Goal: Task Accomplishment & Management: Manage account settings

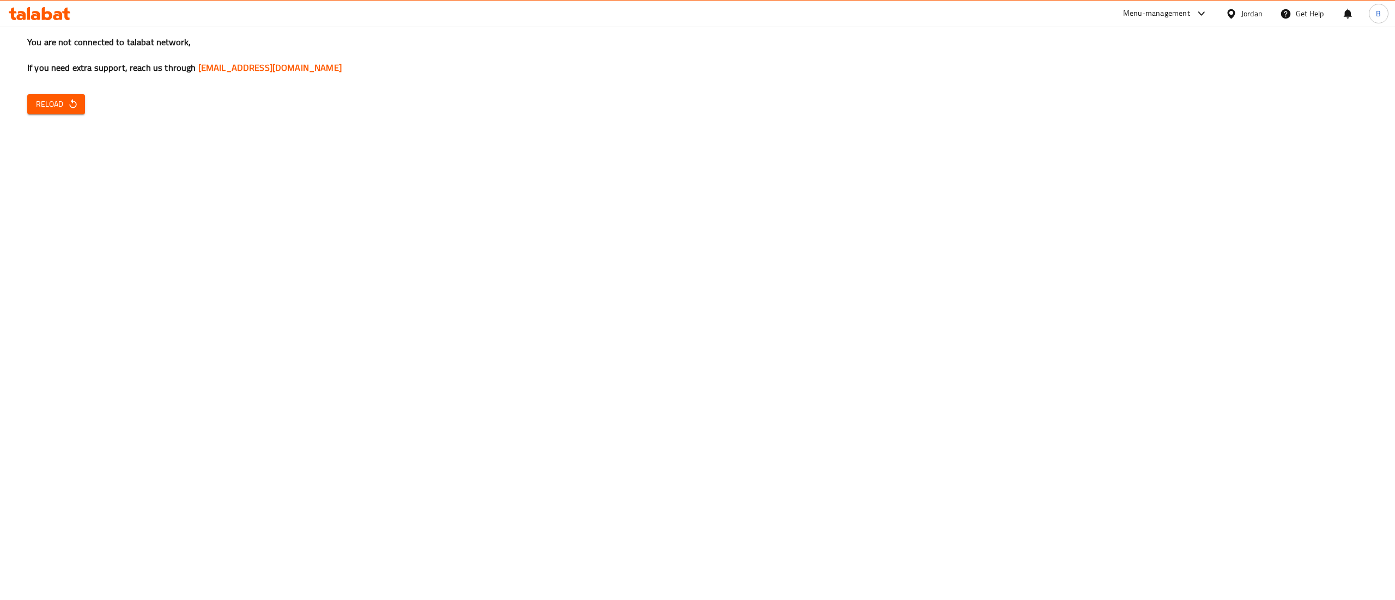
click at [47, 94] on button "Reload" at bounding box center [56, 104] width 58 height 20
click at [49, 112] on button "Reload" at bounding box center [56, 104] width 58 height 20
click at [60, 113] on button "Reload" at bounding box center [56, 104] width 58 height 20
click at [56, 98] on span "Reload" at bounding box center [56, 105] width 40 height 14
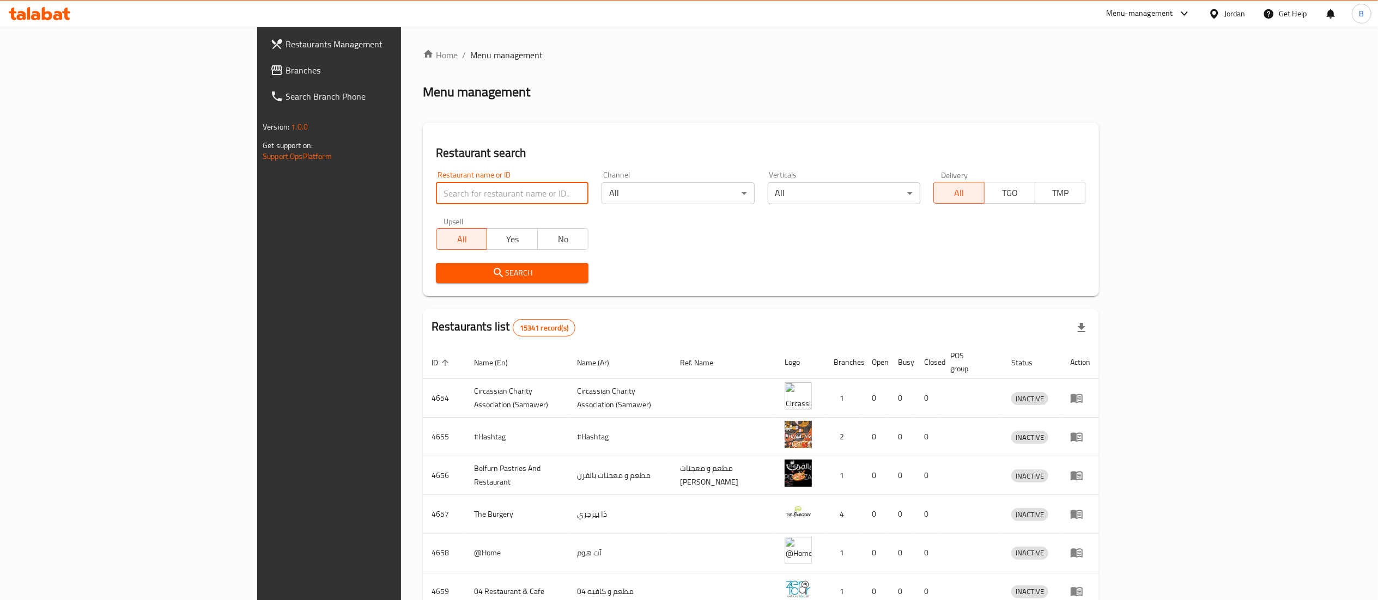
click at [436, 198] on input "search" at bounding box center [512, 194] width 153 height 22
paste input "40013"
type input "40013"
click button "Search" at bounding box center [512, 273] width 153 height 20
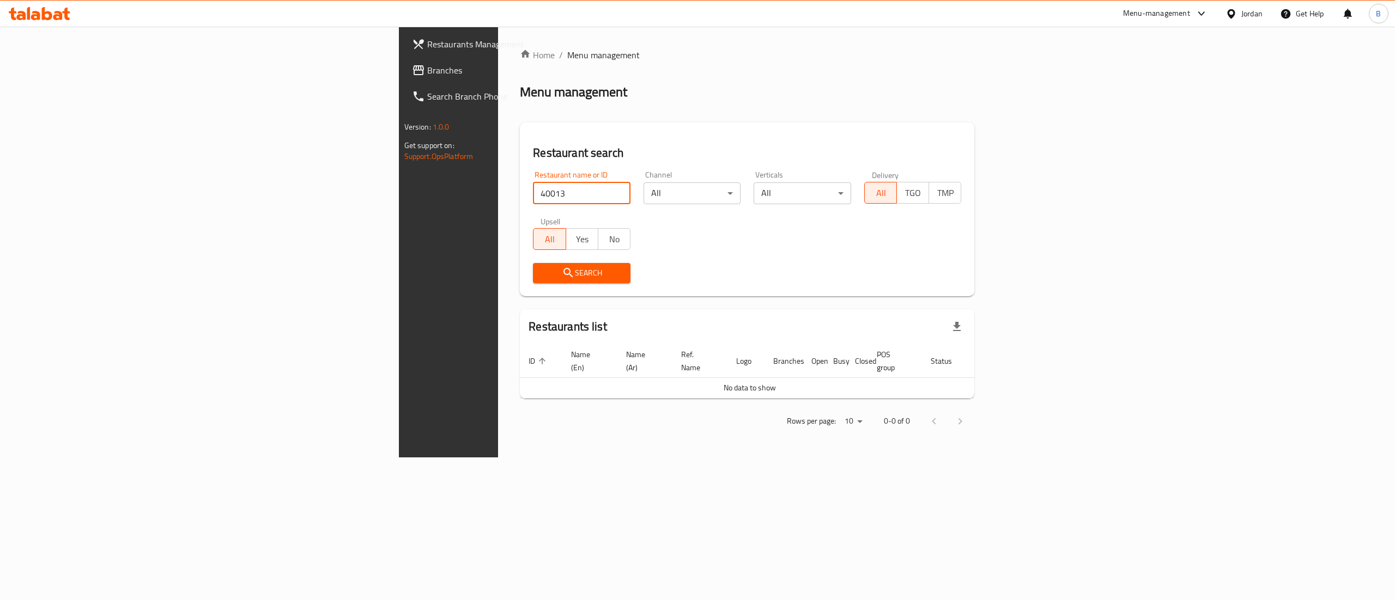
click at [427, 68] on span "Branches" at bounding box center [525, 70] width 196 height 13
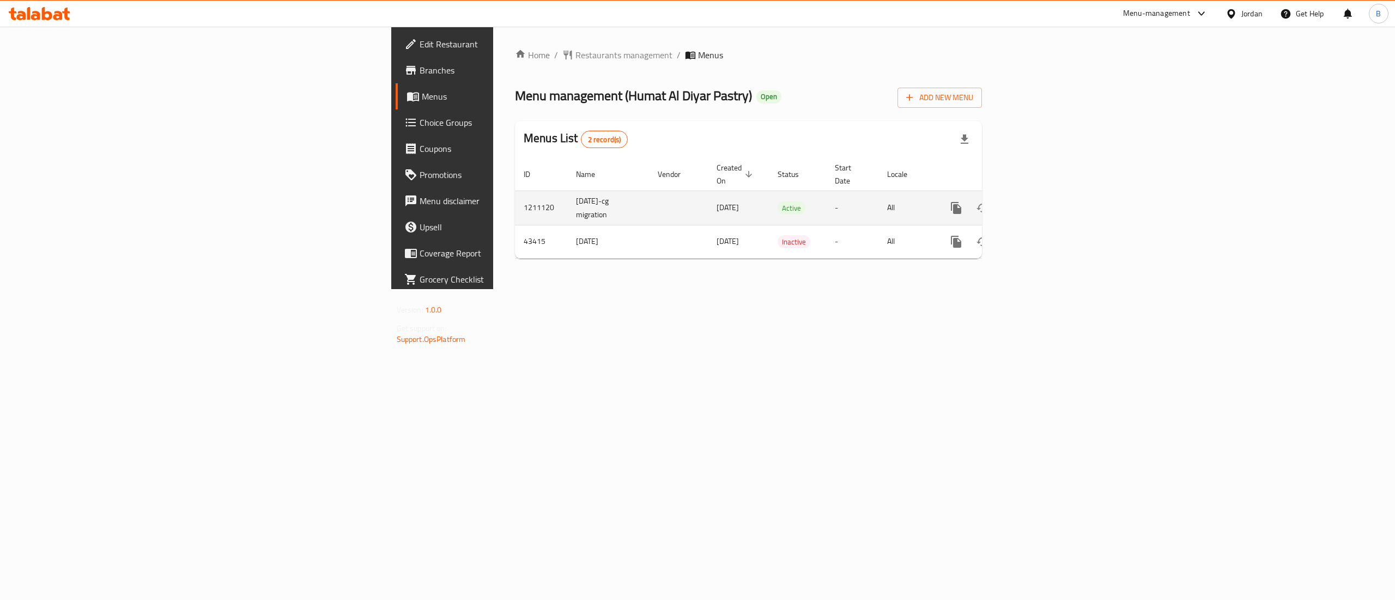
click at [1041, 202] on icon "enhanced table" at bounding box center [1034, 208] width 13 height 13
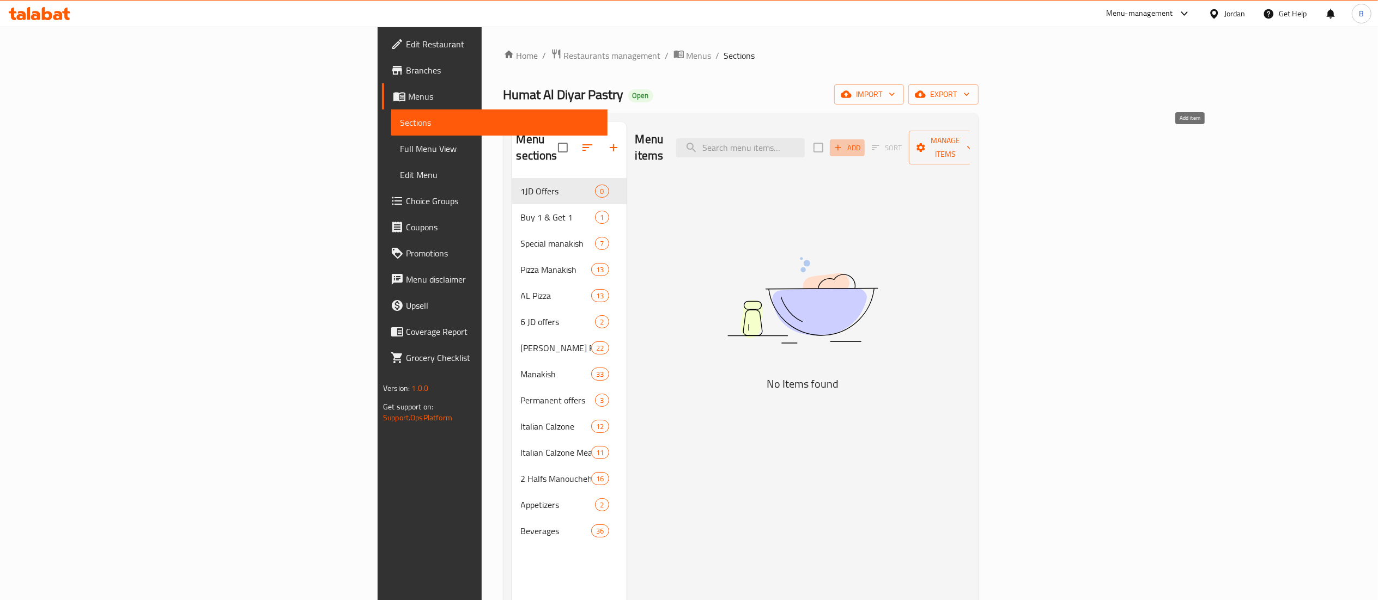
click at [843, 143] on icon "button" at bounding box center [838, 148] width 10 height 10
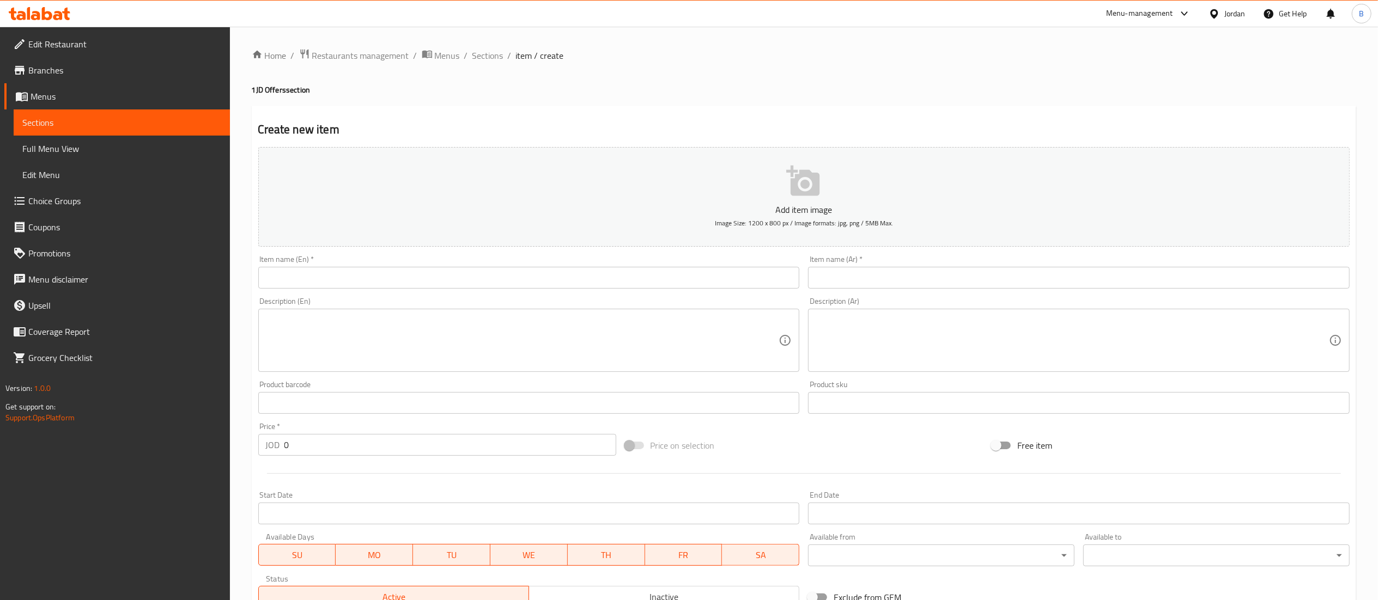
click at [1118, 275] on input "text" at bounding box center [1079, 278] width 542 height 22
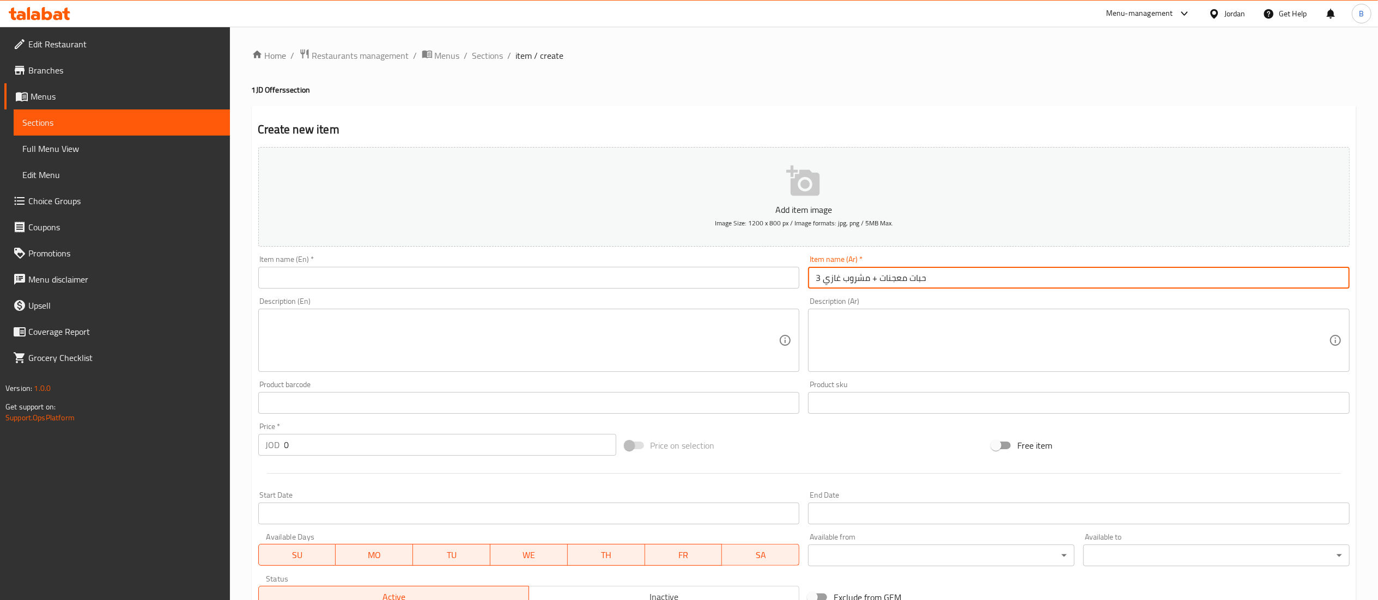
type input "3 حبات معجنات + مشروب غازي"
click at [624, 285] on input "text" at bounding box center [529, 278] width 542 height 22
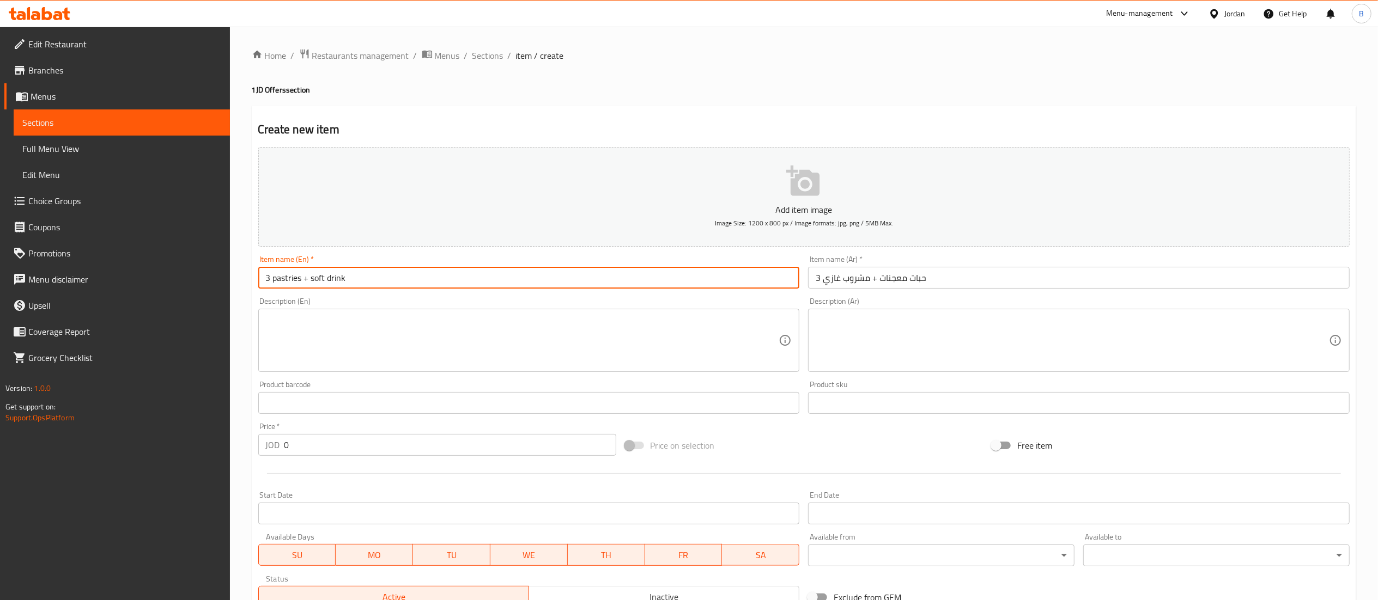
type input "3 pastries + soft drink"
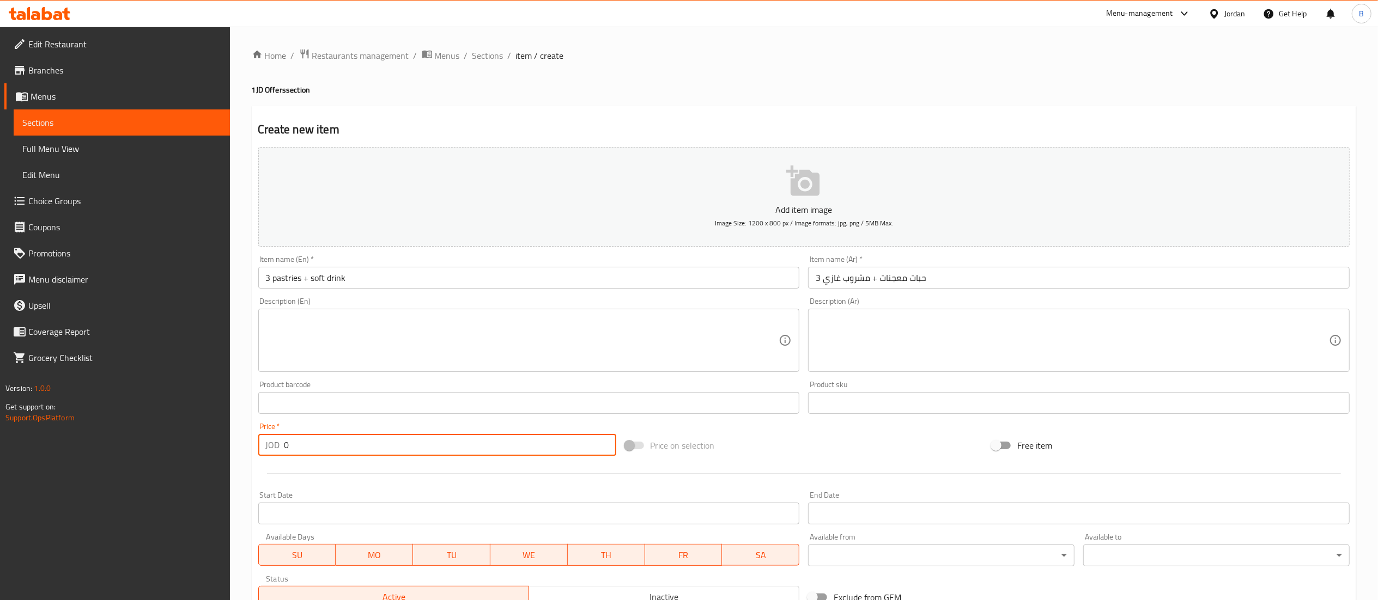
drag, startPoint x: 369, startPoint y: 448, endPoint x: 0, endPoint y: 448, distance: 368.8
click at [14, 448] on div "Edit Restaurant Branches Menus Sections Full Menu View Edit Menu Choice Groups …" at bounding box center [689, 398] width 1378 height 743
type input "1"
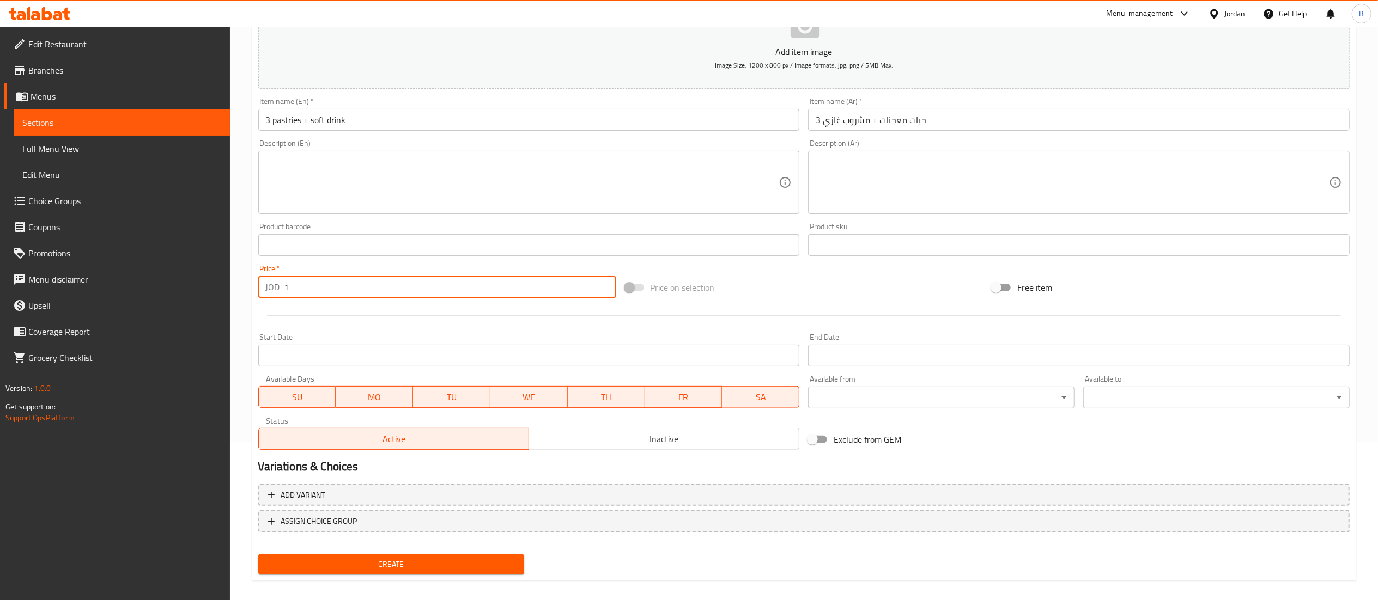
scroll to position [168, 0]
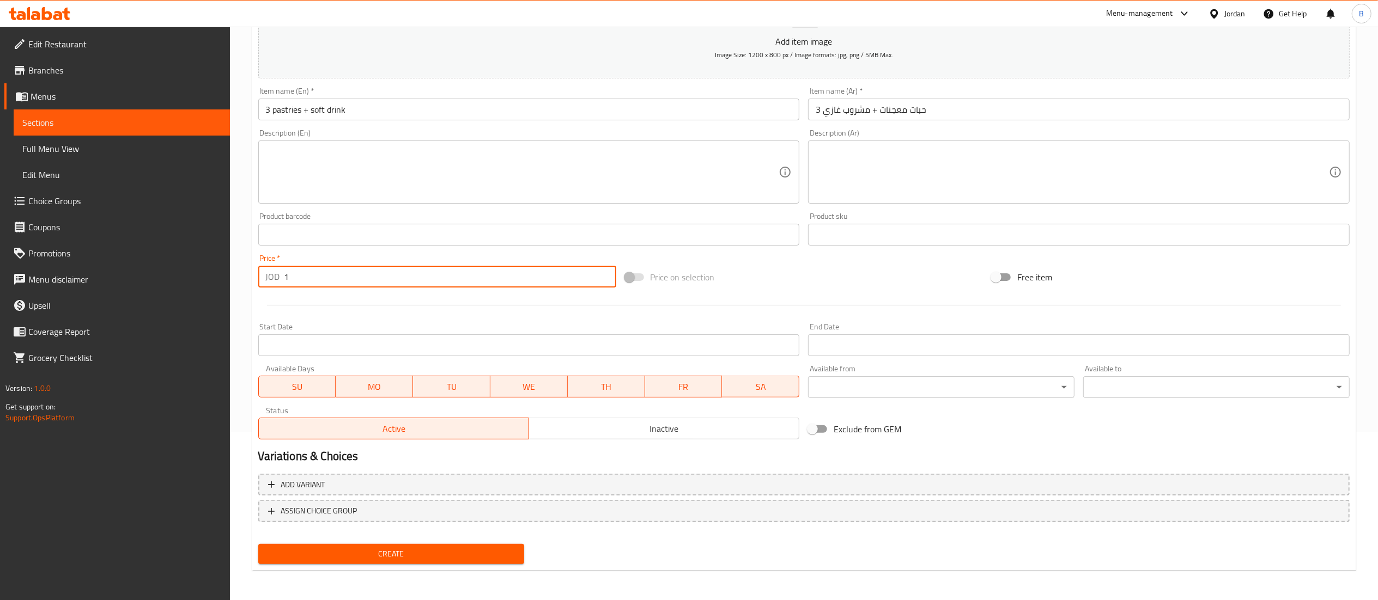
click at [378, 548] on span "Create" at bounding box center [391, 555] width 249 height 14
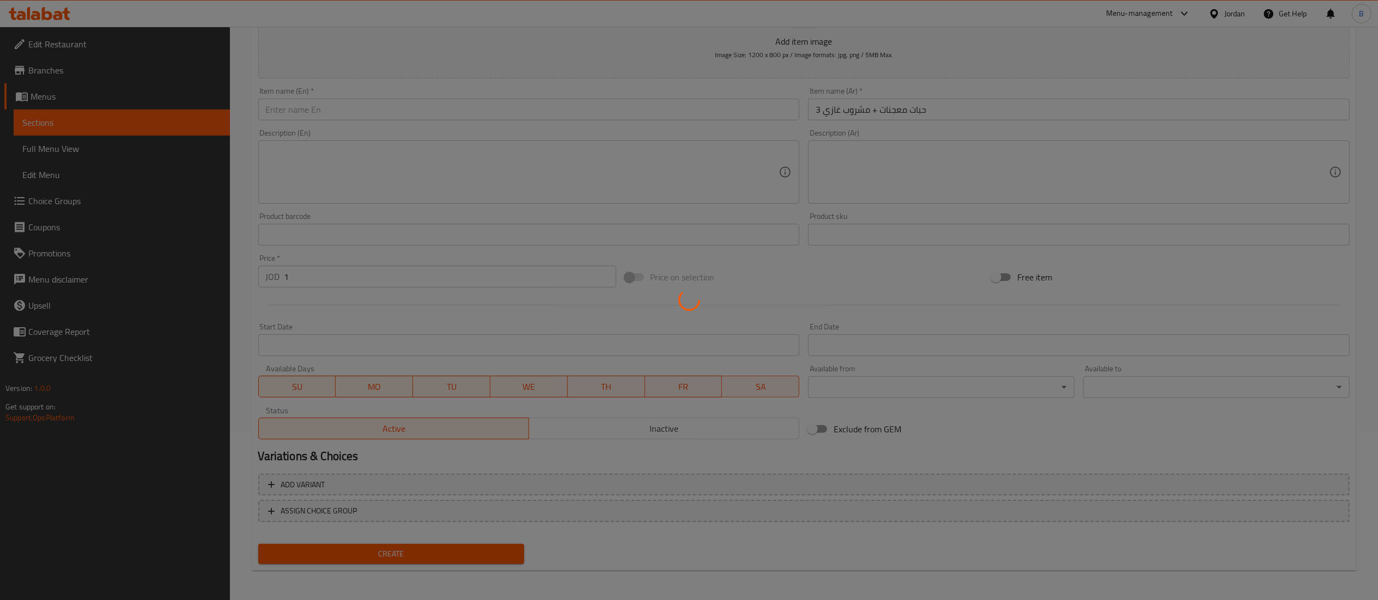
type input "0"
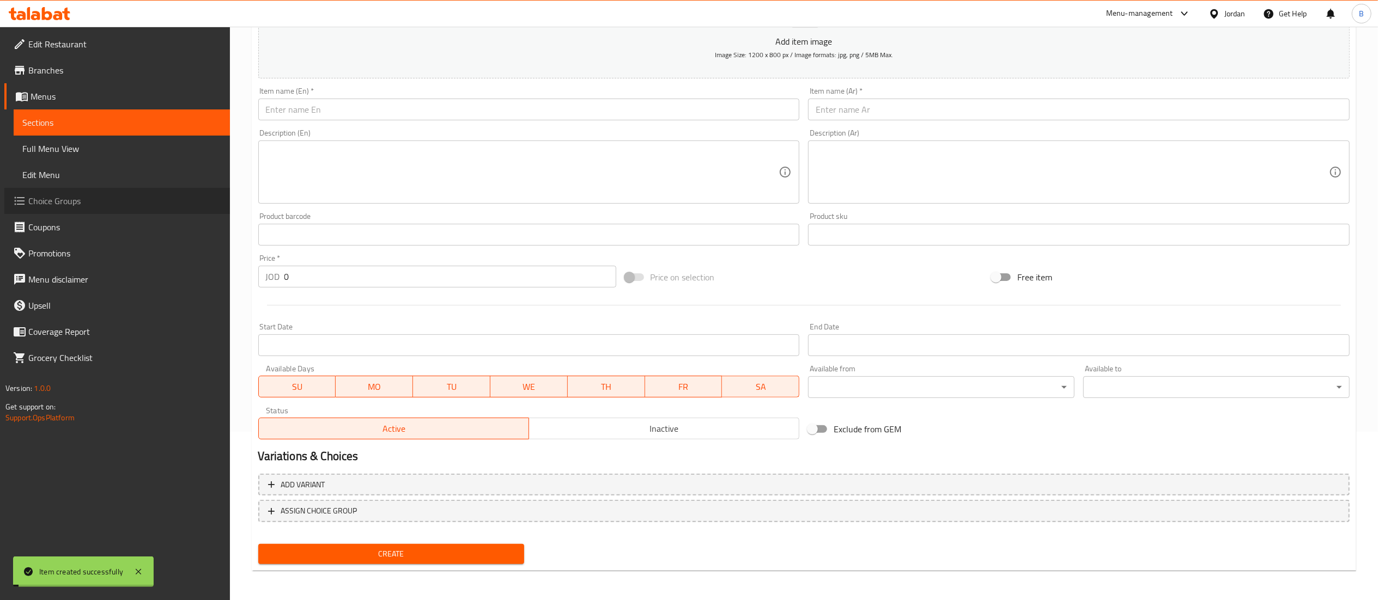
click at [84, 198] on span "Choice Groups" at bounding box center [124, 200] width 193 height 13
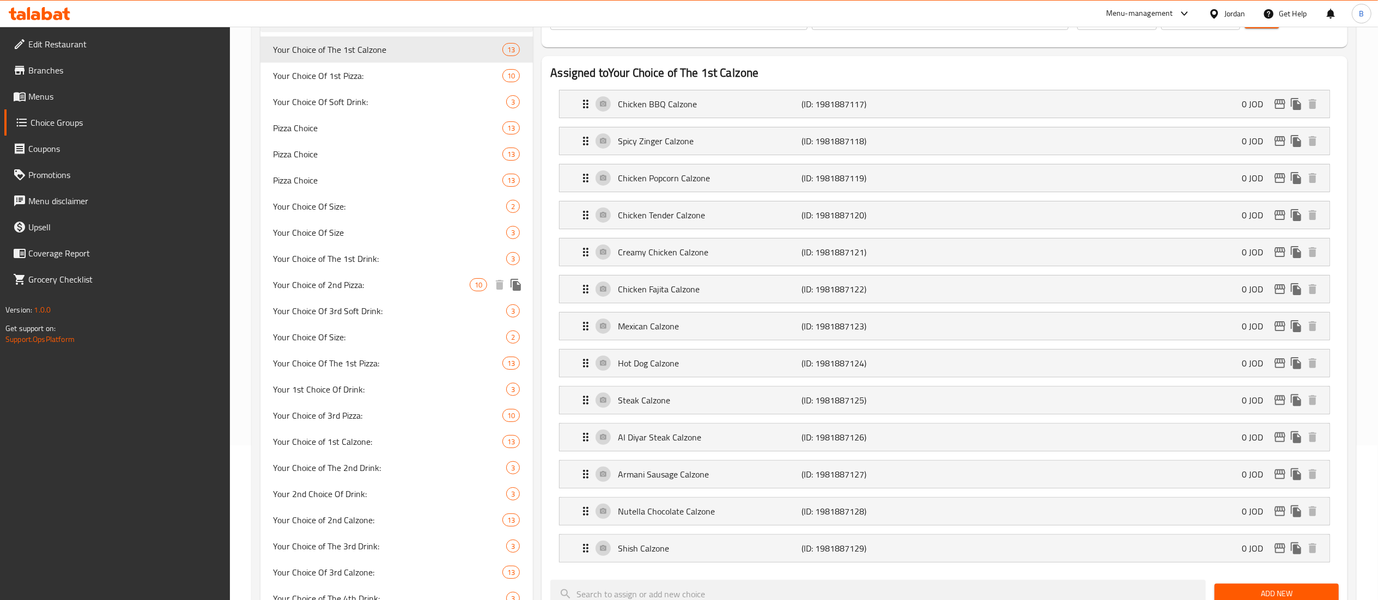
scroll to position [46, 0]
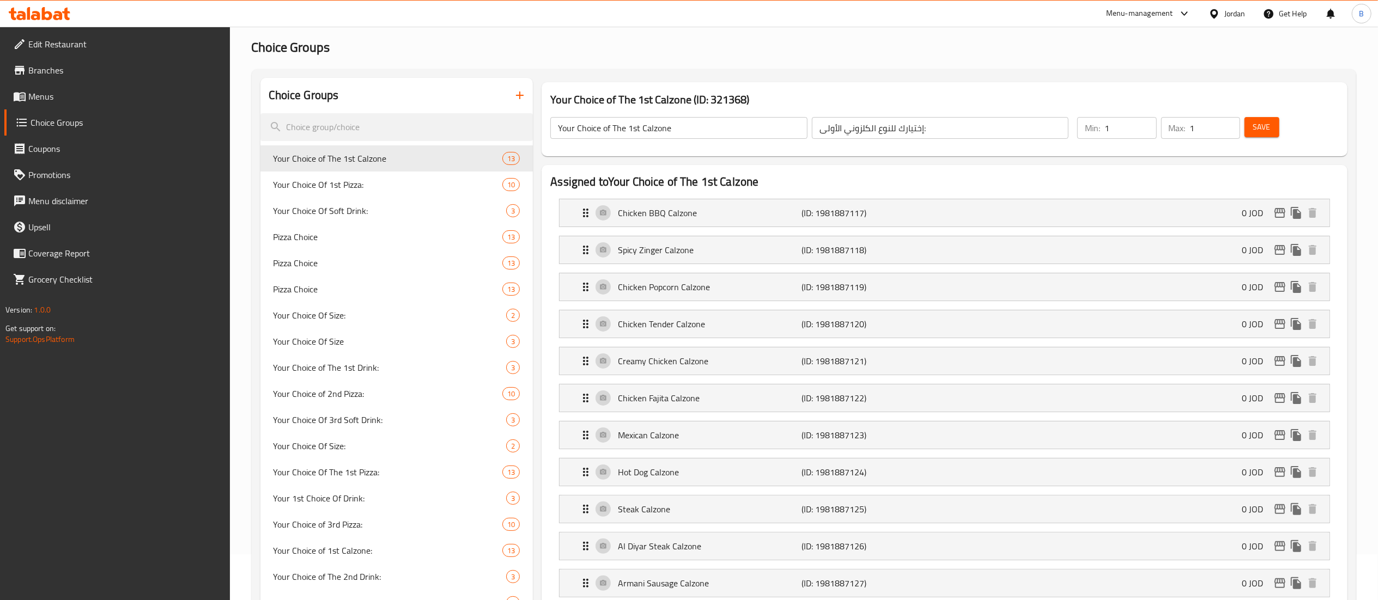
click at [528, 101] on button "button" at bounding box center [520, 95] width 26 height 26
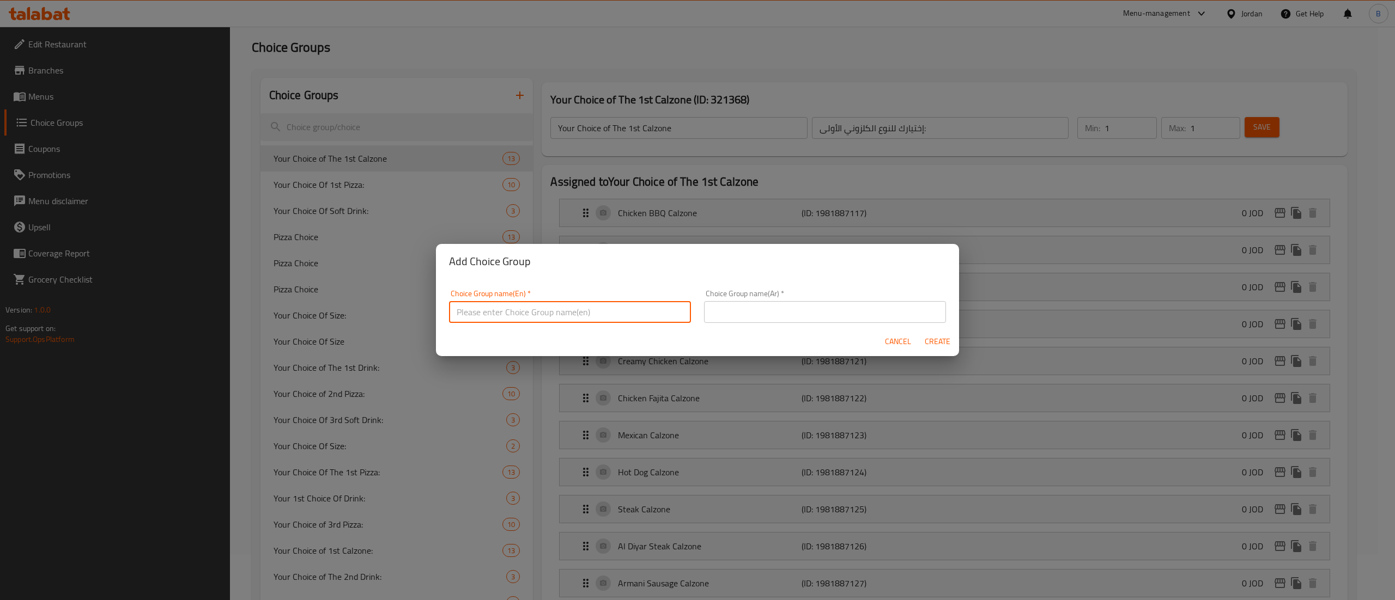
click at [565, 318] on input "text" at bounding box center [570, 312] width 242 height 22
type input "your choice of pastries:"
click at [994, 305] on div "Add Choice Group Choice Group name(En)   * your choice of pastries: Choice Grou…" at bounding box center [697, 300] width 1395 height 600
click at [785, 315] on input "text" at bounding box center [825, 312] width 242 height 22
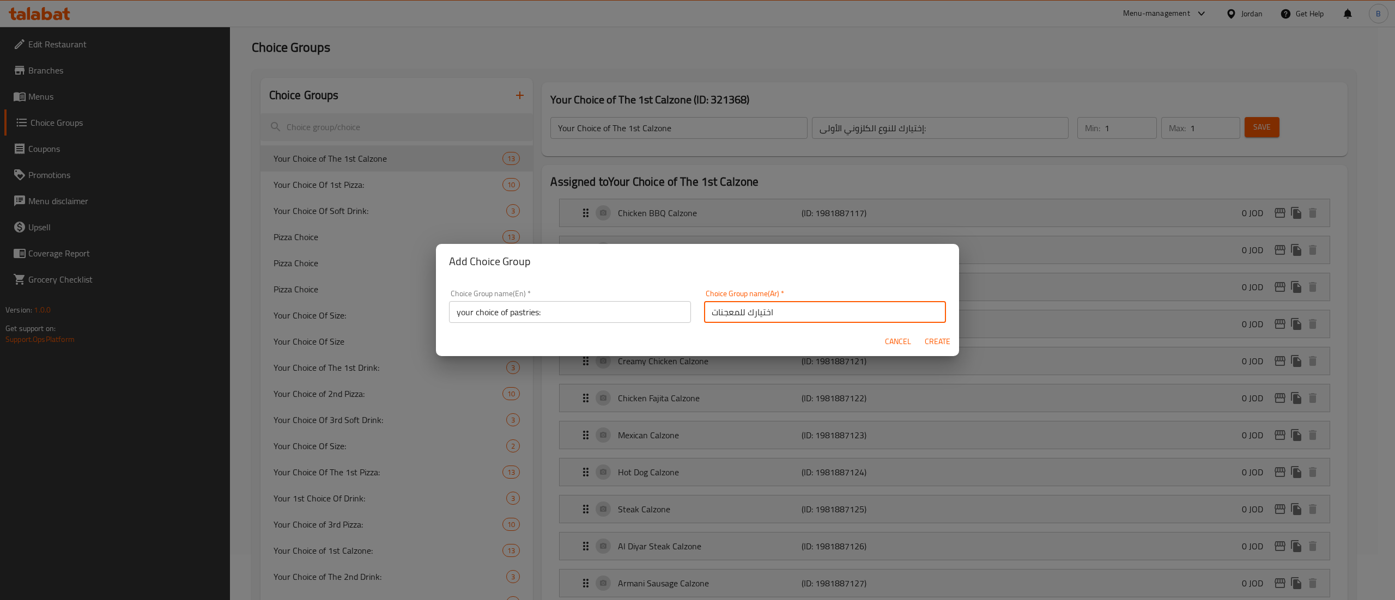
type input "اختيارك للمعجنات"
click at [697, 336] on div "Cancel Create" at bounding box center [697, 341] width 523 height 29
click at [945, 337] on span "Create" at bounding box center [937, 342] width 26 height 14
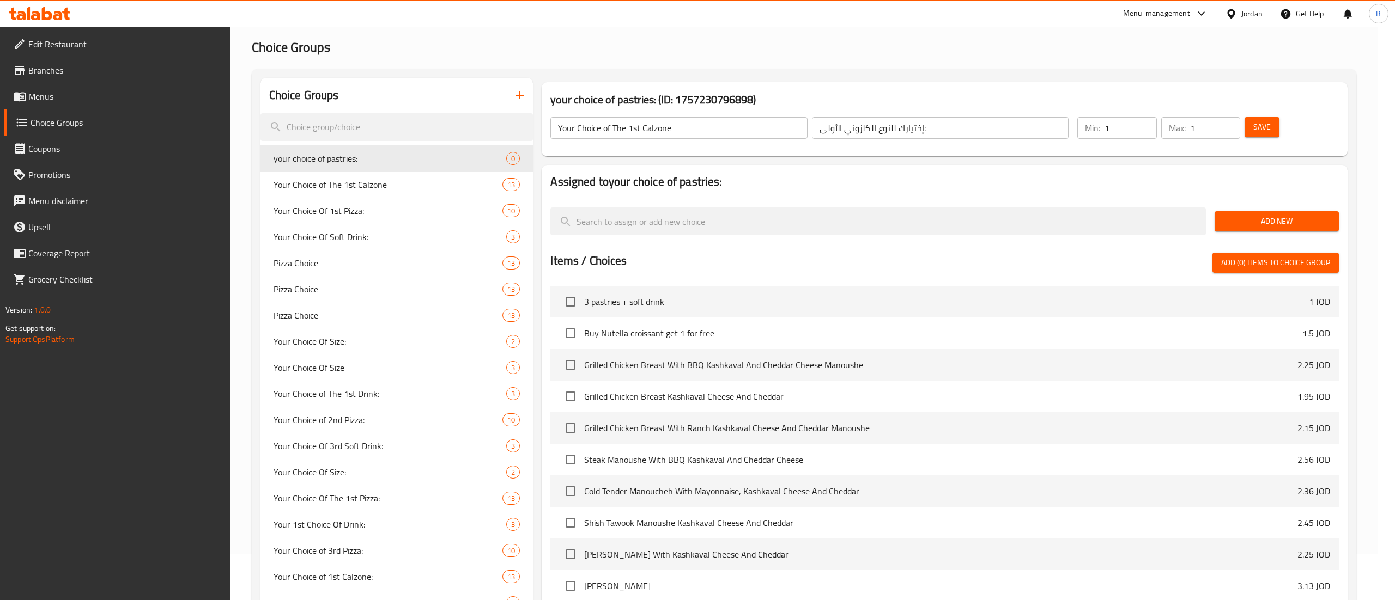
type input "your choice of pastries:"
type input "اختيارك للمعجنات"
type input "0"
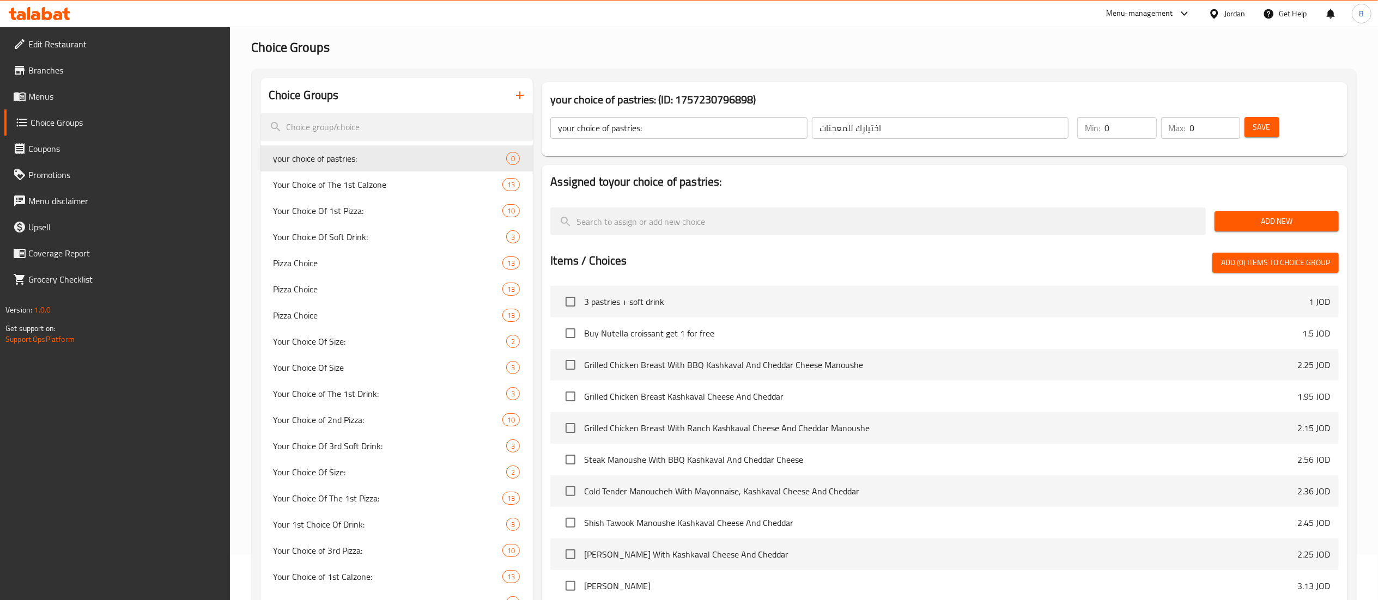
click at [1146, 119] on input "0" at bounding box center [1130, 128] width 52 height 22
type input "1"
click at [1145, 124] on input "1" at bounding box center [1130, 128] width 52 height 22
click at [1226, 121] on input "1" at bounding box center [1215, 128] width 50 height 22
click at [1226, 121] on input "2" at bounding box center [1215, 128] width 50 height 22
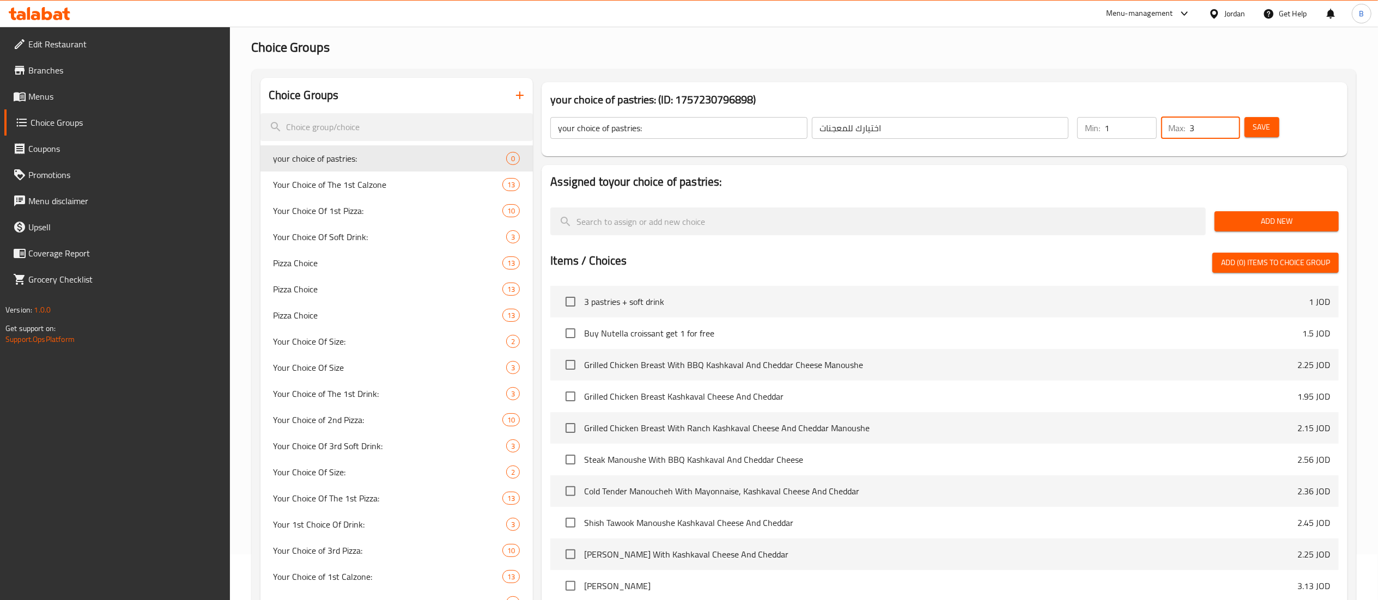
type input "3"
click at [1224, 121] on input "3" at bounding box center [1215, 128] width 50 height 22
click at [1267, 122] on span "Save" at bounding box center [1261, 127] width 17 height 14
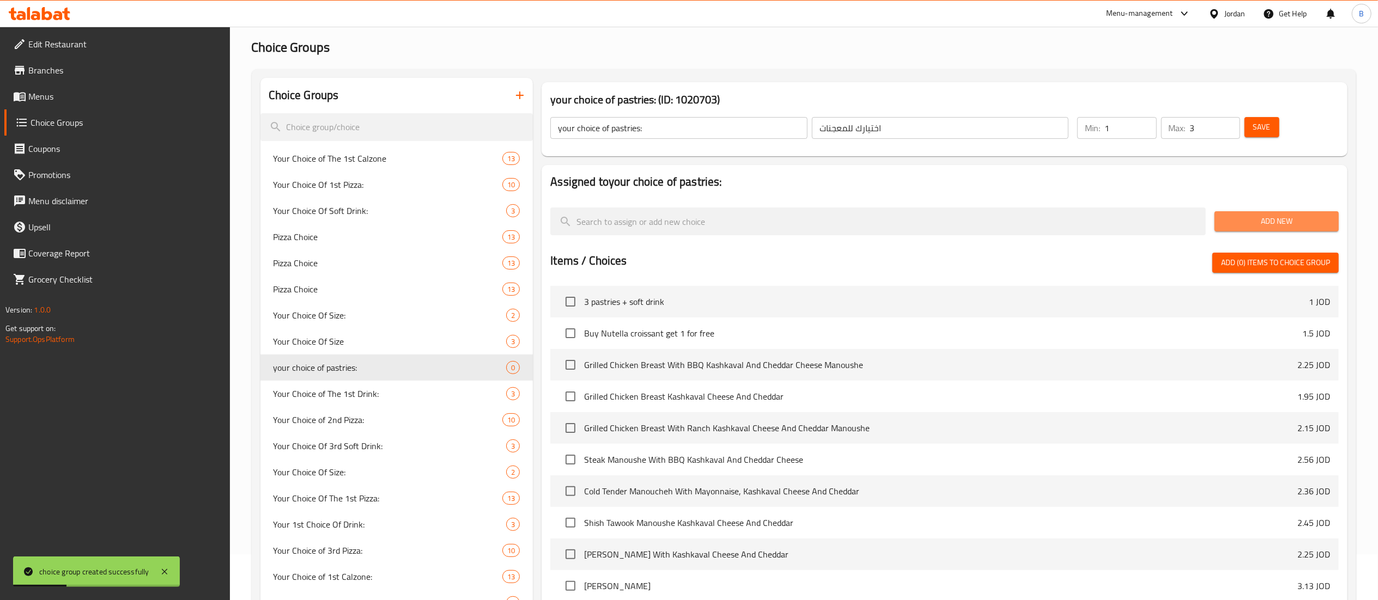
click at [1240, 215] on span "Add New" at bounding box center [1276, 222] width 107 height 14
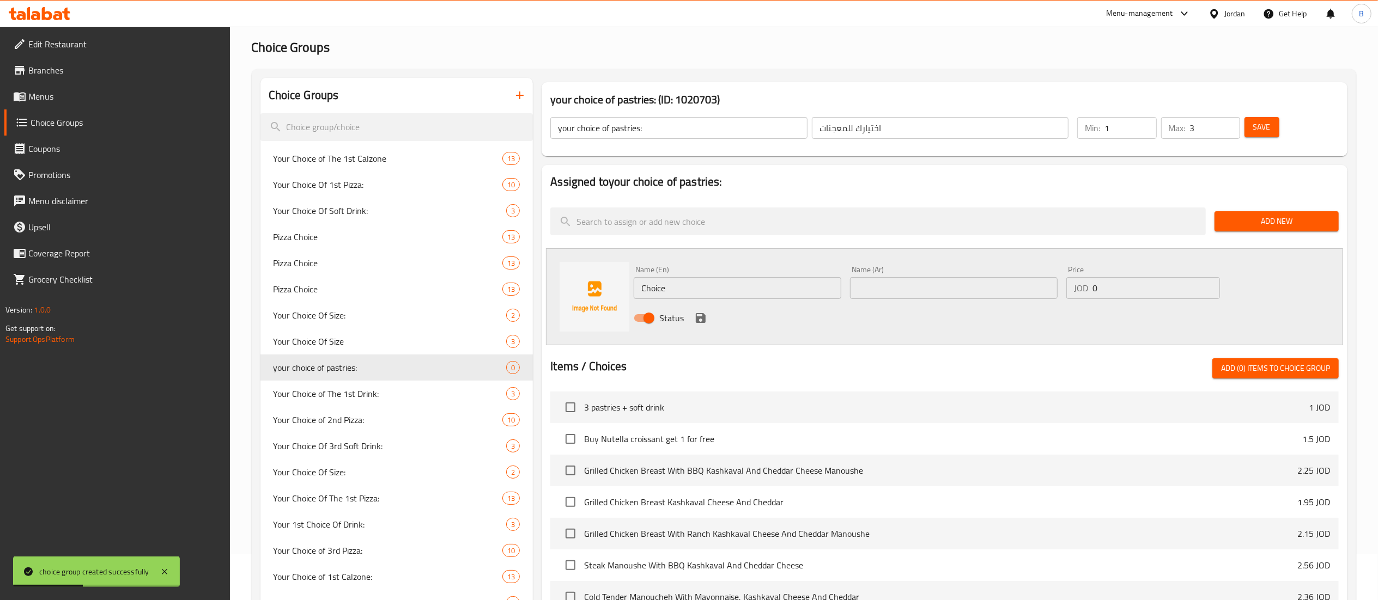
click at [977, 288] on input "text" at bounding box center [954, 288] width 208 height 22
paste input "صفيحة جبنه"
type input "صفيحة جبنه"
drag, startPoint x: 752, startPoint y: 285, endPoint x: 446, endPoint y: 285, distance: 306.2
click at [446, 285] on div "Choice Groups Your Choice of The 1st Calzone 13 Your Choice Of 1st Pizza: 10 Yo…" at bounding box center [805, 467] width 1091 height 778
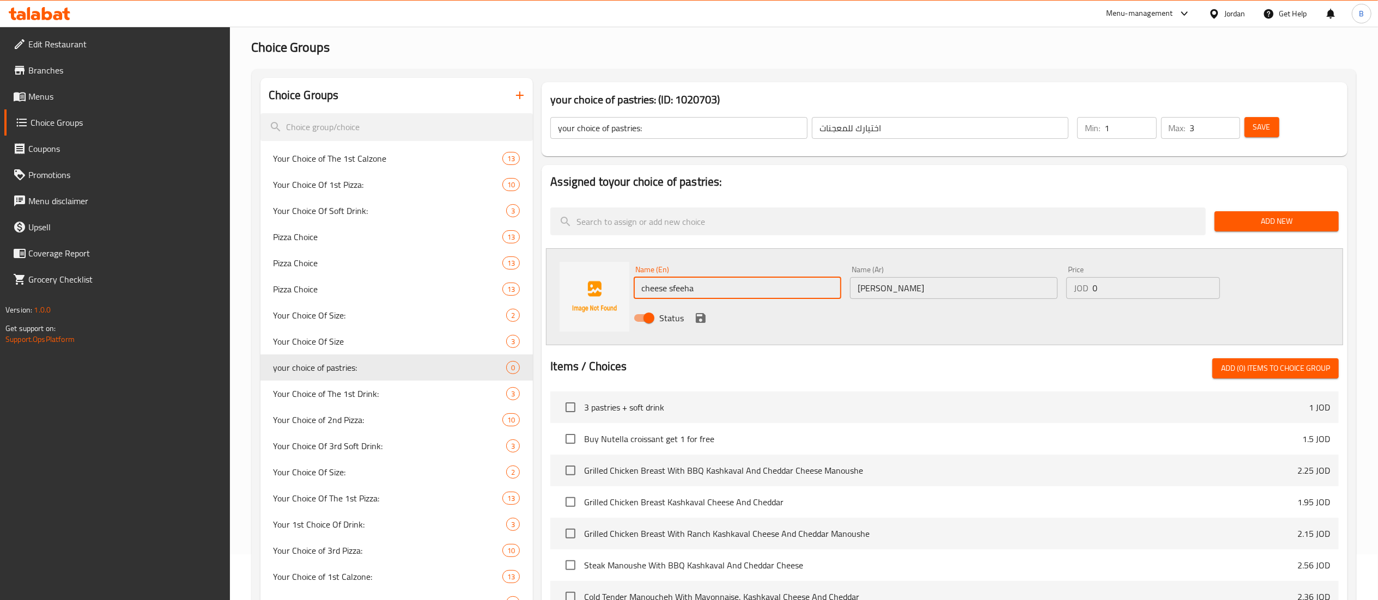
type input "cheese sfeeha"
click at [702, 319] on icon "save" at bounding box center [701, 318] width 10 height 10
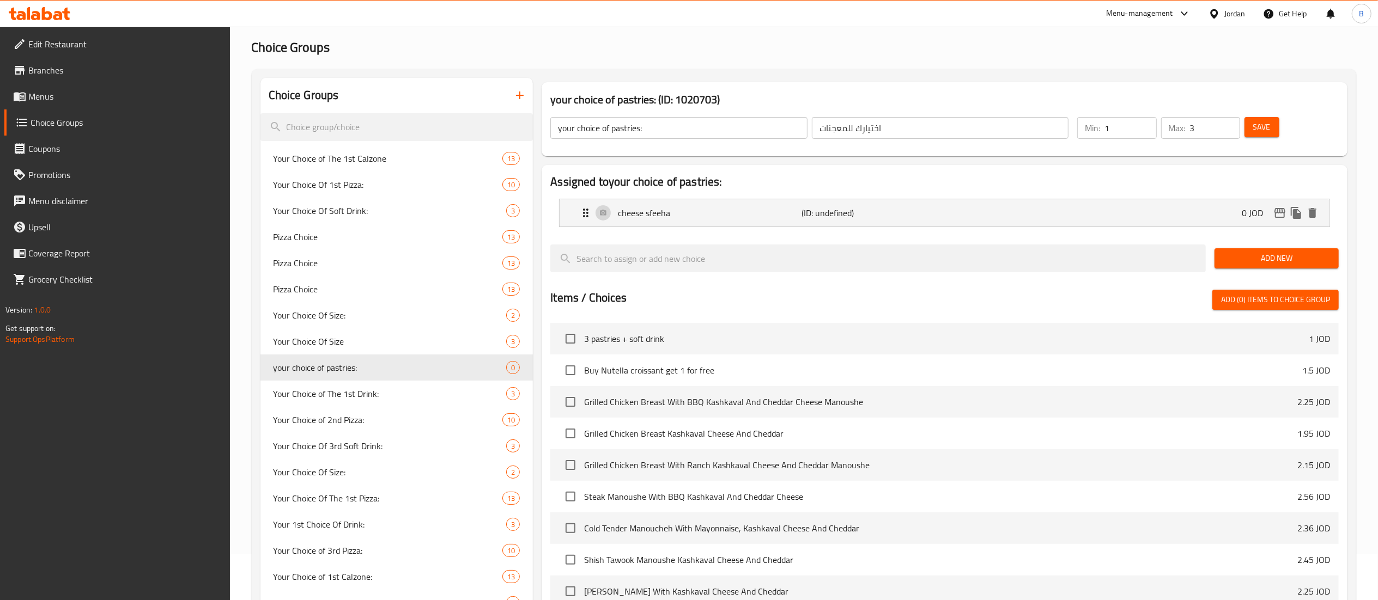
click at [1291, 260] on span "Add New" at bounding box center [1276, 259] width 107 height 14
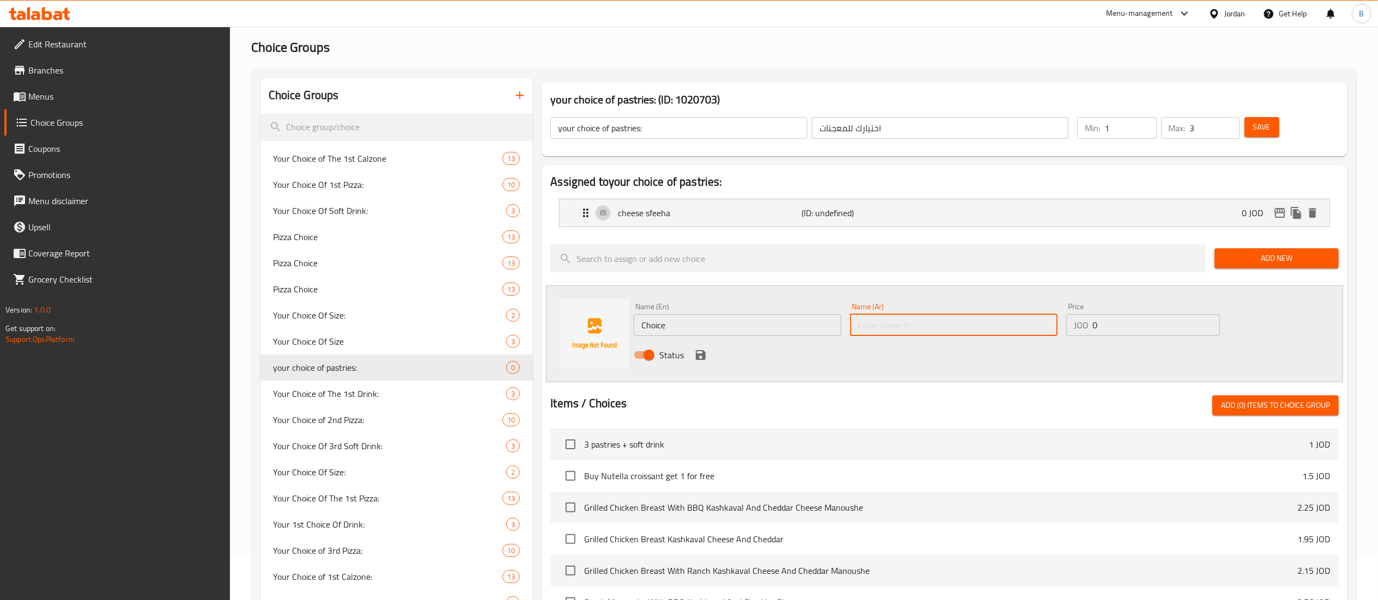
click at [981, 318] on input "text" at bounding box center [954, 325] width 208 height 22
paste input "صفيحة لحمة"
type input "صفيحة لحمة"
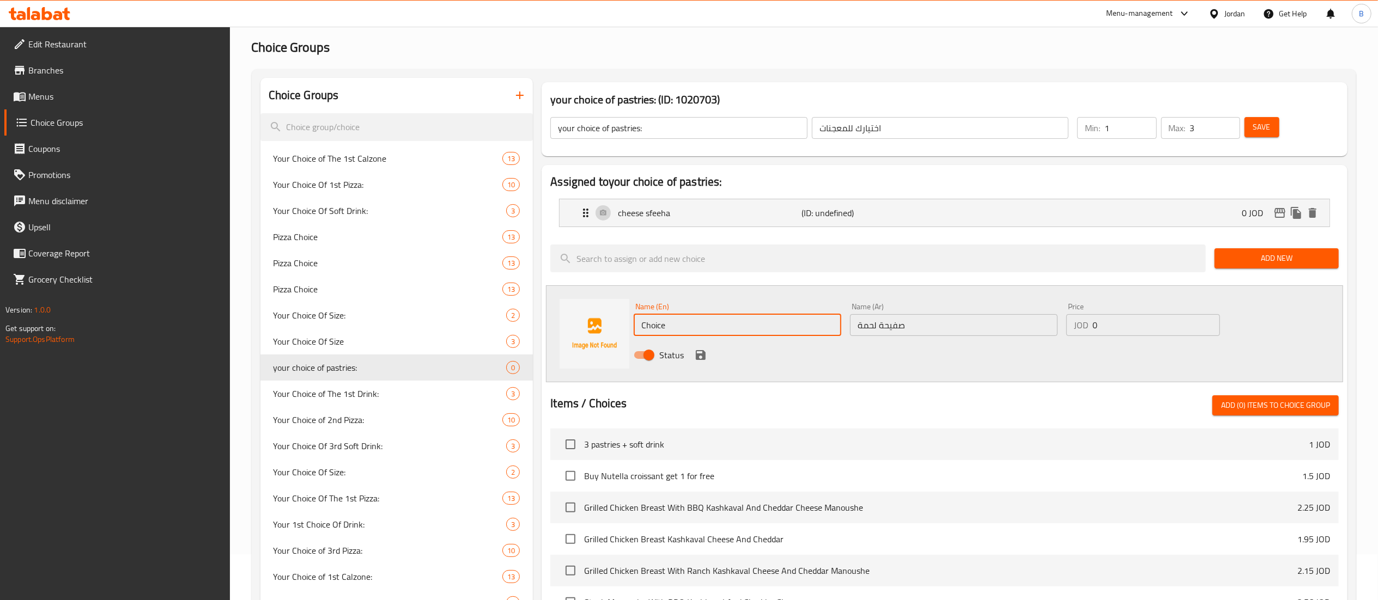
drag, startPoint x: 805, startPoint y: 330, endPoint x: 449, endPoint y: 322, distance: 355.3
click at [469, 321] on div "Choice Groups Your Choice of The 1st Calzone 13 Your Choice Of 1st Pizza: 10 Yo…" at bounding box center [805, 476] width 1091 height 796
type input "meat sfeeha"
click at [698, 360] on icon "save" at bounding box center [701, 355] width 10 height 10
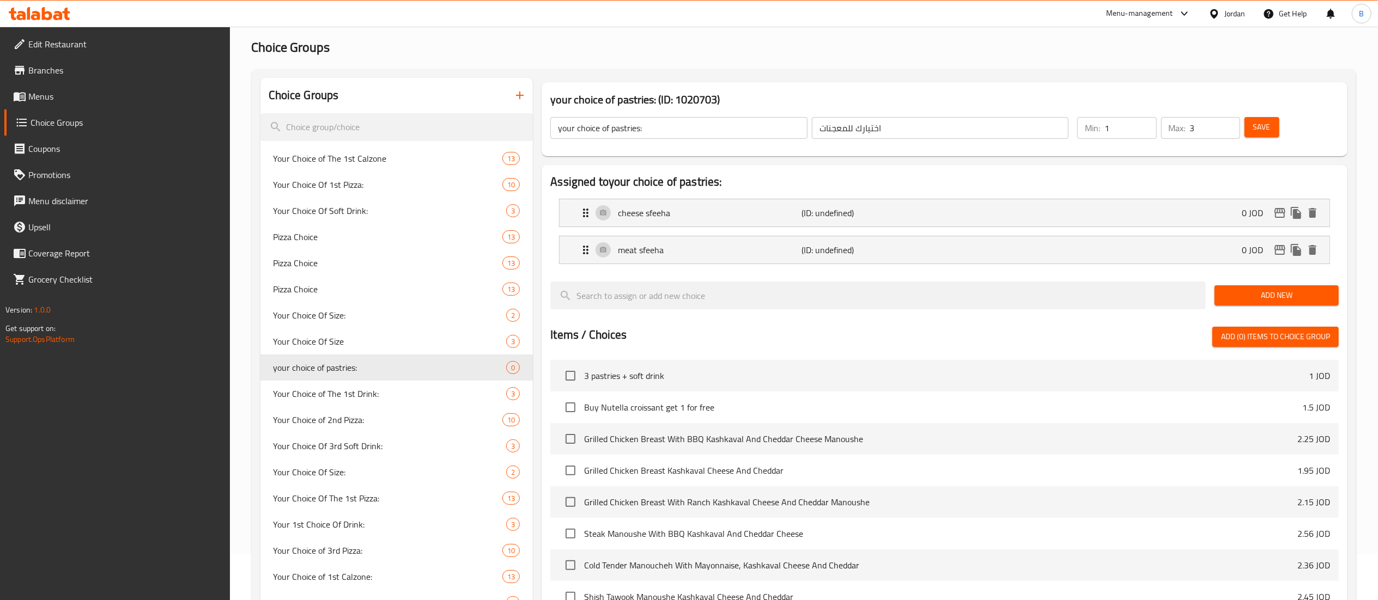
click at [1312, 299] on span "Add New" at bounding box center [1276, 296] width 107 height 14
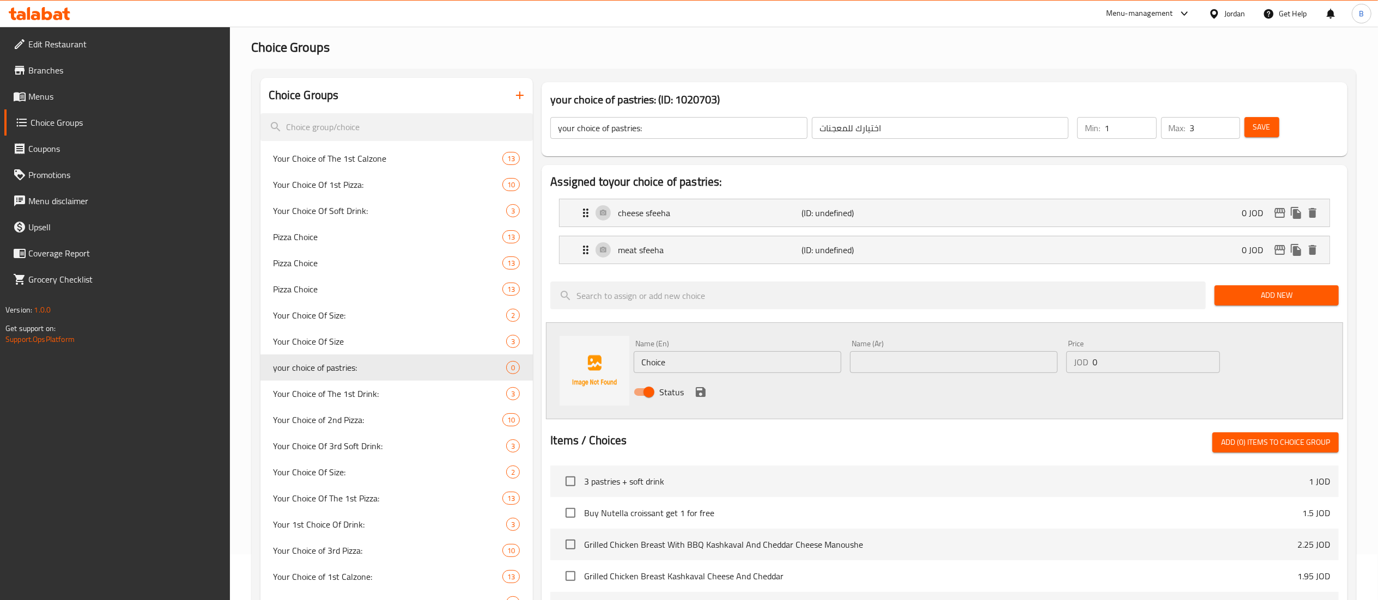
click at [963, 364] on input "text" at bounding box center [954, 362] width 208 height 22
paste input "سبانخ"
type input "سبانخ"
drag, startPoint x: 805, startPoint y: 364, endPoint x: 472, endPoint y: 357, distance: 332.9
click at [517, 357] on div "Choice Groups Your Choice of The 1st Calzone 13 Your Choice Of 1st Pizza: 10 Yo…" at bounding box center [805, 494] width 1091 height 833
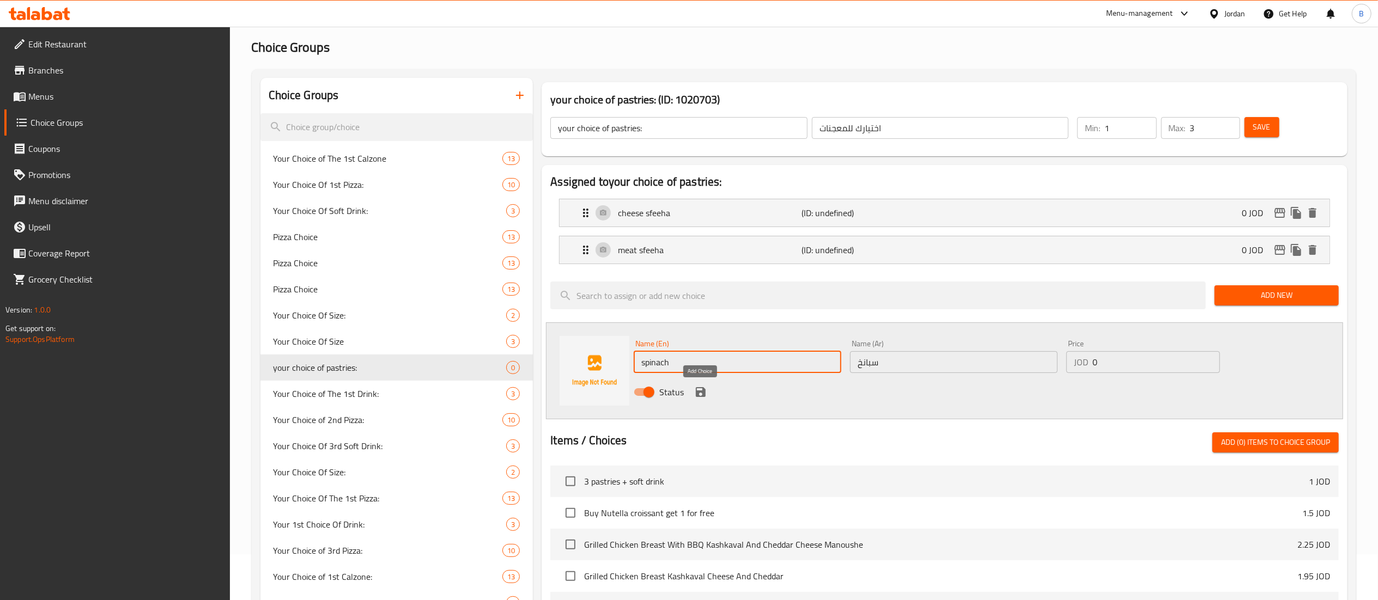
type input "spinach"
click at [696, 391] on icon "save" at bounding box center [700, 392] width 13 height 13
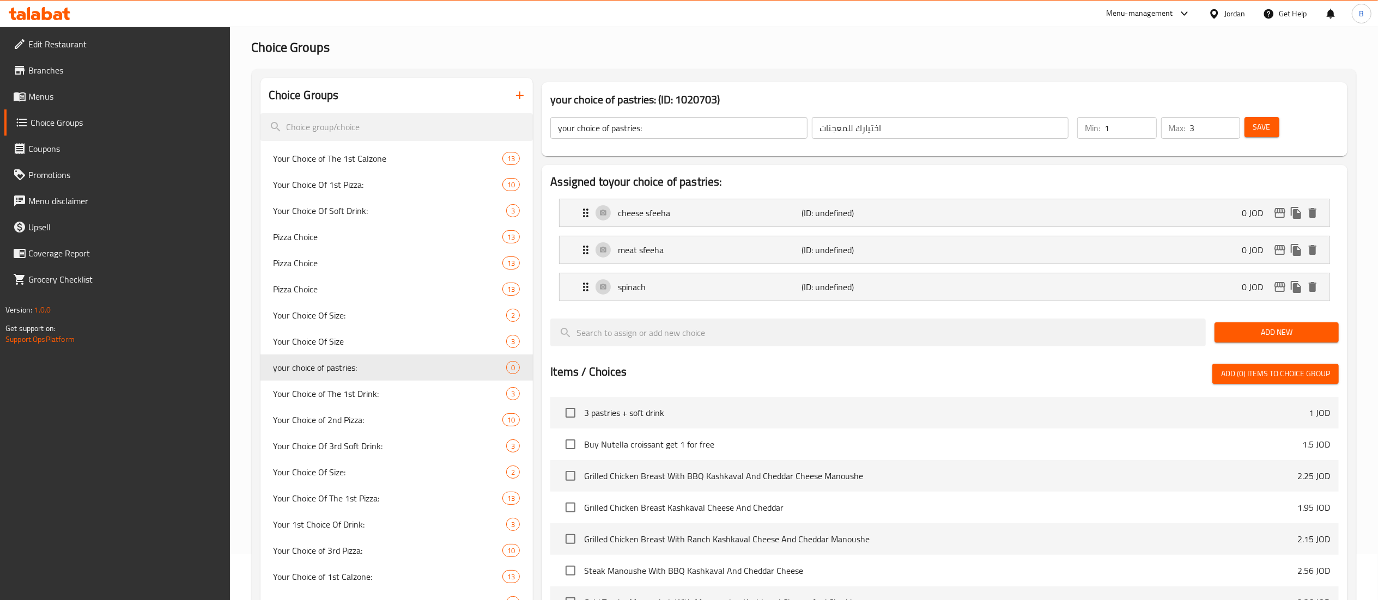
click at [1258, 337] on span "Add New" at bounding box center [1276, 333] width 107 height 14
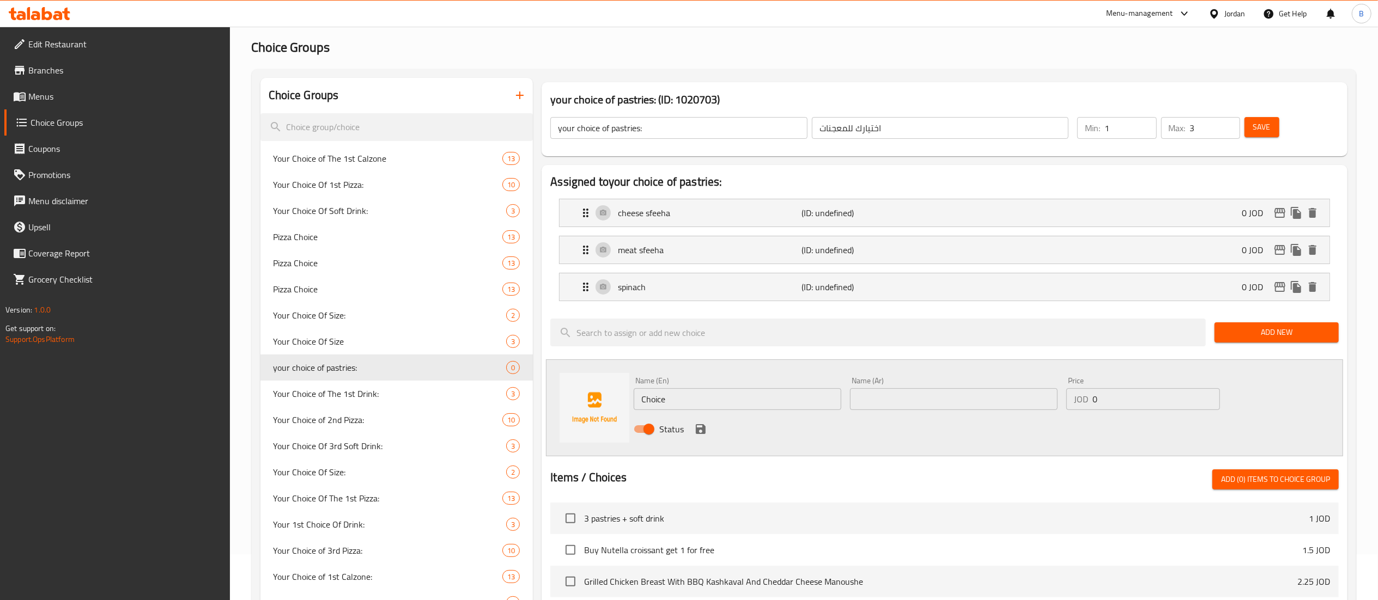
click at [951, 405] on input "text" at bounding box center [954, 399] width 208 height 22
paste input "سبانخ حار"
type input "سبانخ حار"
drag, startPoint x: 802, startPoint y: 405, endPoint x: 537, endPoint y: 382, distance: 265.7
click at [539, 382] on div "Assigned to your choice of pastries: cheese sfeeha (ID: undefined) 0 JOD Name (…" at bounding box center [944, 516] width 814 height 711
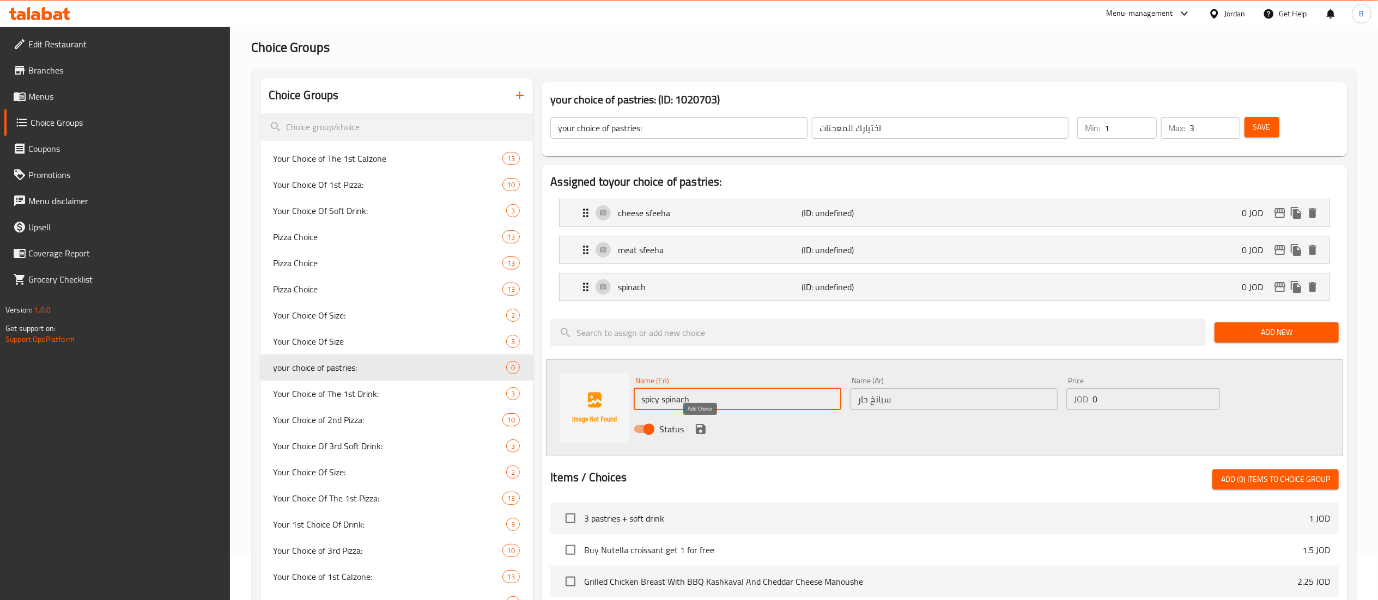
type input "spicy spinach"
click at [700, 427] on icon "save" at bounding box center [701, 429] width 10 height 10
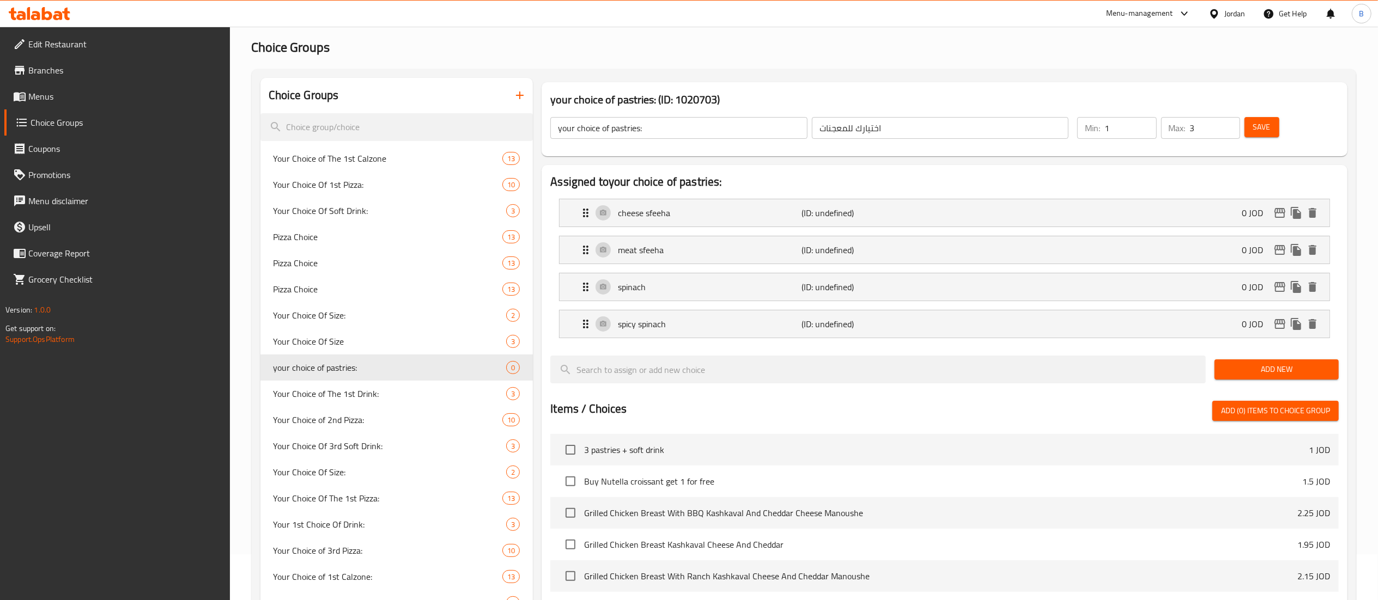
click at [1260, 372] on span "Add New" at bounding box center [1276, 370] width 107 height 14
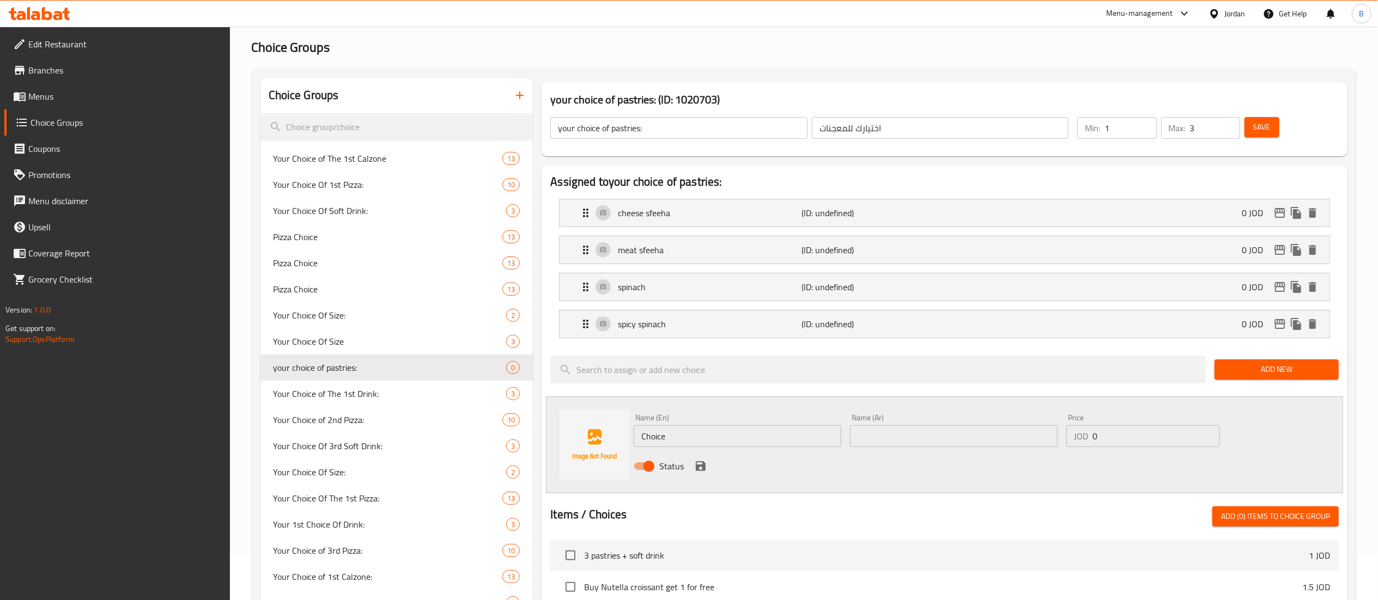
click at [922, 440] on input "text" at bounding box center [954, 436] width 208 height 22
paste input "بطاطا"
type input "بطاطا"
click at [495, 398] on div "Choice Groups Your Choice of The 1st Calzone 13 Your Choice Of 1st Pizza: 10 Yo…" at bounding box center [805, 531] width 1091 height 907
type input "potato"
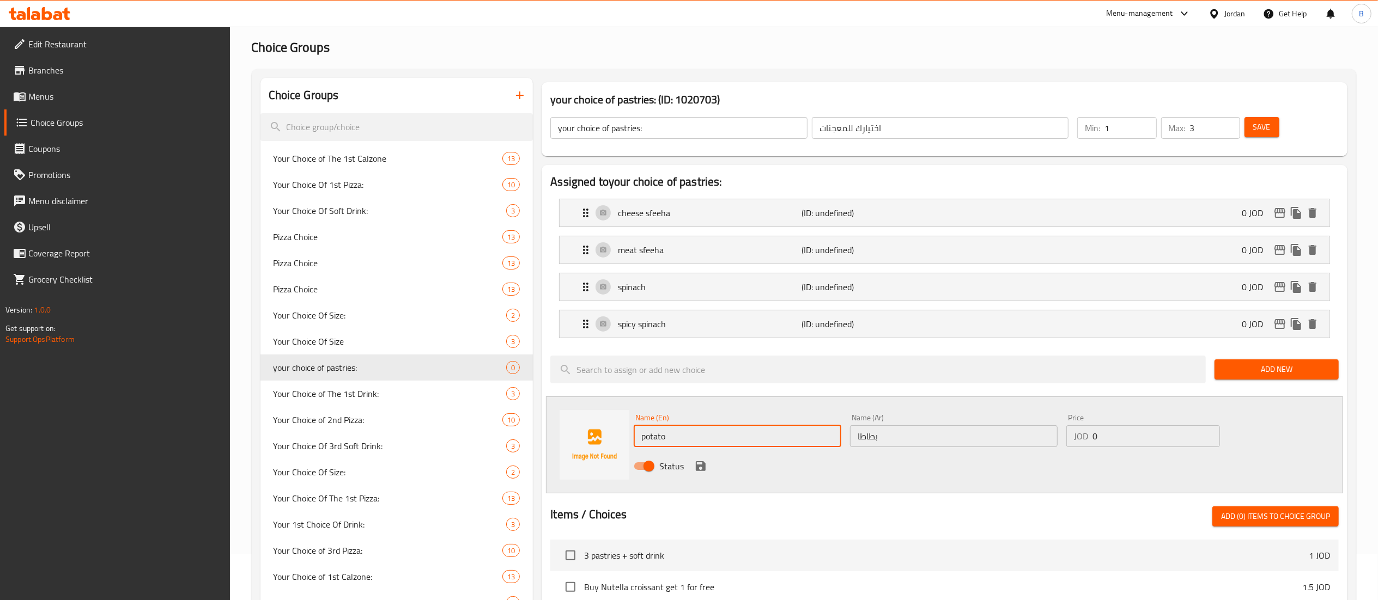
click at [698, 471] on icon "save" at bounding box center [701, 466] width 10 height 10
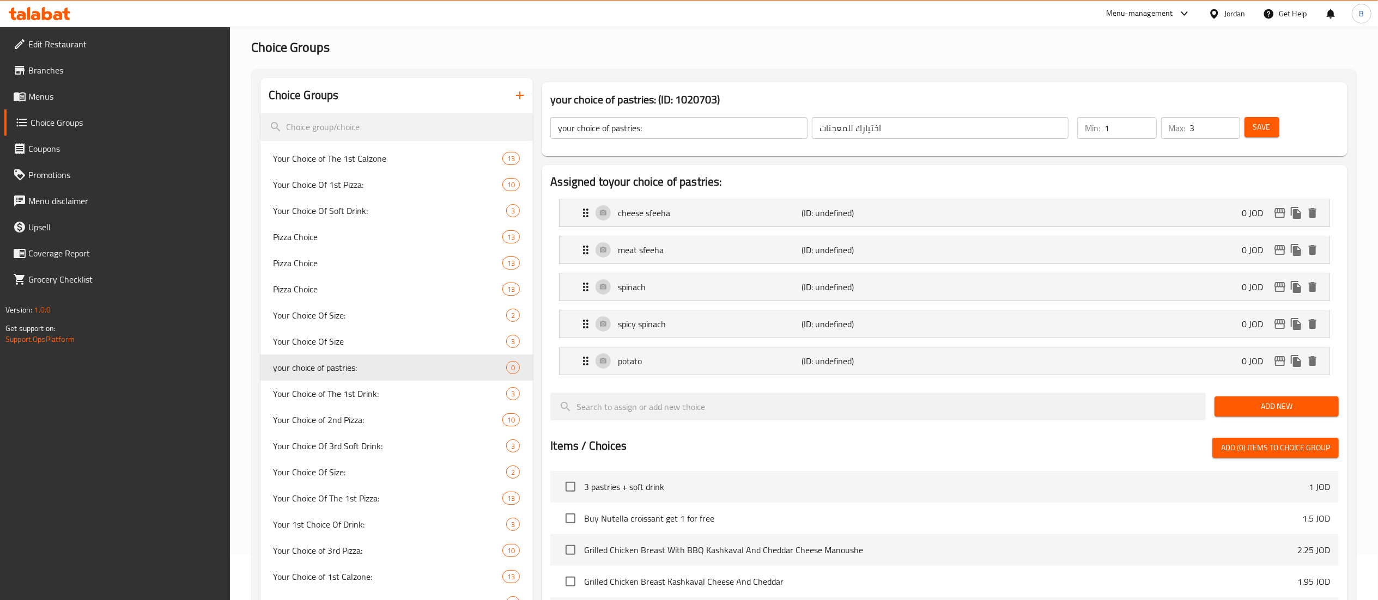
click at [1233, 411] on span "Add New" at bounding box center [1276, 407] width 107 height 14
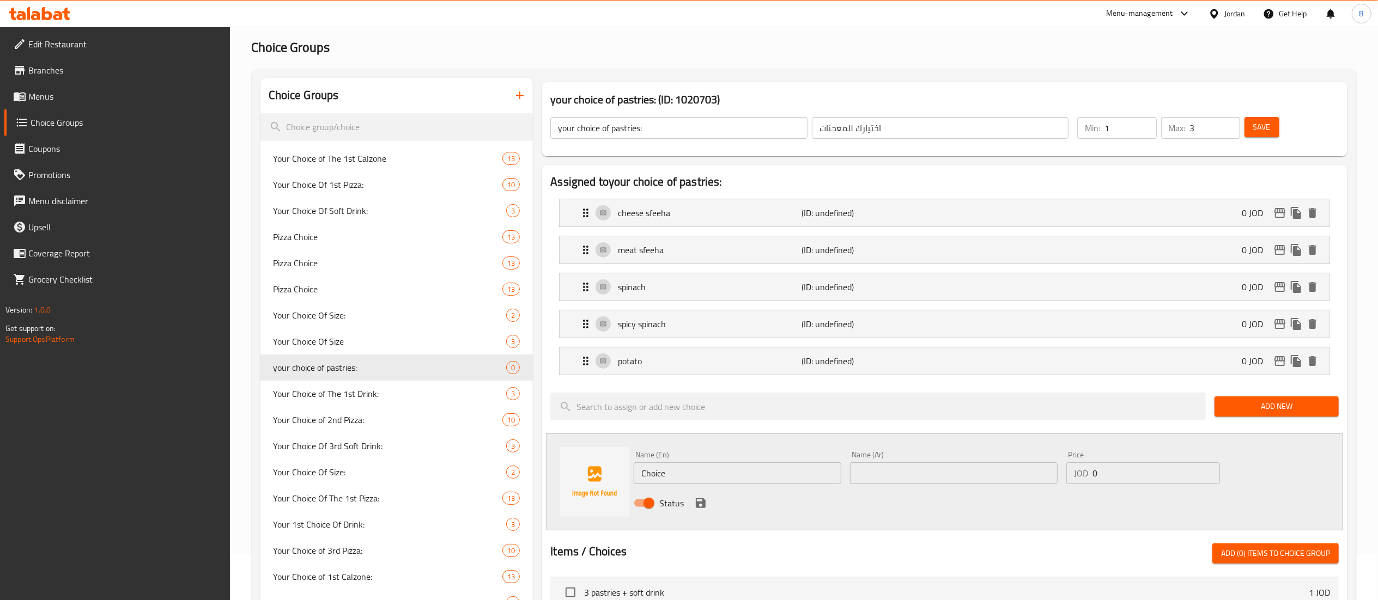
click at [915, 479] on input "text" at bounding box center [954, 474] width 208 height 22
paste input "جبنه صفراء"
type input "جبنه صفراء"
drag, startPoint x: 781, startPoint y: 482, endPoint x: 399, endPoint y: 472, distance: 382.6
click at [471, 470] on div "Choice Groups Your Choice of The 1st Calzone 13 Your Choice Of 1st Pizza: 10 Yo…" at bounding box center [805, 550] width 1091 height 944
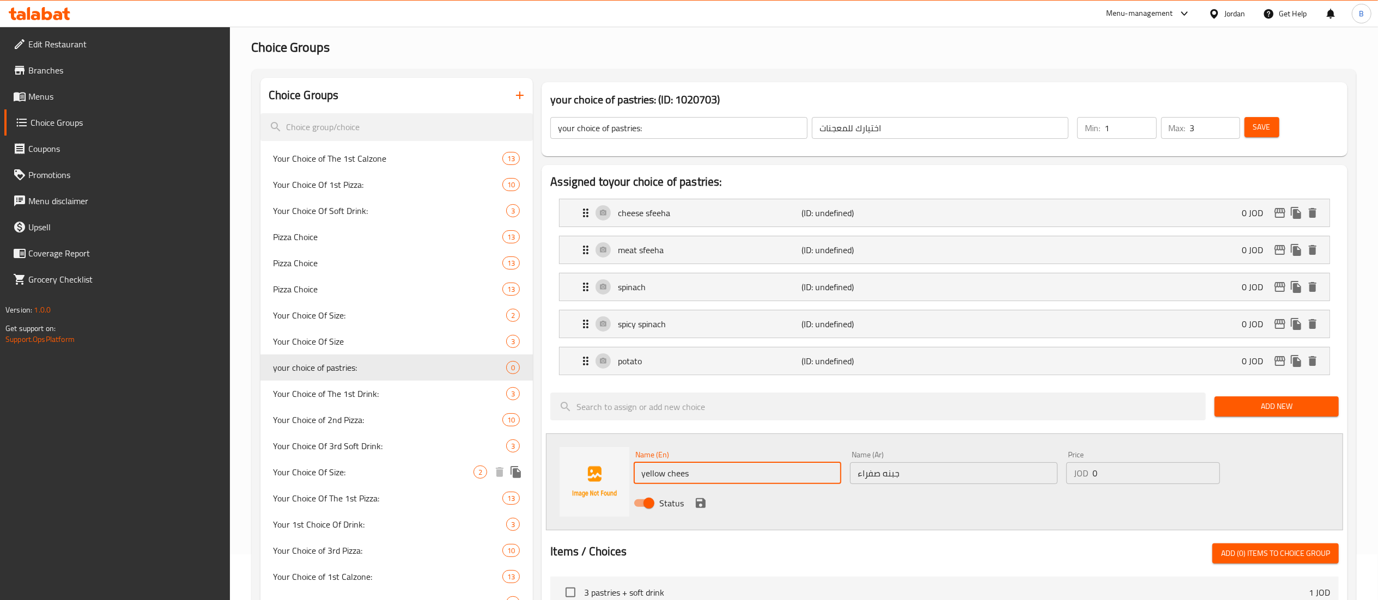
type input "yellow cheese"
drag, startPoint x: 697, startPoint y: 503, endPoint x: 898, endPoint y: 490, distance: 201.5
click at [697, 503] on icon "save" at bounding box center [700, 503] width 13 height 13
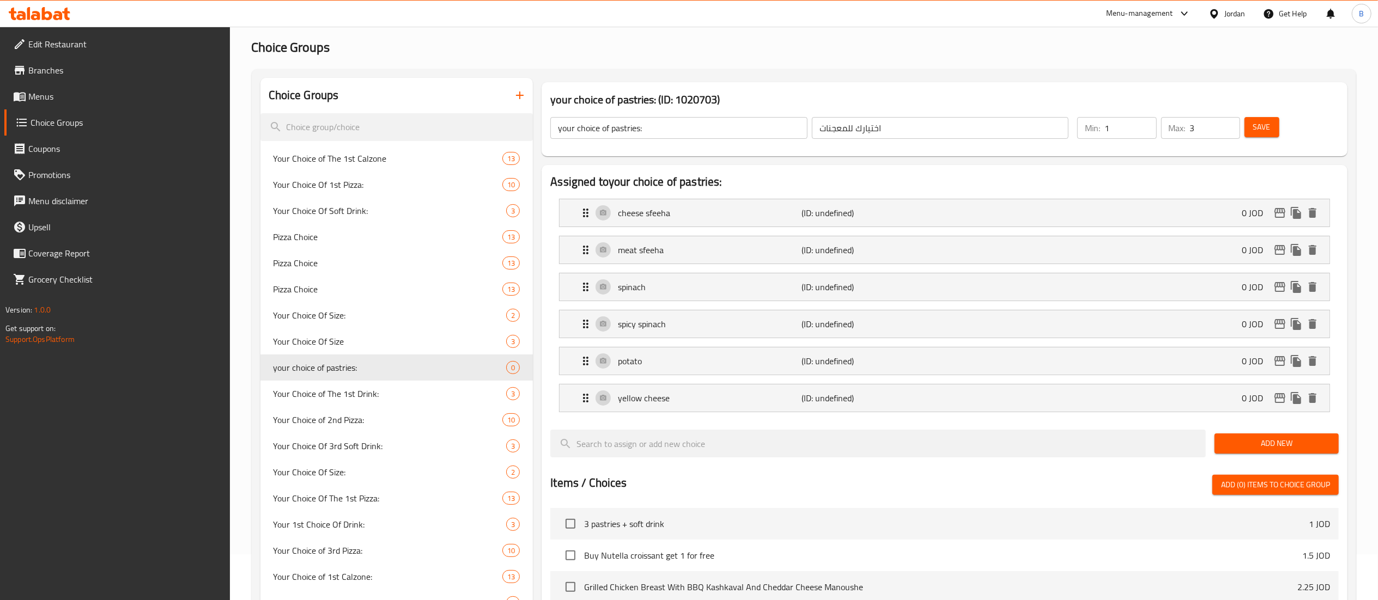
click at [1231, 449] on span "Add New" at bounding box center [1276, 444] width 107 height 14
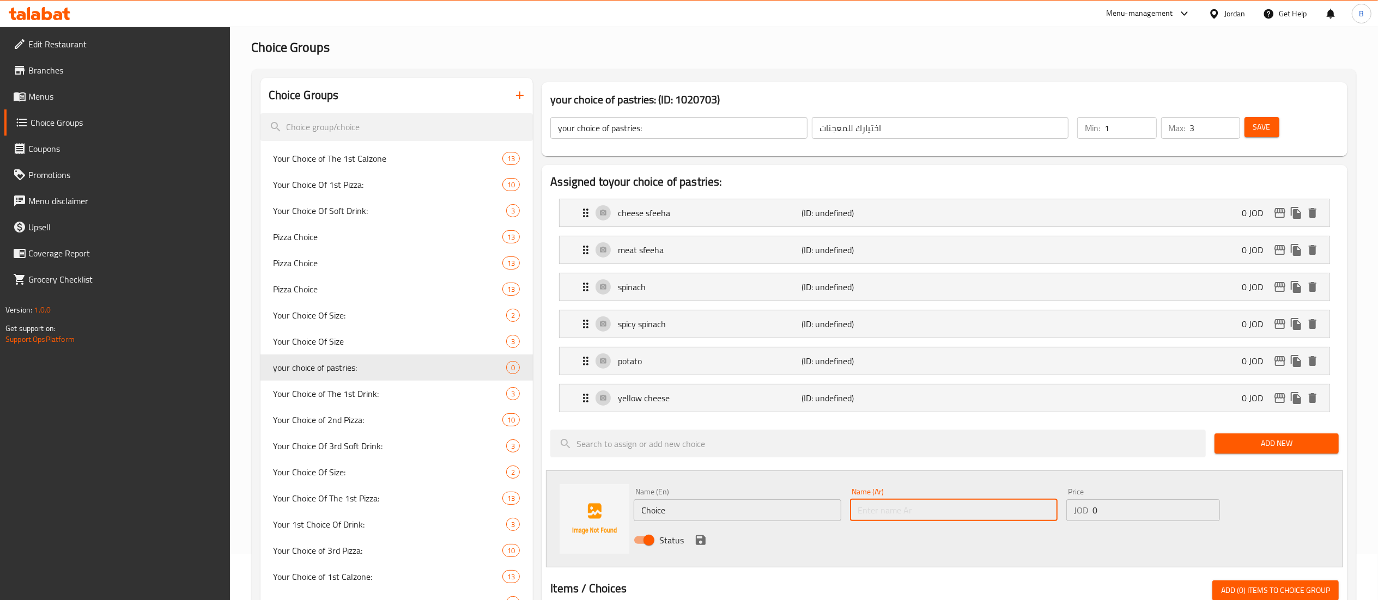
drag, startPoint x: 944, startPoint y: 514, endPoint x: 773, endPoint y: 511, distance: 171.1
click at [944, 514] on input "text" at bounding box center [954, 511] width 208 height 22
paste input "نقانق"
type input "نقانق"
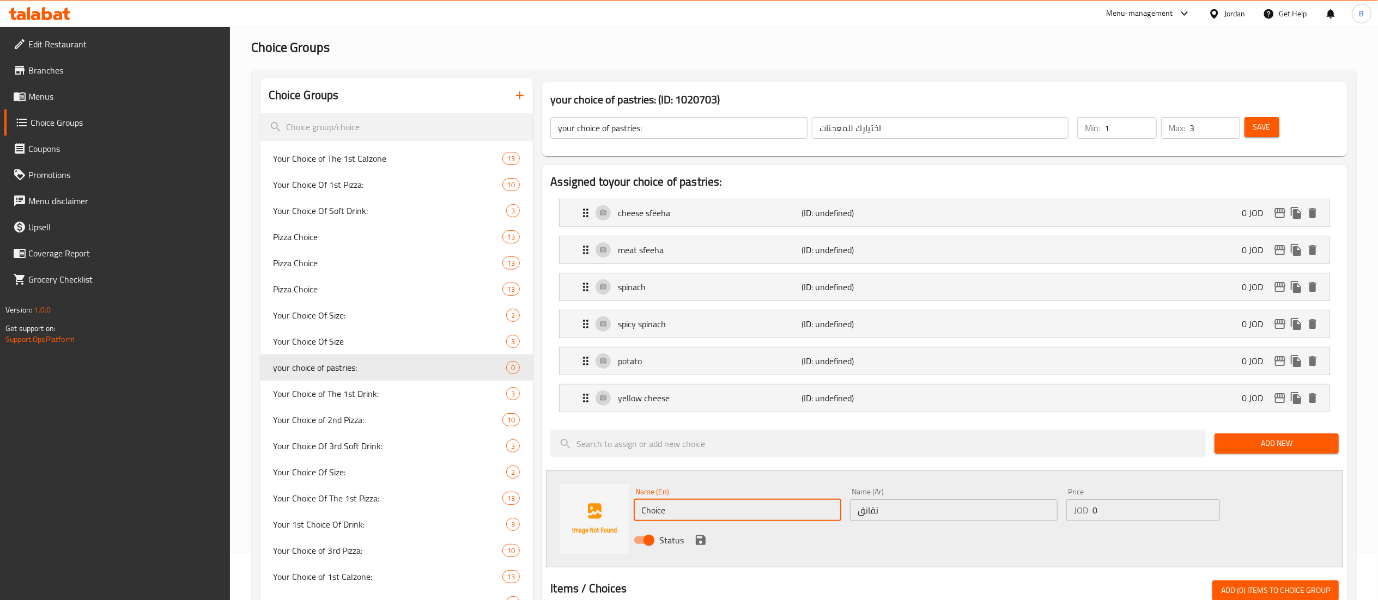
drag, startPoint x: 761, startPoint y: 515, endPoint x: 502, endPoint y: 512, distance: 258.2
click at [544, 514] on div "Assigned to your choice of pastries: cheese sfeeha (ID: undefined) 0 JOD Name (…" at bounding box center [945, 571] width 806 height 813
type input "sausage"
drag, startPoint x: 702, startPoint y: 536, endPoint x: 1064, endPoint y: 599, distance: 367.1
click at [702, 536] on icon "save" at bounding box center [700, 540] width 13 height 13
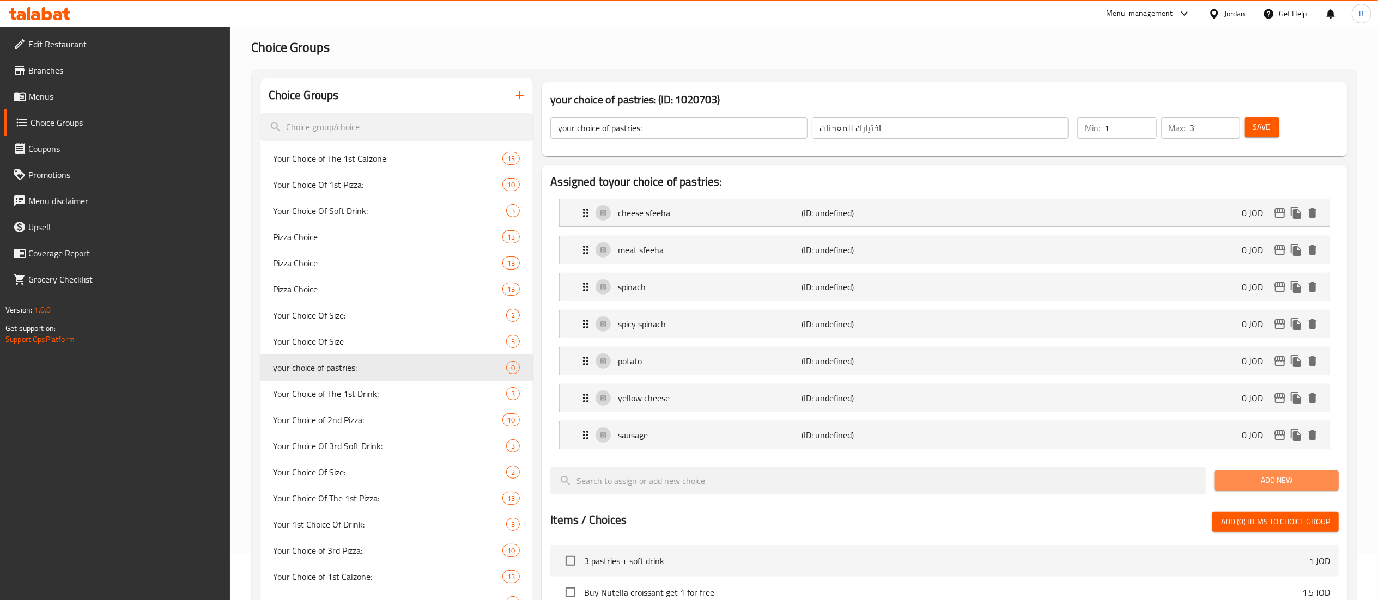
click at [1288, 485] on span "Add New" at bounding box center [1276, 481] width 107 height 14
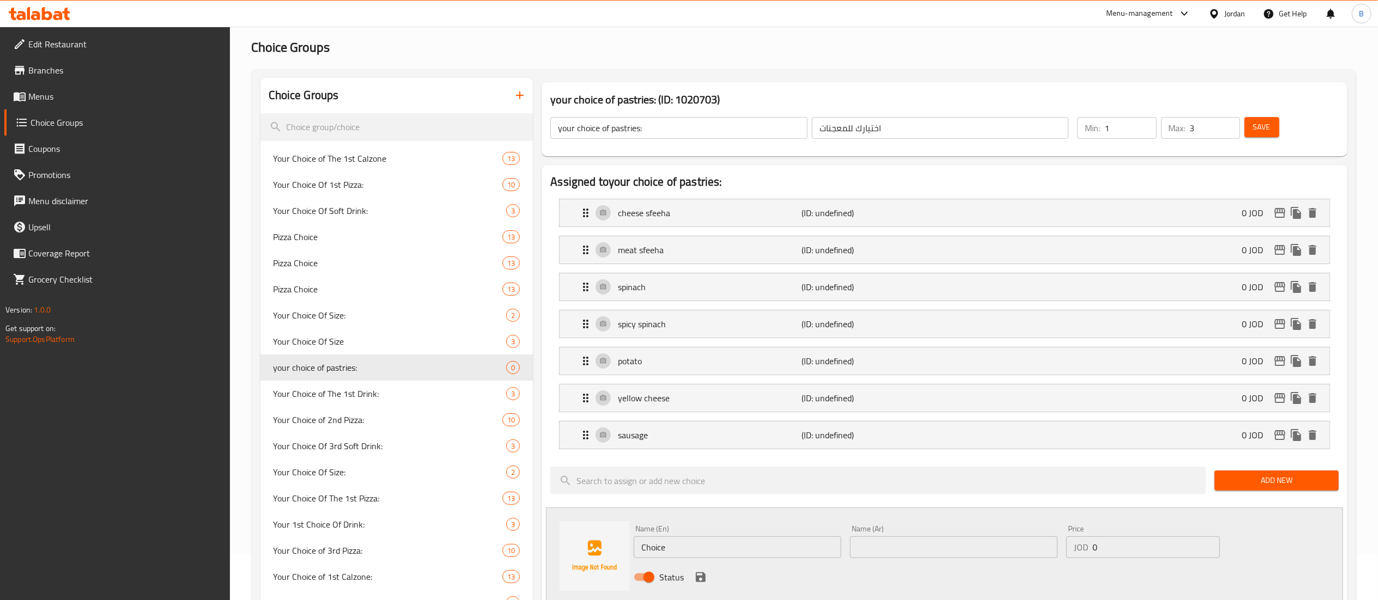
drag, startPoint x: 975, startPoint y: 543, endPoint x: 936, endPoint y: 544, distance: 38.7
click at [975, 543] on input "text" at bounding box center [954, 548] width 208 height 22
paste input "جبنه بالزعتر"
type input "جبنه بالزعتر"
drag, startPoint x: 788, startPoint y: 546, endPoint x: 544, endPoint y: 546, distance: 244.1
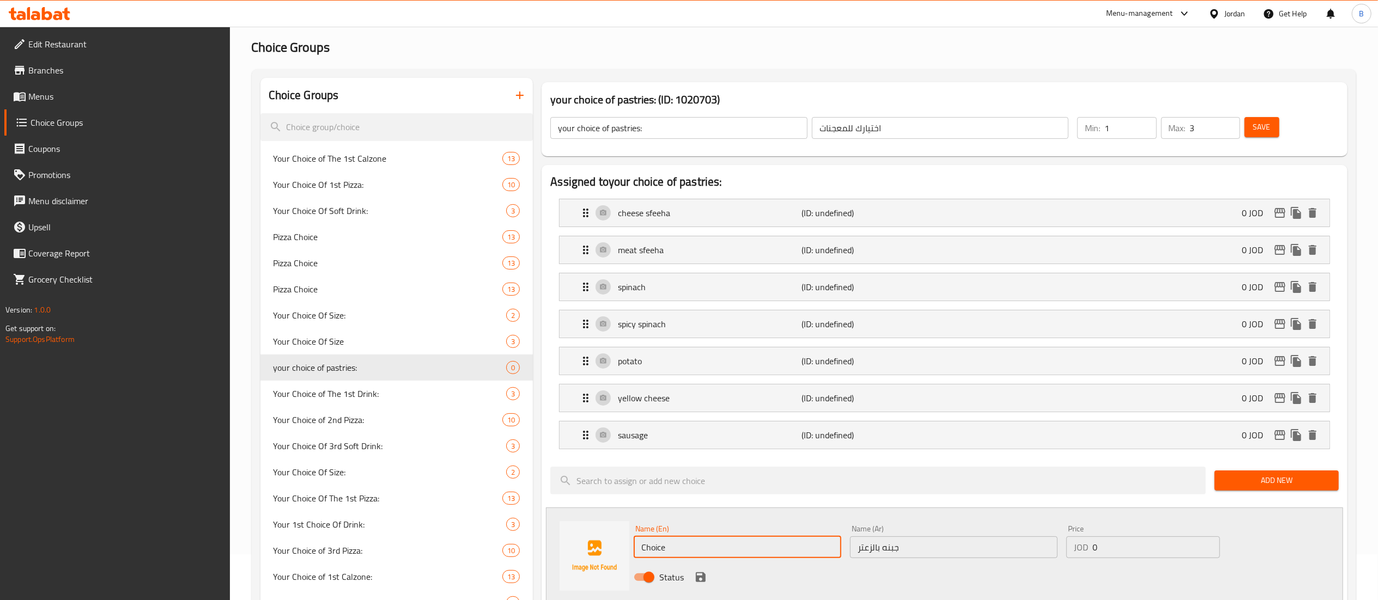
click at [563, 546] on div "Name (En) Choice Name (En) Name (Ar) جبنه بالزعتر Name (Ar) Price JOD 0 Price S…" at bounding box center [944, 556] width 797 height 97
type input "cheese with thyme"
click at [694, 581] on icon "save" at bounding box center [700, 577] width 13 height 13
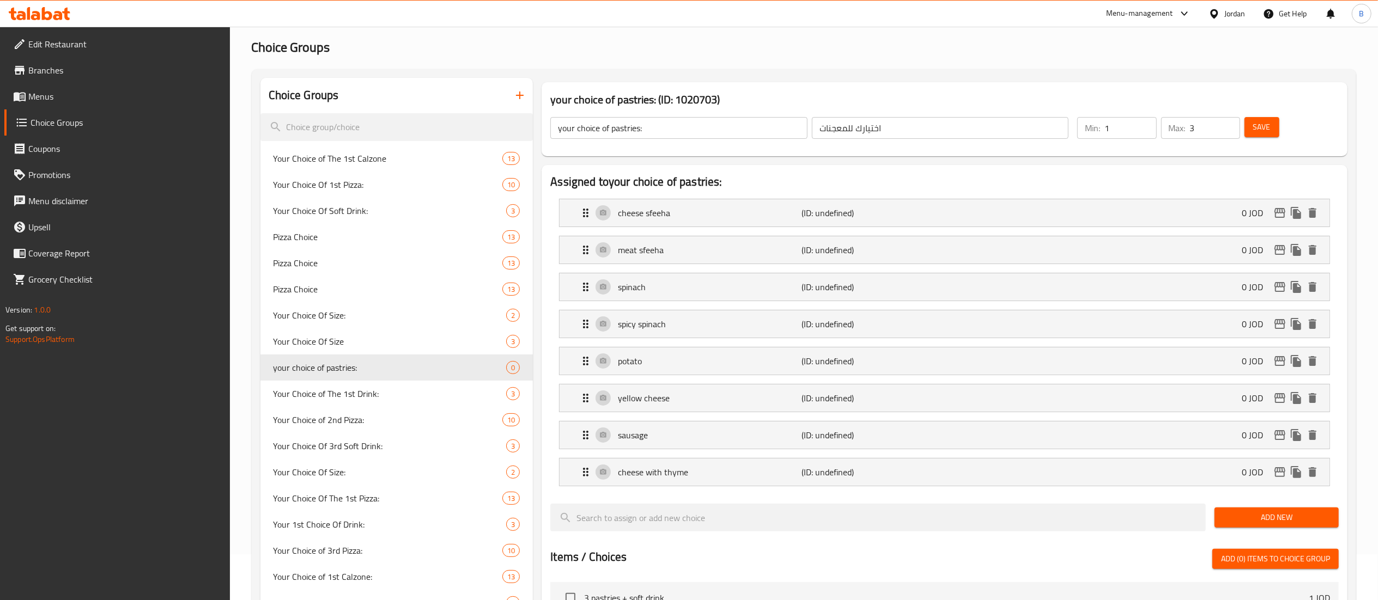
scroll to position [155, 0]
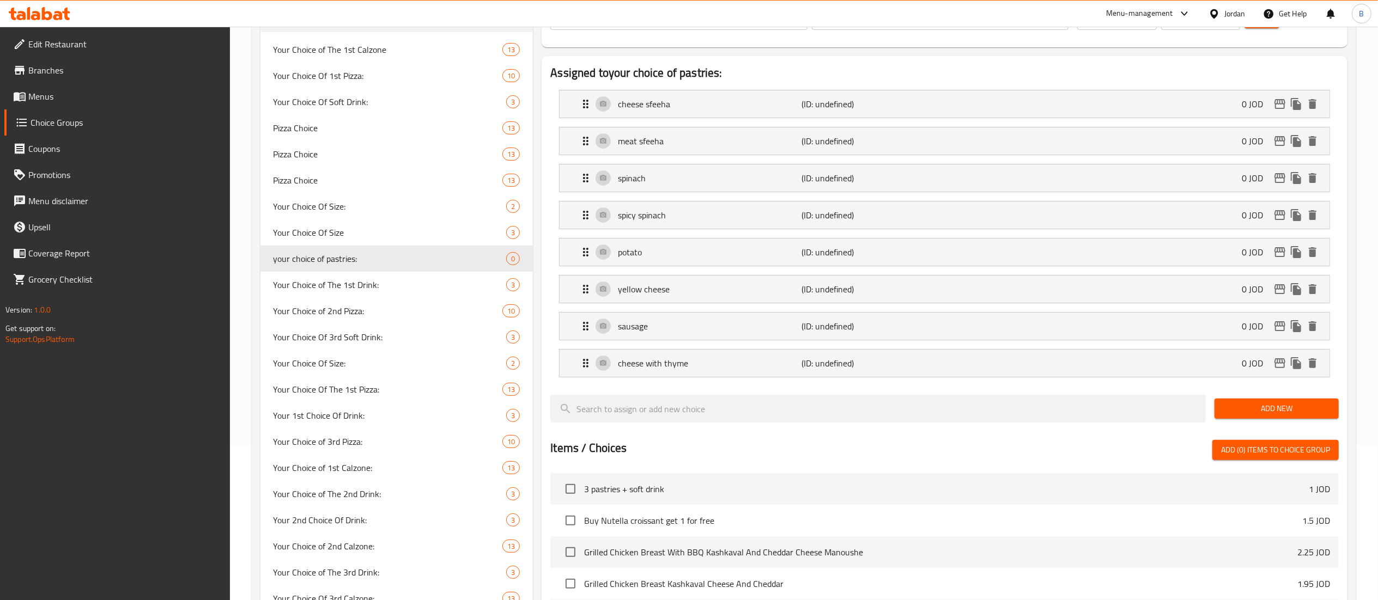
click at [1245, 412] on span "Add New" at bounding box center [1276, 409] width 107 height 14
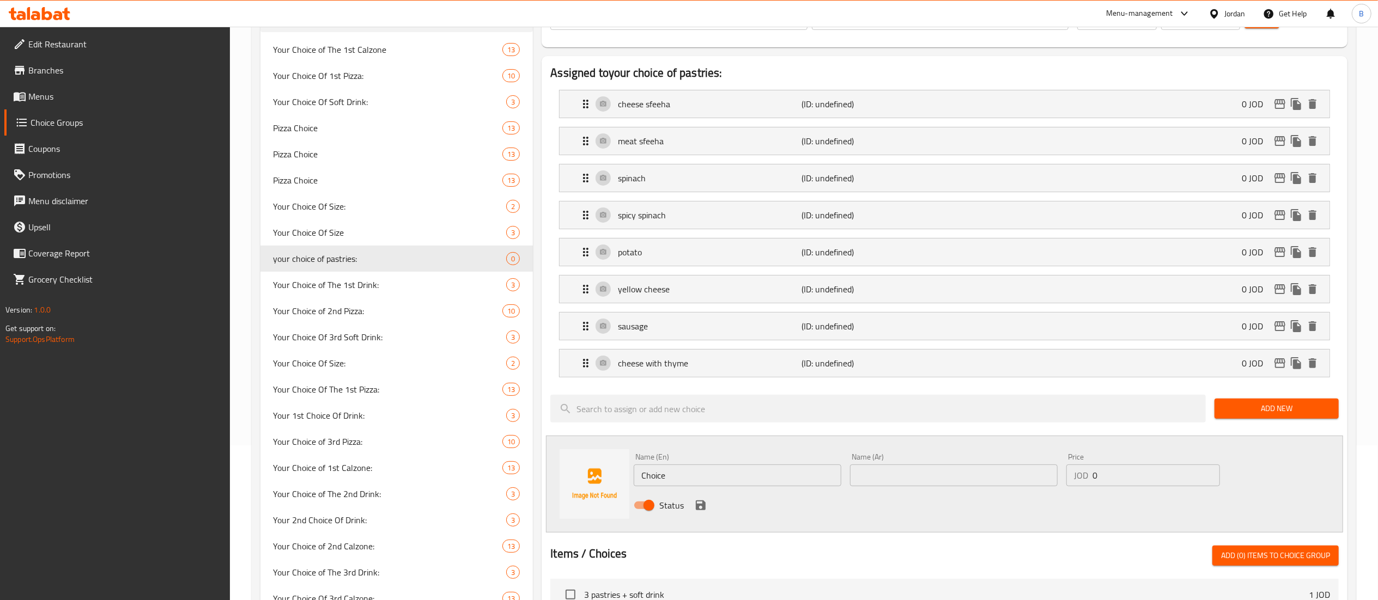
click at [901, 474] on input "text" at bounding box center [954, 476] width 208 height 22
paste input "جبنه مع زيتون"
type input "جبنه مع زيتون"
drag, startPoint x: 768, startPoint y: 481, endPoint x: 354, endPoint y: 469, distance: 414.2
click at [389, 469] on div "Choice Groups Your Choice of The 1st Calzone 13 Your Choice Of 1st Pizza: 10 Yo…" at bounding box center [805, 496] width 1091 height 1055
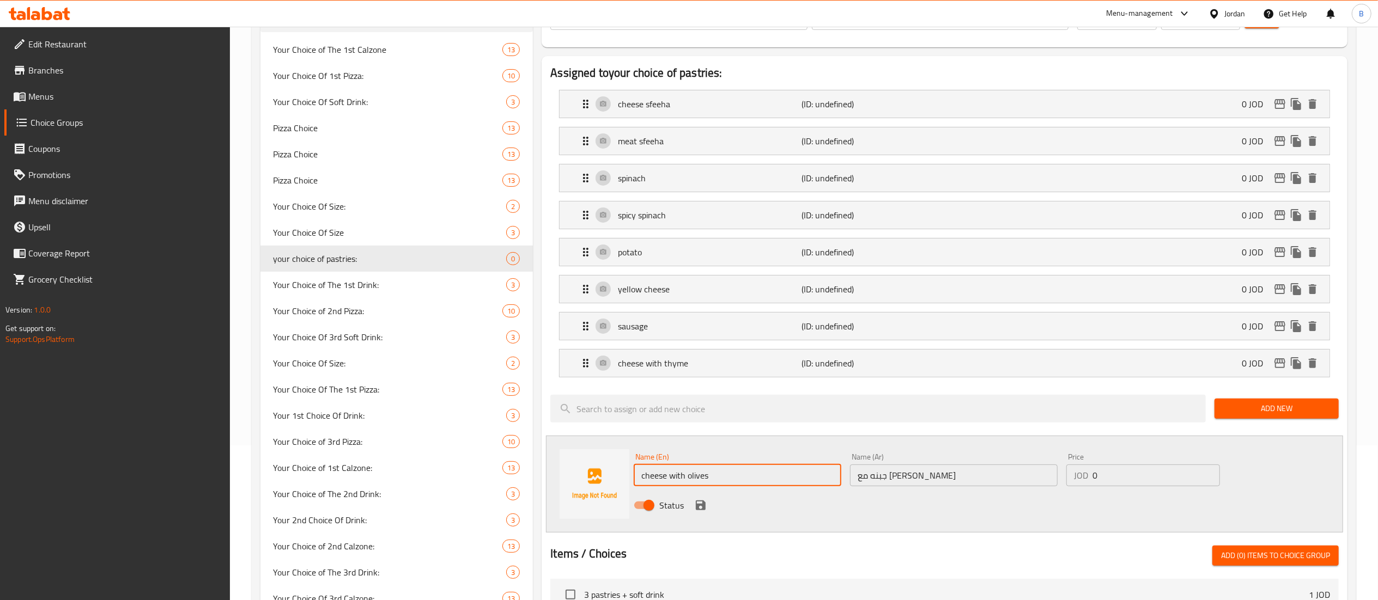
type input "cheese with olives"
click at [701, 511] on icon "save" at bounding box center [700, 505] width 13 height 13
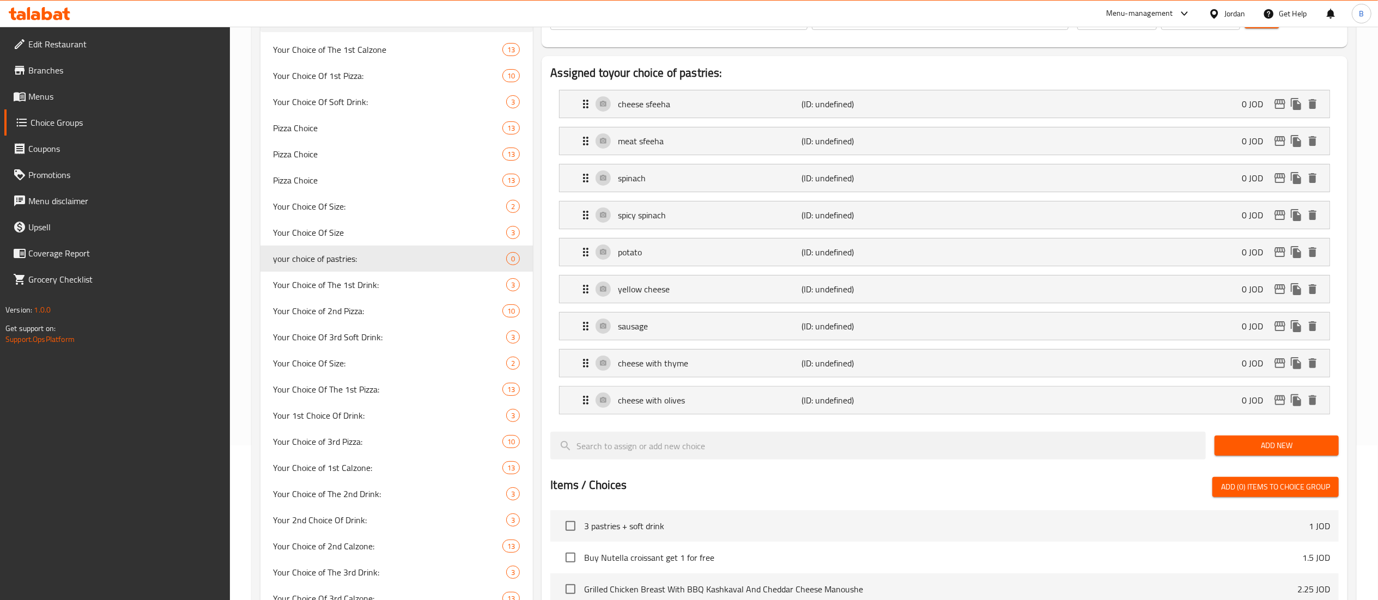
click at [1245, 453] on span "Add New" at bounding box center [1276, 446] width 107 height 14
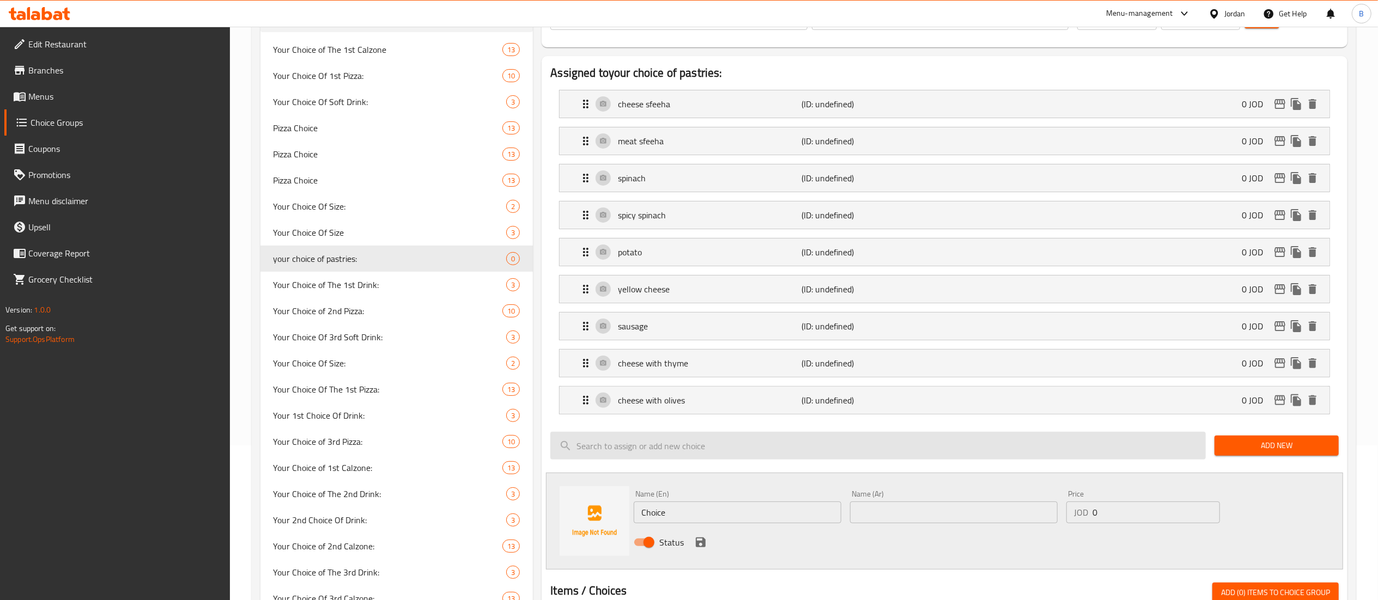
scroll to position [264, 0]
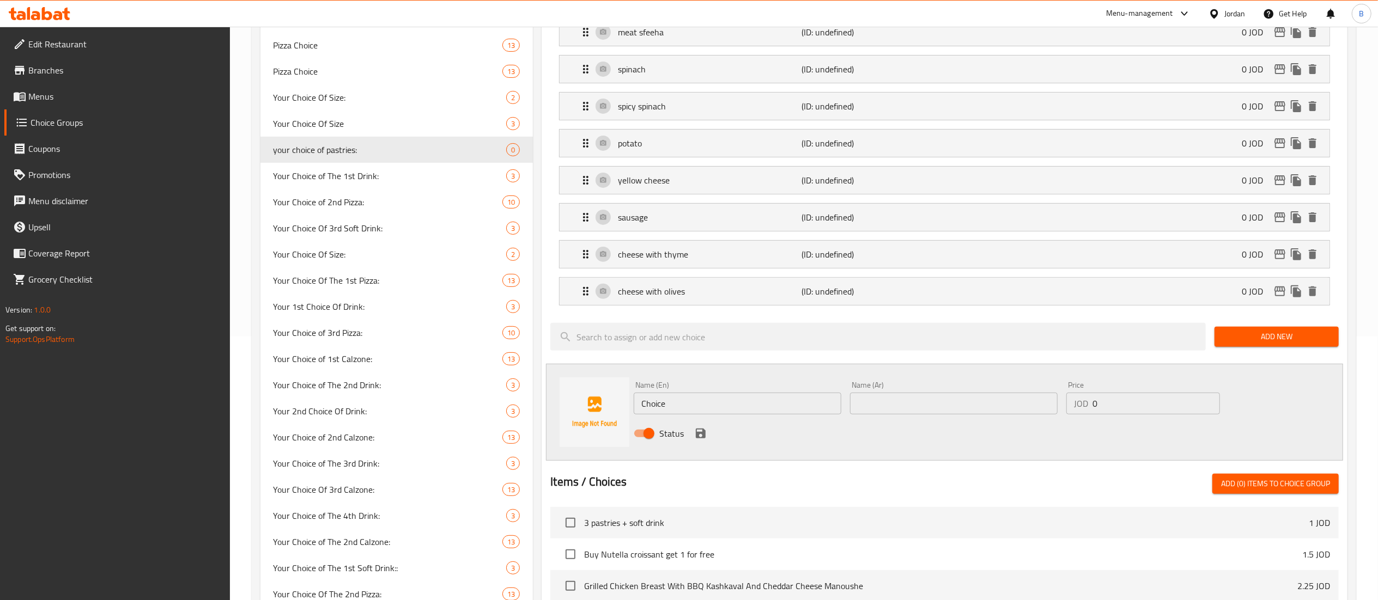
drag, startPoint x: 909, startPoint y: 407, endPoint x: 885, endPoint y: 407, distance: 23.4
click at [909, 407] on input "text" at bounding box center [954, 404] width 208 height 22
paste input "سنيورة مع جبنة"
type input "سنيورة مع جبنة"
drag, startPoint x: 749, startPoint y: 400, endPoint x: 451, endPoint y: 404, distance: 297.5
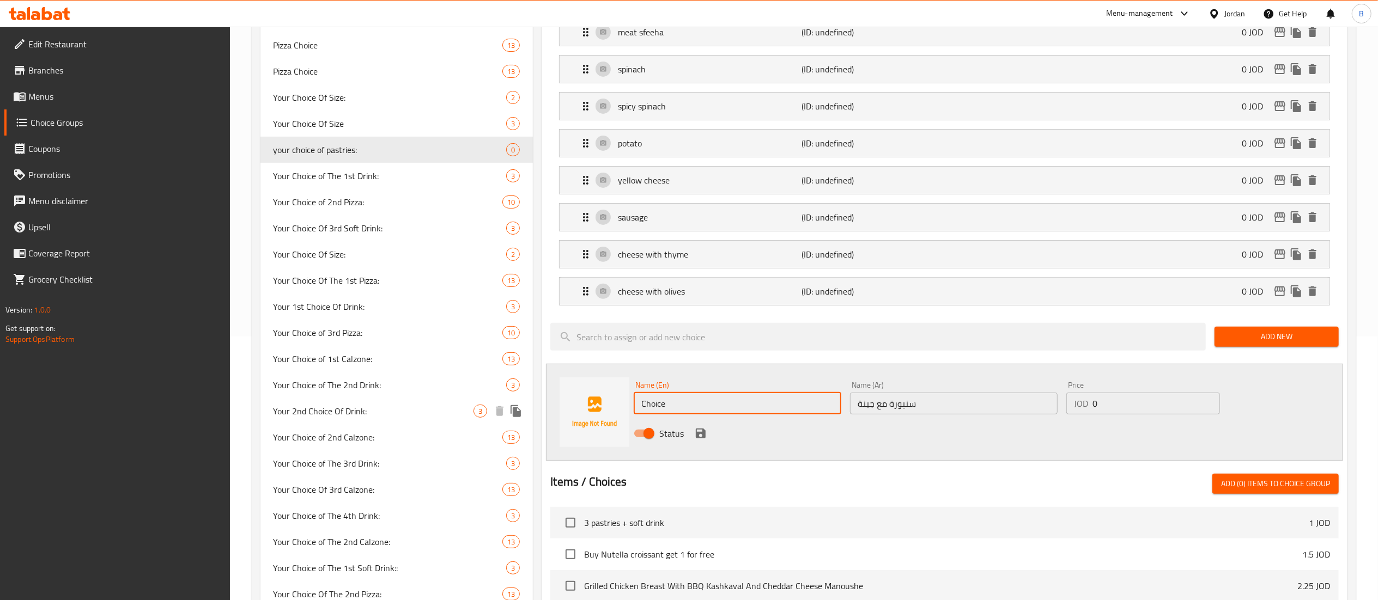
click at [472, 400] on div "Choice Groups Your Choice of The 1st Calzone 13 Your Choice Of 1st Pizza: 10 Yo…" at bounding box center [805, 406] width 1091 height 1092
drag, startPoint x: 741, startPoint y: 409, endPoint x: 672, endPoint y: 409, distance: 69.2
click at [672, 409] on input "sanyoira with cheess" at bounding box center [738, 404] width 208 height 22
click at [666, 407] on input "sanyoirawith cheese" at bounding box center [738, 404] width 208 height 22
click at [691, 409] on input "sanyourawith cheese" at bounding box center [738, 404] width 208 height 22
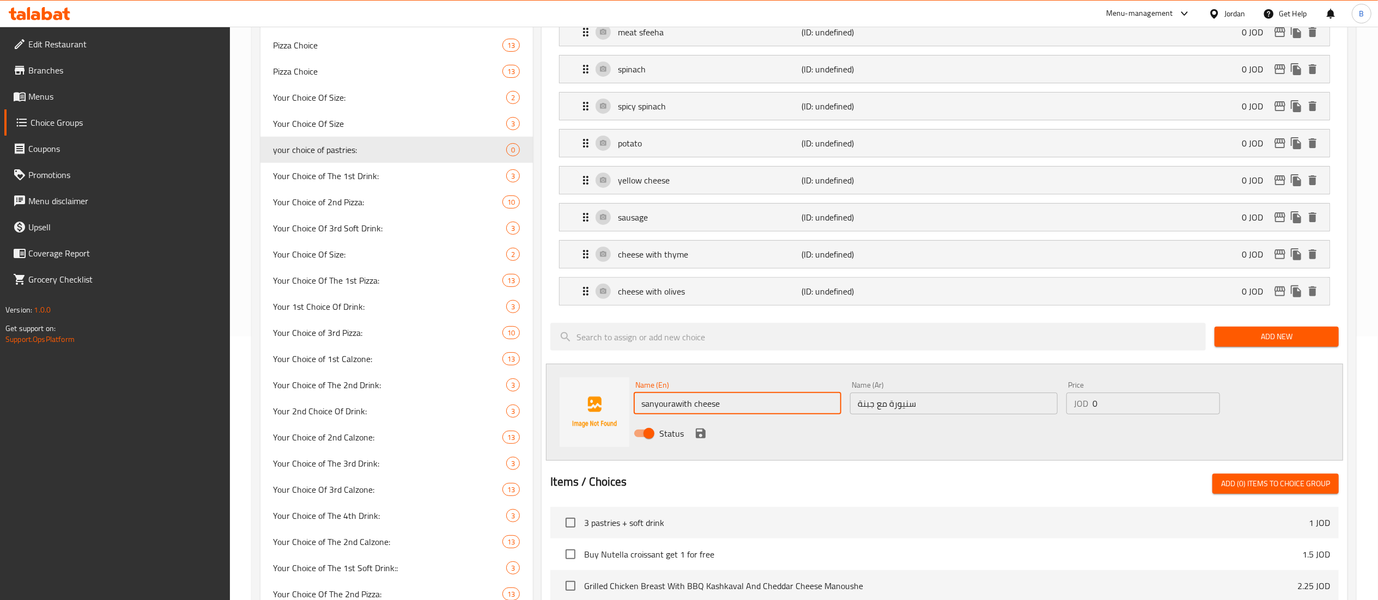
click at [674, 411] on input "sanyourawith cheese" at bounding box center [738, 404] width 208 height 22
type input "sanyoura with cheese"
click at [707, 439] on icon "save" at bounding box center [700, 433] width 13 height 13
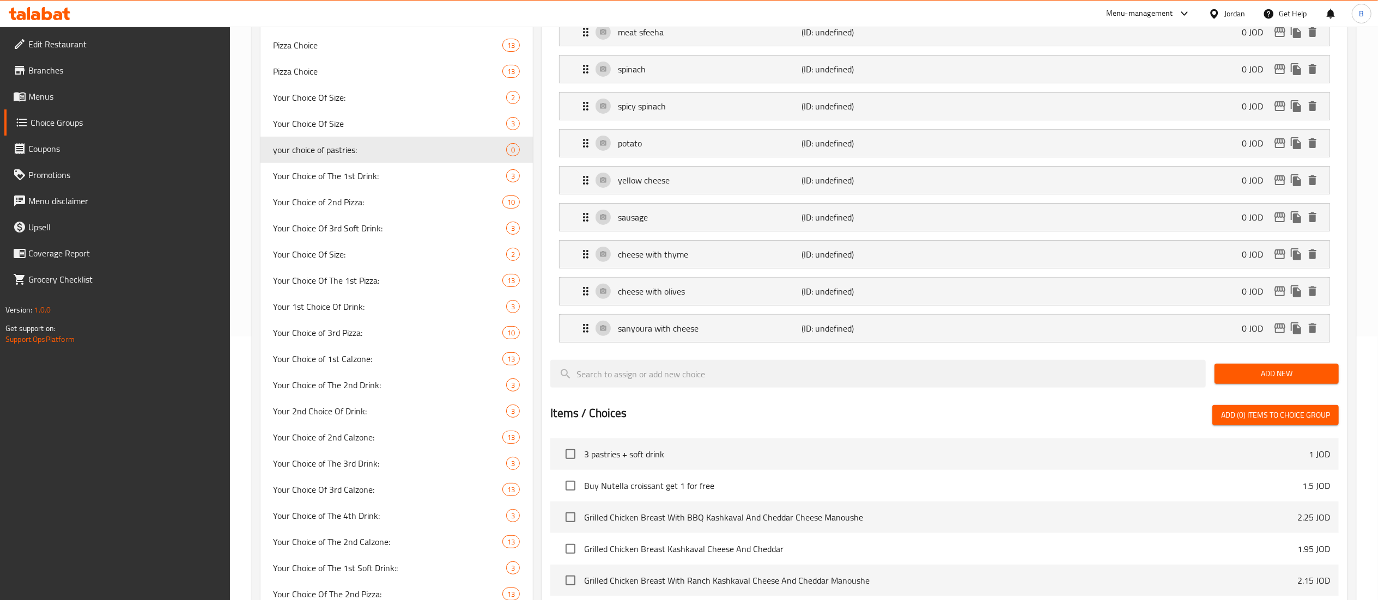
click at [1260, 370] on span "Add New" at bounding box center [1276, 374] width 107 height 14
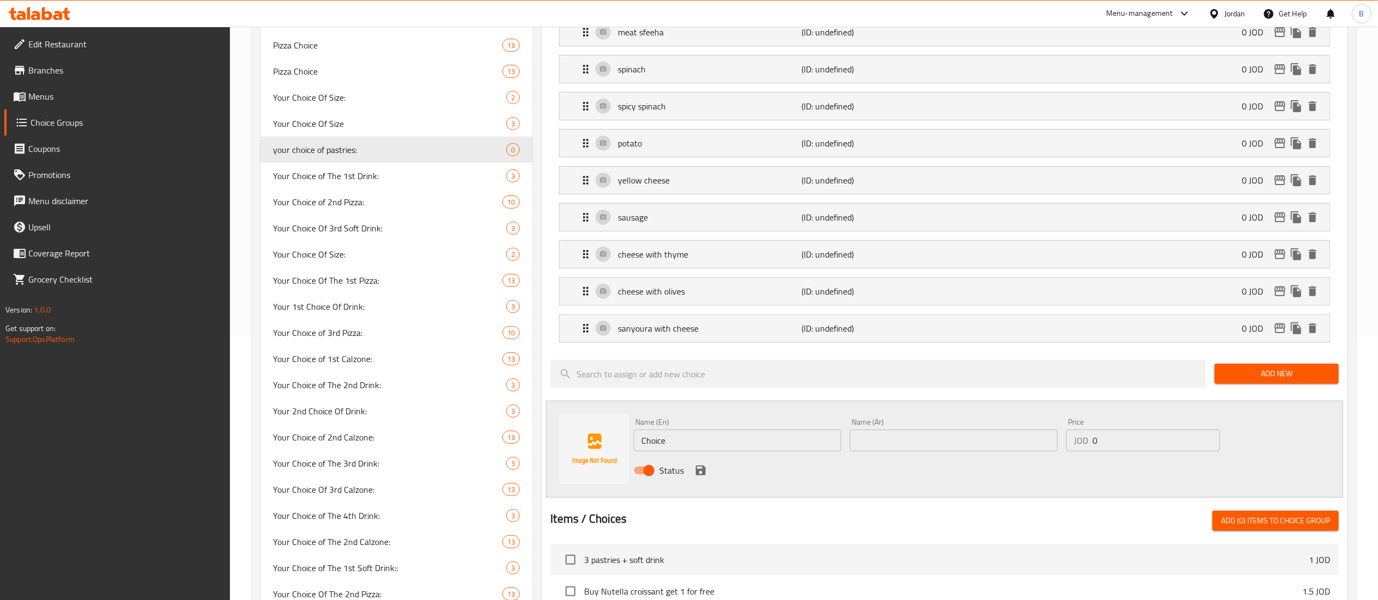
drag, startPoint x: 976, startPoint y: 428, endPoint x: 966, endPoint y: 444, distance: 18.9
click at [975, 429] on div "Name (Ar) Name (Ar)" at bounding box center [954, 434] width 208 height 33
click at [965, 446] on input "text" at bounding box center [954, 441] width 208 height 22
paste input "تيركي مع جبنة"
type input "تيركي مع جبنة"
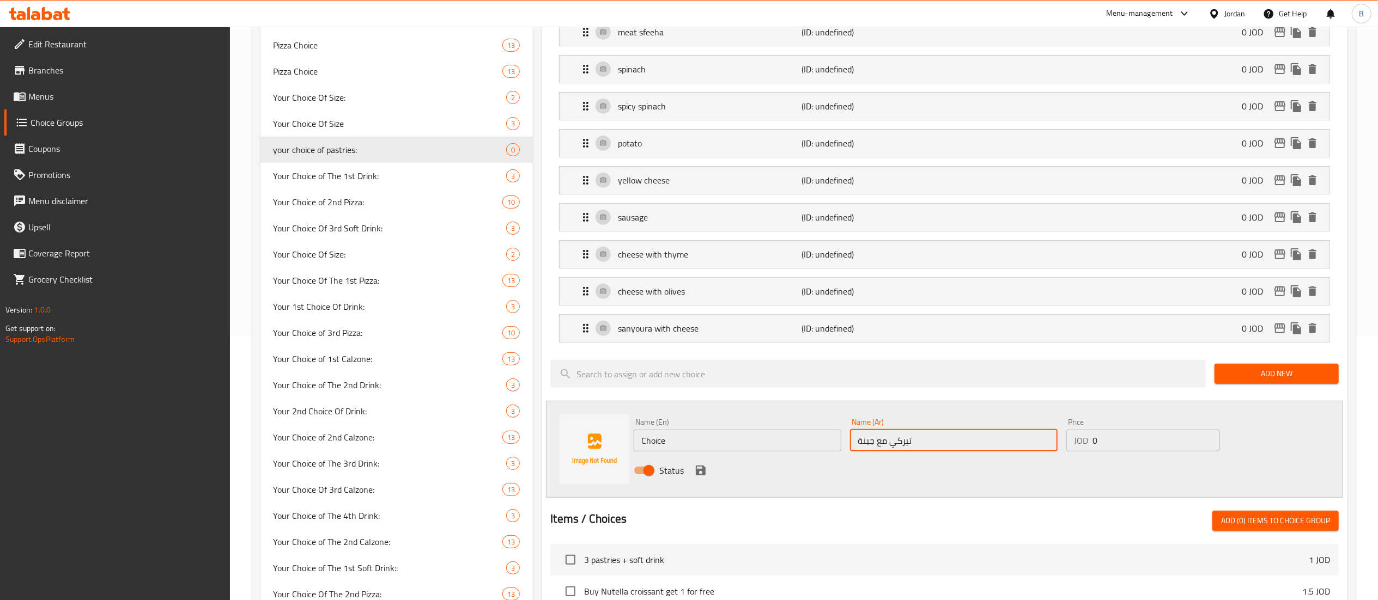
drag, startPoint x: 789, startPoint y: 445, endPoint x: 356, endPoint y: 427, distance: 433.5
click at [394, 424] on div "Choice Groups Your Choice of The 1st Calzone 13 Your Choice Of 1st Pizza: 10 Yo…" at bounding box center [805, 424] width 1091 height 1129
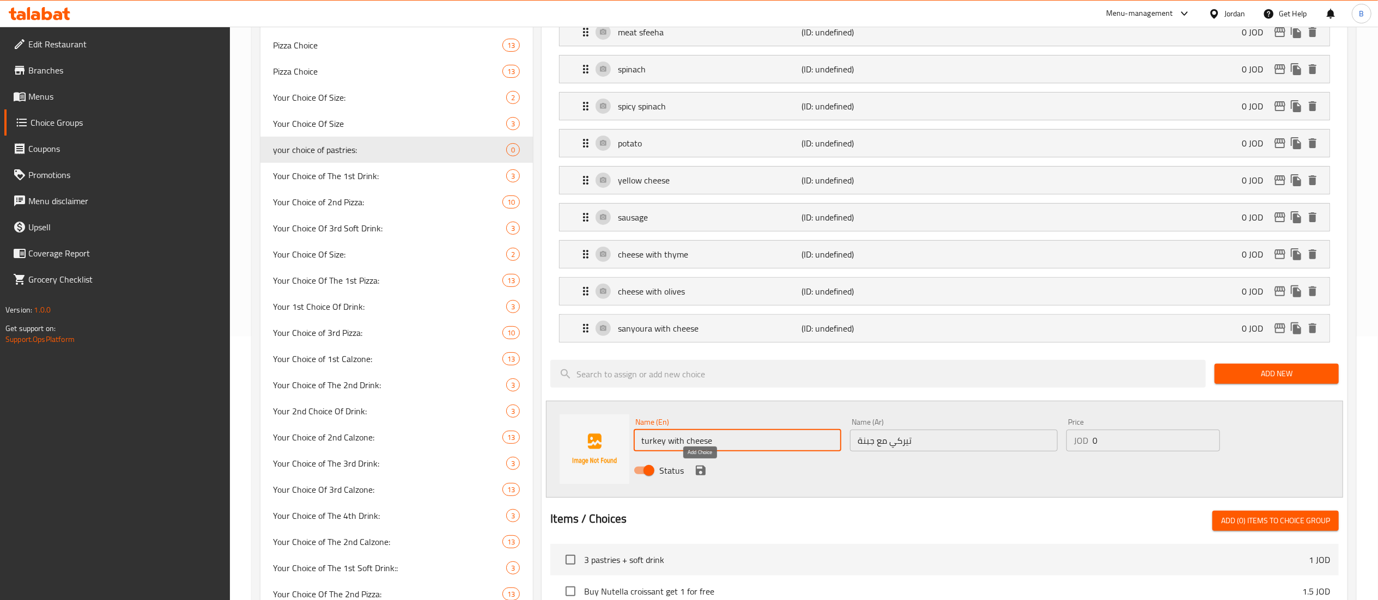
type input "turkey with cheese"
drag, startPoint x: 702, startPoint y: 475, endPoint x: 843, endPoint y: 586, distance: 179.6
click at [702, 475] on icon "save" at bounding box center [701, 471] width 10 height 10
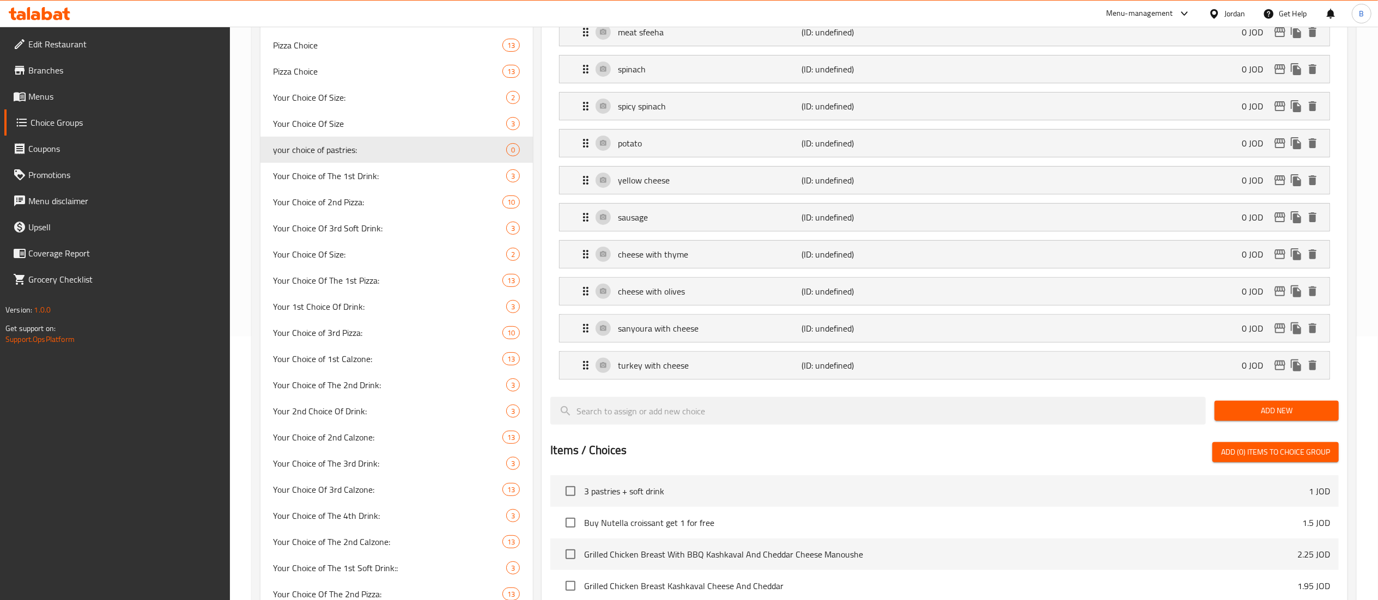
click at [1275, 421] on button "Add New" at bounding box center [1276, 411] width 124 height 20
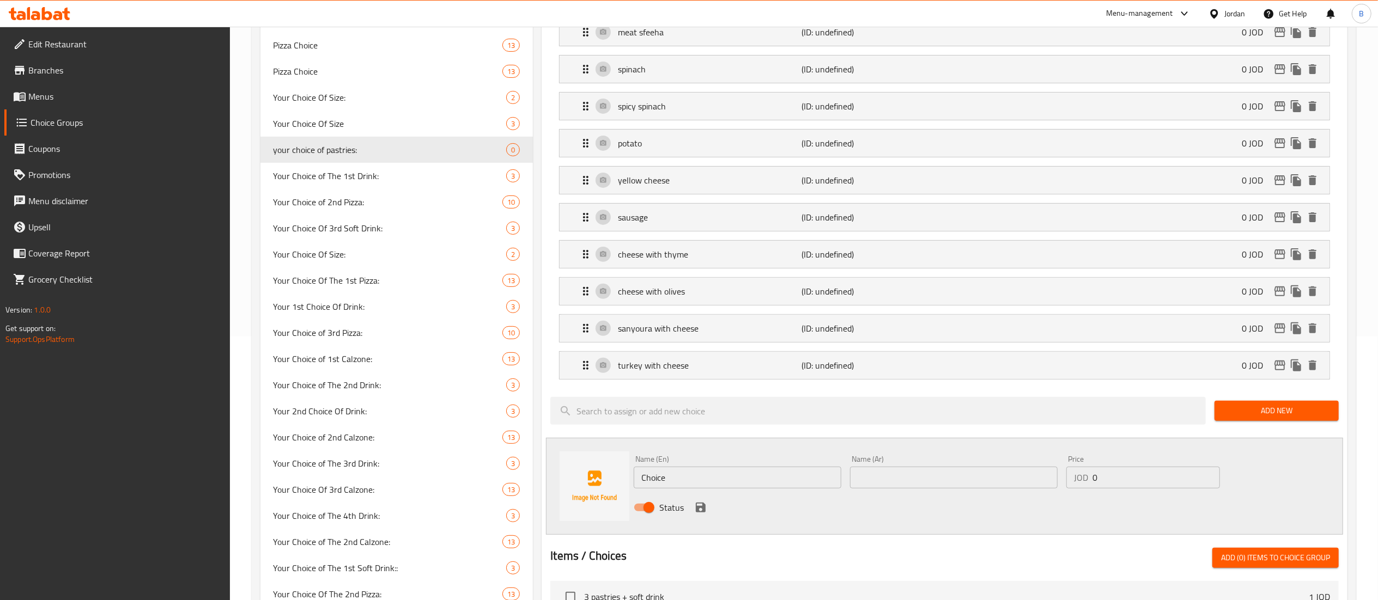
drag, startPoint x: 988, startPoint y: 486, endPoint x: 853, endPoint y: 461, distance: 136.8
click at [988, 486] on input "text" at bounding box center [954, 478] width 208 height 22
paste input "بيتزا"
type input "بيتزا"
click at [521, 481] on div "Choice Groups Your Choice of The 1st Calzone 13 Your Choice Of 1st Pizza: 10 Yo…" at bounding box center [805, 443] width 1091 height 1166
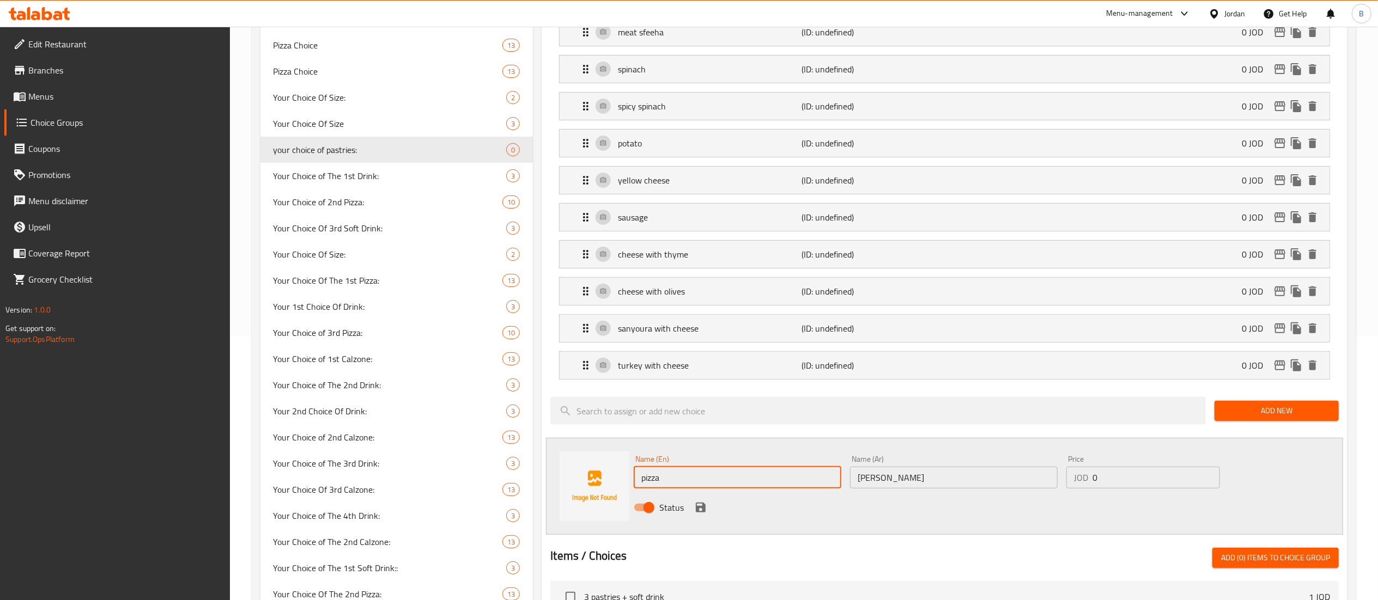
type input "pizza"
drag, startPoint x: 700, startPoint y: 510, endPoint x: 994, endPoint y: 479, distance: 296.3
click at [700, 510] on icon "save" at bounding box center [700, 507] width 13 height 13
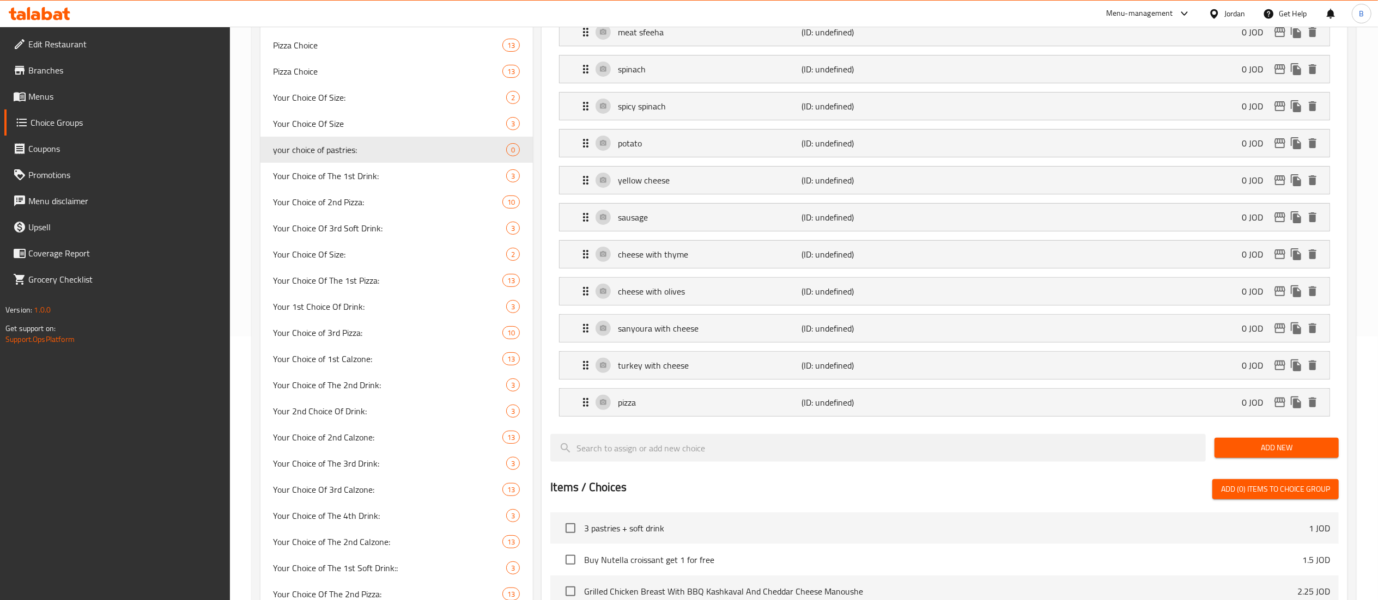
click at [1264, 455] on span "Add New" at bounding box center [1276, 448] width 107 height 14
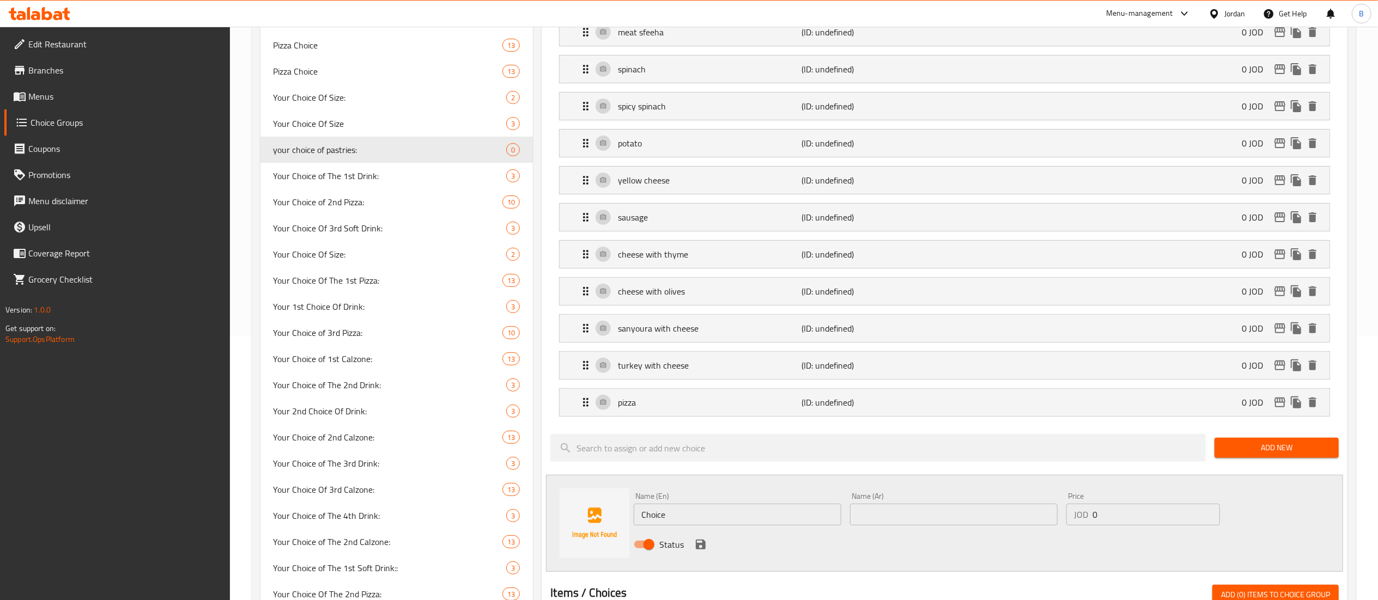
click at [914, 520] on input "text" at bounding box center [954, 515] width 208 height 22
paste input "كبه"
type input "كبه"
drag, startPoint x: 782, startPoint y: 520, endPoint x: 518, endPoint y: 506, distance: 265.1
click at [518, 506] on div "Choice Groups Your Choice of The 1st Calzone 13 Your Choice Of 1st Pizza: 10 Yo…" at bounding box center [805, 461] width 1091 height 1203
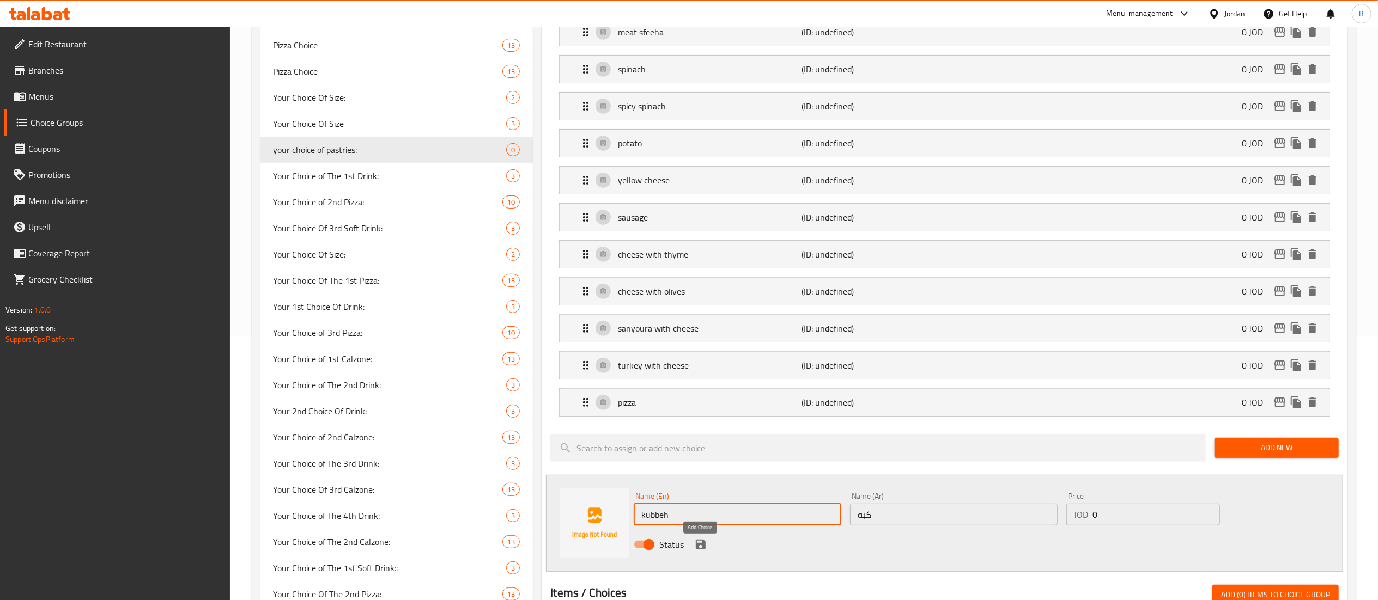
type input "kubbeh"
click at [700, 559] on div "Status" at bounding box center [953, 544] width 649 height 29
click at [700, 551] on icon "save" at bounding box center [700, 544] width 13 height 13
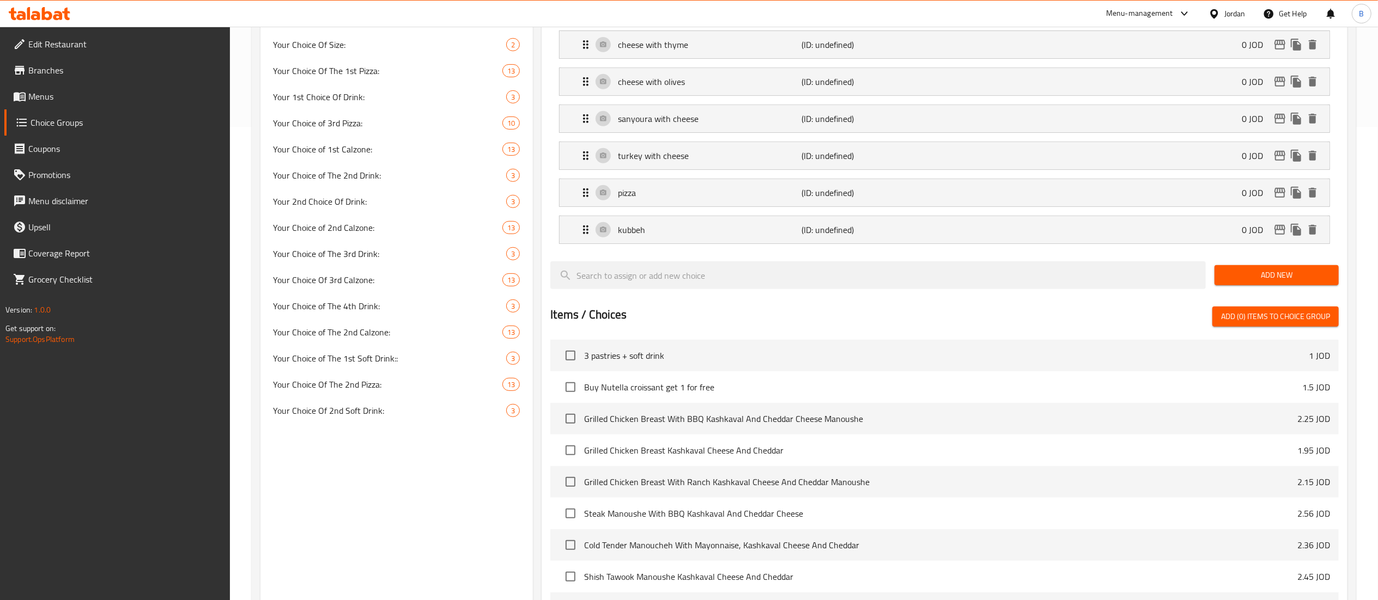
scroll to position [482, 0]
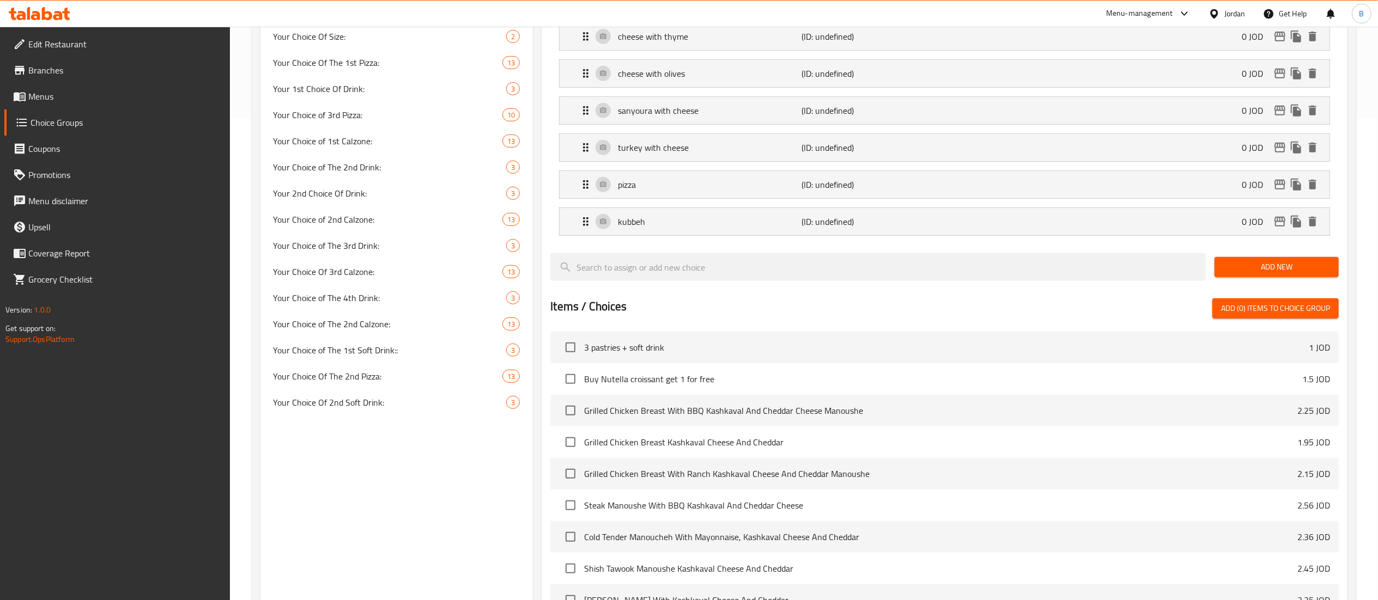
click at [1241, 263] on button "Add New" at bounding box center [1276, 267] width 124 height 20
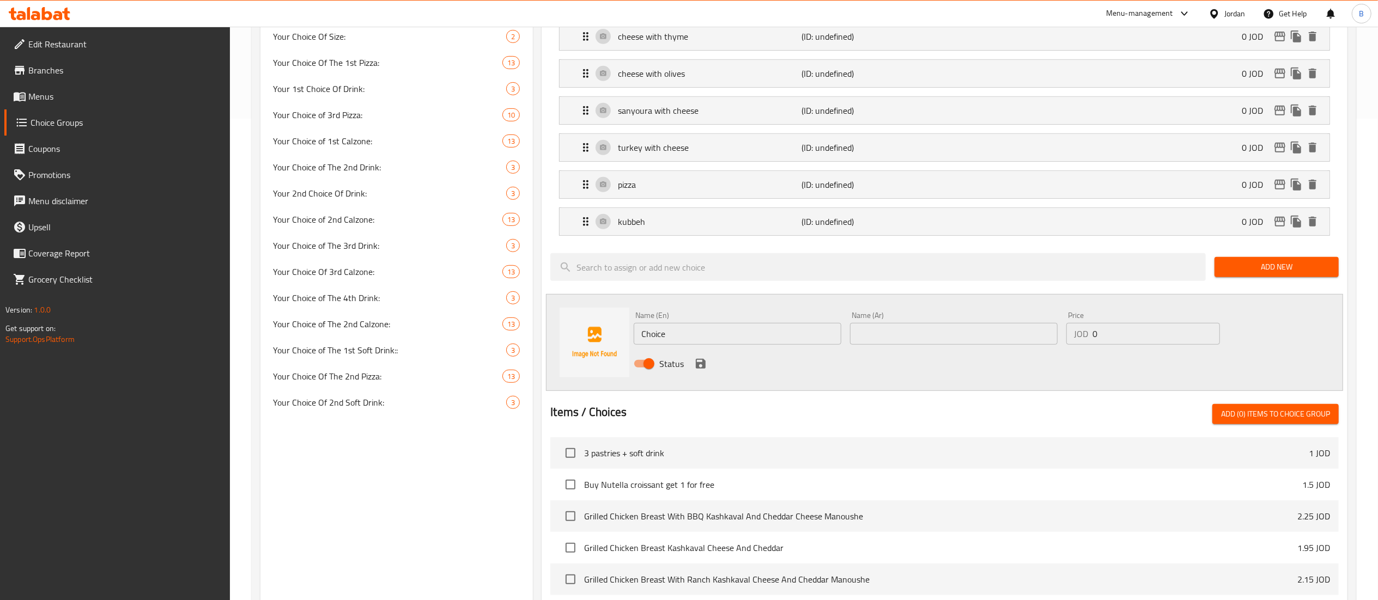
click at [1009, 341] on input "text" at bounding box center [954, 334] width 208 height 22
paste input "برك جبنة حلوم"
type input "برك جبنة حلوم"
drag, startPoint x: 786, startPoint y: 339, endPoint x: 301, endPoint y: 348, distance: 484.9
click at [331, 328] on div "Choice Groups Your Choice of The 1st Calzone 13 Your Choice Of 1st Pizza: 10 Yo…" at bounding box center [805, 262] width 1091 height 1240
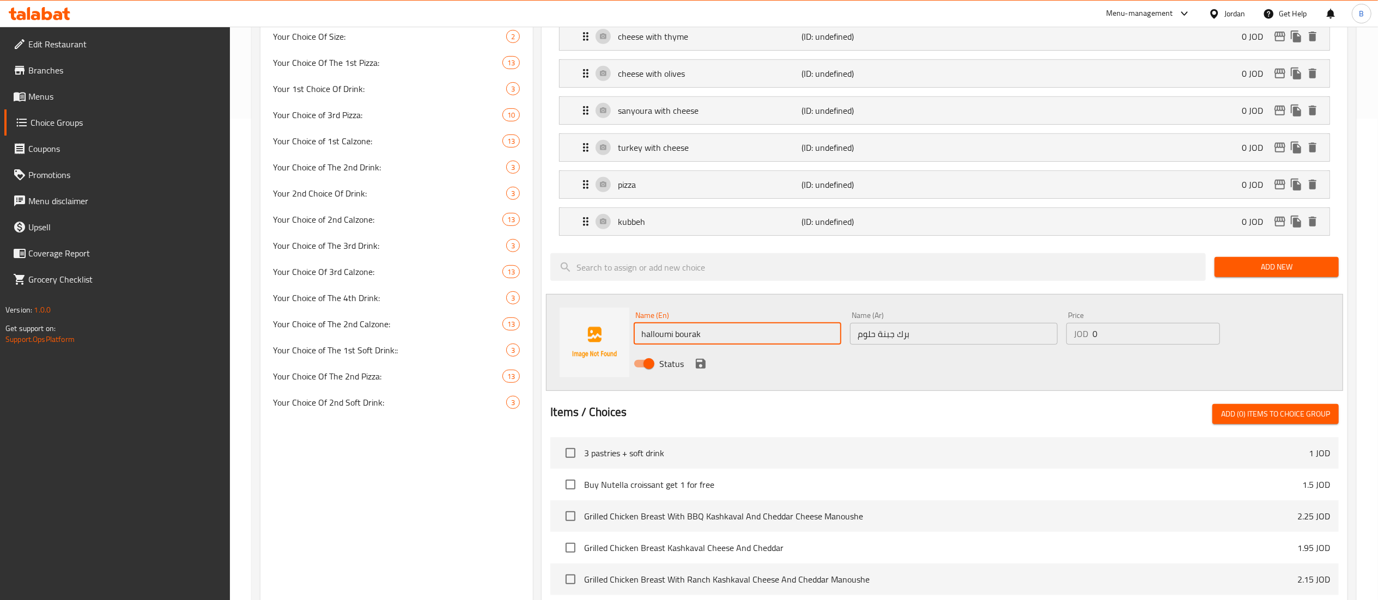
type input "halloumi bourak"
click at [700, 370] on icon "save" at bounding box center [700, 363] width 13 height 13
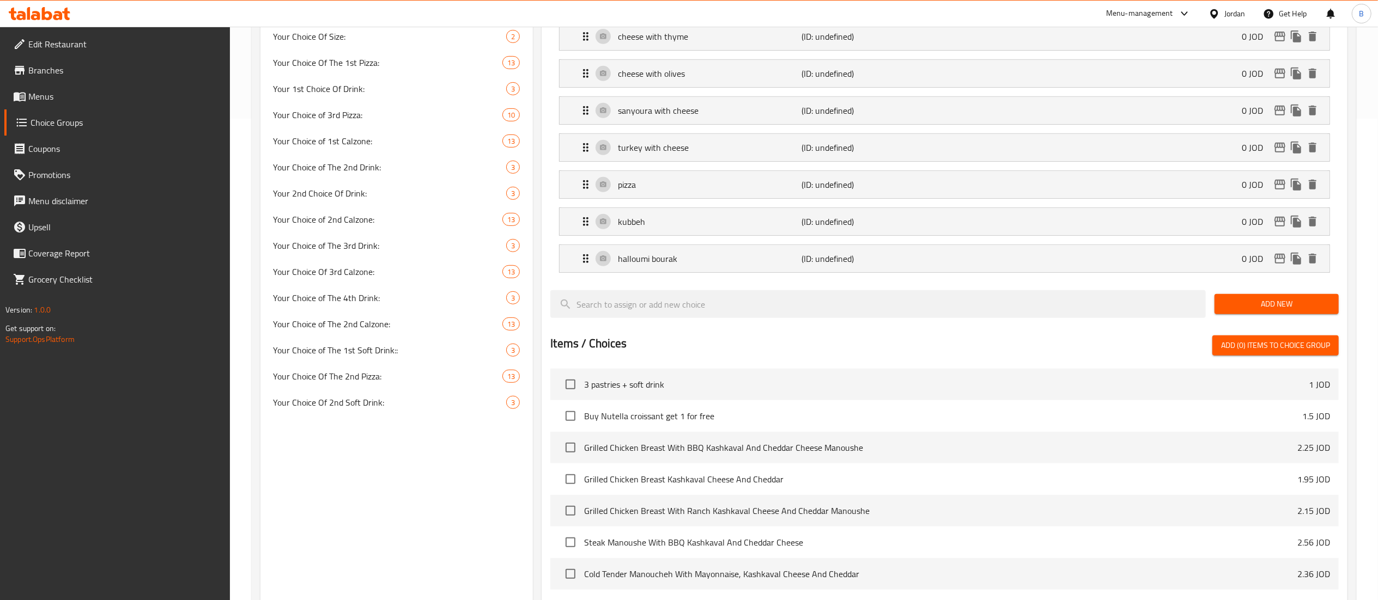
click at [1251, 306] on span "Add New" at bounding box center [1276, 304] width 107 height 14
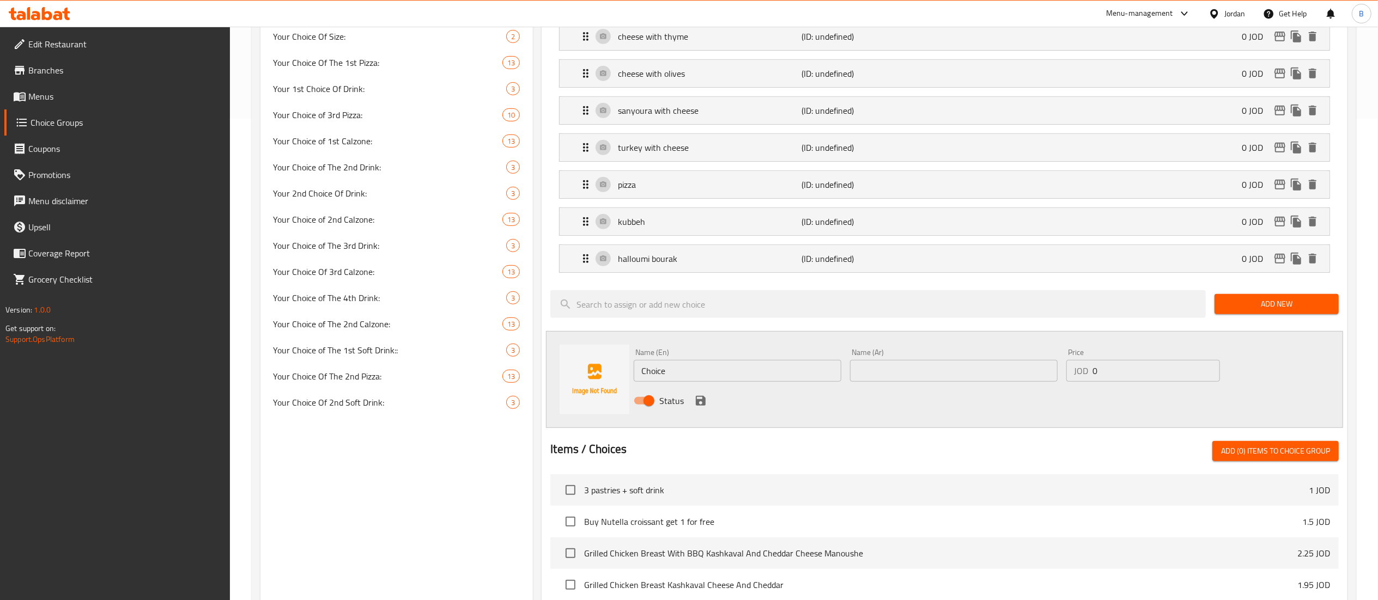
click at [961, 375] on input "text" at bounding box center [954, 371] width 208 height 22
paste input "برك جبنة صفراء"
type input "برك جبنة صفراء"
drag, startPoint x: 787, startPoint y: 381, endPoint x: 425, endPoint y: 348, distance: 363.3
click at [425, 348] on div "Choice Groups Your Choice of The 1st Calzone 13 Your Choice Of 1st Pizza: 10 Yo…" at bounding box center [805, 281] width 1091 height 1278
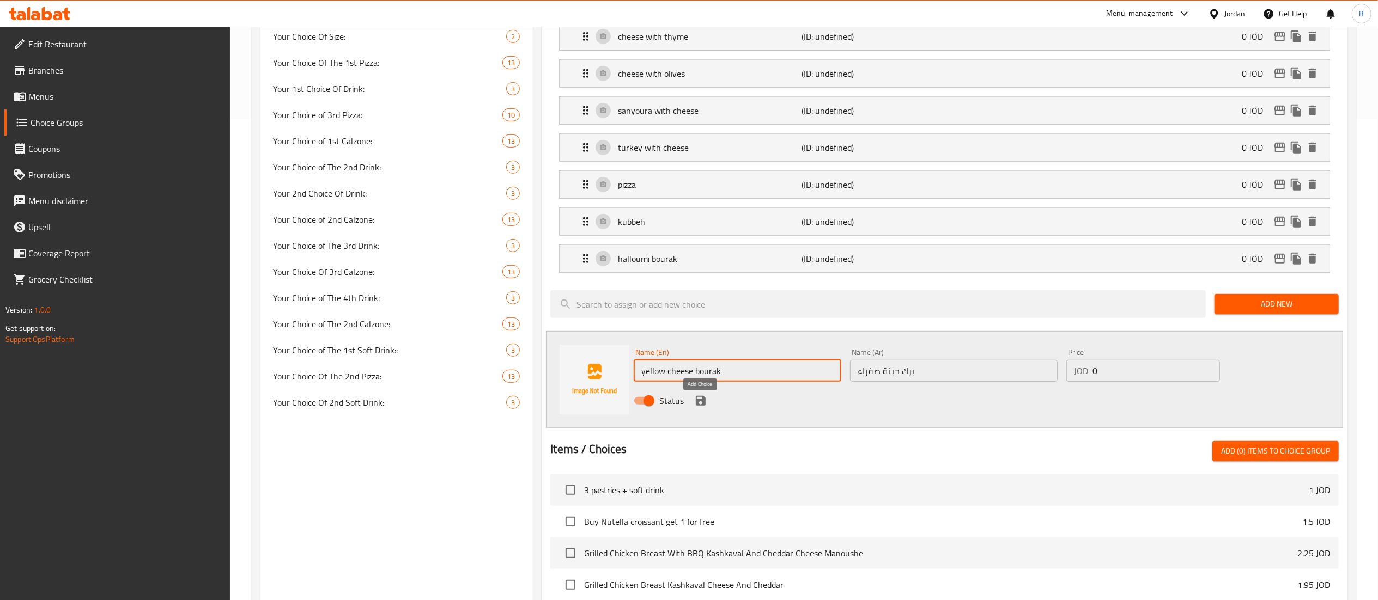
type input "yellow cheese bourak"
click at [703, 406] on icon "save" at bounding box center [701, 401] width 10 height 10
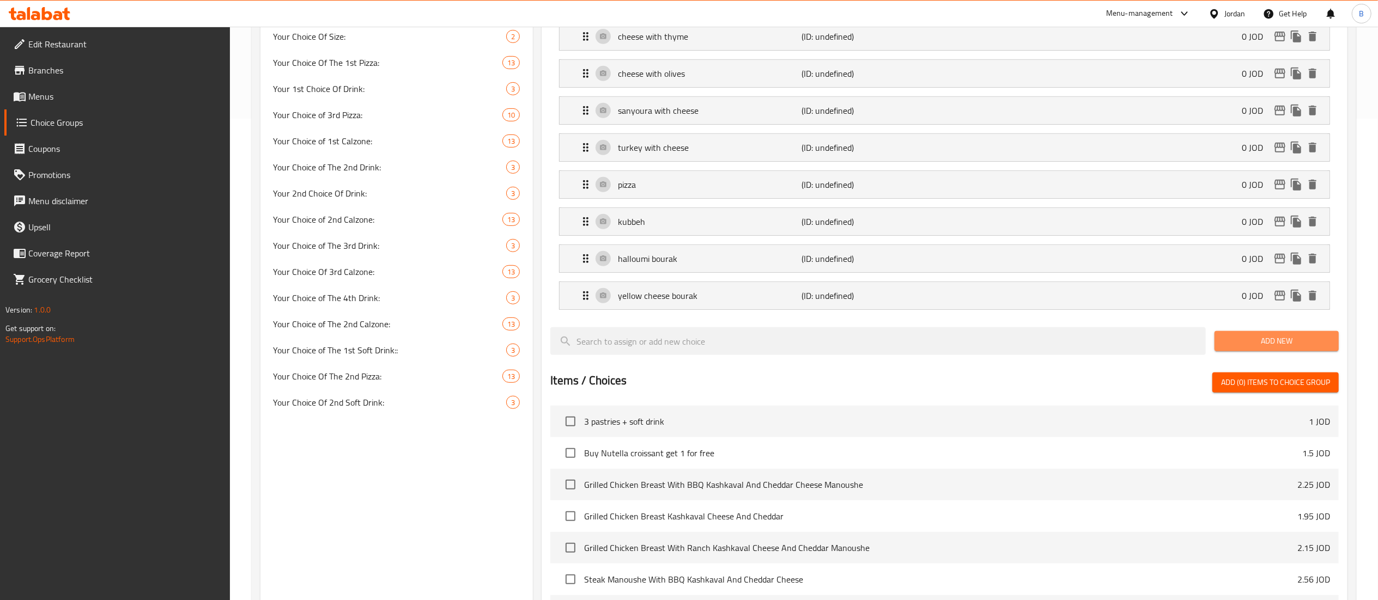
click at [1252, 348] on span "Add New" at bounding box center [1276, 341] width 107 height 14
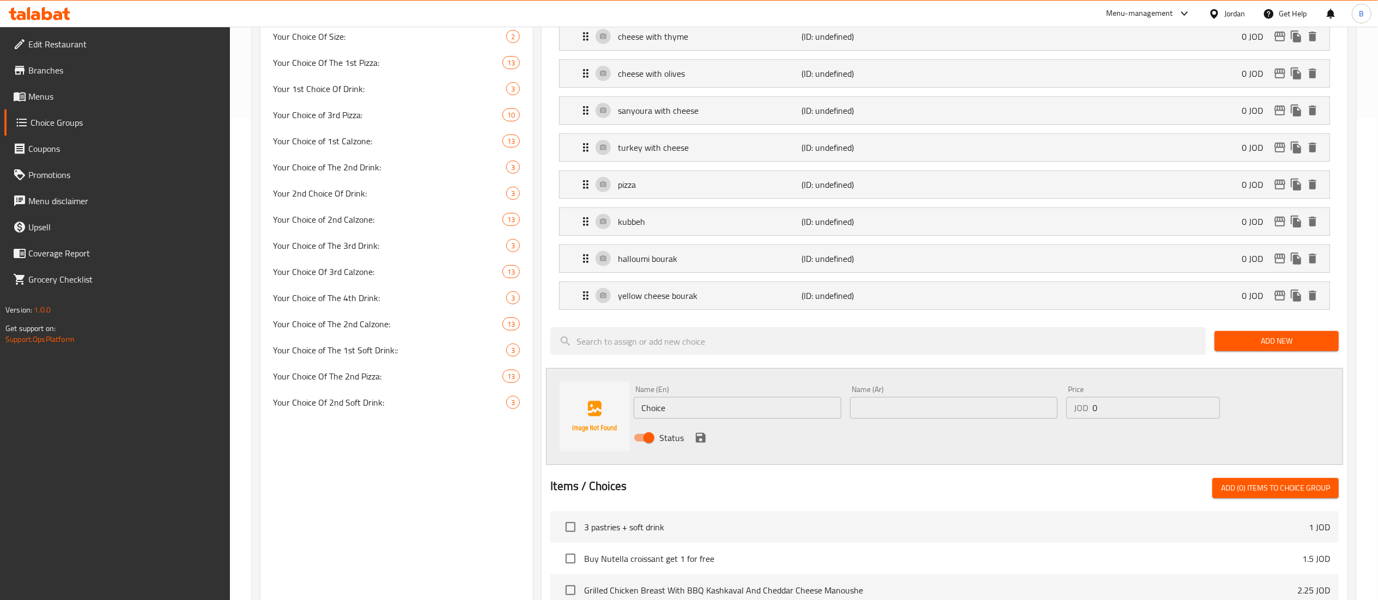
click at [922, 407] on input "text" at bounding box center [954, 408] width 208 height 22
paste input "برك بطاطا"
type input "برك بطاطا"
drag, startPoint x: 772, startPoint y: 419, endPoint x: 446, endPoint y: 423, distance: 326.3
click at [458, 422] on div "Choice Groups Your Choice of The 1st Calzone 13 Your Choice Of 1st Pizza: 10 Yo…" at bounding box center [805, 299] width 1091 height 1315
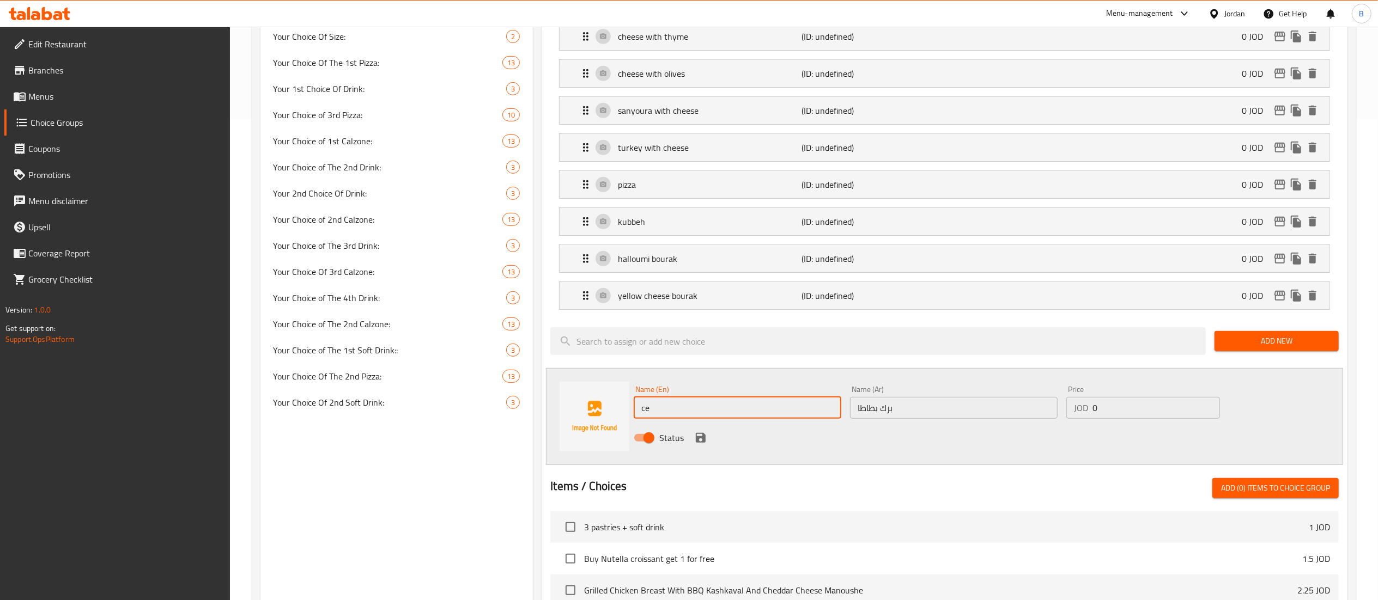
type input "c"
type input "o"
type input "potato bourak"
drag, startPoint x: 698, startPoint y: 445, endPoint x: 957, endPoint y: 597, distance: 300.1
click at [697, 443] on icon "save" at bounding box center [701, 438] width 10 height 10
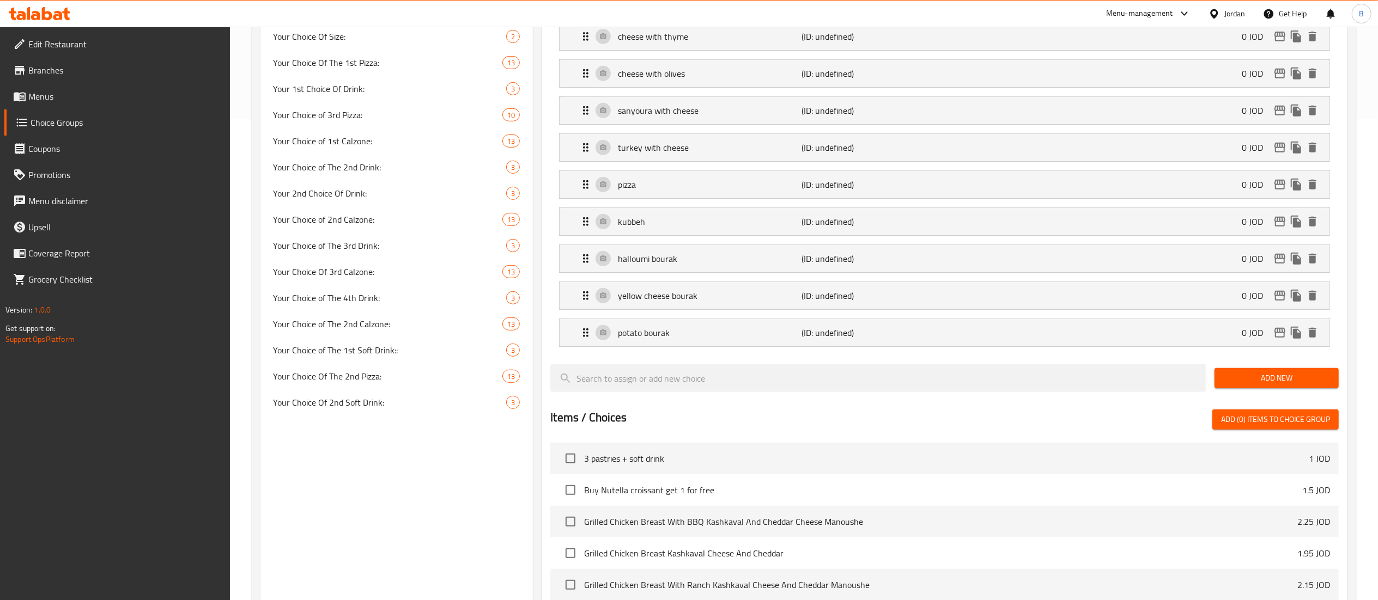
click at [1238, 397] on div "Add New" at bounding box center [1276, 378] width 133 height 37
click at [1251, 388] on button "Add New" at bounding box center [1276, 378] width 124 height 20
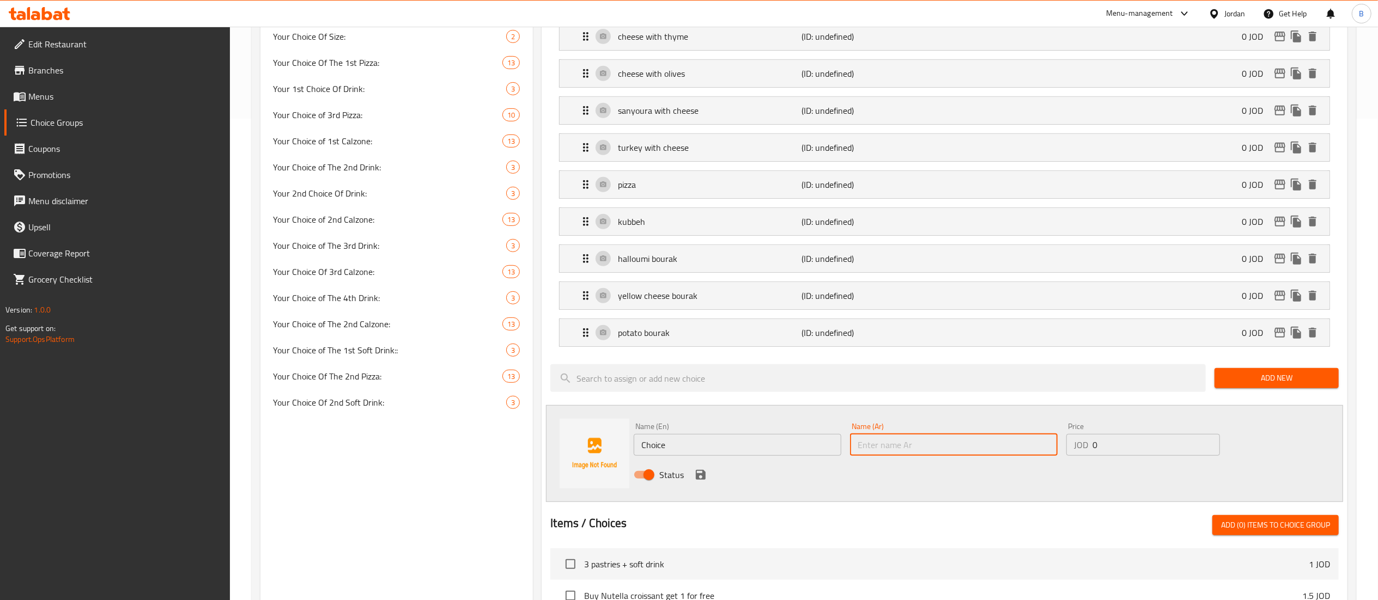
click at [965, 445] on input "text" at bounding box center [954, 445] width 208 height 22
paste input "برك نقانق"
type input "برك نقانق"
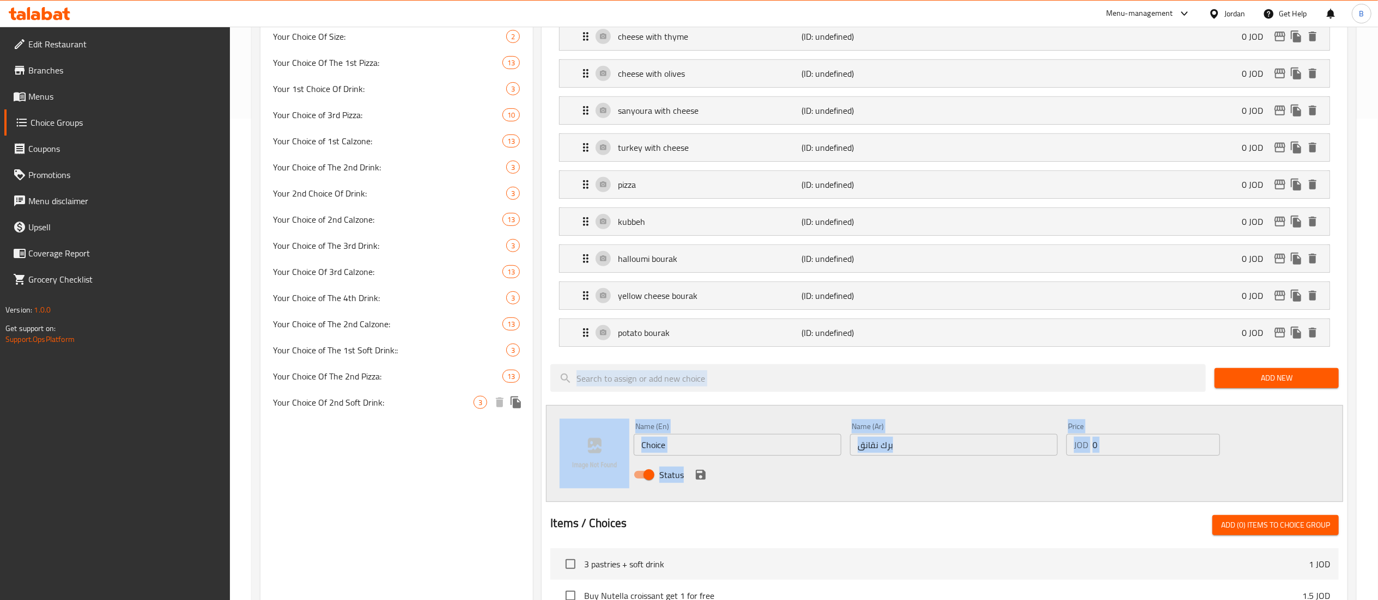
drag, startPoint x: 744, startPoint y: 466, endPoint x: 527, endPoint y: 415, distance: 222.8
click at [525, 415] on div "Choice Groups Your Choice of The 1st Calzone 13 Your Choice Of 1st Pizza: 10 Yo…" at bounding box center [805, 318] width 1091 height 1352
click at [711, 446] on input "Choice" at bounding box center [738, 445] width 208 height 22
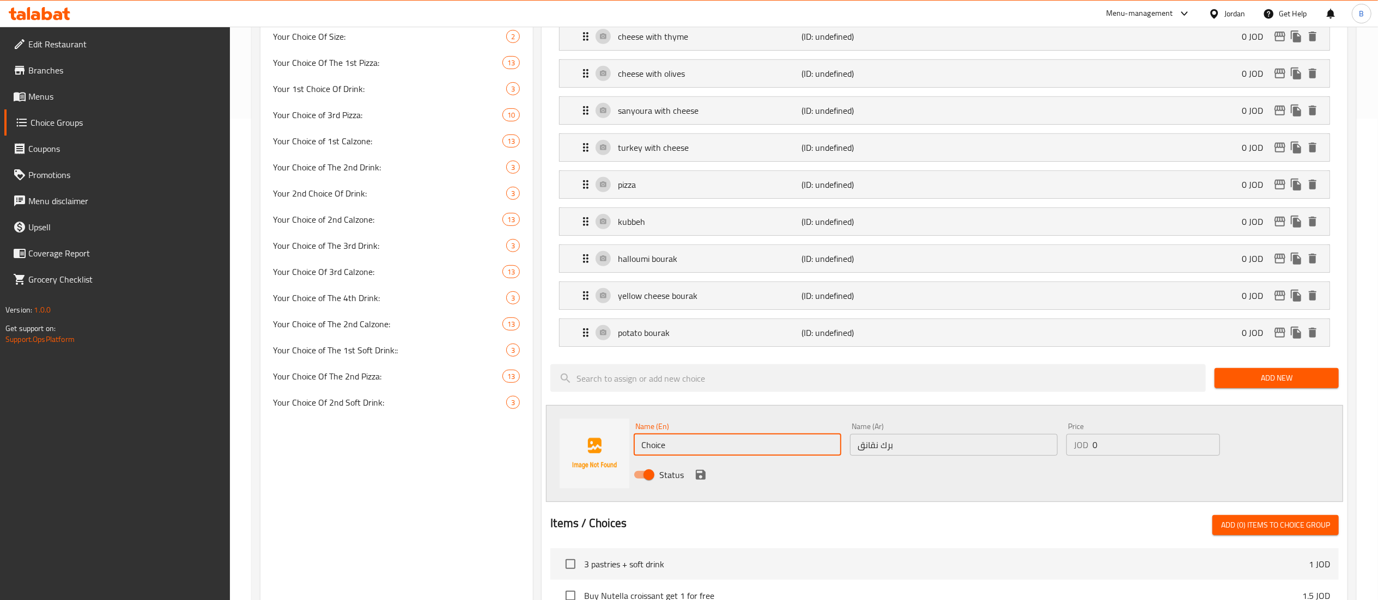
drag, startPoint x: 711, startPoint y: 446, endPoint x: 676, endPoint y: 446, distance: 35.4
click at [679, 446] on input "Choice" at bounding box center [738, 445] width 208 height 22
type input "sausage bourak"
click at [696, 480] on icon "save" at bounding box center [701, 475] width 10 height 10
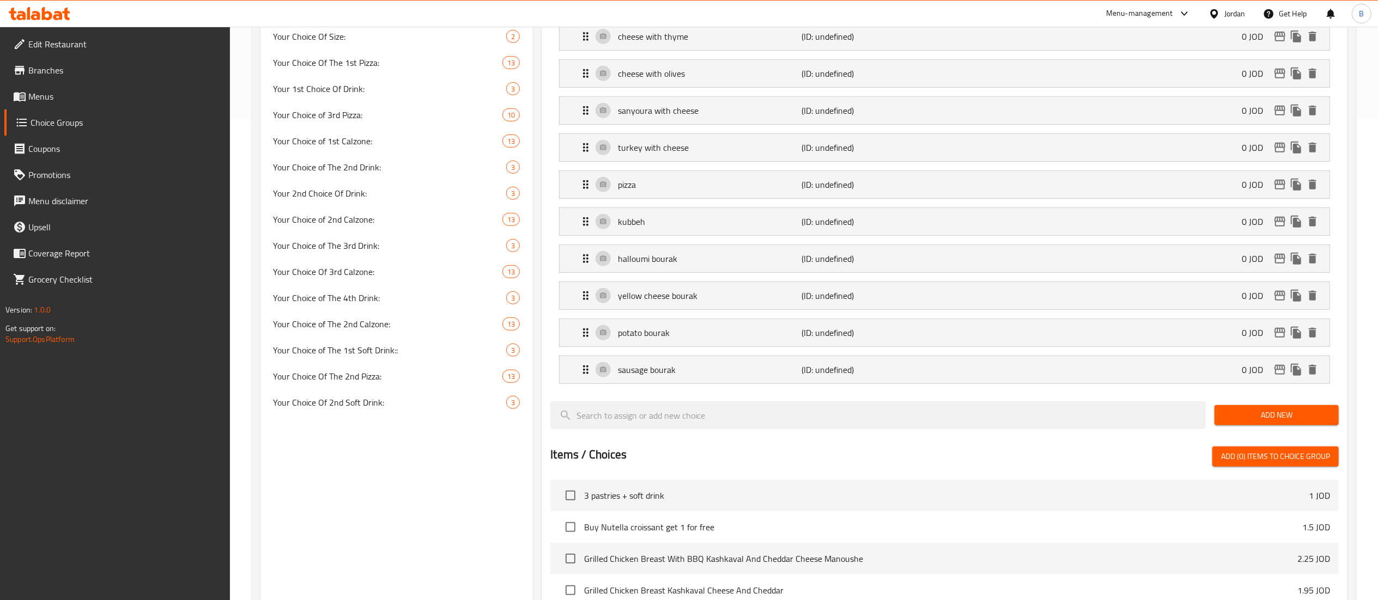
click at [1290, 420] on span "Add New" at bounding box center [1276, 416] width 107 height 14
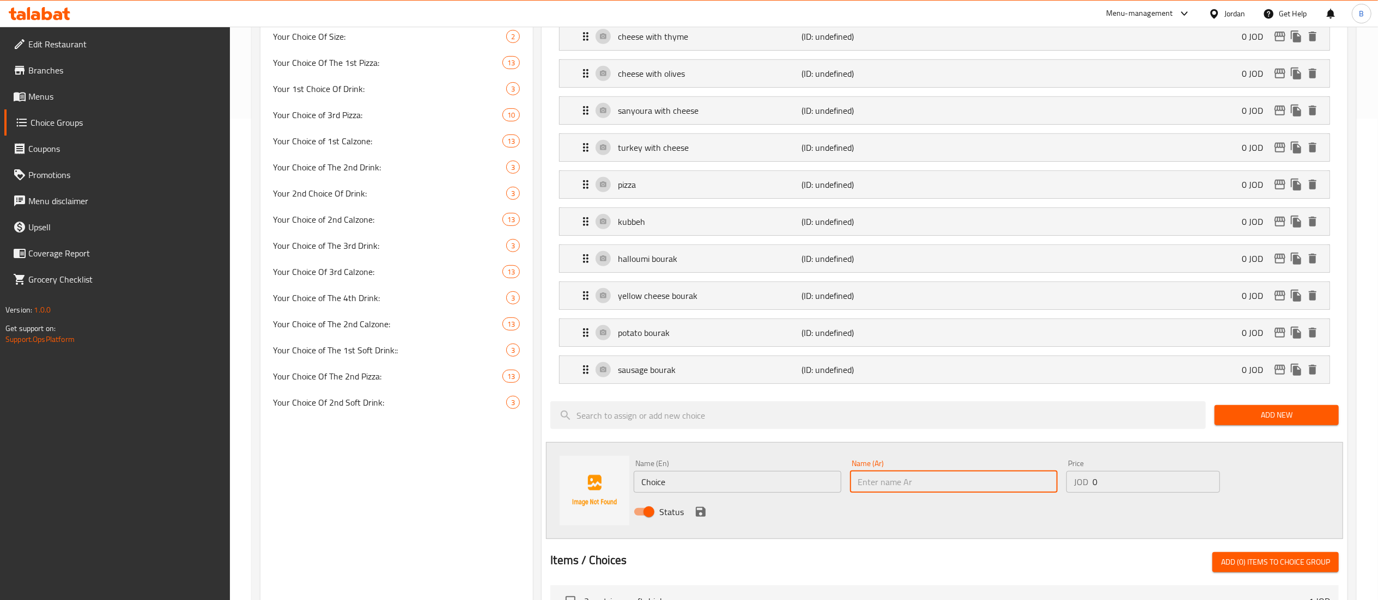
click at [900, 481] on input "text" at bounding box center [954, 482] width 208 height 22
paste input "برك سمبوسك لحمه"
type input "برك سمبوسك لحمه"
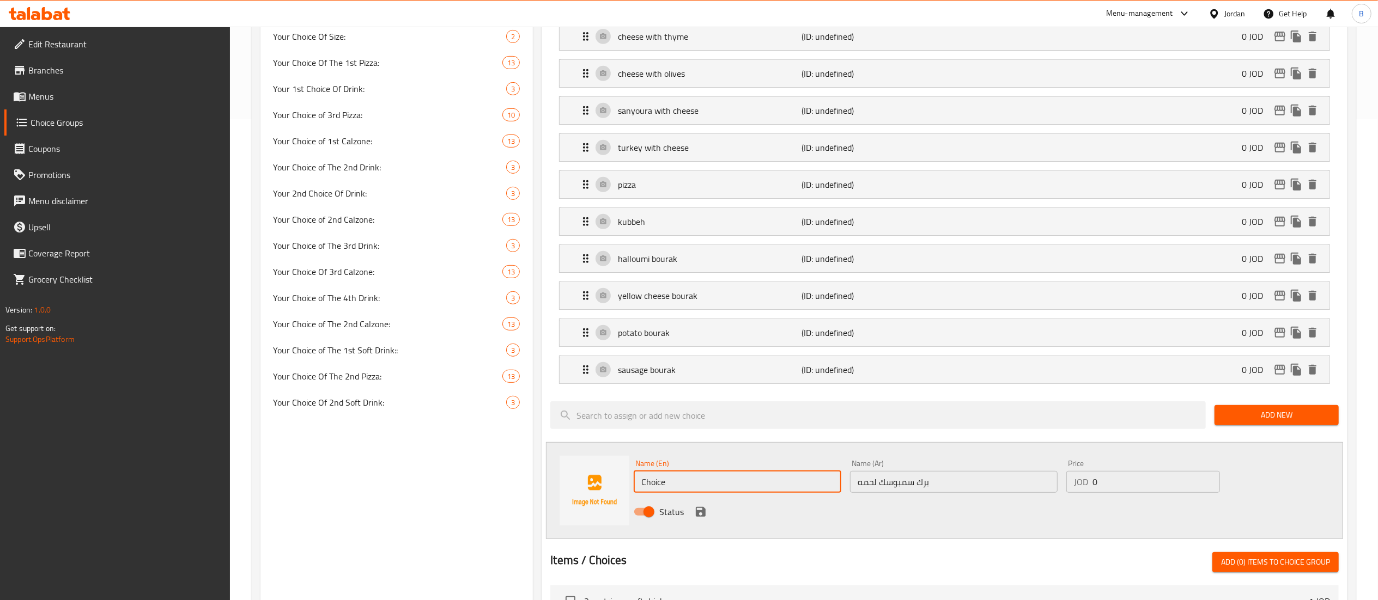
drag, startPoint x: 761, startPoint y: 484, endPoint x: 425, endPoint y: 459, distance: 337.0
click at [438, 459] on div "Choice Groups Your Choice of The 1st Calzone 13 Your Choice Of 1st Pizza: 10 Yo…" at bounding box center [805, 336] width 1091 height 1389
type input "m"
type input "meat sambousak"
click at [694, 519] on icon "save" at bounding box center [700, 512] width 13 height 13
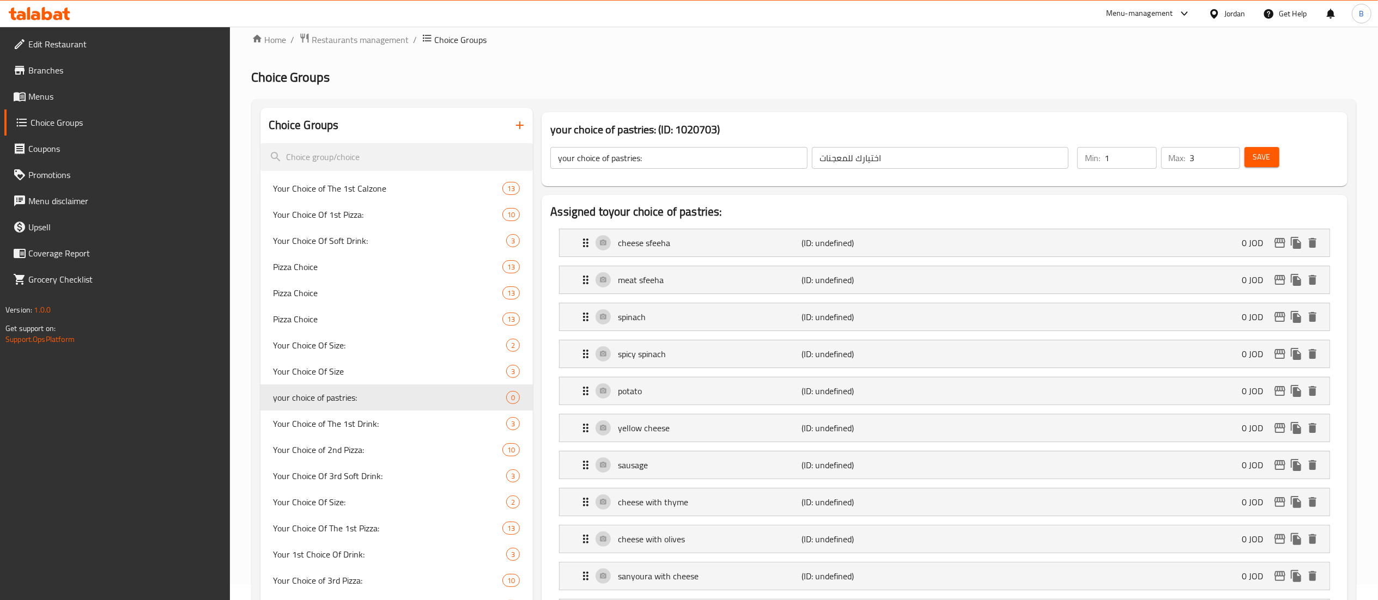
scroll to position [0, 0]
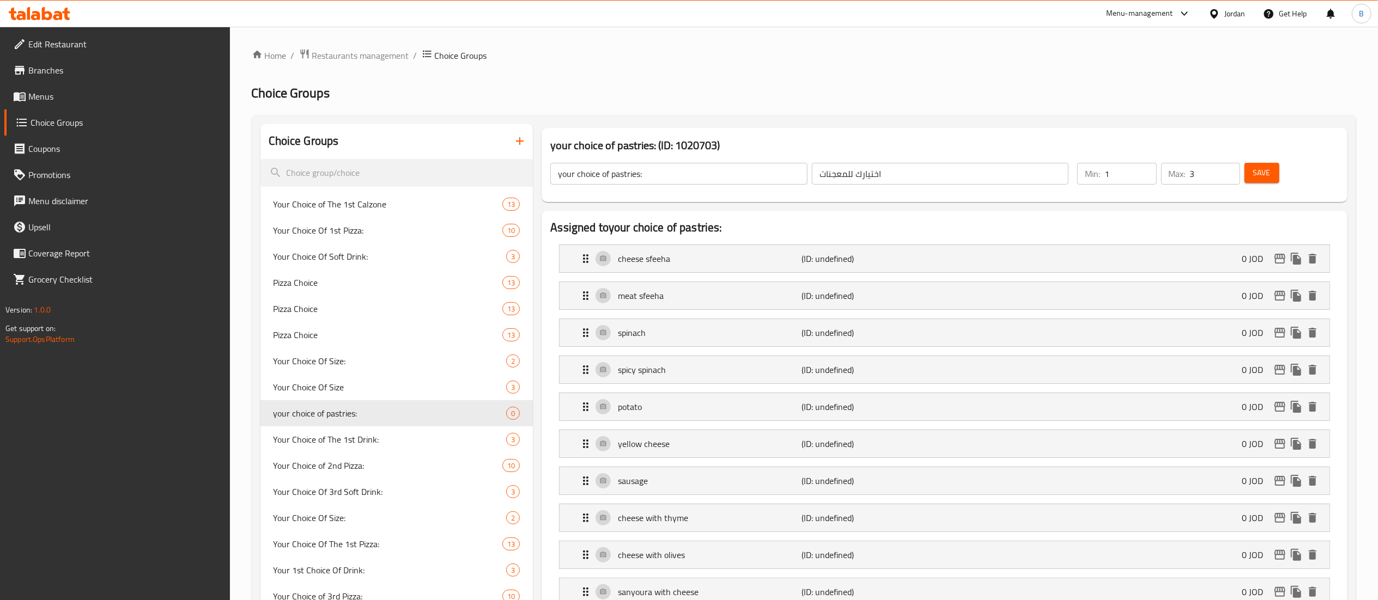
click at [1263, 169] on span "Save" at bounding box center [1261, 173] width 17 height 14
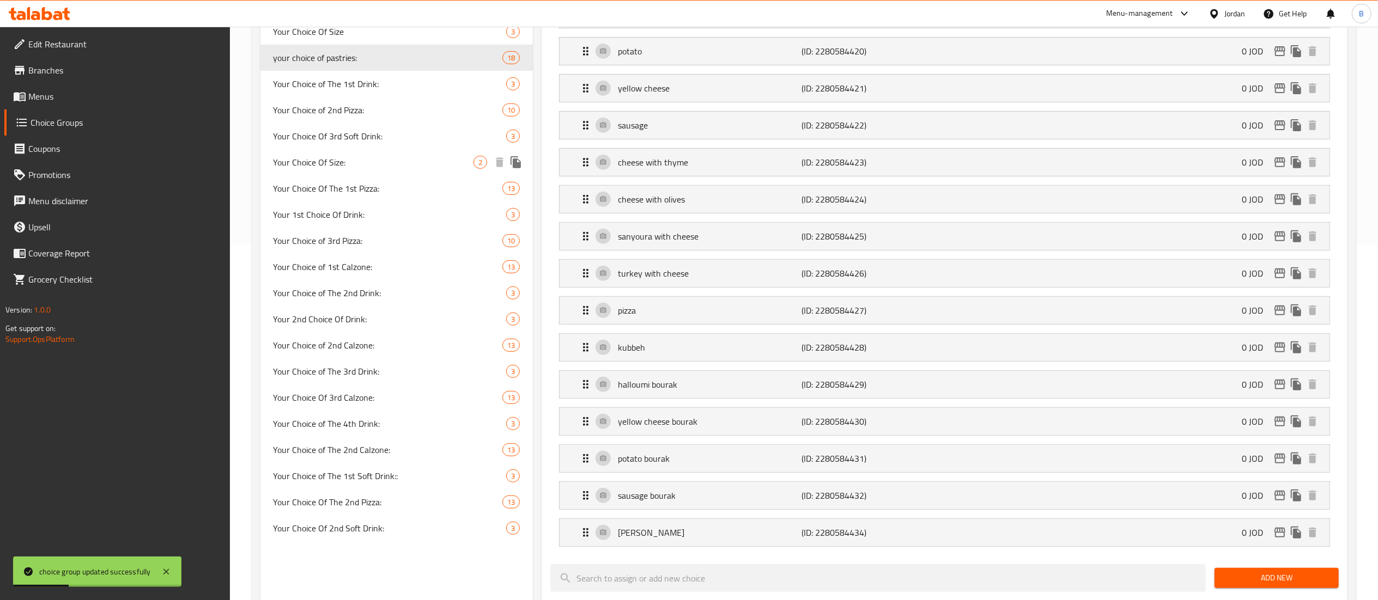
scroll to position [436, 0]
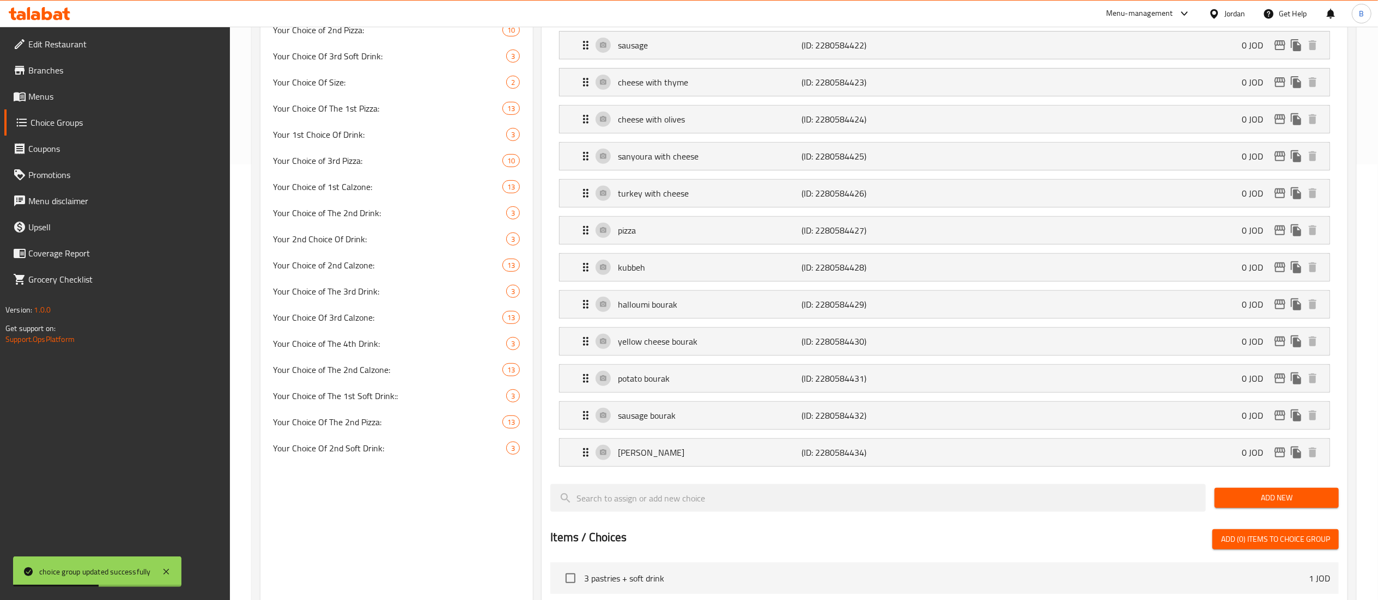
click at [81, 101] on span "Menus" at bounding box center [124, 96] width 193 height 13
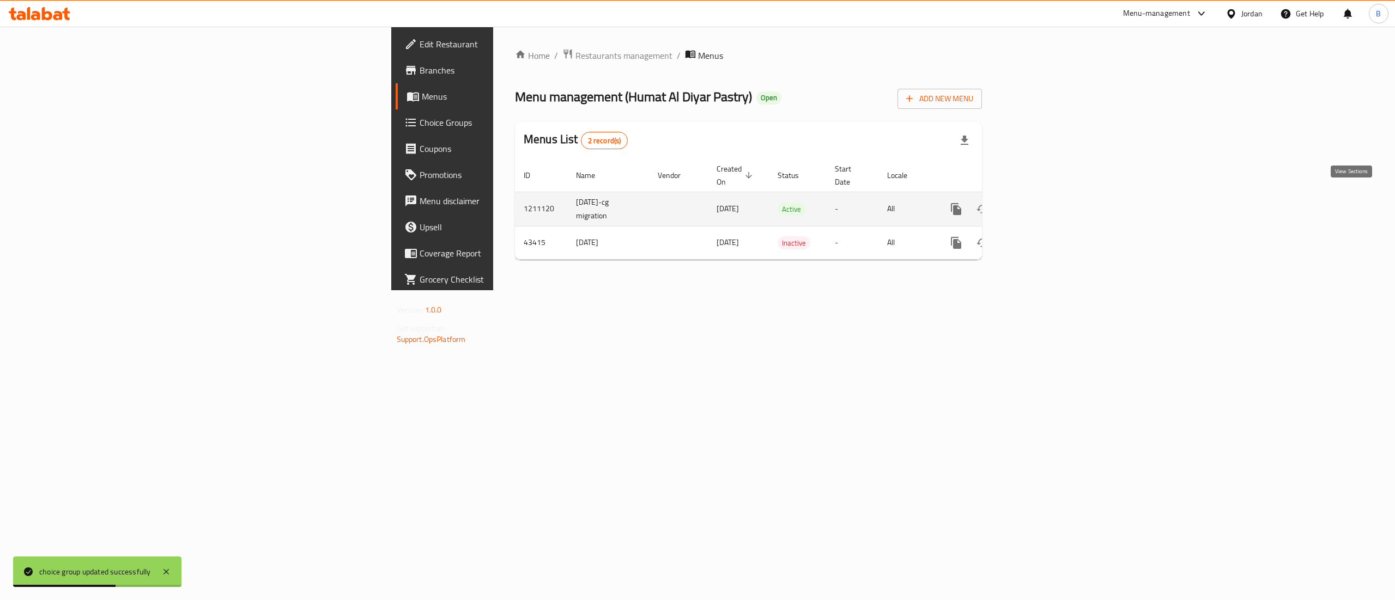
click at [1041, 203] on icon "enhanced table" at bounding box center [1034, 209] width 13 height 13
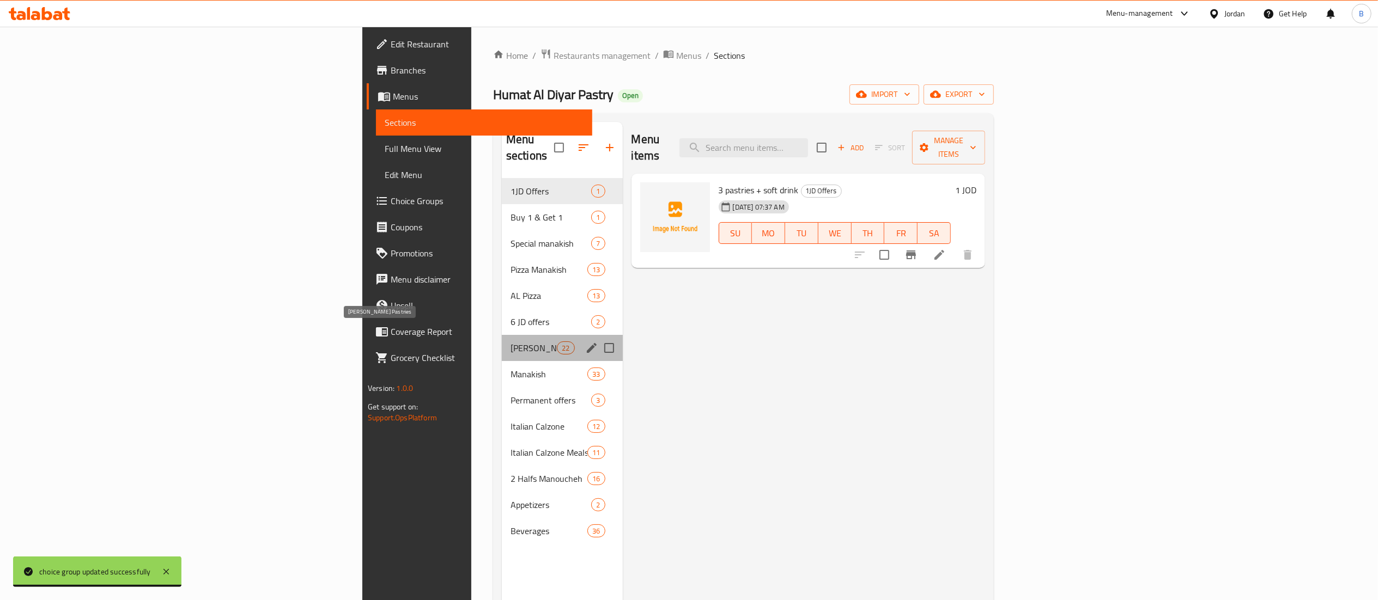
click at [510, 342] on span "Shamia Pastries" at bounding box center [533, 348] width 46 height 13
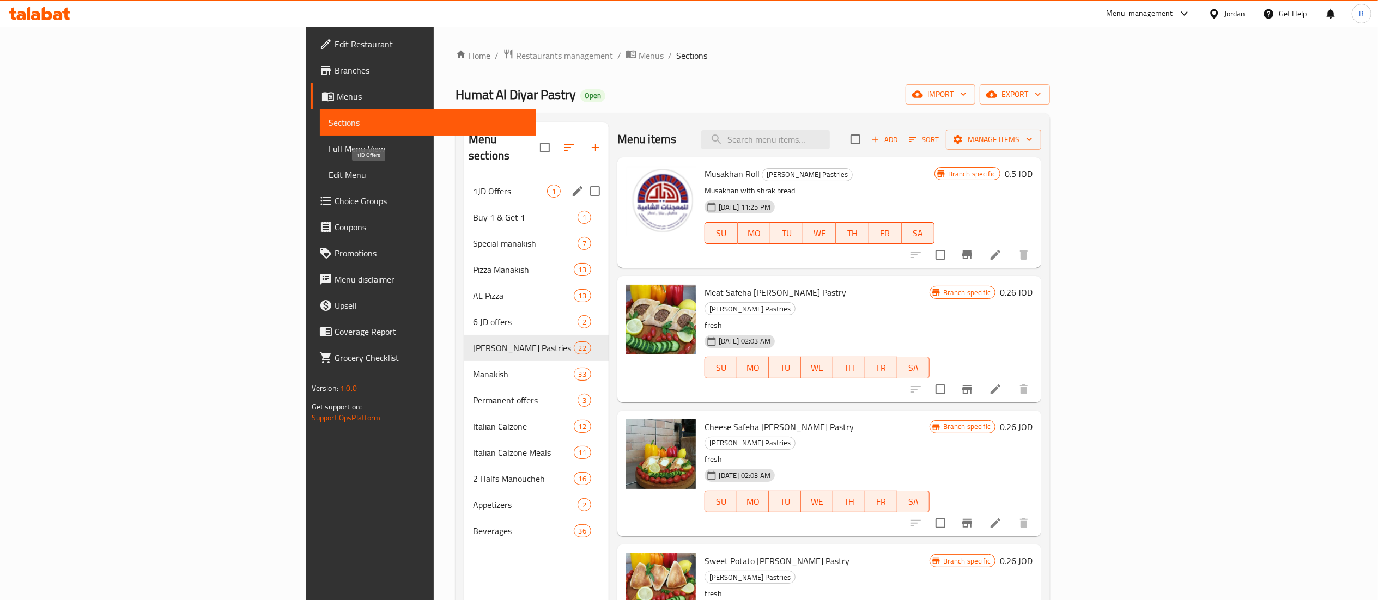
click at [473, 185] on span "1JD Offers" at bounding box center [510, 191] width 74 height 13
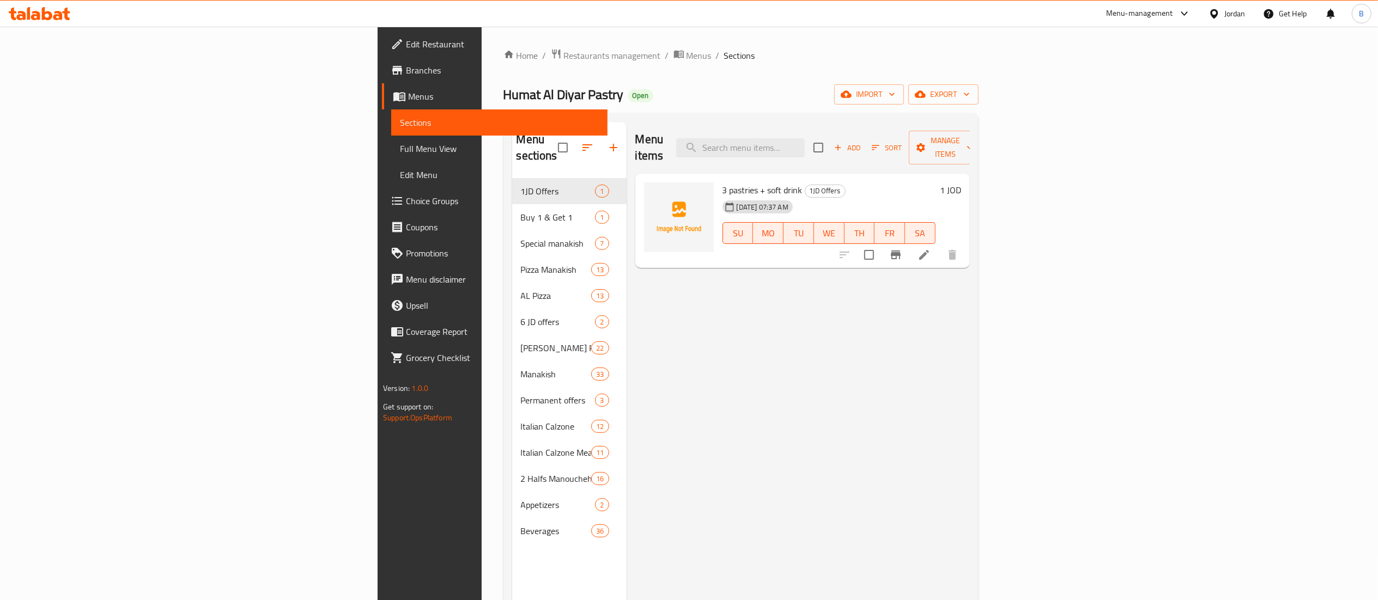
click at [939, 245] on li at bounding box center [924, 255] width 31 height 20
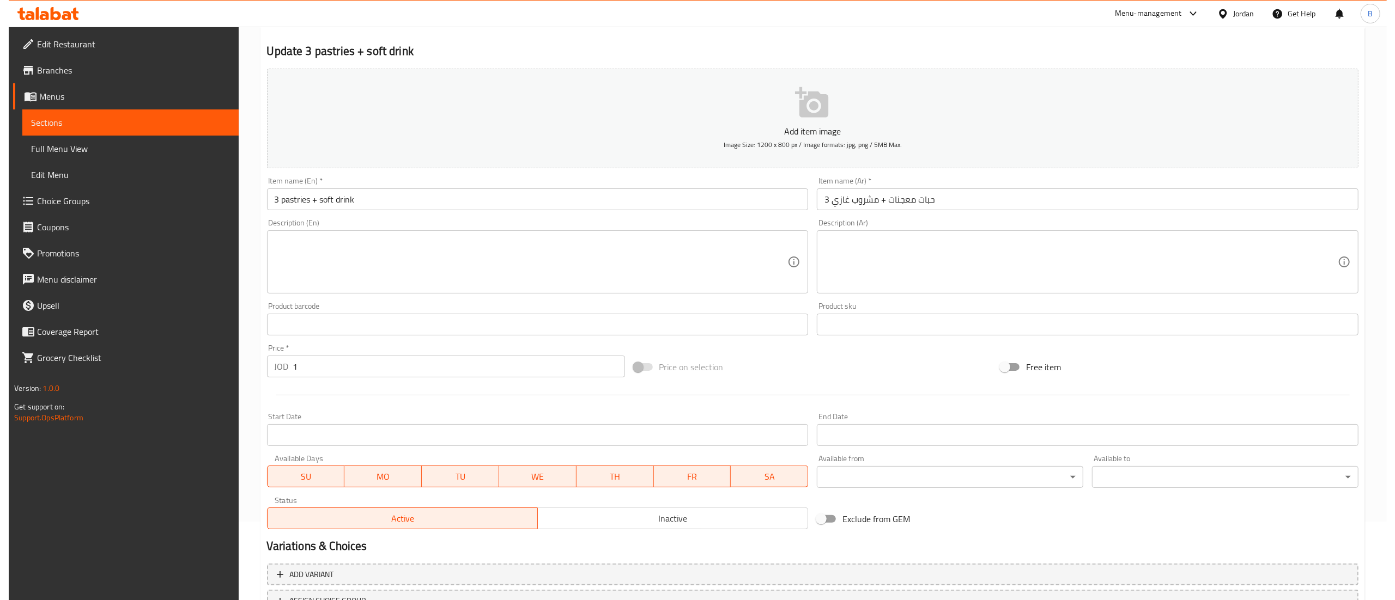
scroll to position [168, 0]
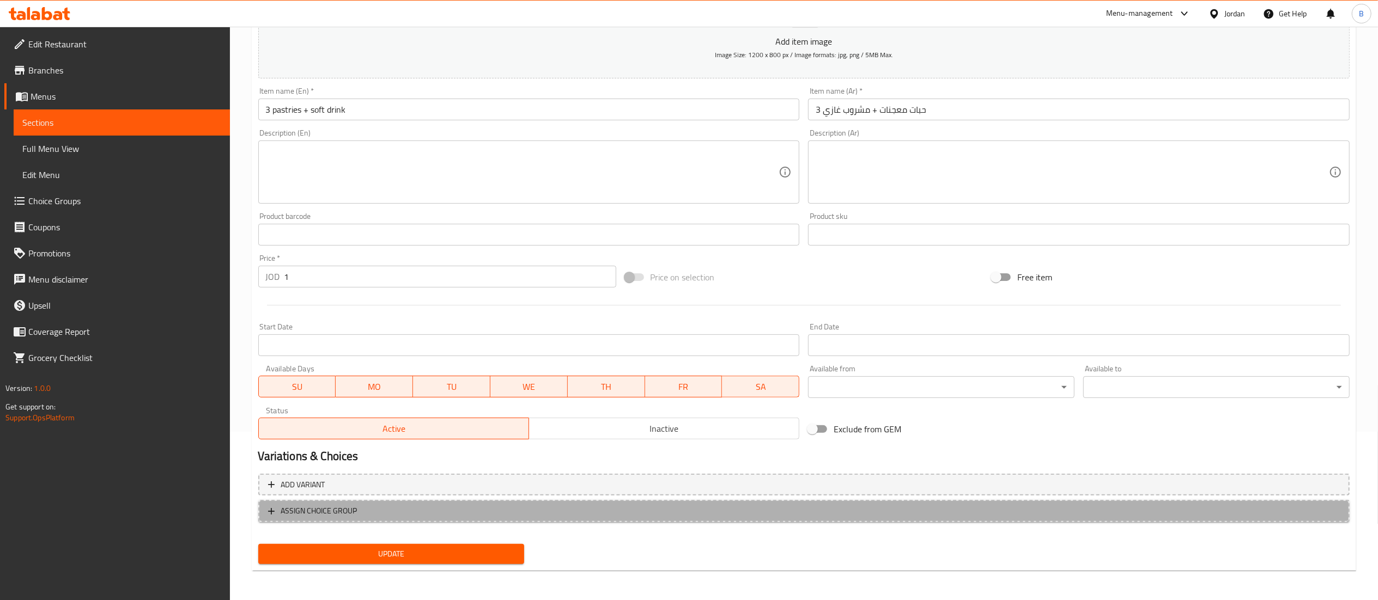
click at [379, 520] on button "ASSIGN CHOICE GROUP" at bounding box center [803, 511] width 1091 height 22
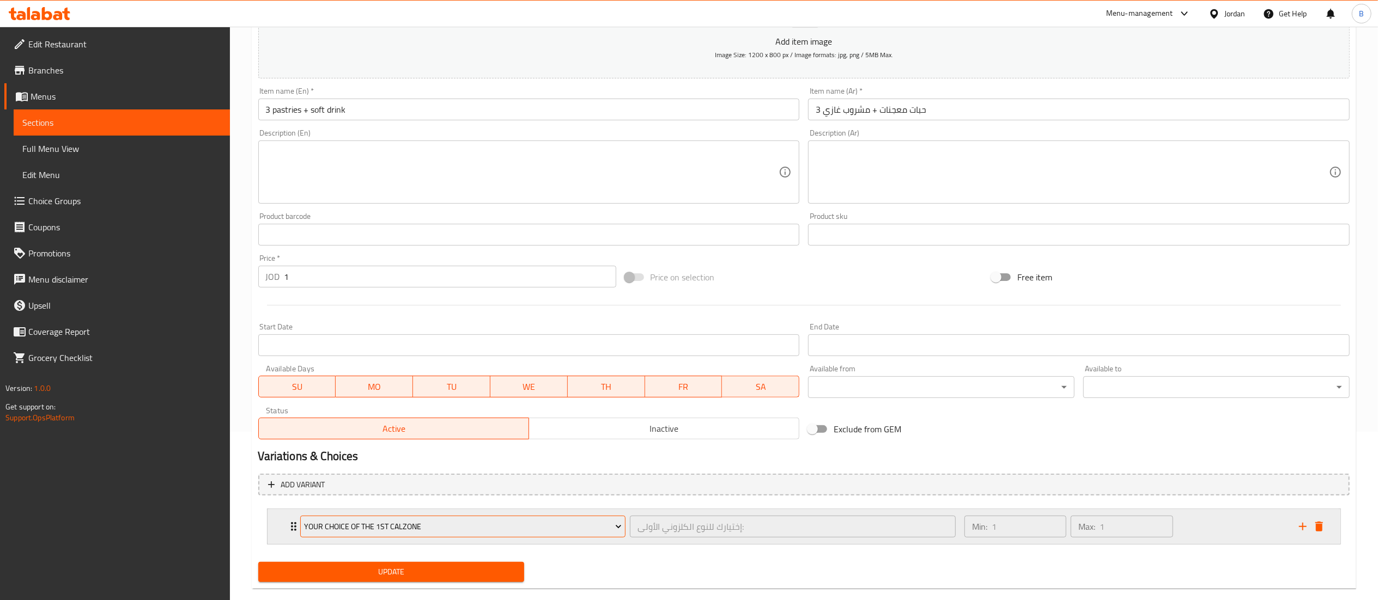
click at [428, 526] on span "Your Choice of The 1st Calzone" at bounding box center [463, 527] width 318 height 14
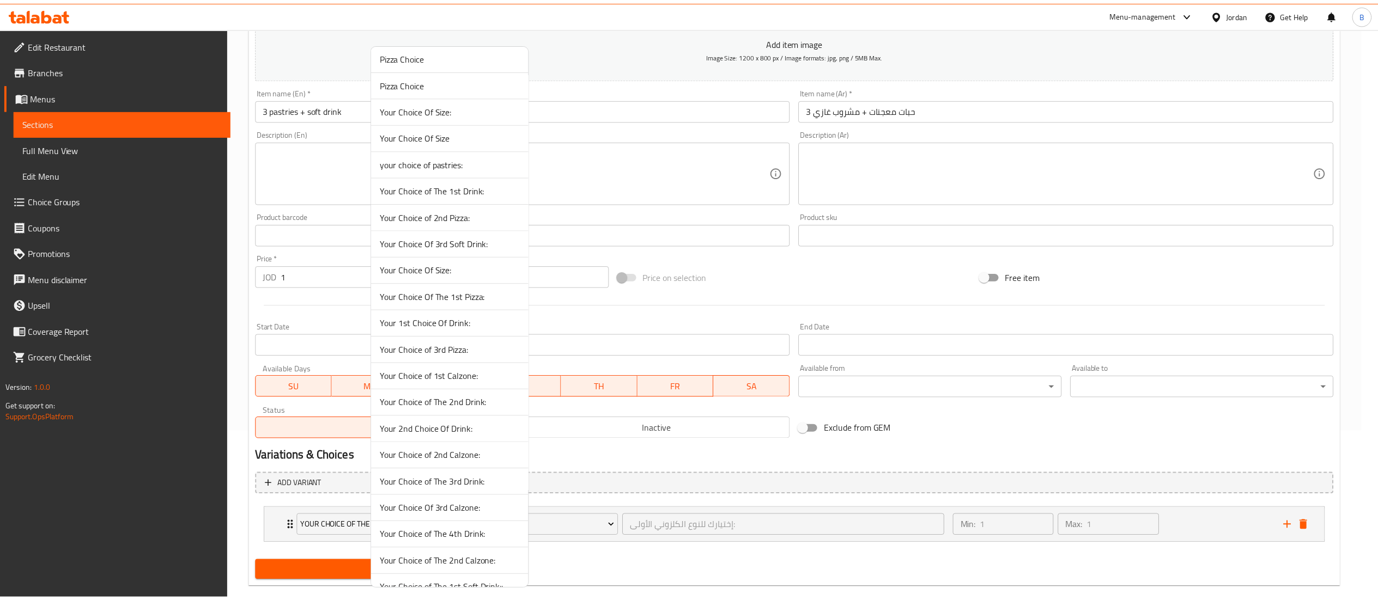
scroll to position [77, 0]
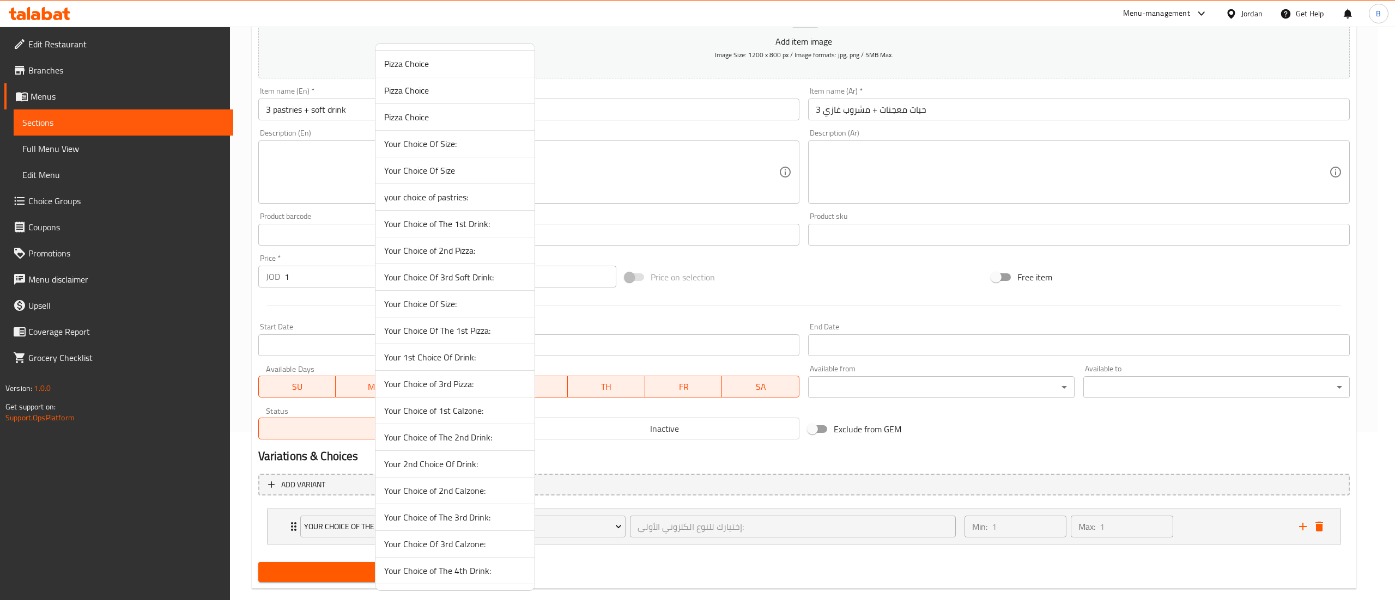
click at [461, 198] on span "your choice of pastries:" at bounding box center [455, 197] width 142 height 13
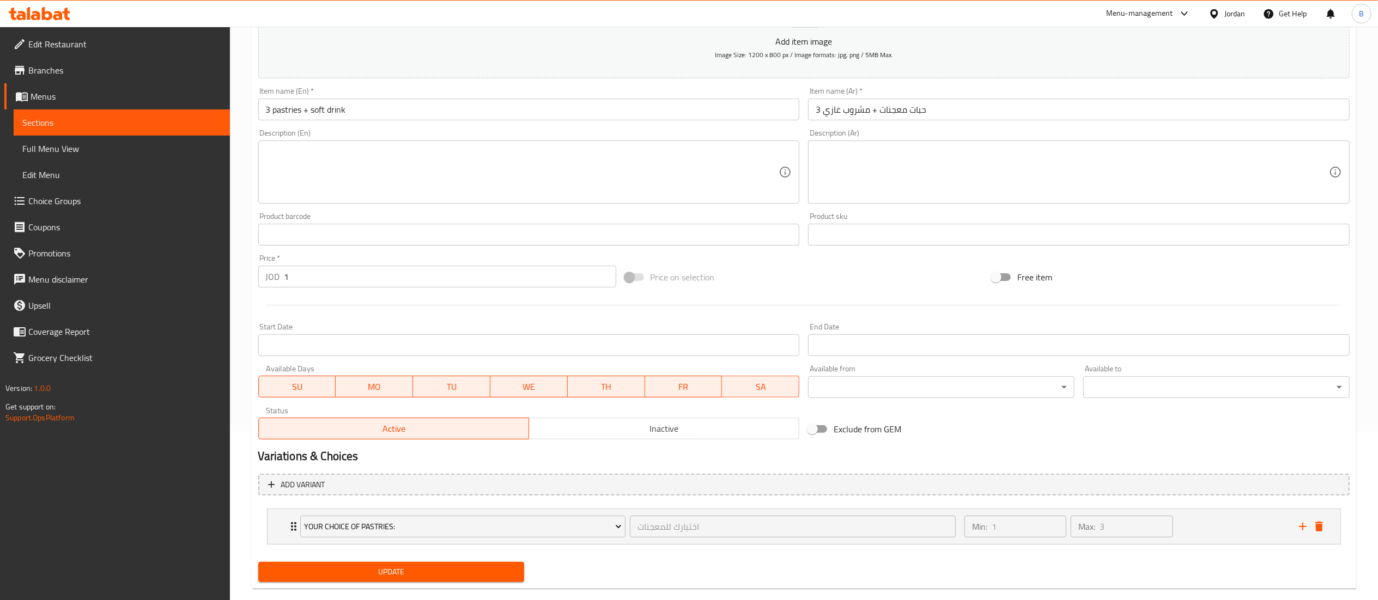
scroll to position [188, 0]
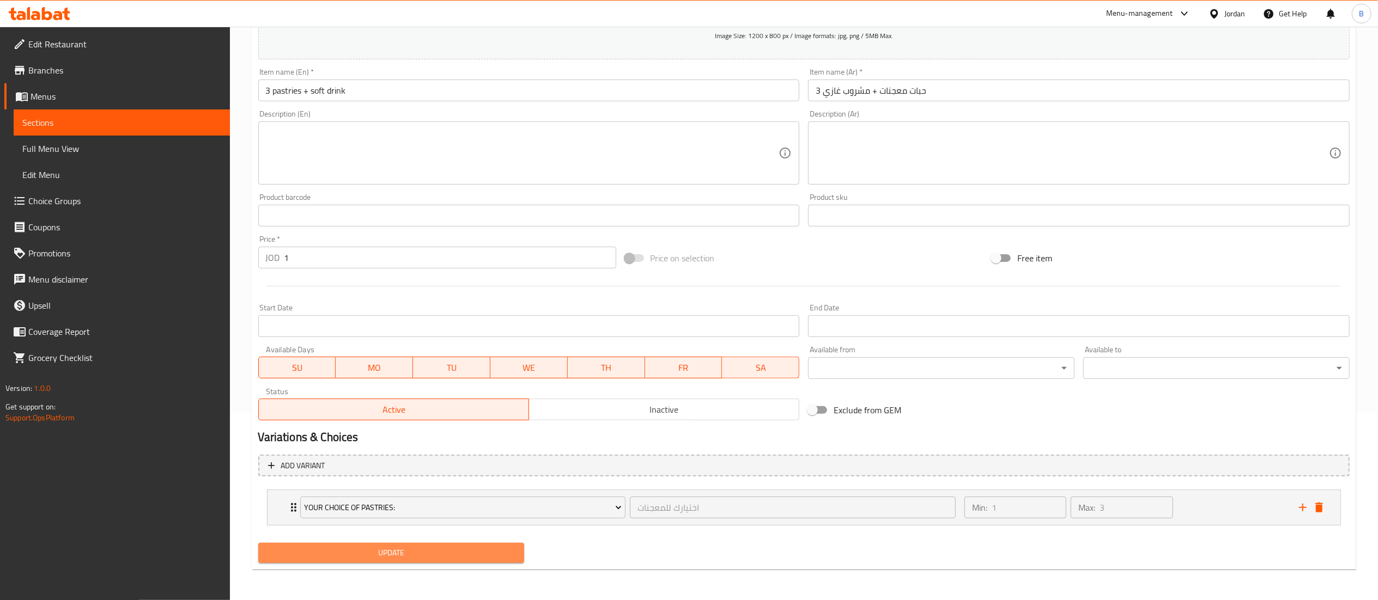
click at [454, 549] on span "Update" at bounding box center [391, 553] width 249 height 14
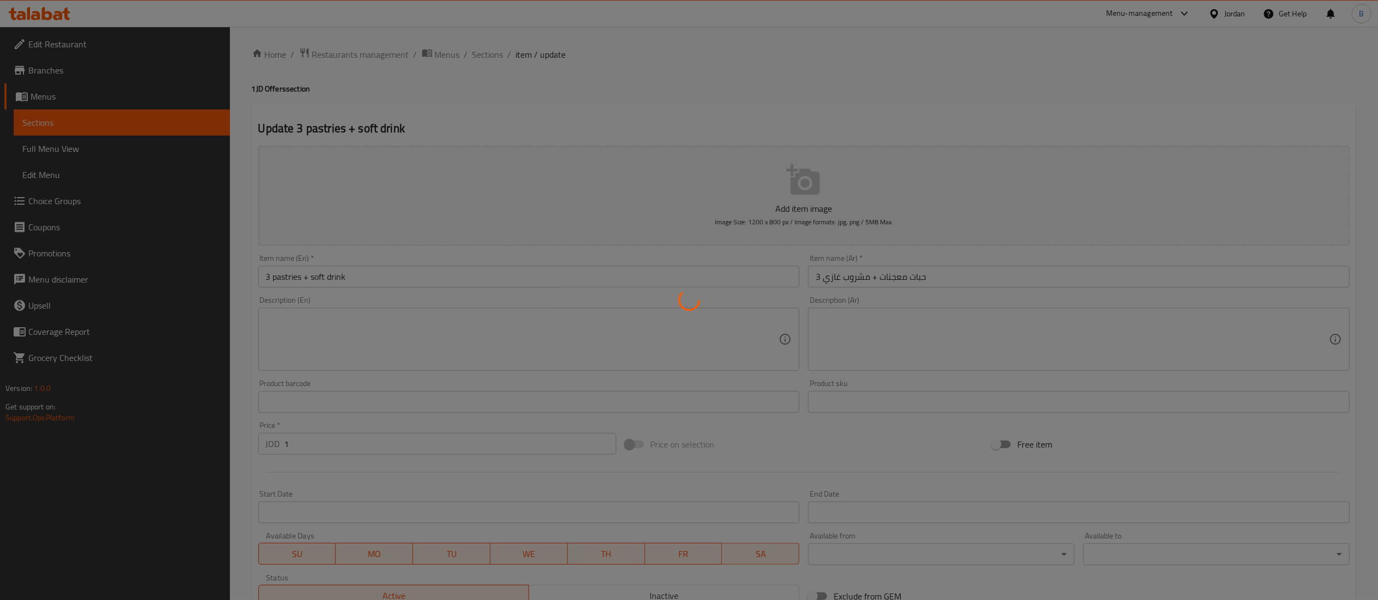
scroll to position [0, 0]
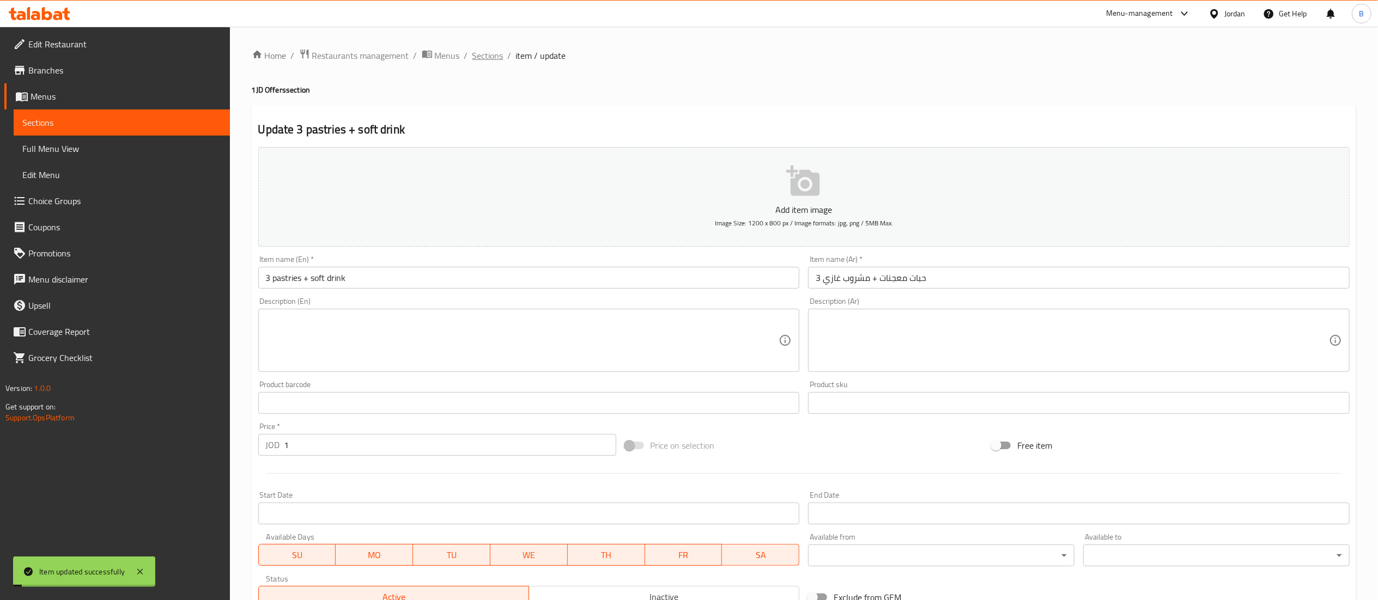
click at [492, 58] on span "Sections" at bounding box center [487, 55] width 31 height 13
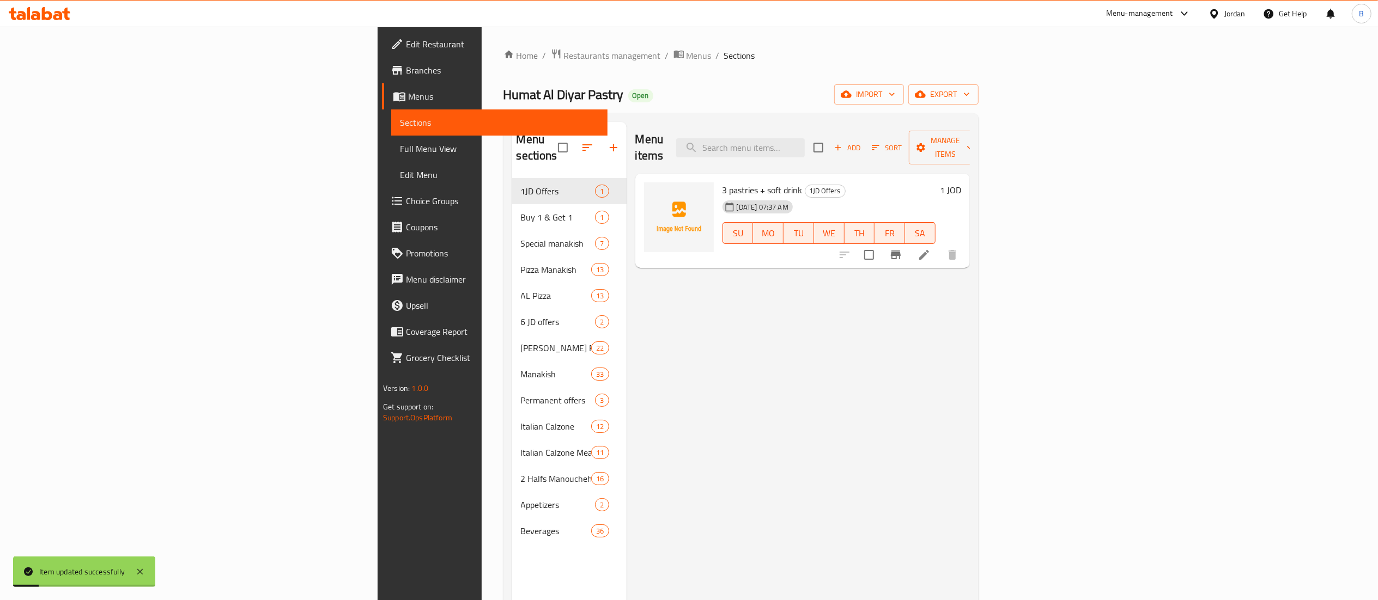
click at [862, 142] on span "Add" at bounding box center [846, 148] width 29 height 13
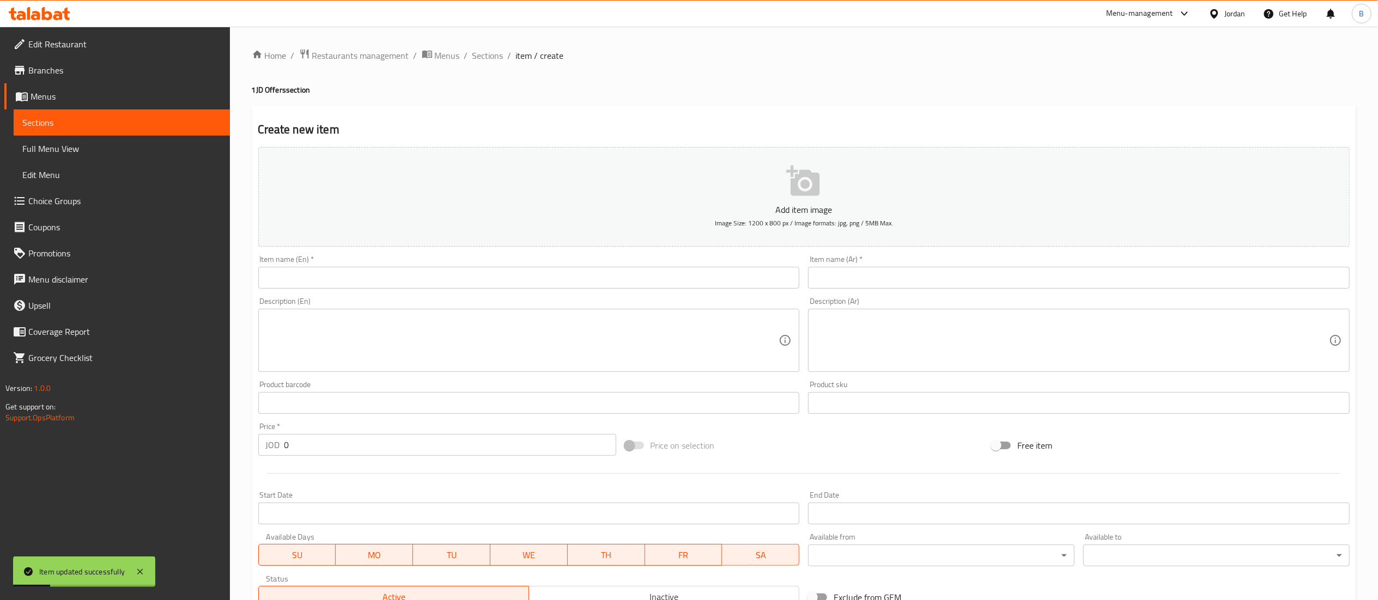
click at [503, 273] on input "text" at bounding box center [529, 278] width 542 height 22
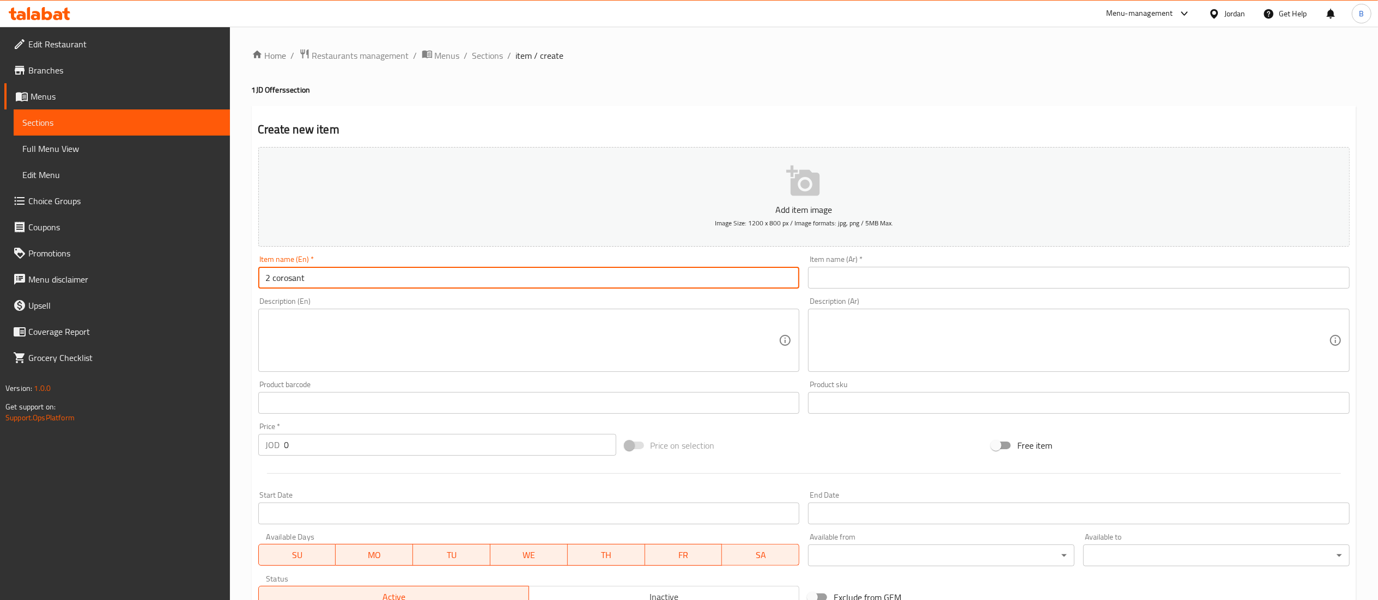
type input "2 corosant"
drag, startPoint x: 904, startPoint y: 272, endPoint x: 893, endPoint y: 403, distance: 131.2
click at [904, 272] on input "text" at bounding box center [1079, 278] width 542 height 22
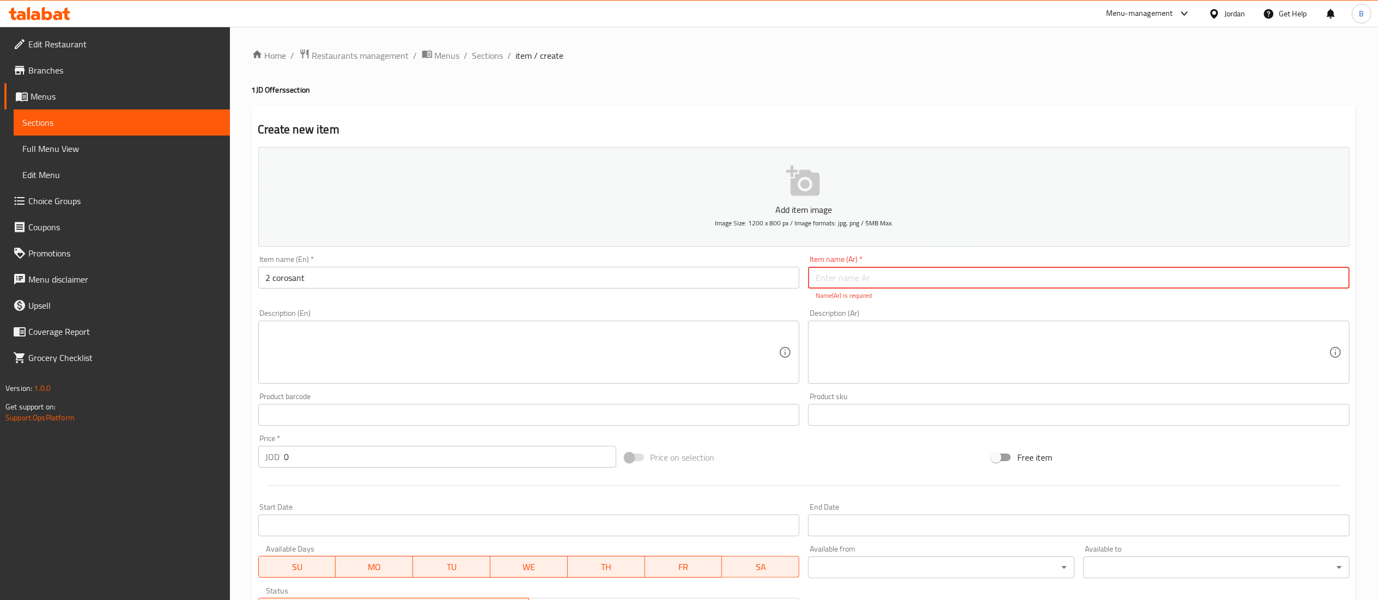
paste input "2 حبة كروسان"
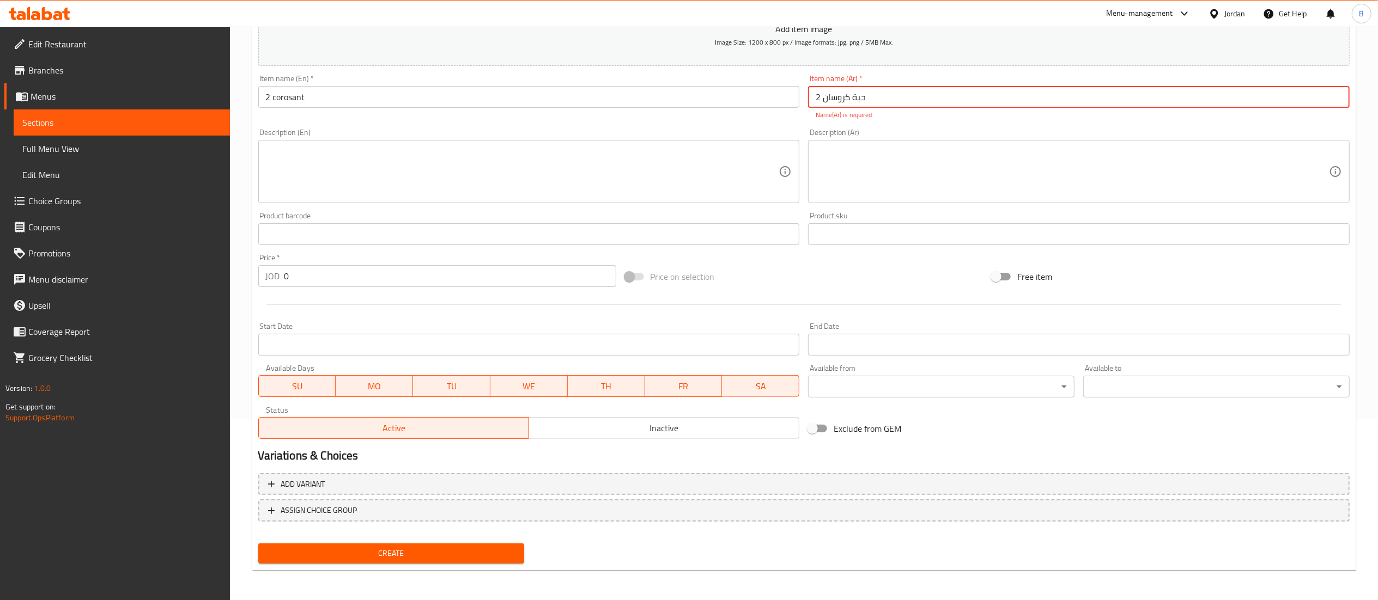
type input "2 حبة كروسان"
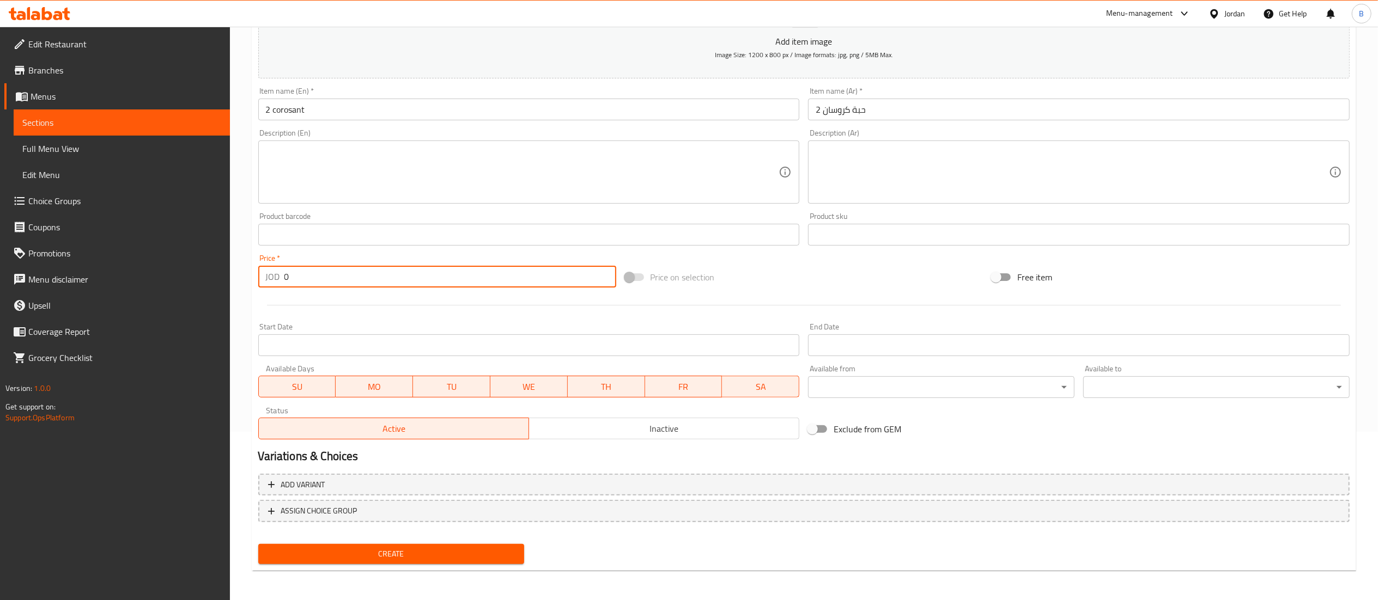
drag, startPoint x: 316, startPoint y: 285, endPoint x: 88, endPoint y: 304, distance: 228.5
click at [133, 295] on div "Edit Restaurant Branches Menus Sections Full Menu View Edit Menu Choice Groups …" at bounding box center [689, 229] width 1378 height 743
type input "1"
drag, startPoint x: 474, startPoint y: 556, endPoint x: 592, endPoint y: 598, distance: 125.1
click at [474, 556] on span "Create" at bounding box center [391, 555] width 249 height 14
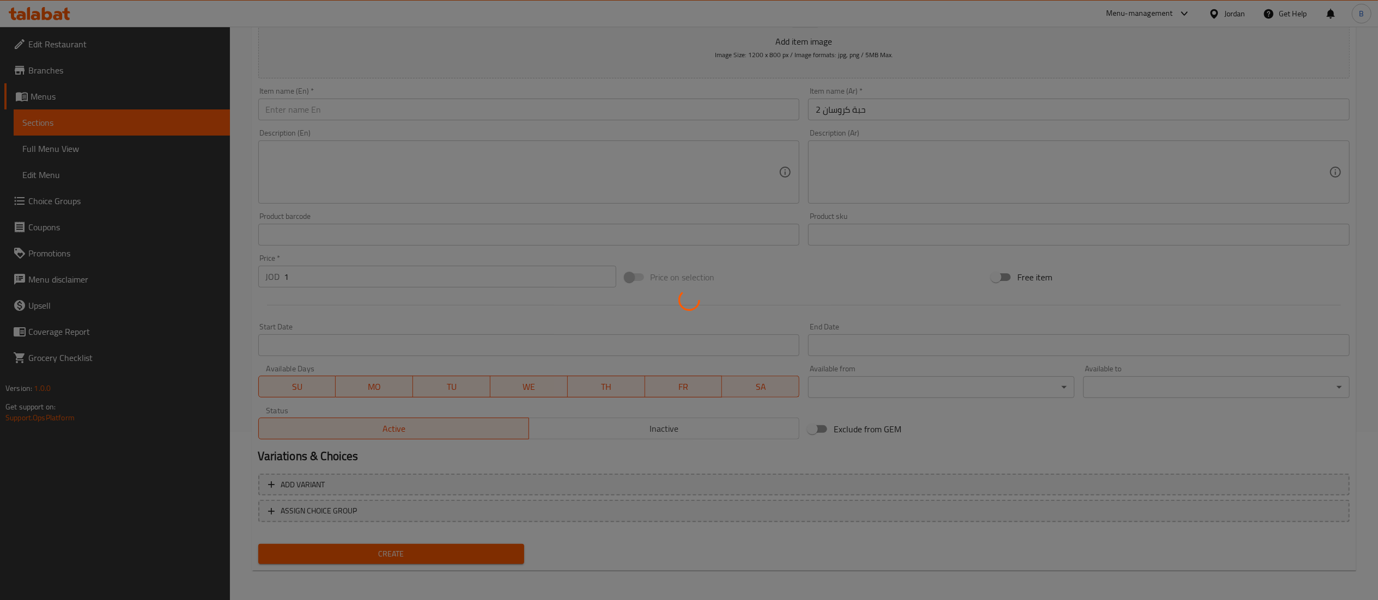
type input "0"
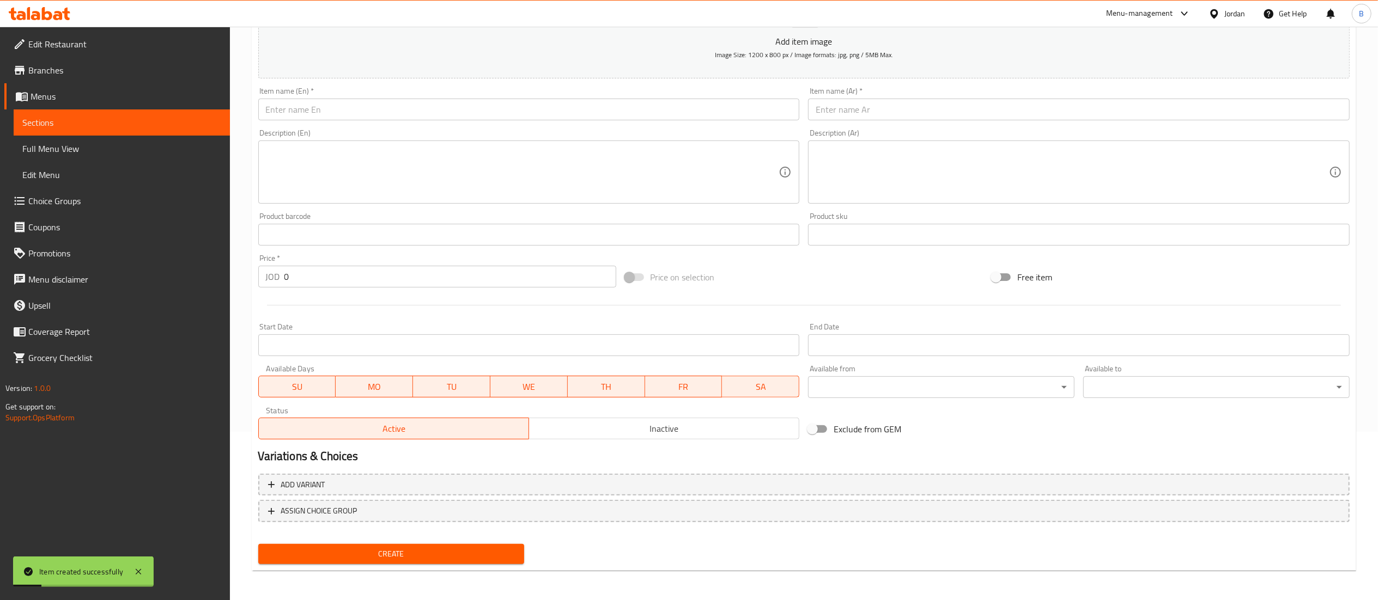
click at [72, 208] on span "Choice Groups" at bounding box center [124, 200] width 193 height 13
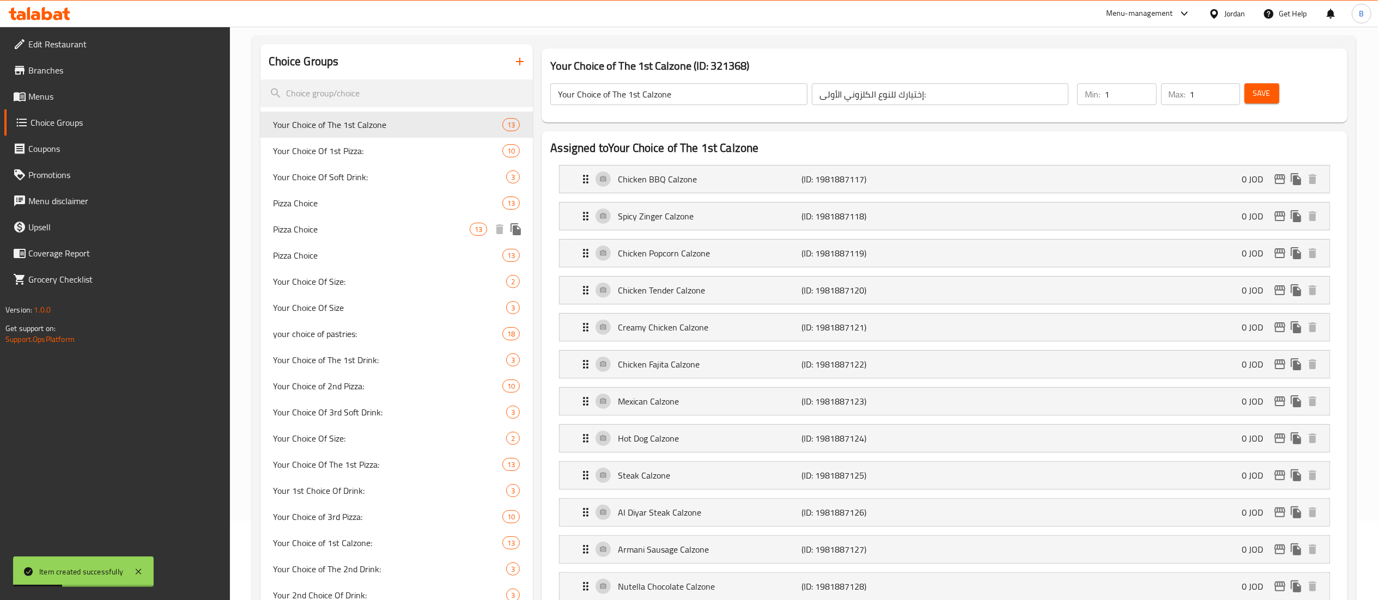
scroll to position [46, 0]
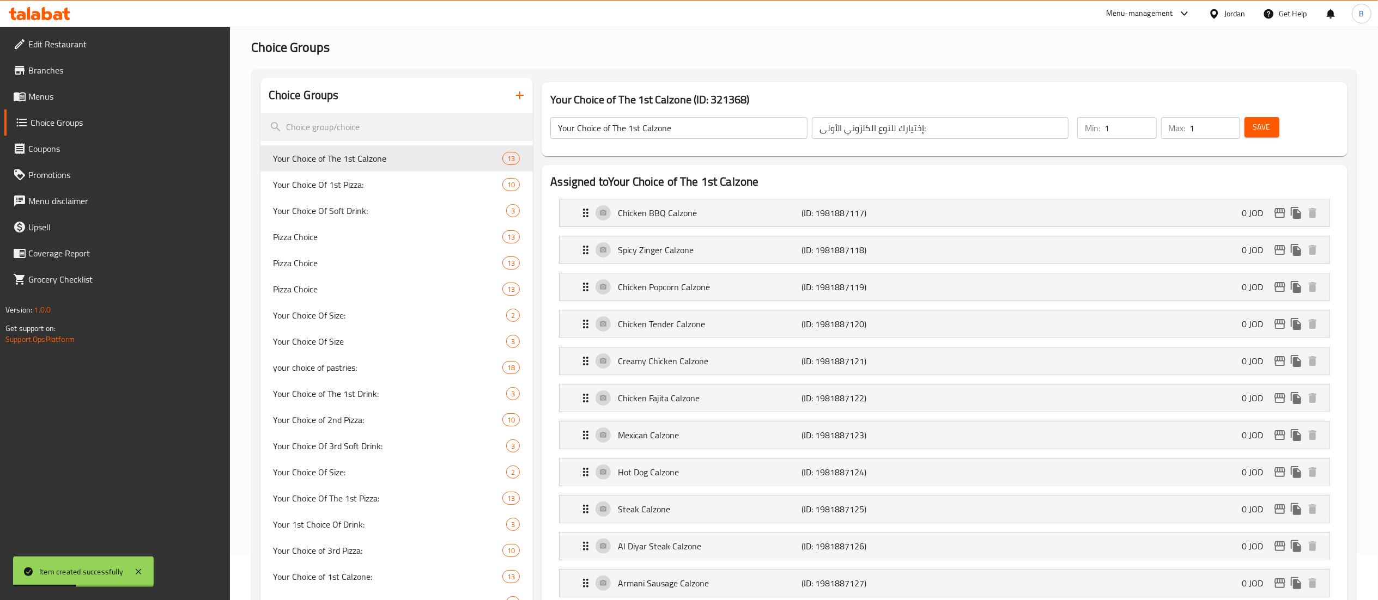
click at [511, 92] on button "button" at bounding box center [520, 95] width 26 height 26
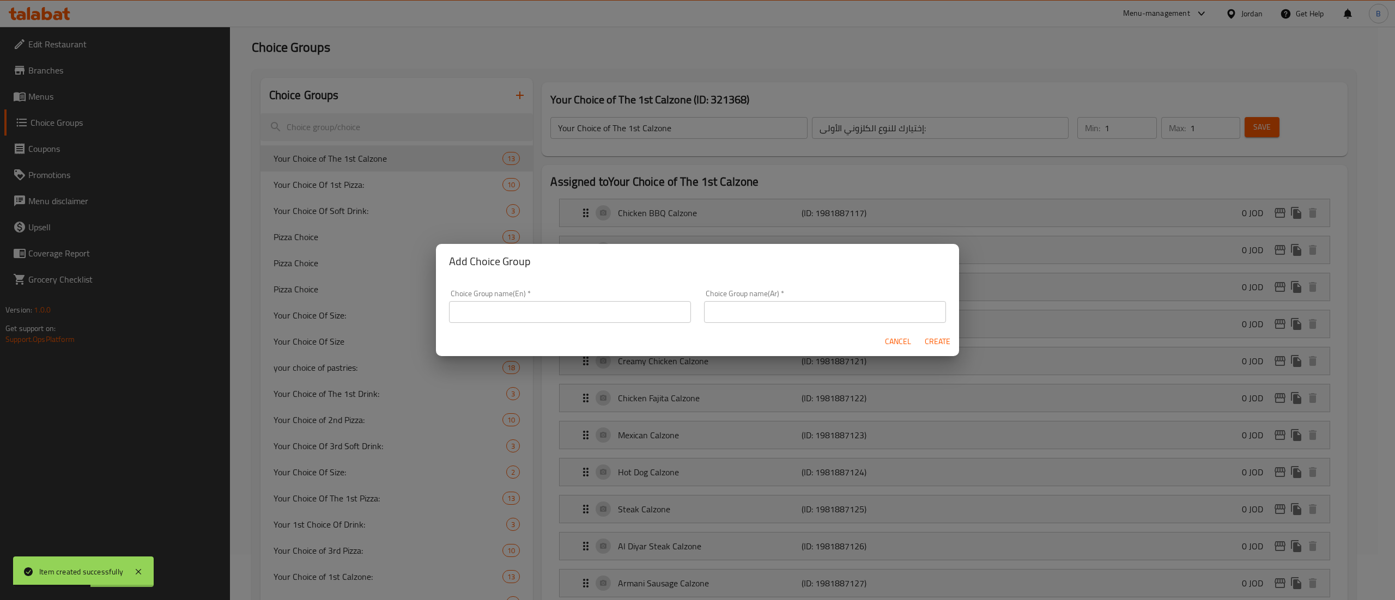
click at [530, 318] on input "text" at bounding box center [570, 312] width 242 height 22
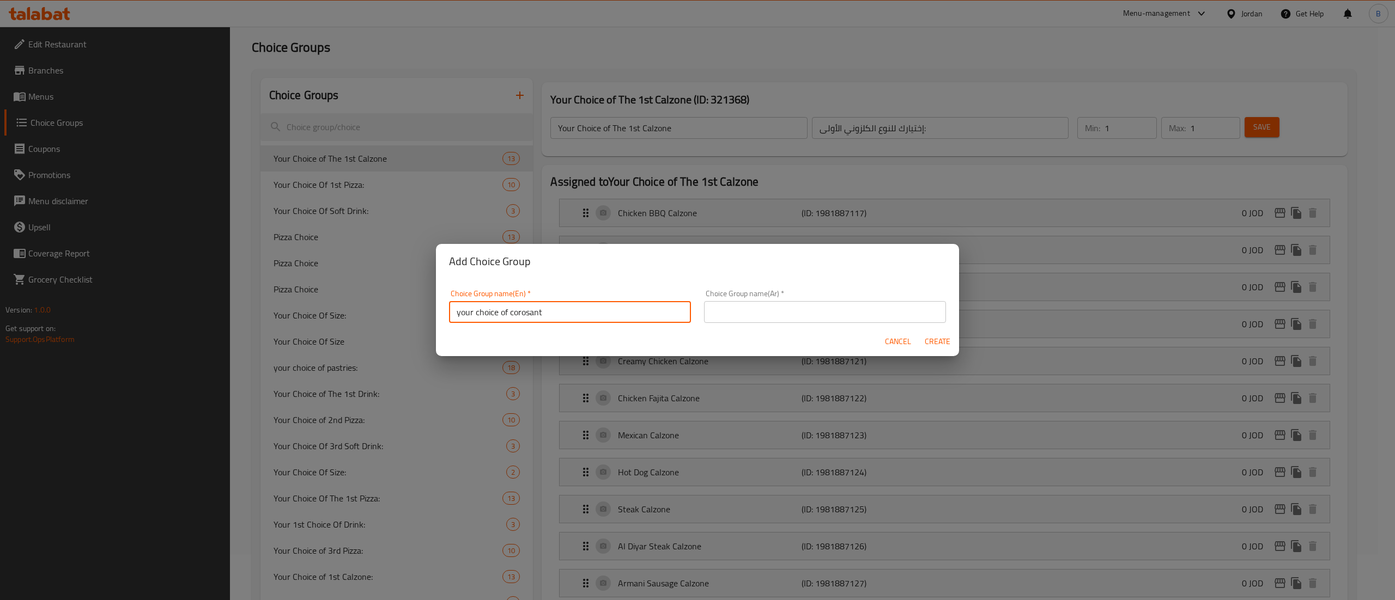
type input "your choice of corosant"
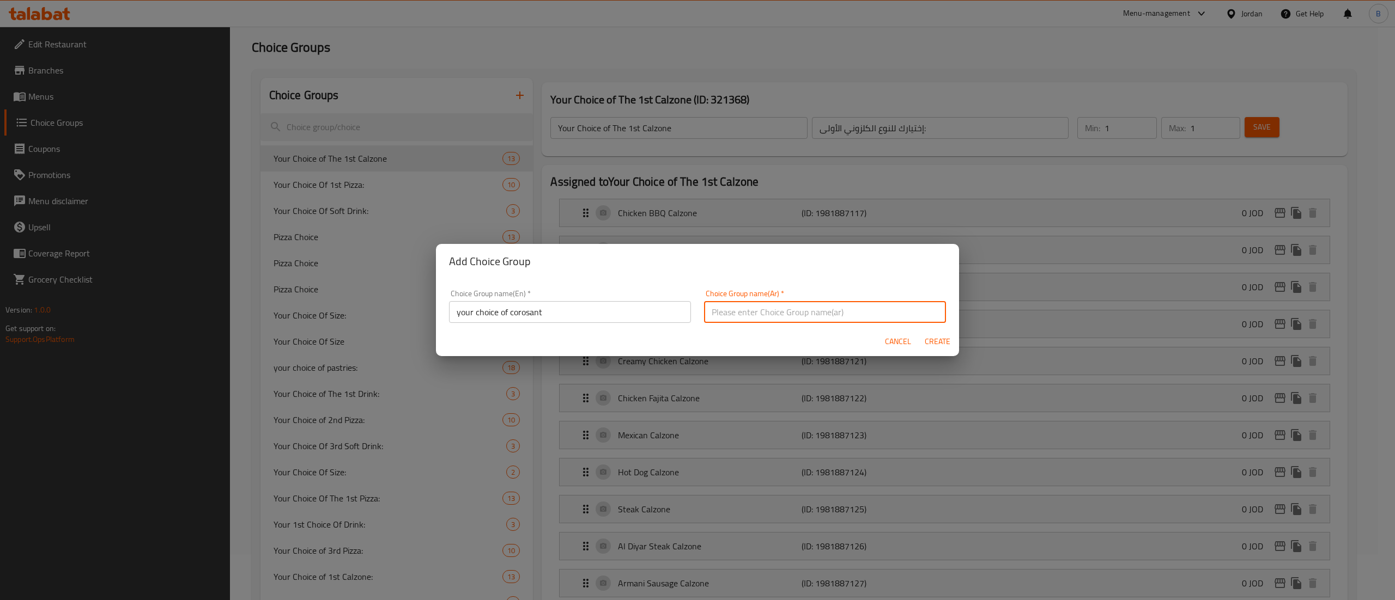
click at [853, 317] on input "text" at bounding box center [825, 312] width 242 height 22
type input "اختيارك للكروسانت"
drag, startPoint x: 661, startPoint y: 331, endPoint x: 685, endPoint y: 336, distance: 24.4
click at [661, 331] on div "Cancel Create" at bounding box center [697, 341] width 523 height 29
click at [924, 342] on span "Create" at bounding box center [937, 342] width 26 height 14
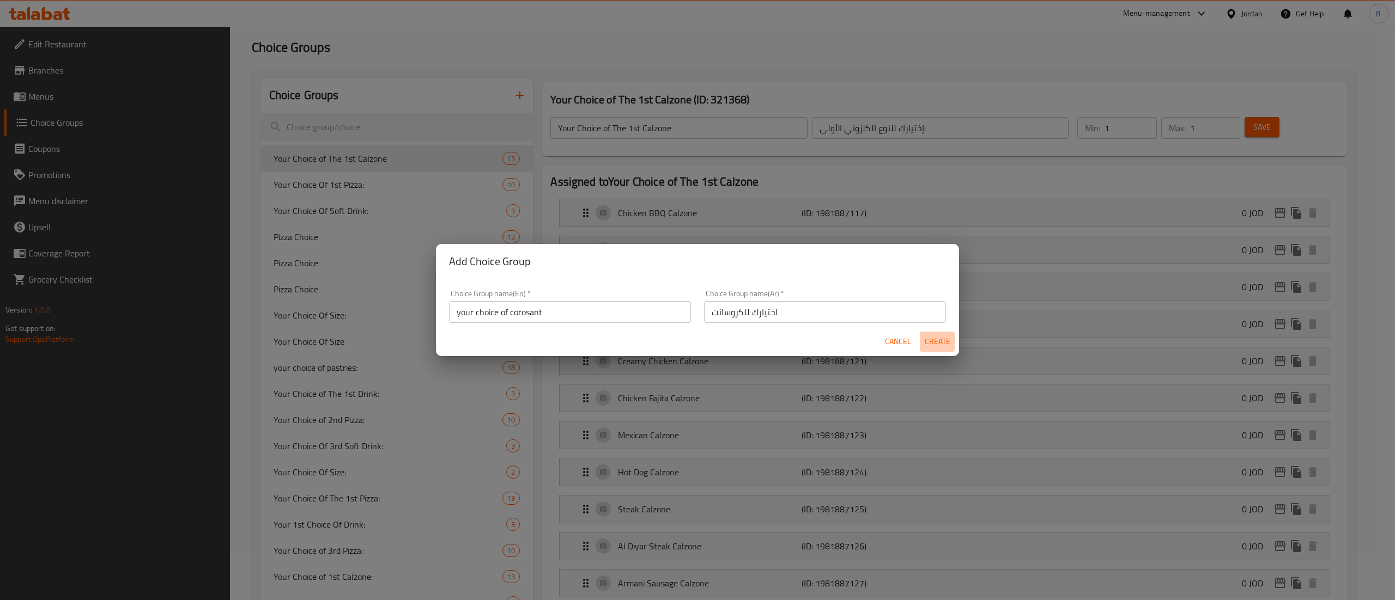
type input "your choice of corosant"
type input "اختيارك للكروسانت"
type input "0"
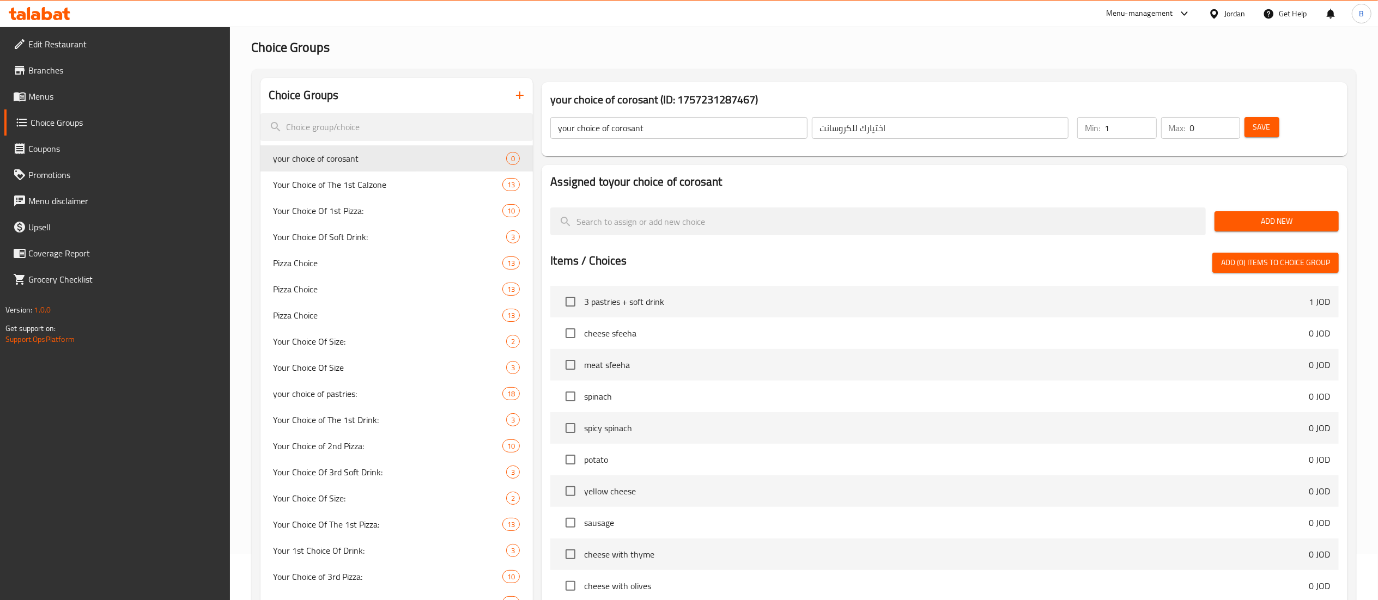
type input "1"
click at [1142, 124] on input "1" at bounding box center [1130, 128] width 52 height 22
click at [1227, 121] on input "1" at bounding box center [1215, 128] width 50 height 22
type input "2"
click at [1227, 121] on input "2" at bounding box center [1215, 128] width 50 height 22
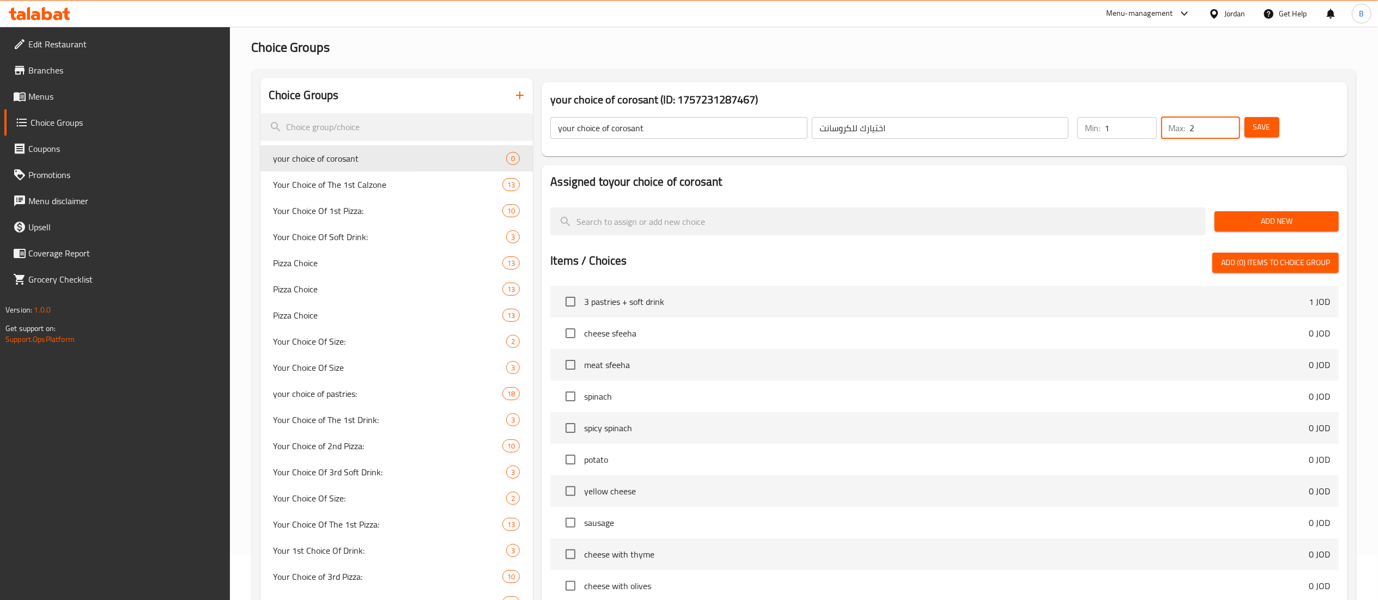
click at [1284, 135] on div "Save" at bounding box center [1285, 128] width 86 height 26
click at [1278, 132] on button "Save" at bounding box center [1261, 127] width 35 height 20
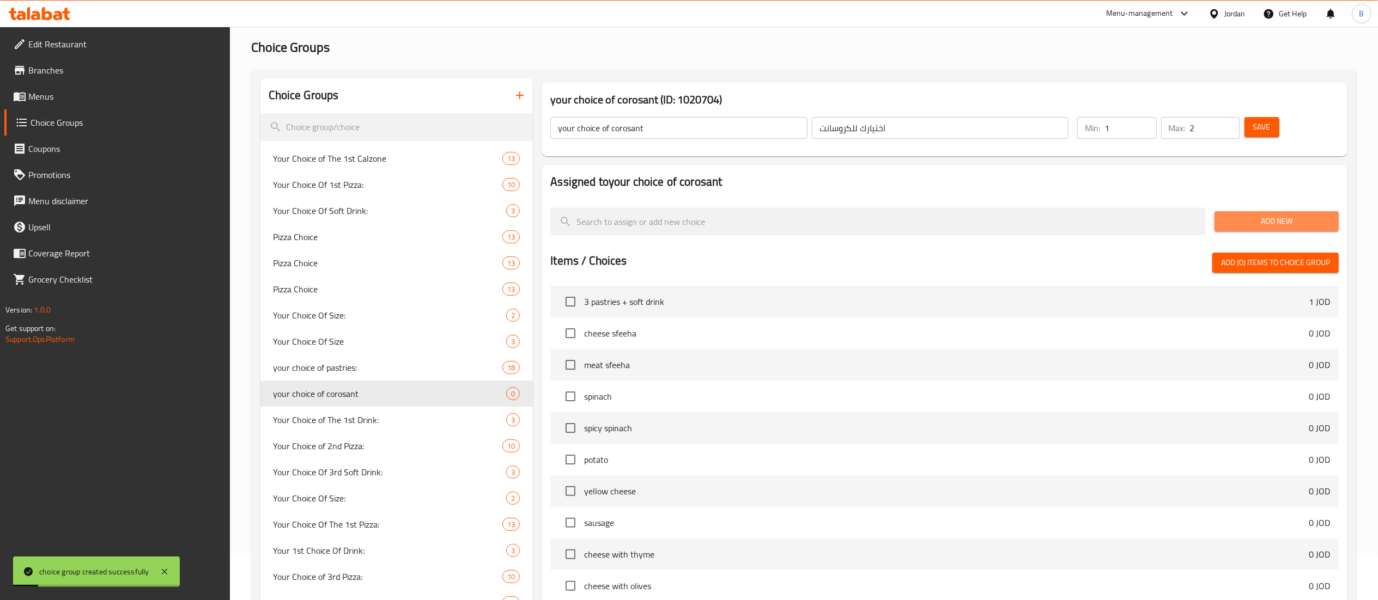
click at [1253, 227] on span "Add New" at bounding box center [1276, 222] width 107 height 14
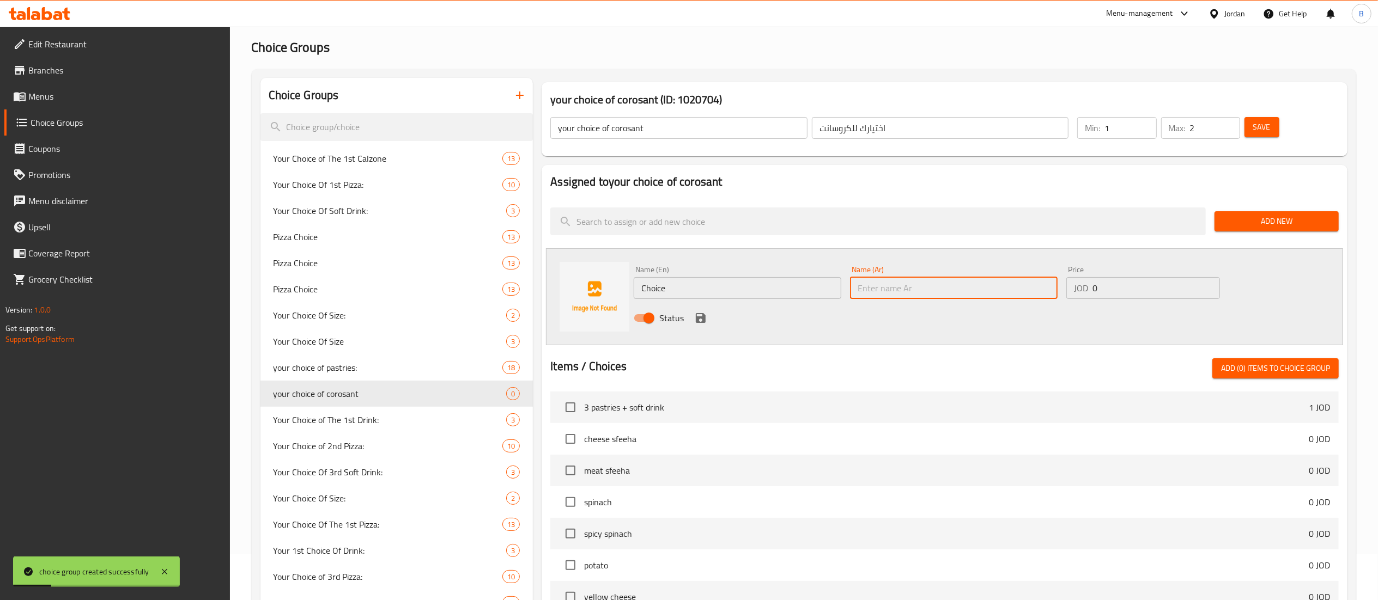
drag, startPoint x: 990, startPoint y: 281, endPoint x: 907, endPoint y: 291, distance: 83.4
click at [966, 285] on input "text" at bounding box center [954, 288] width 208 height 22
paste input "ساده"
type input "ساده"
click at [536, 276] on div "your choice of corosant (ID: 1020704) your choice of corosant ​ اختيارك للكروسا…" at bounding box center [942, 480] width 819 height 804
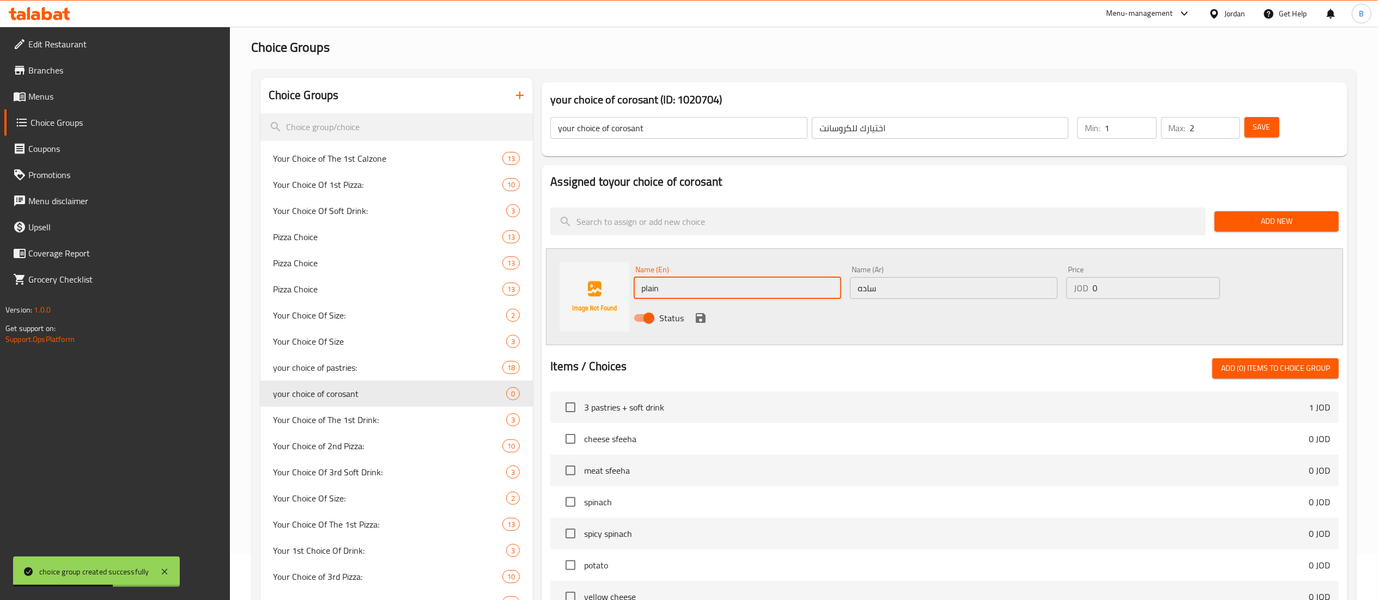
type input "plain"
click at [703, 320] on icon "save" at bounding box center [701, 318] width 10 height 10
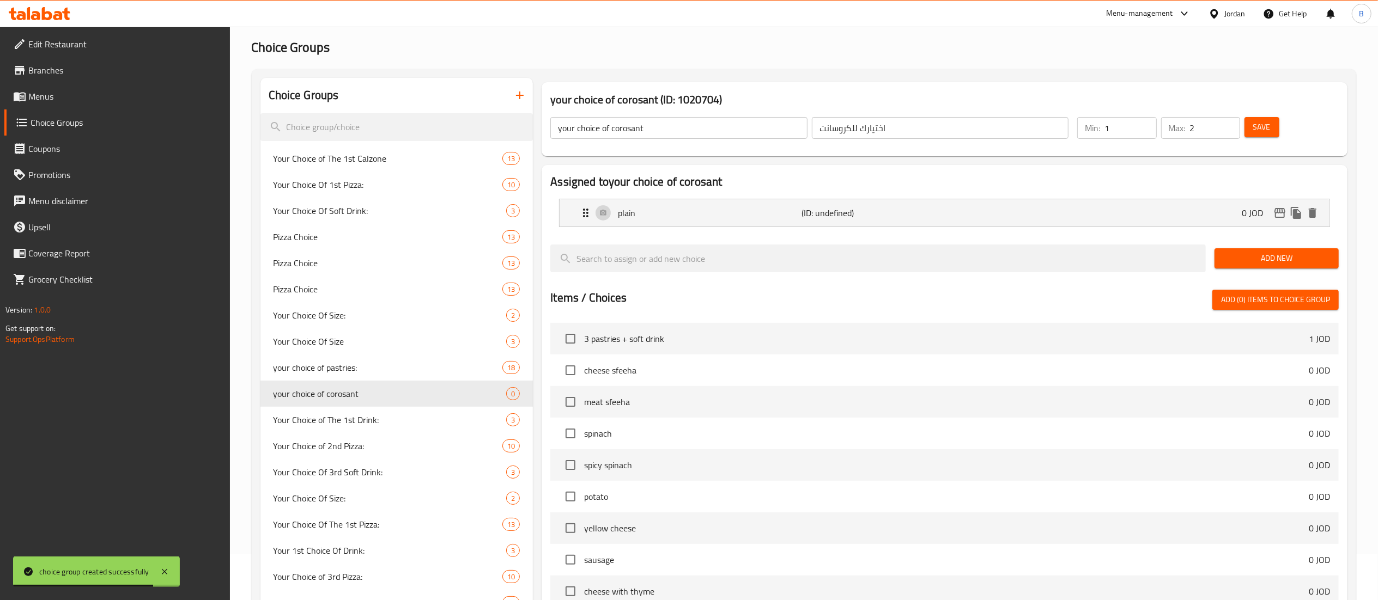
click at [1264, 257] on span "Add New" at bounding box center [1276, 259] width 107 height 14
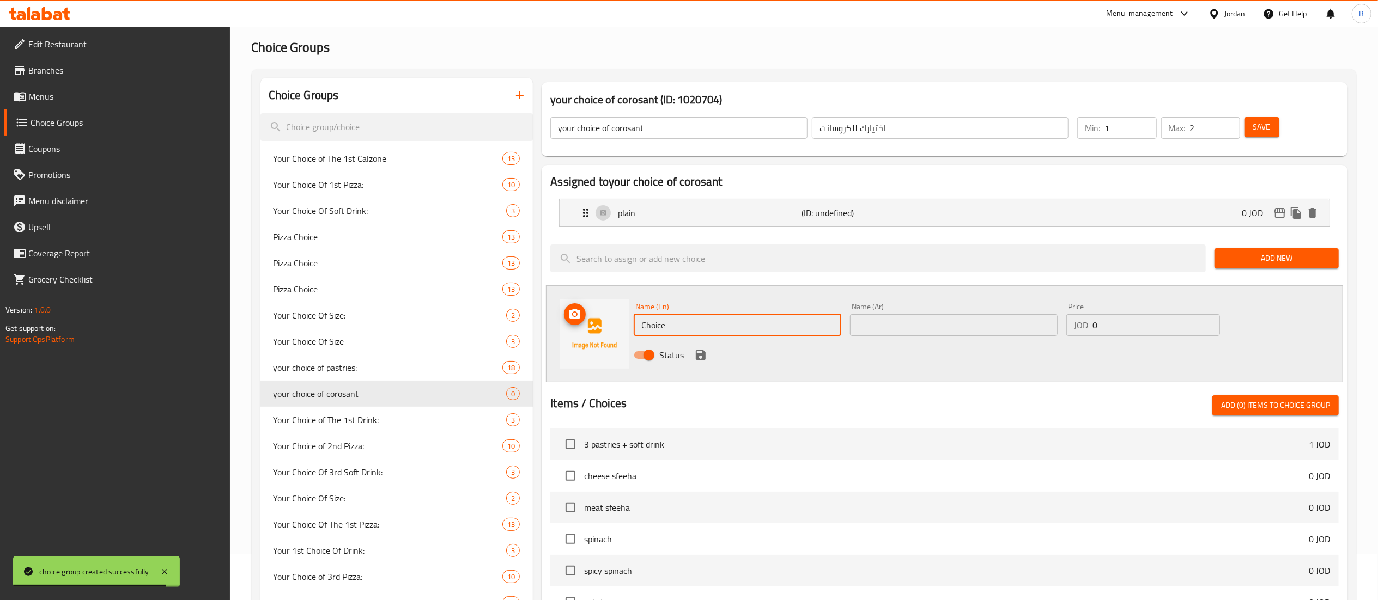
drag, startPoint x: 807, startPoint y: 324, endPoint x: 439, endPoint y: 326, distance: 368.3
click at [455, 325] on div "Choice Groups Your Choice of The 1st Calzone 13 Your Choice Of 1st Pizza: 10 Yo…" at bounding box center [805, 480] width 1091 height 804
type input "zaatar"
click at [983, 318] on input "text" at bounding box center [954, 325] width 208 height 22
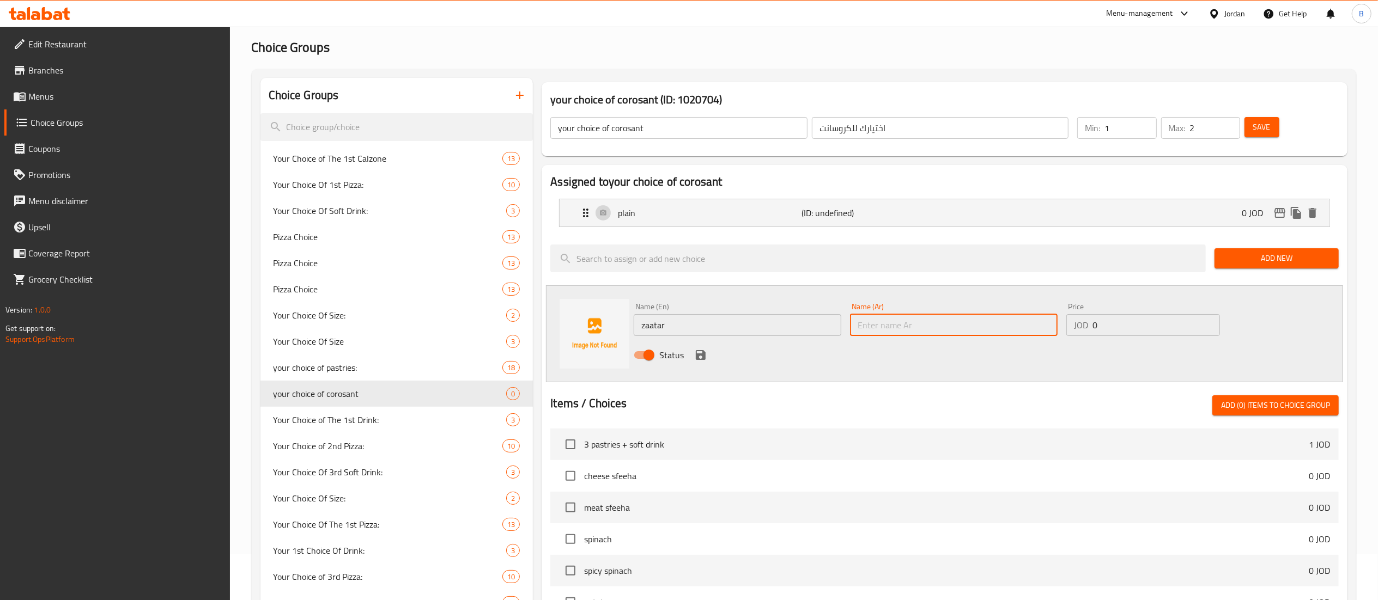
paste input "زعتر"
type input "زعتر"
drag, startPoint x: 696, startPoint y: 352, endPoint x: 891, endPoint y: 353, distance: 195.0
click at [696, 352] on icon "save" at bounding box center [700, 355] width 13 height 13
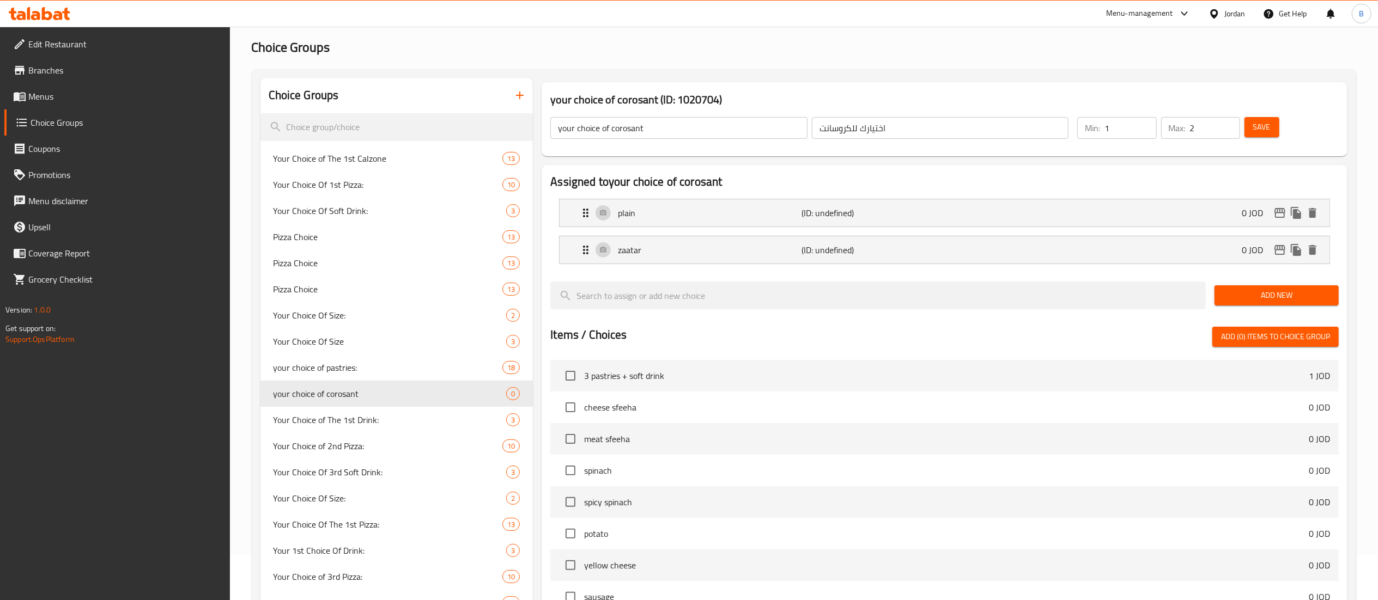
click at [1257, 301] on span "Add New" at bounding box center [1276, 296] width 107 height 14
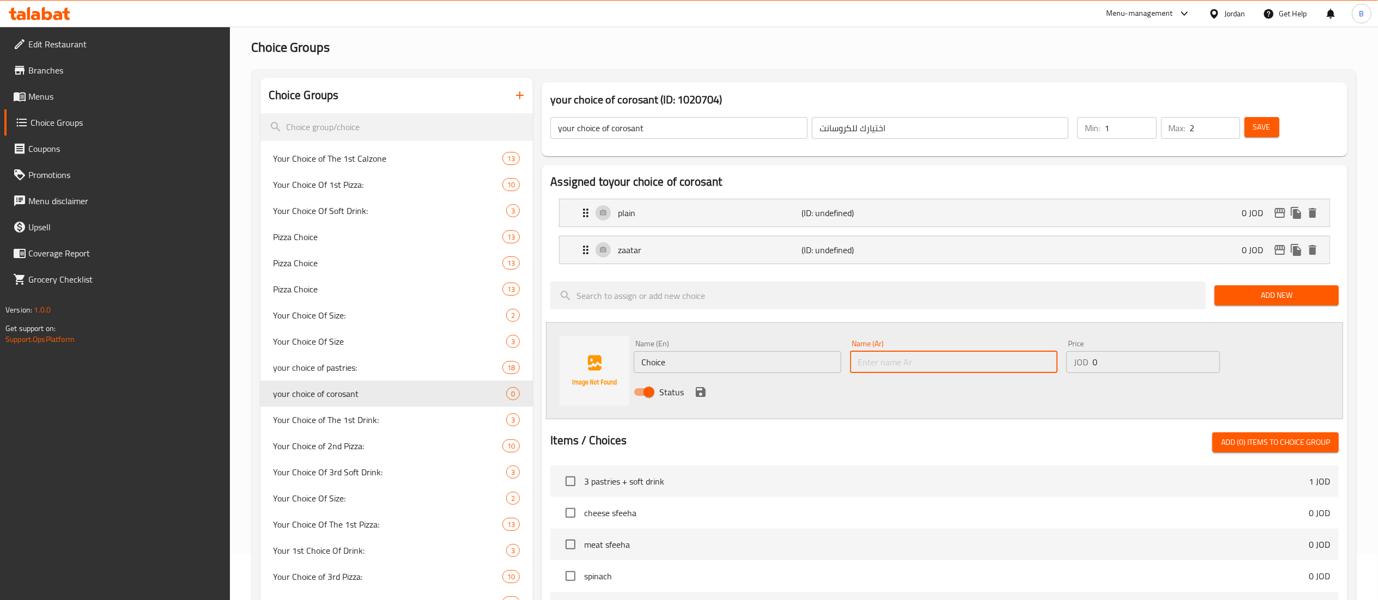
drag, startPoint x: 916, startPoint y: 355, endPoint x: 869, endPoint y: 377, distance: 51.9
click at [916, 354] on input "text" at bounding box center [954, 362] width 208 height 22
paste input "جبنة"
type input "جبنة"
drag, startPoint x: 763, startPoint y: 357, endPoint x: 376, endPoint y: 338, distance: 387.8
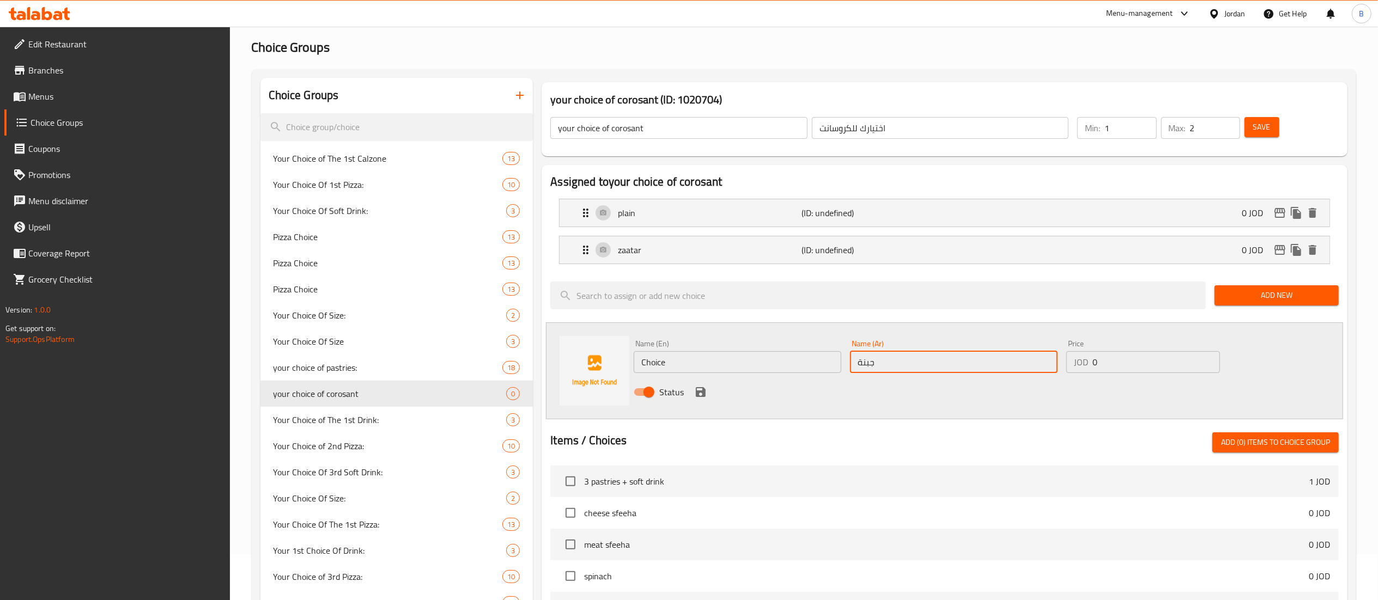
click at [451, 338] on div "Choice Groups Your Choice of The 1st Calzone 13 Your Choice Of 1st Pizza: 10 Yo…" at bounding box center [805, 494] width 1091 height 833
type input "cheese"
click at [698, 396] on icon "save" at bounding box center [701, 392] width 10 height 10
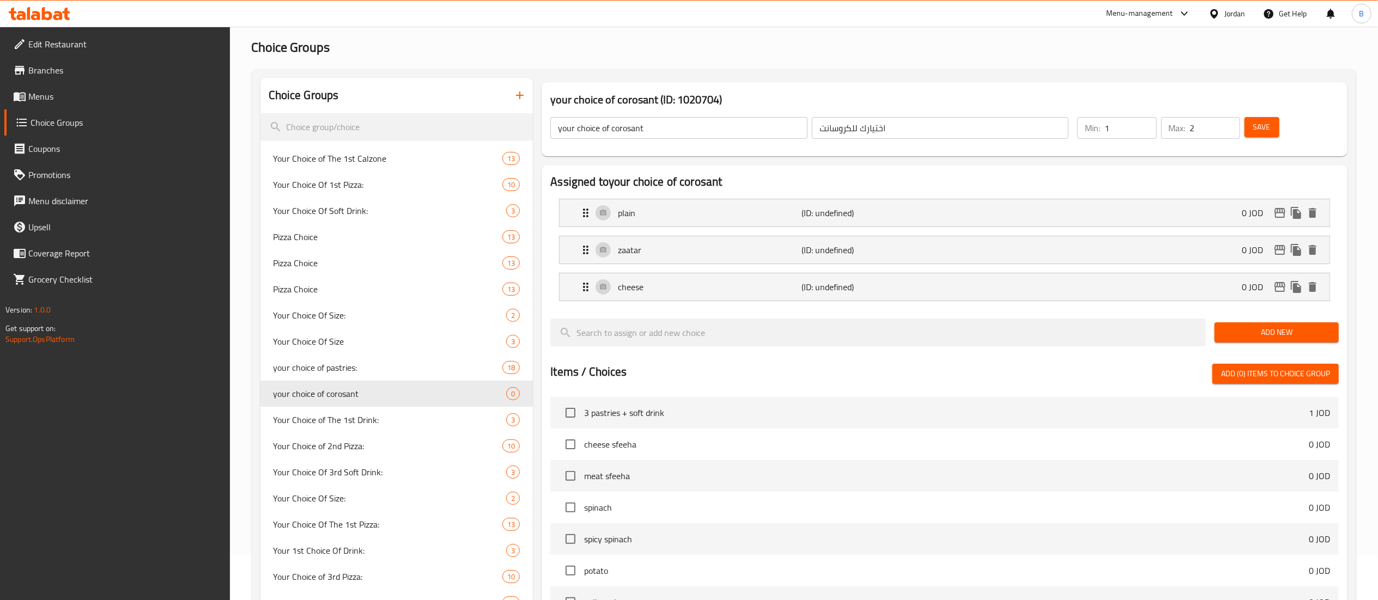
click at [1236, 328] on span "Add New" at bounding box center [1276, 333] width 107 height 14
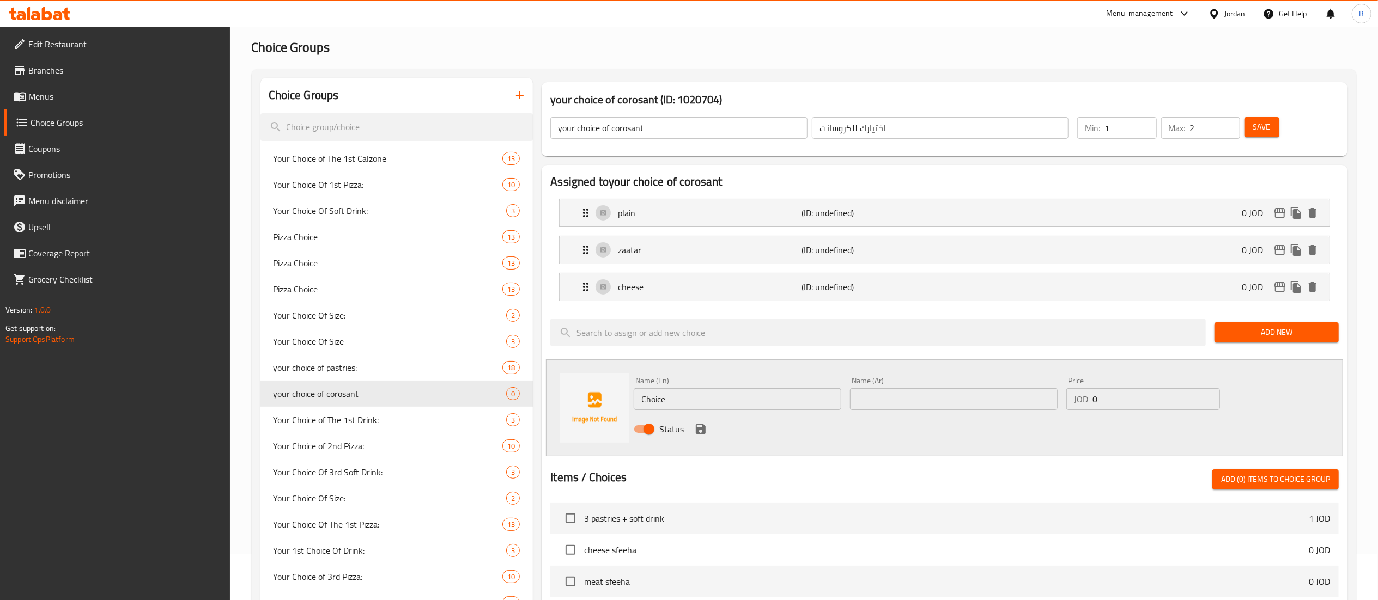
drag, startPoint x: 933, startPoint y: 405, endPoint x: 741, endPoint y: 396, distance: 191.4
click at [933, 405] on input "text" at bounding box center [954, 399] width 208 height 22
paste input "حلوم"
type input "حلوم"
drag, startPoint x: 748, startPoint y: 404, endPoint x: 384, endPoint y: 385, distance: 364.4
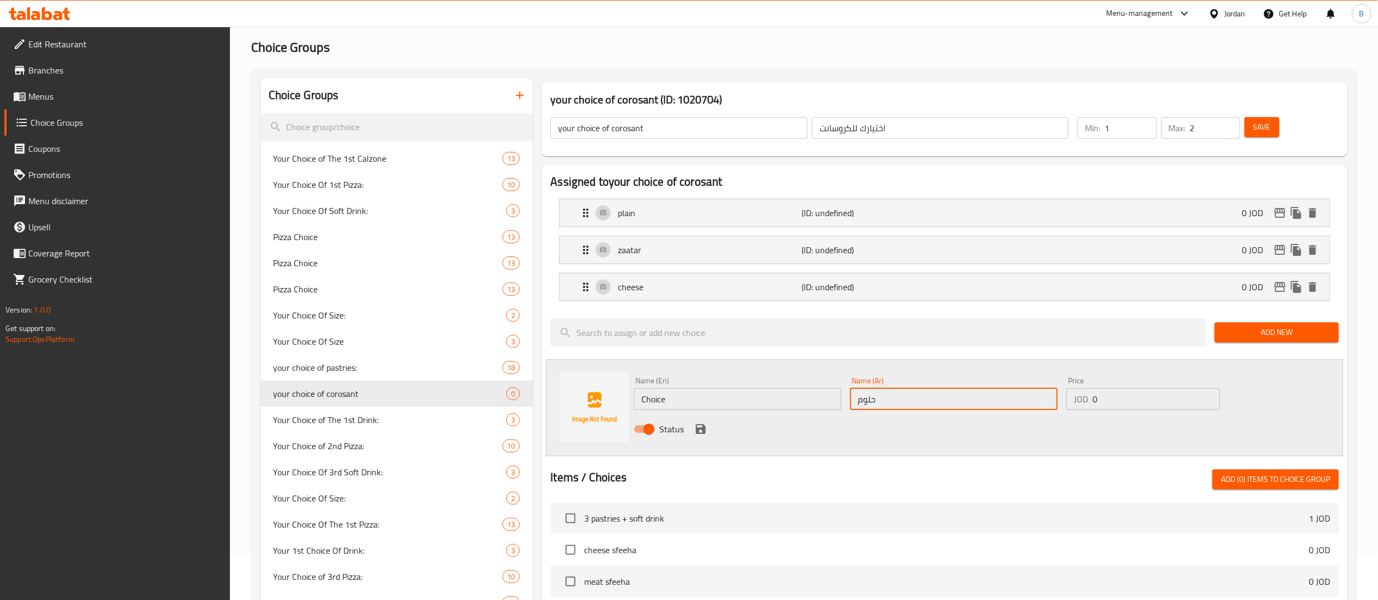
click at [464, 385] on div "Choice Groups Your Choice of The 1st Calzone 13 Your Choice Of 1st Pizza: 10 Yo…" at bounding box center [805, 513] width 1091 height 870
type input "halloumi"
drag, startPoint x: 704, startPoint y: 429, endPoint x: 955, endPoint y: 588, distance: 296.8
click at [704, 429] on icon "save" at bounding box center [701, 429] width 10 height 10
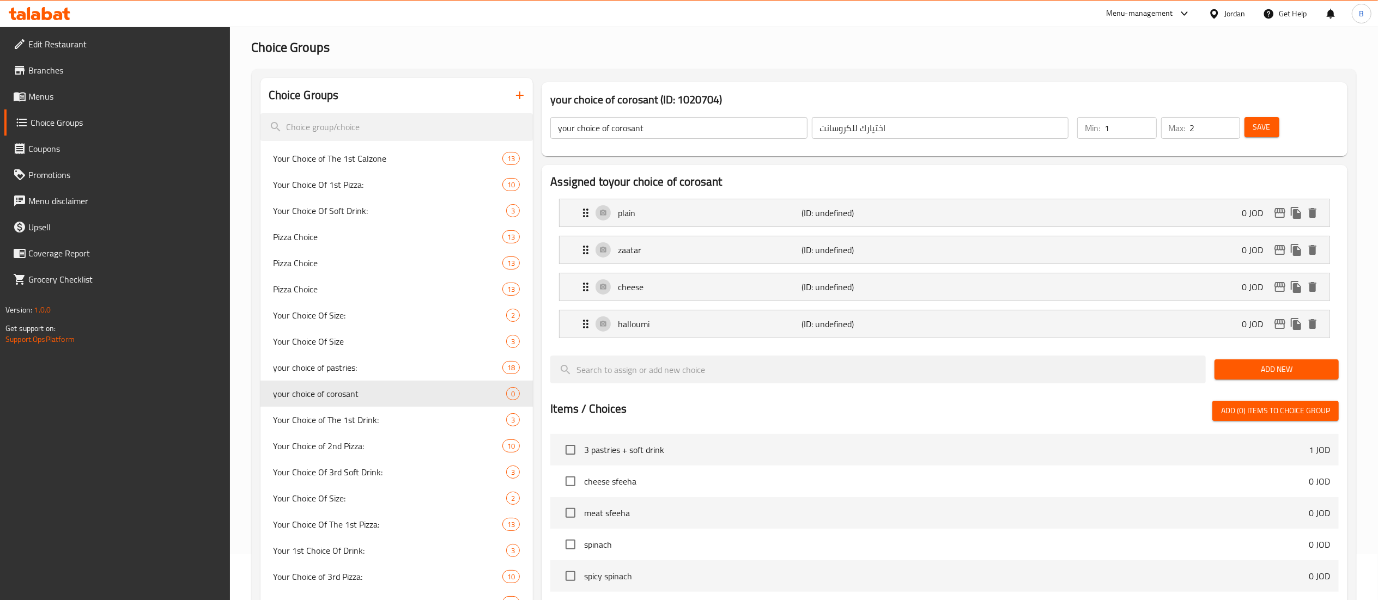
click at [1231, 381] on div "Add New" at bounding box center [1276, 369] width 133 height 37
click at [1221, 376] on button "Add New" at bounding box center [1276, 370] width 124 height 20
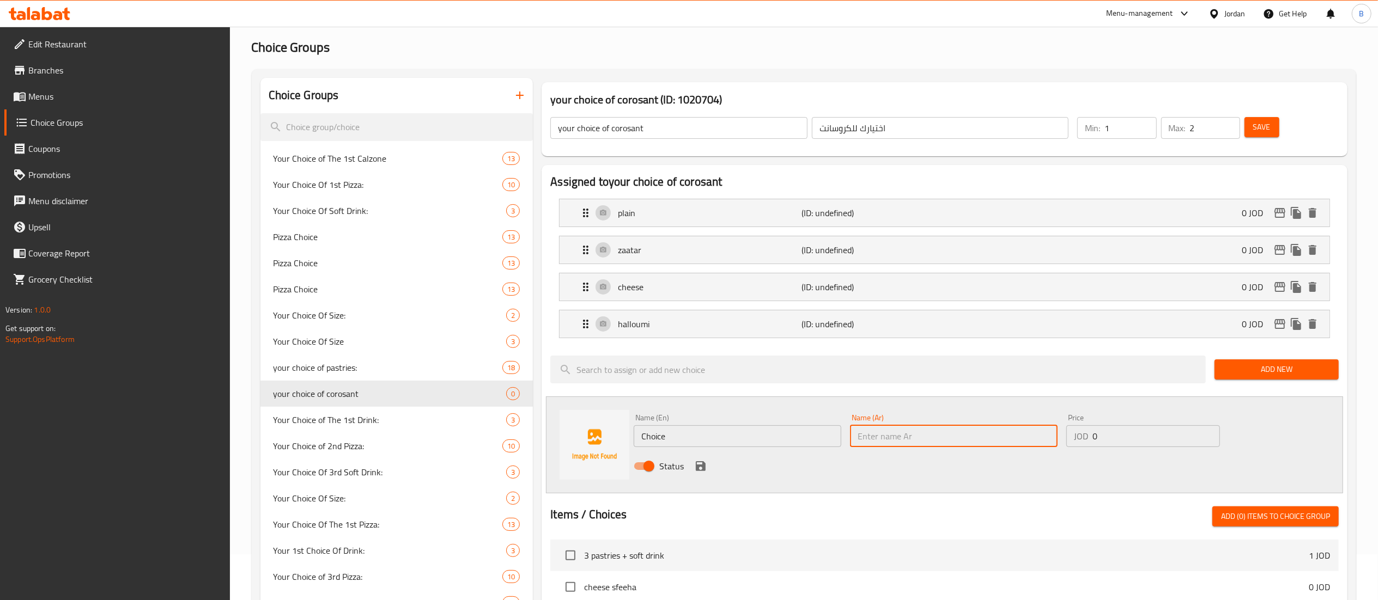
drag, startPoint x: 924, startPoint y: 431, endPoint x: 885, endPoint y: 431, distance: 39.2
click at [924, 431] on input "text" at bounding box center [954, 436] width 208 height 22
paste input "شكولاته"
type input "شكولاته"
drag, startPoint x: 746, startPoint y: 439, endPoint x: 541, endPoint y: 434, distance: 204.9
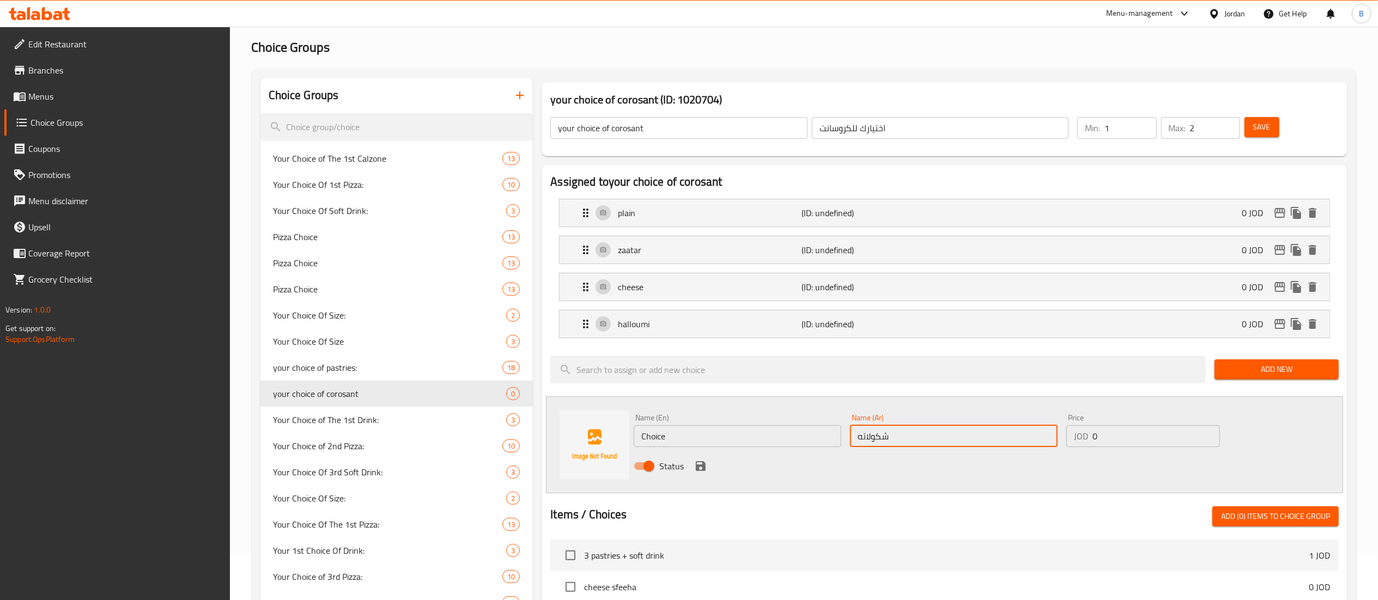
click at [596, 434] on div "Name (En) Choice Name (En) Name (Ar) شكولاته Name (Ar) Price JOD 0 Price Status" at bounding box center [944, 445] width 797 height 97
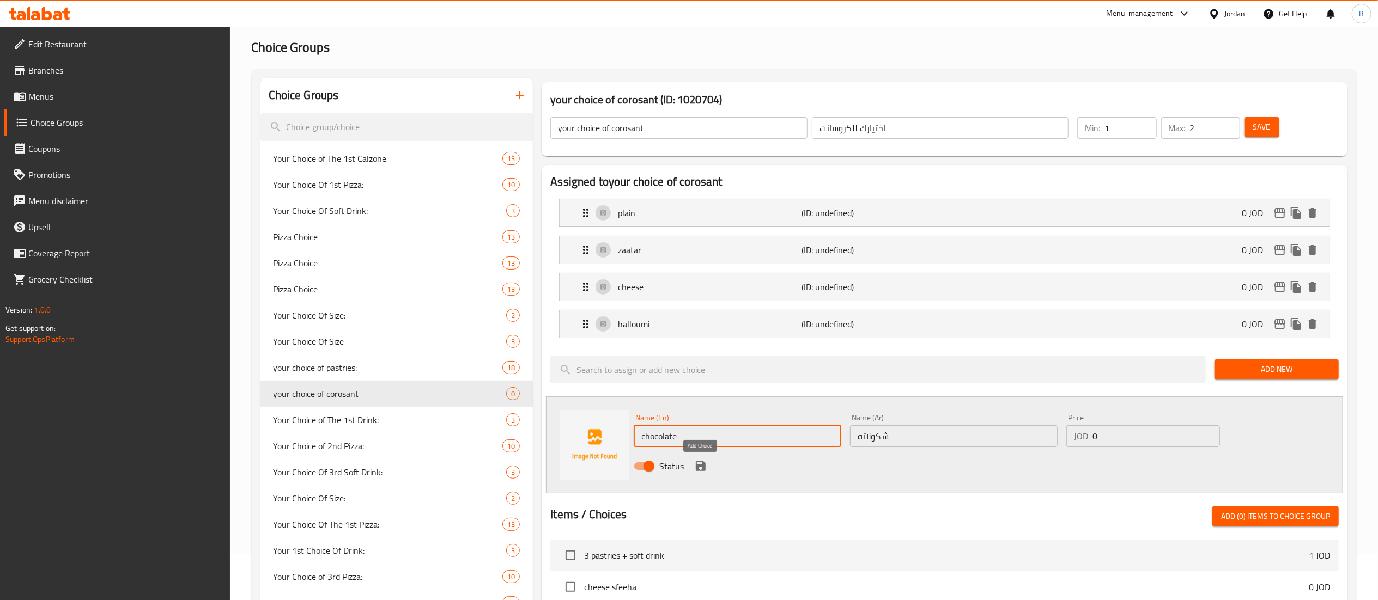
type input "chocolate"
drag, startPoint x: 702, startPoint y: 471, endPoint x: 937, endPoint y: 590, distance: 263.4
click at [702, 471] on icon "save" at bounding box center [701, 466] width 10 height 10
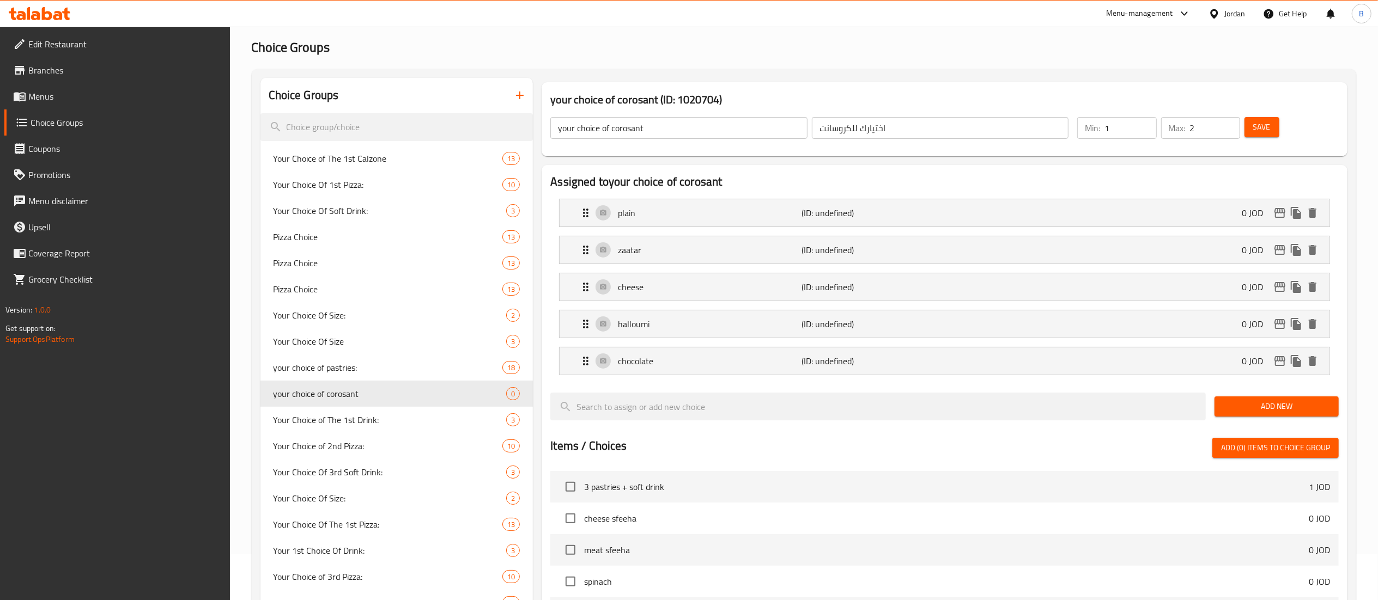
click at [1252, 413] on span "Add New" at bounding box center [1276, 407] width 107 height 14
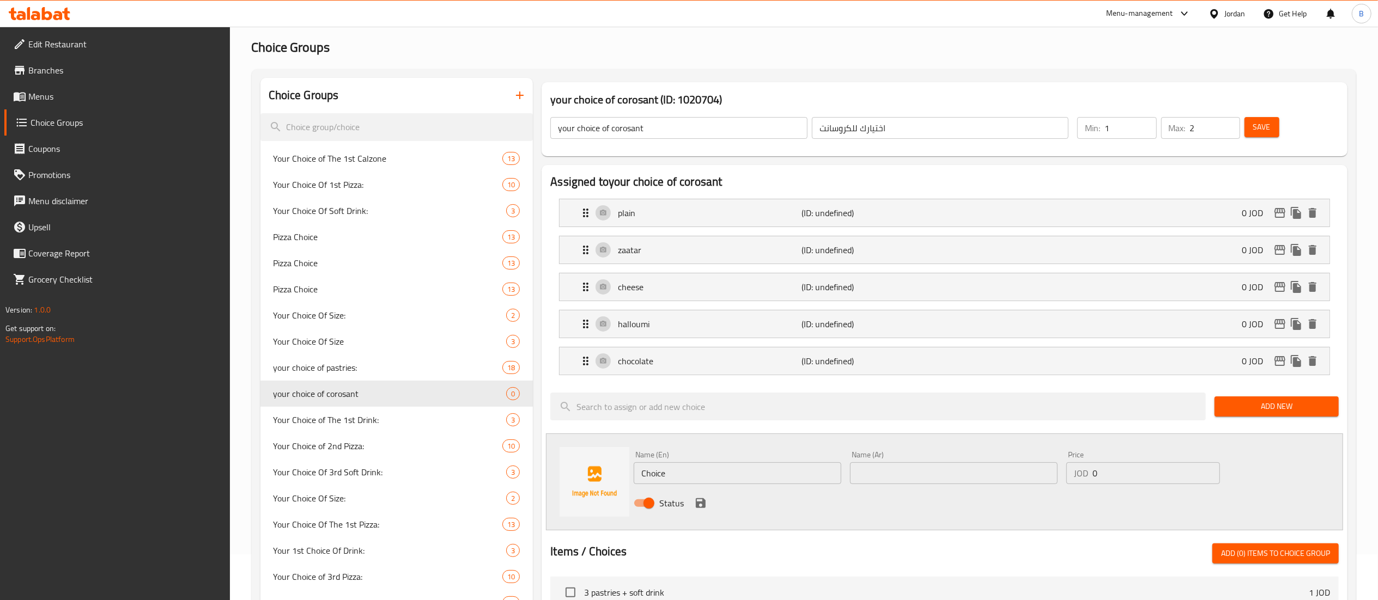
click at [946, 483] on input "text" at bounding box center [954, 474] width 208 height 22
paste input "جبنة مثلثات"
type input "جبنة مثلثات"
drag, startPoint x: 783, startPoint y: 470, endPoint x: 391, endPoint y: 434, distance: 393.3
click at [426, 436] on div "Choice Groups Your Choice of The 1st Calzone 13 Your Choice Of 1st Pizza: 10 Yo…" at bounding box center [805, 550] width 1091 height 944
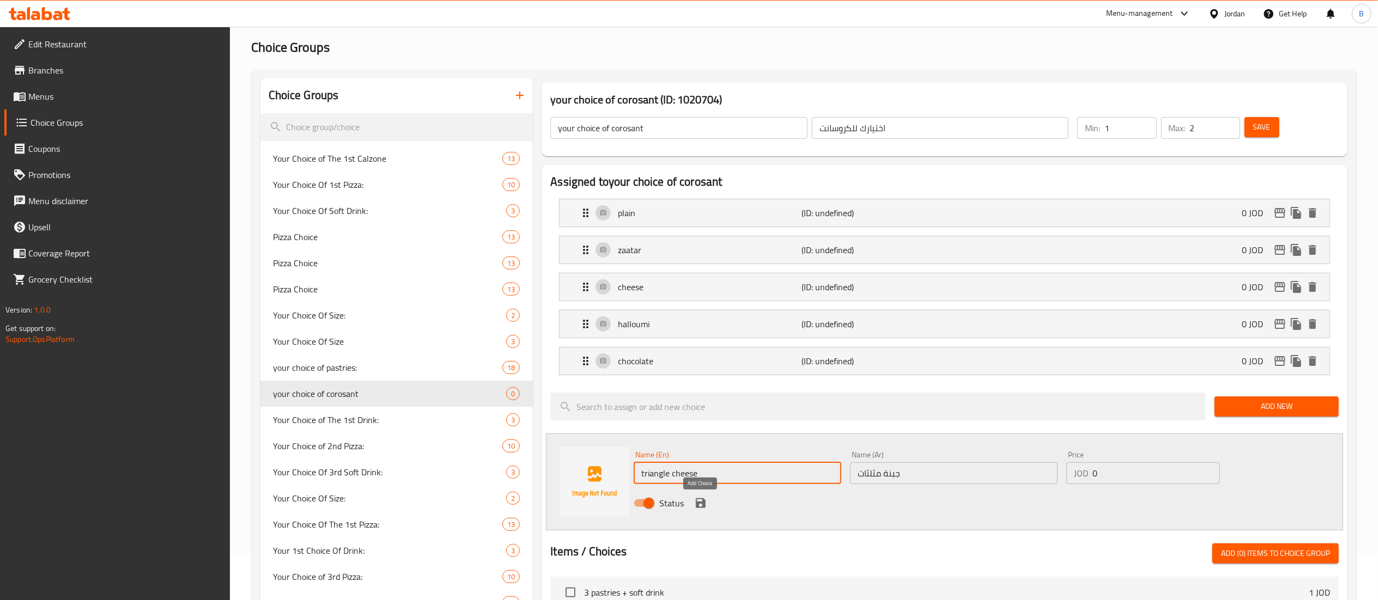
type input "triangle cheese"
drag, startPoint x: 698, startPoint y: 507, endPoint x: 928, endPoint y: 599, distance: 247.9
click at [698, 507] on icon "save" at bounding box center [701, 503] width 10 height 10
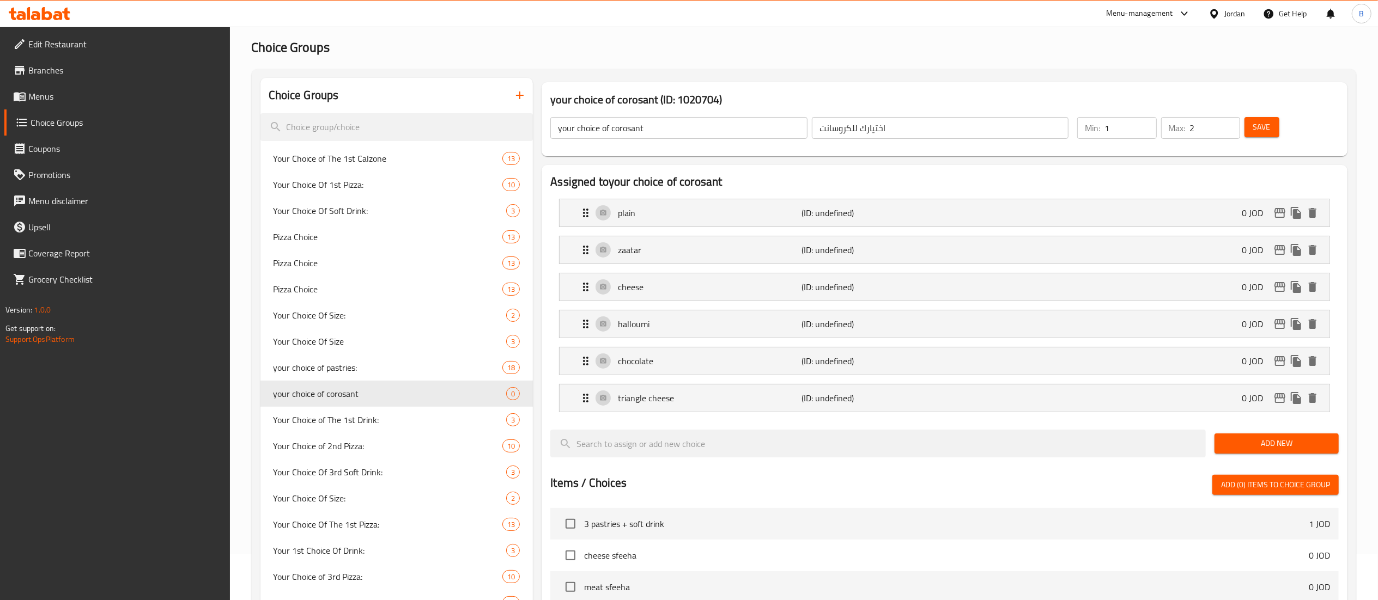
click at [1248, 443] on span "Add New" at bounding box center [1276, 444] width 107 height 14
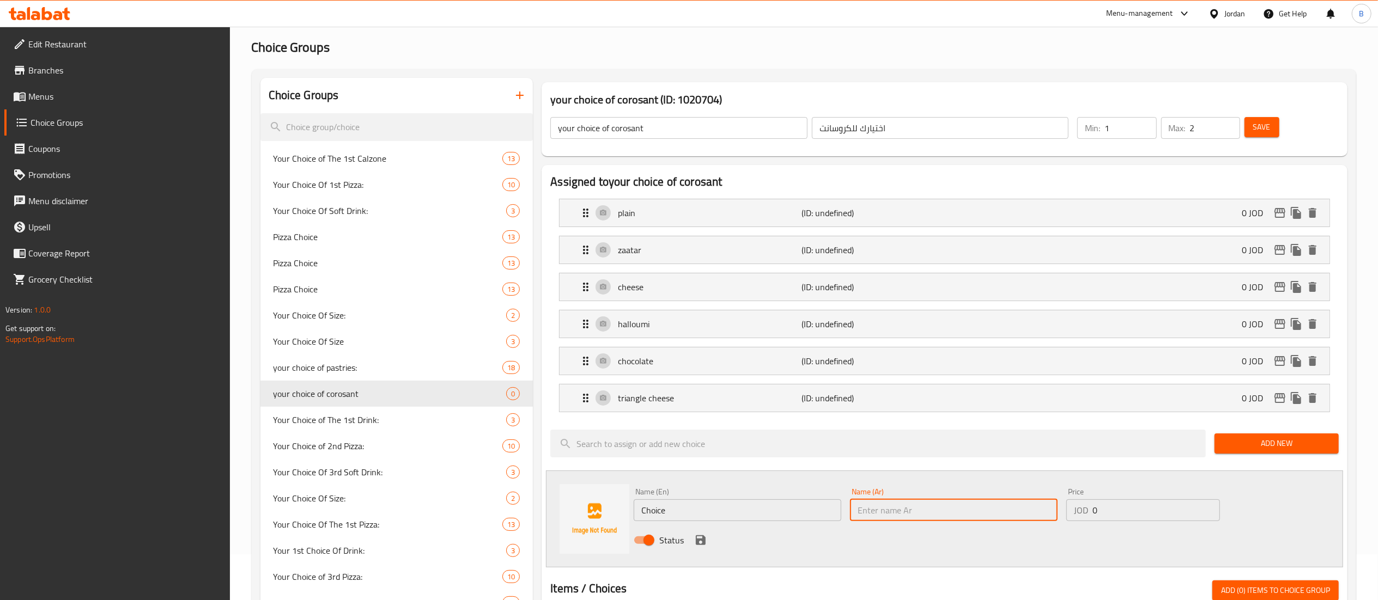
drag, startPoint x: 938, startPoint y: 511, endPoint x: 802, endPoint y: 520, distance: 136.5
click at [938, 511] on input "text" at bounding box center [954, 511] width 208 height 22
paste input "كروسان نوتيلا"
type input "كروسان نوتيلا"
drag, startPoint x: 794, startPoint y: 520, endPoint x: 448, endPoint y: 474, distance: 349.0
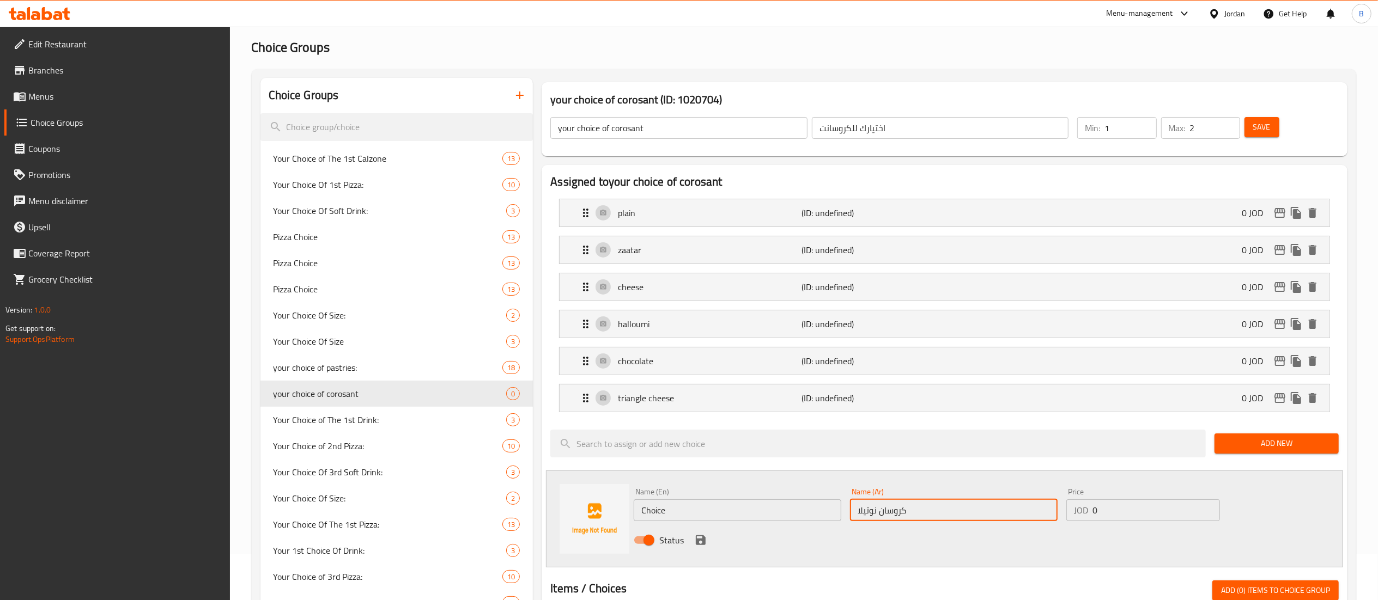
click at [469, 476] on div "Choice Groups Your Choice of The 1st Calzone 13 Your Choice Of 1st Pizza: 10 Yo…" at bounding box center [805, 568] width 1091 height 981
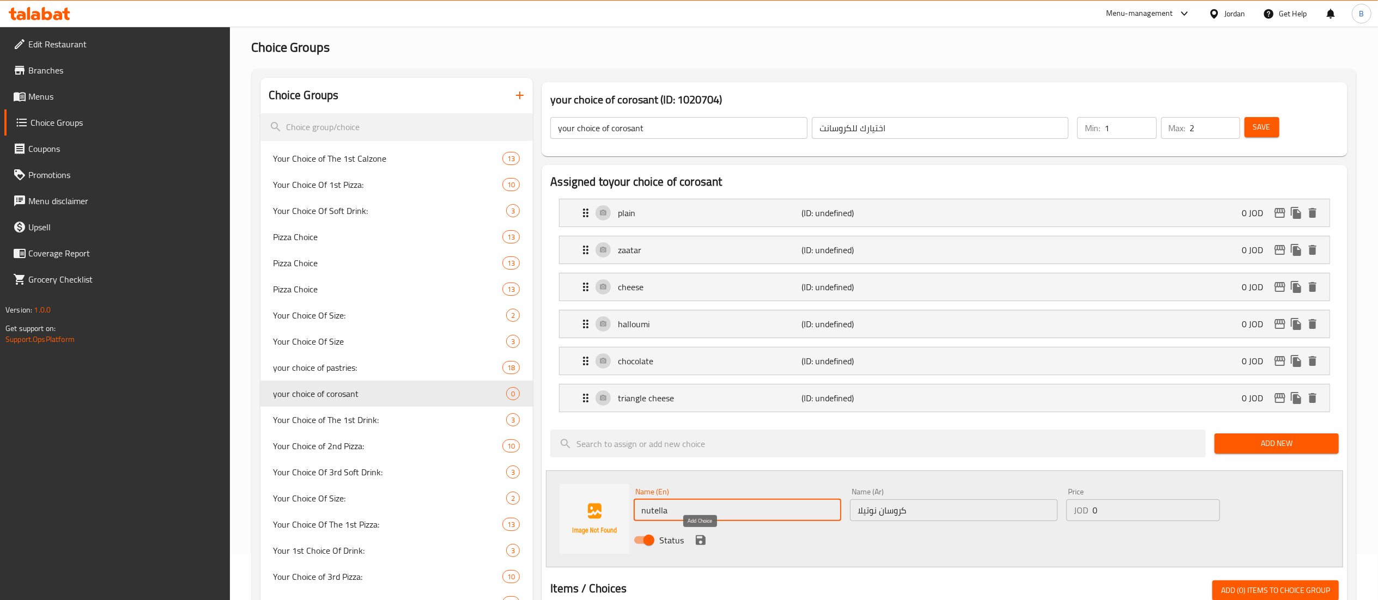
type input "nutella"
drag, startPoint x: 702, startPoint y: 536, endPoint x: 710, endPoint y: 536, distance: 8.2
click at [702, 536] on icon "save" at bounding box center [700, 540] width 13 height 13
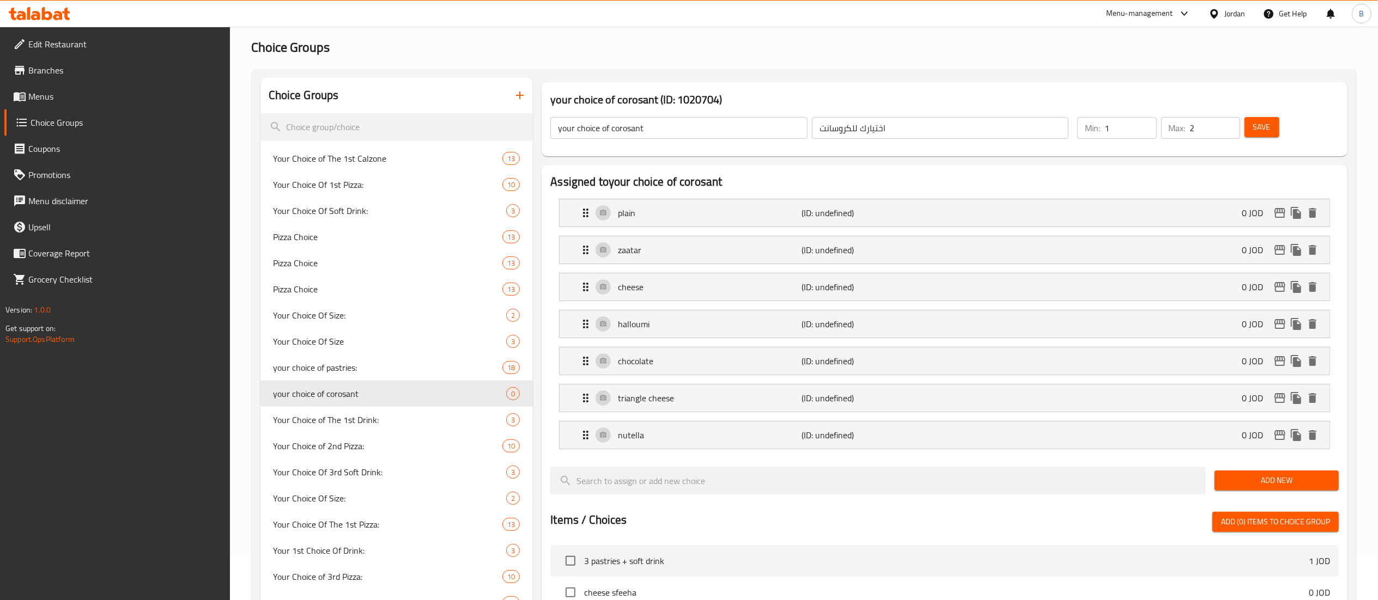
click at [1254, 120] on span "Save" at bounding box center [1261, 127] width 17 height 14
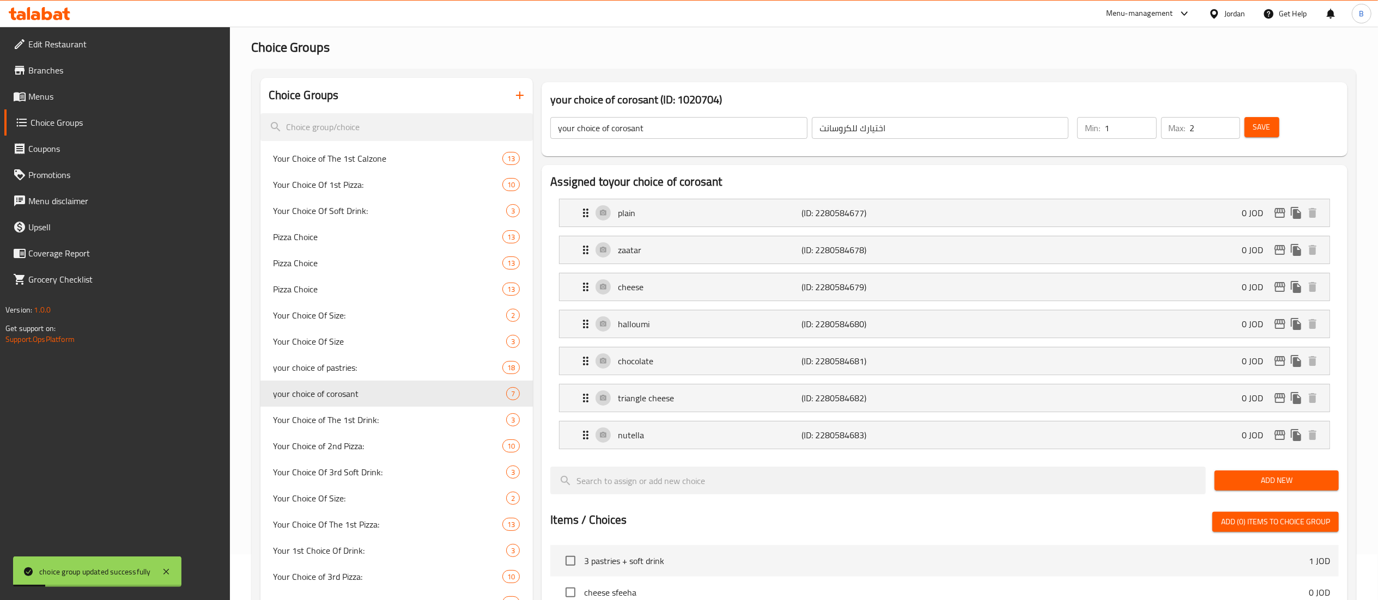
click at [46, 98] on span "Menus" at bounding box center [124, 96] width 193 height 13
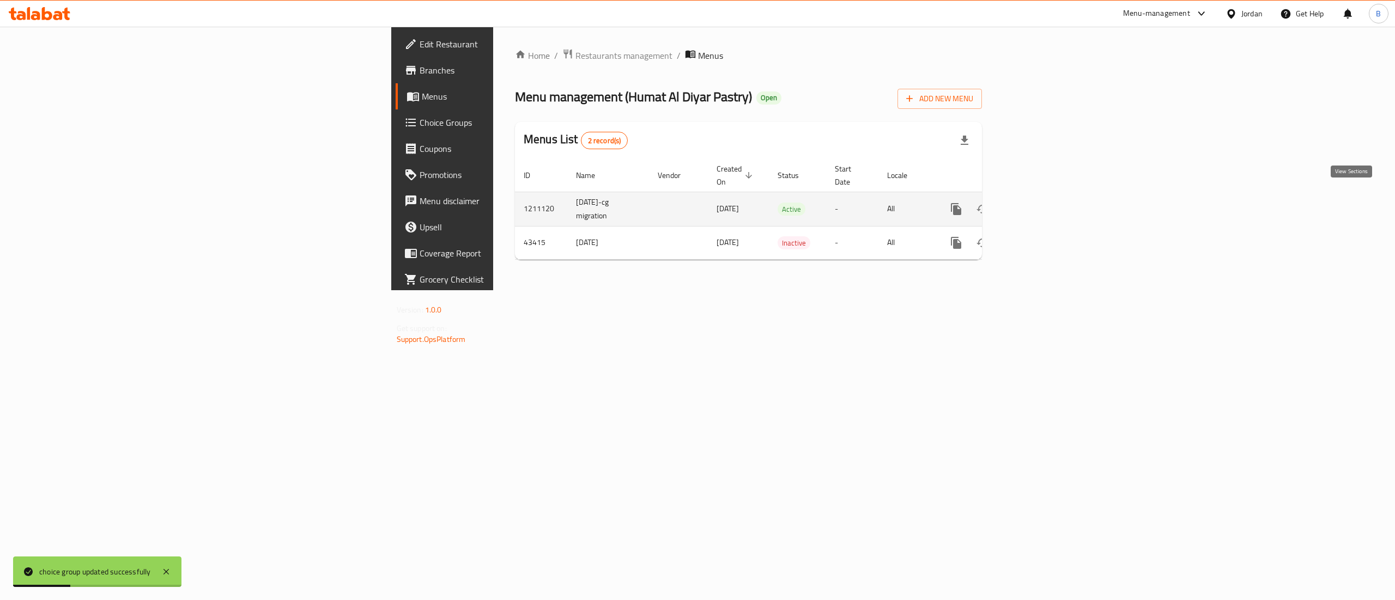
click at [1041, 203] on icon "enhanced table" at bounding box center [1034, 209] width 13 height 13
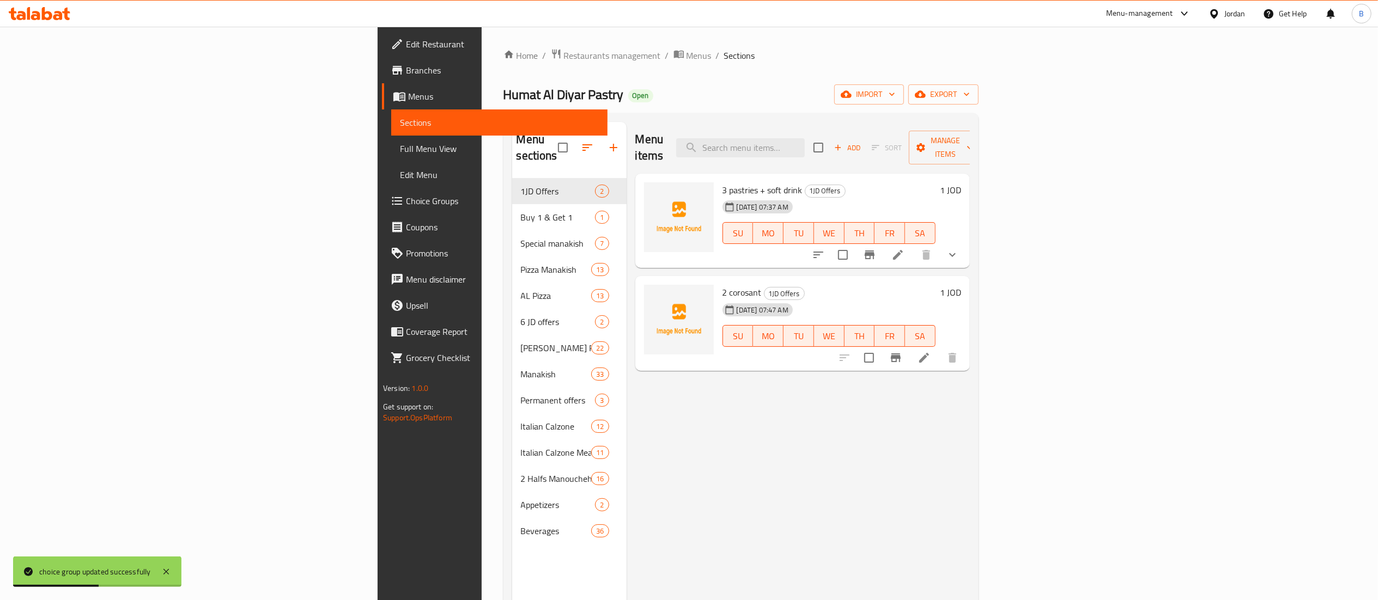
click at [939, 348] on li at bounding box center [924, 358] width 31 height 20
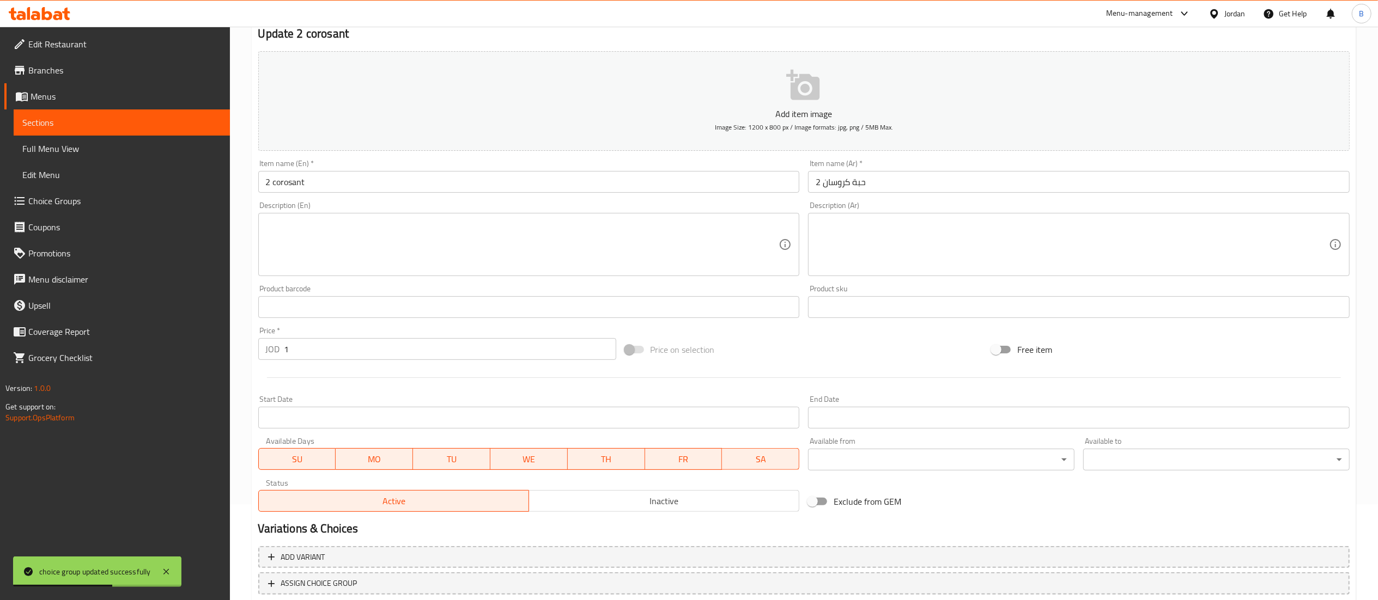
scroll to position [168, 0]
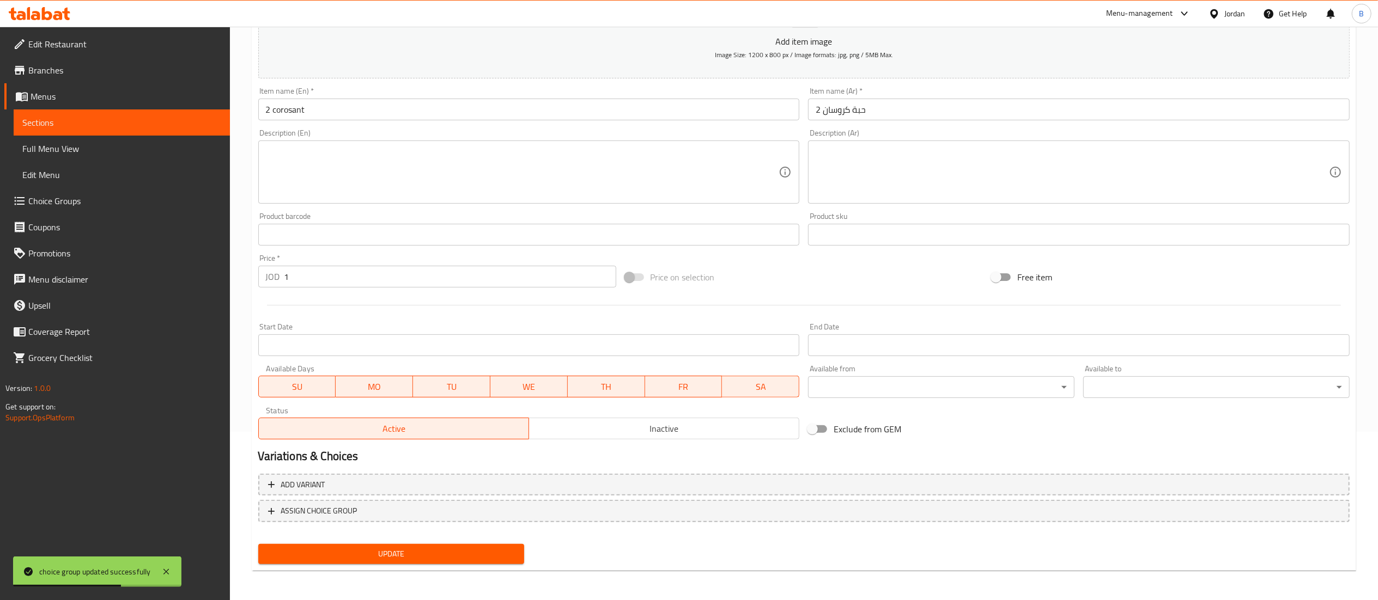
click at [380, 523] on div "Add variant ASSIGN CHOICE GROUP" at bounding box center [804, 505] width 1100 height 71
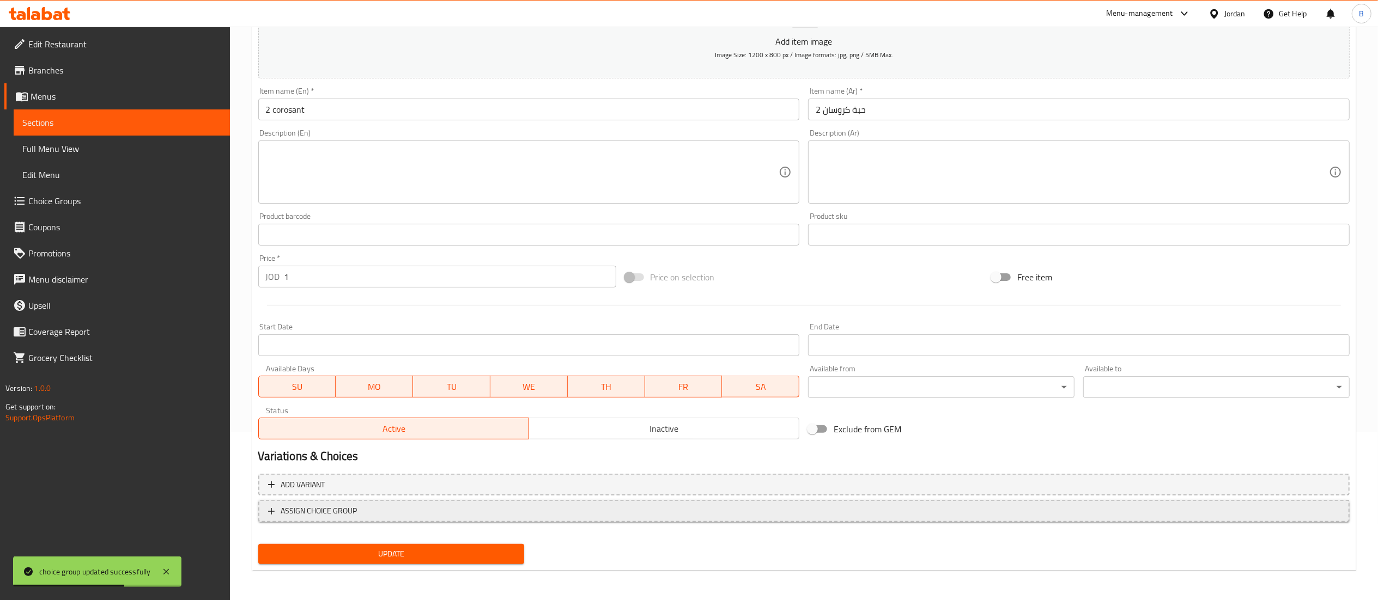
click at [407, 522] on button "ASSIGN CHOICE GROUP" at bounding box center [803, 511] width 1091 height 22
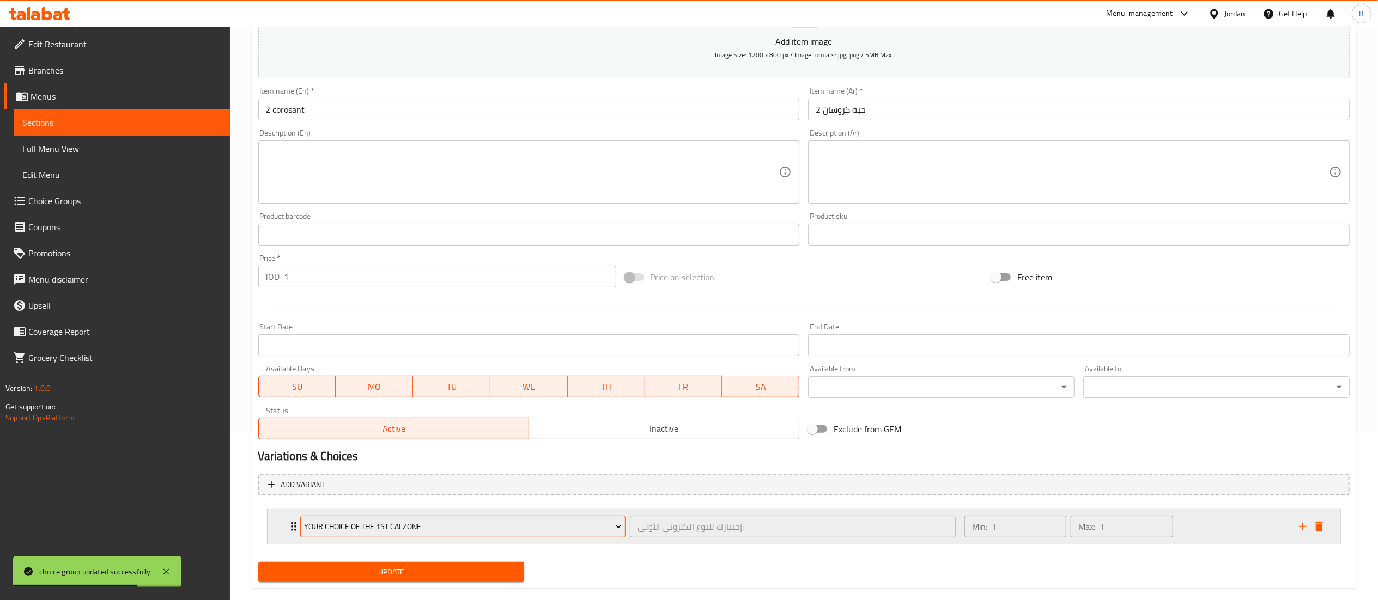
click at [421, 532] on span "Your Choice of The 1st Calzone" at bounding box center [463, 527] width 318 height 14
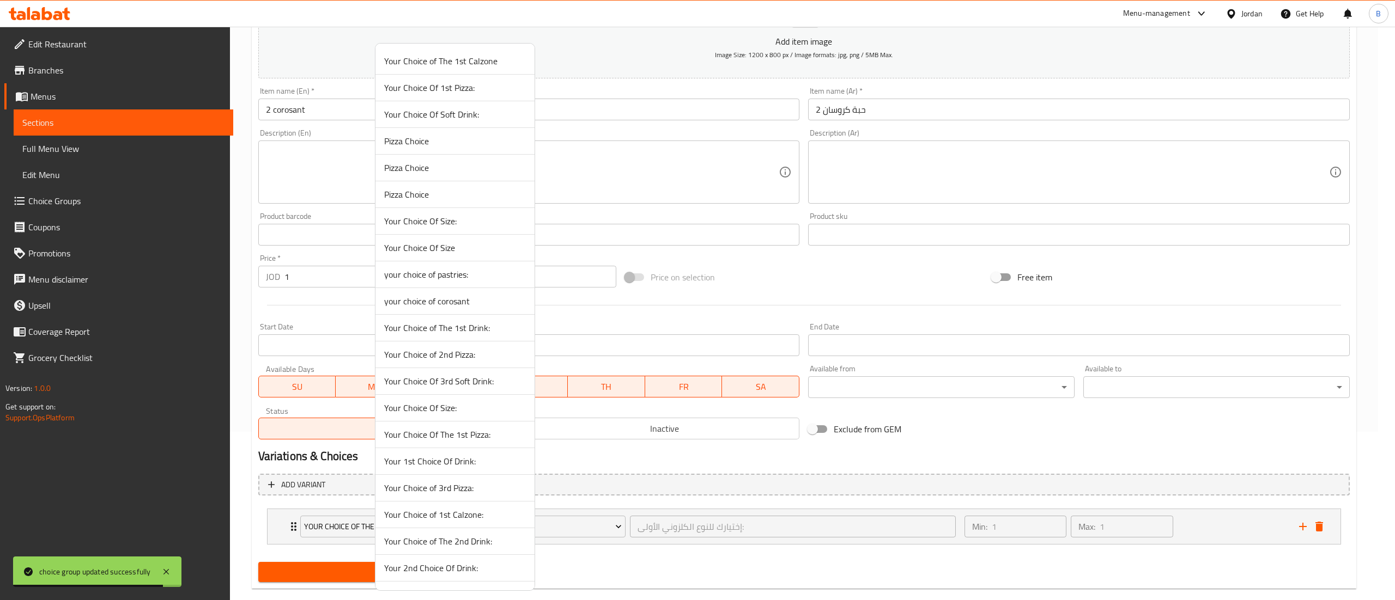
click at [489, 308] on span "your choice of corosant" at bounding box center [455, 301] width 142 height 13
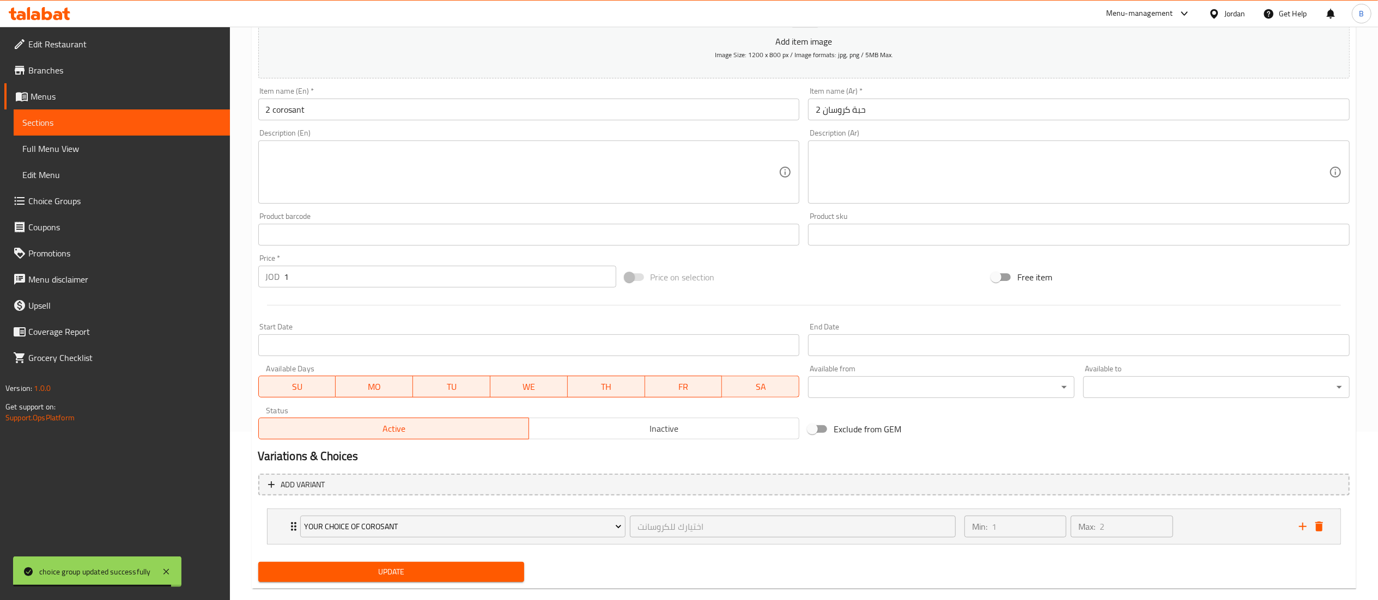
click at [418, 586] on div "Update" at bounding box center [391, 572] width 275 height 29
click at [419, 572] on span "Update" at bounding box center [391, 572] width 249 height 14
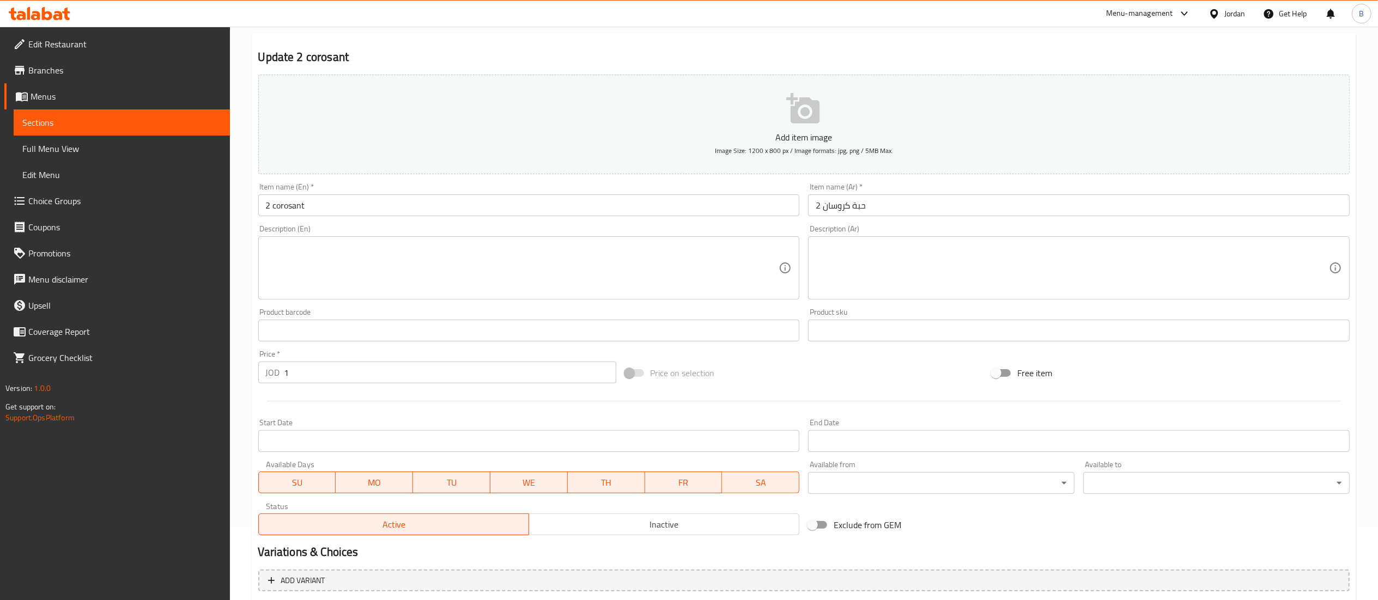
scroll to position [0, 0]
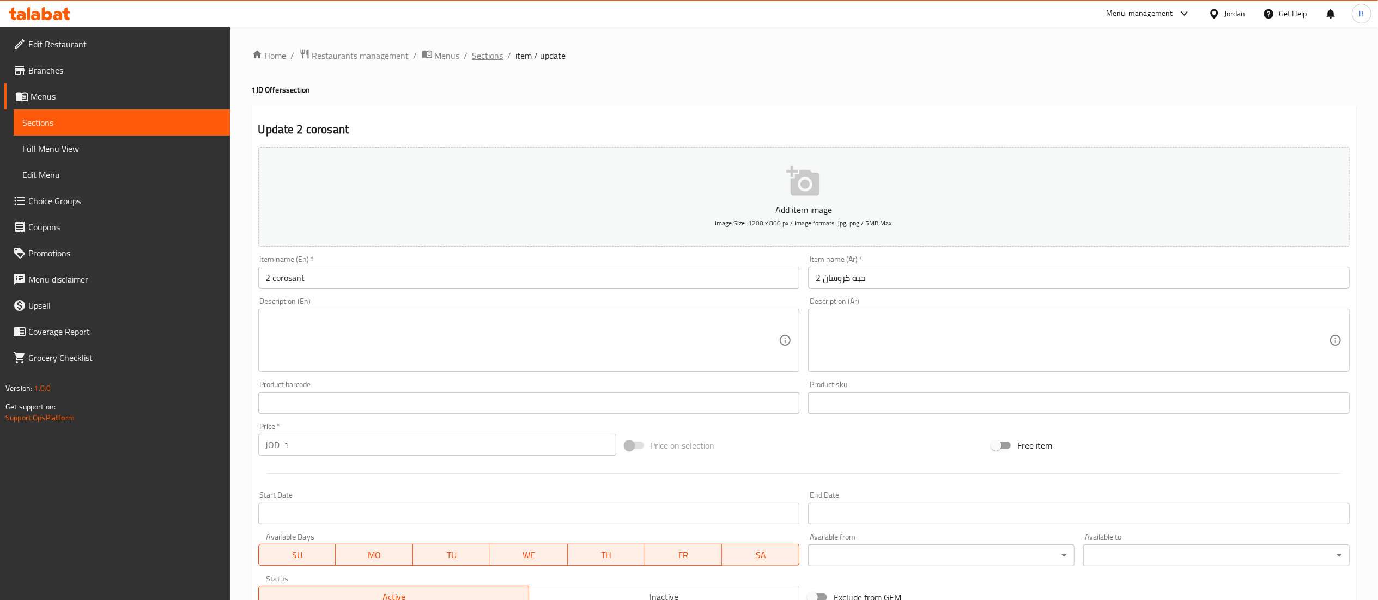
click at [484, 60] on span "Sections" at bounding box center [487, 55] width 31 height 13
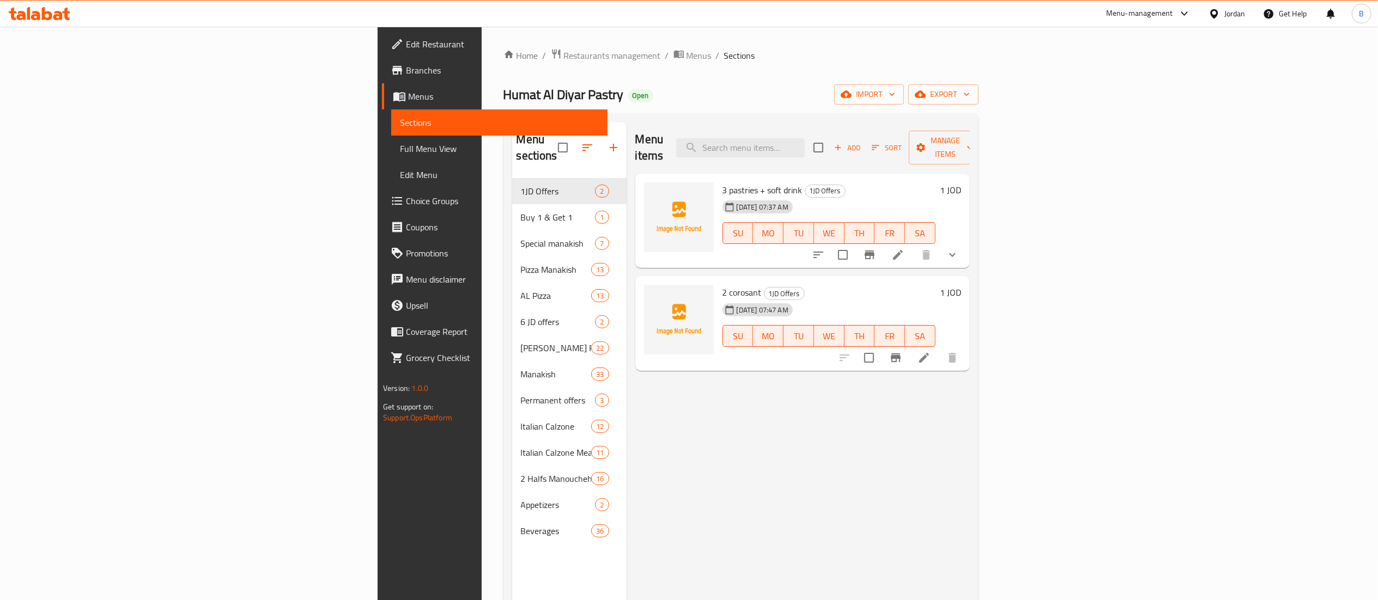
click at [913, 245] on li at bounding box center [898, 255] width 31 height 20
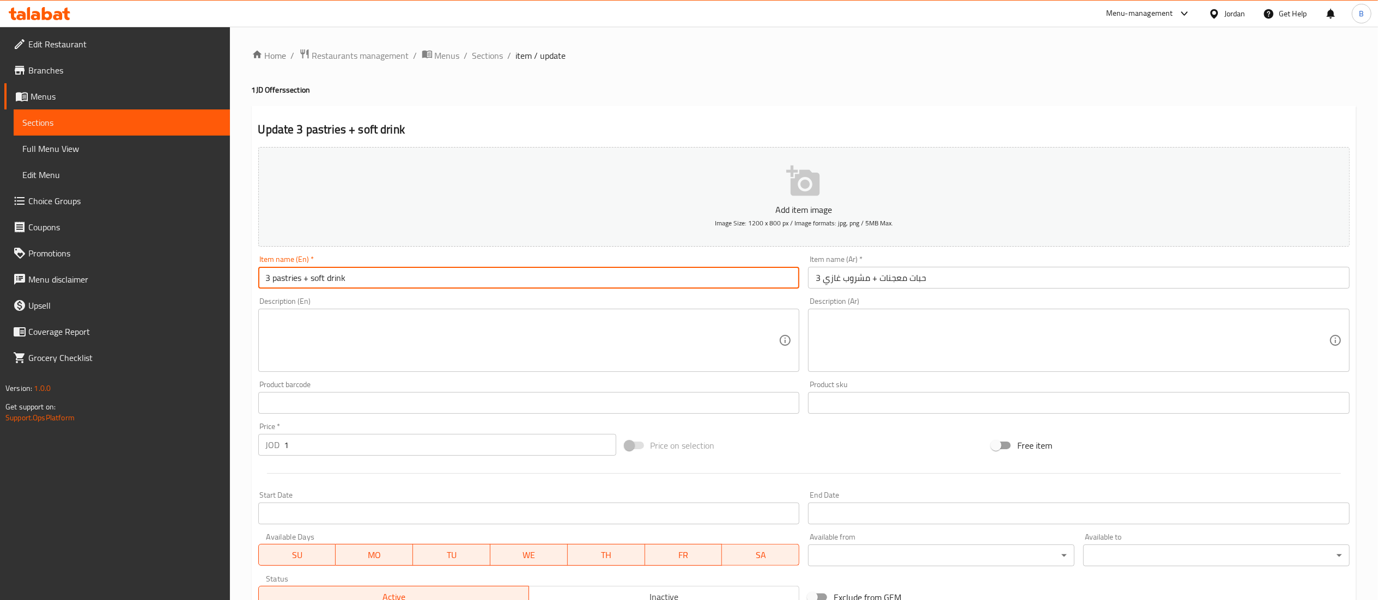
drag, startPoint x: 382, startPoint y: 285, endPoint x: 102, endPoint y: 285, distance: 279.5
click at [104, 284] on div "Edit Restaurant Branches Menus Sections Full Menu View Edit Menu Choice Groups …" at bounding box center [689, 407] width 1378 height 761
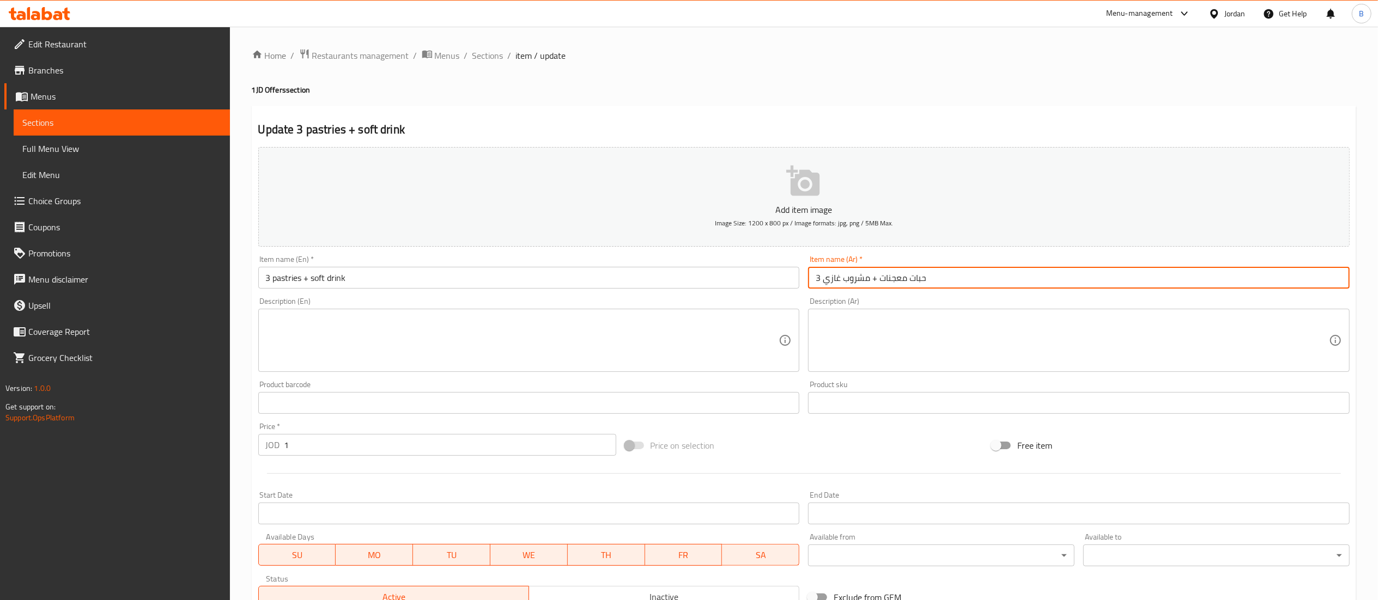
drag, startPoint x: 916, startPoint y: 267, endPoint x: 609, endPoint y: 239, distance: 309.1
click at [627, 240] on div "Add item image Image Size: 1200 x 800 px / Image formats: jpg, png / 5MB Max. I…" at bounding box center [804, 378] width 1100 height 470
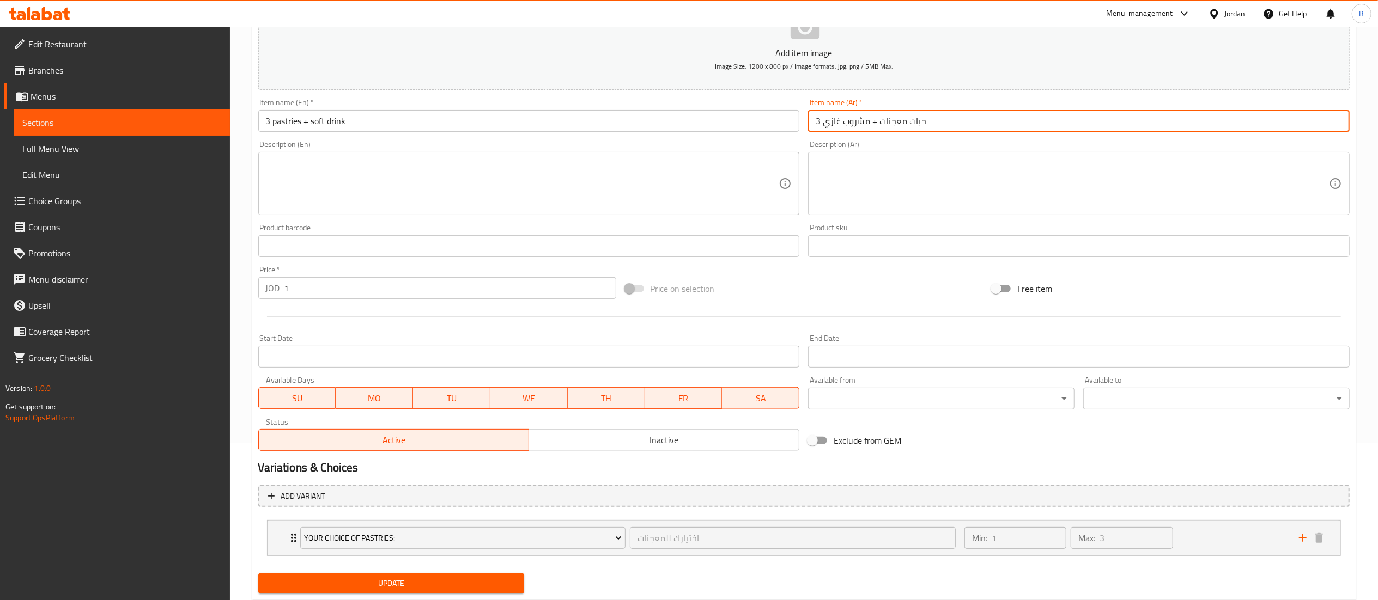
scroll to position [188, 0]
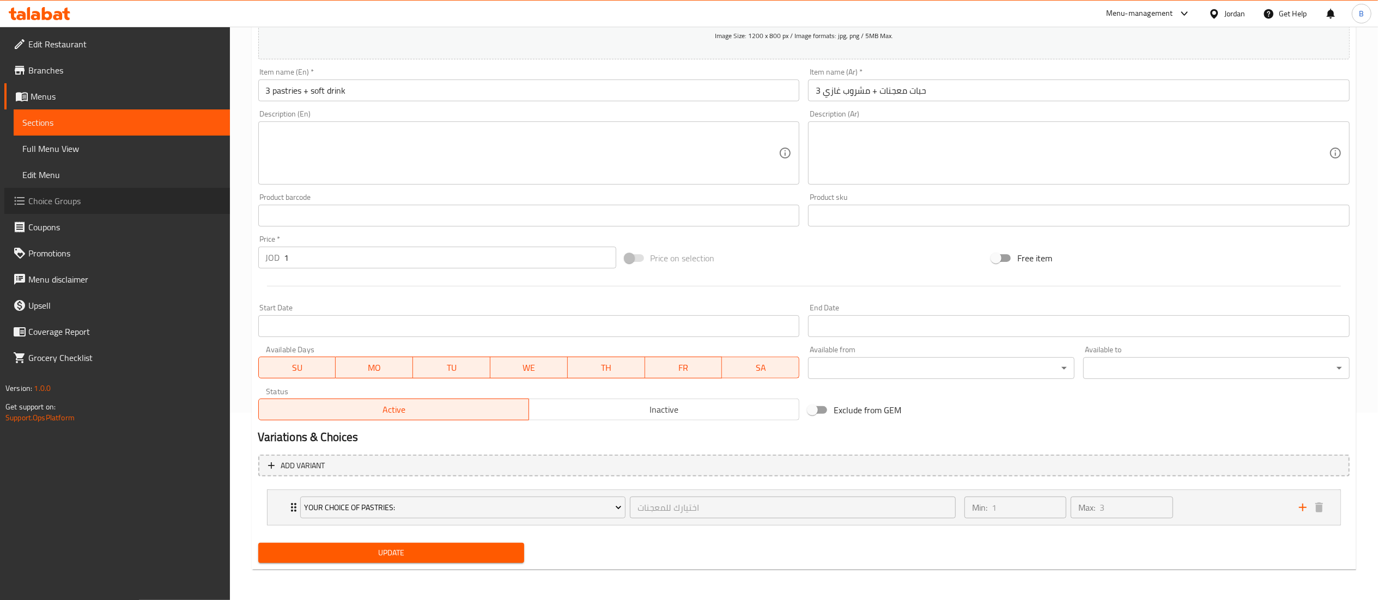
click at [73, 206] on span "Choice Groups" at bounding box center [124, 200] width 193 height 13
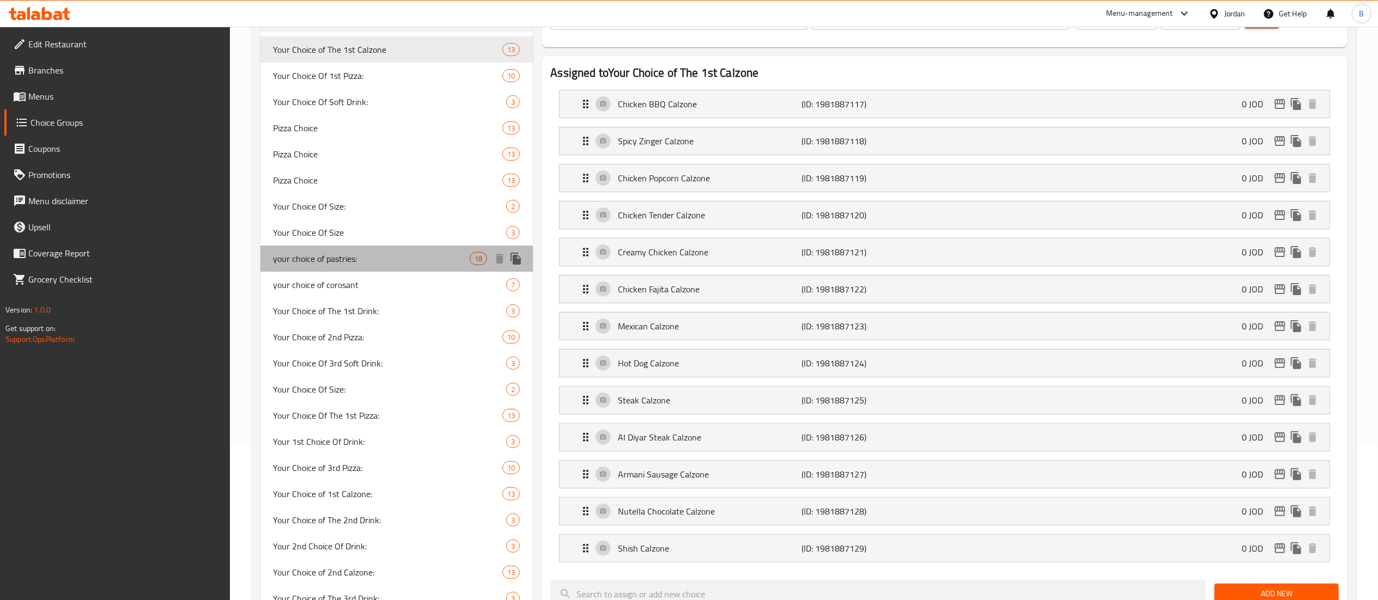
click at [293, 250] on div "your choice of pastries: 18" at bounding box center [396, 259] width 273 height 26
type input "your choice of pastries:"
type input "اختيارك للمعجنات"
type input "3"
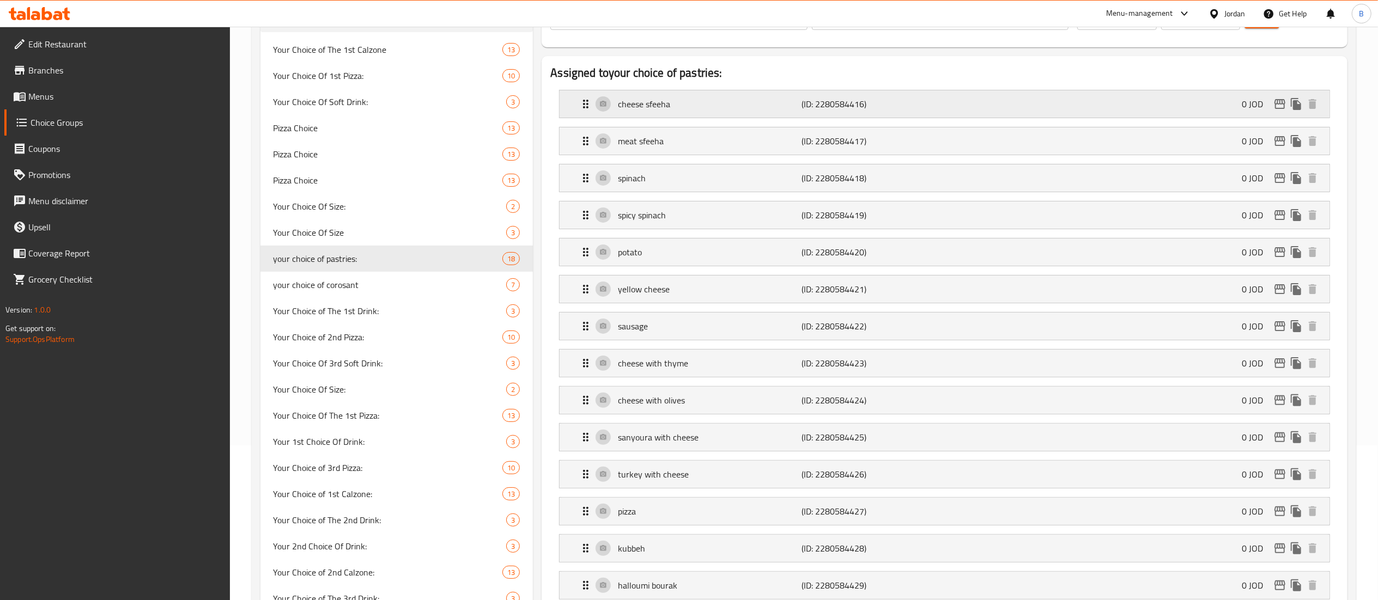
click at [656, 105] on p "cheese sfeeha" at bounding box center [710, 104] width 184 height 13
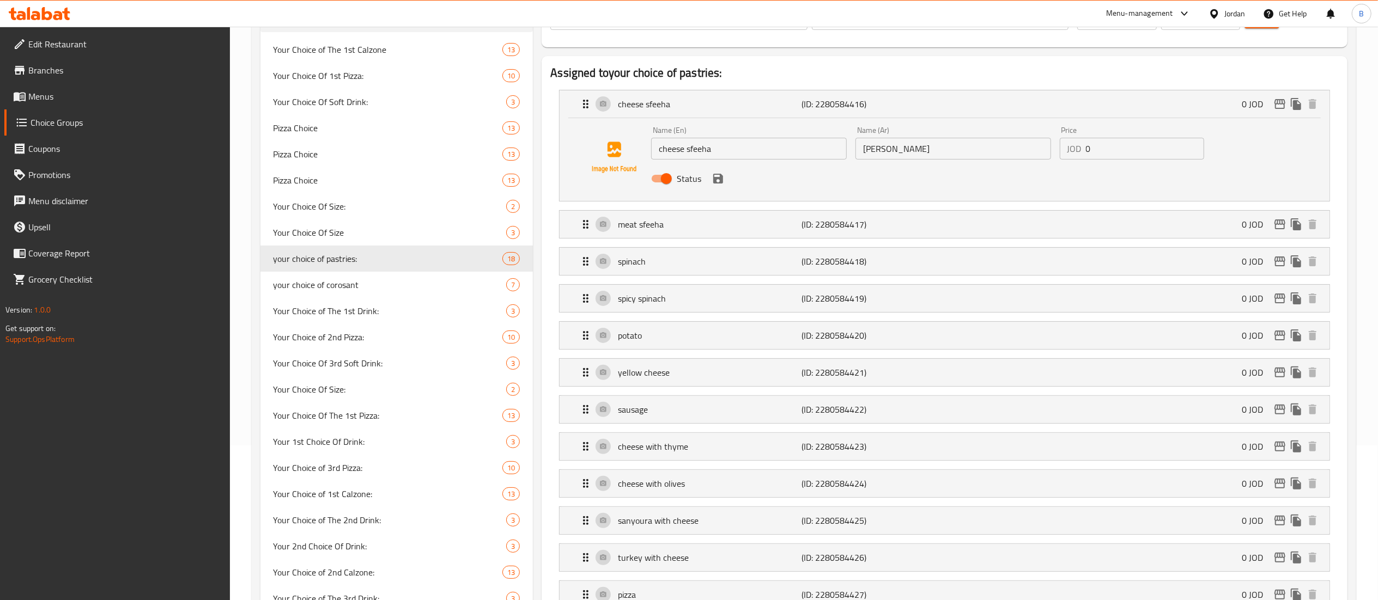
drag, startPoint x: 731, startPoint y: 151, endPoint x: 541, endPoint y: 145, distance: 190.2
click at [556, 146] on li "cheese sfeeha (ID: 2280584416) 0 JOD Name (En) cheese sfeeha Name (En) Name (Ar…" at bounding box center [944, 146] width 788 height 120
drag, startPoint x: 941, startPoint y: 159, endPoint x: 770, endPoint y: 146, distance: 171.6
click at [771, 146] on div "Name (En) cheese sfeeha Name (En) Name (Ar) صفيحة جبنه Name (Ar) Price JOD 0 Pr…" at bounding box center [953, 157] width 612 height 71
click at [744, 228] on p "meat sfeeha" at bounding box center [710, 224] width 184 height 13
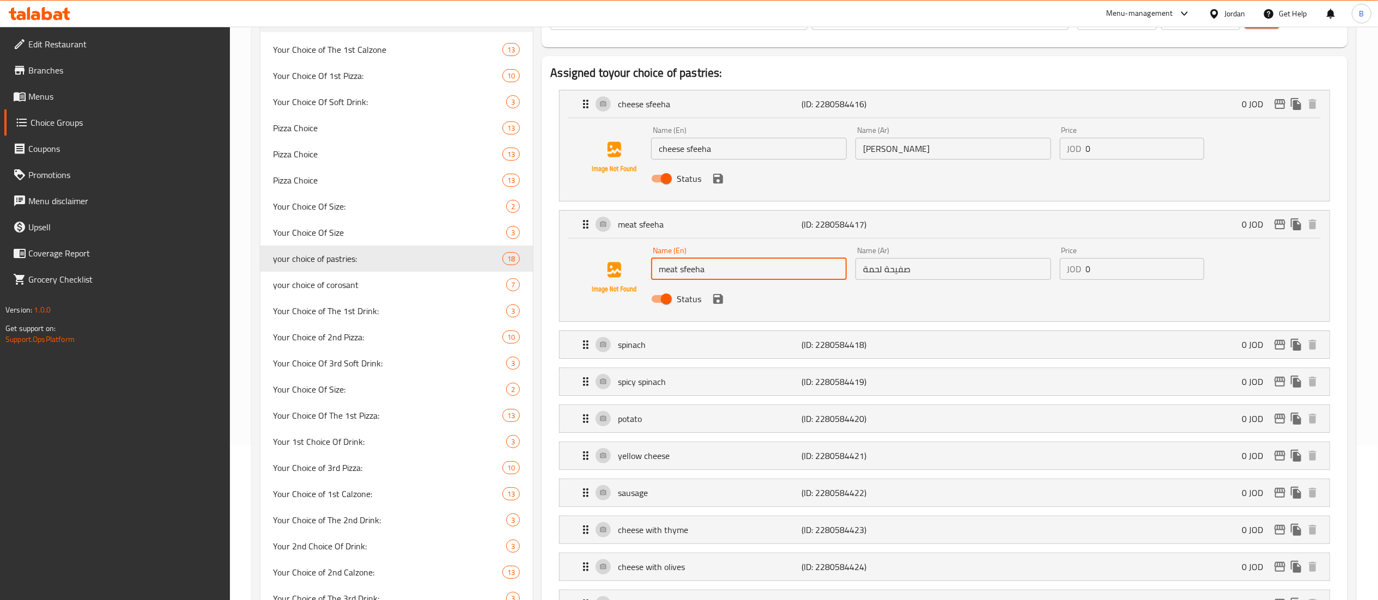
drag, startPoint x: 754, startPoint y: 272, endPoint x: 447, endPoint y: 240, distance: 308.4
drag, startPoint x: 952, startPoint y: 271, endPoint x: 702, endPoint y: 259, distance: 250.3
click at [724, 259] on div "Name (En) meat sfeeha Name (En) Name (Ar) صفيحة لحمة Name (Ar) Price JOD 0 Pric…" at bounding box center [953, 277] width 612 height 71
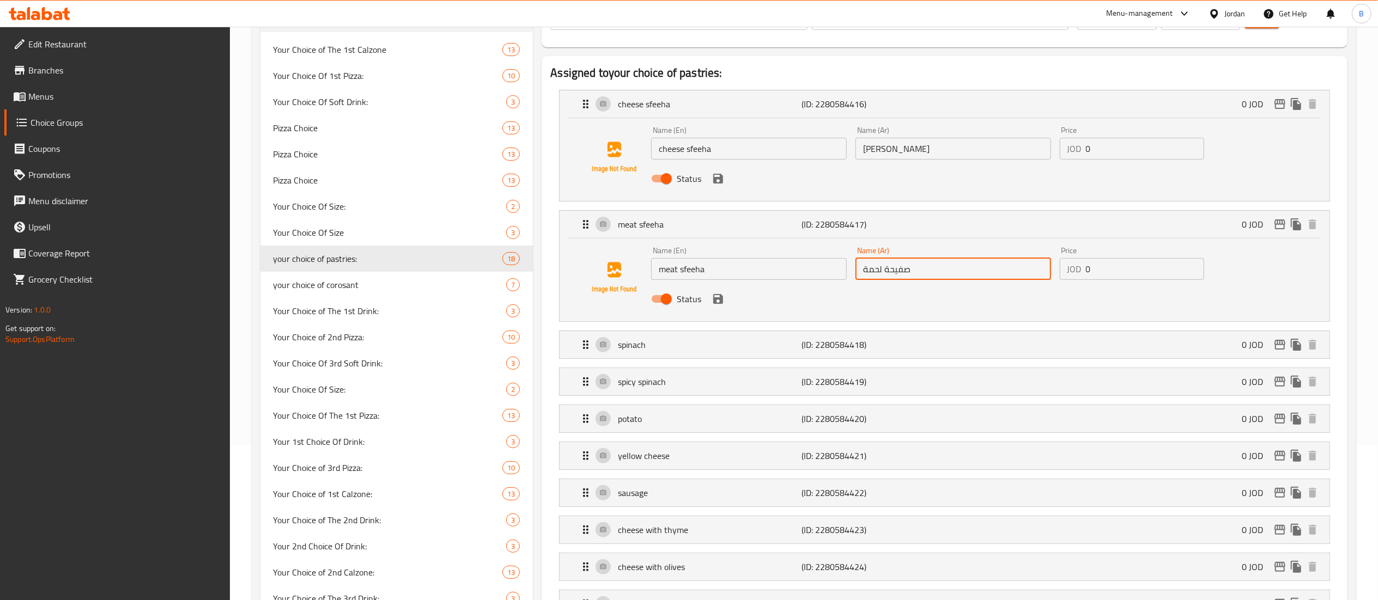
scroll to position [264, 0]
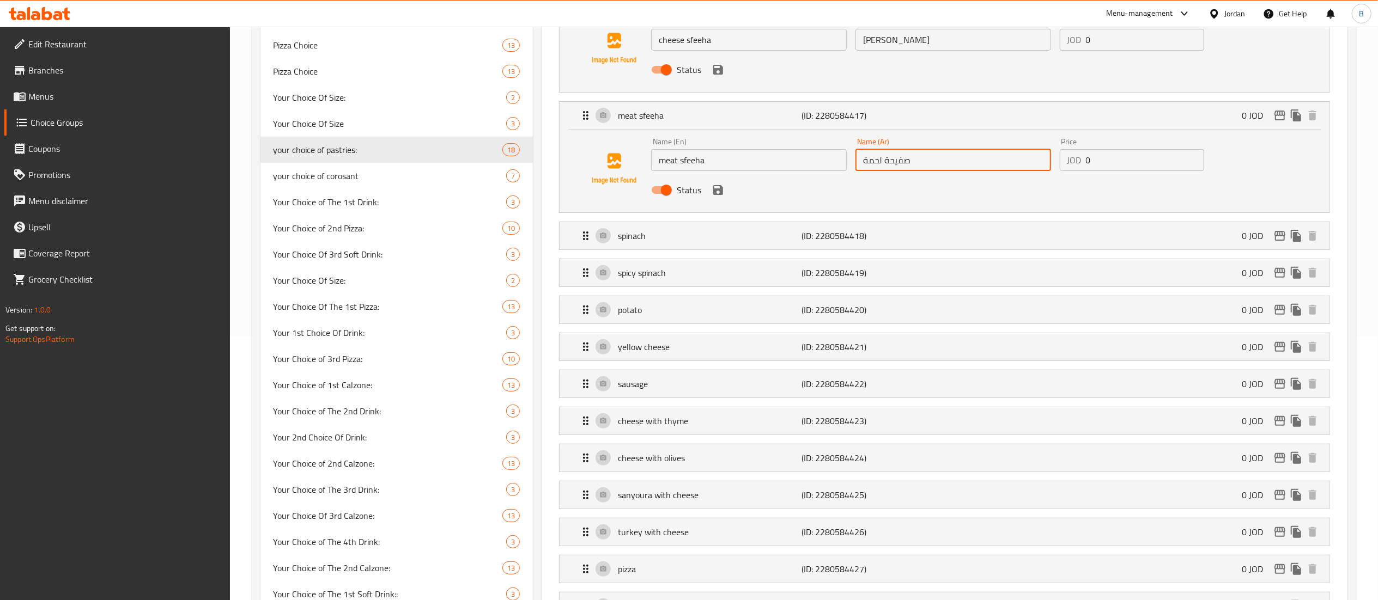
click at [676, 222] on li "spinach (ID: 2280584418) 0 JOD Name (En) spinach Name (En) Name (Ar) سبانخ Name…" at bounding box center [944, 235] width 788 height 37
click at [676, 231] on p "spinach" at bounding box center [710, 235] width 184 height 13
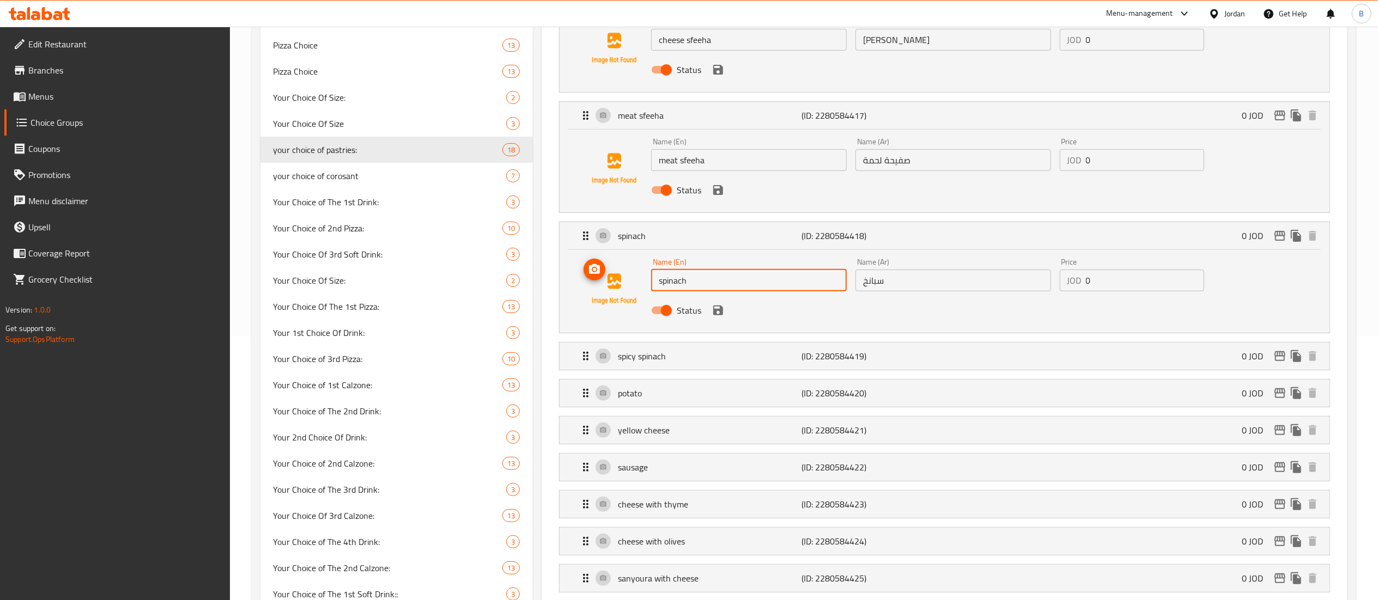
drag, startPoint x: 734, startPoint y: 283, endPoint x: 488, endPoint y: 261, distance: 247.2
click at [563, 266] on div "Name (En) spinach Name (En) Name (Ar) سبانخ Name (Ar) Price JOD 0 Price Status" at bounding box center [944, 291] width 770 height 83
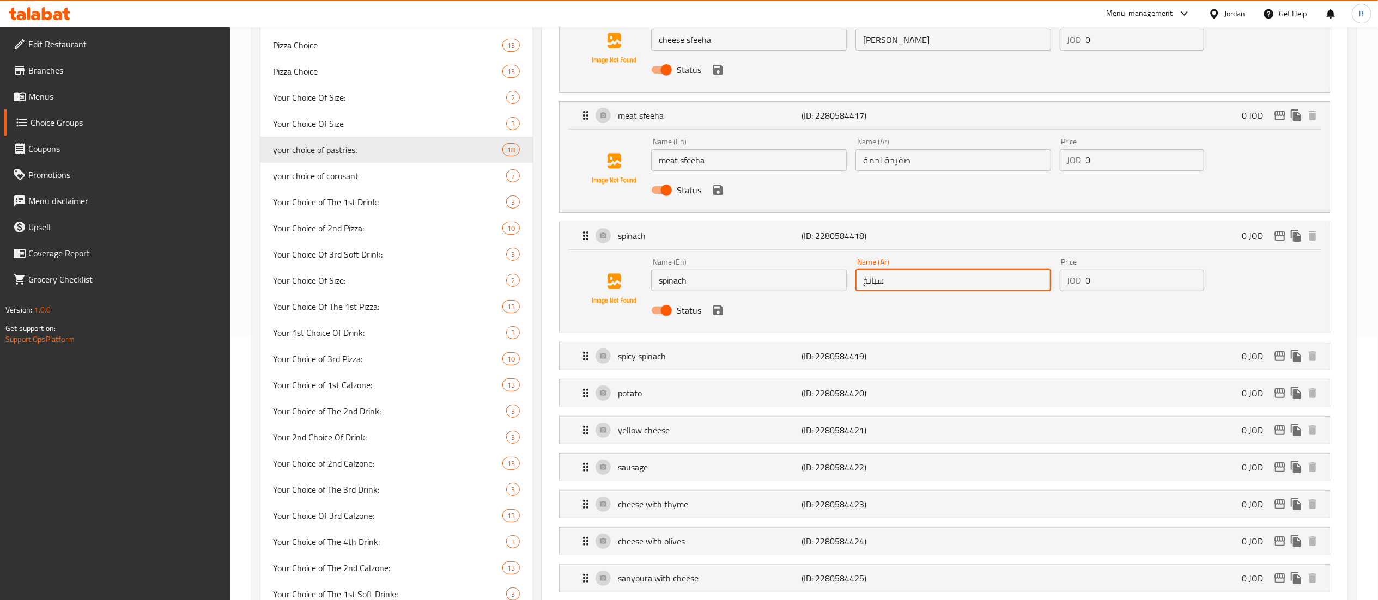
drag, startPoint x: 902, startPoint y: 279, endPoint x: 695, endPoint y: 261, distance: 207.8
click at [781, 261] on div "Name (En) spinach Name (En) Name (Ar) سبانخ Name (Ar) Price JOD 0 Price Status" at bounding box center [953, 289] width 612 height 71
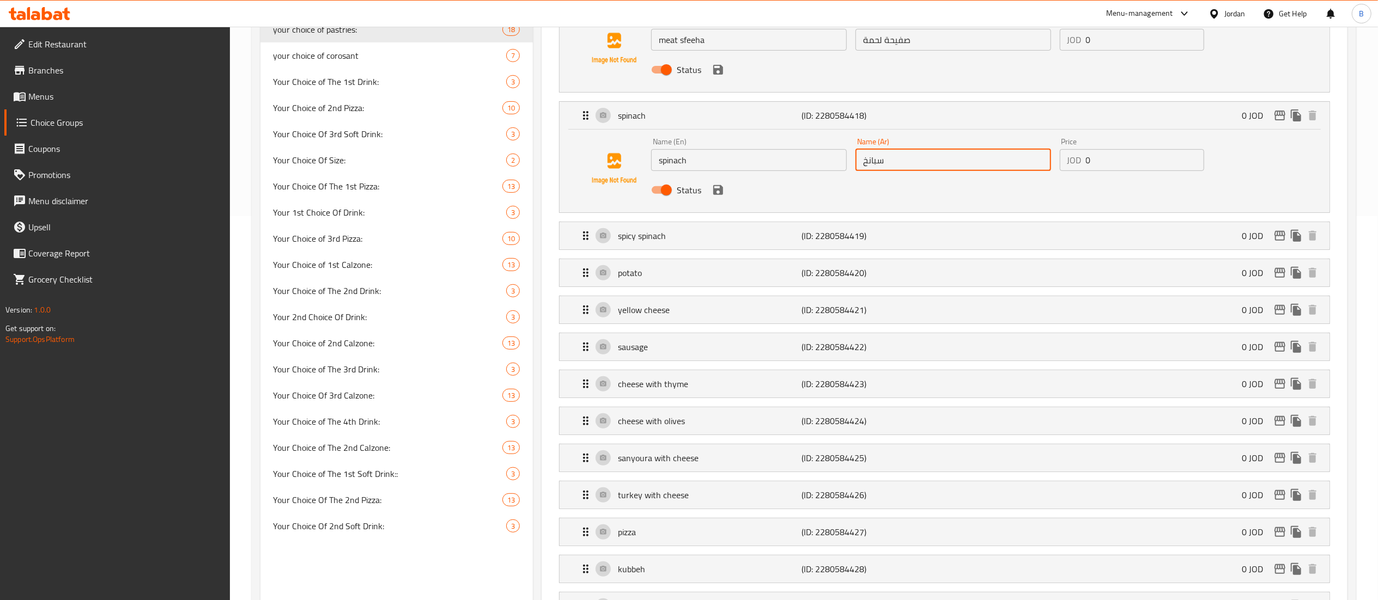
scroll to position [482, 0]
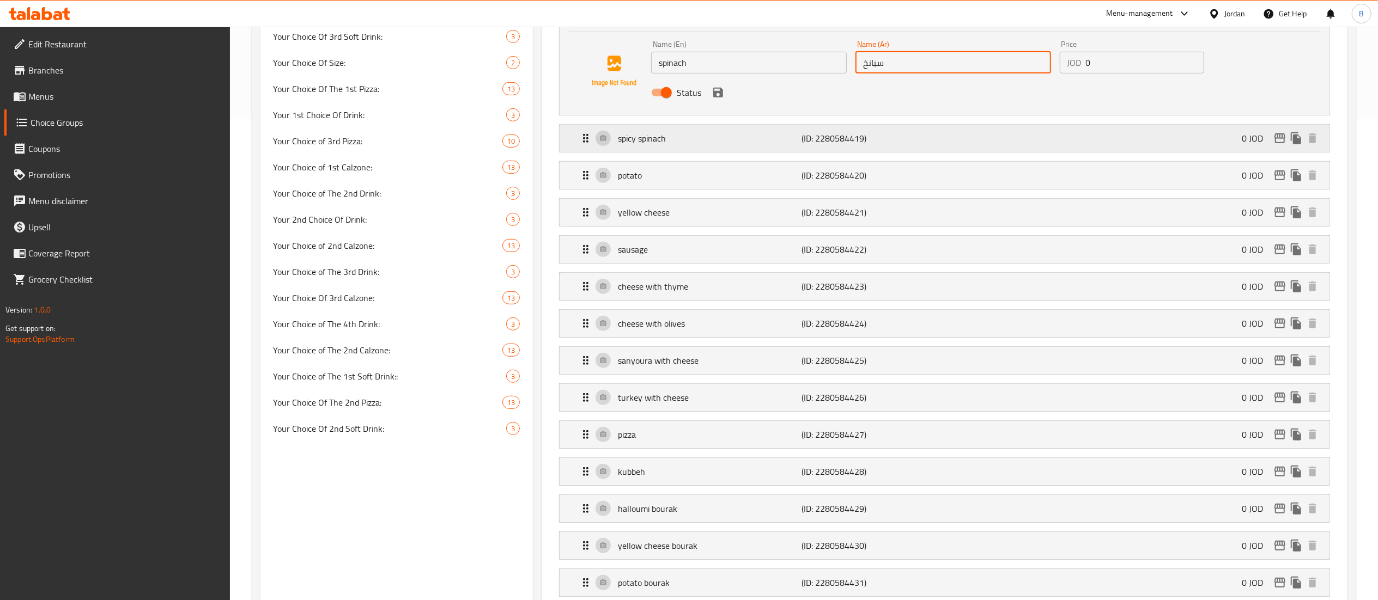
click at [665, 139] on p "spicy spinach" at bounding box center [710, 138] width 184 height 13
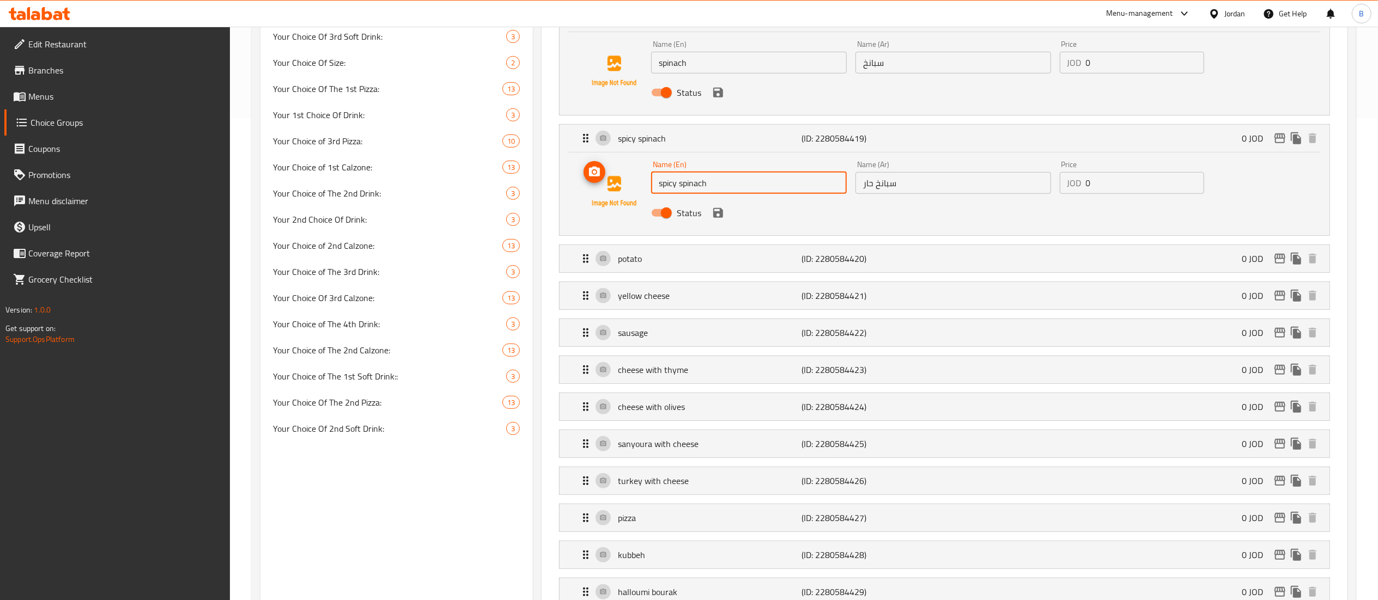
drag, startPoint x: 746, startPoint y: 177, endPoint x: 542, endPoint y: 175, distance: 204.8
click at [560, 175] on div "Name (En) spicy spinach Name (En) Name (Ar) سبانخ حار Name (Ar) Price JOD 0 Pri…" at bounding box center [944, 194] width 770 height 83
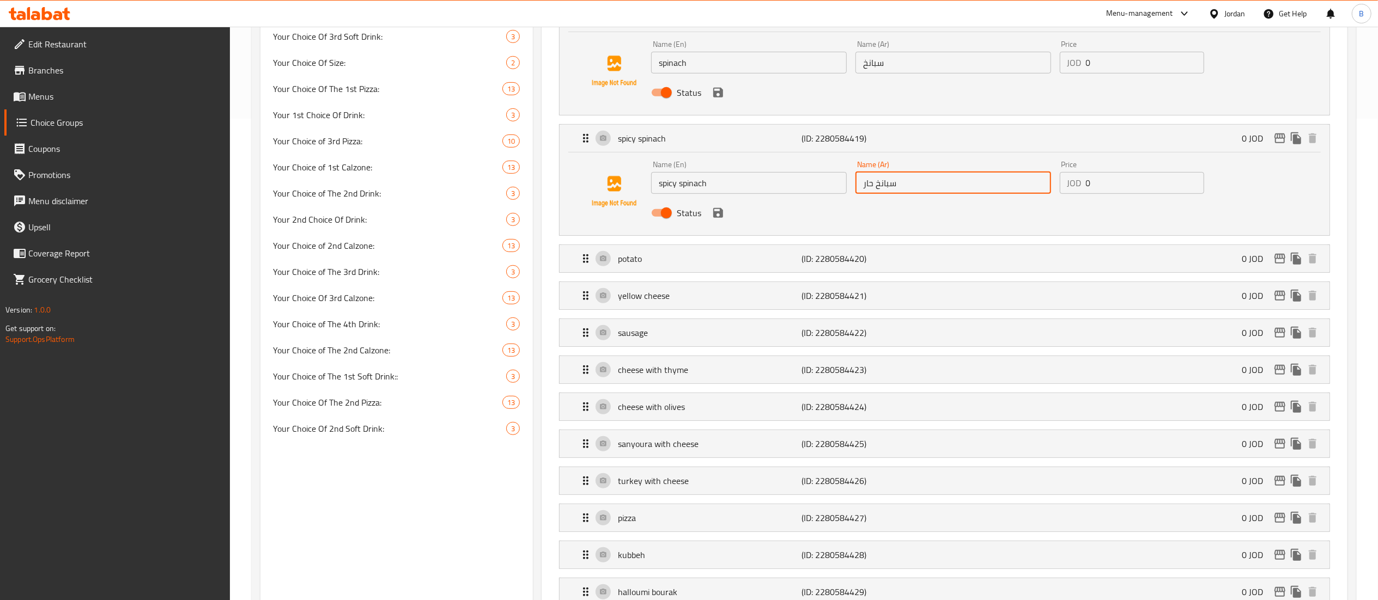
drag, startPoint x: 918, startPoint y: 194, endPoint x: 752, endPoint y: 196, distance: 166.2
click at [793, 193] on div "Name (En) spicy spinach Name (En) Name (Ar) سبانخ حار Name (Ar) Price JOD 0 Pri…" at bounding box center [953, 191] width 612 height 71
click at [711, 257] on p "potato" at bounding box center [710, 258] width 184 height 13
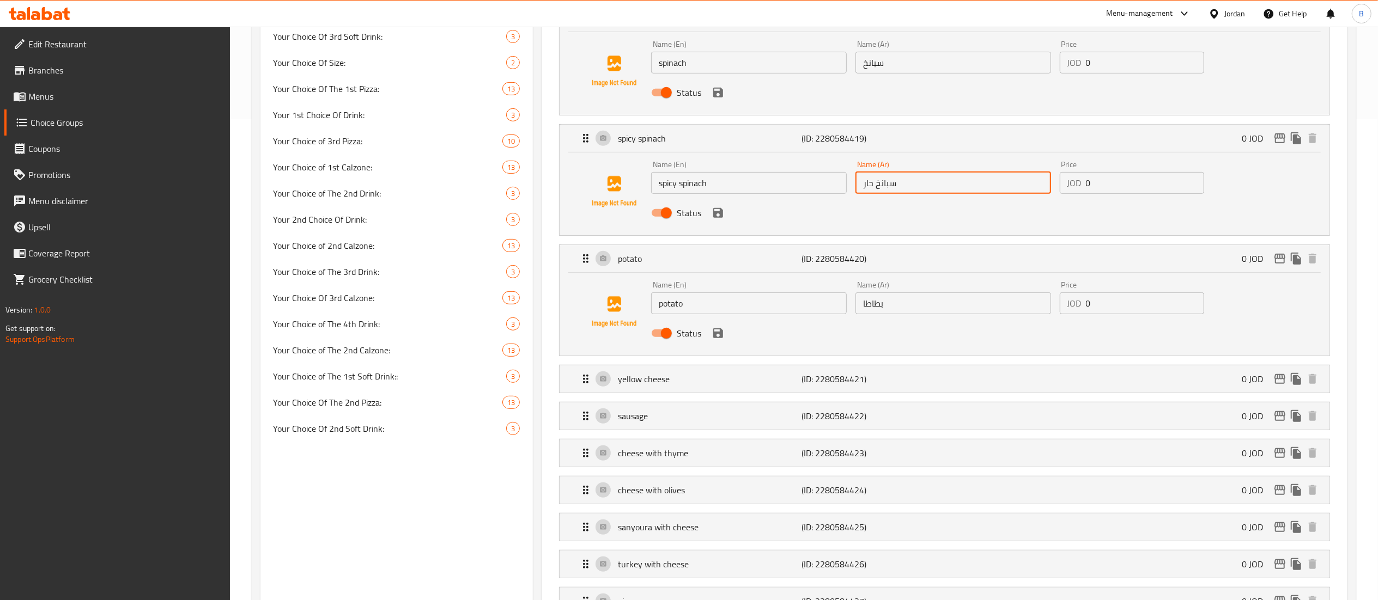
drag, startPoint x: 733, startPoint y: 298, endPoint x: 515, endPoint y: 285, distance: 217.8
click at [530, 285] on div "Choice Groups Your Choice of The 1st Calzone 13 Your Choice Of 1st Pizza: 10 Yo…" at bounding box center [805, 510] width 1091 height 1737
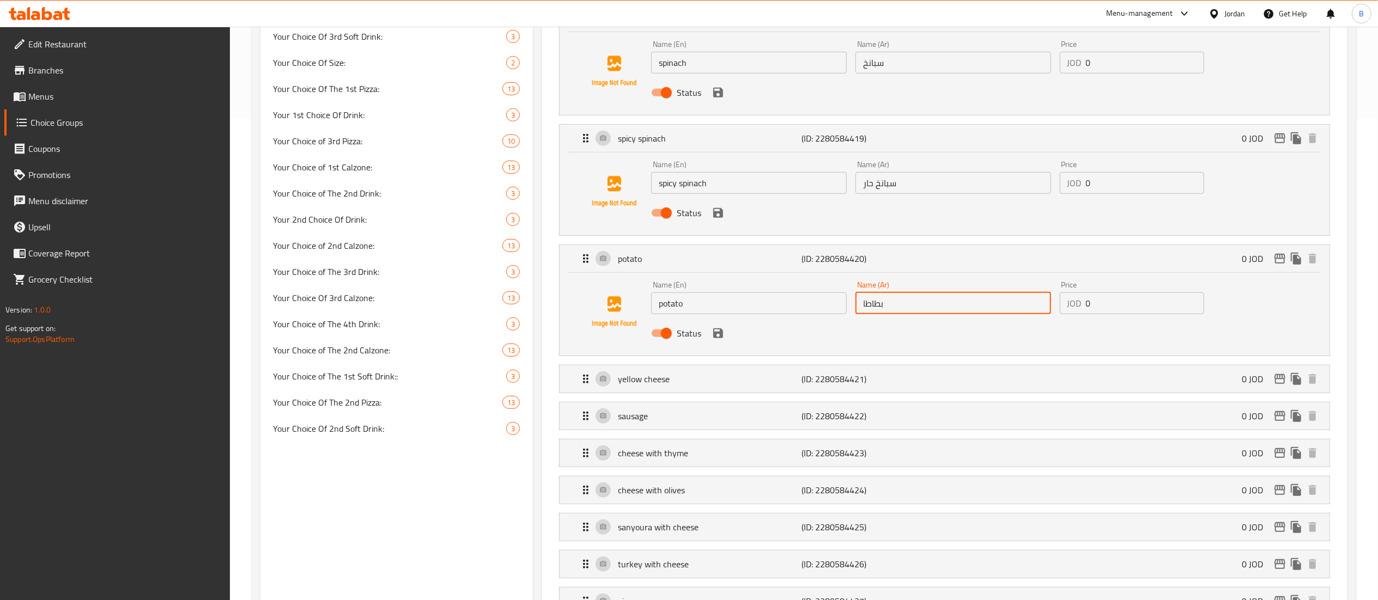
drag, startPoint x: 874, startPoint y: 289, endPoint x: 697, endPoint y: 289, distance: 177.1
click at [758, 289] on div "Name (En) potato Name (En) Name (Ar) بطاطا Name (Ar) Price JOD 0 Price Status" at bounding box center [953, 312] width 612 height 71
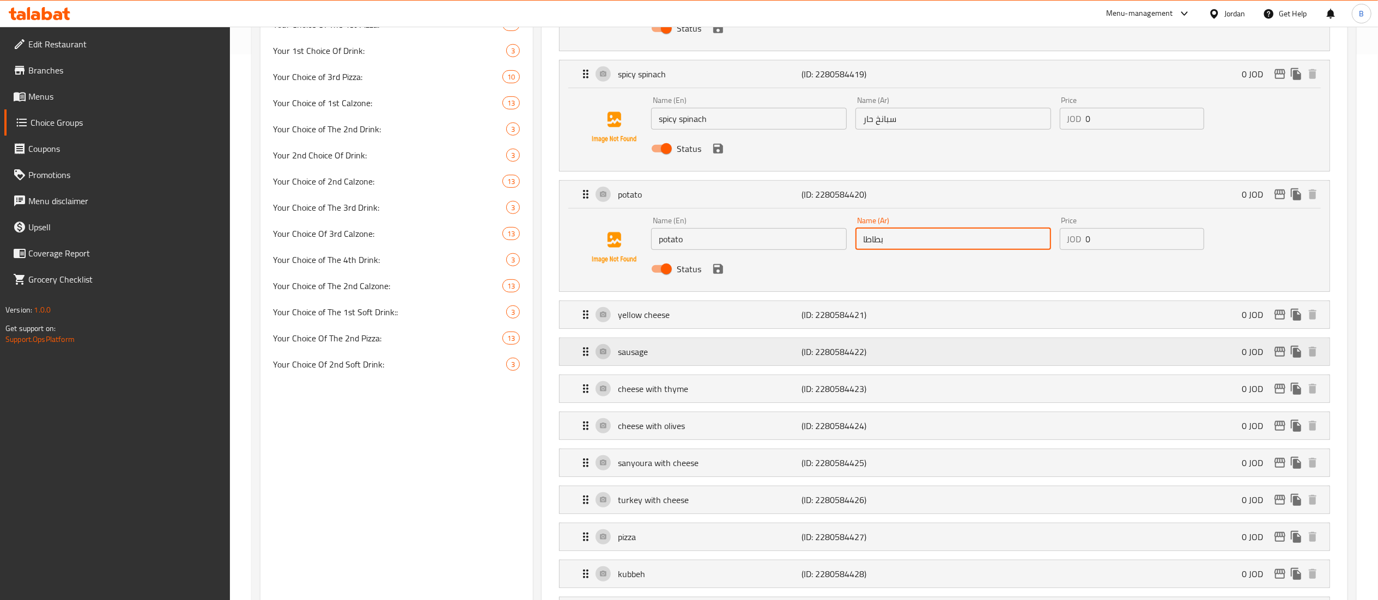
scroll to position [591, 0]
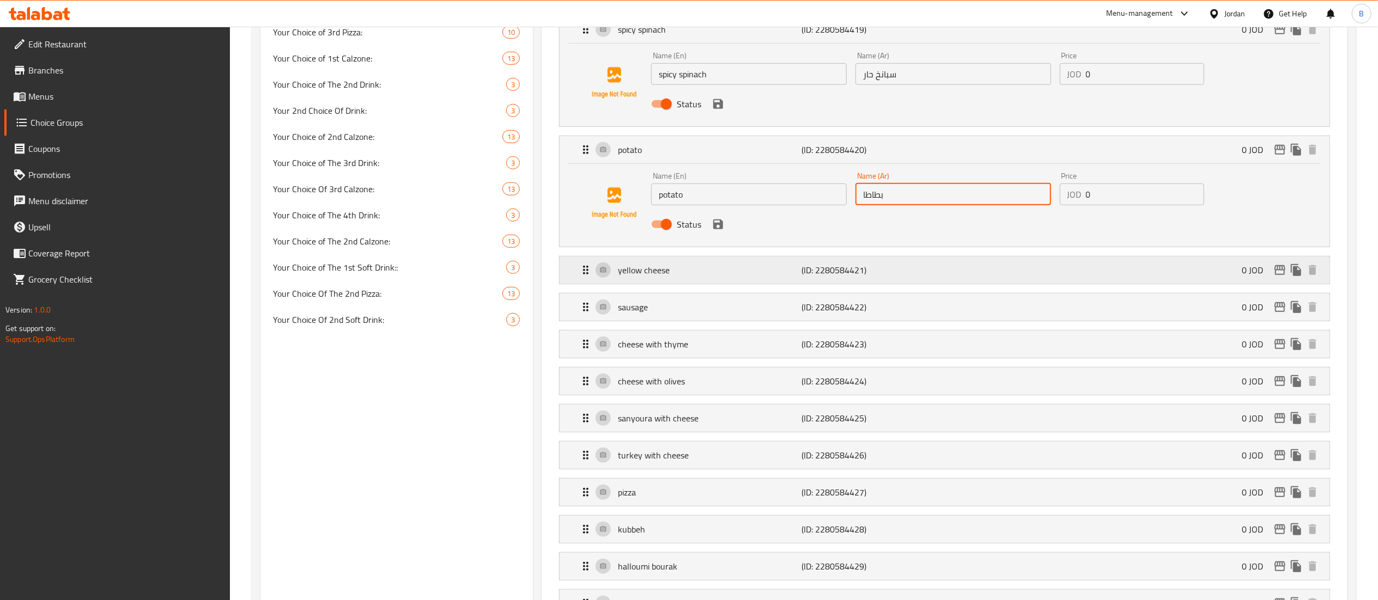
click at [707, 270] on p "yellow cheese" at bounding box center [710, 270] width 184 height 13
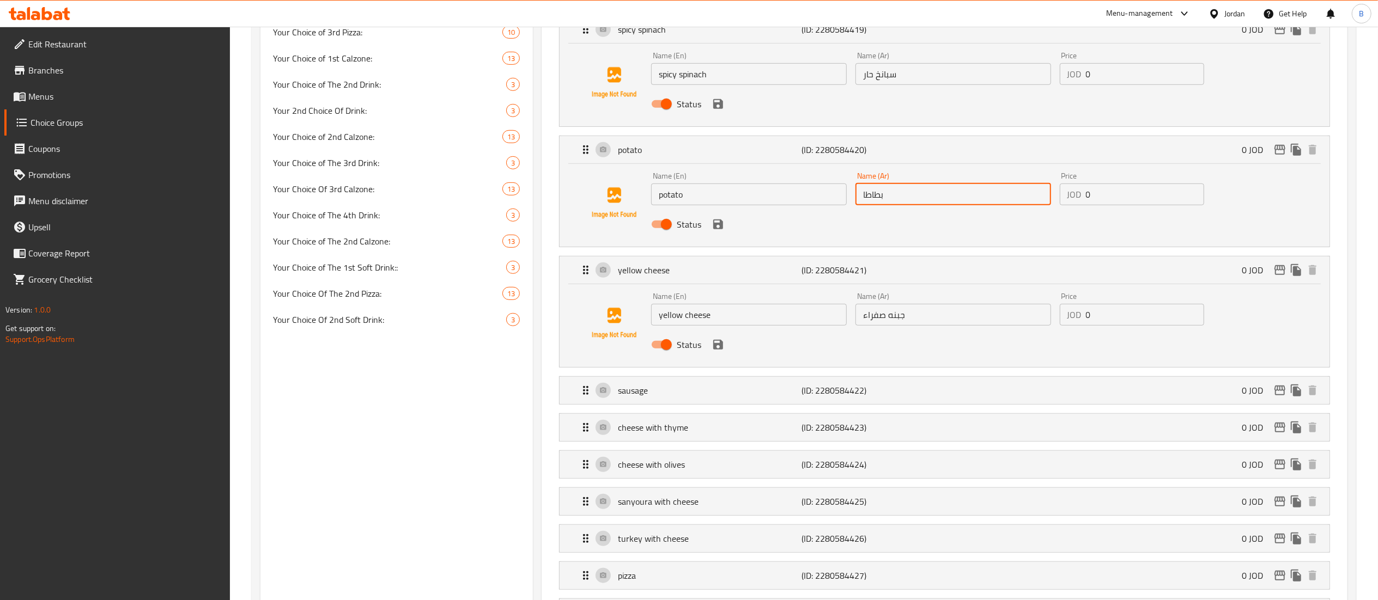
drag, startPoint x: 745, startPoint y: 315, endPoint x: 516, endPoint y: 296, distance: 229.6
click at [569, 296] on div "Name (En) yellow cheese Name (En) Name (Ar) جبنه صفراء Name (Ar) Price JOD 0 Pr…" at bounding box center [944, 325] width 770 height 83
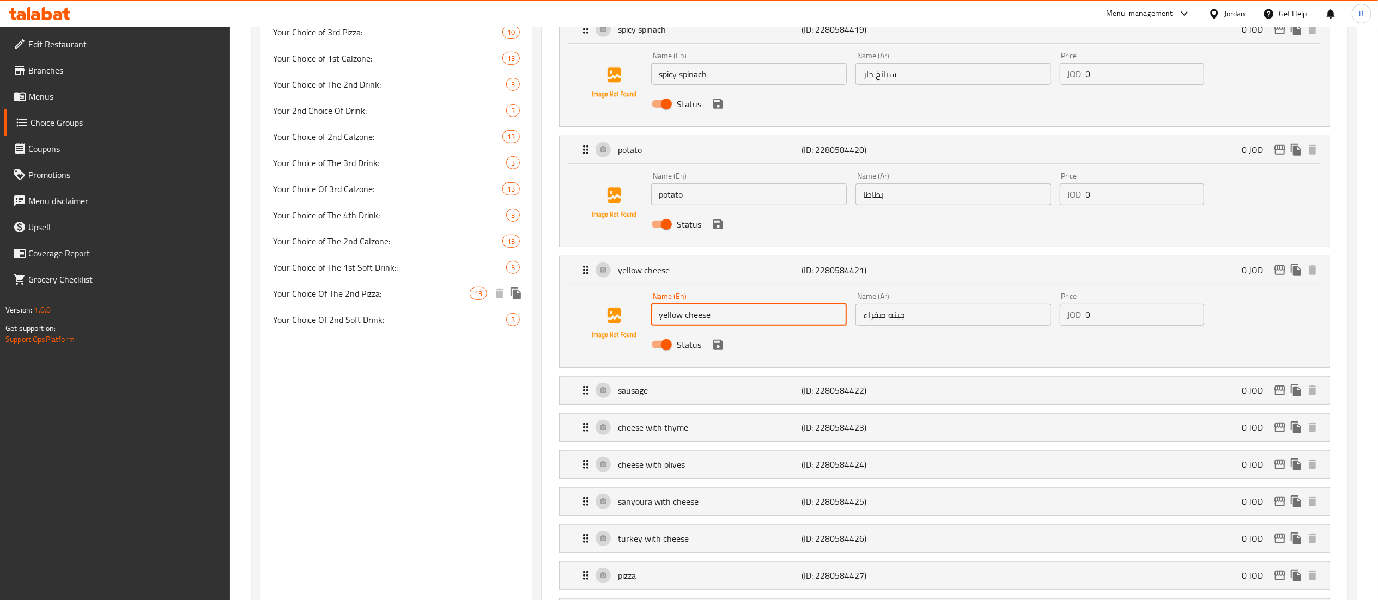
paste input "بطاطا"
type input "yellow cheese"
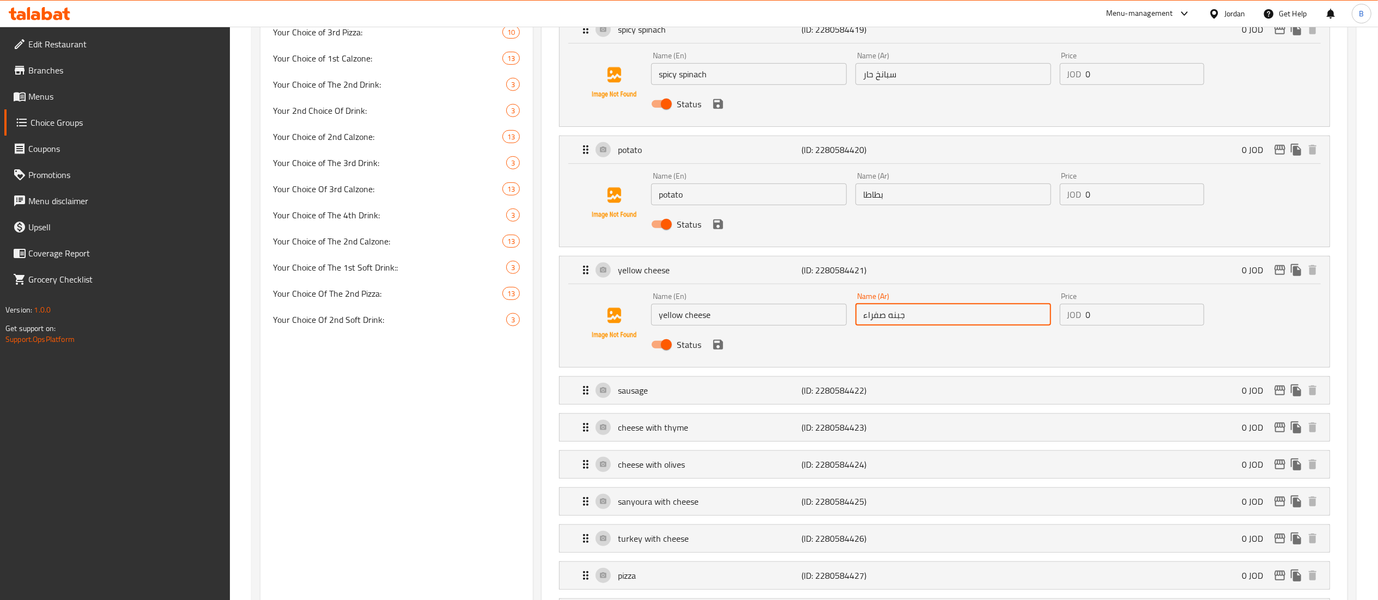
drag, startPoint x: 896, startPoint y: 307, endPoint x: 832, endPoint y: 323, distance: 65.7
click at [832, 323] on div "Name (En) yellow cheese Name (En) Name (Ar) جبنه صفراء Name (Ar) Price JOD 0 Pr…" at bounding box center [953, 323] width 612 height 71
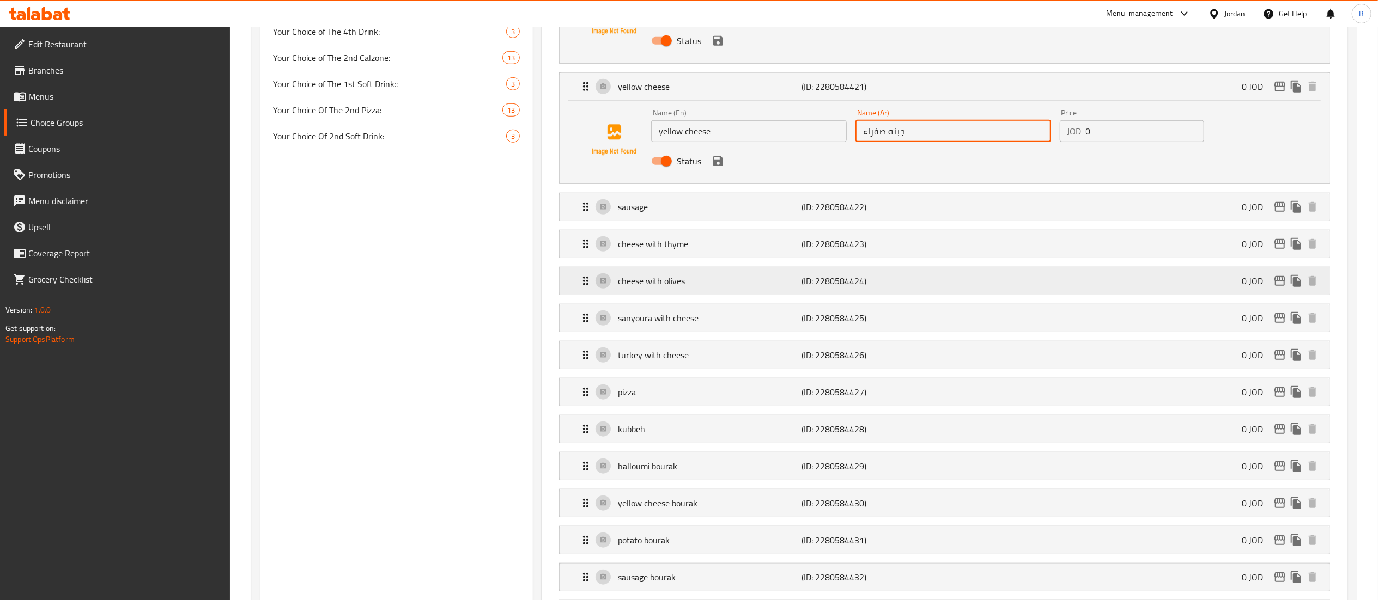
scroll to position [808, 0]
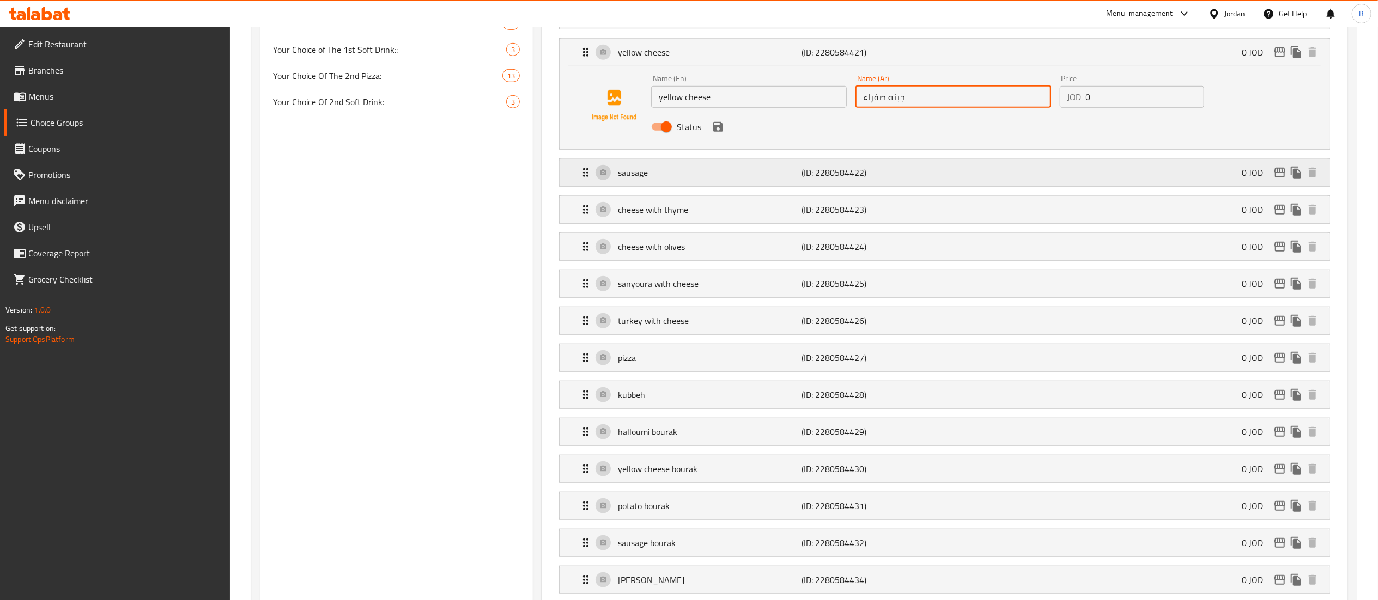
click at [696, 179] on p "sausage" at bounding box center [710, 172] width 184 height 13
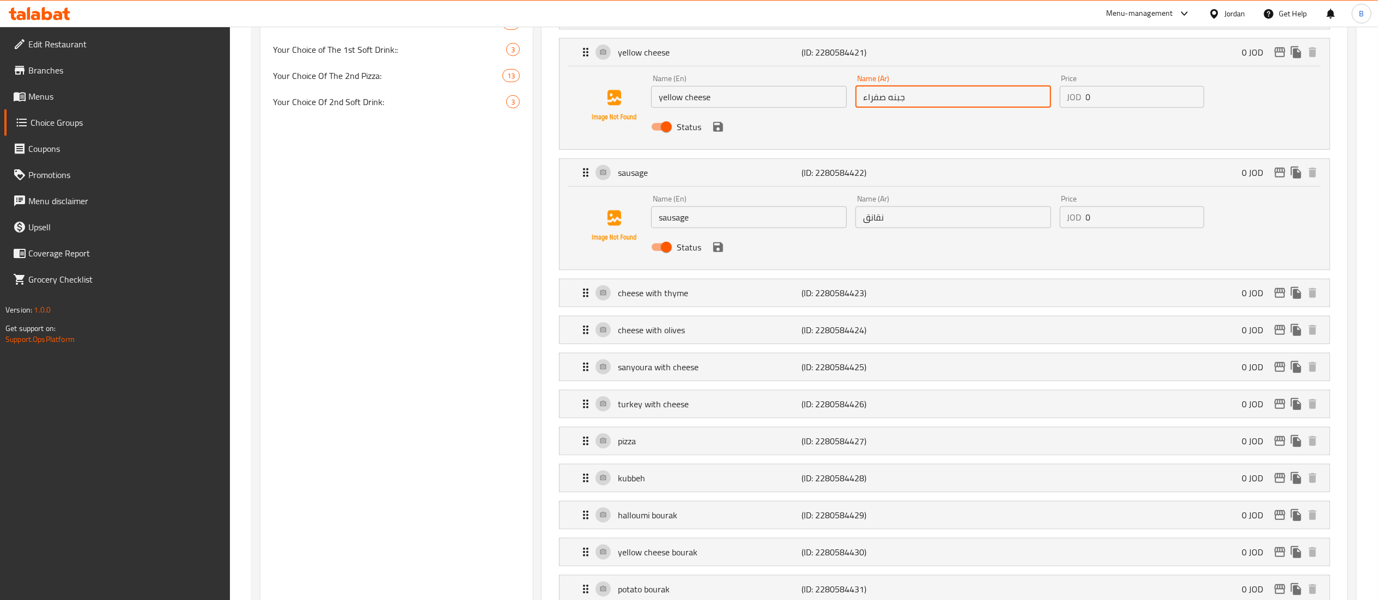
drag, startPoint x: 738, startPoint y: 224, endPoint x: 548, endPoint y: 222, distance: 190.1
click at [562, 222] on div "Name (En) sausage Name (En) Name (Ar) نقانق Name (Ar) Price JOD 0 Price Status" at bounding box center [944, 228] width 770 height 83
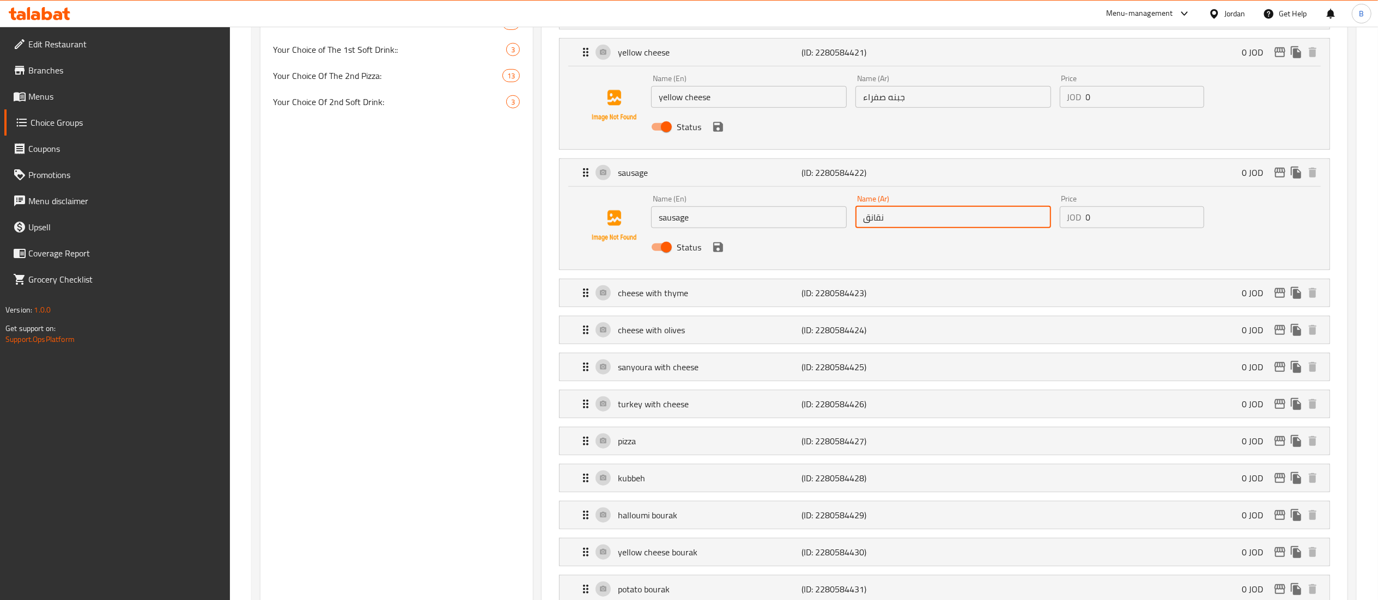
drag, startPoint x: 922, startPoint y: 227, endPoint x: 763, endPoint y: 223, distance: 159.7
click at [777, 223] on div "Name (En) sausage Name (En) Name (Ar) نقانق Name (Ar) Price JOD 0 Price Status" at bounding box center [953, 226] width 612 height 71
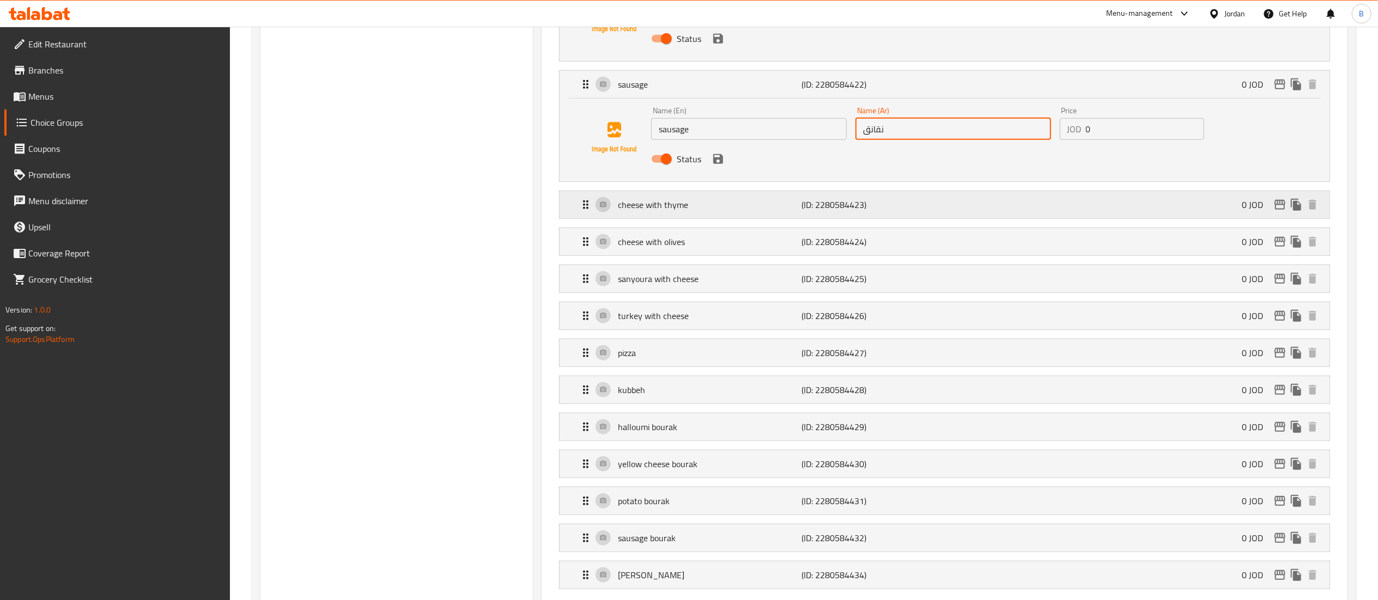
scroll to position [917, 0]
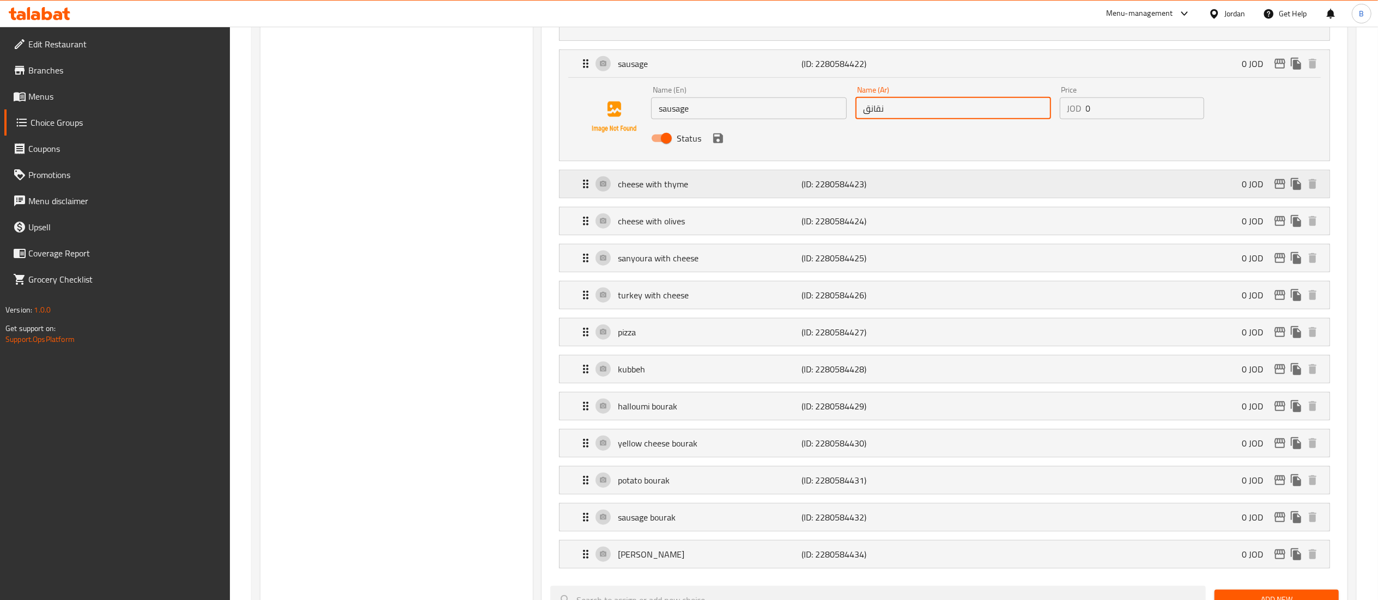
click at [676, 191] on p "cheese with thyme" at bounding box center [710, 184] width 184 height 13
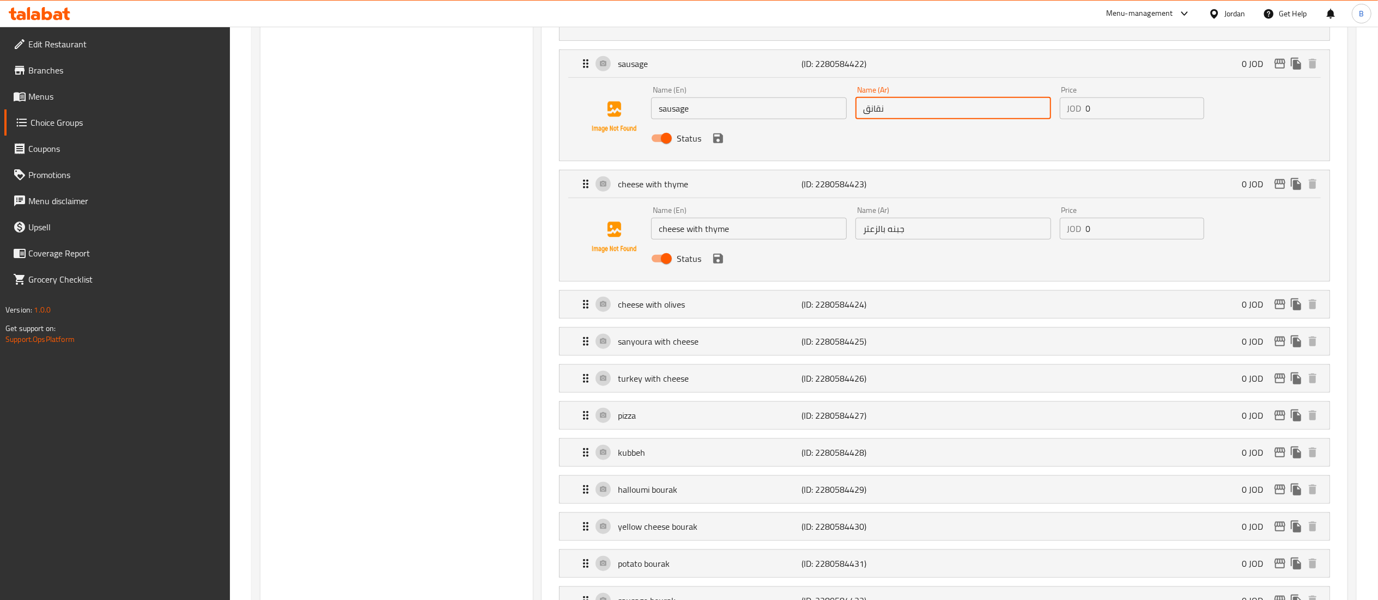
drag, startPoint x: 763, startPoint y: 238, endPoint x: 415, endPoint y: 202, distance: 350.0
click at [454, 202] on div "Choice Groups Your Choice of The 1st Calzone 13 Your Choice Of 1st Pizza: 10 Yo…" at bounding box center [805, 199] width 1091 height 1987
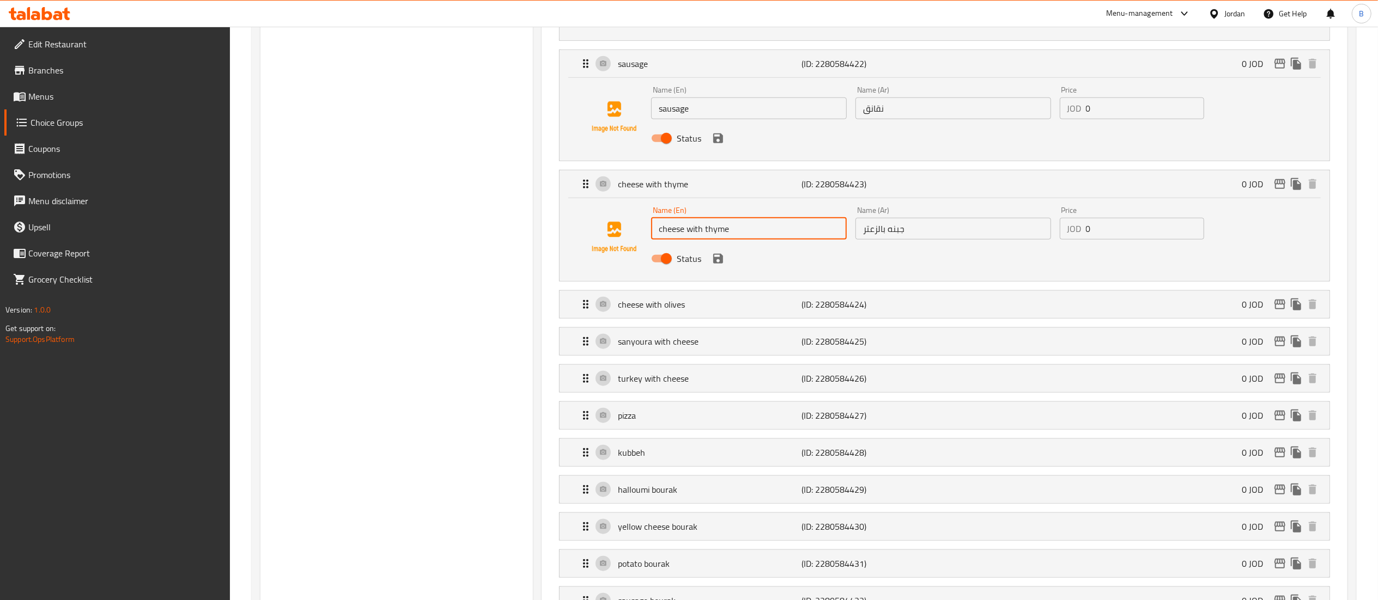
drag, startPoint x: 970, startPoint y: 230, endPoint x: 677, endPoint y: 229, distance: 293.1
click at [713, 229] on div "Name (En) cheese with thyme Name (En) Name (Ar) جبنه بالزعتر Name (Ar) Price JO…" at bounding box center [953, 237] width 612 height 71
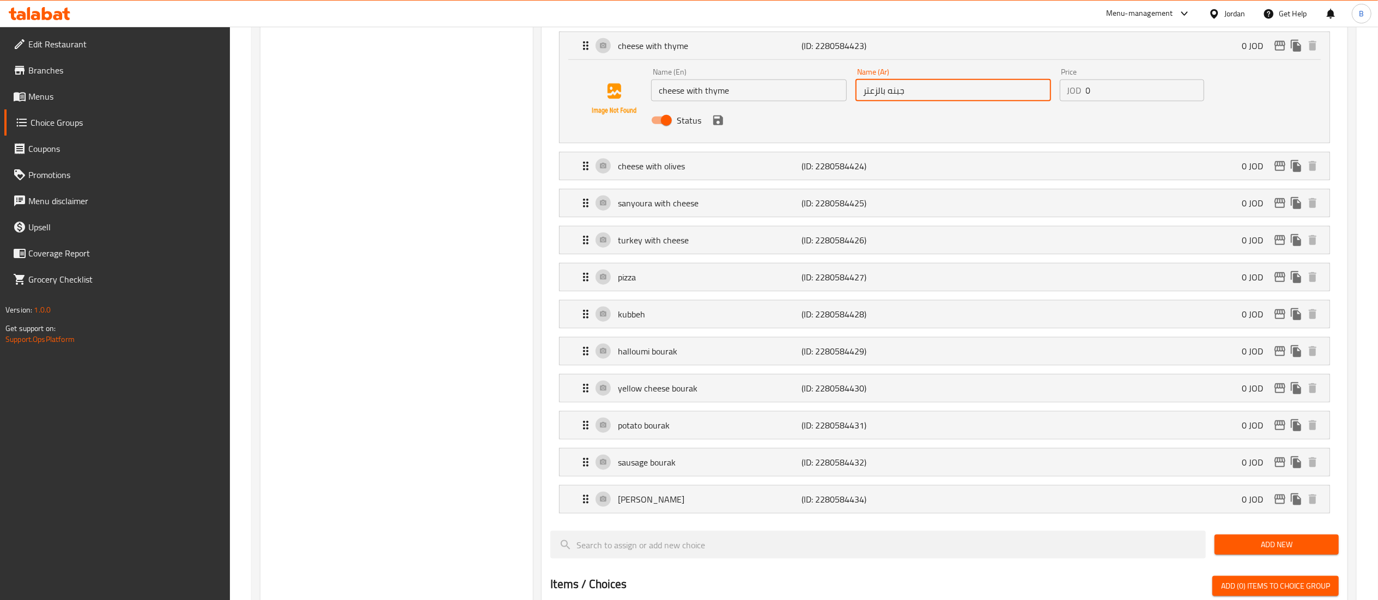
scroll to position [1026, 0]
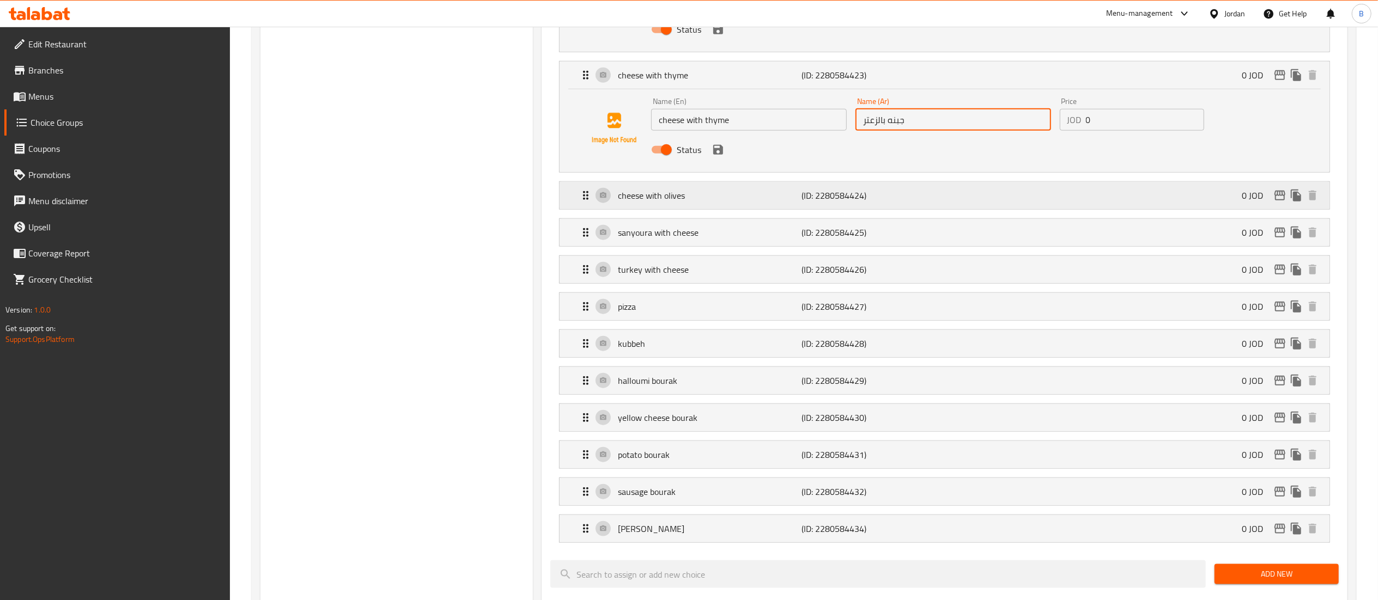
click at [680, 209] on div "cheese with olives (ID: 2280584424) 0 JOD" at bounding box center [947, 195] width 737 height 27
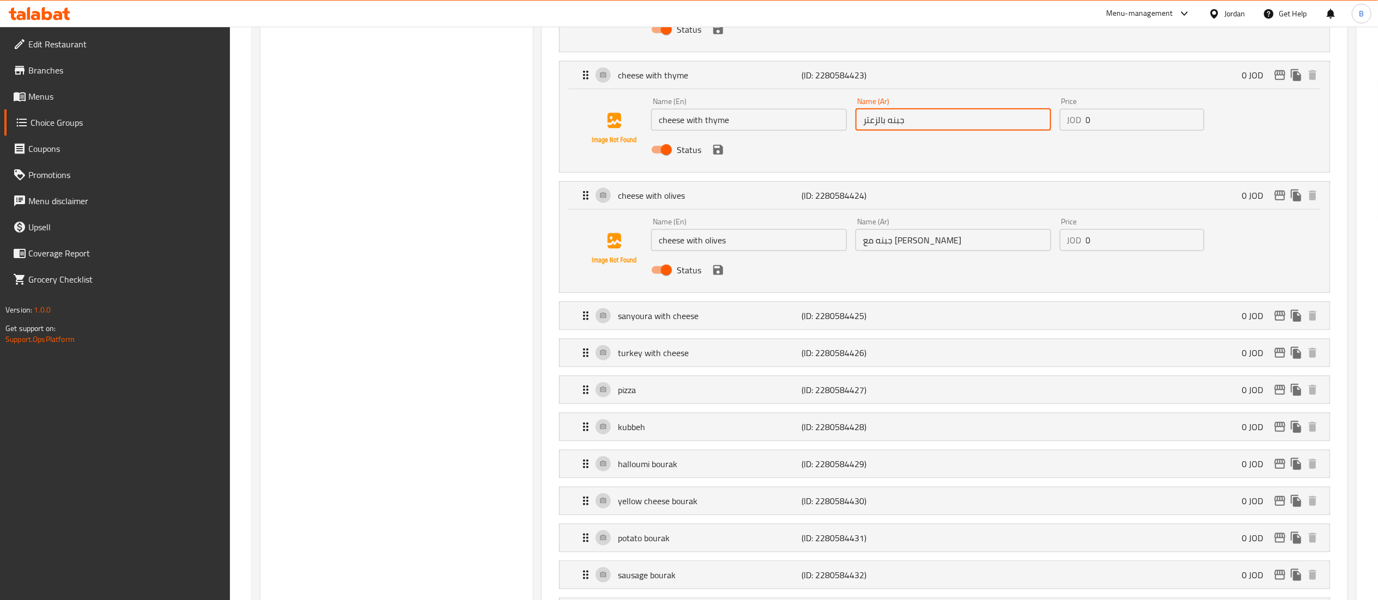
drag, startPoint x: 754, startPoint y: 243, endPoint x: 467, endPoint y: 211, distance: 288.3
click at [506, 211] on div "Choice Groups Your Choice of The 1st Calzone 13 Your Choice Of 1st Pizza: 10 Yo…" at bounding box center [805, 132] width 1091 height 2070
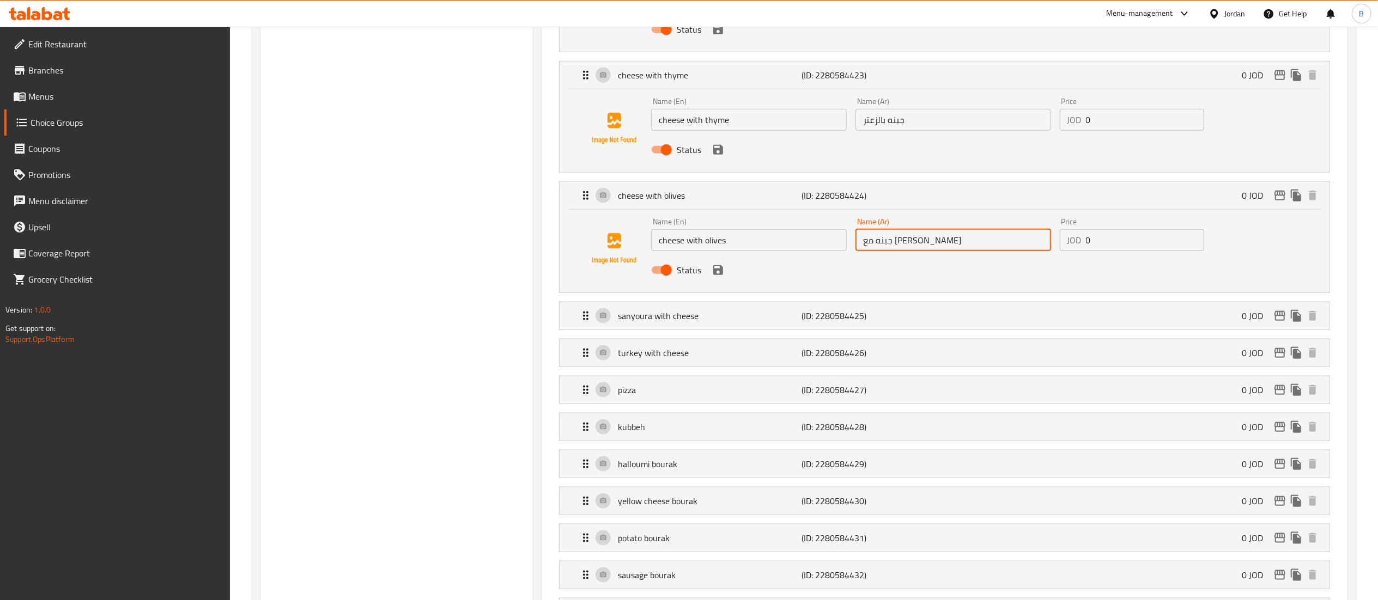
drag, startPoint x: 958, startPoint y: 248, endPoint x: 702, endPoint y: 224, distance: 257.2
click at [703, 224] on div "Name (En) cheese with olives Name (En) Name (Ar) جبنه مع زيتون Name (Ar) Price …" at bounding box center [953, 249] width 612 height 71
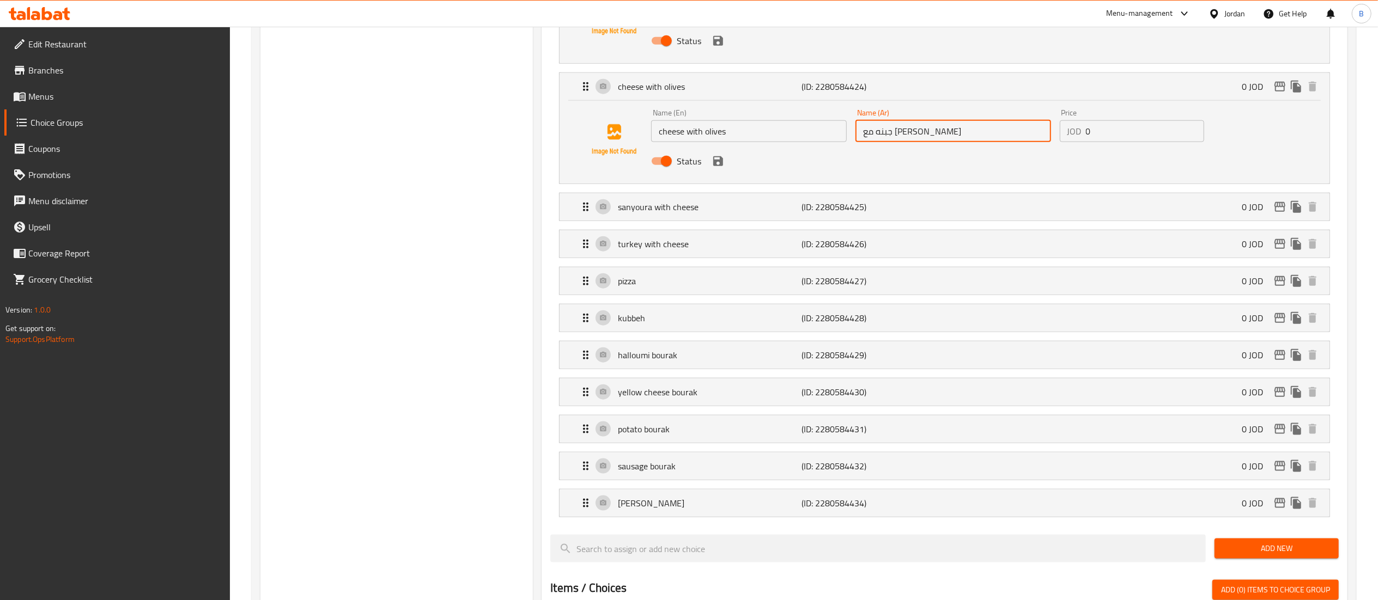
drag, startPoint x: 670, startPoint y: 212, endPoint x: 694, endPoint y: 254, distance: 47.8
click at [670, 213] on p "sanyoura with cheese" at bounding box center [710, 206] width 184 height 13
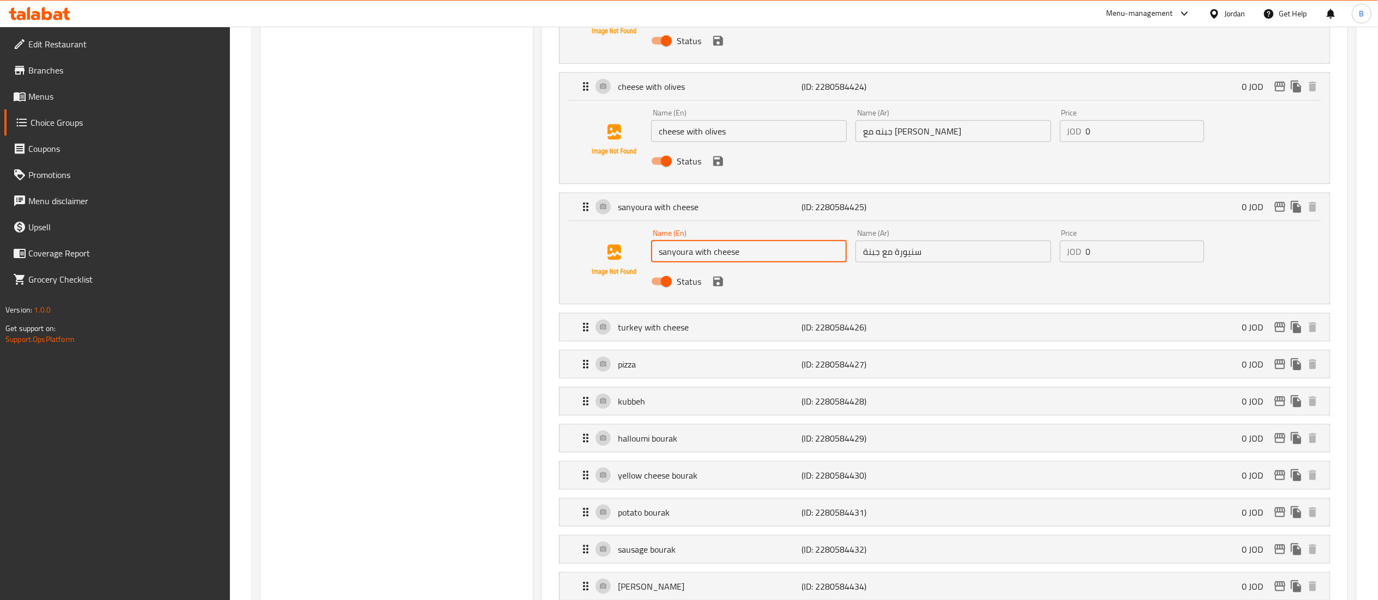
drag, startPoint x: 757, startPoint y: 260, endPoint x: 453, endPoint y: 198, distance: 309.7
click at [482, 202] on div "Choice Groups Your Choice of The 1st Calzone 13 Your Choice Of 1st Pizza: 10 Yo…" at bounding box center [805, 65] width 1091 height 2154
drag, startPoint x: 945, startPoint y: 257, endPoint x: 722, endPoint y: 226, distance: 224.9
click at [728, 227] on div "Name (En) sanyoura with cheese Name (En) Name (Ar) سنيورة مع جبنة Name (Ar) Pri…" at bounding box center [944, 260] width 735 height 74
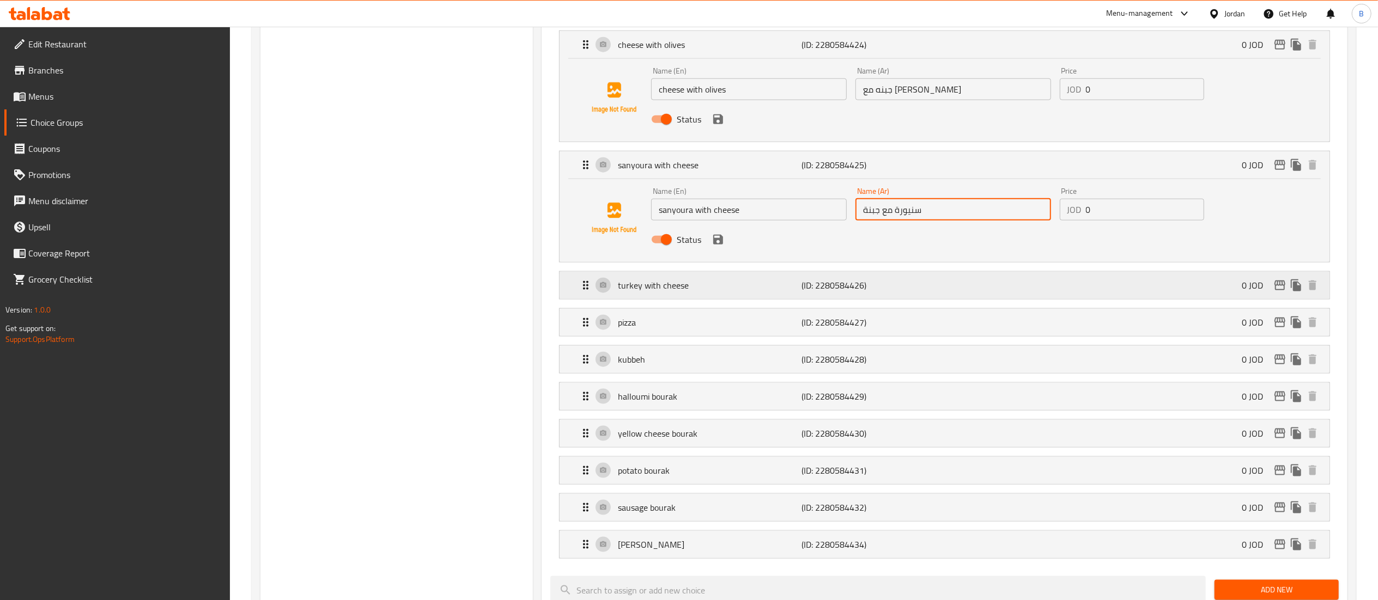
scroll to position [1244, 0]
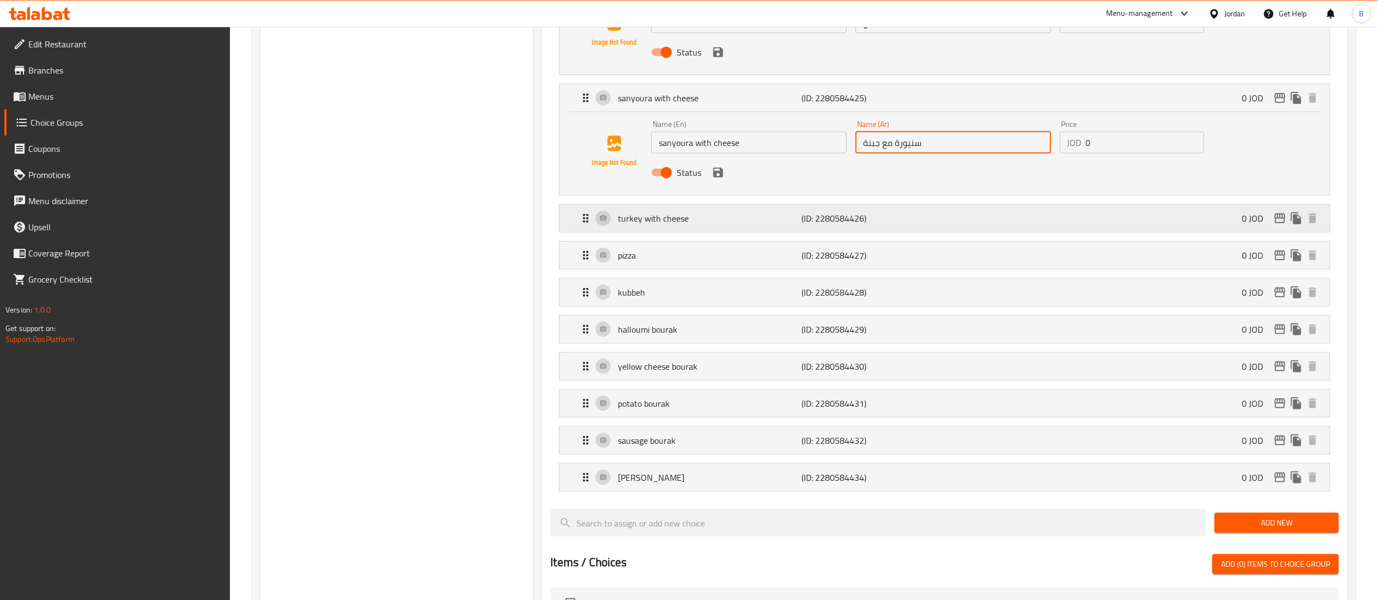
click at [702, 225] on p "turkey with cheese" at bounding box center [710, 218] width 184 height 13
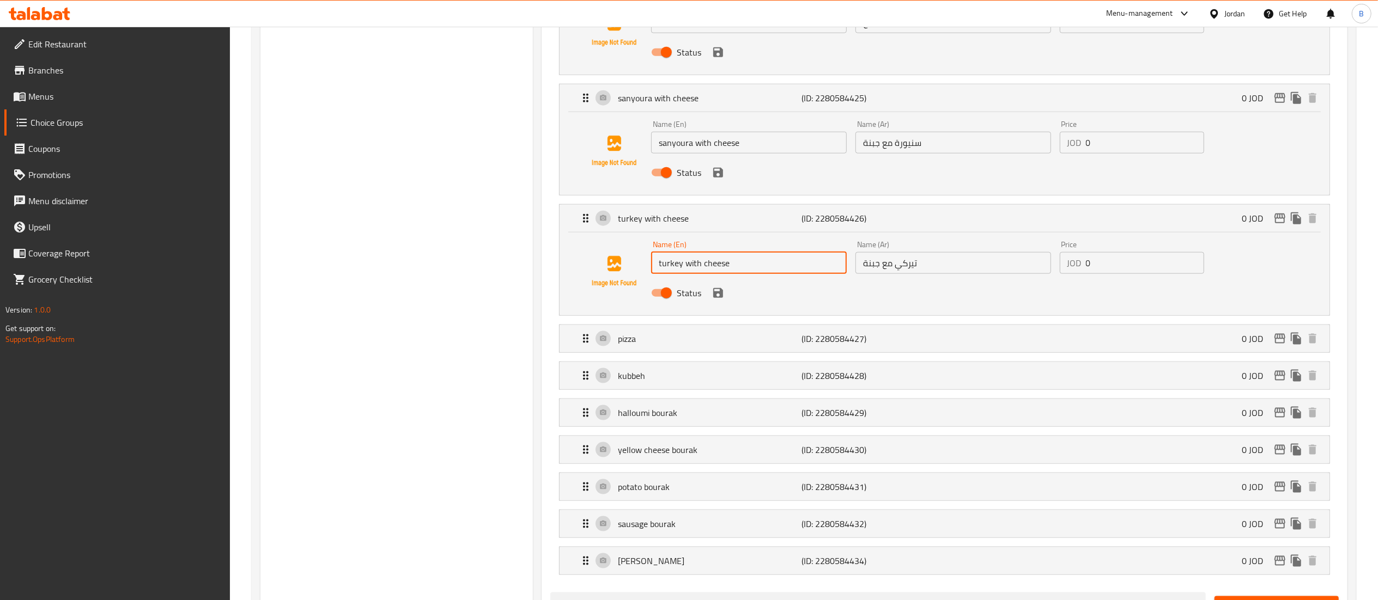
drag, startPoint x: 740, startPoint y: 270, endPoint x: 536, endPoint y: 239, distance: 206.2
click at [559, 241] on div "turkey with cheese (ID: 2280584426) 0 JOD Name (En) turkey with cheese Name (En…" at bounding box center [944, 260] width 771 height 112
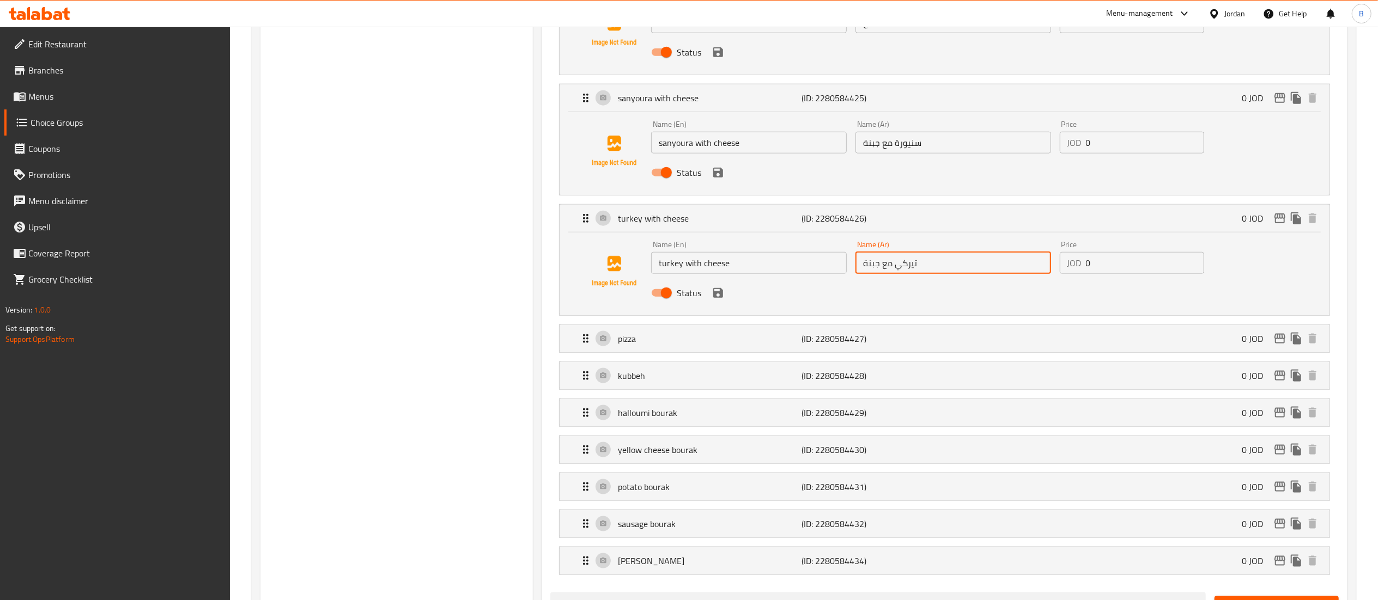
drag, startPoint x: 939, startPoint y: 272, endPoint x: 769, endPoint y: 265, distance: 170.1
click at [777, 265] on div "Name (En) turkey with cheese Name (En) Name (Ar) تيركي مع جبنة Name (Ar) Price …" at bounding box center [953, 271] width 612 height 71
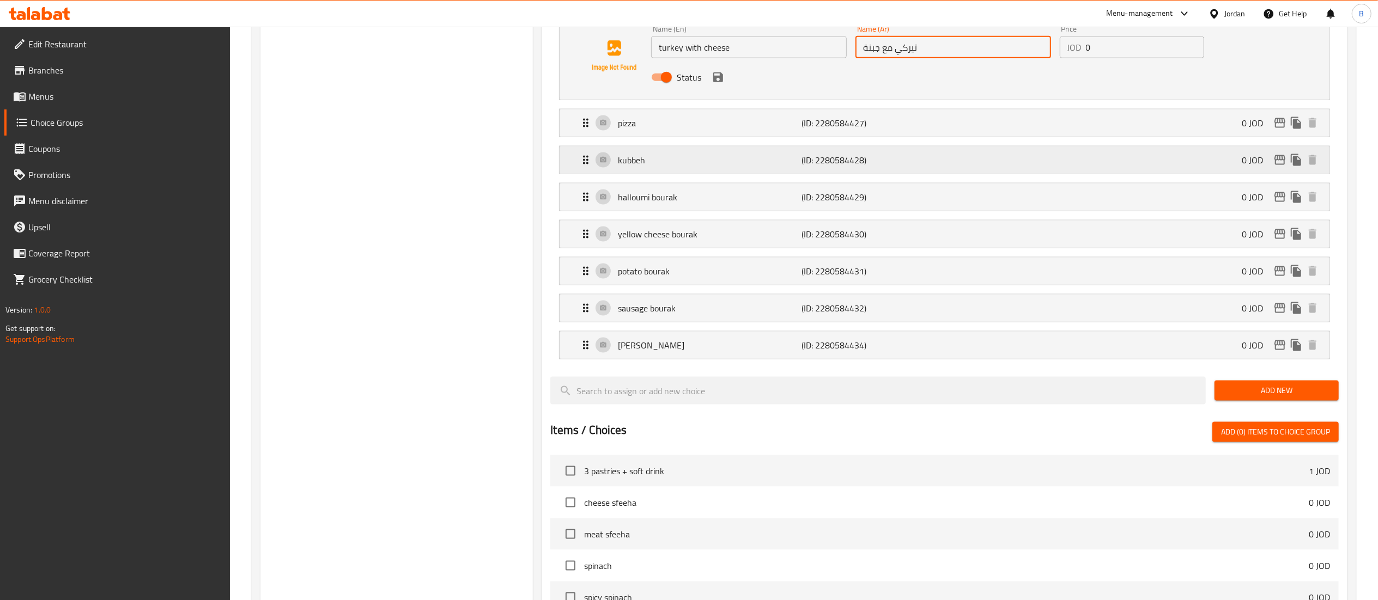
scroll to position [1462, 0]
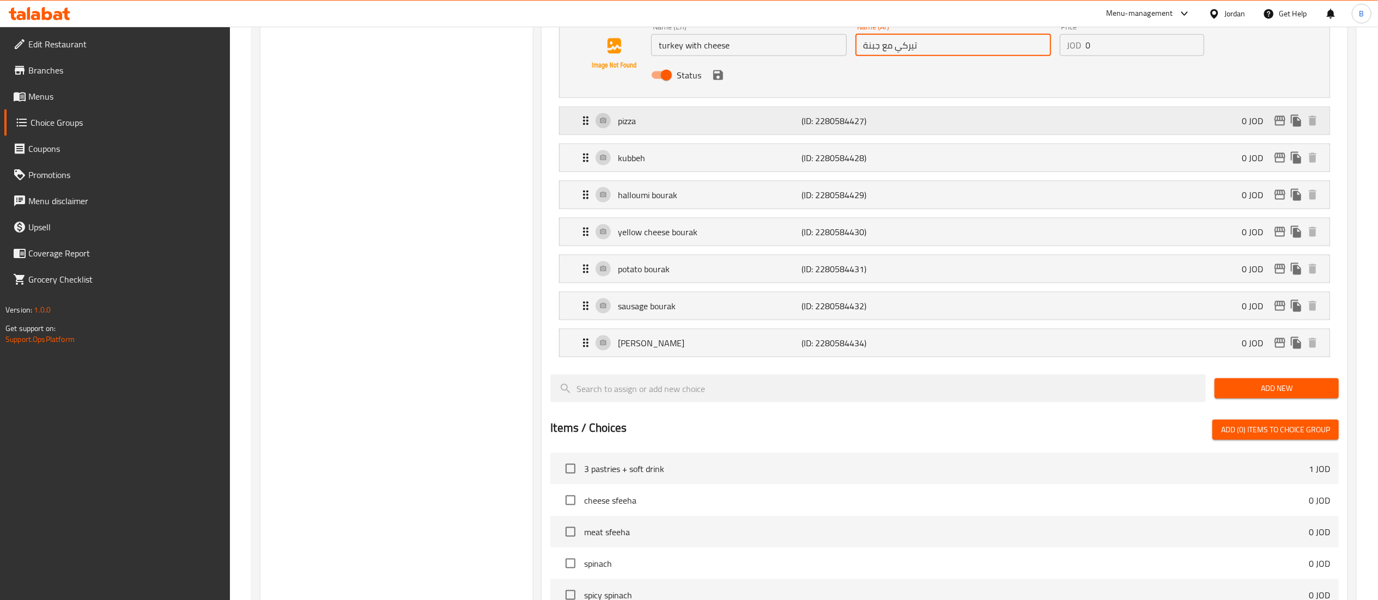
click at [639, 135] on div "pizza (ID: 2280584427) 0 JOD" at bounding box center [947, 120] width 737 height 27
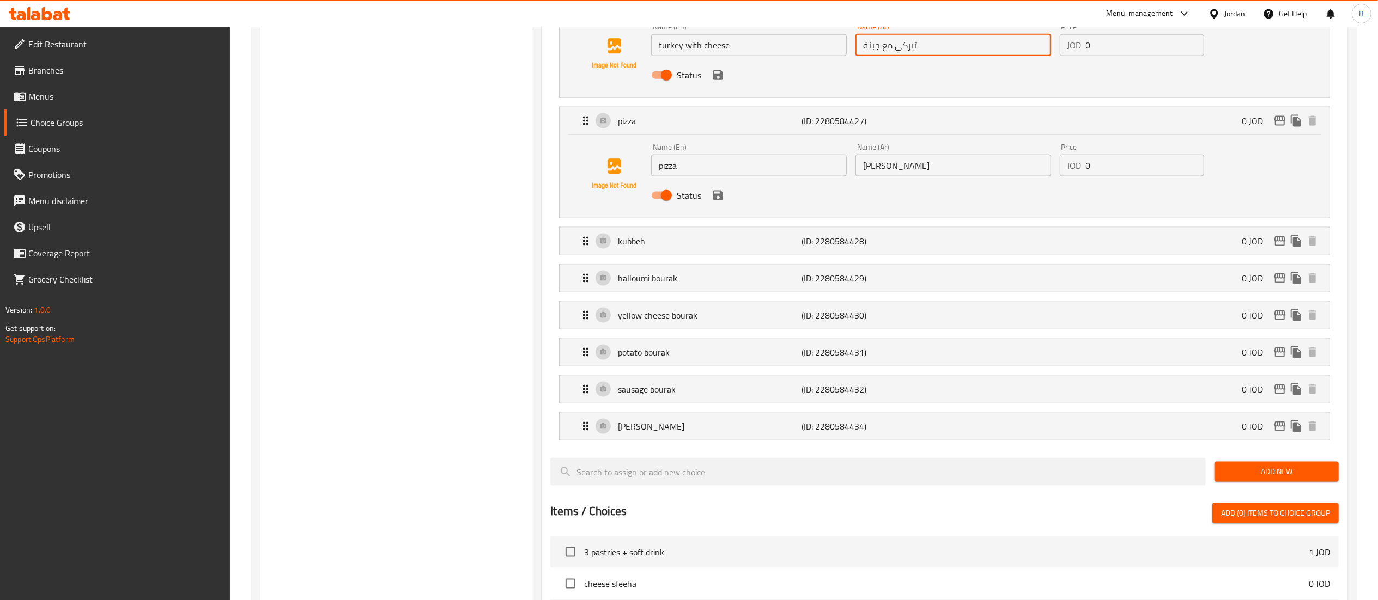
drag, startPoint x: 773, startPoint y: 176, endPoint x: 542, endPoint y: 149, distance: 232.5
click at [567, 150] on div "Name (En) pizza Name (En) Name (Ar) بيتزا Name (Ar) Price JOD 0 Price Status" at bounding box center [944, 176] width 770 height 83
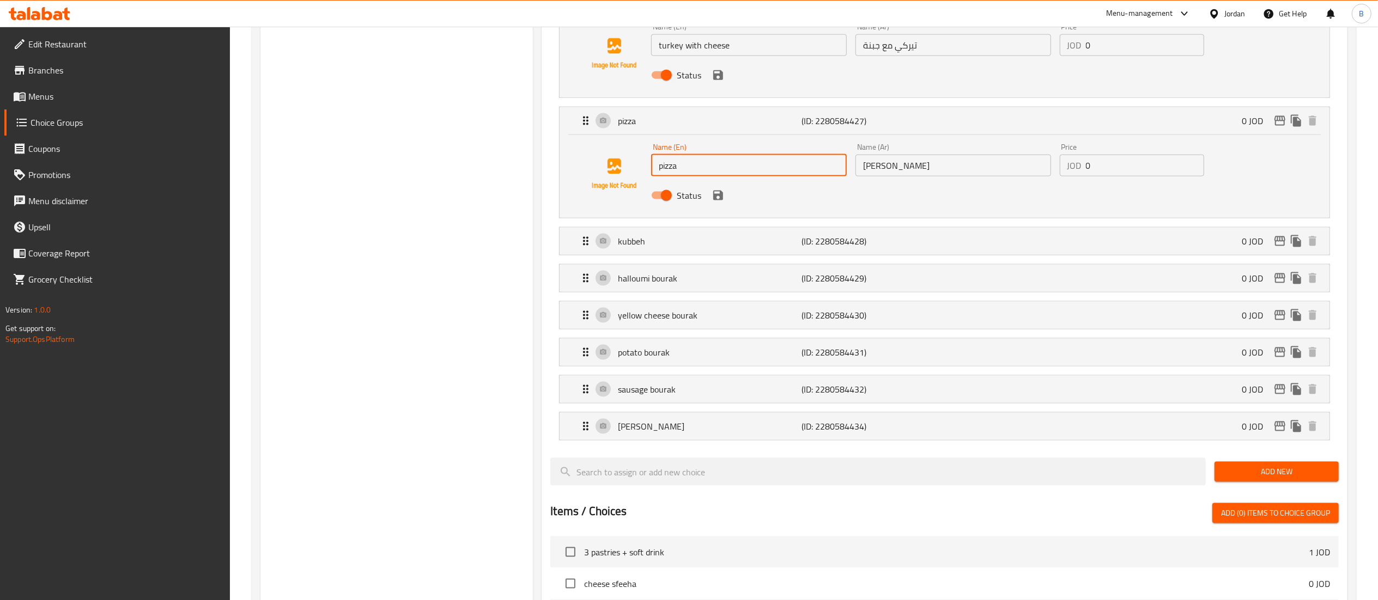
drag, startPoint x: 935, startPoint y: 171, endPoint x: 726, endPoint y: 170, distance: 209.7
click at [753, 170] on div "Name (En) pizza Name (En) Name (Ar) بيتزا Name (Ar) Price JOD 0 Price Status" at bounding box center [953, 174] width 612 height 71
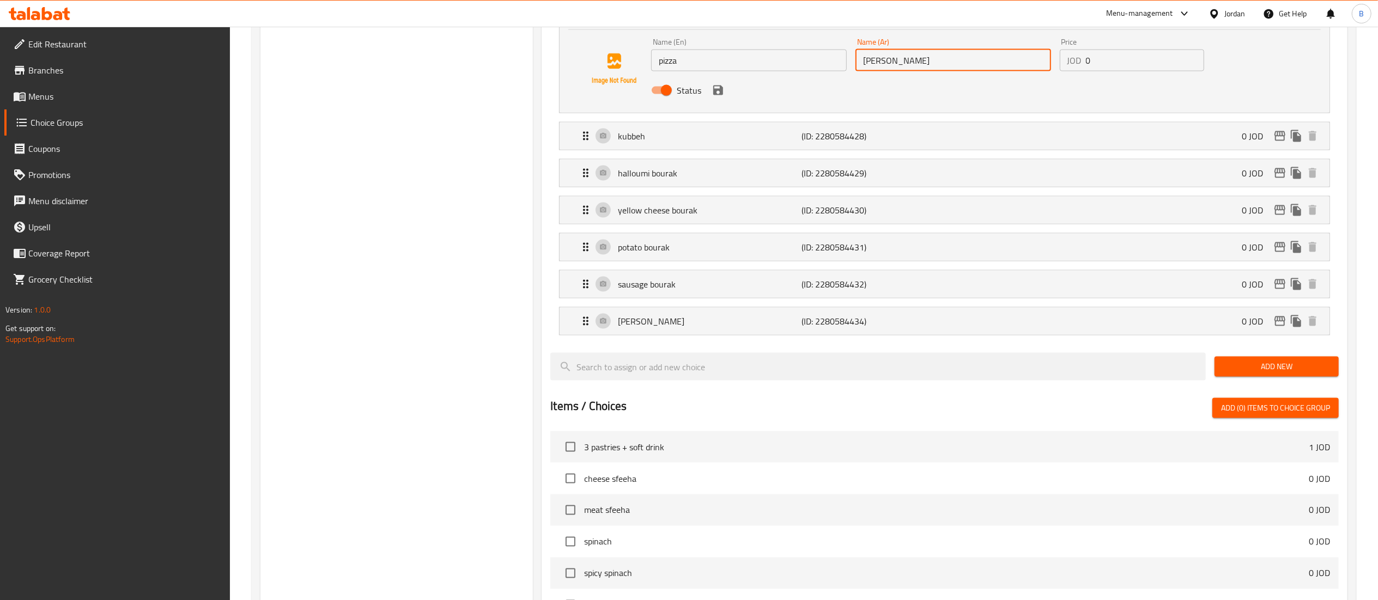
scroll to position [1571, 0]
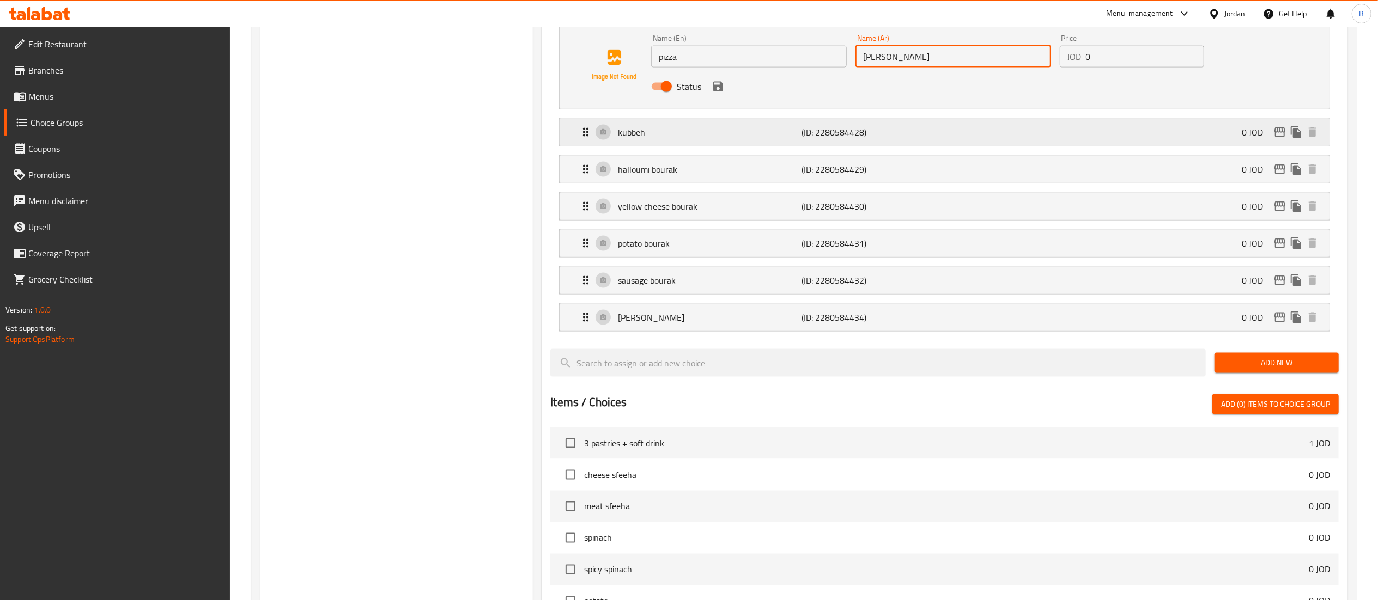
click at [686, 126] on div "kubbeh (ID: 2280584428) 0 JOD" at bounding box center [947, 132] width 737 height 27
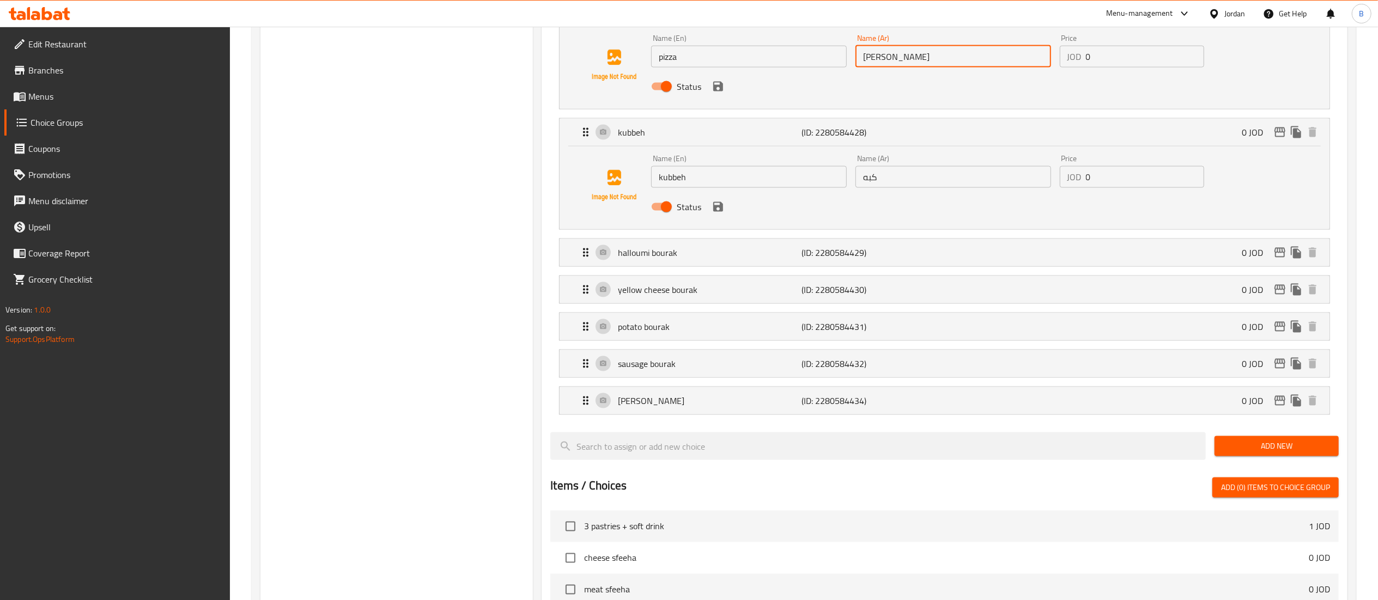
drag, startPoint x: 781, startPoint y: 186, endPoint x: 486, endPoint y: 159, distance: 296.0
click at [551, 163] on li "kubbeh (ID: 2280584428) 0 JOD Name (En) kubbeh Name (En) Name (Ar) كبه Name (Ar…" at bounding box center [944, 174] width 788 height 120
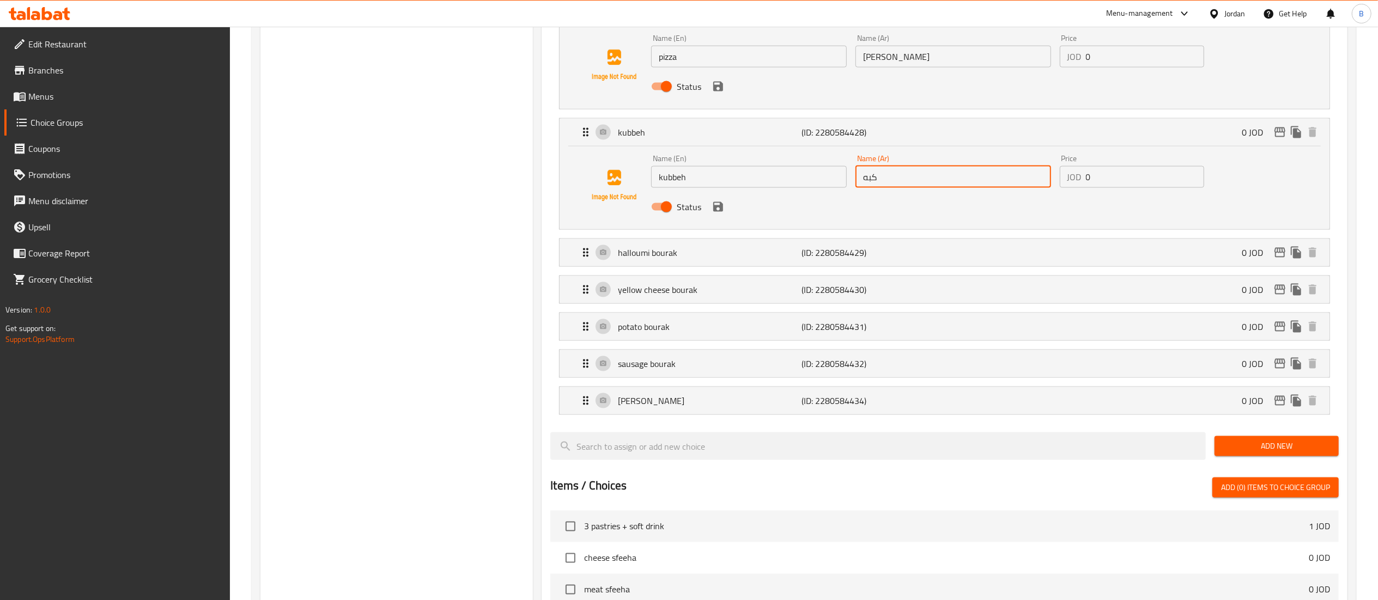
drag, startPoint x: 959, startPoint y: 185, endPoint x: 758, endPoint y: 176, distance: 200.7
click at [806, 176] on div "Name (En) kubbeh Name (En) Name (Ar) كبه Name (Ar) Price JOD 0 Price Status" at bounding box center [953, 185] width 612 height 71
click at [672, 259] on p "halloumi bourak" at bounding box center [710, 252] width 184 height 13
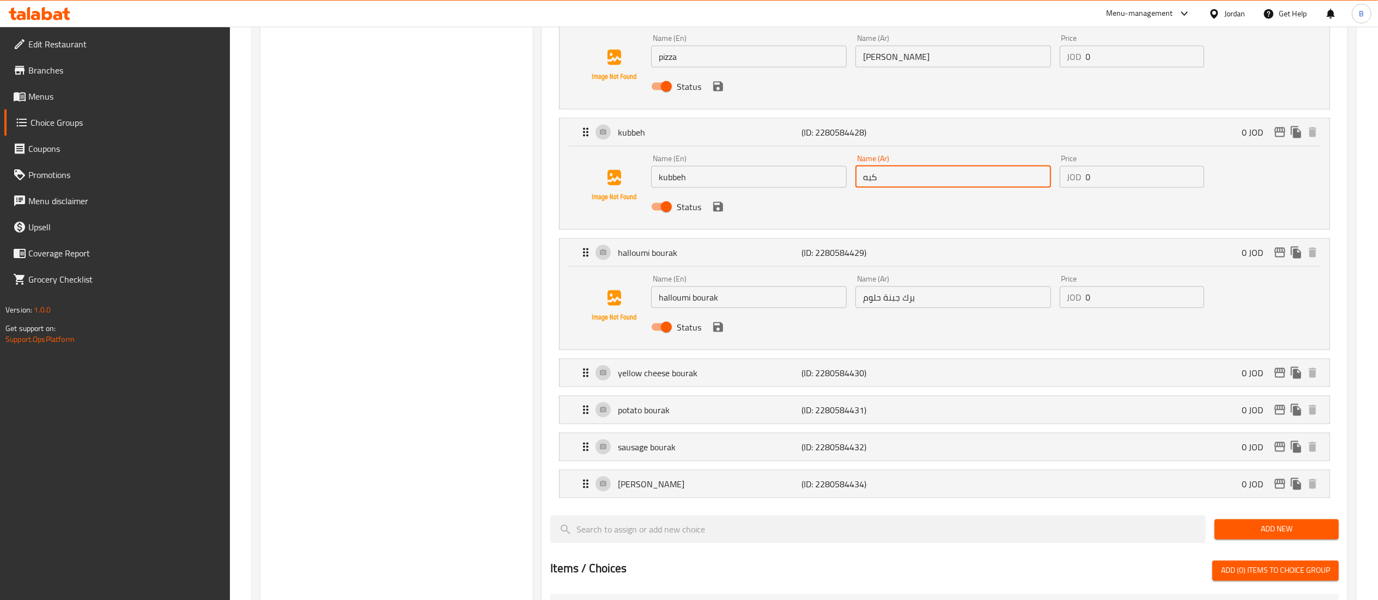
drag, startPoint x: 761, startPoint y: 300, endPoint x: 483, endPoint y: 253, distance: 281.8
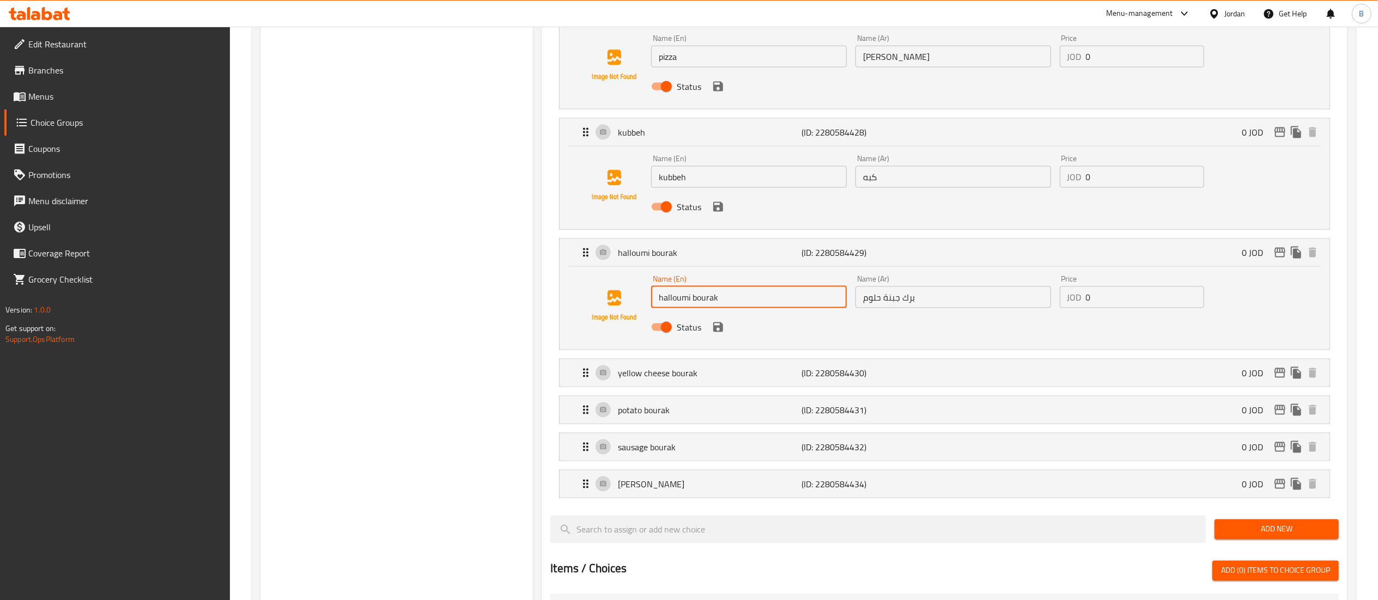
drag, startPoint x: 944, startPoint y: 303, endPoint x: 661, endPoint y: 299, distance: 282.8
click at [691, 298] on div "Name (En) halloumi bourak Name (En) Name (Ar) برك جبنة حلوم Name (Ar) Price JOD…" at bounding box center [953, 306] width 612 height 71
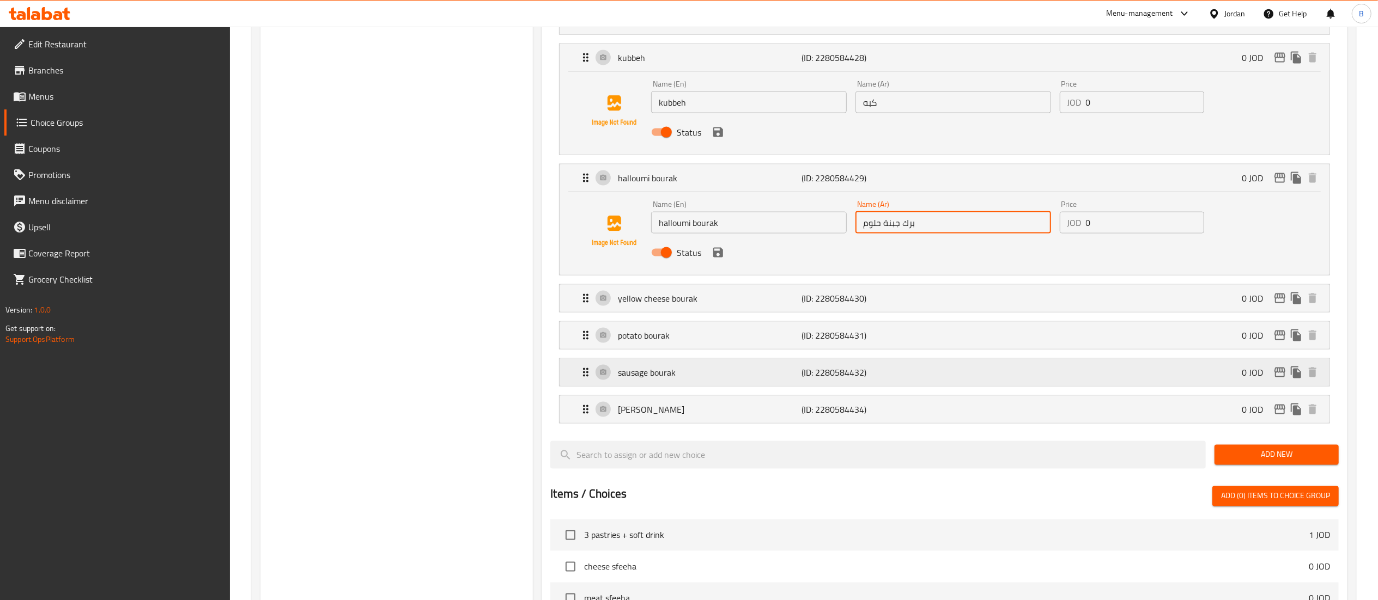
scroll to position [1680, 0]
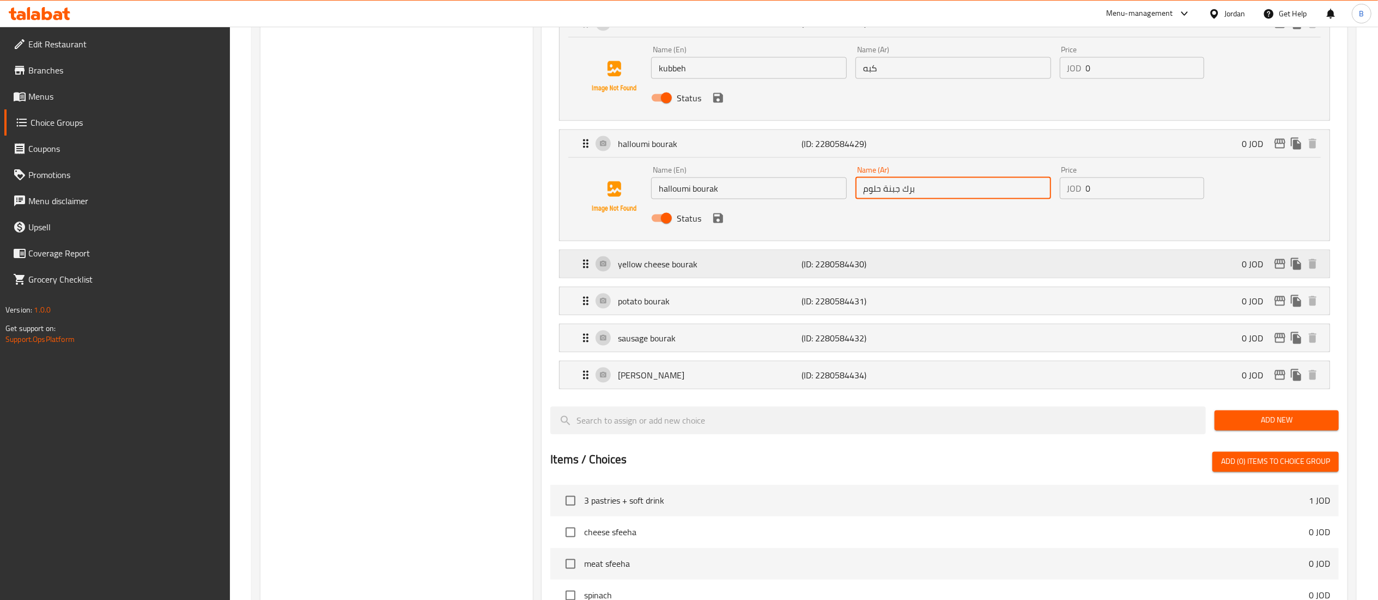
click at [681, 270] on p "yellow cheese bourak" at bounding box center [710, 264] width 184 height 13
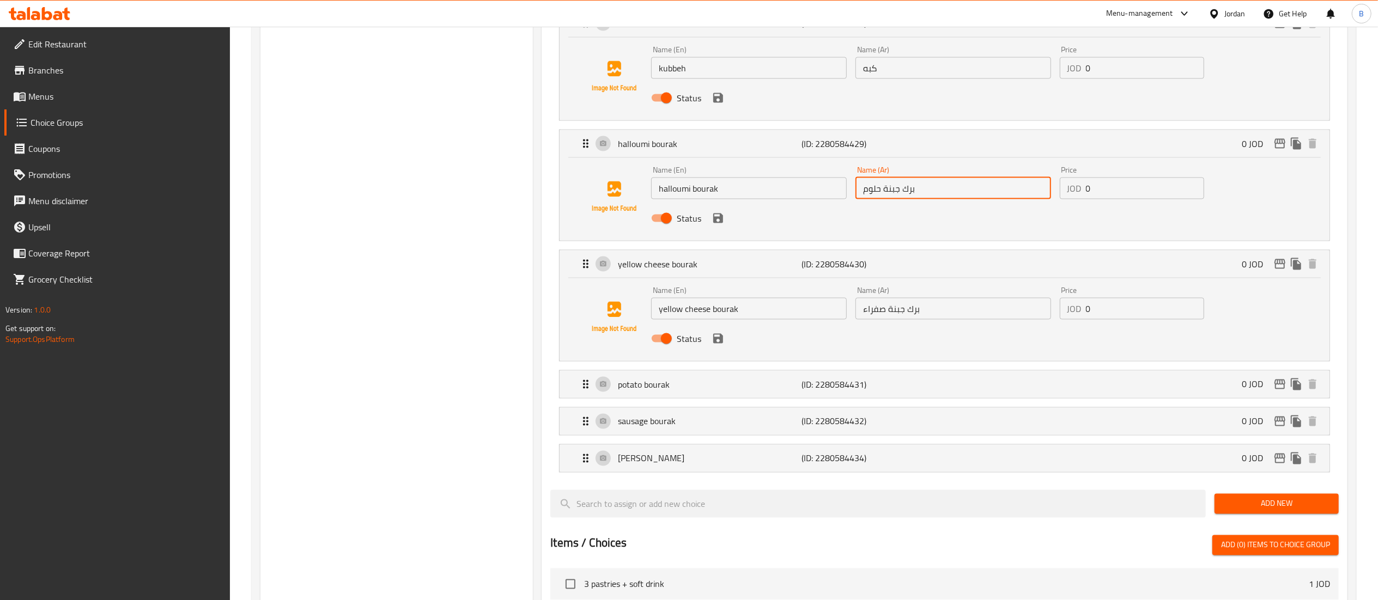
drag, startPoint x: 763, startPoint y: 319, endPoint x: 523, endPoint y: 283, distance: 242.5
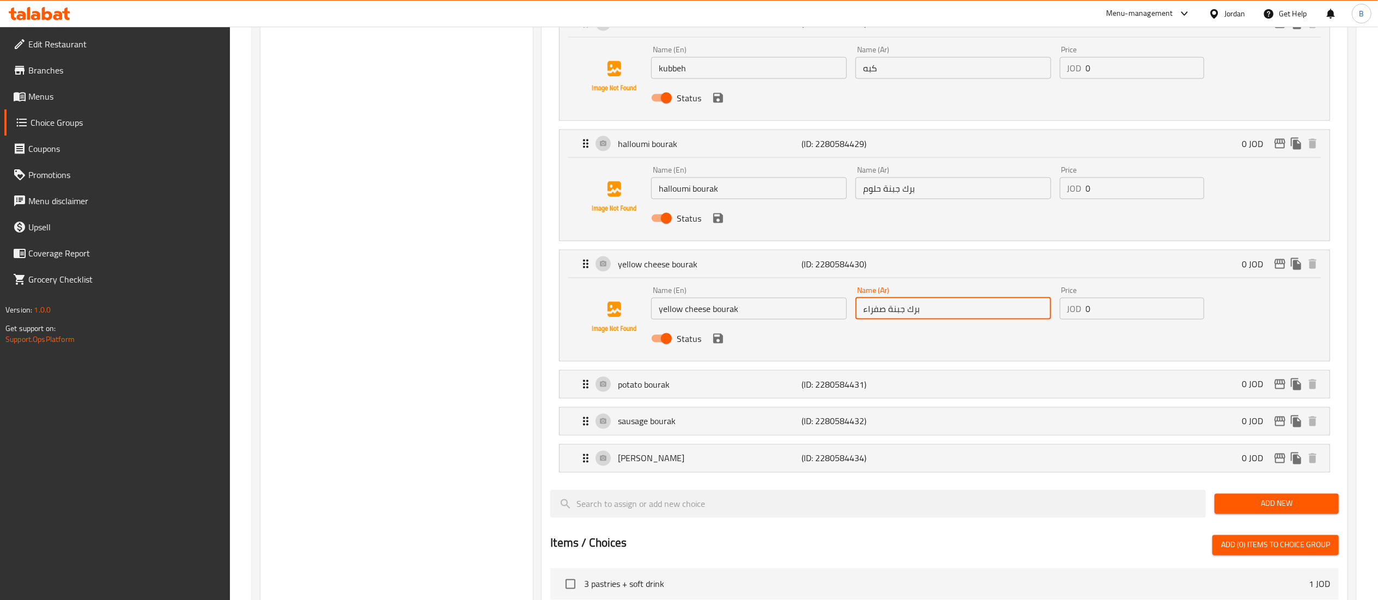
drag, startPoint x: 960, startPoint y: 324, endPoint x: 609, endPoint y: 292, distance: 352.9
click at [637, 297] on div "Name (En) yellow cheese bourak Name (En) Name (Ar) برك جبنة صفراء Name (Ar) Pri…" at bounding box center [944, 318] width 735 height 74
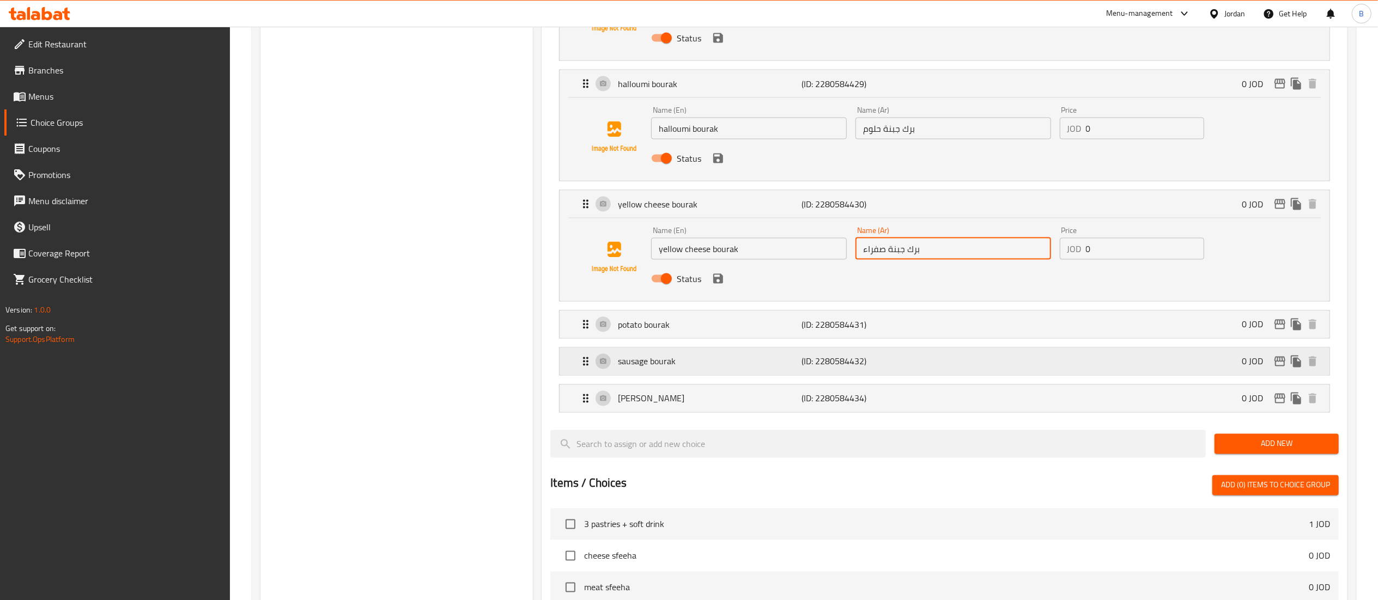
scroll to position [1789, 0]
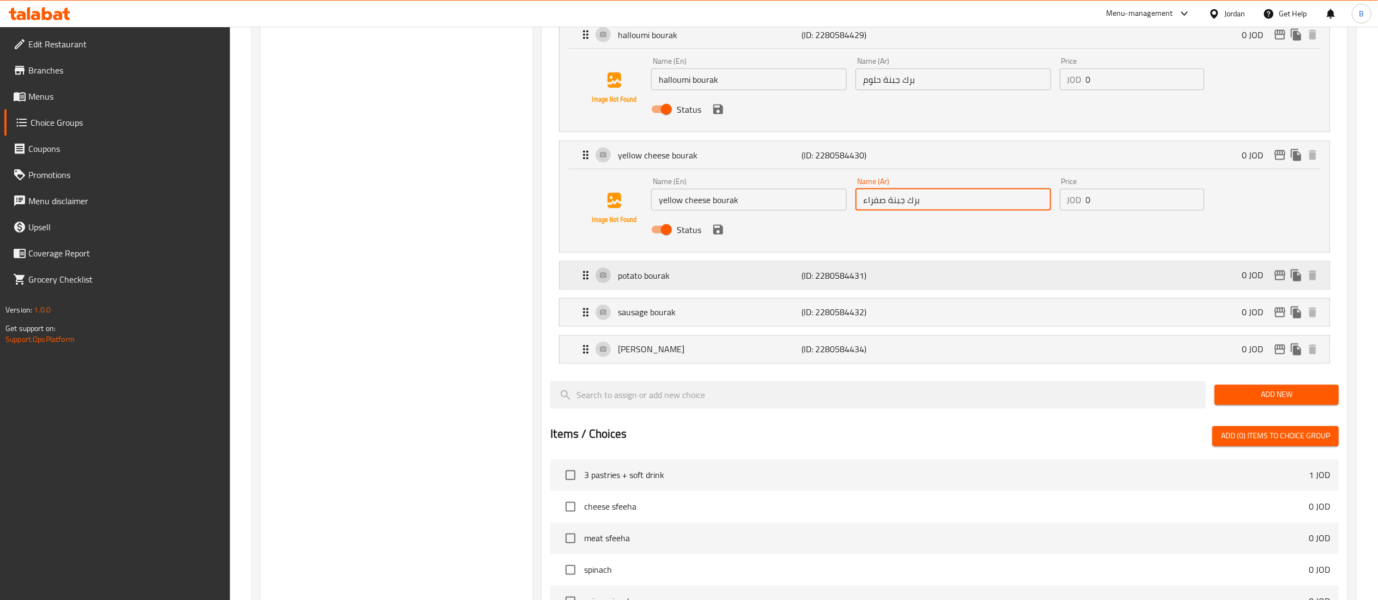
click at [654, 282] on p "potato bourak" at bounding box center [710, 275] width 184 height 13
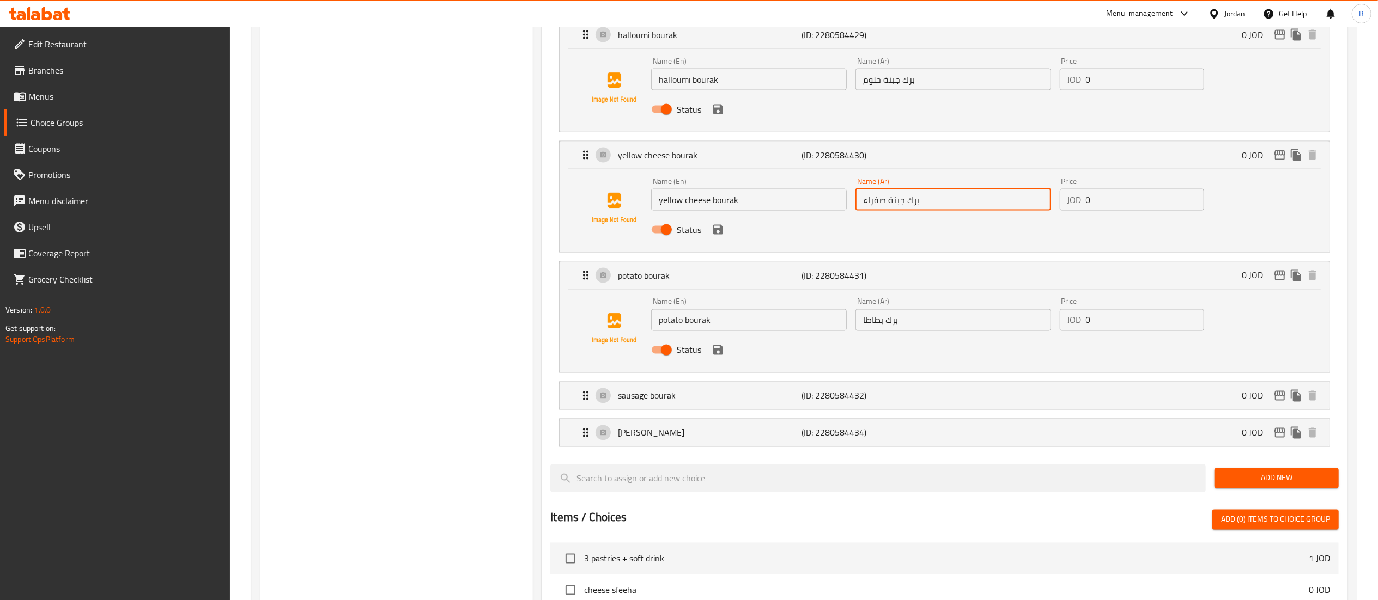
drag, startPoint x: 778, startPoint y: 338, endPoint x: 687, endPoint y: 329, distance: 91.4
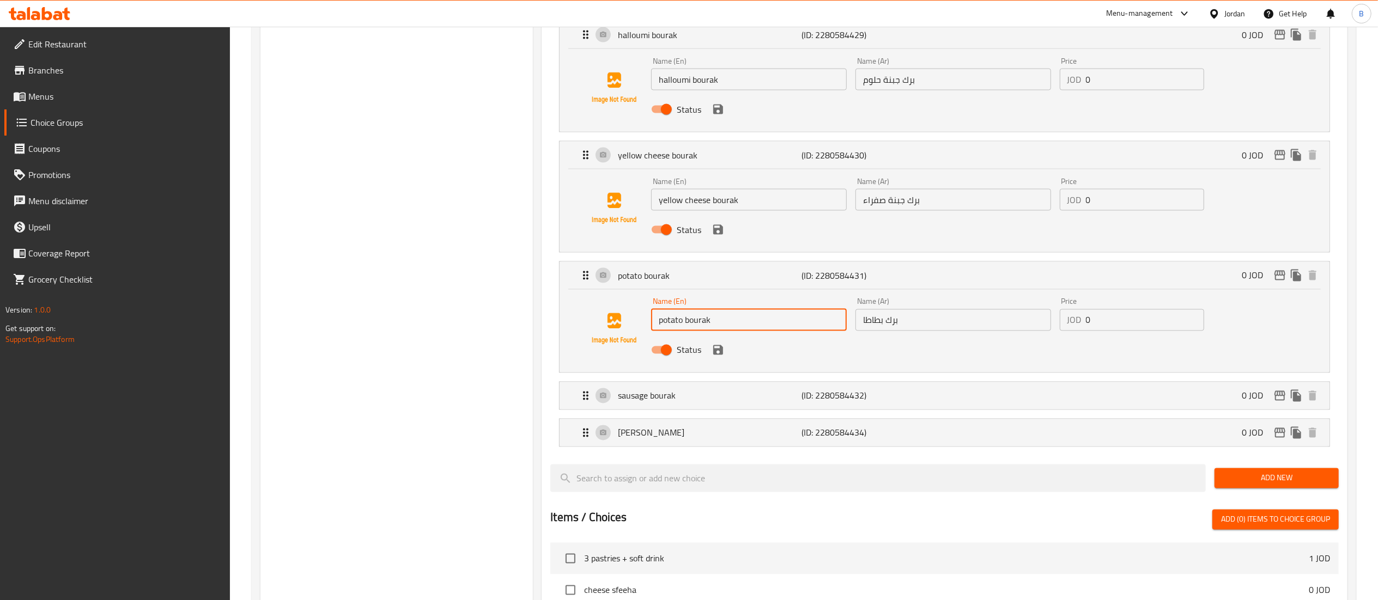
drag, startPoint x: 751, startPoint y: 326, endPoint x: 417, endPoint y: 292, distance: 335.7
drag, startPoint x: 927, startPoint y: 329, endPoint x: 600, endPoint y: 290, distance: 329.2
click at [671, 297] on div "Name (En) potato bourak Name (En) Name (Ar) برك بطاطا Name (Ar) Price JOD 0 Pri…" at bounding box center [944, 329] width 735 height 74
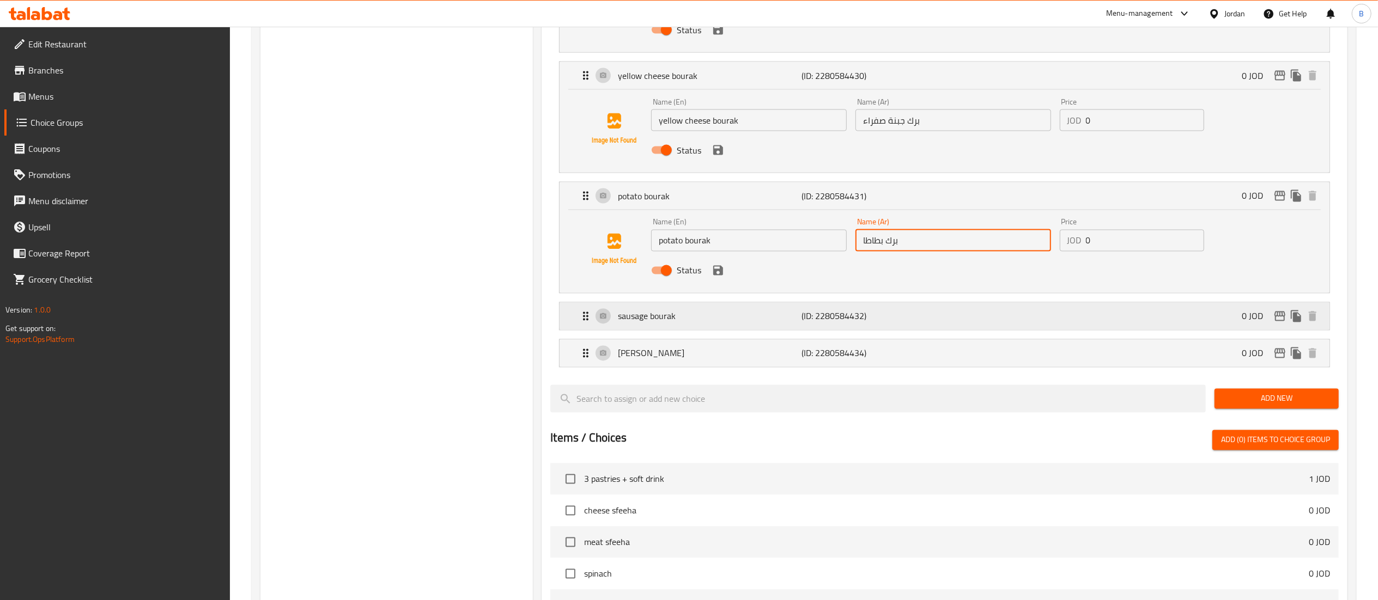
scroll to position [1898, 0]
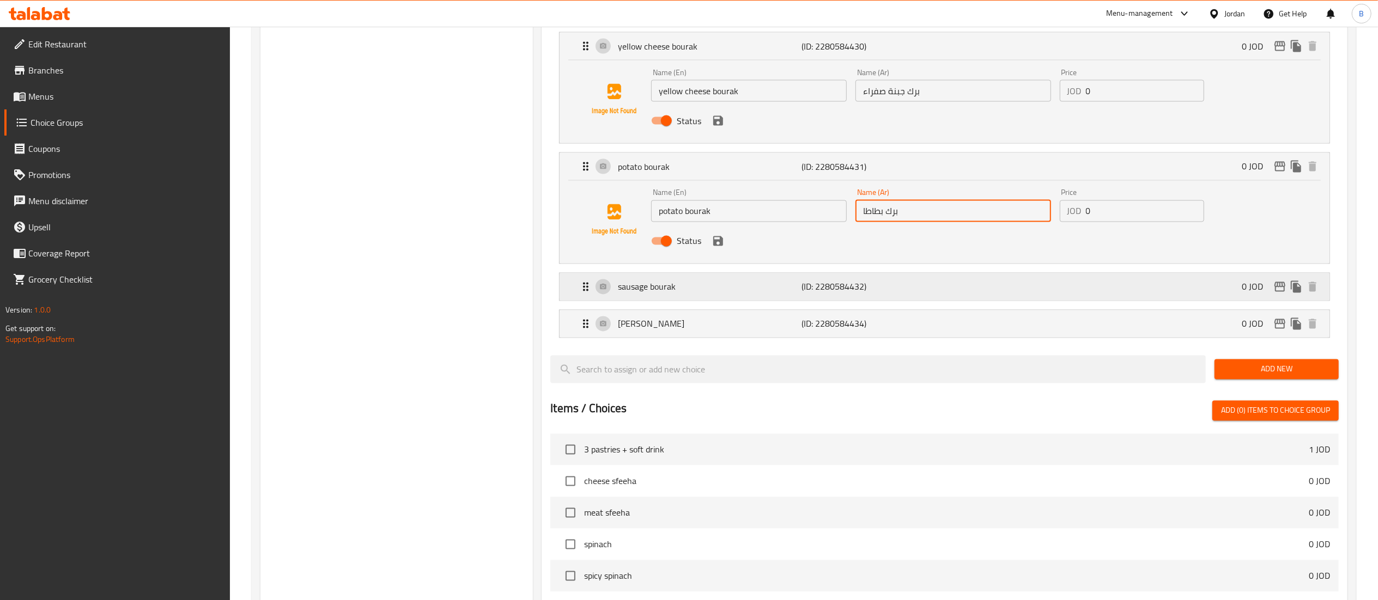
click at [660, 289] on p "sausage bourak" at bounding box center [710, 287] width 184 height 13
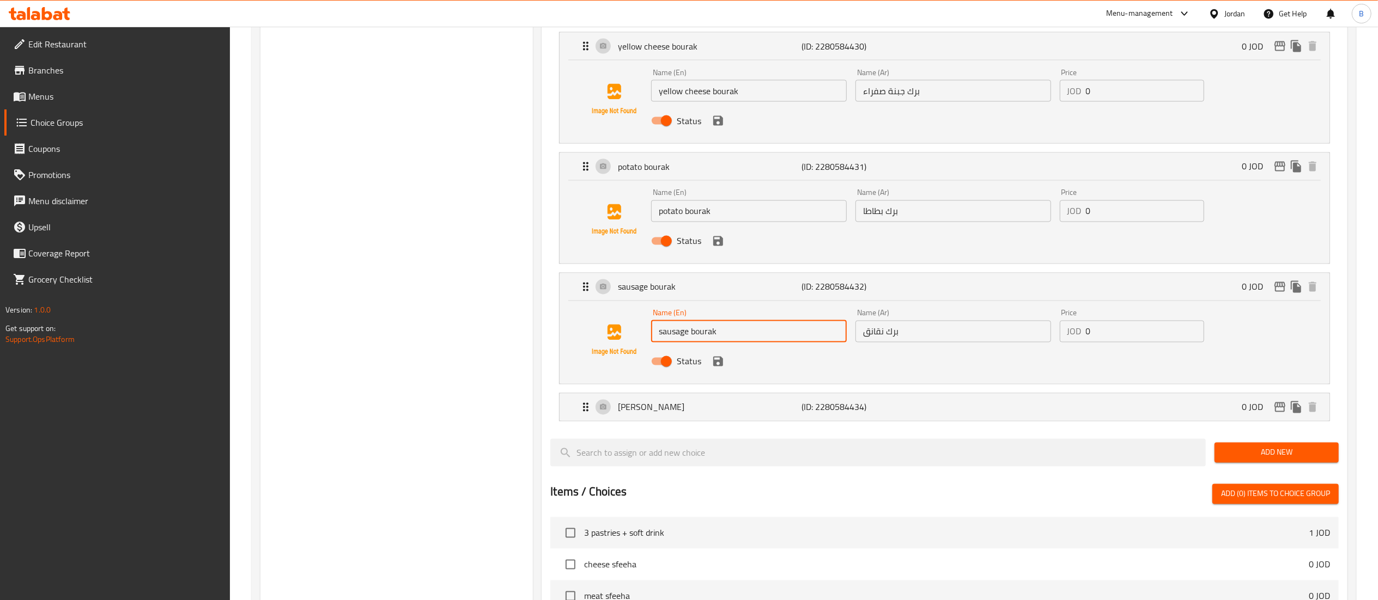
drag, startPoint x: 749, startPoint y: 341, endPoint x: 454, endPoint y: 283, distance: 299.8
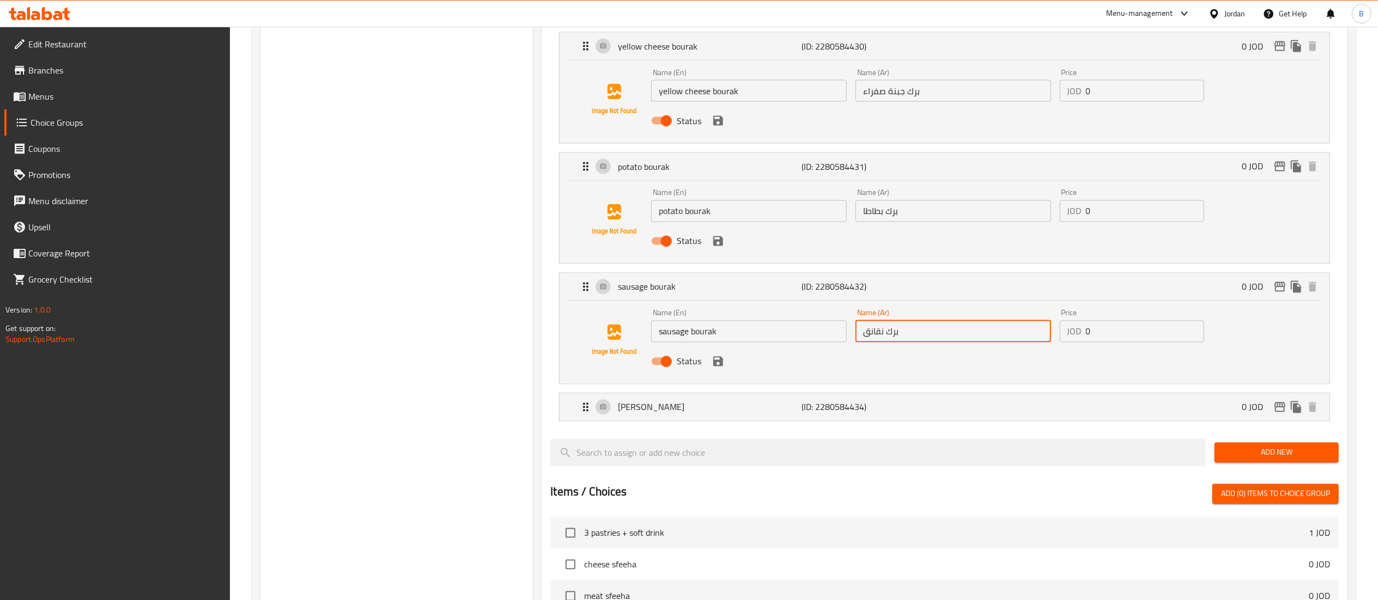
drag, startPoint x: 940, startPoint y: 340, endPoint x: 691, endPoint y: 333, distance: 249.6
click at [730, 334] on div "Name (En) sausage bourak Name (En) Name (Ar) برك نقانق Name (Ar) Price JOD 0 Pr…" at bounding box center [953, 340] width 612 height 71
click at [698, 421] on div "meat sambousak (ID: 2280584434) 0 JOD" at bounding box center [947, 407] width 737 height 27
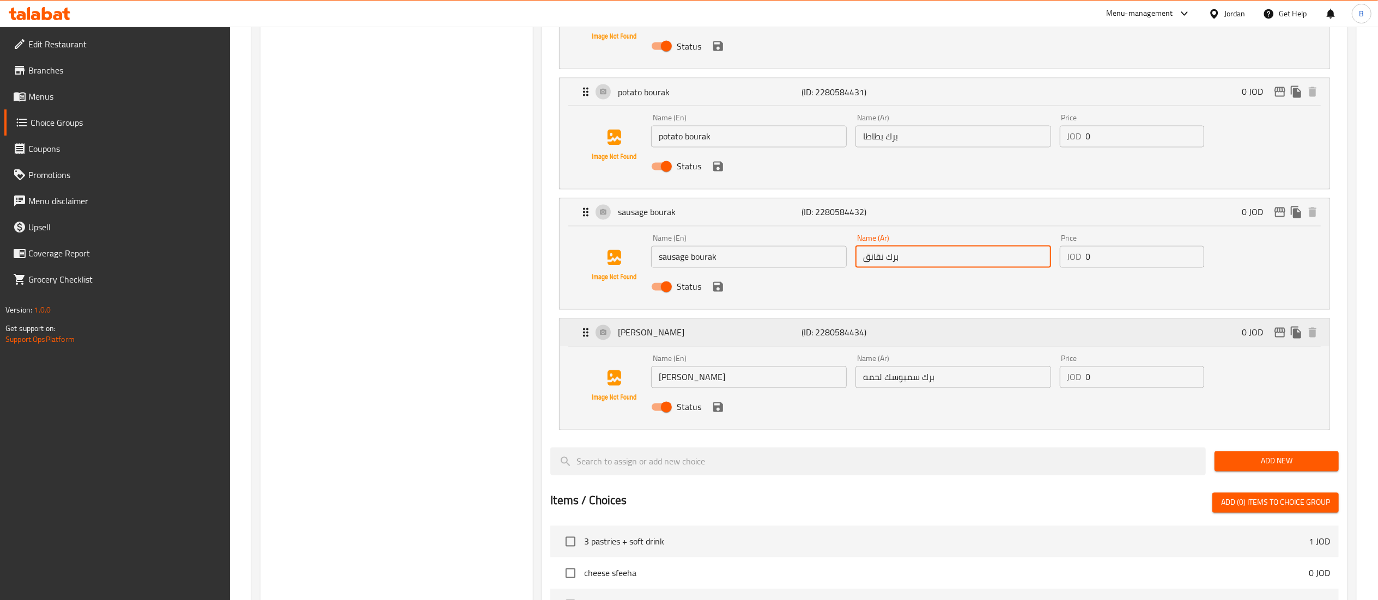
scroll to position [2007, 0]
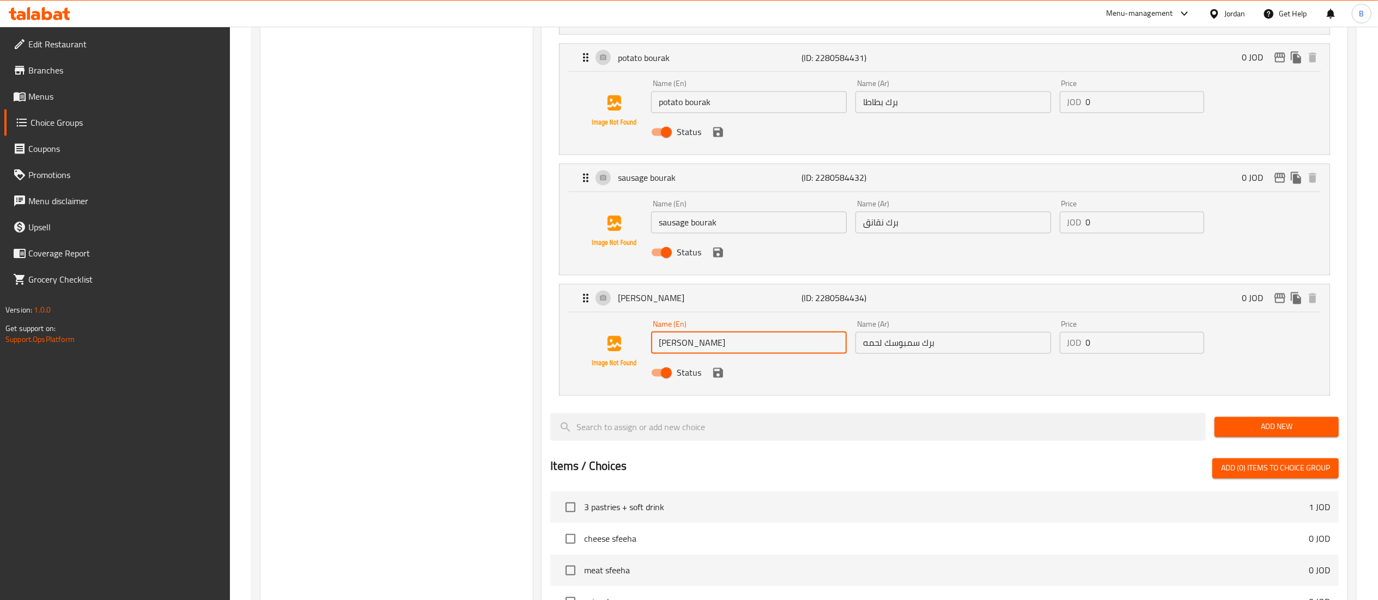
drag, startPoint x: 748, startPoint y: 352, endPoint x: 469, endPoint y: 329, distance: 279.9
drag, startPoint x: 950, startPoint y: 350, endPoint x: 501, endPoint y: 348, distance: 448.9
click at [781, 348] on div "Name (En) meat sambousak Name (En) Name (Ar) برك سمبوسك لحمه Name (Ar) Price JO…" at bounding box center [953, 352] width 612 height 71
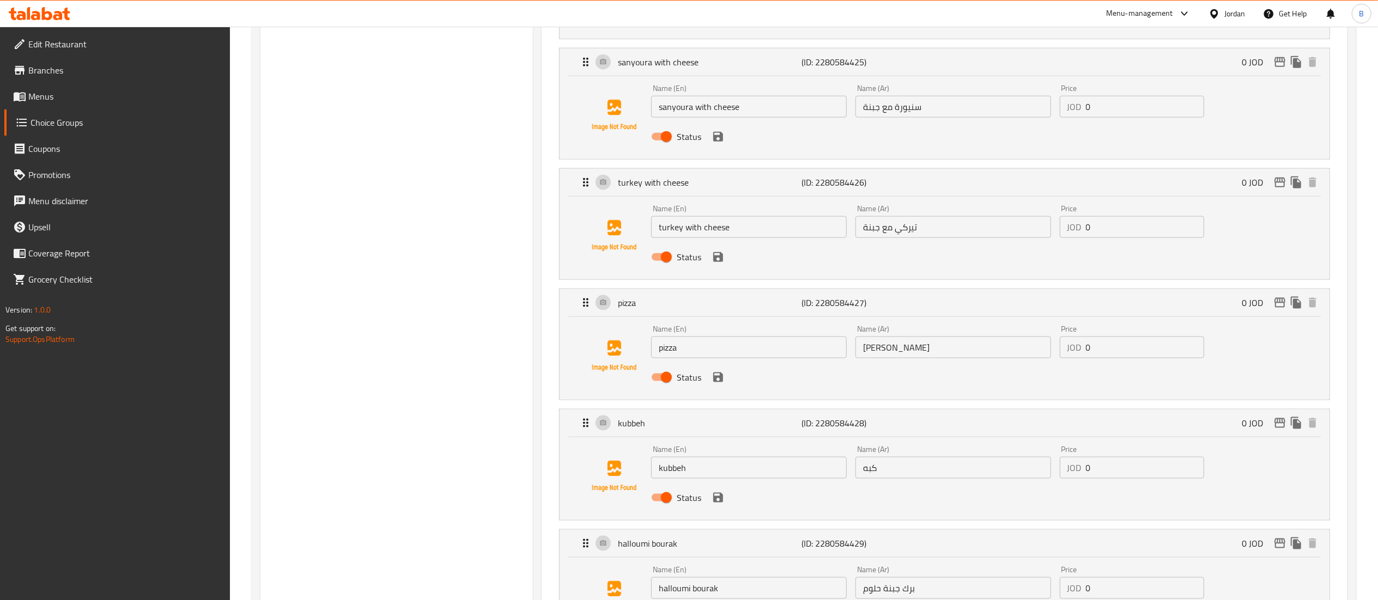
scroll to position [1135, 0]
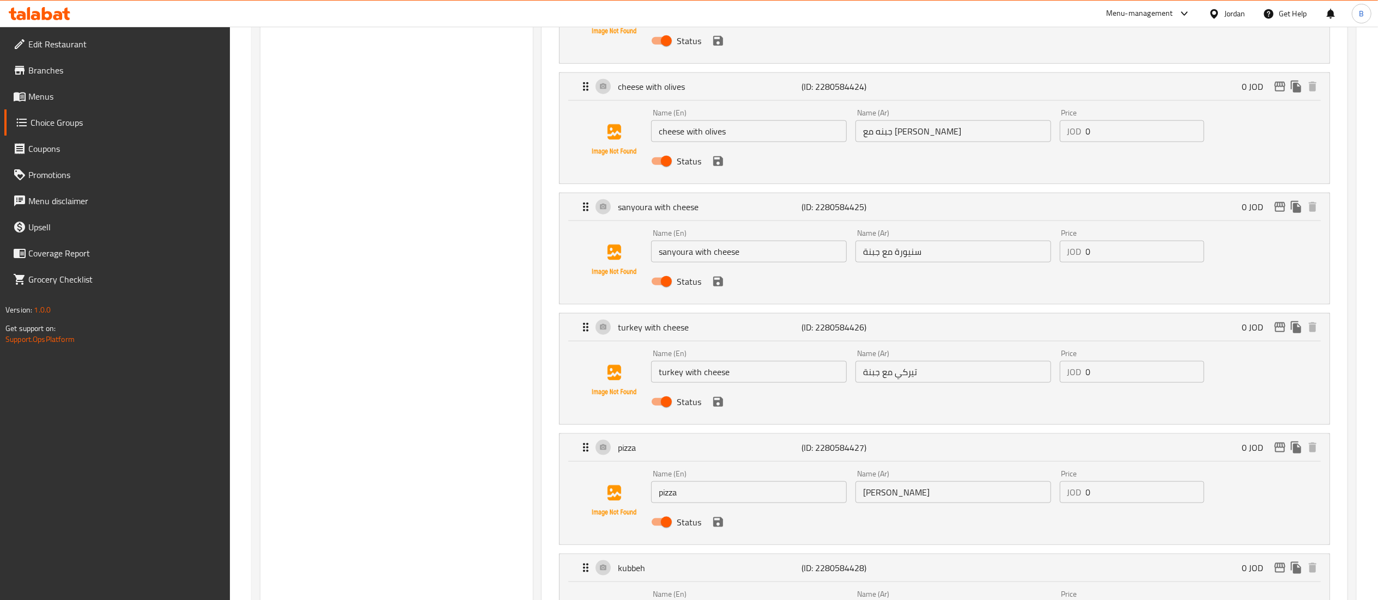
drag, startPoint x: 94, startPoint y: 100, endPoint x: 138, endPoint y: 102, distance: 44.2
click at [94, 100] on span "Menus" at bounding box center [124, 96] width 193 height 13
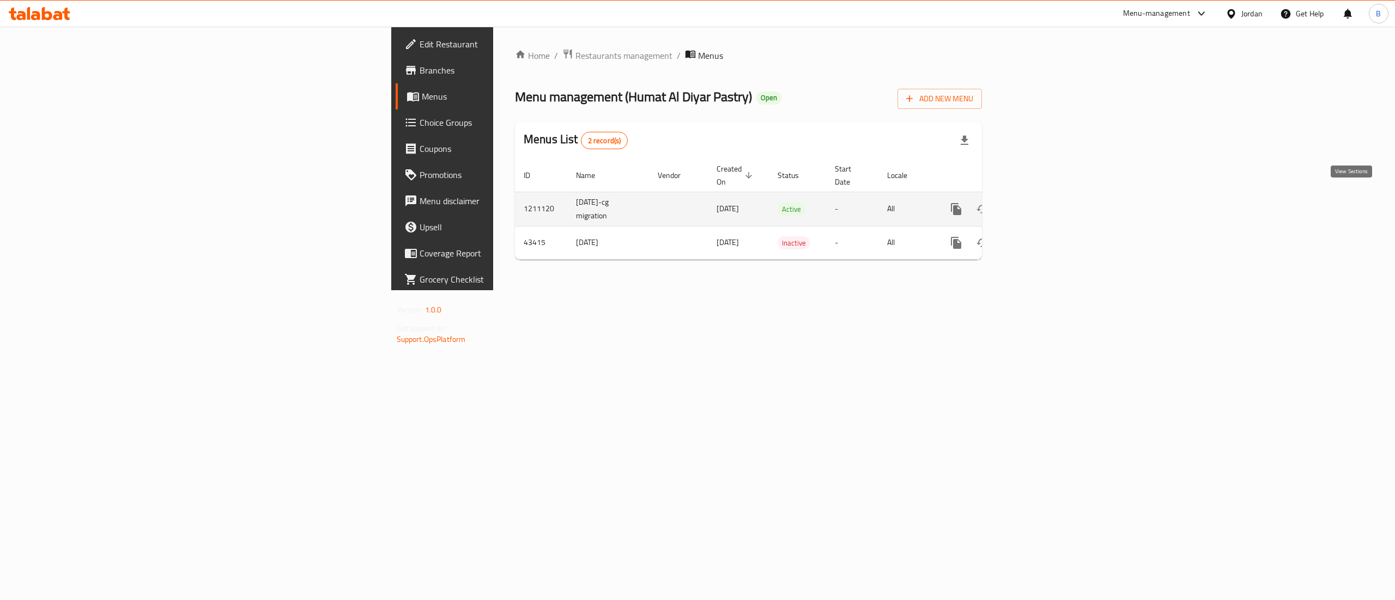
click at [1048, 199] on link "enhanced table" at bounding box center [1034, 209] width 26 height 26
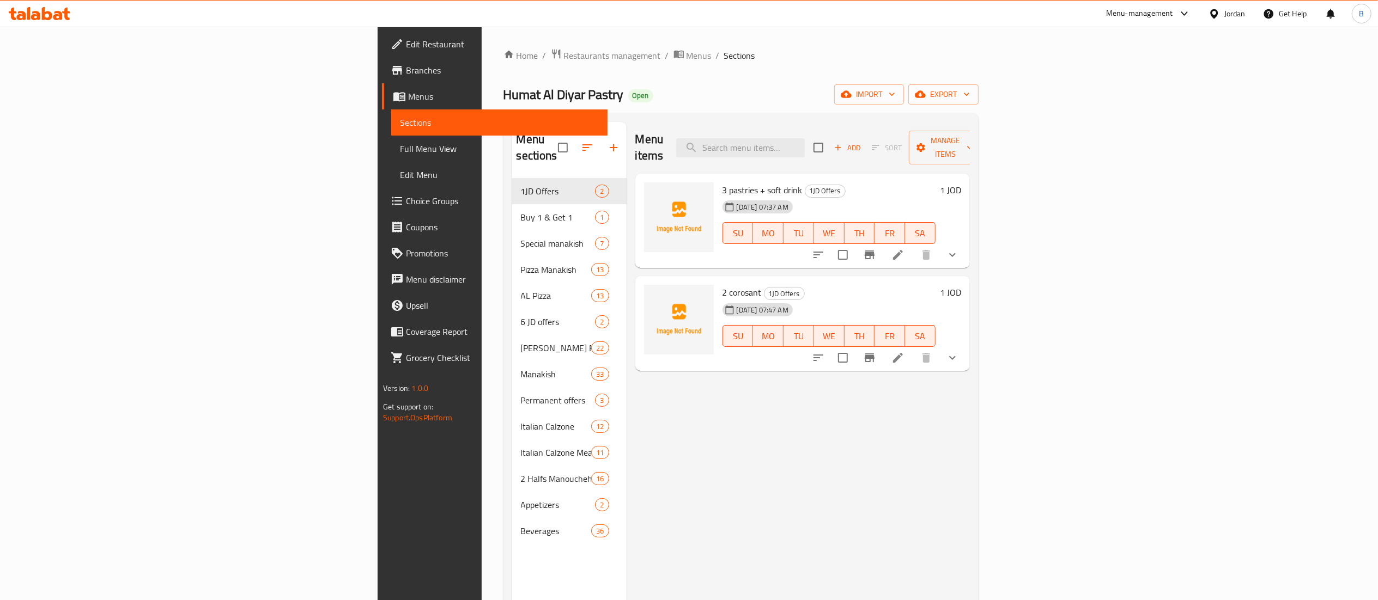
click at [903, 353] on icon at bounding box center [898, 358] width 10 height 10
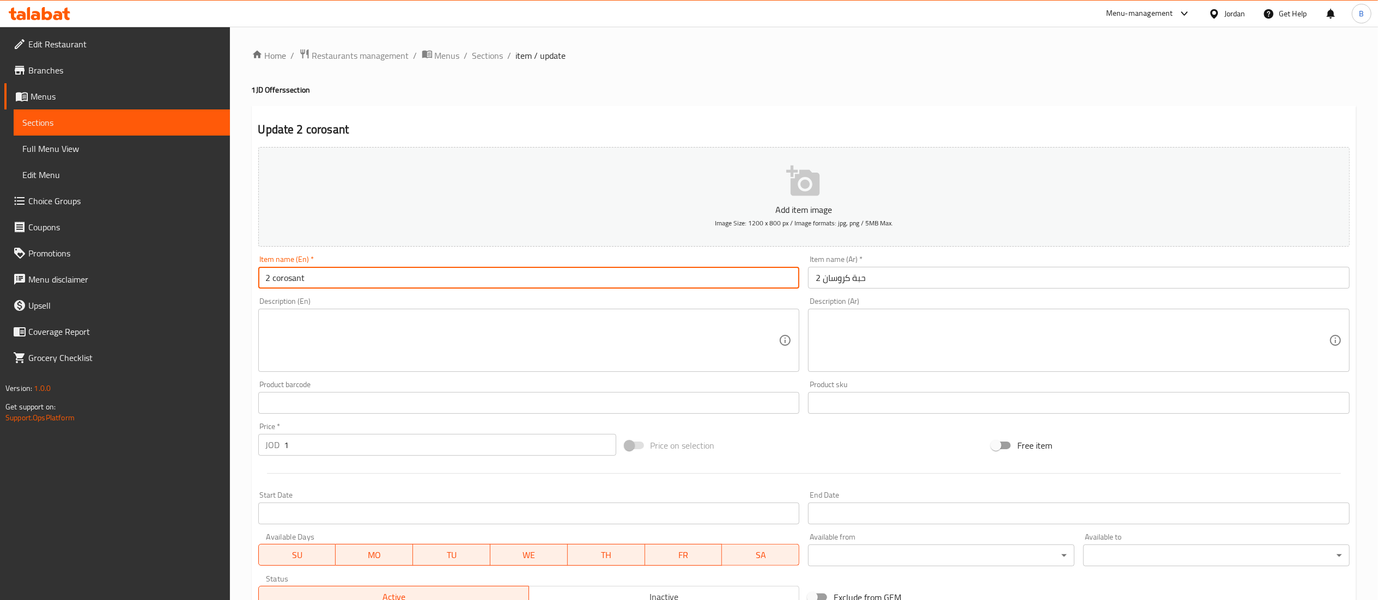
drag, startPoint x: 340, startPoint y: 271, endPoint x: 177, endPoint y: 274, distance: 164.0
click at [177, 274] on div "Edit Restaurant Branches Menus Sections Full Menu View Edit Menu Choice Groups …" at bounding box center [689, 407] width 1378 height 761
drag, startPoint x: 887, startPoint y: 284, endPoint x: 646, endPoint y: 281, distance: 241.4
click at [657, 281] on div "Add item image Image Size: 1200 x 800 px / Image formats: jpg, png / 5MB Max. I…" at bounding box center [804, 378] width 1100 height 470
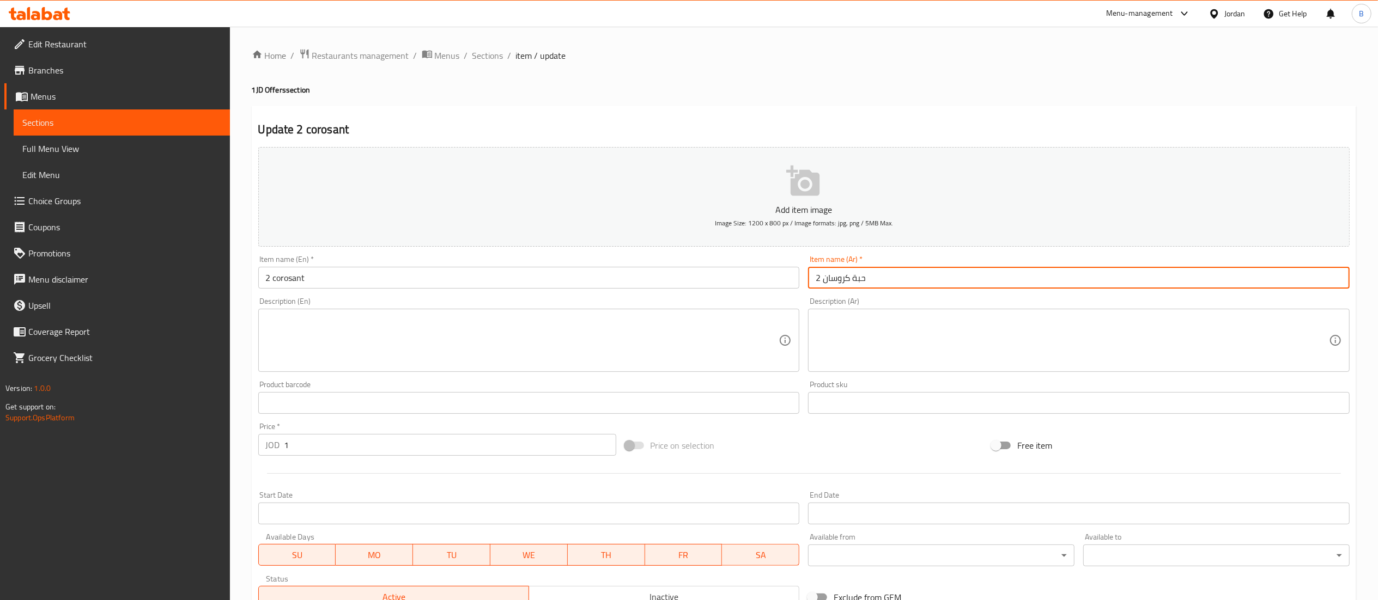
scroll to position [188, 0]
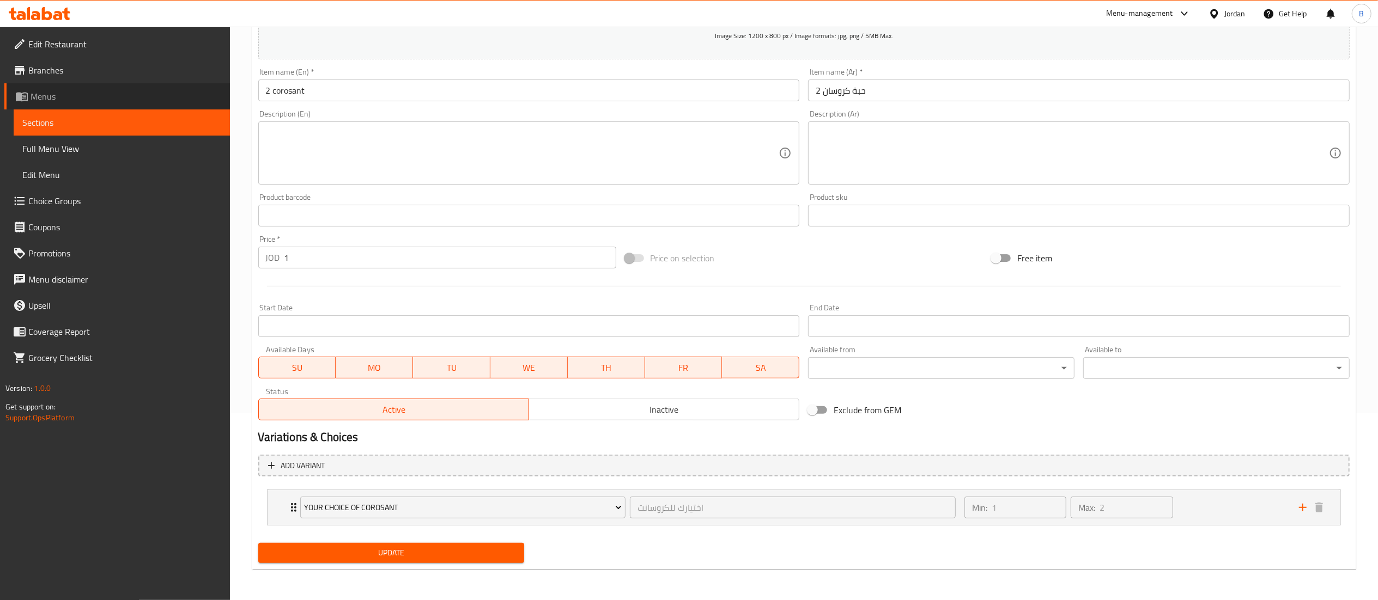
click at [92, 97] on span "Menus" at bounding box center [126, 96] width 191 height 13
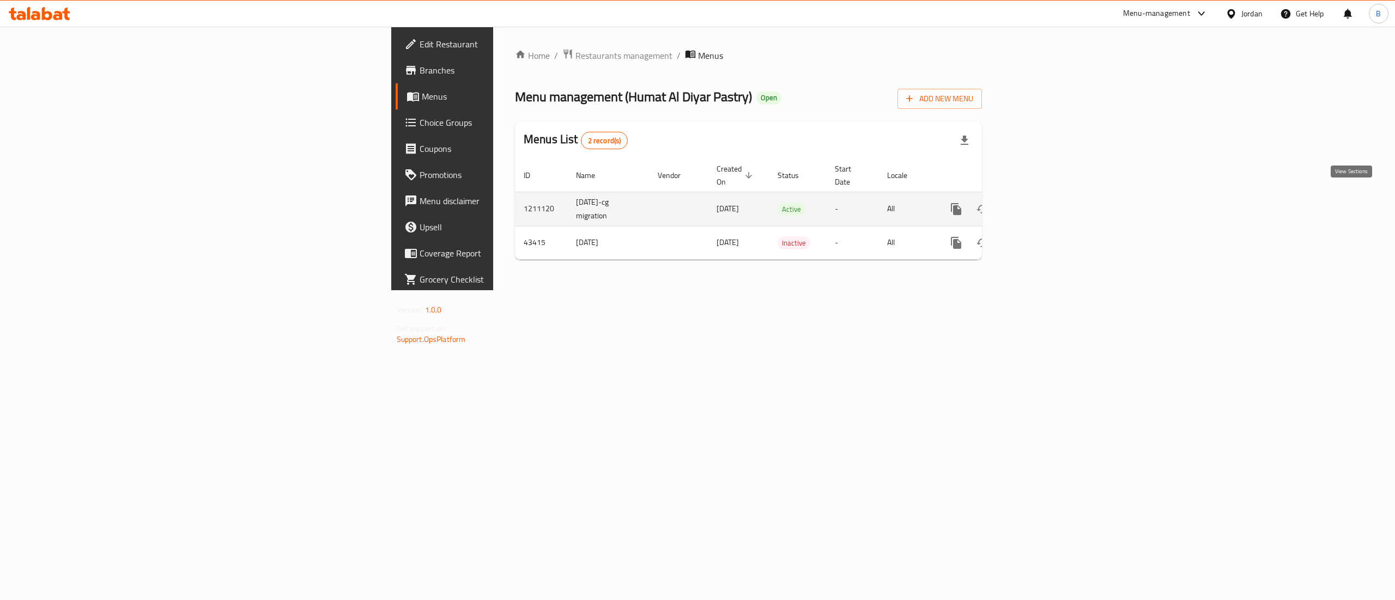
click at [1041, 203] on icon "enhanced table" at bounding box center [1034, 209] width 13 height 13
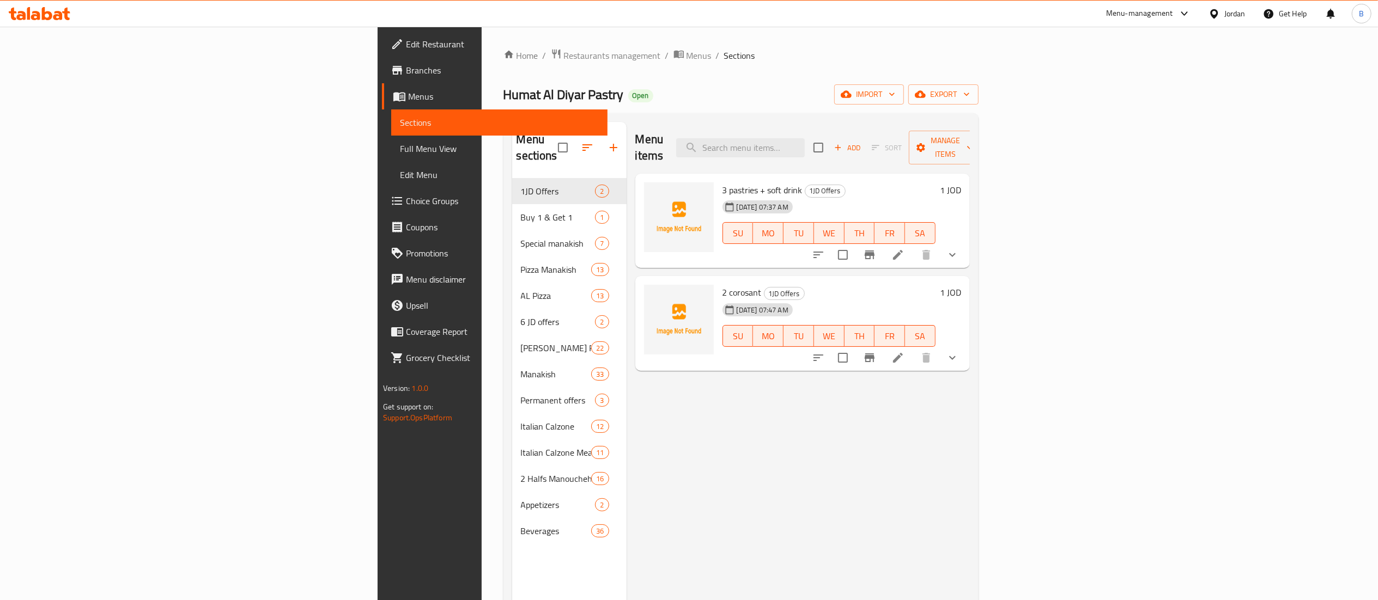
click at [406, 196] on span "Choice Groups" at bounding box center [502, 200] width 193 height 13
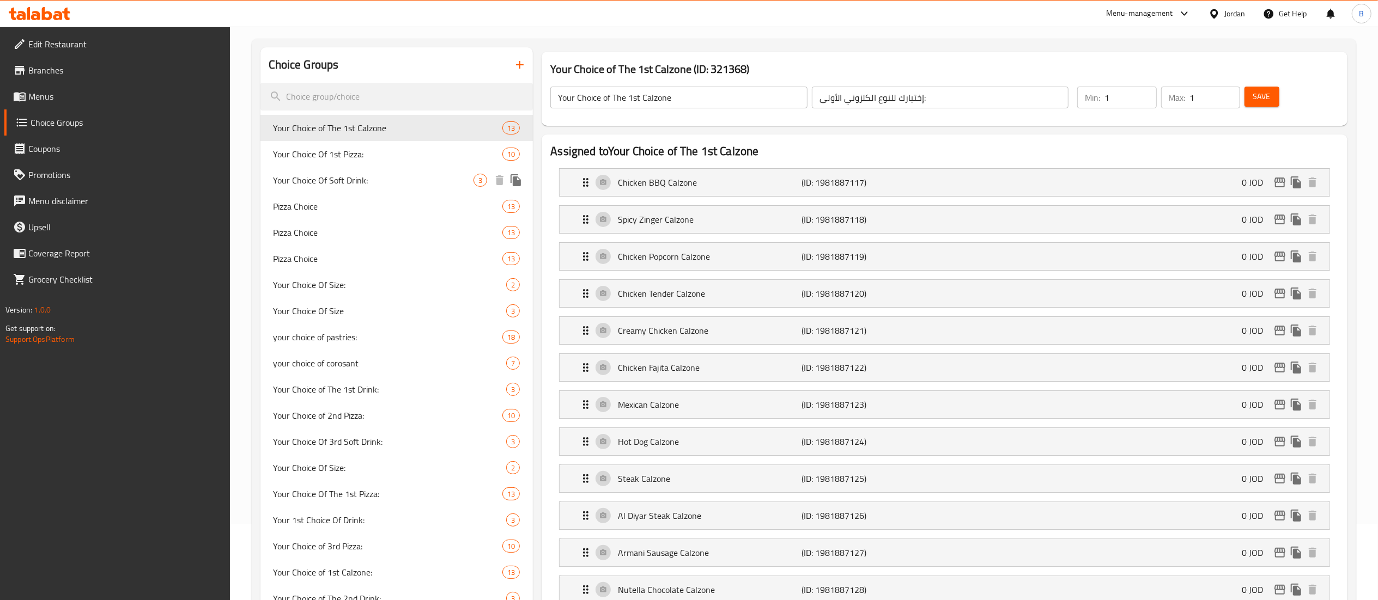
scroll to position [109, 0]
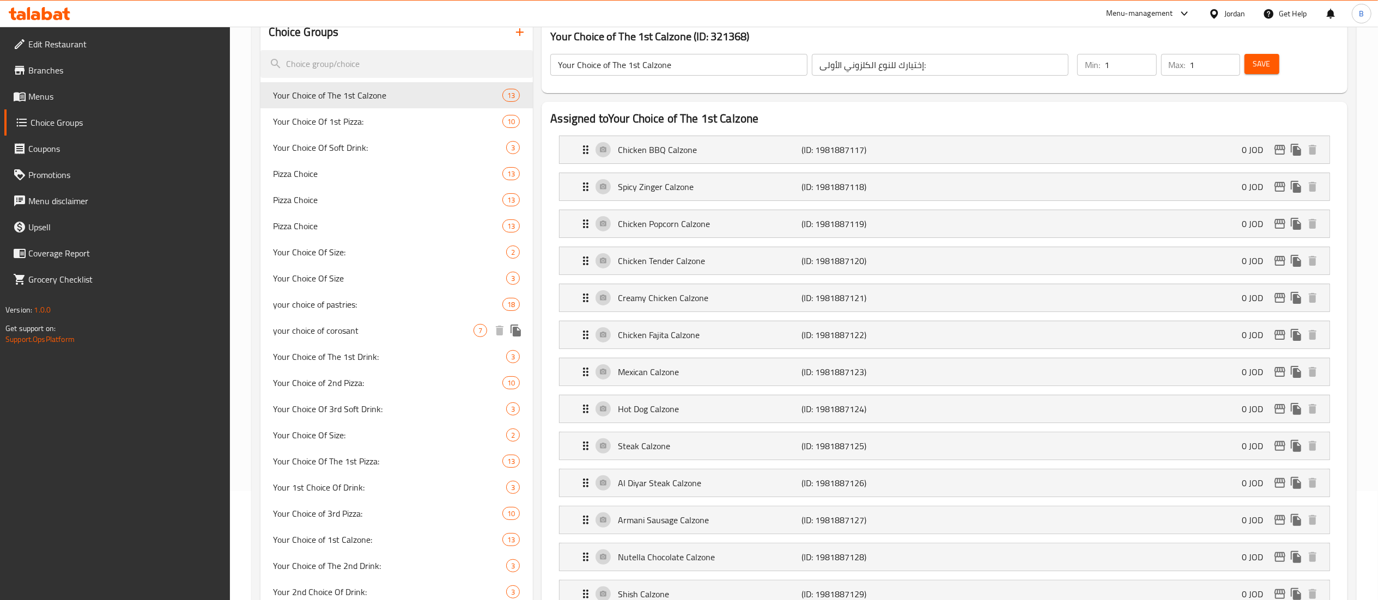
click at [362, 333] on span "your choice of corosant" at bounding box center [373, 330] width 200 height 13
type input "your choice of corosant"
type input "اختيارك للكروسانت"
type input "2"
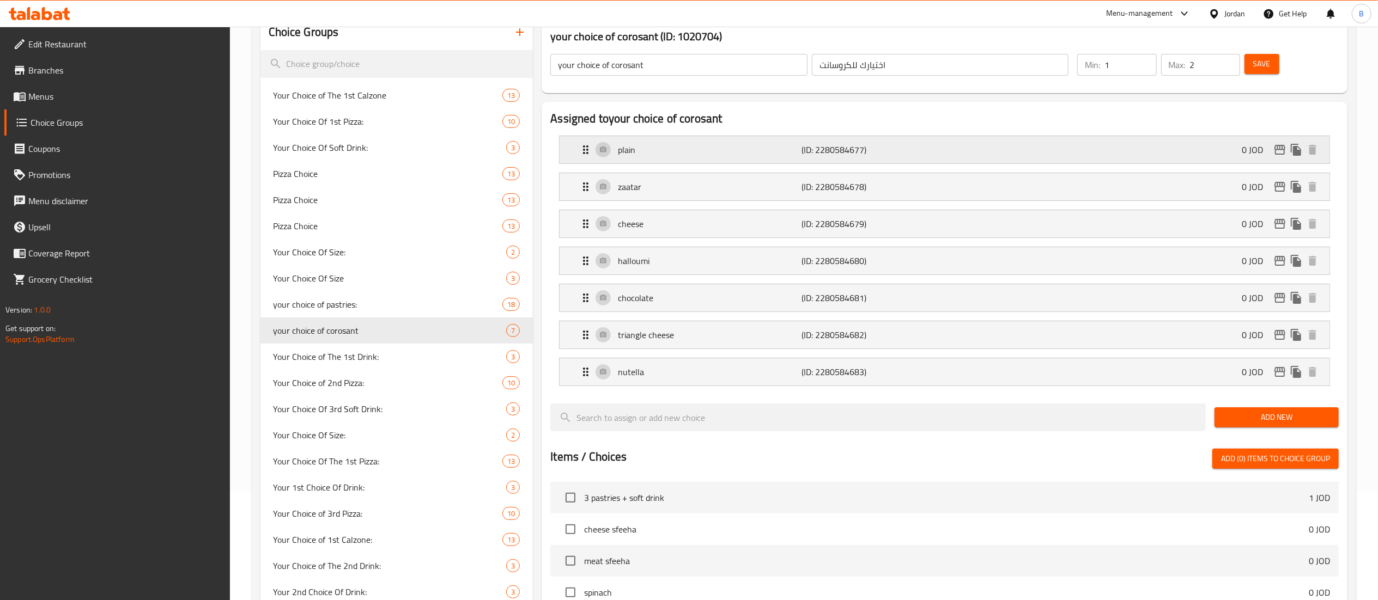
click at [661, 155] on p "plain" at bounding box center [710, 149] width 184 height 13
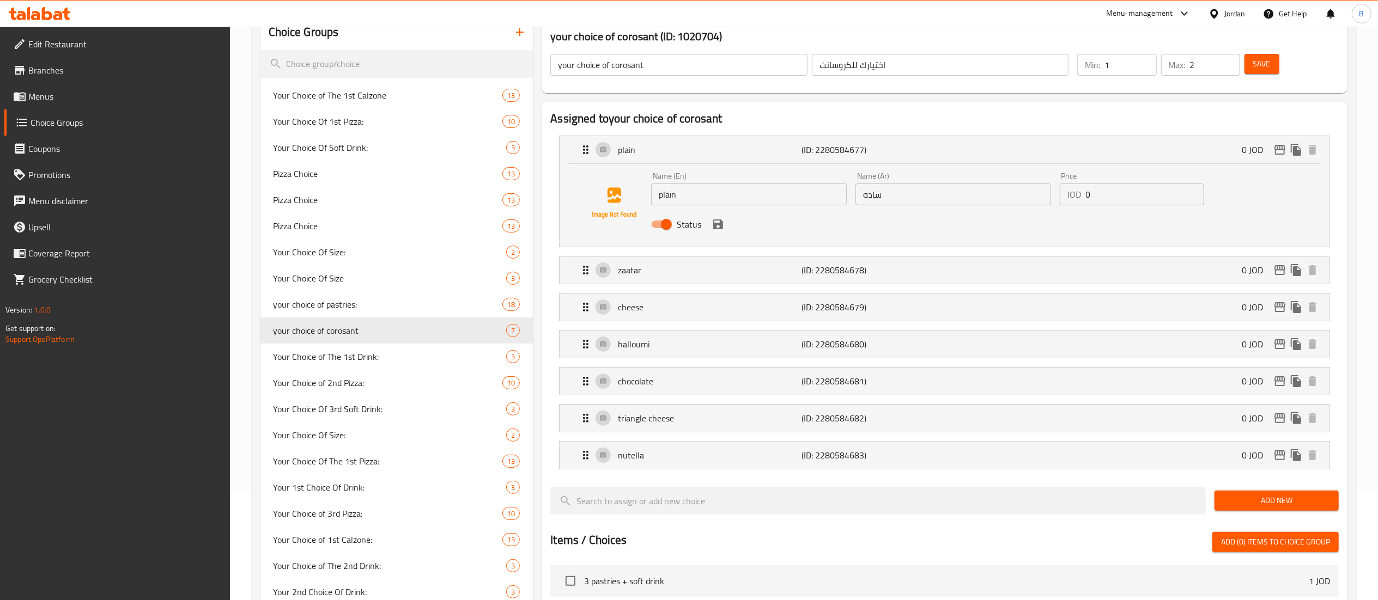
drag, startPoint x: 722, startPoint y: 202, endPoint x: 554, endPoint y: 200, distance: 167.8
click at [559, 200] on div "plain (ID: 2280584677) 0 JOD Name (En) plain Name (En) Name (Ar) ساده Name (Ar)…" at bounding box center [944, 192] width 771 height 112
drag, startPoint x: 928, startPoint y: 198, endPoint x: 595, endPoint y: 183, distance: 333.2
click at [695, 184] on div "Name (En) plain Name (En) Name (Ar) ساده Name (Ar) Price JOD 0 Price Status" at bounding box center [953, 203] width 612 height 71
click at [624, 273] on p "zaatar" at bounding box center [710, 270] width 184 height 13
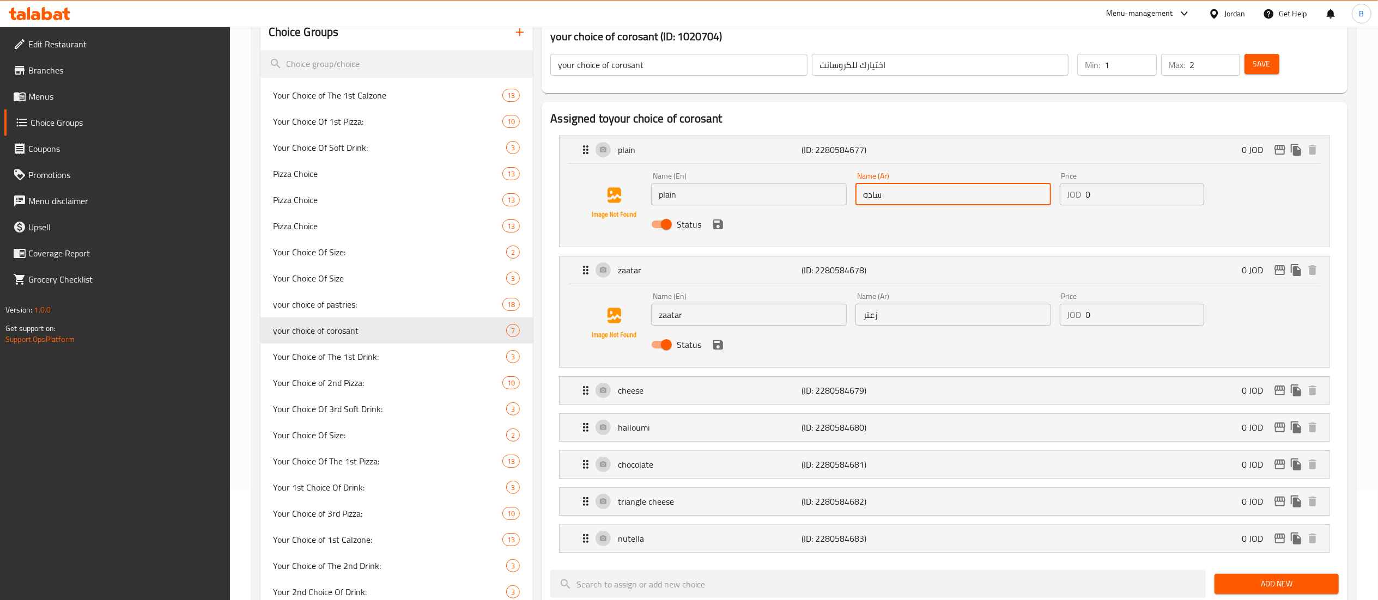
drag, startPoint x: 701, startPoint y: 317, endPoint x: 445, endPoint y: 270, distance: 259.9
click at [542, 285] on div "Assigned to your choice of corosant plain (ID: 2280584677) 0 JOD Name (En) plai…" at bounding box center [945, 557] width 806 height 911
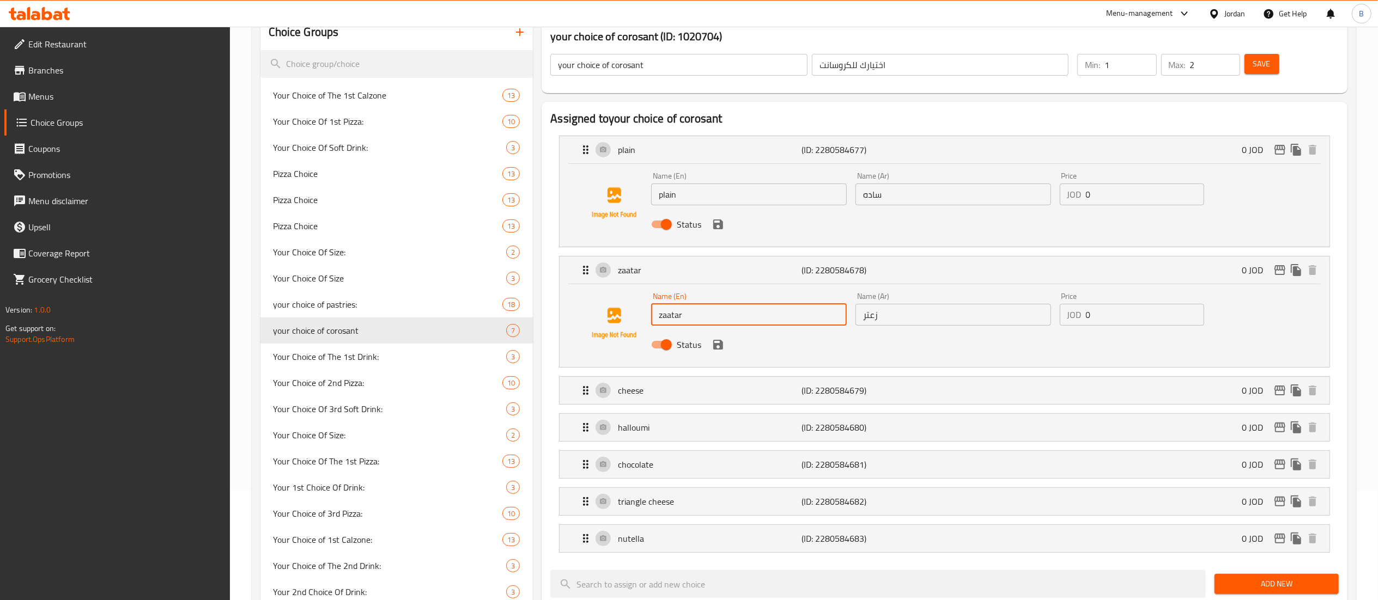
drag, startPoint x: 900, startPoint y: 318, endPoint x: 742, endPoint y: 309, distance: 158.2
click at [762, 313] on div "Name (En) zaatar Name (En) Name (Ar) زعتر Name (Ar) Price JOD 0 Price Status" at bounding box center [953, 323] width 612 height 71
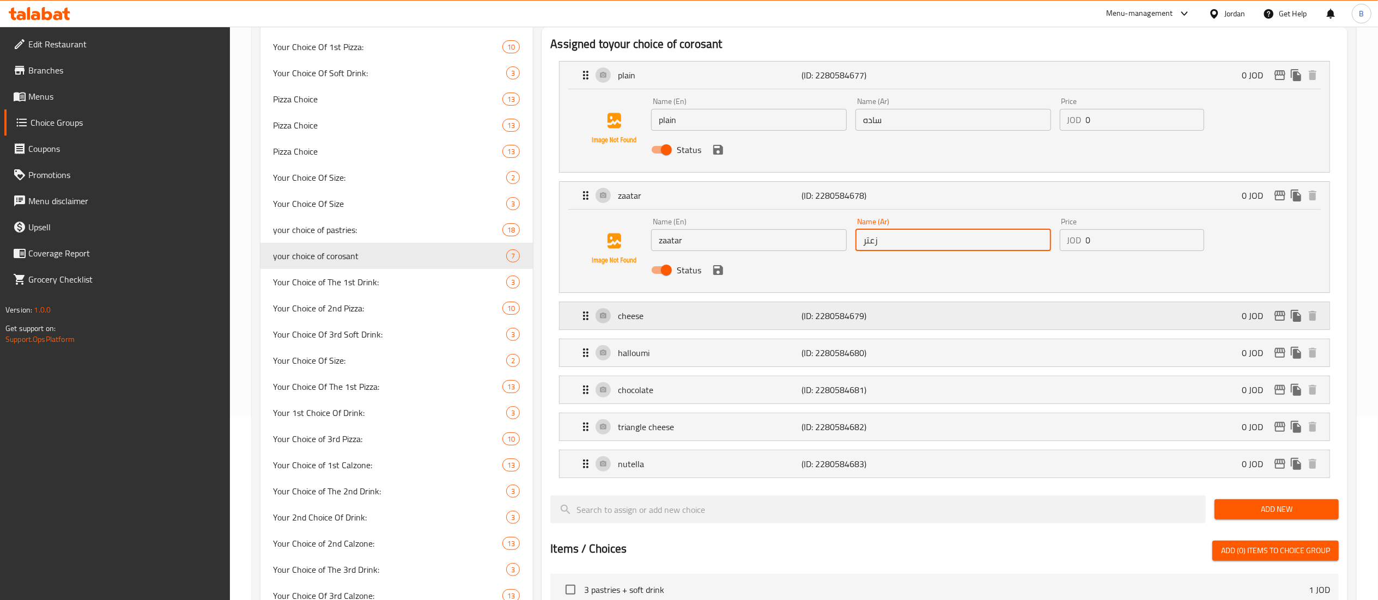
scroll to position [218, 0]
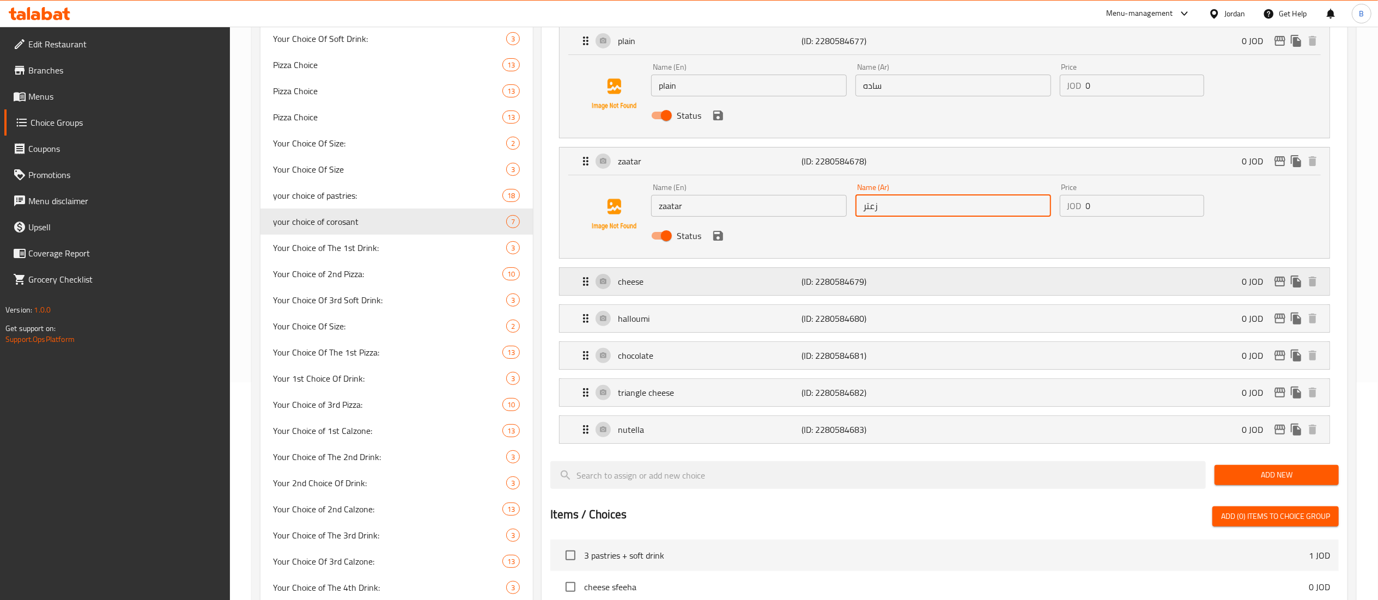
click at [680, 285] on p "cheese" at bounding box center [710, 281] width 184 height 13
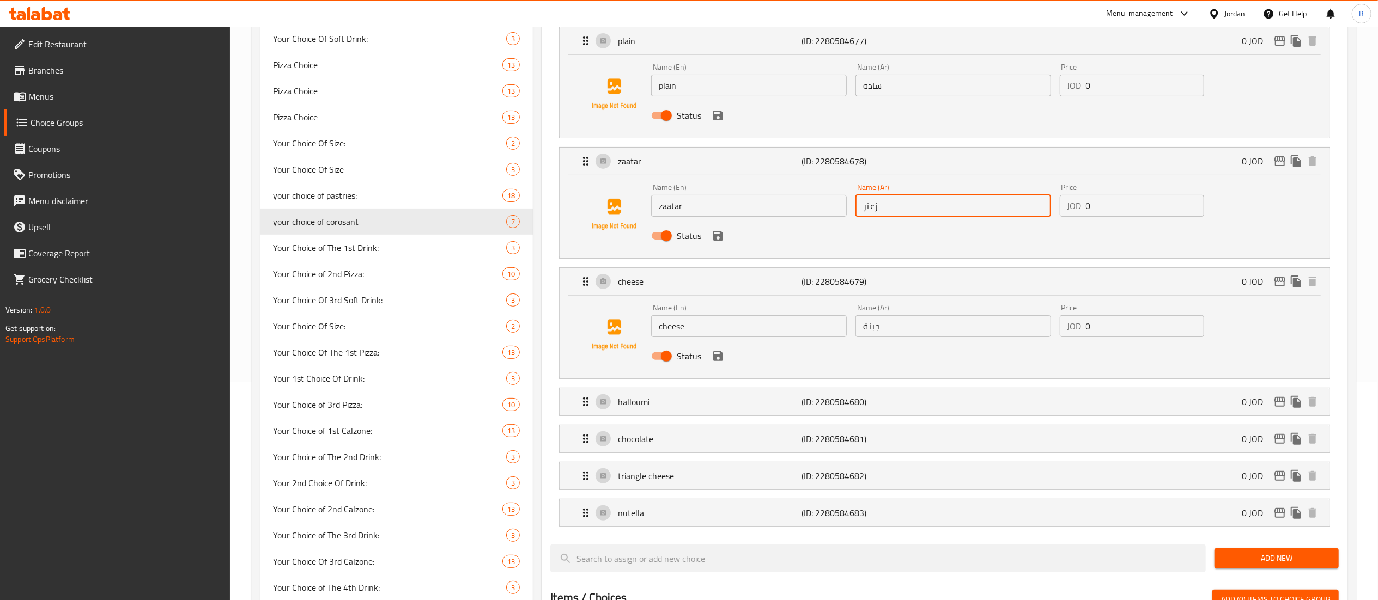
drag, startPoint x: 771, startPoint y: 320, endPoint x: 530, endPoint y: 317, distance: 241.9
click at [551, 317] on li "cheese (ID: 2280584679) 0 JOD Name (En) cheese Name (En) Name (Ar) جبنة Name (A…" at bounding box center [944, 323] width 788 height 120
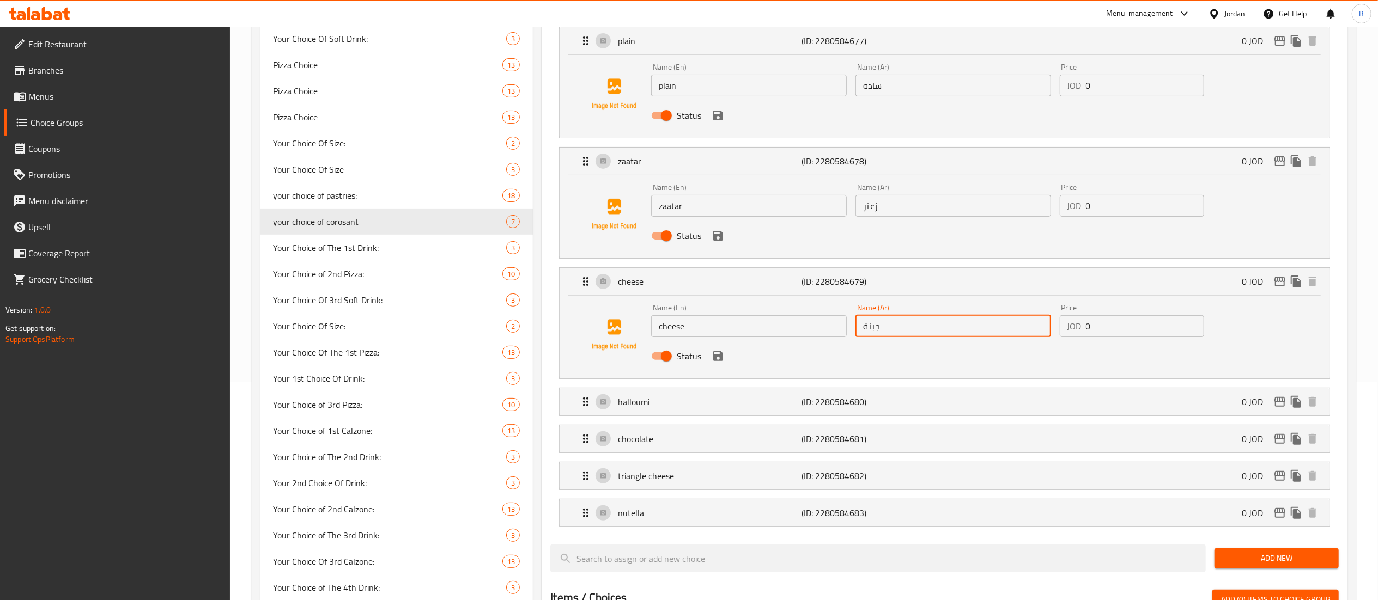
drag, startPoint x: 903, startPoint y: 337, endPoint x: 717, endPoint y: 333, distance: 185.3
click at [767, 333] on div "Name (En) cheese Name (En) Name (Ar) جبنة Name (Ar) Price JOD 0 Price Status" at bounding box center [953, 335] width 612 height 71
drag, startPoint x: 713, startPoint y: 404, endPoint x: 713, endPoint y: 414, distance: 9.8
click at [713, 405] on p "halloumi" at bounding box center [710, 402] width 184 height 13
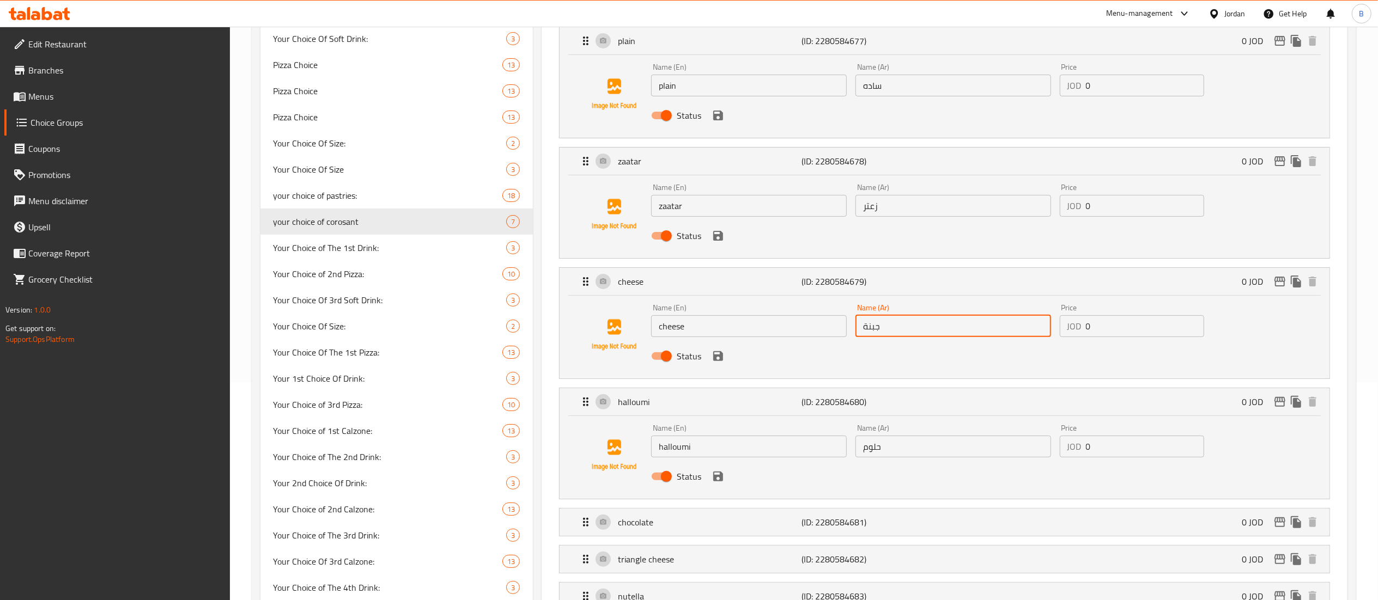
click at [611, 442] on div "Name (En) halloumi Name (En) Name (Ar) حلوم Name (Ar) Price JOD 0 Price Status" at bounding box center [944, 455] width 735 height 74
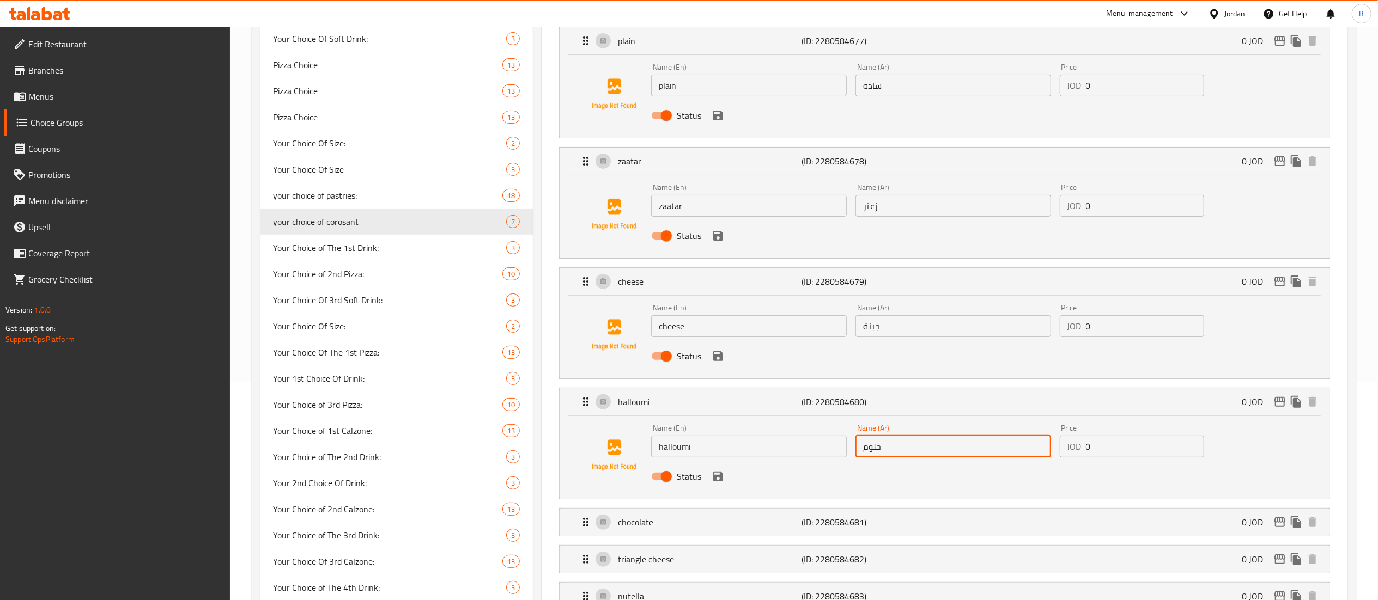
drag, startPoint x: 928, startPoint y: 450, endPoint x: 722, endPoint y: 448, distance: 206.5
click at [758, 448] on div "Name (En) halloumi Name (En) Name (Ar) حلوم Name (Ar) Price JOD 0 Price Status" at bounding box center [953, 455] width 612 height 71
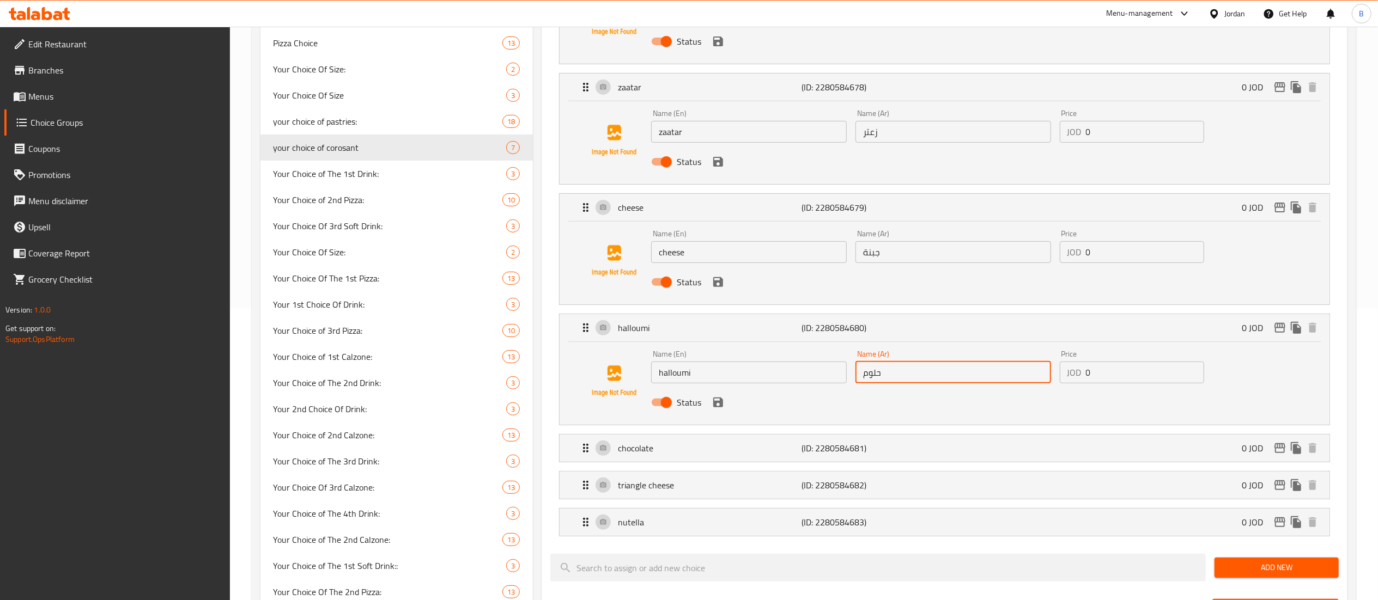
scroll to position [327, 0]
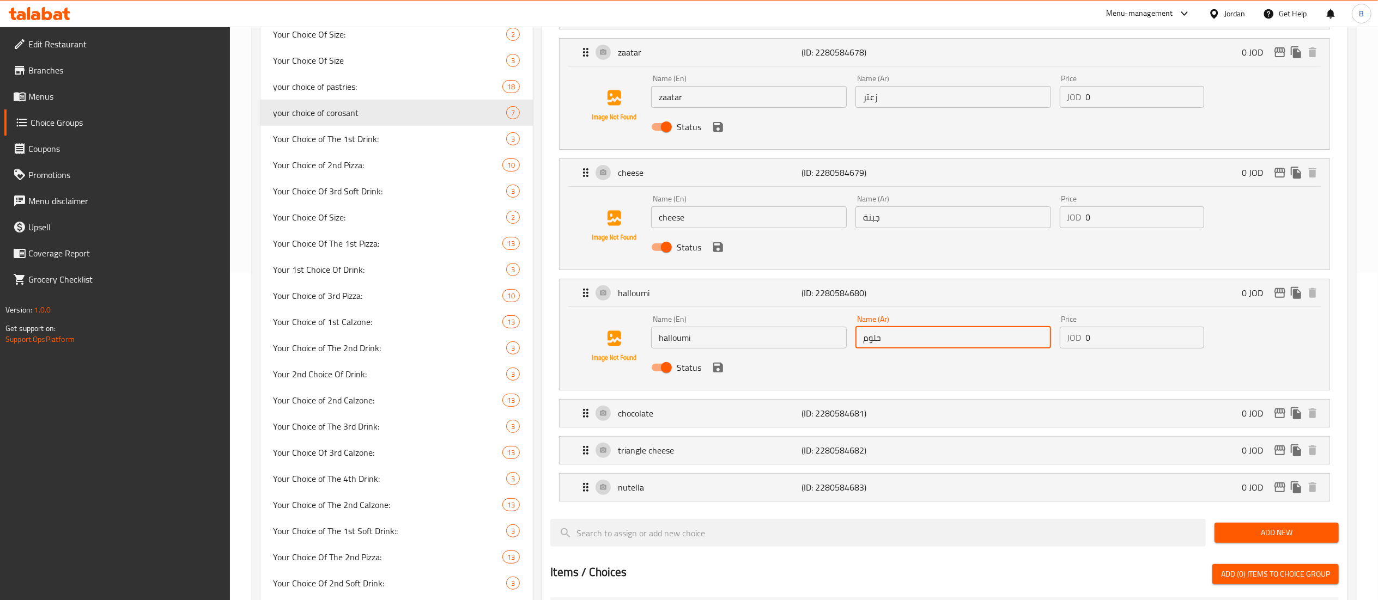
click at [672, 415] on nav "plain (ID: 2280584677) 0 JOD Name (En) plain Name (En) Name (Ar) ساده Name (Ar)…" at bounding box center [944, 209] width 788 height 601
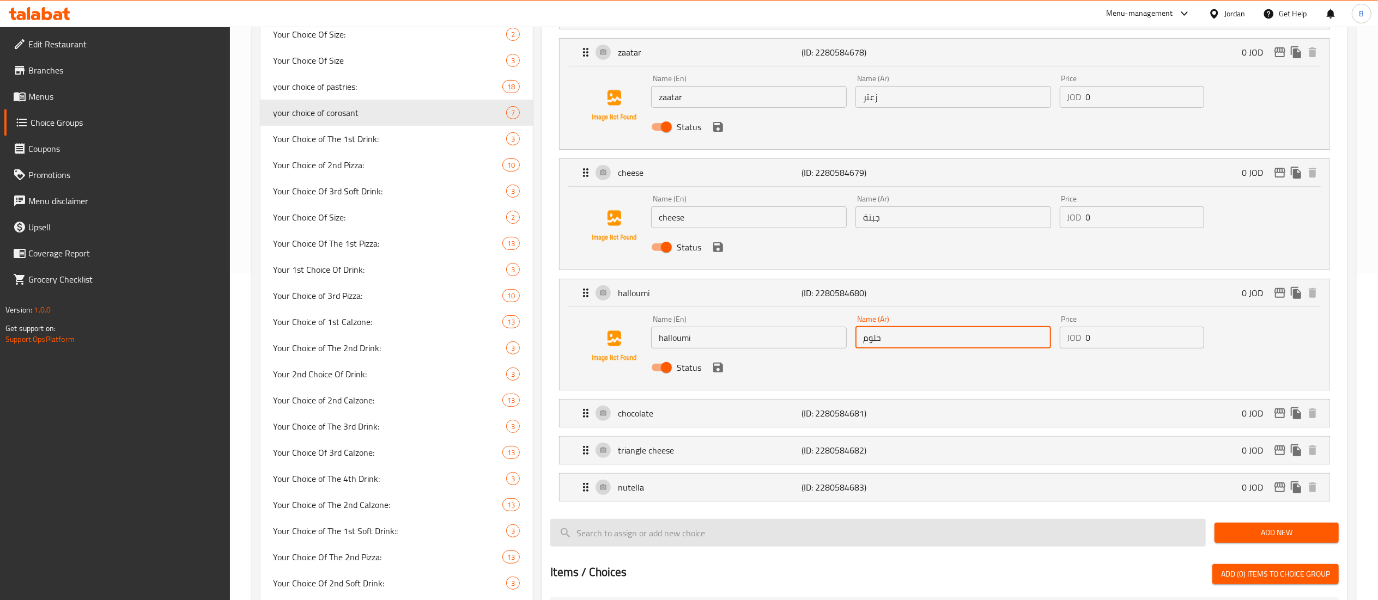
scroll to position [436, 0]
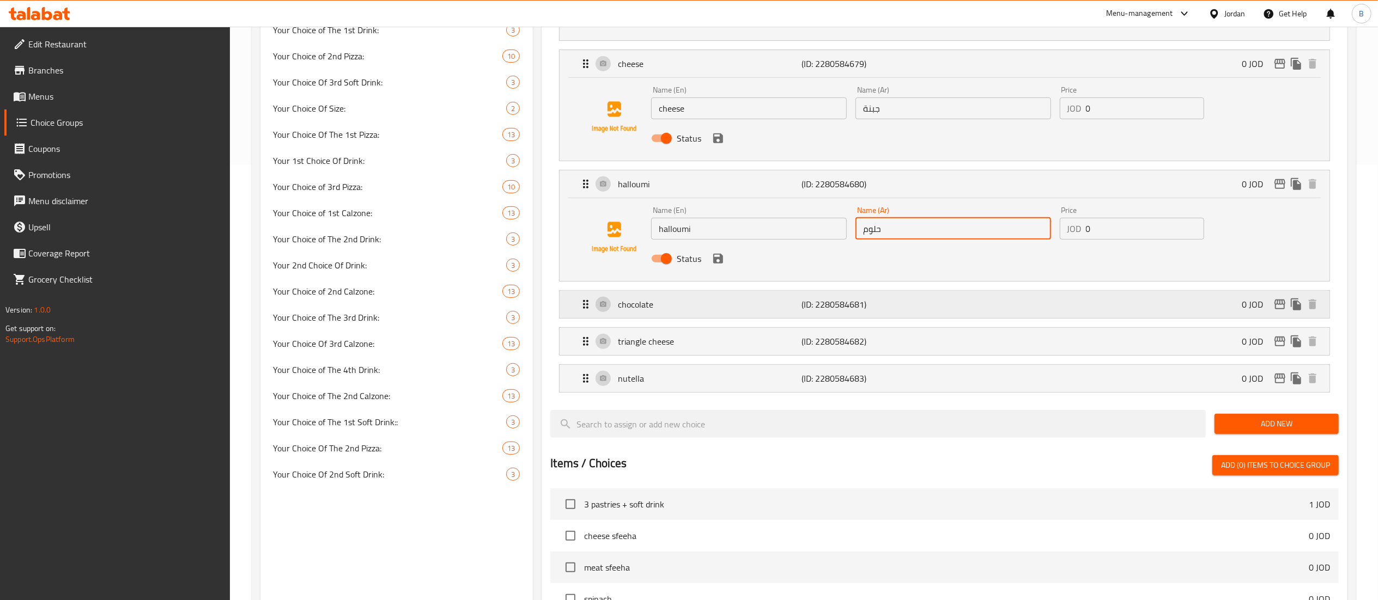
click at [683, 306] on p "chocolate" at bounding box center [710, 304] width 184 height 13
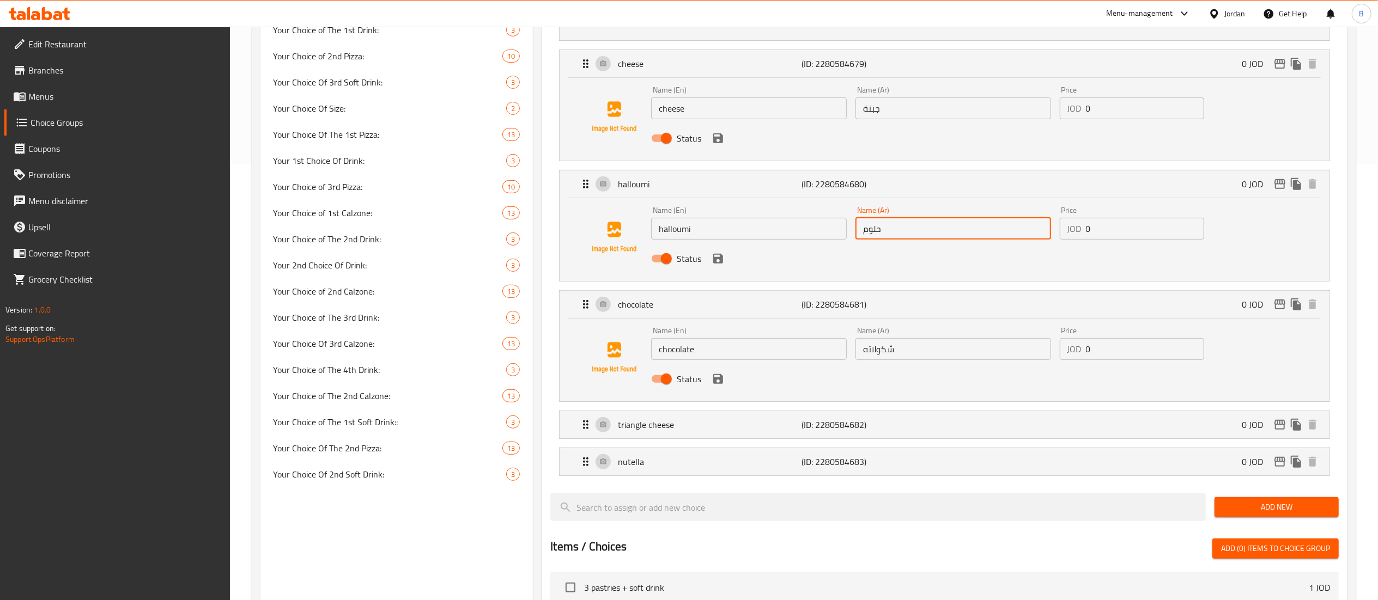
drag, startPoint x: 739, startPoint y: 352, endPoint x: 587, endPoint y: 345, distance: 152.7
click at [593, 345] on div "Name (En) chocolate Name (En) Name (Ar) شكولاته Name (Ar) Price JOD 0 Price Sta…" at bounding box center [944, 358] width 735 height 74
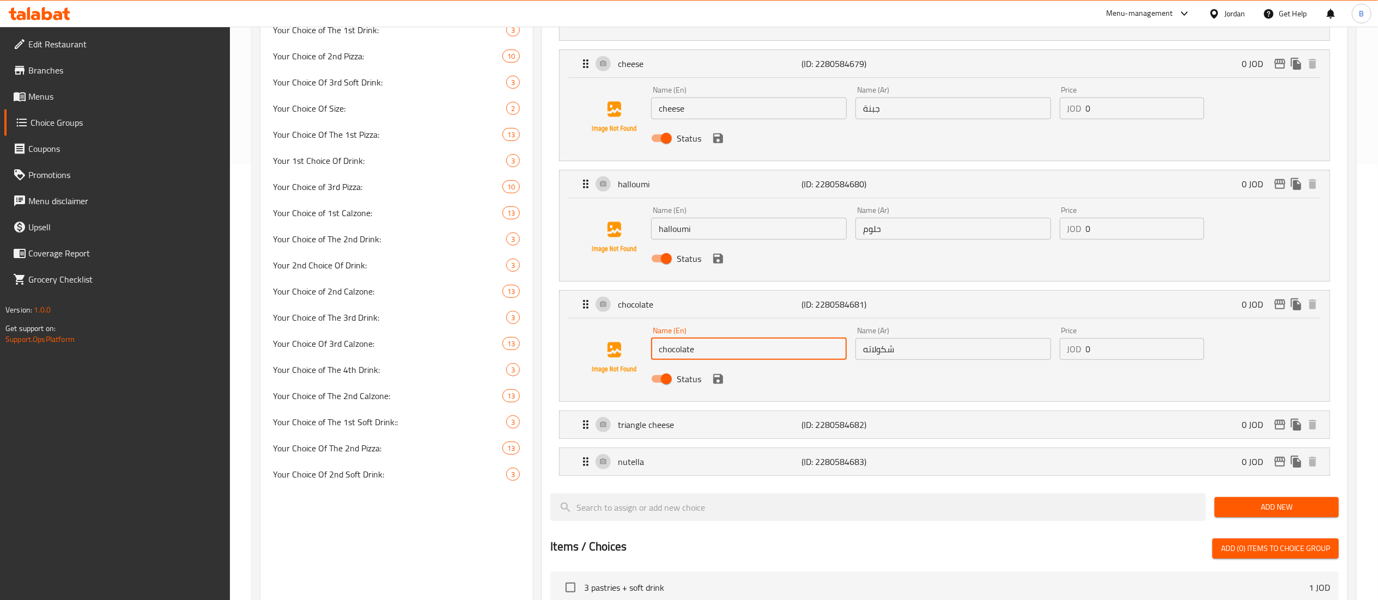
drag, startPoint x: 913, startPoint y: 357, endPoint x: 787, endPoint y: 353, distance: 125.9
click at [826, 353] on div "Name (En) chocolate Name (En) Name (Ar) شكولاته Name (Ar) Price JOD 0 Price Sta…" at bounding box center [953, 358] width 612 height 71
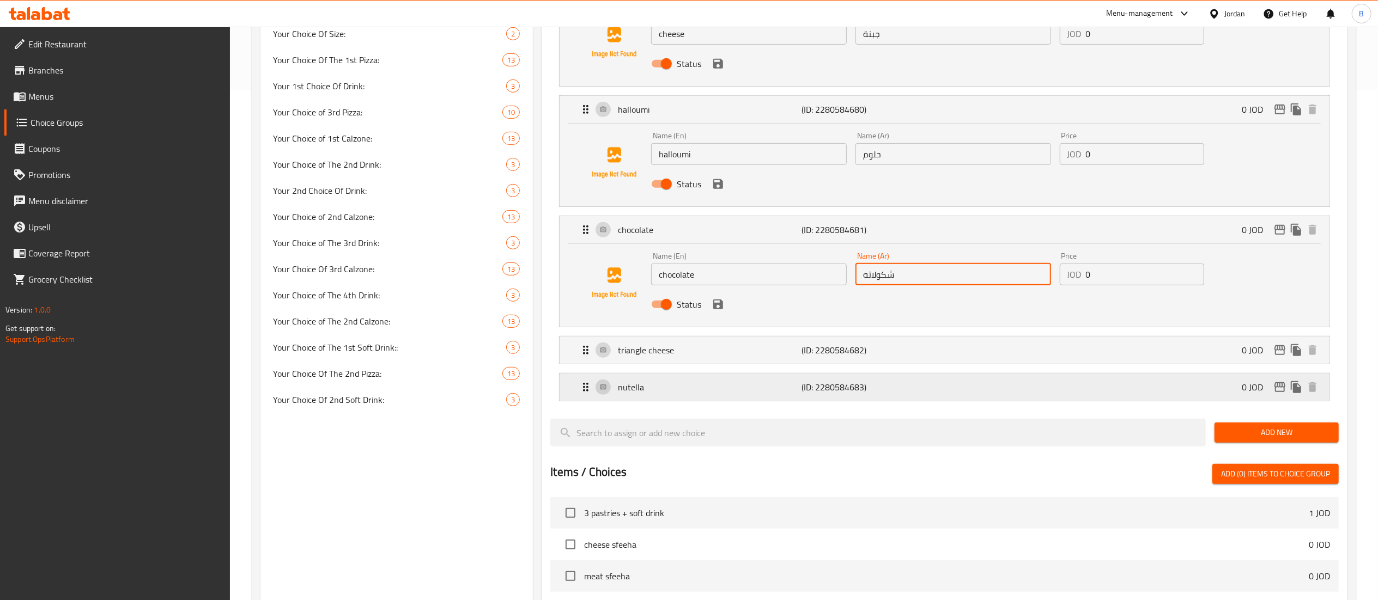
scroll to position [545, 0]
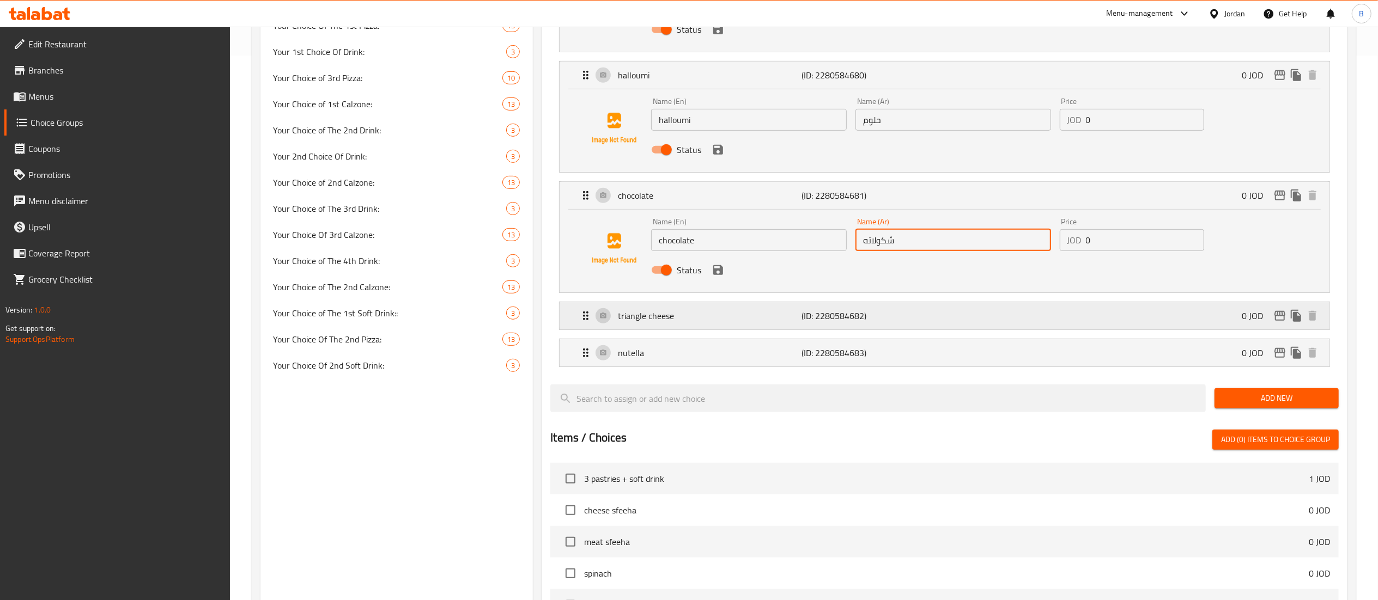
click at [678, 322] on p "triangle cheese" at bounding box center [710, 315] width 184 height 13
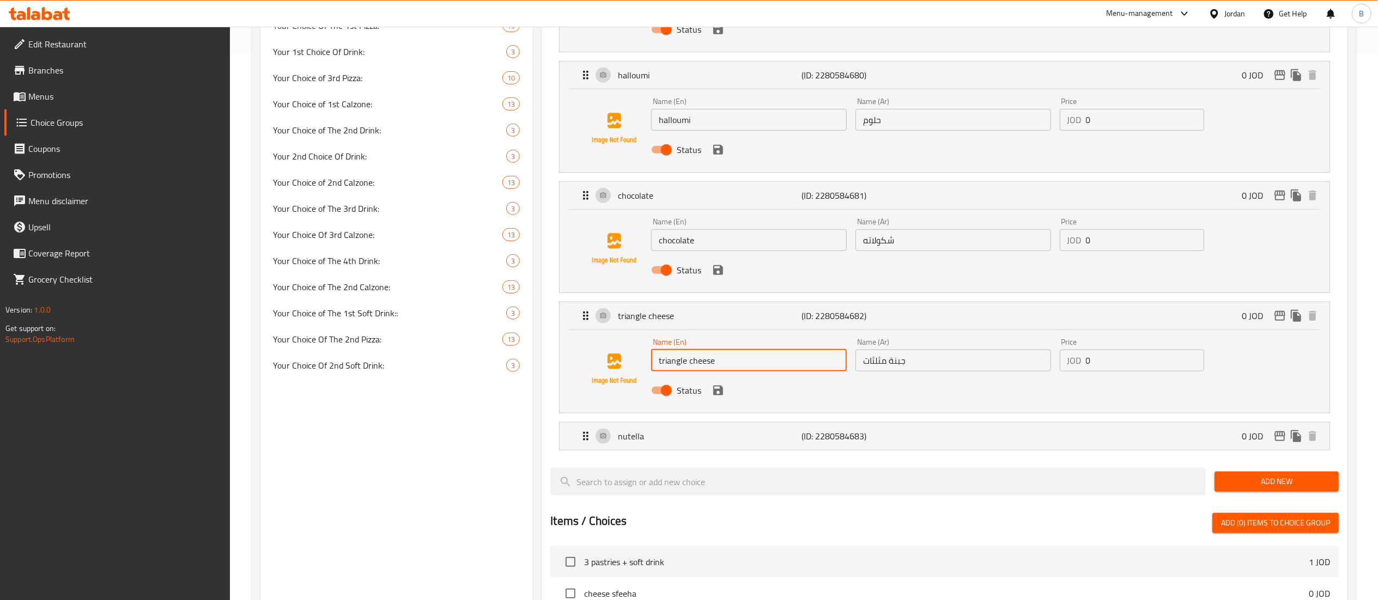
drag, startPoint x: 764, startPoint y: 370, endPoint x: 465, endPoint y: 342, distance: 300.4
click at [519, 349] on div "Choice Groups Your Choice of The 1st Calzone 13 Your Choice Of 1st Pizza: 10 Yo…" at bounding box center [805, 285] width 1091 height 1413
click at [891, 372] on input "جبنة مثلثات" at bounding box center [953, 361] width 196 height 22
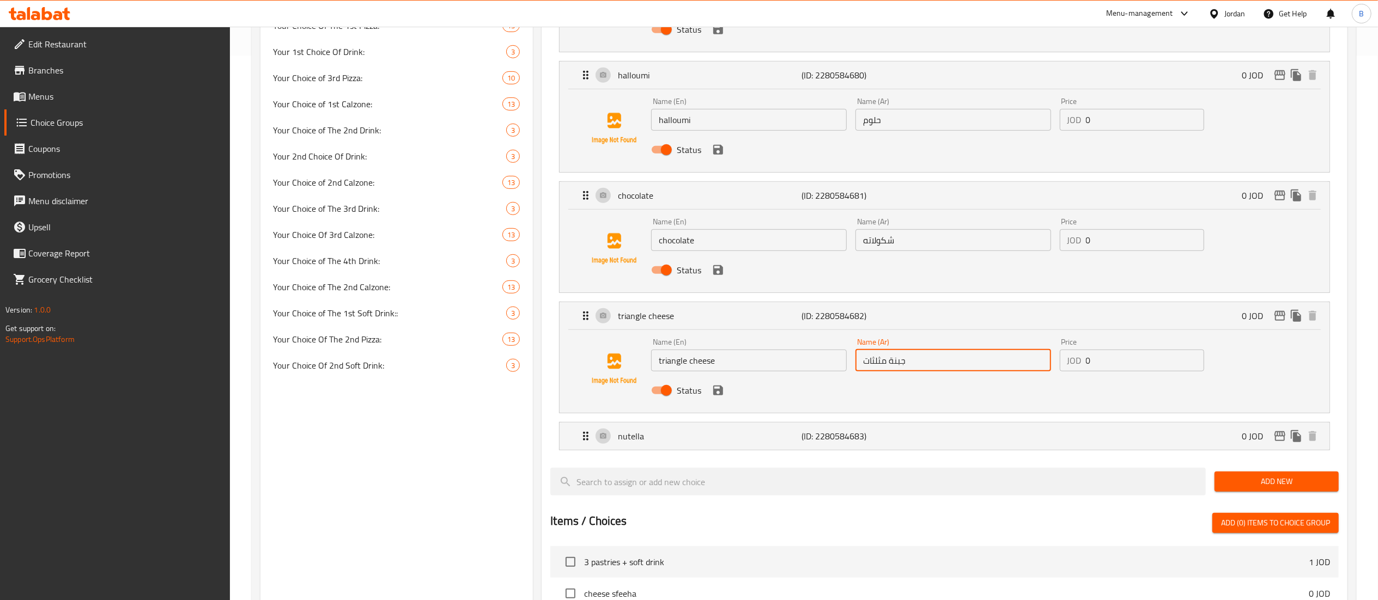
click at [892, 372] on input "جبنة مثلثات" at bounding box center [953, 361] width 196 height 22
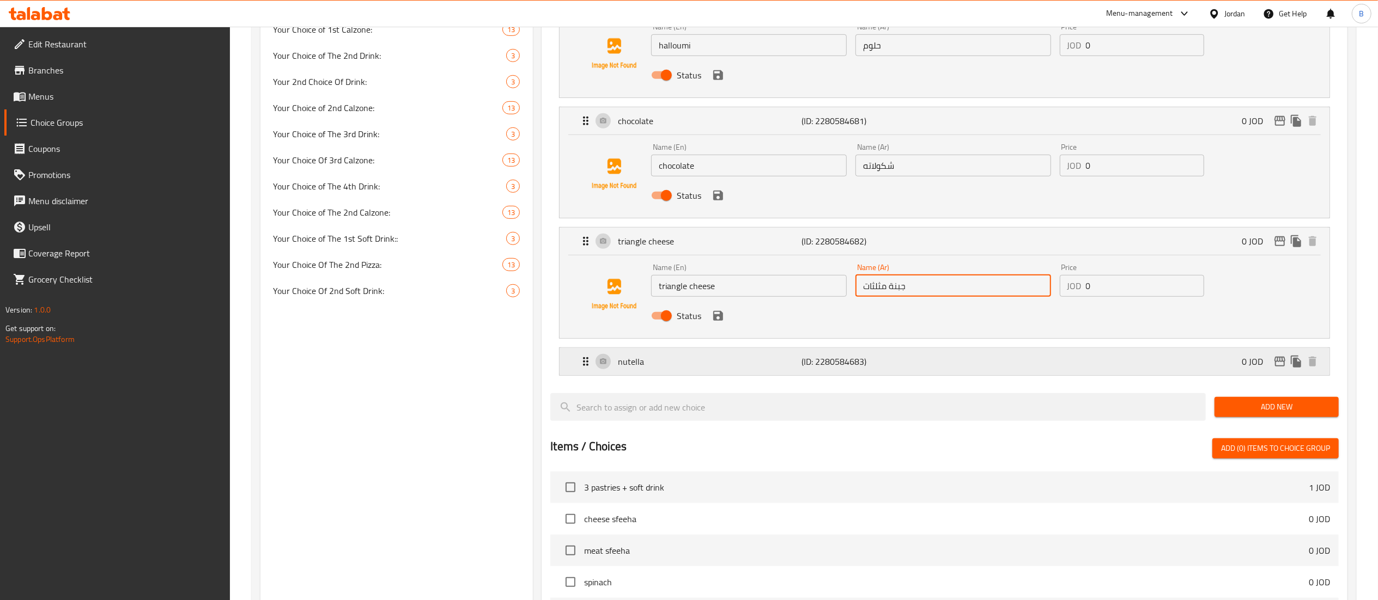
scroll to position [654, 0]
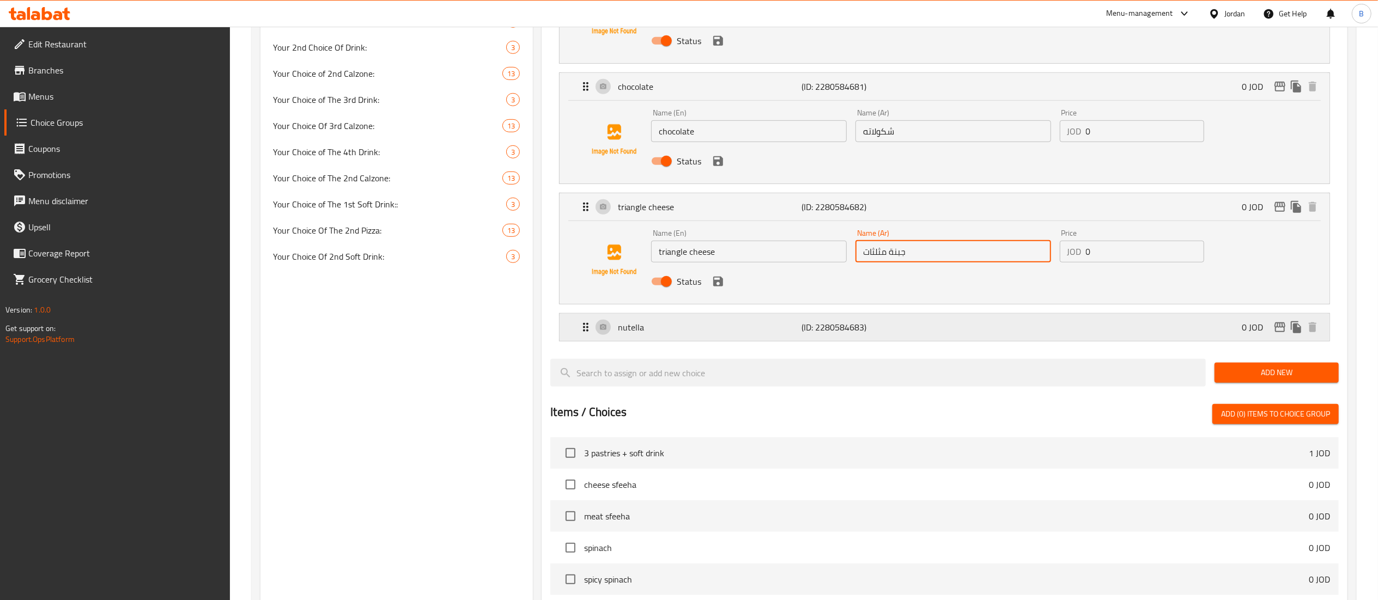
click at [668, 326] on p "nutella" at bounding box center [710, 327] width 184 height 13
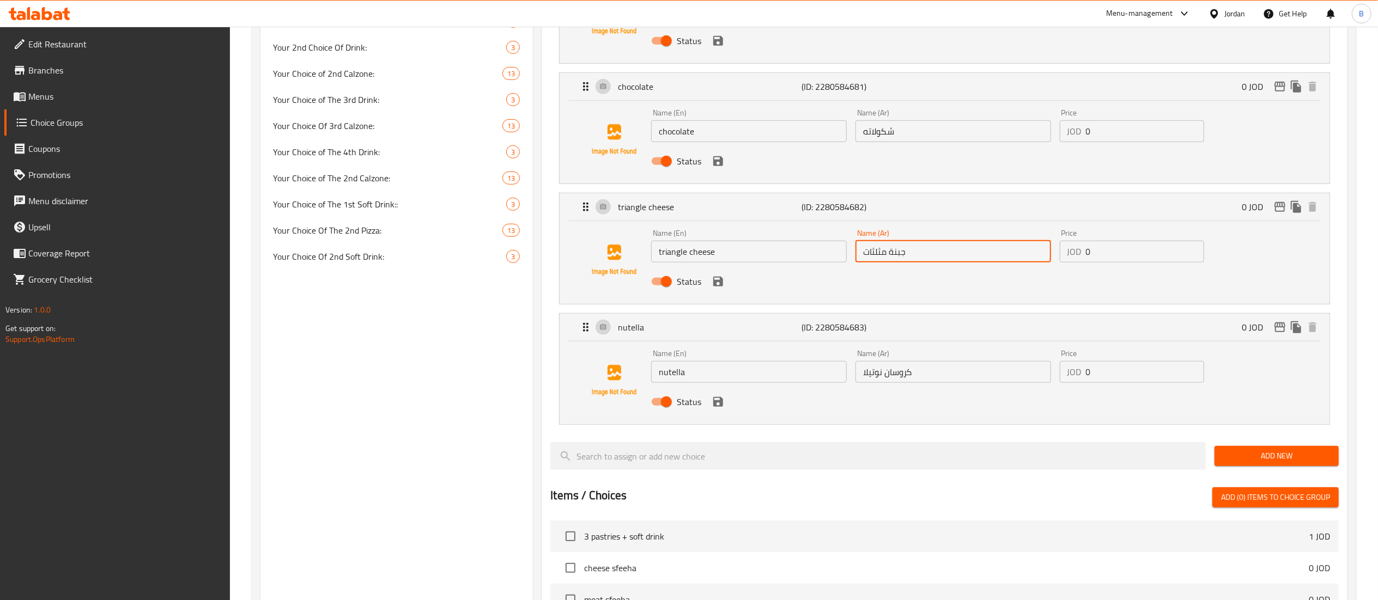
drag, startPoint x: 677, startPoint y: 372, endPoint x: 610, endPoint y: 368, distance: 66.6
click at [610, 368] on div "Name (En) nutella Name (En) Name (Ar) كروسان نوتيلا Name (Ar) Price JOD 0 Price…" at bounding box center [944, 381] width 735 height 74
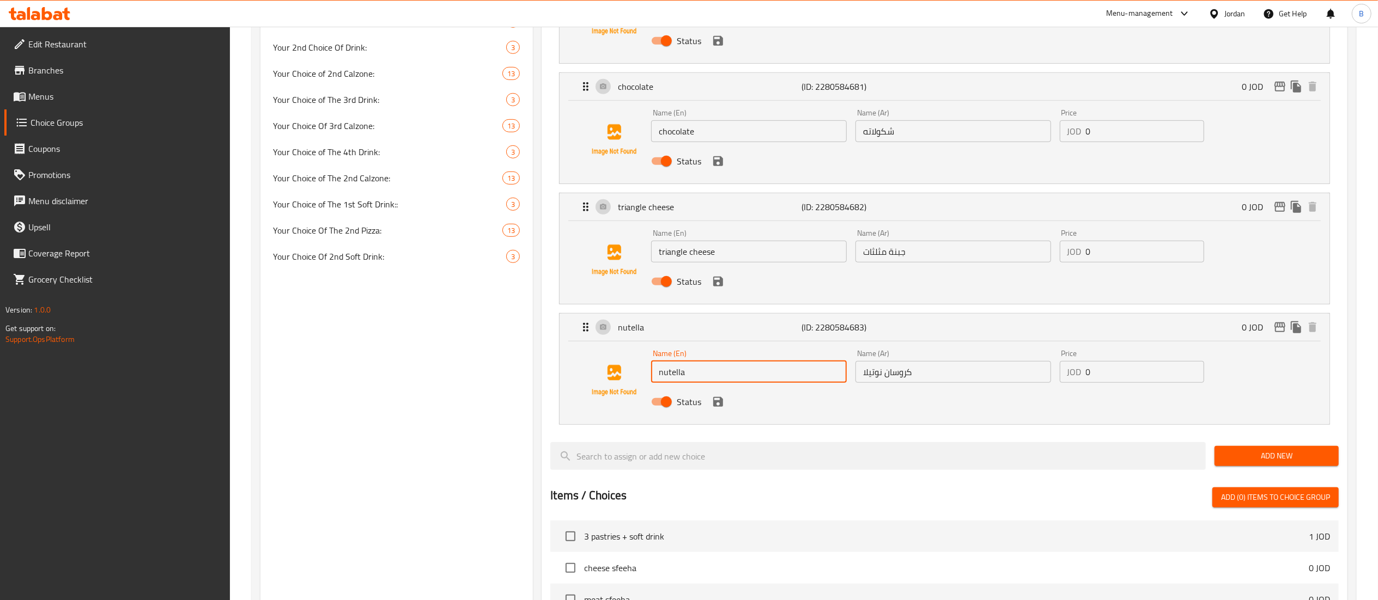
drag, startPoint x: 944, startPoint y: 375, endPoint x: 639, endPoint y: 372, distance: 305.1
click at [792, 372] on div "Name (En) nutella Name (En) Name (Ar) كروسان نوتيلا Name (Ar) Price JOD 0 Price…" at bounding box center [953, 380] width 612 height 71
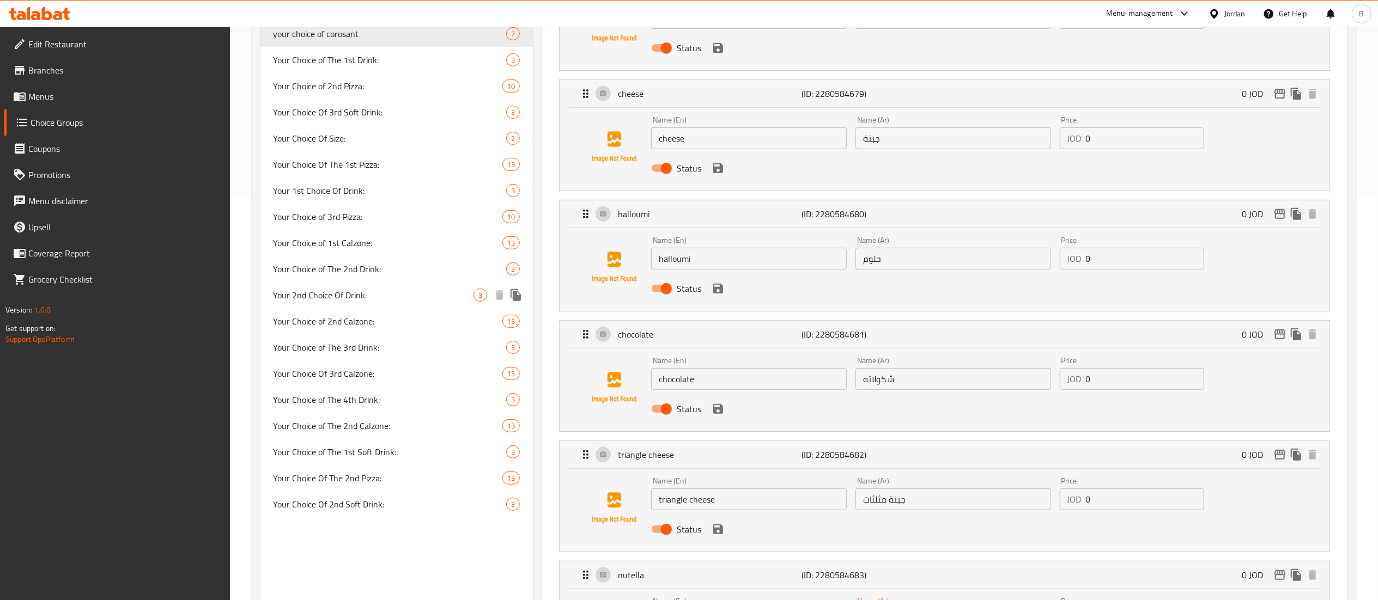
scroll to position [327, 0]
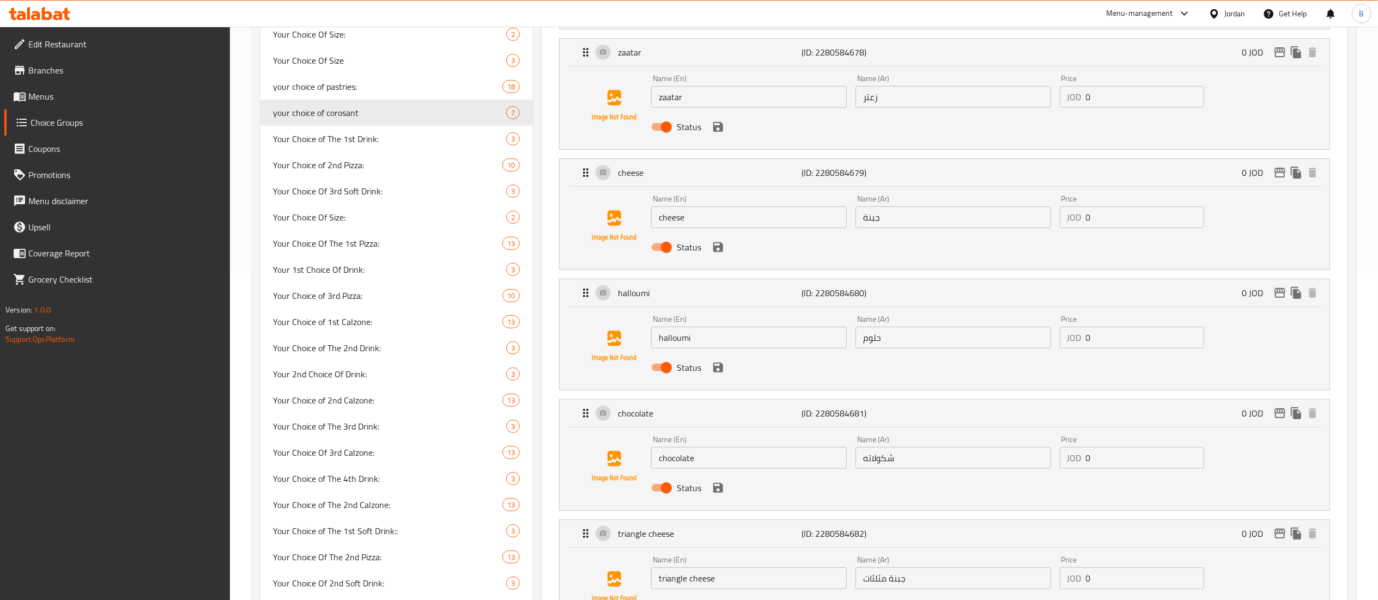
drag, startPoint x: 79, startPoint y: 104, endPoint x: 99, endPoint y: 106, distance: 19.7
click at [79, 104] on link "Menus" at bounding box center [117, 96] width 226 height 26
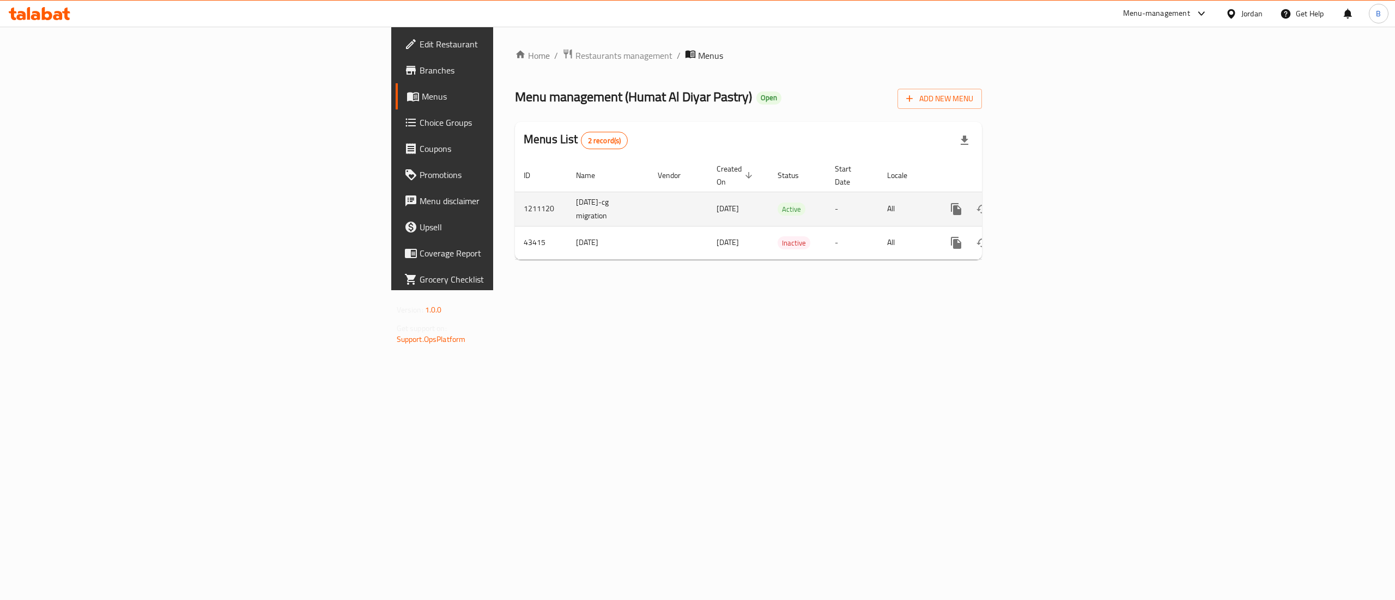
click at [1041, 203] on icon "enhanced table" at bounding box center [1034, 209] width 13 height 13
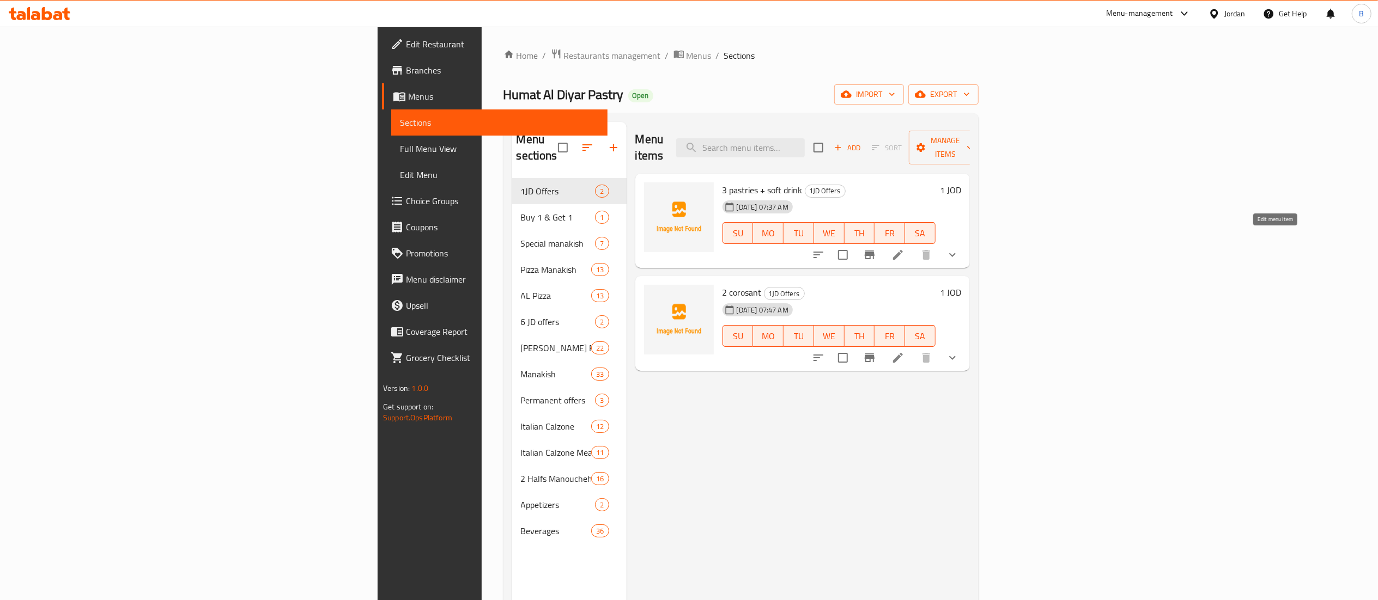
click at [904, 248] on icon at bounding box center [897, 254] width 13 height 13
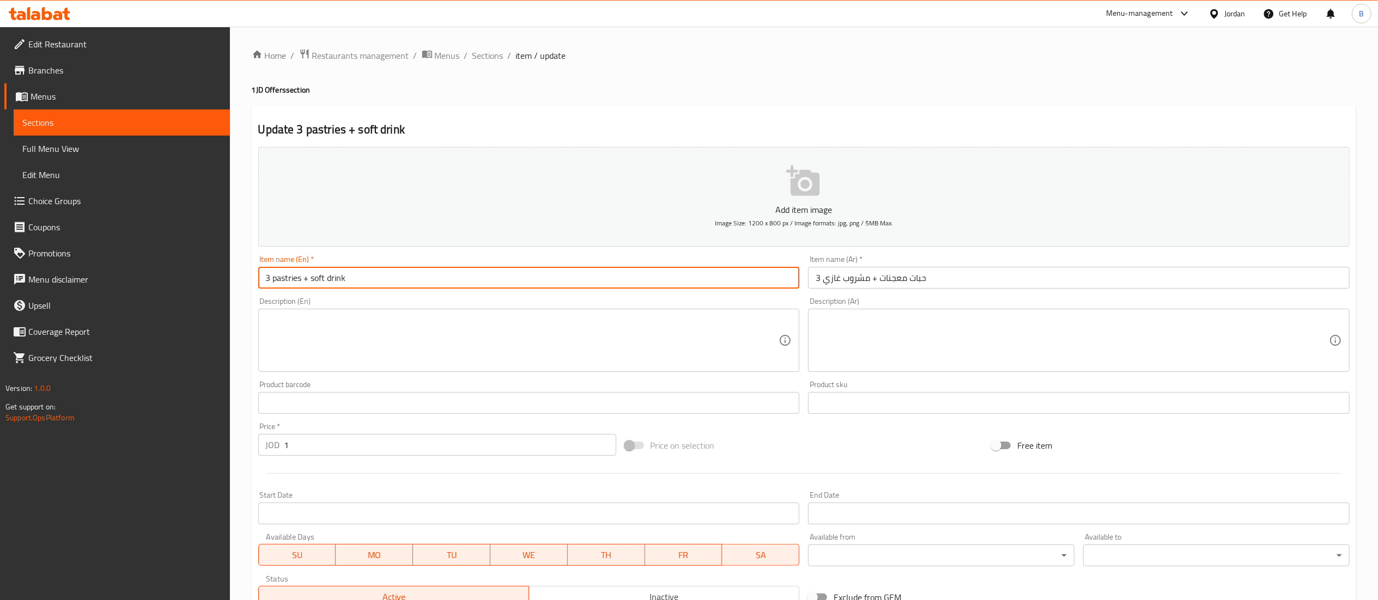
drag, startPoint x: 369, startPoint y: 282, endPoint x: 181, endPoint y: 276, distance: 188.1
click at [185, 276] on div "Edit Restaurant Branches Menus Sections Full Menu View Edit Menu Choice Groups …" at bounding box center [689, 407] width 1378 height 761
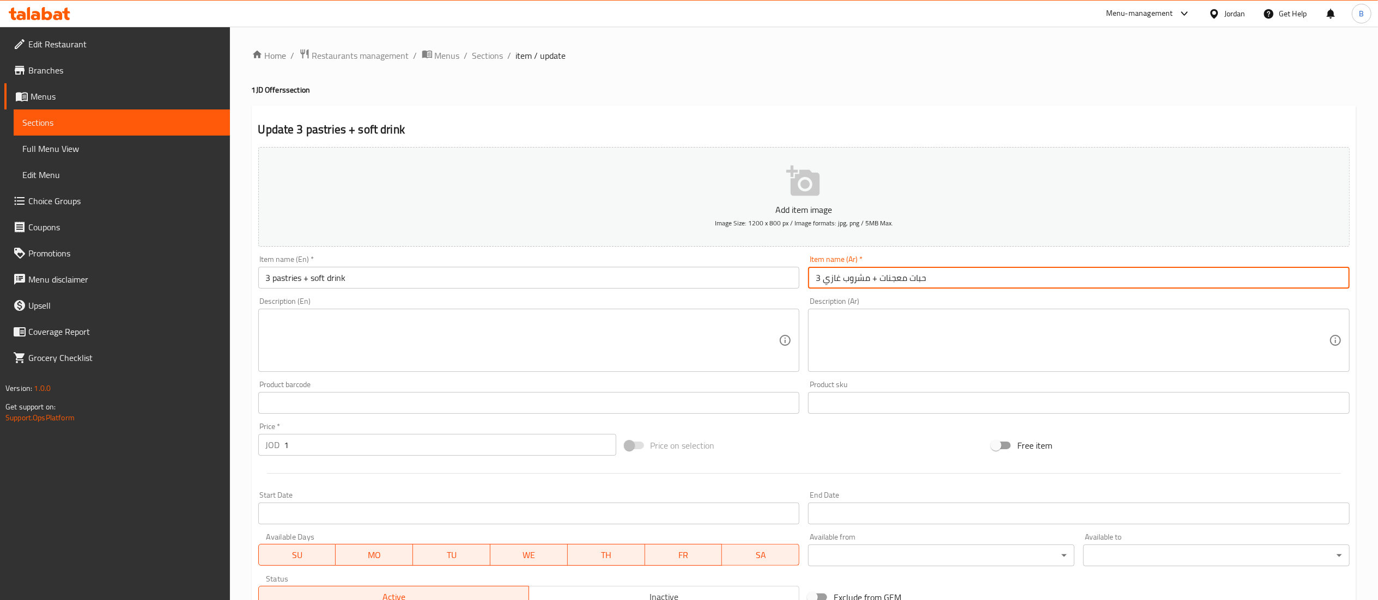
drag, startPoint x: 956, startPoint y: 279, endPoint x: 619, endPoint y: 267, distance: 336.3
click at [663, 267] on div "Add item image Image Size: 1200 x 800 px / Image formats: jpg, png / 5MB Max. I…" at bounding box center [804, 378] width 1100 height 470
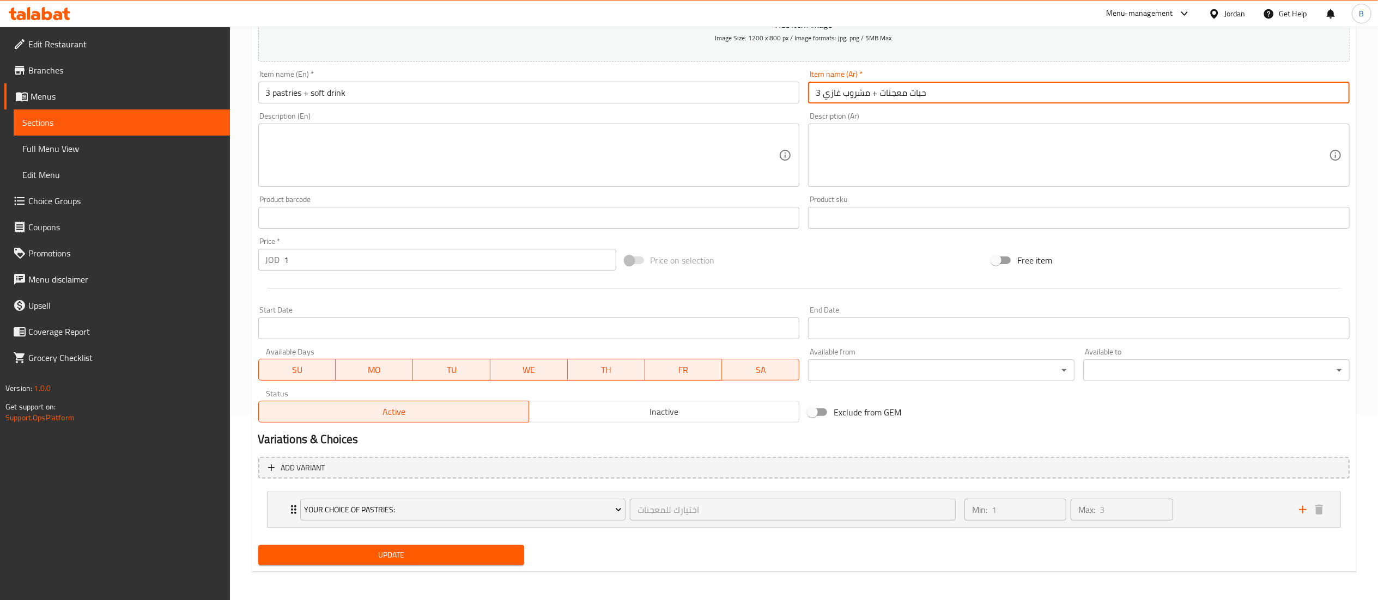
scroll to position [188, 0]
click at [60, 200] on span "Choice Groups" at bounding box center [124, 200] width 193 height 13
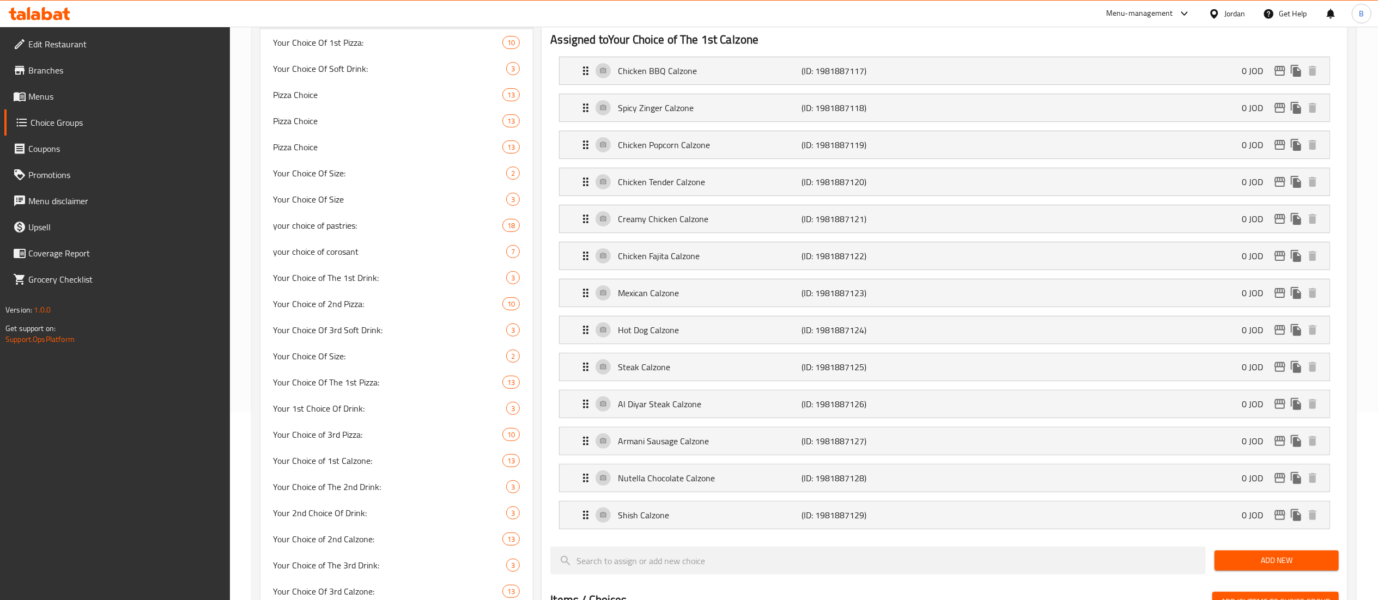
scroll to position [155, 0]
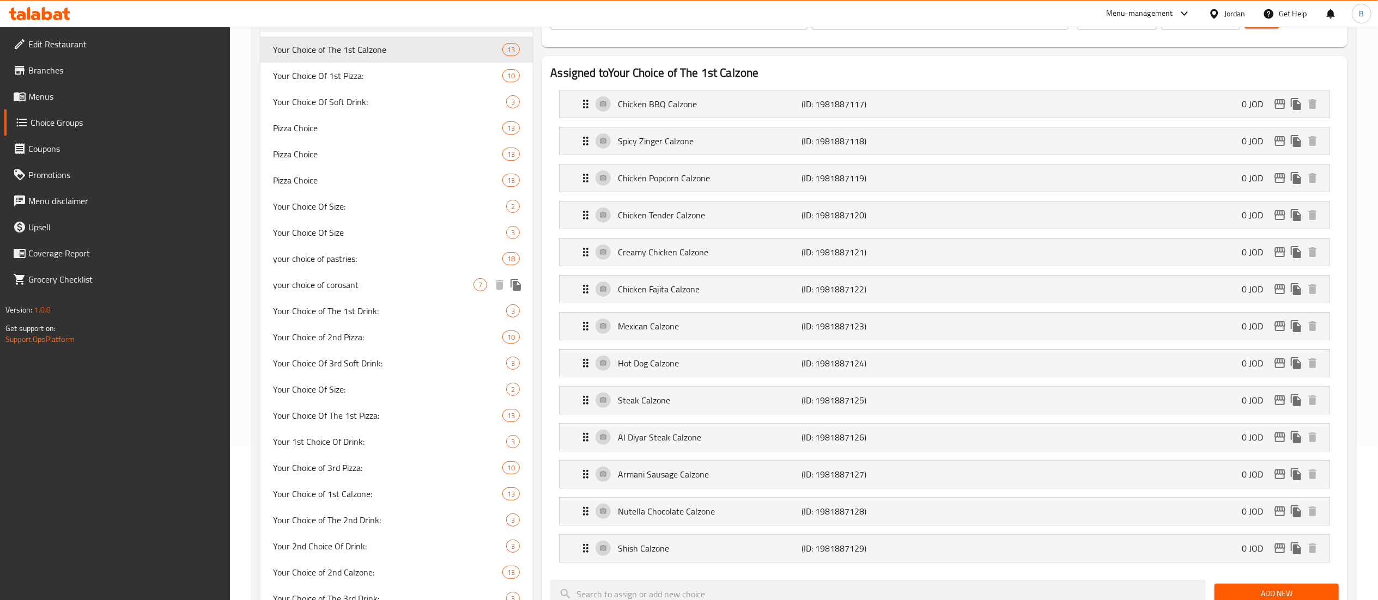
click at [373, 272] on div "your choice of corosant 7" at bounding box center [396, 285] width 273 height 26
type input "your choice of corosant"
type input "اختيارك للكروسانت"
type input "2"
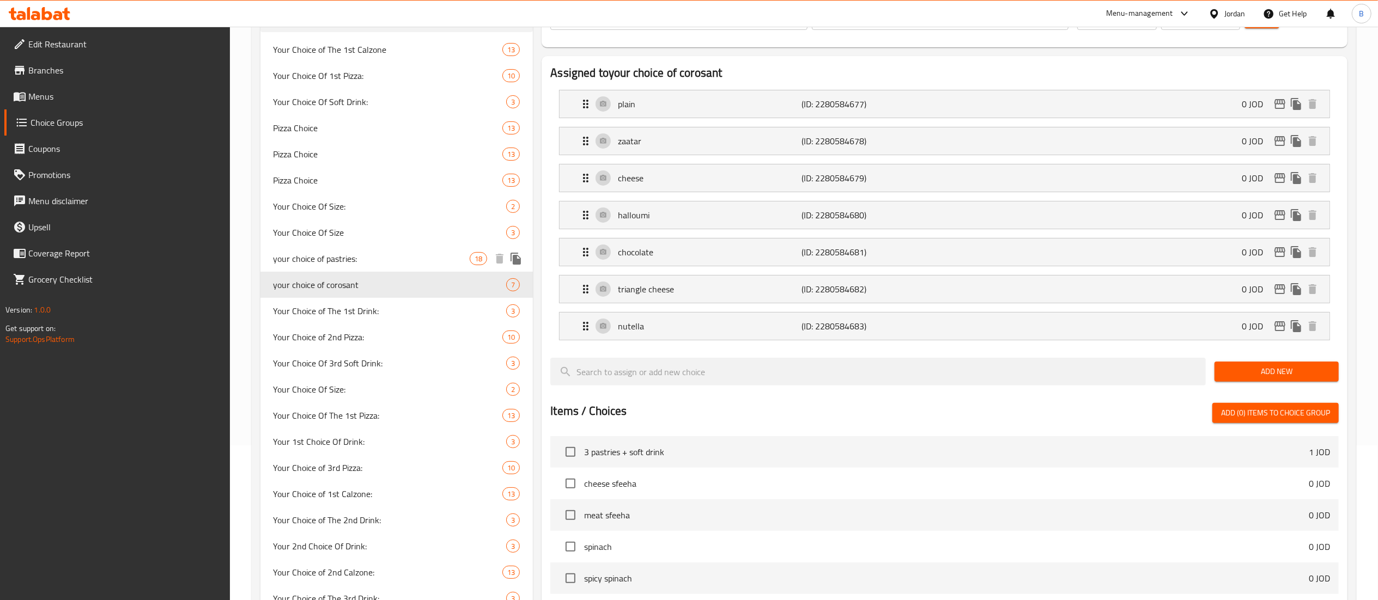
click at [373, 257] on span "your choice of pastries:" at bounding box center [371, 258] width 197 height 13
type input "your choice of pastries:"
type input "اختيارك للمعجنات"
type input "3"
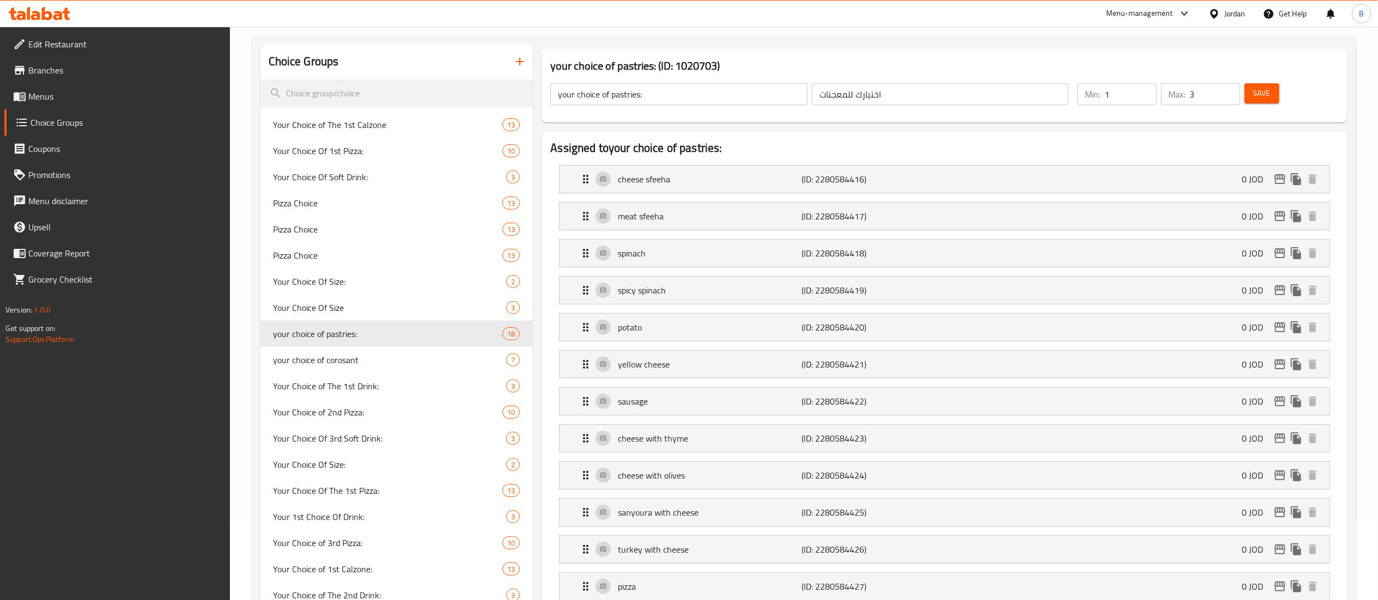
scroll to position [0, 0]
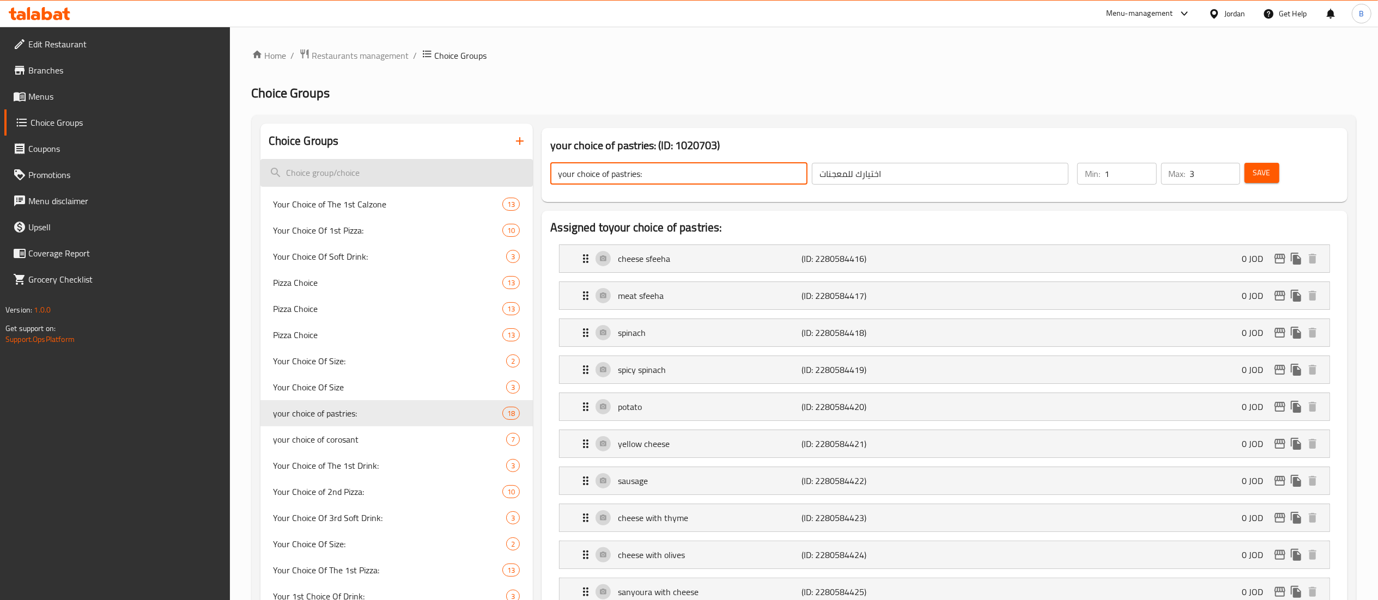
drag, startPoint x: 711, startPoint y: 168, endPoint x: 492, endPoint y: 174, distance: 218.6
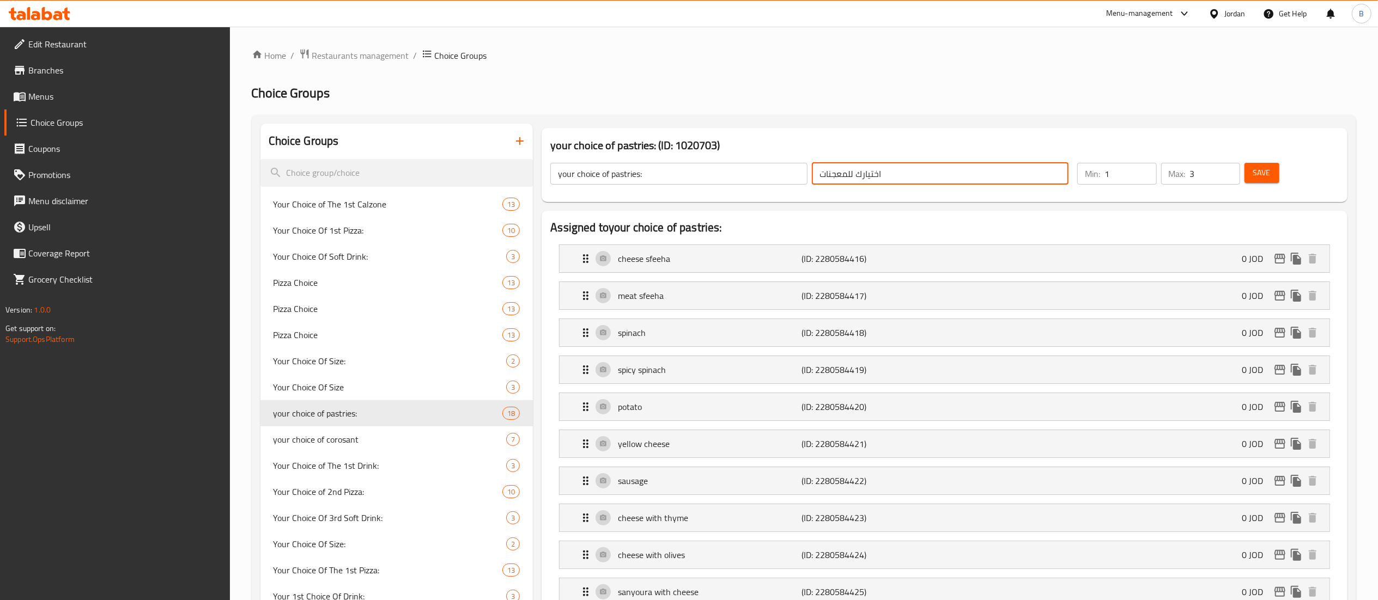
drag, startPoint x: 920, startPoint y: 172, endPoint x: 759, endPoint y: 178, distance: 161.4
click at [765, 178] on div "your choice of pastries: ​ اختيارك للمعجنات ​" at bounding box center [809, 173] width 531 height 35
click at [692, 261] on p "cheese sfeeha" at bounding box center [710, 258] width 184 height 13
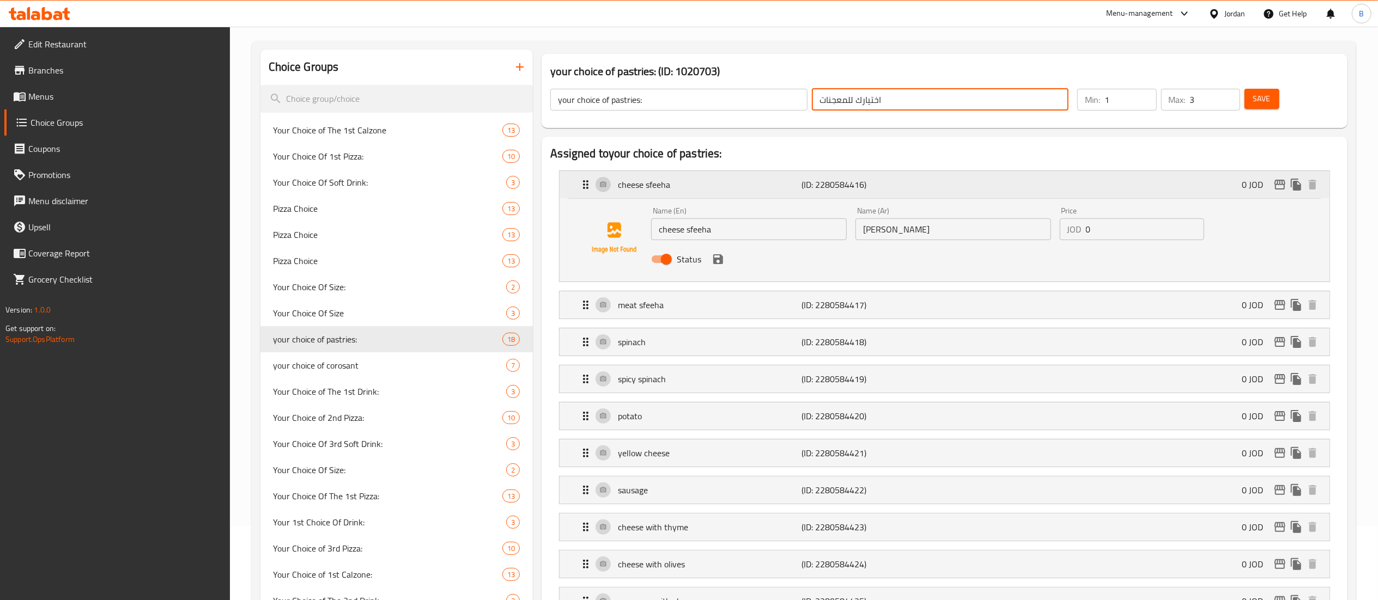
scroll to position [109, 0]
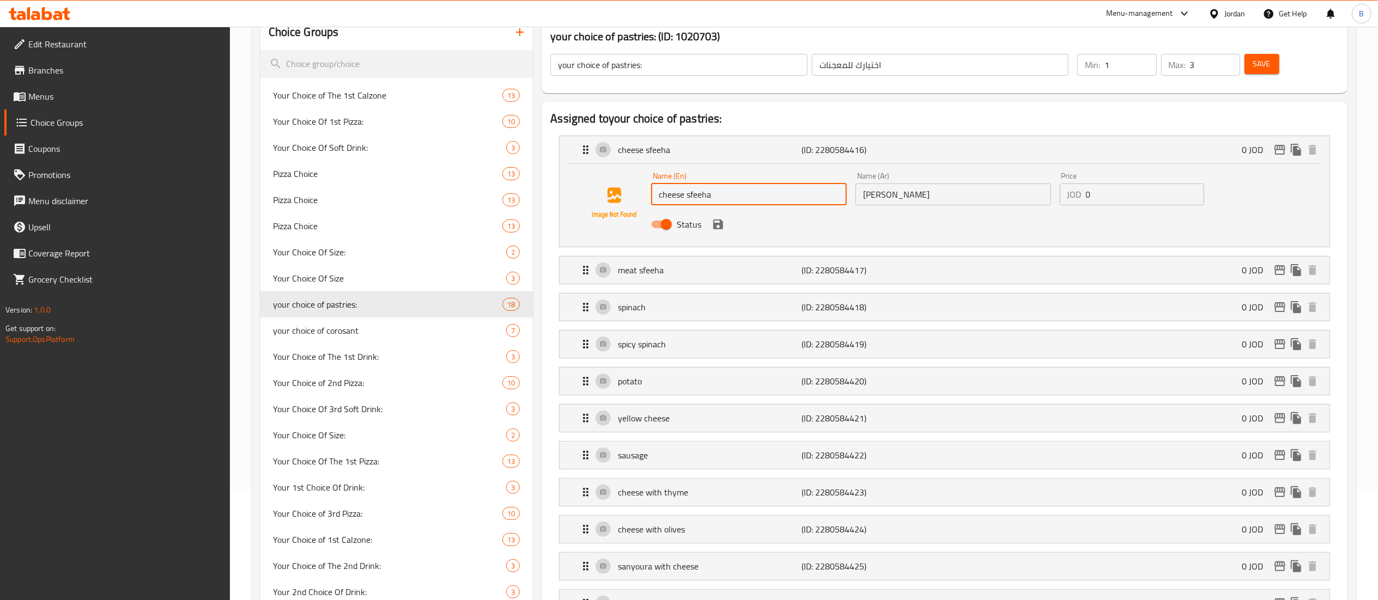
drag, startPoint x: 704, startPoint y: 188, endPoint x: 598, endPoint y: 195, distance: 105.9
click at [618, 189] on div "Name (En) cheese sfeeha Name (En) Name (Ar) صفيحة جبنه Name (Ar) Price JOD 0 Pr…" at bounding box center [944, 203] width 735 height 74
drag, startPoint x: 978, startPoint y: 193, endPoint x: 716, endPoint y: 181, distance: 262.9
click at [737, 181] on div "Name (En) cheese sfeeha Name (En) Name (Ar) صفيحة جبنه Name (Ar) Price JOD 0 Pr…" at bounding box center [953, 203] width 612 height 71
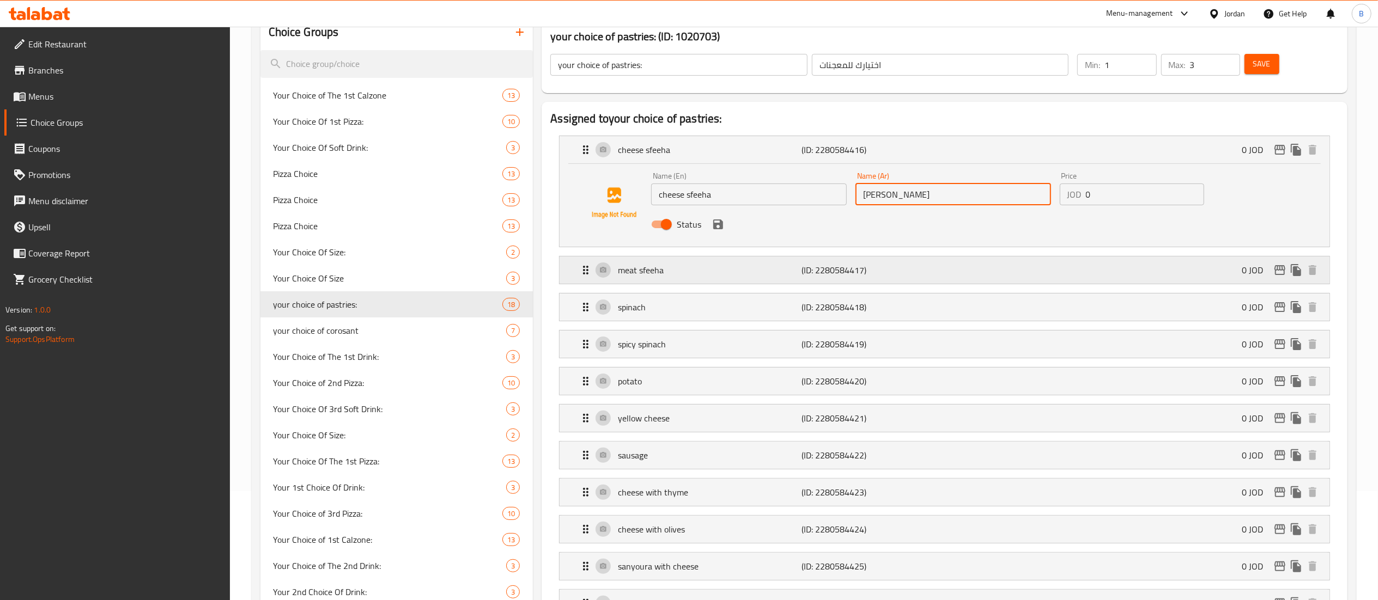
click at [637, 267] on p "meat sfeeha" at bounding box center [710, 270] width 184 height 13
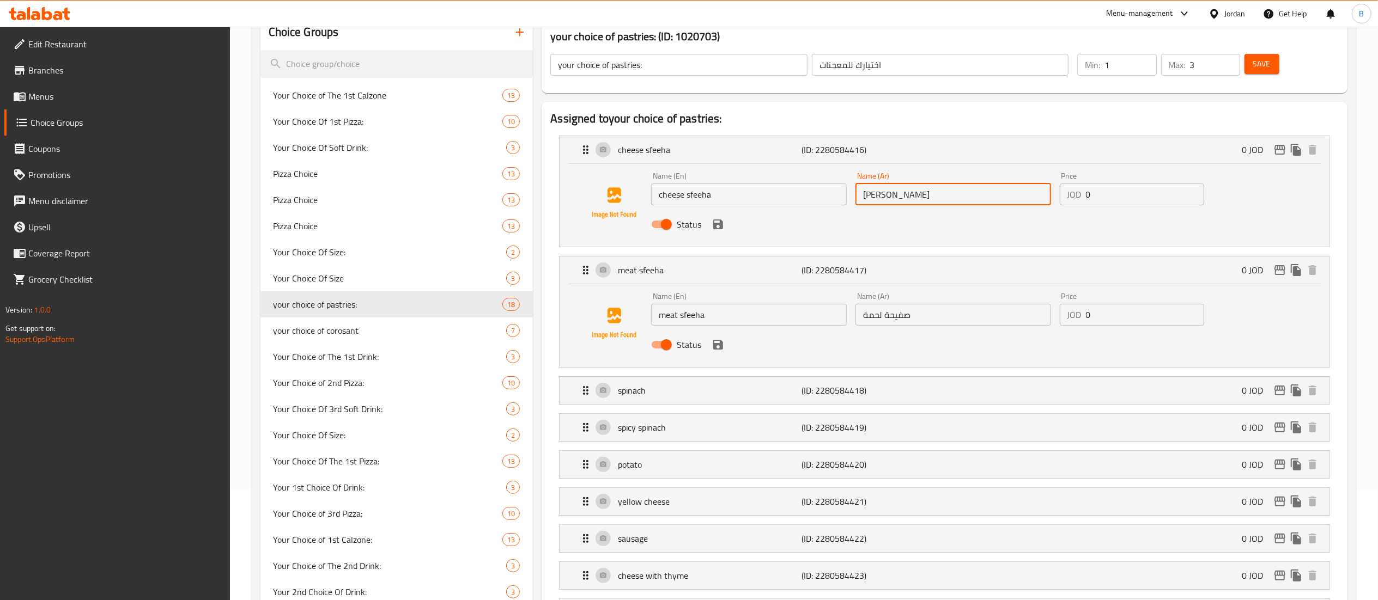
click at [609, 311] on nav "cheese sfeeha (ID: 2280584416) 0 JOD Name (En) cheese sfeeha Name (En) Name (Ar…" at bounding box center [944, 548] width 788 height 842
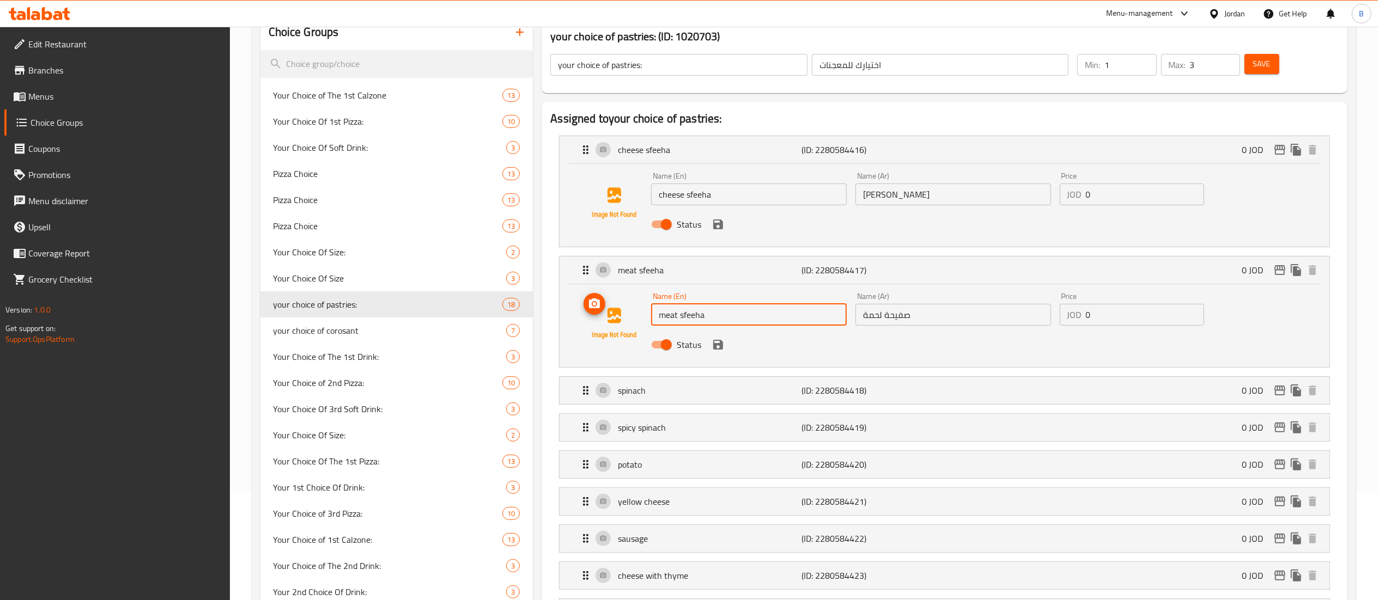
drag, startPoint x: 709, startPoint y: 320, endPoint x: 615, endPoint y: 313, distance: 94.6
click at [615, 313] on div "Name (En) meat sfeeha Name (En) Name (Ar) صفيحة لحمة Name (Ar) Price JOD 0 Pric…" at bounding box center [944, 324] width 735 height 74
drag, startPoint x: 929, startPoint y: 309, endPoint x: 678, endPoint y: 296, distance: 251.5
click at [732, 296] on div "Name (En) meat sfeeha Name (En) Name (Ar) صفيحة لحمة Name (Ar) Price JOD 0 Pric…" at bounding box center [953, 323] width 612 height 71
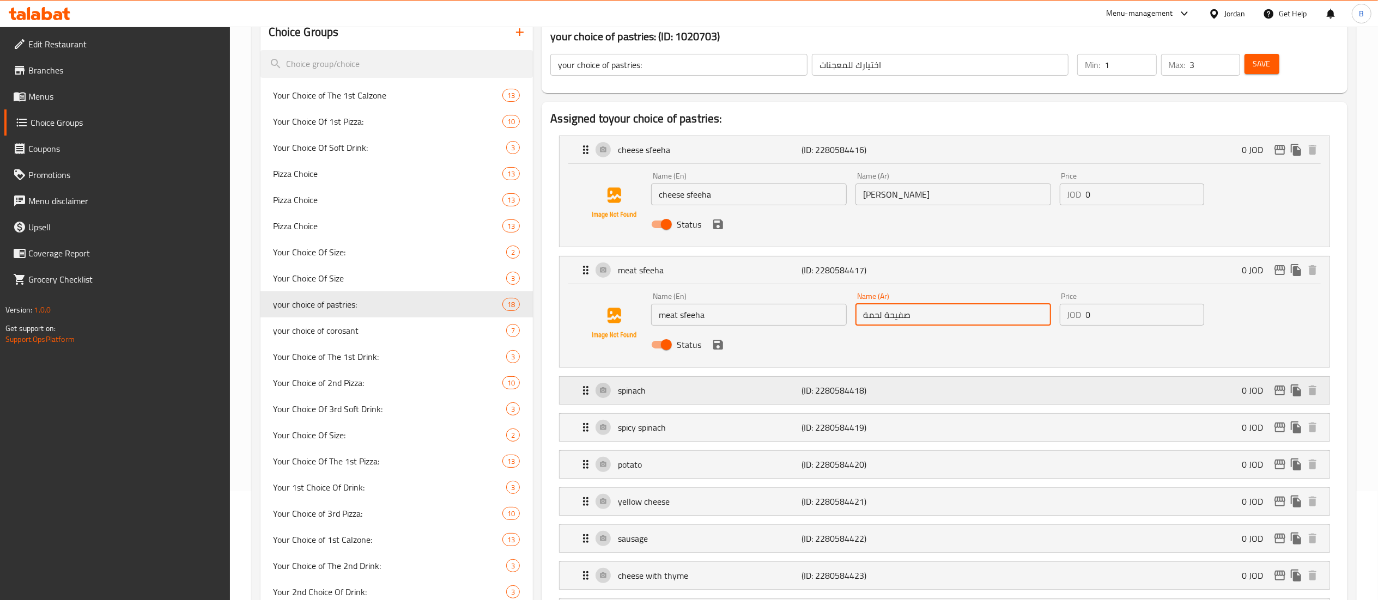
click at [665, 392] on p "spinach" at bounding box center [710, 390] width 184 height 13
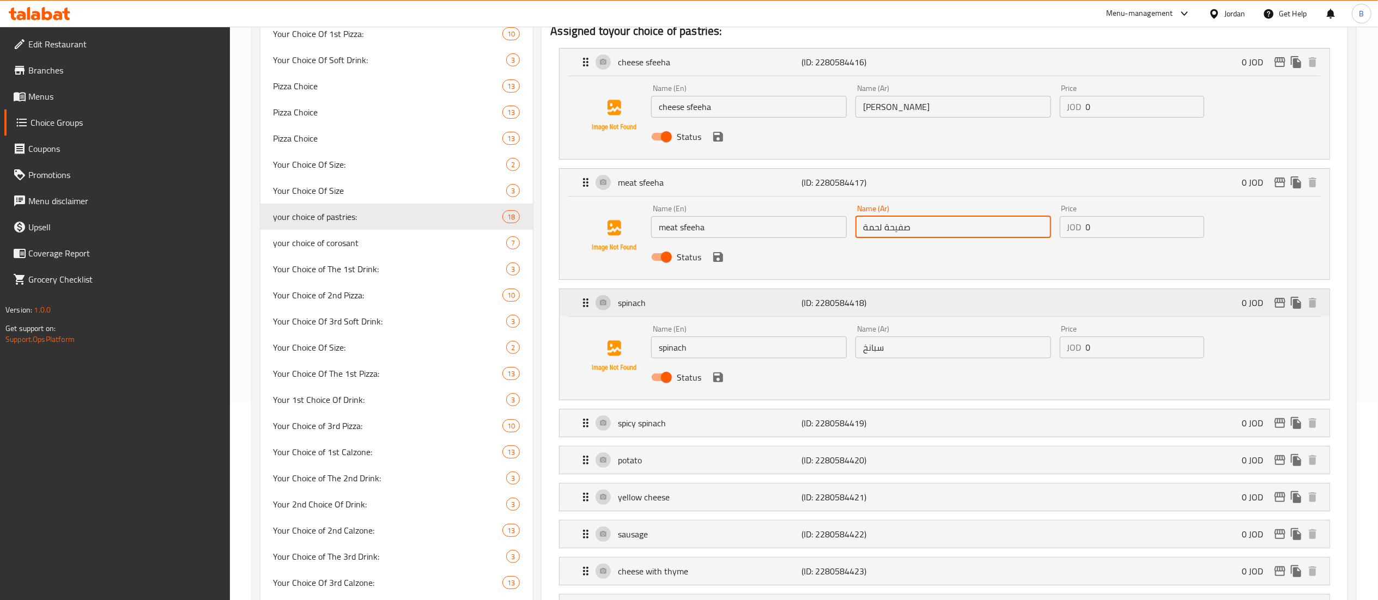
scroll to position [218, 0]
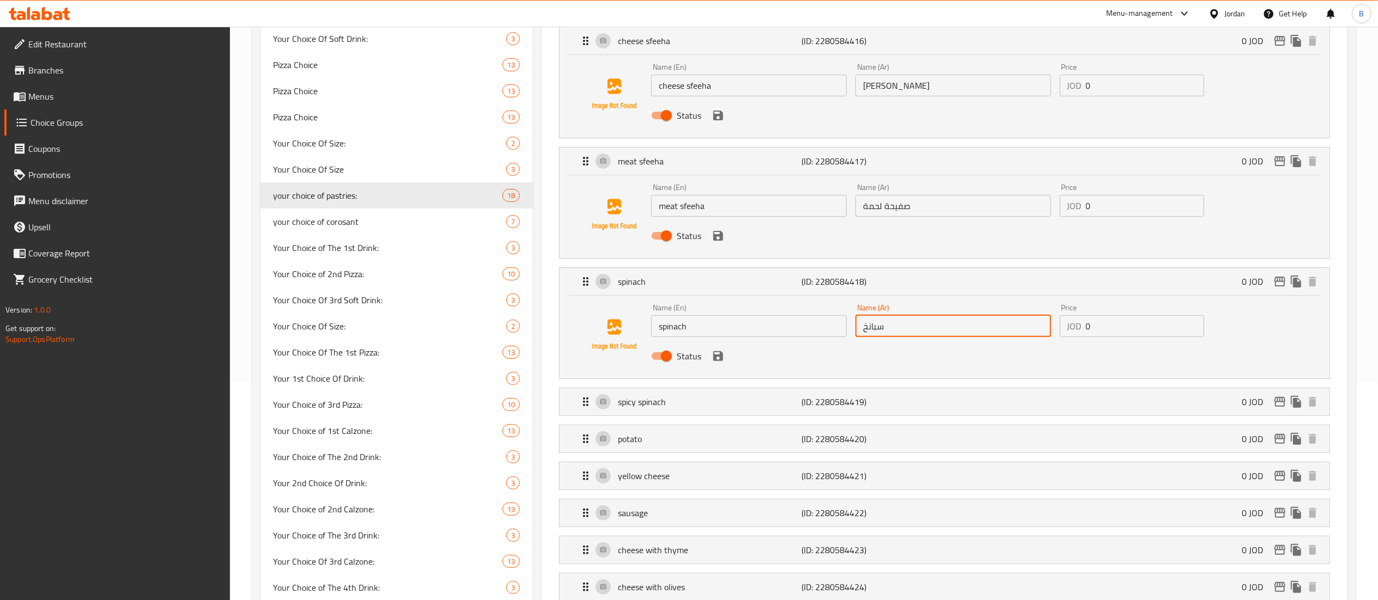
drag, startPoint x: 949, startPoint y: 323, endPoint x: 535, endPoint y: 323, distance: 414.0
click at [595, 323] on div "Name (En) spinach Name (En) Name (Ar) سبانخ Name (Ar) Price JOD 0 Price Status" at bounding box center [944, 335] width 735 height 74
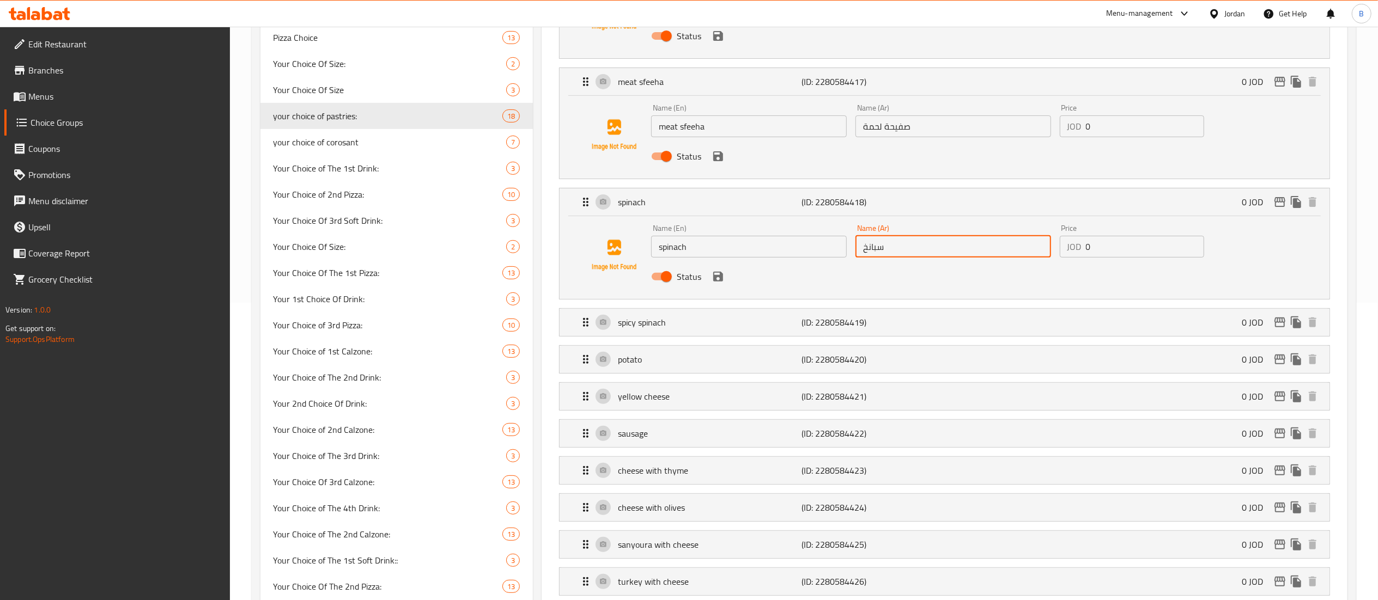
scroll to position [327, 0]
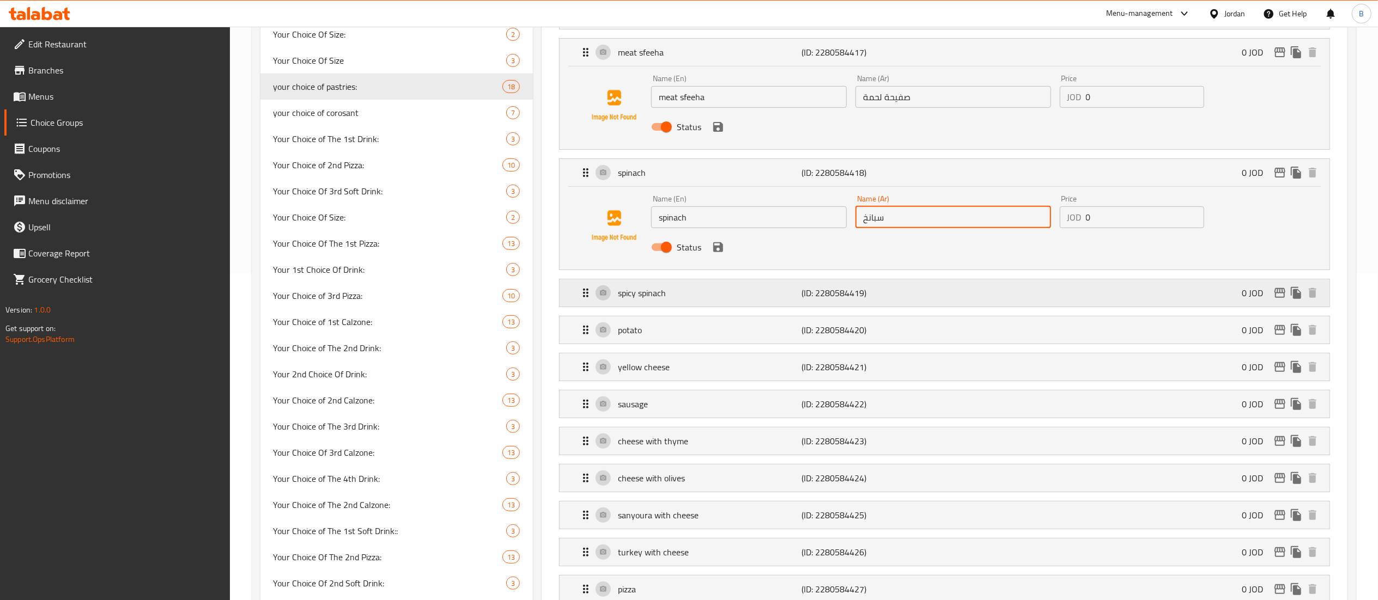
click at [674, 295] on p "spicy spinach" at bounding box center [710, 293] width 184 height 13
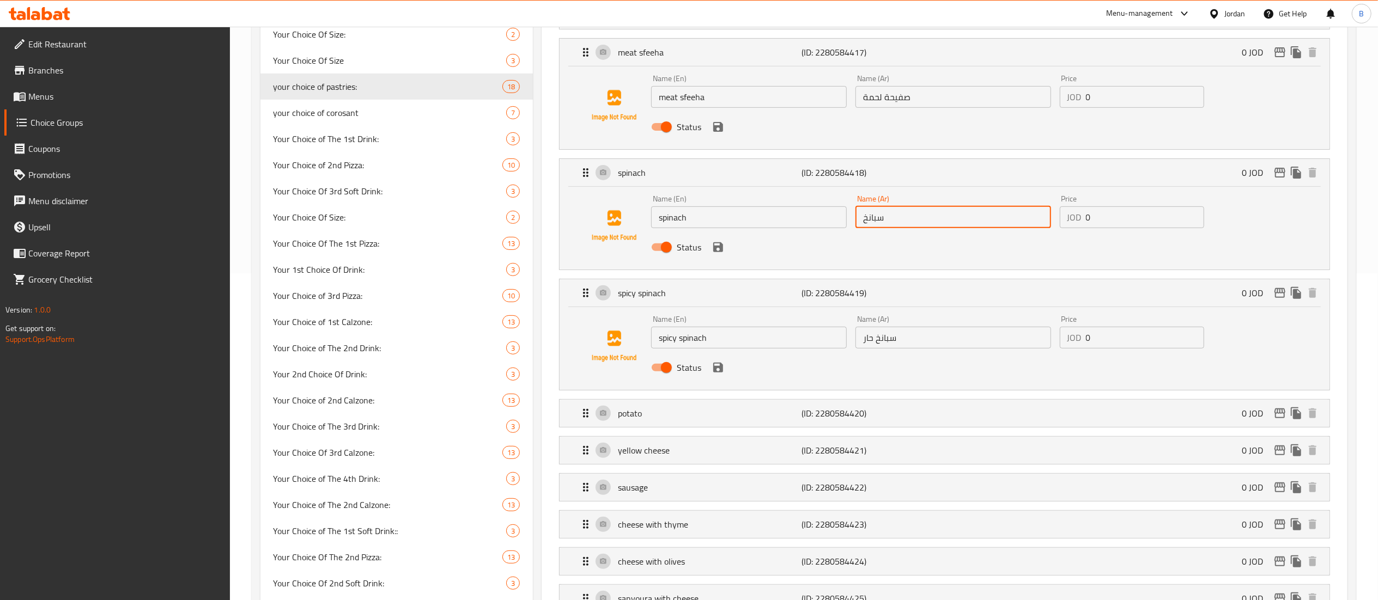
drag, startPoint x: 765, startPoint y: 344, endPoint x: 511, endPoint y: 339, distance: 254.5
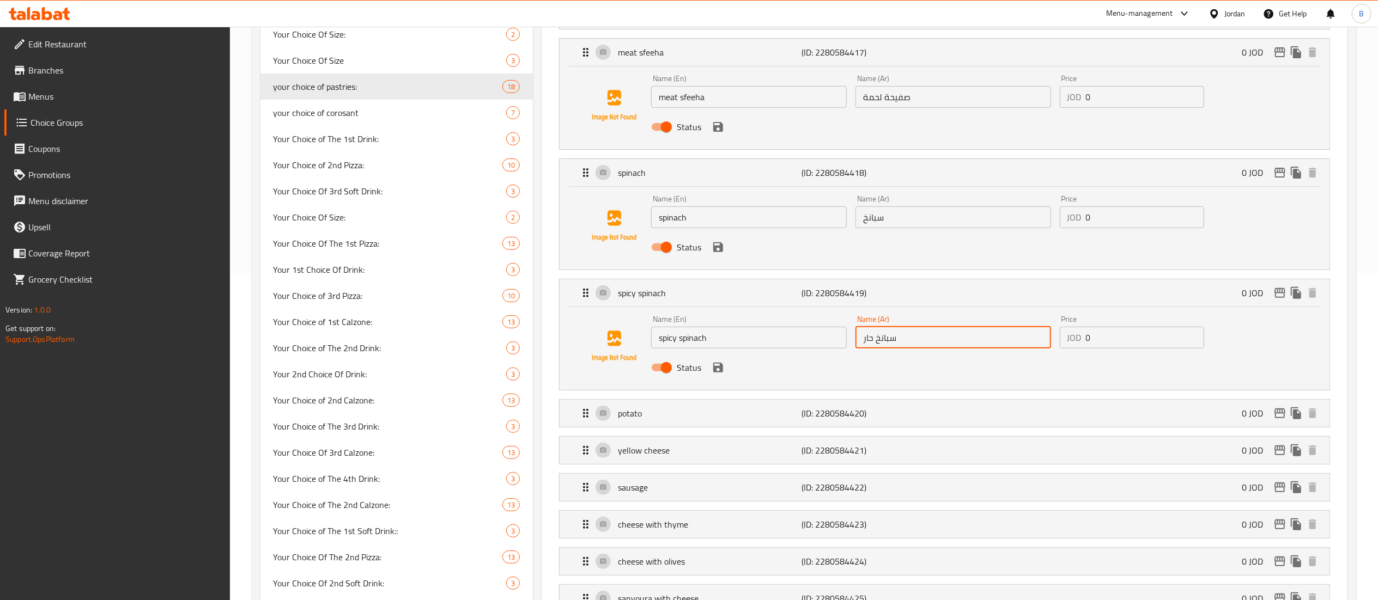
drag, startPoint x: 913, startPoint y: 334, endPoint x: 558, endPoint y: 331, distance: 354.7
click at [721, 331] on div "Name (En) spicy spinach Name (En) Name (Ar) سبانخ حار Name (Ar) Price JOD 0 Pri…" at bounding box center [953, 346] width 612 height 71
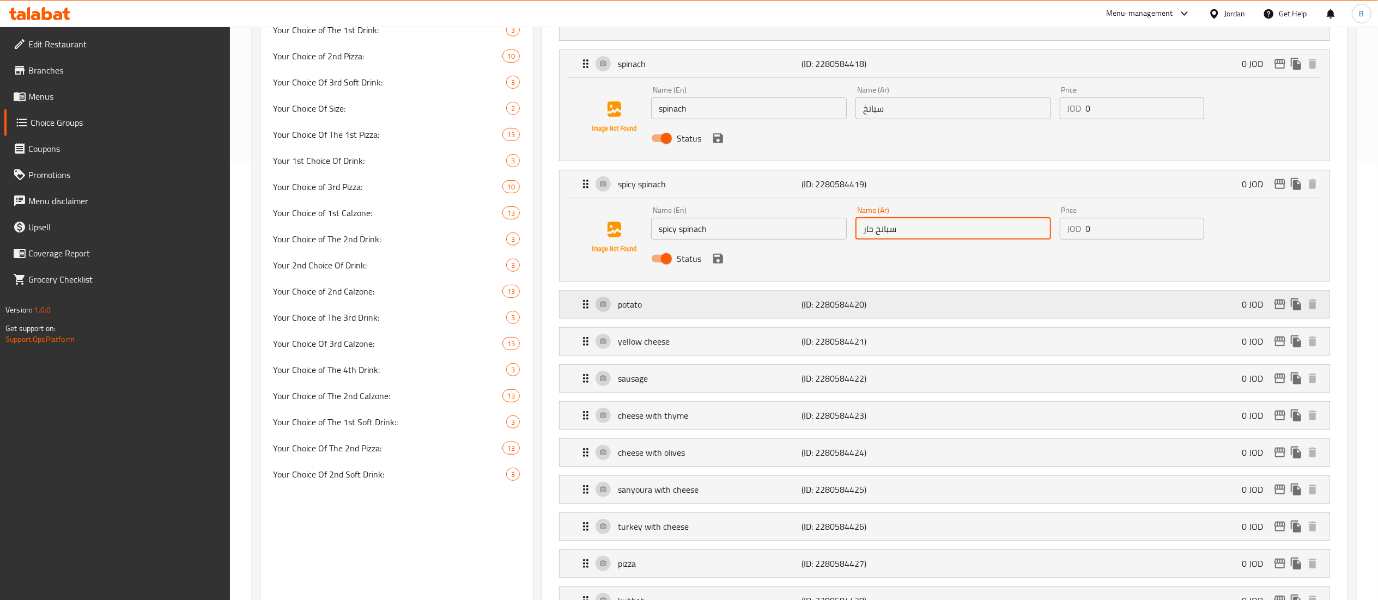
click at [646, 318] on div "potato (ID: 2280584420) 0 JOD" at bounding box center [947, 304] width 737 height 27
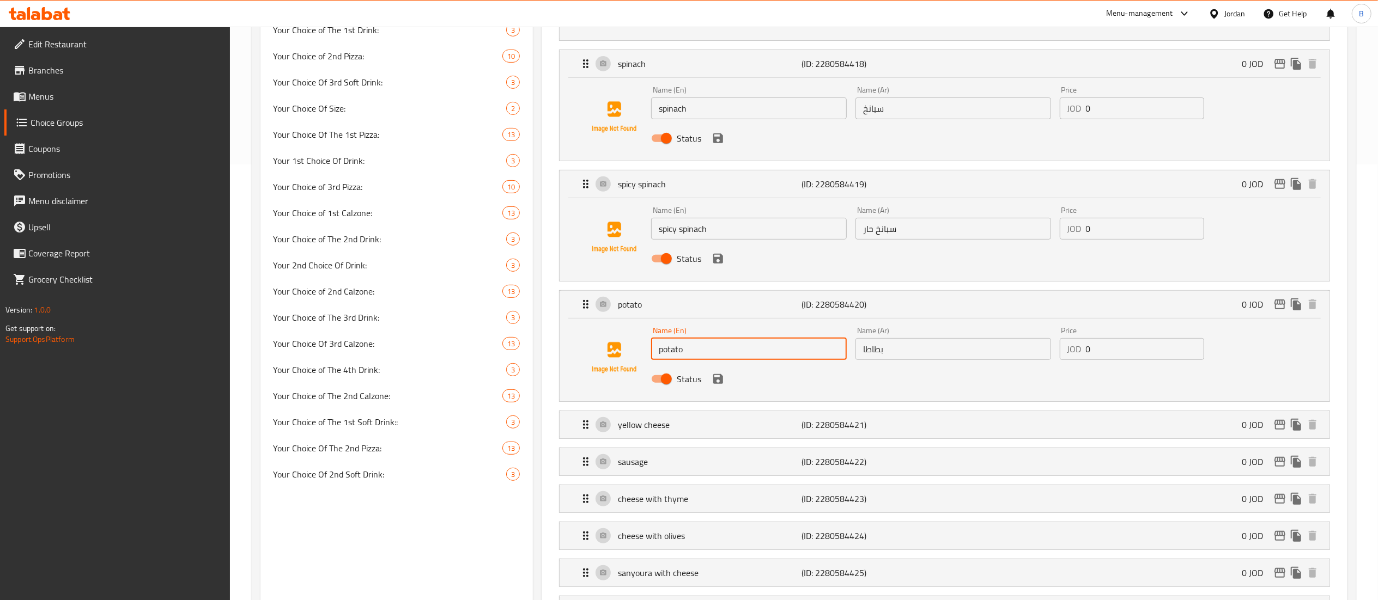
click at [502, 340] on div "Choice Groups Your Choice of The 1st Calzone 13 Your Choice Of 1st Pizza: 10 Yo…" at bounding box center [805, 556] width 1091 height 1737
drag, startPoint x: 904, startPoint y: 357, endPoint x: 811, endPoint y: 357, distance: 93.2
click at [811, 357] on div "Name (En) potato Name (En) Name (Ar) بطاطا Name (Ar) Price JOD 0 Price Status" at bounding box center [953, 358] width 612 height 71
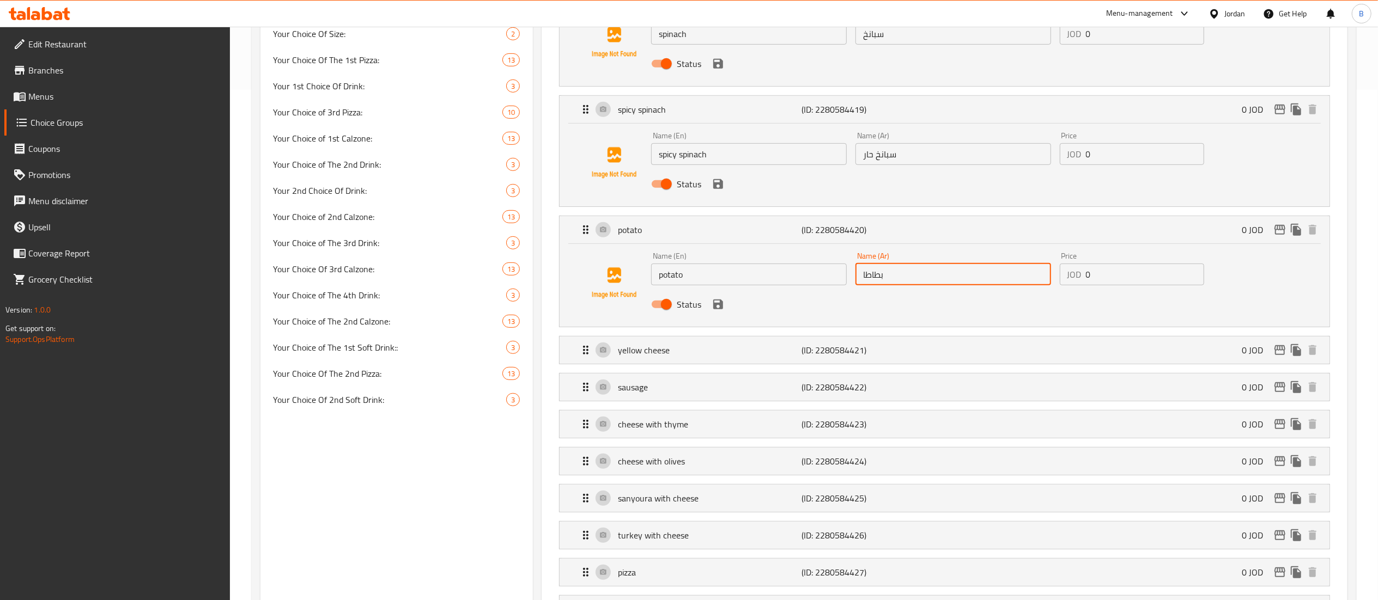
scroll to position [545, 0]
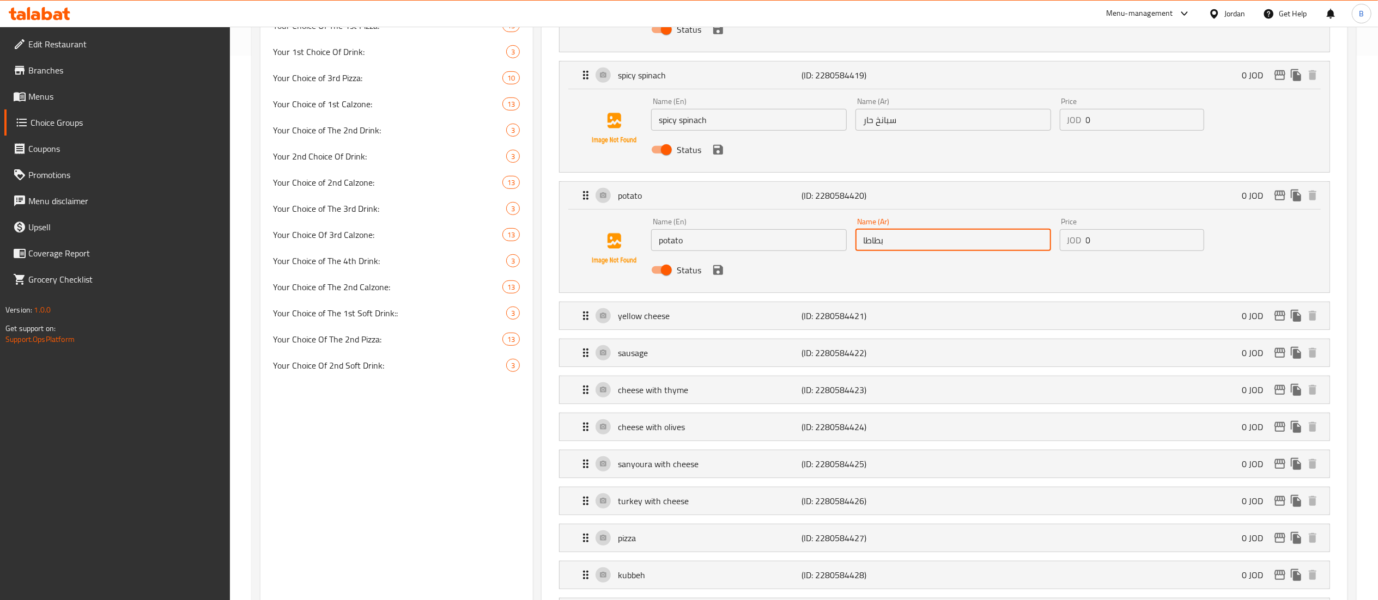
drag, startPoint x: 664, startPoint y: 319, endPoint x: 668, endPoint y: 333, distance: 14.8
click at [661, 319] on p "yellow cheese" at bounding box center [710, 315] width 184 height 13
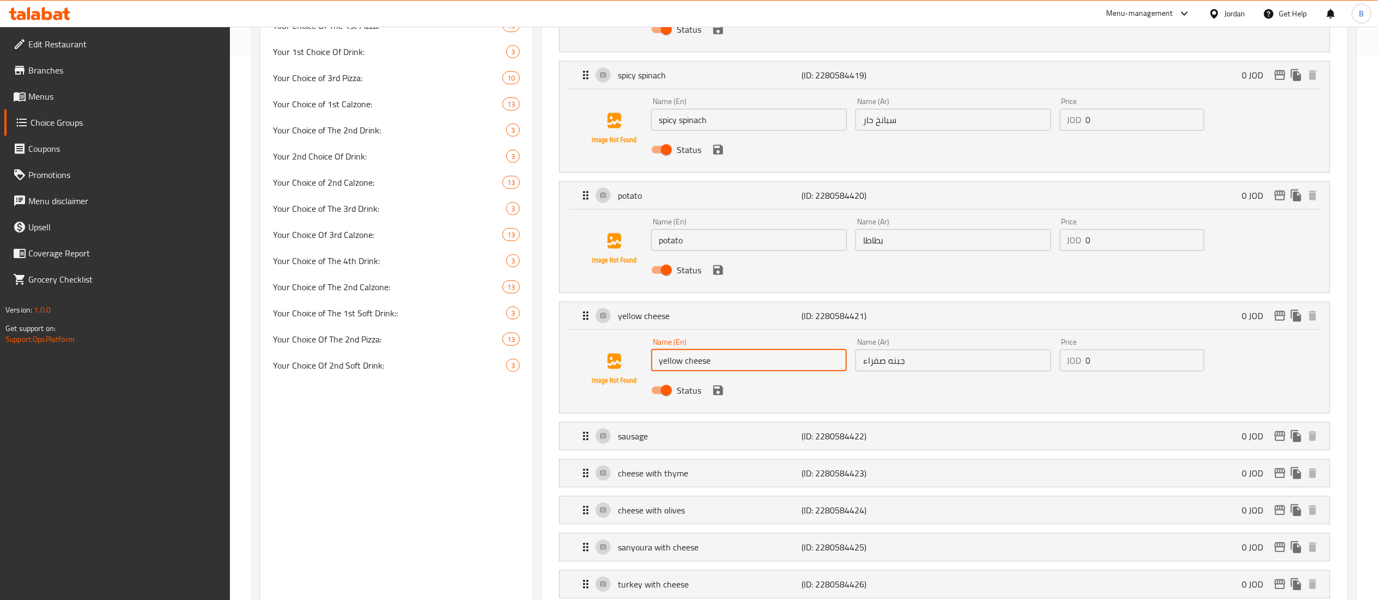
drag, startPoint x: 715, startPoint y: 357, endPoint x: 535, endPoint y: 336, distance: 181.0
click at [535, 336] on div "your choice of pastries: (ID: 1020703) your choice of pastries: ​ اختيارك للمعج…" at bounding box center [942, 489] width 819 height 1820
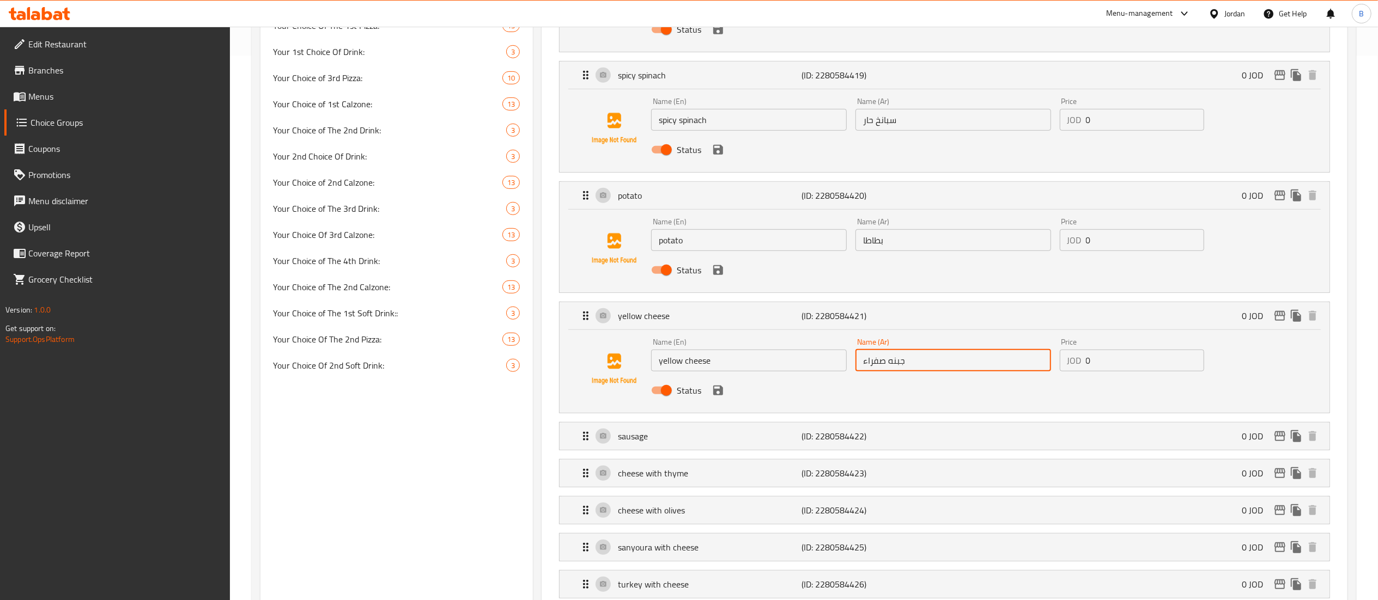
drag, startPoint x: 917, startPoint y: 372, endPoint x: 713, endPoint y: 367, distance: 204.9
click at [724, 366] on div "Name (En) yellow cheese Name (En) Name (Ar) جبنه صفراء Name (Ar) Price JOD 0 Pr…" at bounding box center [953, 369] width 612 height 71
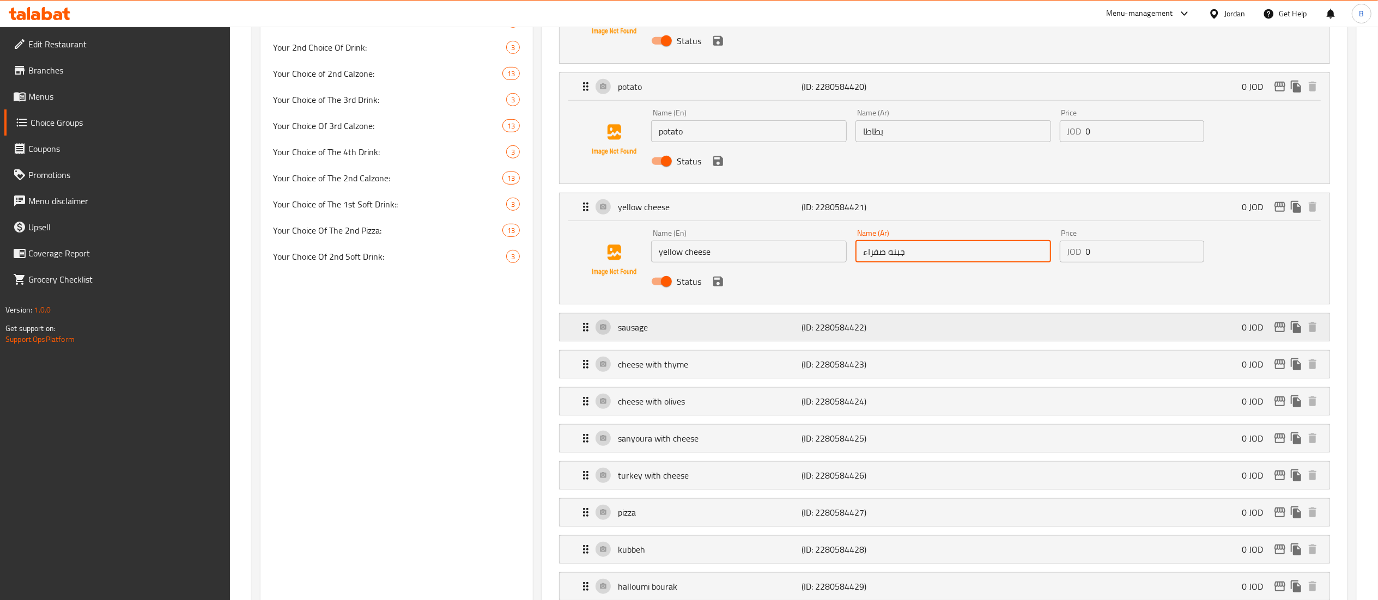
click at [674, 322] on div "sausage (ID: 2280584422) 0 JOD" at bounding box center [947, 327] width 737 height 27
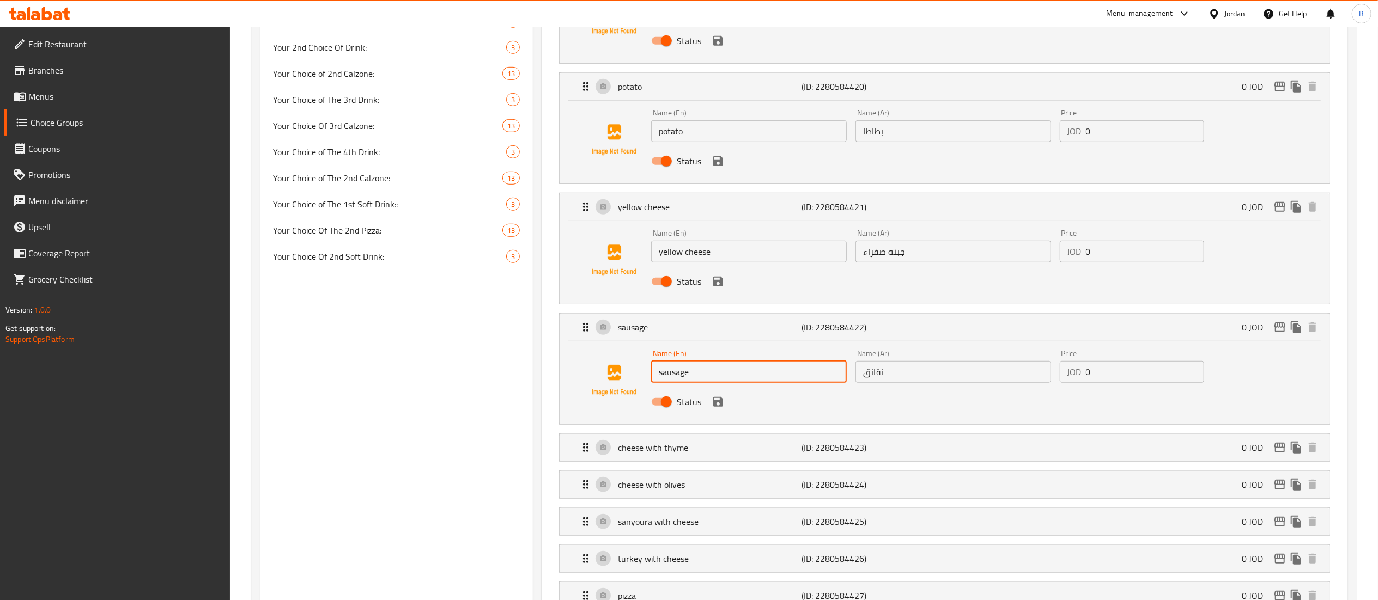
drag, startPoint x: 751, startPoint y: 378, endPoint x: 360, endPoint y: 355, distance: 391.3
click at [422, 372] on div "Choice Groups Your Choice of The 1st Calzone 13 Your Choice Of 1st Pizza: 10 Yo…" at bounding box center [805, 421] width 1091 height 1903
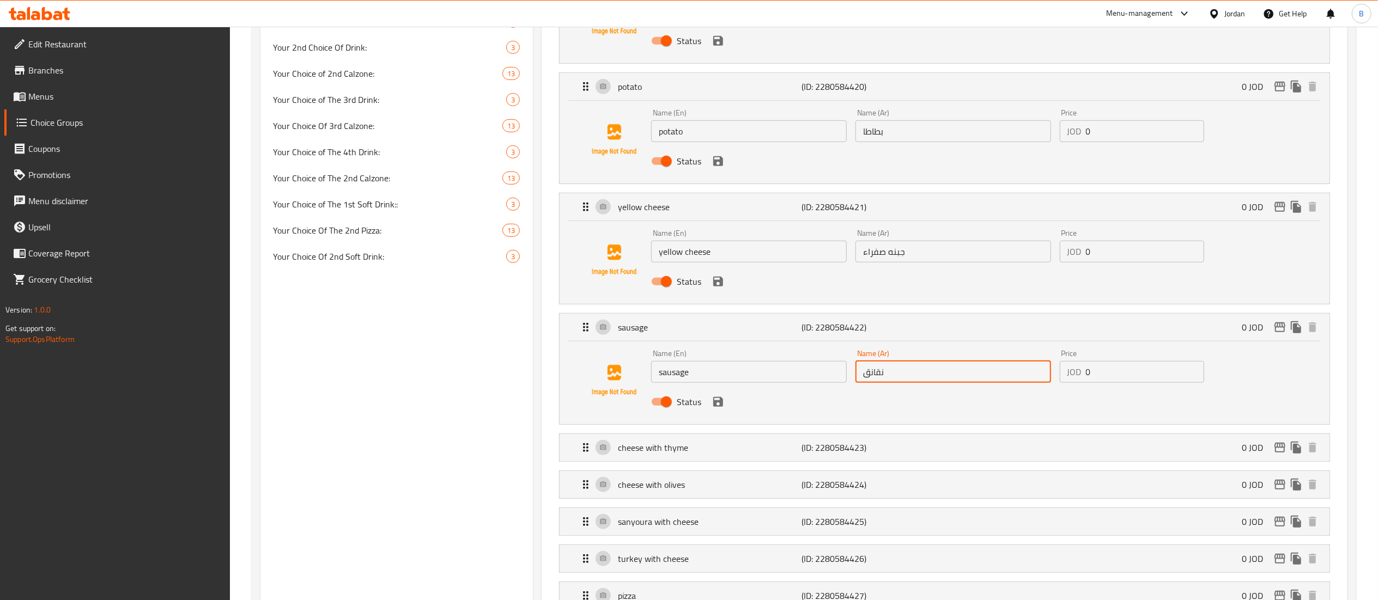
drag, startPoint x: 932, startPoint y: 383, endPoint x: 703, endPoint y: 358, distance: 230.1
click at [726, 360] on div "Name (En) sausage Name (En) Name (Ar) نقانق Name (Ar) Price JOD 0 Price Status" at bounding box center [953, 380] width 612 height 71
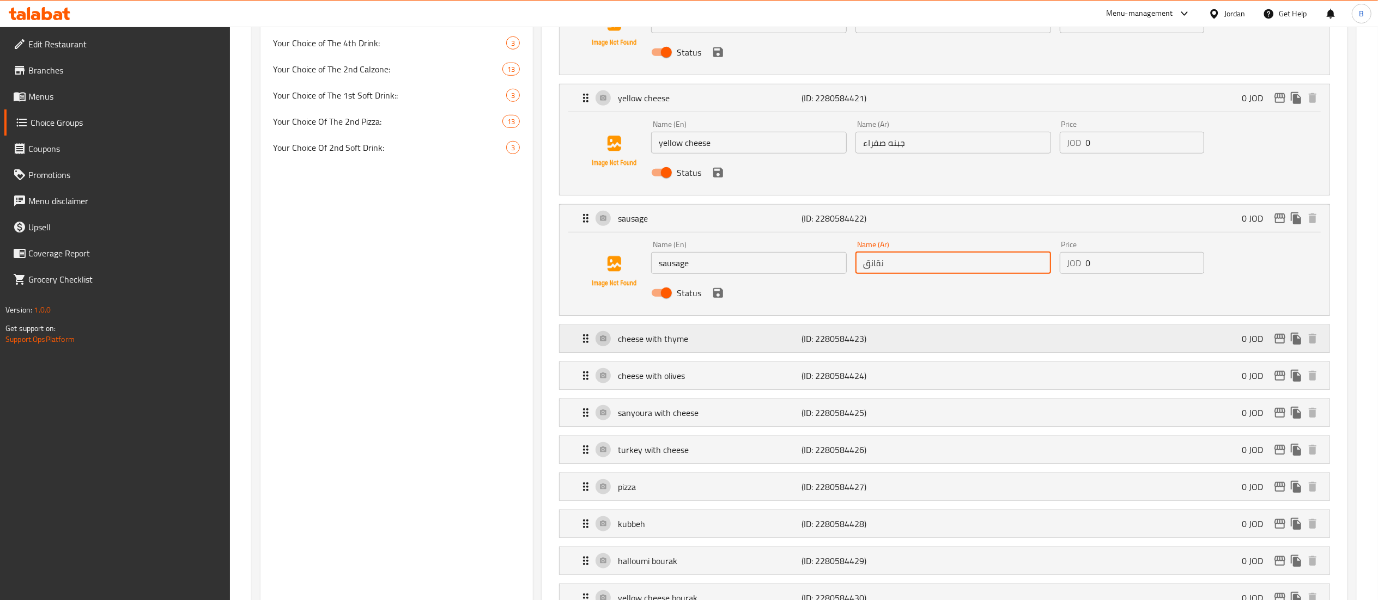
click at [630, 334] on p "cheese with thyme" at bounding box center [710, 338] width 184 height 13
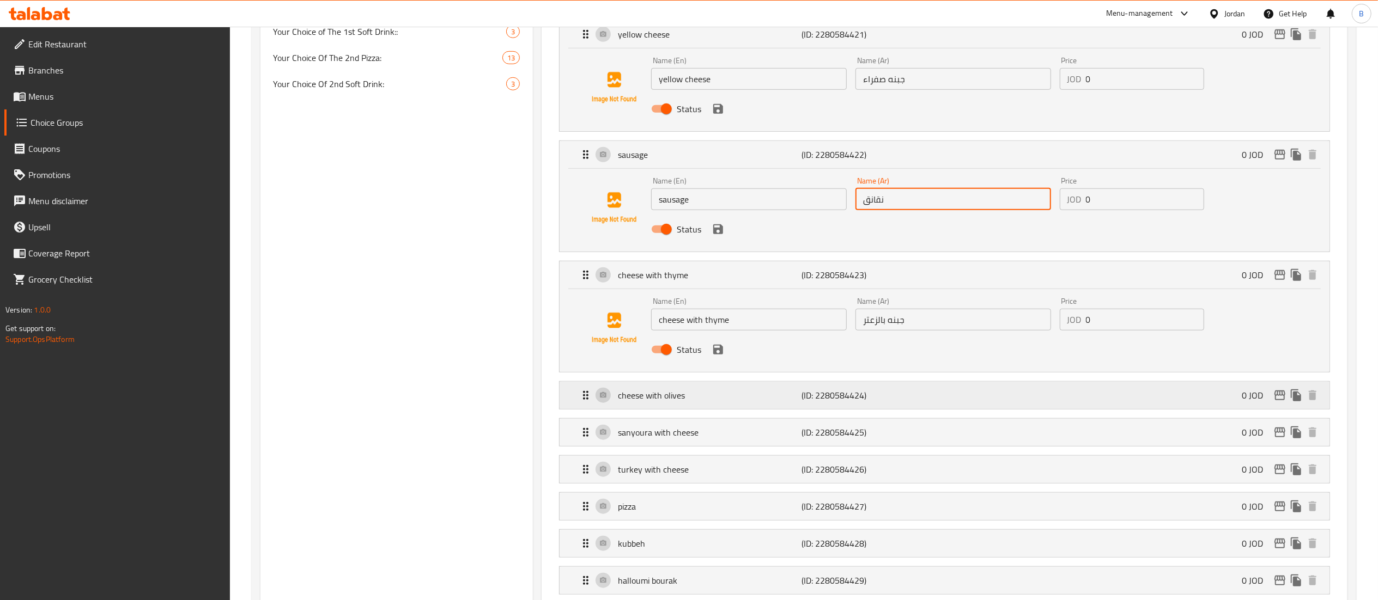
scroll to position [872, 0]
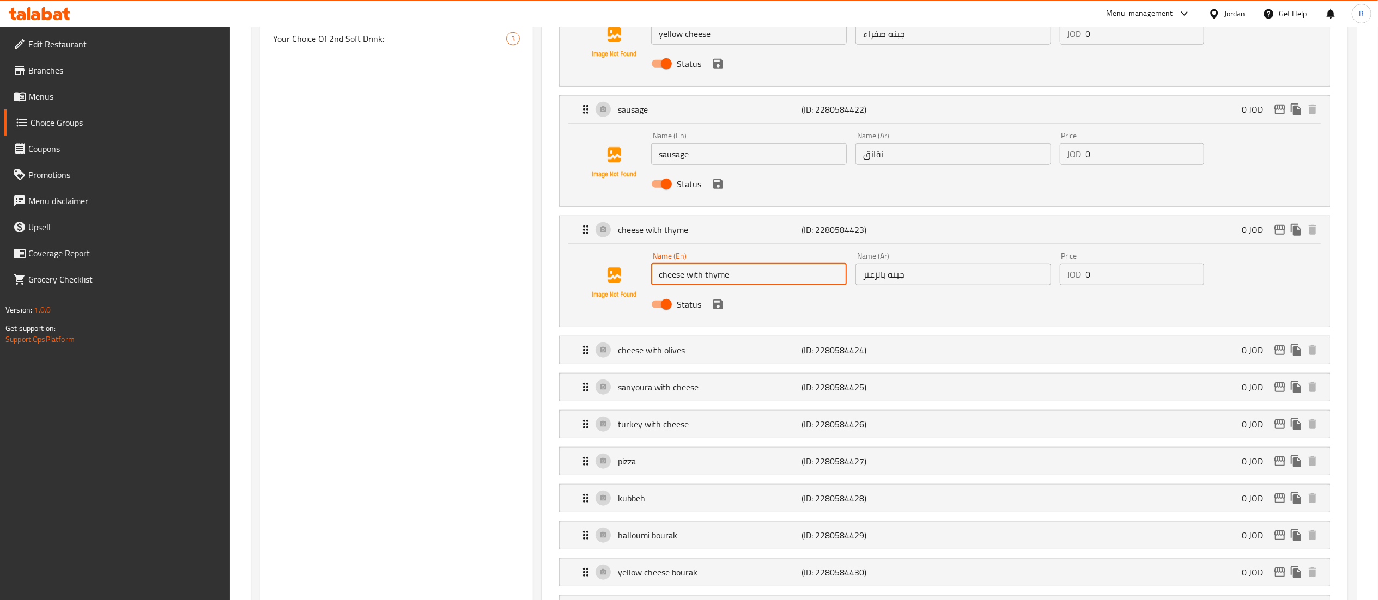
drag, startPoint x: 738, startPoint y: 272, endPoint x: 524, endPoint y: 270, distance: 213.6
click at [524, 270] on div "Choice Groups Your Choice of The 1st Calzone 13 Your Choice Of 1st Pizza: 10 Yo…" at bounding box center [805, 245] width 1091 height 1987
drag, startPoint x: 862, startPoint y: 281, endPoint x: 702, endPoint y: 305, distance: 162.0
click at [757, 295] on div "Name (En) cheese with thyme Name (En) Name (Ar) جبنه بالزعتر Name (Ar) Price JO…" at bounding box center [953, 283] width 612 height 71
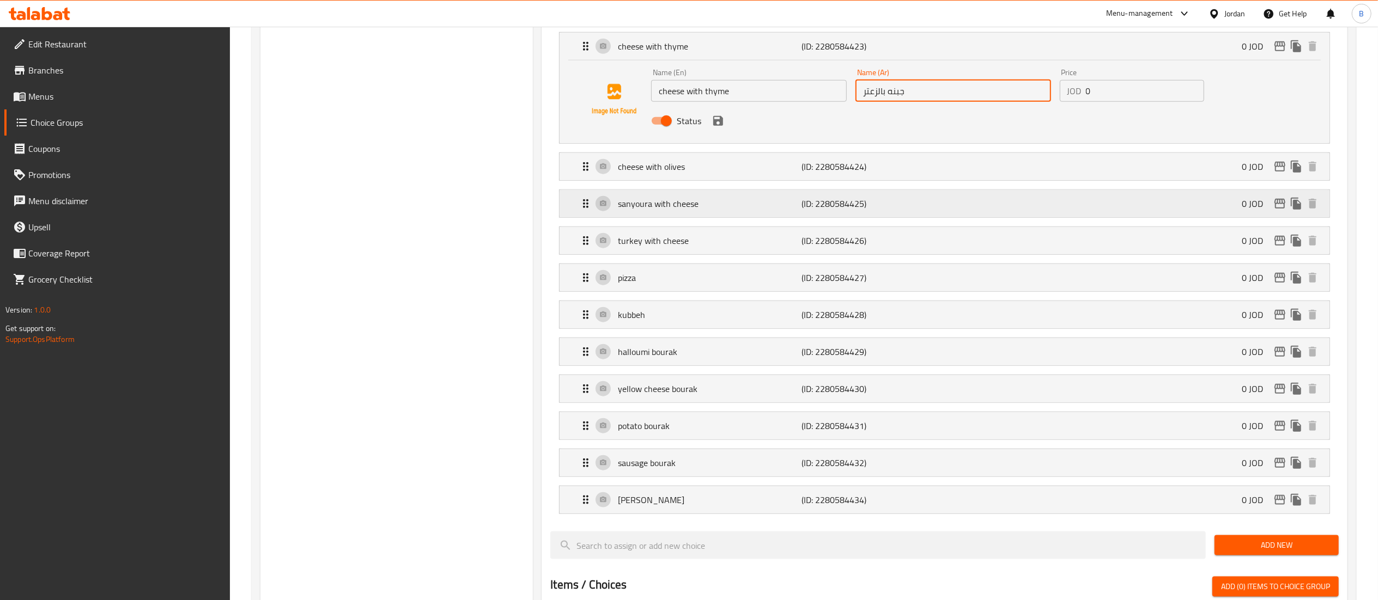
scroll to position [1090, 0]
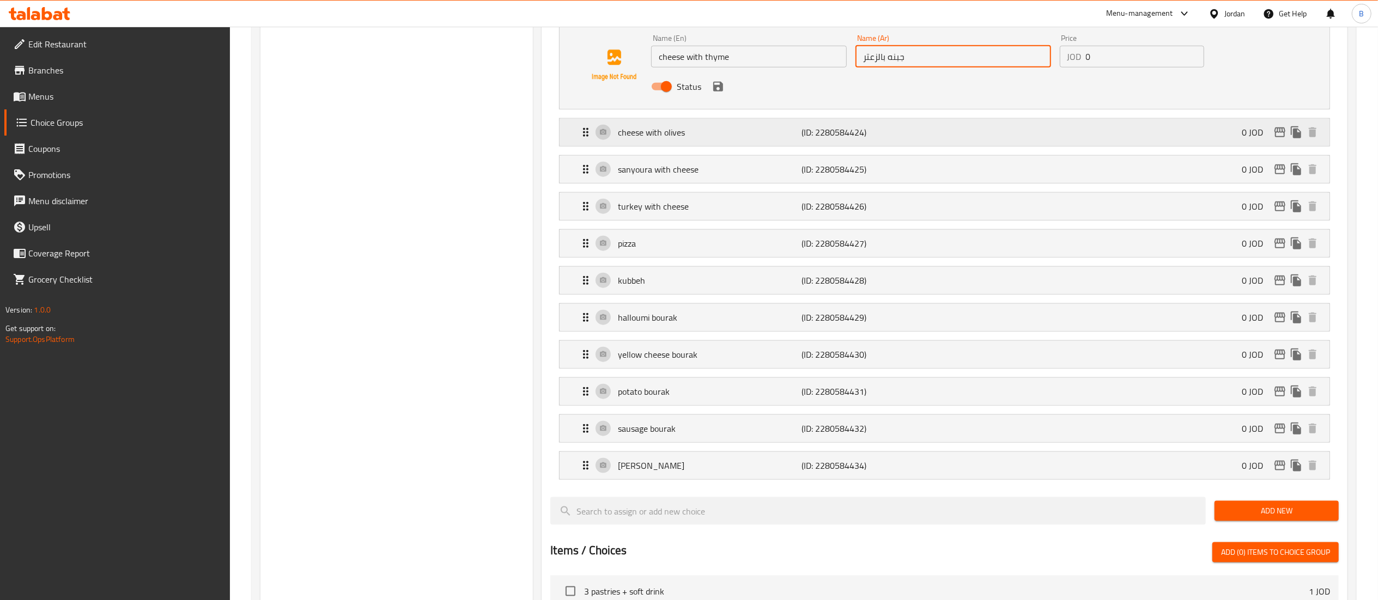
click at [685, 135] on p "cheese with olives" at bounding box center [710, 132] width 184 height 13
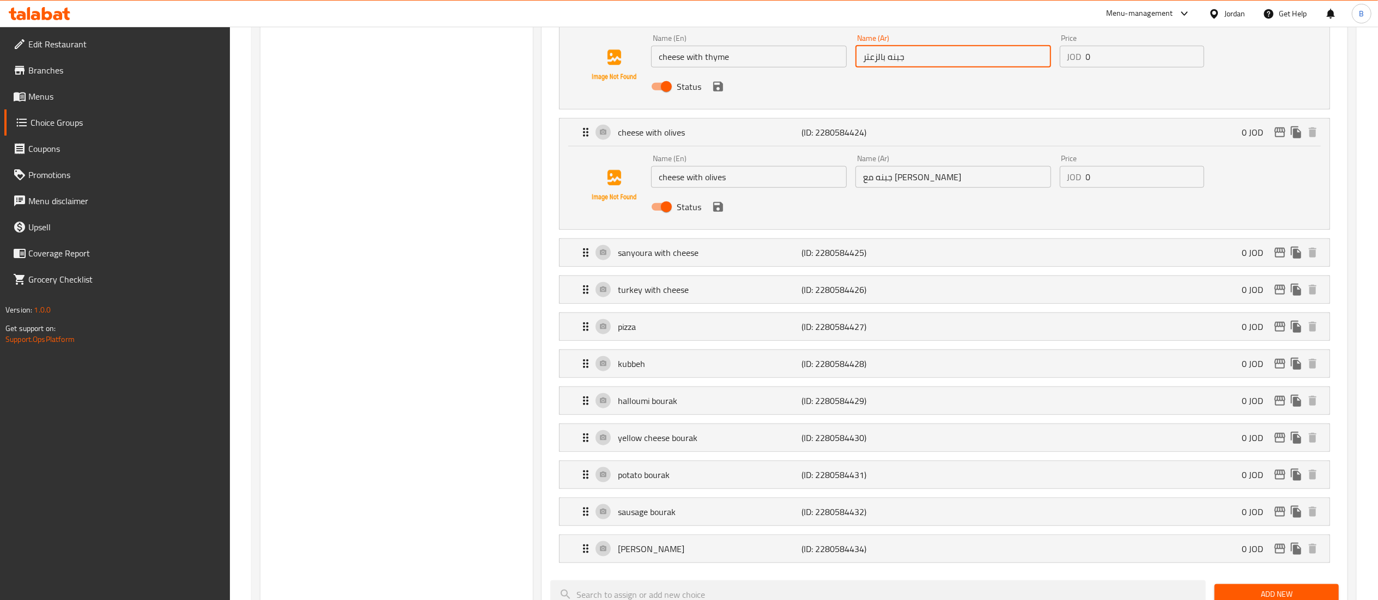
drag, startPoint x: 701, startPoint y: 178, endPoint x: 502, endPoint y: 173, distance: 198.4
click at [506, 173] on div "Choice Groups Your Choice of The 1st Calzone 13 Your Choice Of 1st Pizza: 10 Yo…" at bounding box center [805, 69] width 1091 height 2070
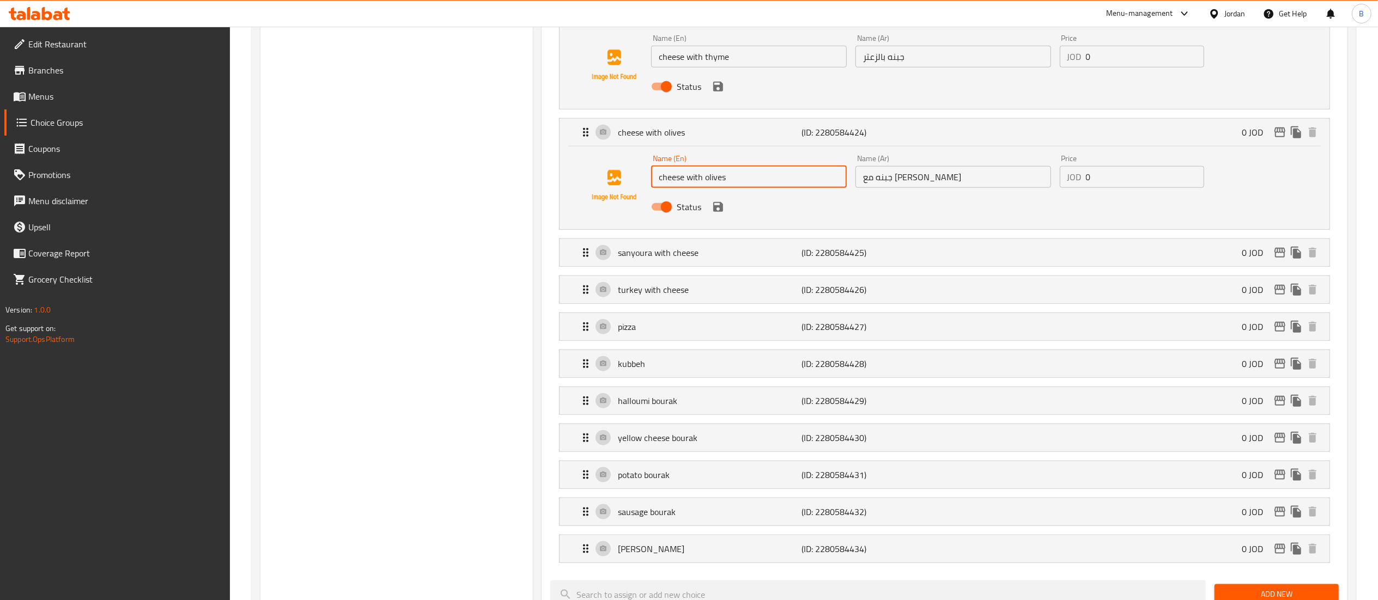
click at [867, 185] on input "جبنه مع زيتون" at bounding box center [953, 177] width 196 height 22
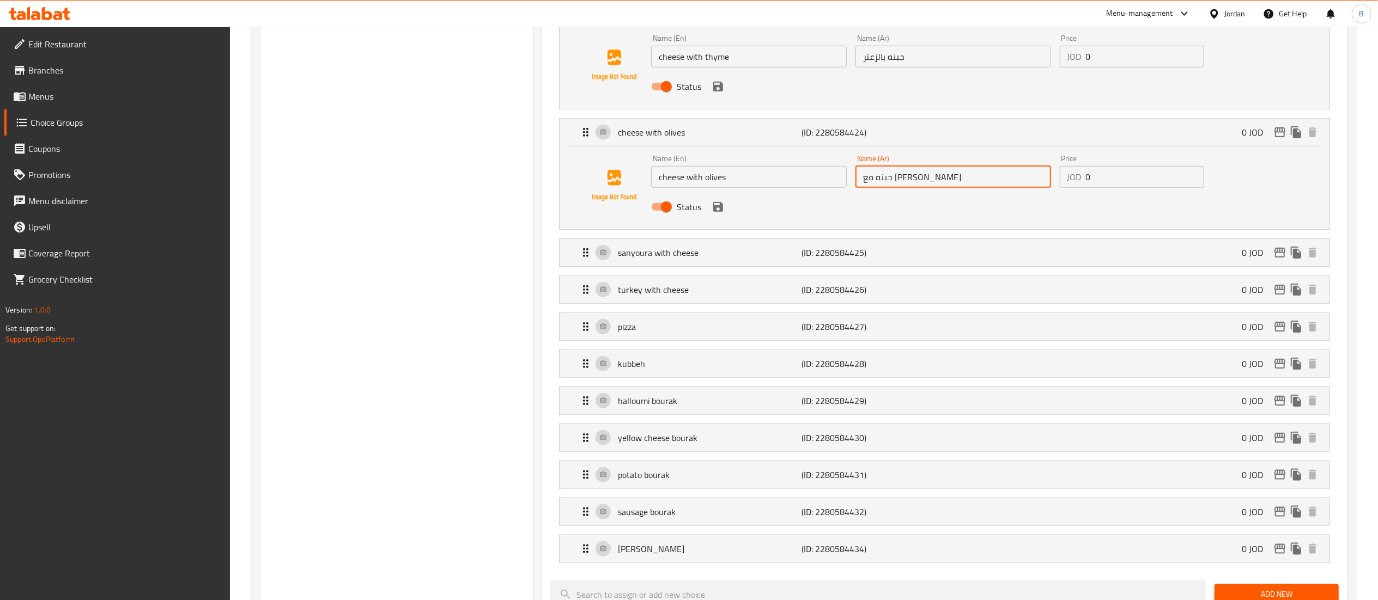
click at [968, 188] on input "جبنه مع زيتون" at bounding box center [953, 177] width 196 height 22
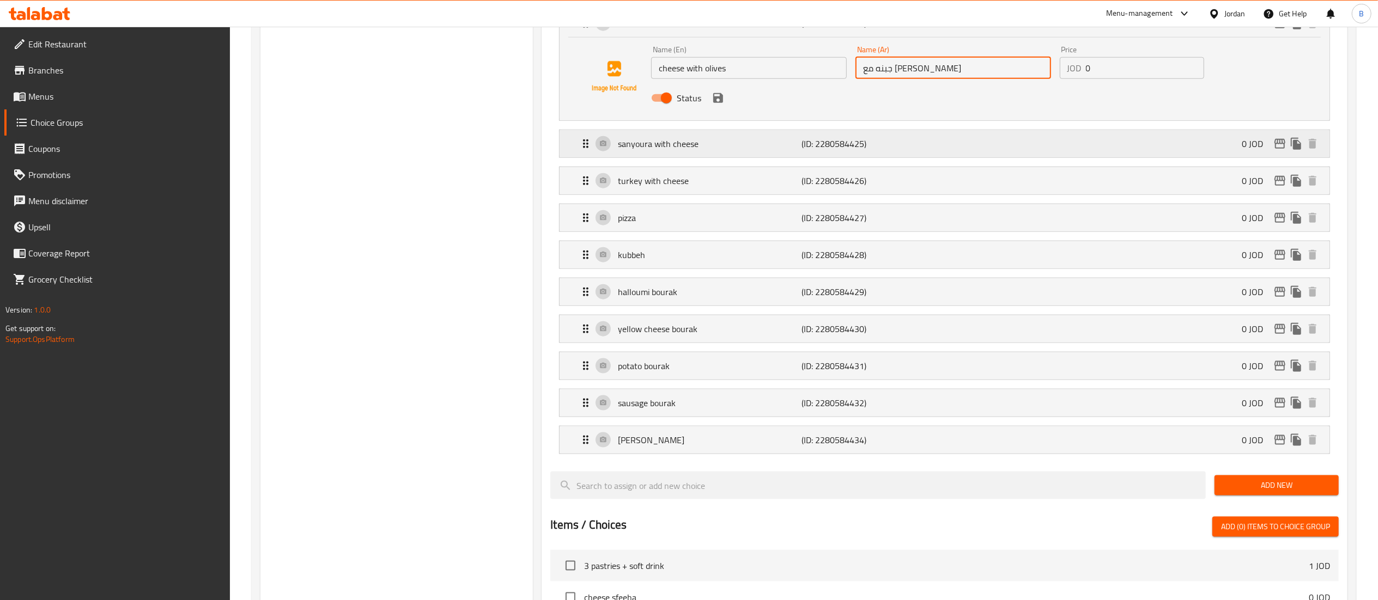
click at [708, 136] on div "sanyoura with cheese (ID: 2280584425) 0 JOD" at bounding box center [947, 143] width 737 height 27
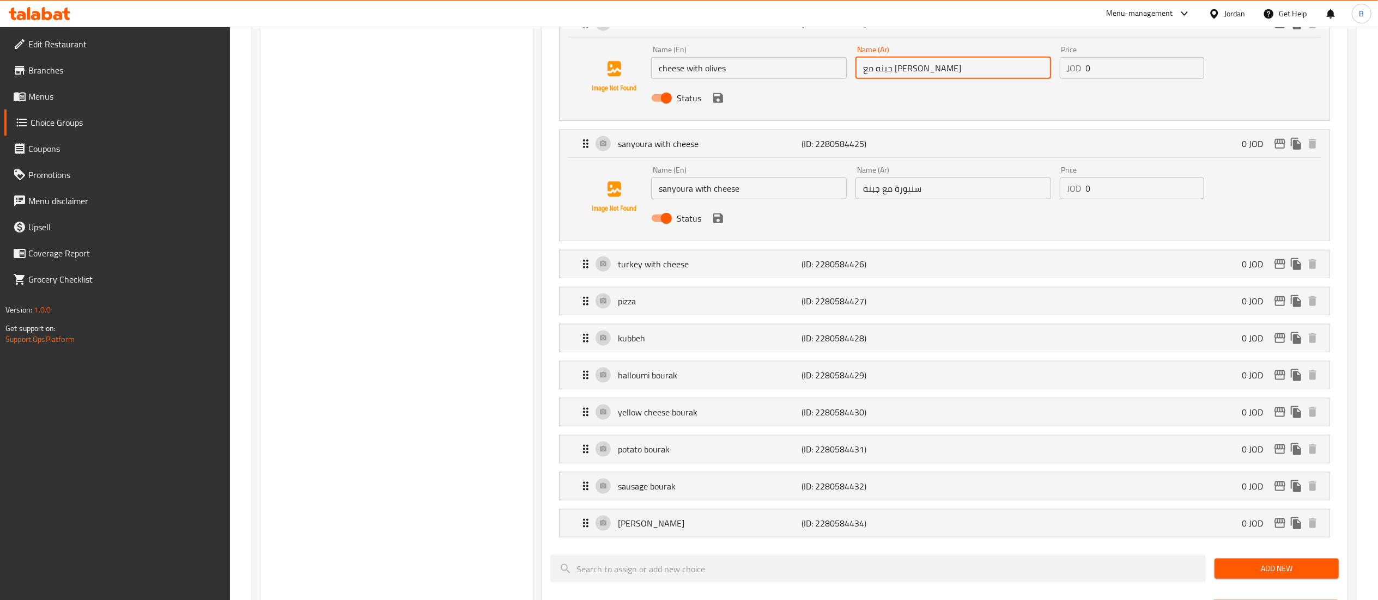
drag, startPoint x: 774, startPoint y: 192, endPoint x: 502, endPoint y: 178, distance: 272.2
click at [519, 178] on div "Choice Groups Your Choice of The 1st Calzone 13 Your Choice Of 1st Pizza: 10 Yo…" at bounding box center [805, 2] width 1091 height 2154
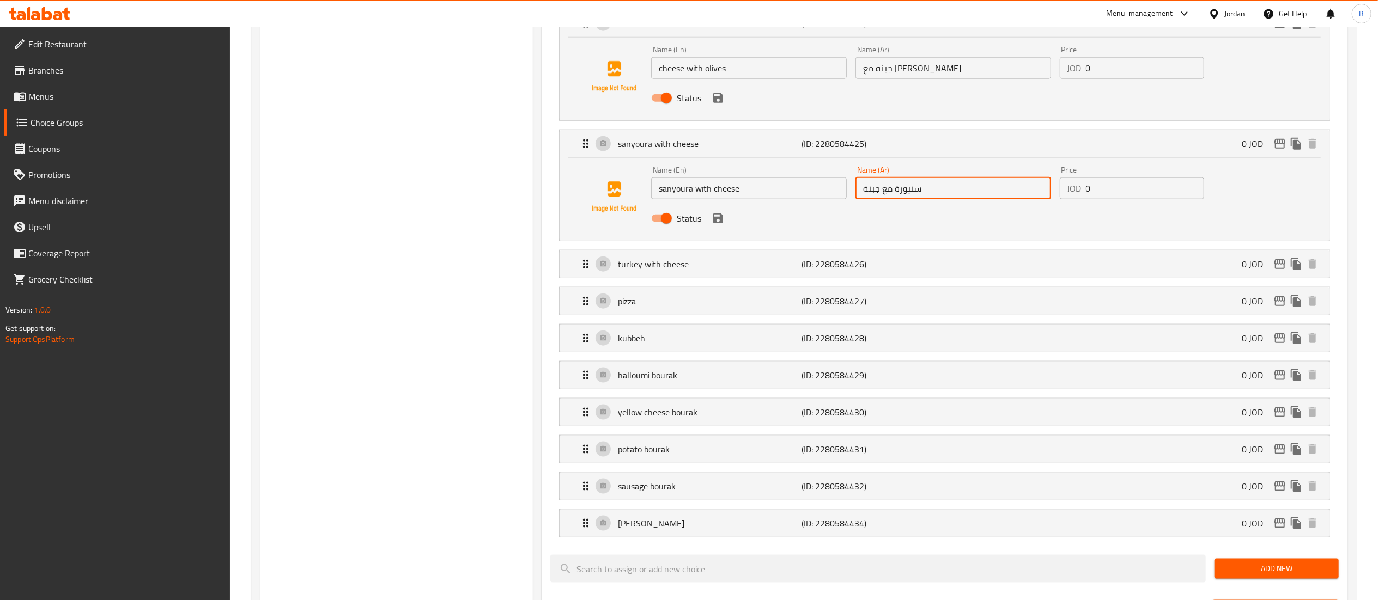
drag, startPoint x: 957, startPoint y: 198, endPoint x: 511, endPoint y: 177, distance: 446.7
click at [727, 191] on div "Name (En) sanyoura with cheese Name (En) Name (Ar) سنيورة مع جبنة Name (Ar) Pri…" at bounding box center [953, 197] width 612 height 71
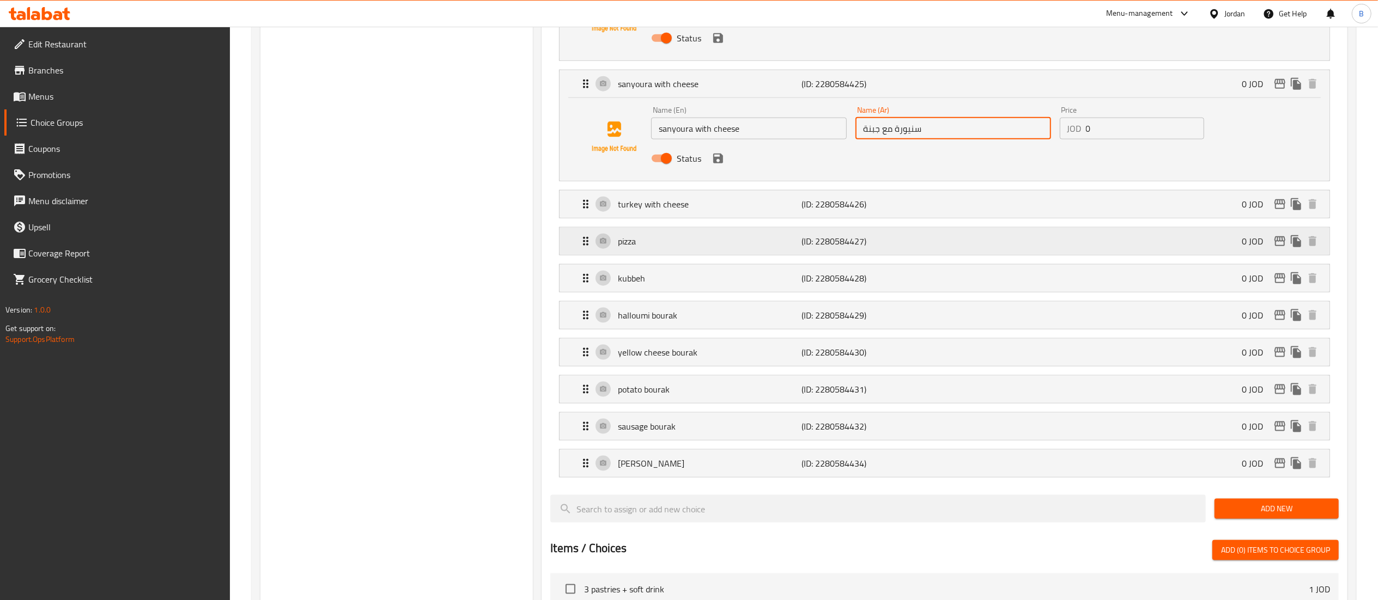
scroll to position [1307, 0]
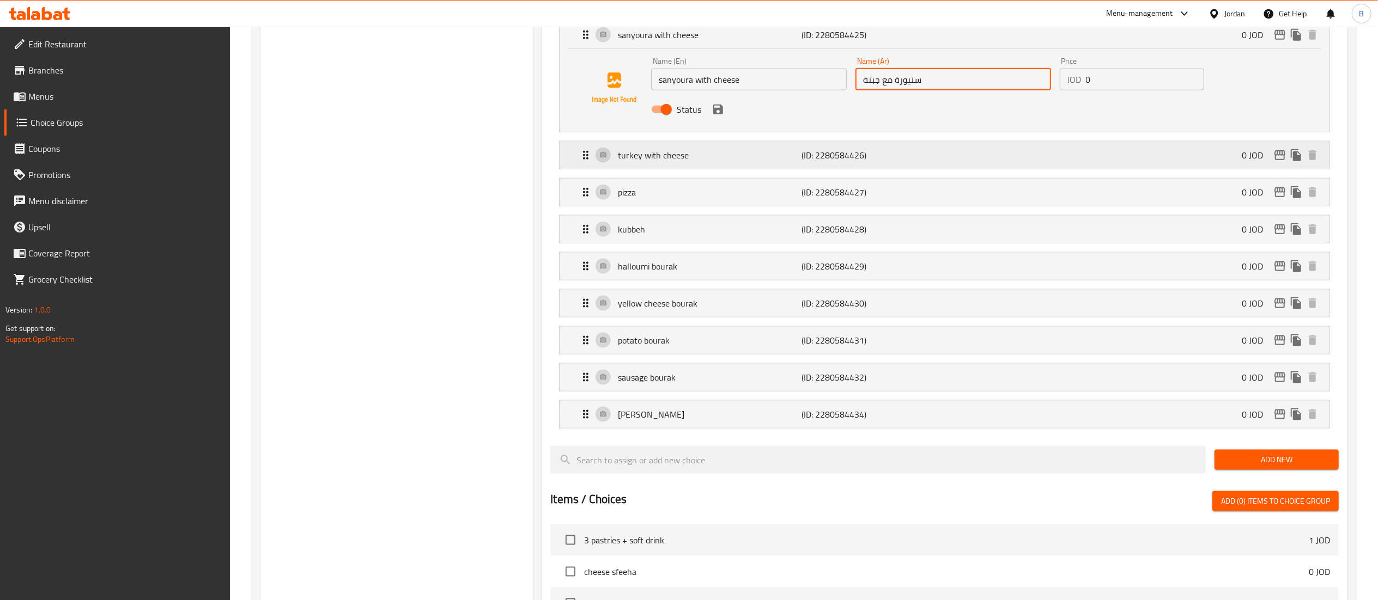
click at [660, 161] on p "turkey with cheese" at bounding box center [710, 155] width 184 height 13
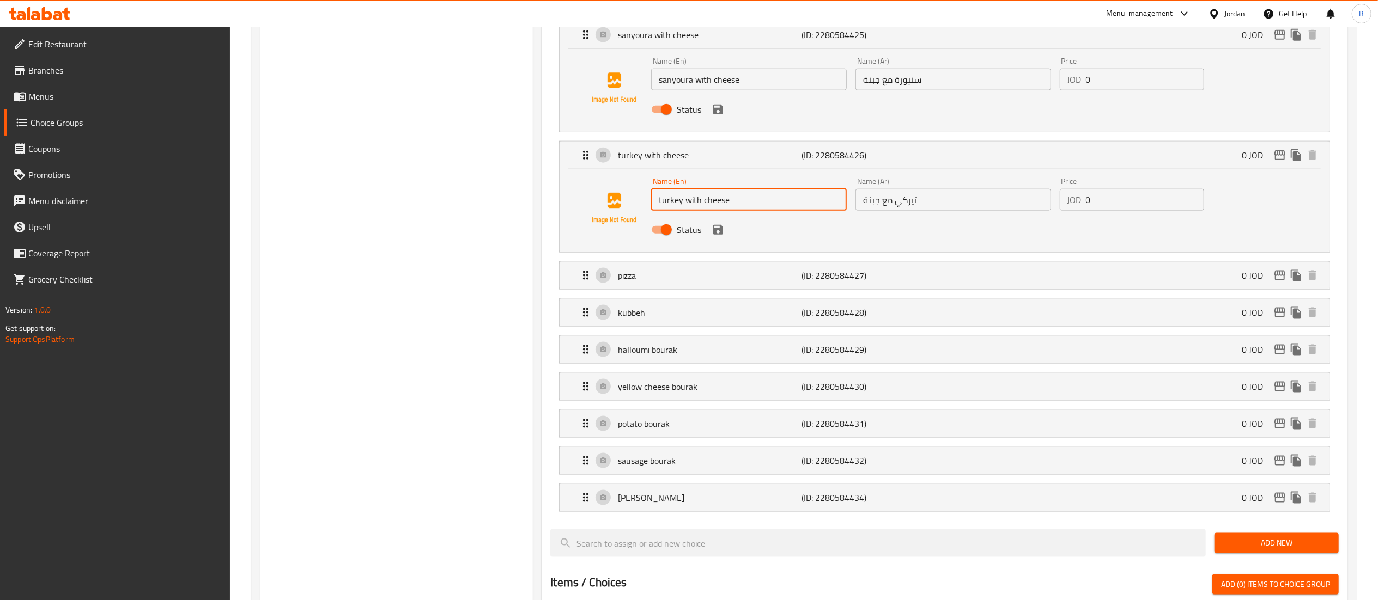
drag, startPoint x: 762, startPoint y: 204, endPoint x: 607, endPoint y: 198, distance: 154.9
click at [607, 198] on div "Name (En) turkey with cheese Name (En) Name (Ar) تيركي مع جبنة Name (Ar) Price …" at bounding box center [944, 209] width 735 height 74
drag, startPoint x: 970, startPoint y: 198, endPoint x: 710, endPoint y: 167, distance: 261.7
click at [733, 170] on div "turkey with cheese (ID: 2280584426) 0 JOD Name (En) turkey with cheese Name (En…" at bounding box center [944, 197] width 770 height 111
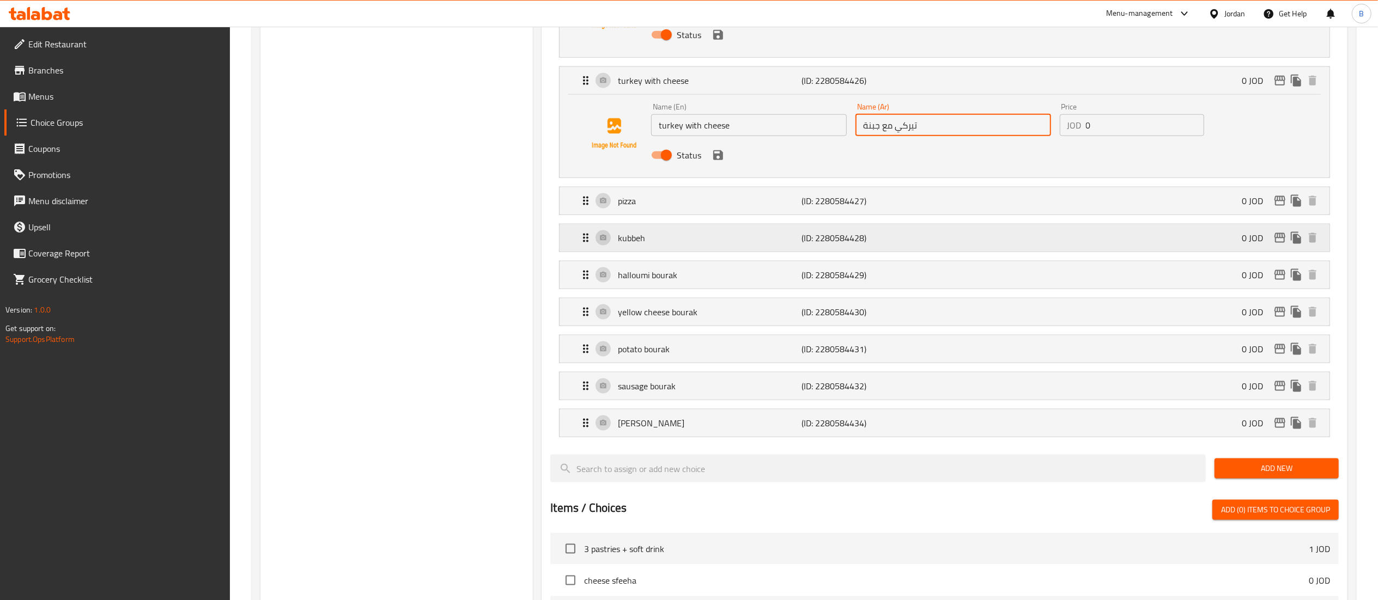
scroll to position [1416, 0]
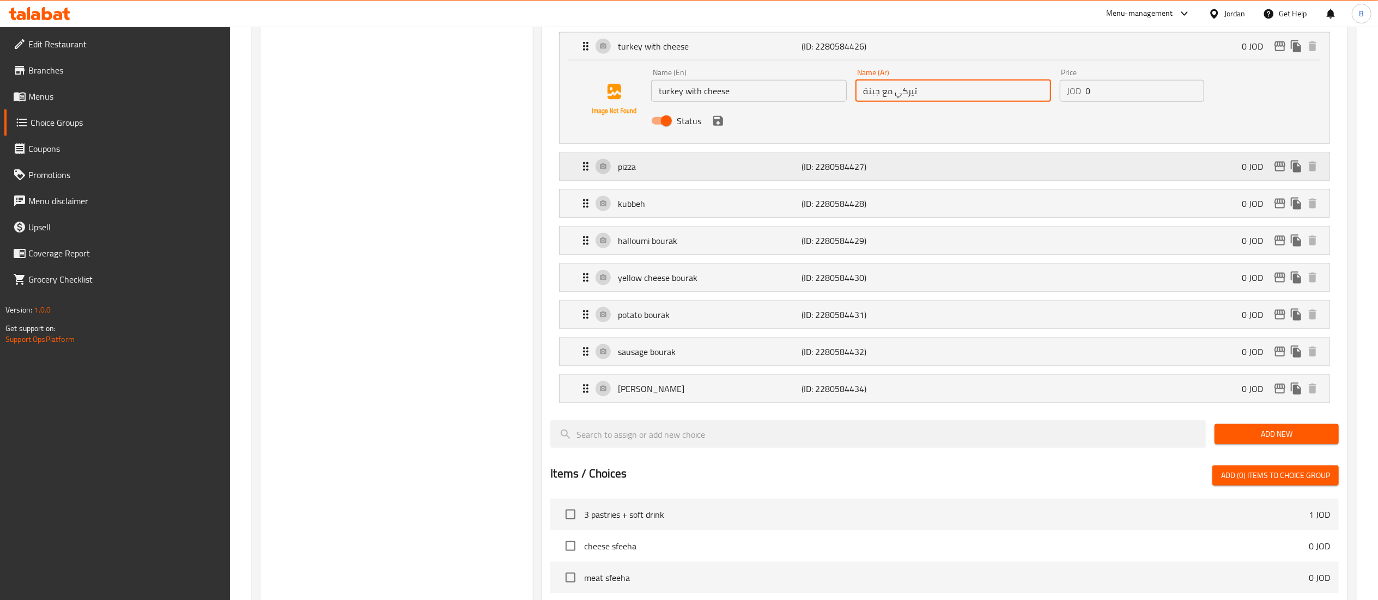
click at [640, 173] on p "pizza" at bounding box center [710, 166] width 184 height 13
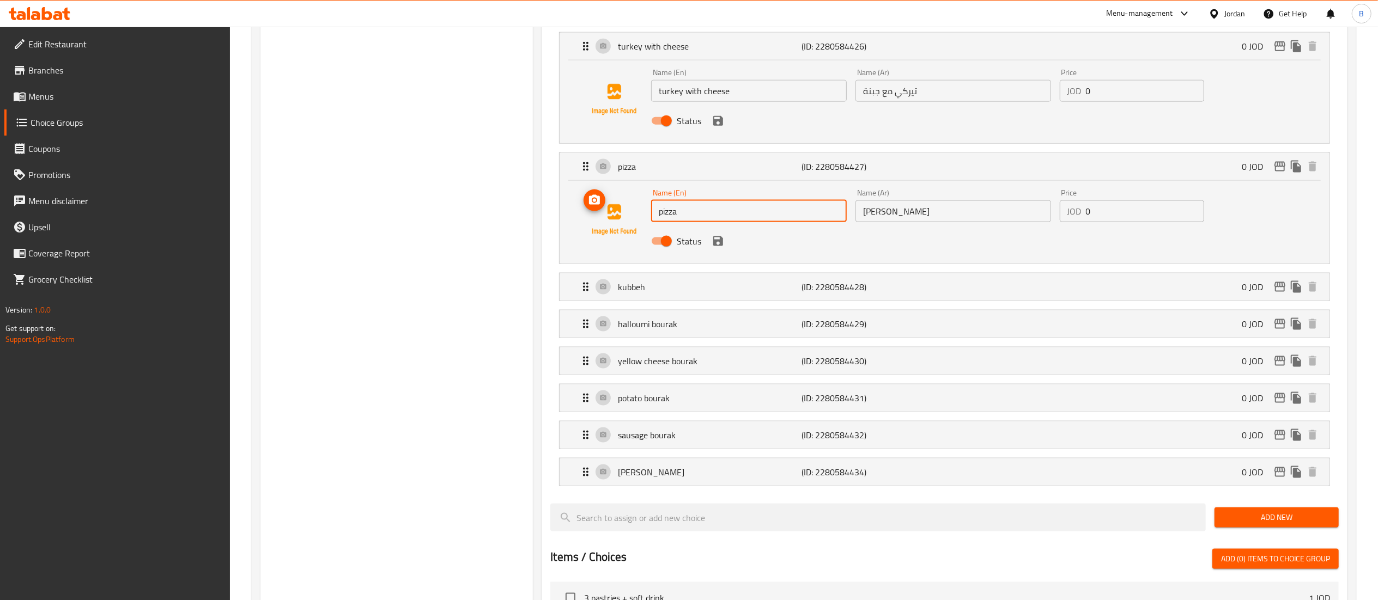
drag, startPoint x: 743, startPoint y: 211, endPoint x: 471, endPoint y: 197, distance: 272.2
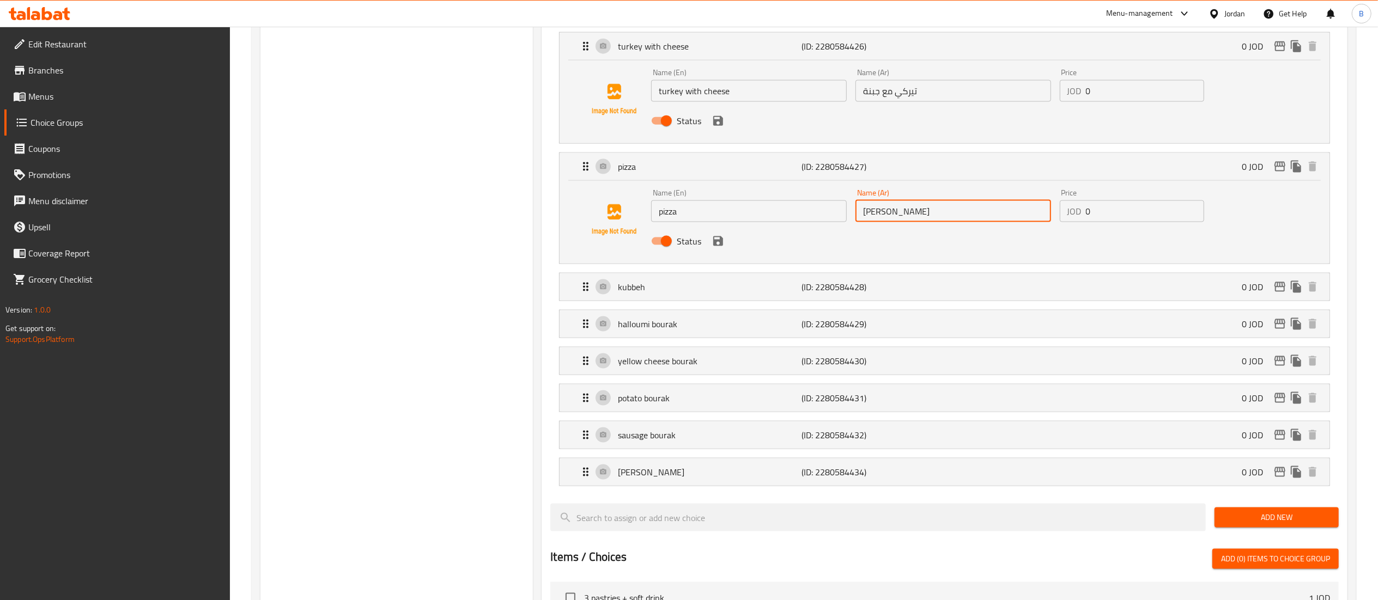
drag, startPoint x: 922, startPoint y: 213, endPoint x: 805, endPoint y: 216, distance: 116.6
click at [820, 216] on div "Name (En) pizza Name (En) Name (Ar) بيتزا Name (Ar) Price JOD 0 Price Status" at bounding box center [953, 220] width 612 height 71
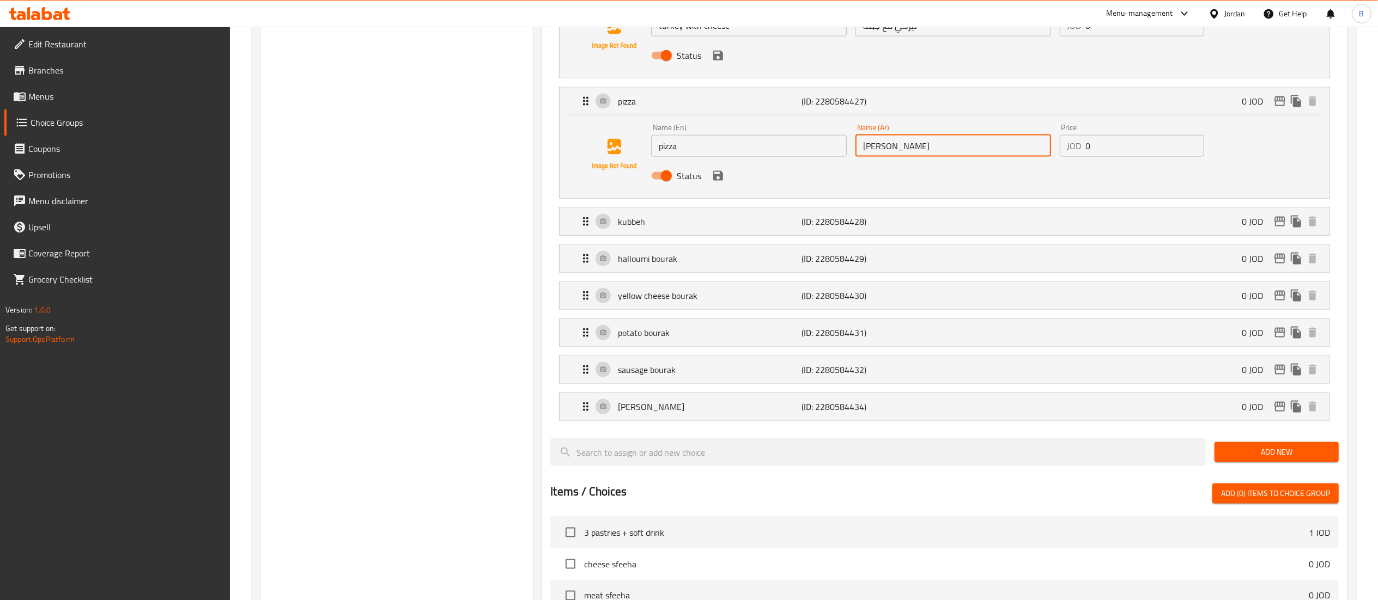
scroll to position [1525, 0]
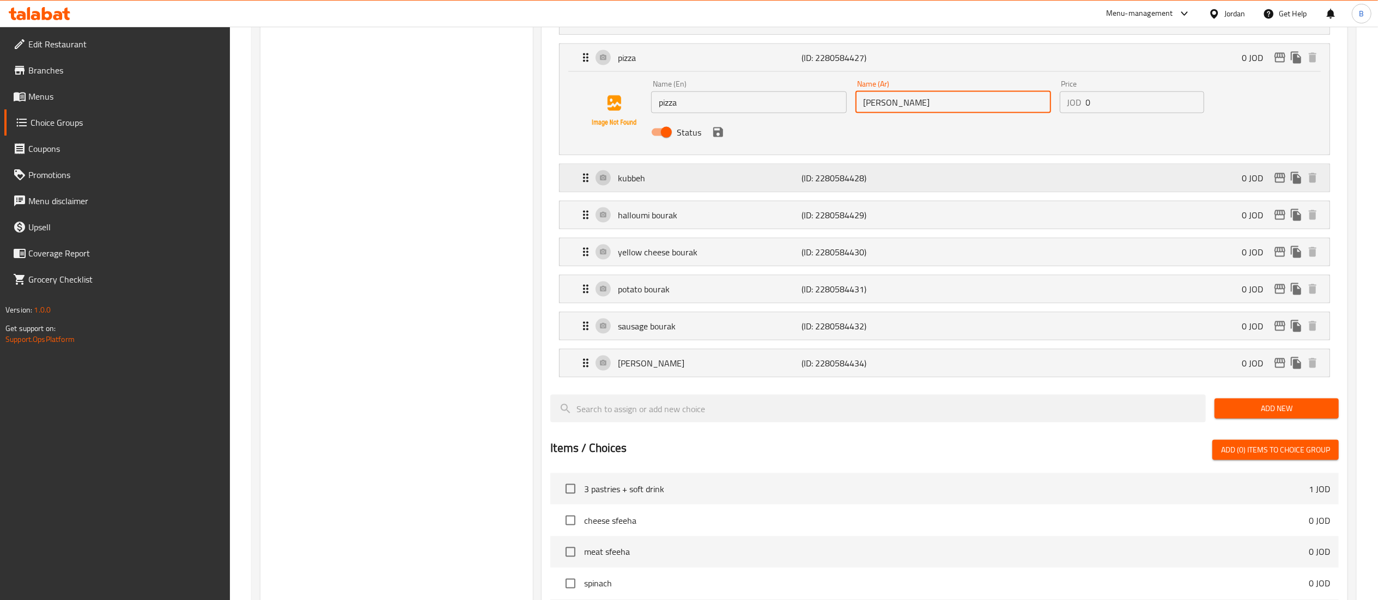
click at [641, 185] on p "kubbeh" at bounding box center [710, 178] width 184 height 13
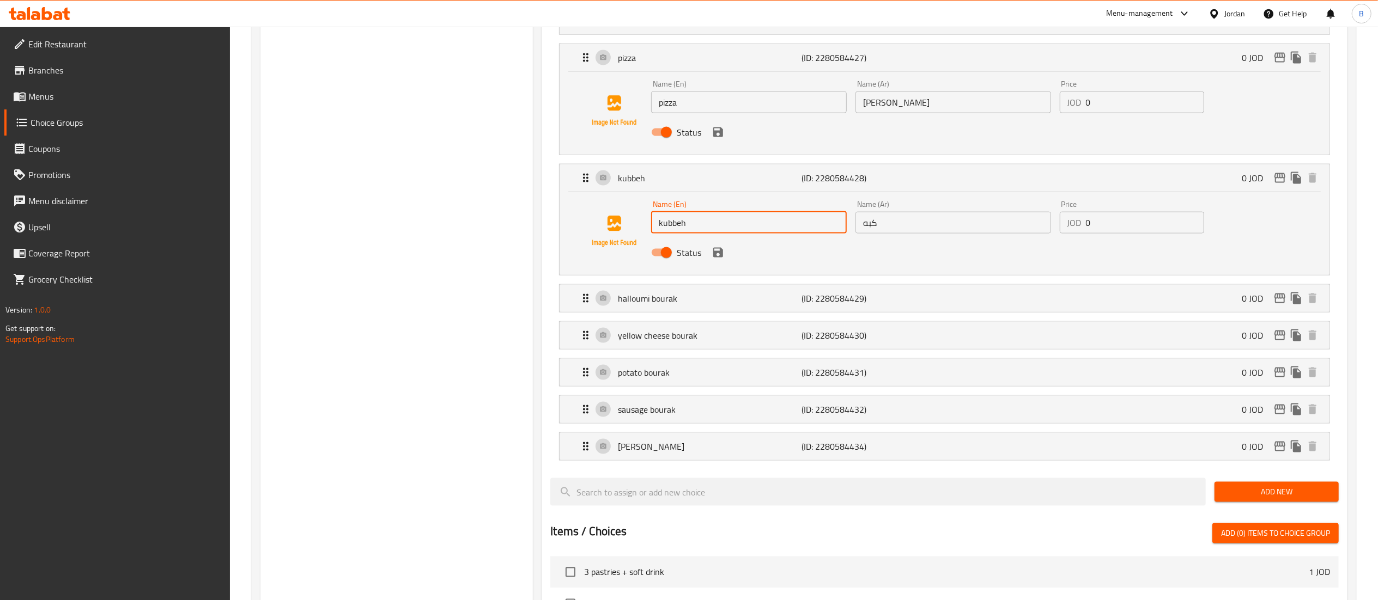
drag, startPoint x: 752, startPoint y: 219, endPoint x: 526, endPoint y: 222, distance: 225.6
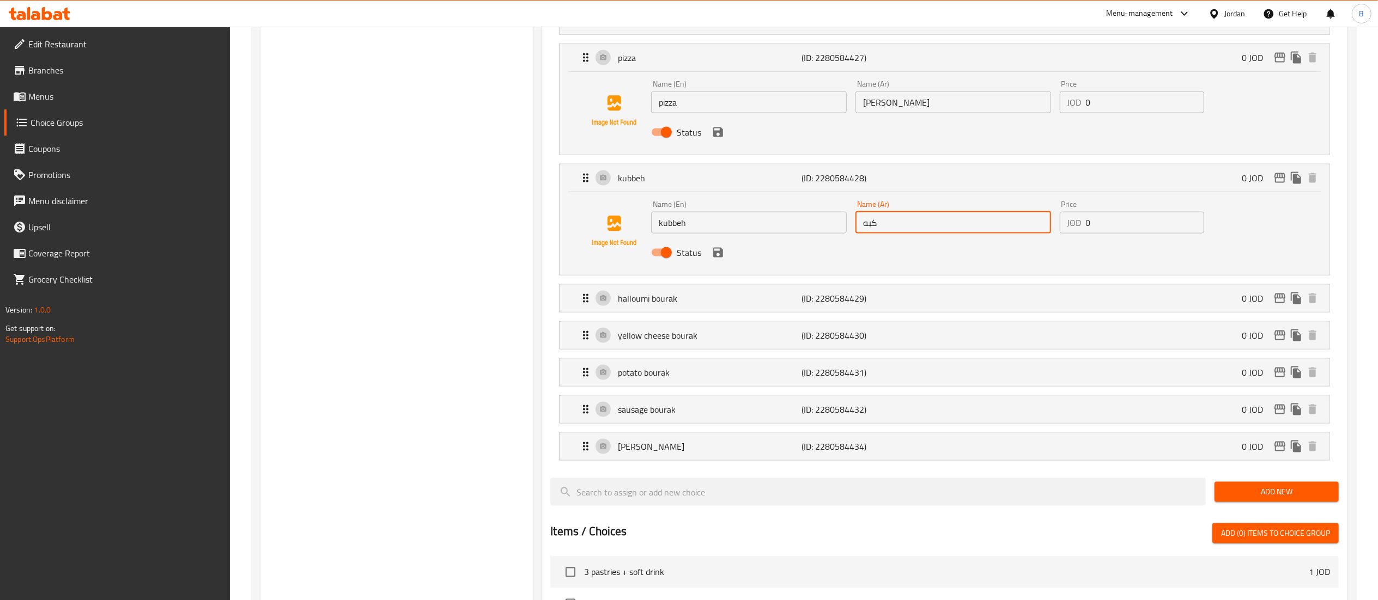
drag, startPoint x: 899, startPoint y: 232, endPoint x: 782, endPoint y: 233, distance: 116.6
click at [802, 233] on div "Name (En) kubbeh Name (En) Name (Ar) كبه Name (Ar) Price JOD 0 Price Status" at bounding box center [953, 231] width 612 height 71
click at [680, 313] on div "halloumi bourak (ID: 2280584429) 0 JOD Name (En) halloumi bourak Name (En) Name…" at bounding box center [944, 298] width 771 height 28
click at [701, 311] on div "halloumi bourak (ID: 2280584429) 0 JOD" at bounding box center [947, 298] width 737 height 27
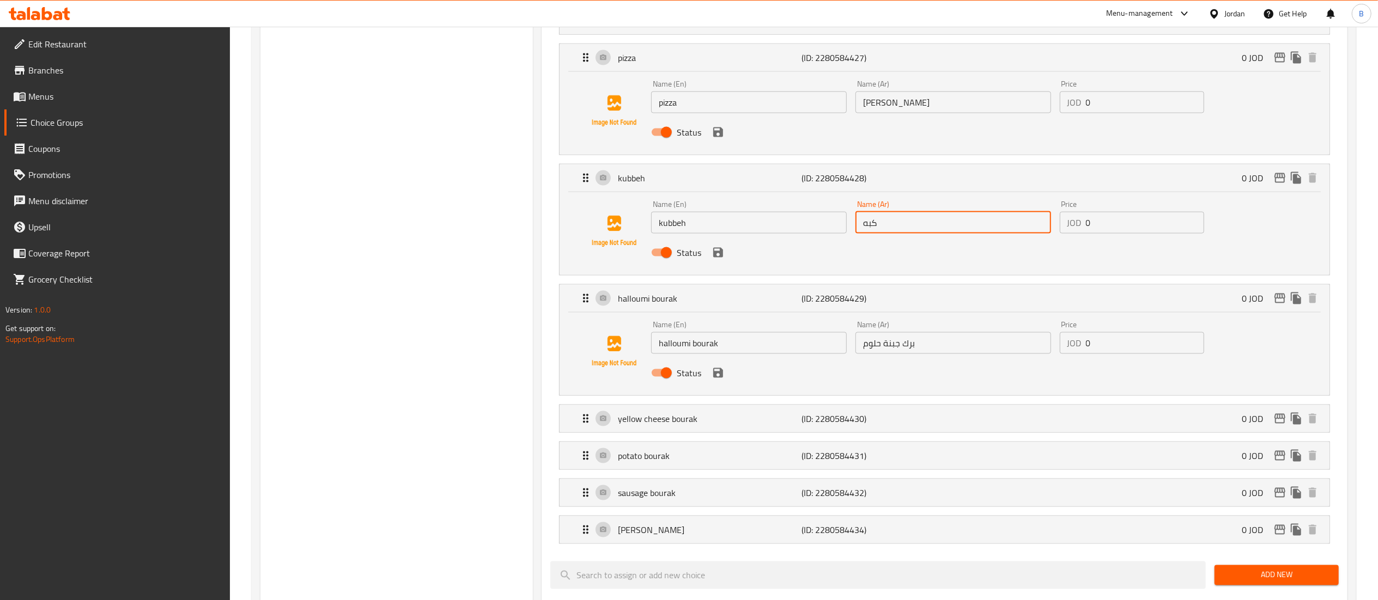
drag, startPoint x: 754, startPoint y: 351, endPoint x: 460, endPoint y: 293, distance: 299.3
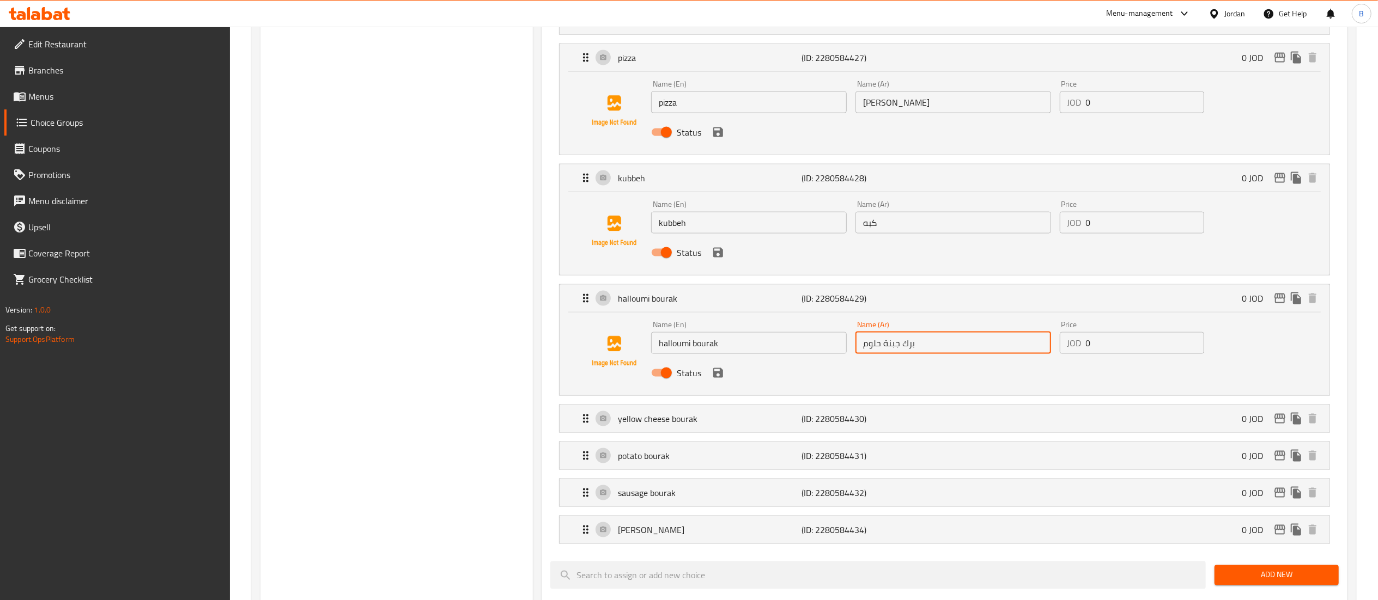
click at [924, 346] on input "برك جبنة حلوم" at bounding box center [953, 343] width 196 height 22
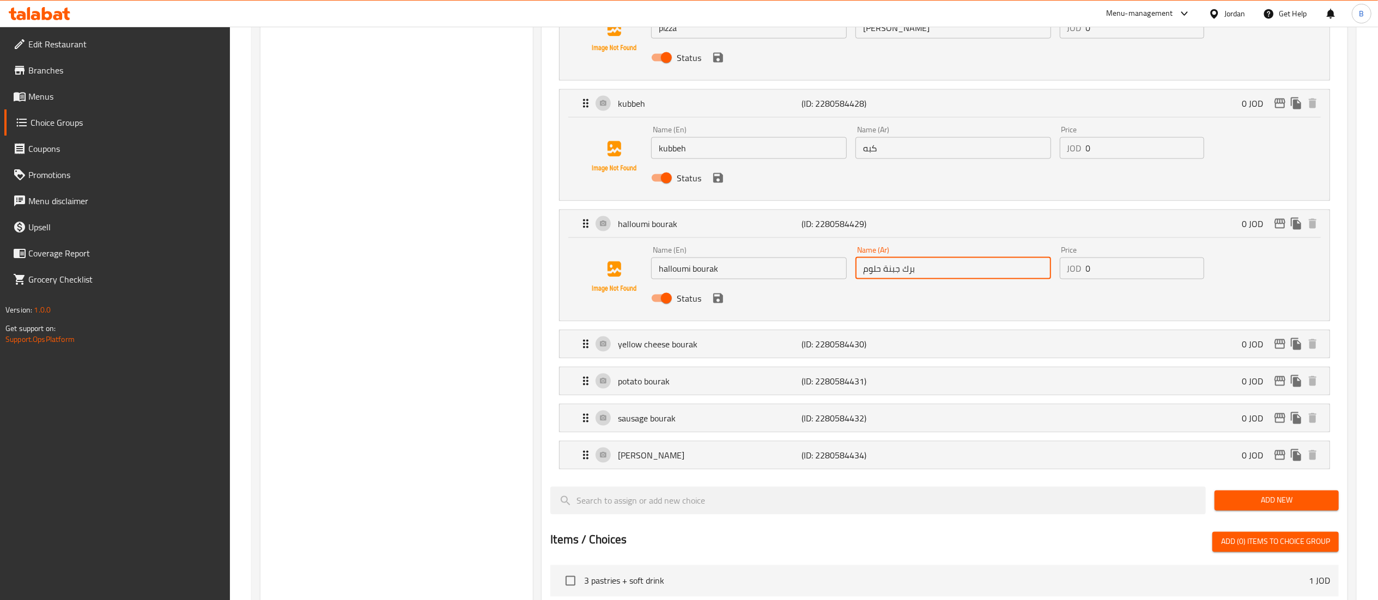
scroll to position [1634, 0]
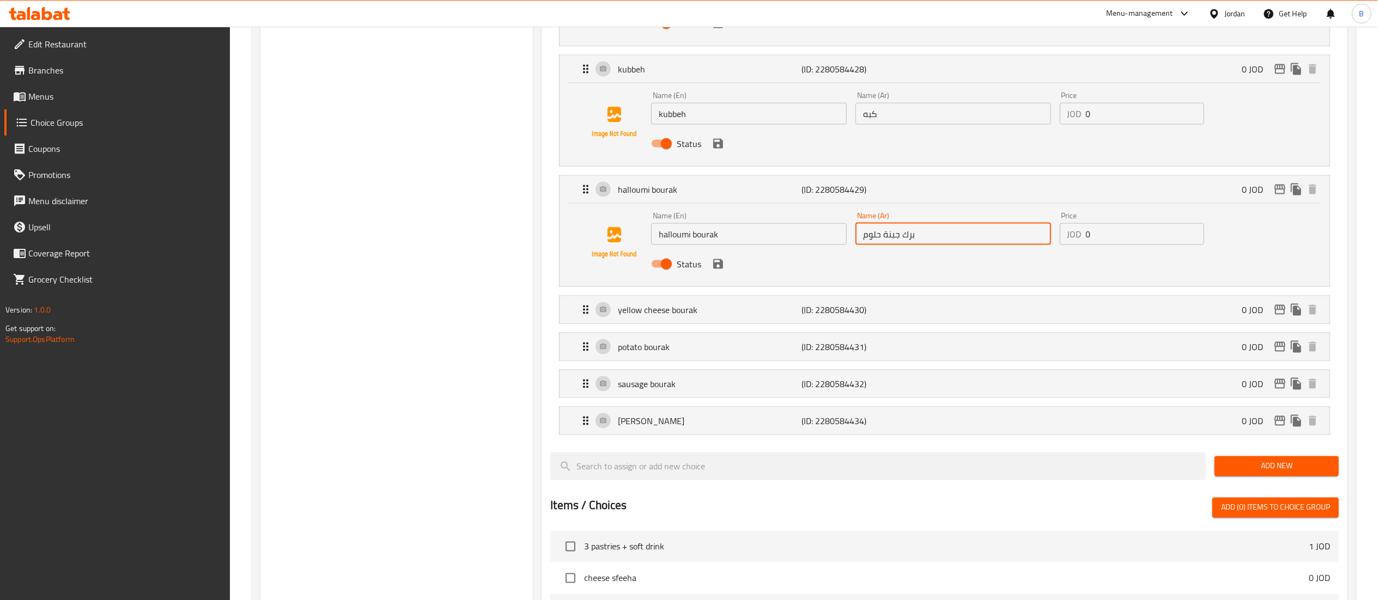
drag, startPoint x: 672, startPoint y: 313, endPoint x: 686, endPoint y: 331, distance: 22.9
click at [673, 313] on p "yellow cheese bourak" at bounding box center [710, 309] width 184 height 13
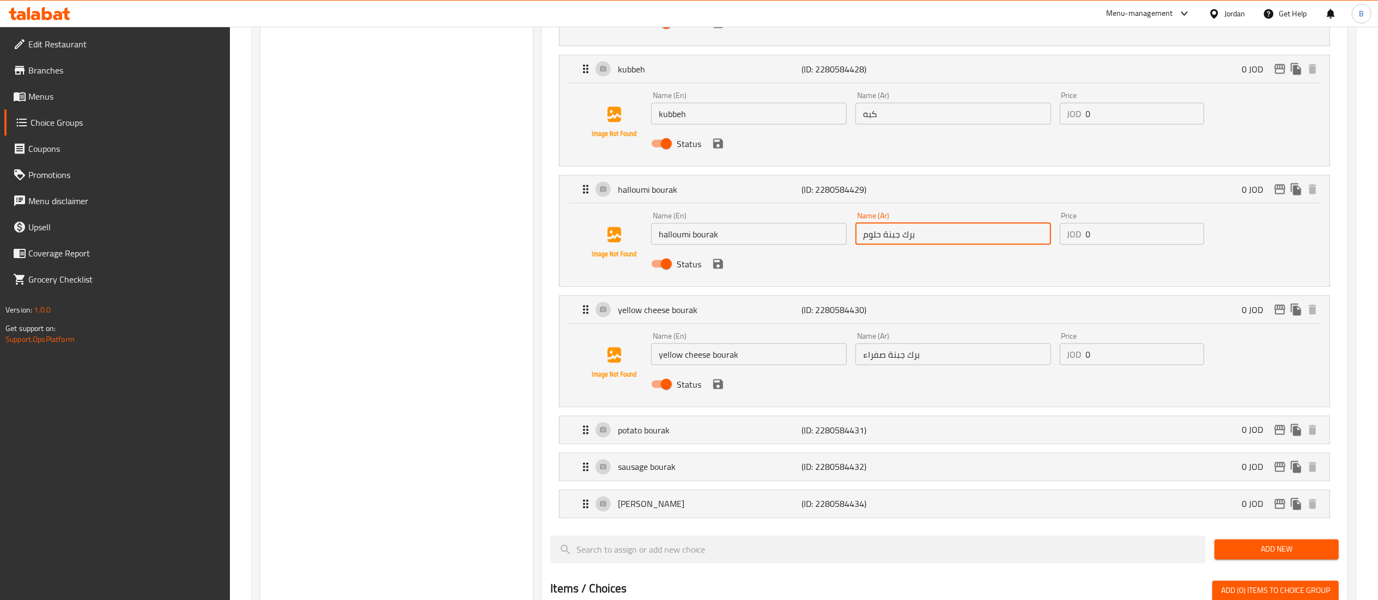
drag, startPoint x: 765, startPoint y: 373, endPoint x: 691, endPoint y: 362, distance: 74.3
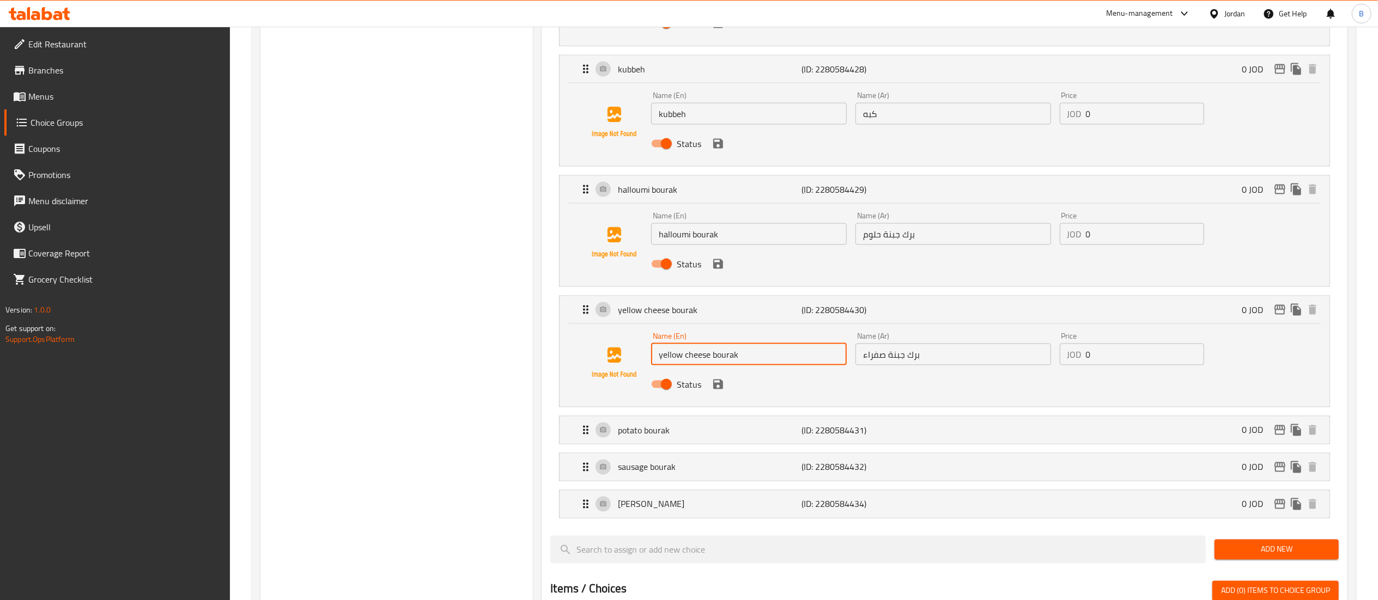
drag, startPoint x: 742, startPoint y: 363, endPoint x: 721, endPoint y: 362, distance: 20.7
click at [721, 362] on input "yellow cheese bourak" at bounding box center [749, 355] width 196 height 22
click at [761, 362] on input "yellow cheese bourak" at bounding box center [749, 355] width 196 height 22
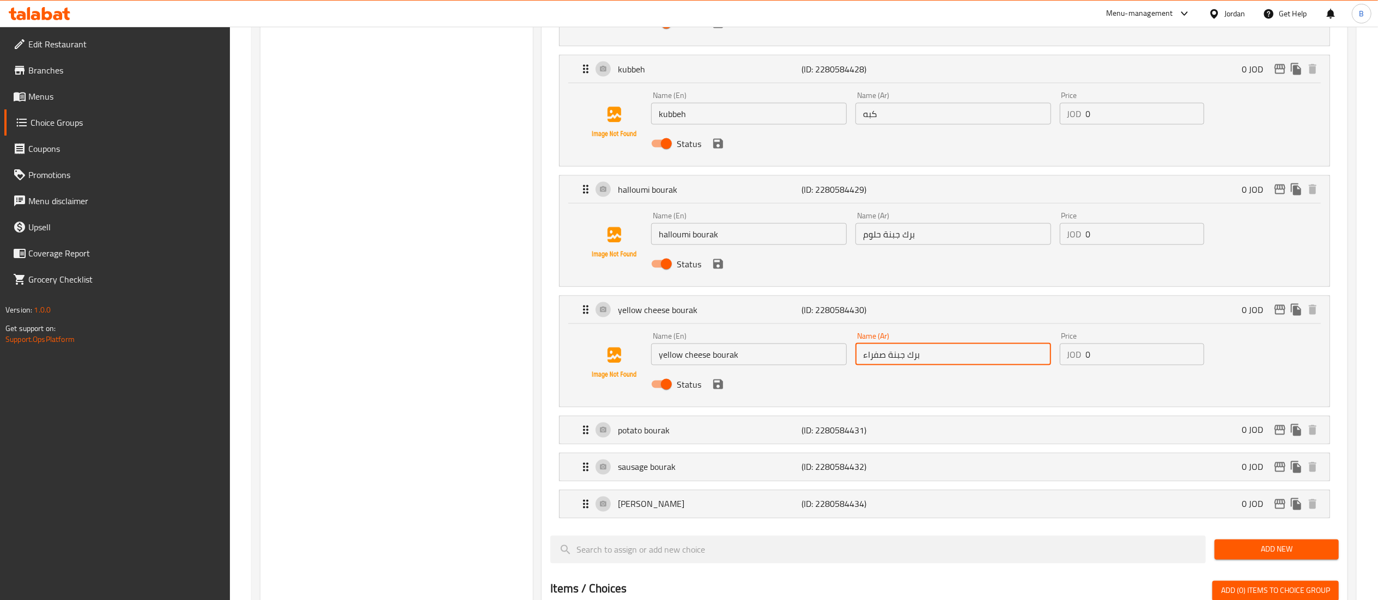
click at [964, 361] on input "برك جبنة صفراء" at bounding box center [953, 355] width 196 height 22
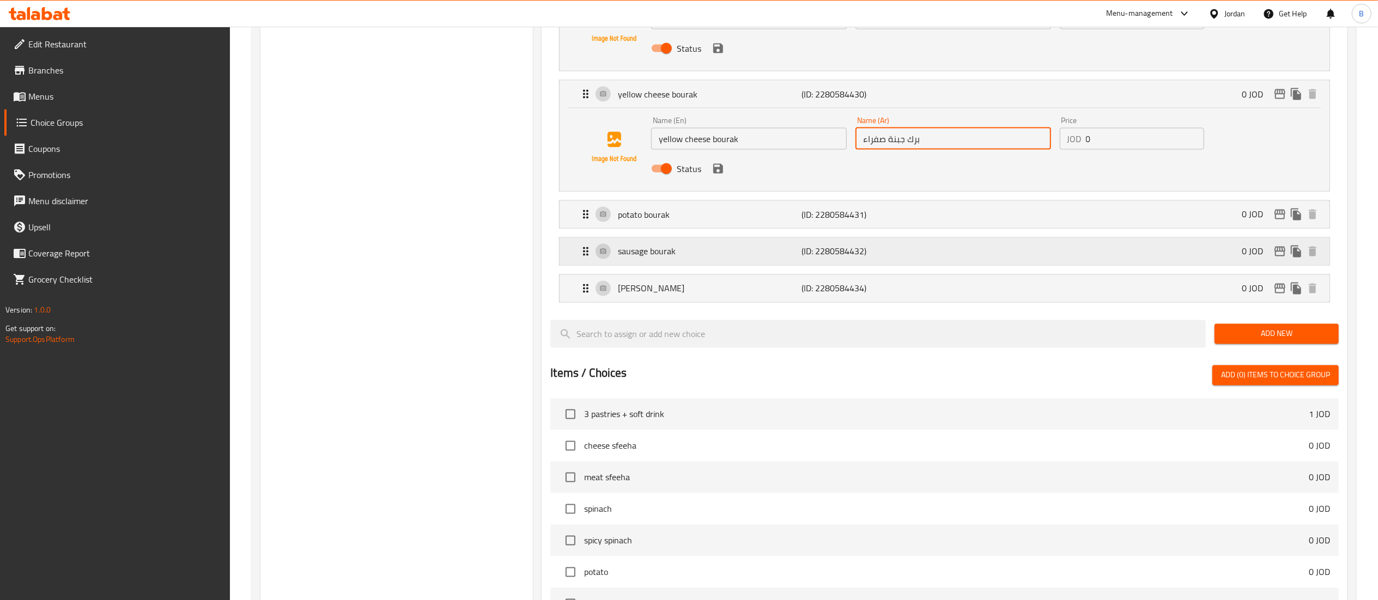
scroll to position [1852, 0]
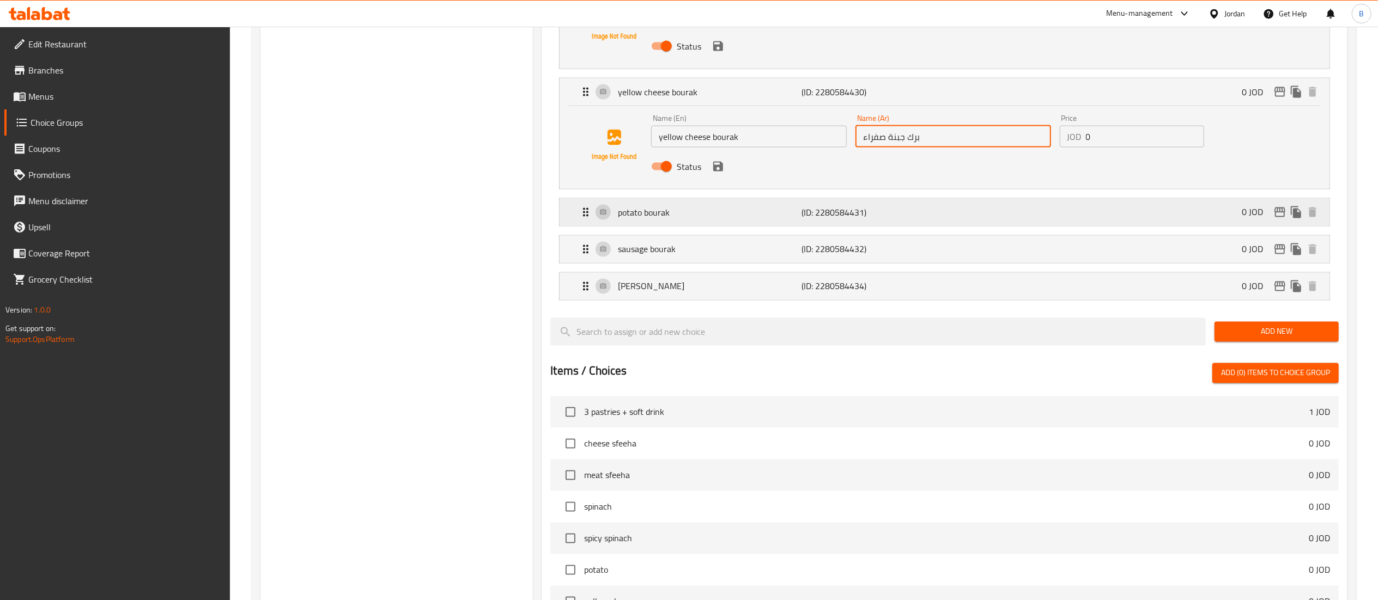
click at [620, 219] on p "potato bourak" at bounding box center [710, 212] width 184 height 13
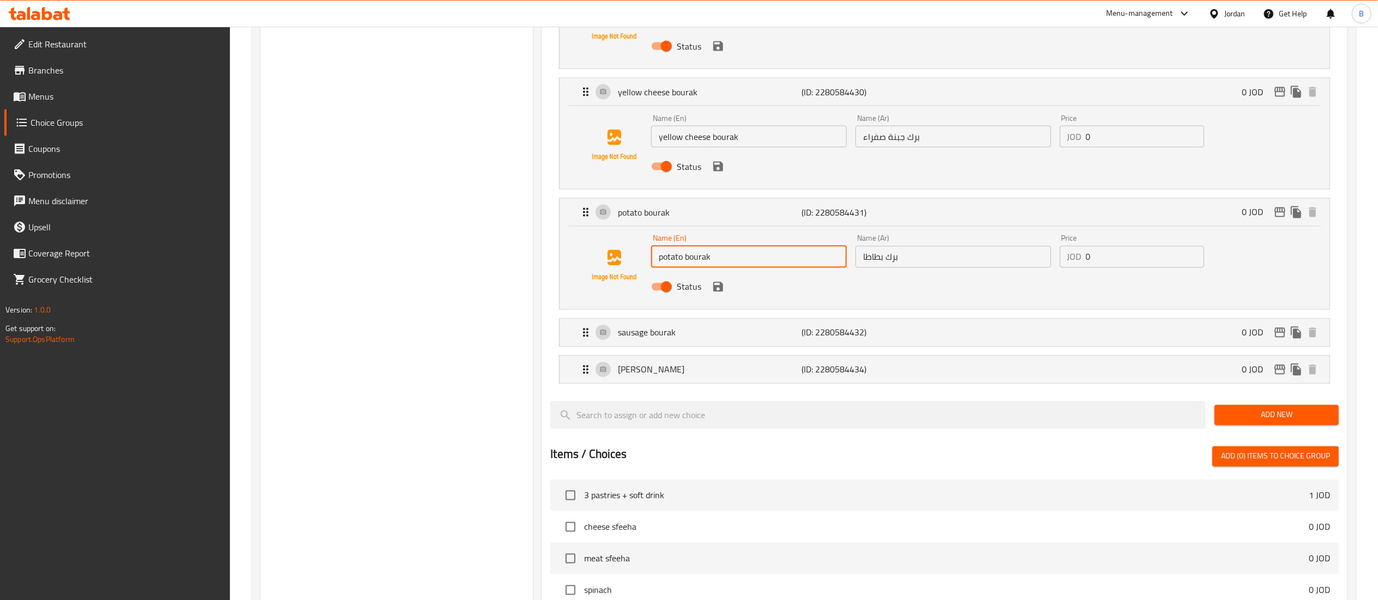
drag, startPoint x: 770, startPoint y: 264, endPoint x: 567, endPoint y: 265, distance: 203.8
click at [608, 265] on div "Name (En) potato bourak Name (En) Name (Ar) برك بطاطا Name (Ar) Price JOD 0 Pri…" at bounding box center [944, 266] width 735 height 74
drag, startPoint x: 960, startPoint y: 264, endPoint x: 765, endPoint y: 265, distance: 194.5
click at [790, 263] on div "Name (En) potato bourak Name (En) Name (Ar) برك بطاطا Name (Ar) Price JOD 0 Pri…" at bounding box center [953, 265] width 612 height 71
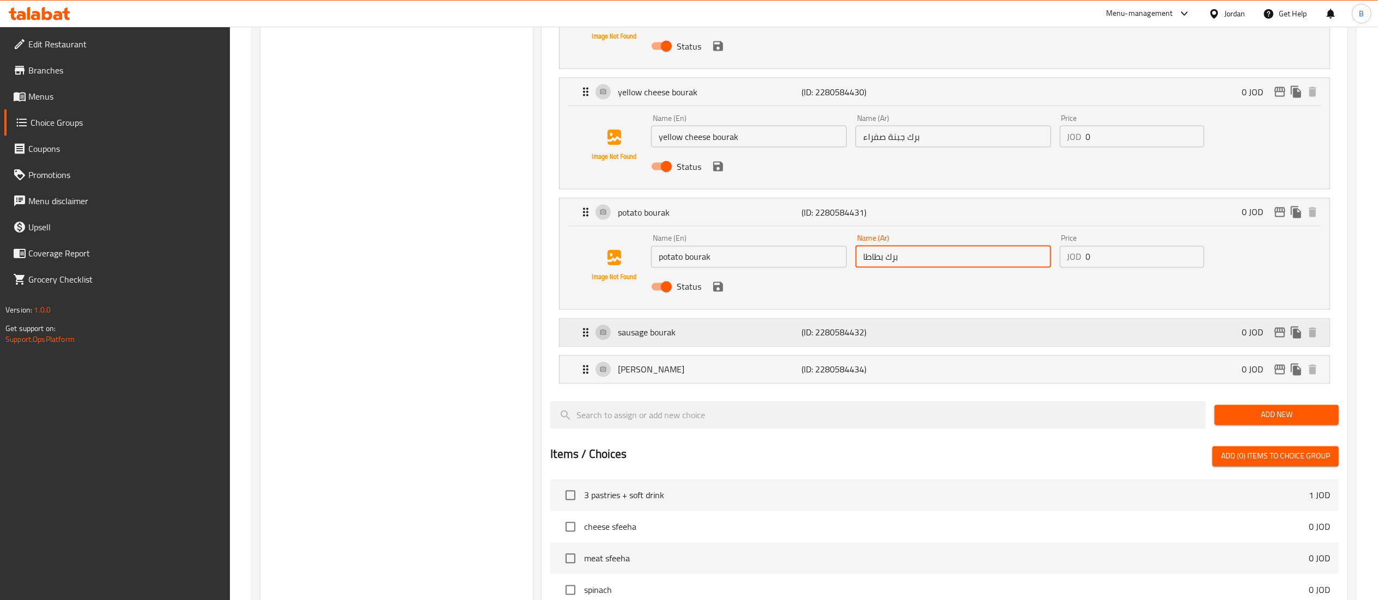
click at [684, 336] on p "sausage bourak" at bounding box center [710, 332] width 184 height 13
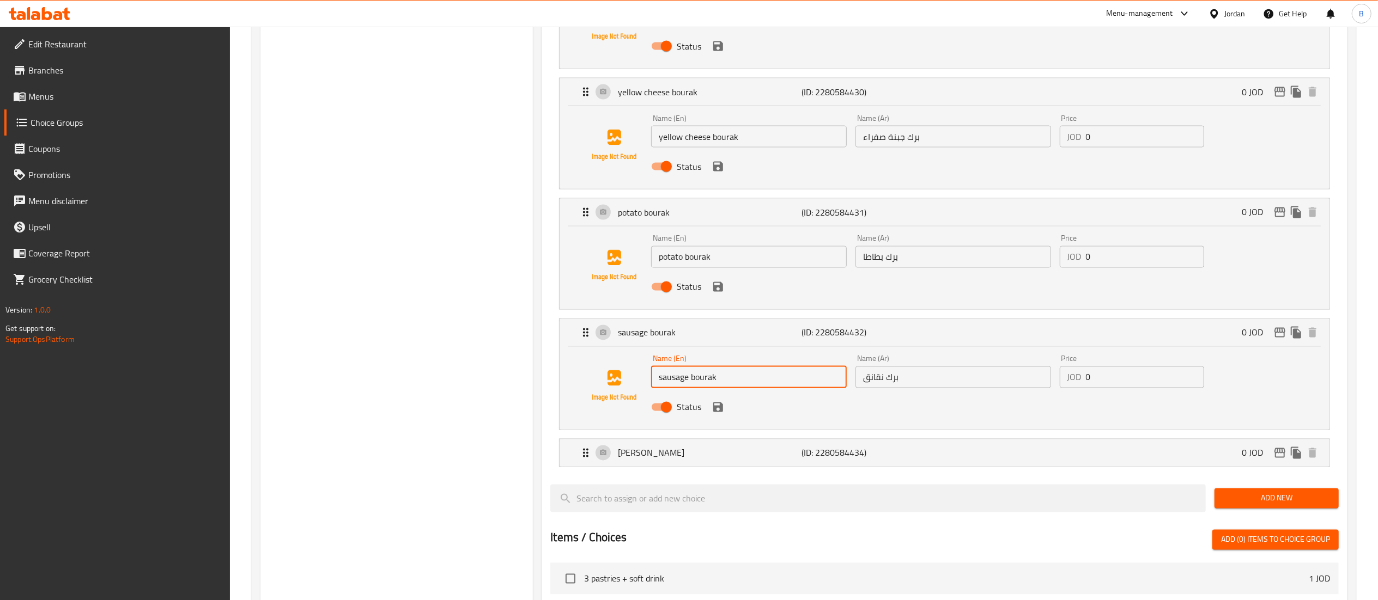
drag, startPoint x: 794, startPoint y: 387, endPoint x: 554, endPoint y: 381, distance: 240.9
click at [604, 387] on div "Name (En) sausage bourak Name (En) Name (Ar) برك نقانق Name (Ar) Price JOD 0 Pr…" at bounding box center [944, 386] width 735 height 74
drag, startPoint x: 944, startPoint y: 376, endPoint x: 770, endPoint y: 378, distance: 174.3
click at [783, 378] on div "Name (En) sausage bourak Name (En) Name (Ar) برك نقانق Name (Ar) Price JOD 0 Pr…" at bounding box center [953, 386] width 612 height 71
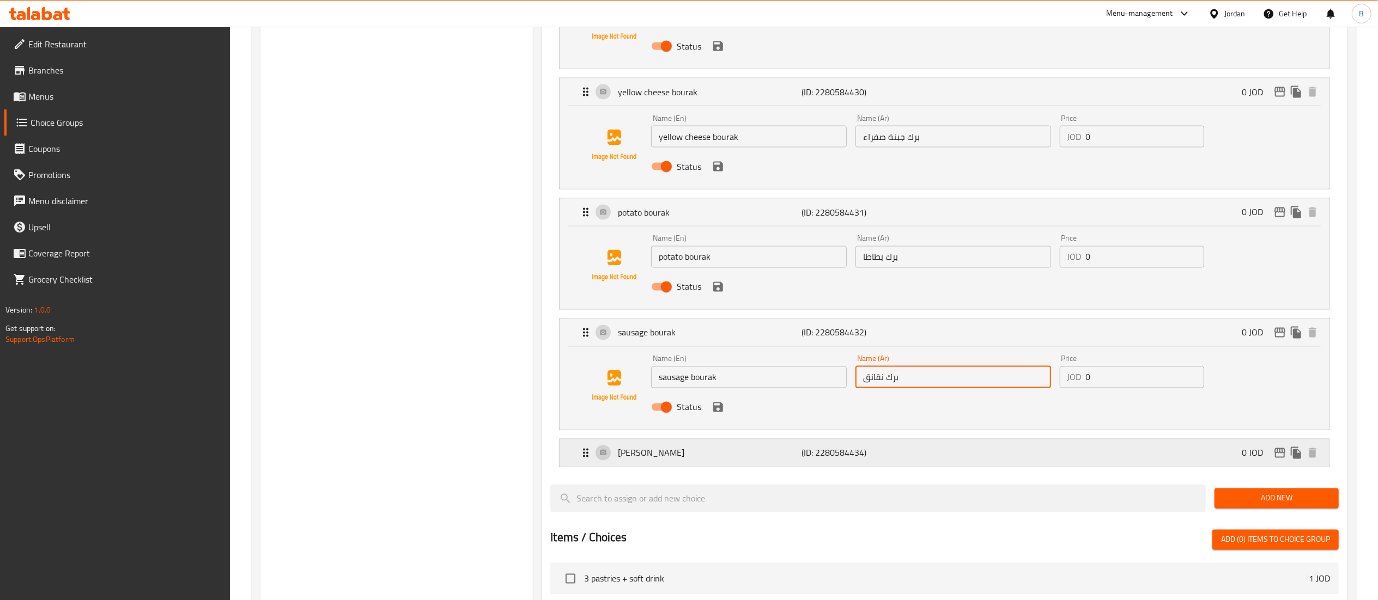
click at [652, 467] on div "meat sambousak (ID: 2280584434) 0 JOD" at bounding box center [947, 453] width 737 height 27
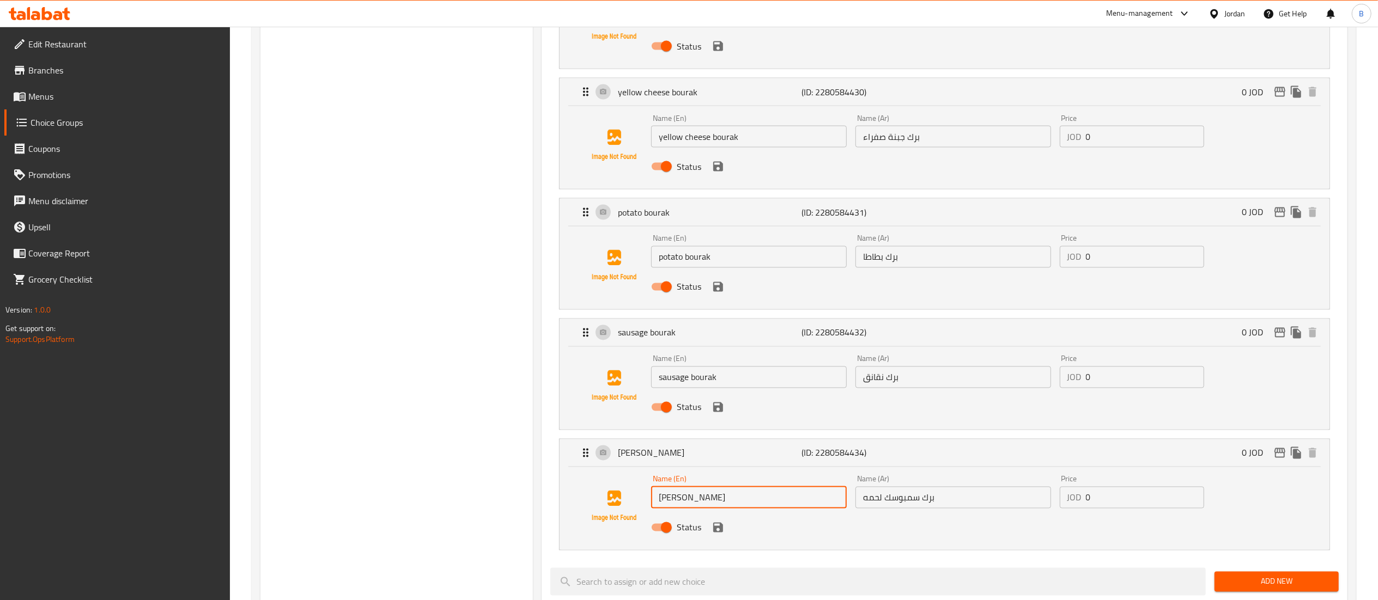
drag, startPoint x: 744, startPoint y: 509, endPoint x: 467, endPoint y: 453, distance: 282.3
drag, startPoint x: 981, startPoint y: 516, endPoint x: 977, endPoint y: 510, distance: 7.6
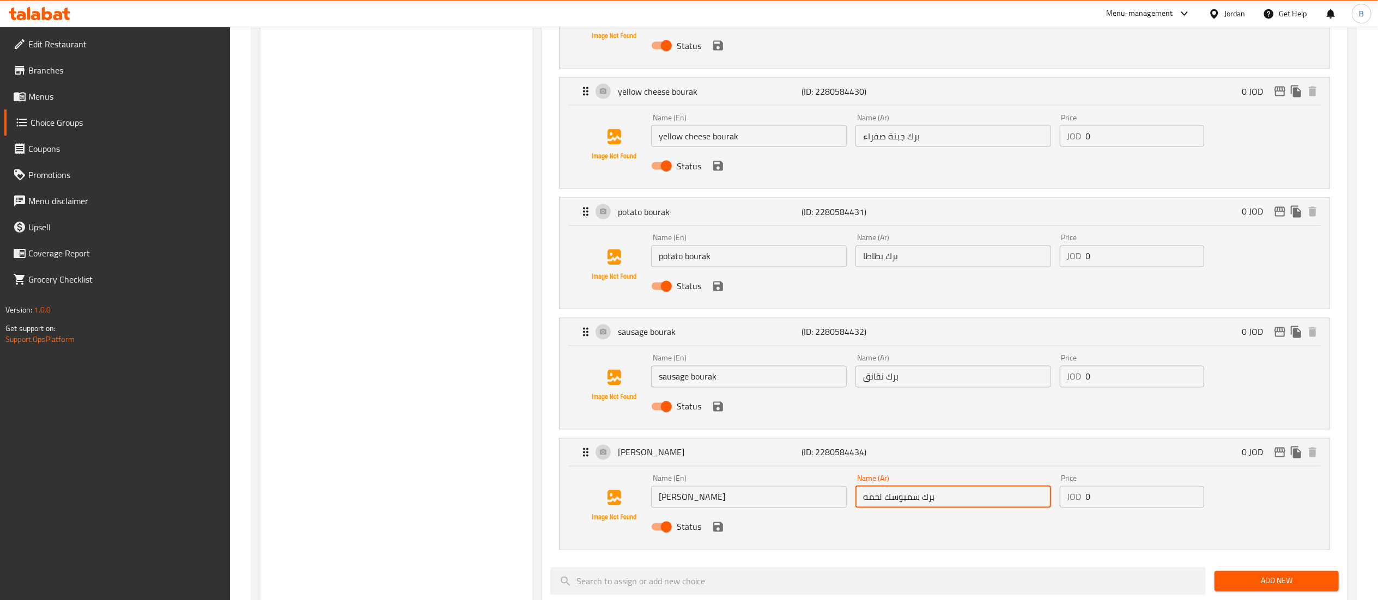
drag, startPoint x: 977, startPoint y: 510, endPoint x: 953, endPoint y: 510, distance: 24.0
click at [964, 508] on input "برك سمبوسك لحمه" at bounding box center [953, 497] width 196 height 22
drag, startPoint x: 953, startPoint y: 510, endPoint x: 893, endPoint y: 514, distance: 59.5
click at [922, 513] on div "Name (Ar) برك سمبوسك لحمه Name (Ar)" at bounding box center [953, 492] width 204 height 42
click at [912, 508] on input "برك سمبوسك لحمه" at bounding box center [953, 497] width 196 height 22
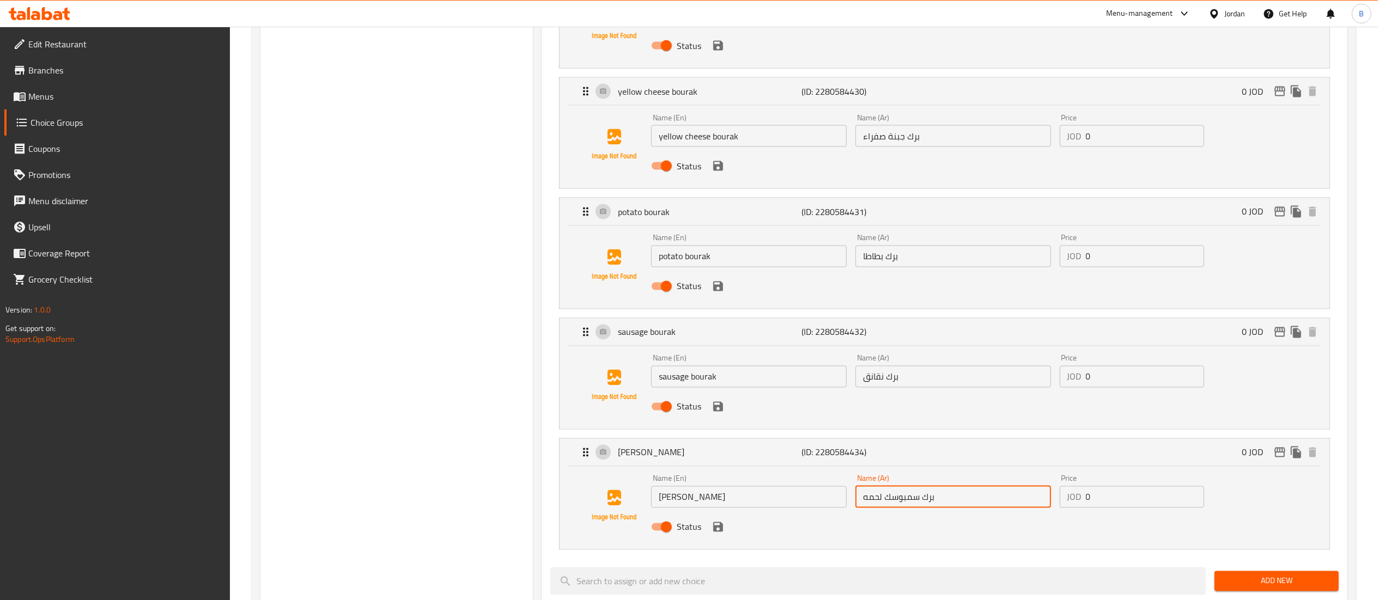
click at [912, 508] on input "برك سمبوسك لحمه" at bounding box center [953, 497] width 196 height 22
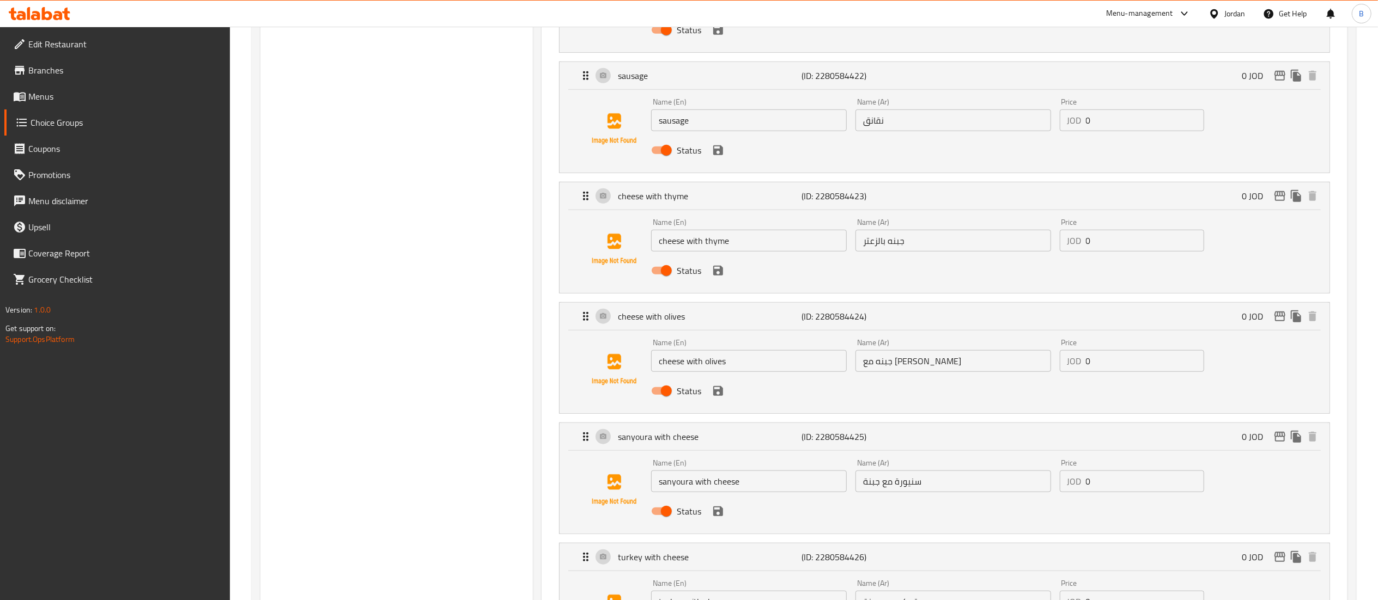
scroll to position [872, 0]
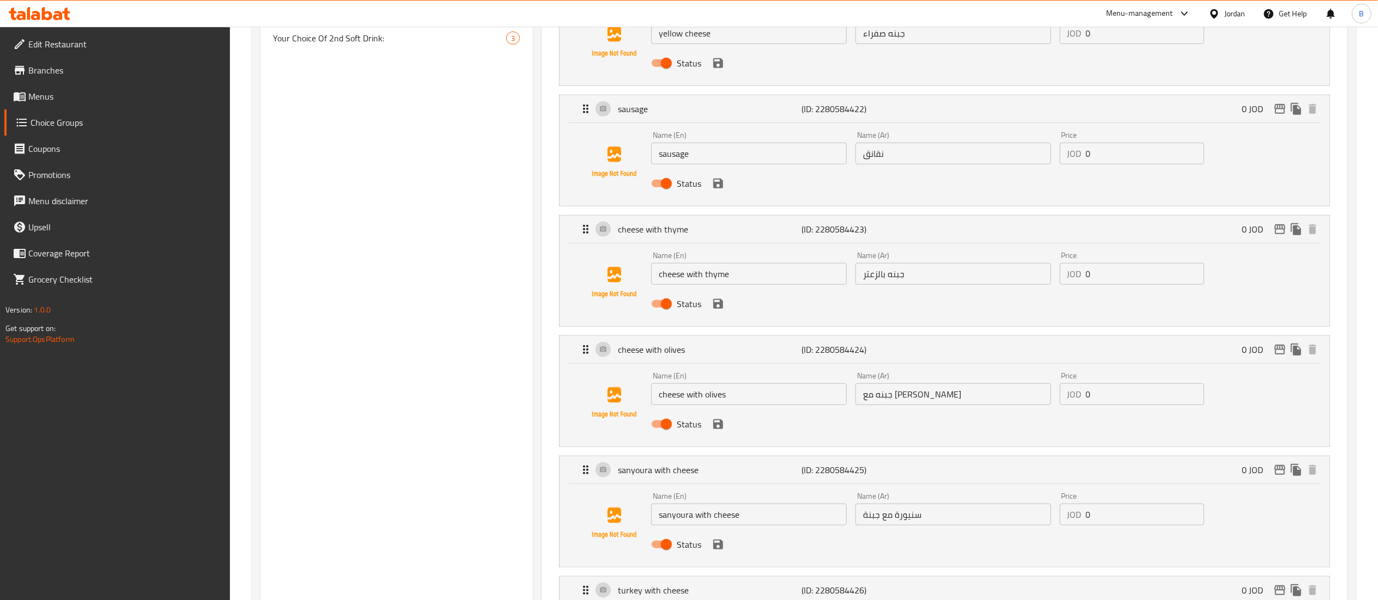
drag, startPoint x: 46, startPoint y: 97, endPoint x: 88, endPoint y: 106, distance: 42.8
click at [46, 97] on span "Menus" at bounding box center [124, 96] width 193 height 13
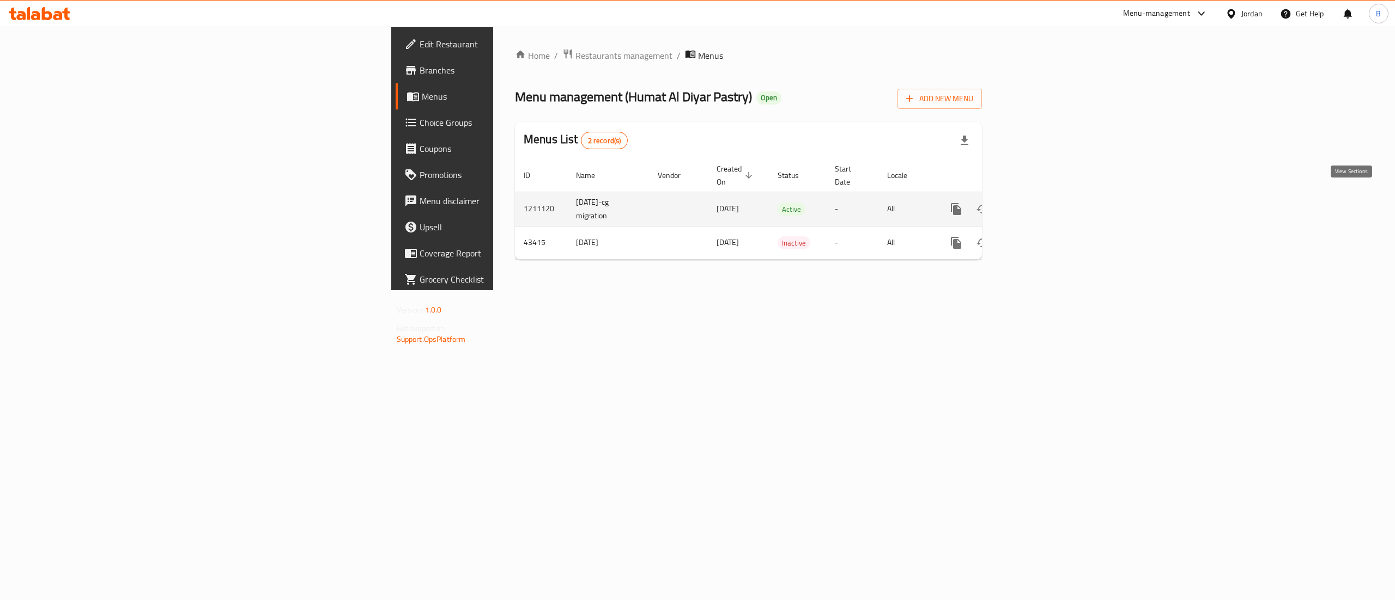
click at [1041, 204] on icon "enhanced table" at bounding box center [1034, 209] width 13 height 13
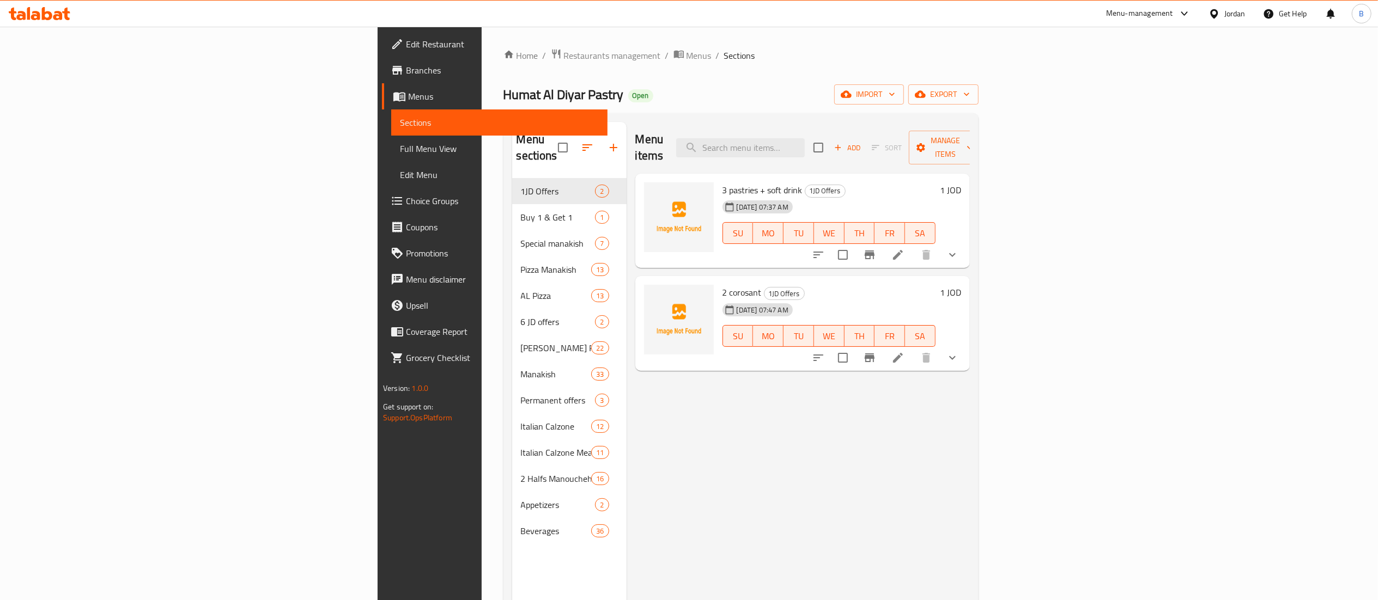
click at [913, 348] on li at bounding box center [898, 358] width 31 height 20
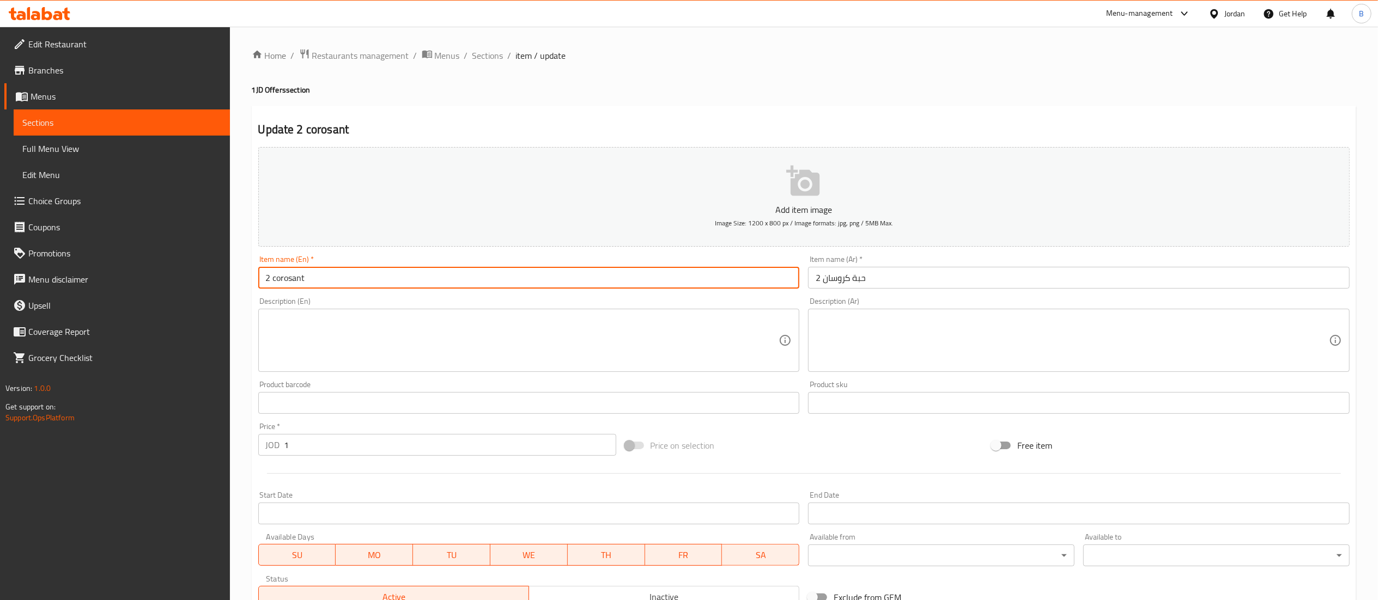
drag, startPoint x: 320, startPoint y: 281, endPoint x: 38, endPoint y: 263, distance: 282.7
click at [49, 267] on div "Edit Restaurant Branches Menus Sections Full Menu View Edit Menu Choice Groups …" at bounding box center [689, 407] width 1378 height 761
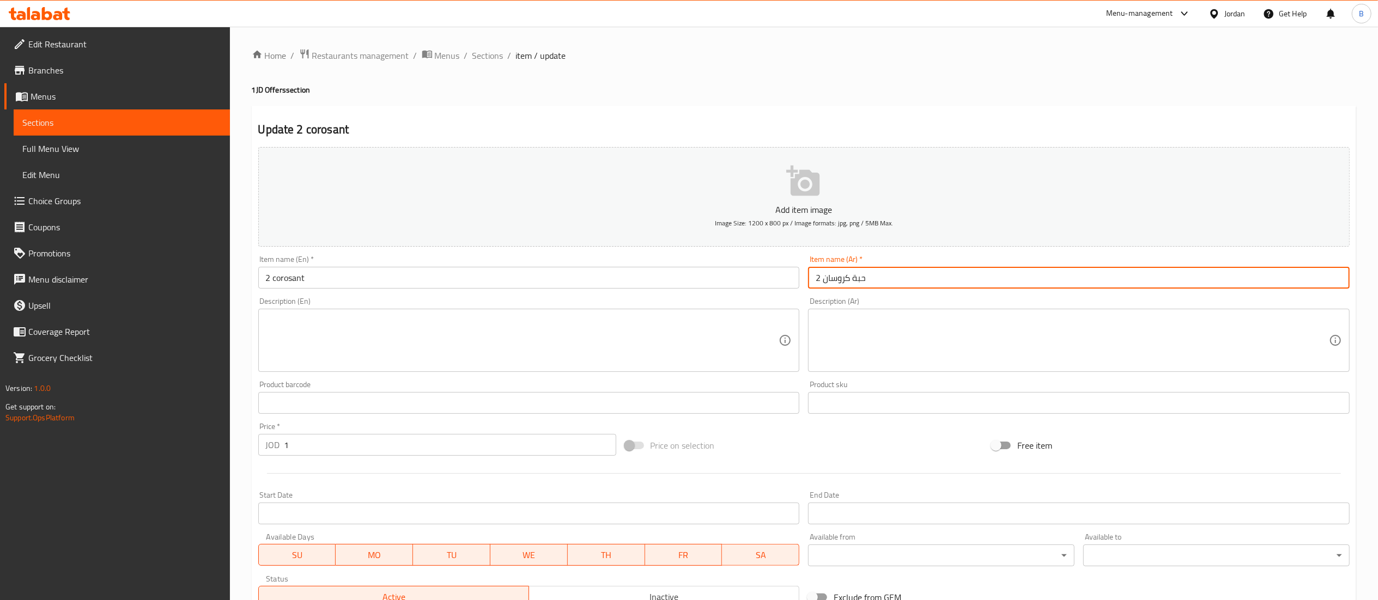
drag, startPoint x: 929, startPoint y: 281, endPoint x: 735, endPoint y: 272, distance: 194.2
click at [735, 272] on div "Add item image Image Size: 1200 x 800 px / Image formats: jpg, png / 5MB Max. I…" at bounding box center [804, 378] width 1100 height 470
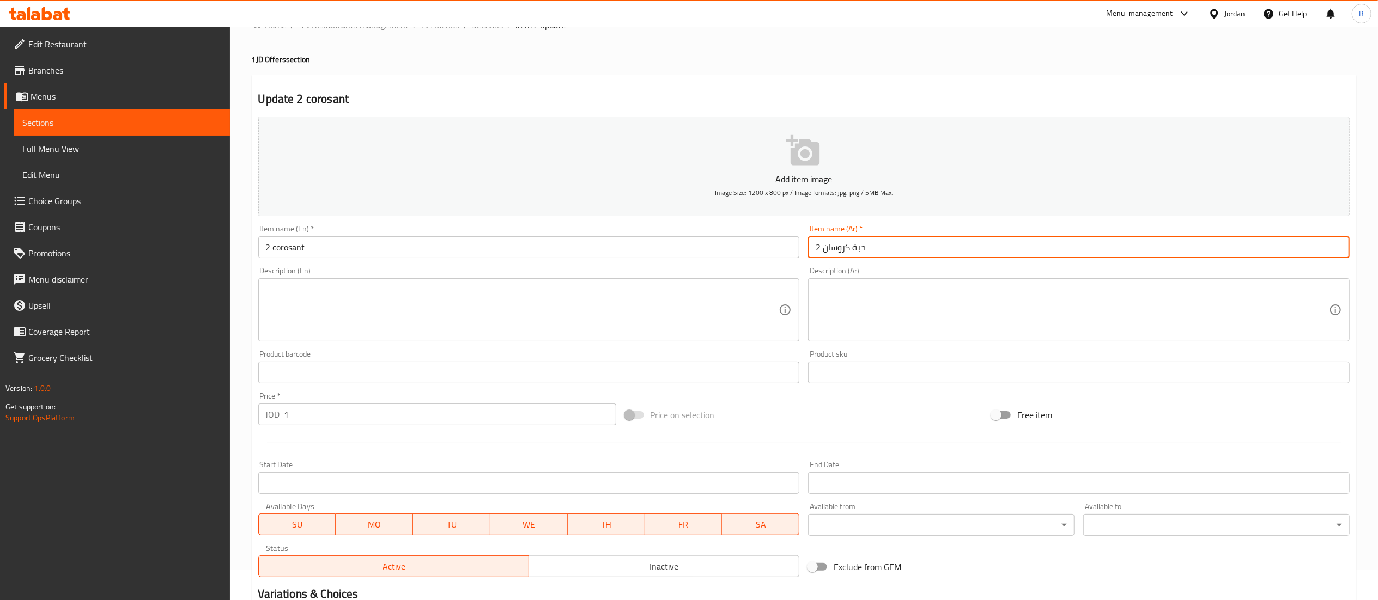
scroll to position [109, 0]
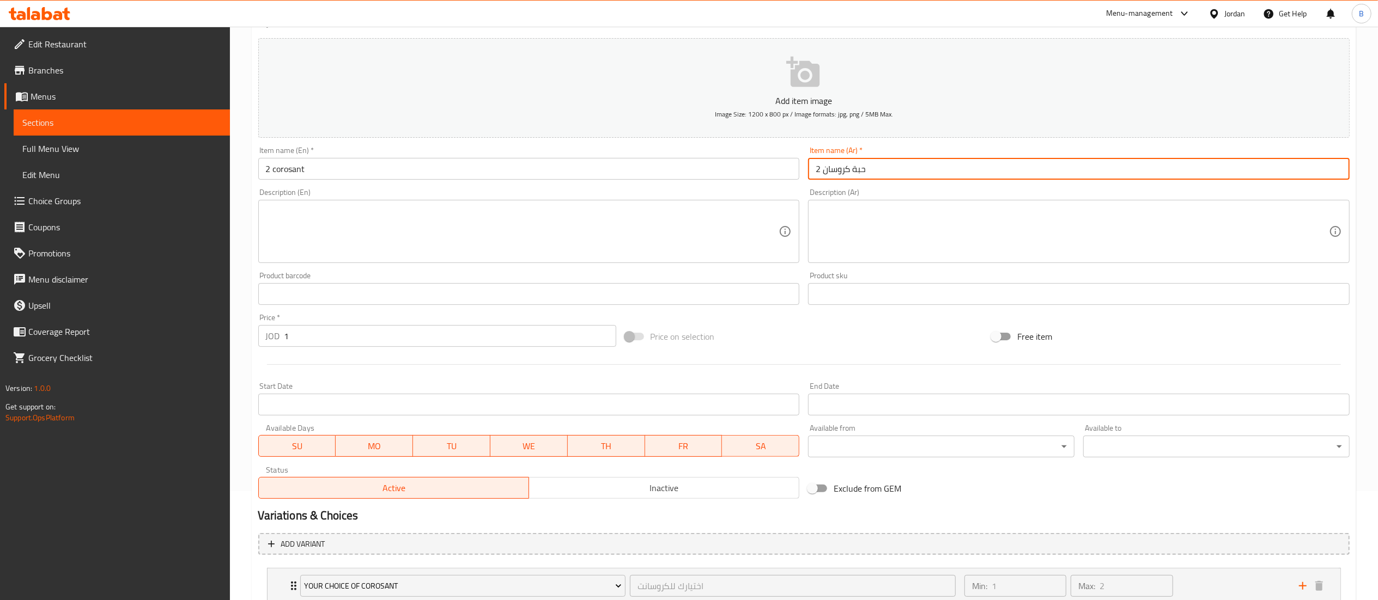
drag, startPoint x: 345, startPoint y: 332, endPoint x: 168, endPoint y: 337, distance: 176.6
click at [212, 332] on div "Edit Restaurant Branches Menus Sections Full Menu View Edit Menu Choice Groups …" at bounding box center [689, 298] width 1378 height 761
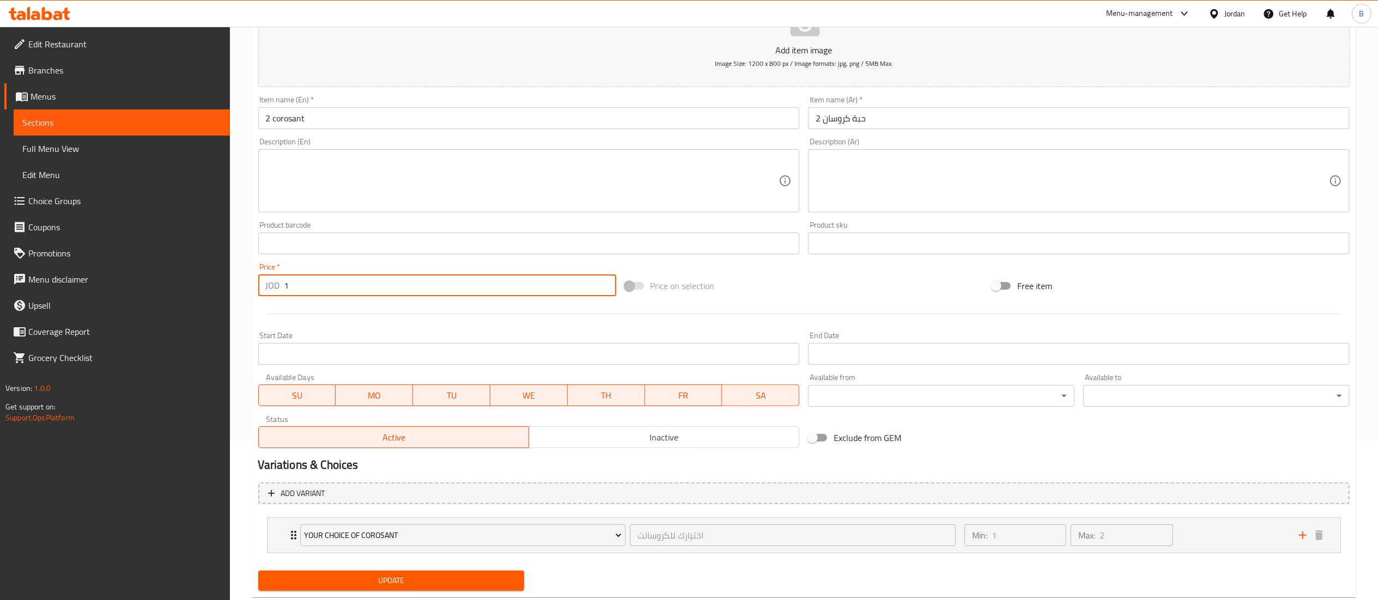
scroll to position [188, 0]
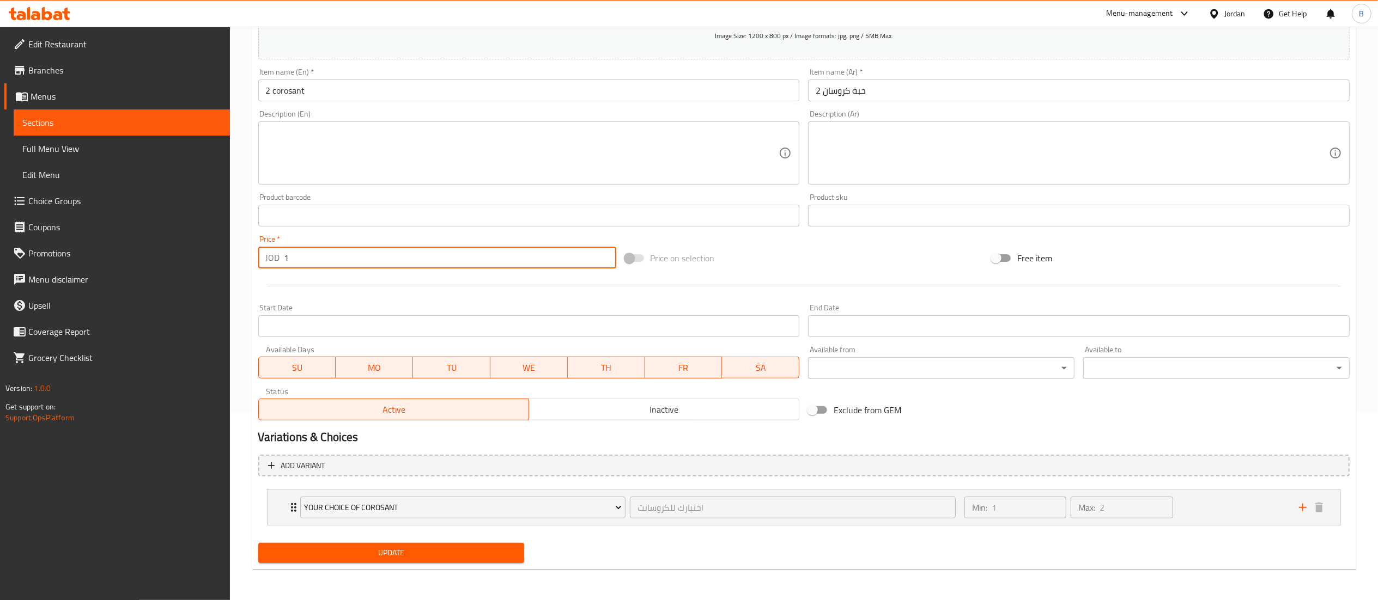
drag, startPoint x: 59, startPoint y: 206, endPoint x: 64, endPoint y: 209, distance: 5.9
click at [59, 206] on span "Choice Groups" at bounding box center [124, 200] width 193 height 13
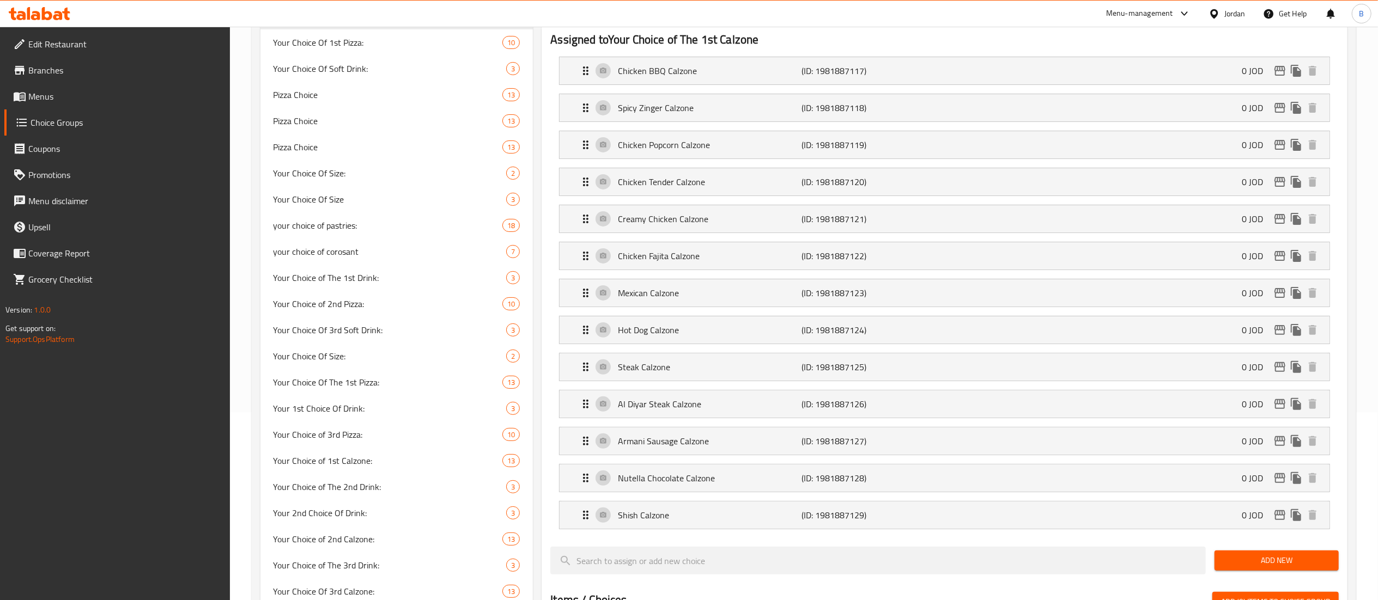
scroll to position [155, 0]
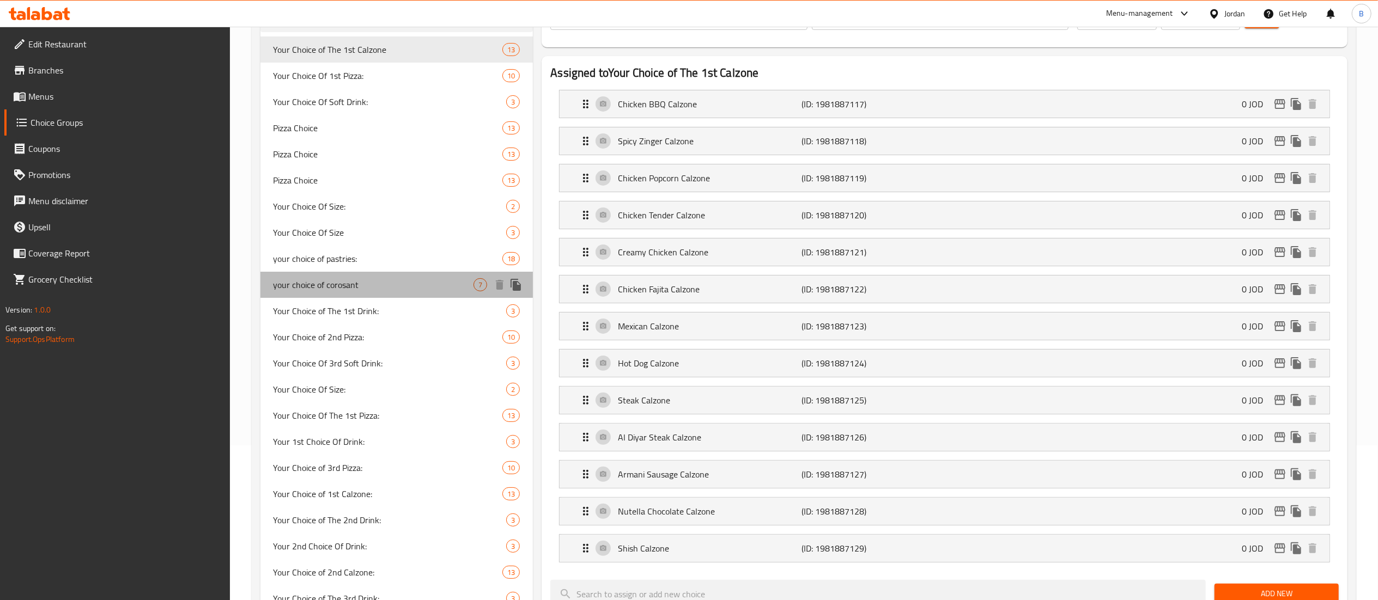
click at [339, 276] on div "your choice of corosant 7" at bounding box center [396, 285] width 273 height 26
type input "your choice of corosant"
type input "اختيارك للكروسانت"
type input "2"
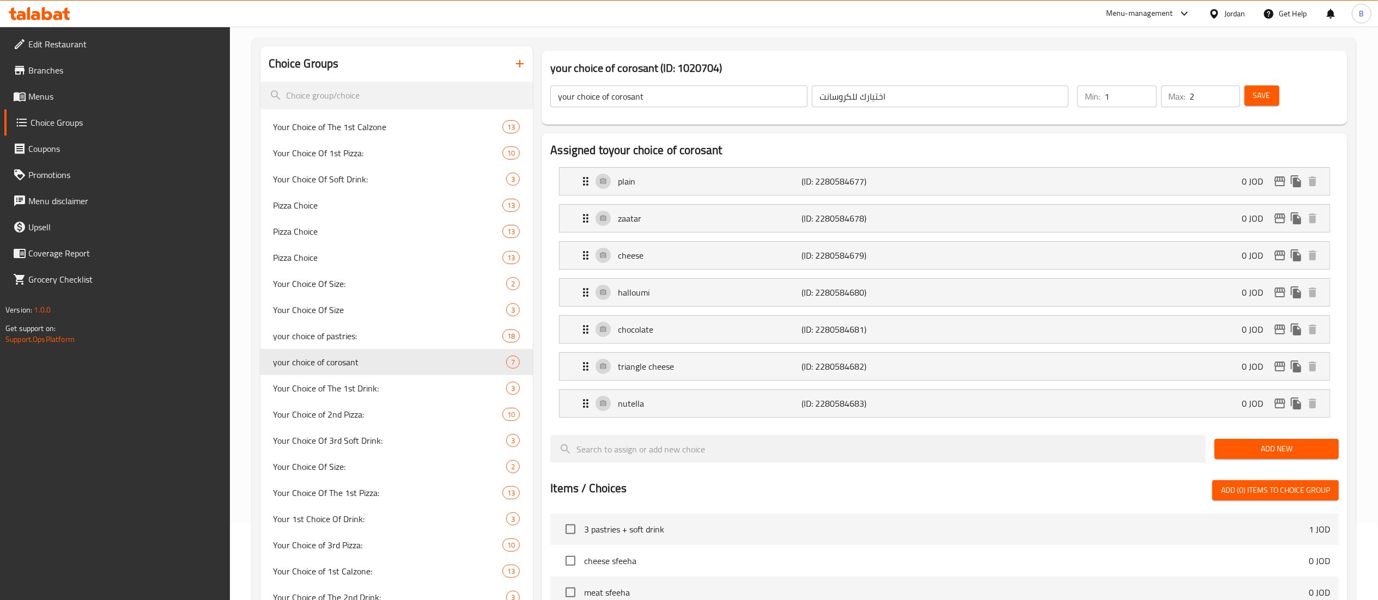
scroll to position [46, 0]
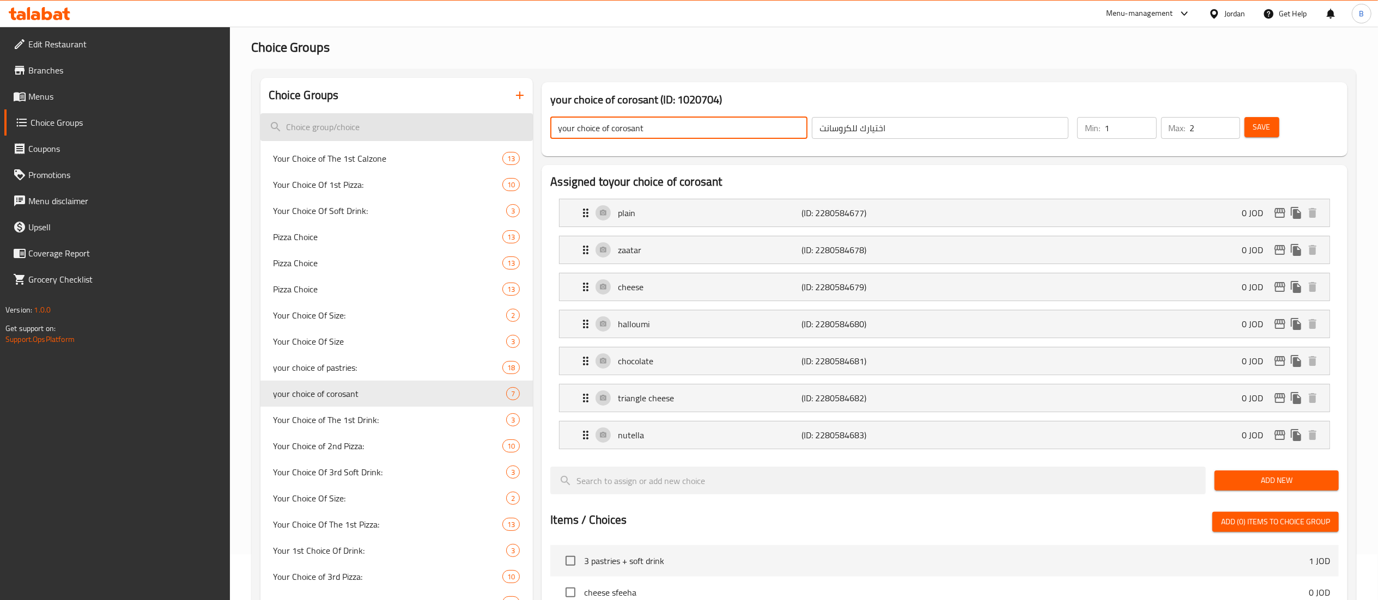
drag, startPoint x: 665, startPoint y: 121, endPoint x: 419, endPoint y: 121, distance: 246.2
click at [462, 121] on div "Choice Groups Your Choice of The 1st Calzone 13 Your Choice Of 1st Pizza: 10 Yo…" at bounding box center [805, 534] width 1091 height 913
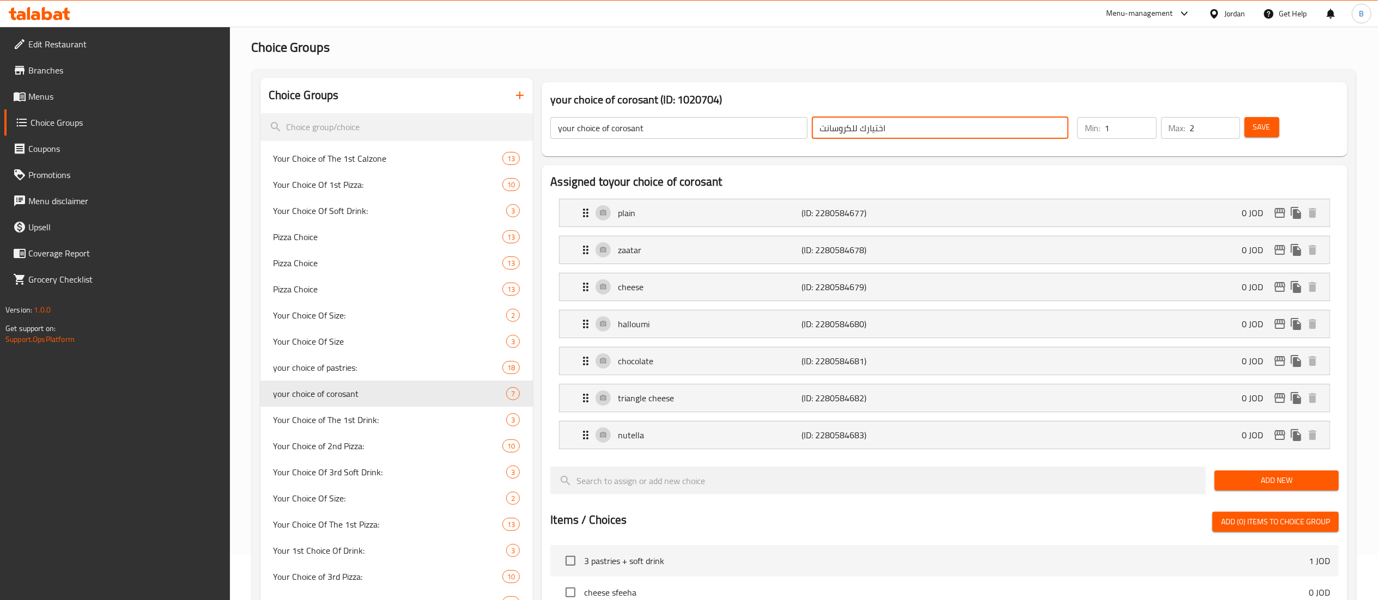
drag, startPoint x: 917, startPoint y: 126, endPoint x: 766, endPoint y: 118, distance: 151.7
click at [771, 119] on div "your choice of corosant ​ اختيارك للكروسانت ​" at bounding box center [809, 128] width 531 height 35
click at [703, 211] on p "plain" at bounding box center [710, 212] width 184 height 13
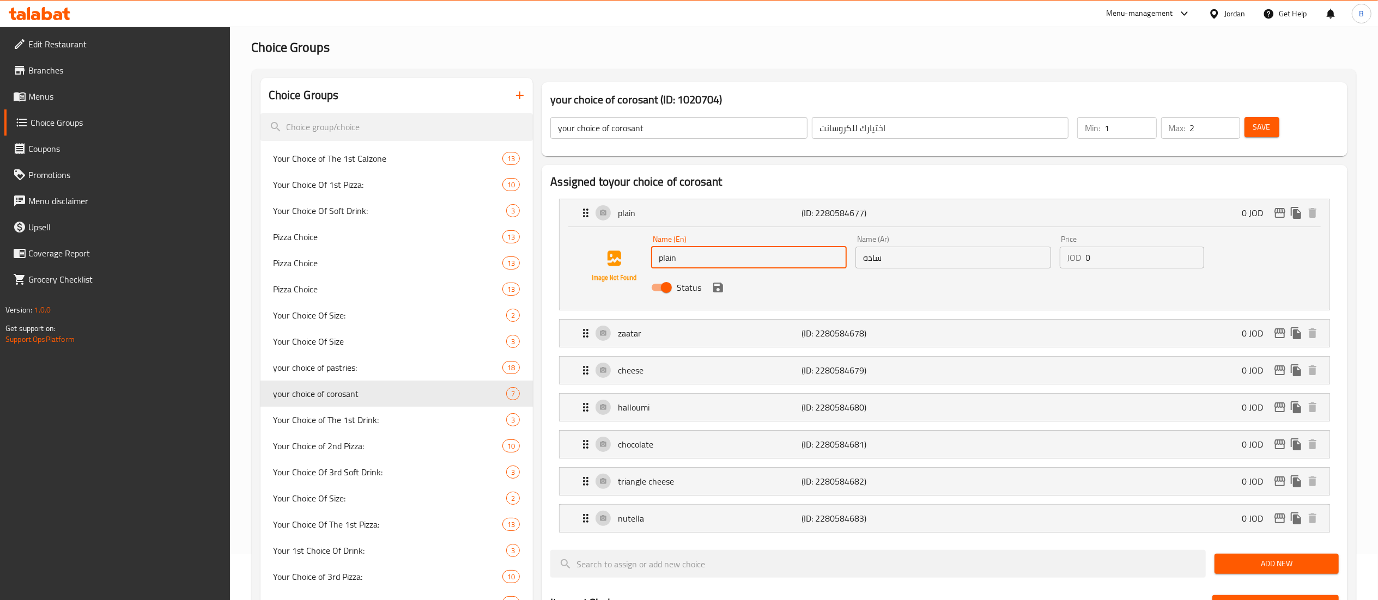
drag, startPoint x: 733, startPoint y: 261, endPoint x: 524, endPoint y: 233, distance: 210.6
click at [530, 233] on div "Choice Groups Your Choice of The 1st Calzone 13 Your Choice Of 1st Pizza: 10 Yo…" at bounding box center [805, 576] width 1091 height 996
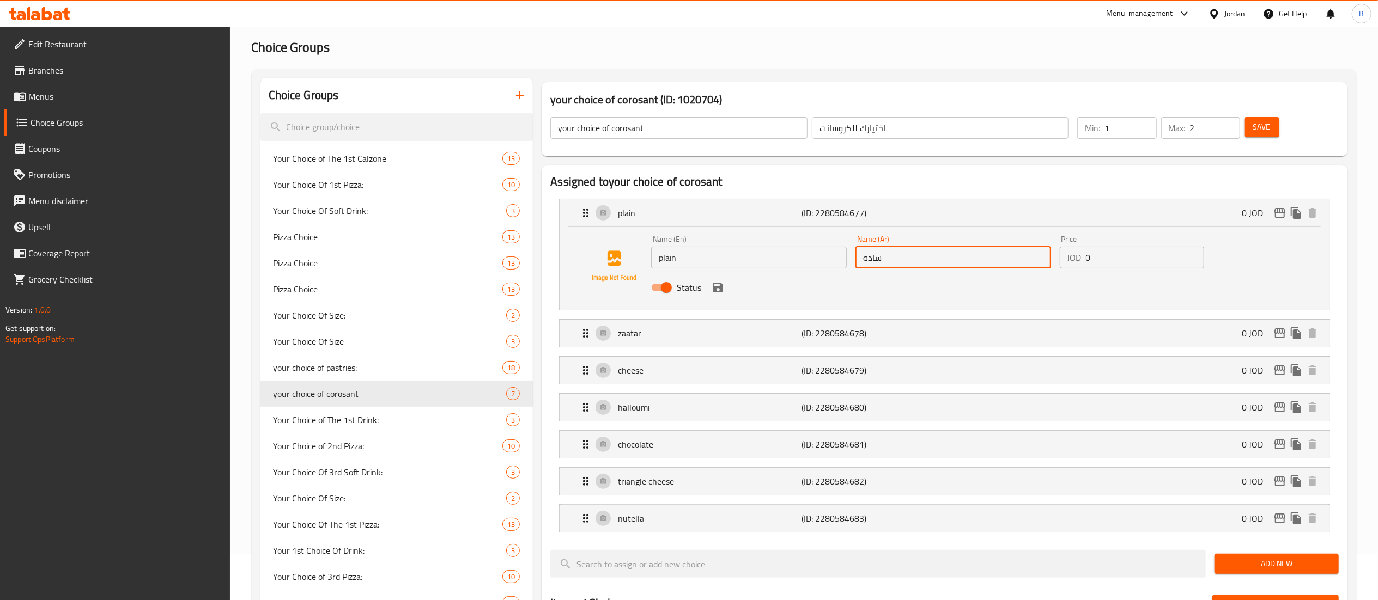
drag, startPoint x: 933, startPoint y: 257, endPoint x: 725, endPoint y: 254, distance: 208.7
click at [765, 254] on div "Name (En) plain Name (En) Name (Ar) ساده Name (Ar) Price JOD 0 Price Status" at bounding box center [953, 266] width 612 height 71
click at [661, 316] on li "zaatar (ID: 2280584678) 0 JOD Name (En) zaatar Name (En) Name (Ar) زعتر Name (A…" at bounding box center [944, 333] width 788 height 37
click at [656, 339] on p "zaatar" at bounding box center [710, 333] width 184 height 13
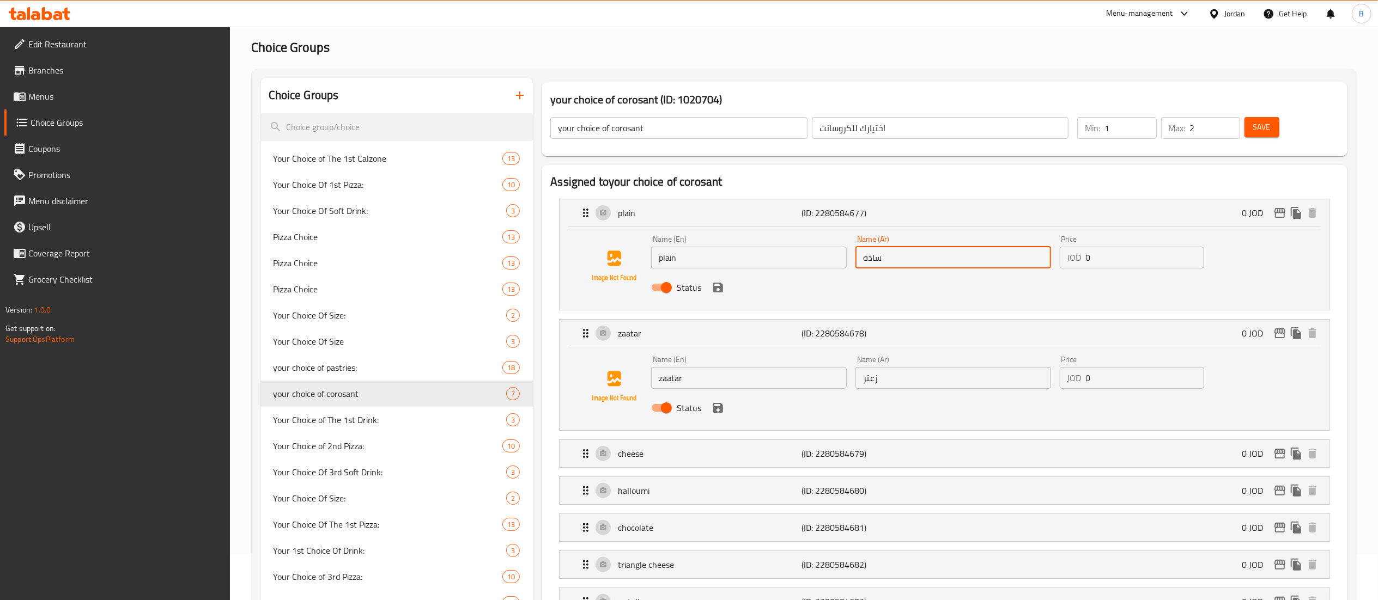
drag, startPoint x: 734, startPoint y: 384, endPoint x: 586, endPoint y: 356, distance: 150.7
click at [615, 362] on div "Name (En) zaatar Name (En) Name (Ar) زعتر Name (Ar) Price JOD 0 Price Status" at bounding box center [944, 387] width 735 height 74
drag, startPoint x: 892, startPoint y: 385, endPoint x: 715, endPoint y: 360, distance: 178.9
click at [794, 376] on div "Name (En) zaatar Name (En) Name (Ar) زعتر Name (Ar) Price JOD 0 Price Status" at bounding box center [953, 386] width 612 height 71
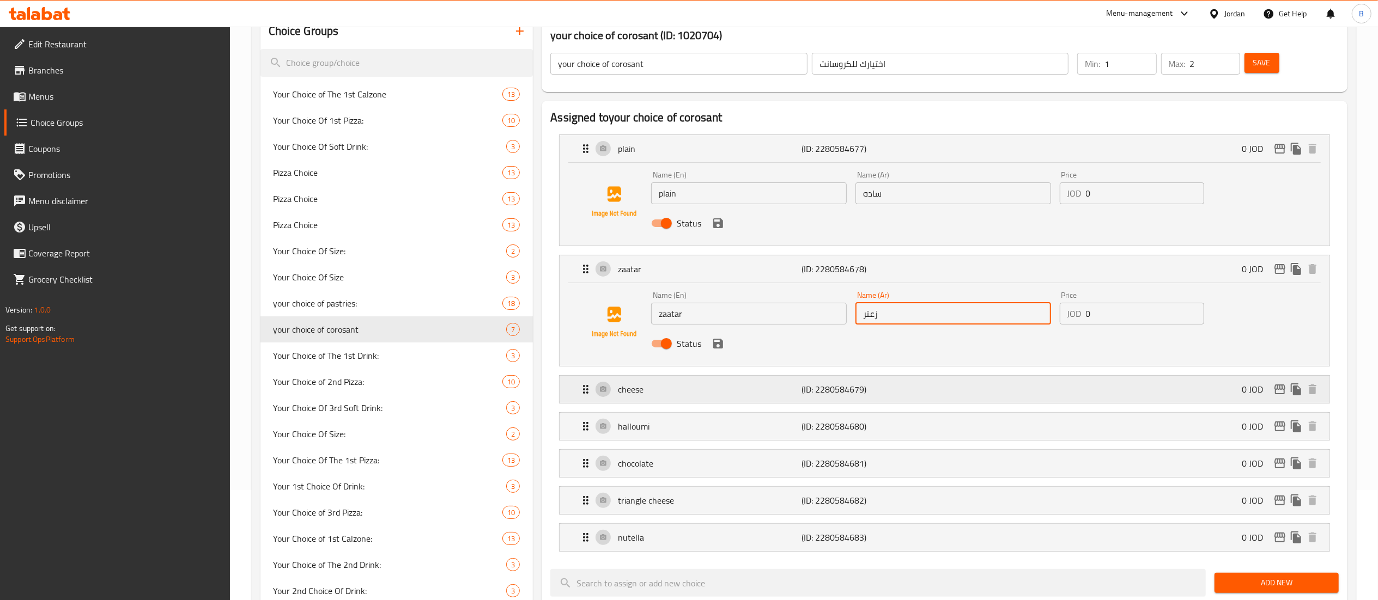
scroll to position [155, 0]
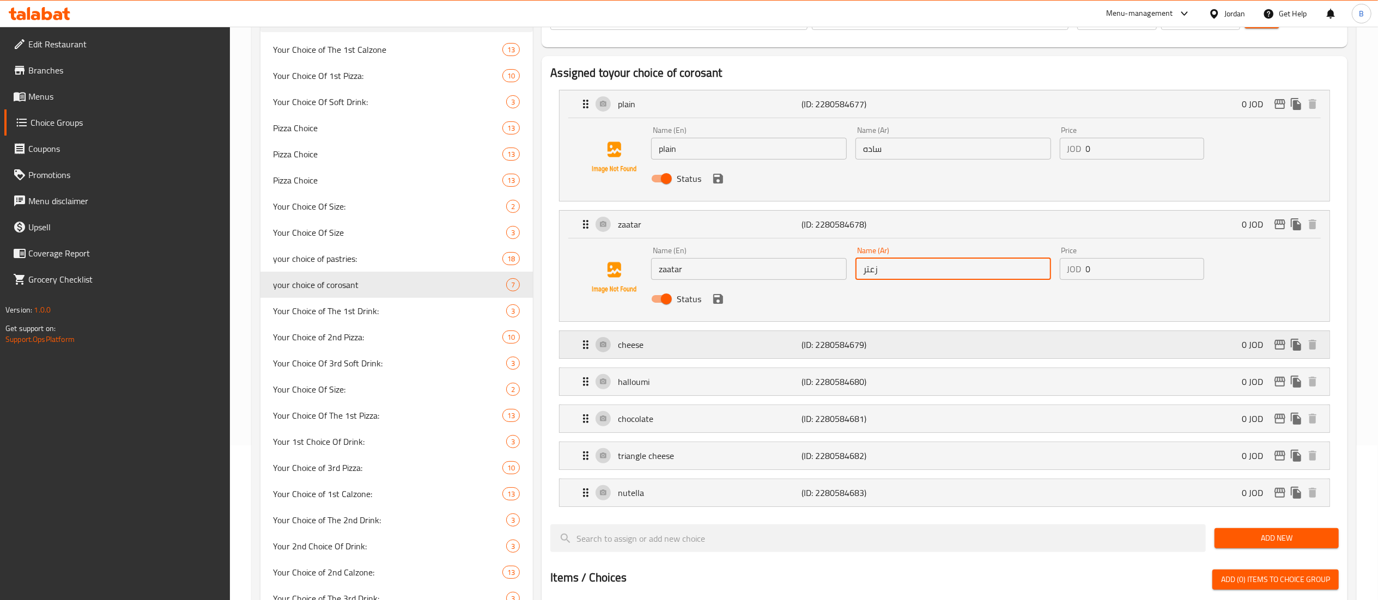
click at [661, 351] on p "cheese" at bounding box center [710, 344] width 184 height 13
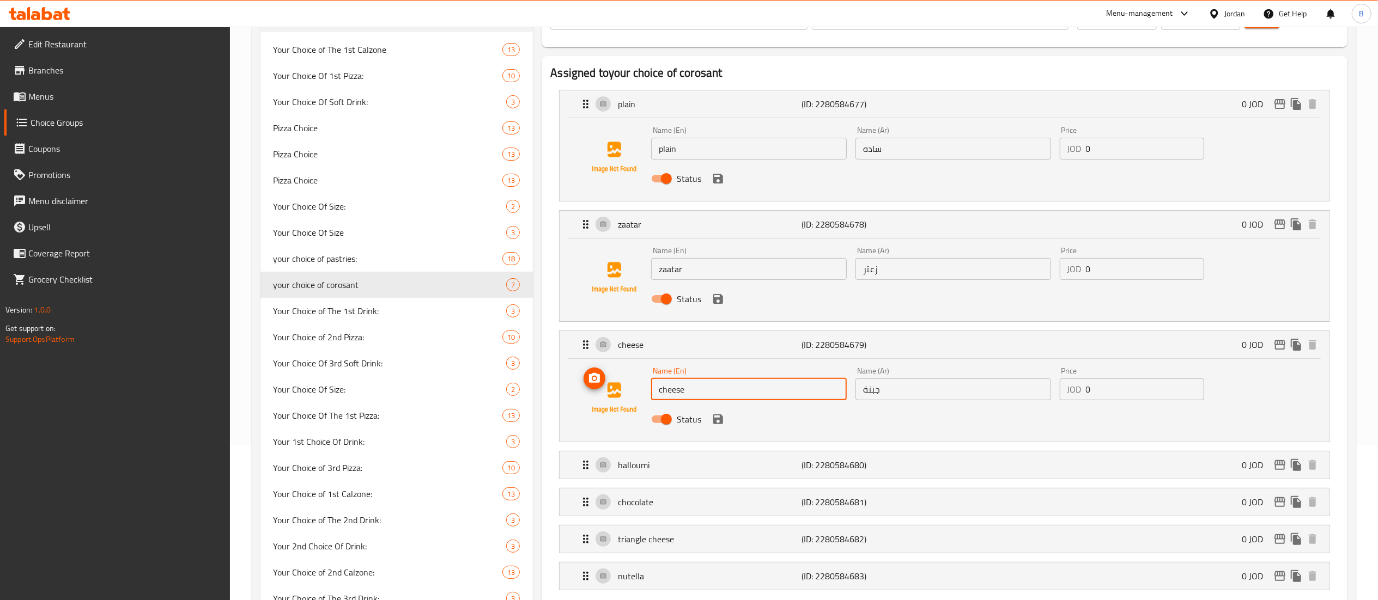
drag, startPoint x: 721, startPoint y: 390, endPoint x: 447, endPoint y: 379, distance: 274.2
click at [547, 383] on div "Assigned to your choice of corosant plain (ID: 2280584677) 0 JOD Name (En) plai…" at bounding box center [945, 553] width 806 height 995
drag, startPoint x: 907, startPoint y: 386, endPoint x: 753, endPoint y: 404, distance: 154.7
click at [811, 400] on div "Name (En) cheese Name (En) Name (Ar) جبنة Name (Ar) Price JOD 0 Price Status" at bounding box center [953, 398] width 612 height 71
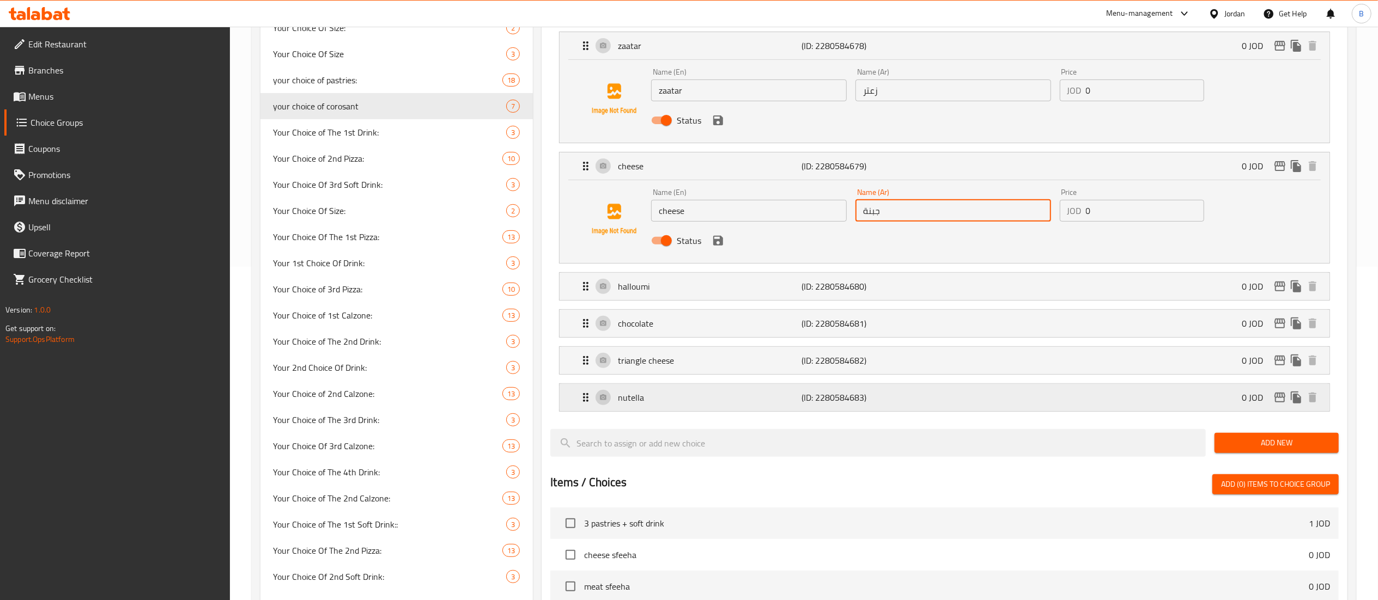
scroll to position [373, 0]
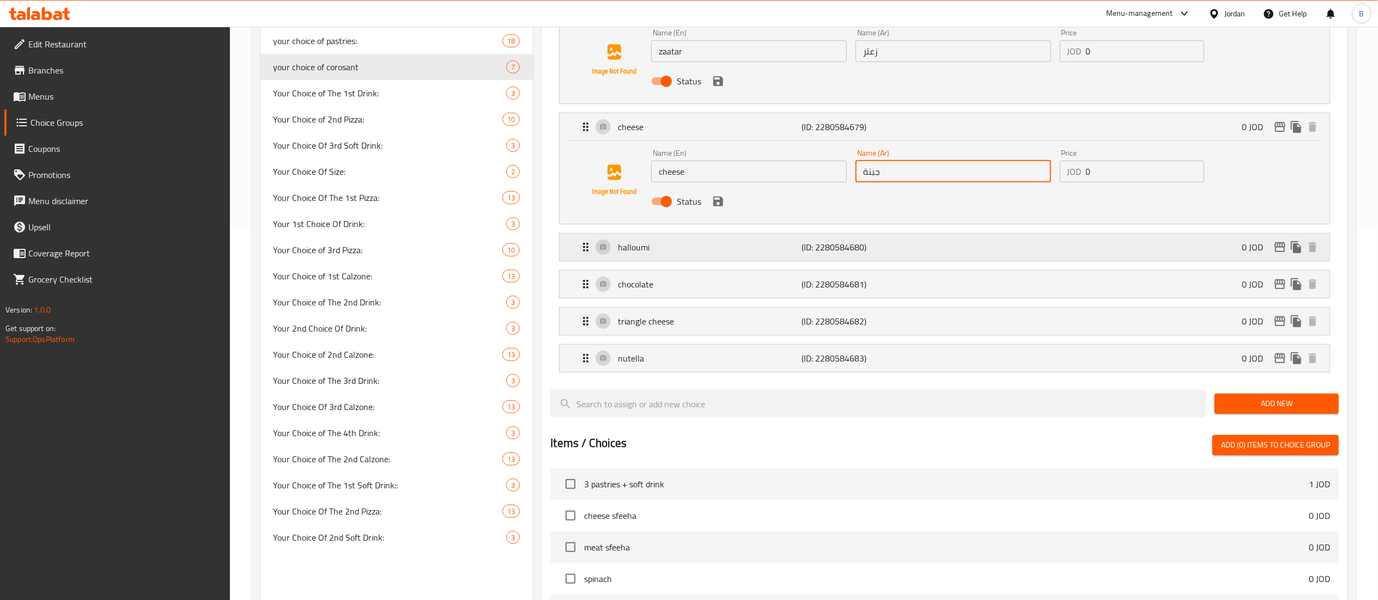
click at [666, 250] on p "halloumi" at bounding box center [710, 247] width 184 height 13
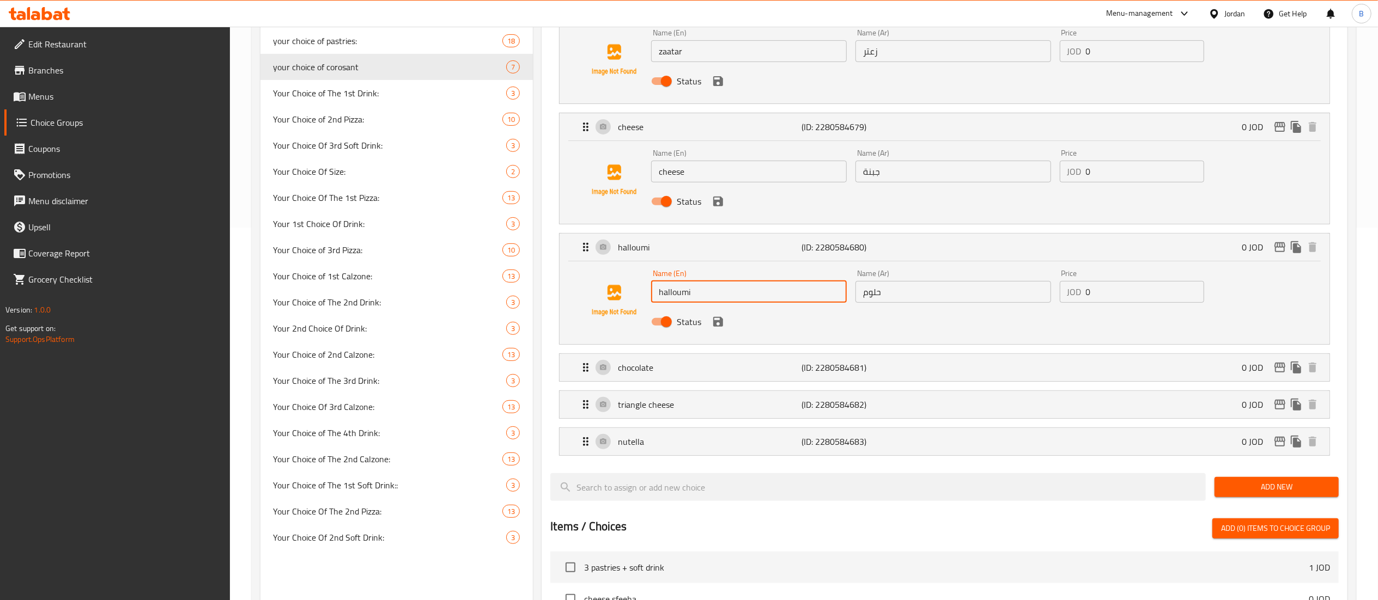
click at [515, 268] on div "Choice Groups Your Choice of The 1st Calzone 13 Your Choice Of 1st Pizza: 10 Yo…" at bounding box center [805, 374] width 1091 height 1246
click at [929, 307] on div "Name (Ar) حلوم Name (Ar)" at bounding box center [953, 286] width 204 height 42
drag, startPoint x: 926, startPoint y: 300, endPoint x: 748, endPoint y: 295, distance: 178.2
click at [768, 295] on div "Name (En) halloumi Name (En) Name (Ar) حلوم Name (Ar) Price JOD 0 Price Status" at bounding box center [953, 300] width 612 height 71
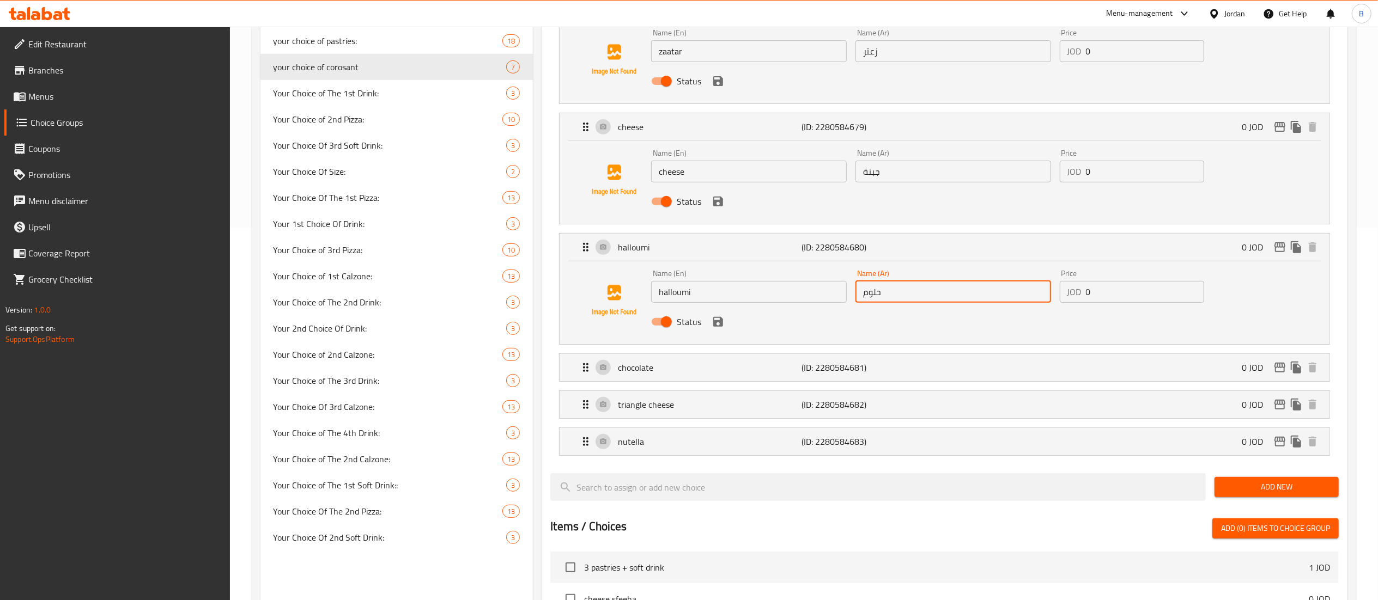
scroll to position [482, 0]
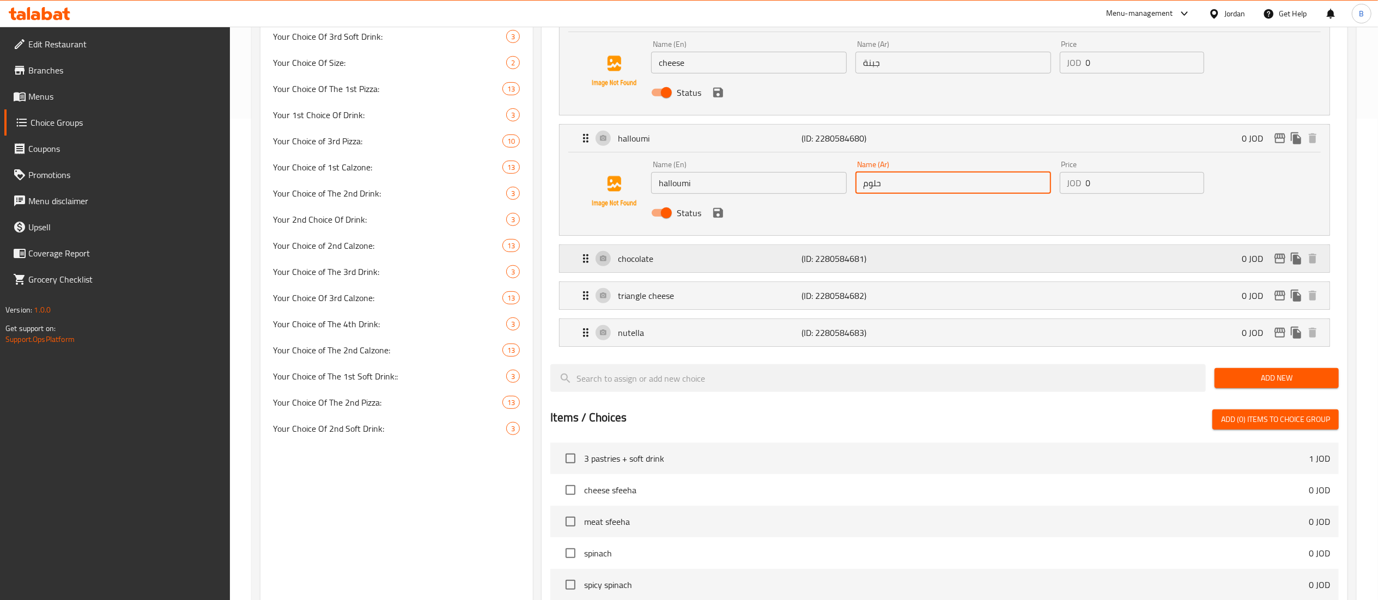
click at [650, 263] on p "chocolate" at bounding box center [710, 258] width 184 height 13
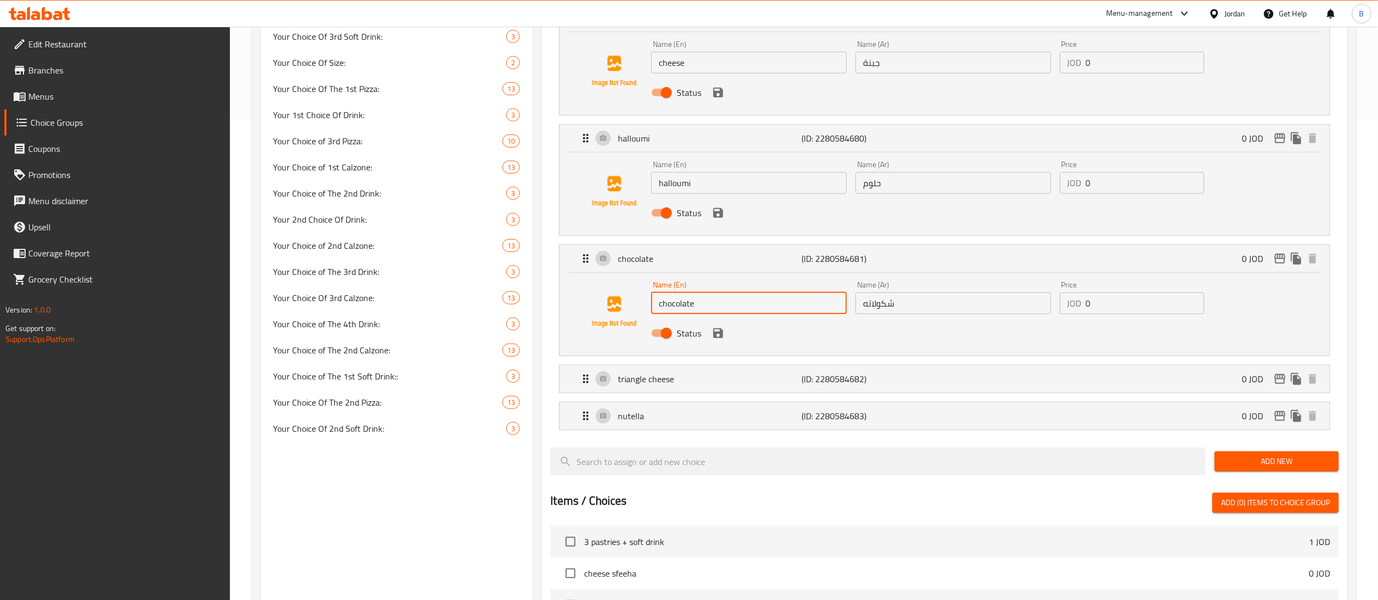
drag, startPoint x: 724, startPoint y: 307, endPoint x: 569, endPoint y: 298, distance: 155.5
click at [593, 298] on div "Name (En) chocolate Name (En) Name (Ar) شكولاته Name (Ar) Price JOD 0 Price Sta…" at bounding box center [944, 312] width 735 height 74
drag, startPoint x: 909, startPoint y: 293, endPoint x: 909, endPoint y: 304, distance: 10.9
click at [909, 297] on nav "plain (ID: 2280584677) 0 JOD Name (En) plain Name (En) Name (Ar) ساده Name (Ar)…" at bounding box center [944, 96] width 788 height 685
drag, startPoint x: 909, startPoint y: 306, endPoint x: 810, endPoint y: 307, distance: 99.7
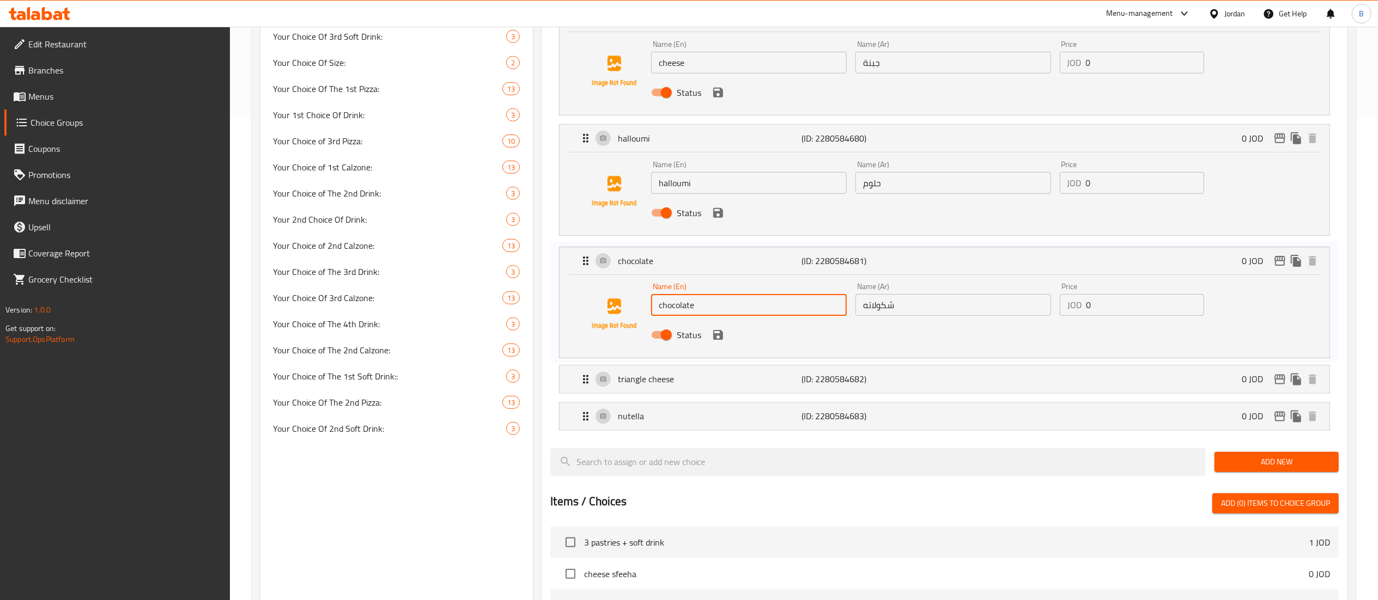
click at [815, 307] on nav "plain (ID: 2280584677) 0 JOD Name (En) plain Name (En) Name (Ar) ساده Name (Ar)…" at bounding box center [944, 96] width 788 height 685
click at [916, 315] on div "Name (Ar) شكولاته Name (Ar)" at bounding box center [953, 298] width 204 height 42
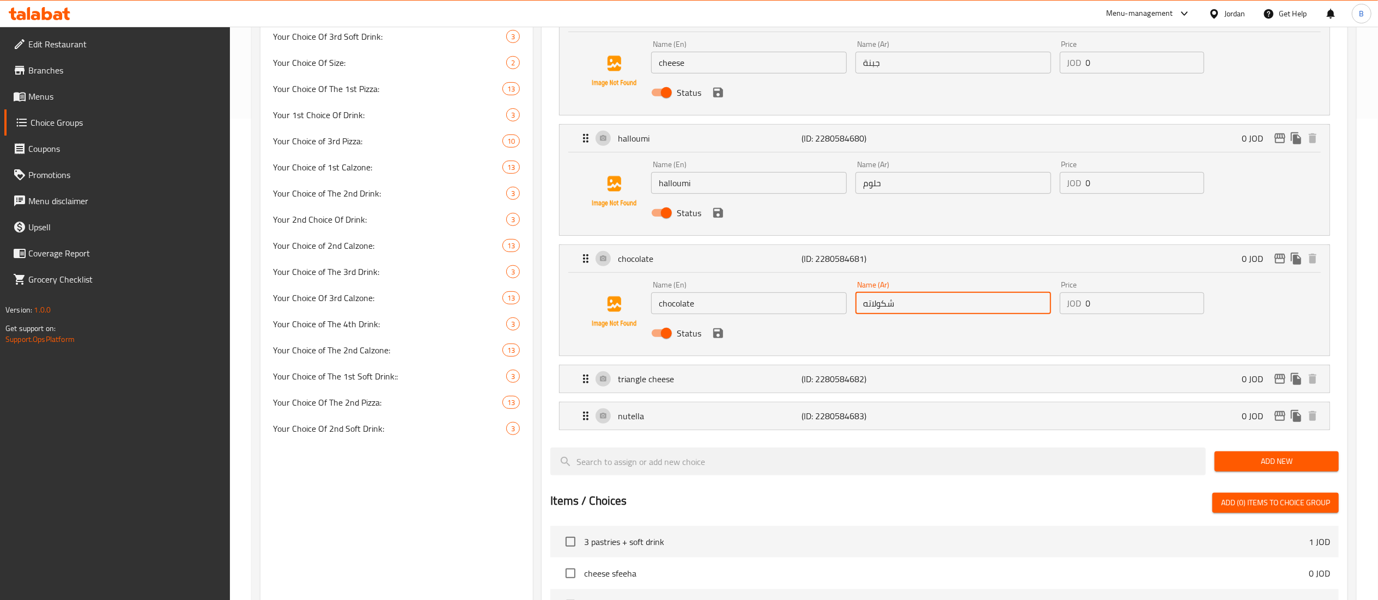
drag, startPoint x: 909, startPoint y: 300, endPoint x: 794, endPoint y: 295, distance: 115.1
click at [796, 295] on div "Name (En) chocolate Name (En) Name (Ar) شكولاته Name (Ar) Price JOD 0 Price Sta…" at bounding box center [953, 312] width 612 height 71
click at [674, 378] on p "triangle cheese" at bounding box center [710, 379] width 184 height 13
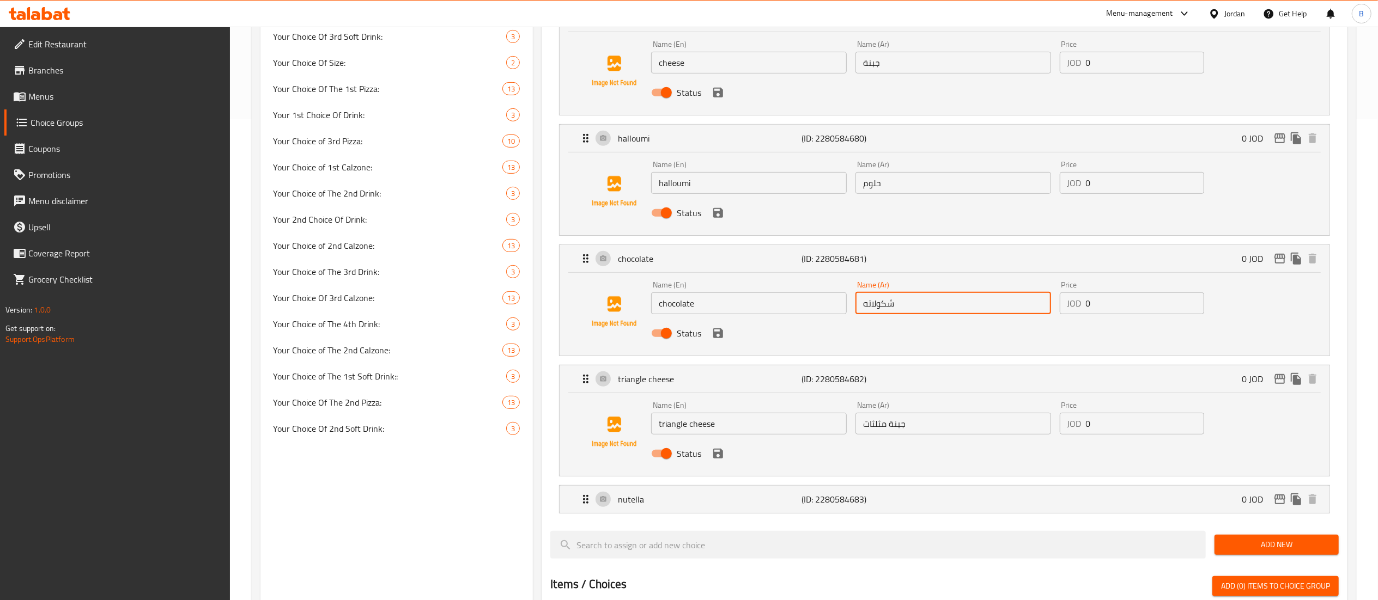
click at [508, 406] on div "Choice Groups Your Choice of The 1st Calzone 13 Your Choice Of 1st Pizza: 10 Yo…" at bounding box center [805, 348] width 1091 height 1413
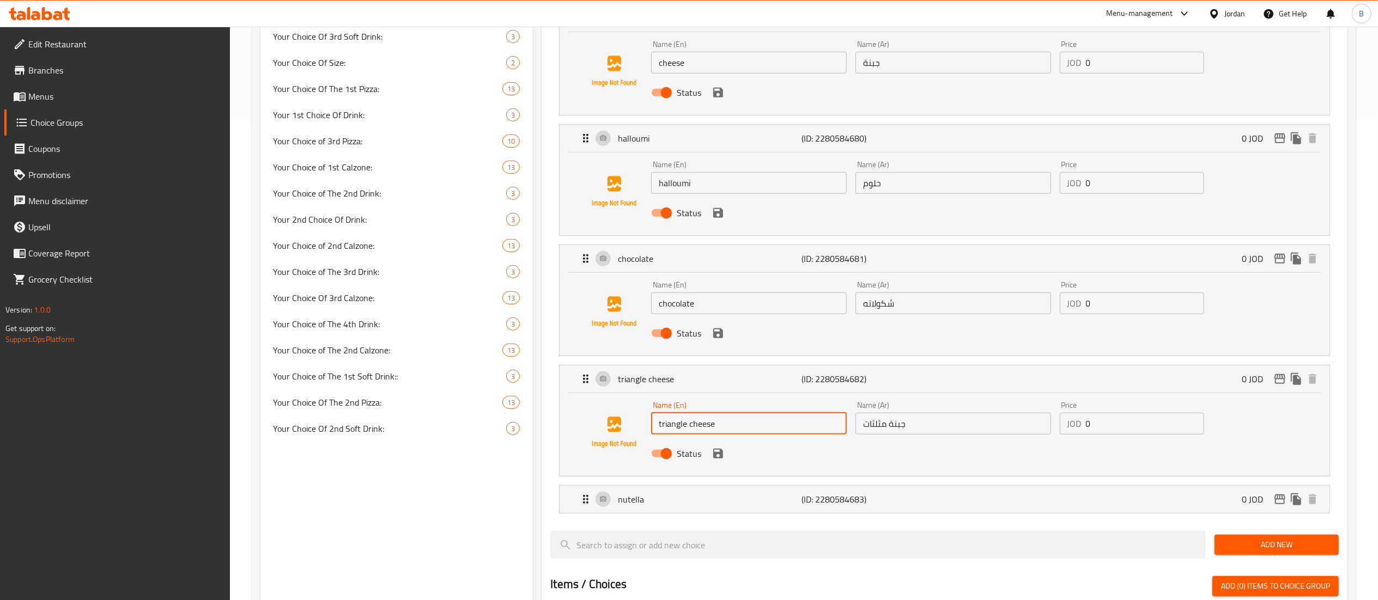
click at [924, 433] on input "جبنة مثلثات" at bounding box center [953, 424] width 196 height 22
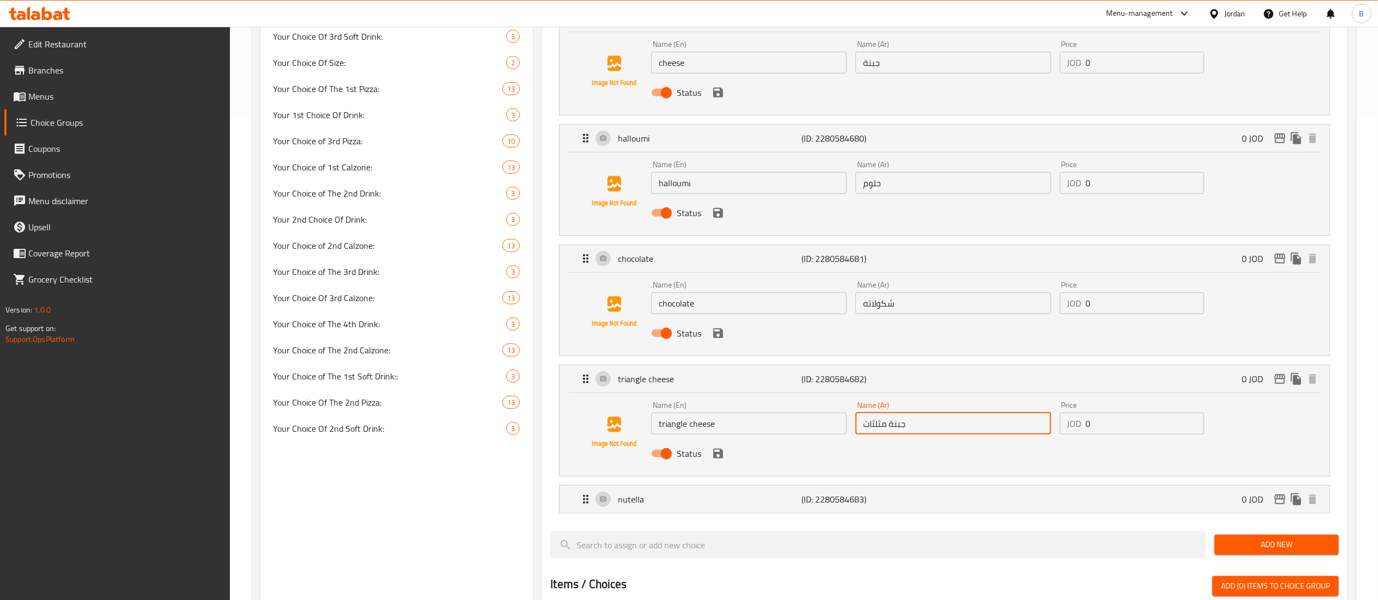
click at [924, 433] on input "جبنة مثلثات" at bounding box center [953, 424] width 196 height 22
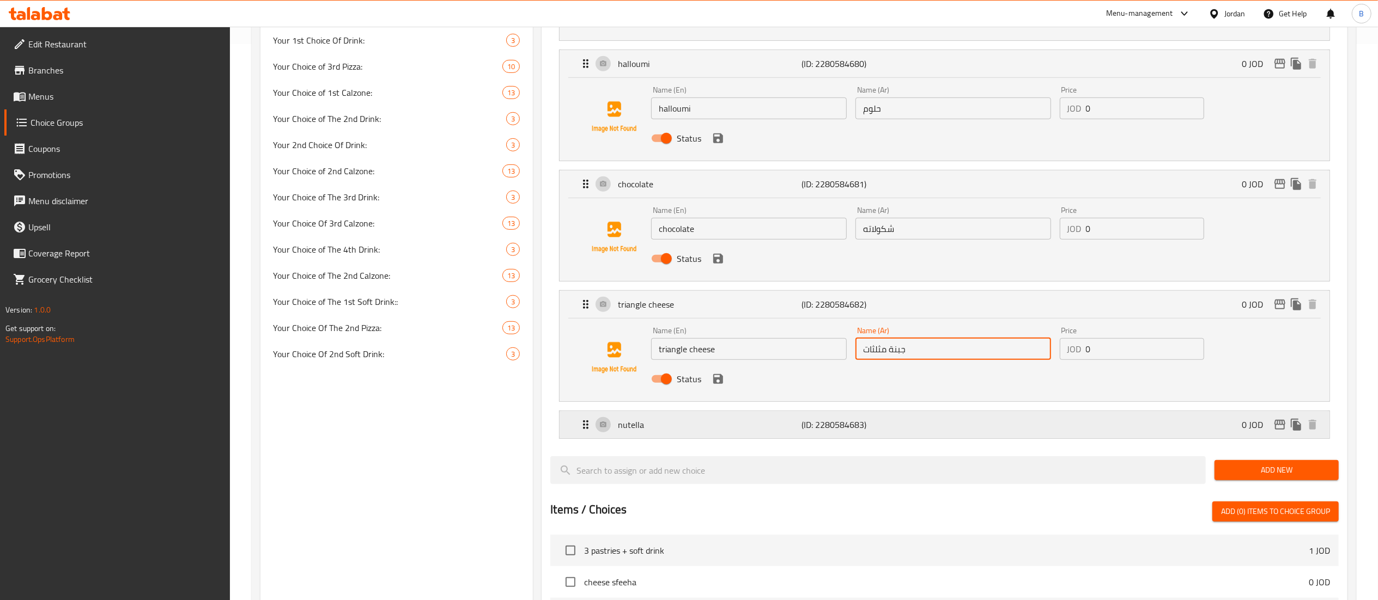
scroll to position [591, 0]
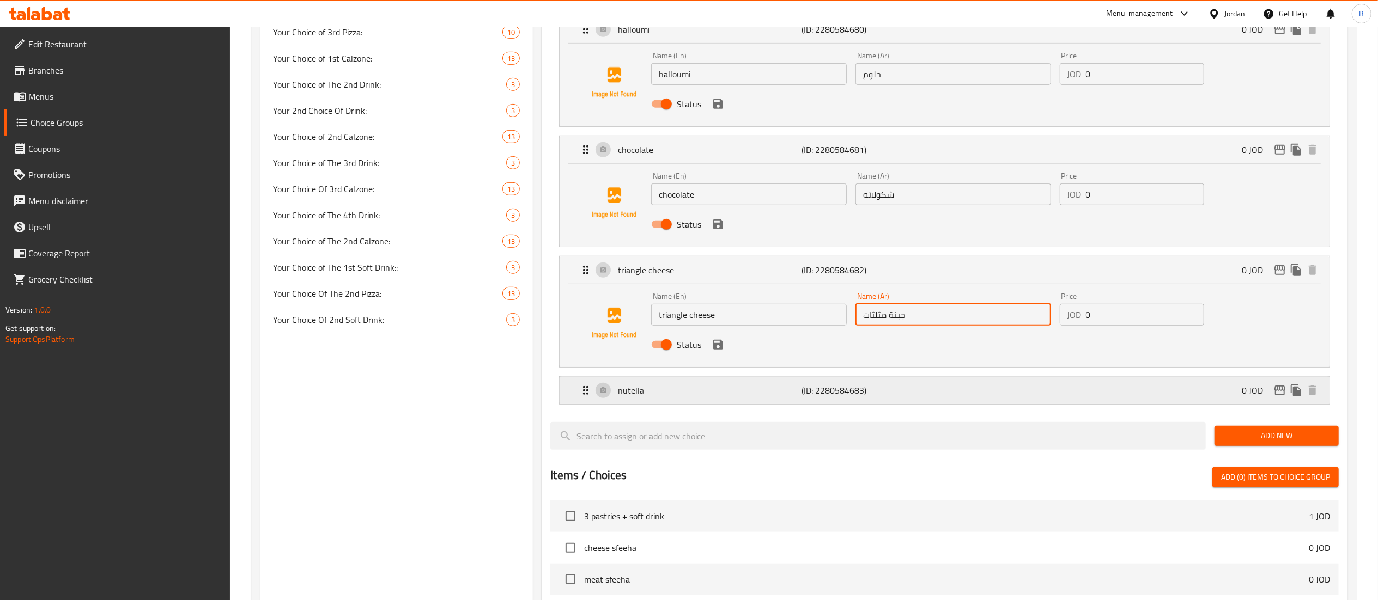
click at [685, 397] on p "nutella" at bounding box center [710, 390] width 184 height 13
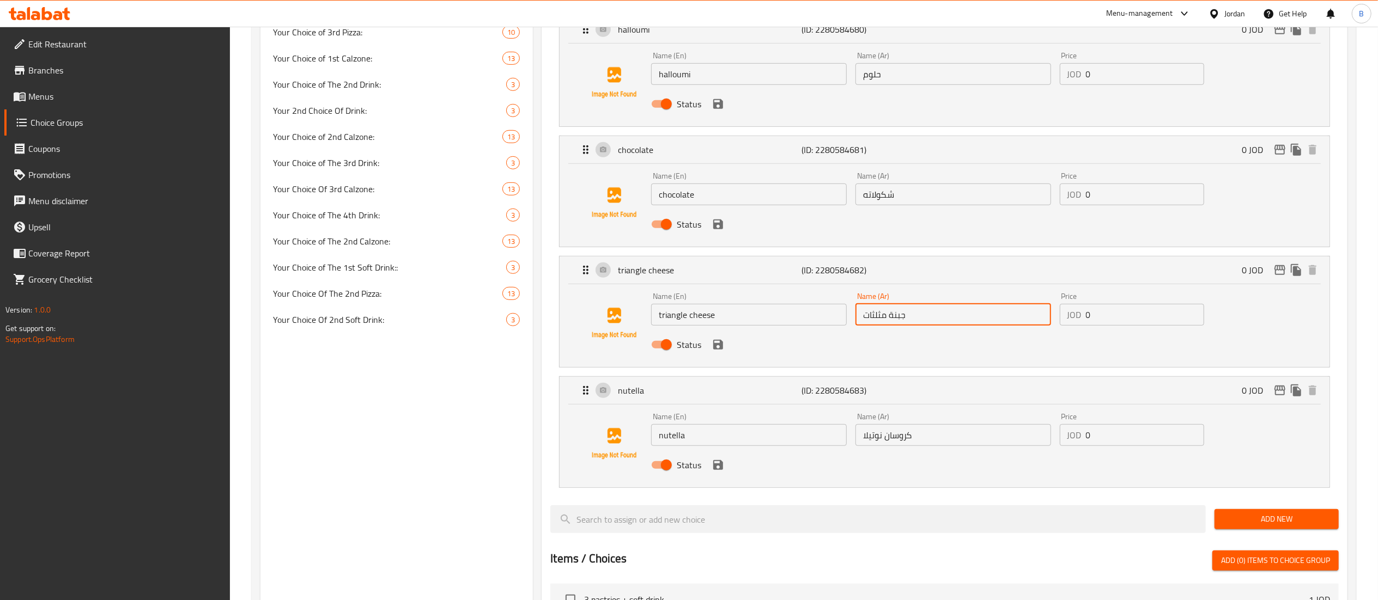
drag, startPoint x: 747, startPoint y: 438, endPoint x: 500, endPoint y: 405, distance: 250.1
click at [539, 409] on div "Assigned to your choice of corosant plain (ID: 2280584677) 0 JOD Name (En) plai…" at bounding box center [944, 284] width 814 height 1337
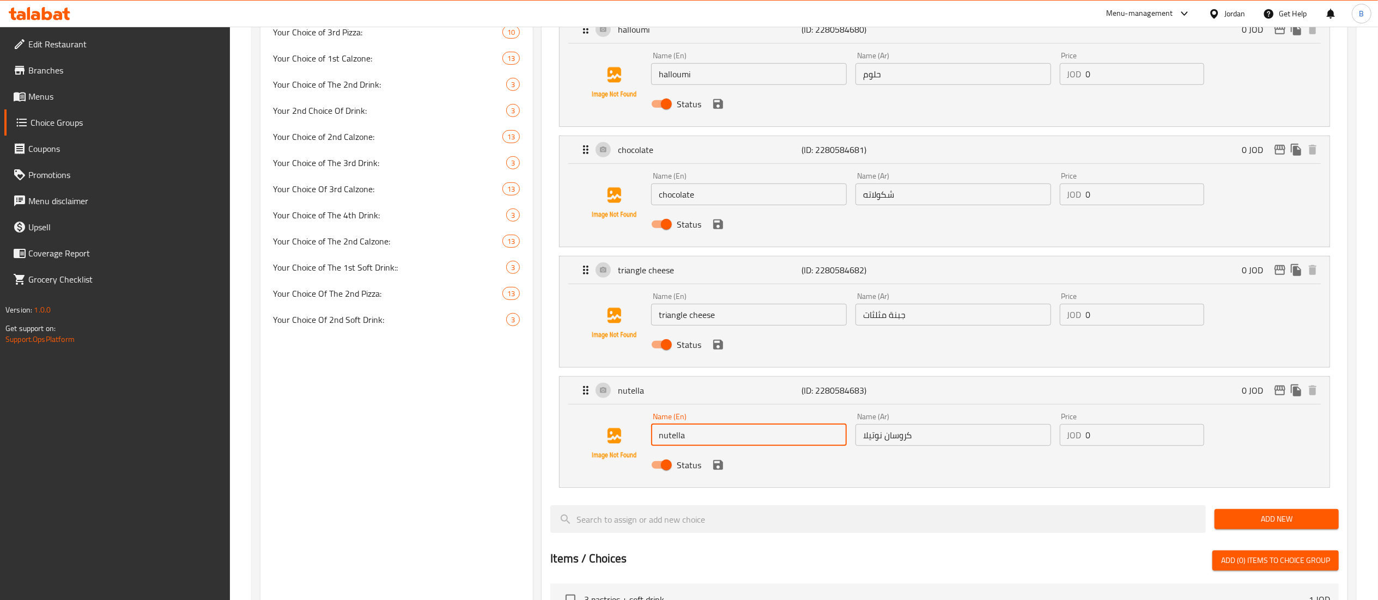
drag, startPoint x: 961, startPoint y: 441, endPoint x: 723, endPoint y: 430, distance: 237.8
click at [756, 430] on div "Name (En) nutella Name (En) Name (Ar) كروسان نوتيلا Name (Ar) Price JOD 0 Price…" at bounding box center [953, 444] width 612 height 71
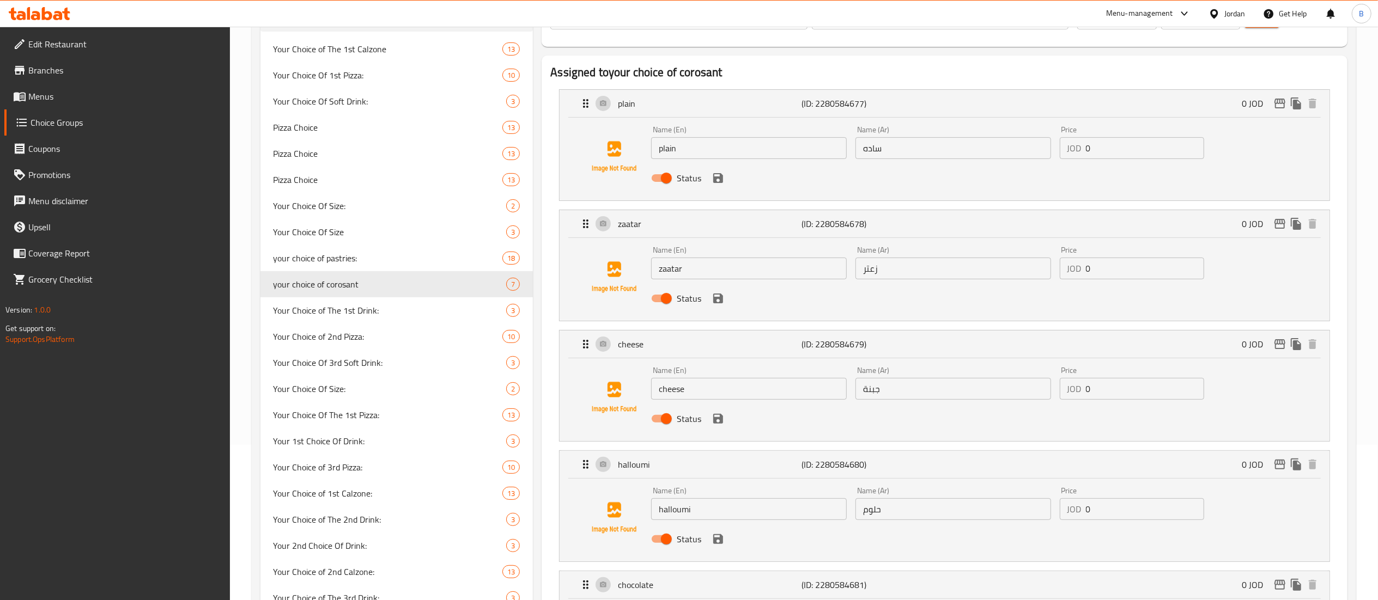
scroll to position [155, 0]
drag, startPoint x: 72, startPoint y: 102, endPoint x: 133, endPoint y: 100, distance: 60.5
click at [72, 101] on span "Menus" at bounding box center [124, 96] width 193 height 13
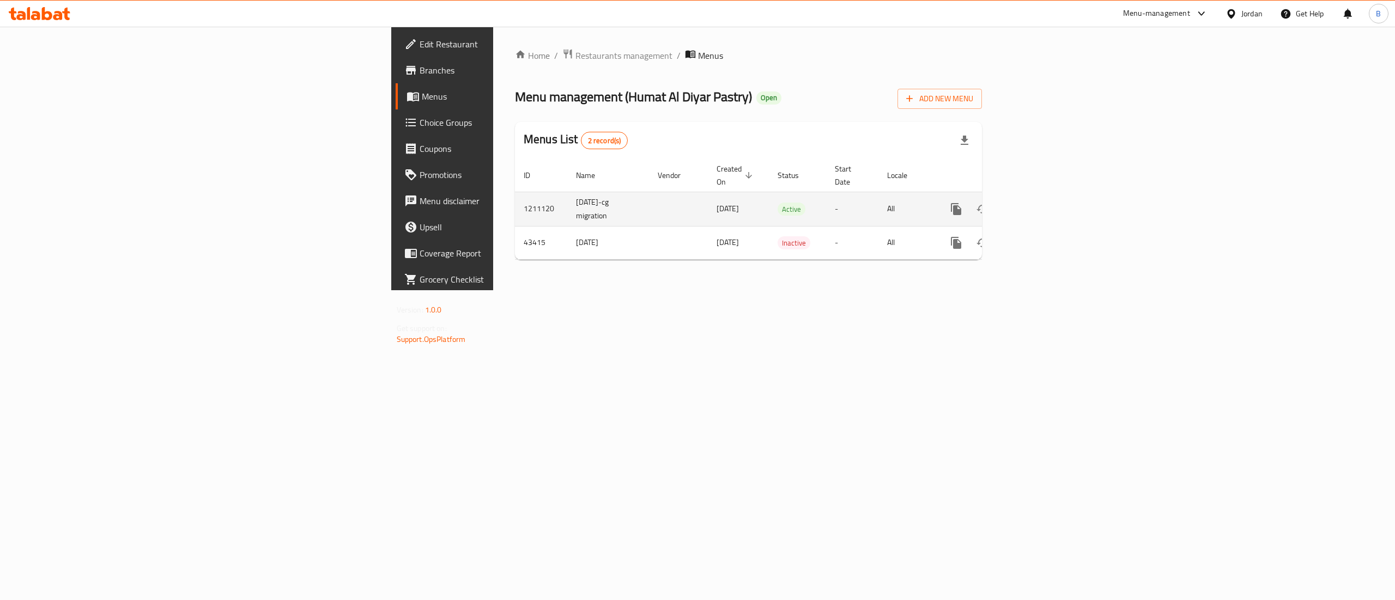
click at [1041, 203] on icon "enhanced table" at bounding box center [1034, 209] width 13 height 13
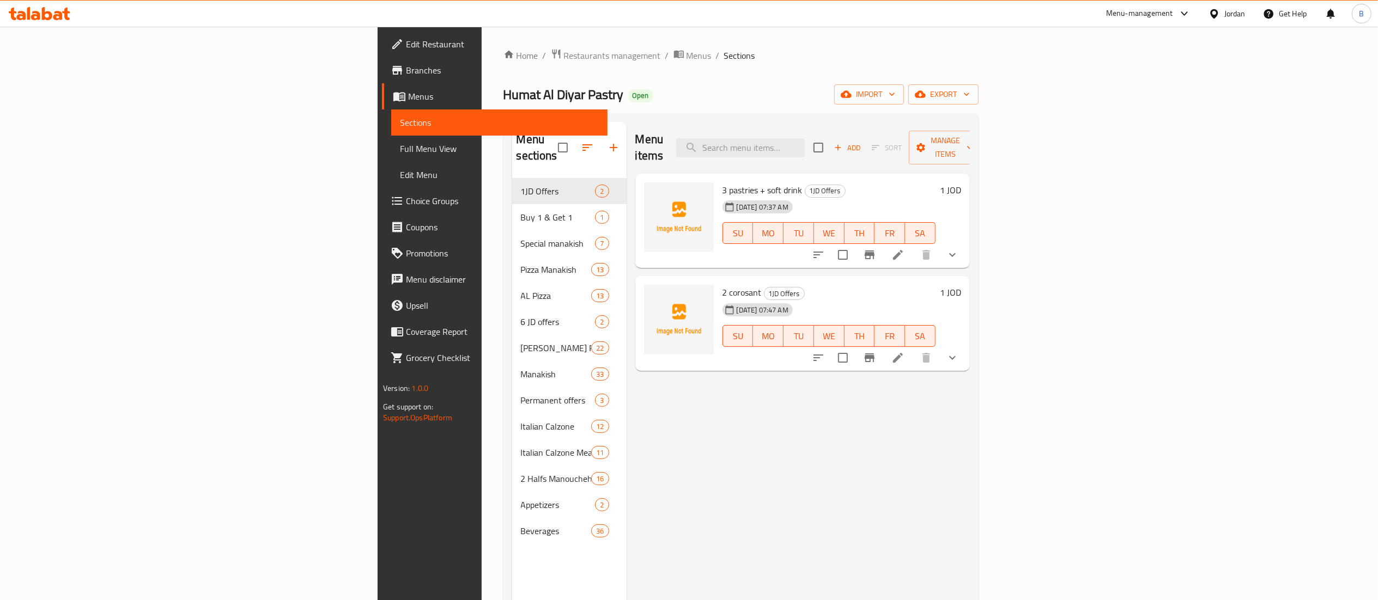
click at [25, 14] on icon at bounding box center [20, 15] width 9 height 9
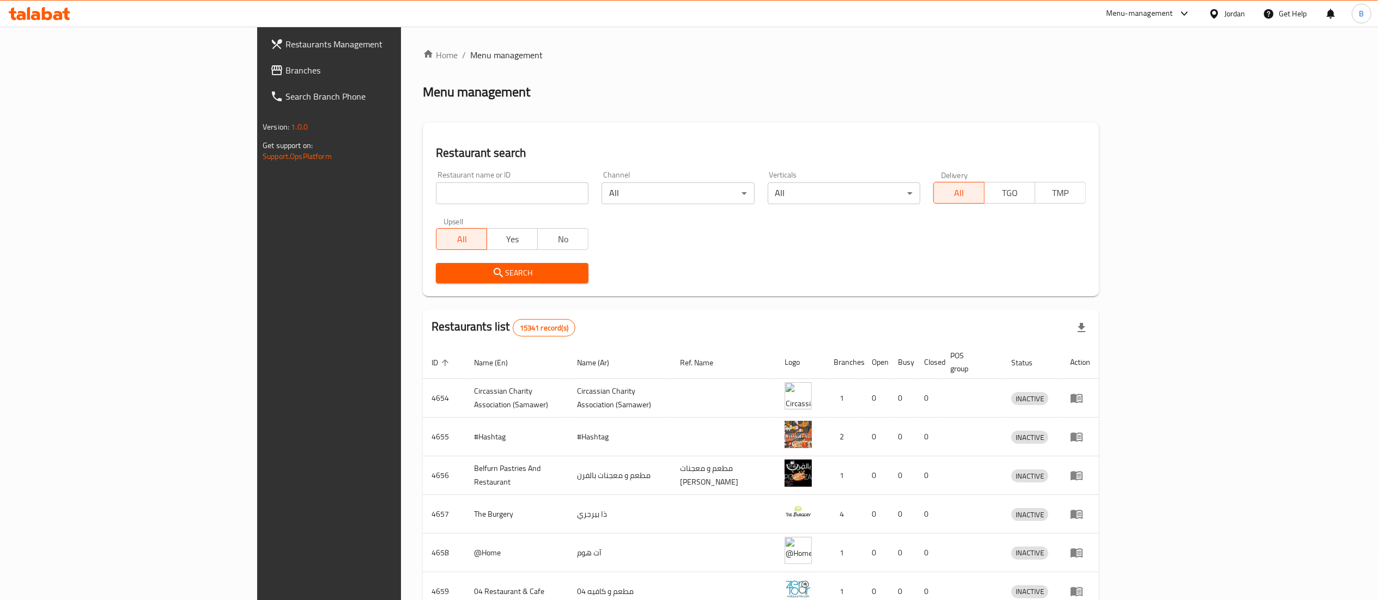
click at [455, 196] on input "search" at bounding box center [512, 194] width 153 height 22
paste input "39851"
type input "39851"
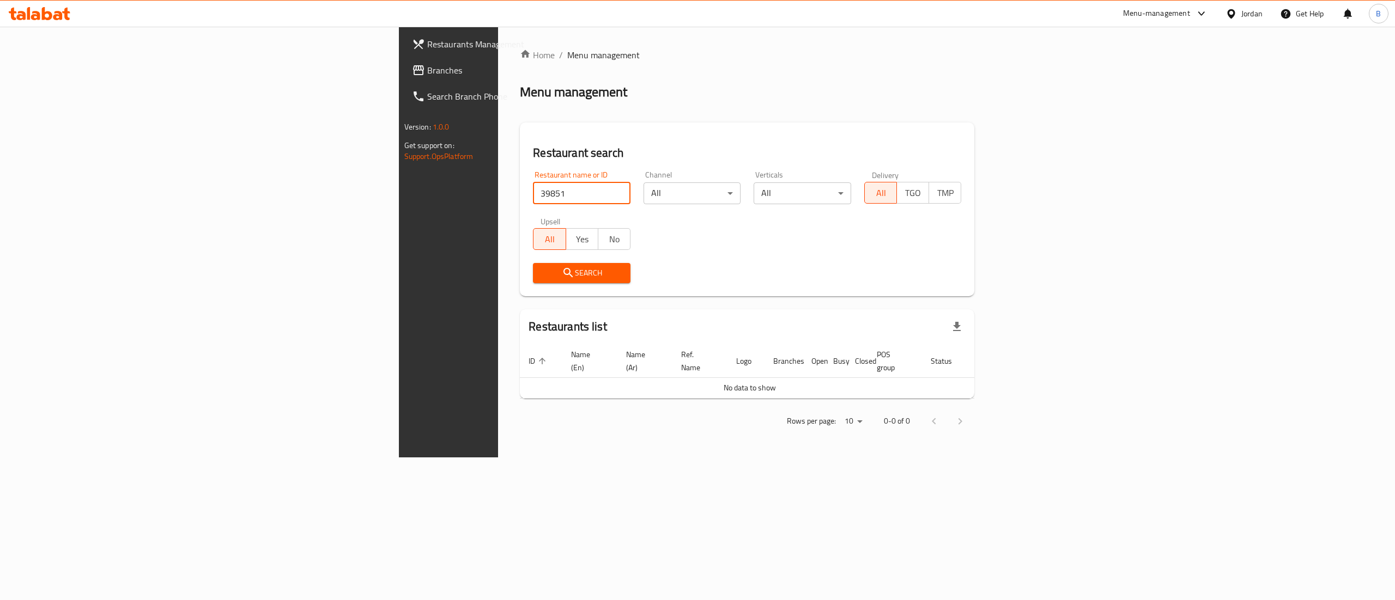
click at [427, 67] on span "Branches" at bounding box center [525, 70] width 196 height 13
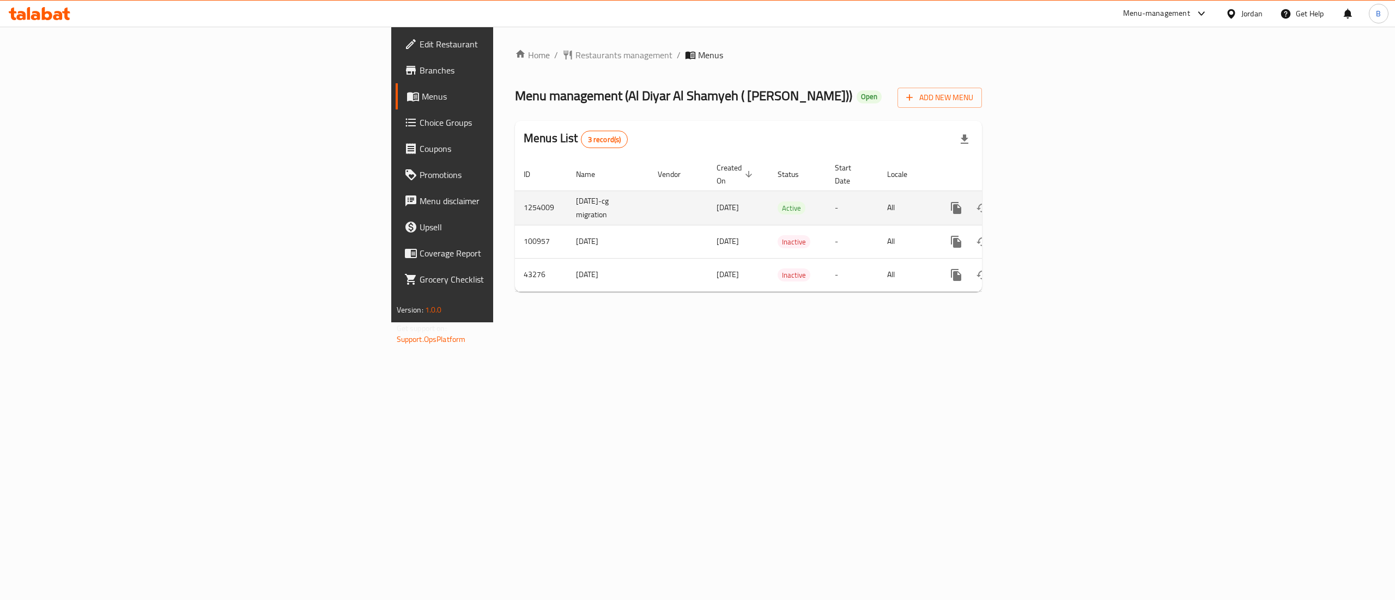
click at [1041, 202] on icon "enhanced table" at bounding box center [1034, 208] width 13 height 13
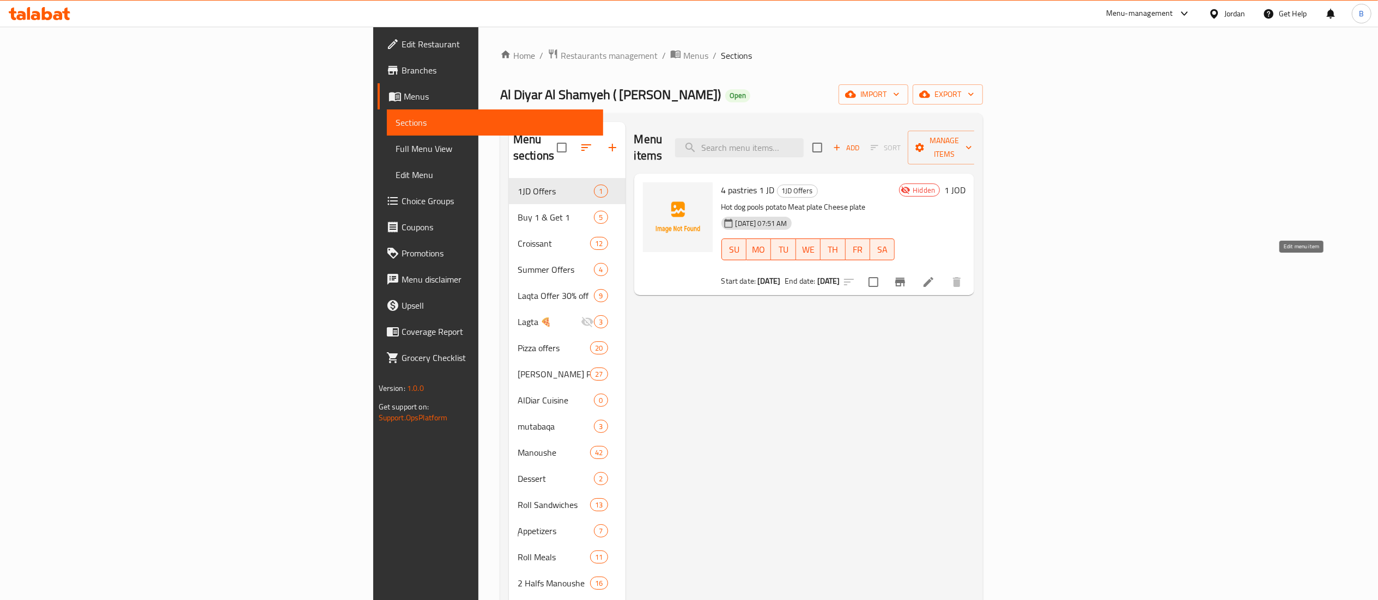
click at [933, 277] on icon at bounding box center [928, 282] width 10 height 10
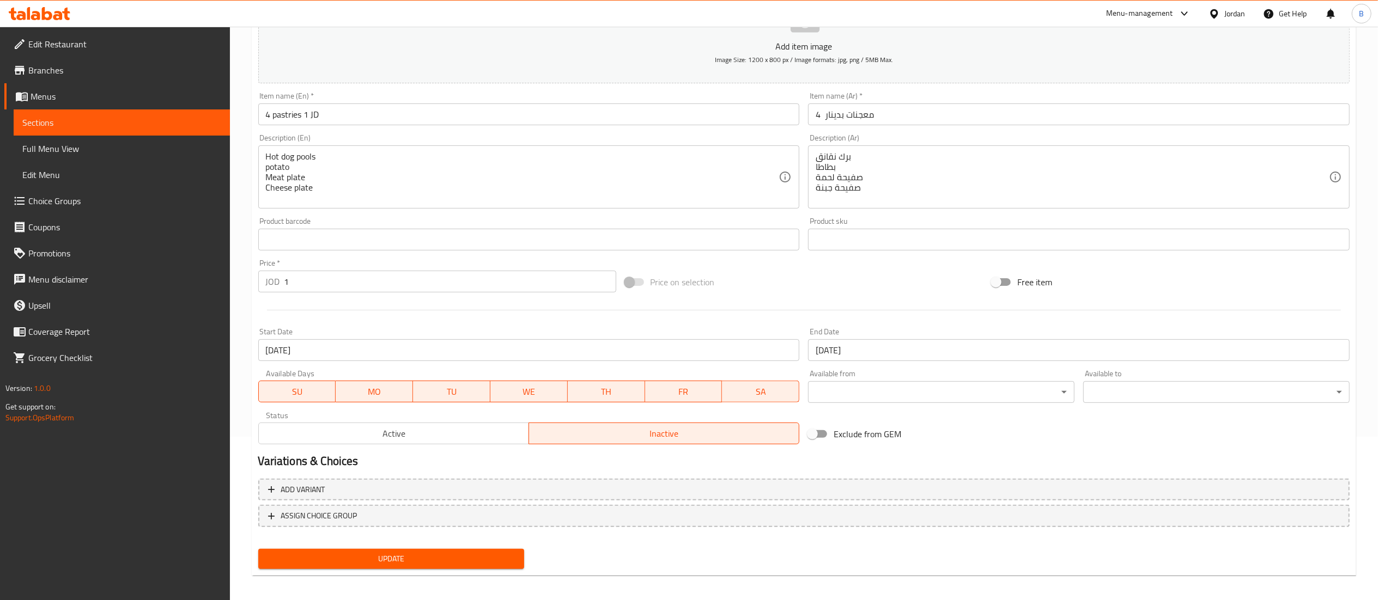
scroll to position [168, 0]
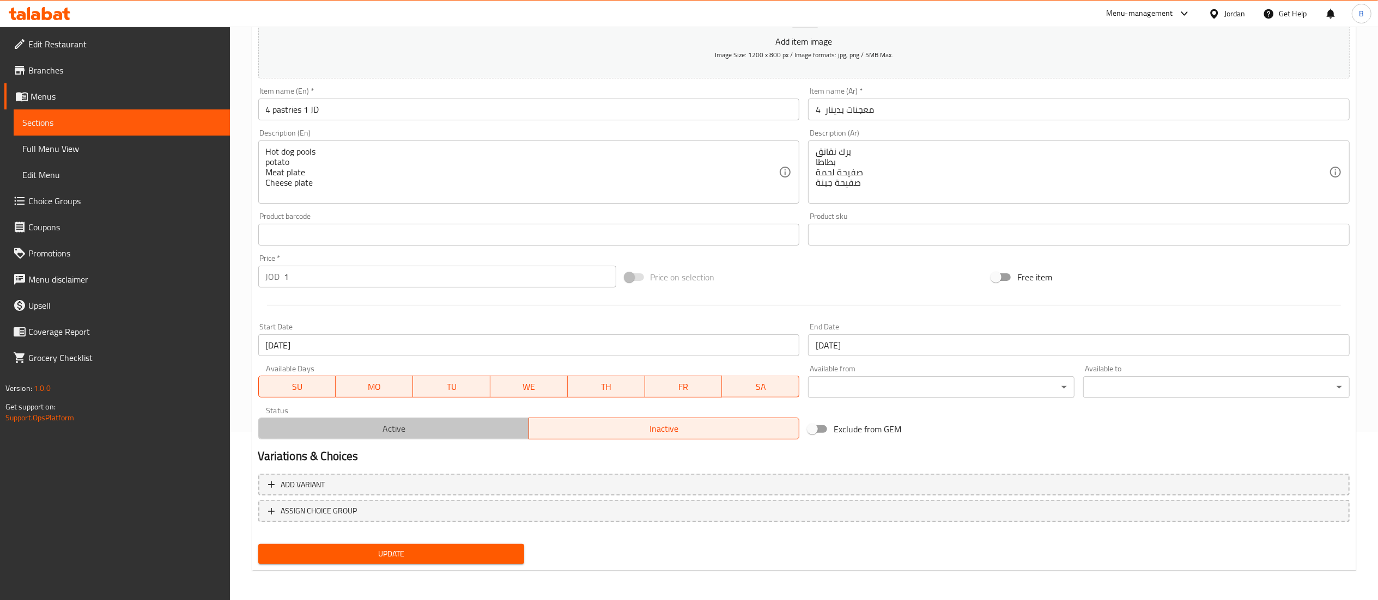
click at [406, 429] on span "Active" at bounding box center [393, 429] width 261 height 16
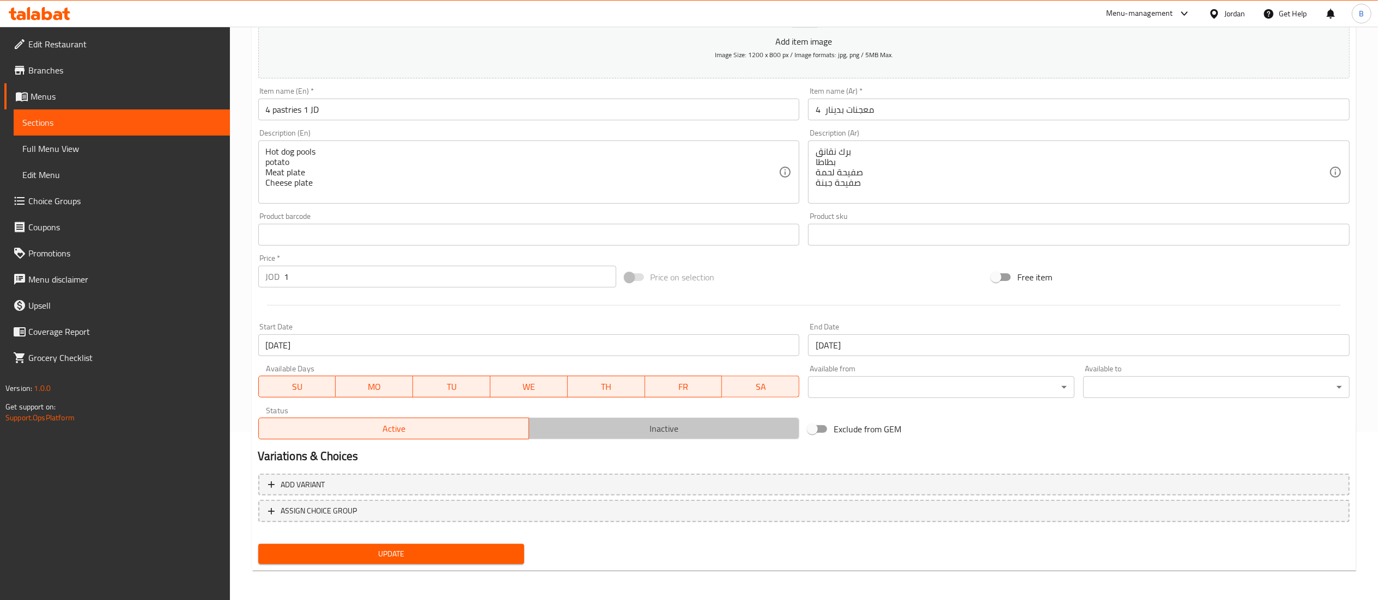
click at [572, 424] on span "Inactive" at bounding box center [663, 429] width 261 height 16
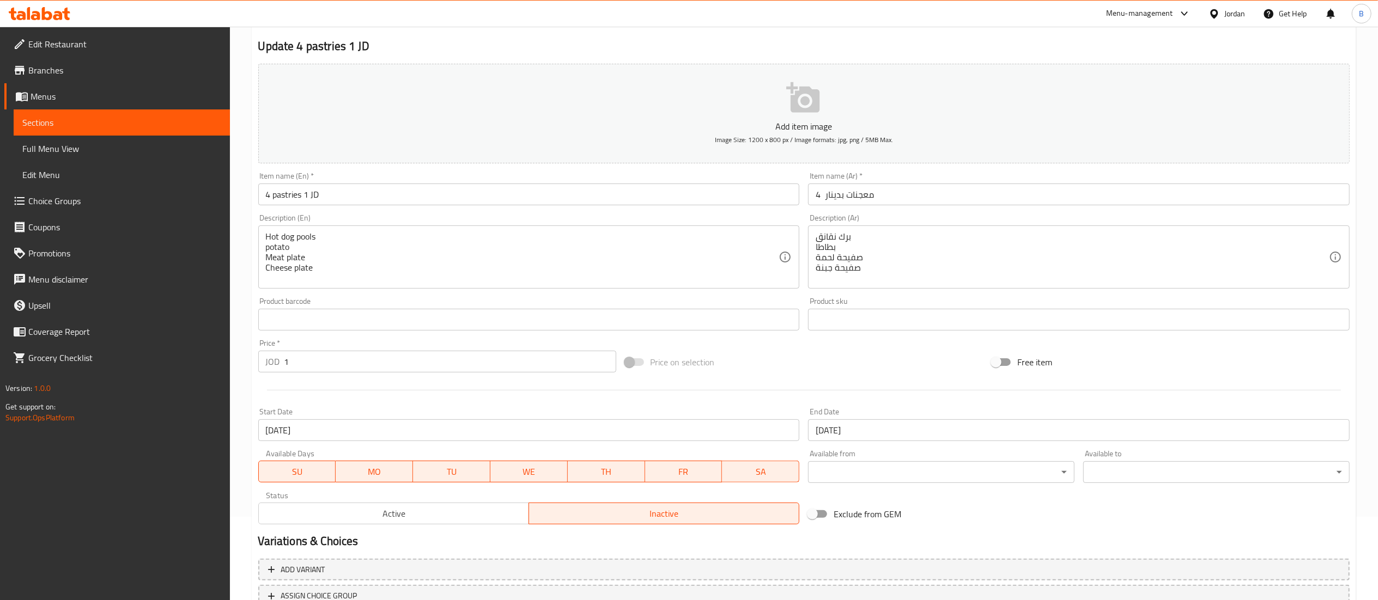
scroll to position [0, 0]
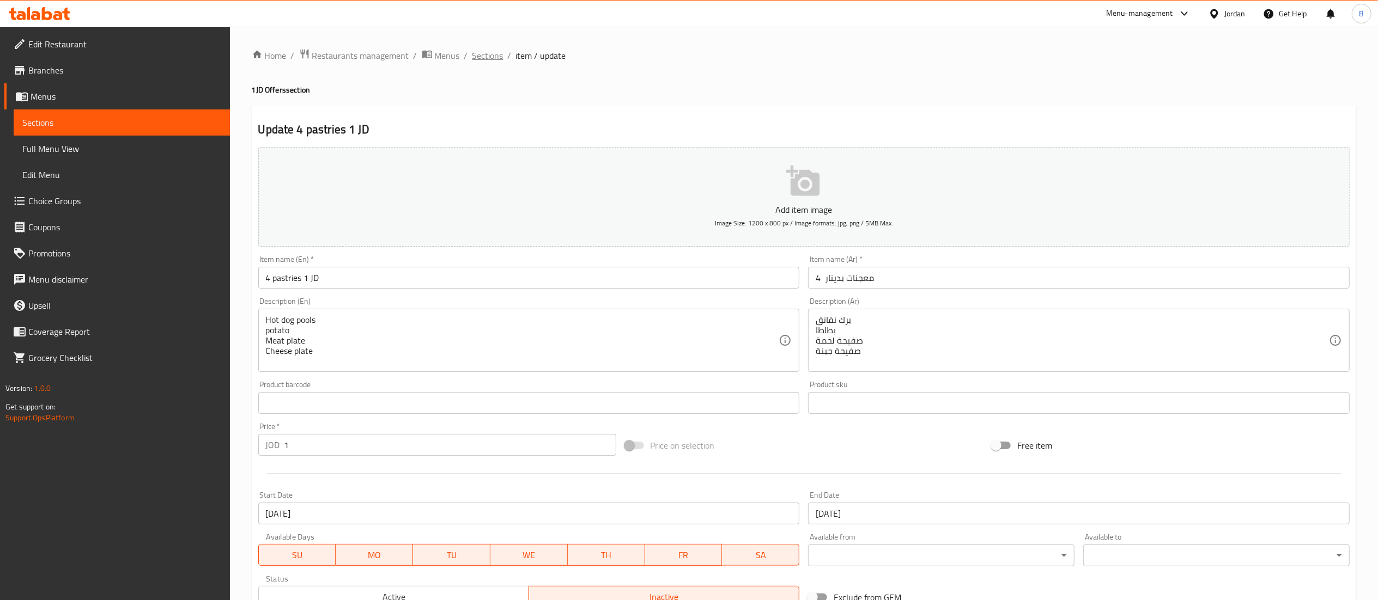
click at [486, 51] on span "Sections" at bounding box center [487, 55] width 31 height 13
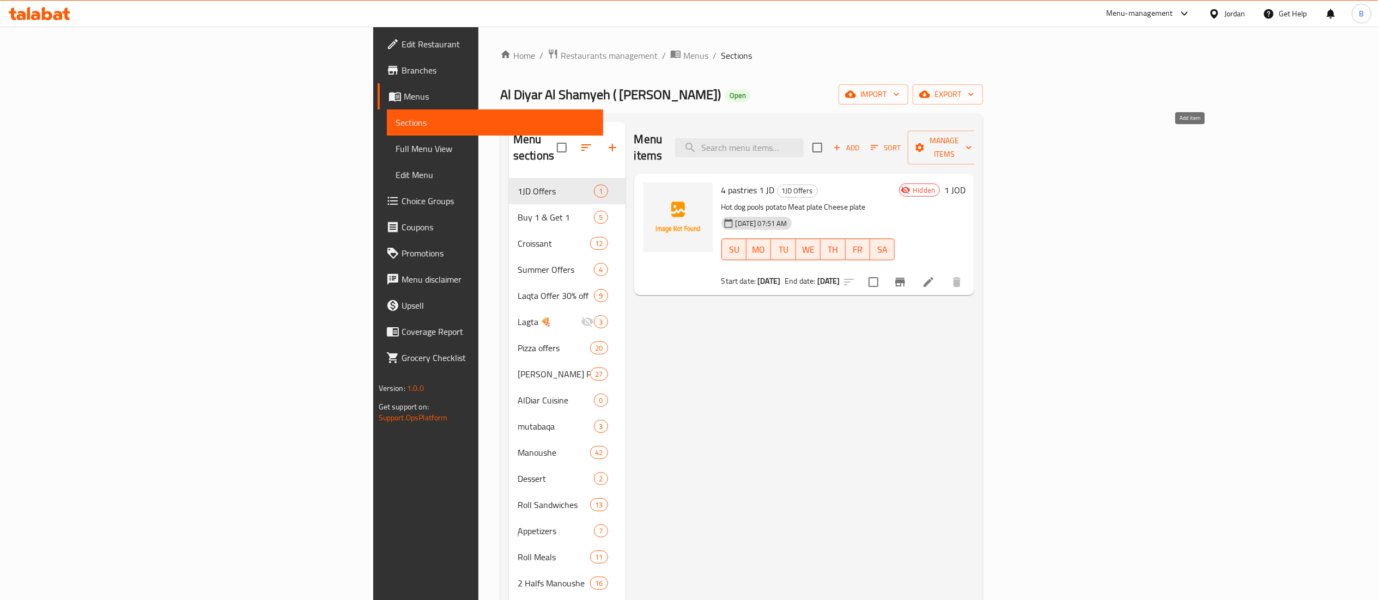
click at [863, 148] on button "Add" at bounding box center [846, 147] width 35 height 17
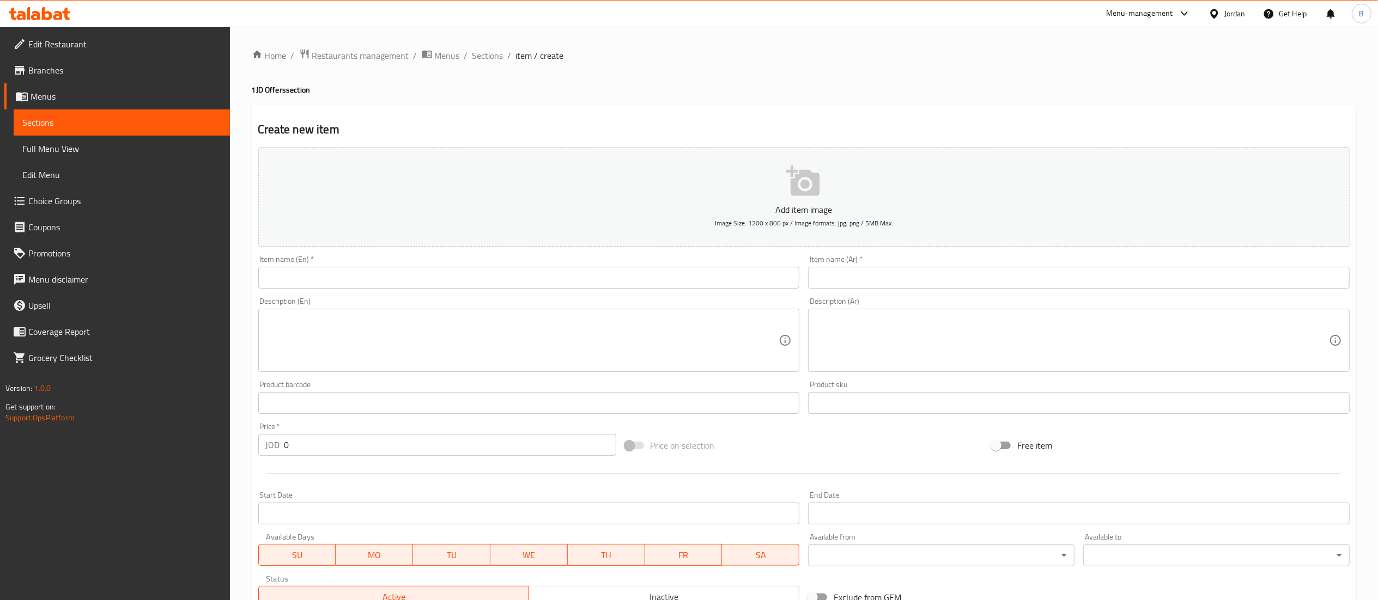
click at [471, 276] on input "text" at bounding box center [529, 278] width 542 height 22
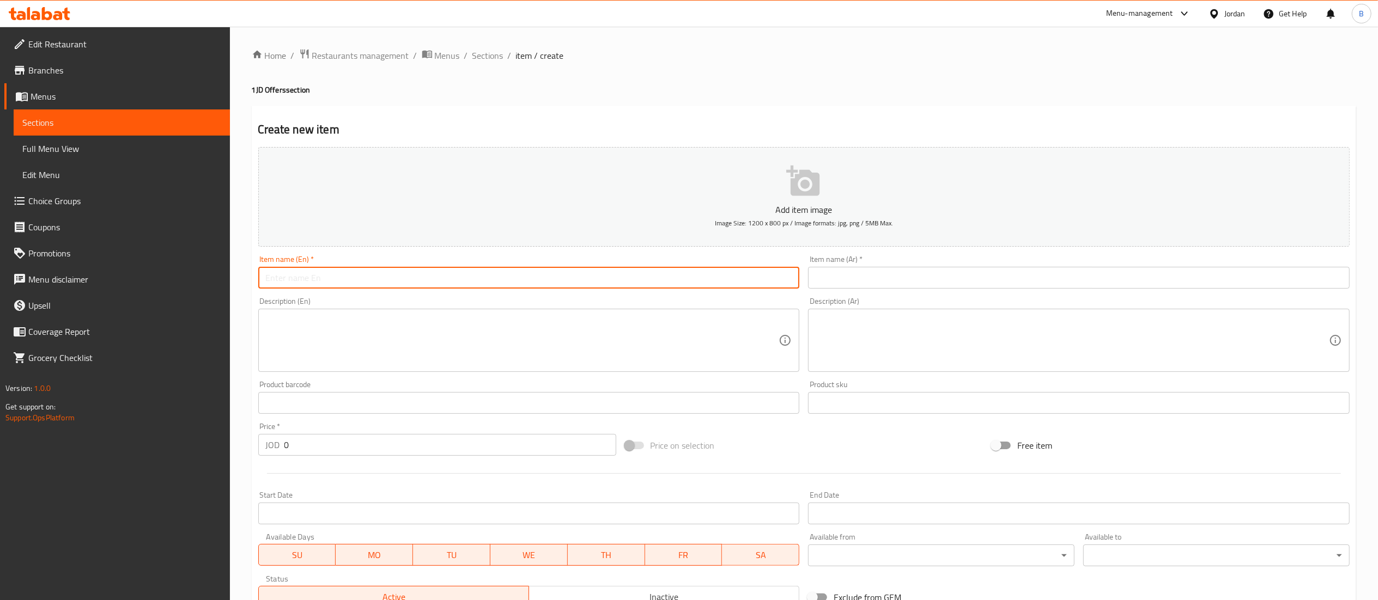
paste input "3 pastries + soft drink"
type input "3 pastries + soft drink"
click at [840, 276] on input "text" at bounding box center [1079, 278] width 542 height 22
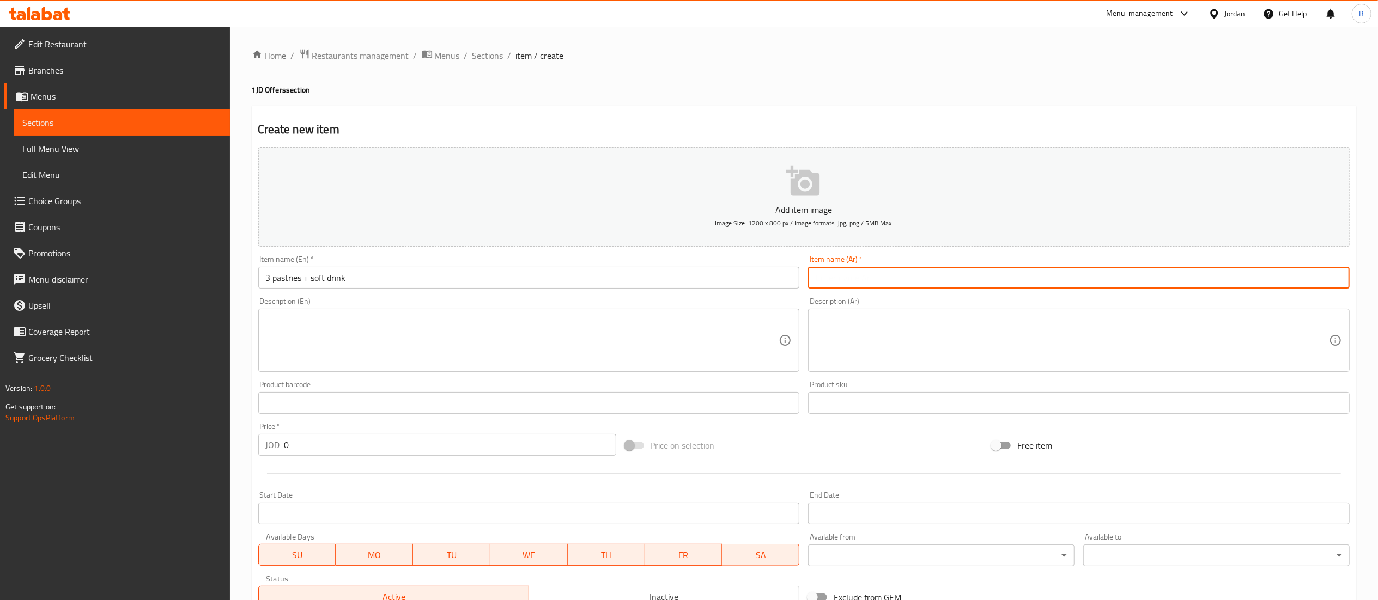
paste input "3 حبات معجنات + مشروب غازي"
type input "3 حبات معجنات + مشروب غازي"
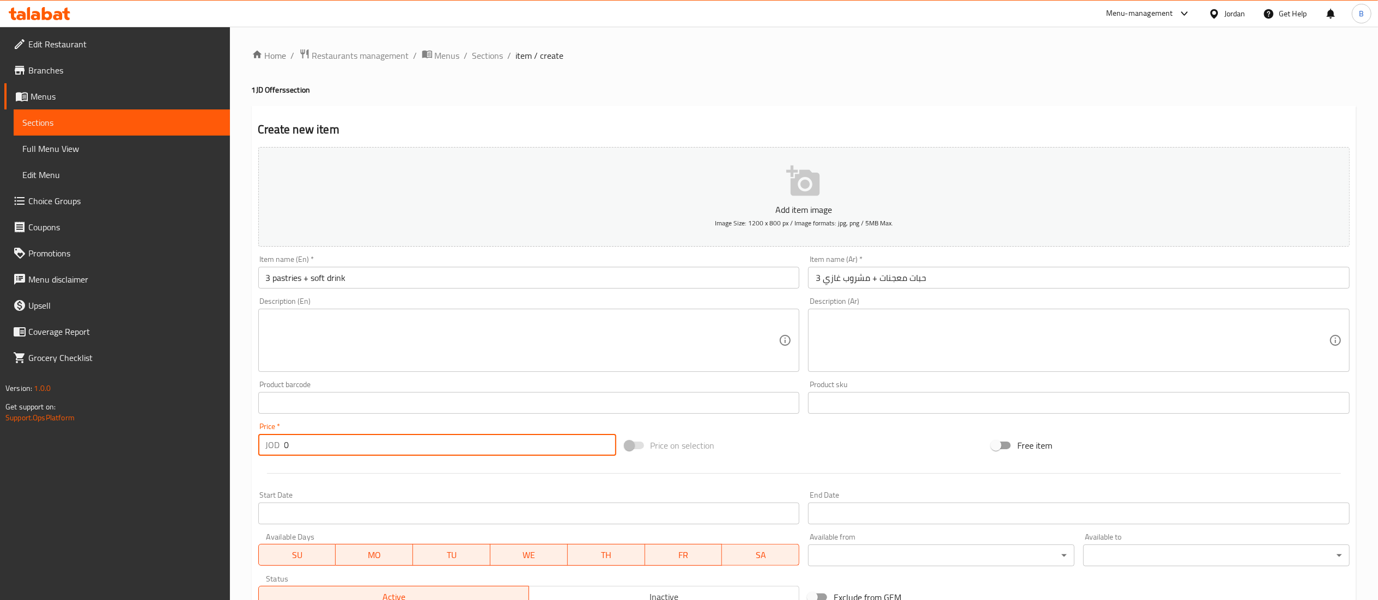
drag, startPoint x: 317, startPoint y: 445, endPoint x: 168, endPoint y: 445, distance: 148.7
click at [168, 445] on div "Edit Restaurant Branches Menus Sections Full Menu View Edit Menu Choice Groups …" at bounding box center [689, 398] width 1378 height 743
type input "1"
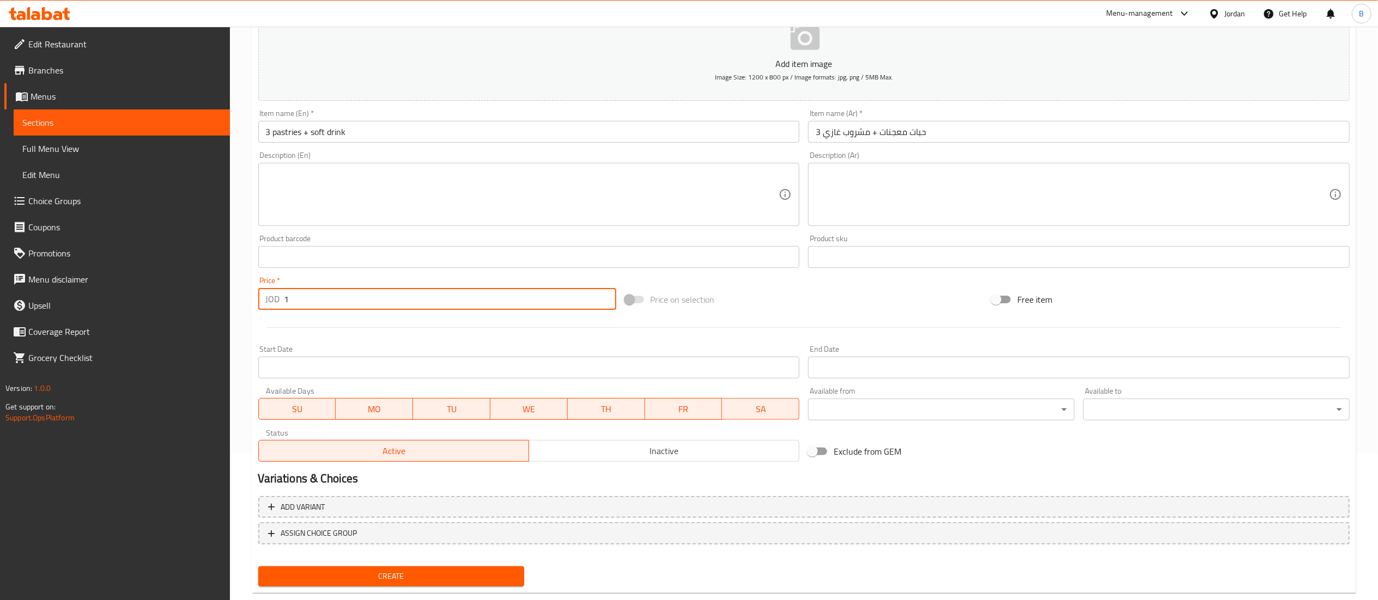
scroll to position [168, 0]
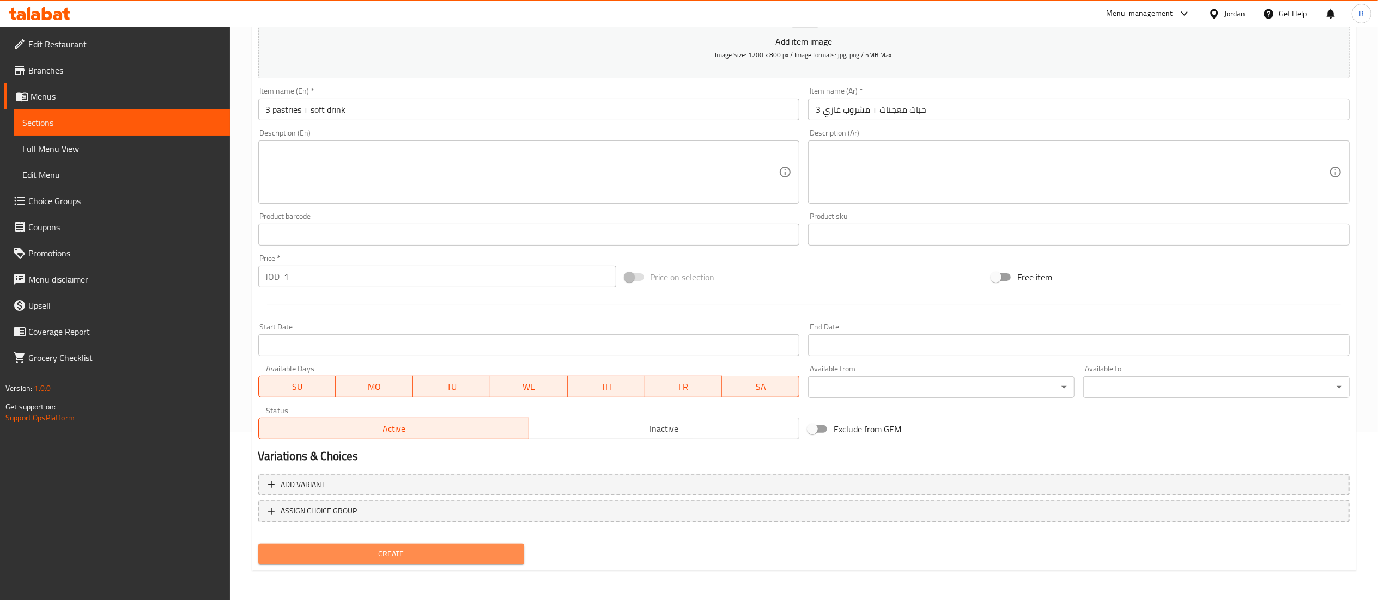
click at [434, 545] on button "Create" at bounding box center [391, 554] width 266 height 20
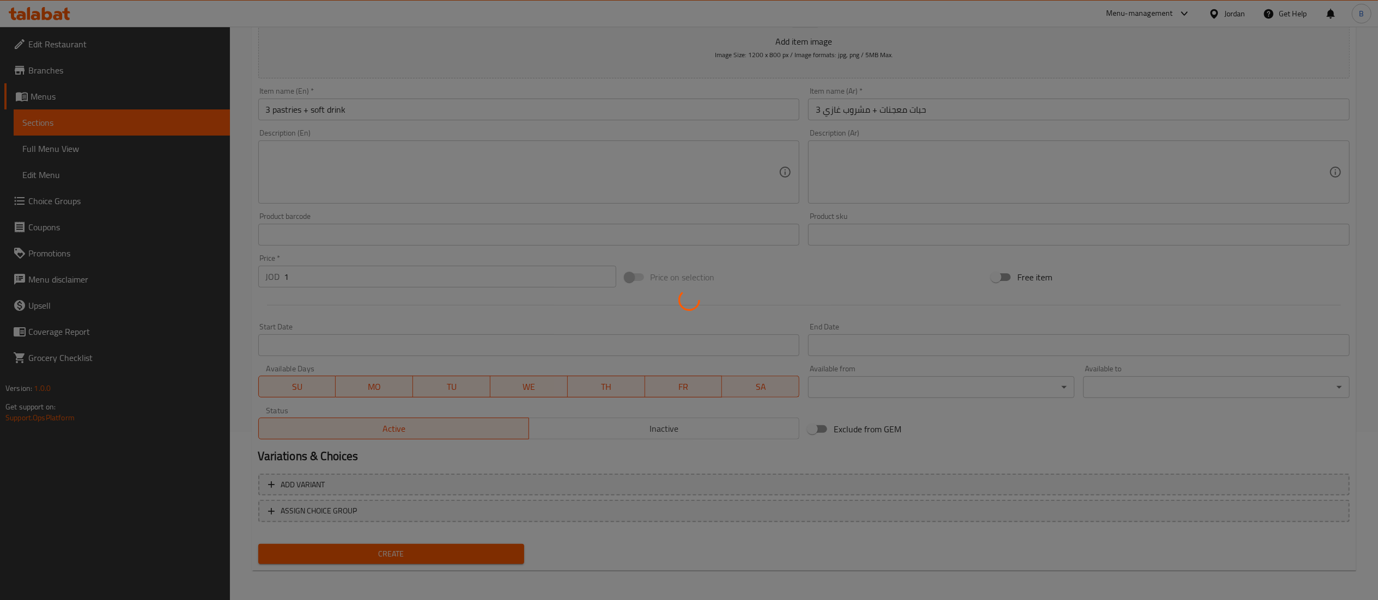
type input "0"
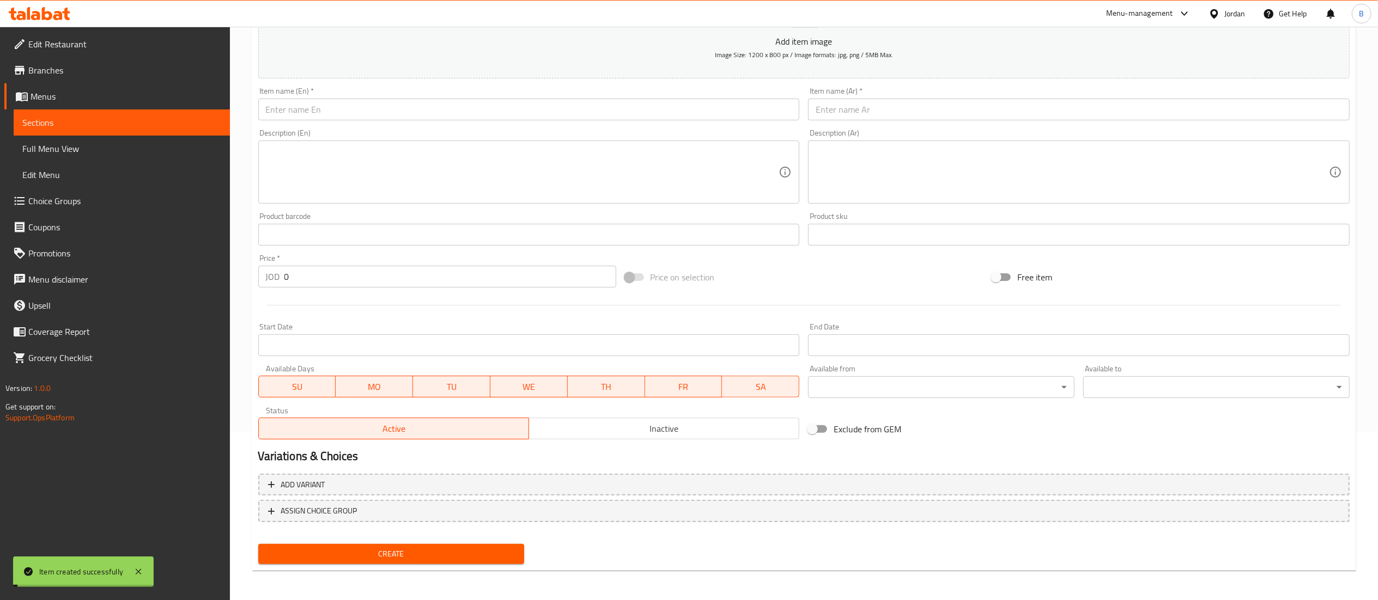
click at [86, 203] on span "Choice Groups" at bounding box center [124, 200] width 193 height 13
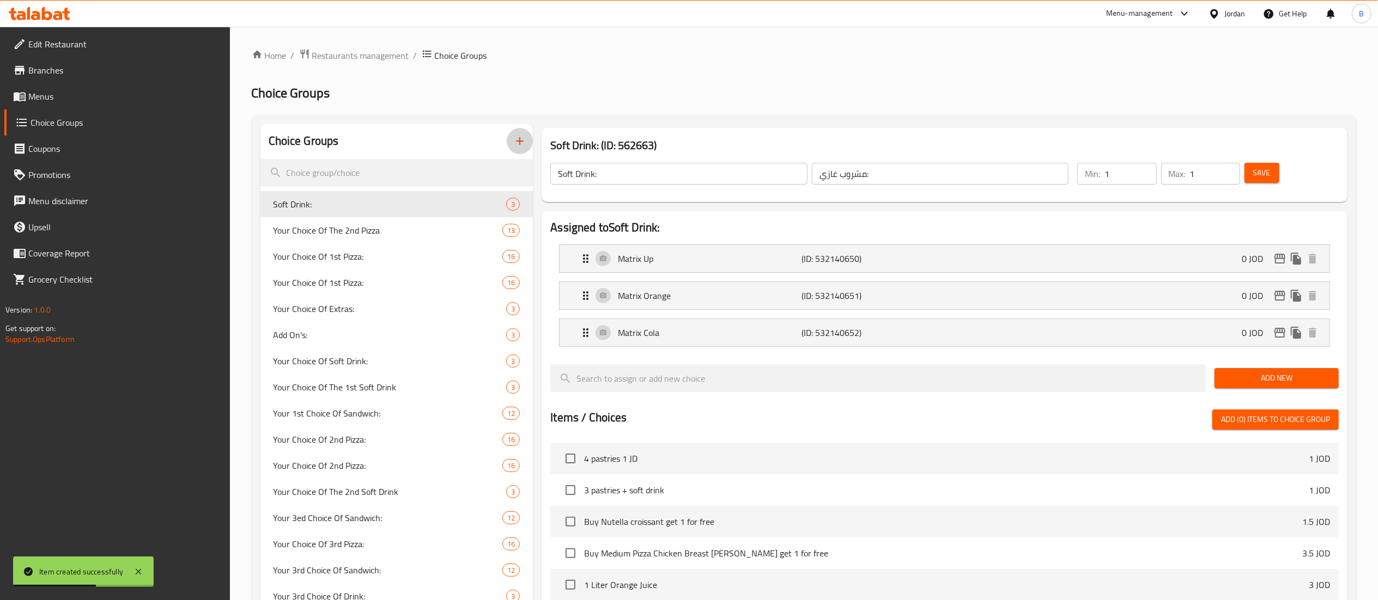
click at [514, 144] on icon "button" at bounding box center [519, 141] width 13 height 13
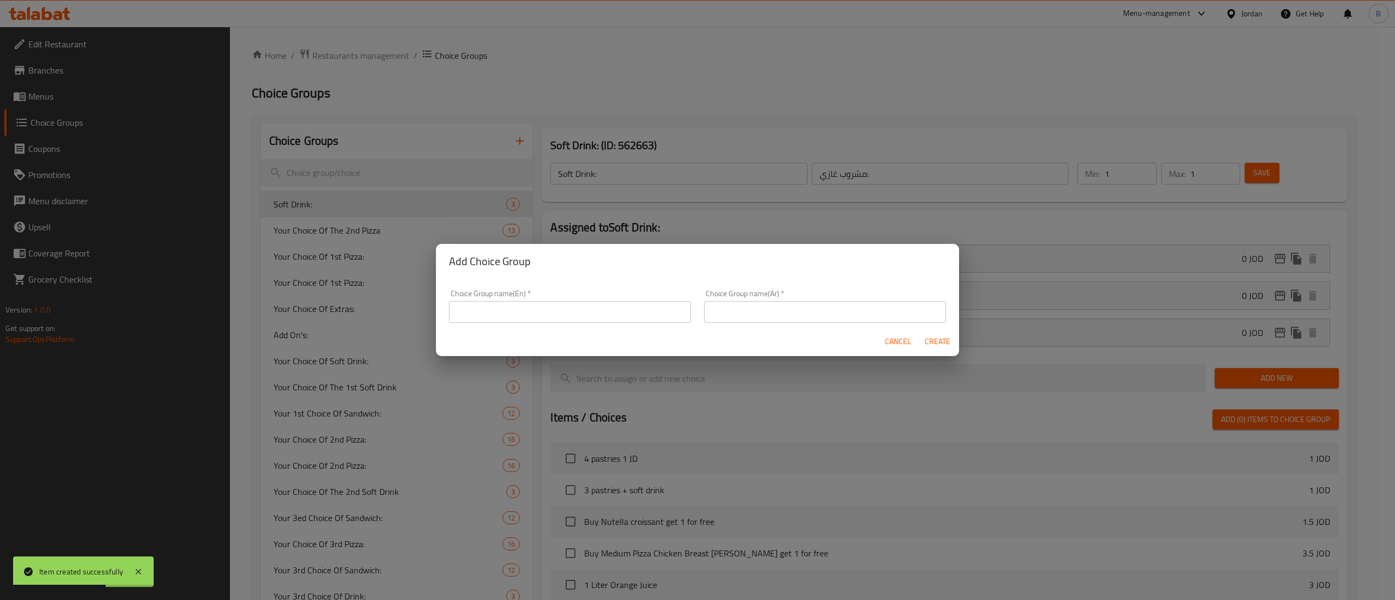
click at [545, 313] on input "text" at bounding box center [570, 312] width 242 height 22
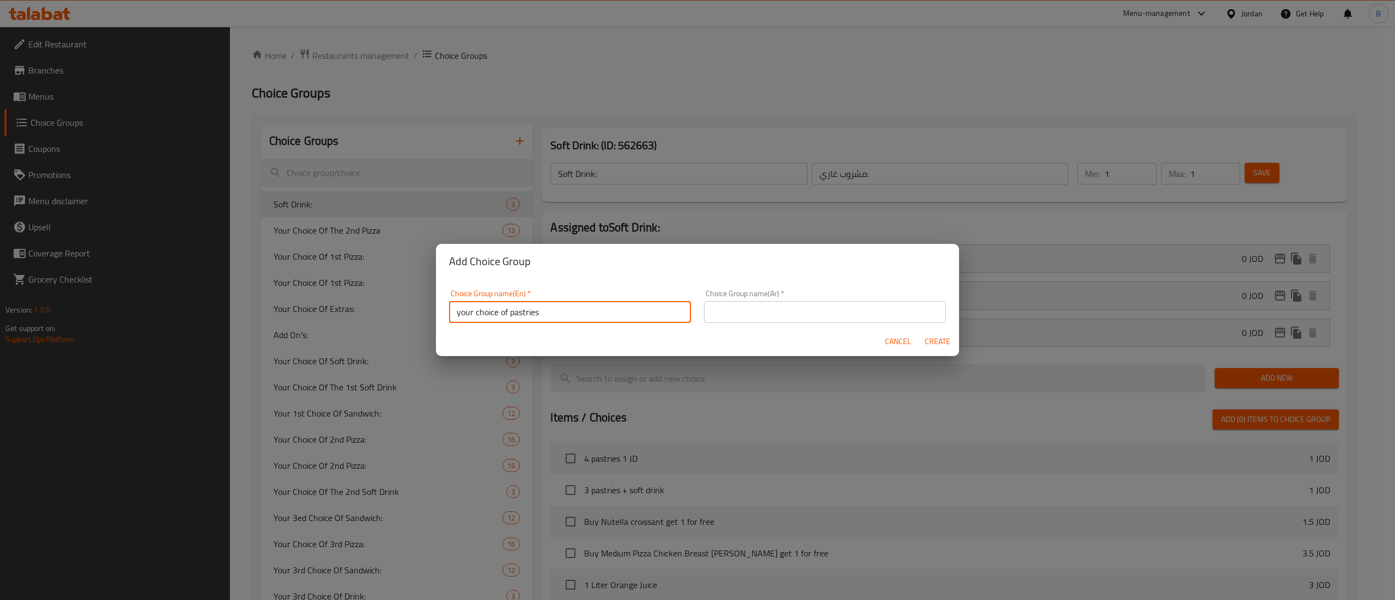
type input "your choice of pastries"
click at [842, 305] on input "text" at bounding box center [825, 312] width 242 height 22
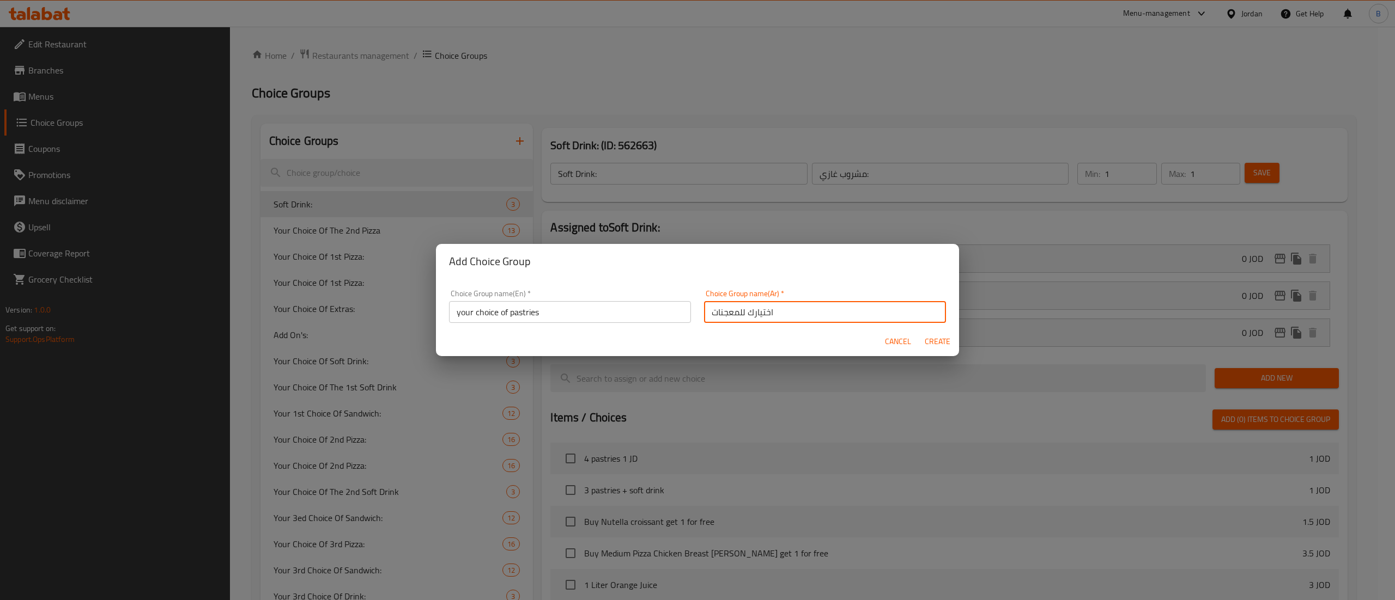
type input "اختيارك للمعجنات"
click at [652, 334] on div "Cancel Create" at bounding box center [697, 341] width 523 height 29
click at [938, 346] on span "Create" at bounding box center [937, 342] width 26 height 14
type input "your choice of pastries"
type input "اختيارك للمعجنات"
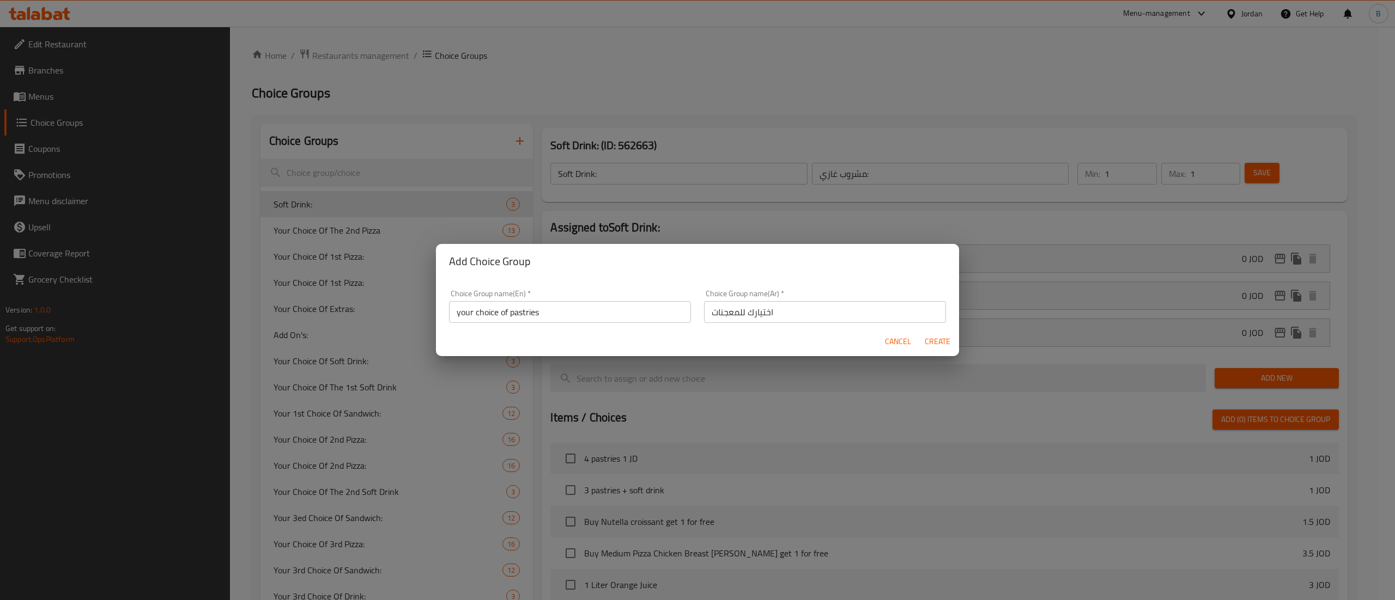
type input "0"
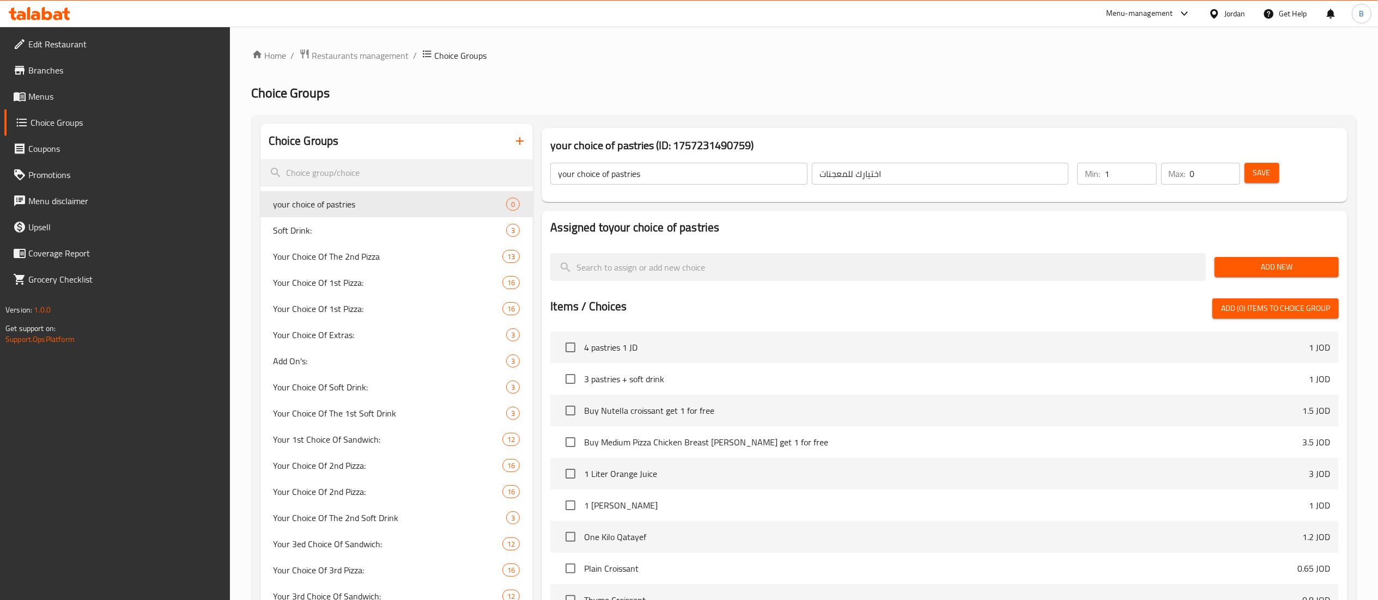
type input "1"
click at [1145, 170] on input "1" at bounding box center [1130, 174] width 52 height 22
click at [1227, 171] on input "1" at bounding box center [1215, 174] width 50 height 22
click at [1257, 171] on span "Save" at bounding box center [1261, 173] width 17 height 14
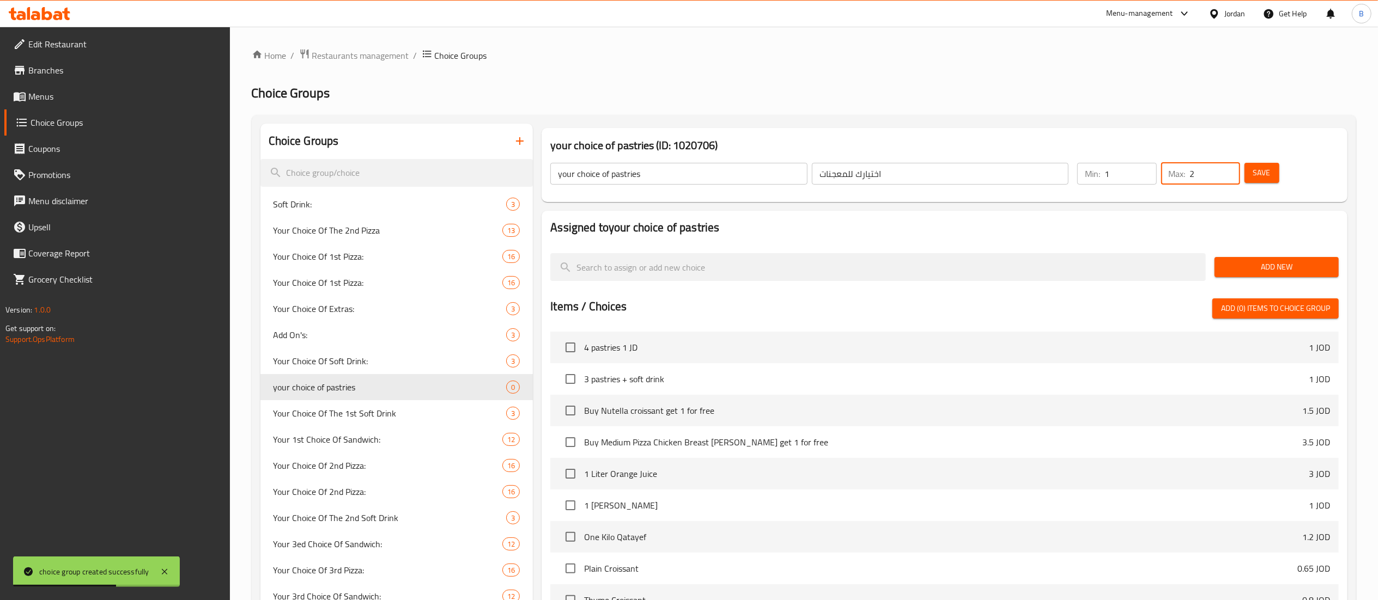
click at [1230, 167] on input "2" at bounding box center [1215, 174] width 50 height 22
type input "3"
click at [1230, 167] on input "3" at bounding box center [1215, 174] width 50 height 22
click at [1267, 169] on span "Save" at bounding box center [1261, 173] width 17 height 14
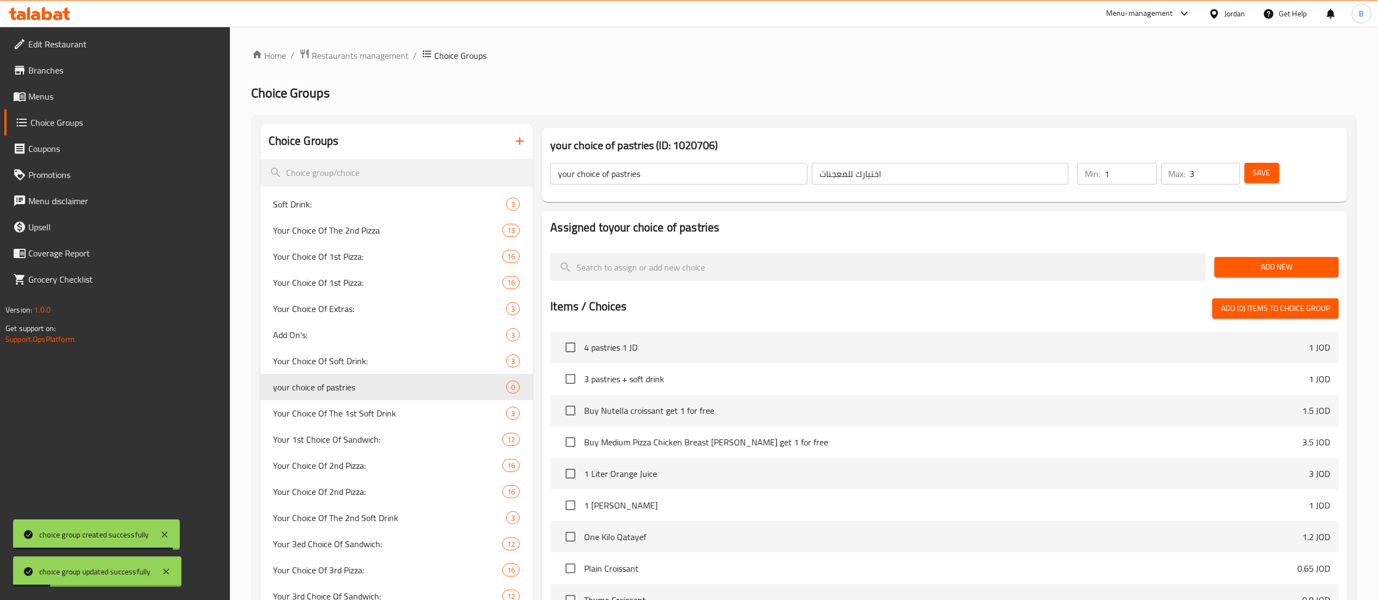
drag, startPoint x: 1273, startPoint y: 252, endPoint x: 1269, endPoint y: 261, distance: 10.0
click at [1269, 261] on div "Add New" at bounding box center [1276, 267] width 133 height 37
click at [1267, 274] on span "Add New" at bounding box center [1276, 267] width 107 height 14
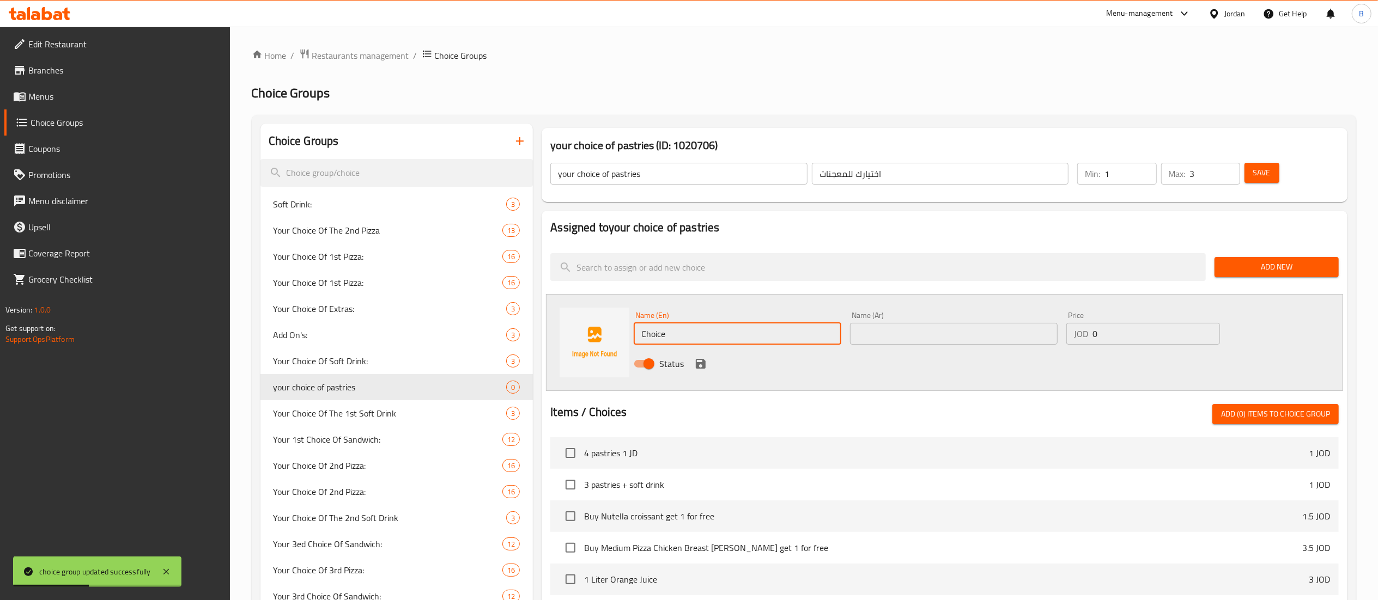
click at [519, 331] on div "Choice Groups Soft Drink: 3 Your Choice Of The 2nd Pizza 13 Your Choice Of 1st …" at bounding box center [805, 503] width 1091 height 759
paste input "cheese sfeeha"
type input "cheese sfeeha"
click at [916, 331] on input "text" at bounding box center [954, 334] width 208 height 22
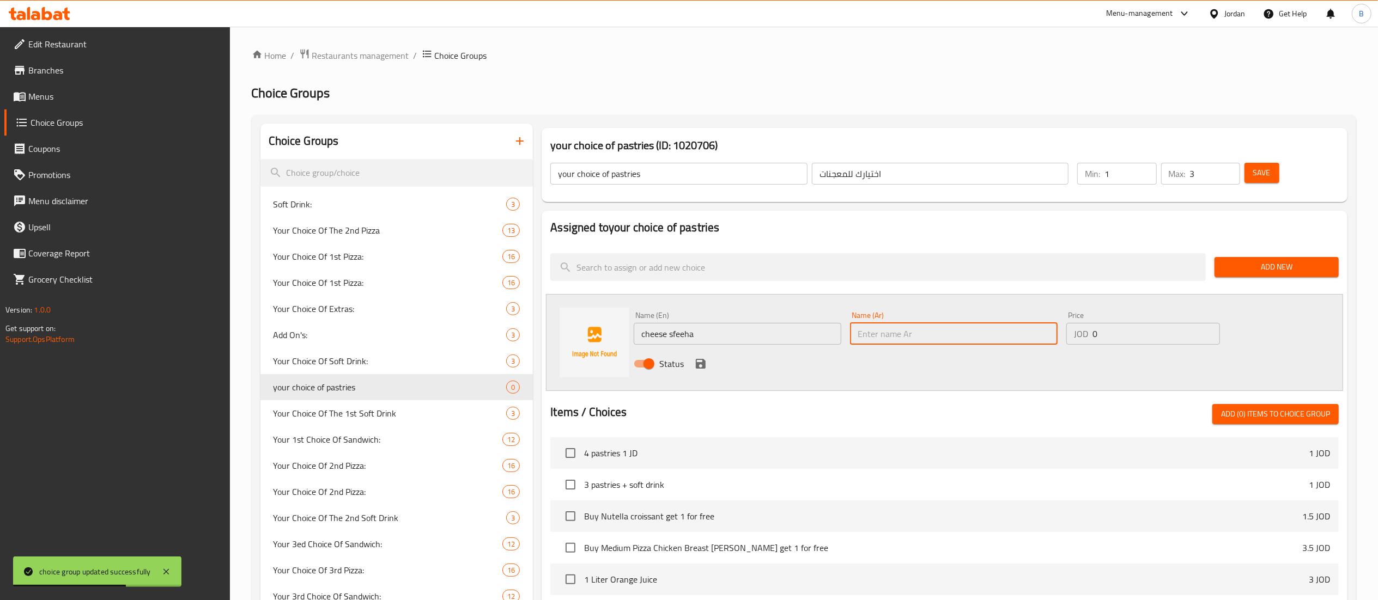
paste input "صفيحة جبنه"
type input "صفيحة جبنه"
click at [702, 365] on icon "save" at bounding box center [701, 364] width 10 height 10
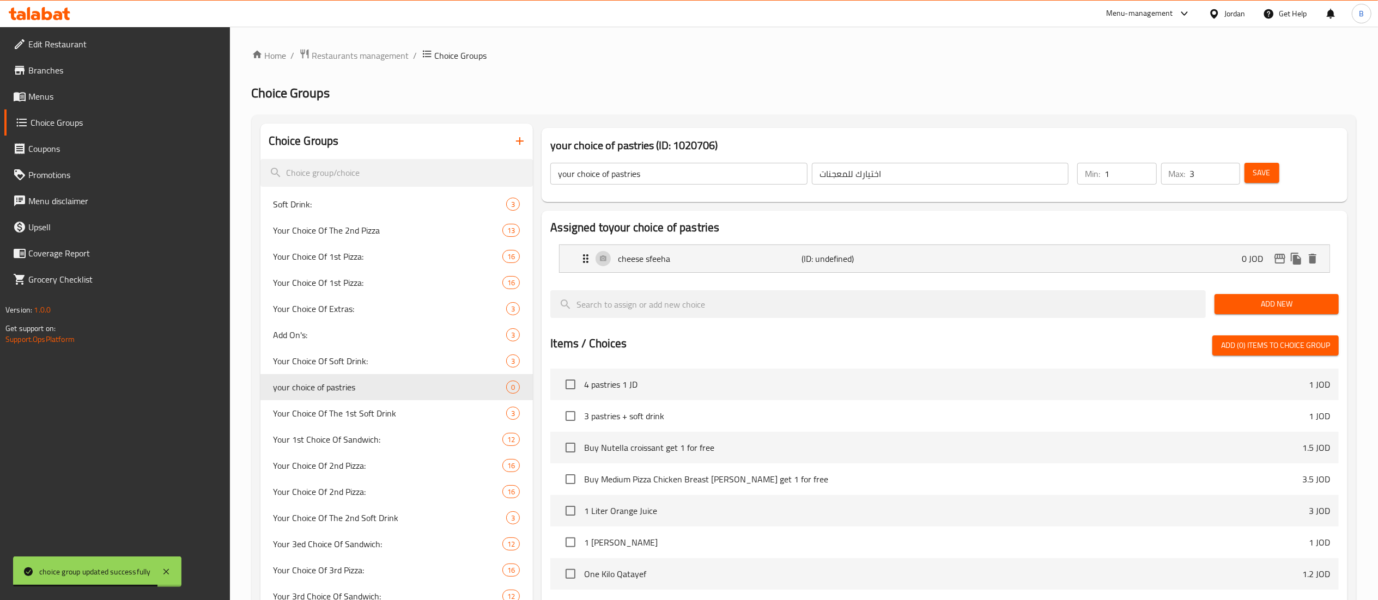
click at [1255, 311] on span "Add New" at bounding box center [1276, 304] width 107 height 14
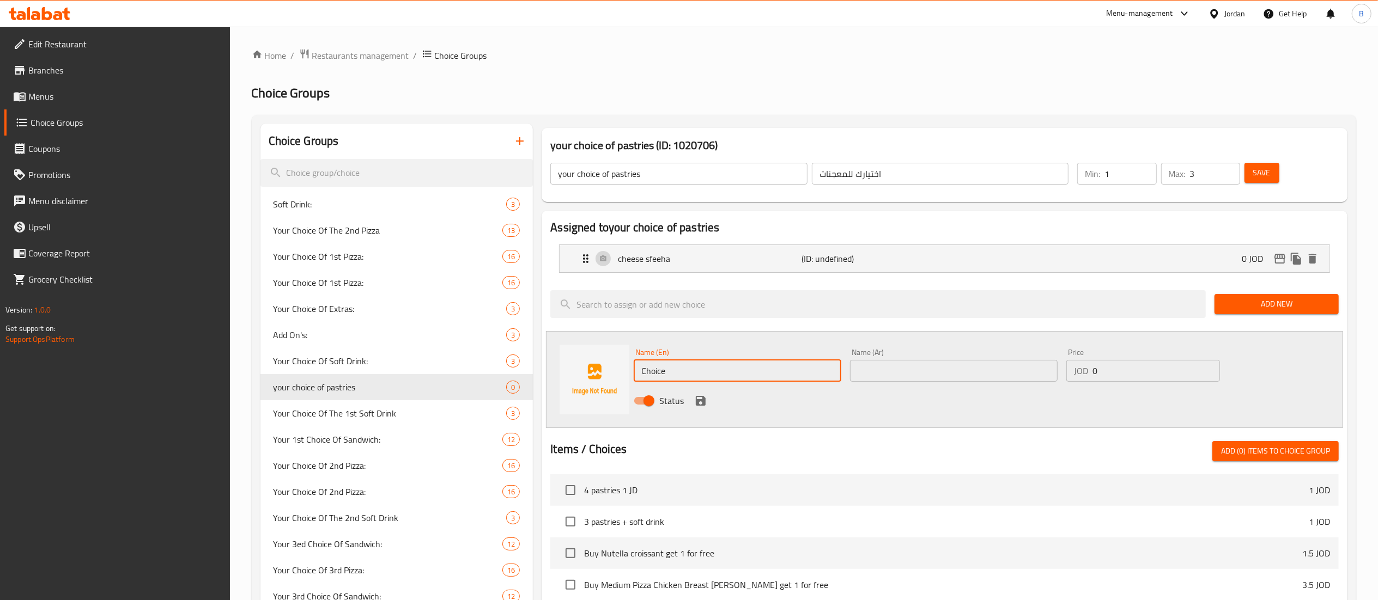
drag, startPoint x: 685, startPoint y: 367, endPoint x: 439, endPoint y: 372, distance: 245.7
click at [556, 372] on div "Name (En) Choice Name (En) Name (Ar) Name (Ar) Price JOD 0 Price Status" at bounding box center [944, 379] width 797 height 97
paste input "meat sfeeha"
type input "meat sfeeha"
click at [956, 368] on input "text" at bounding box center [954, 371] width 208 height 22
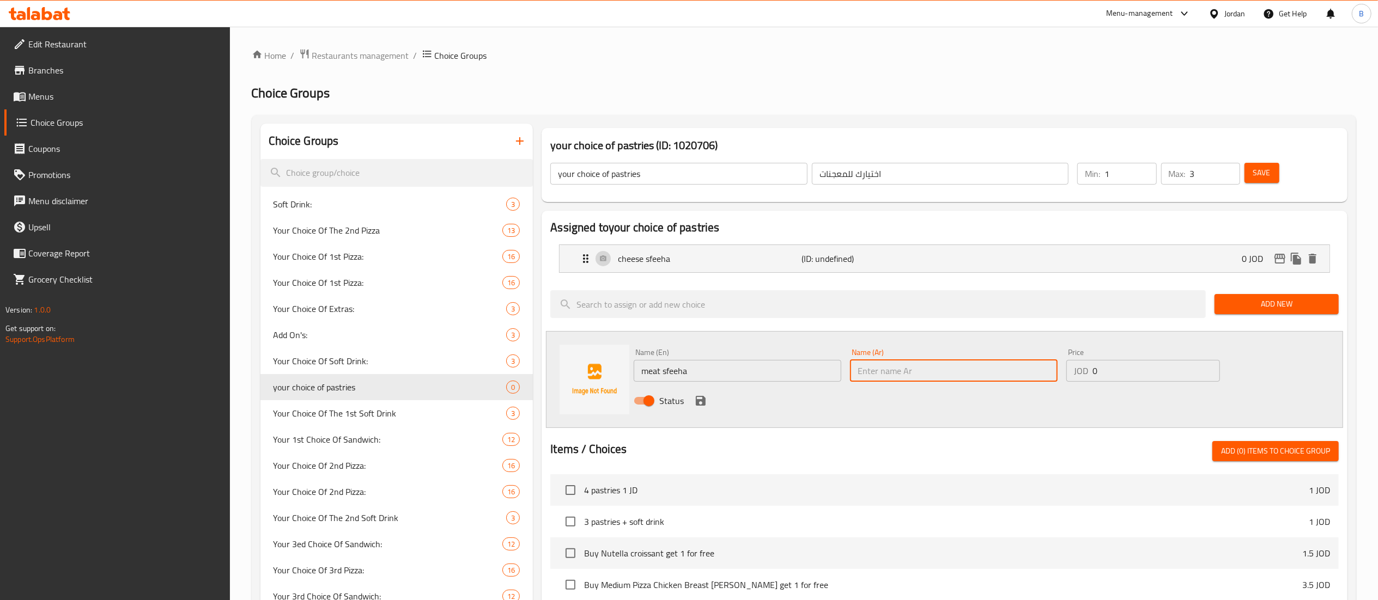
paste input "صفيحة لحمة"
type input "صفيحة لحمة"
click at [700, 398] on icon "save" at bounding box center [700, 400] width 13 height 13
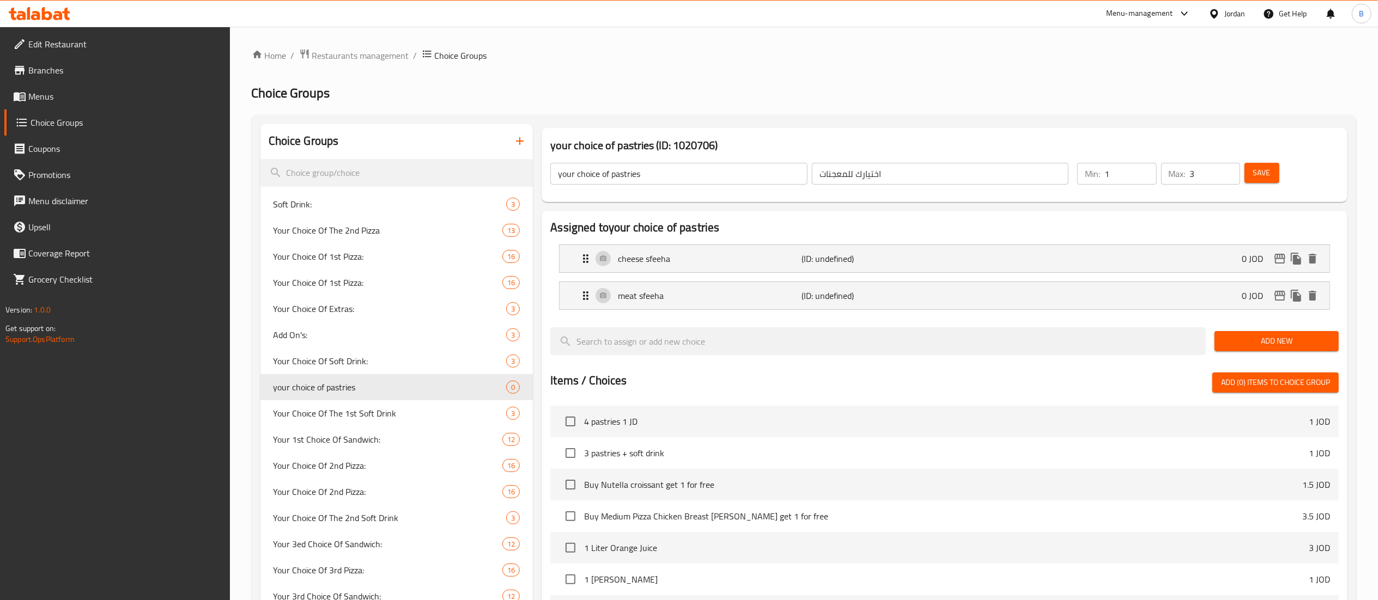
click at [1248, 348] on span "Add New" at bounding box center [1276, 341] width 107 height 14
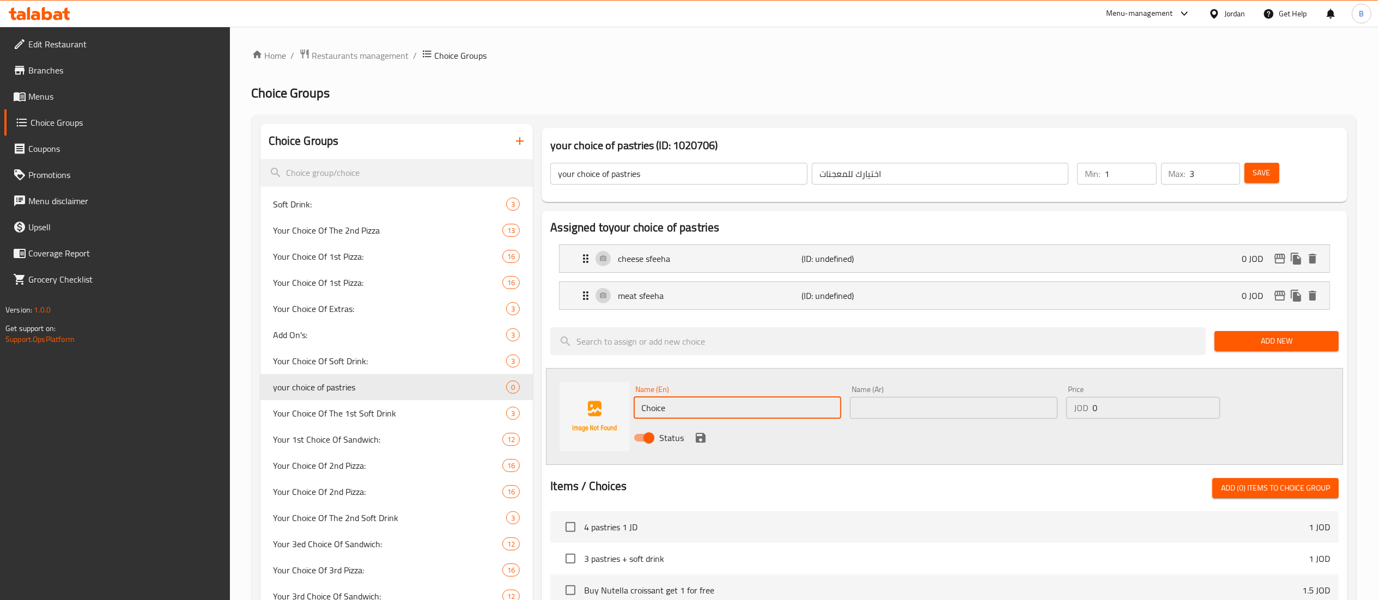
drag, startPoint x: 693, startPoint y: 402, endPoint x: 473, endPoint y: 405, distance: 219.6
click at [606, 407] on div "Name (En) Choice Name (En) Name (Ar) Name (Ar) Price JOD 0 Price Status" at bounding box center [944, 416] width 797 height 97
paste input "spinach"
type input "spinach"
click at [905, 419] on input "text" at bounding box center [954, 408] width 208 height 22
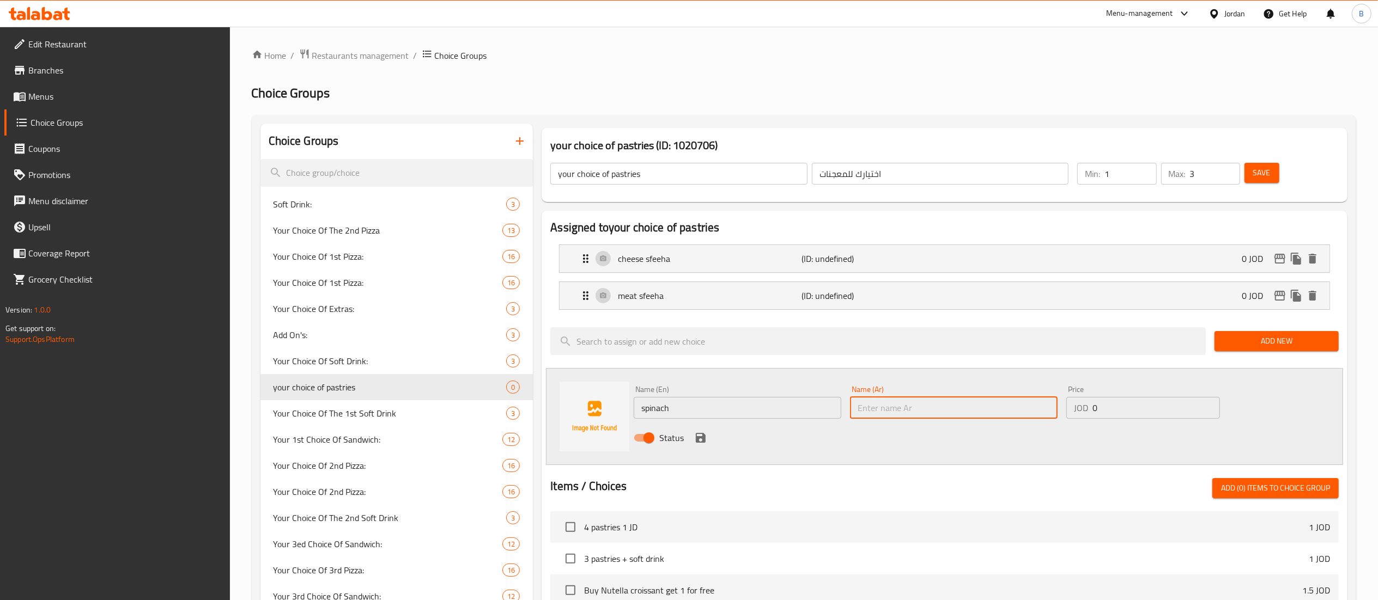
paste input "سبانخ"
type input "سبانخ"
drag, startPoint x: 702, startPoint y: 436, endPoint x: 956, endPoint y: 361, distance: 264.8
click at [702, 436] on icon "save" at bounding box center [701, 438] width 10 height 10
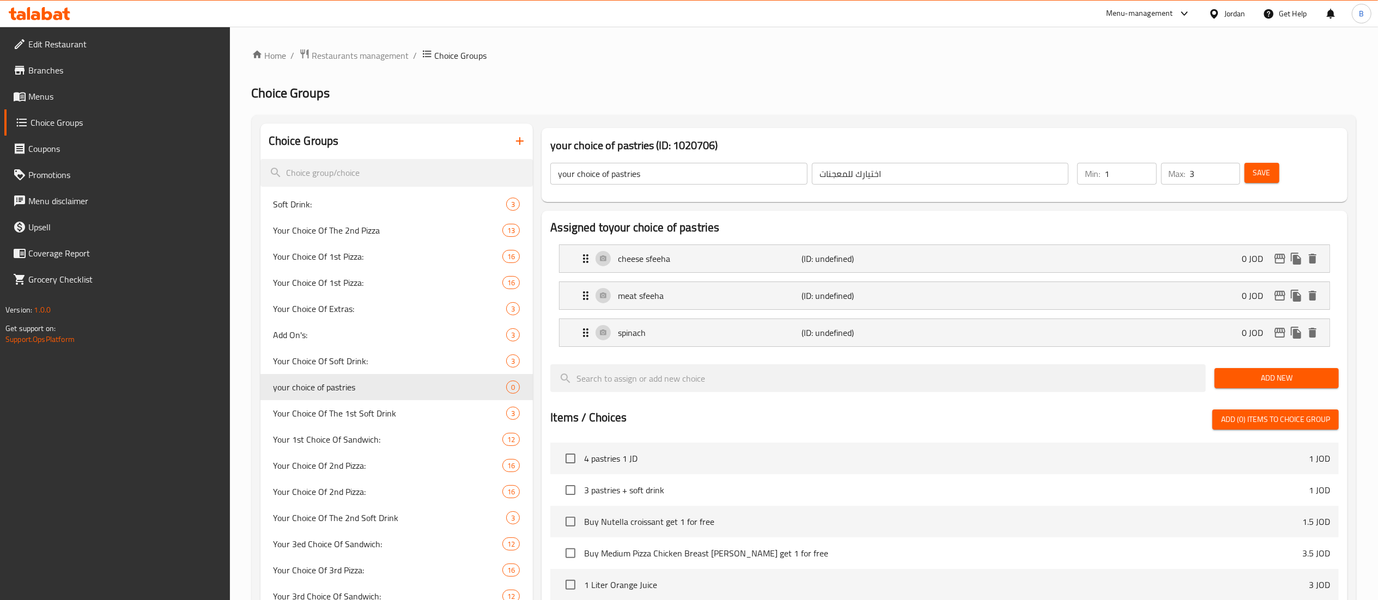
click at [1267, 381] on span "Add New" at bounding box center [1276, 379] width 107 height 14
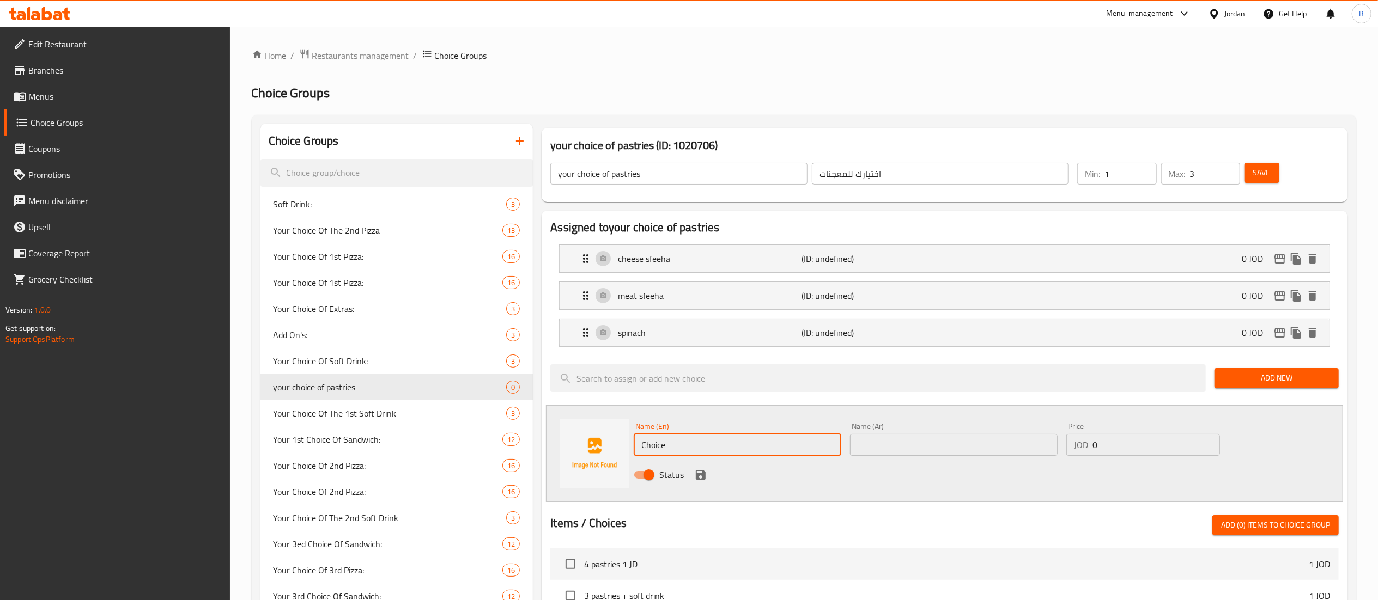
drag, startPoint x: 722, startPoint y: 440, endPoint x: 448, endPoint y: 428, distance: 274.8
click at [543, 440] on div "Assigned to your choice of pastries cheese sfeeha (ID: undefined) 0 JOD Name (E…" at bounding box center [945, 562] width 806 height 702
paste input "spicy spinach"
type input "spicy spinach"
click at [937, 437] on input "text" at bounding box center [954, 445] width 208 height 22
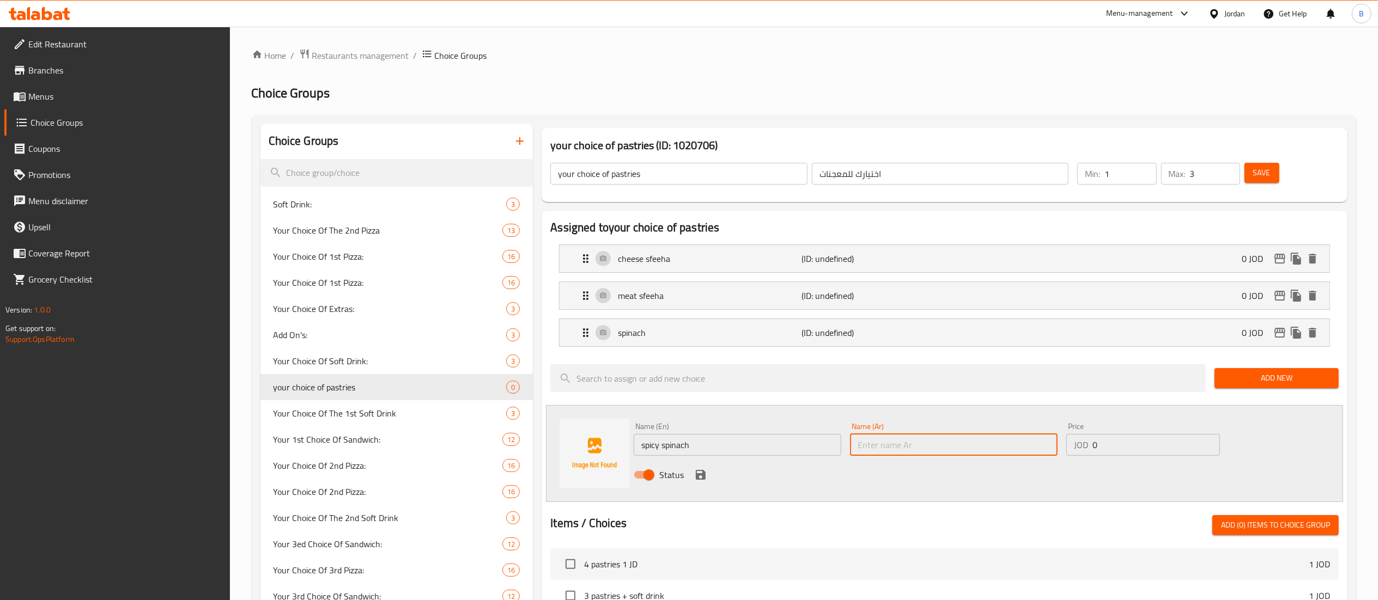
paste input "سبانخ حار"
type input "سبانخ حار"
click at [702, 477] on icon "save" at bounding box center [701, 475] width 10 height 10
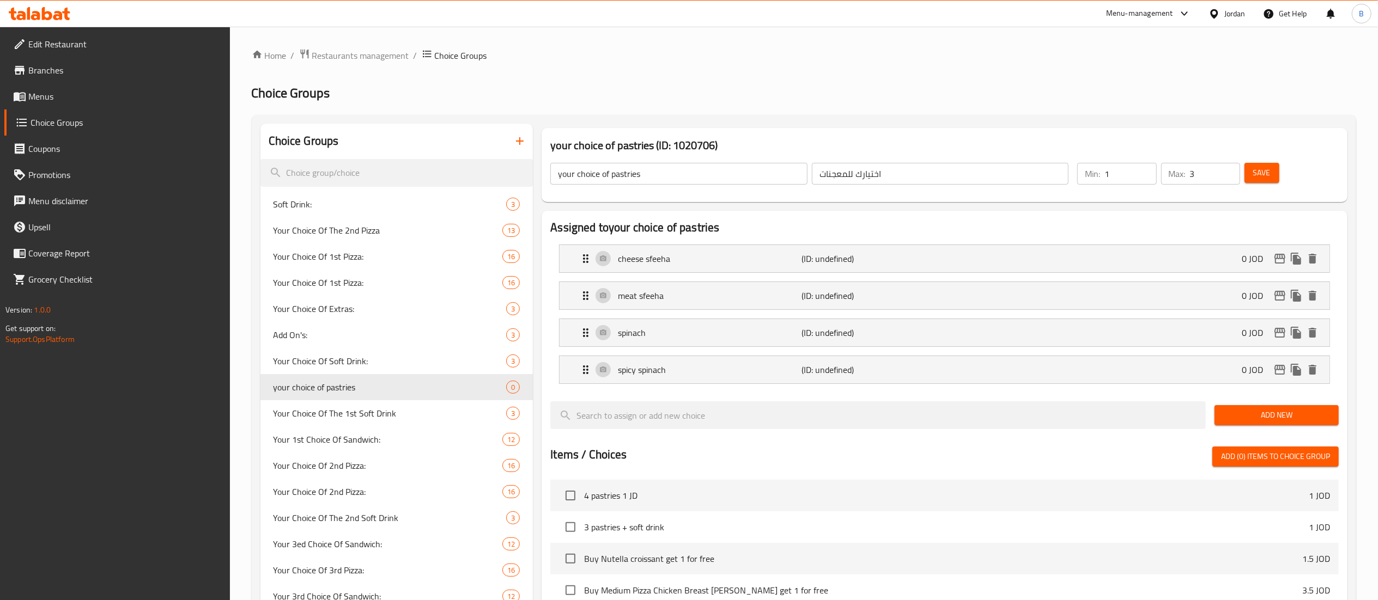
click at [1286, 421] on span "Add New" at bounding box center [1276, 416] width 107 height 14
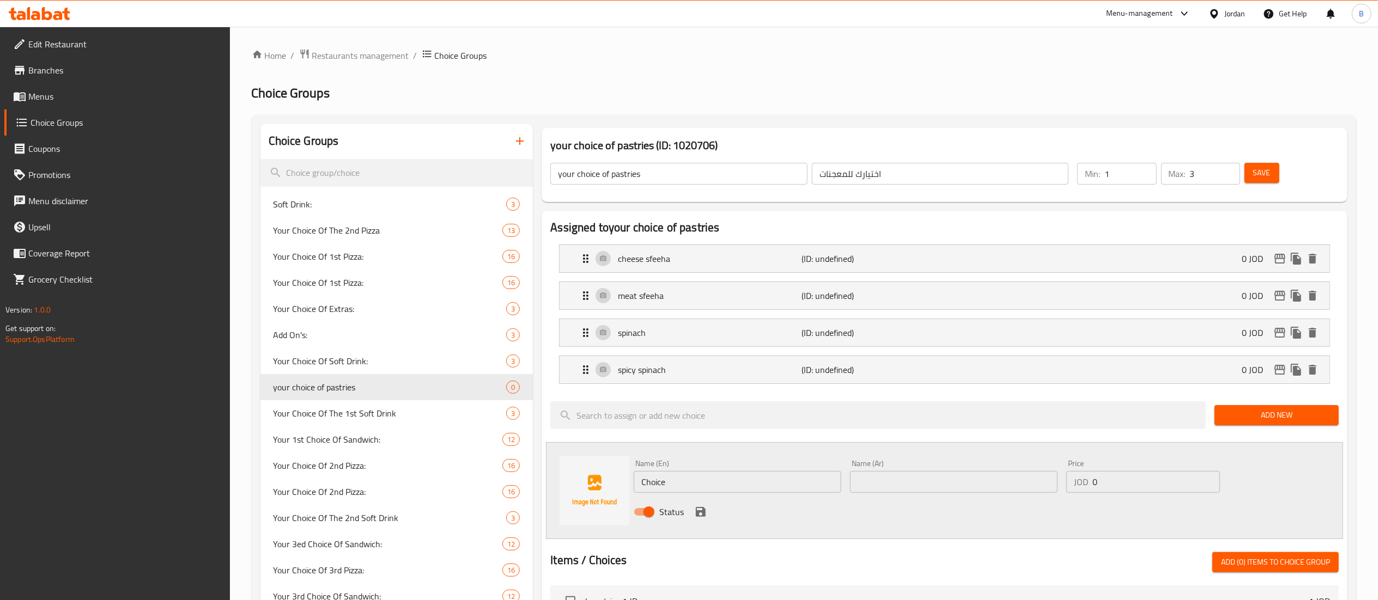
drag, startPoint x: 693, startPoint y: 464, endPoint x: 659, endPoint y: 482, distance: 38.0
click at [670, 475] on div "Name (En) Choice Name (En)" at bounding box center [738, 476] width 208 height 33
drag, startPoint x: 694, startPoint y: 488, endPoint x: 526, endPoint y: 472, distance: 168.5
click at [598, 480] on div "Name (En) Choice Name (En) Name (Ar) Name (Ar) Price JOD 0 Price Status" at bounding box center [944, 490] width 797 height 97
paste input "potato"
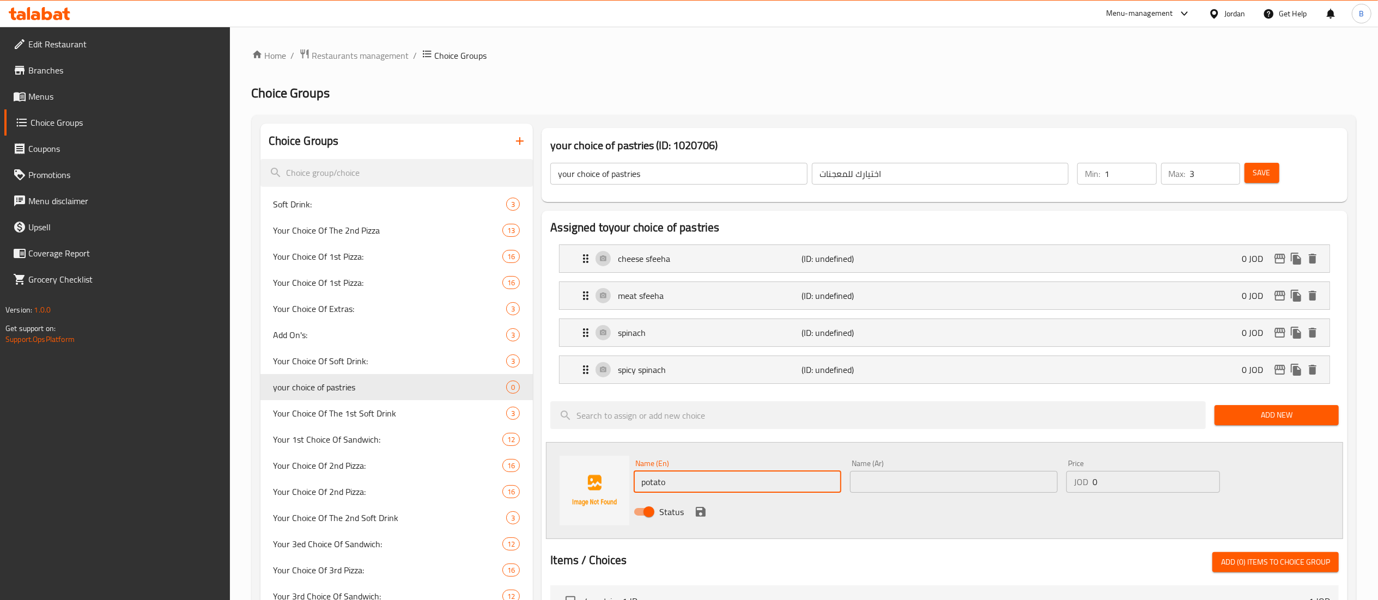
type input "potato"
click at [922, 492] on input "text" at bounding box center [954, 482] width 208 height 22
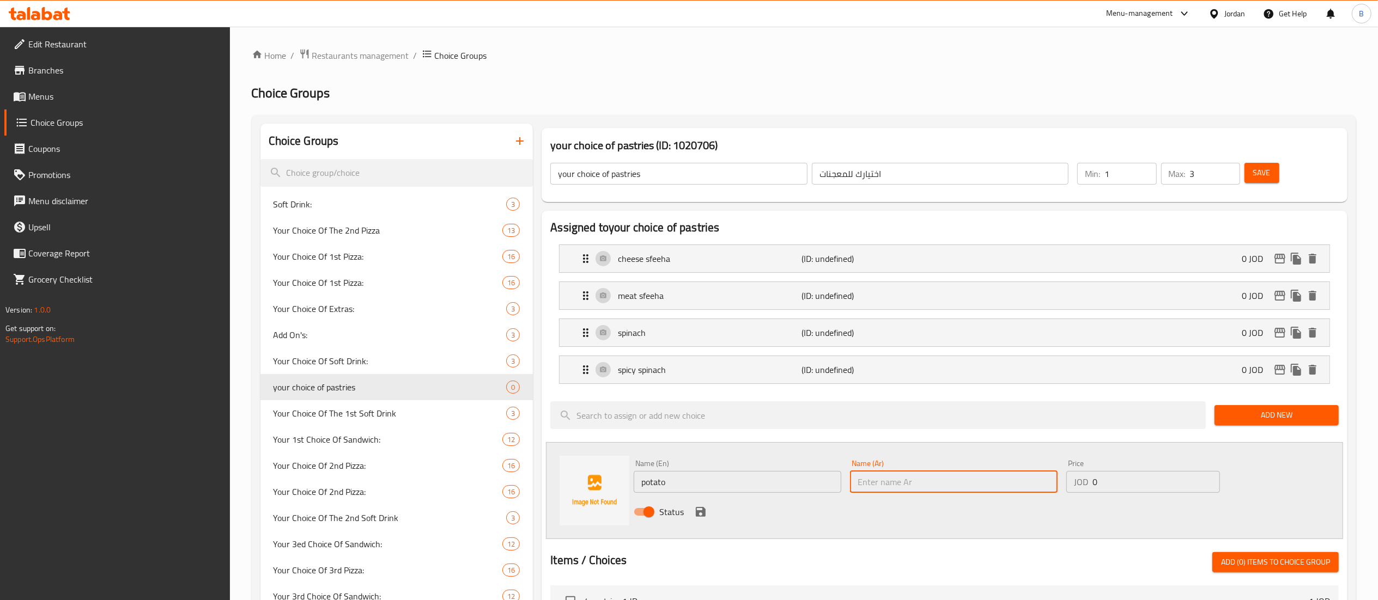
paste input "بطاطا"
type input "بطاطا"
drag, startPoint x: 694, startPoint y: 512, endPoint x: 826, endPoint y: 510, distance: 131.8
click at [694, 512] on icon "save" at bounding box center [700, 512] width 13 height 13
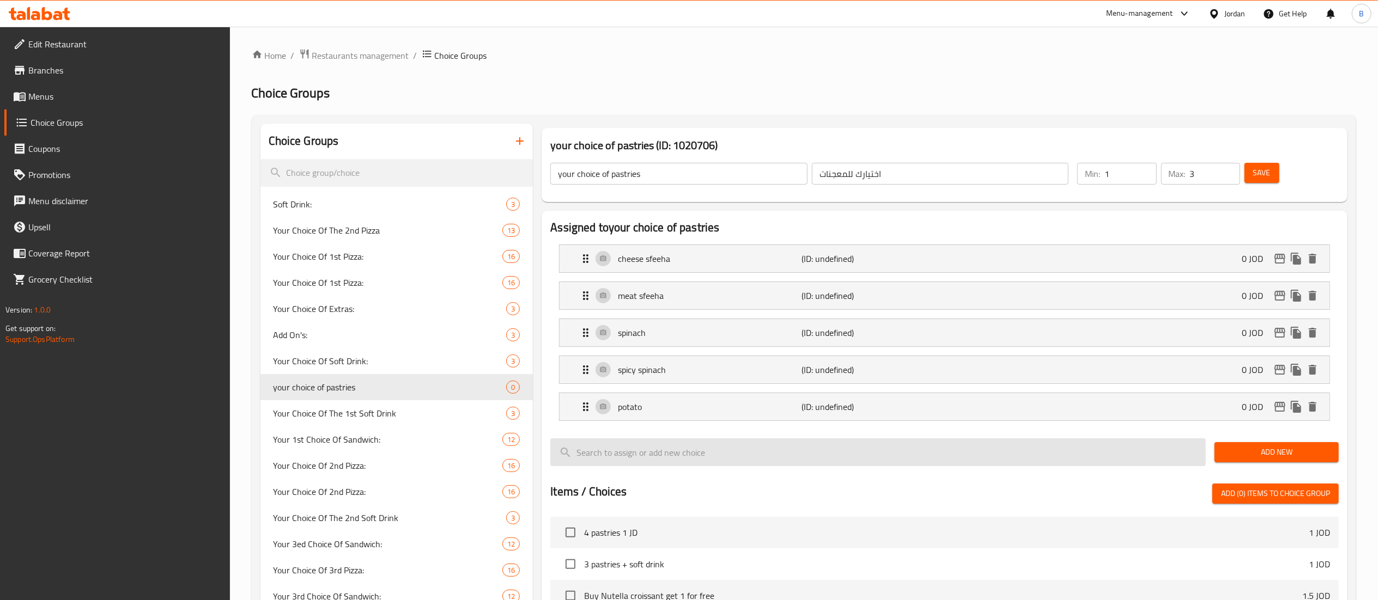
click at [1245, 455] on span "Add New" at bounding box center [1276, 453] width 107 height 14
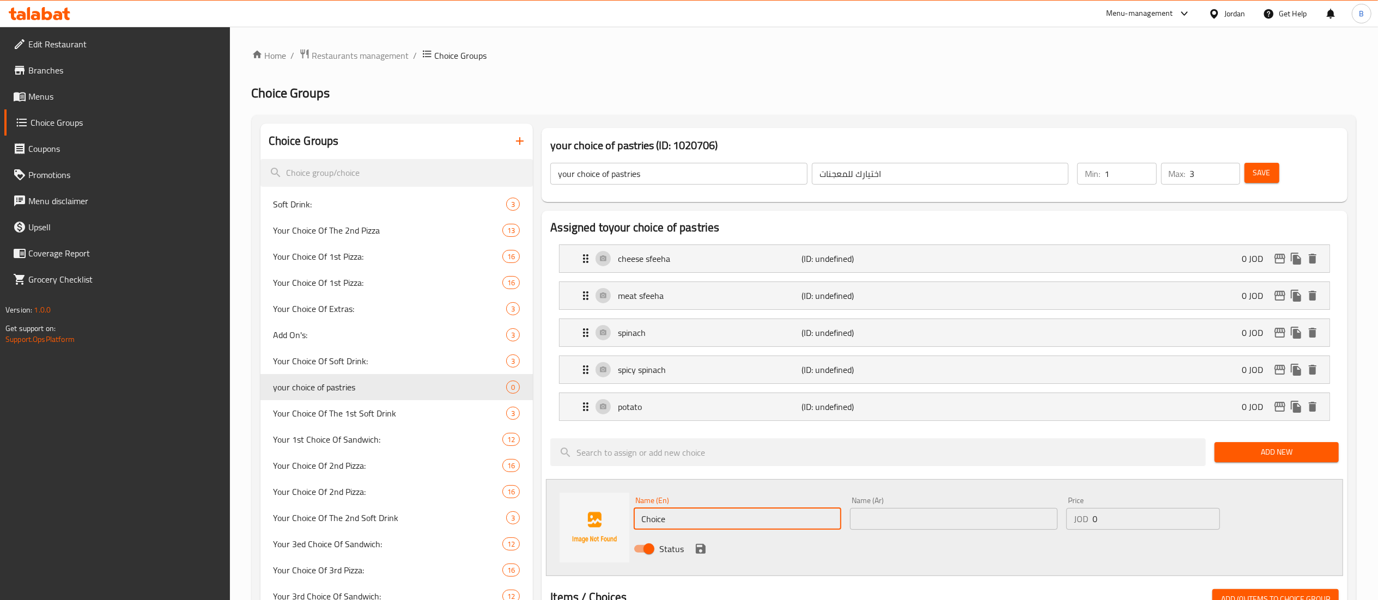
drag, startPoint x: 695, startPoint y: 525, endPoint x: 478, endPoint y: 494, distance: 219.6
click at [582, 507] on div "Name (En) Choice Name (En) Name (Ar) Name (Ar) Price JOD 0 Price Status" at bounding box center [944, 527] width 797 height 97
paste input "yellow chees"
type input "yellow cheese"
click at [953, 516] on input "text" at bounding box center [954, 519] width 208 height 22
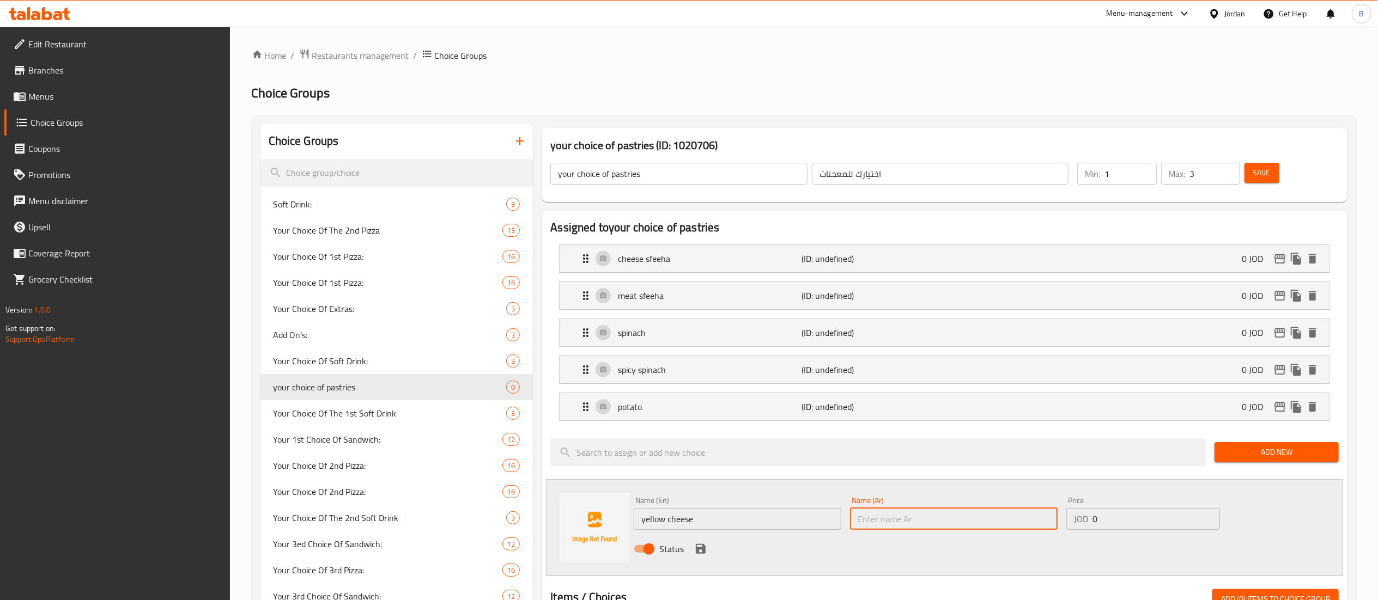
paste input "جبنه صفراء"
type input "جبنه صفراء"
click at [704, 554] on icon "save" at bounding box center [701, 549] width 10 height 10
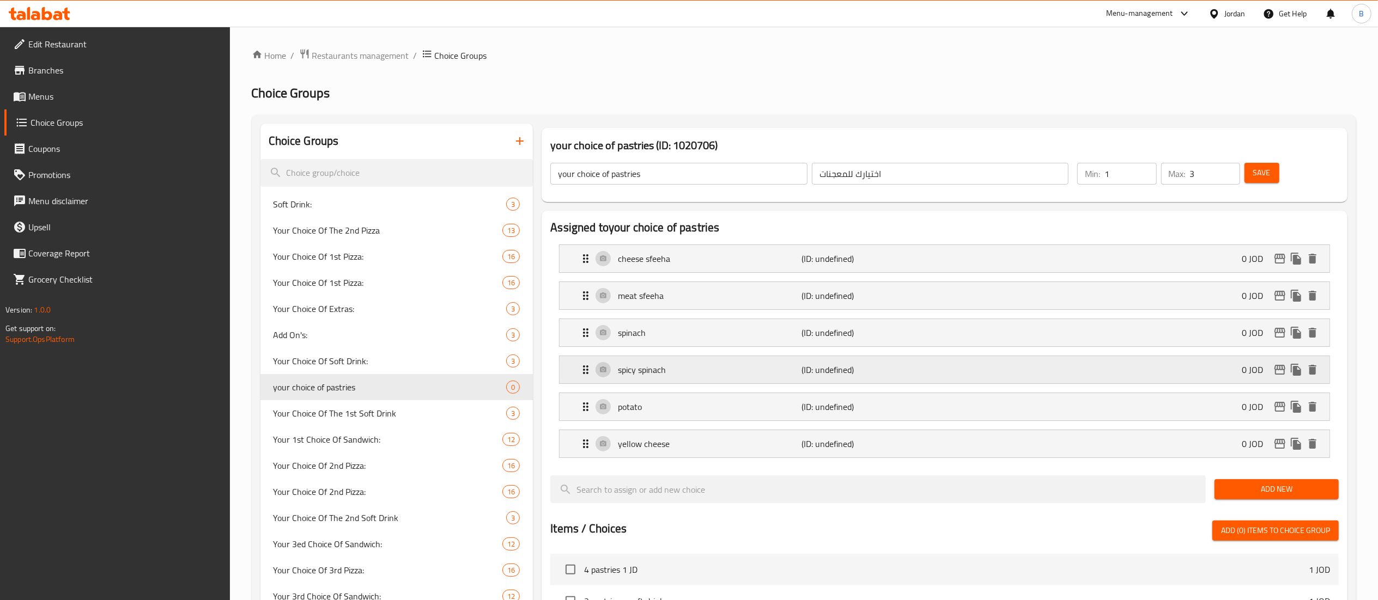
scroll to position [109, 0]
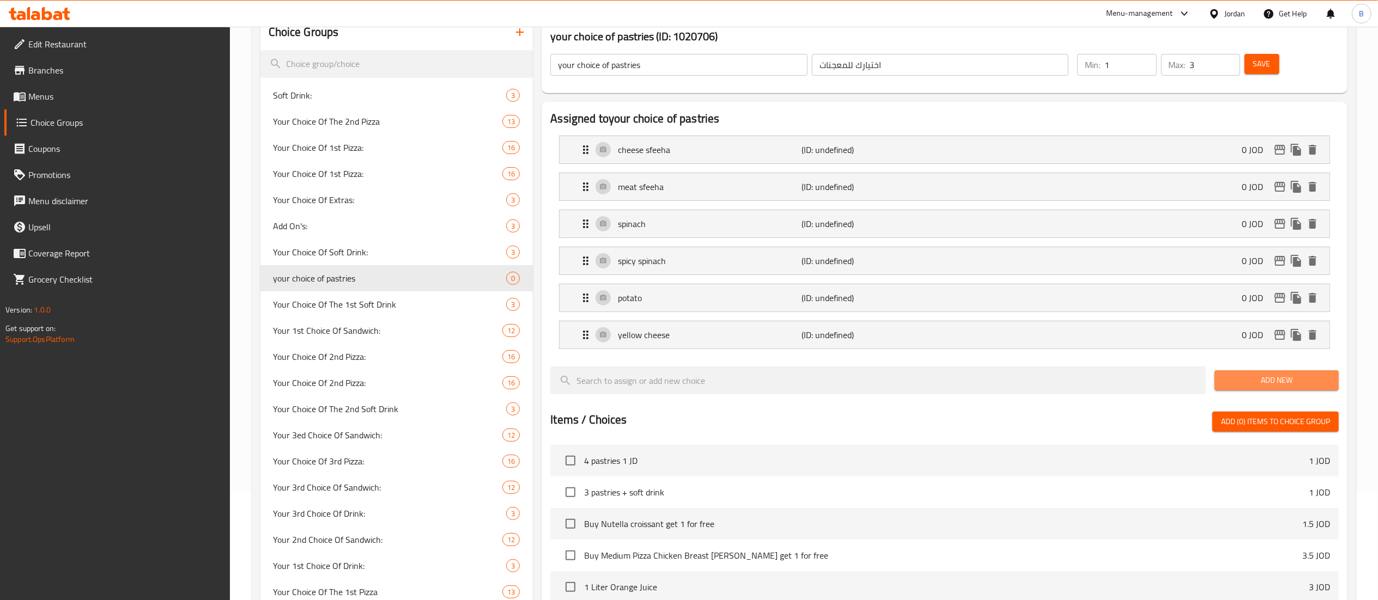
click at [1252, 387] on span "Add New" at bounding box center [1276, 381] width 107 height 14
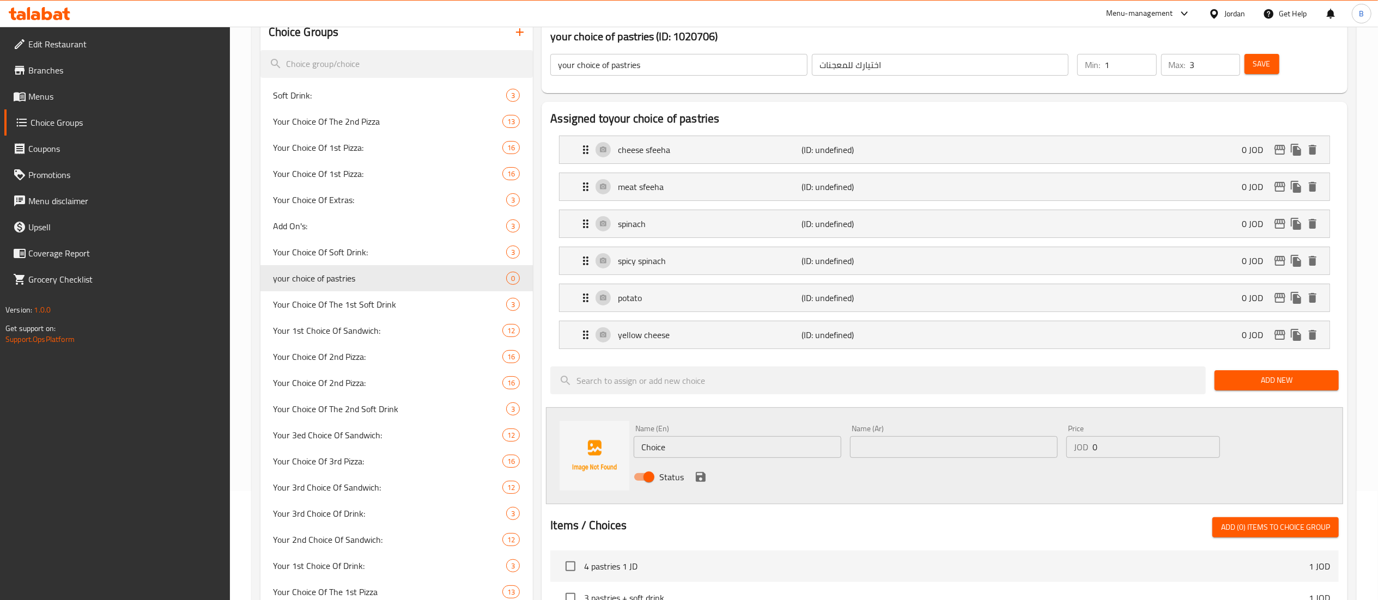
drag, startPoint x: 721, startPoint y: 455, endPoint x: 441, endPoint y: 411, distance: 283.5
click at [556, 427] on div "Name (En) Choice Name (En) Name (Ar) Name (Ar) Price JOD 0 Price Status" at bounding box center [944, 455] width 797 height 97
paste input "sausag"
type input "sausage"
click at [932, 462] on div "Name (Ar) Name (Ar)" at bounding box center [954, 442] width 216 height 42
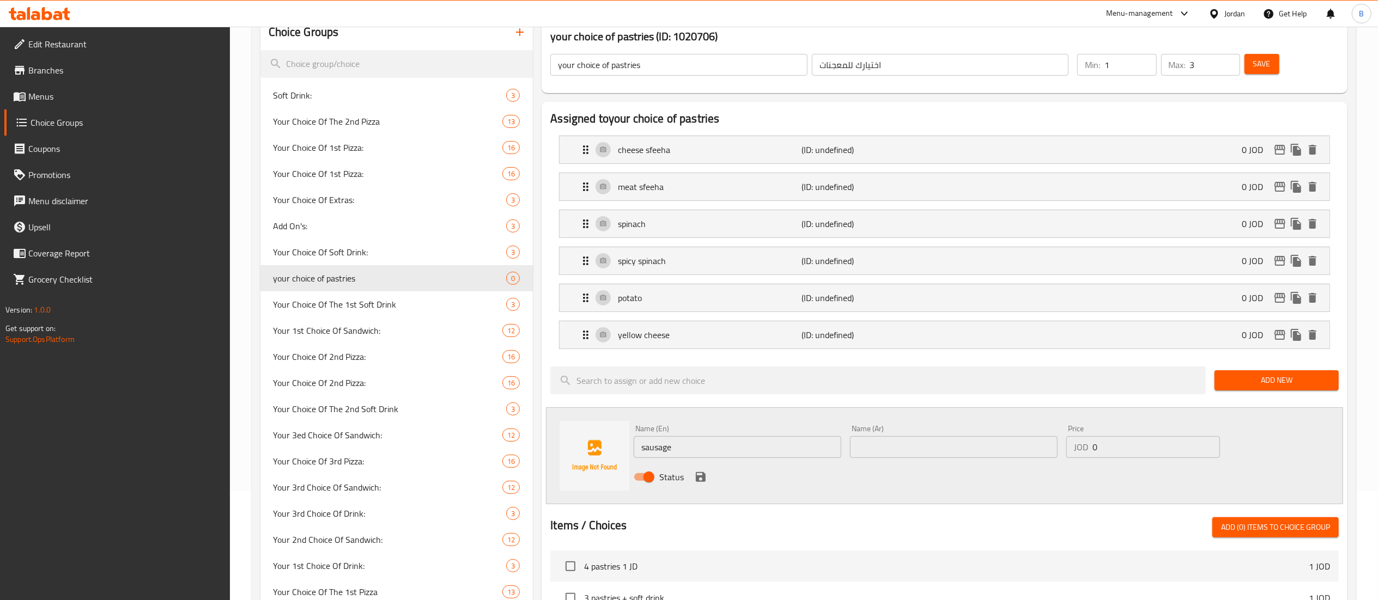
drag, startPoint x: 907, startPoint y: 449, endPoint x: 900, endPoint y: 451, distance: 7.3
click at [907, 449] on input "text" at bounding box center [954, 447] width 208 height 22
paste input "نقانق"
type input "نقانق"
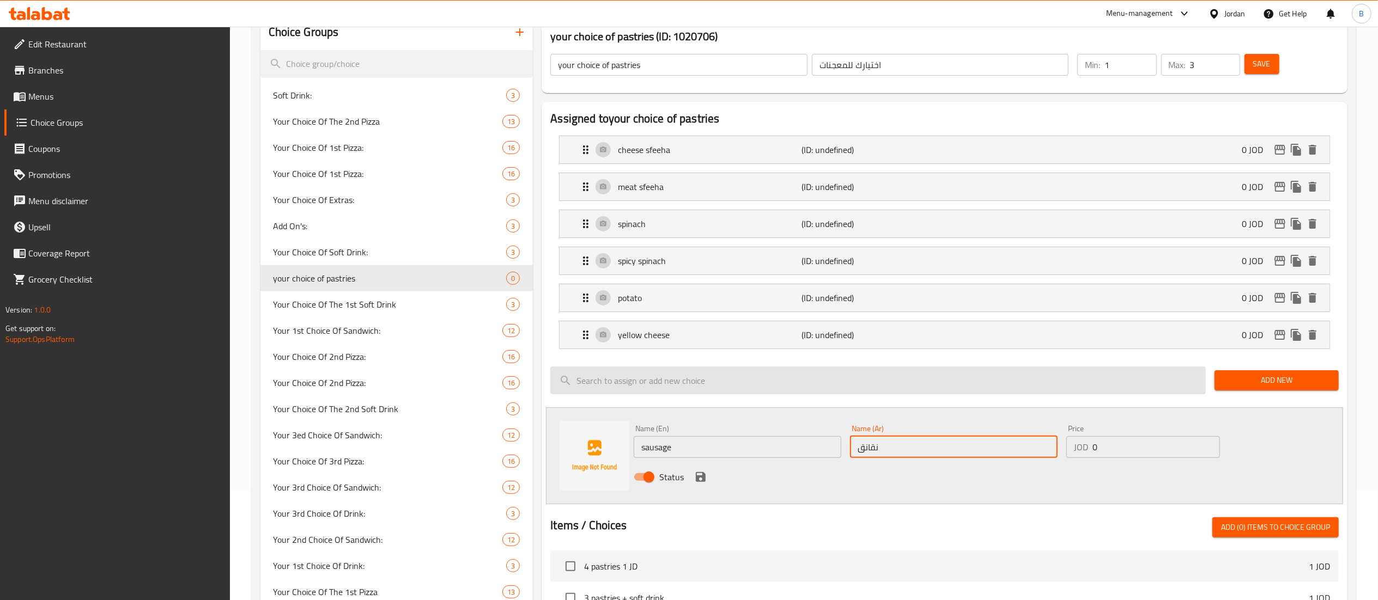
click at [698, 478] on icon "save" at bounding box center [701, 477] width 10 height 10
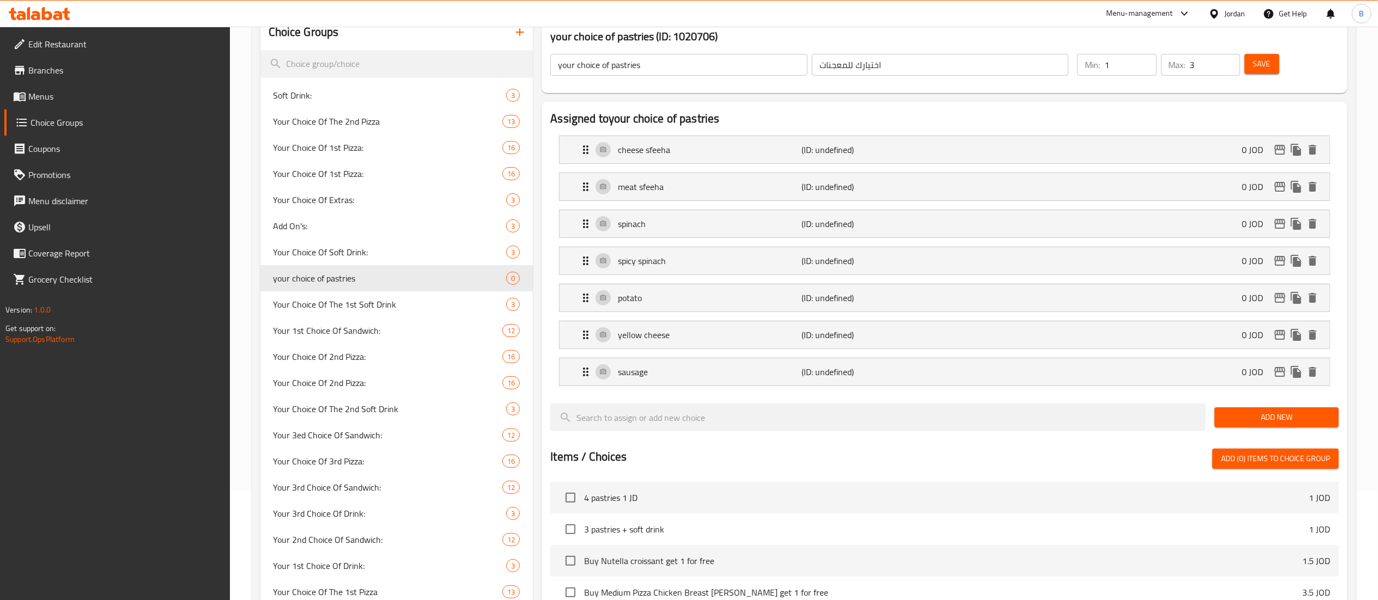
click at [1240, 424] on span "Add New" at bounding box center [1276, 418] width 107 height 14
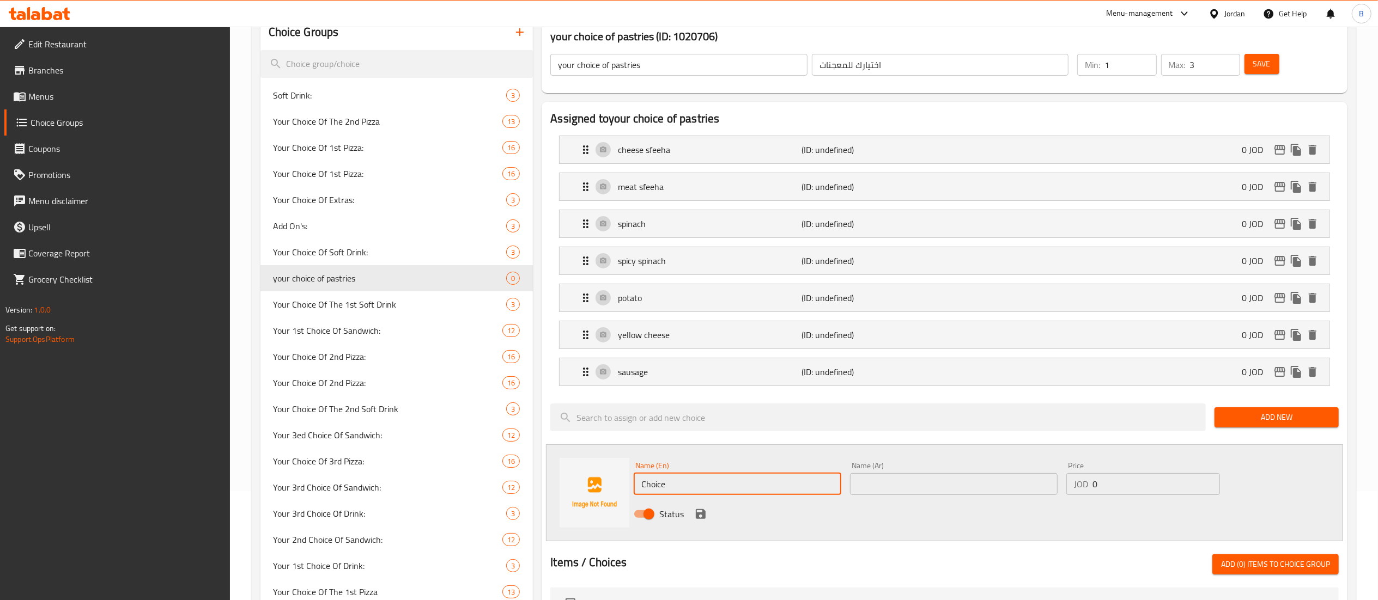
drag, startPoint x: 700, startPoint y: 481, endPoint x: 348, endPoint y: 409, distance: 359.2
click at [569, 467] on div "Name (En) Choice Name (En) Name (Ar) Name (Ar) Price JOD 0 Price Status" at bounding box center [944, 493] width 797 height 97
paste input "cheese with thym"
type input "cheese with thyme"
drag, startPoint x: 929, startPoint y: 479, endPoint x: 834, endPoint y: 485, distance: 95.5
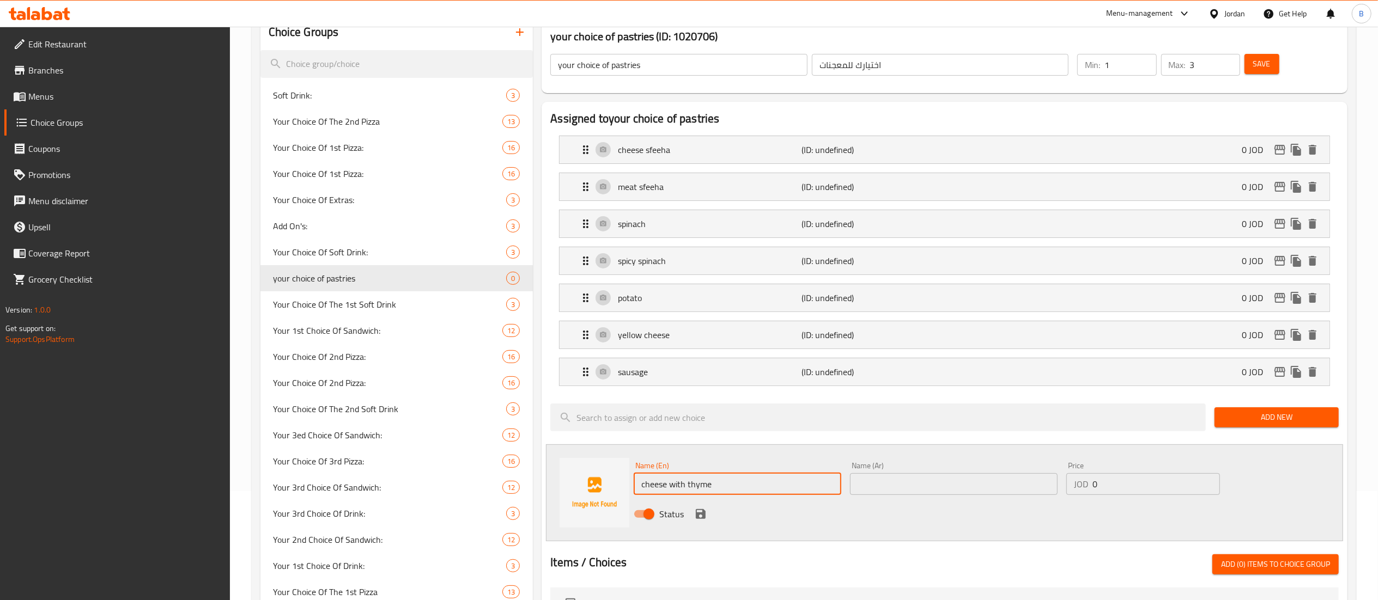
click at [929, 479] on input "text" at bounding box center [954, 484] width 208 height 22
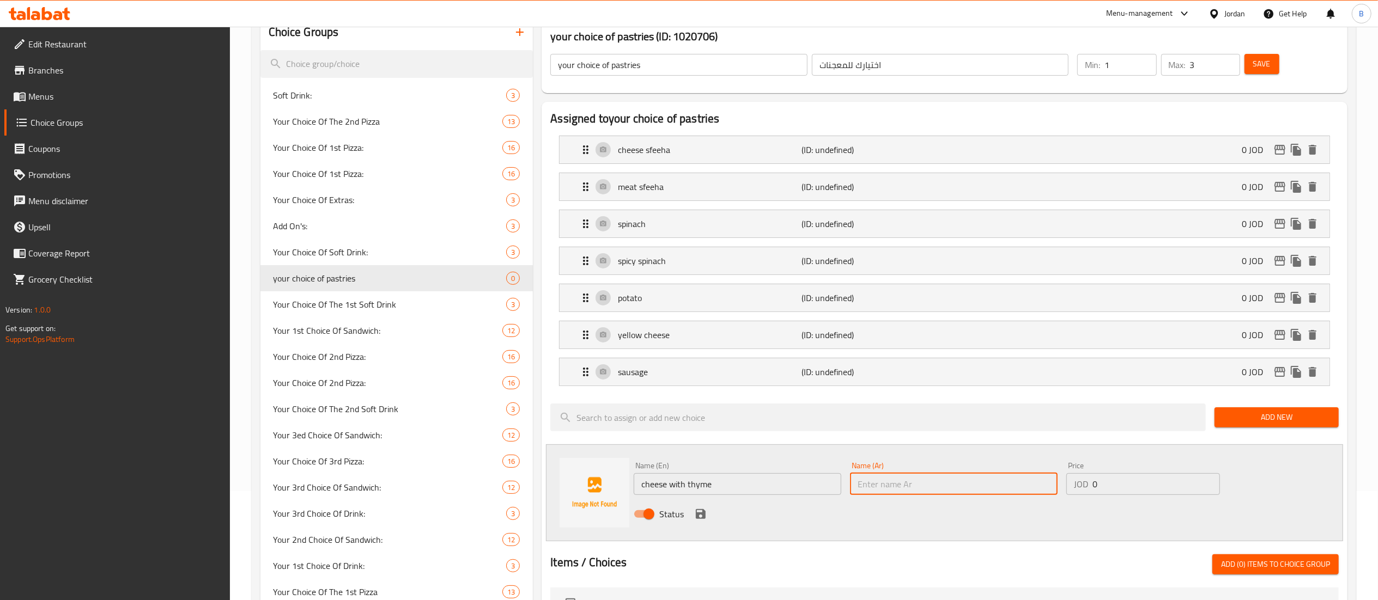
paste input "جبنه بالزعتر"
type input "جبنه بالزعتر"
click at [704, 518] on icon "save" at bounding box center [701, 514] width 10 height 10
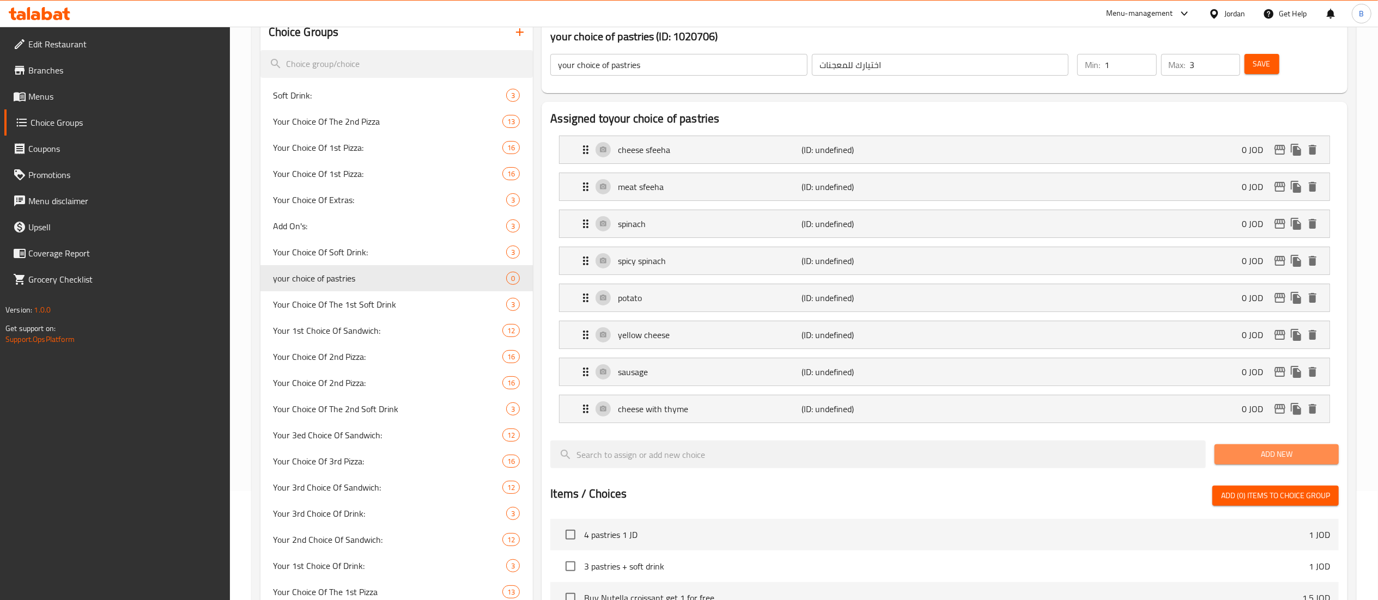
click at [1289, 455] on span "Add New" at bounding box center [1276, 455] width 107 height 14
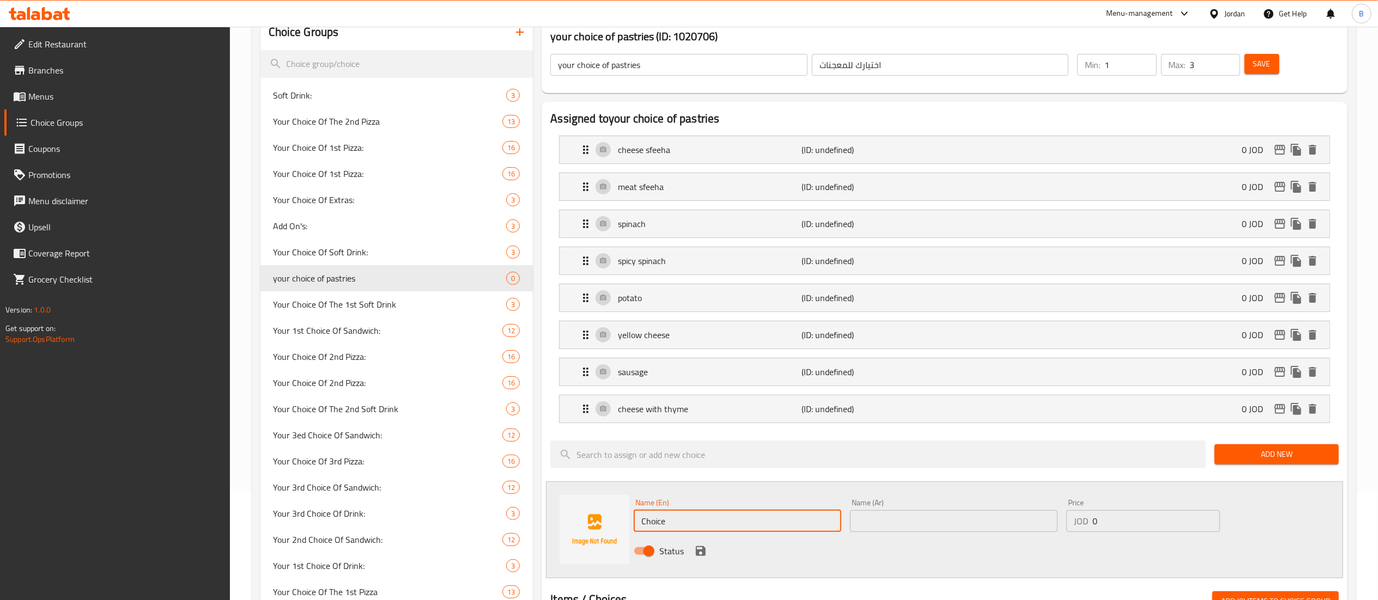
drag, startPoint x: 706, startPoint y: 533, endPoint x: 462, endPoint y: 513, distance: 244.9
click at [565, 516] on div "Name (En) Choice Name (En) Name (Ar) Name (Ar) Price JOD 0 Price Status" at bounding box center [944, 530] width 797 height 97
paste input "cheese with olives"
type input "cheese with olives"
click at [908, 527] on input "text" at bounding box center [954, 521] width 208 height 22
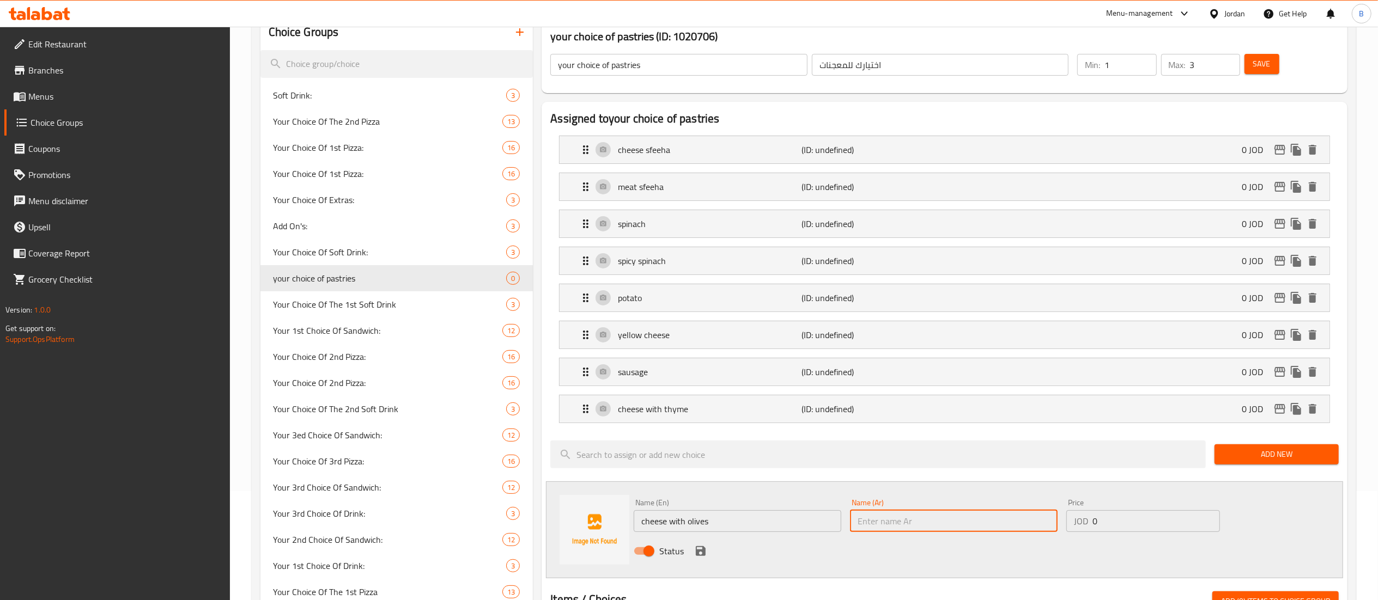
paste input "جبنه مع زيتون"
type input "جبنه مع زيتون"
click at [700, 553] on icon "save" at bounding box center [701, 551] width 10 height 10
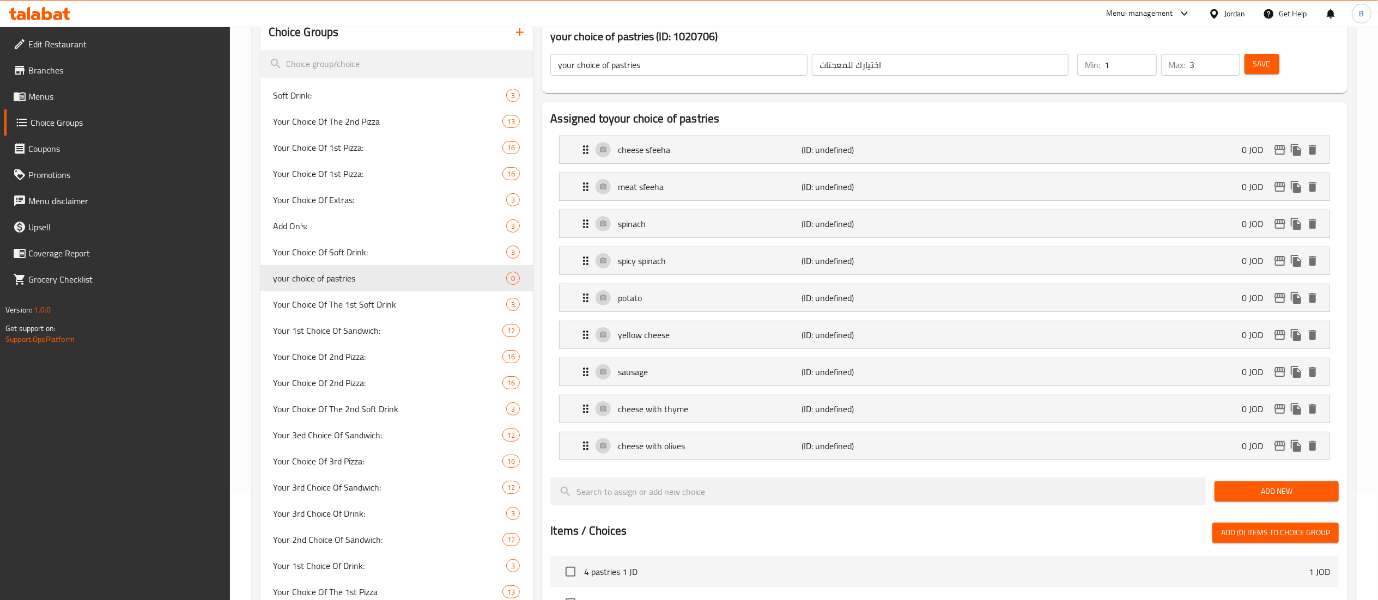
click at [1238, 498] on span "Add New" at bounding box center [1276, 492] width 107 height 14
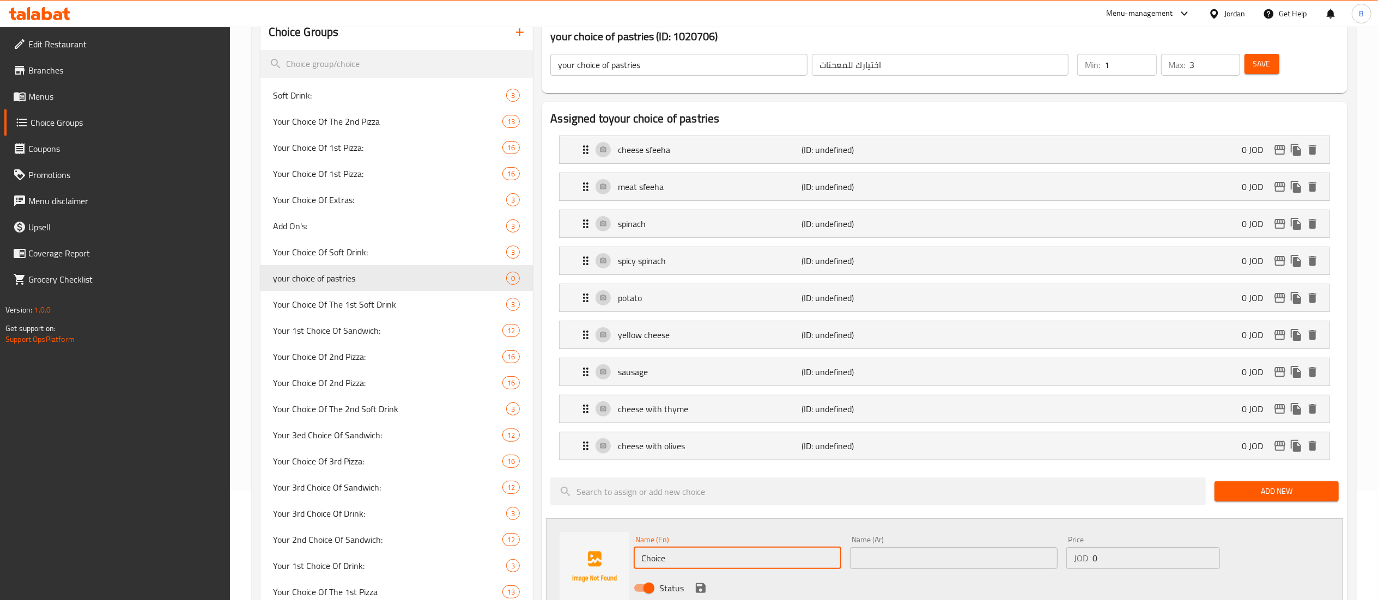
click at [521, 514] on div "Choice Groups Soft Drink: 3 Your Choice Of The 2nd Pizza 13 Your Choice Of 1st …" at bounding box center [805, 561] width 1091 height 1092
paste input "sanyoura with chees"
type input "sanyoura with cheese"
click at [912, 549] on div "Name (Ar) Name (Ar)" at bounding box center [954, 552] width 208 height 33
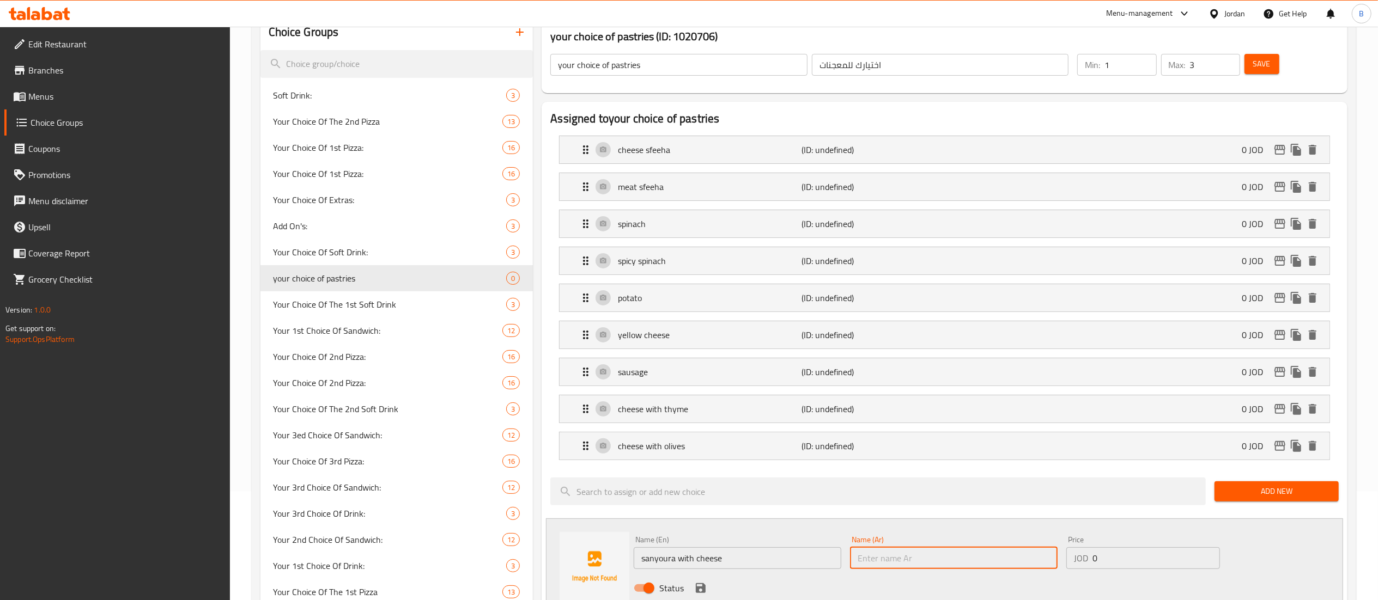
click at [905, 569] on input "text" at bounding box center [954, 559] width 208 height 22
paste input "سنيورة مع جبنة"
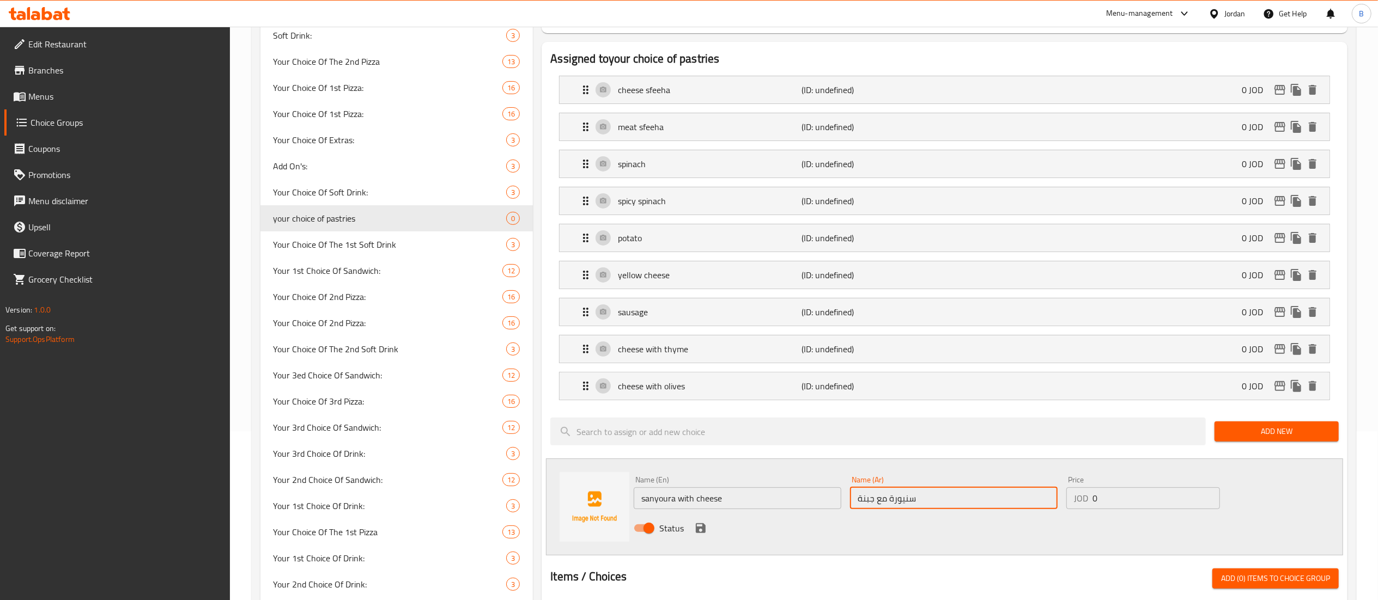
scroll to position [218, 0]
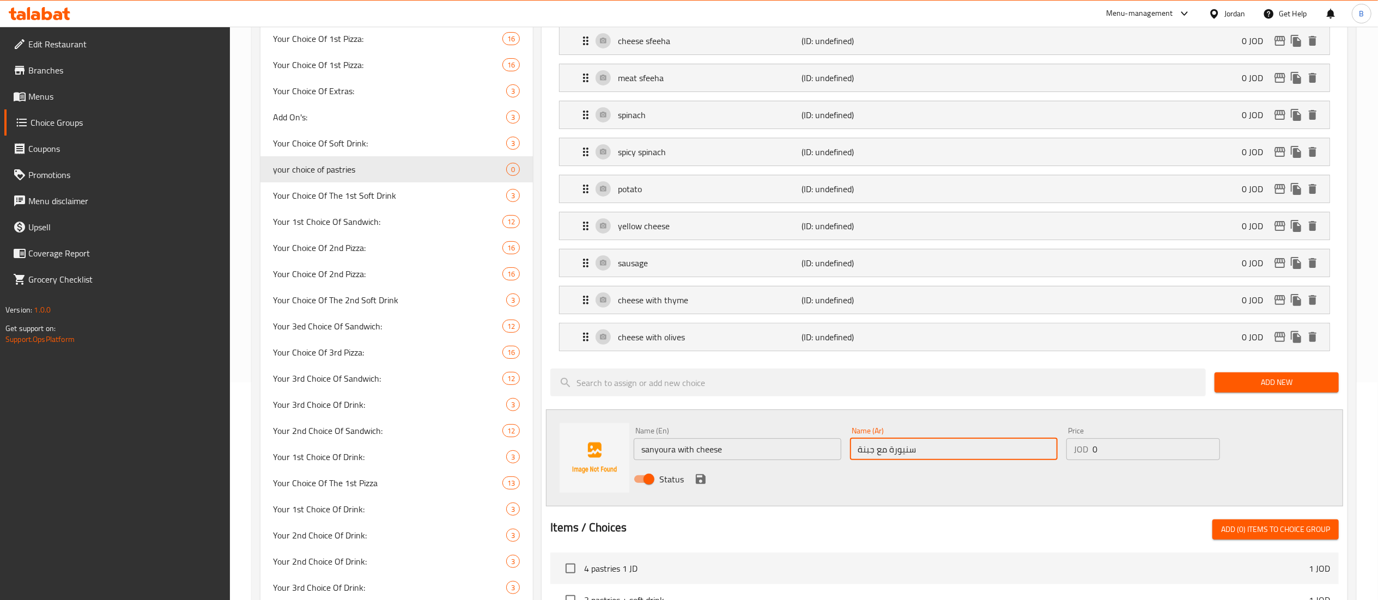
type input "سنيورة مع جبنة"
click at [695, 479] on icon "save" at bounding box center [700, 479] width 13 height 13
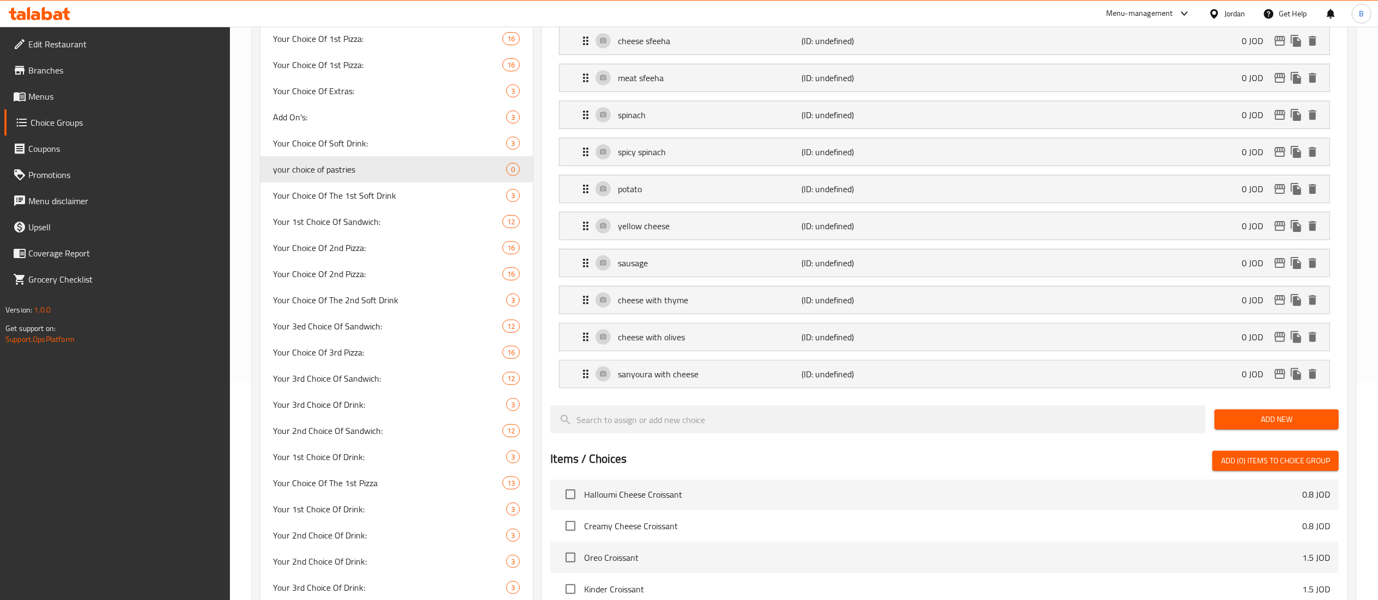
scroll to position [327, 0]
click at [1260, 426] on span "Add New" at bounding box center [1276, 420] width 107 height 14
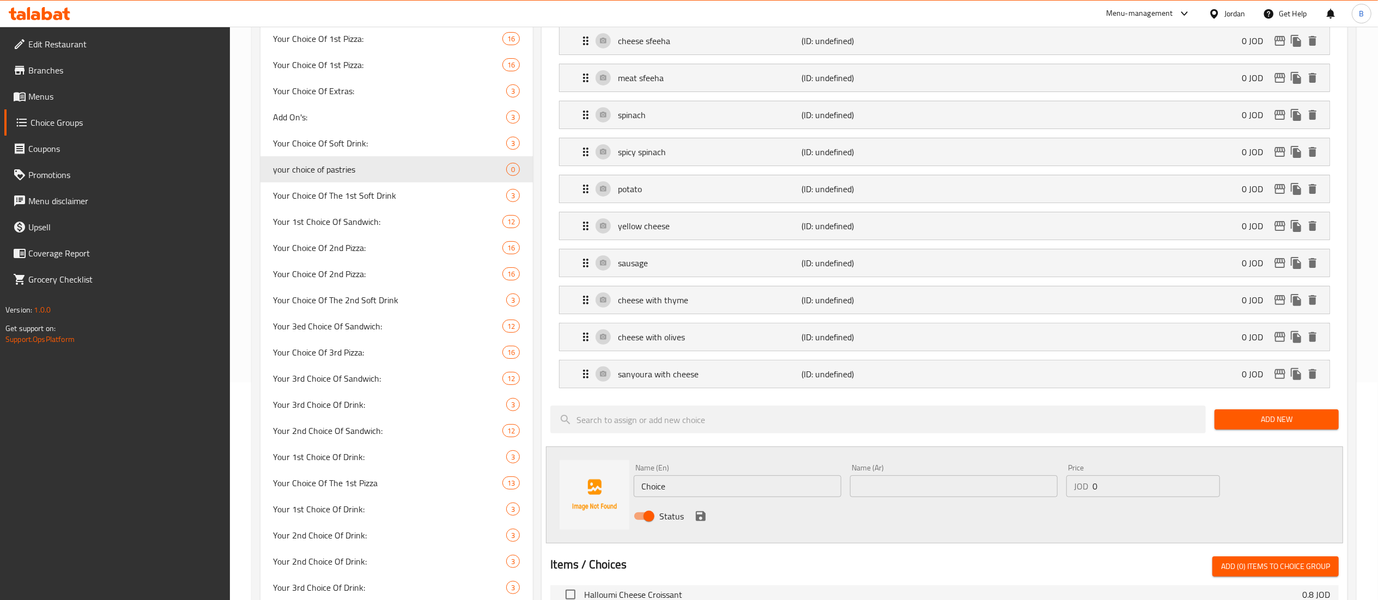
click at [759, 497] on input "Choice" at bounding box center [738, 487] width 208 height 22
paste input "turkey with cheese"
drag, startPoint x: 747, startPoint y: 492, endPoint x: 321, endPoint y: 422, distance: 432.3
click at [423, 436] on div "Choice Groups Soft Drink: 3 Your Choice Of The 2nd Pizza 13 Your Choice Of 1st …" at bounding box center [805, 470] width 1091 height 1129
paste input "text"
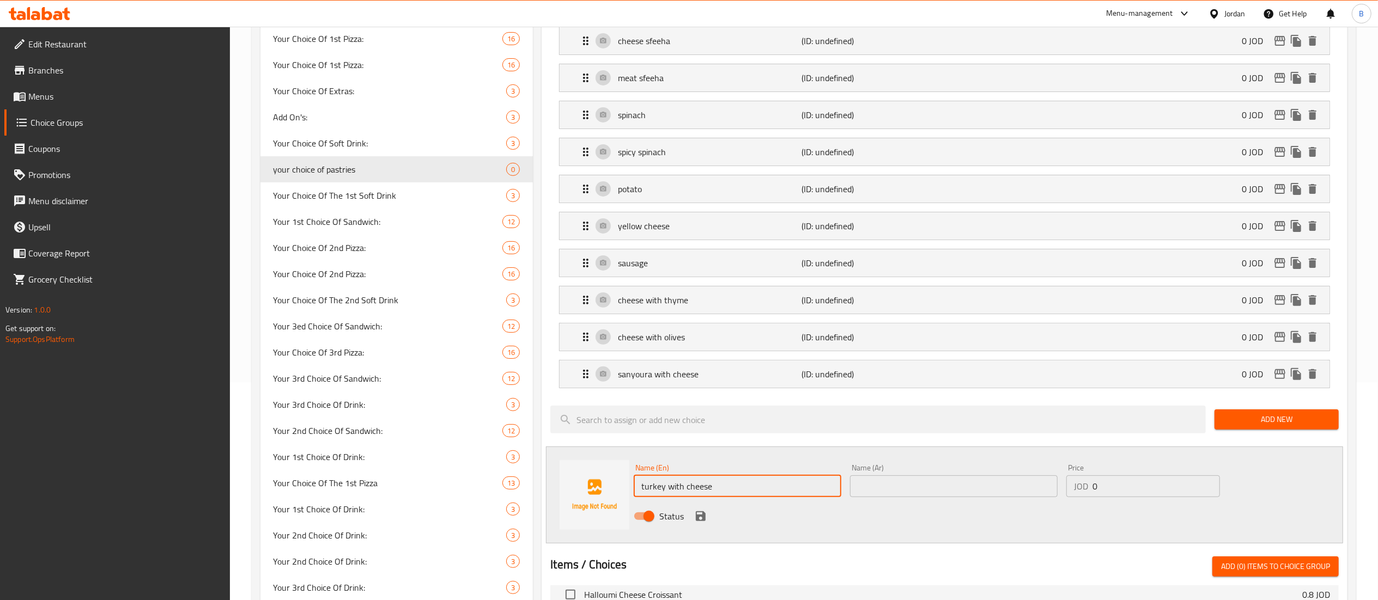
type input "turkey with cheese"
click at [885, 495] on input "text" at bounding box center [954, 487] width 208 height 22
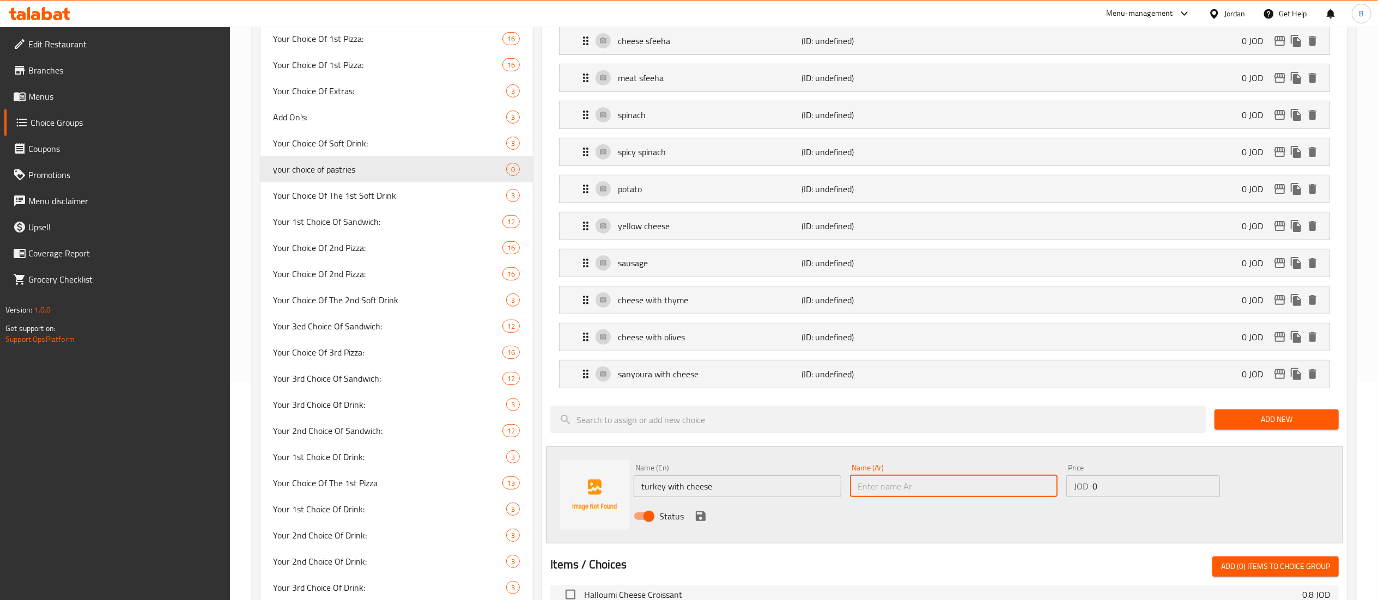
paste input "تيركي مع جبنة"
type input "تيركي مع جبنة"
drag, startPoint x: 702, startPoint y: 518, endPoint x: 1242, endPoint y: 453, distance: 543.8
click at [702, 518] on icon "save" at bounding box center [701, 517] width 10 height 10
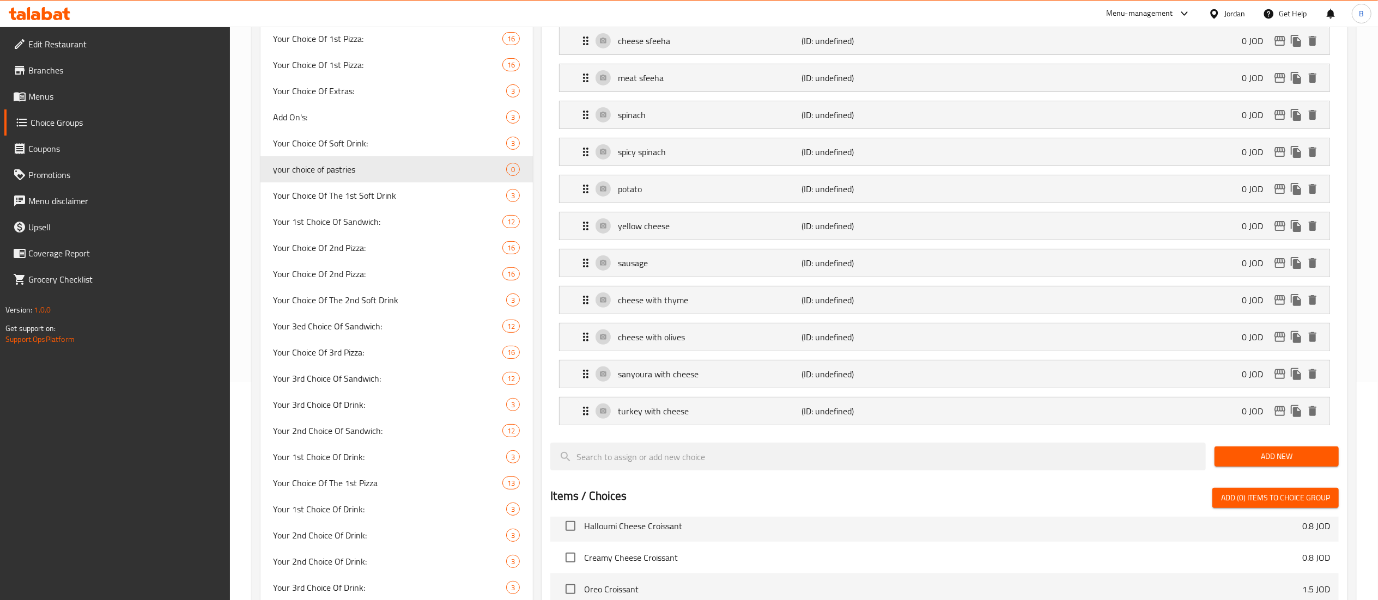
click at [1246, 459] on span "Add New" at bounding box center [1276, 457] width 107 height 14
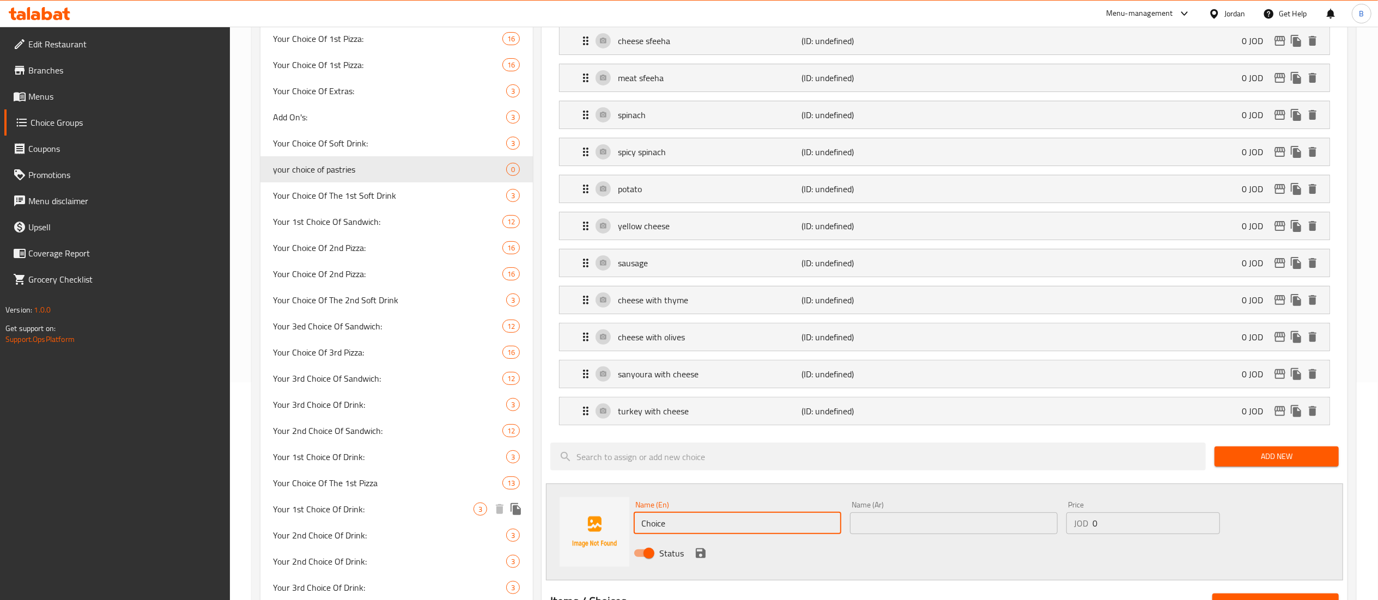
drag, startPoint x: 720, startPoint y: 529, endPoint x: 413, endPoint y: 494, distance: 309.3
click at [425, 496] on div "Choice Groups Soft Drink: 3 Your Choice Of The 2nd Pizza 13 Your Choice Of 1st …" at bounding box center [805, 489] width 1091 height 1166
paste input "pizza"
type input "pizza"
click at [913, 527] on input "text" at bounding box center [954, 524] width 208 height 22
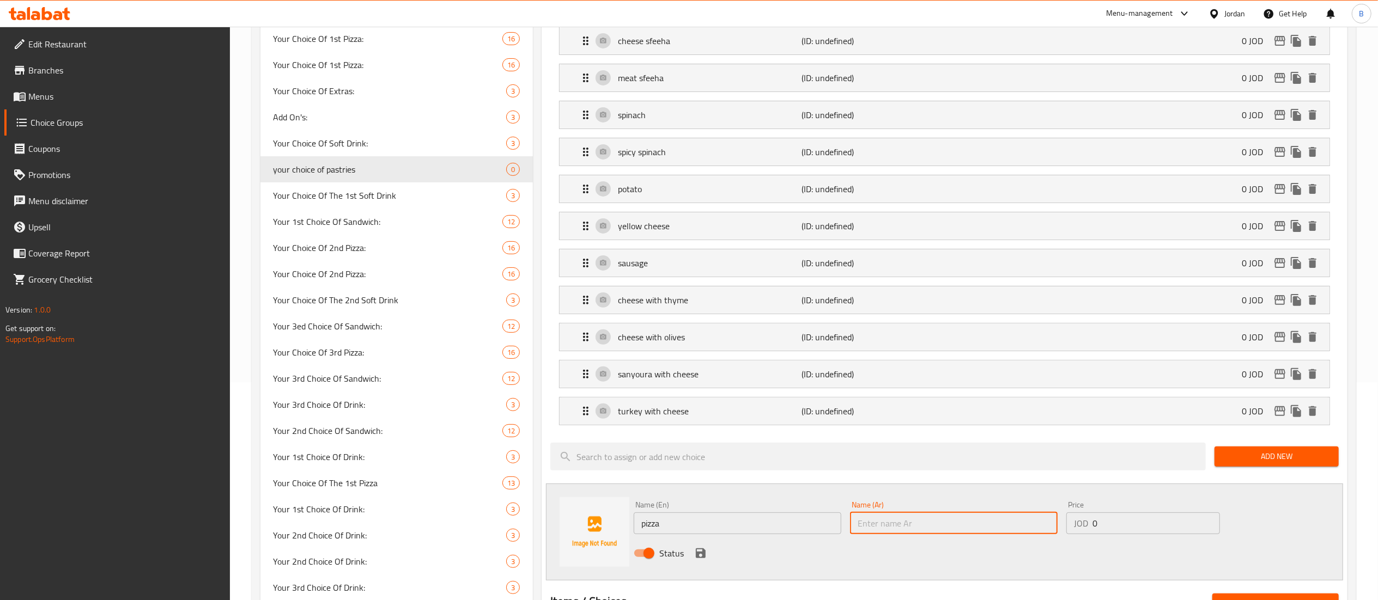
paste input "بيتزا"
type input "بيتزا"
drag, startPoint x: 694, startPoint y: 556, endPoint x: 763, endPoint y: 553, distance: 69.2
click at [694, 556] on icon "save" at bounding box center [700, 553] width 13 height 13
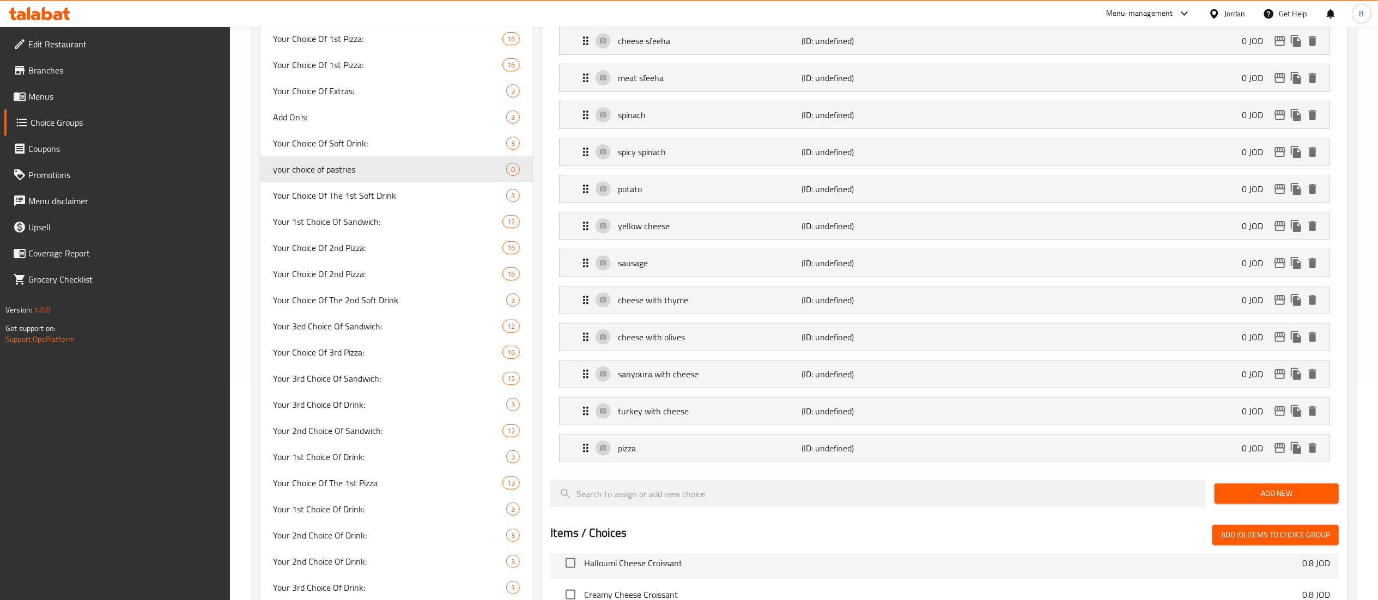
click at [1253, 497] on span "Add New" at bounding box center [1276, 494] width 107 height 14
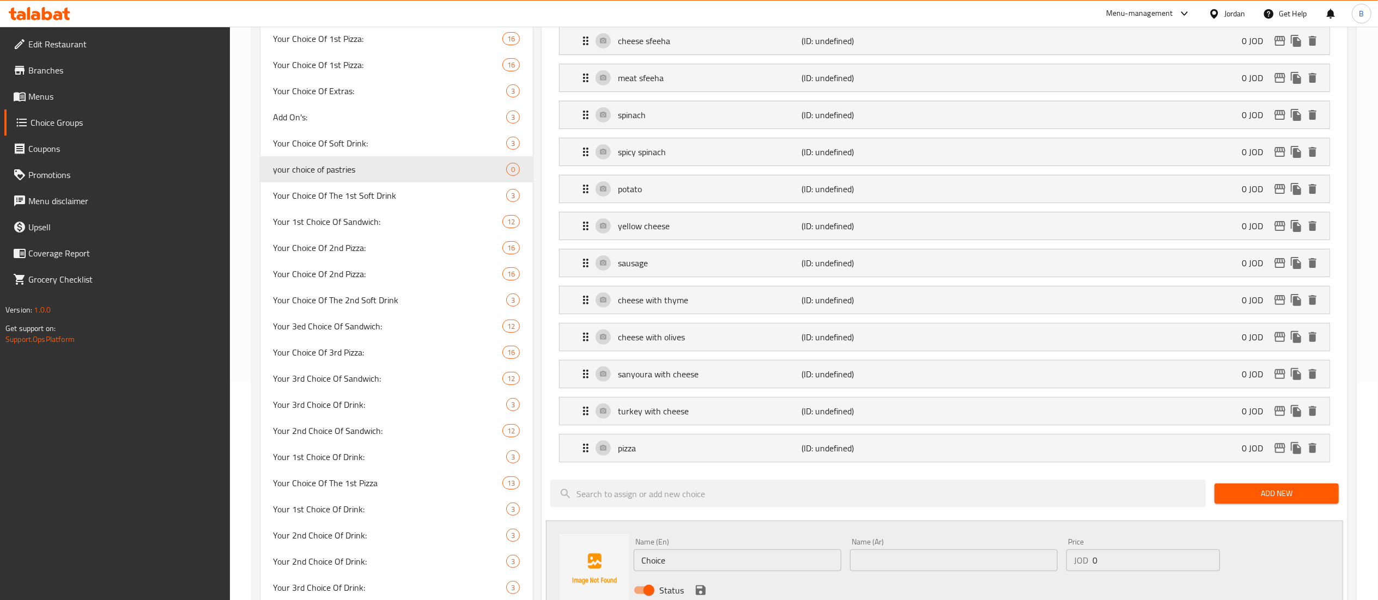
drag, startPoint x: 702, startPoint y: 566, endPoint x: 393, endPoint y: 511, distance: 314.3
click at [438, 514] on div "Choice Groups Soft Drink: 3 Your Choice Of The 2nd Pizza 13 Your Choice Of 1st …" at bounding box center [805, 507] width 1091 height 1203
paste input "kubbeh"
type input "kubbeh"
click at [919, 570] on input "text" at bounding box center [954, 561] width 208 height 22
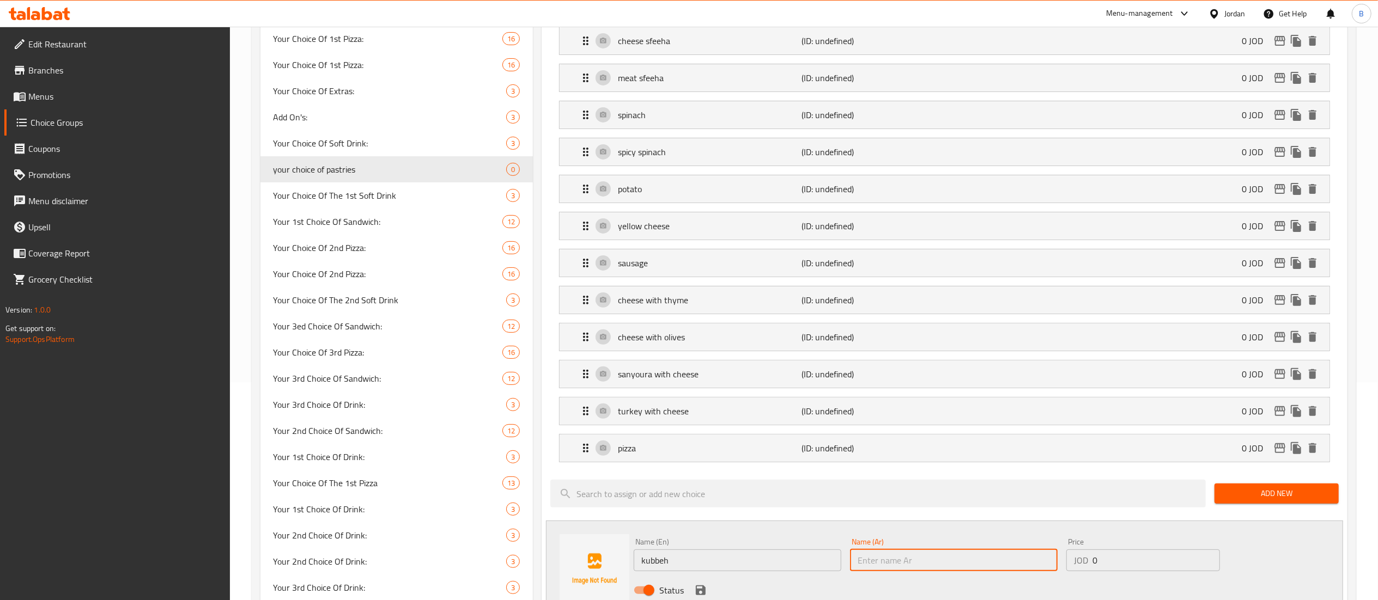
paste input "كبه"
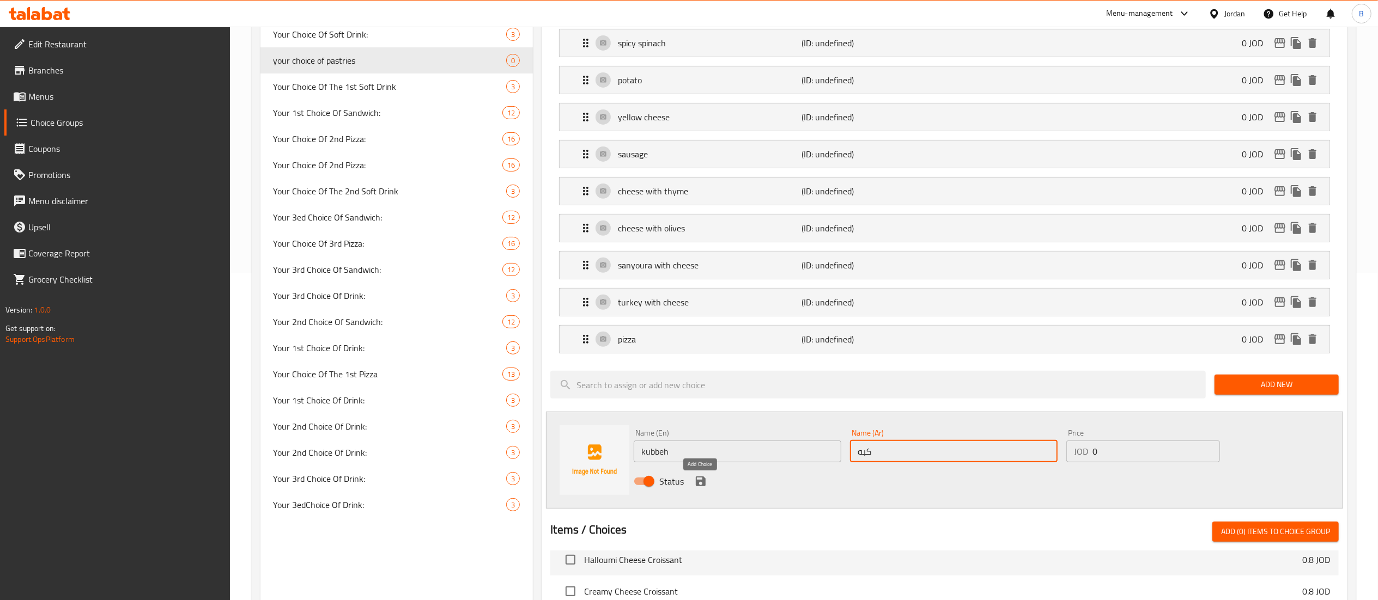
type input "كبه"
click at [700, 485] on icon "save" at bounding box center [701, 482] width 10 height 10
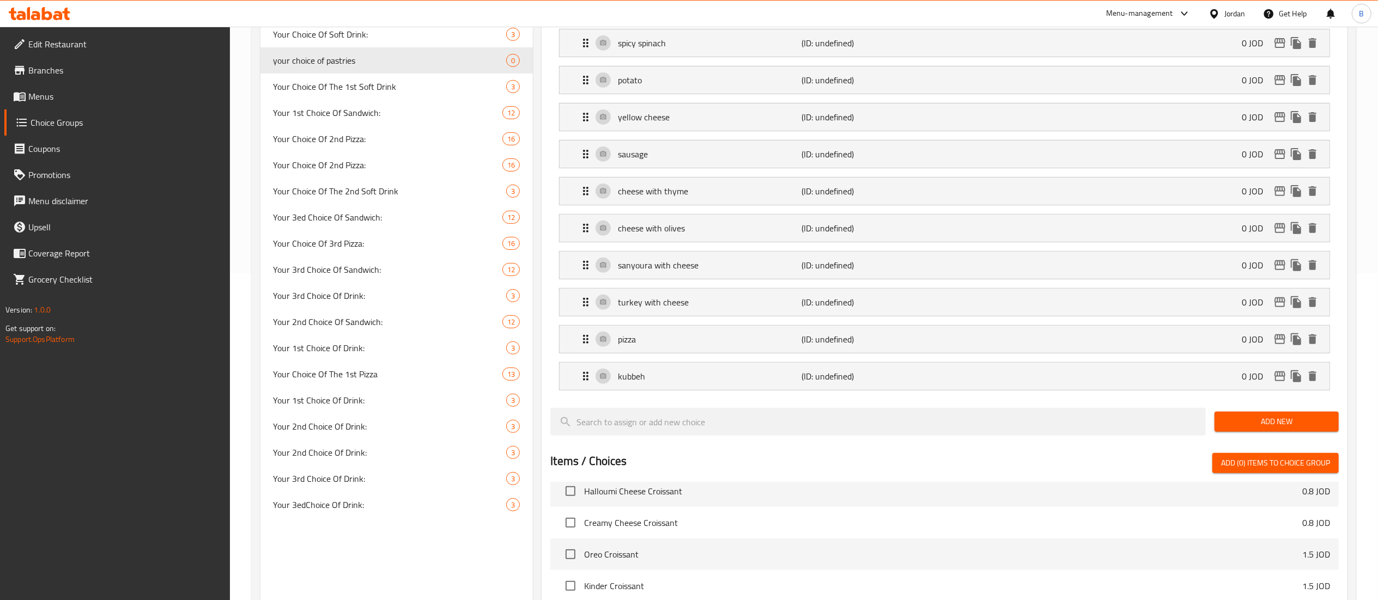
click at [1244, 427] on span "Add New" at bounding box center [1276, 422] width 107 height 14
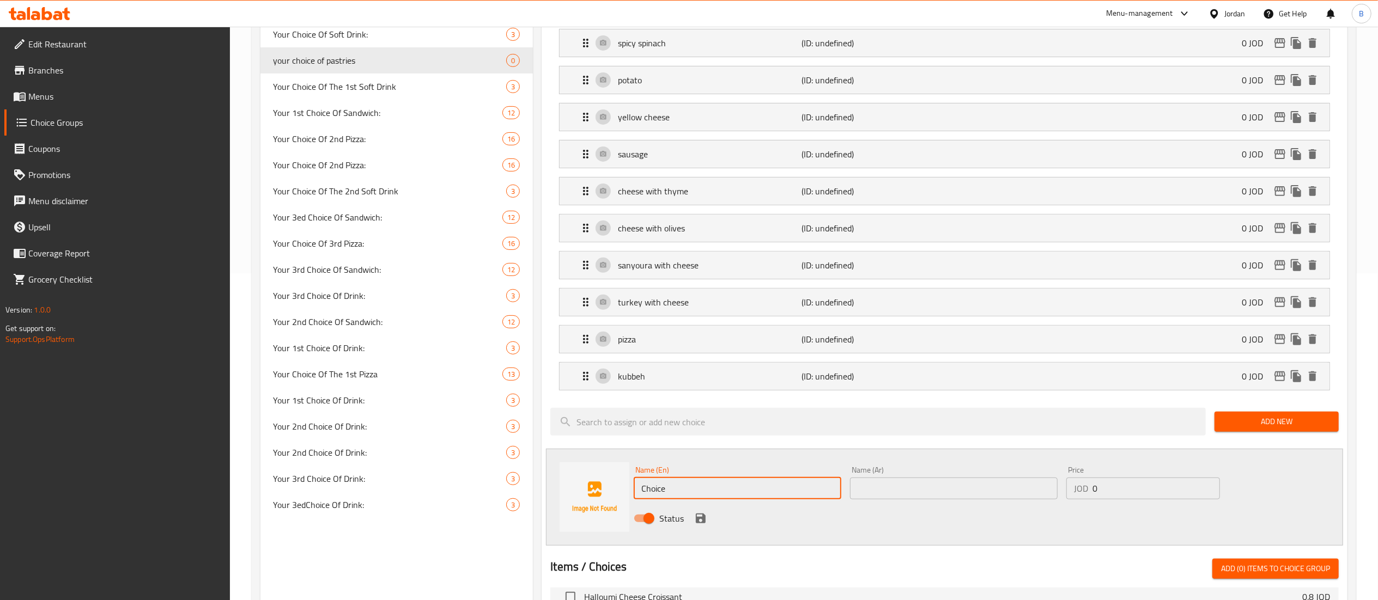
click at [521, 476] on div "Choice Groups Soft Drink: 3 Your Choice Of The 2nd Pizza 13 Your Choice Of 1st …" at bounding box center [805, 417] width 1091 height 1240
paste input "halloumi bourak"
type input "halloumi bourak"
click at [934, 500] on input "text" at bounding box center [954, 489] width 208 height 22
paste input "برك جبنة حلوم"
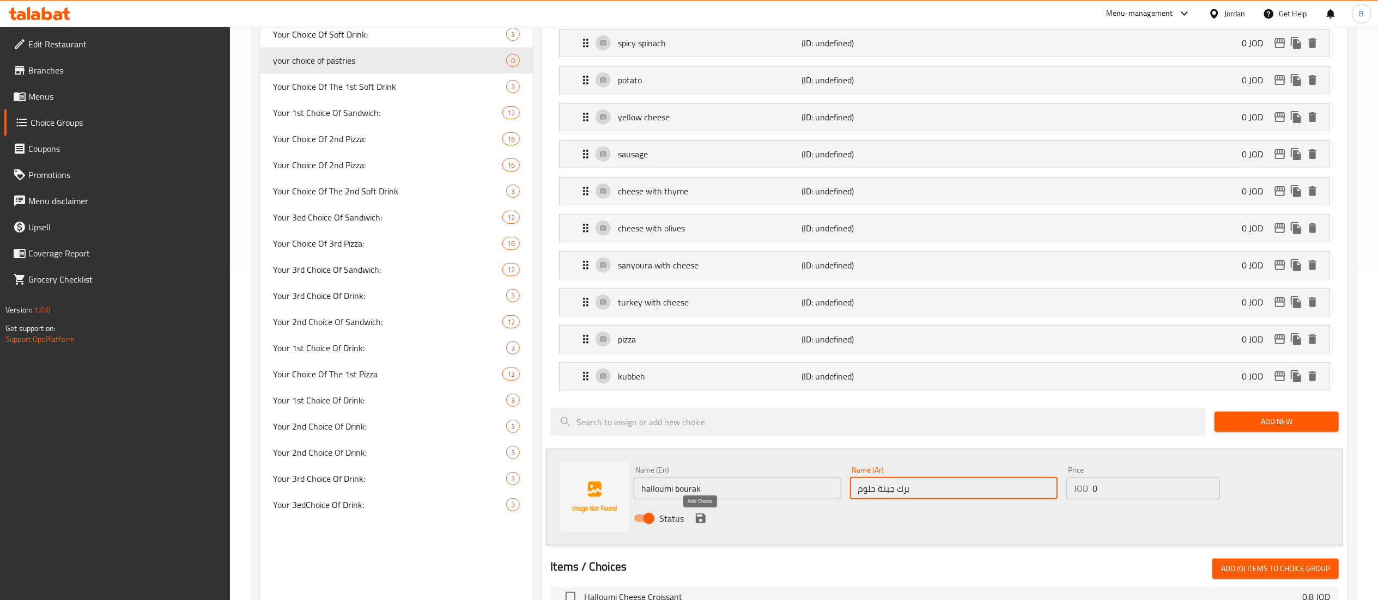
type input "برك جبنة حلوم"
click at [698, 518] on icon "save" at bounding box center [700, 518] width 13 height 13
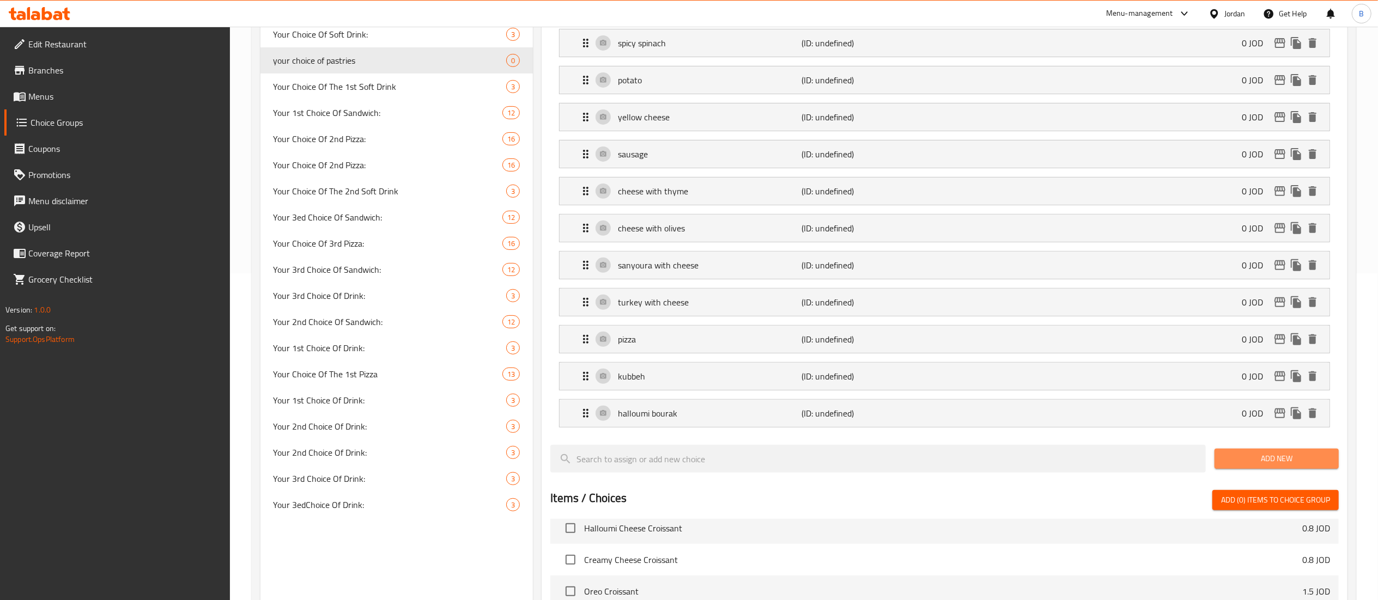
click at [1248, 460] on span "Add New" at bounding box center [1276, 459] width 107 height 14
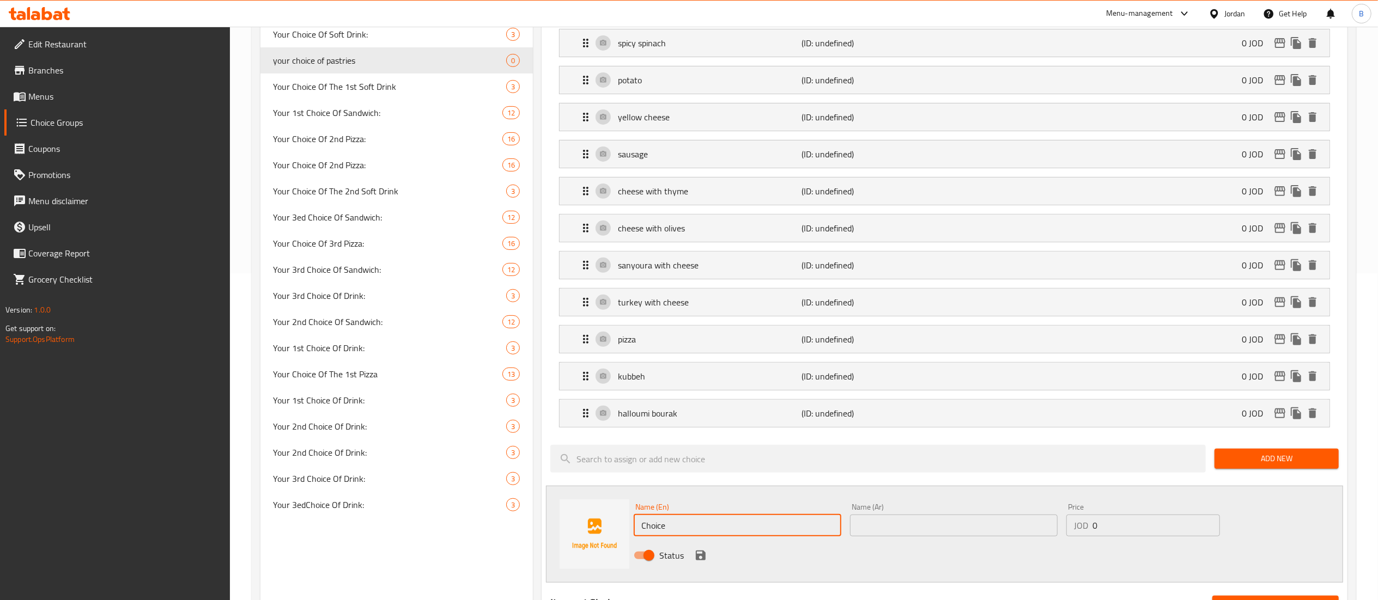
drag, startPoint x: 739, startPoint y: 527, endPoint x: 347, endPoint y: 483, distance: 394.7
click at [441, 498] on div "Choice Groups Soft Drink: 3 Your Choice Of The 2nd Pizza 13 Your Choice Of 1st …" at bounding box center [805, 436] width 1091 height 1278
paste input "yellow cheese bourak"
type input "yellow cheese bourak"
click at [895, 521] on input "text" at bounding box center [954, 526] width 208 height 22
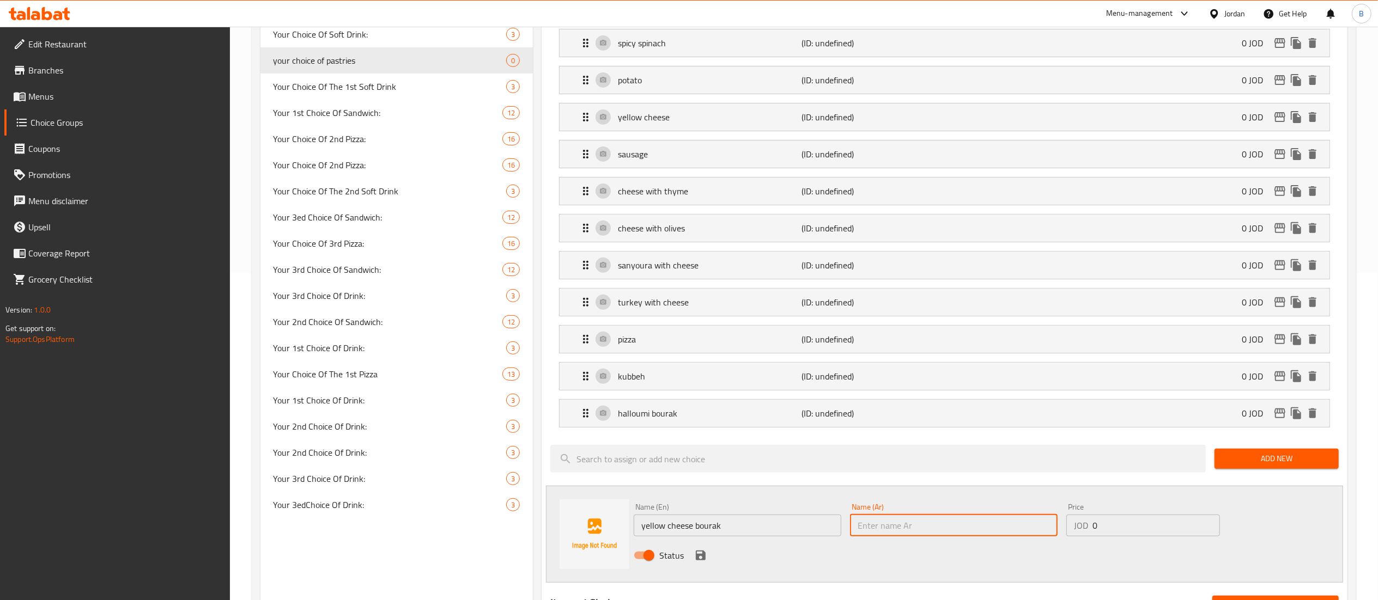
paste input "برك جبنة صفراء"
type input "برك جبنة صفراء"
click at [704, 561] on icon "save" at bounding box center [701, 556] width 10 height 10
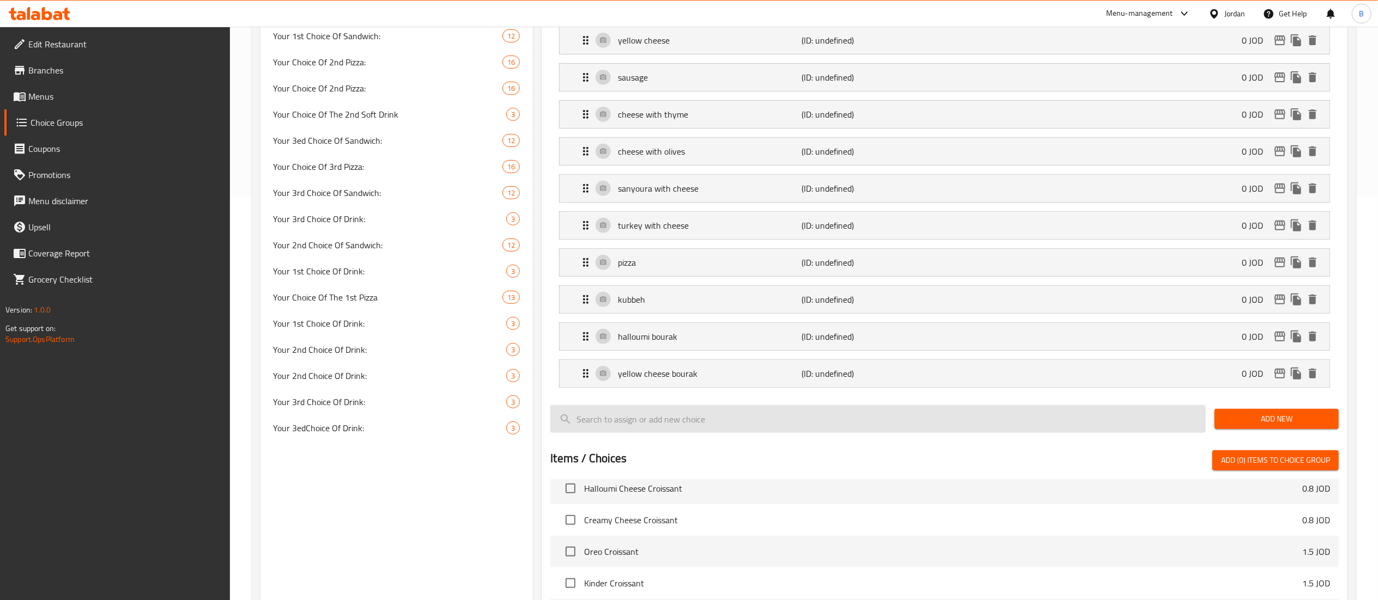
scroll to position [436, 0]
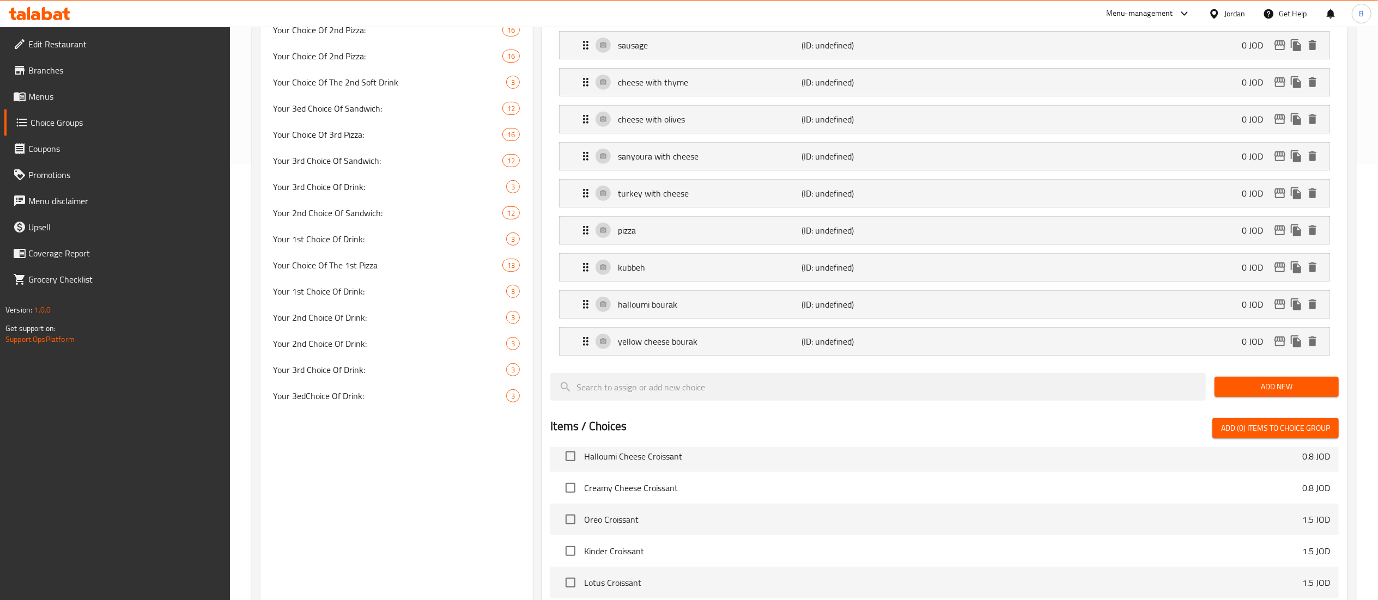
click at [1260, 394] on span "Add New" at bounding box center [1276, 387] width 107 height 14
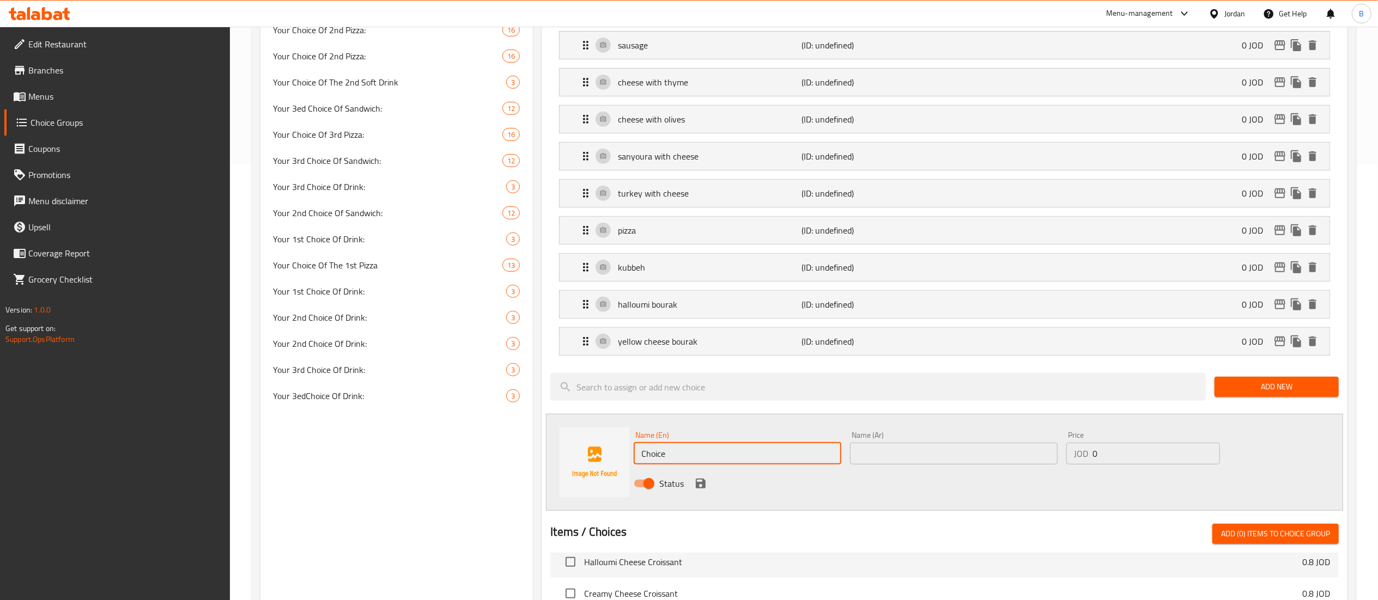
drag, startPoint x: 740, startPoint y: 455, endPoint x: 504, endPoint y: 426, distance: 237.7
click at [554, 433] on div "Name (En) Choice Name (En) Name (Ar) Name (Ar) Price JOD 0 Price Status" at bounding box center [944, 462] width 797 height 97
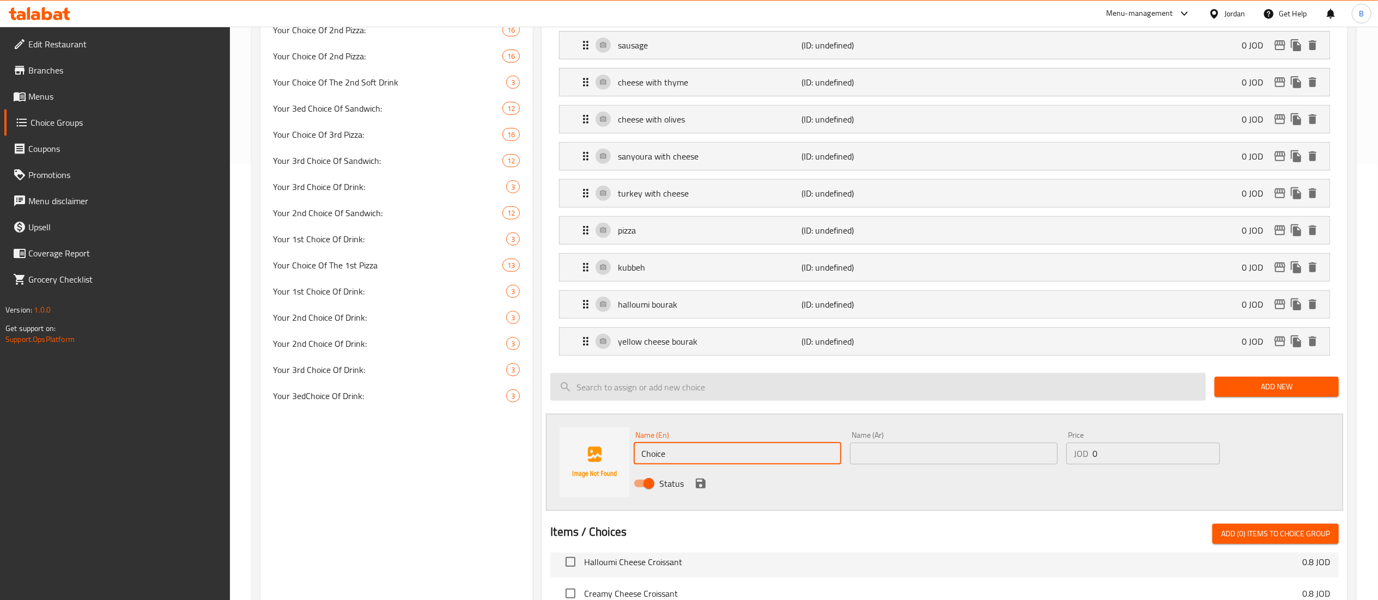
paste input "potato bourak"
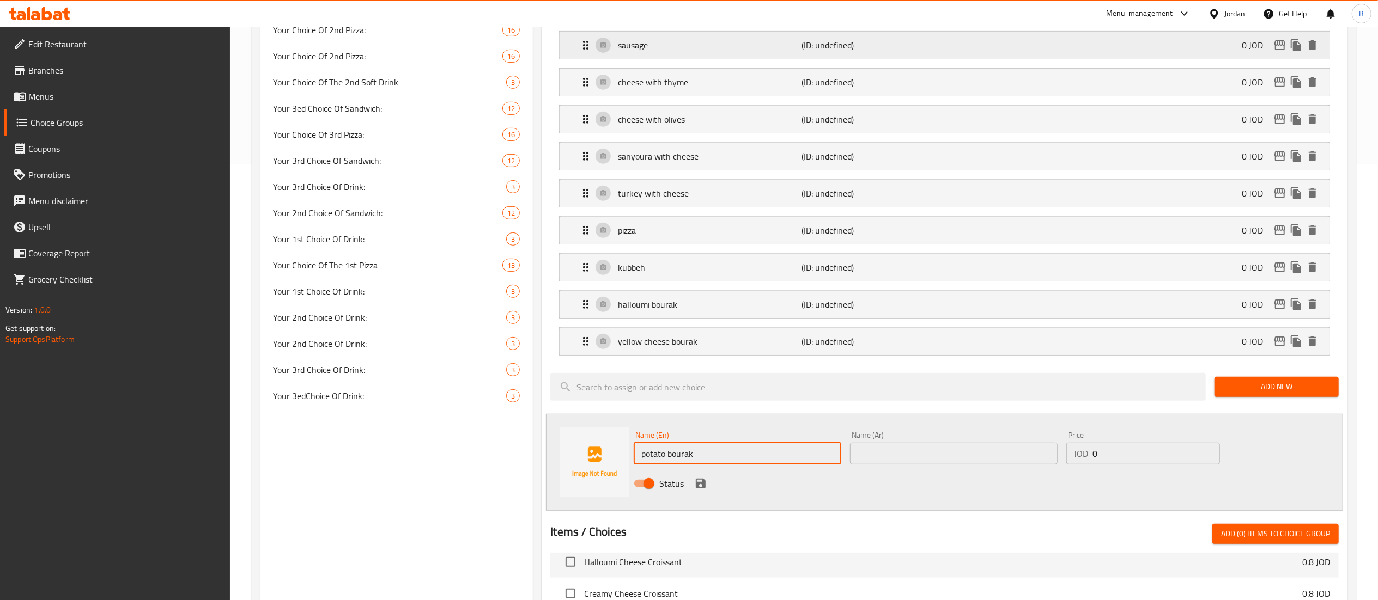
type input "potato bourak"
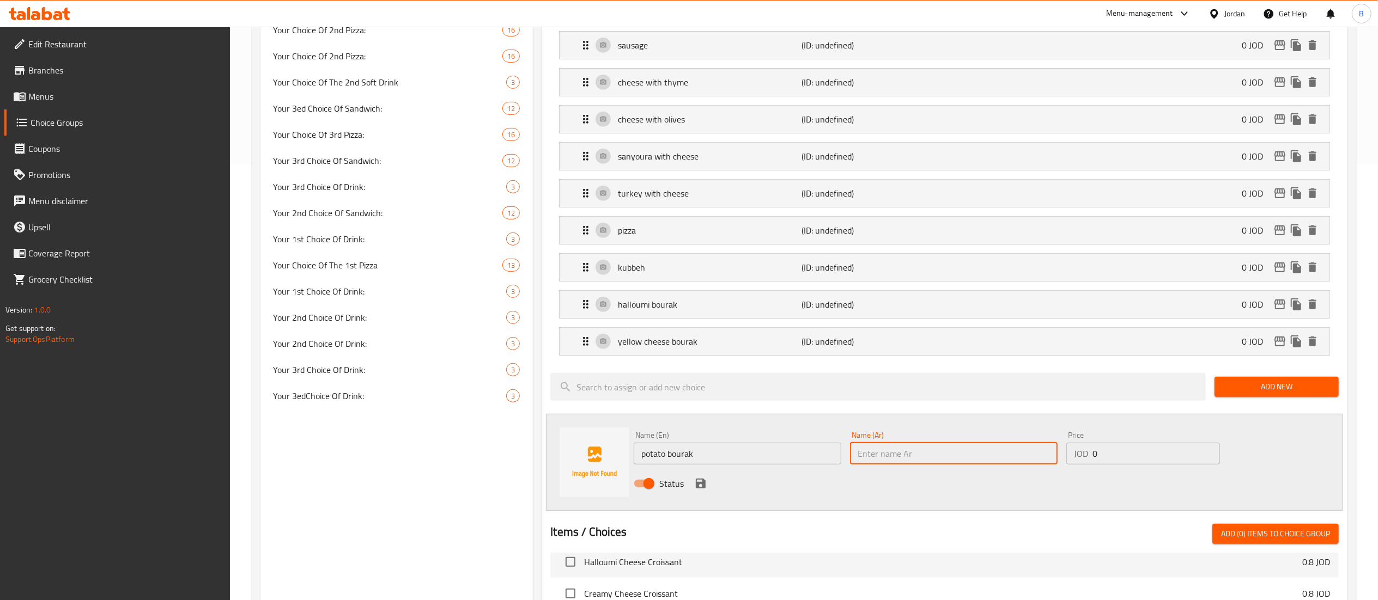
drag, startPoint x: 880, startPoint y: 464, endPoint x: 853, endPoint y: 463, distance: 27.8
click at [881, 463] on input "text" at bounding box center [954, 454] width 208 height 22
paste input "برك بطاطا"
type input "برك بطاطا"
click at [700, 490] on icon "save" at bounding box center [700, 483] width 13 height 13
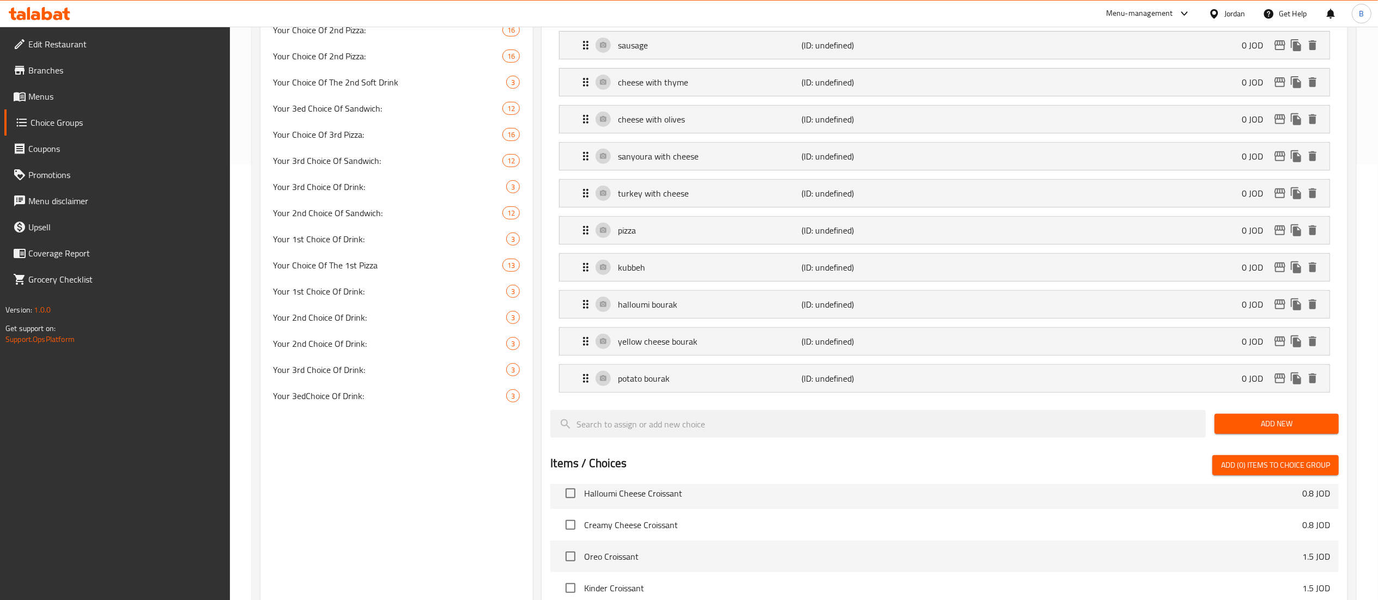
click at [1249, 431] on span "Add New" at bounding box center [1276, 424] width 107 height 14
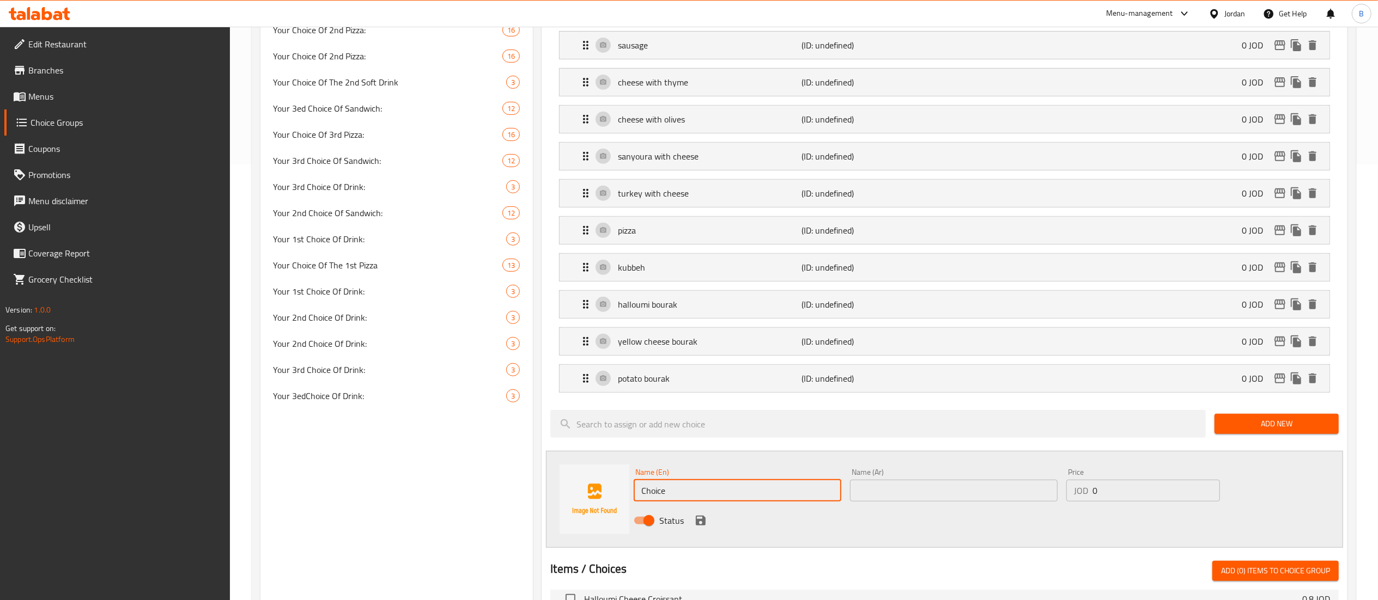
drag, startPoint x: 716, startPoint y: 501, endPoint x: 544, endPoint y: 496, distance: 172.2
click at [629, 504] on div "Name (En) Choice Name (En) Name (Ar) Name (Ar) Price JOD 0 Price Status" at bounding box center [944, 499] width 797 height 97
paste input "sausage bourak"
type input "sausage bourak"
click at [903, 501] on input "text" at bounding box center [954, 491] width 208 height 22
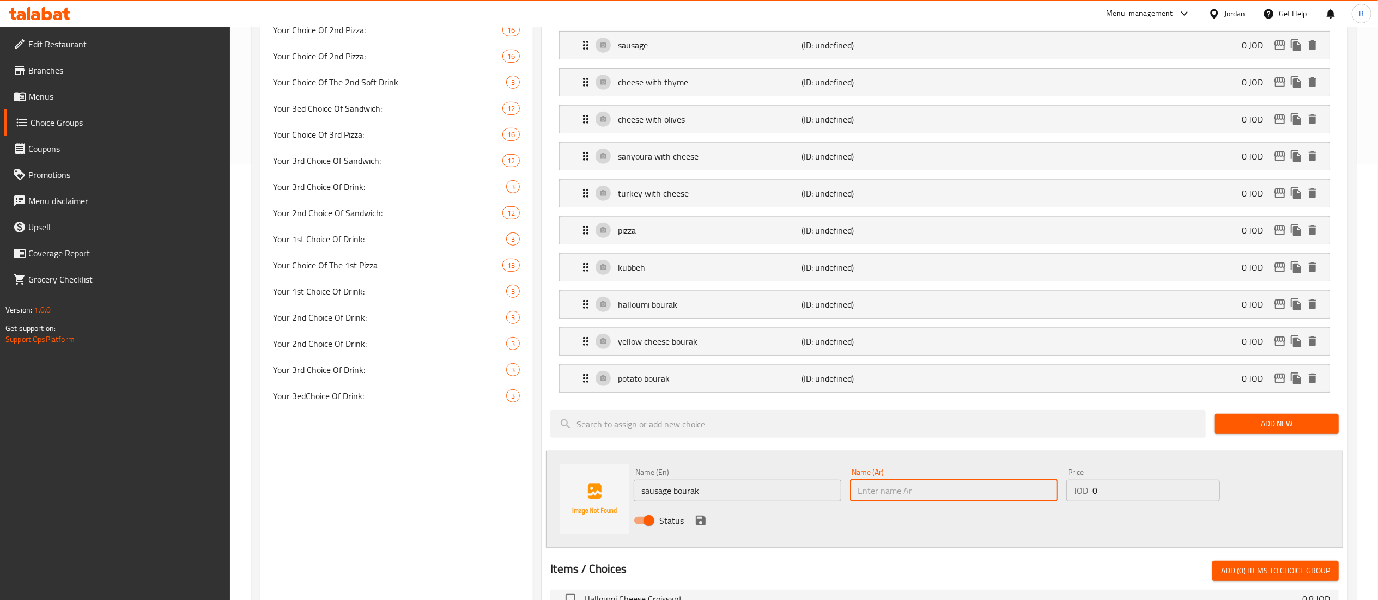
paste input "برك نقانق"
type input "برك نقانق"
click at [696, 525] on icon "save" at bounding box center [700, 520] width 13 height 13
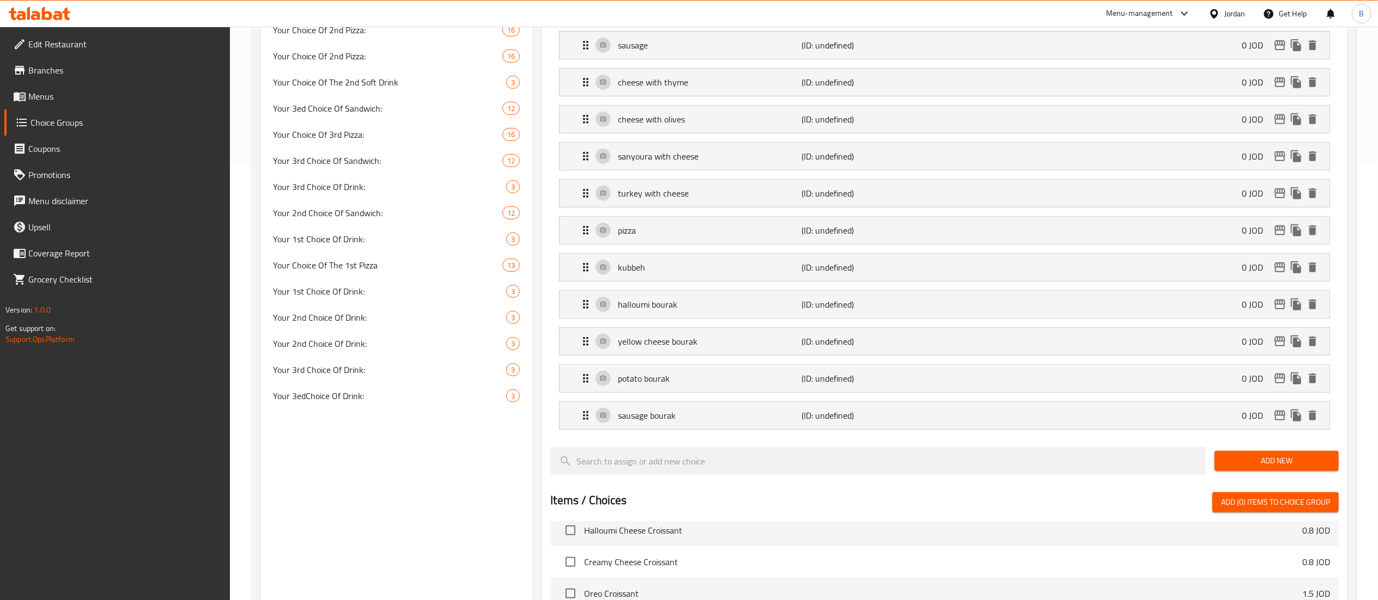
drag, startPoint x: 1244, startPoint y: 470, endPoint x: 1226, endPoint y: 464, distance: 19.6
click at [1245, 468] on span "Add New" at bounding box center [1276, 461] width 107 height 14
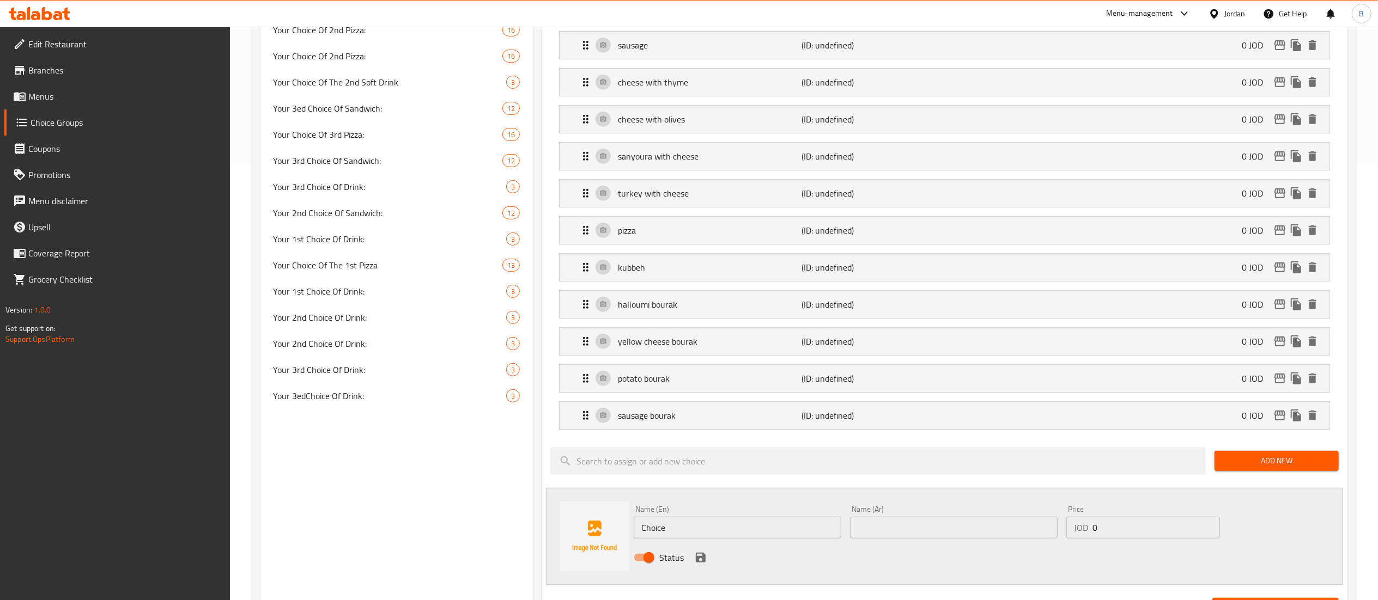
drag, startPoint x: 780, startPoint y: 523, endPoint x: 775, endPoint y: 527, distance: 7.0
click at [778, 525] on div "Name (En) Choice Name (En)" at bounding box center [738, 522] width 208 height 33
drag, startPoint x: 768, startPoint y: 533, endPoint x: 362, endPoint y: 542, distance: 406.0
click at [386, 542] on div "Choice Groups Soft Drink: 3 Your Choice Of The 2nd Pizza 13 Your Choice Of 1st …" at bounding box center [805, 382] width 1091 height 1389
paste input "meat sambousak"
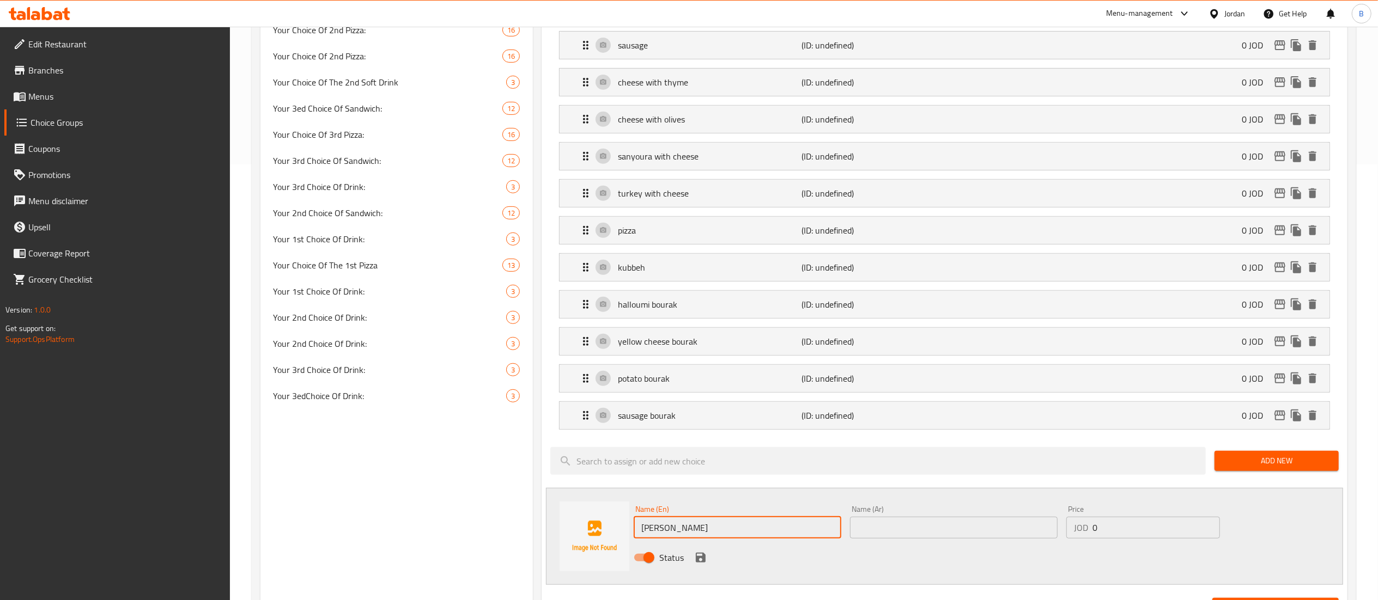
type input "meat sambousak"
click at [931, 528] on input "text" at bounding box center [954, 528] width 208 height 22
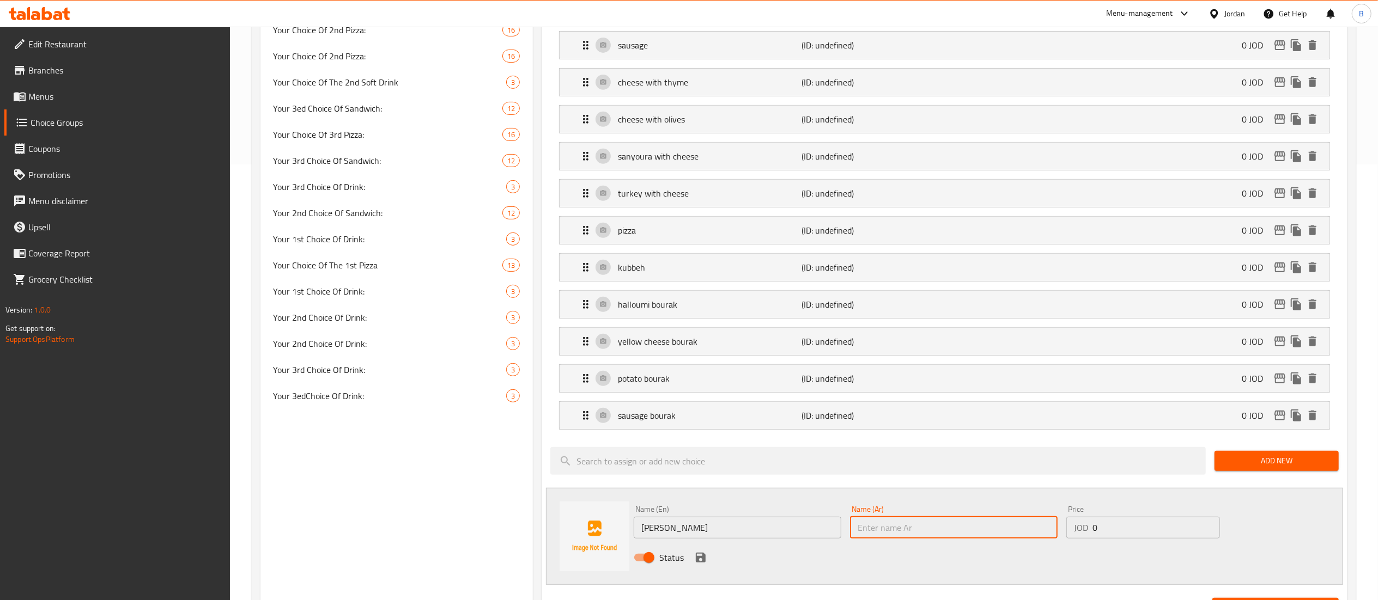
paste input "برك سمبوسك لحمه"
type input "برك سمبوسك لحمه"
click at [702, 563] on icon "save" at bounding box center [701, 558] width 10 height 10
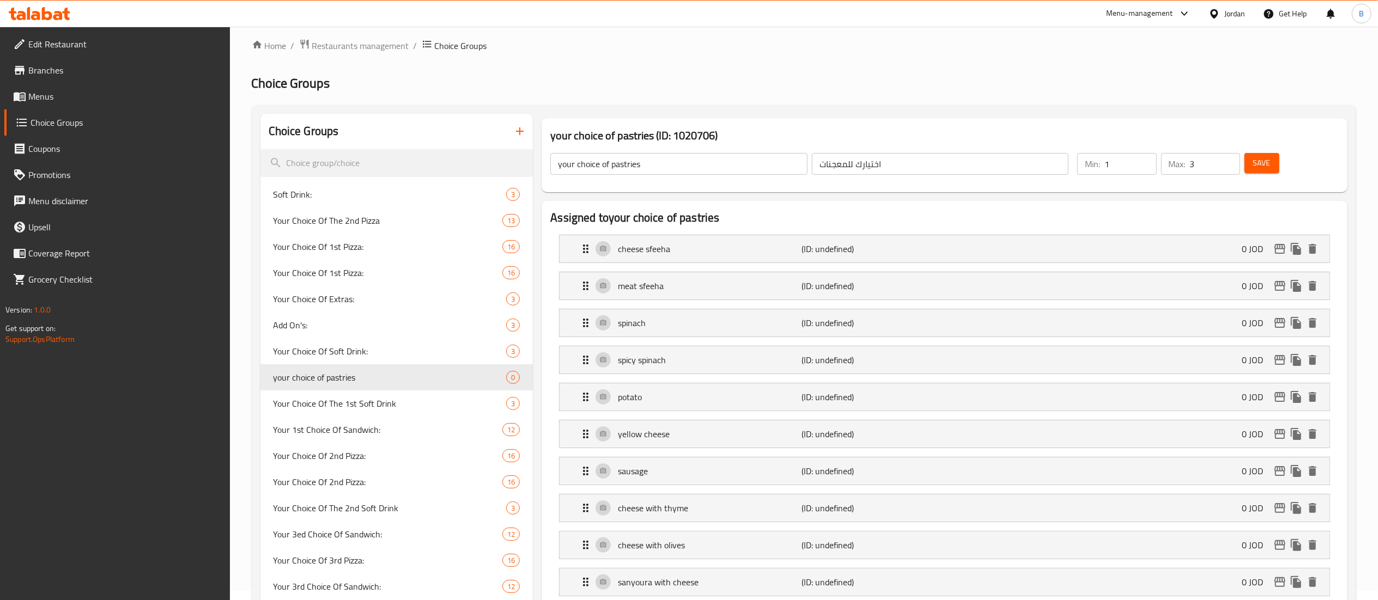
scroll to position [0, 0]
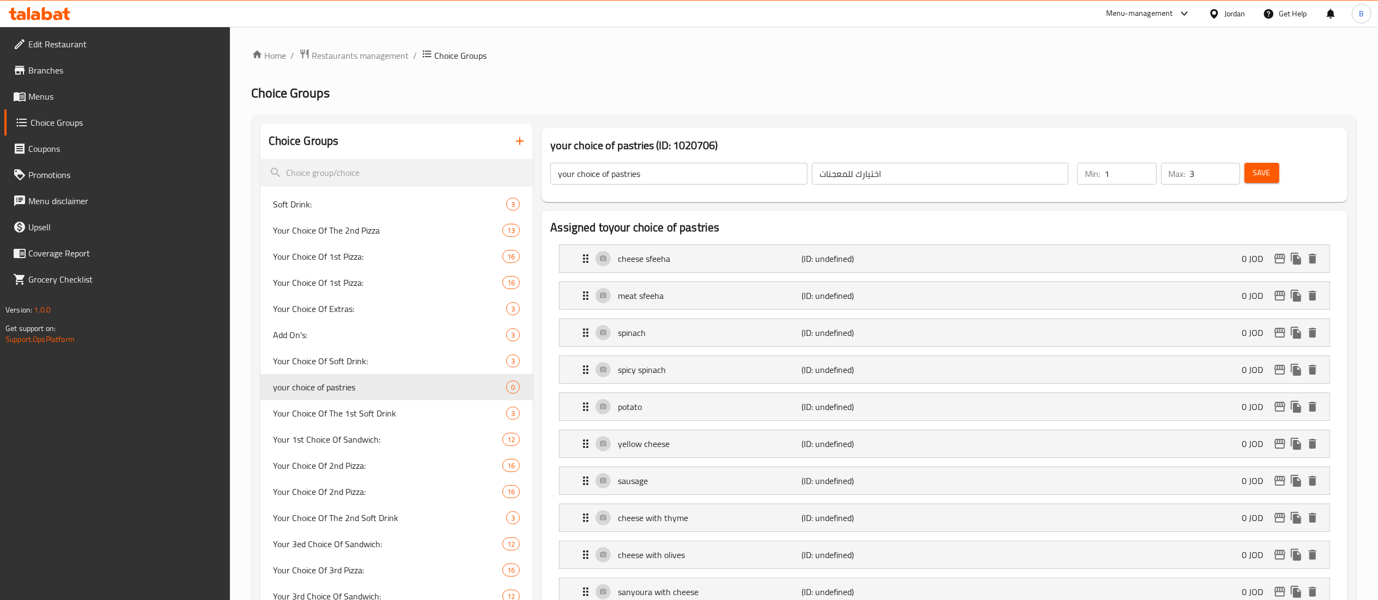
click at [1267, 173] on span "Save" at bounding box center [1261, 173] width 17 height 14
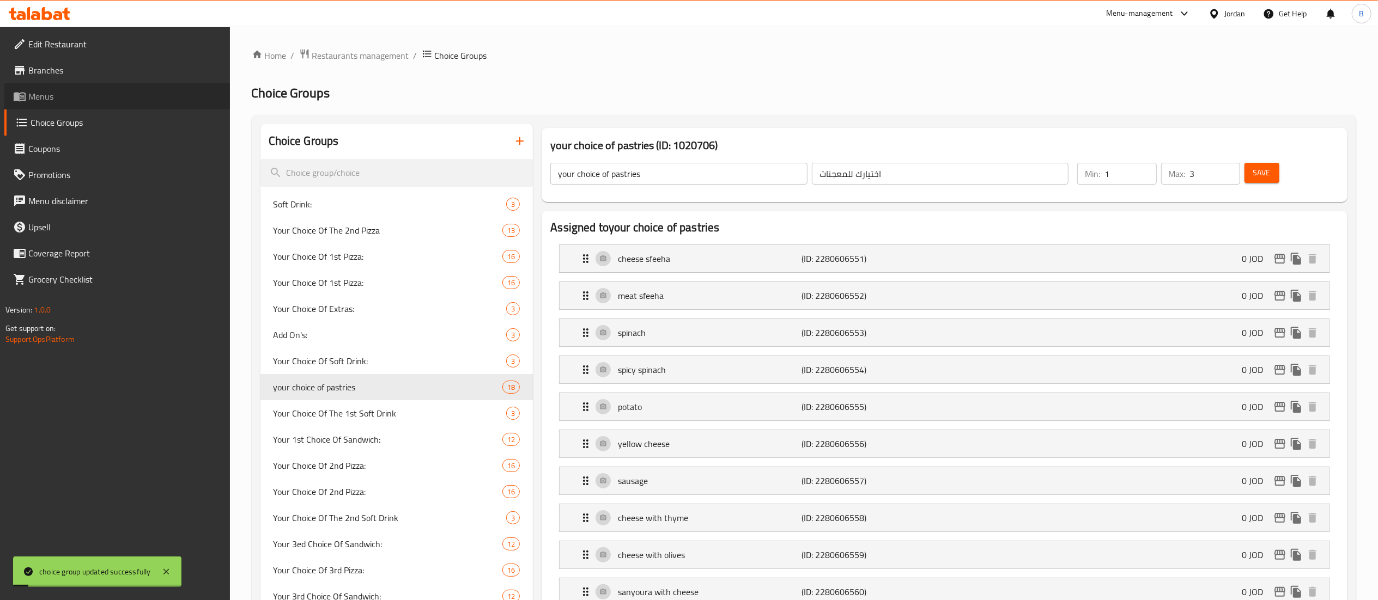
click at [52, 98] on span "Menus" at bounding box center [124, 96] width 193 height 13
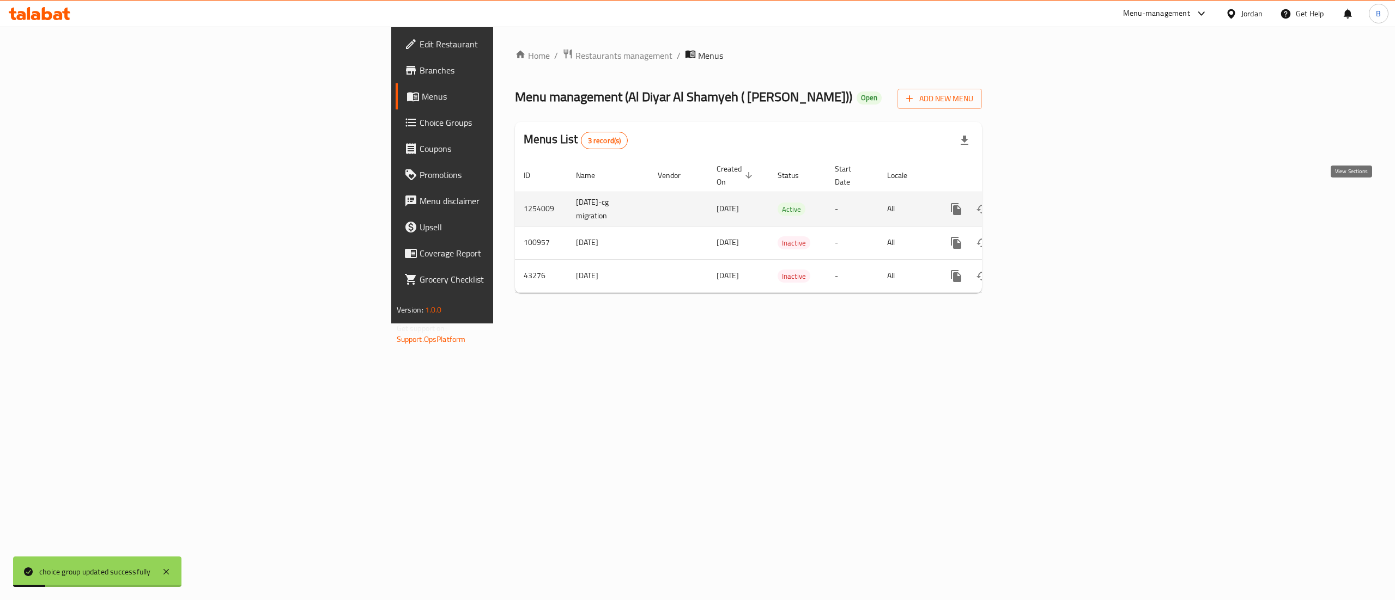
click at [1041, 203] on icon "enhanced table" at bounding box center [1034, 209] width 13 height 13
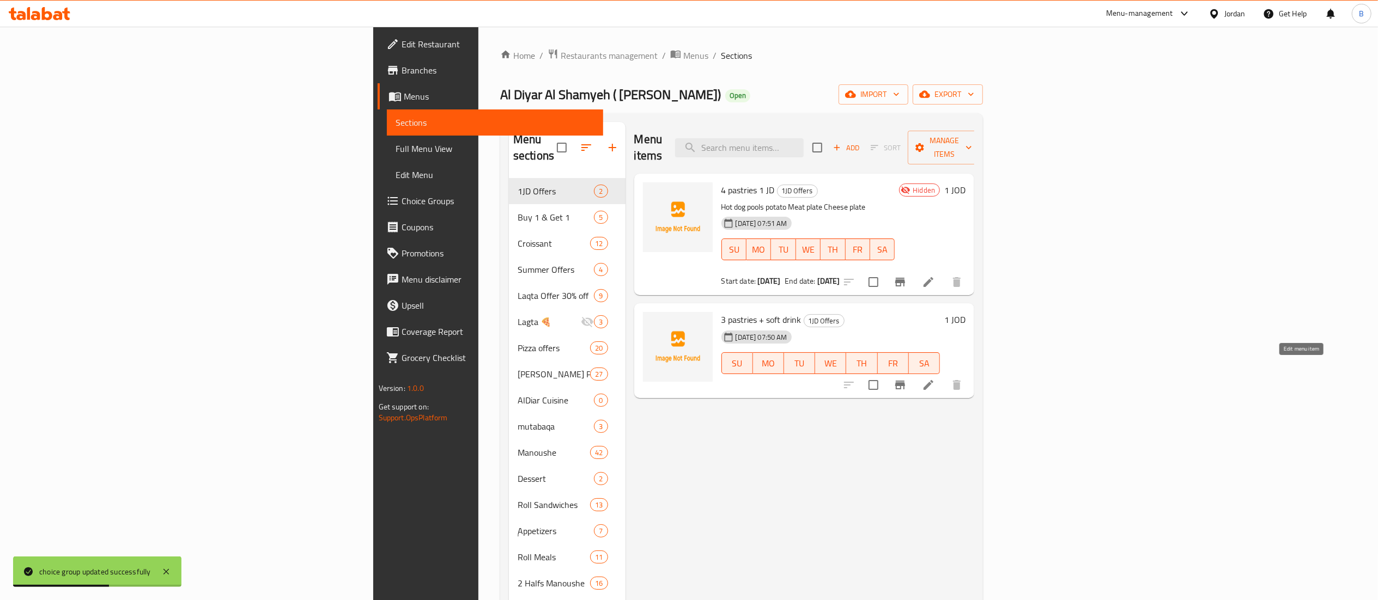
click at [935, 379] on icon at bounding box center [928, 385] width 13 height 13
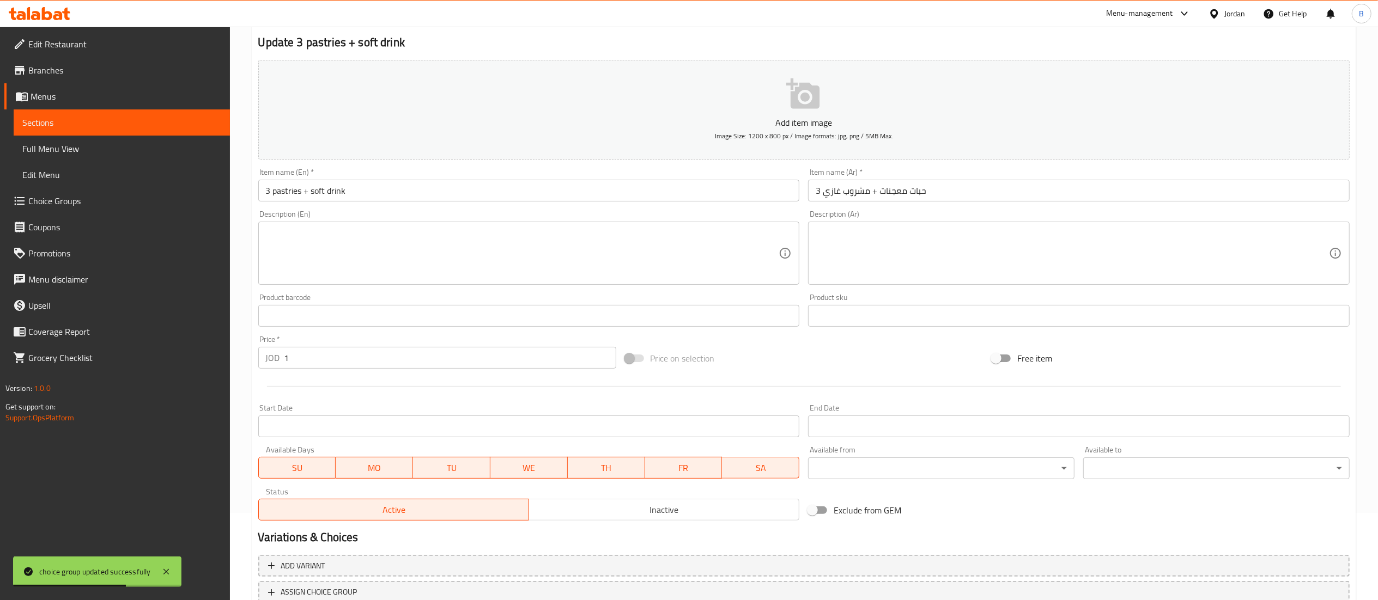
scroll to position [168, 0]
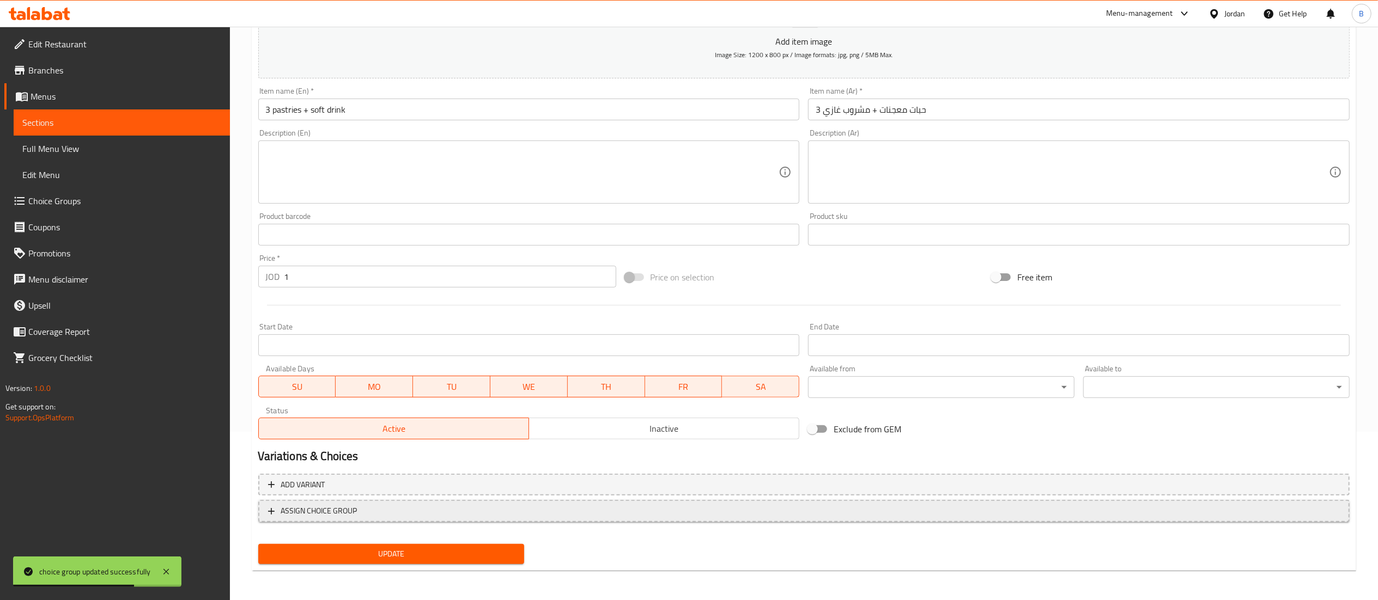
click at [323, 514] on span "ASSIGN CHOICE GROUP" at bounding box center [319, 511] width 76 height 14
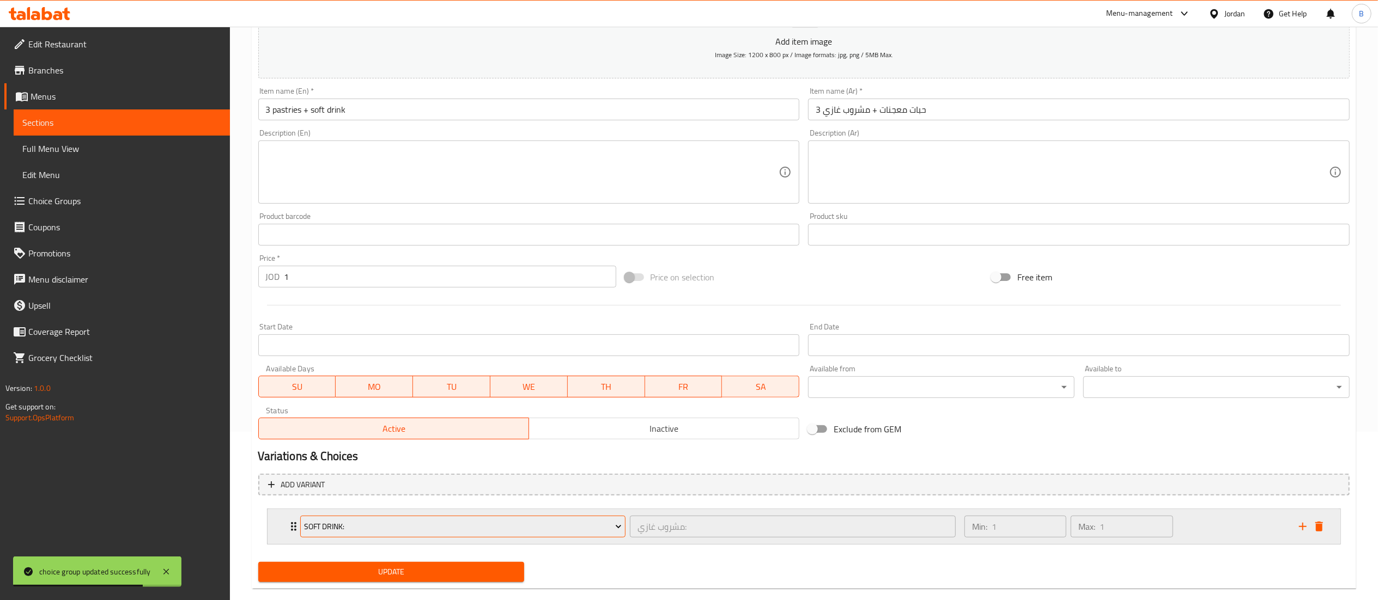
click at [399, 536] on button "Soft Drink:" at bounding box center [463, 527] width 326 height 22
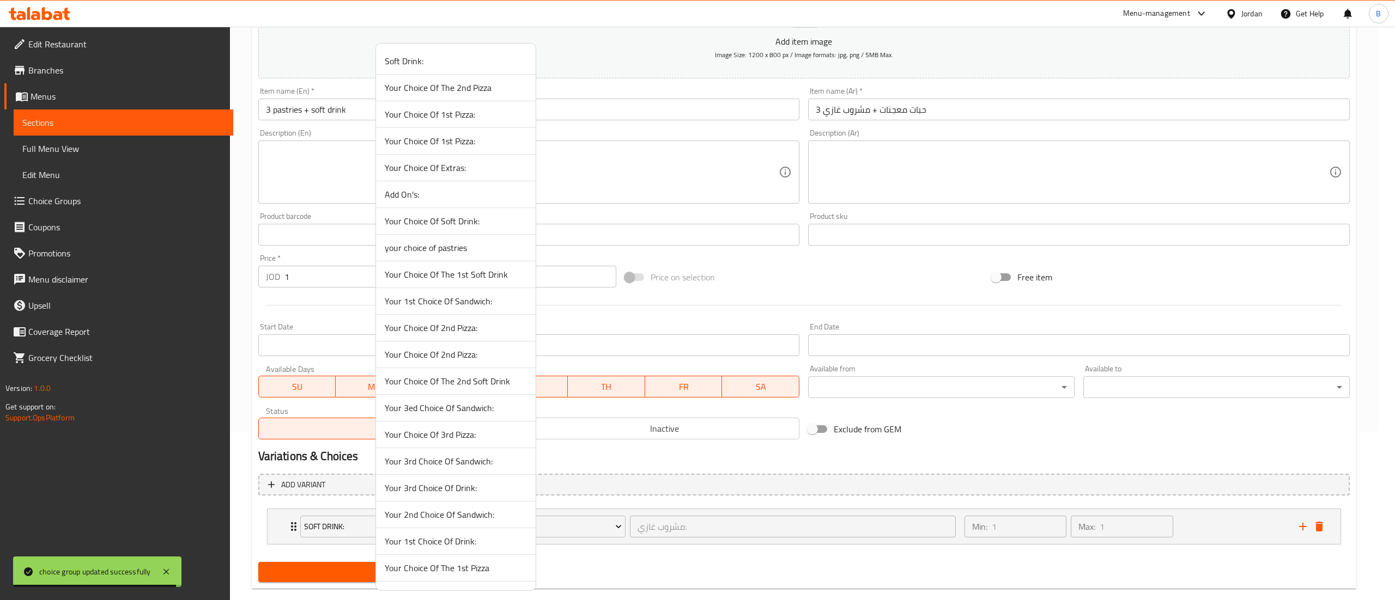
click at [448, 250] on span "your choice of pastries" at bounding box center [456, 247] width 142 height 13
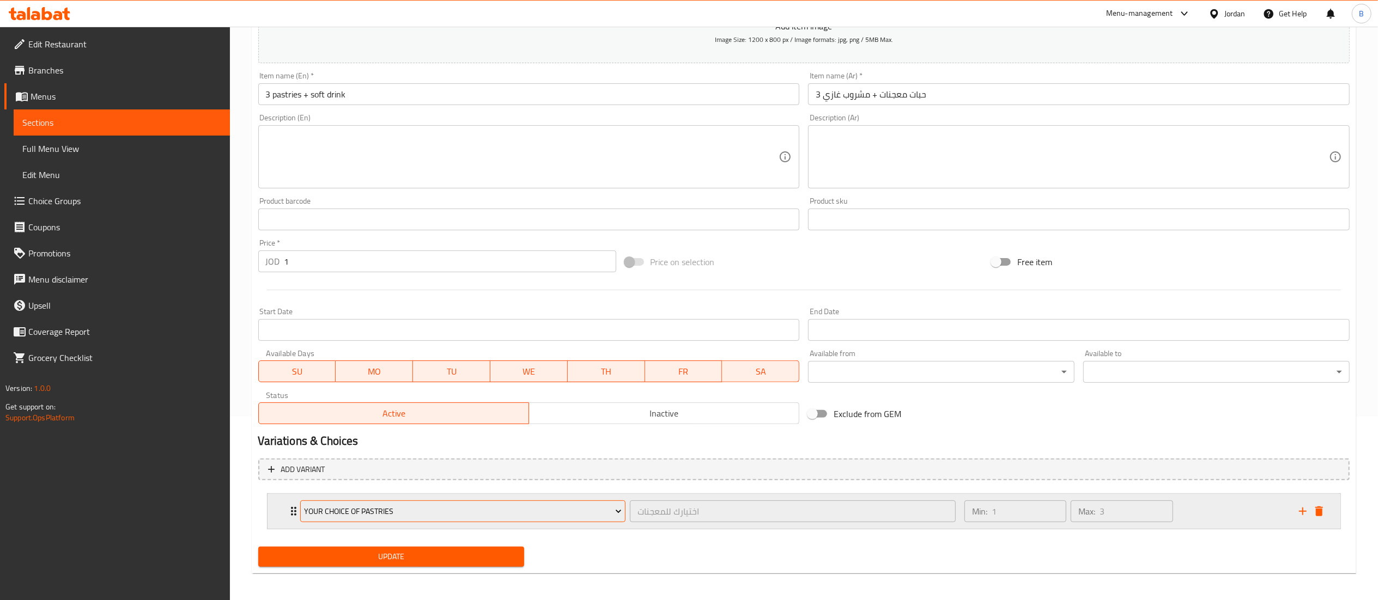
scroll to position [188, 0]
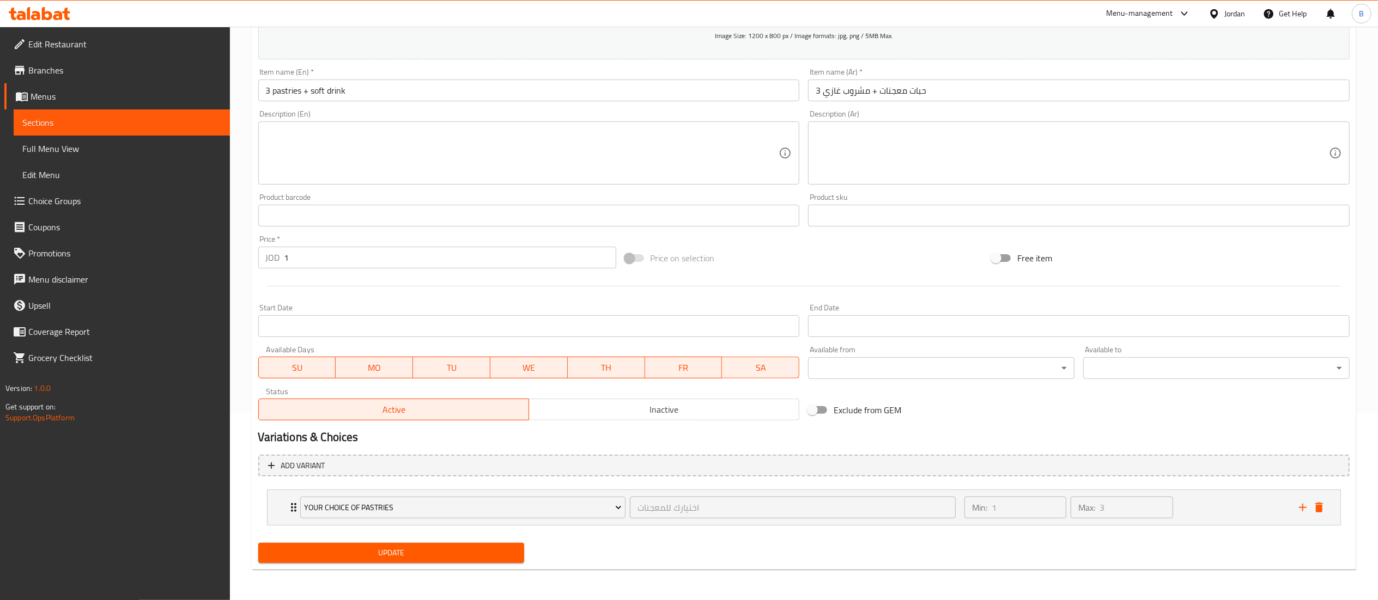
click at [371, 538] on div "Add item image Image Size: 1200 x 800 px / Image formats: jpg, png / 5MB Max. I…" at bounding box center [804, 261] width 1100 height 612
click at [373, 555] on span "Update" at bounding box center [391, 553] width 249 height 14
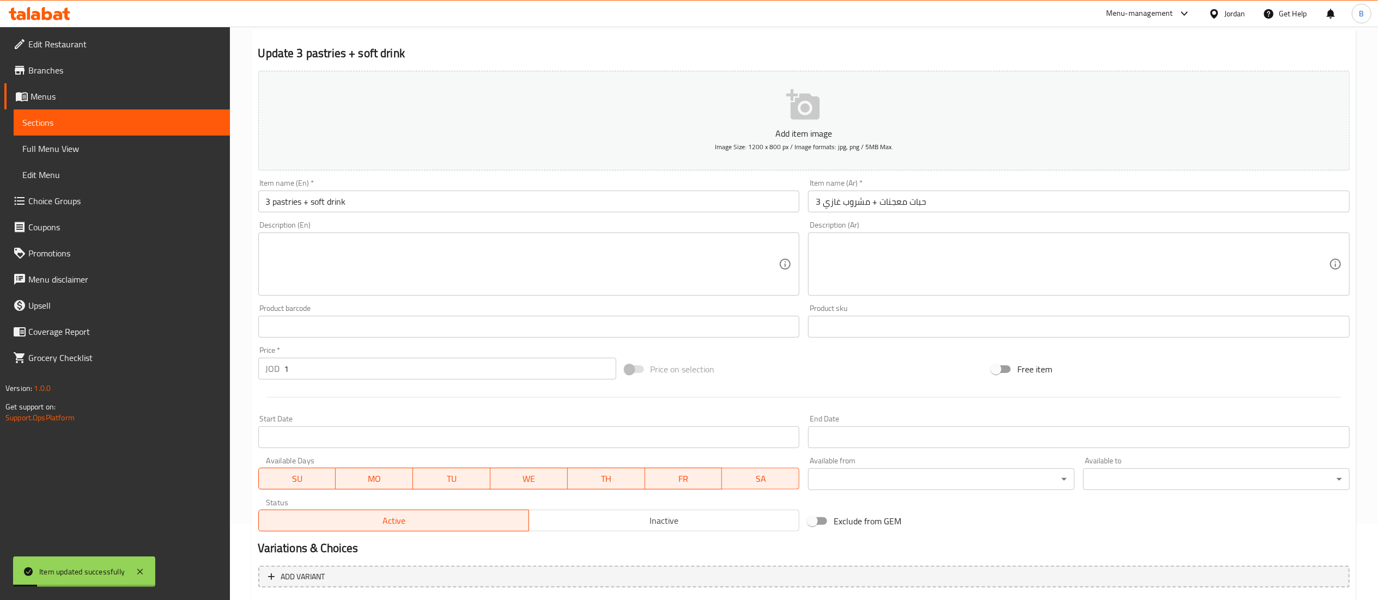
scroll to position [0, 0]
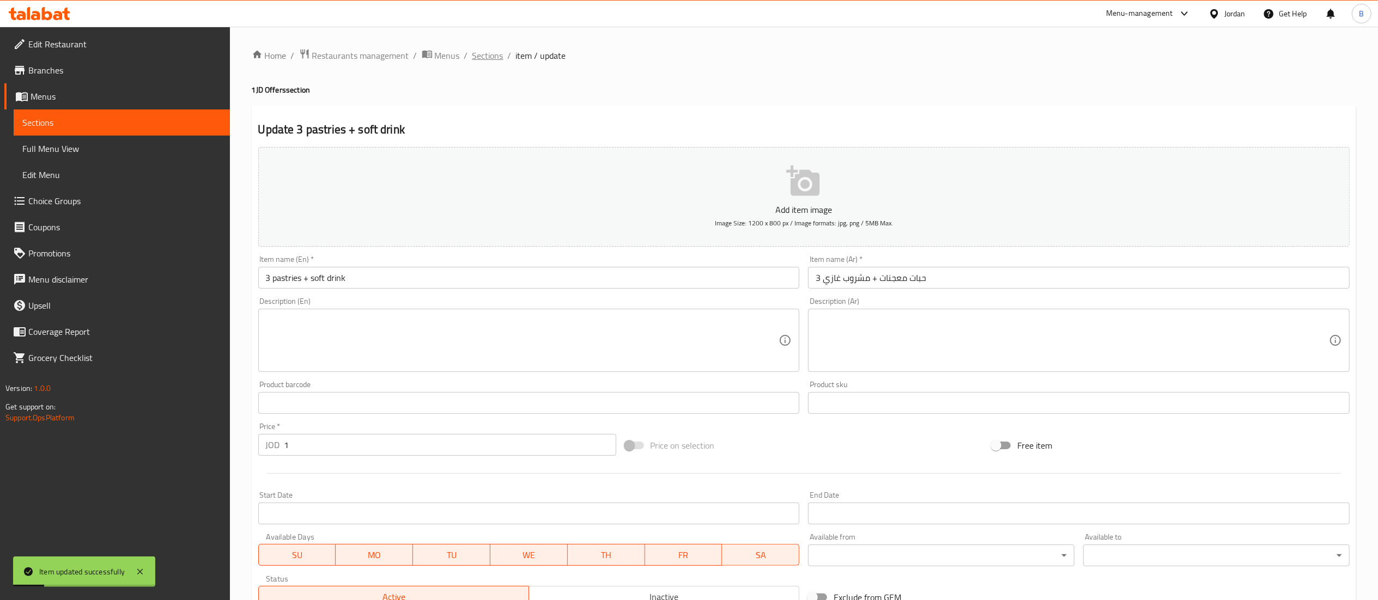
click at [498, 60] on span "Sections" at bounding box center [487, 55] width 31 height 13
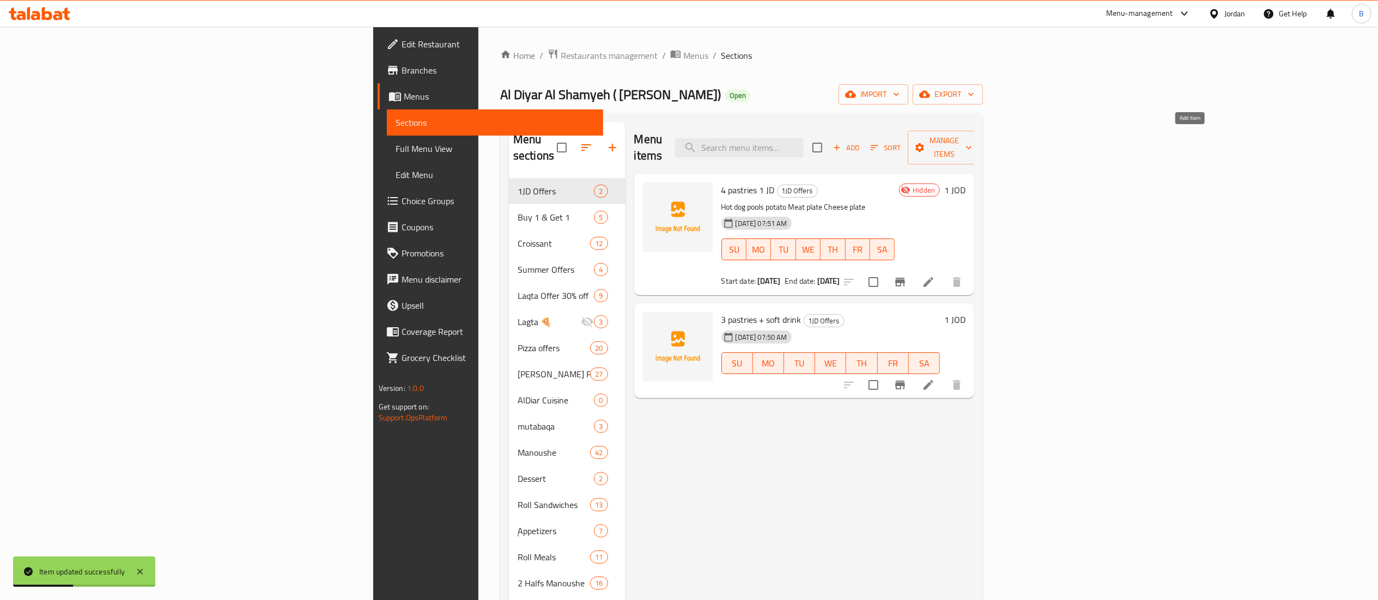
click at [842, 143] on icon "button" at bounding box center [837, 148] width 10 height 10
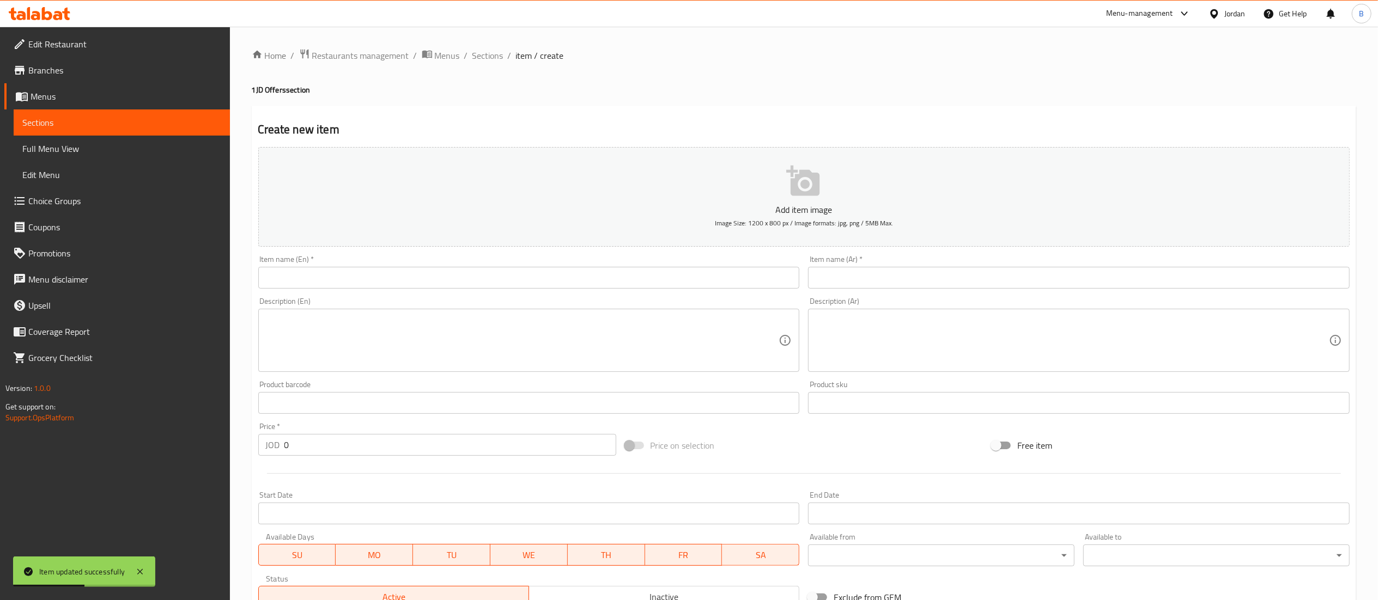
click at [608, 291] on div "Item name (En)   * Item name (En) *" at bounding box center [529, 272] width 550 height 42
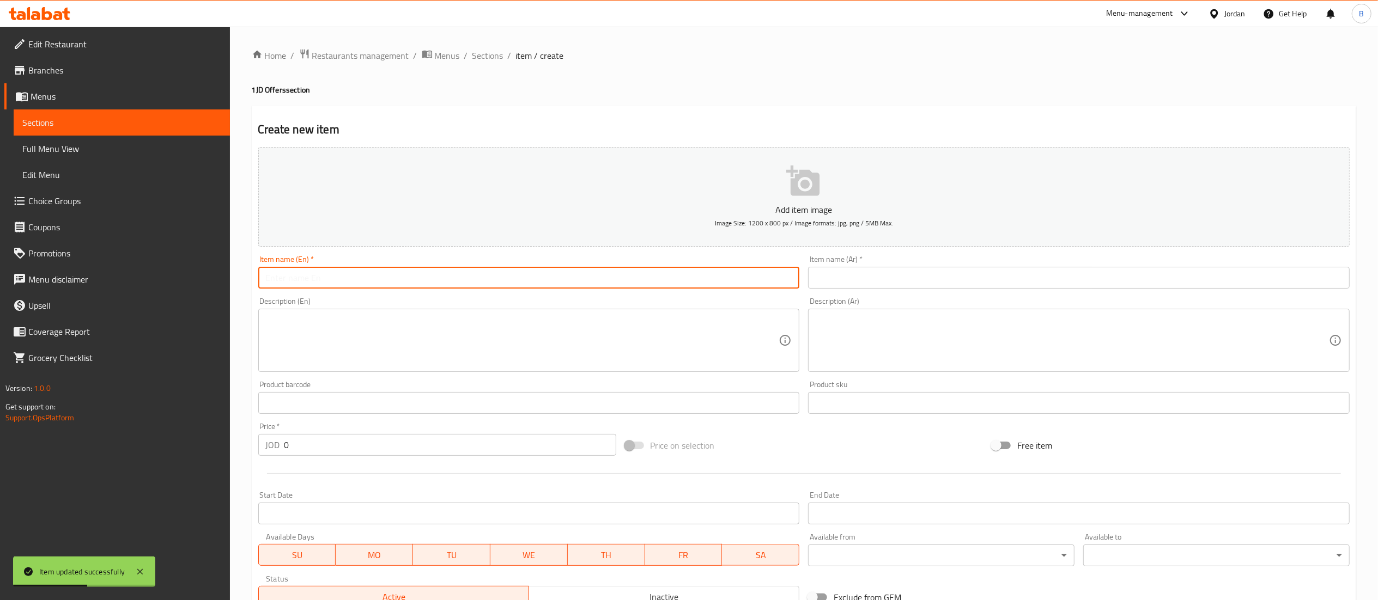
click at [608, 284] on input "text" at bounding box center [529, 278] width 542 height 22
paste input "2 corosant"
type input "2 corosant"
click at [996, 281] on input "text" at bounding box center [1079, 278] width 542 height 22
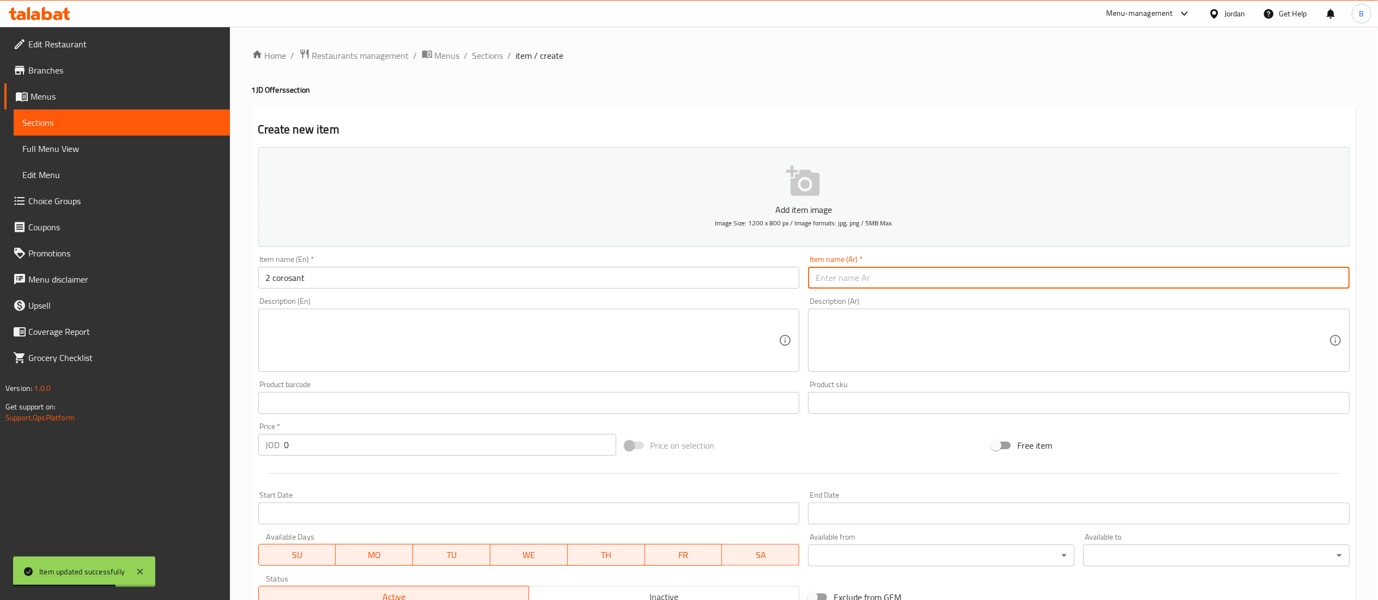
paste input "2 حبة كروسان"
type input "2 حبة كروسان"
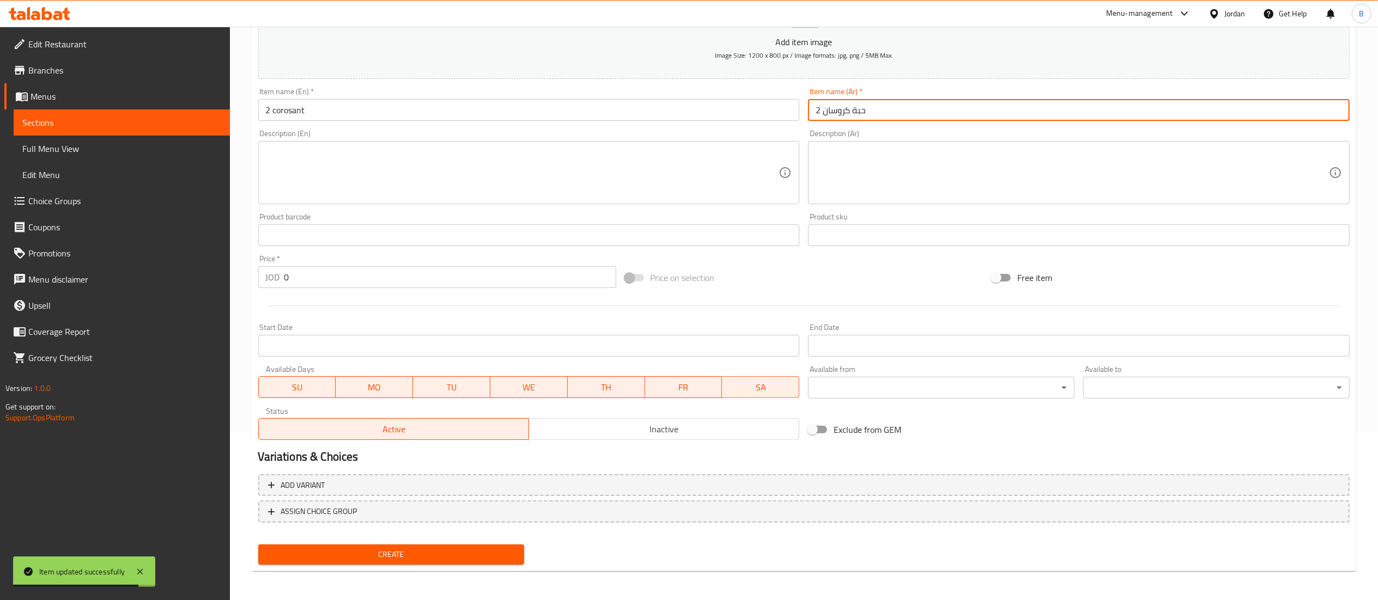
scroll to position [168, 0]
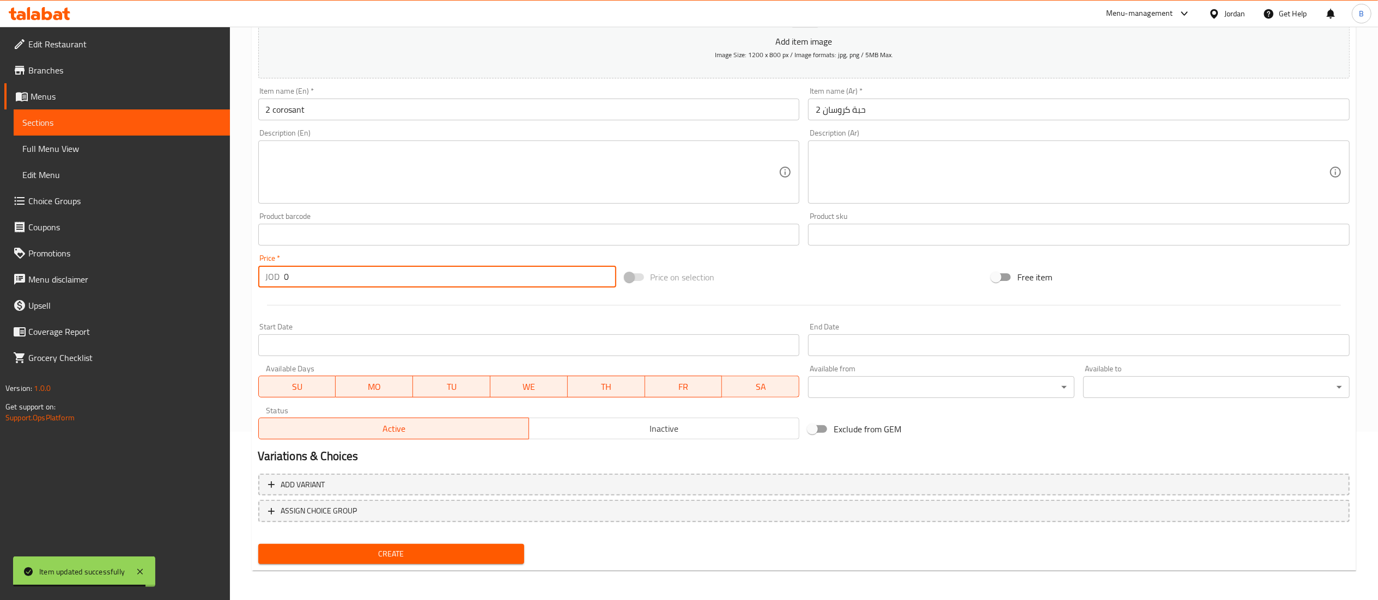
drag, startPoint x: 321, startPoint y: 281, endPoint x: 123, endPoint y: 278, distance: 197.8
click at [162, 278] on div "Edit Restaurant Branches Menus Sections Full Menu View Edit Menu Choice Groups …" at bounding box center [689, 229] width 1378 height 743
type input "1"
click at [419, 556] on span "Create" at bounding box center [391, 555] width 249 height 14
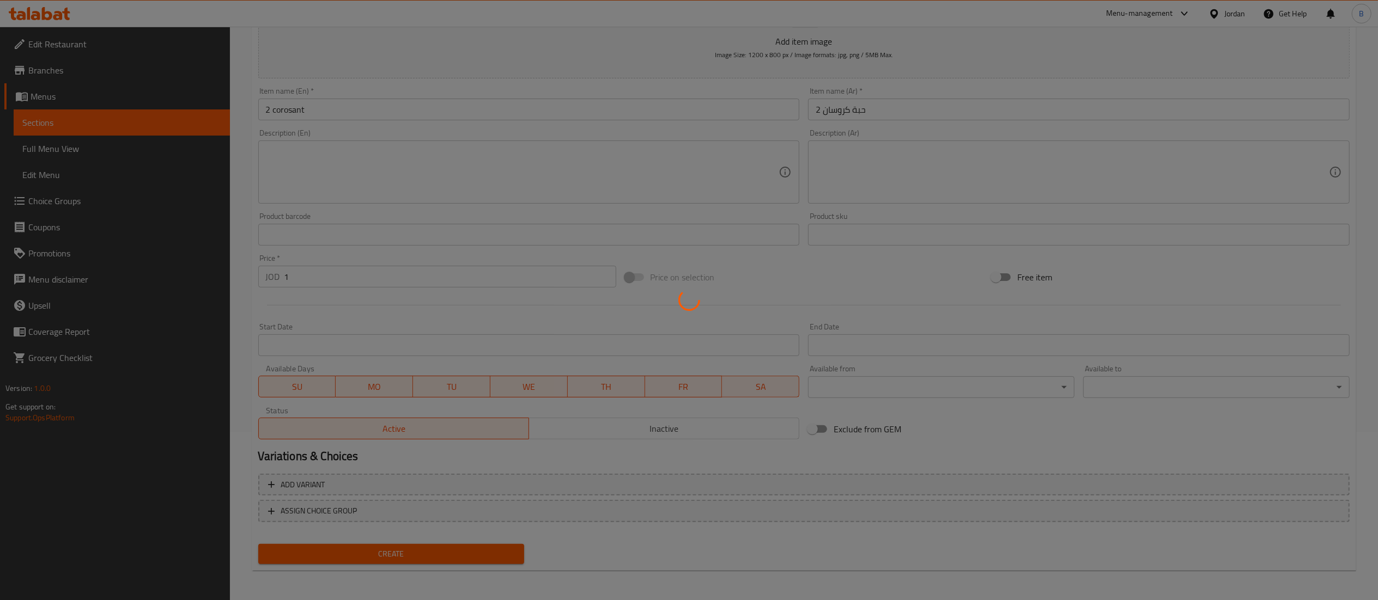
type input "0"
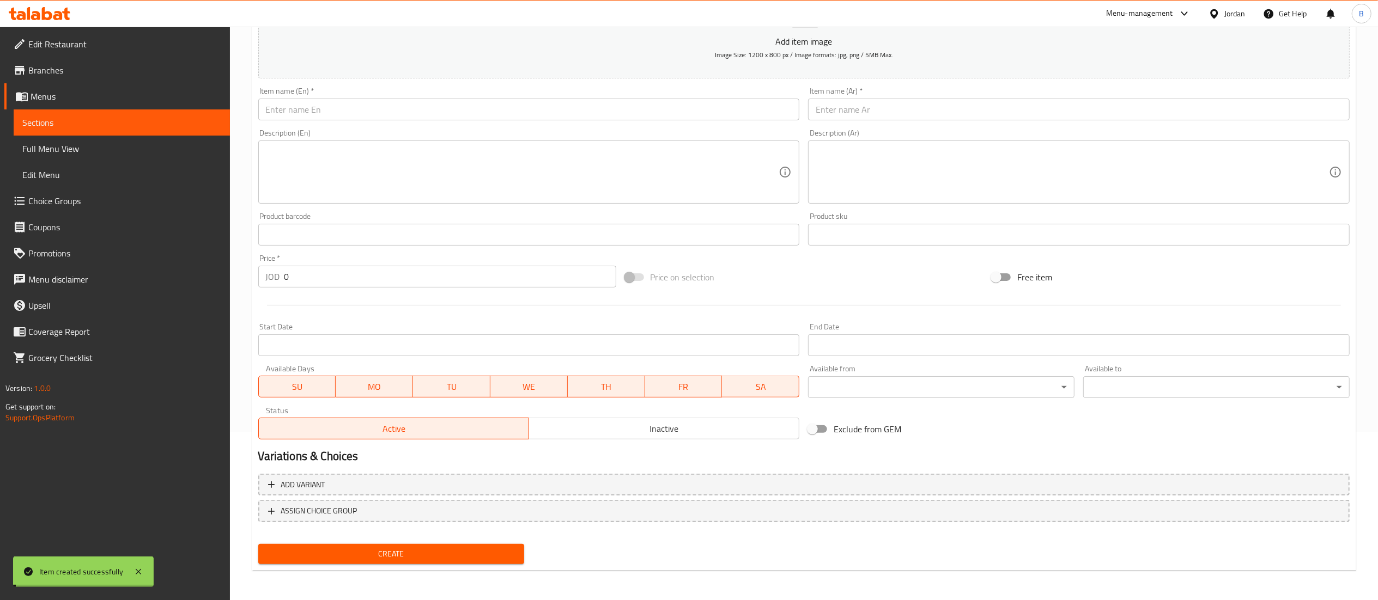
click at [89, 200] on span "Choice Groups" at bounding box center [124, 200] width 193 height 13
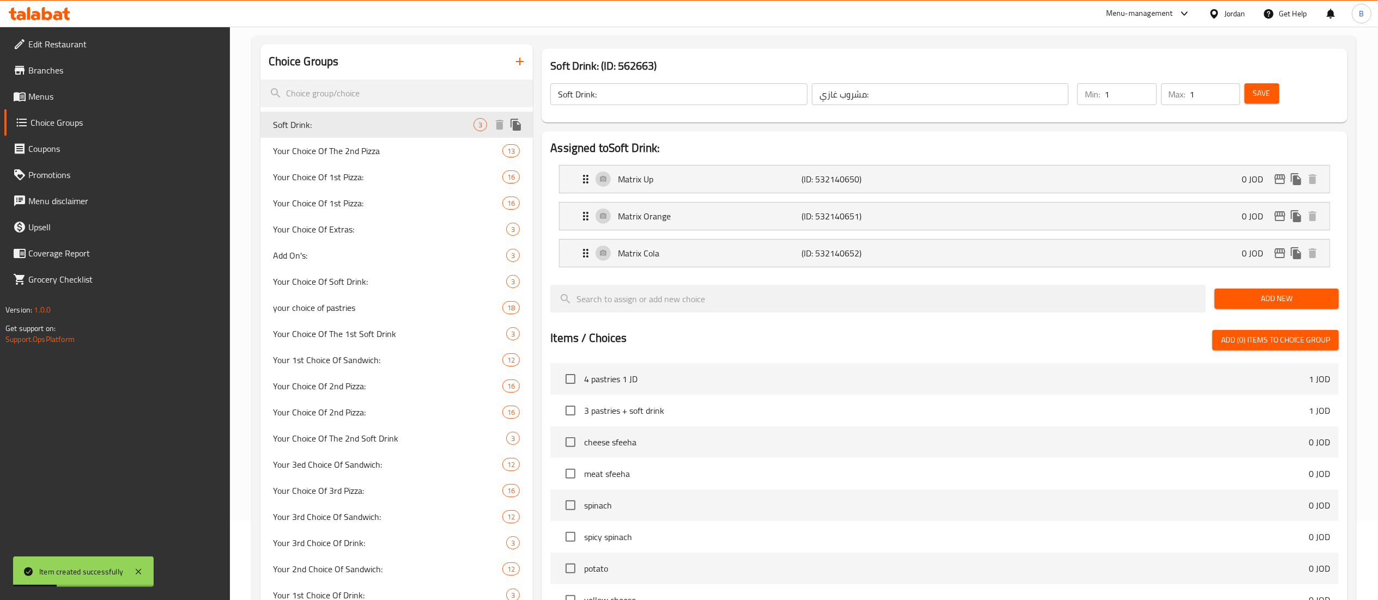
scroll to position [46, 0]
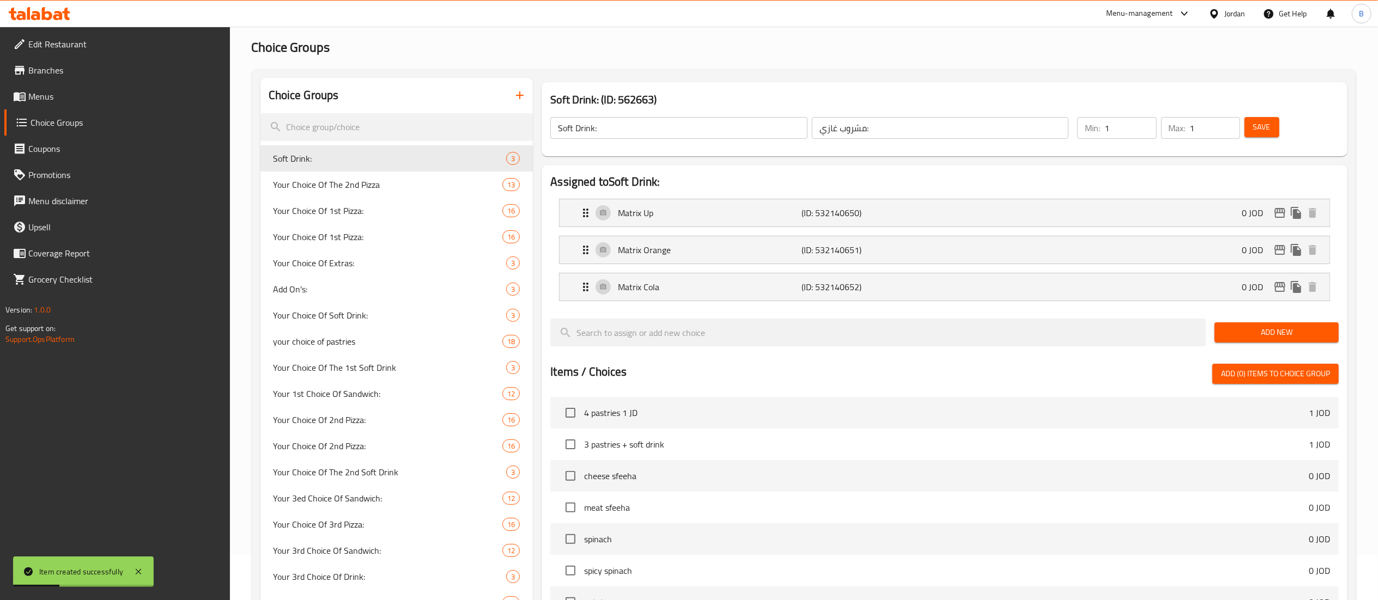
click at [523, 100] on icon "button" at bounding box center [519, 95] width 13 height 13
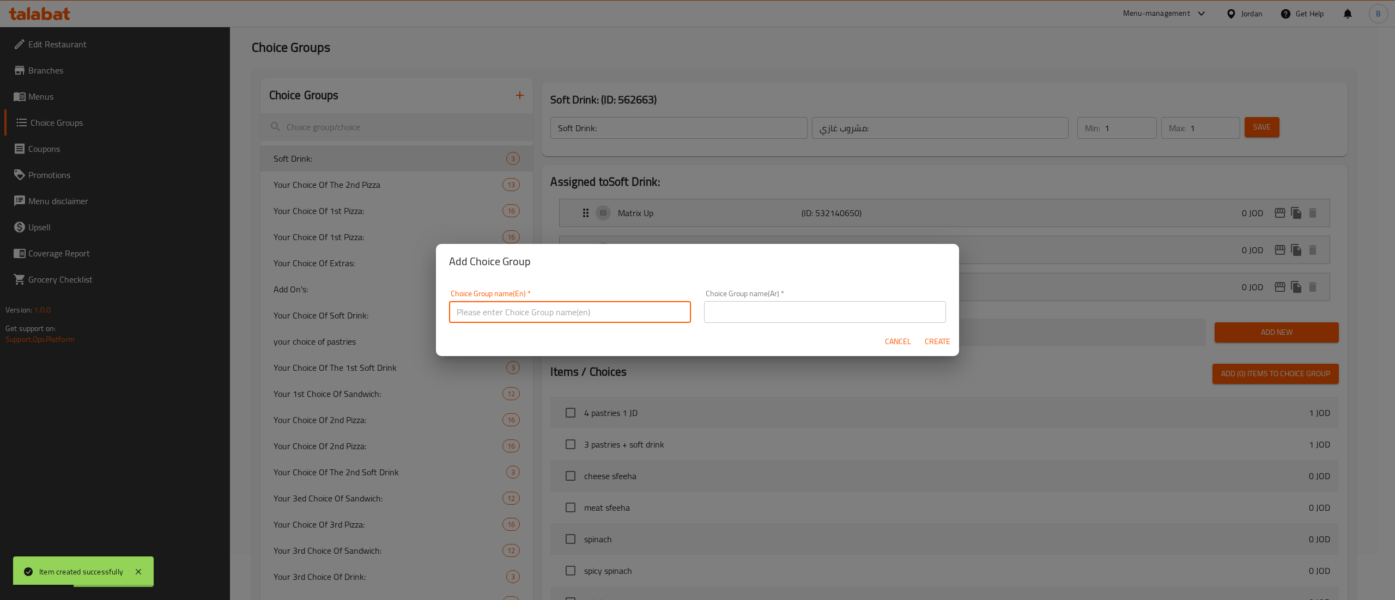
click at [513, 307] on input "text" at bounding box center [570, 312] width 242 height 22
type input "غ"
type input "your choice of corosant"
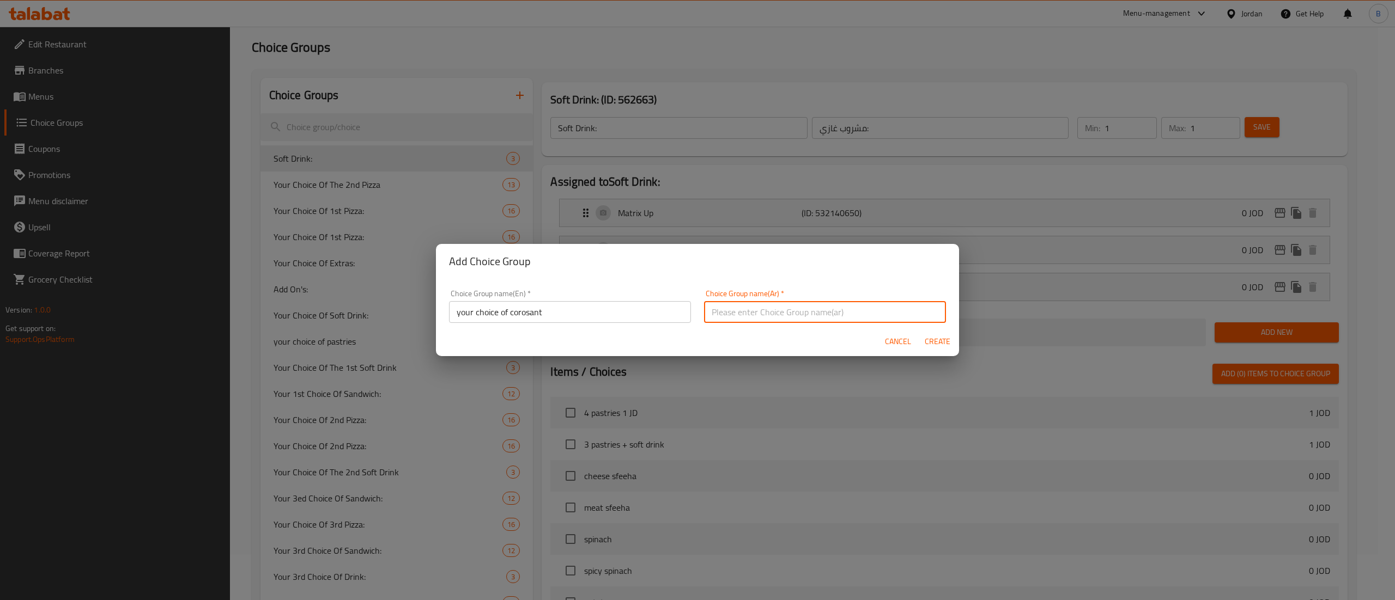
click at [728, 315] on input "text" at bounding box center [825, 312] width 242 height 22
type input "اختيارك للكروسانت"
click at [691, 339] on div "Cancel Create" at bounding box center [697, 341] width 523 height 29
click at [944, 343] on span "Create" at bounding box center [937, 342] width 26 height 14
type input "your choice of corosant"
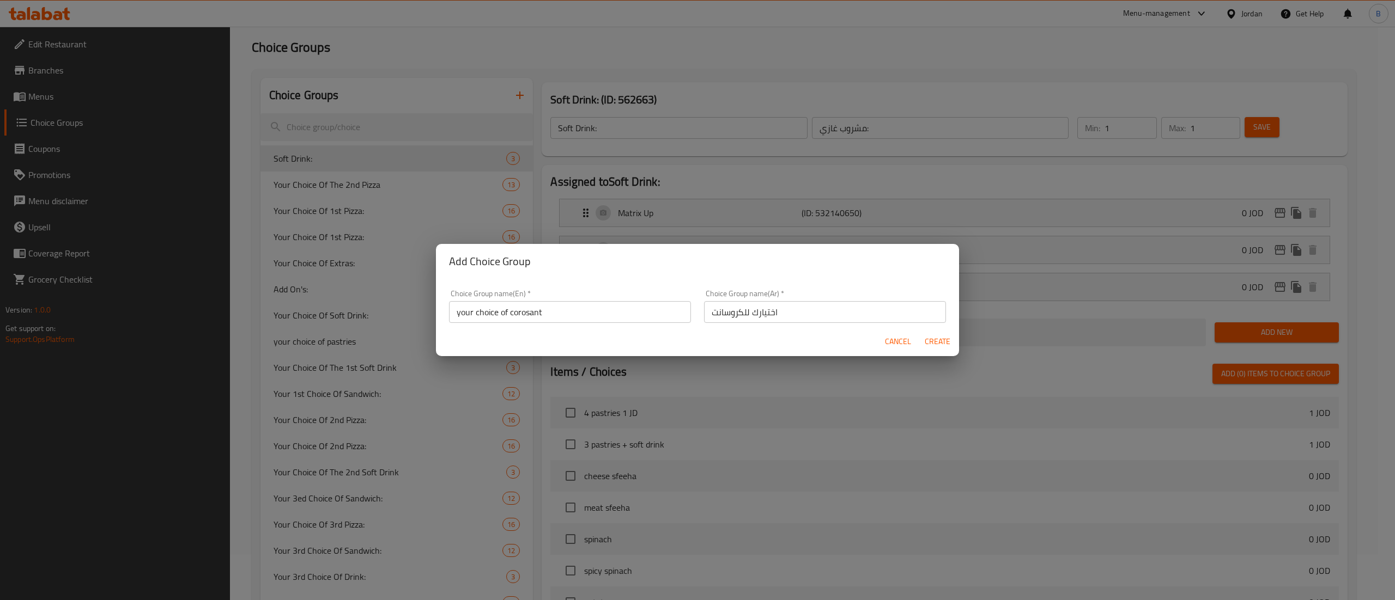
type input "اختيارك للكروسانت"
type input "0"
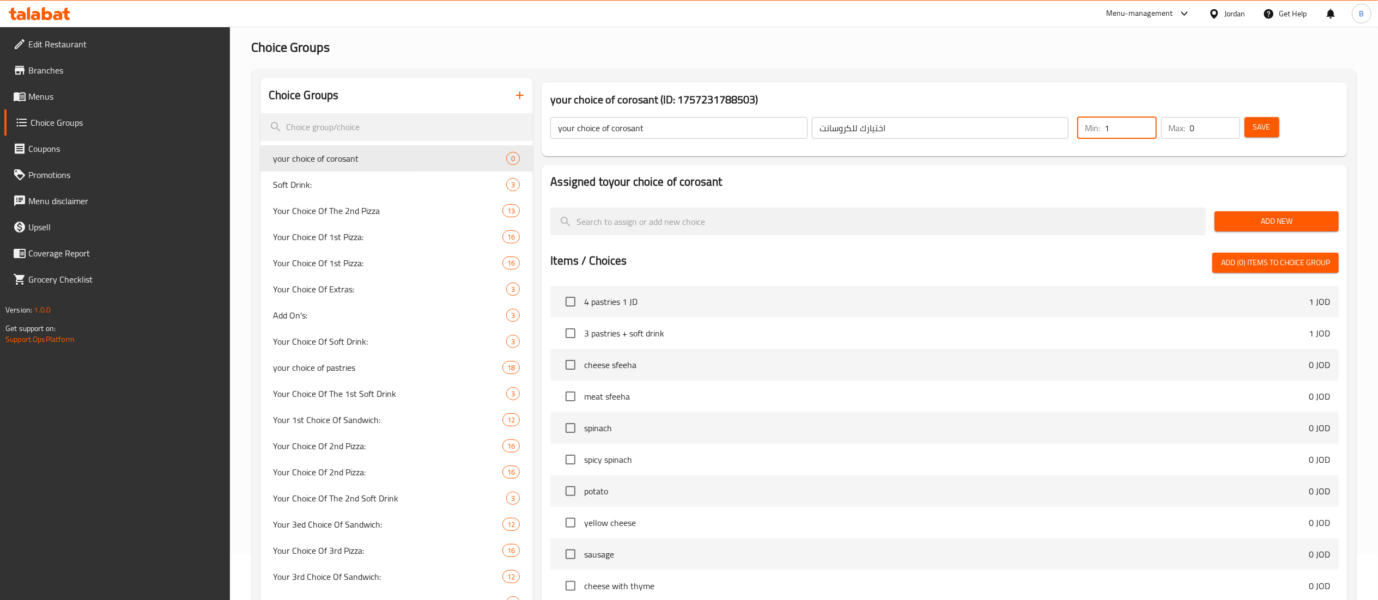
type input "1"
click at [1147, 121] on input "1" at bounding box center [1130, 128] width 52 height 22
click at [1230, 121] on input "1" at bounding box center [1215, 128] width 50 height 22
type input "2"
click at [1230, 121] on input "2" at bounding box center [1215, 128] width 50 height 22
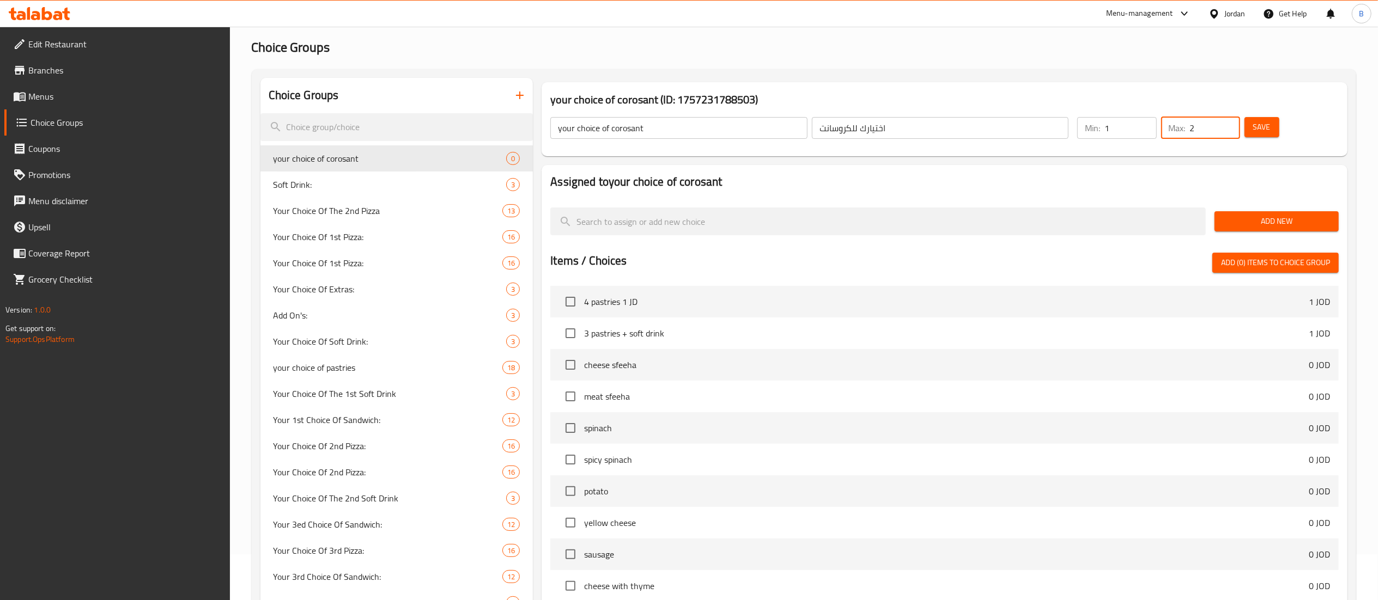
click at [1263, 121] on span "Save" at bounding box center [1261, 127] width 17 height 14
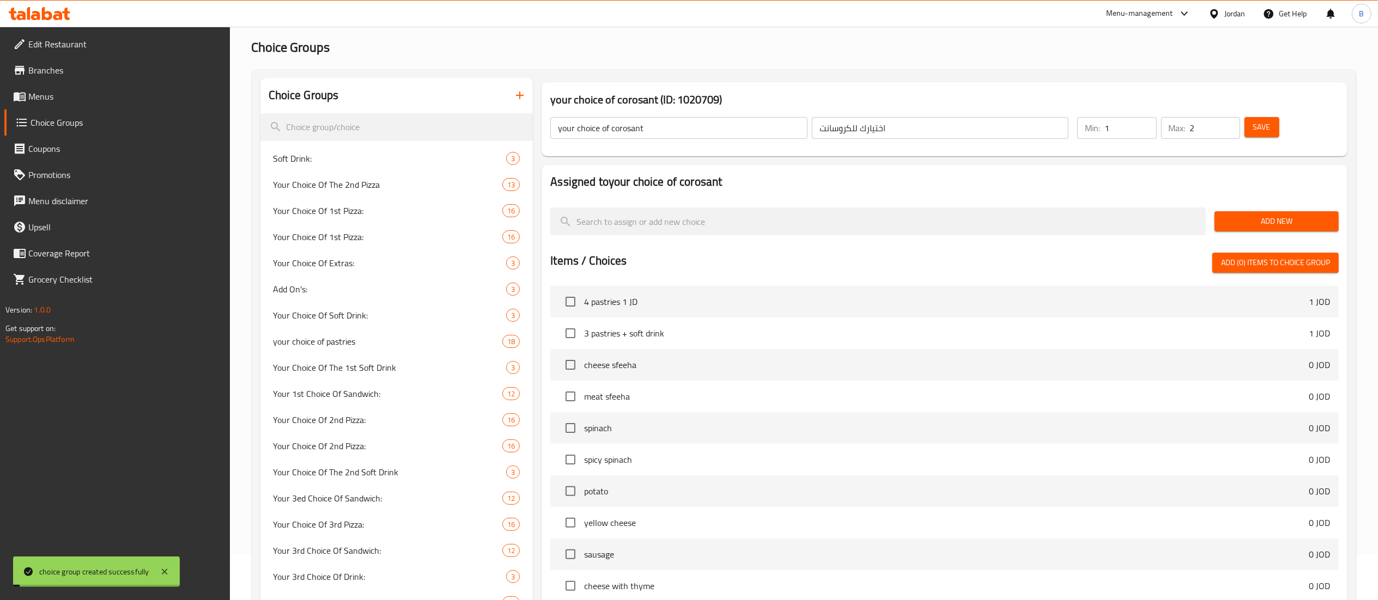
click at [1287, 224] on span "Add New" at bounding box center [1276, 222] width 107 height 14
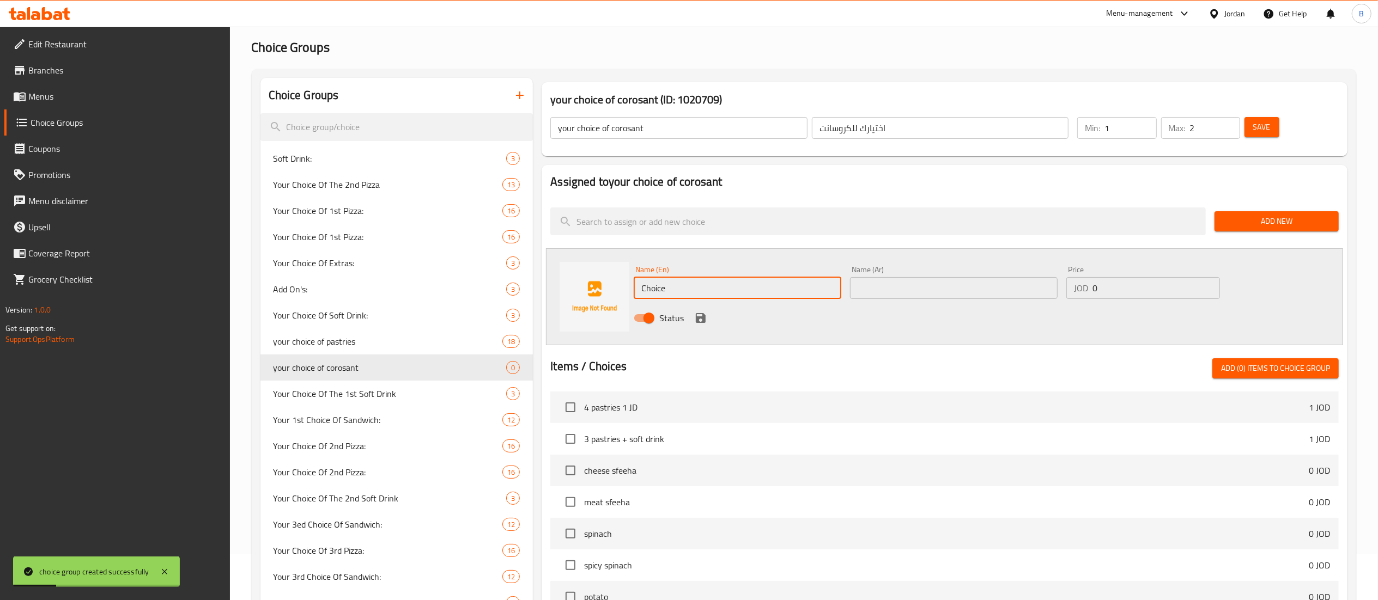
drag, startPoint x: 715, startPoint y: 289, endPoint x: 521, endPoint y: 265, distance: 195.5
click at [547, 265] on div "Name (En) Choice Name (En) Name (Ar) Name (Ar) Price JOD 0 Price Status" at bounding box center [944, 296] width 797 height 97
paste input "plain"
type input "plain"
click at [945, 285] on input "text" at bounding box center [954, 288] width 208 height 22
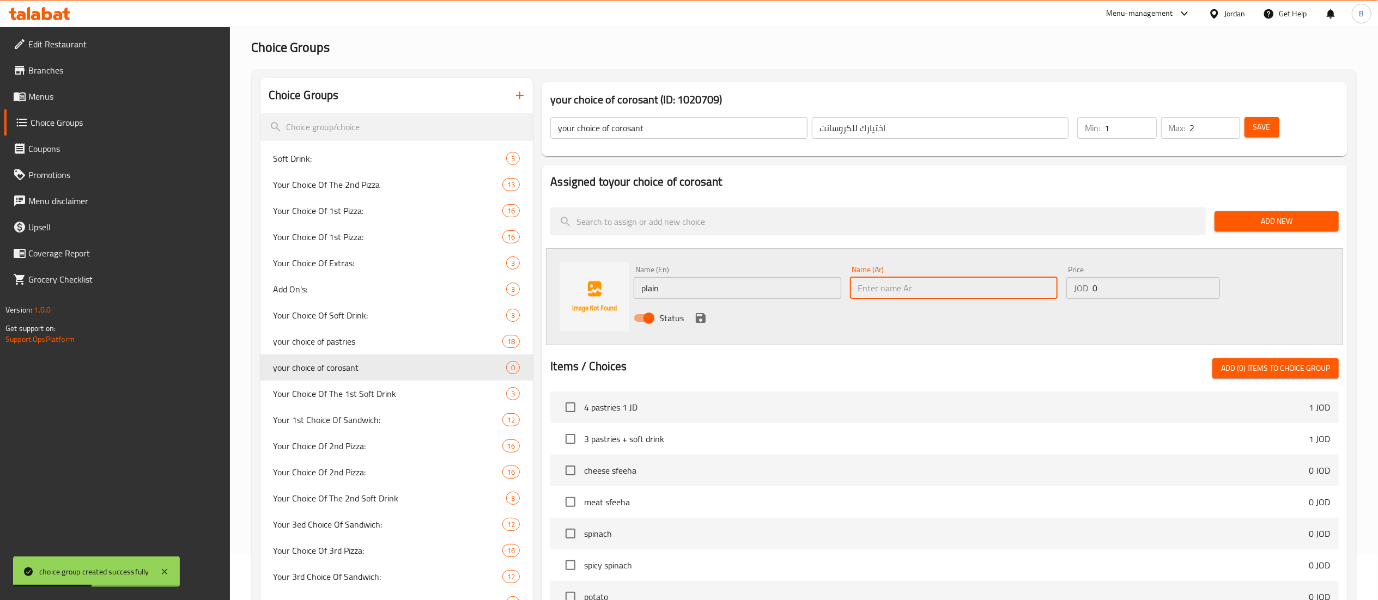
paste input "ساده"
type input "ساده"
click at [698, 323] on icon "save" at bounding box center [701, 318] width 10 height 10
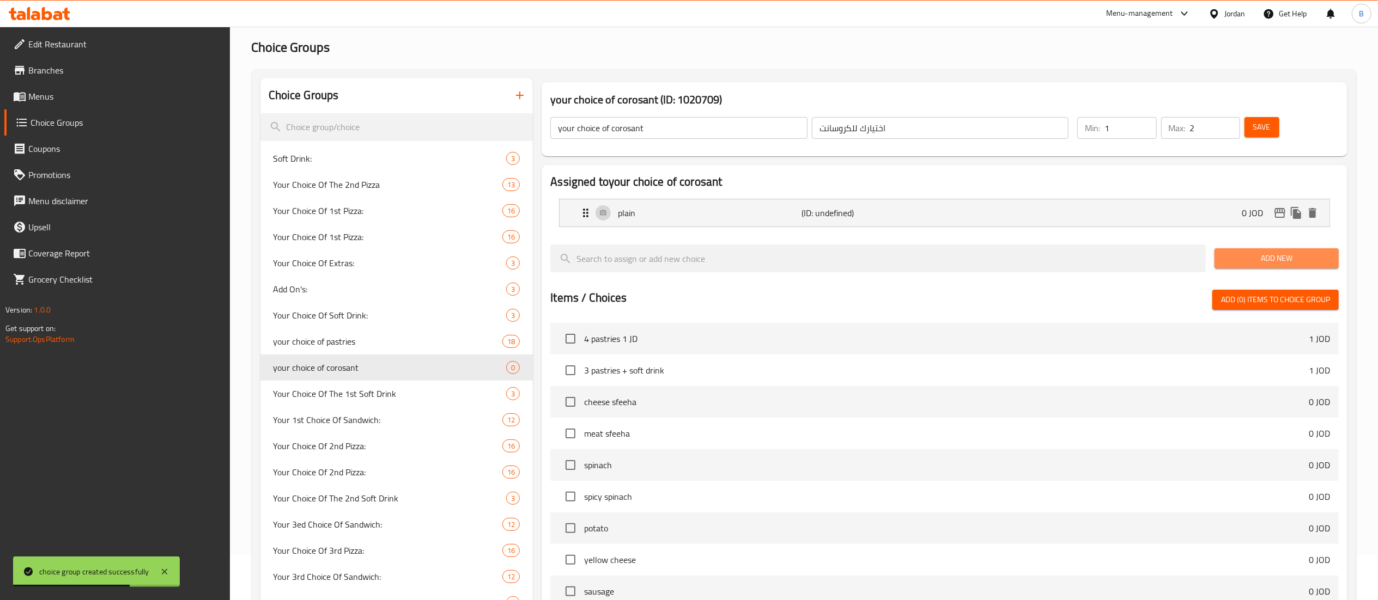
click at [1256, 256] on span "Add New" at bounding box center [1276, 259] width 107 height 14
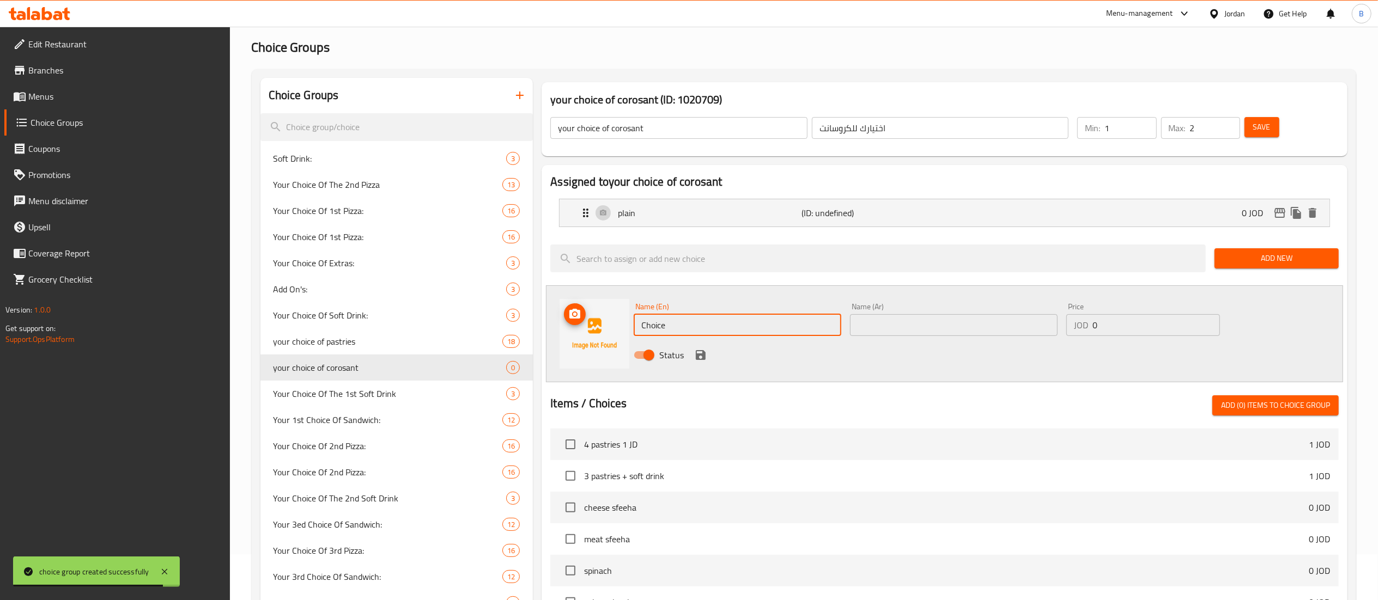
drag, startPoint x: 702, startPoint y: 329, endPoint x: 399, endPoint y: 278, distance: 307.1
click at [464, 289] on div "Choice Groups Soft Drink: 3 Your Choice Of The 2nd Pizza 13 Your Choice Of 1st …" at bounding box center [805, 476] width 1091 height 796
paste input "zaatar"
type input "zaatar"
click at [951, 333] on input "text" at bounding box center [954, 325] width 208 height 22
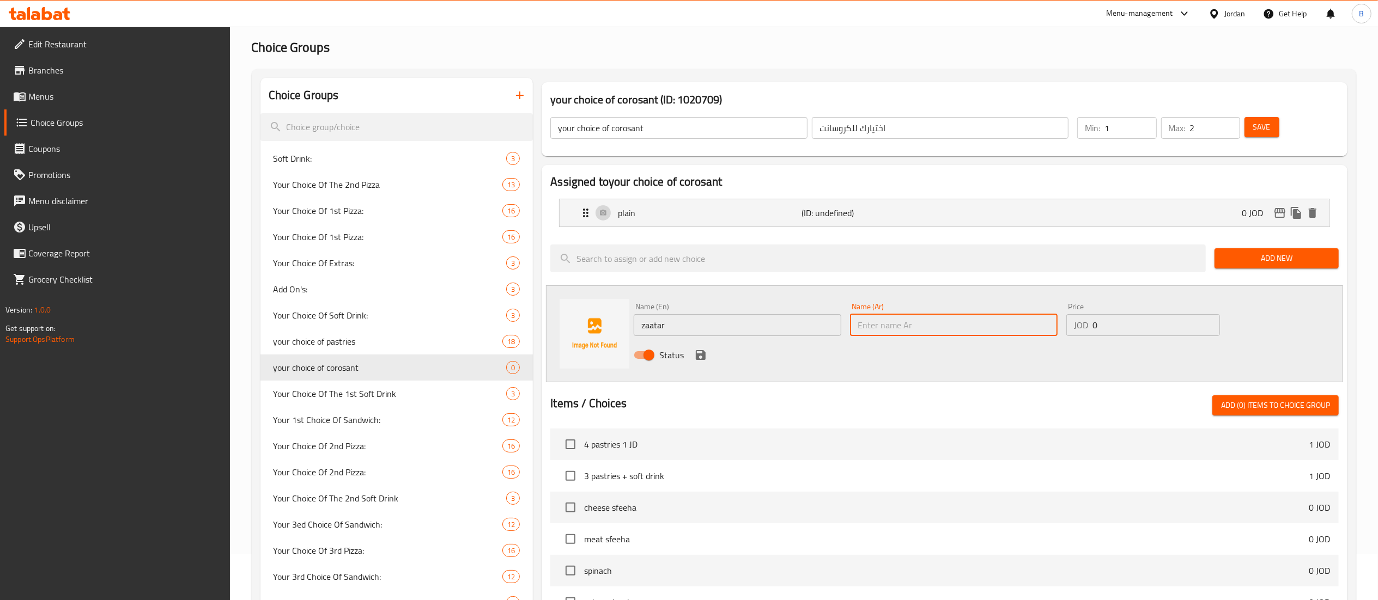
paste input "زعتر"
type input "زعتر"
drag, startPoint x: 700, startPoint y: 355, endPoint x: 972, endPoint y: 331, distance: 273.9
click at [700, 355] on icon "save" at bounding box center [701, 355] width 10 height 10
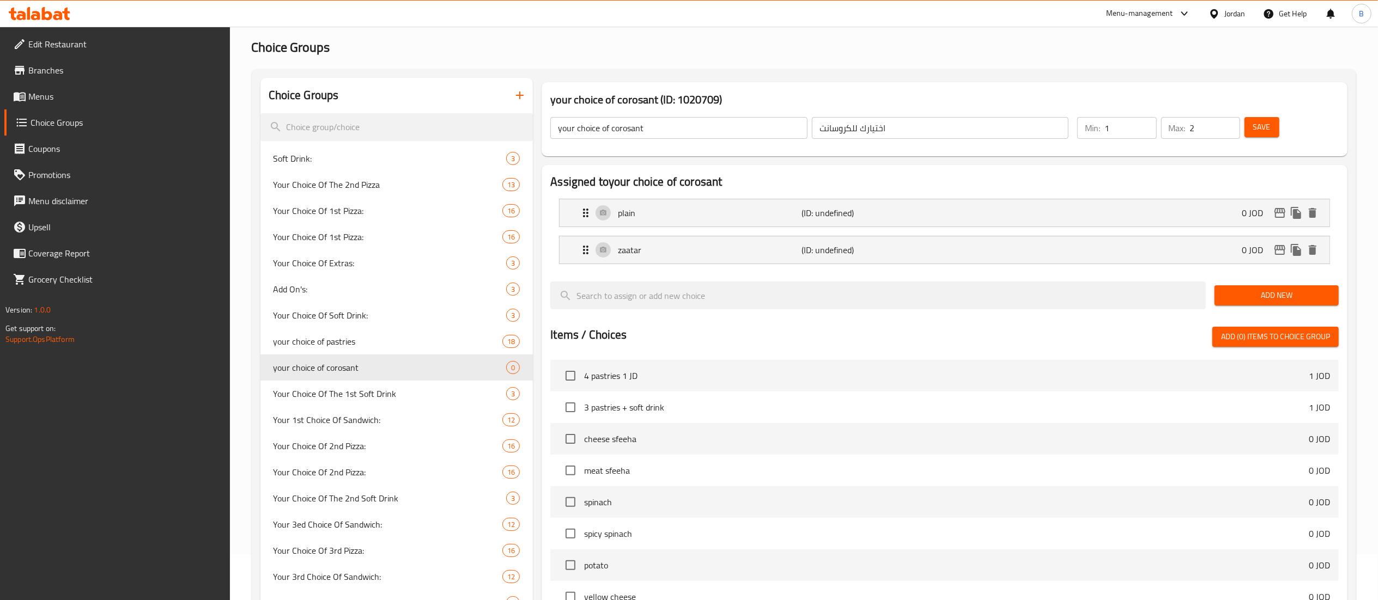
click at [1287, 300] on span "Add New" at bounding box center [1276, 296] width 107 height 14
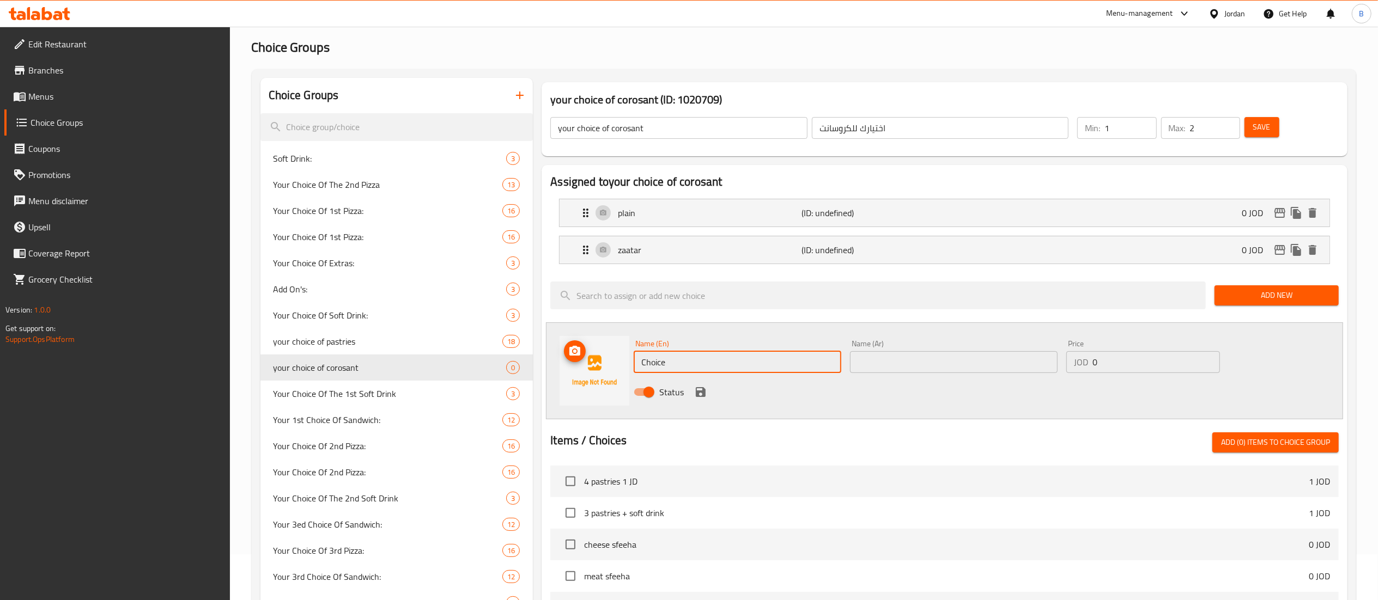
drag, startPoint x: 747, startPoint y: 363, endPoint x: 417, endPoint y: 357, distance: 330.2
click at [490, 361] on div "Choice Groups Soft Drink: 3 Your Choice Of The 2nd Pizza 13 Your Choice Of 1st …" at bounding box center [805, 494] width 1091 height 833
paste input "chees"
type input "cheese"
click at [917, 359] on input "text" at bounding box center [954, 362] width 208 height 22
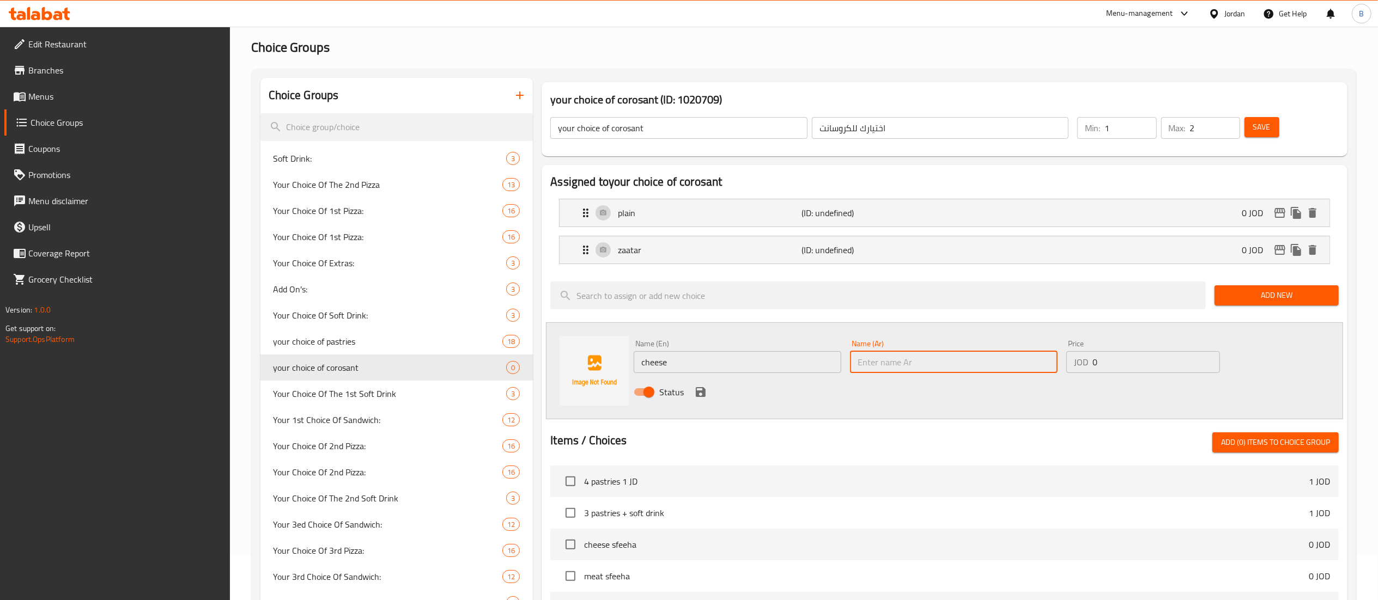
paste input "جبنة"
type input "جبنة"
click at [702, 397] on icon "save" at bounding box center [701, 392] width 10 height 10
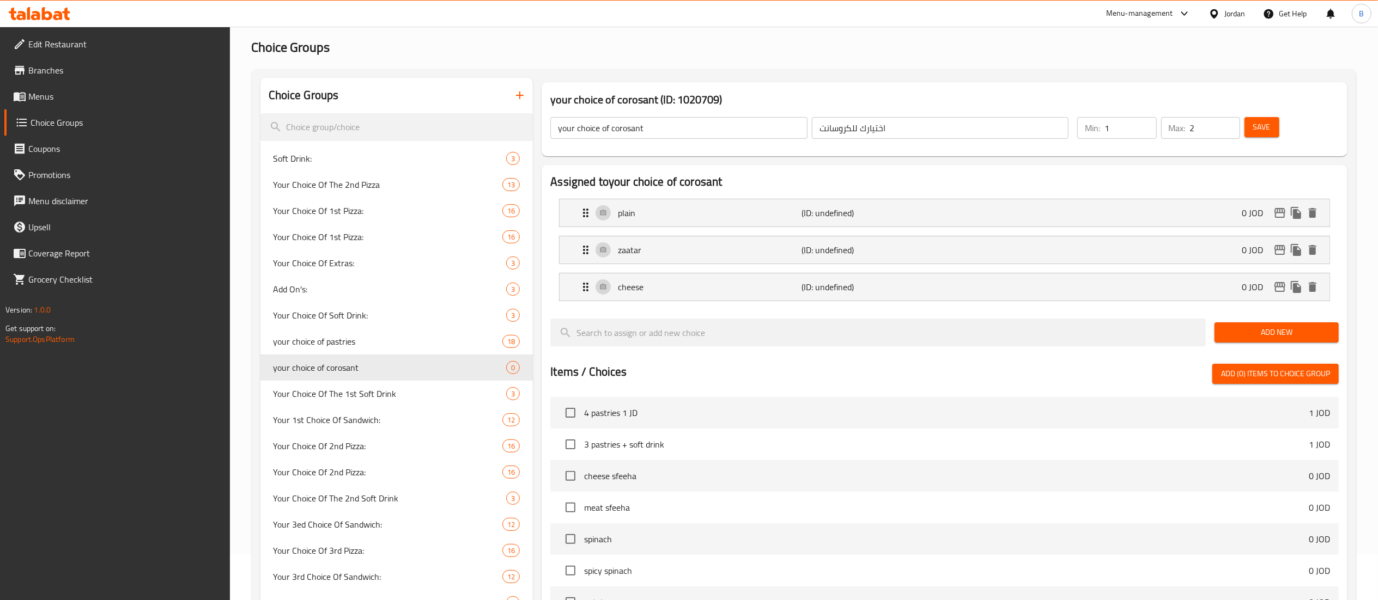
click at [1241, 339] on span "Add New" at bounding box center [1276, 333] width 107 height 14
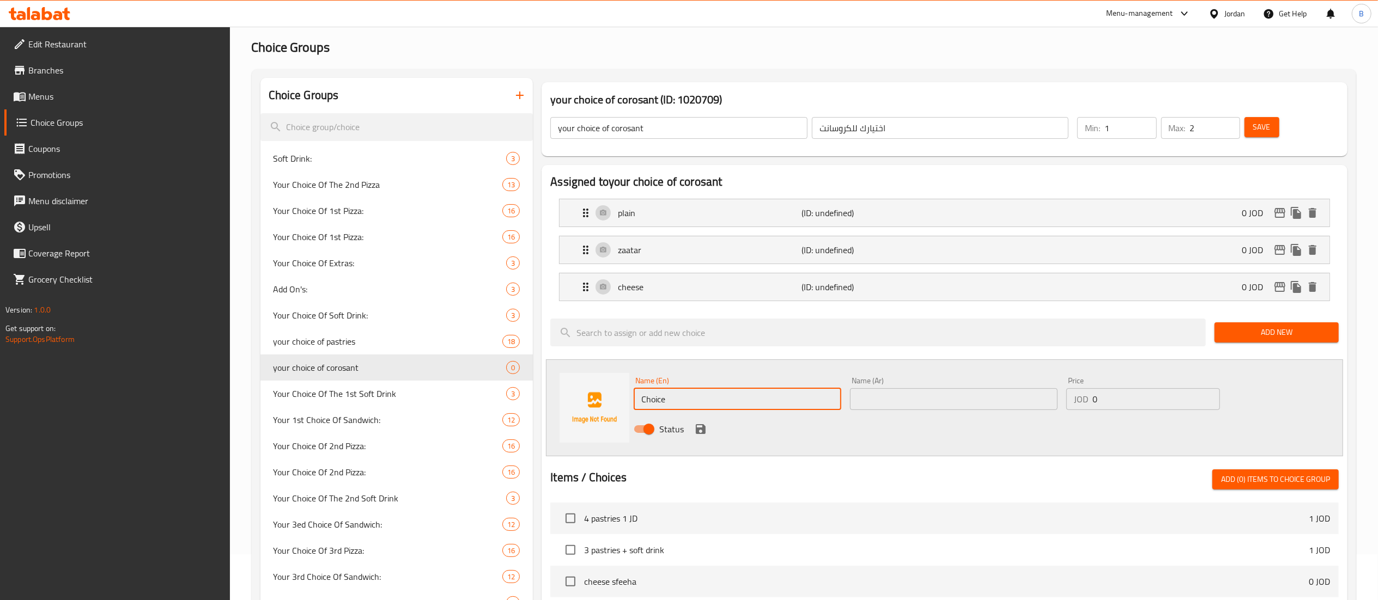
click at [506, 413] on div "Choice Groups Soft Drink: 3 Your Choice Of The 2nd Pizza 13 Your Choice Of 1st …" at bounding box center [805, 513] width 1091 height 870
paste input "halloumi"
type input "halloumi"
click at [929, 410] on input "text" at bounding box center [954, 399] width 208 height 22
paste input "حلوم"
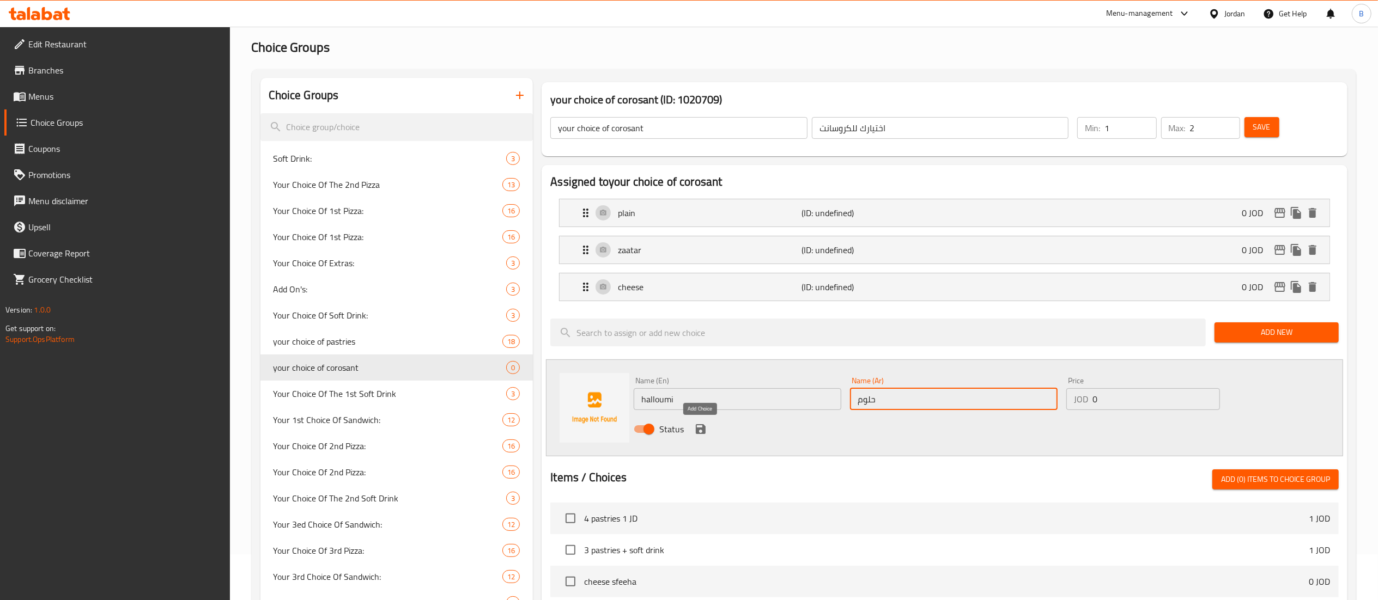
type input "حلوم"
drag, startPoint x: 696, startPoint y: 433, endPoint x: 937, endPoint y: 451, distance: 241.4
click at [696, 433] on icon "save" at bounding box center [701, 429] width 10 height 10
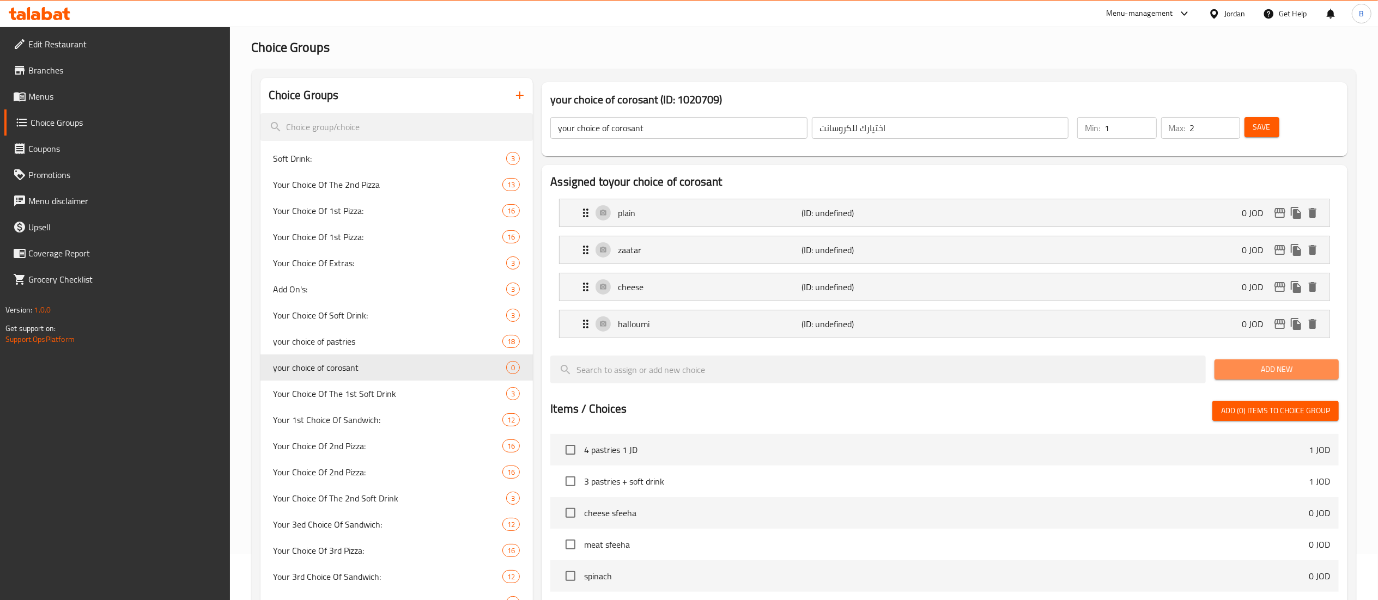
click at [1248, 370] on span "Add New" at bounding box center [1276, 370] width 107 height 14
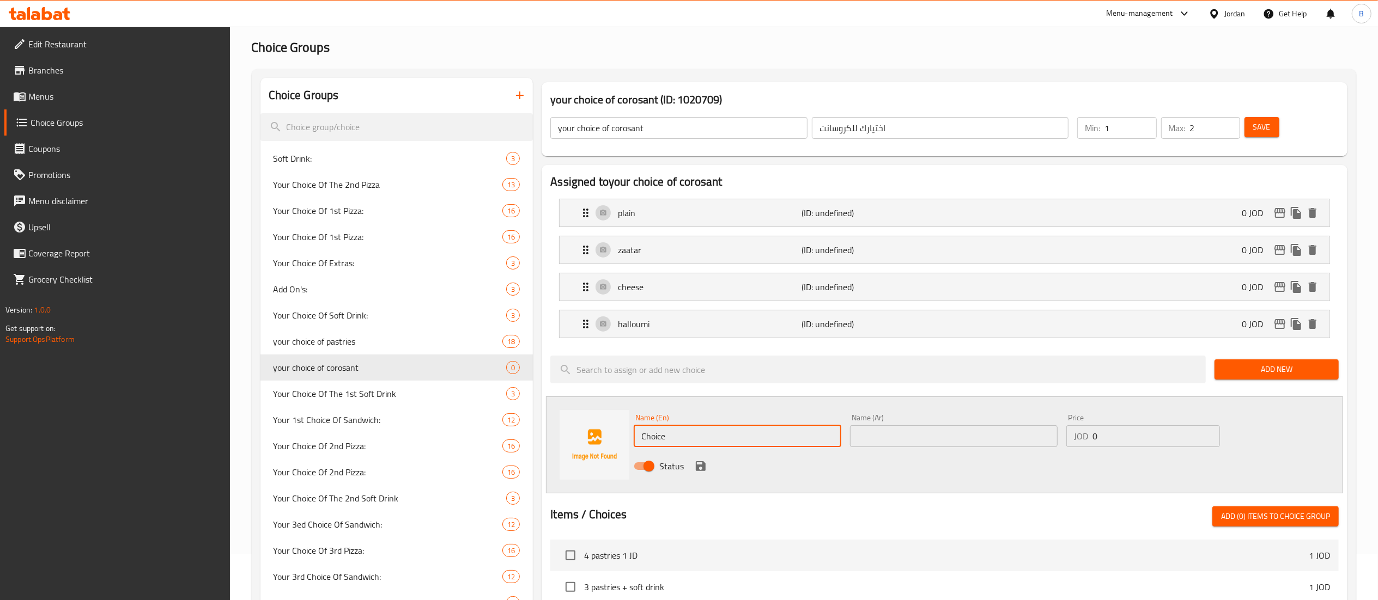
drag, startPoint x: 713, startPoint y: 426, endPoint x: 620, endPoint y: 459, distance: 98.9
click at [625, 455] on div "Name (En) Choice Name (En) Name (Ar) Name (Ar) Price JOD 0 Price Status" at bounding box center [944, 445] width 797 height 97
paste input "chocolat"
type input "chocolate"
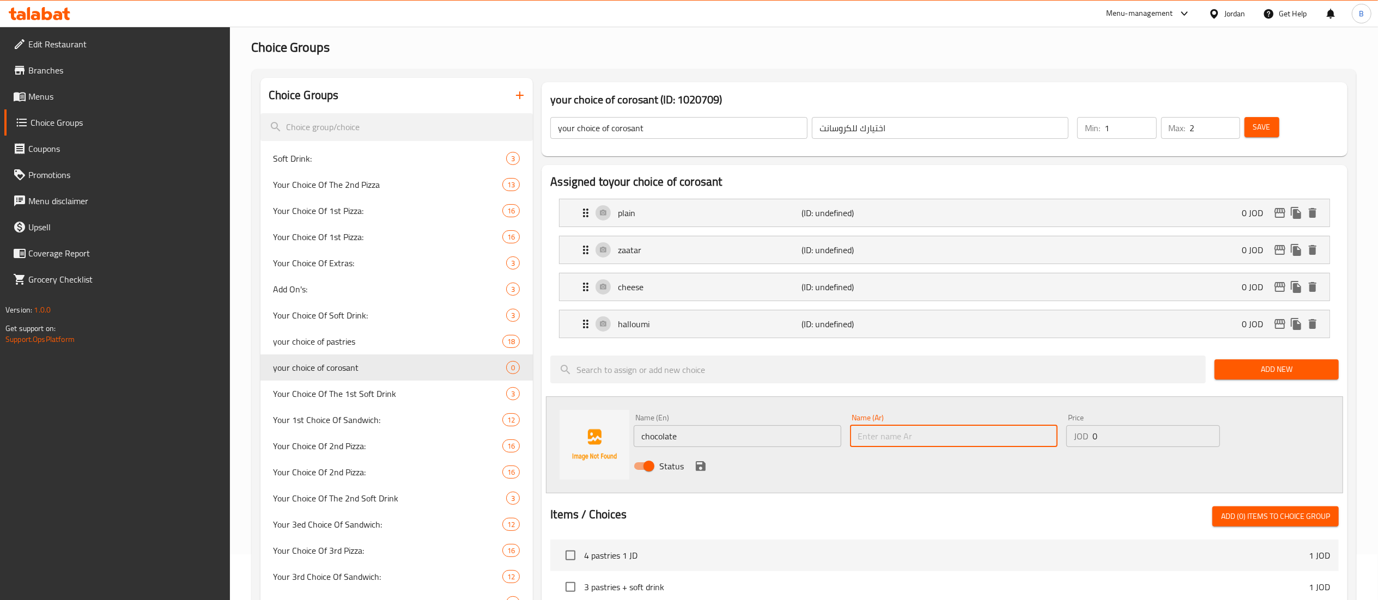
drag, startPoint x: 945, startPoint y: 437, endPoint x: 936, endPoint y: 441, distance: 9.5
click at [945, 437] on input "text" at bounding box center [954, 436] width 208 height 22
paste input "شكولاته"
type input "شكولاته"
drag, startPoint x: 696, startPoint y: 470, endPoint x: 1087, endPoint y: 461, distance: 391.8
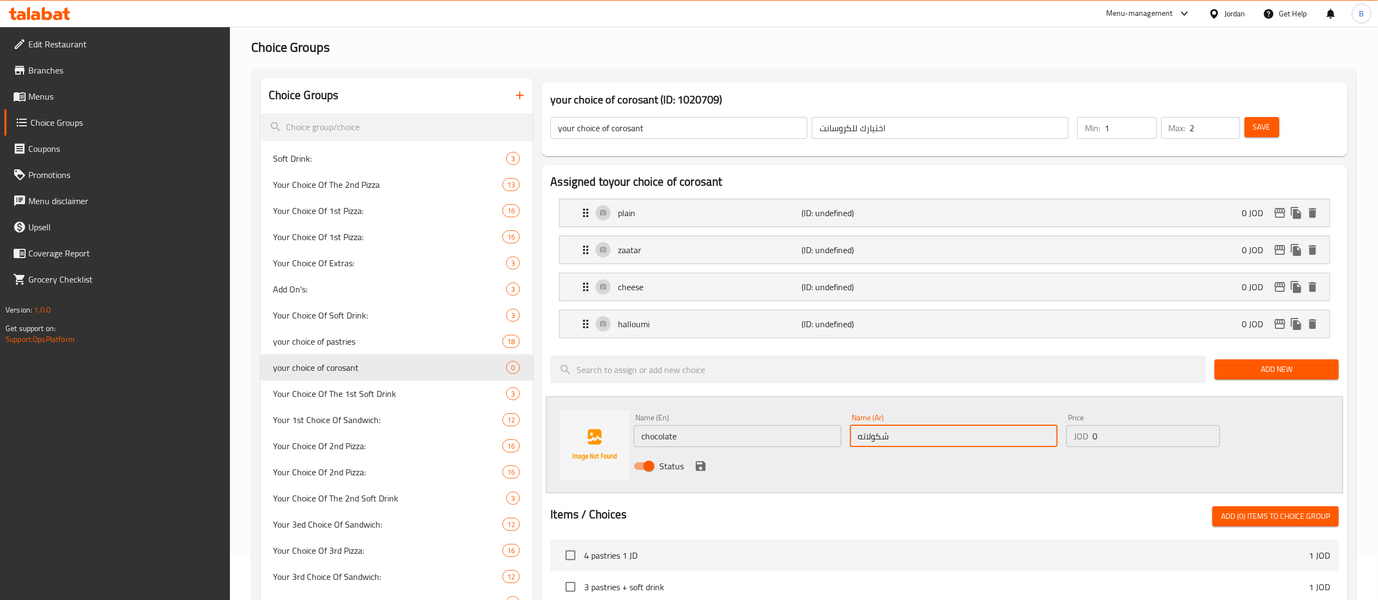
click at [696, 470] on icon "save" at bounding box center [701, 466] width 10 height 10
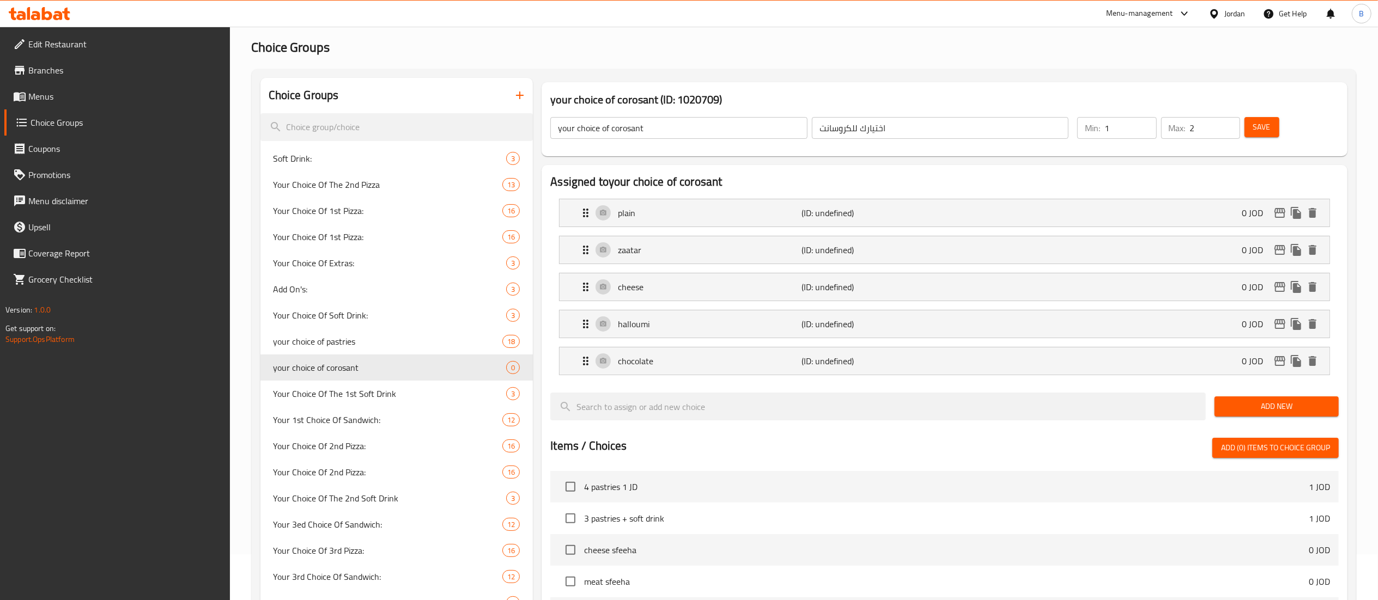
click at [1257, 403] on span "Add New" at bounding box center [1276, 407] width 107 height 14
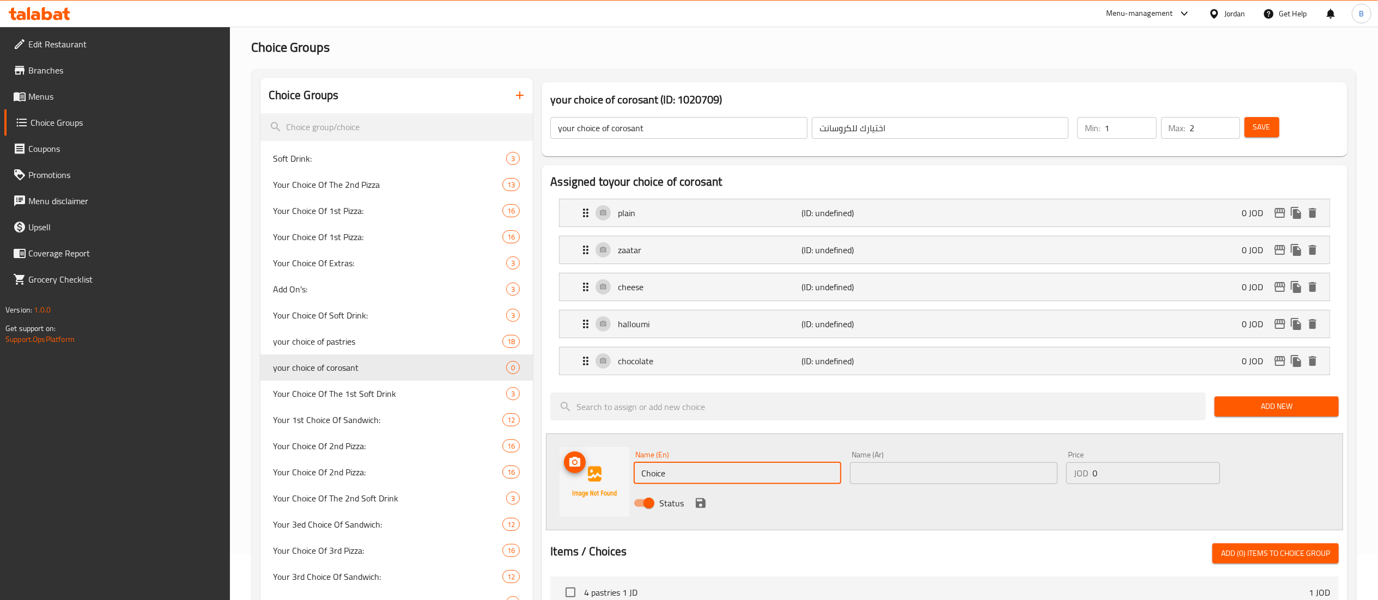
drag, startPoint x: 737, startPoint y: 479, endPoint x: 467, endPoint y: 440, distance: 272.5
click at [549, 450] on div "Name (En) Choice Name (En) Name (Ar) Name (Ar) Price JOD 0 Price Status" at bounding box center [944, 482] width 797 height 97
paste input "triangle chees"
type input "triangle cheese"
click at [920, 475] on input "text" at bounding box center [954, 474] width 208 height 22
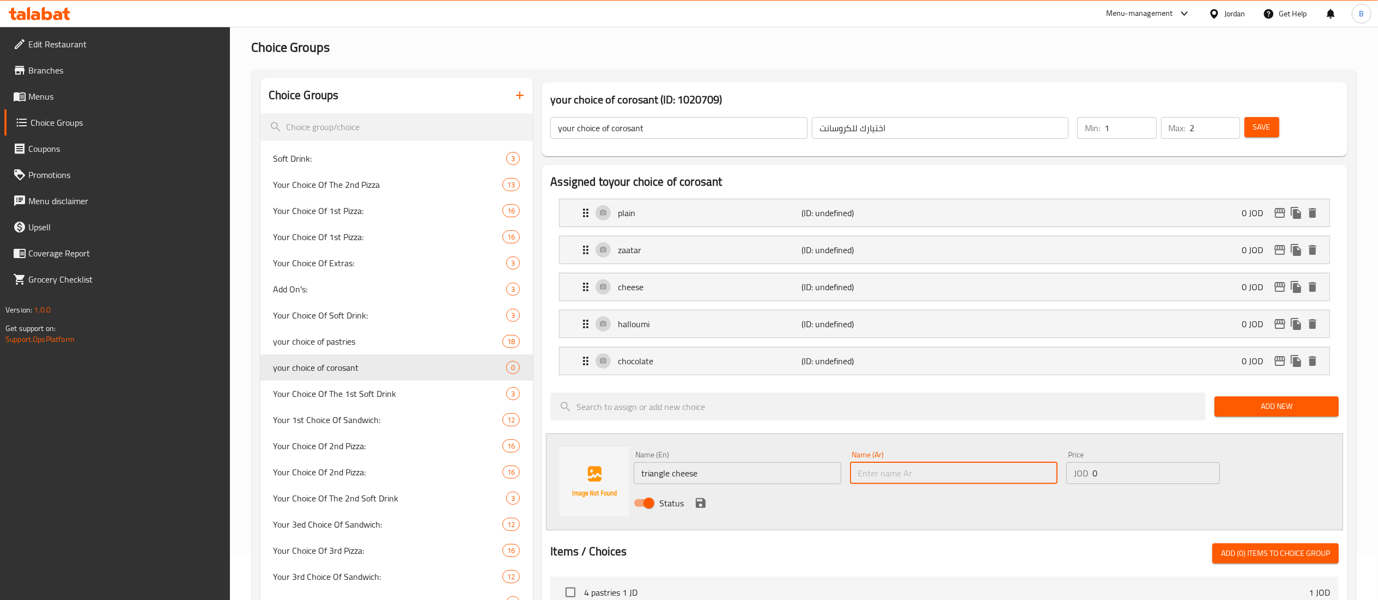
paste input "جبنة مثلثات"
type input "جبنة مثلثات"
drag, startPoint x: 704, startPoint y: 504, endPoint x: 975, endPoint y: 447, distance: 276.8
click at [704, 504] on icon "save" at bounding box center [701, 503] width 10 height 10
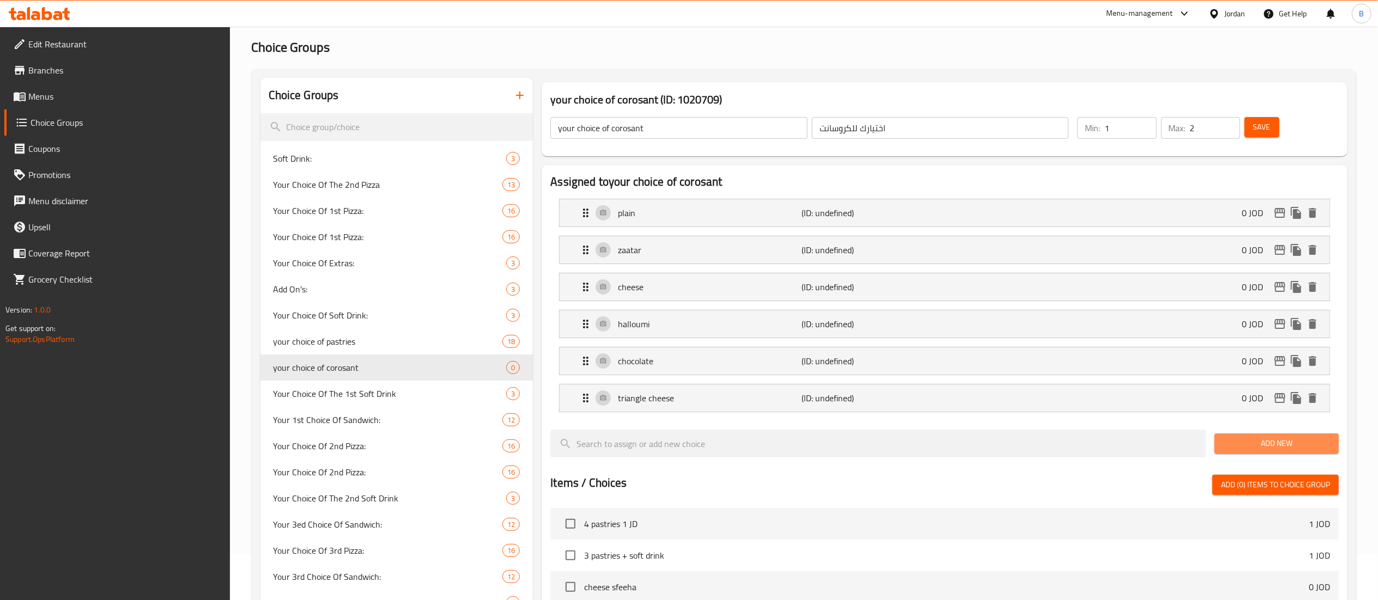
click at [1242, 451] on span "Add New" at bounding box center [1276, 444] width 107 height 14
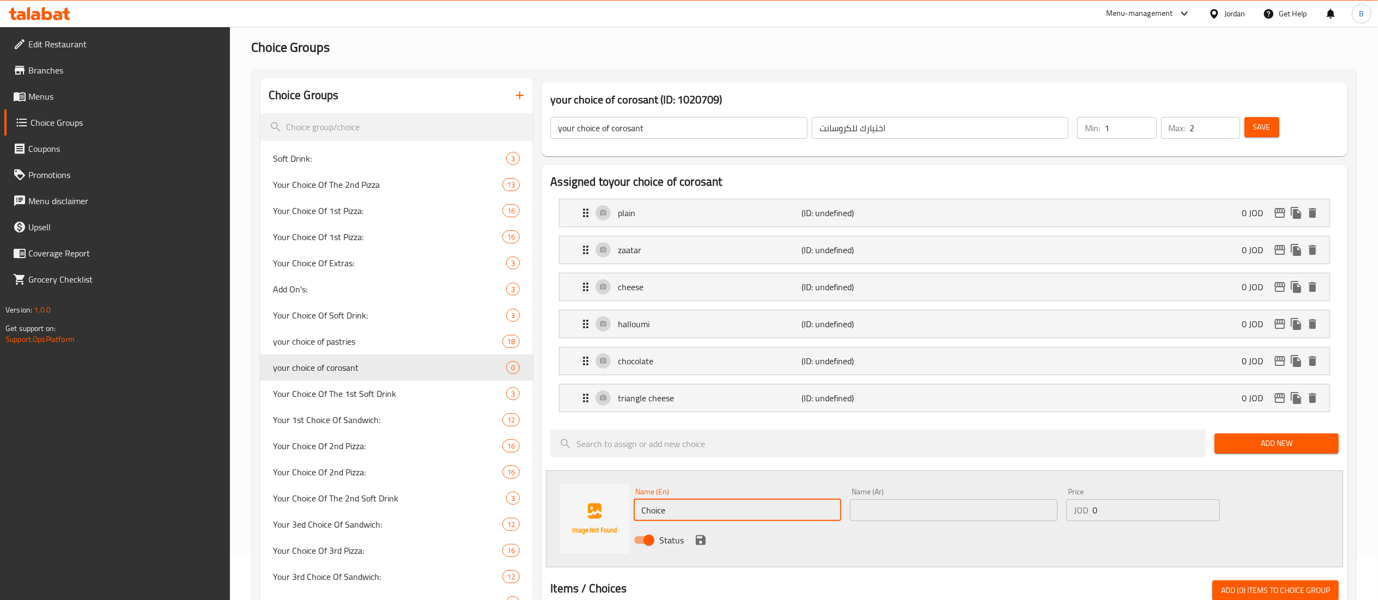
drag, startPoint x: 744, startPoint y: 512, endPoint x: 412, endPoint y: 453, distance: 337.4
click at [580, 479] on div "Name (En) Choice Name (En) Name (Ar) Name (Ar) Price JOD 0 Price Status" at bounding box center [944, 519] width 797 height 97
paste input "nutella"
type input "nutella"
click at [885, 499] on div "Name (Ar) Name (Ar)" at bounding box center [954, 504] width 208 height 33
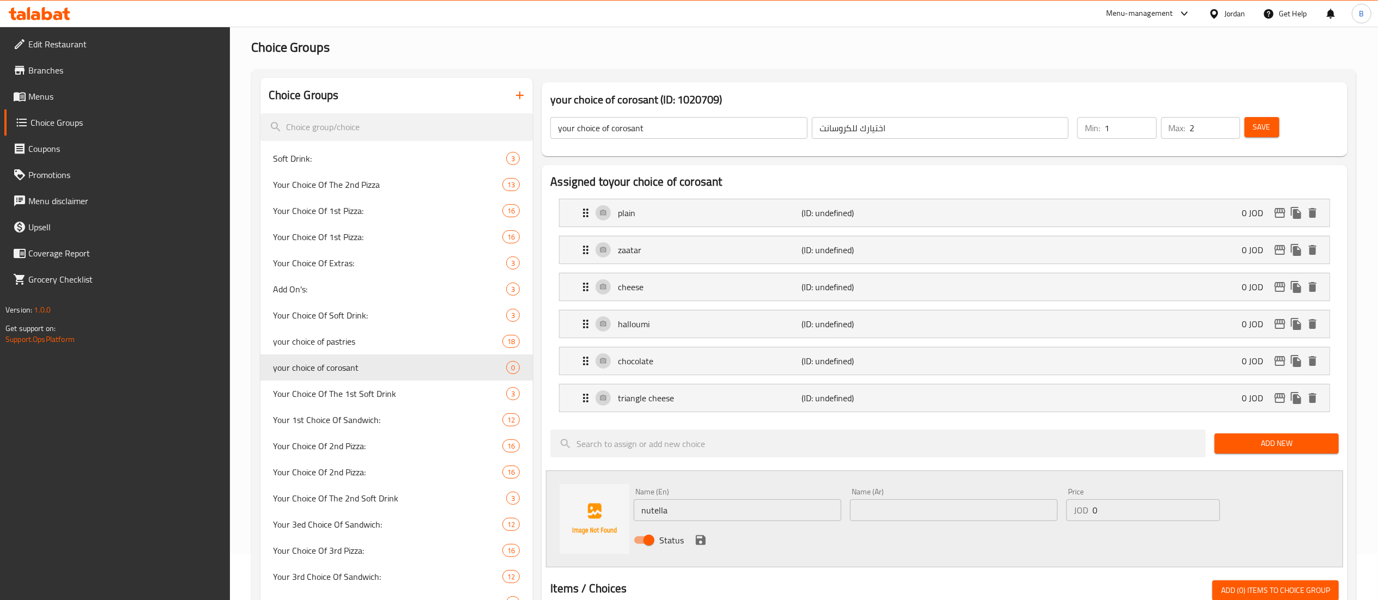
click at [897, 520] on input "text" at bounding box center [954, 511] width 208 height 22
paste input "كروسان نوتيلا"
type input "كروسان نوتيلا"
drag, startPoint x: 696, startPoint y: 544, endPoint x: 1151, endPoint y: 204, distance: 567.1
click at [697, 544] on icon "save" at bounding box center [701, 541] width 10 height 10
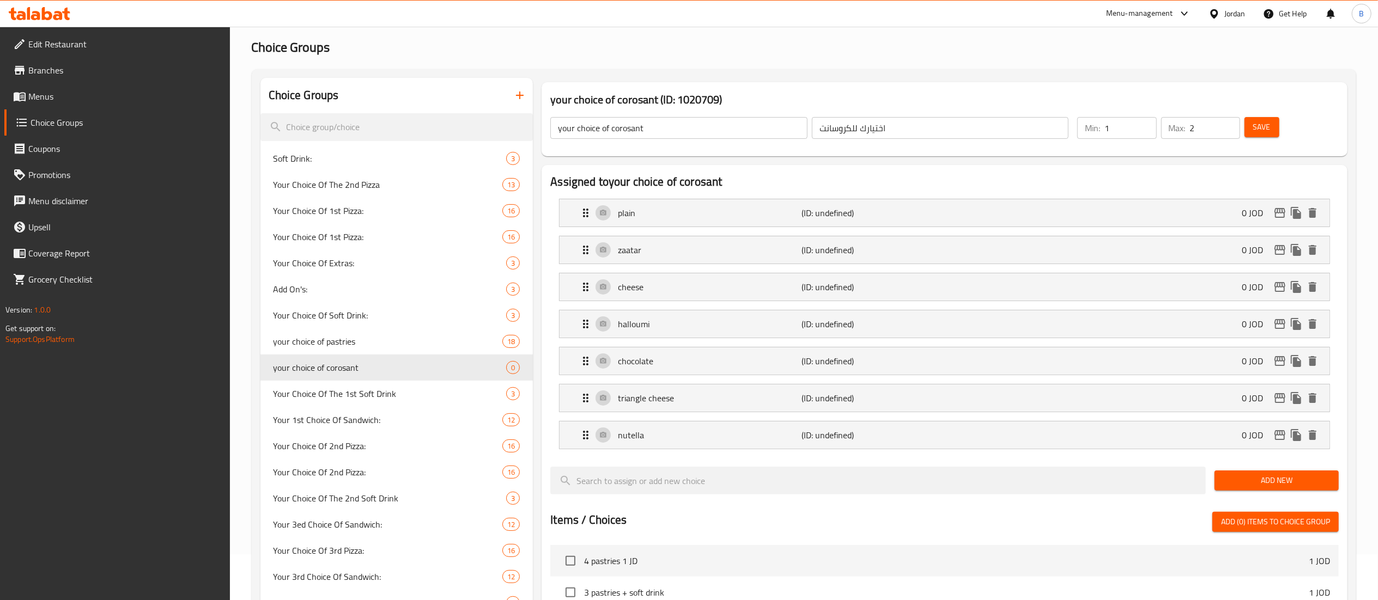
click at [1279, 141] on div "Save" at bounding box center [1285, 128] width 86 height 26
click at [1273, 137] on div "Save" at bounding box center [1285, 128] width 86 height 26
click at [1270, 136] on button "Save" at bounding box center [1261, 127] width 35 height 20
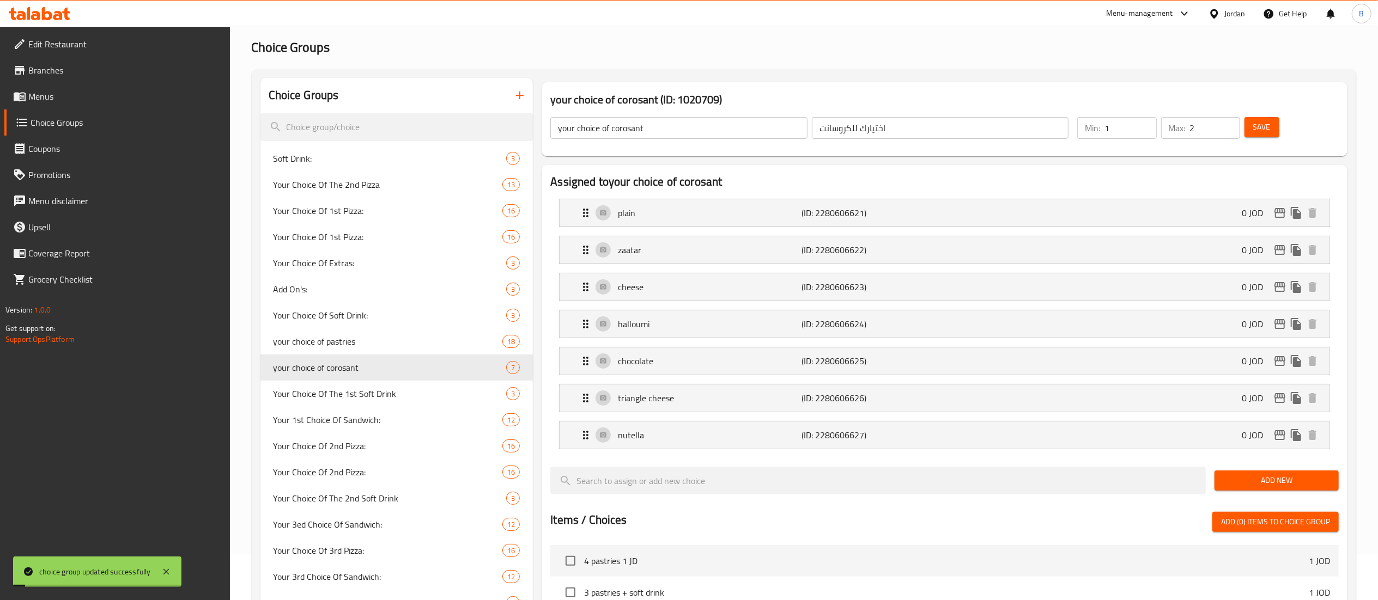
drag, startPoint x: 53, startPoint y: 98, endPoint x: 78, endPoint y: 107, distance: 26.5
click at [53, 98] on span "Menus" at bounding box center [124, 96] width 193 height 13
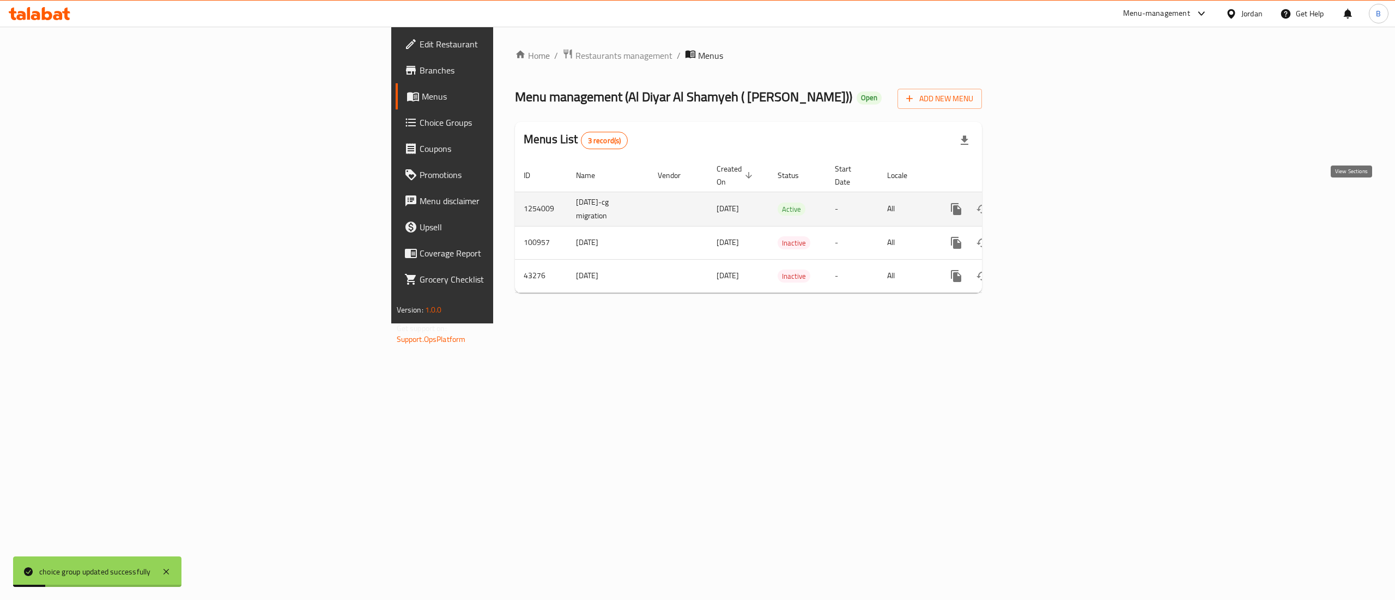
click at [1048, 200] on link "enhanced table" at bounding box center [1034, 209] width 26 height 26
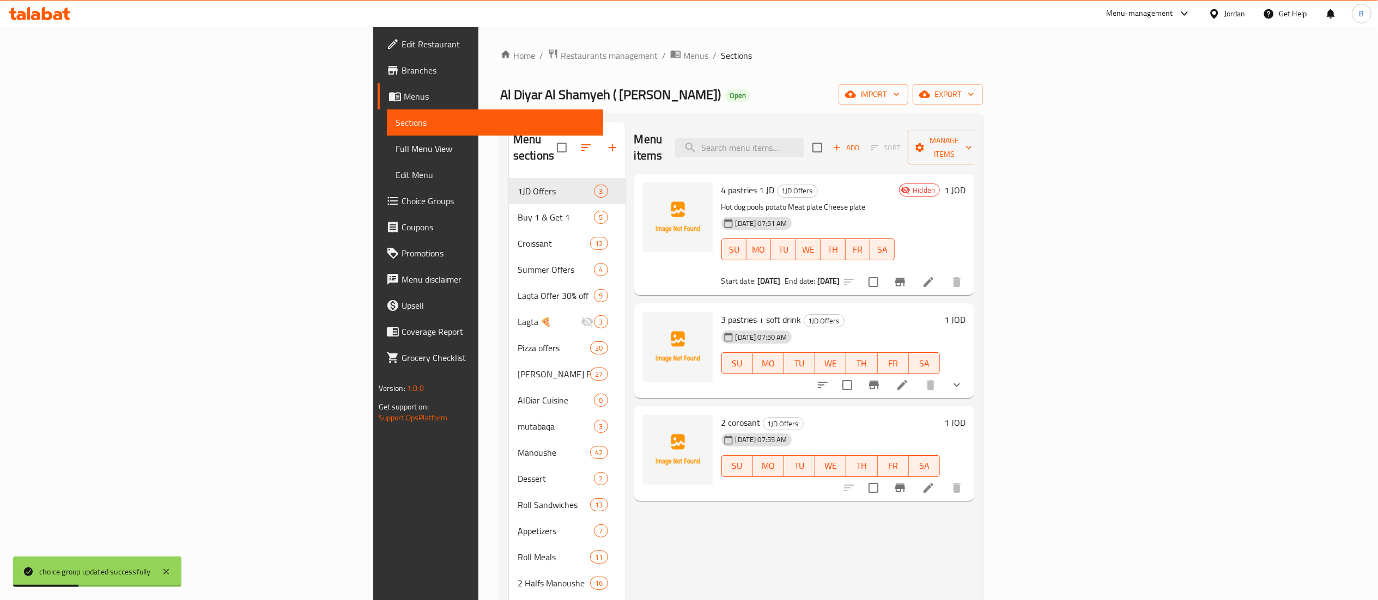
click at [944, 478] on li at bounding box center [928, 488] width 31 height 20
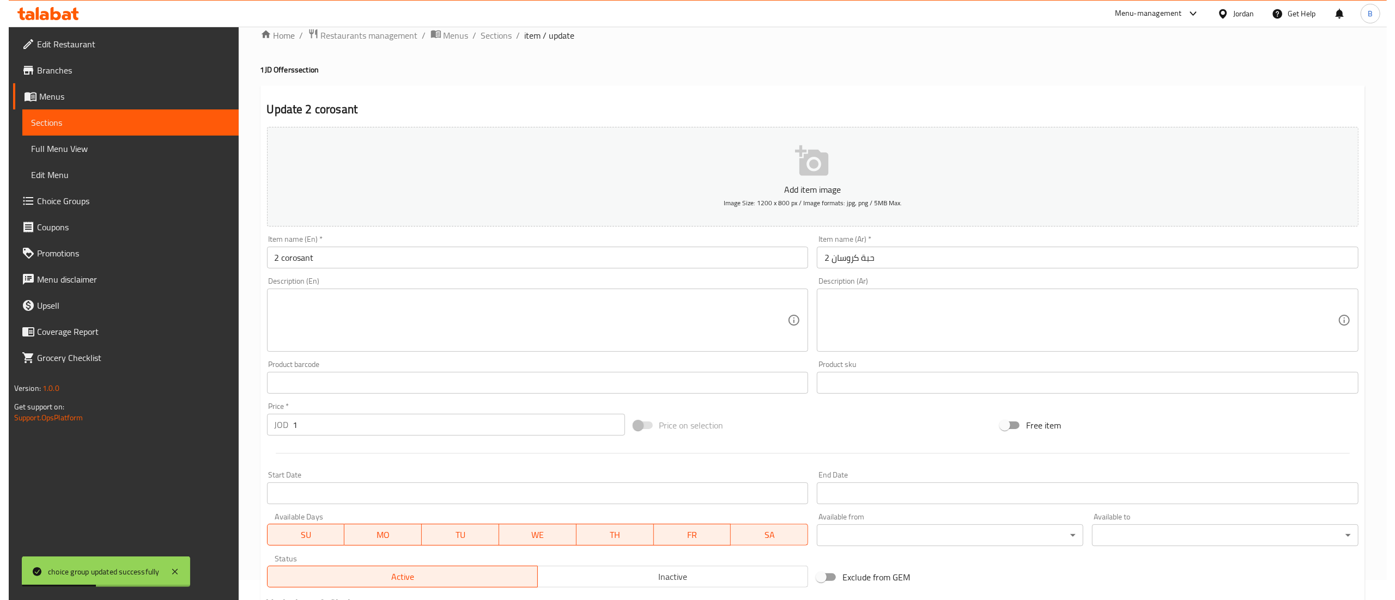
scroll to position [168, 0]
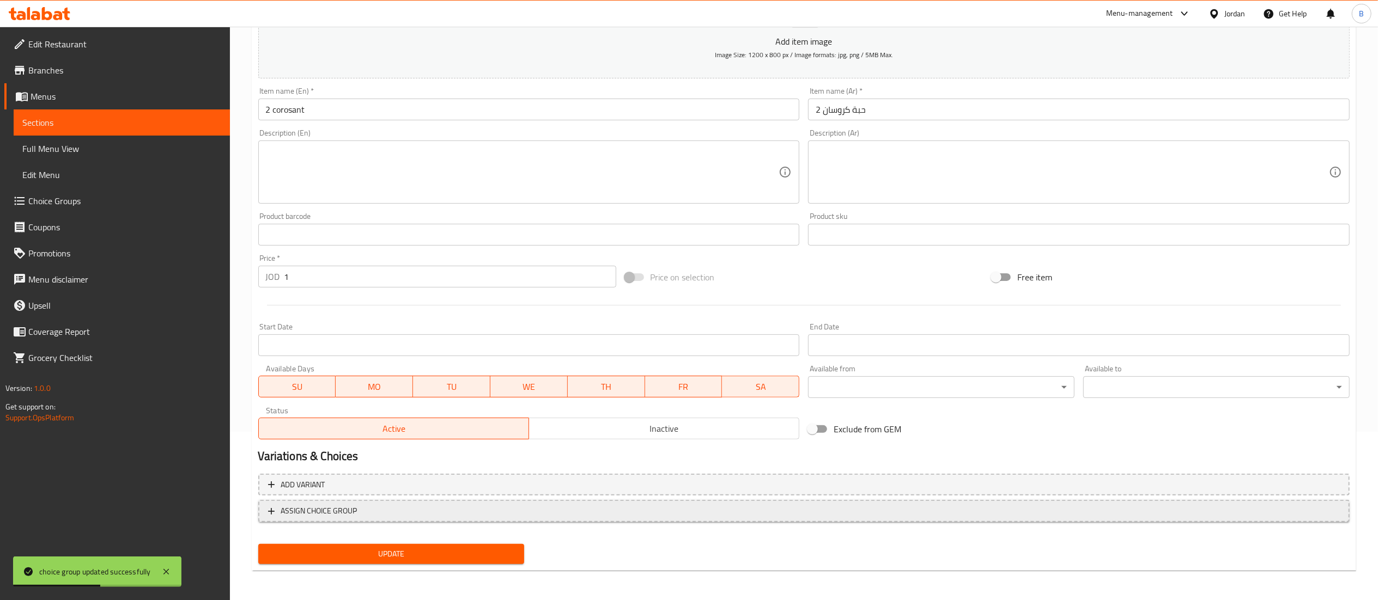
click at [313, 507] on span "ASSIGN CHOICE GROUP" at bounding box center [319, 511] width 76 height 14
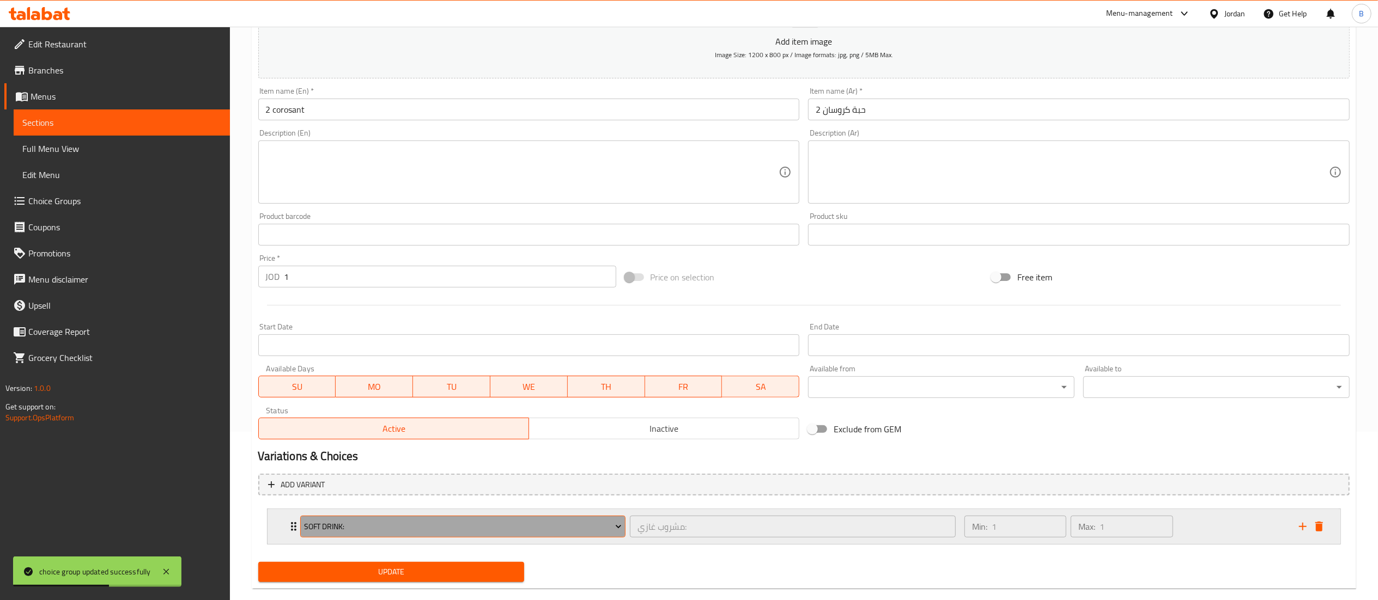
click at [384, 521] on span "Soft Drink:" at bounding box center [463, 527] width 318 height 14
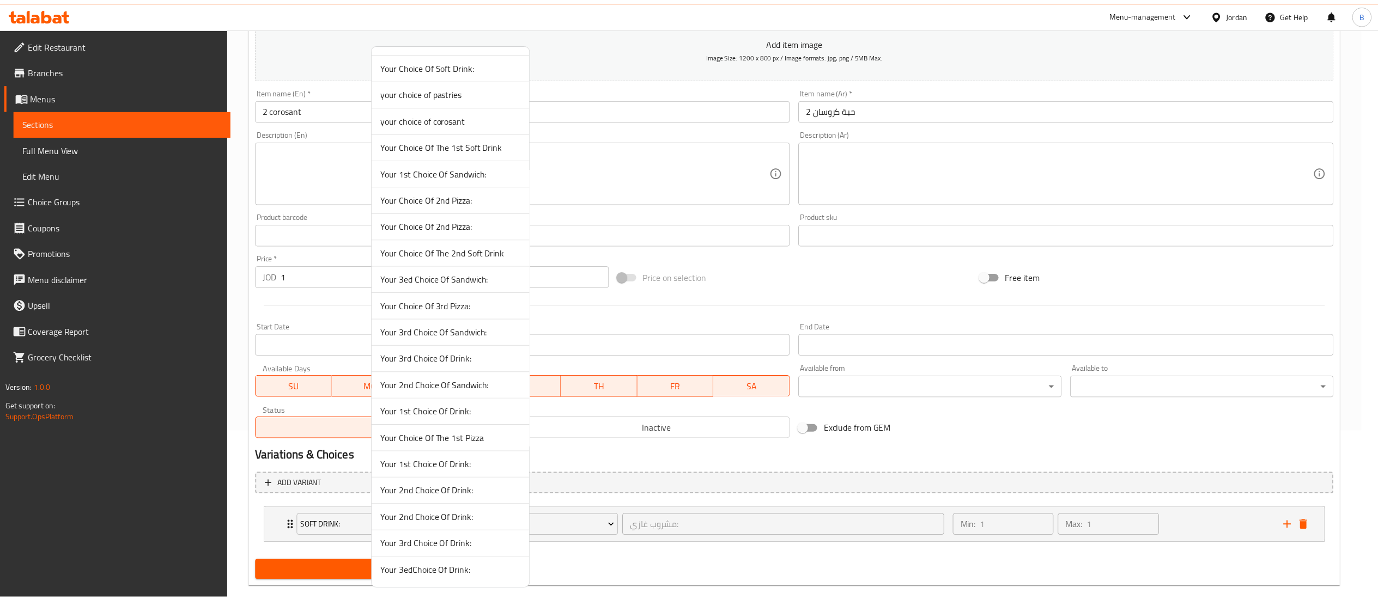
scroll to position [51, 0]
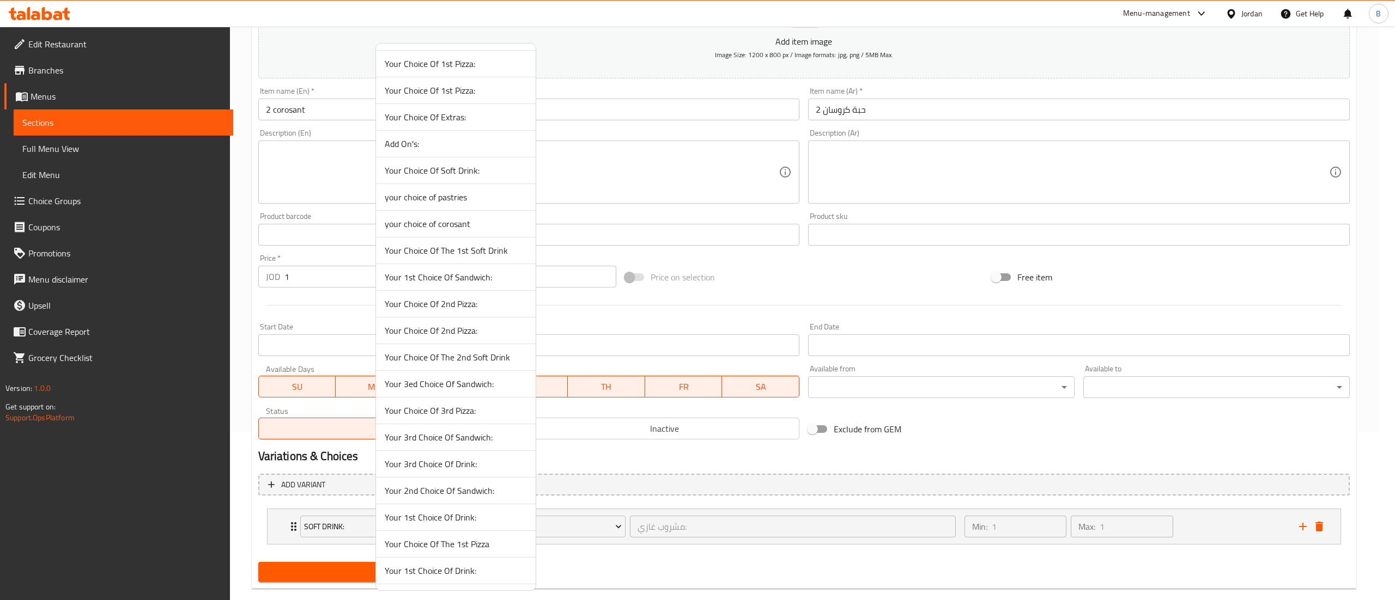
click at [453, 224] on span "your choice of corosant" at bounding box center [456, 223] width 142 height 13
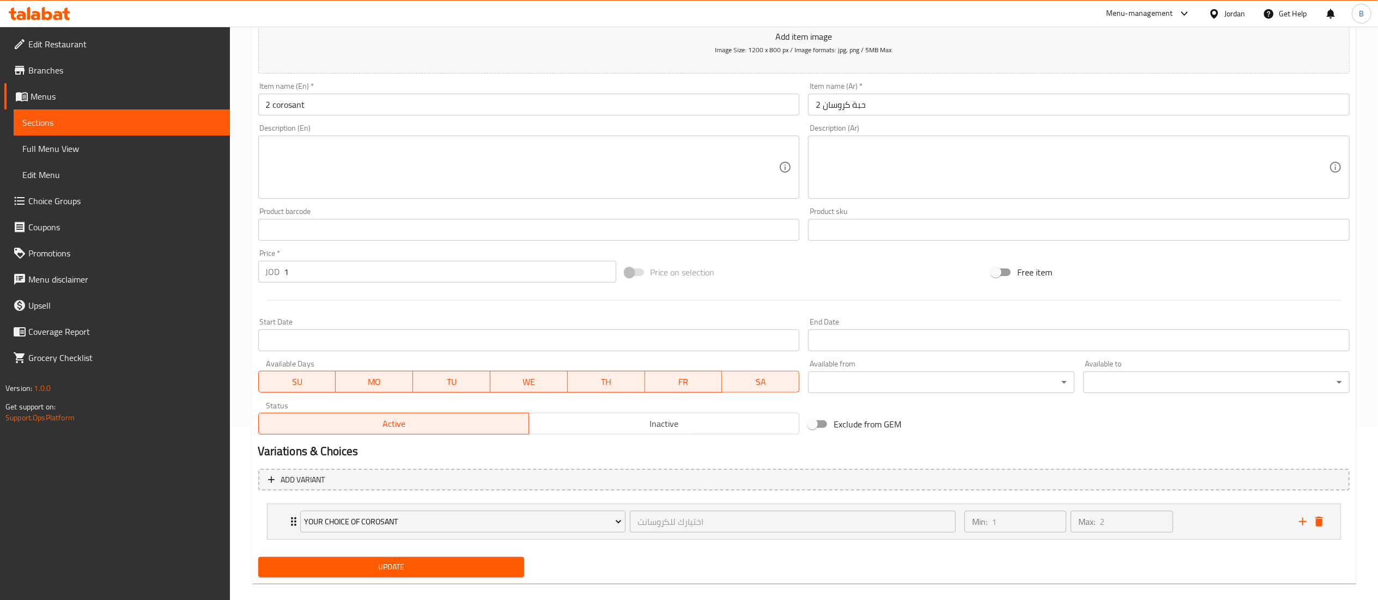
scroll to position [188, 0]
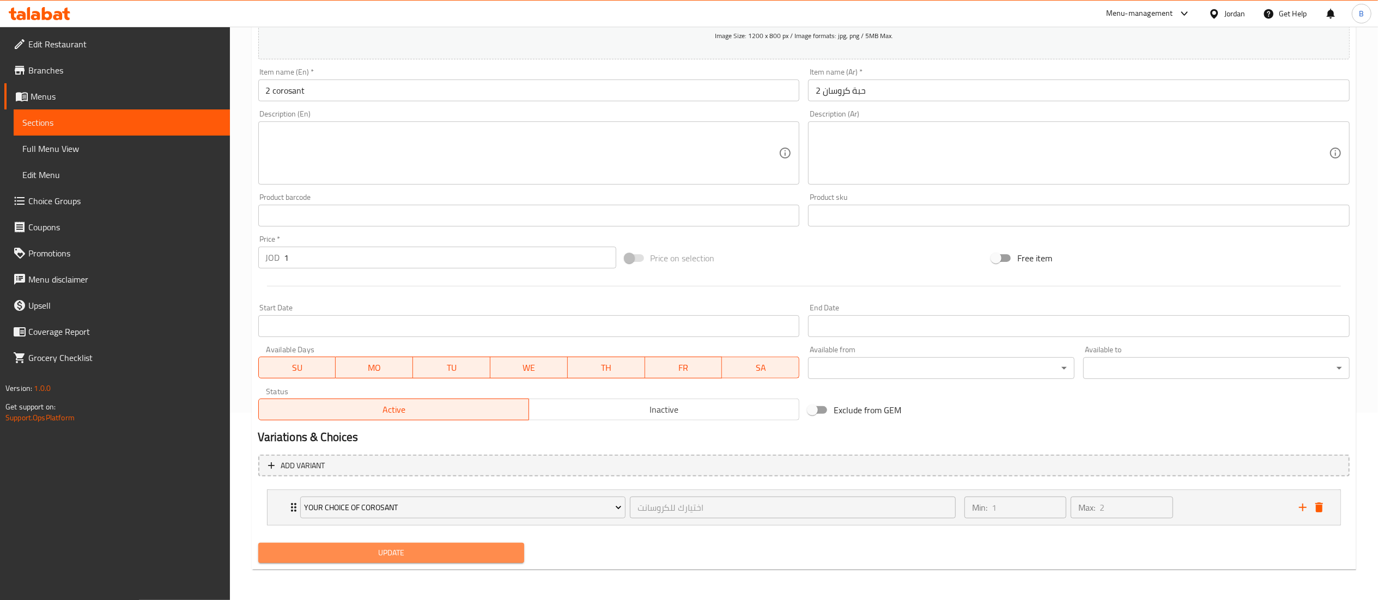
click at [454, 544] on button "Update" at bounding box center [391, 553] width 266 height 20
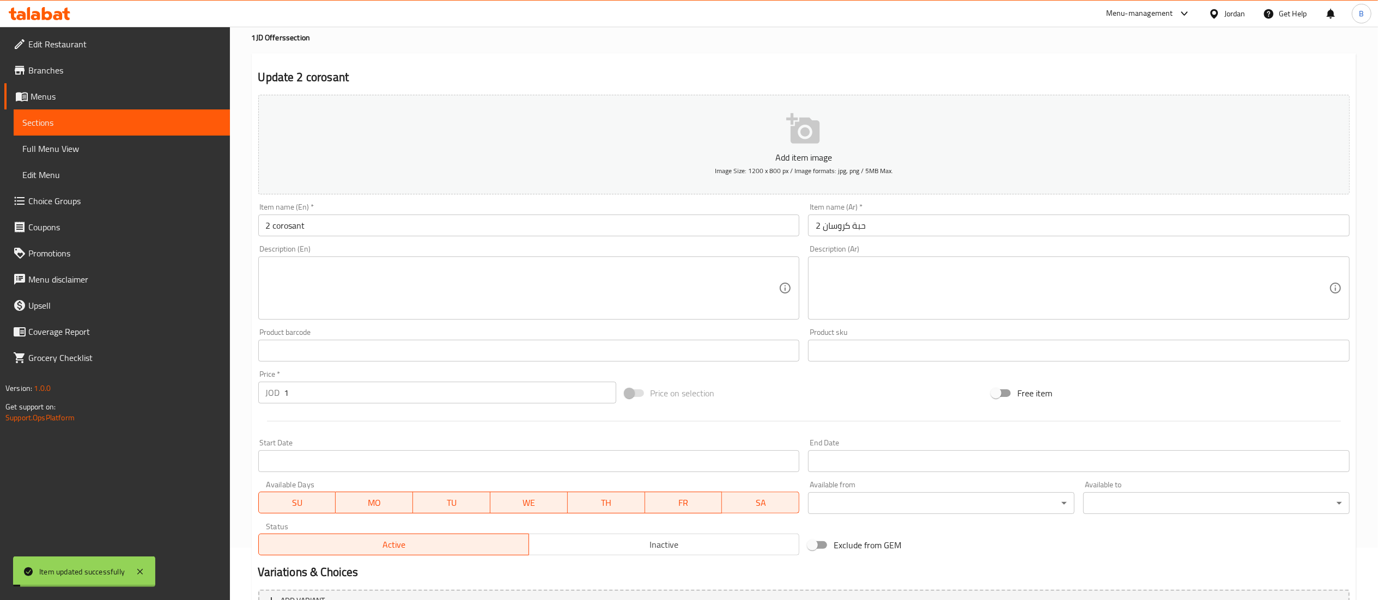
scroll to position [0, 0]
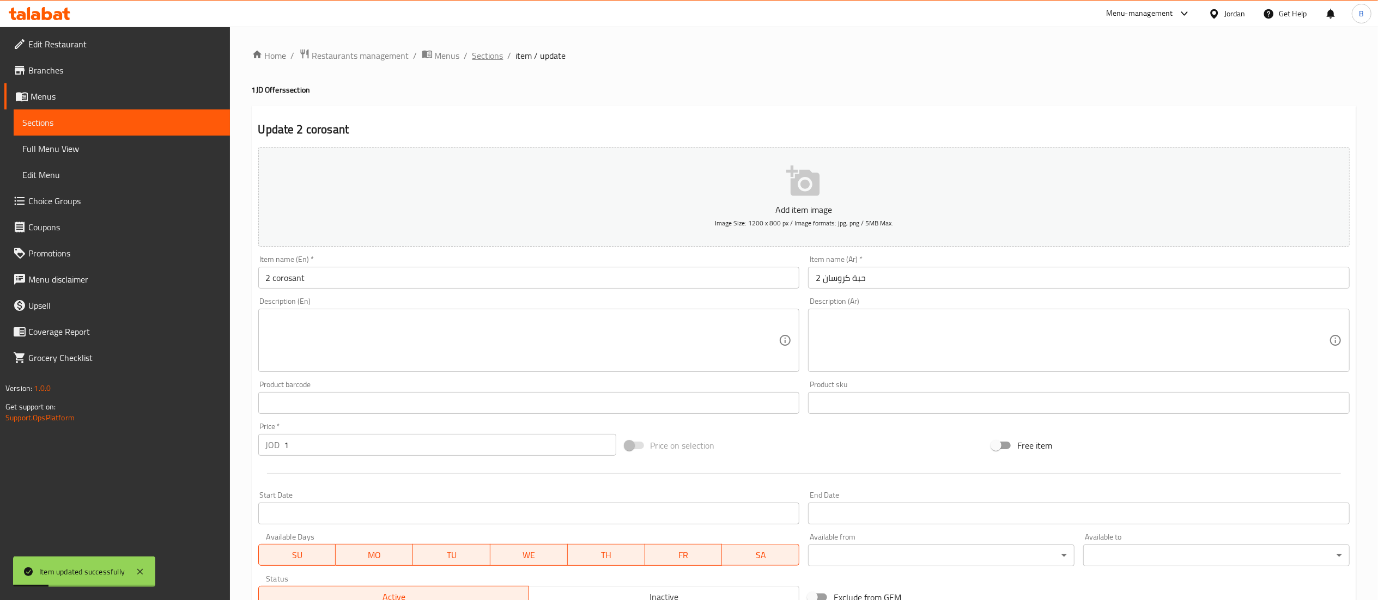
click at [497, 54] on span "Sections" at bounding box center [487, 55] width 31 height 13
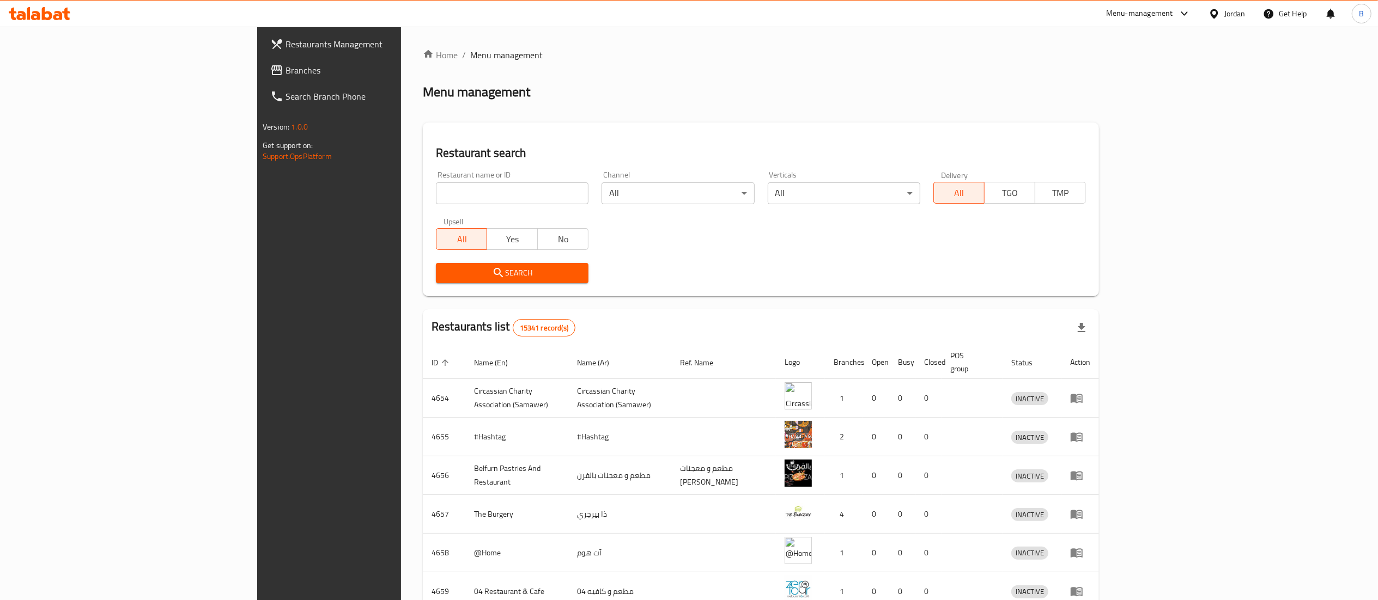
drag, startPoint x: 0, startPoint y: 0, endPoint x: 70, endPoint y: 73, distance: 101.0
click at [285, 73] on span "Branches" at bounding box center [381, 70] width 193 height 13
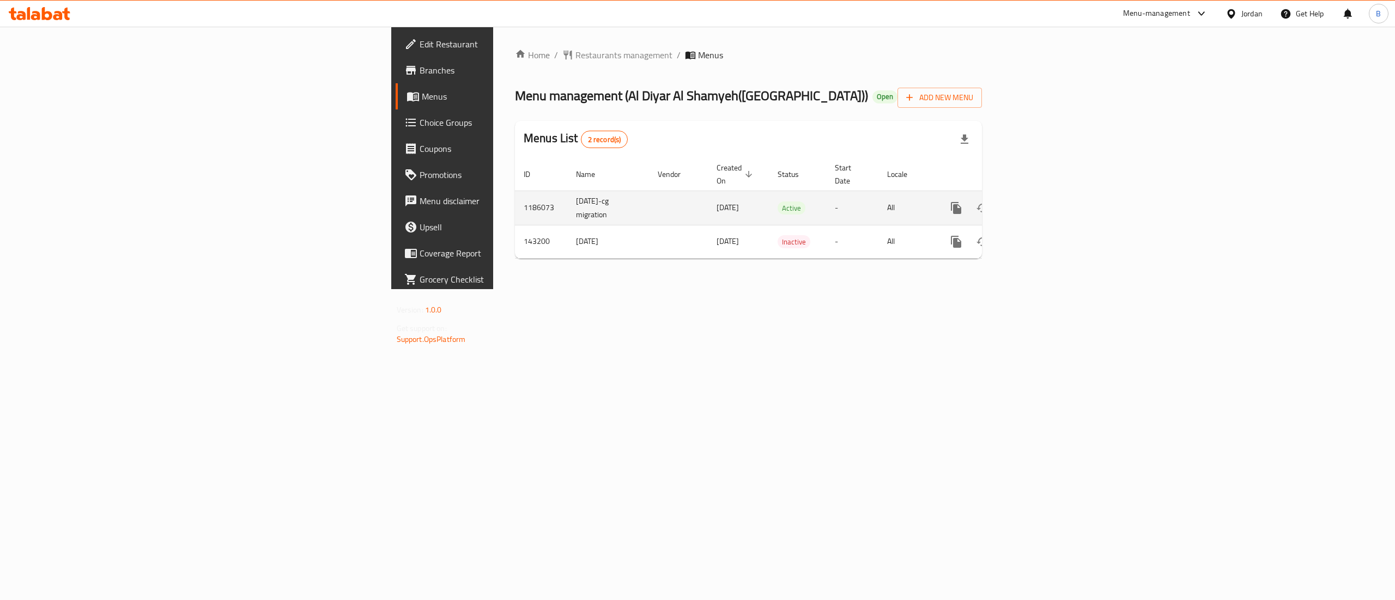
click at [1056, 191] on td "enhanced table" at bounding box center [995, 208] width 122 height 34
click at [1048, 195] on link "enhanced table" at bounding box center [1034, 208] width 26 height 26
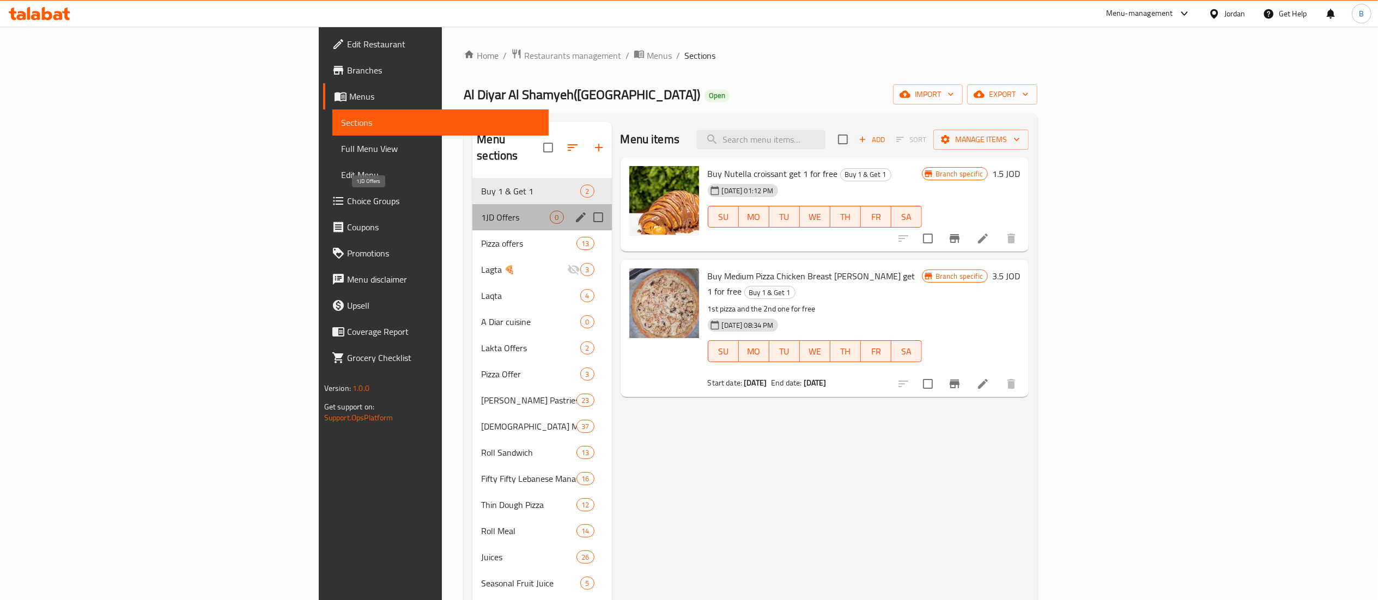
click at [481, 211] on span "1JD Offers" at bounding box center [515, 217] width 69 height 13
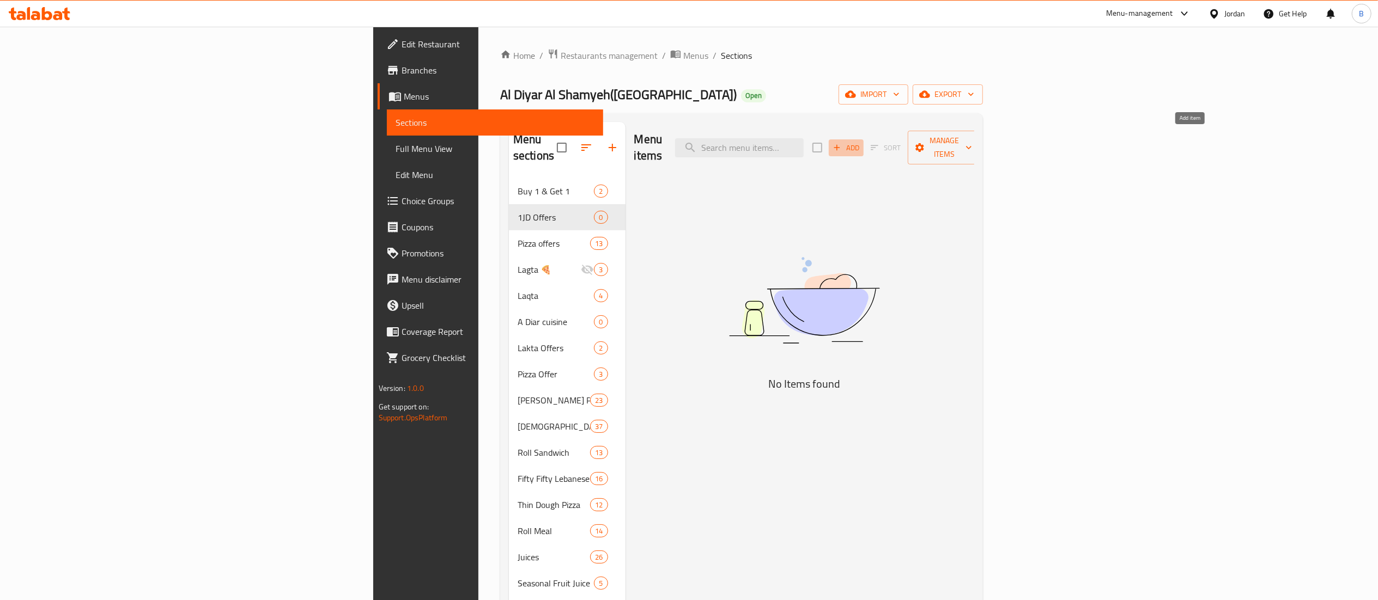
click at [840, 145] on icon "button" at bounding box center [837, 148] width 6 height 6
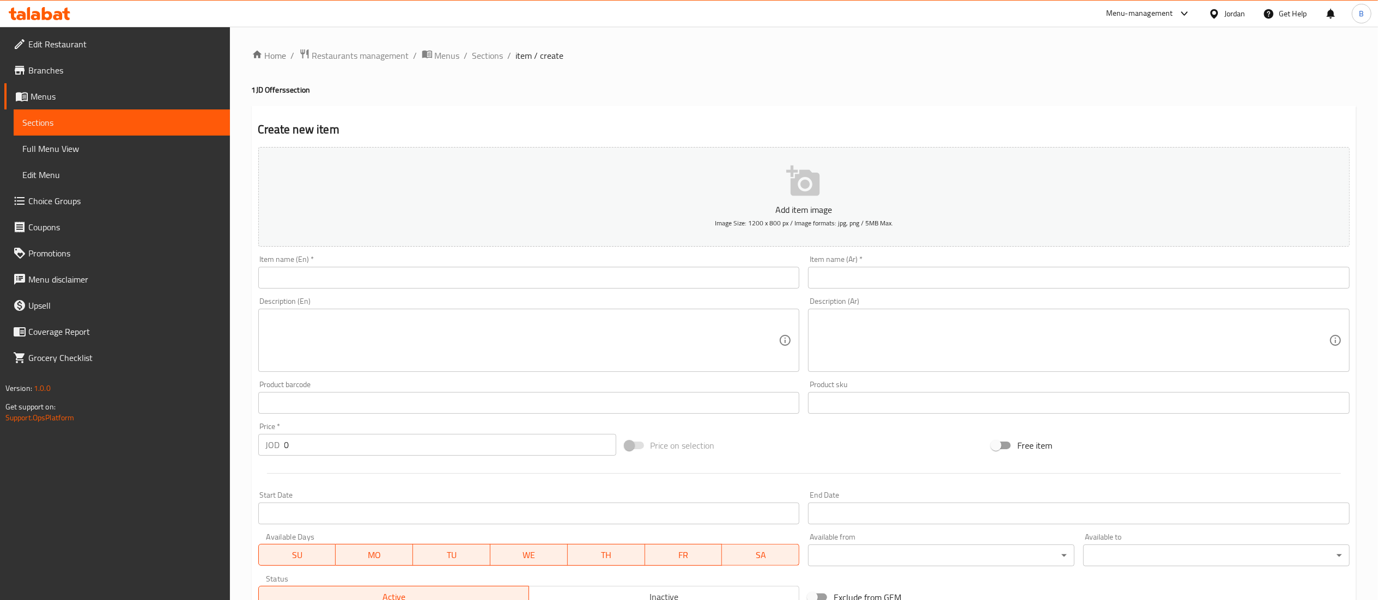
click at [593, 282] on input "text" at bounding box center [529, 278] width 542 height 22
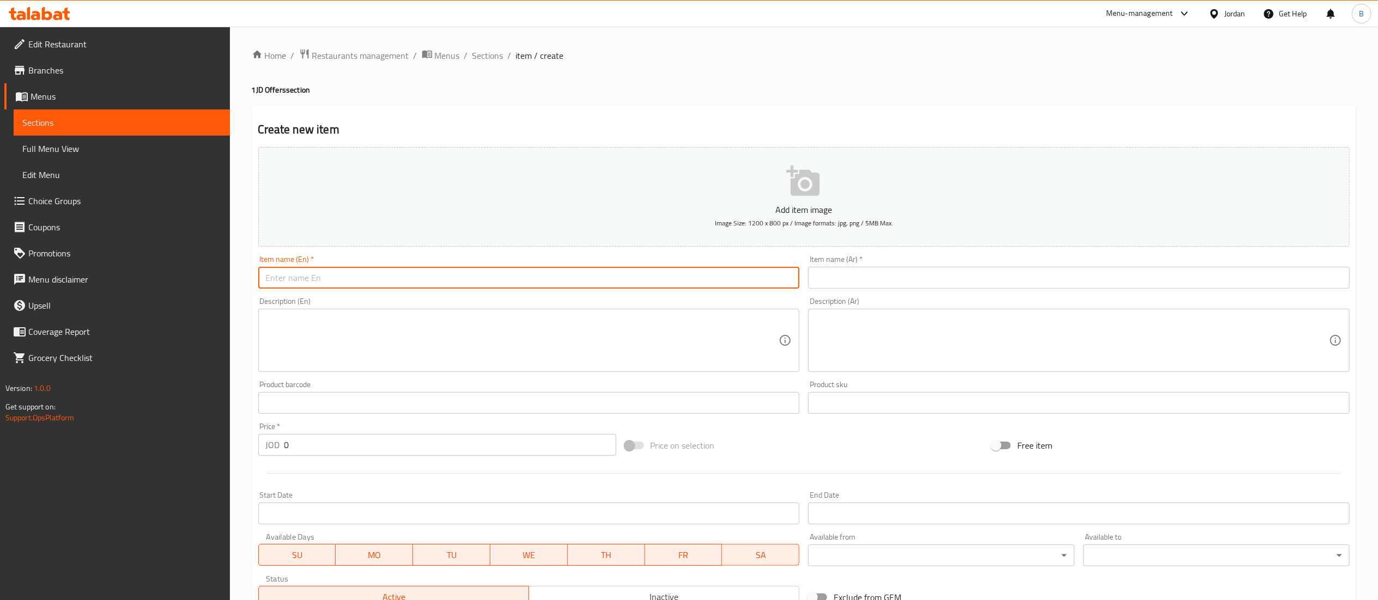
paste input "3 pastries + soft drink"
type input "3 pastries + soft drink"
click at [907, 283] on input "text" at bounding box center [1079, 278] width 542 height 22
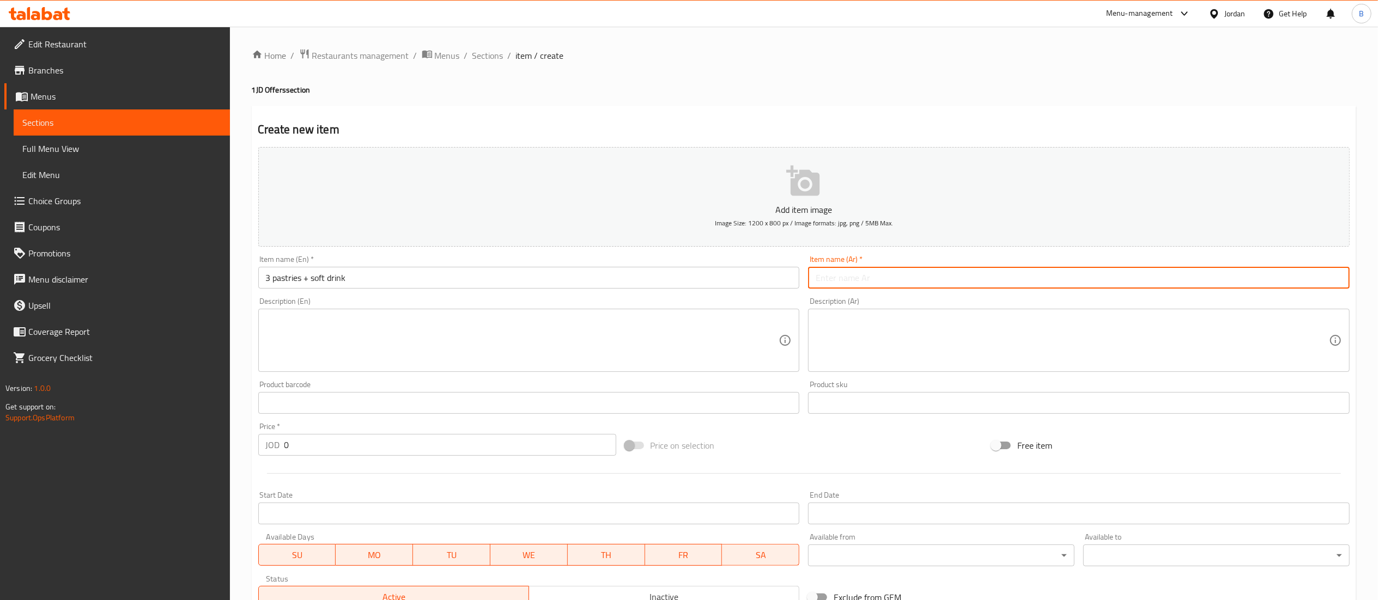
paste input "3 حبات معجنات + مشروب غازي"
type input "3 حبات معجنات + مشروب غازي"
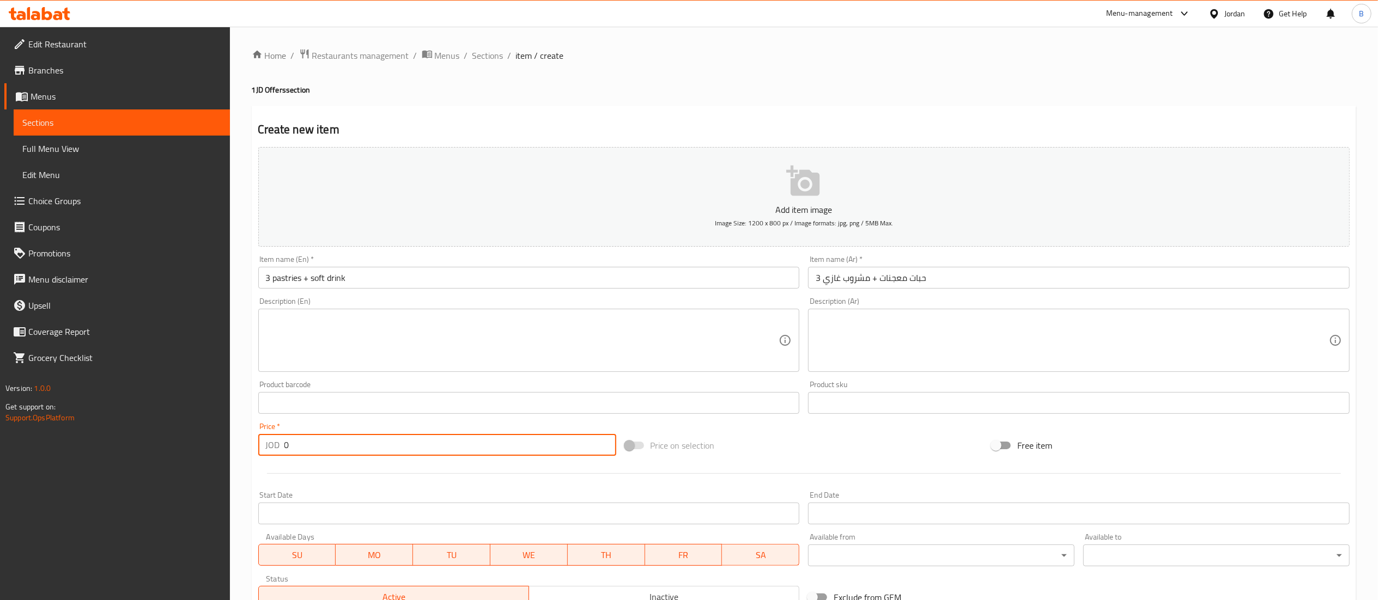
drag, startPoint x: 305, startPoint y: 451, endPoint x: 114, endPoint y: 451, distance: 191.2
click at [181, 451] on div "Edit Restaurant Branches Menus Sections Full Menu View Edit Menu Choice Groups …" at bounding box center [689, 398] width 1378 height 743
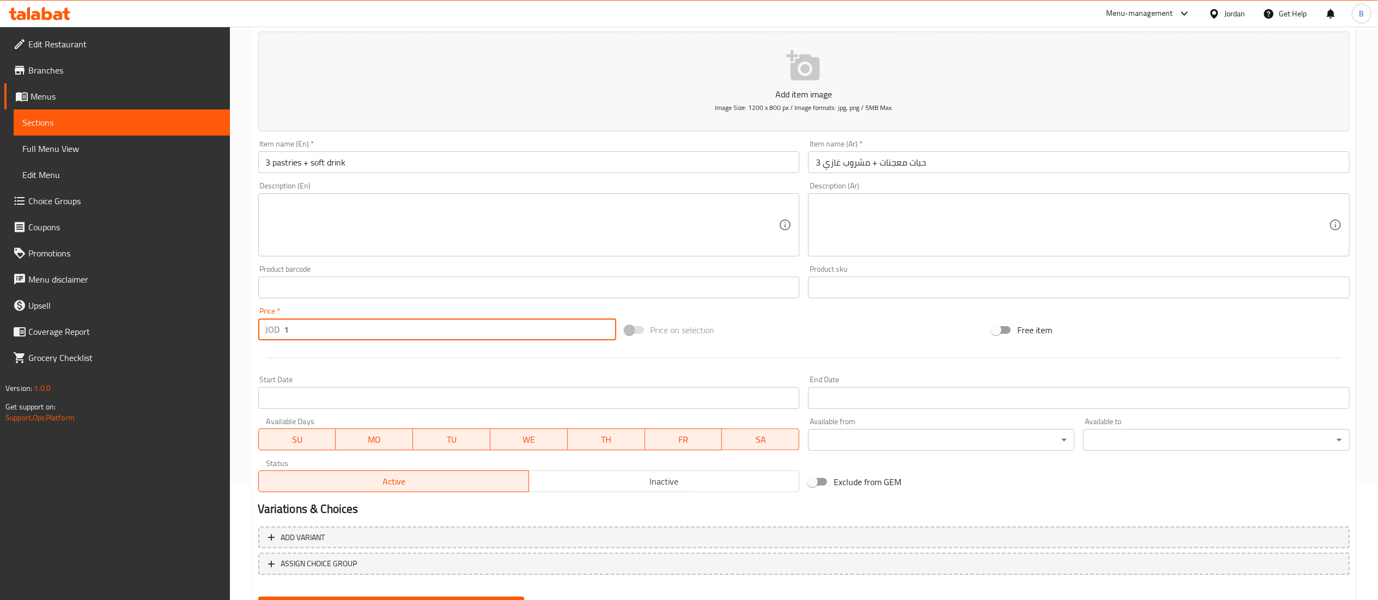
scroll to position [168, 0]
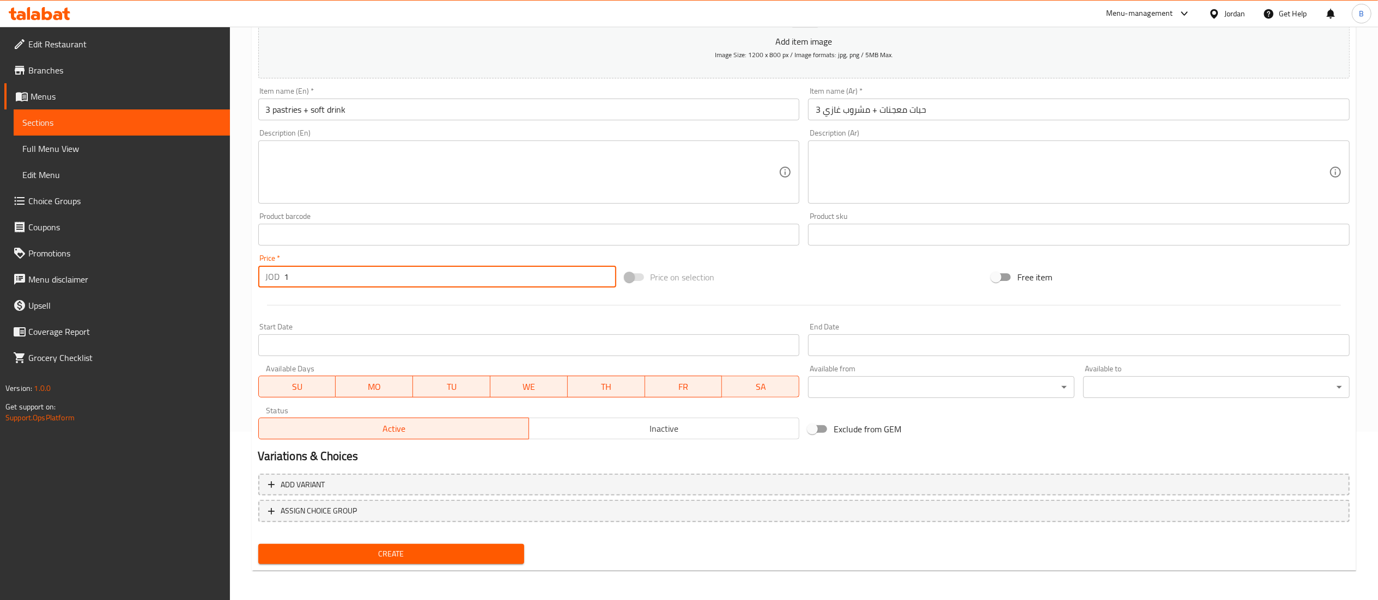
type input "1"
click at [406, 557] on span "Create" at bounding box center [391, 555] width 249 height 14
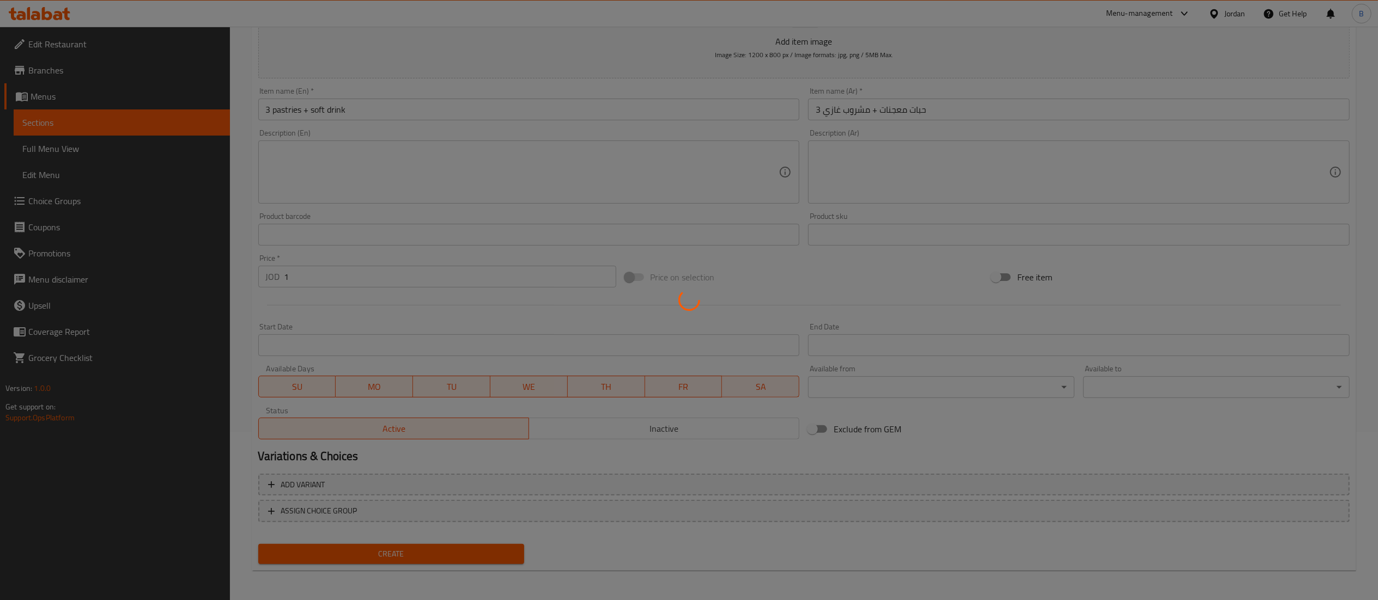
type input "0"
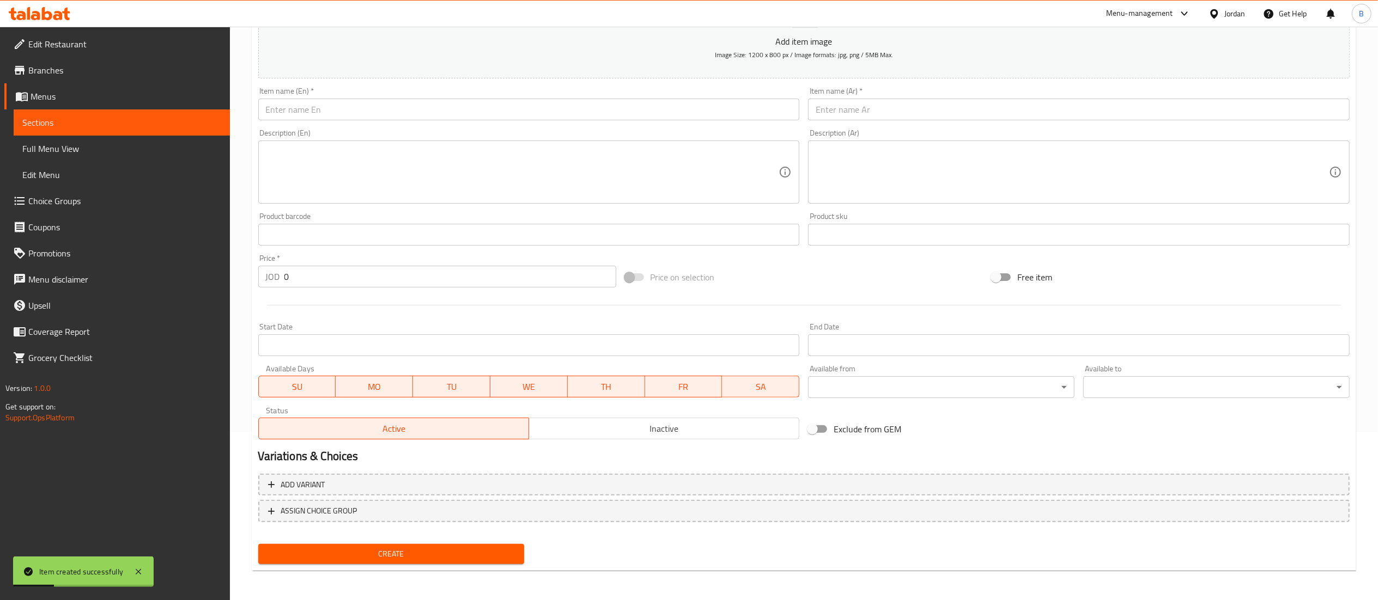
click at [121, 200] on span "Choice Groups" at bounding box center [124, 200] width 193 height 13
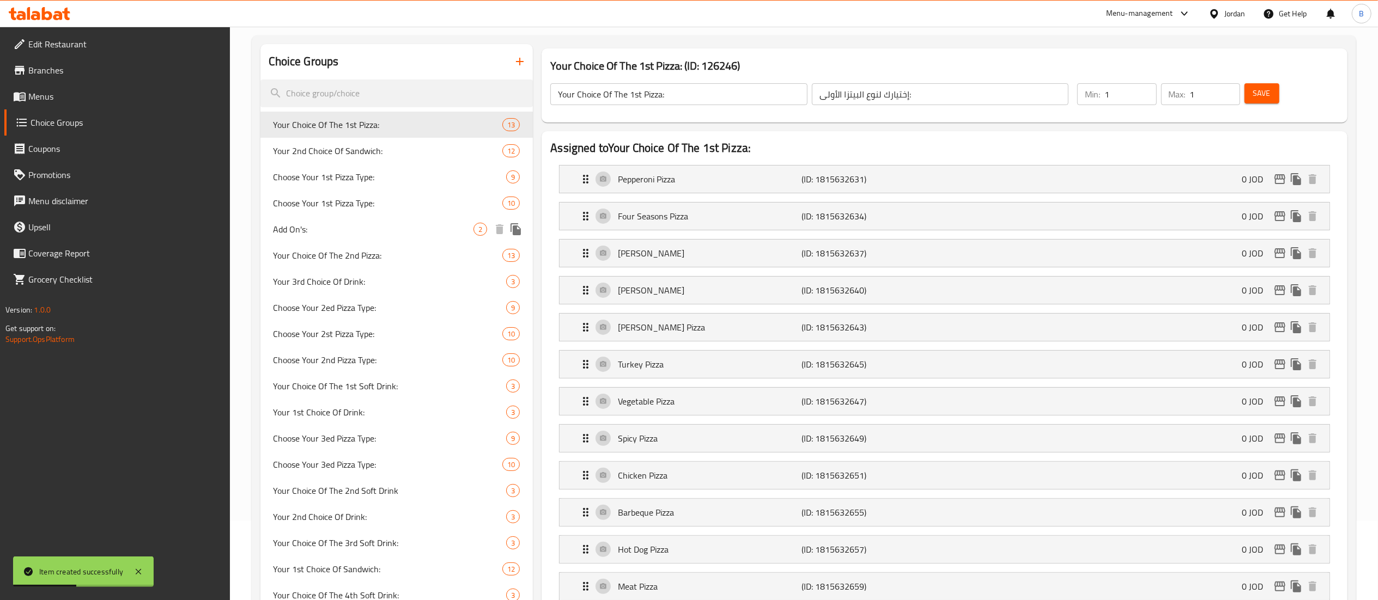
scroll to position [46, 0]
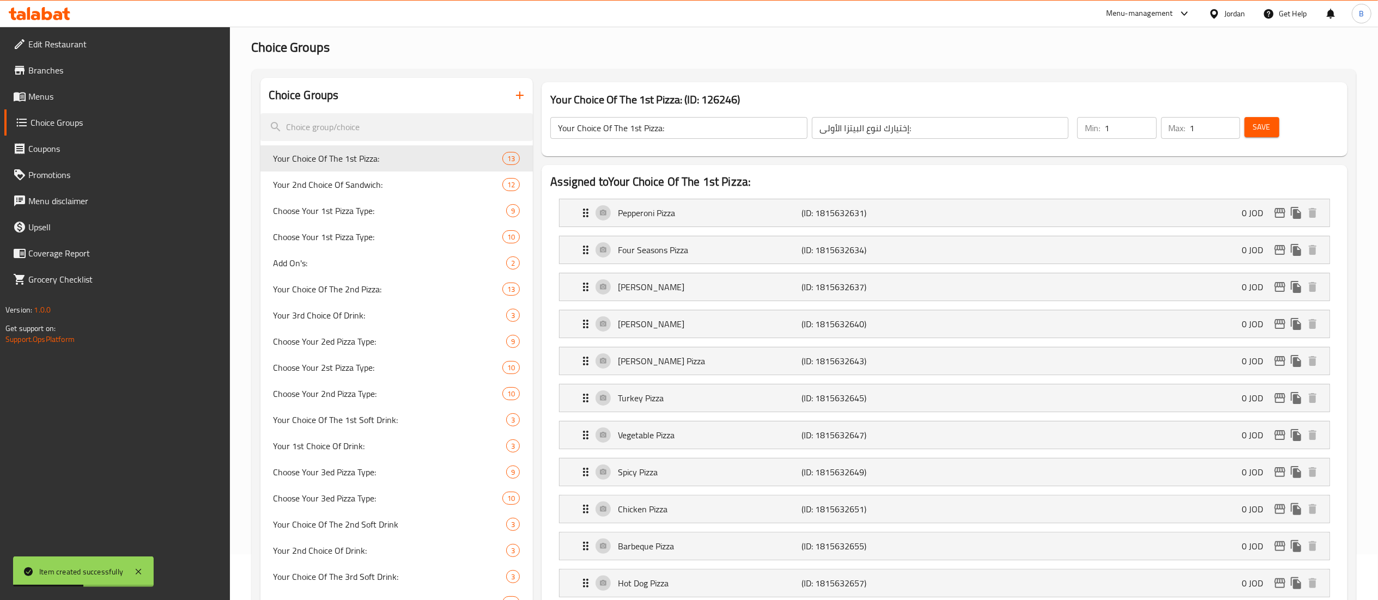
click at [527, 97] on button "button" at bounding box center [520, 95] width 26 height 26
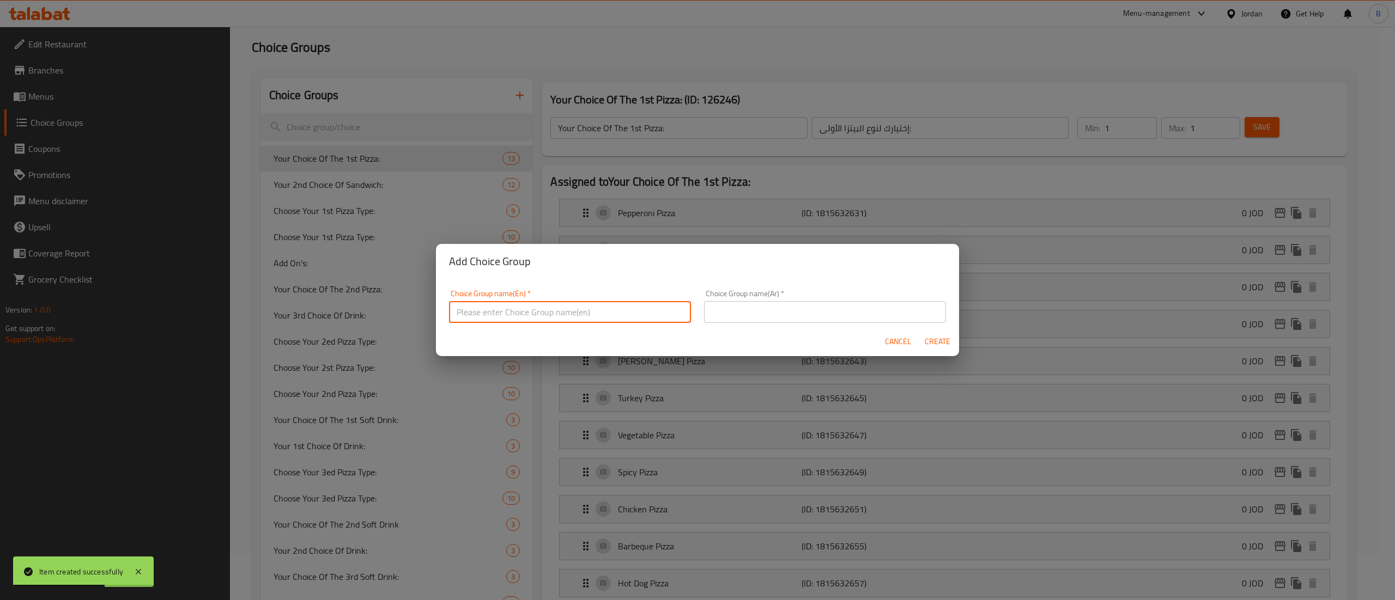
click at [523, 309] on input "text" at bounding box center [570, 312] width 242 height 22
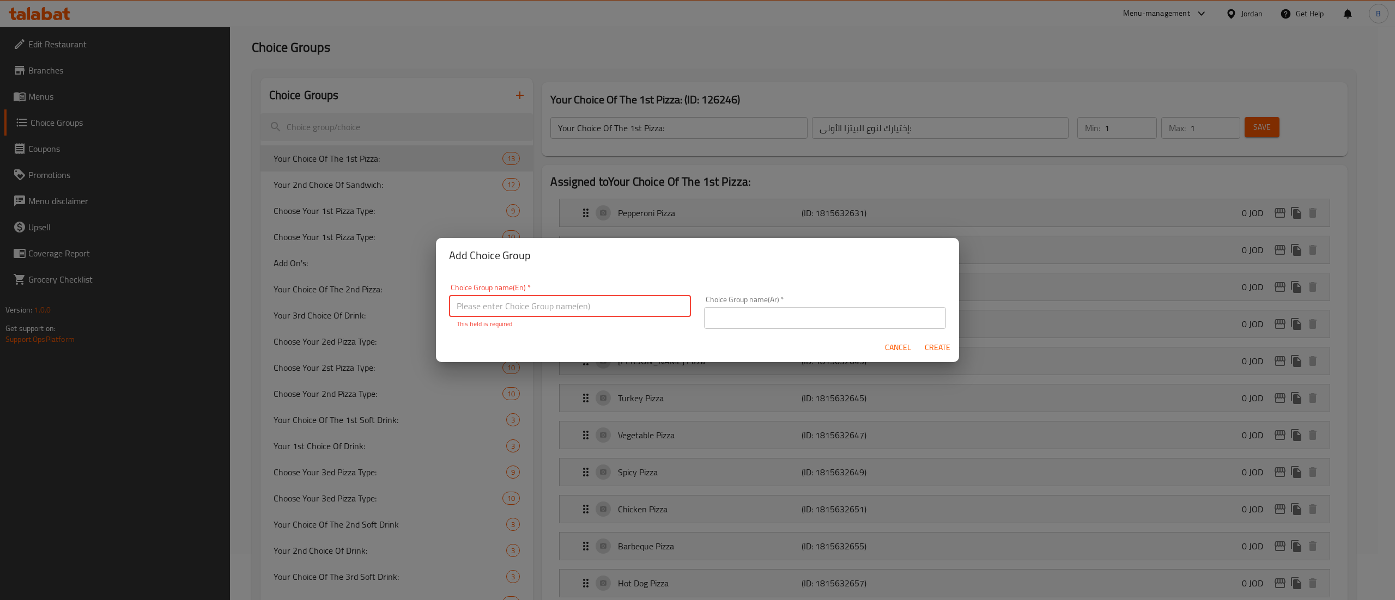
click at [899, 352] on span "Cancel" at bounding box center [898, 348] width 26 height 14
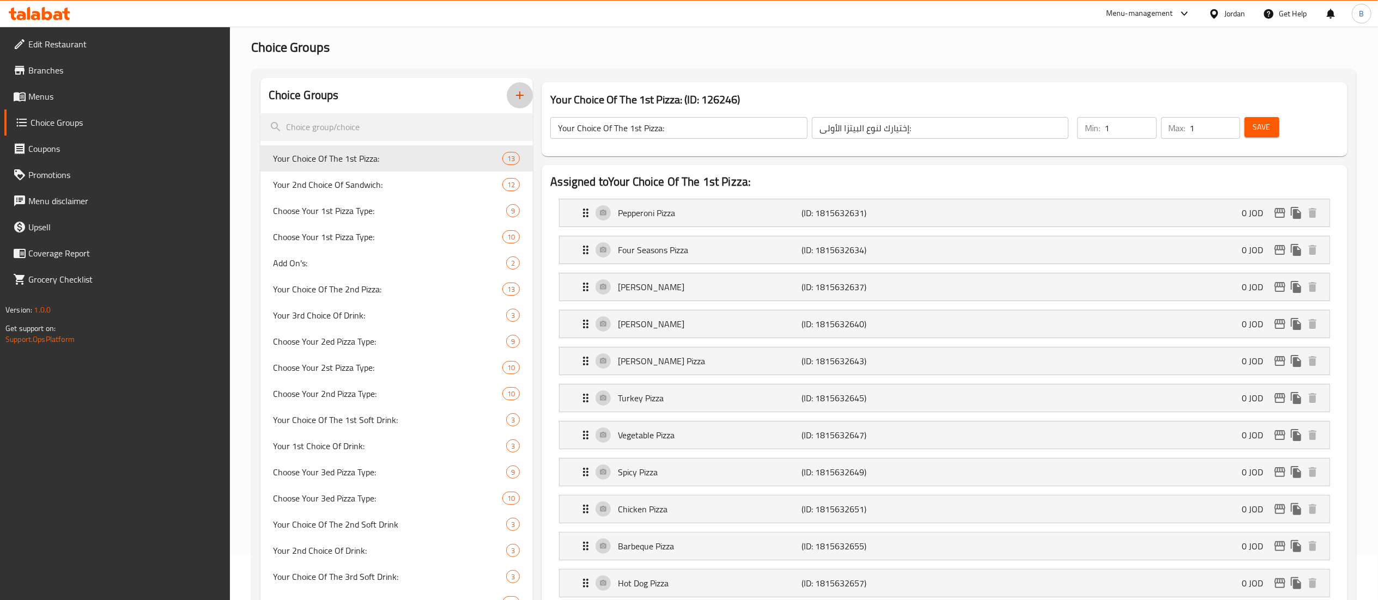
click at [524, 101] on icon "button" at bounding box center [519, 95] width 13 height 13
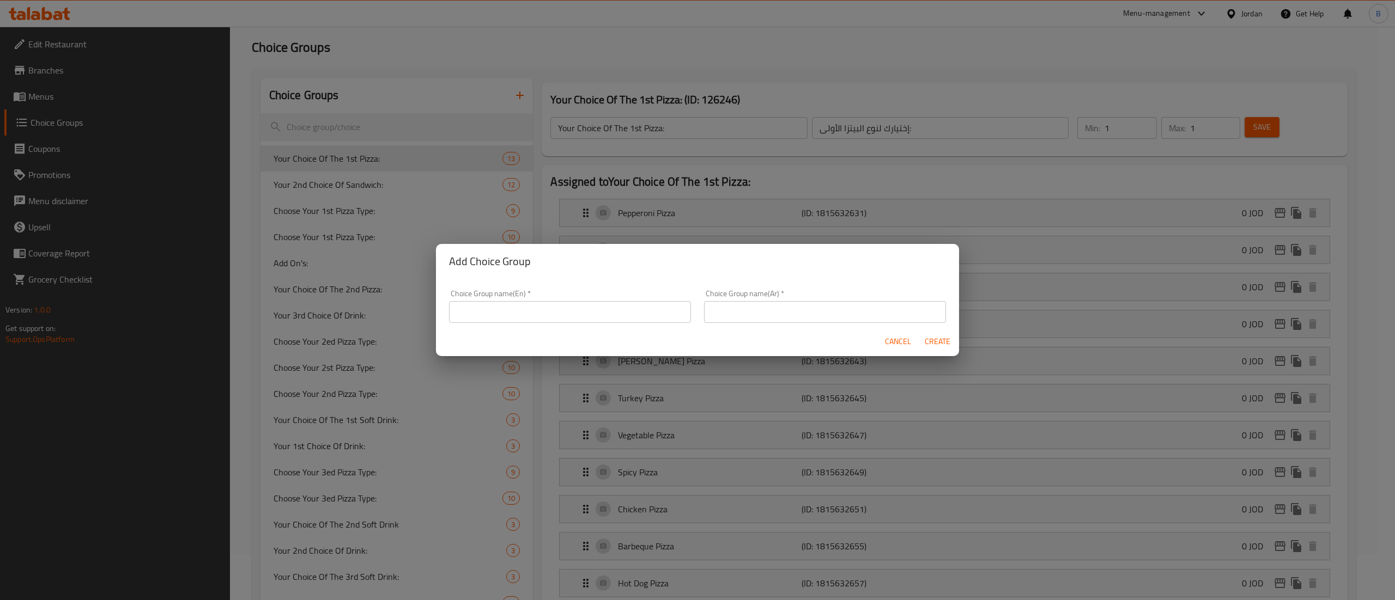
click at [569, 305] on input "text" at bounding box center [570, 312] width 242 height 22
paste input "your choice of pastries:"
type input "your choice of pastries:"
click at [787, 307] on input "text" at bounding box center [825, 312] width 242 height 22
paste input "اختيارك للمعجنات"
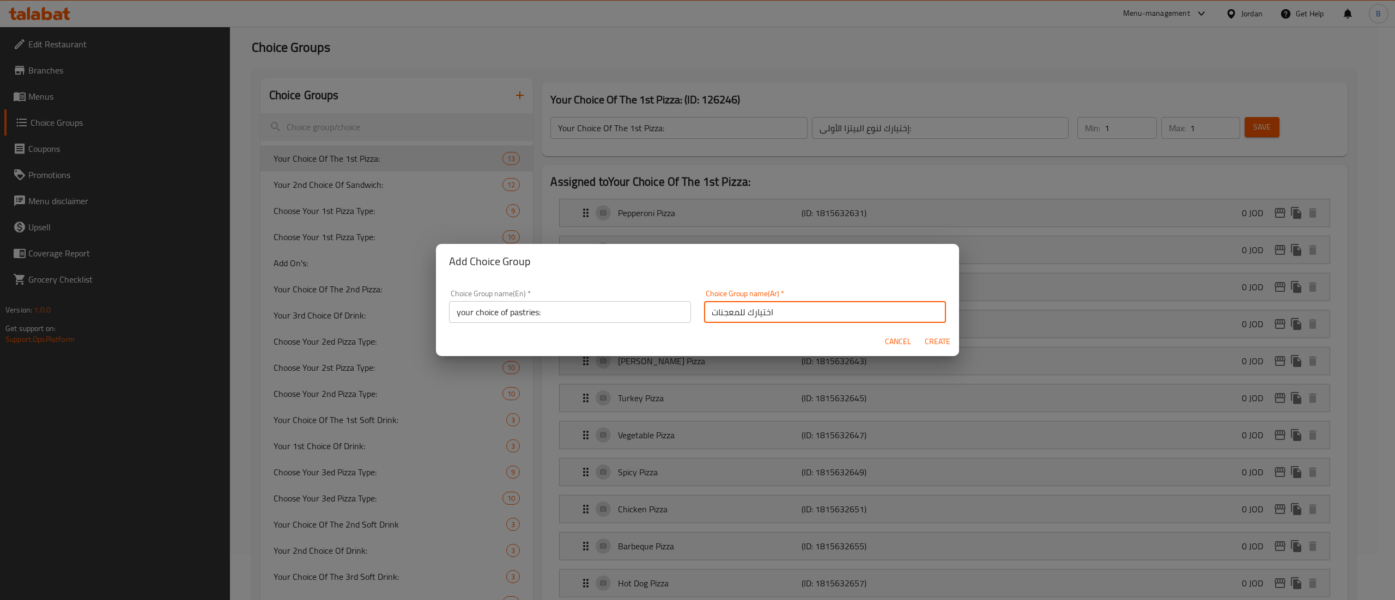
type input "اختيارك للمعجنات"
click at [1232, 119] on div "Add Choice Group Choice Group name(En)   * your choice of pastries: Choice Grou…" at bounding box center [697, 300] width 1395 height 600
click at [933, 345] on span "Create" at bounding box center [937, 342] width 26 height 14
type input "your choice of pastries:"
type input "اختيارك للمعجنات"
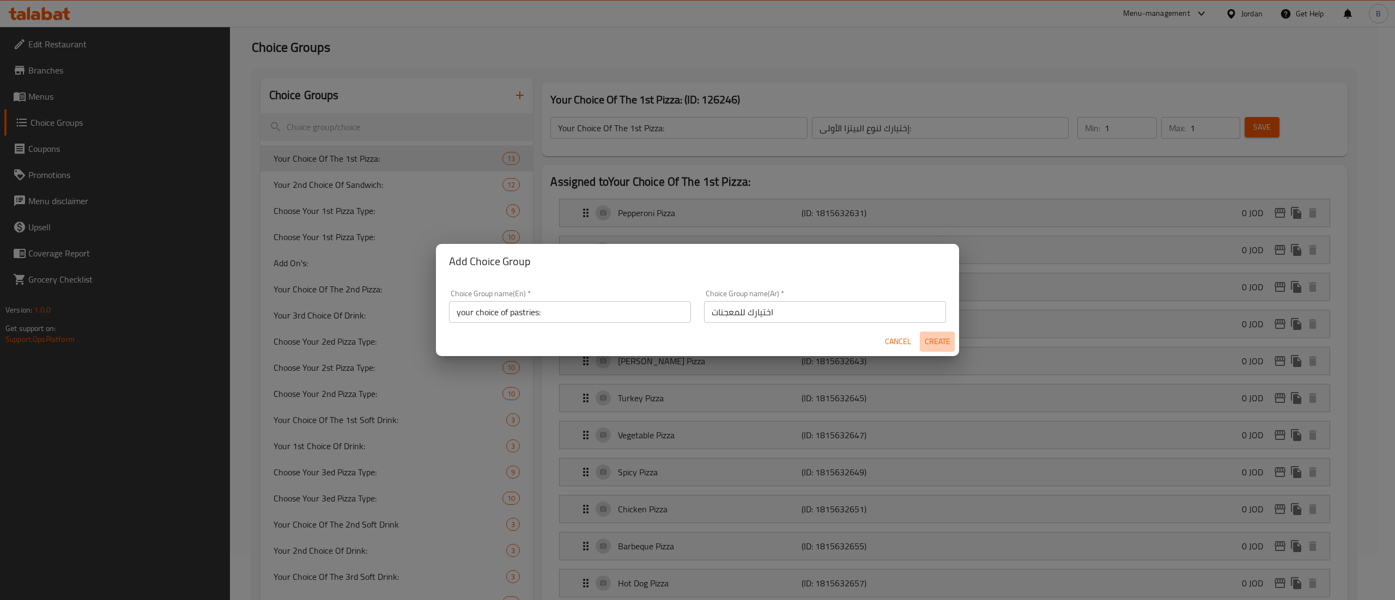
type input "0"
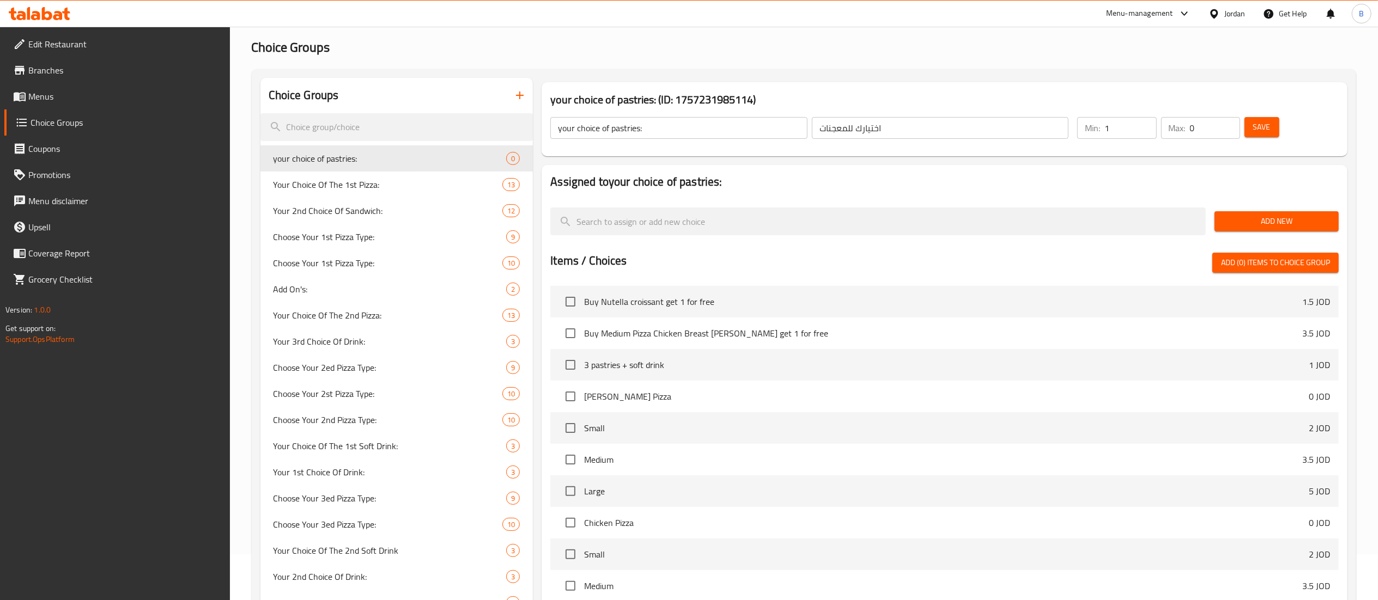
type input "1"
click at [1147, 122] on input "1" at bounding box center [1130, 128] width 52 height 22
click at [1227, 124] on input "1" at bounding box center [1215, 128] width 50 height 22
click at [1227, 124] on input "2" at bounding box center [1215, 128] width 50 height 22
type input "3"
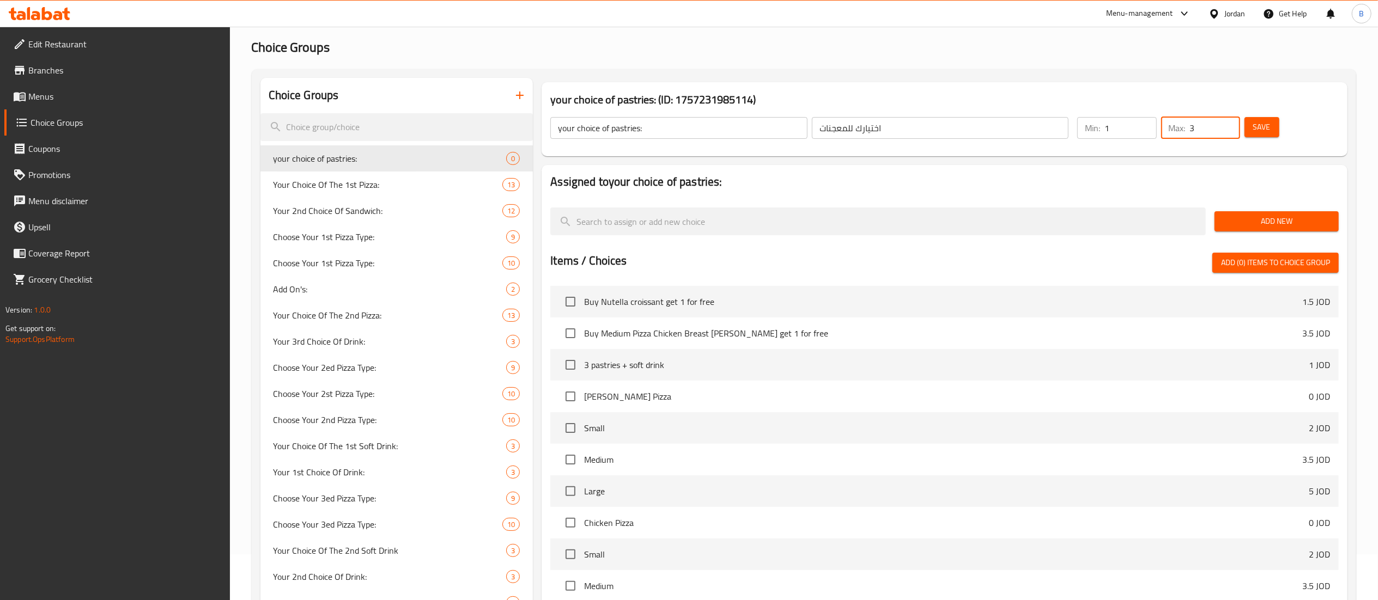
click at [1227, 124] on input "3" at bounding box center [1215, 128] width 50 height 22
click at [1271, 129] on button "Save" at bounding box center [1261, 127] width 35 height 20
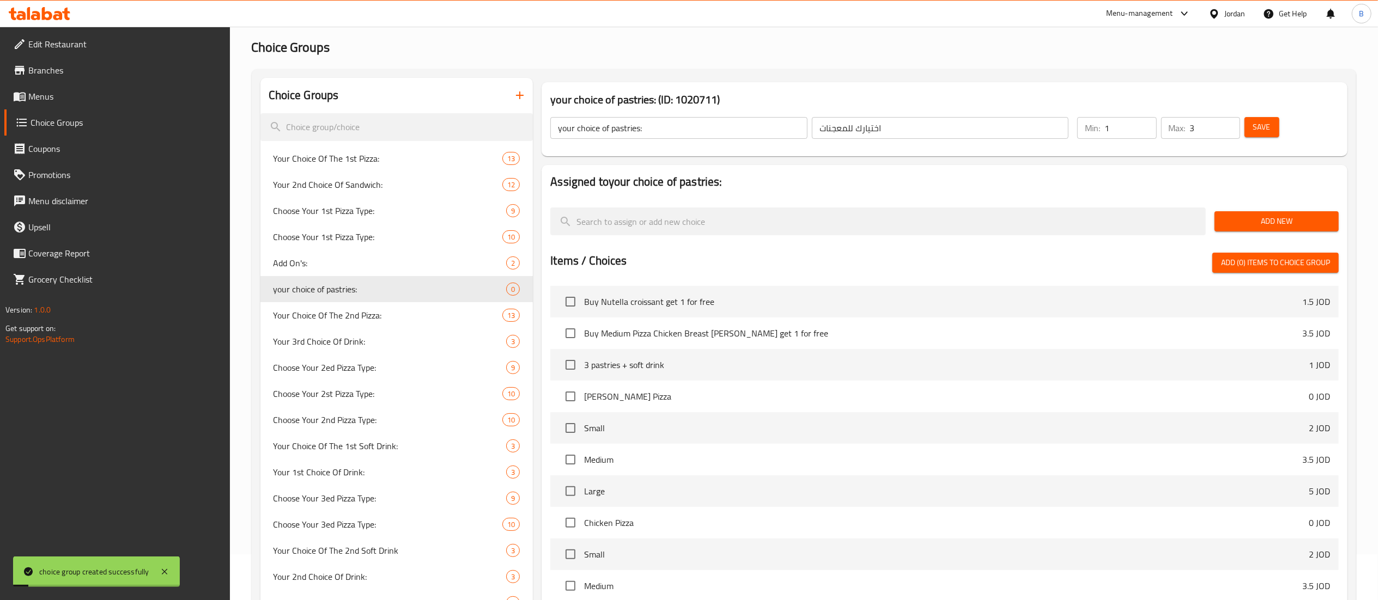
click at [1230, 220] on span "Add New" at bounding box center [1276, 222] width 107 height 14
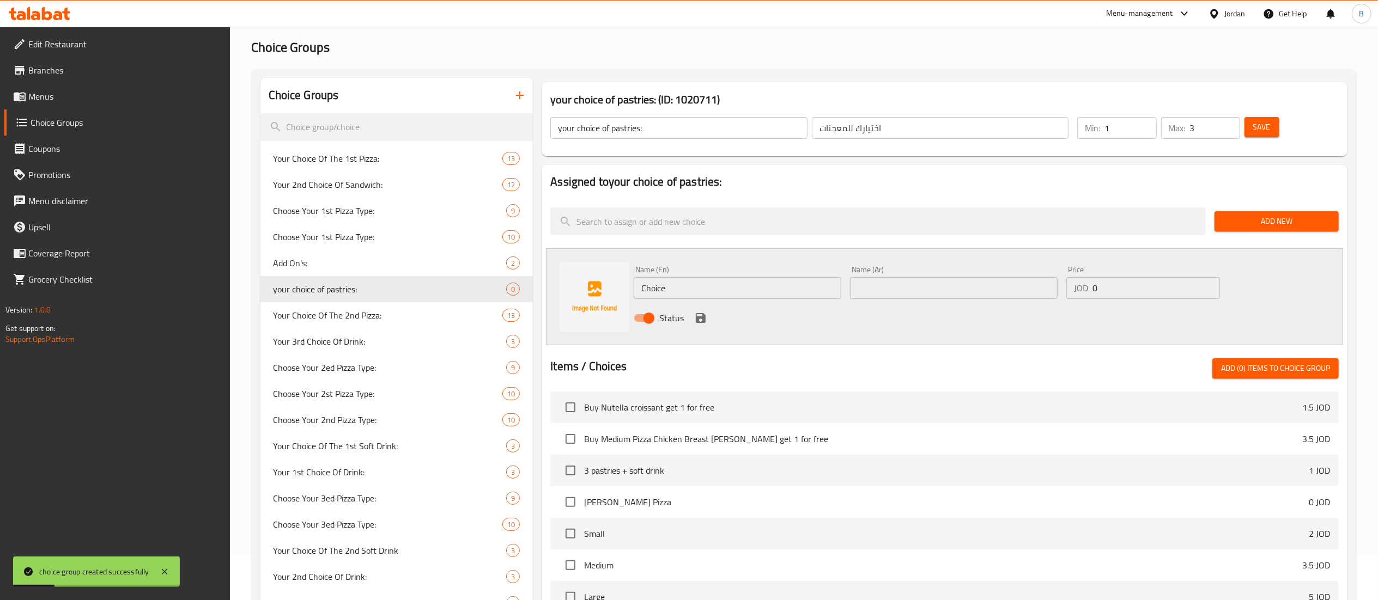
drag, startPoint x: 643, startPoint y: 279, endPoint x: 508, endPoint y: 269, distance: 136.0
click at [618, 276] on div "Name (En) Choice Name (En) Name (Ar) Name (Ar) Price JOD 0 Price Status" at bounding box center [944, 296] width 797 height 97
paste input "cheese sfeeha"
type input "cheese sfeeha"
drag, startPoint x: 941, startPoint y: 294, endPoint x: 911, endPoint y: 302, distance: 31.1
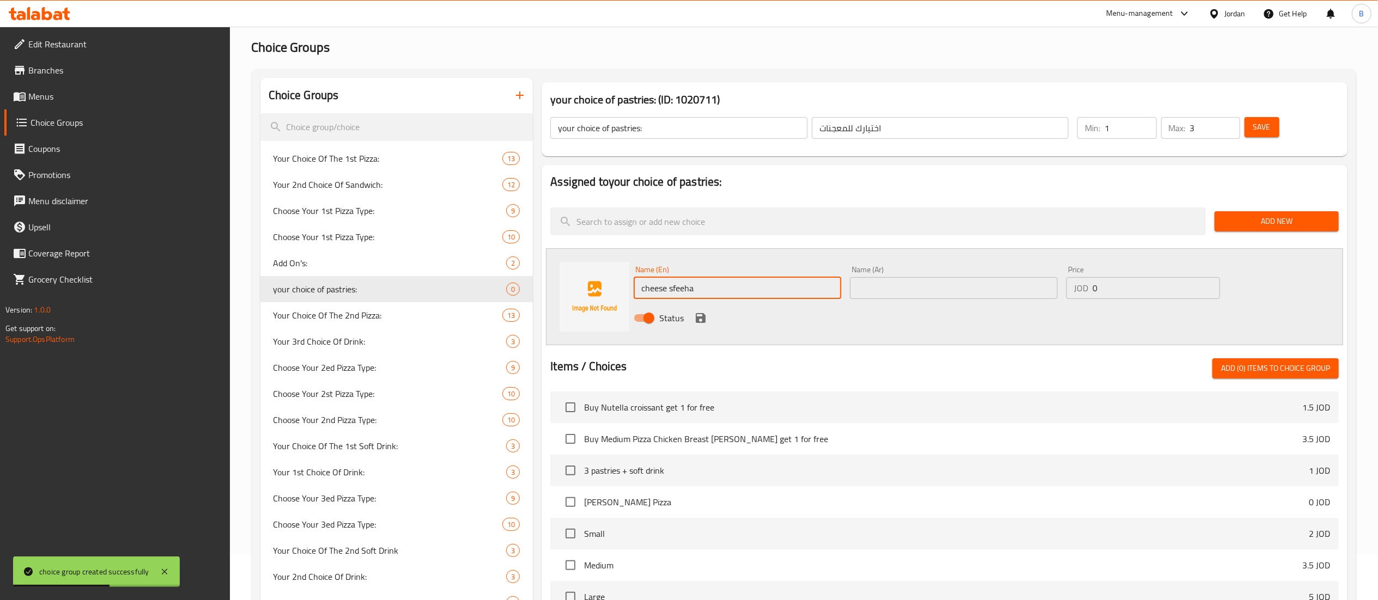
click at [941, 294] on input "text" at bounding box center [954, 288] width 208 height 22
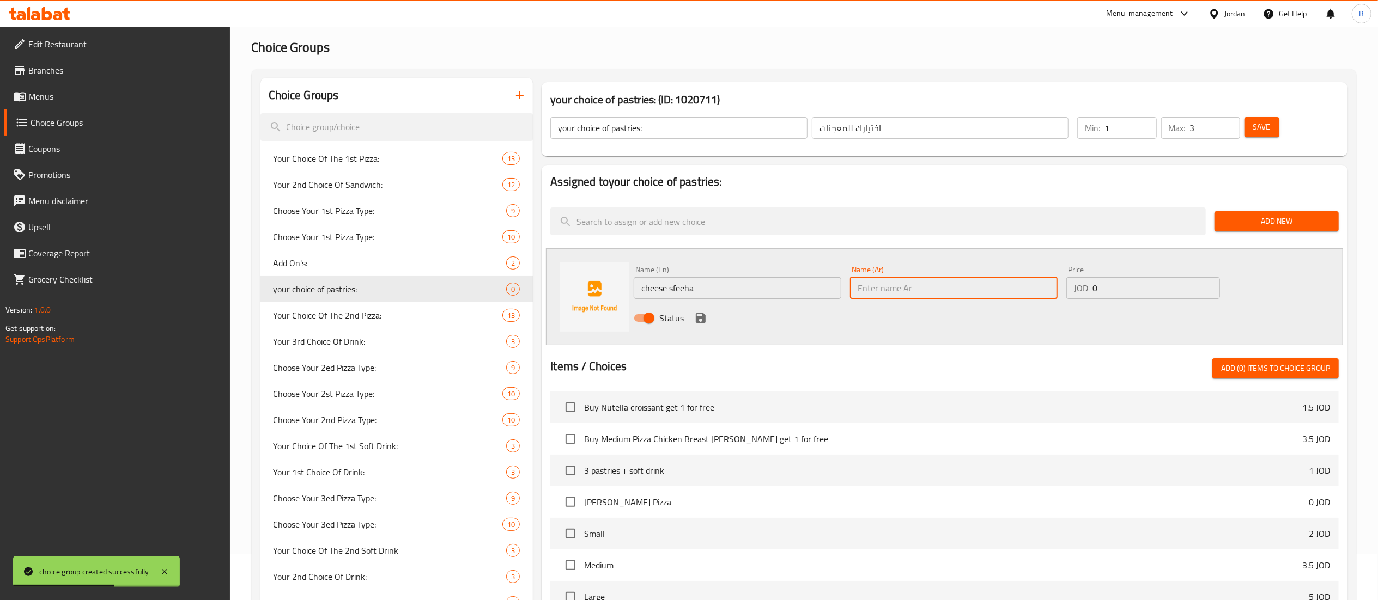
paste input "صفيحة جبنه"
type input "صفيحة جبنه"
click at [697, 318] on icon "save" at bounding box center [701, 318] width 10 height 10
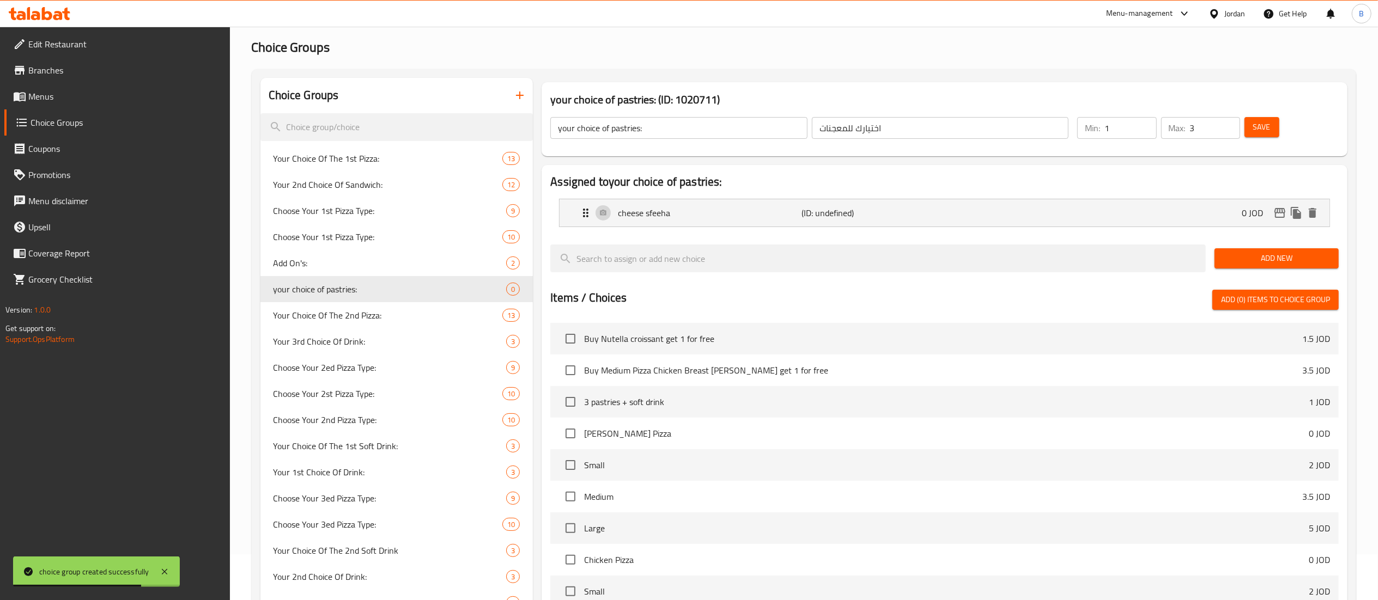
click at [1258, 265] on span "Add New" at bounding box center [1276, 259] width 107 height 14
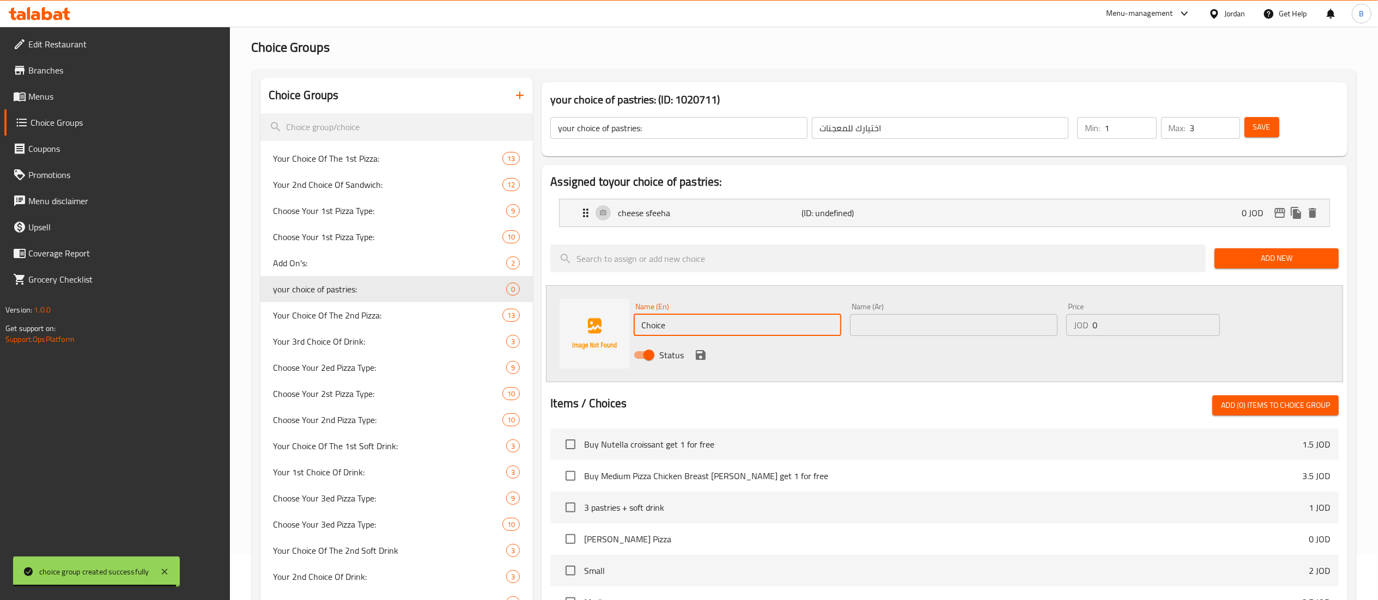
click at [503, 315] on div "Choice Groups Your Choice Of The 1st Pizza: 13 Your 2nd Choice Of Sandwich: 12 …" at bounding box center [805, 476] width 1091 height 796
paste input "meat sfeeha"
type input "meat sfeeha"
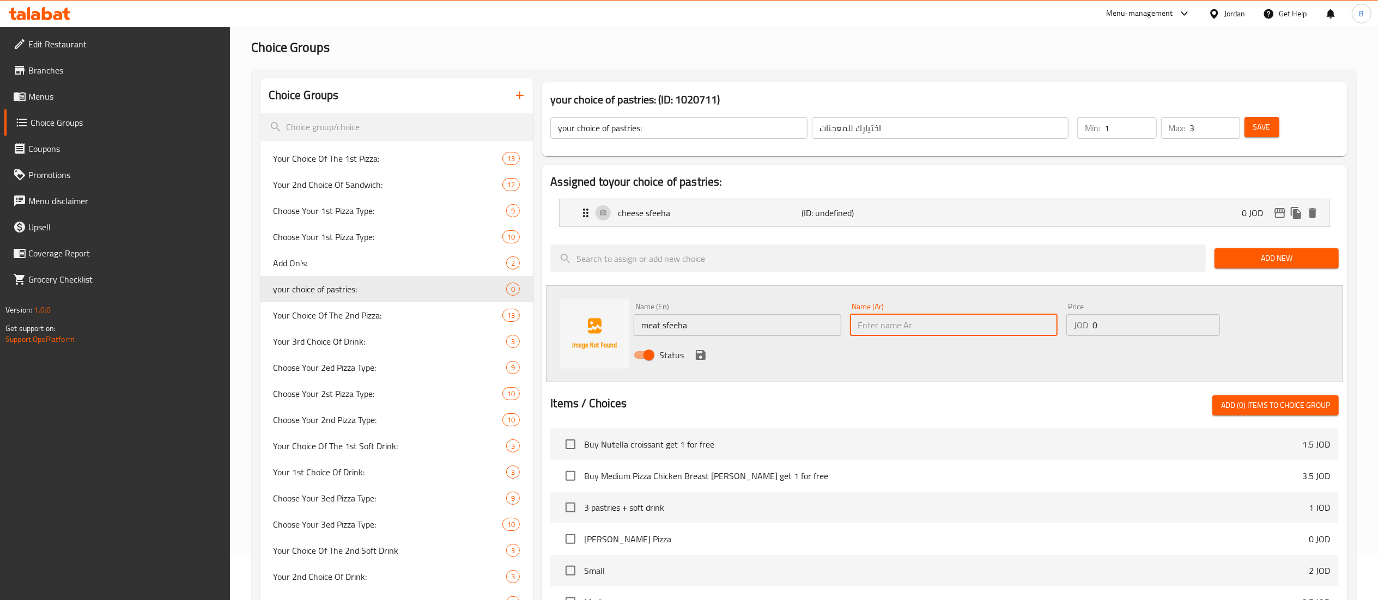
click at [920, 320] on input "text" at bounding box center [954, 325] width 208 height 22
paste input "صفيحة لحمة"
type input "صفيحة لحمة"
click at [698, 352] on icon "save" at bounding box center [701, 355] width 10 height 10
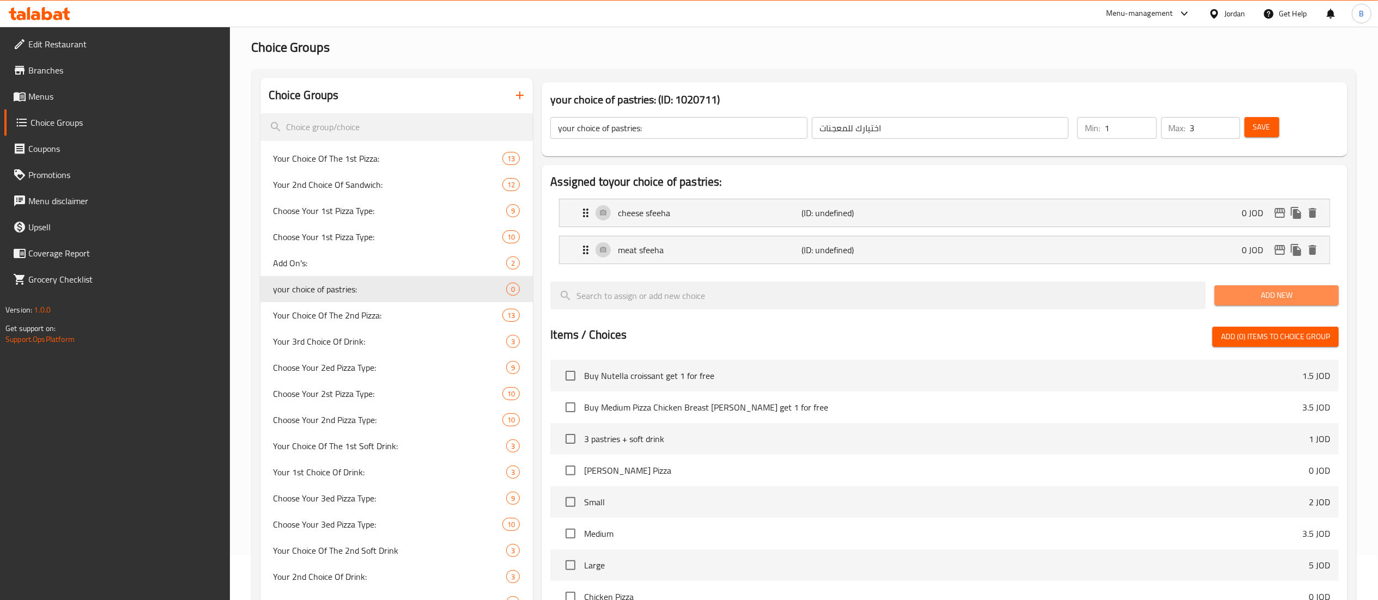
click at [1246, 295] on span "Add New" at bounding box center [1276, 296] width 107 height 14
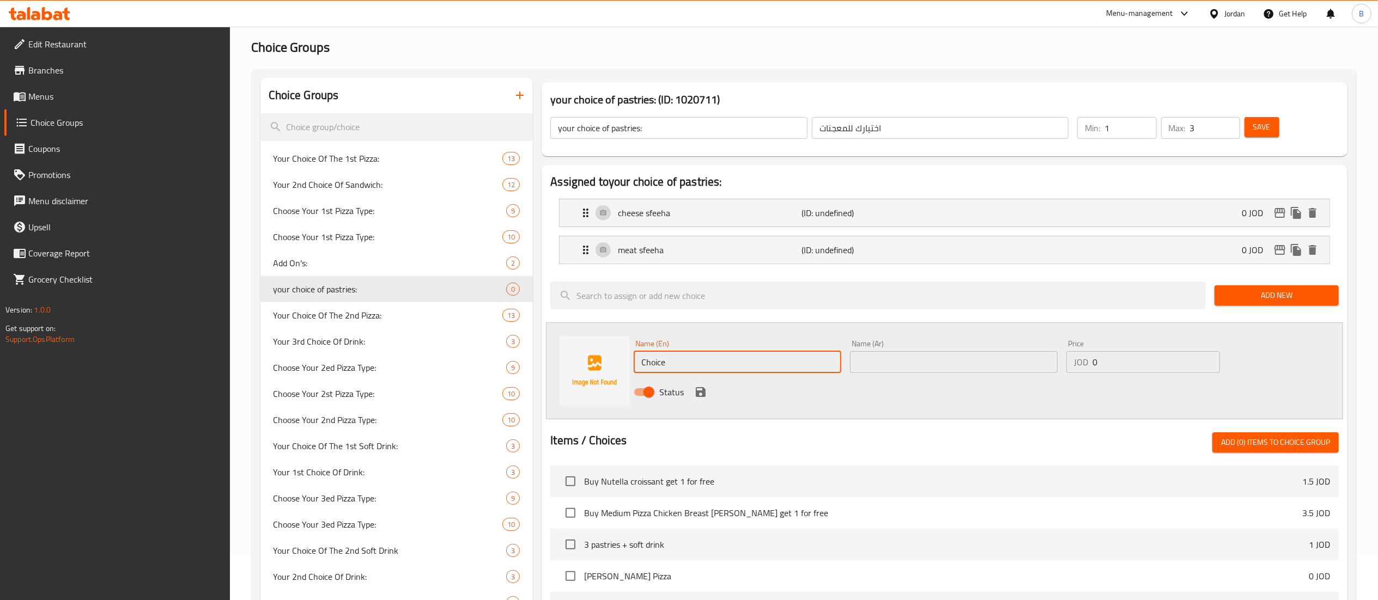
drag, startPoint x: 735, startPoint y: 355, endPoint x: 350, endPoint y: 379, distance: 385.9
click at [576, 355] on div "Name (En) Choice Name (En) Name (Ar) Name (Ar) Price JOD 0 Price Status" at bounding box center [944, 371] width 797 height 97
paste input "spinach"
type input "spinach"
click at [914, 361] on input "text" at bounding box center [954, 362] width 208 height 22
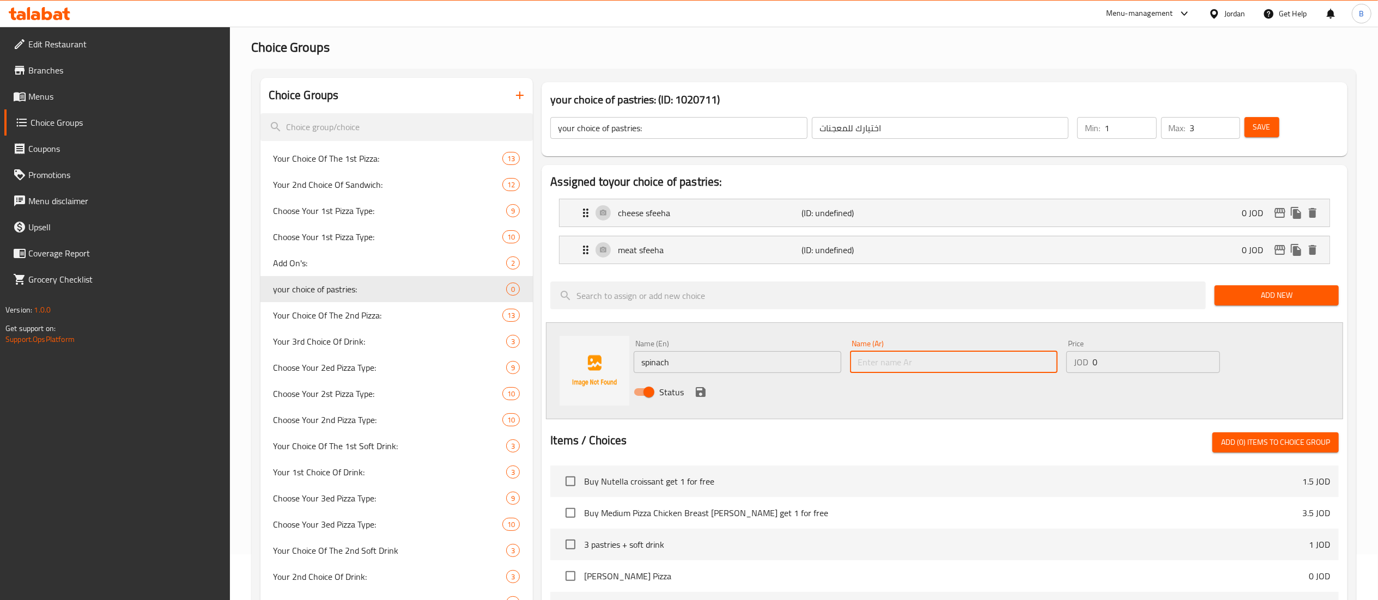
paste input "سبانخ"
type input "سبانخ"
drag, startPoint x: 697, startPoint y: 393, endPoint x: 742, endPoint y: 386, distance: 45.3
click at [697, 393] on icon "save" at bounding box center [701, 392] width 10 height 10
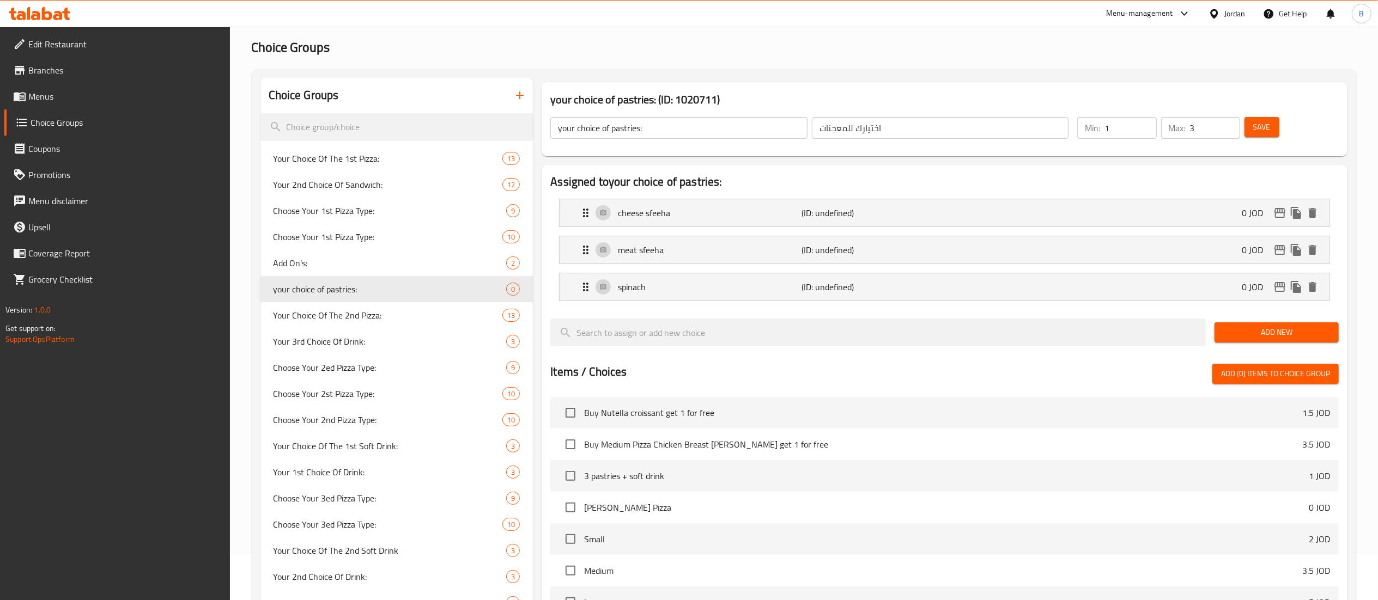
click at [1229, 331] on span "Add New" at bounding box center [1276, 333] width 107 height 14
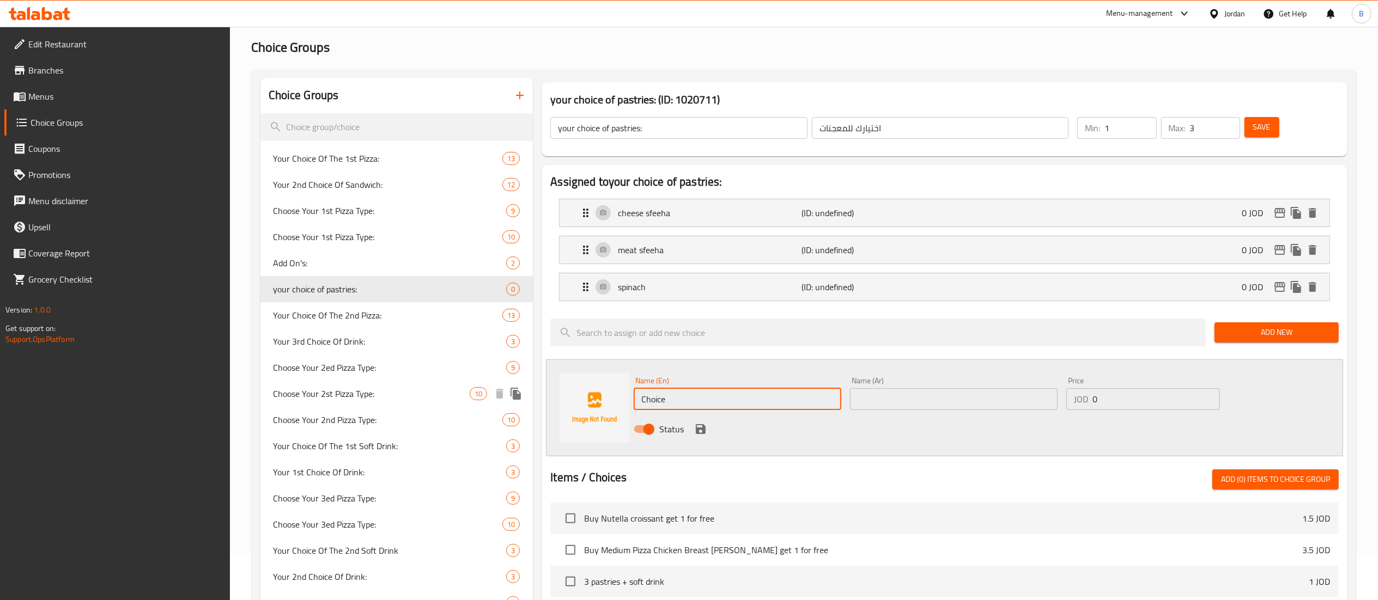
drag, startPoint x: 735, startPoint y: 398, endPoint x: 419, endPoint y: 379, distance: 316.0
click at [421, 382] on div "Choice Groups Your Choice Of The 1st Pizza: 13 Your 2nd Choice Of Sandwich: 12 …" at bounding box center [805, 513] width 1091 height 870
paste input "spicy spinach"
type input "spicy spinach"
drag, startPoint x: 894, startPoint y: 405, endPoint x: 873, endPoint y: 409, distance: 21.6
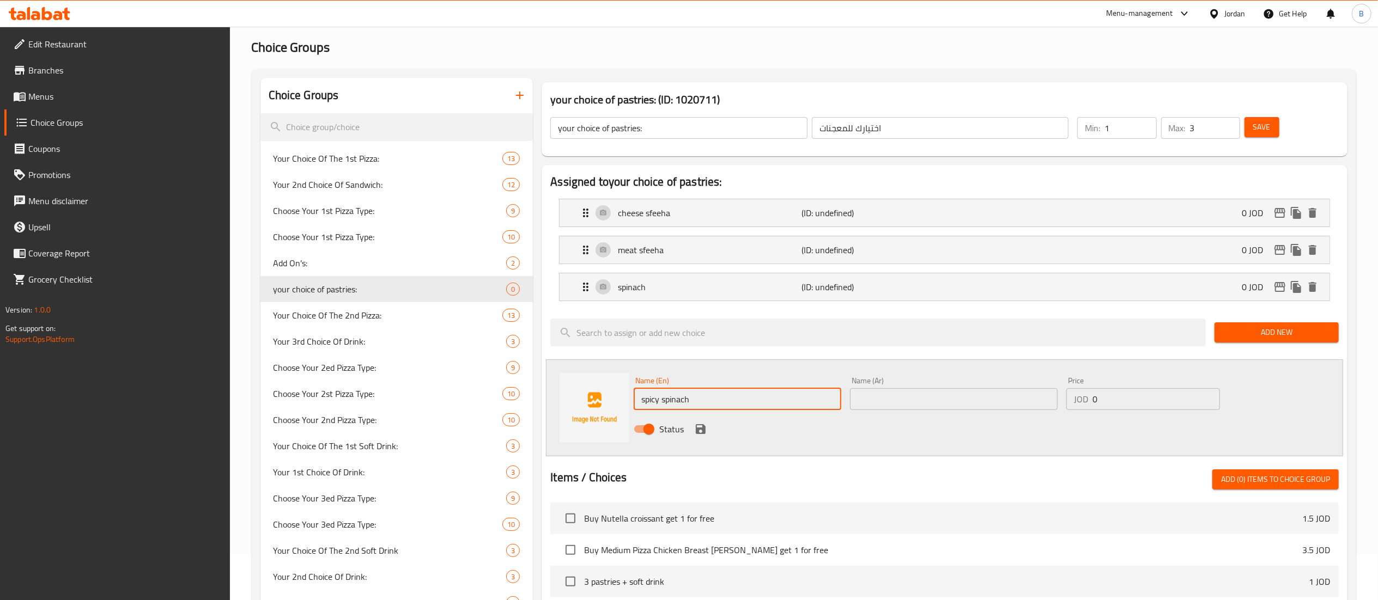
click at [894, 405] on input "text" at bounding box center [954, 399] width 208 height 22
paste input "سبانخ حار"
type input "سبانخ حار"
click at [700, 431] on icon "save" at bounding box center [701, 429] width 10 height 10
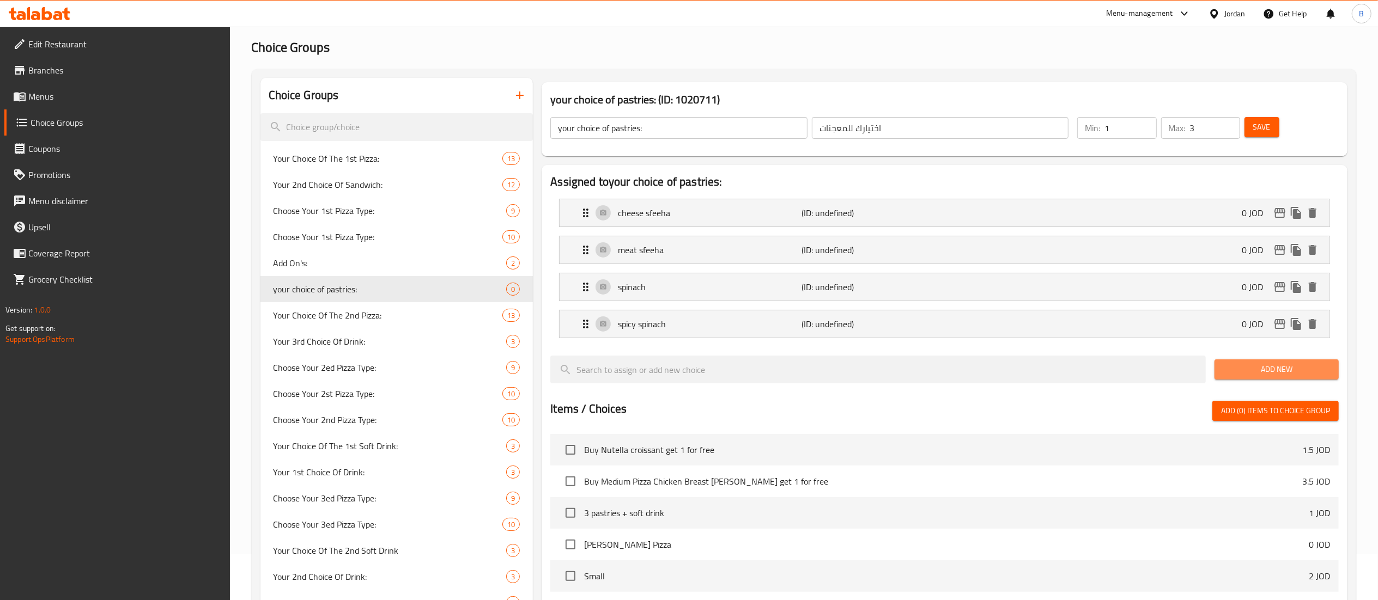
click at [1273, 374] on span "Add New" at bounding box center [1276, 370] width 107 height 14
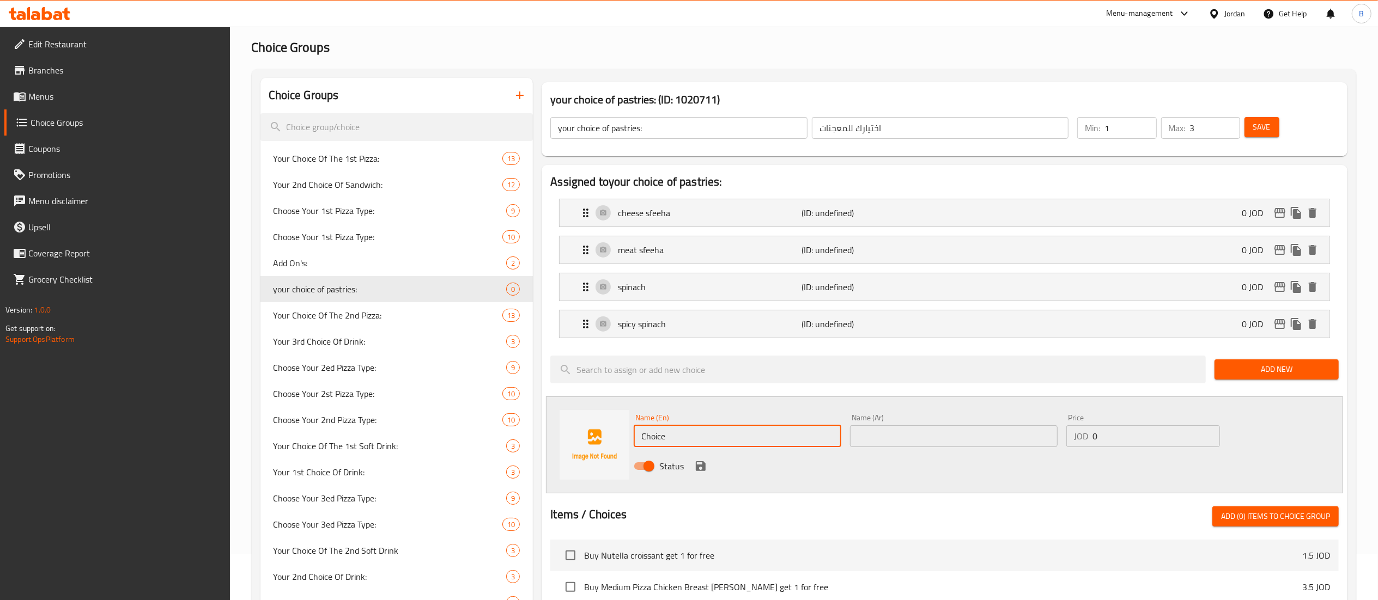
drag, startPoint x: 770, startPoint y: 434, endPoint x: 397, endPoint y: 448, distance: 374.0
click at [435, 440] on div "Choice Groups Your Choice Of The 1st Pizza: 13 Your 2nd Choice Of Sandwich: 12 …" at bounding box center [805, 531] width 1091 height 907
paste input "potato"
type input "potato"
click at [934, 424] on div "Name (Ar) Name (Ar)" at bounding box center [954, 430] width 208 height 33
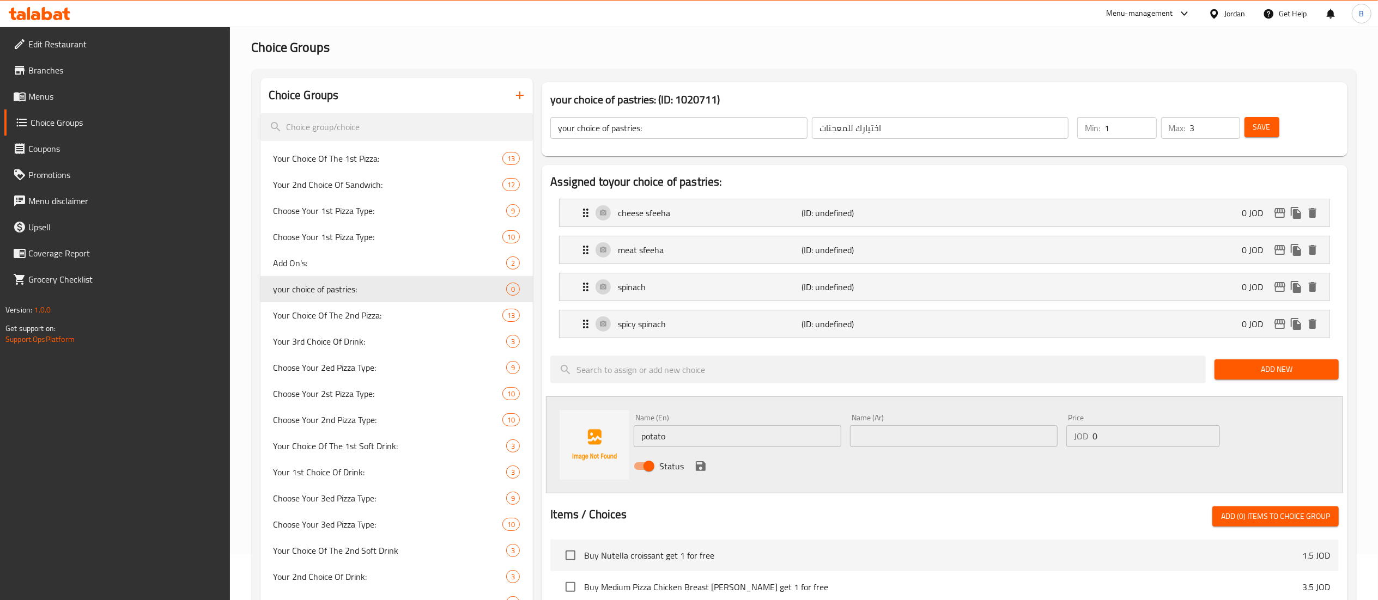
click at [924, 429] on input "text" at bounding box center [954, 436] width 208 height 22
paste input "بطاطا"
type input "بطاطا"
click at [703, 464] on icon "save" at bounding box center [701, 466] width 10 height 10
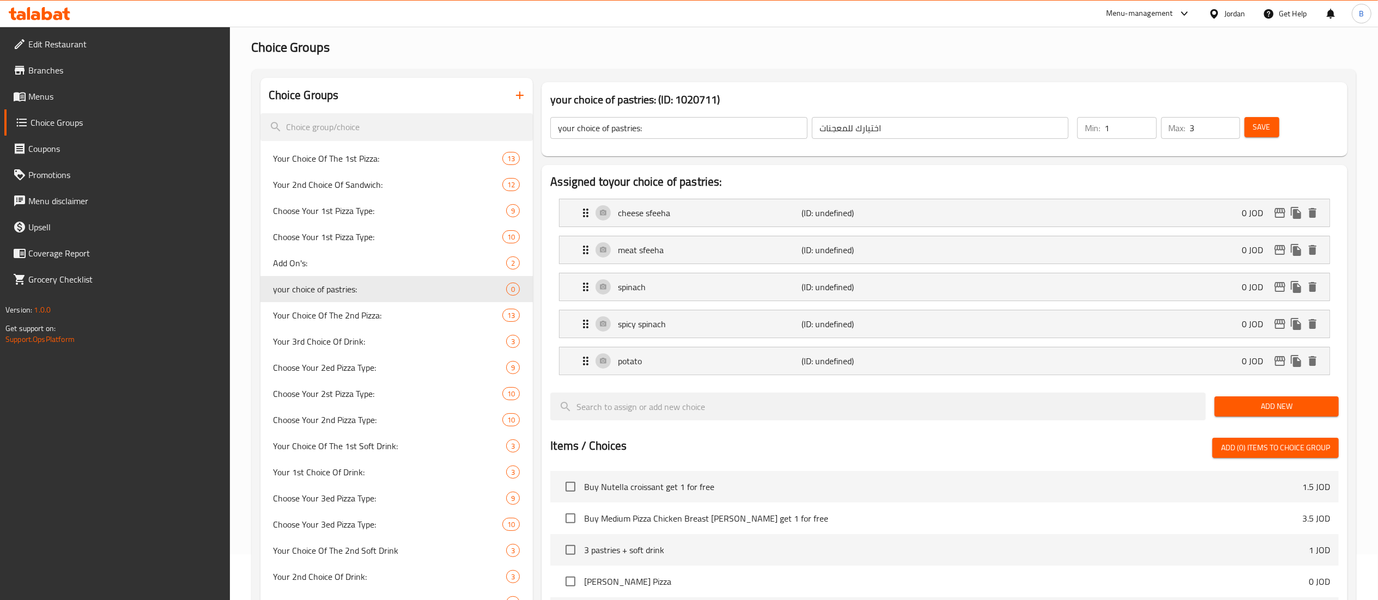
click at [1243, 409] on span "Add New" at bounding box center [1276, 407] width 107 height 14
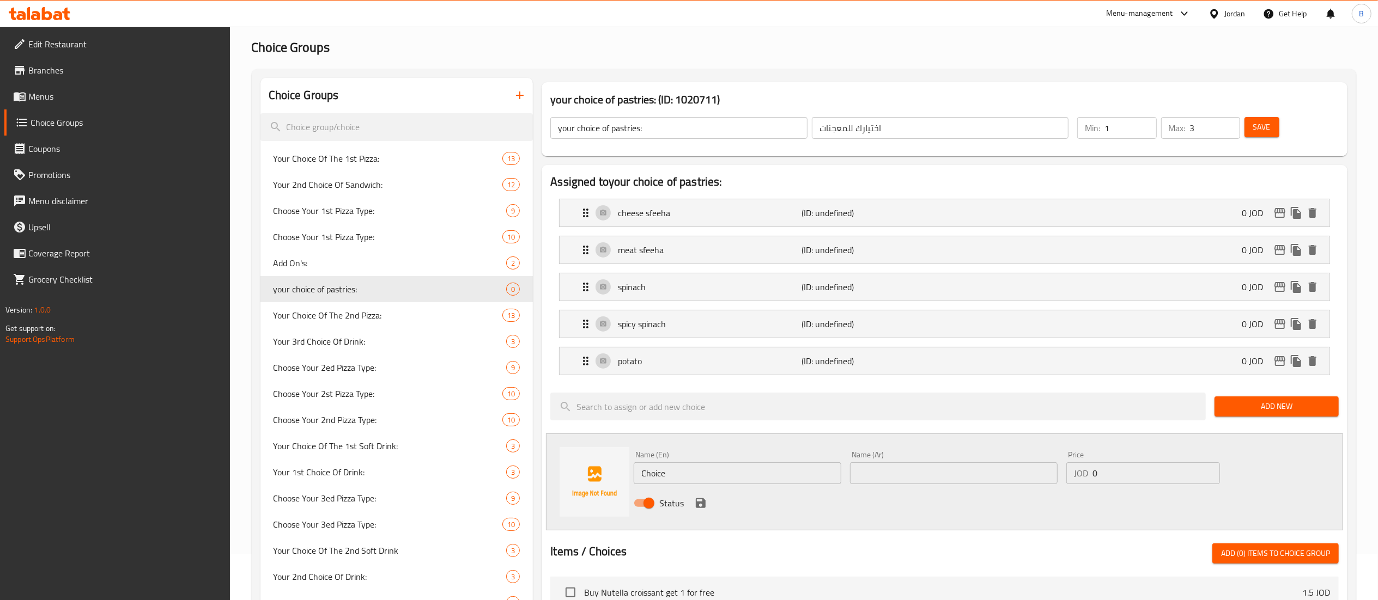
drag, startPoint x: 709, startPoint y: 484, endPoint x: 593, endPoint y: 464, distance: 117.8
click at [620, 469] on div "Name (En) Choice Name (En) Name (Ar) Name (Ar) Price JOD 0 Price Status" at bounding box center [944, 482] width 797 height 97
paste input "yellow chees"
type input "yellow cheese"
click at [951, 477] on input "text" at bounding box center [954, 474] width 208 height 22
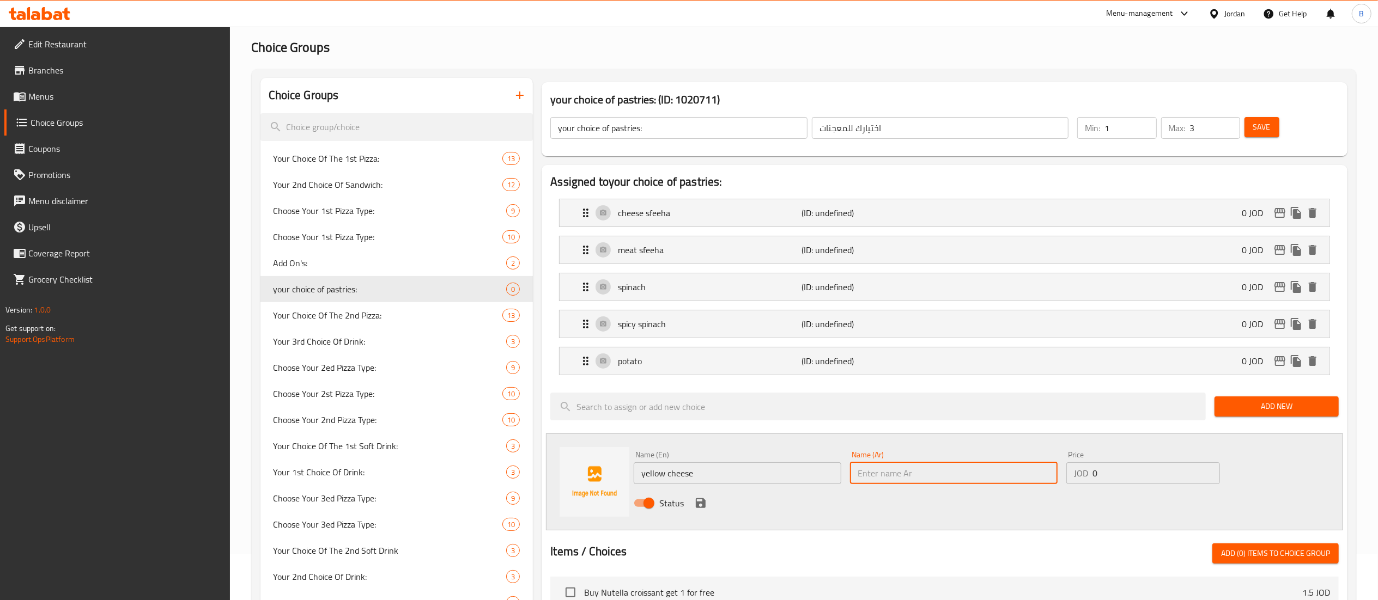
paste input "جبنه صفراء"
type input "جبنه صفراء"
click at [701, 507] on icon "save" at bounding box center [700, 503] width 13 height 13
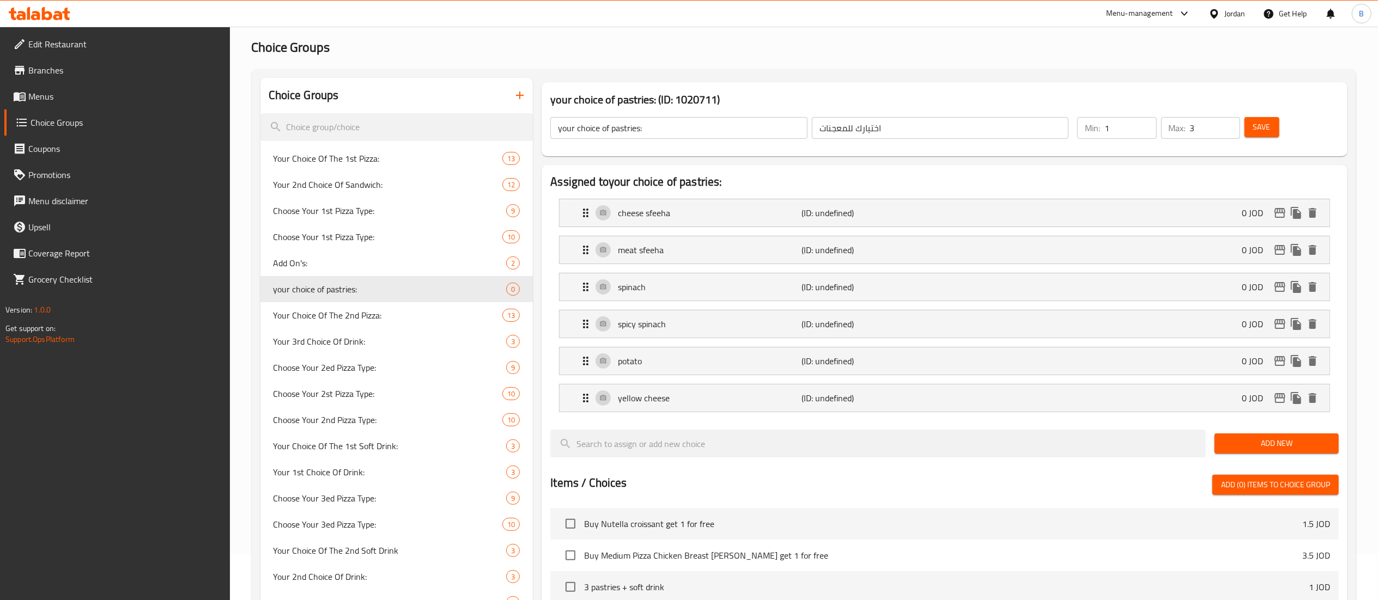
click at [1318, 451] on span "Add New" at bounding box center [1276, 444] width 107 height 14
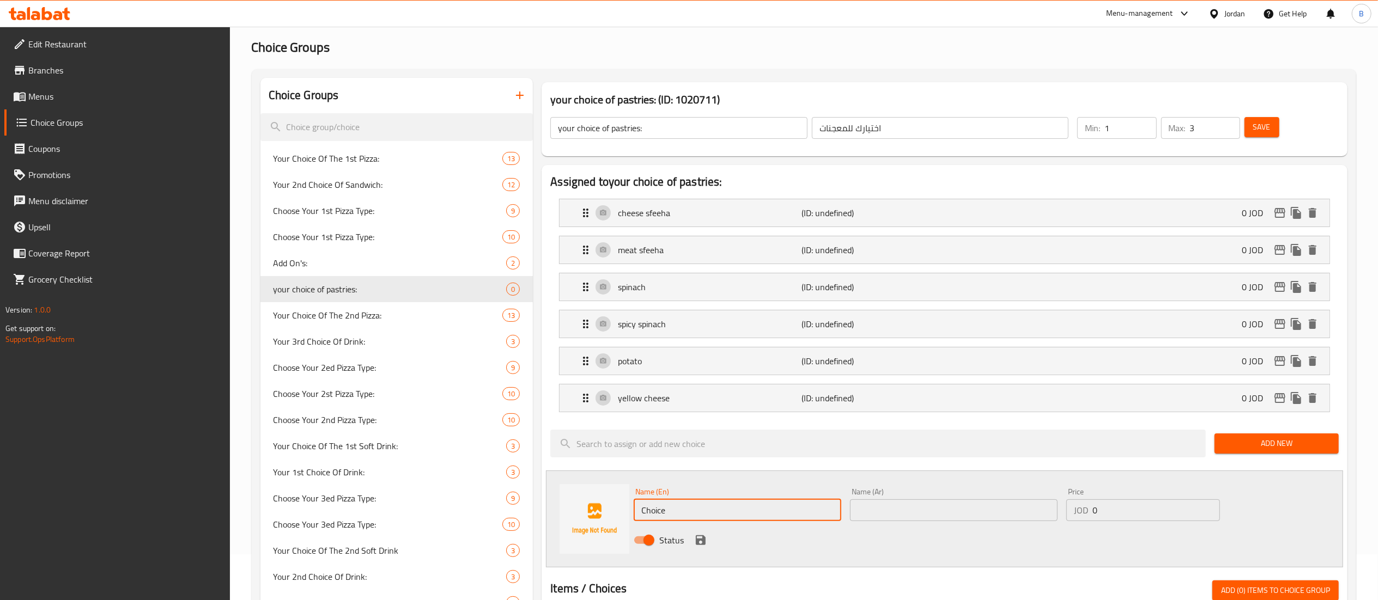
drag, startPoint x: 744, startPoint y: 507, endPoint x: 437, endPoint y: 471, distance: 309.4
click at [543, 484] on div "Assigned to your choice of pastries: cheese sfeeha (ID: undefined) 0 JOD Name (…" at bounding box center [945, 571] width 806 height 813
paste input "sausag"
type input "sausage"
drag, startPoint x: 927, startPoint y: 512, endPoint x: 915, endPoint y: 515, distance: 12.4
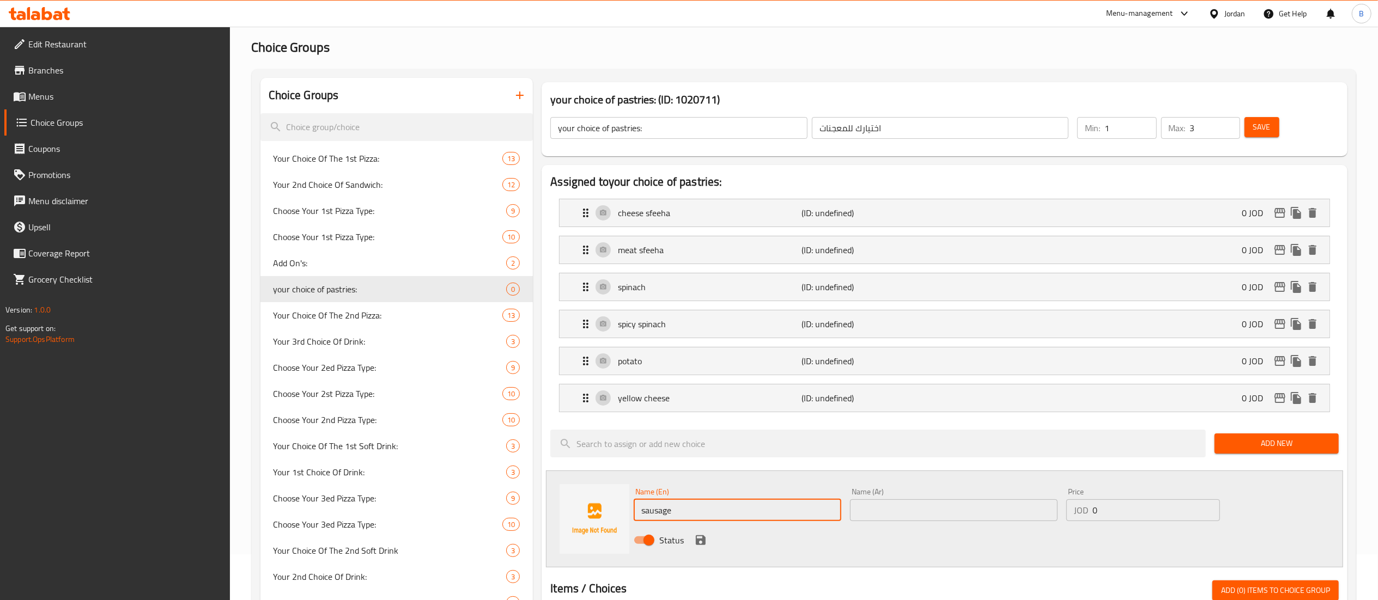
click at [927, 512] on input "text" at bounding box center [954, 511] width 208 height 22
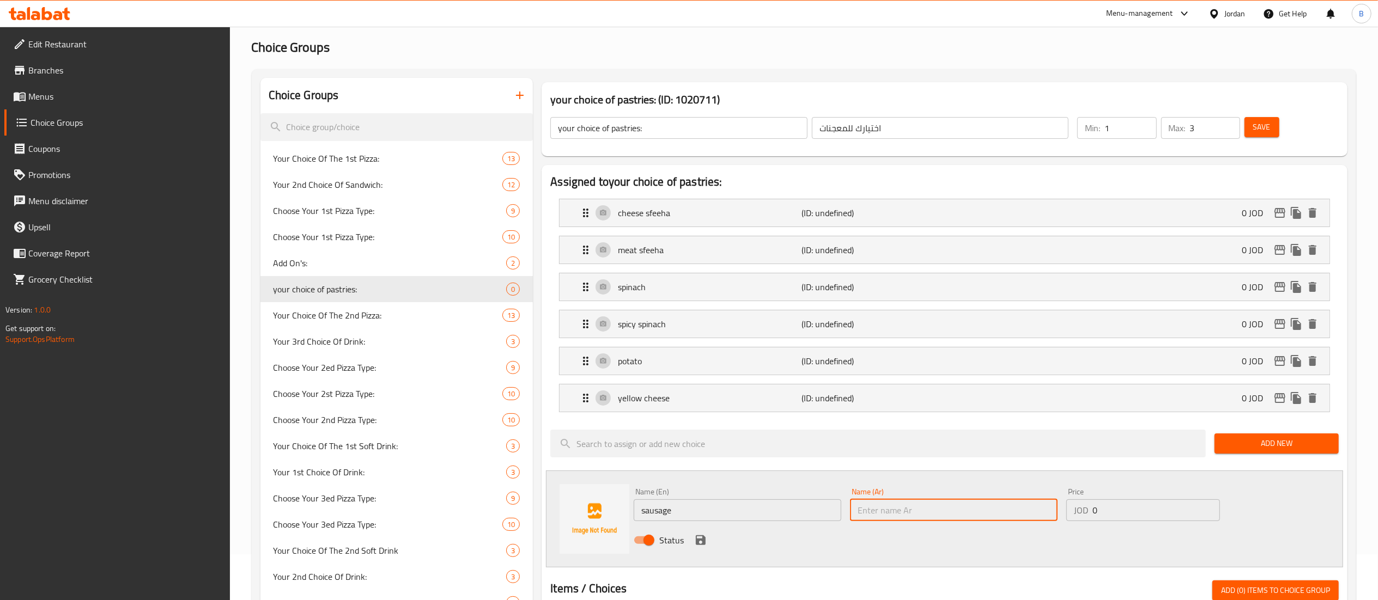
paste input "نقانق"
type input "نقانق"
click at [702, 543] on icon "save" at bounding box center [701, 541] width 10 height 10
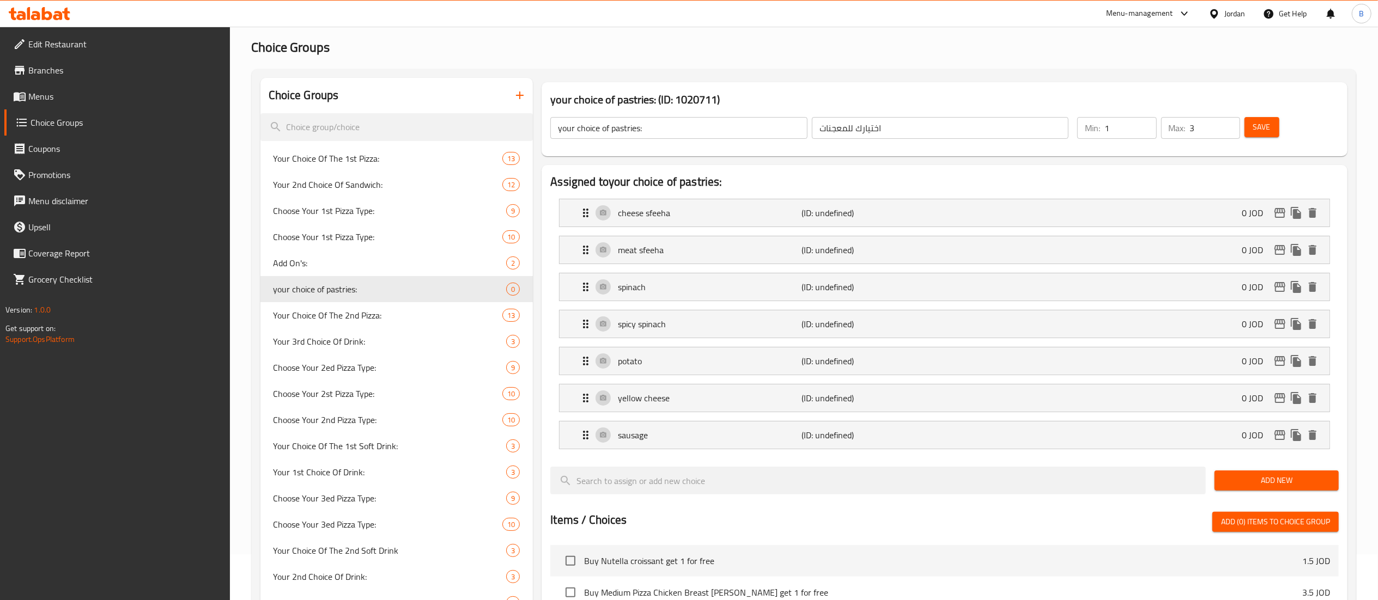
click at [1230, 491] on button "Add New" at bounding box center [1276, 481] width 124 height 20
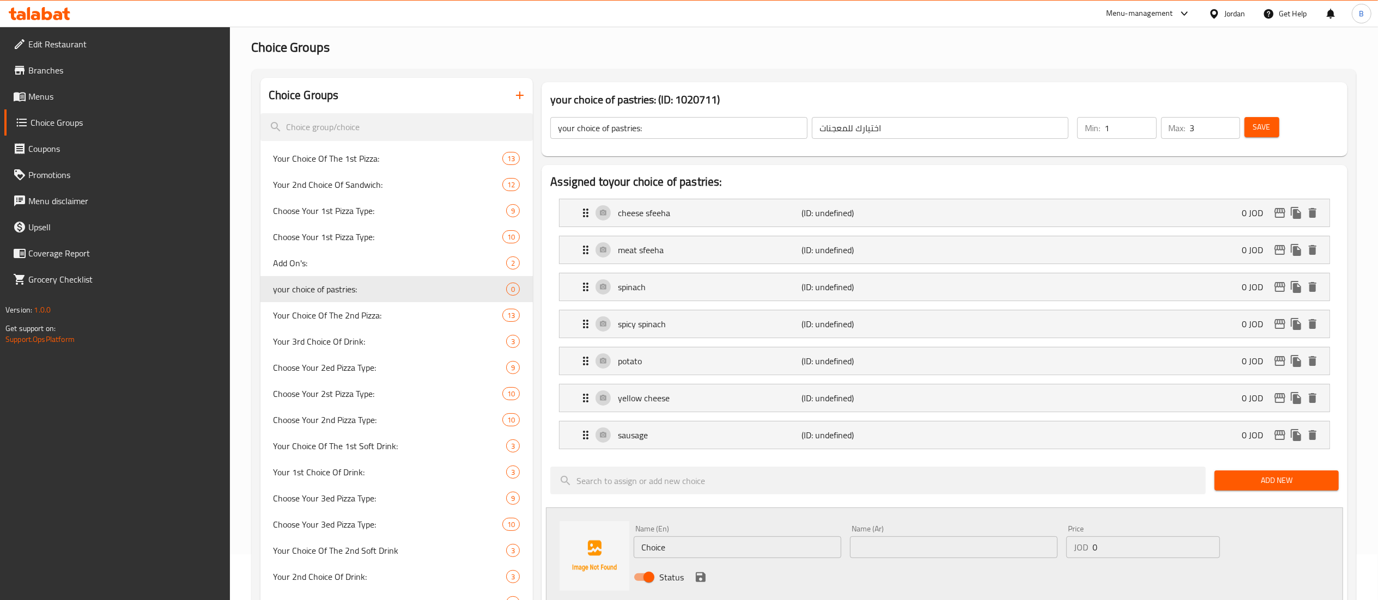
click at [514, 550] on div "Choice Groups Your Choice Of The 1st Pizza: 13 Your 2nd Choice Of Sandwich: 12 …" at bounding box center [805, 587] width 1091 height 1018
paste input "cheese with thym"
type input "cheese with thyme"
click at [933, 538] on div "Name (Ar) Name (Ar)" at bounding box center [954, 541] width 208 height 33
click at [928, 557] on input "text" at bounding box center [954, 548] width 208 height 22
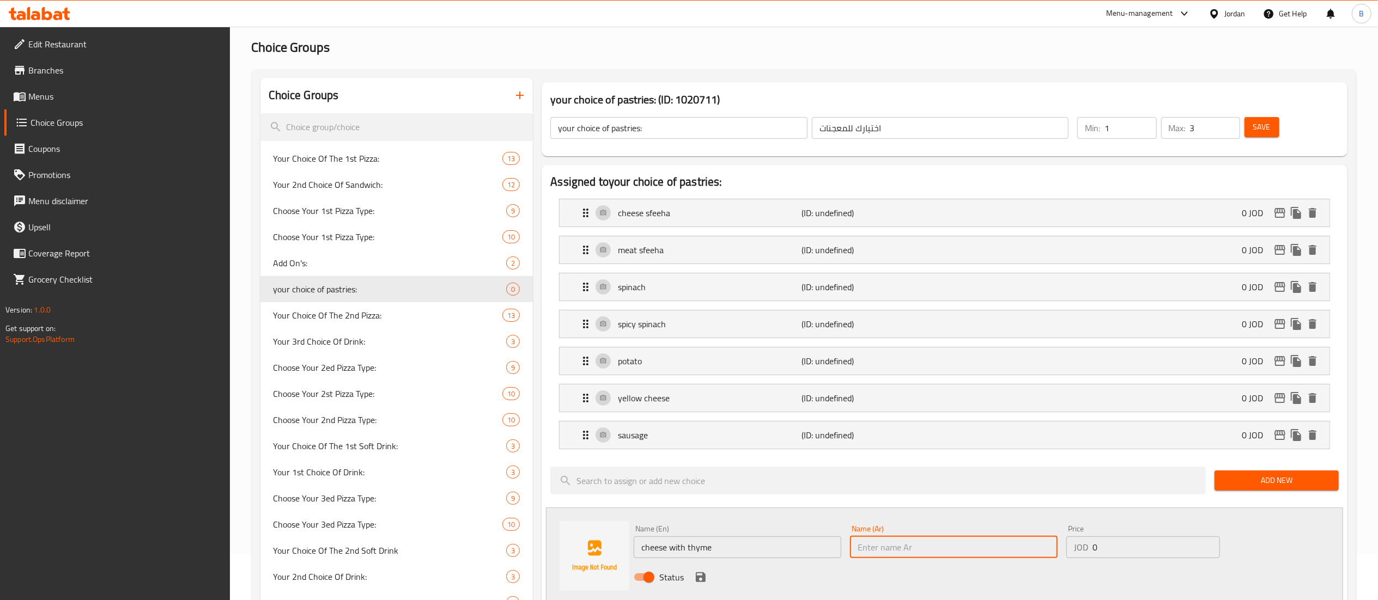
paste input "جبنه بالزعتر"
type input "جبنه بالزعتر"
click at [691, 577] on div "Status" at bounding box center [953, 577] width 649 height 29
click at [697, 577] on icon "save" at bounding box center [700, 577] width 13 height 13
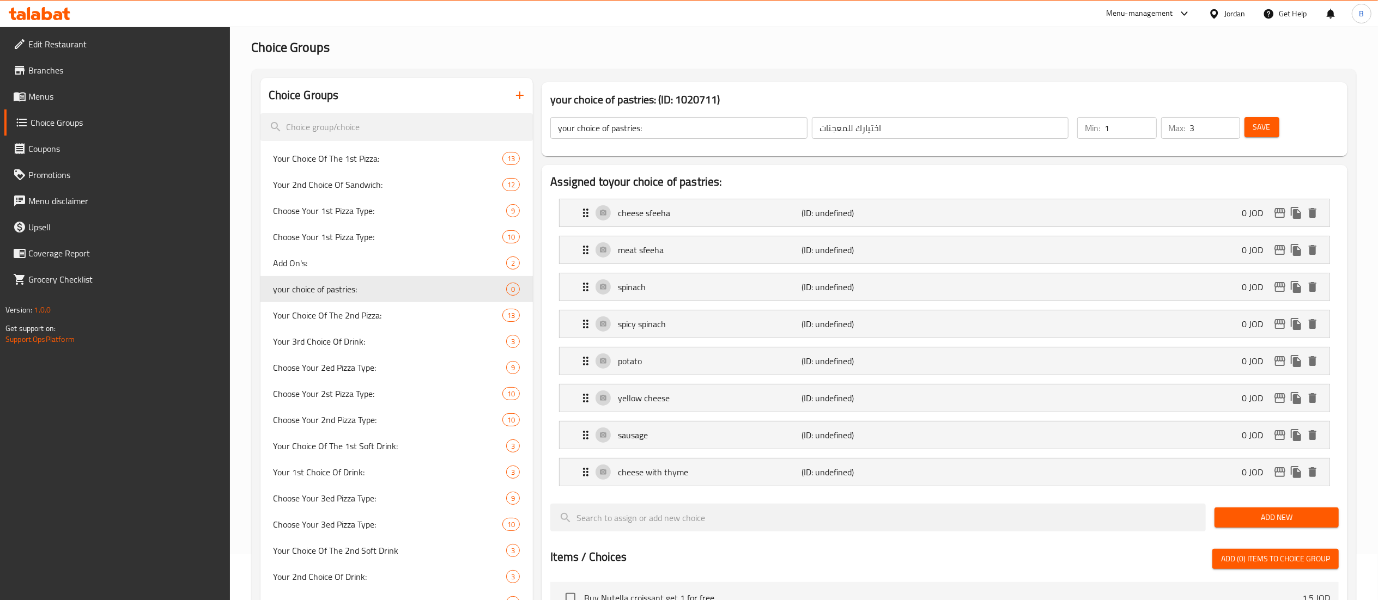
click at [1272, 520] on span "Add New" at bounding box center [1276, 518] width 107 height 14
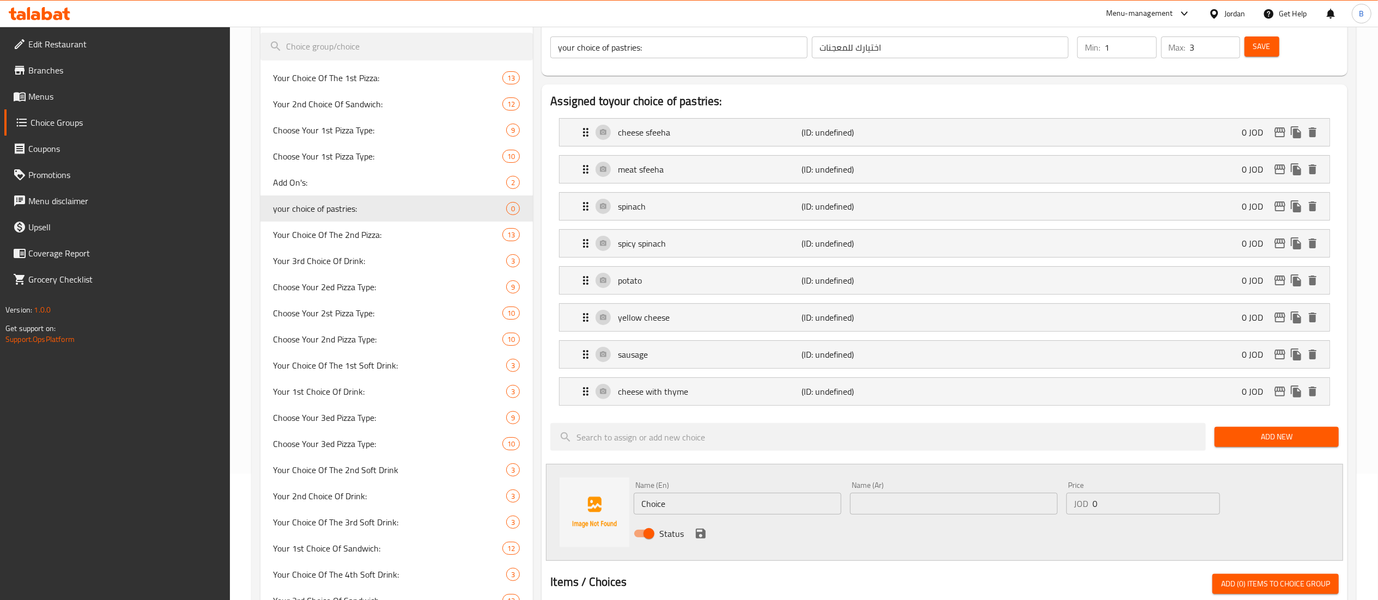
scroll to position [155, 0]
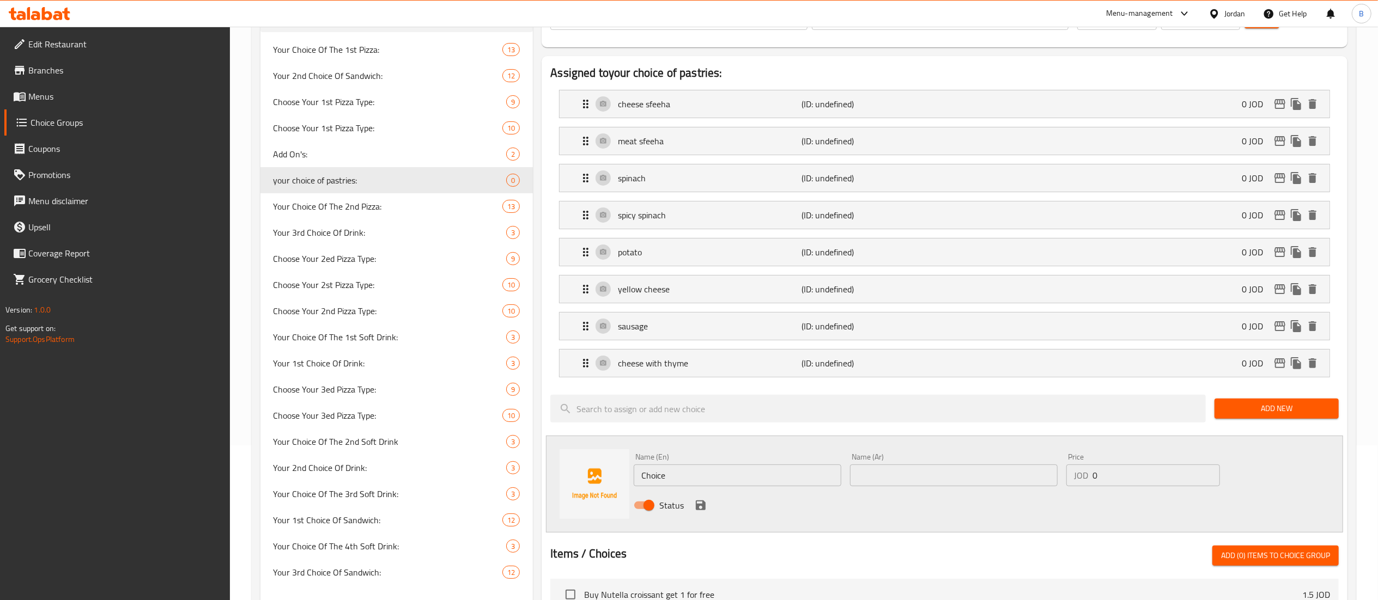
drag, startPoint x: 696, startPoint y: 471, endPoint x: 673, endPoint y: 488, distance: 28.4
click at [683, 481] on div "Name (En) Choice Name (En)" at bounding box center [738, 469] width 208 height 33
click at [519, 488] on div "Choice Groups Your Choice Of The 1st Pizza: 13 Your 2nd Choice Of Sandwich: 12 …" at bounding box center [805, 496] width 1091 height 1055
paste input "cheese with olives"
type input "cheese with olives"
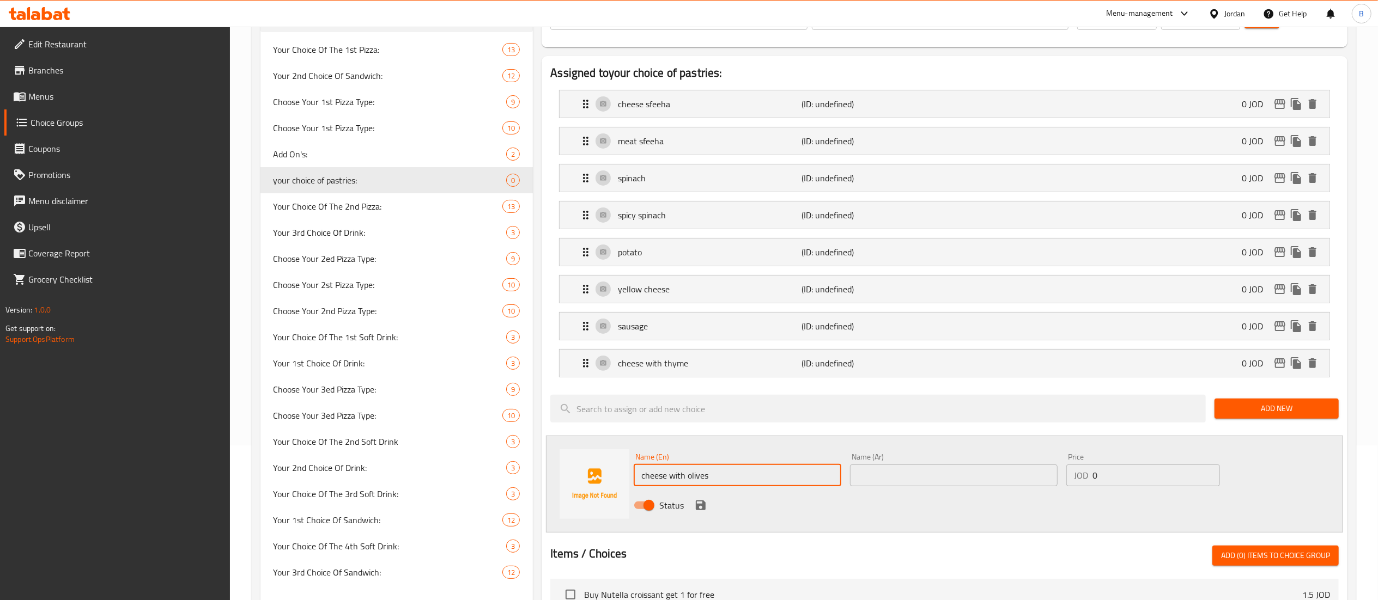
click at [913, 486] on input "text" at bounding box center [954, 476] width 208 height 22
paste input "جبنه مع زيتون"
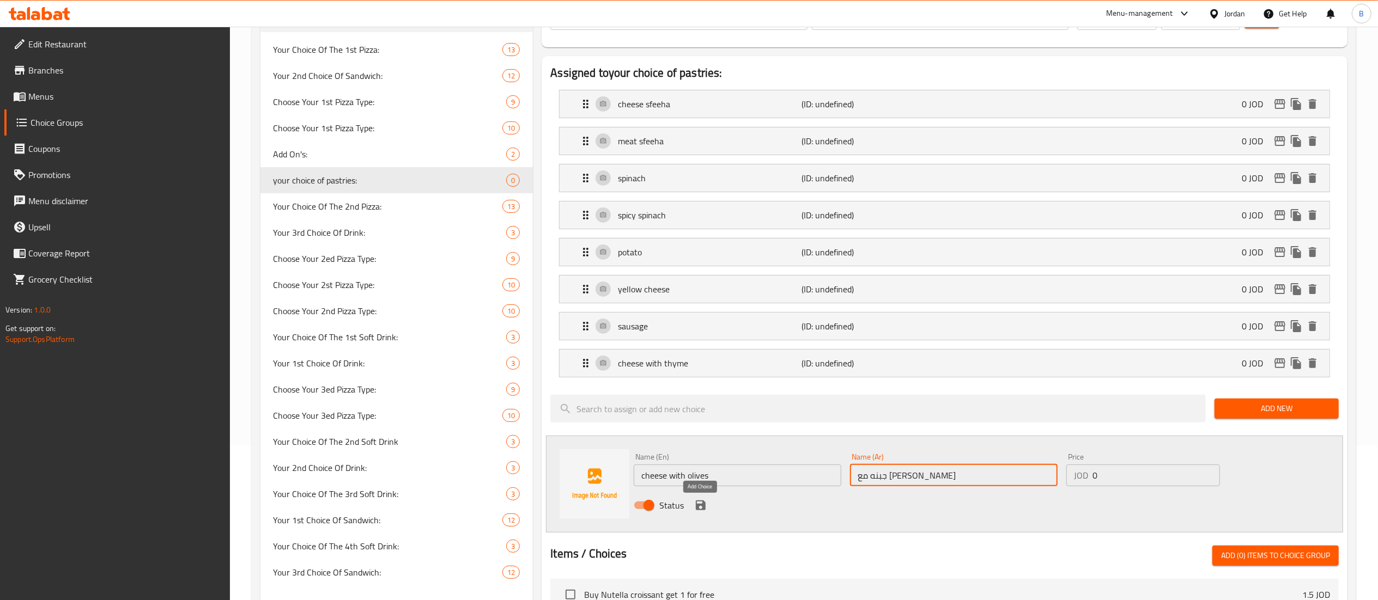
type input "جبنه مع زيتون"
click at [705, 510] on icon "save" at bounding box center [700, 505] width 13 height 13
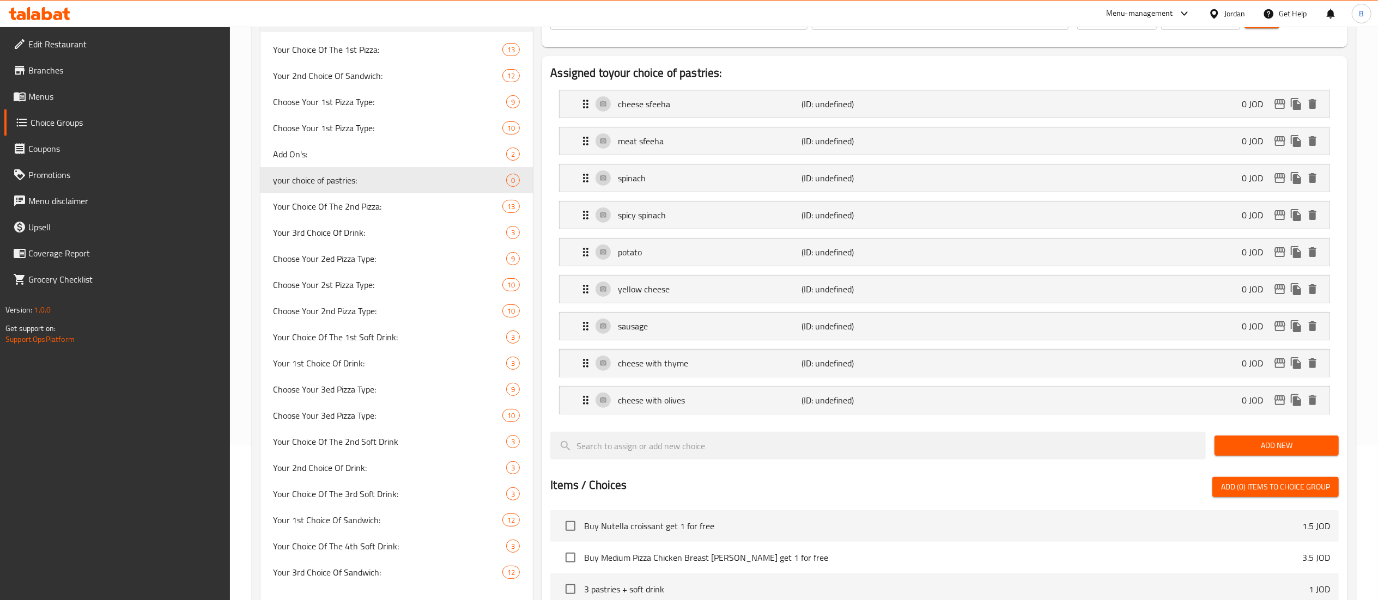
click at [1265, 446] on span "Add New" at bounding box center [1276, 446] width 107 height 14
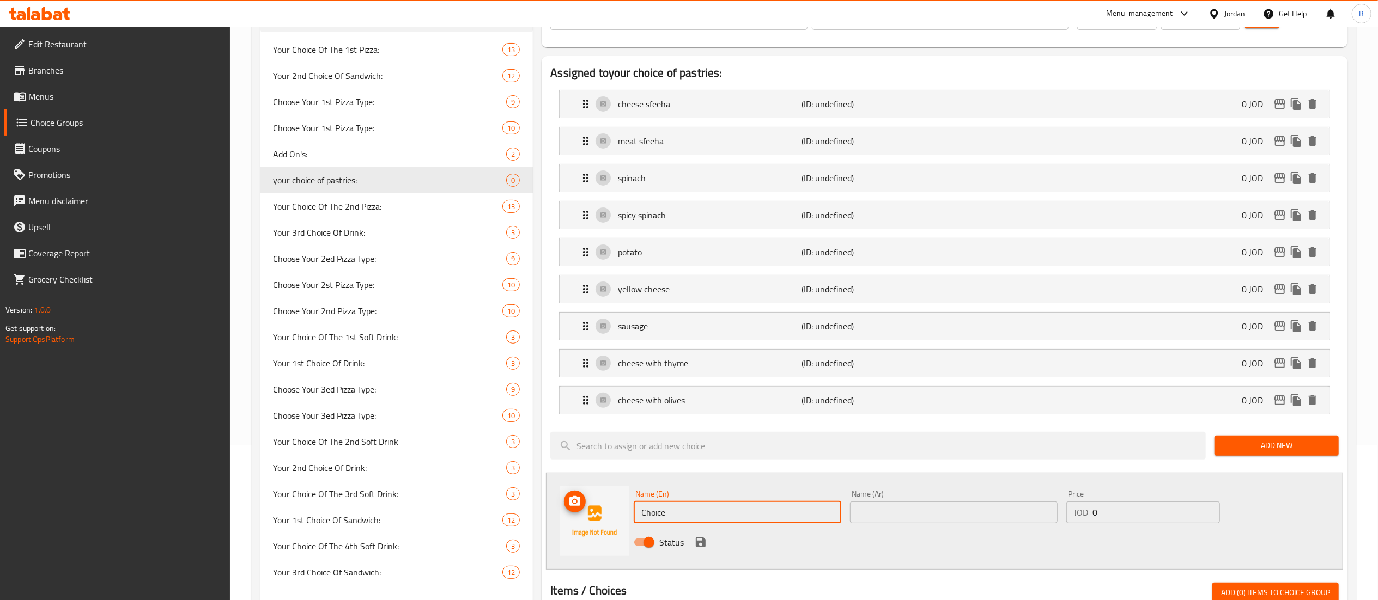
click at [504, 520] on div "Choice Groups Your Choice Of The 1st Pizza: 13 Your 2nd Choice Of Sandwich: 12 …" at bounding box center [805, 515] width 1091 height 1092
paste input "sanyoura with chees"
type input "sanyoura with cheese"
click at [948, 537] on div "Status" at bounding box center [953, 542] width 649 height 29
click at [948, 518] on input "text" at bounding box center [954, 513] width 208 height 22
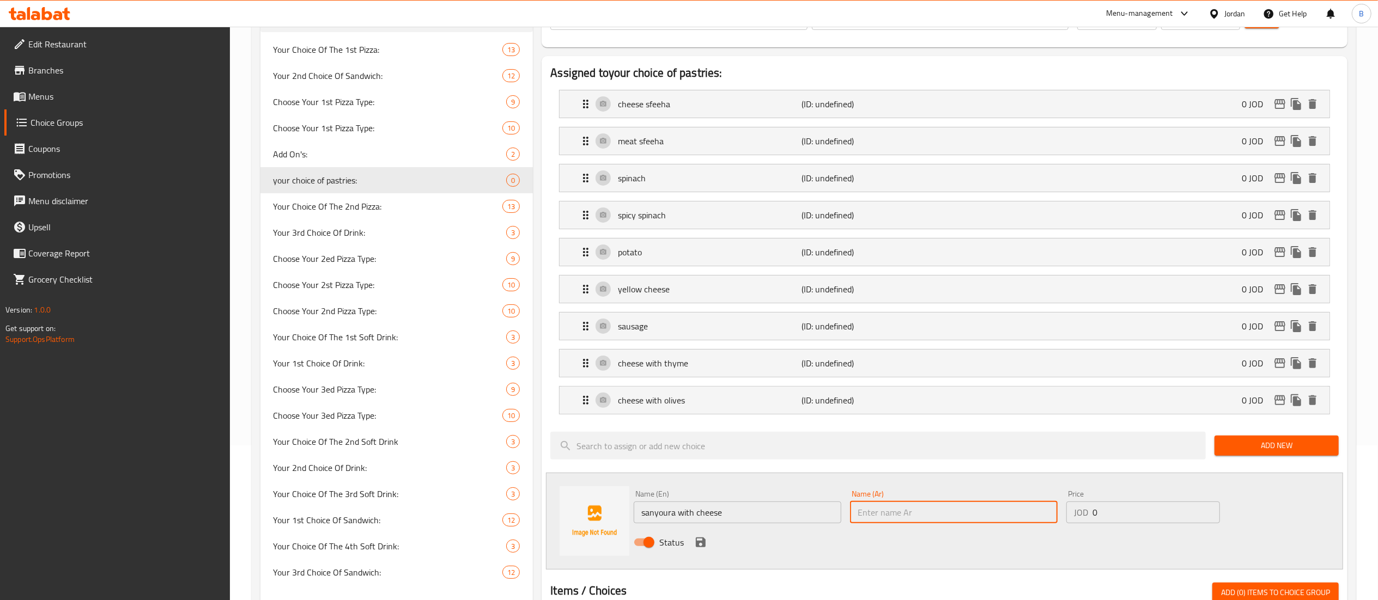
paste input "سنيورة مع جبنة"
type input "سنيورة مع جبنة"
click at [696, 548] on icon "save" at bounding box center [701, 543] width 10 height 10
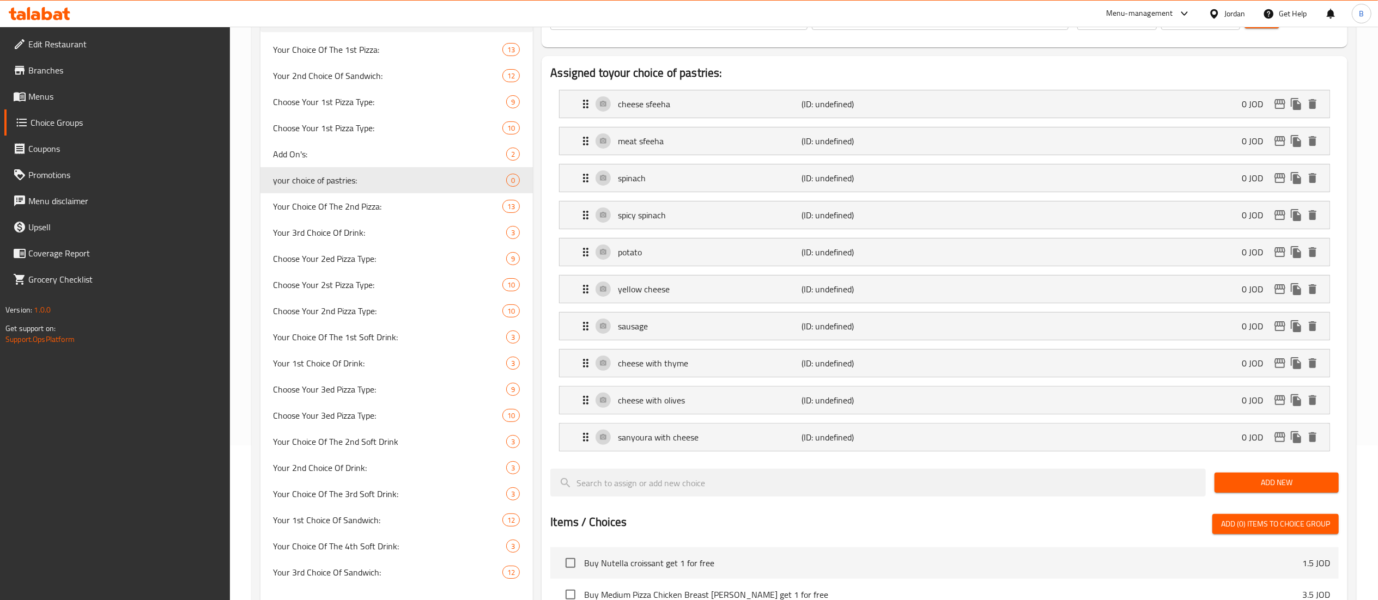
click at [1251, 481] on span "Add New" at bounding box center [1276, 483] width 107 height 14
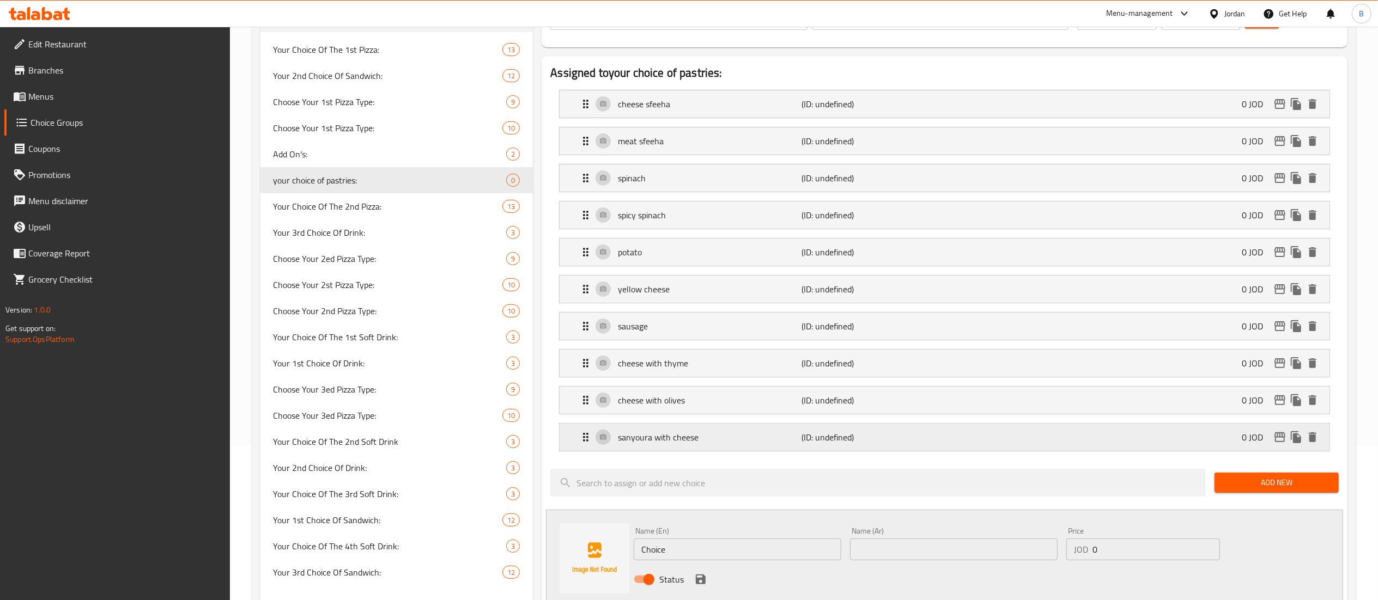
scroll to position [264, 0]
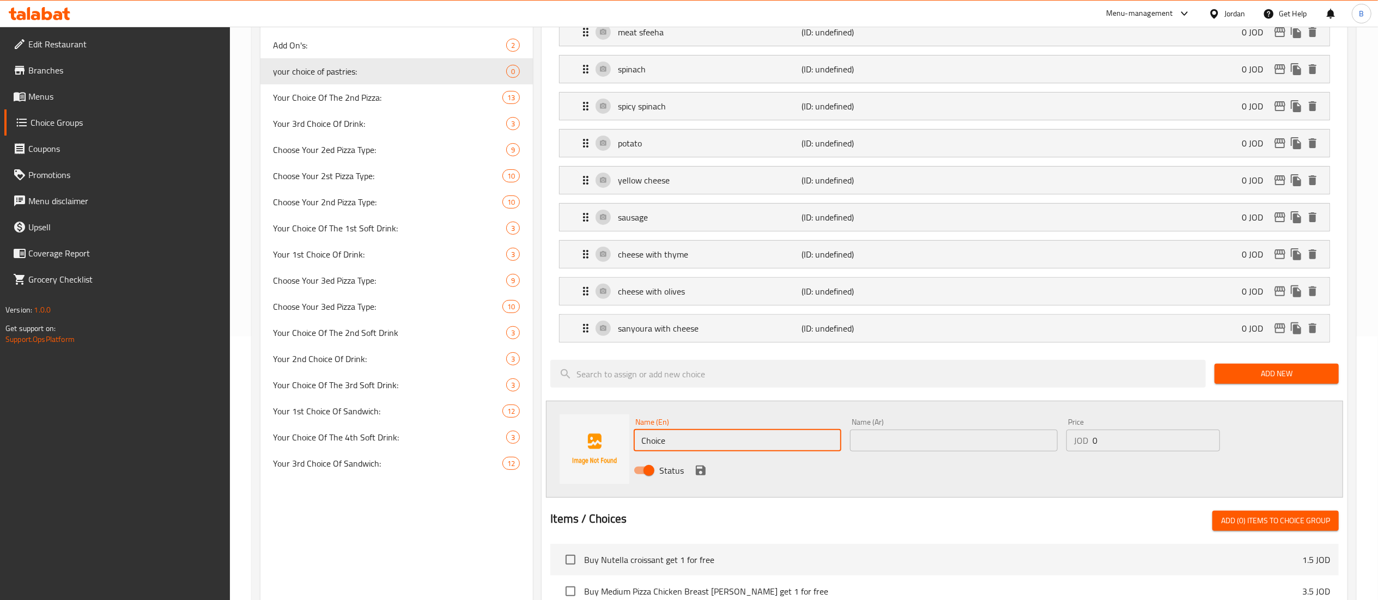
drag, startPoint x: 692, startPoint y: 444, endPoint x: 559, endPoint y: 440, distance: 133.0
click at [621, 440] on div "Name (En) Choice Name (En) Name (Ar) Name (Ar) Price JOD 0 Price Status" at bounding box center [944, 449] width 797 height 97
paste input "turkey with chees"
type input "turkey with cheese"
click at [898, 443] on input "text" at bounding box center [954, 441] width 208 height 22
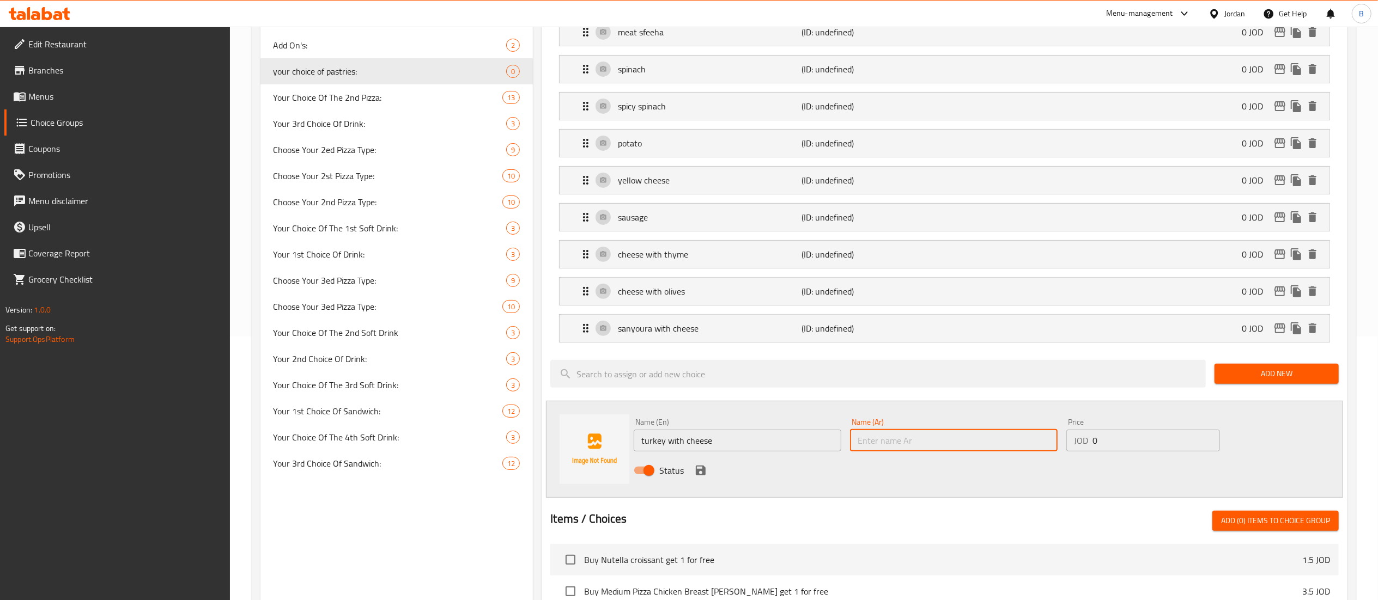
paste input "تيركي مع جبنة"
type input "تيركي مع جبنة"
click at [704, 476] on icon "save" at bounding box center [701, 471] width 10 height 10
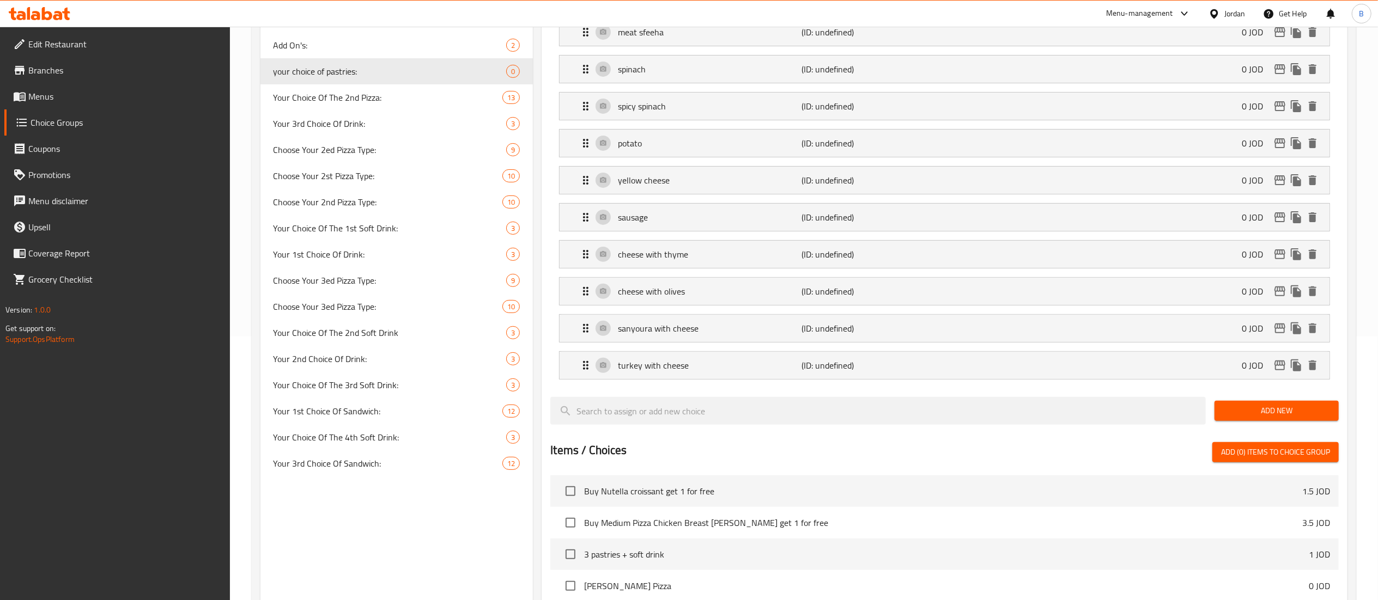
click at [1260, 418] on span "Add New" at bounding box center [1276, 411] width 107 height 14
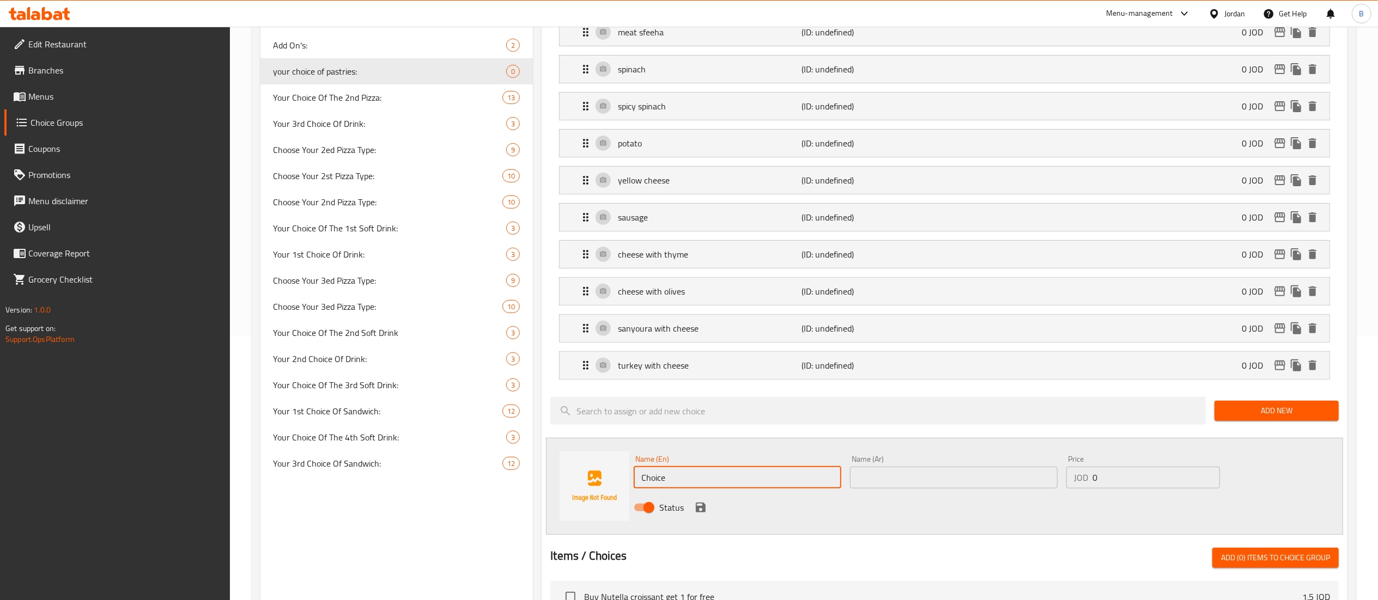
drag, startPoint x: 687, startPoint y: 472, endPoint x: 519, endPoint y: 455, distance: 168.6
click at [627, 471] on div "Name (En) Choice Name (En) Name (Ar) Name (Ar) Price JOD 0 Price Status" at bounding box center [944, 486] width 797 height 97
paste input "pizza"
type input "pizza"
click at [900, 493] on div "Name (Ar) Name (Ar)" at bounding box center [954, 472] width 216 height 42
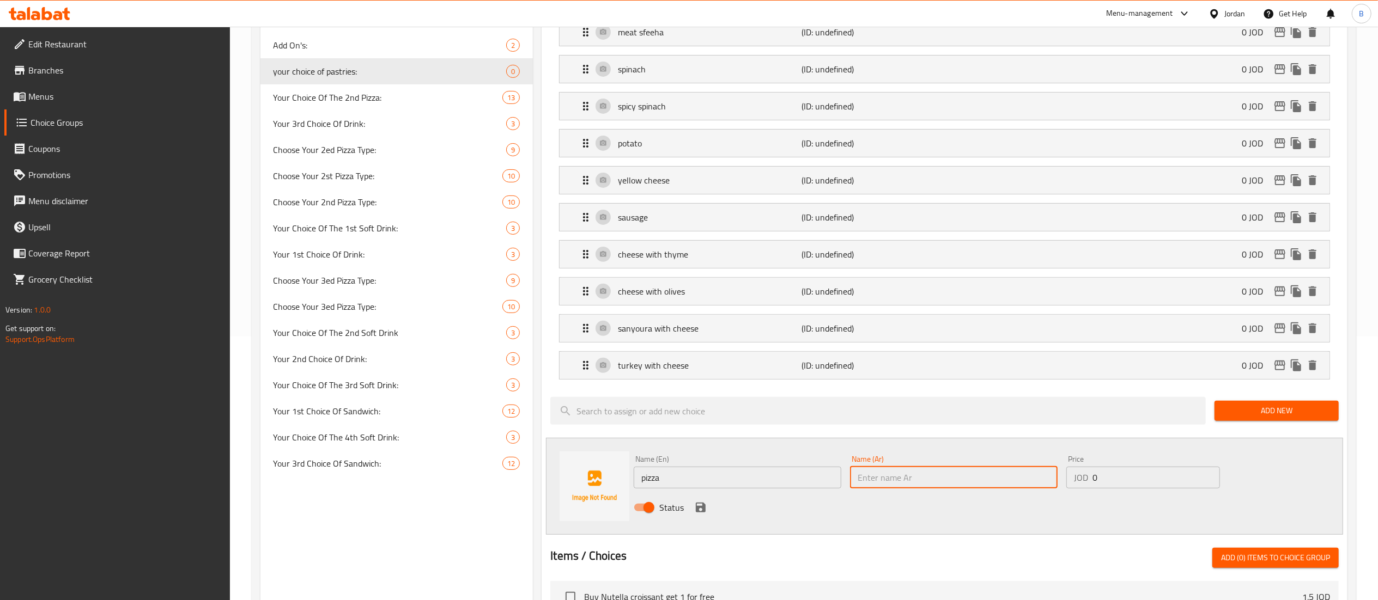
click at [904, 483] on input "text" at bounding box center [954, 478] width 208 height 22
paste input "بيتزا"
type input "بيتزا"
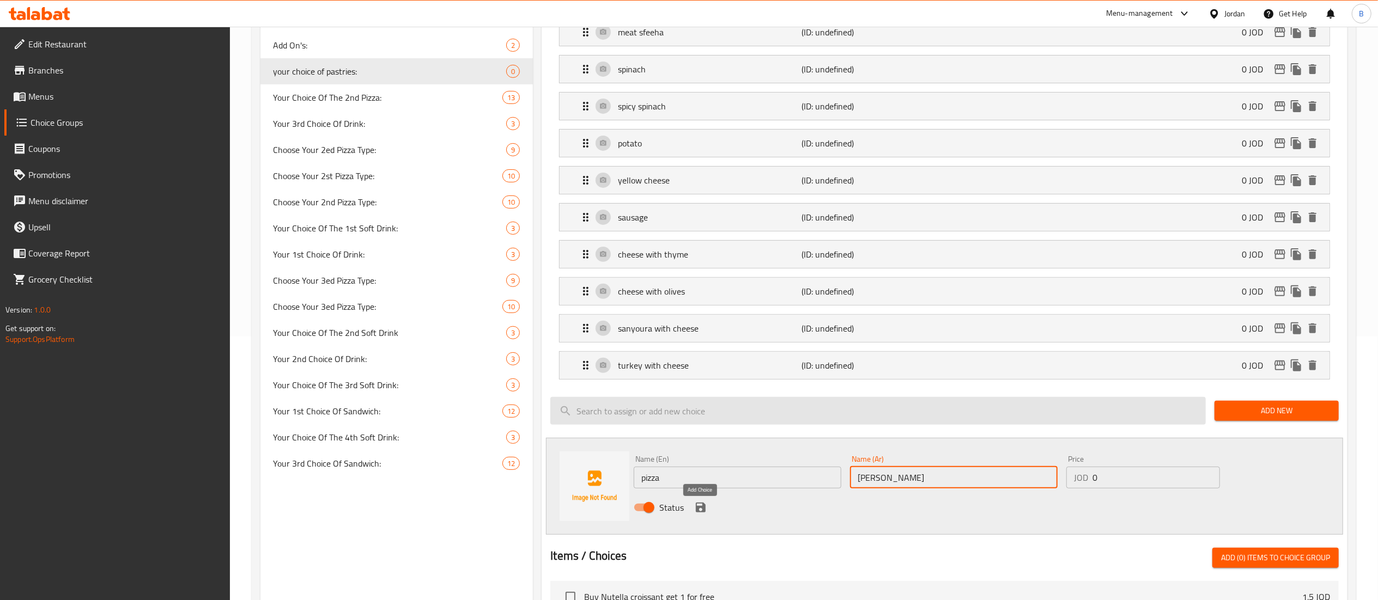
drag, startPoint x: 697, startPoint y: 509, endPoint x: 971, endPoint y: 451, distance: 279.5
click at [697, 509] on icon "save" at bounding box center [700, 507] width 13 height 13
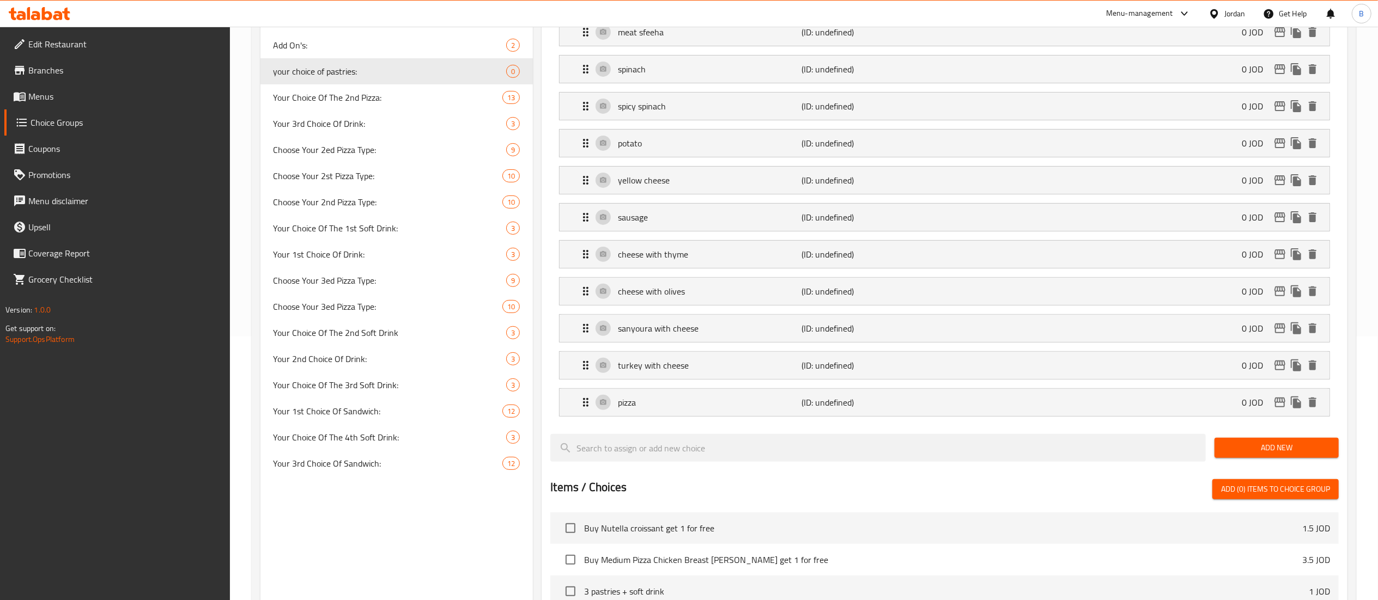
click at [1249, 448] on span "Add New" at bounding box center [1276, 448] width 107 height 14
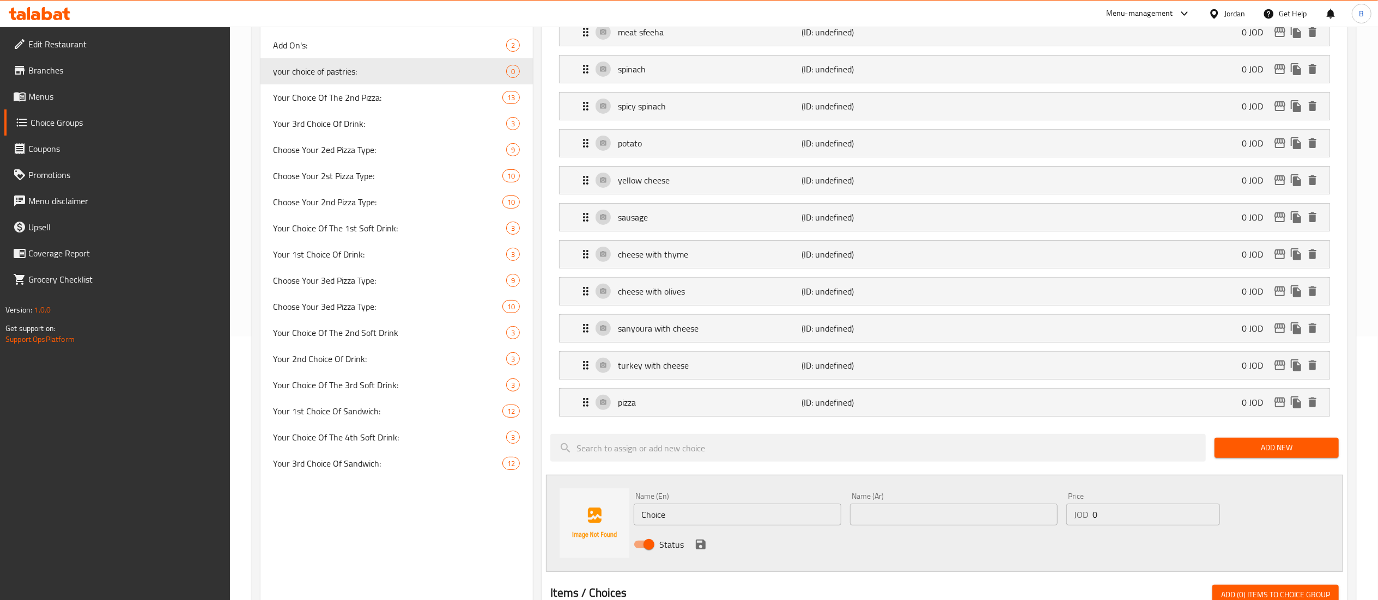
drag, startPoint x: 696, startPoint y: 515, endPoint x: 476, endPoint y: 491, distance: 221.4
click at [594, 507] on div "Name (En) Choice Name (En) Name (Ar) Name (Ar) Price JOD 0 Price Status" at bounding box center [944, 523] width 797 height 97
paste input "kubbeh"
type input "kubbeh"
click at [900, 518] on input "text" at bounding box center [954, 515] width 208 height 22
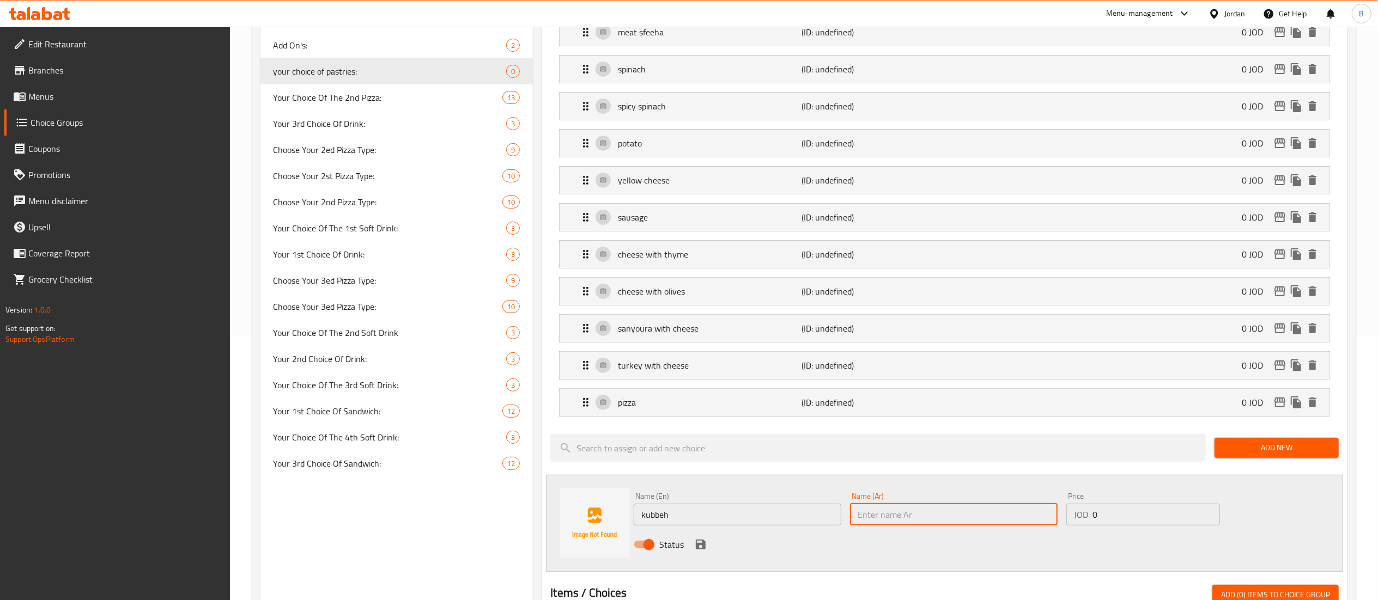
paste input "كبه"
type input "كبه"
drag, startPoint x: 698, startPoint y: 548, endPoint x: 778, endPoint y: 519, distance: 84.8
click at [698, 548] on icon "save" at bounding box center [701, 545] width 10 height 10
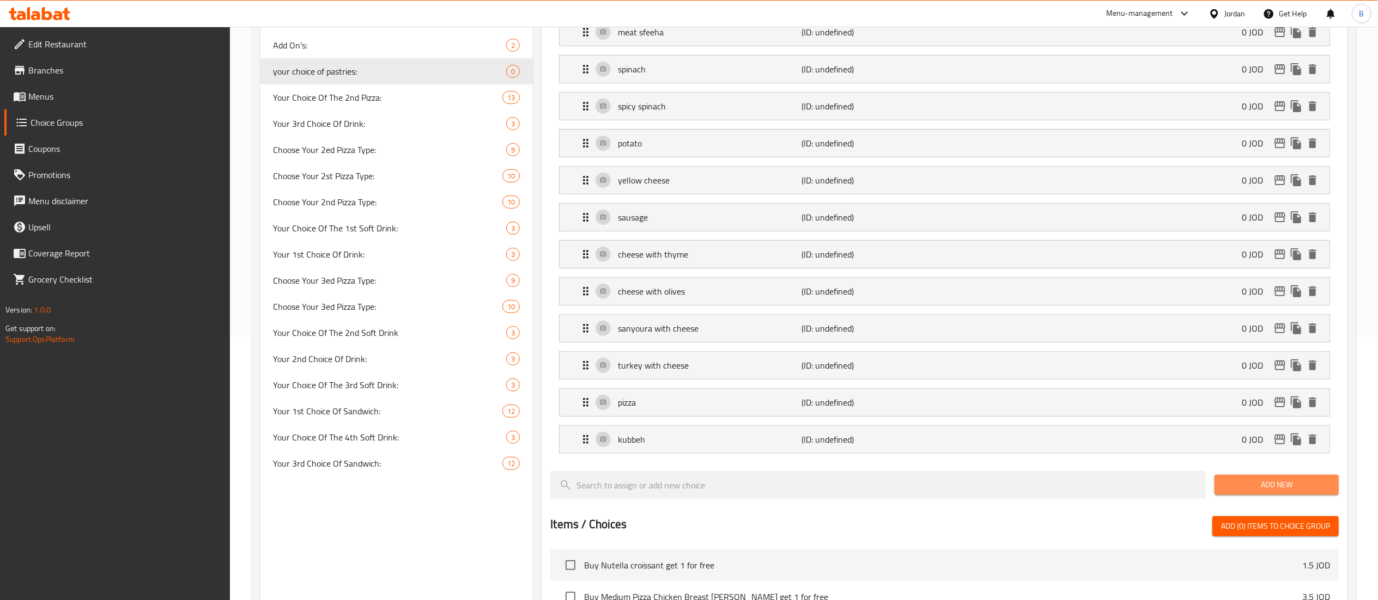
click at [1261, 488] on span "Add New" at bounding box center [1276, 485] width 107 height 14
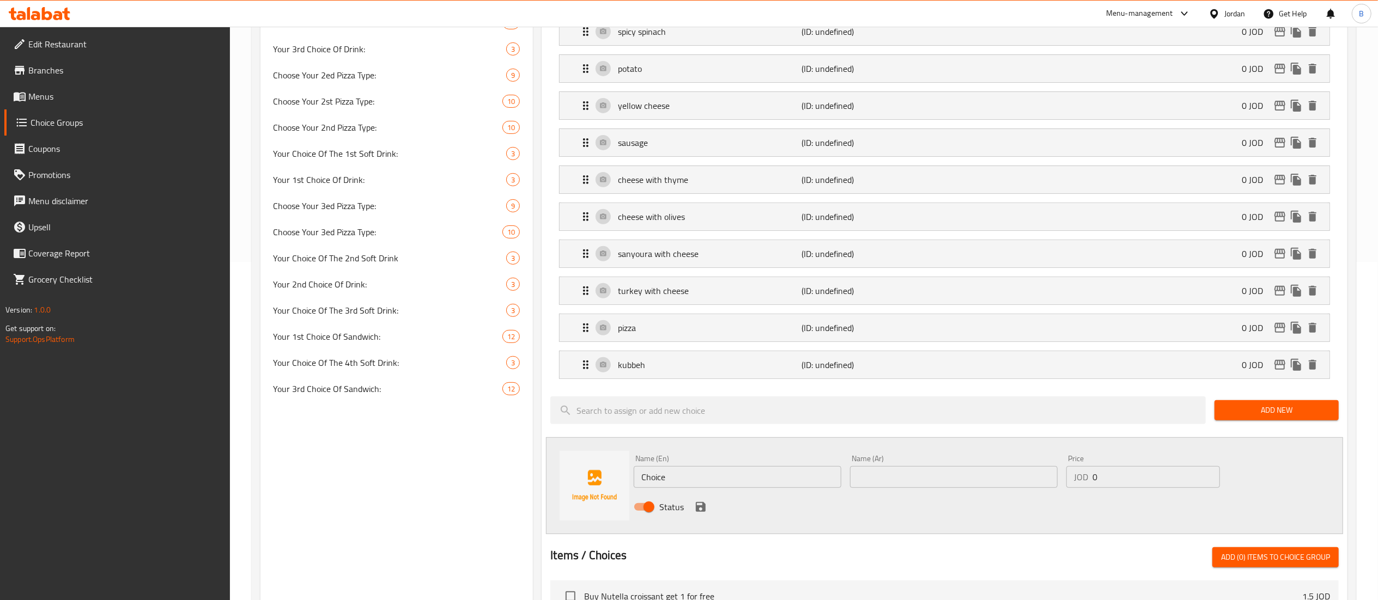
scroll to position [373, 0]
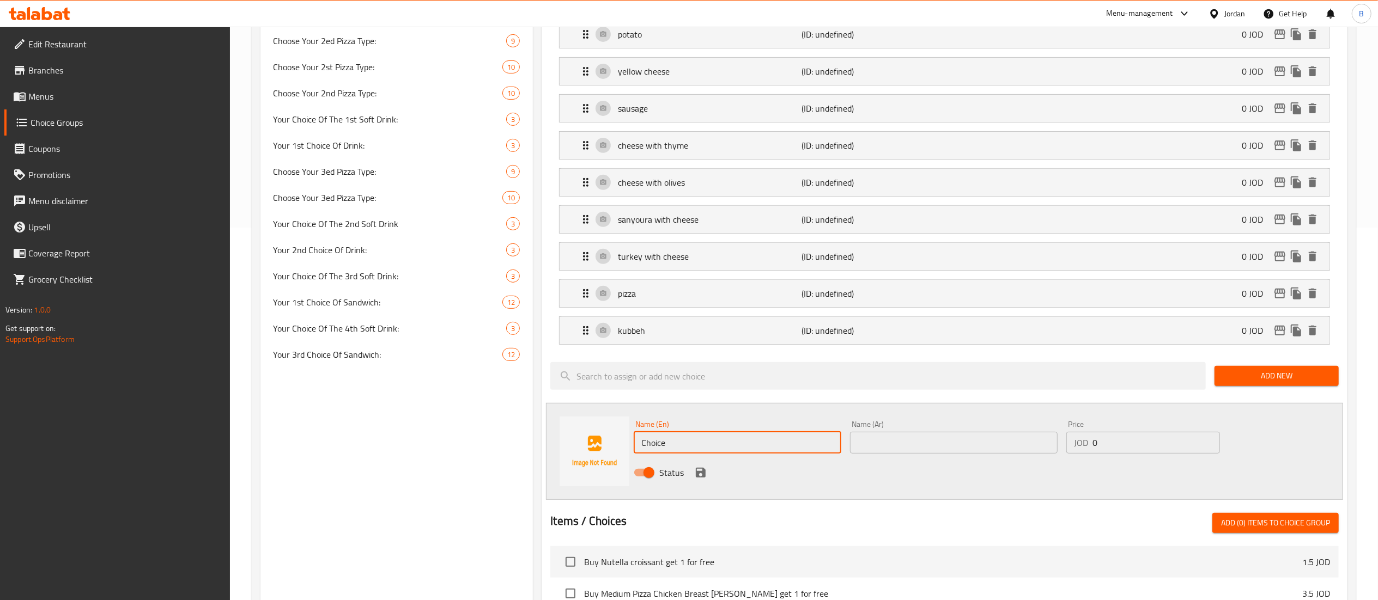
drag, startPoint x: 698, startPoint y: 452, endPoint x: 492, endPoint y: 442, distance: 206.2
click at [604, 449] on div "Name (En) Choice Name (En) Name (Ar) Name (Ar) Price JOD 0 Price Status" at bounding box center [944, 451] width 797 height 97
paste input "halloumi bourak"
type input "halloumi bourak"
click at [918, 458] on div "Name (Ar) Name (Ar)" at bounding box center [954, 437] width 216 height 42
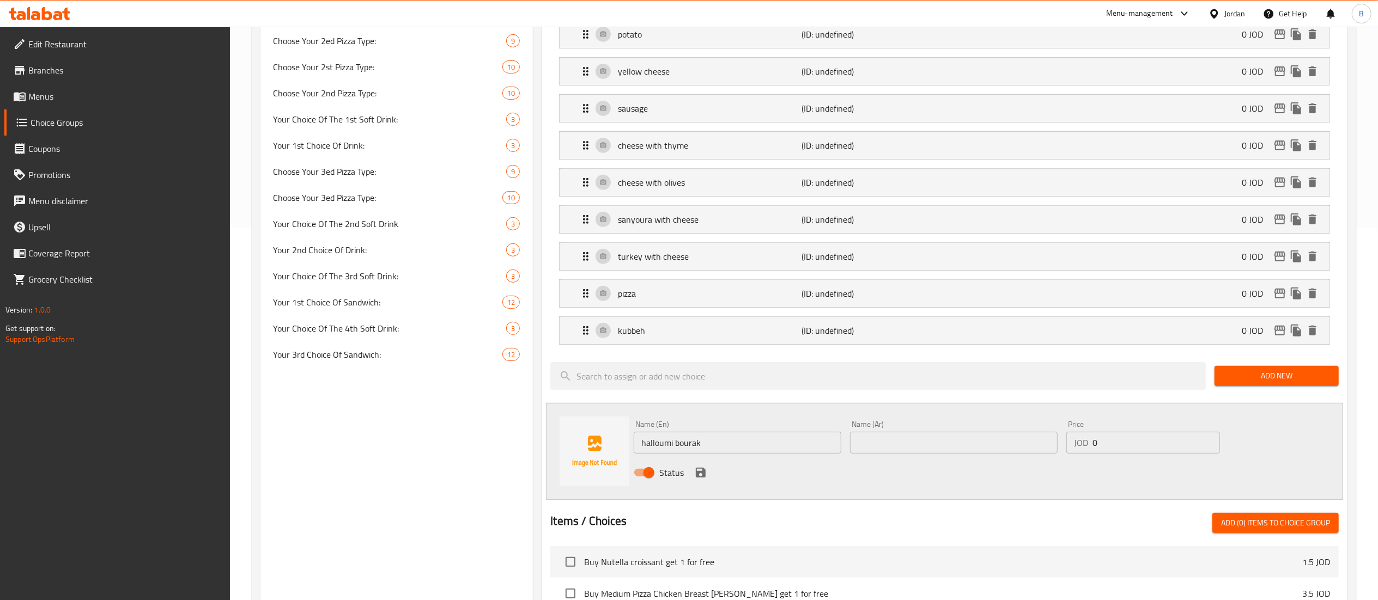
click at [919, 453] on input "text" at bounding box center [954, 443] width 208 height 22
paste input "برك جبنة حلوم"
type input "برك جبنة حلوم"
click at [703, 477] on icon "save" at bounding box center [701, 473] width 10 height 10
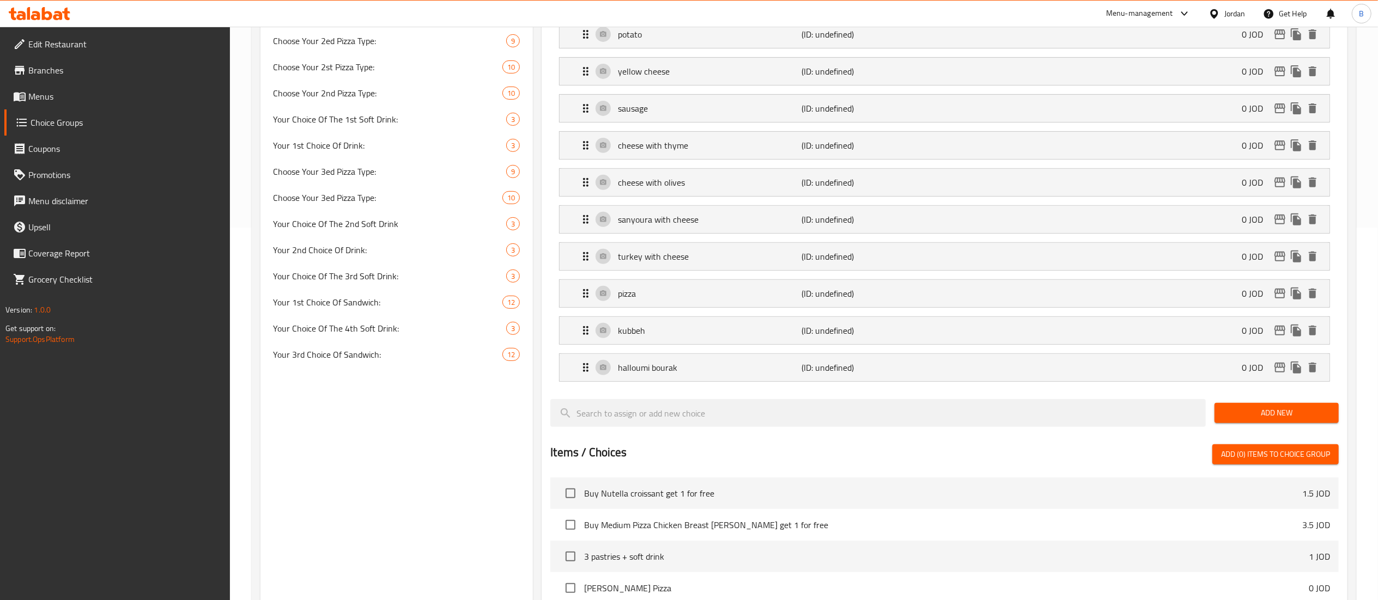
click at [1238, 420] on span "Add New" at bounding box center [1276, 413] width 107 height 14
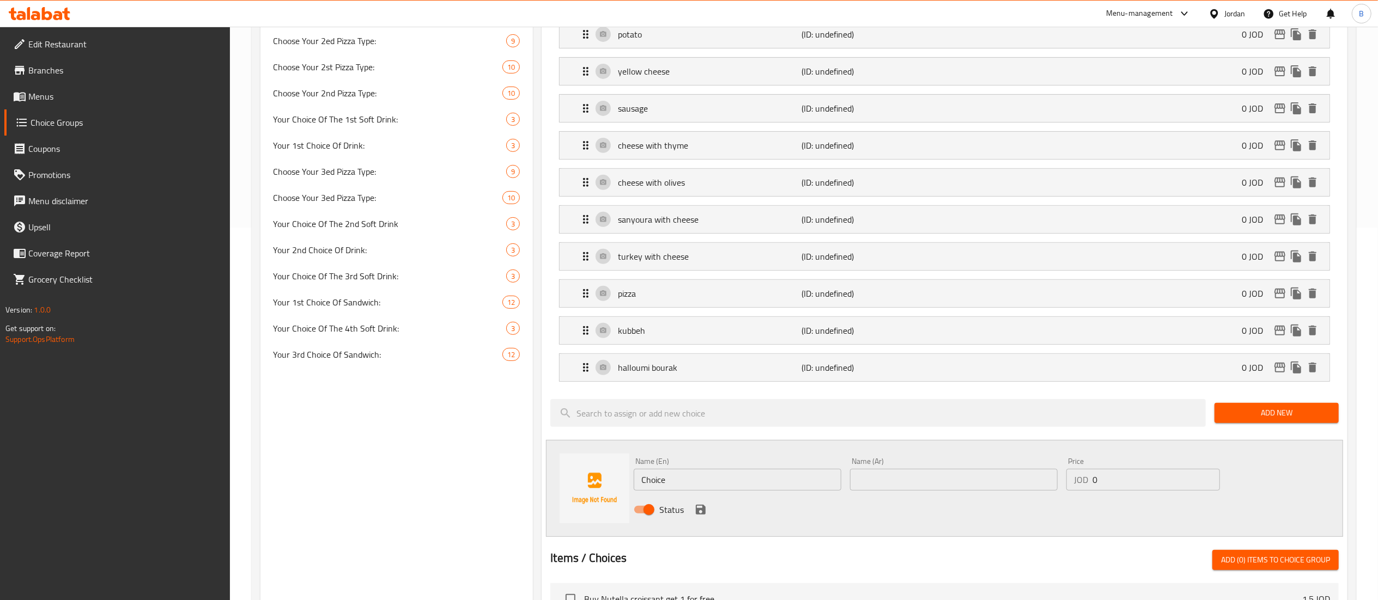
drag, startPoint x: 788, startPoint y: 487, endPoint x: 521, endPoint y: 487, distance: 266.4
click at [604, 487] on div "Name (En) Choice Name (En) Name (Ar) Name (Ar) Price JOD 0 Price Status" at bounding box center [944, 488] width 797 height 97
paste input "yellow cheese bourak"
type input "yellow cheese bourak"
click at [896, 486] on input "text" at bounding box center [954, 480] width 208 height 22
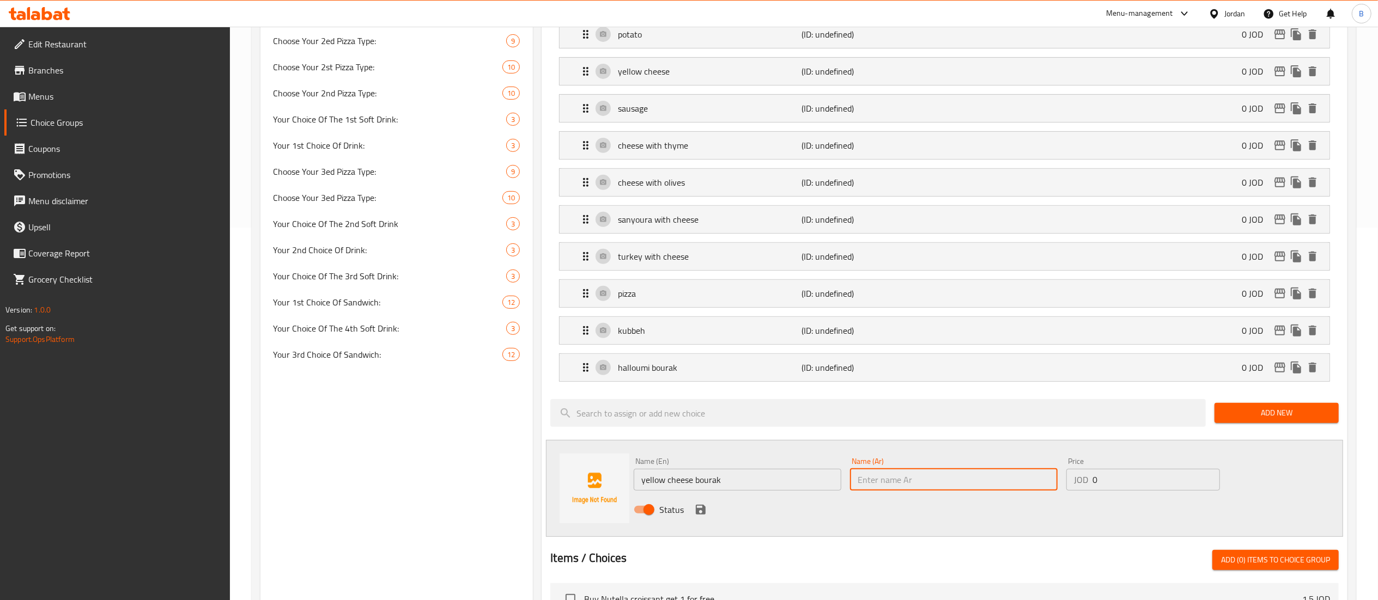
paste input "برك جبنة صفراء"
type input "برك جبنة صفراء"
click at [701, 515] on icon "save" at bounding box center [701, 510] width 10 height 10
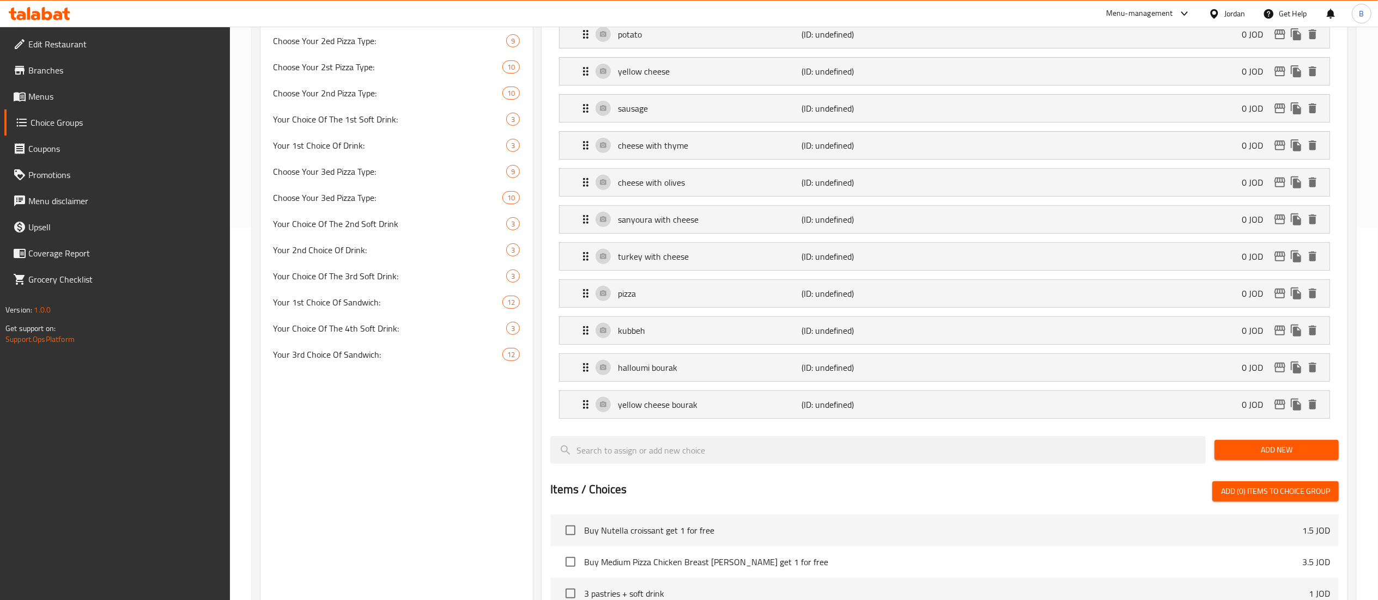
click at [1253, 453] on span "Add New" at bounding box center [1276, 450] width 107 height 14
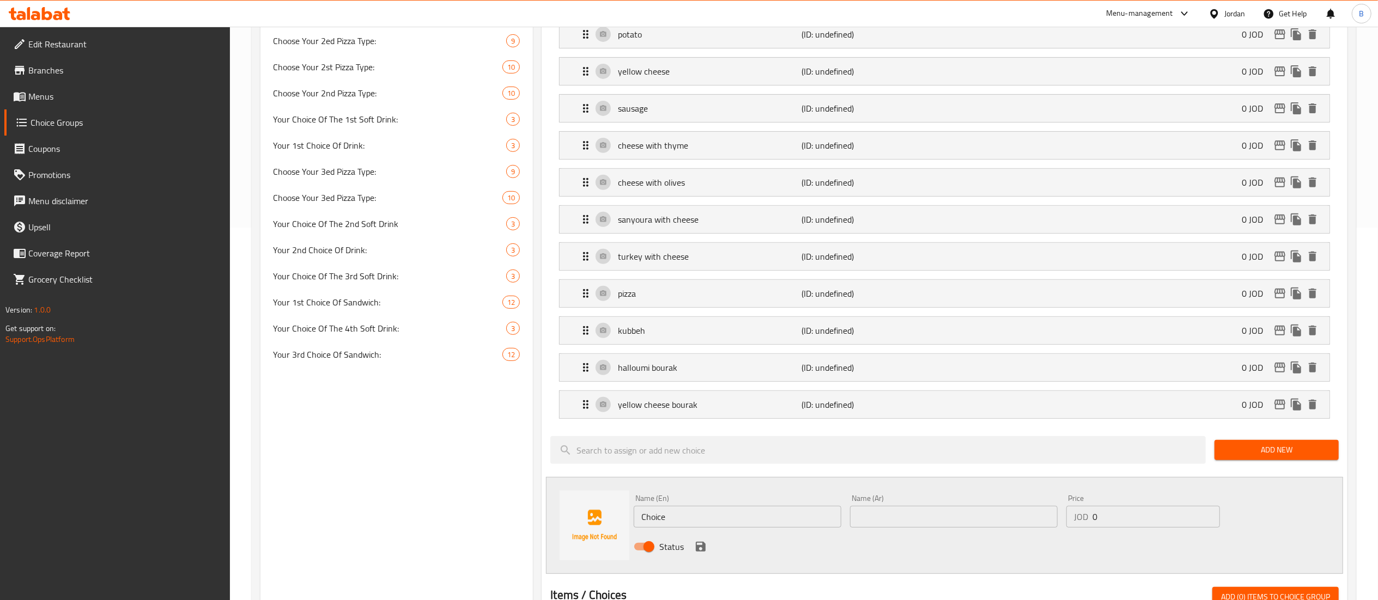
drag, startPoint x: 755, startPoint y: 514, endPoint x: 484, endPoint y: 455, distance: 277.2
click at [484, 455] on div "Choice Groups Your Choice Of The 1st Pizza: 13 Your 2nd Choice Of Sandwich: 12 …" at bounding box center [805, 408] width 1091 height 1315
paste input "potato bourak"
type input "potato bourak"
click at [924, 519] on input "text" at bounding box center [954, 517] width 208 height 22
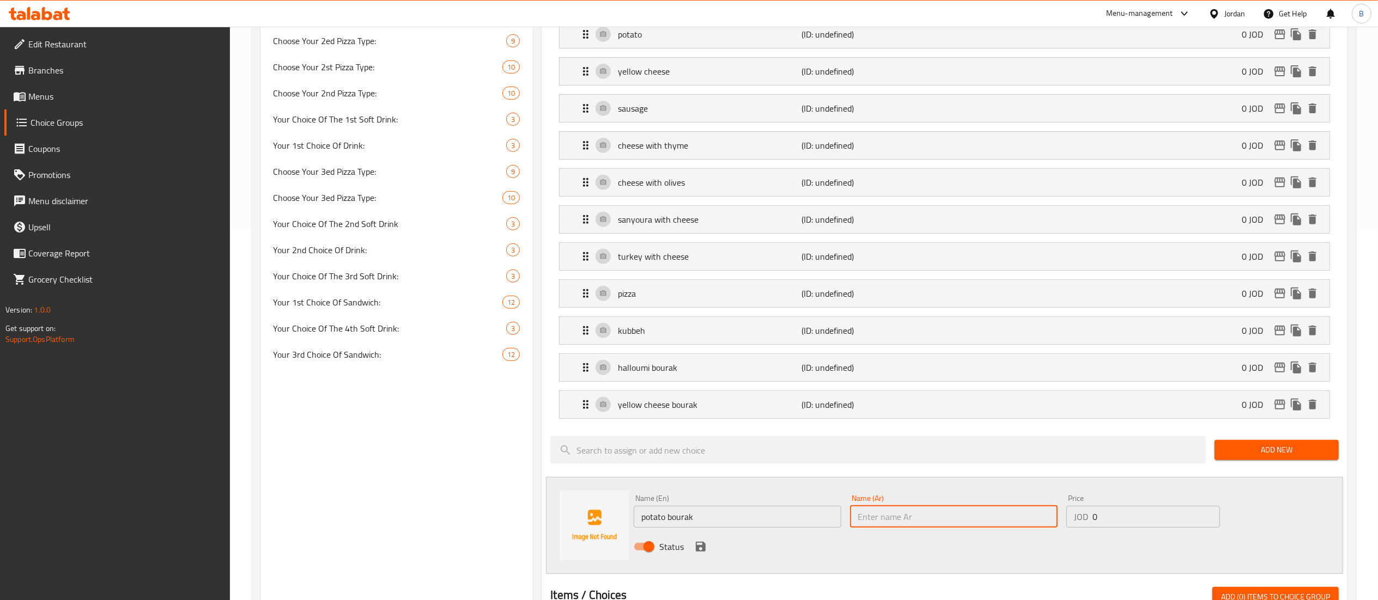
paste input "برك بطاطا"
type input "برك بطاطا"
click at [698, 552] on icon "save" at bounding box center [701, 547] width 10 height 10
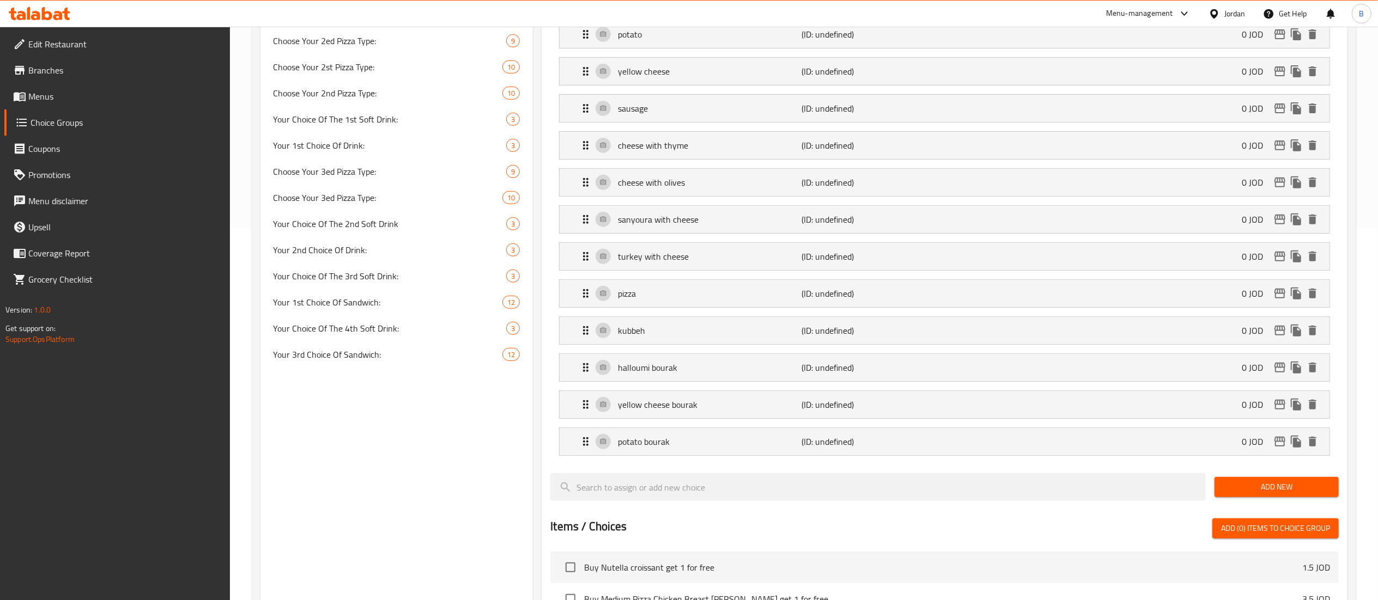
click at [1255, 494] on span "Add New" at bounding box center [1276, 487] width 107 height 14
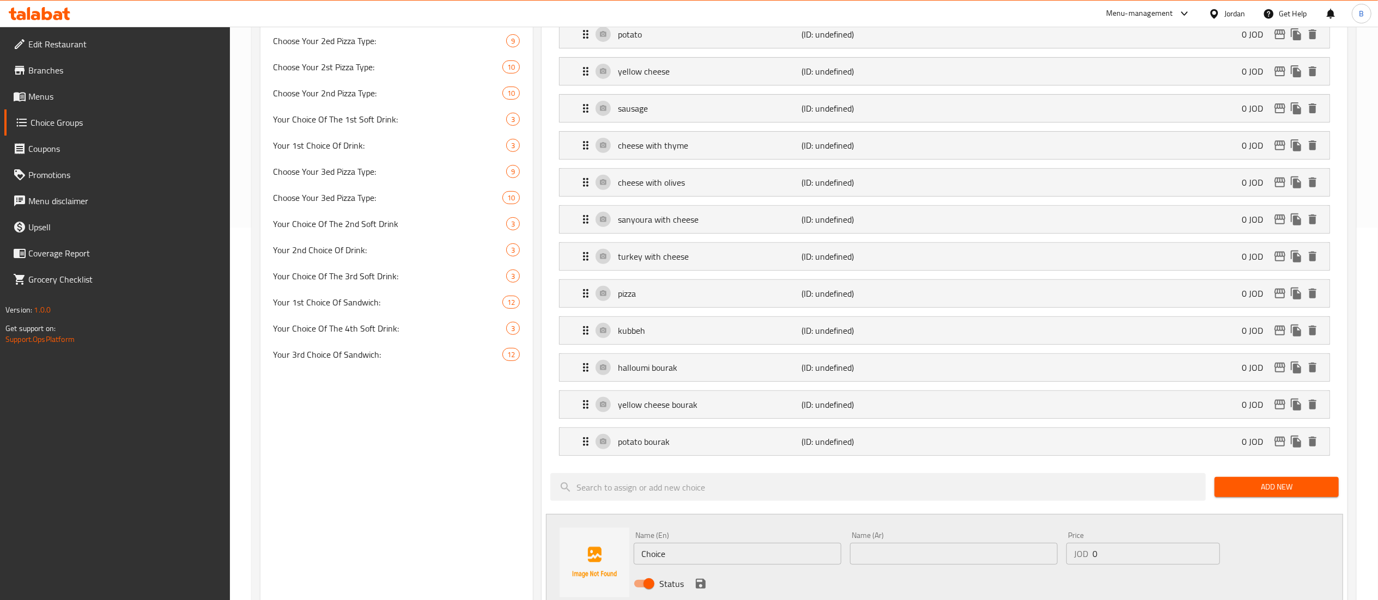
drag, startPoint x: 768, startPoint y: 557, endPoint x: 394, endPoint y: 549, distance: 373.3
click at [596, 542] on div "Name (En) Choice Name (En) Name (Ar) Name (Ar) Price JOD 0 Price Status" at bounding box center [944, 562] width 797 height 97
paste input "sausage bourak"
type input "sausage bourak"
click at [941, 552] on input "text" at bounding box center [954, 554] width 208 height 22
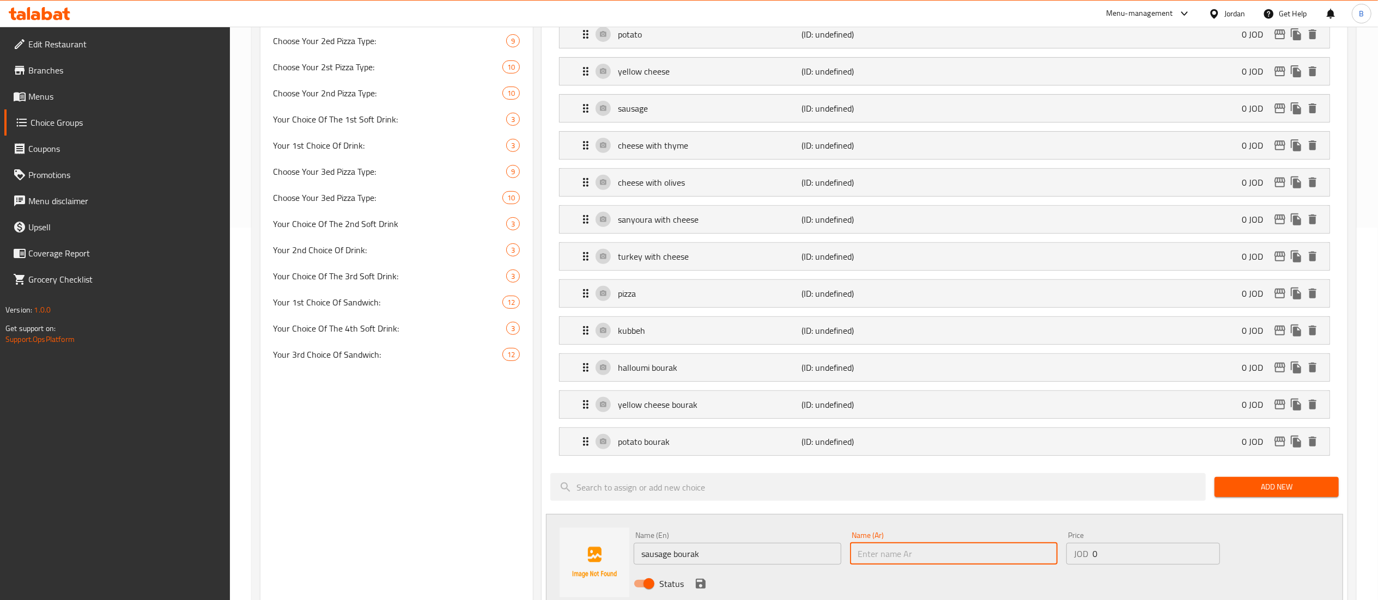
paste input "برك نقانق"
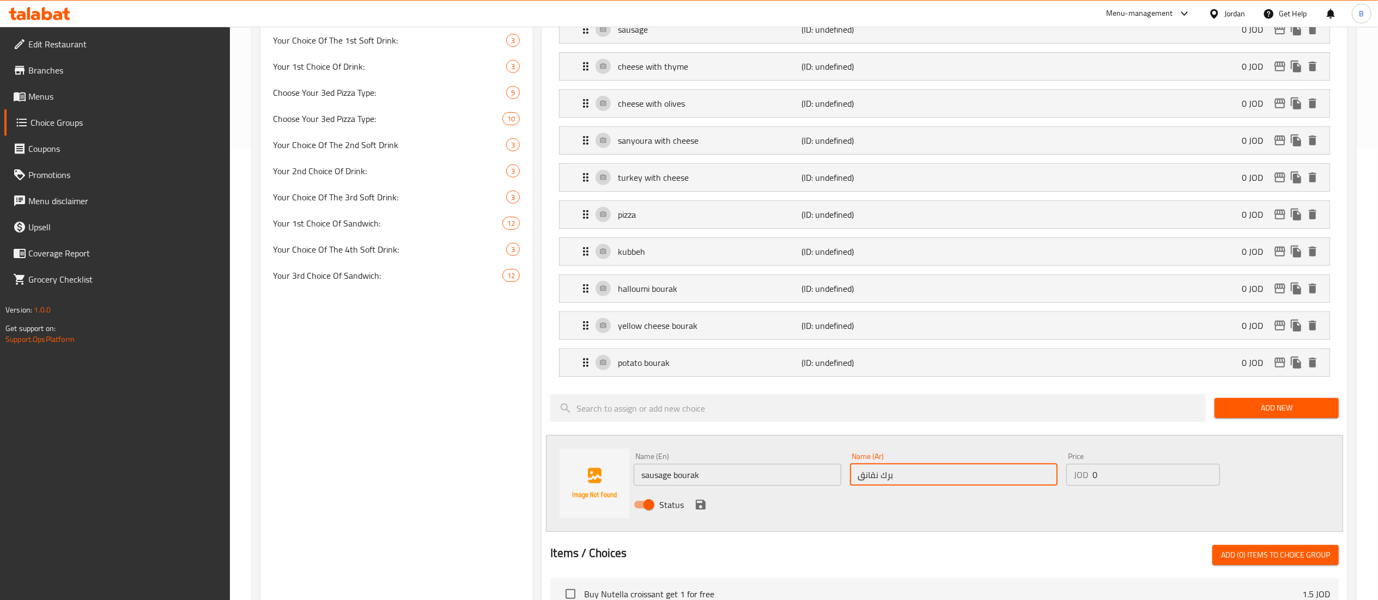
scroll to position [482, 0]
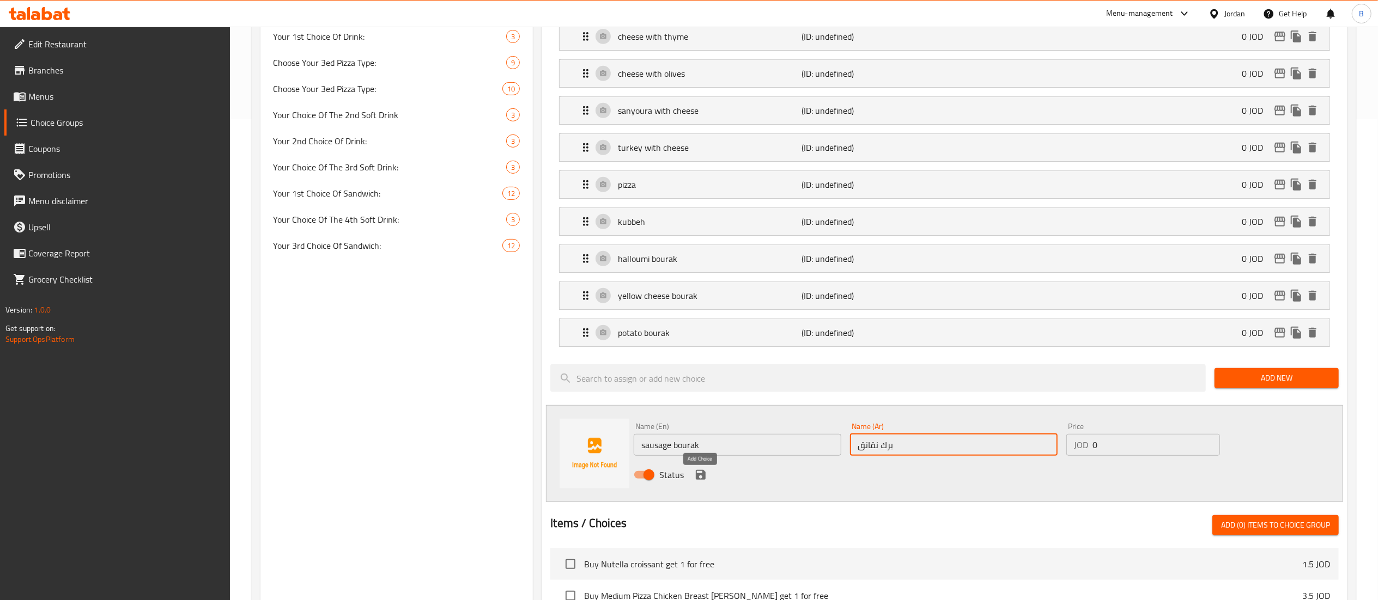
type input "برك نقانق"
click at [703, 478] on icon "save" at bounding box center [701, 475] width 10 height 10
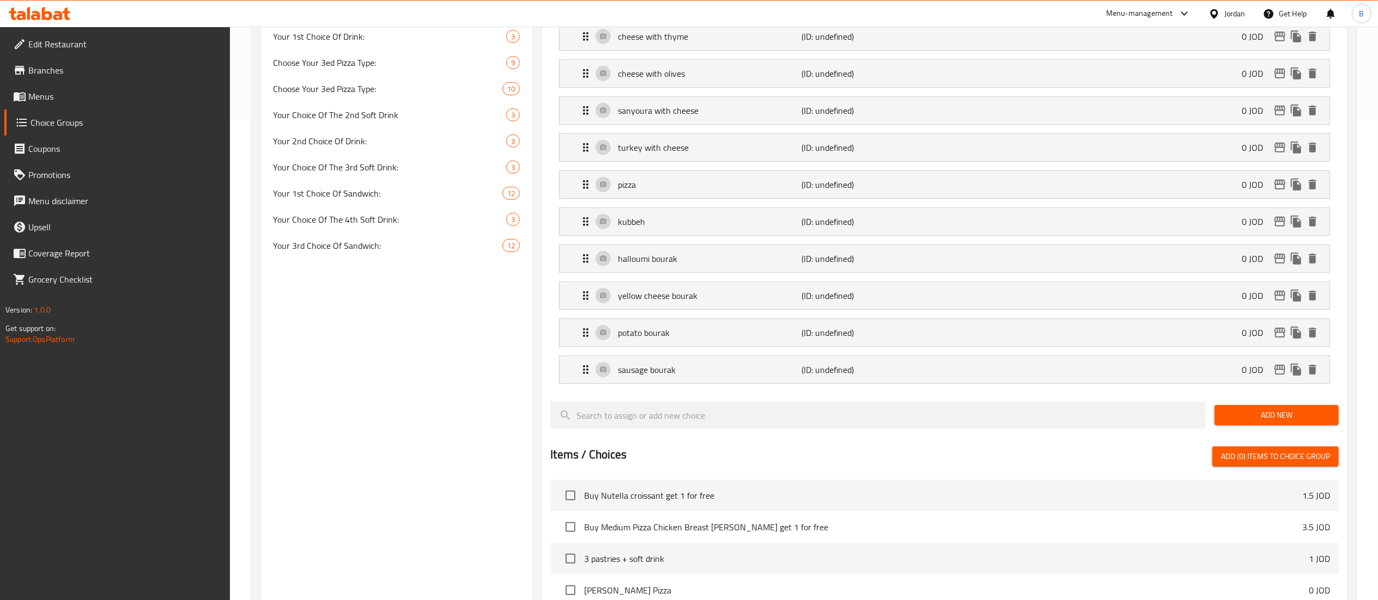
click at [1268, 422] on span "Add New" at bounding box center [1276, 416] width 107 height 14
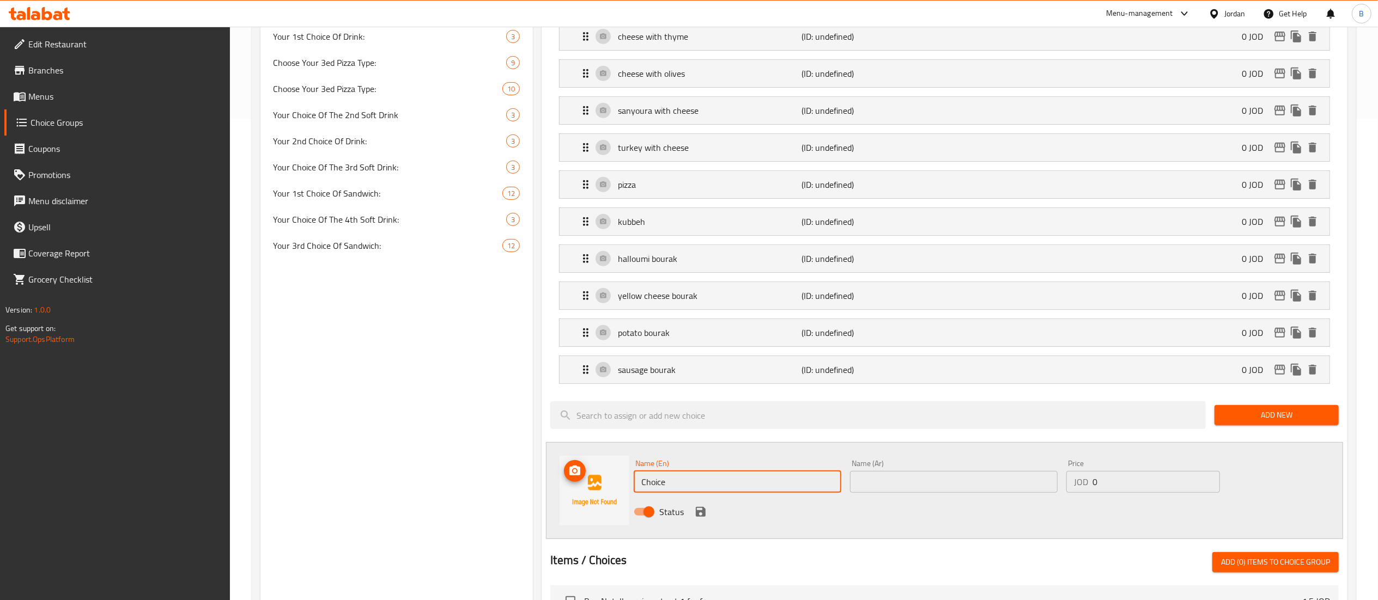
drag, startPoint x: 719, startPoint y: 486, endPoint x: 559, endPoint y: 464, distance: 161.7
click at [559, 464] on div "Name (En) Choice Name (En) Name (Ar) Name (Ar) Price JOD 0 Price Status" at bounding box center [944, 490] width 797 height 97
paste input "meat sambousak"
type input "meat sambousak"
click at [951, 485] on input "text" at bounding box center [954, 482] width 208 height 22
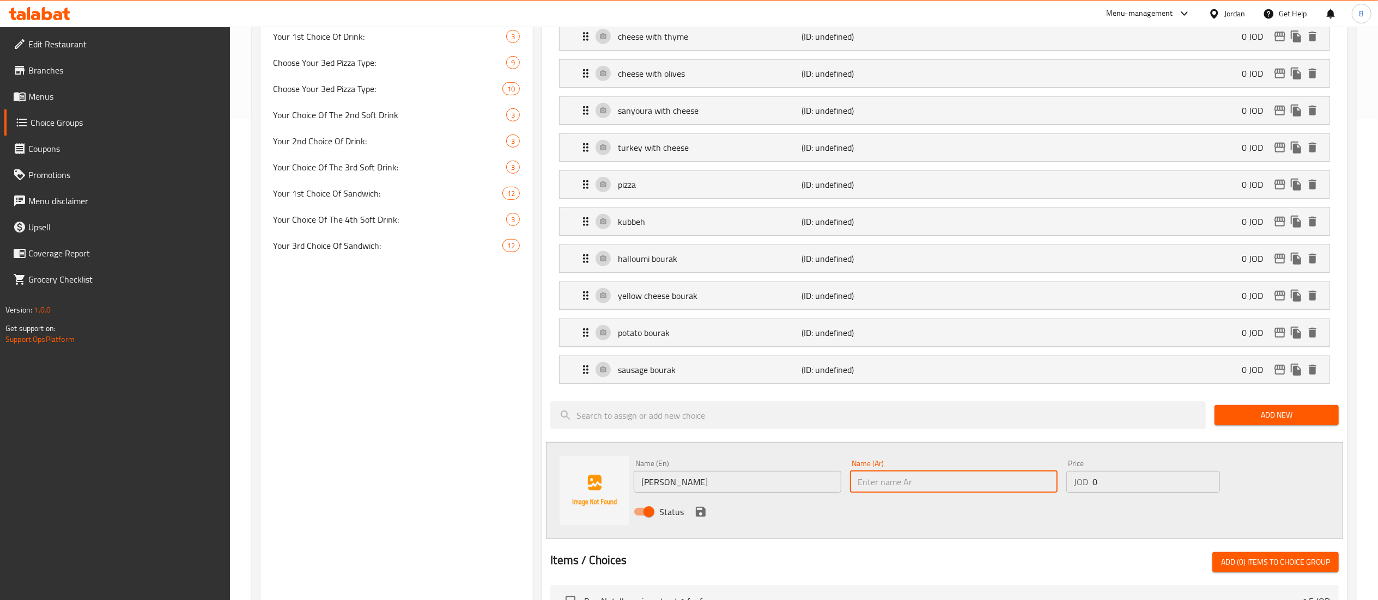
paste input "برك سمبوسك لحمه"
type input "برك سمبوسك لحمه"
click at [702, 517] on icon "save" at bounding box center [701, 512] width 10 height 10
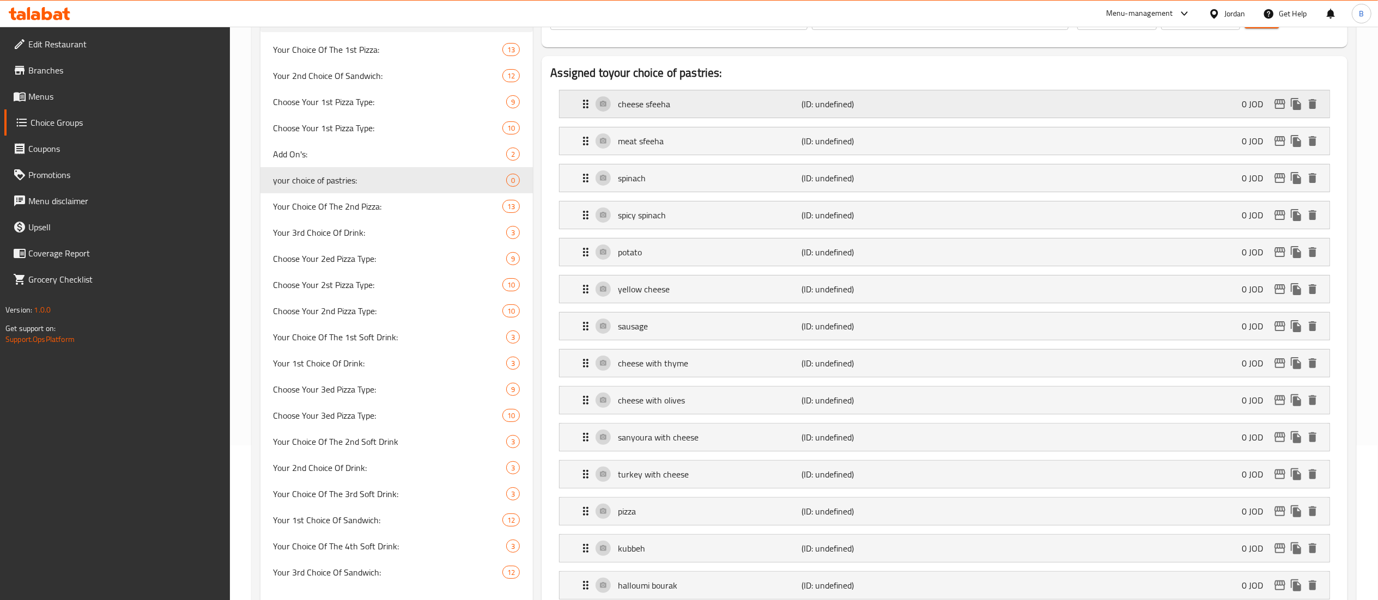
scroll to position [0, 0]
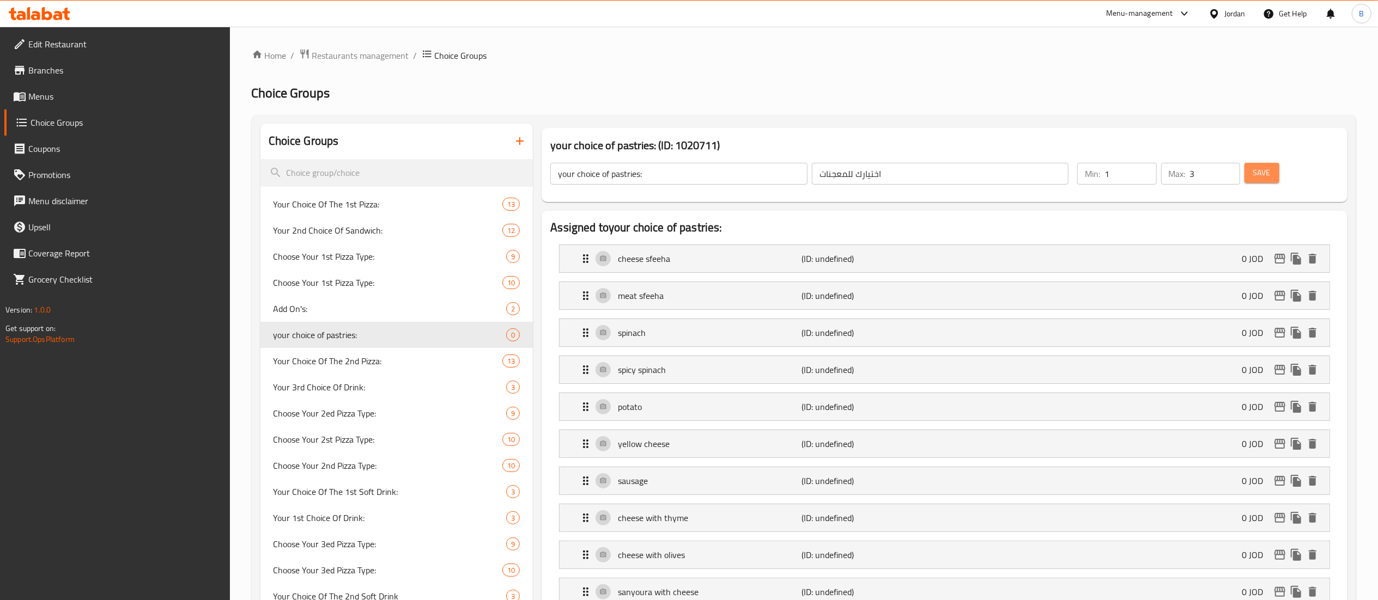
click at [1263, 177] on span "Save" at bounding box center [1261, 173] width 17 height 14
click at [106, 102] on span "Menus" at bounding box center [124, 96] width 193 height 13
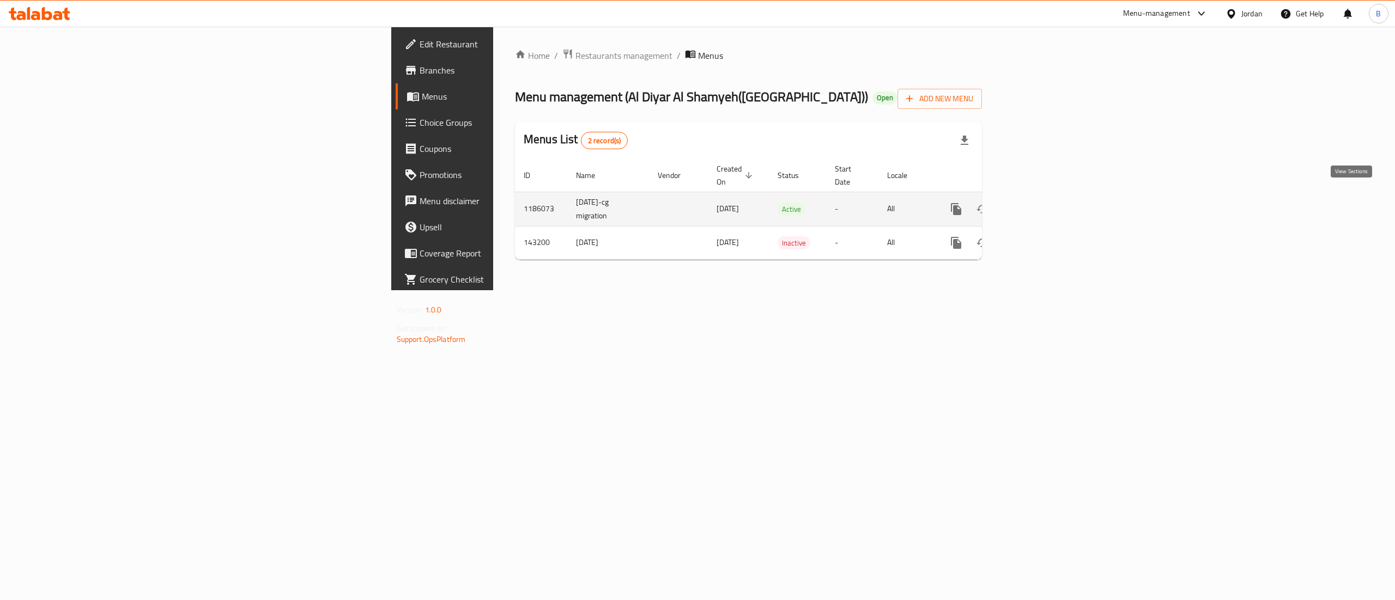
click at [1041, 203] on icon "enhanced table" at bounding box center [1034, 209] width 13 height 13
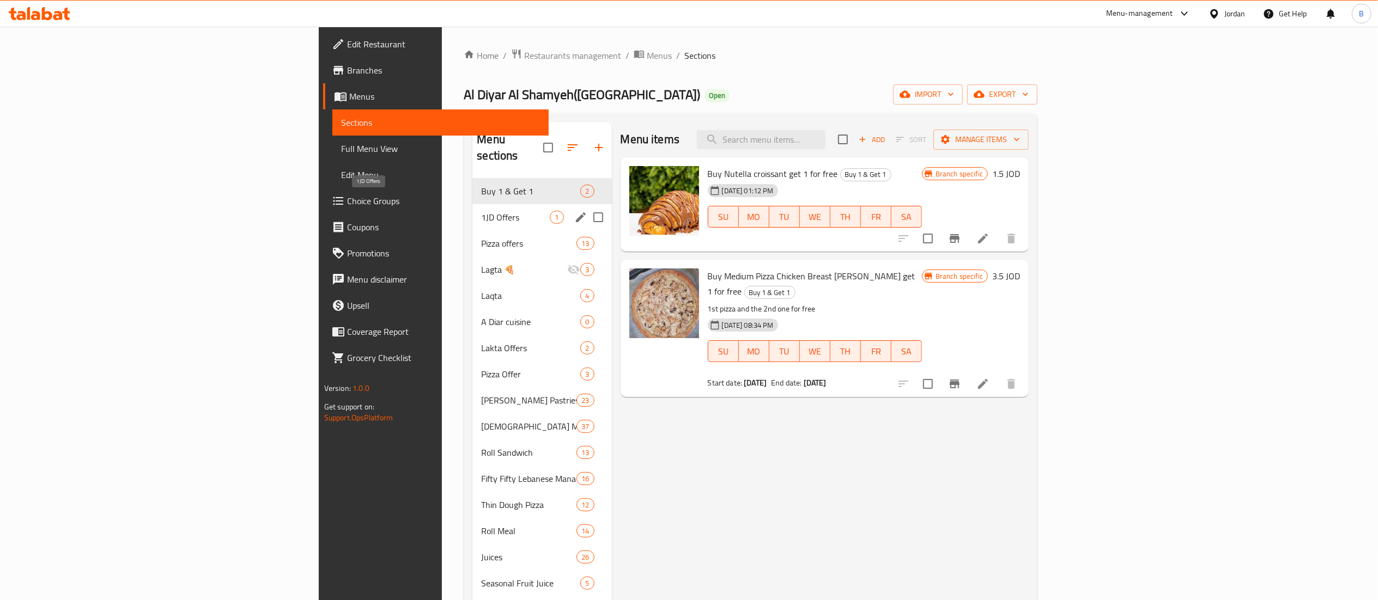
click at [481, 211] on span "1JD Offers" at bounding box center [515, 217] width 69 height 13
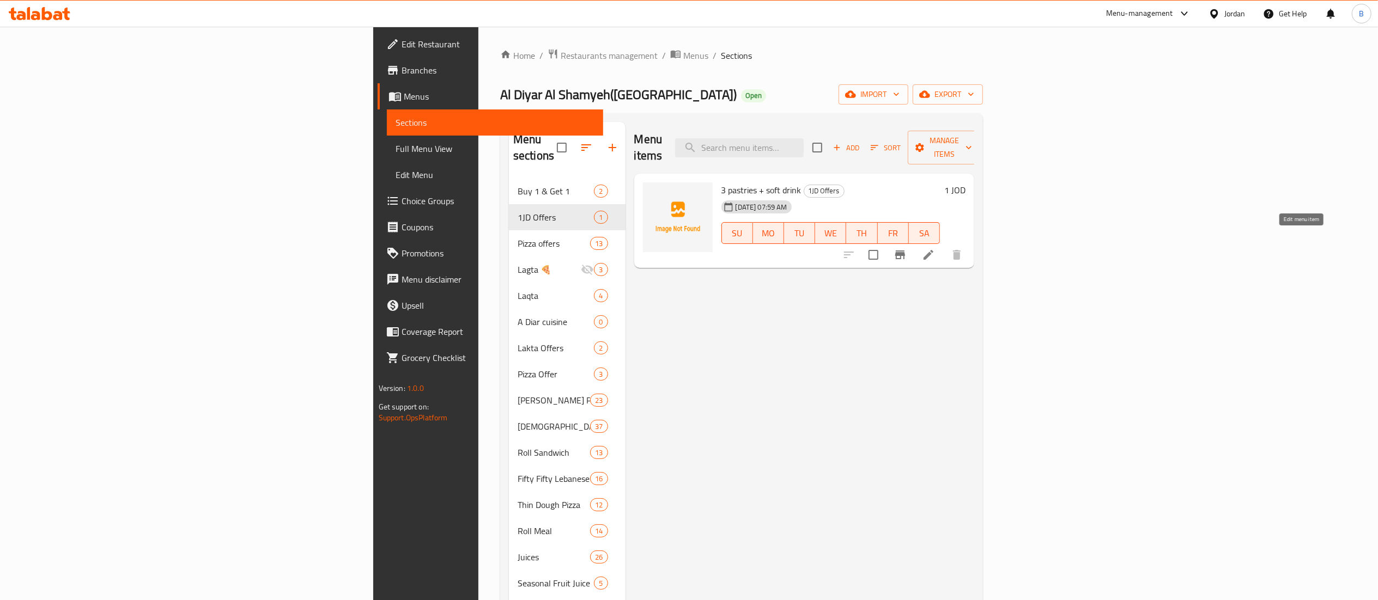
click at [935, 248] on icon at bounding box center [928, 254] width 13 height 13
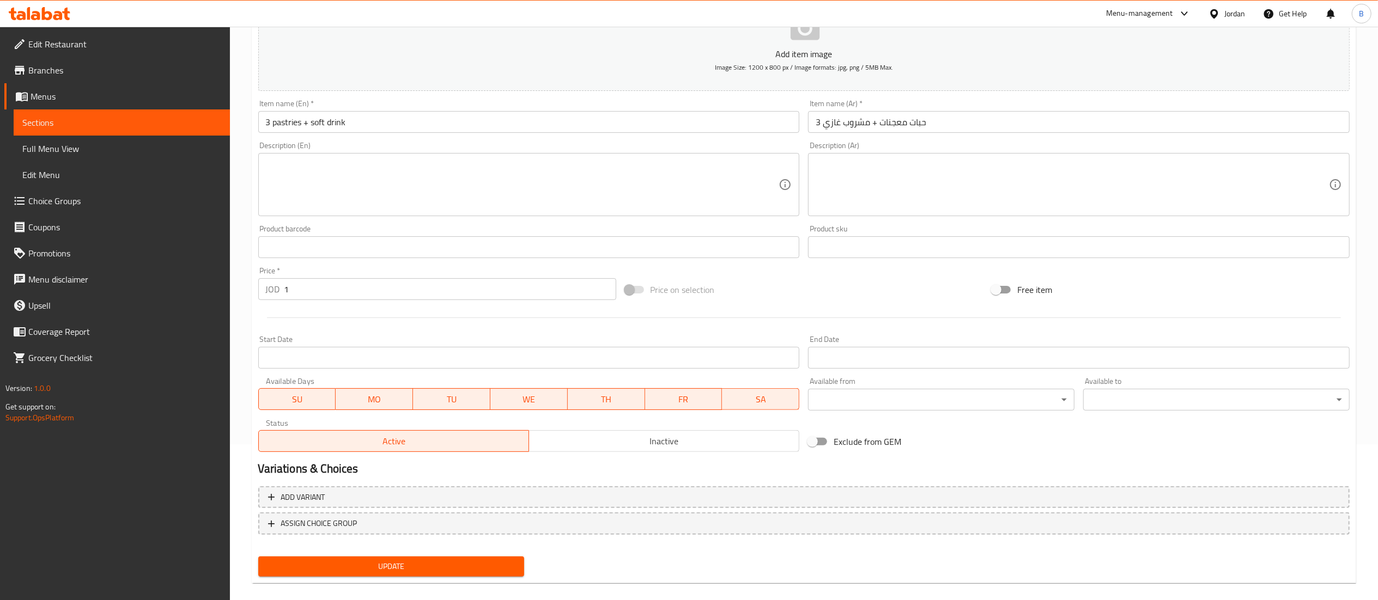
scroll to position [168, 0]
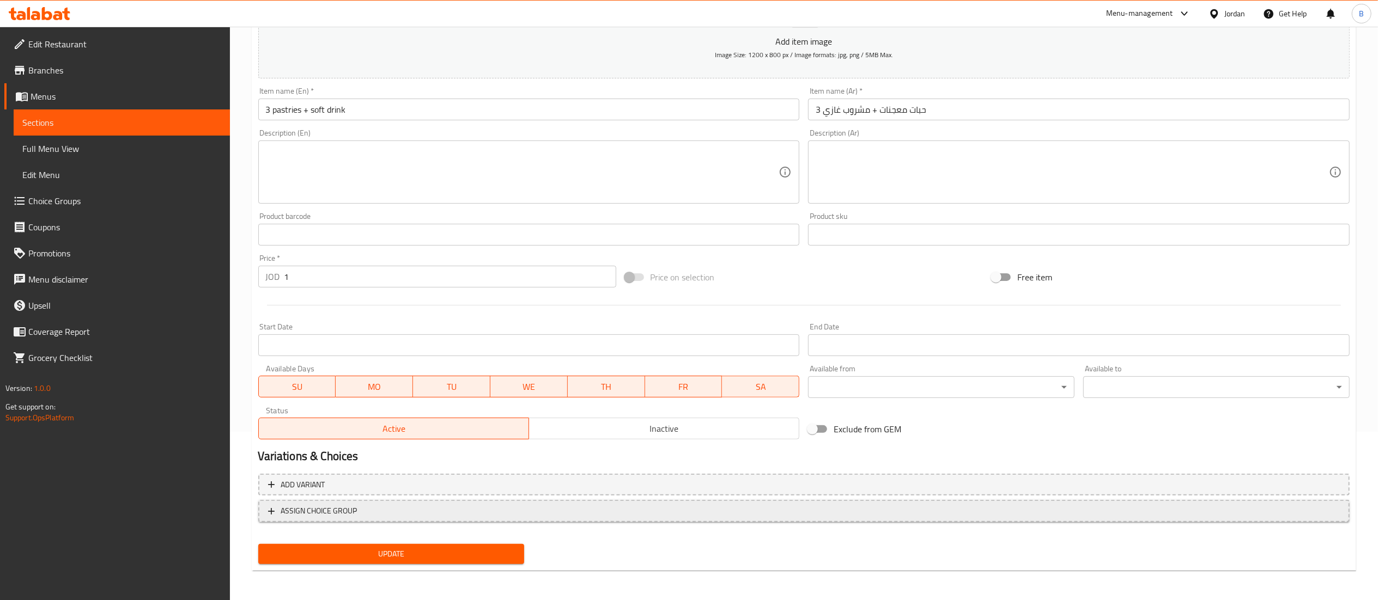
click at [360, 516] on span "ASSIGN CHOICE GROUP" at bounding box center [804, 511] width 1072 height 14
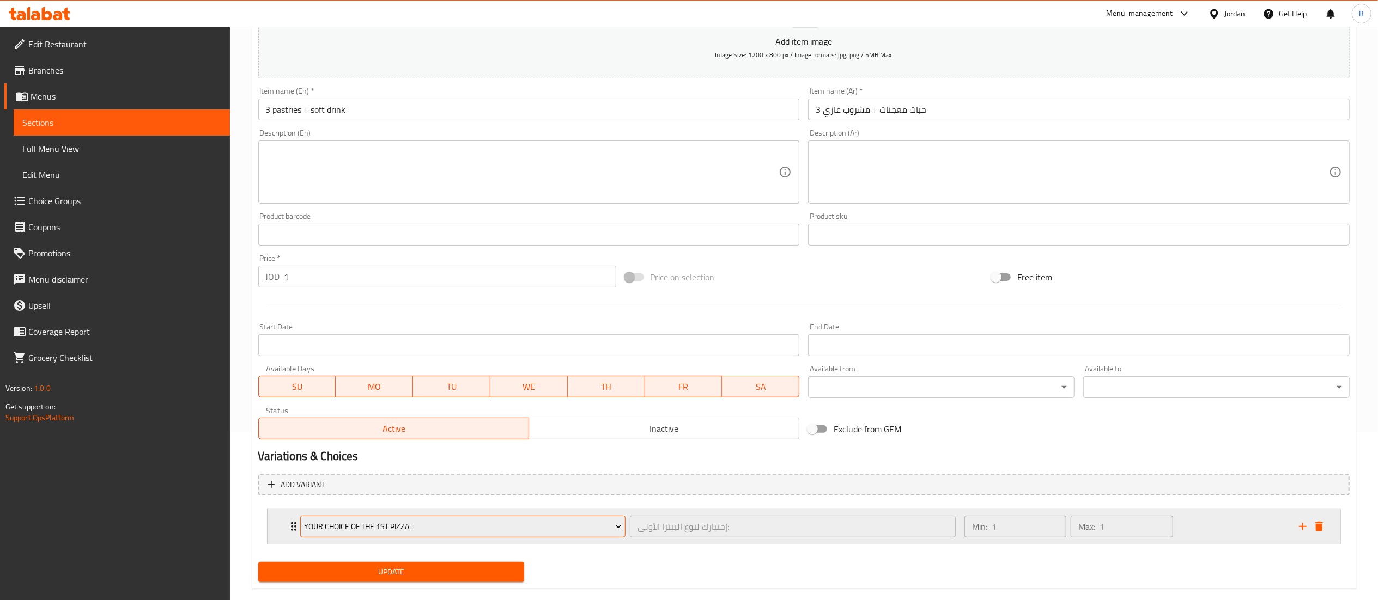
click at [395, 522] on span "Your Choice Of The 1st Pizza:" at bounding box center [463, 527] width 318 height 14
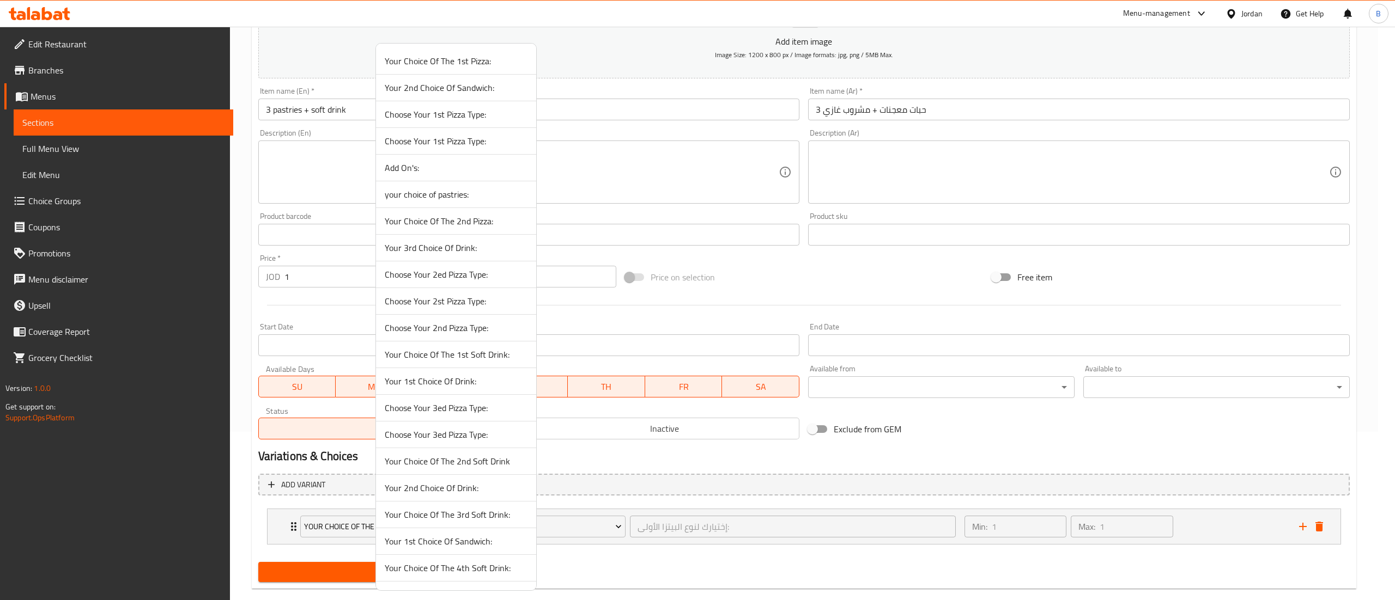
click at [477, 191] on span "your choice of pastries:" at bounding box center [456, 194] width 143 height 13
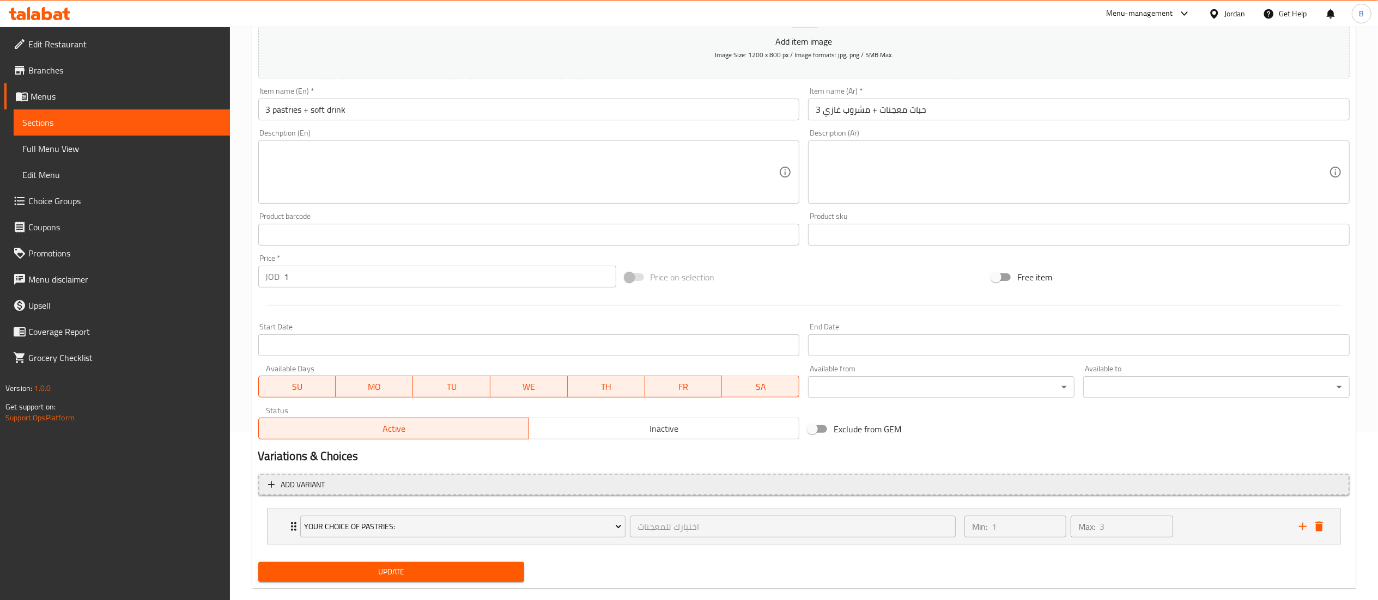
scroll to position [188, 0]
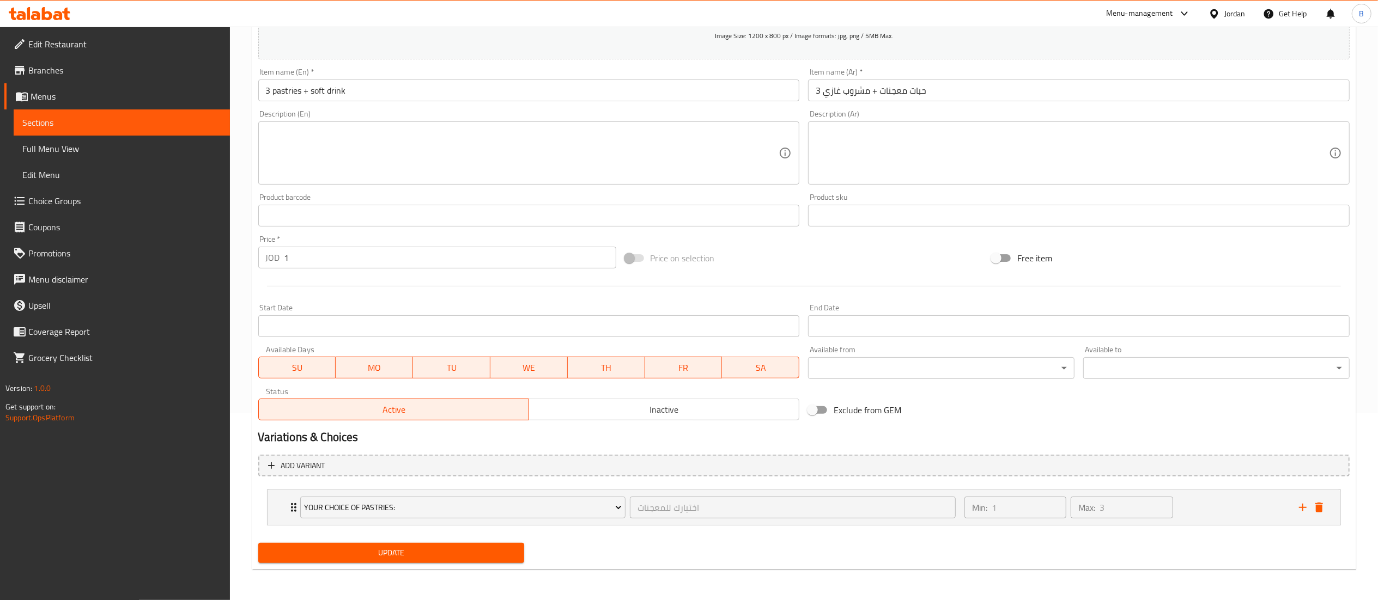
click at [373, 544] on button "Update" at bounding box center [391, 553] width 266 height 20
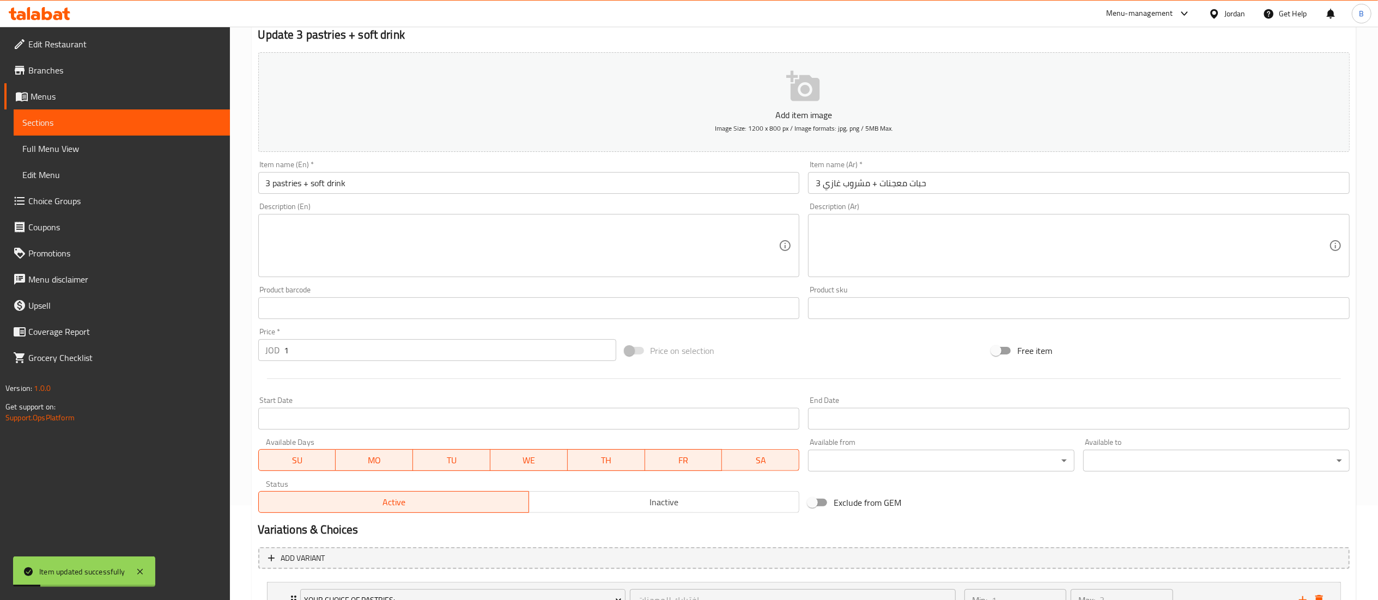
scroll to position [0, 0]
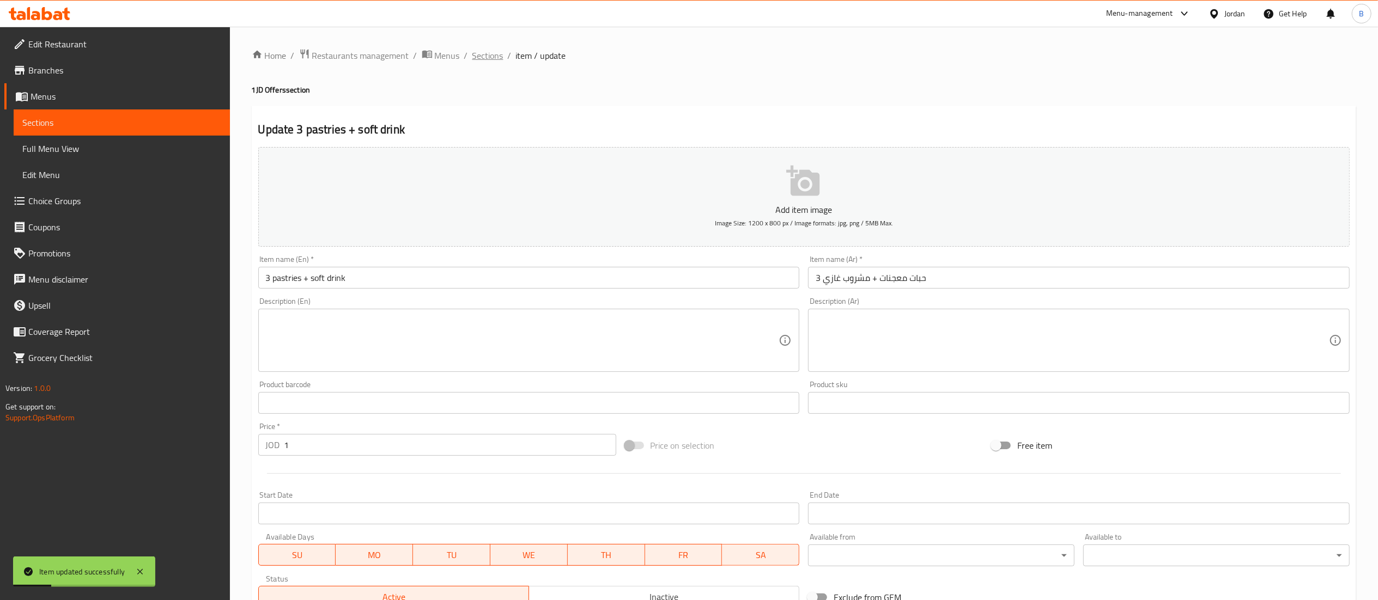
click at [477, 56] on span "Sections" at bounding box center [487, 55] width 31 height 13
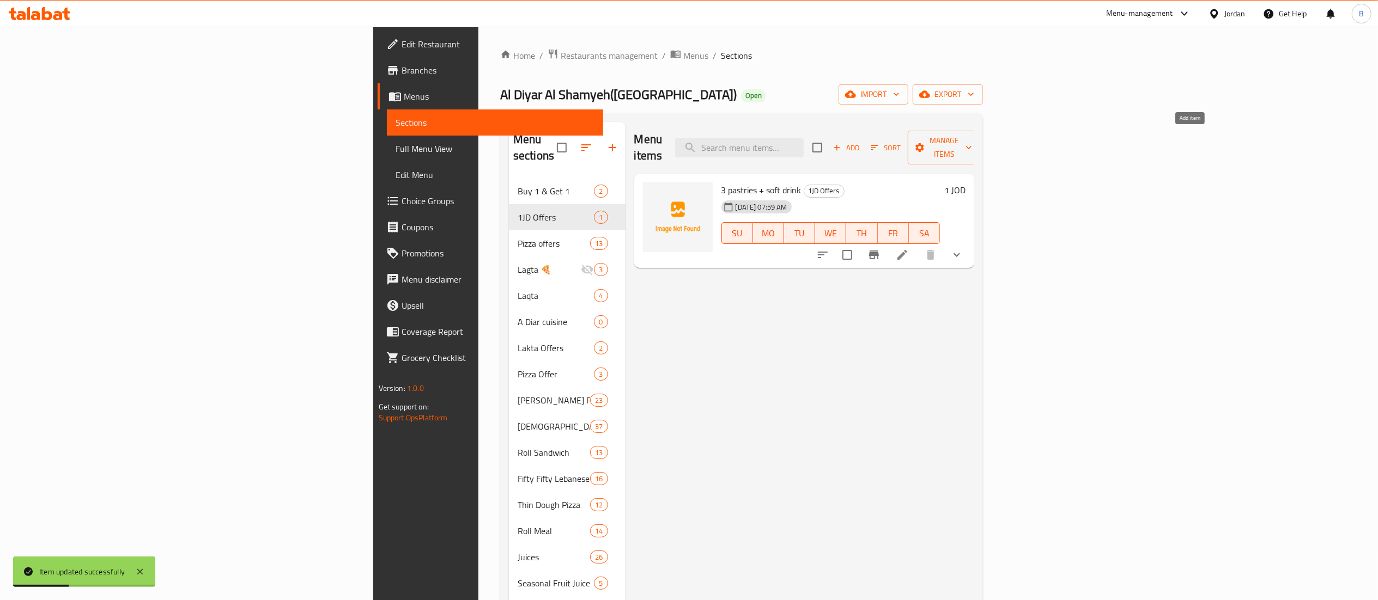
click at [861, 143] on span "Add" at bounding box center [845, 148] width 29 height 13
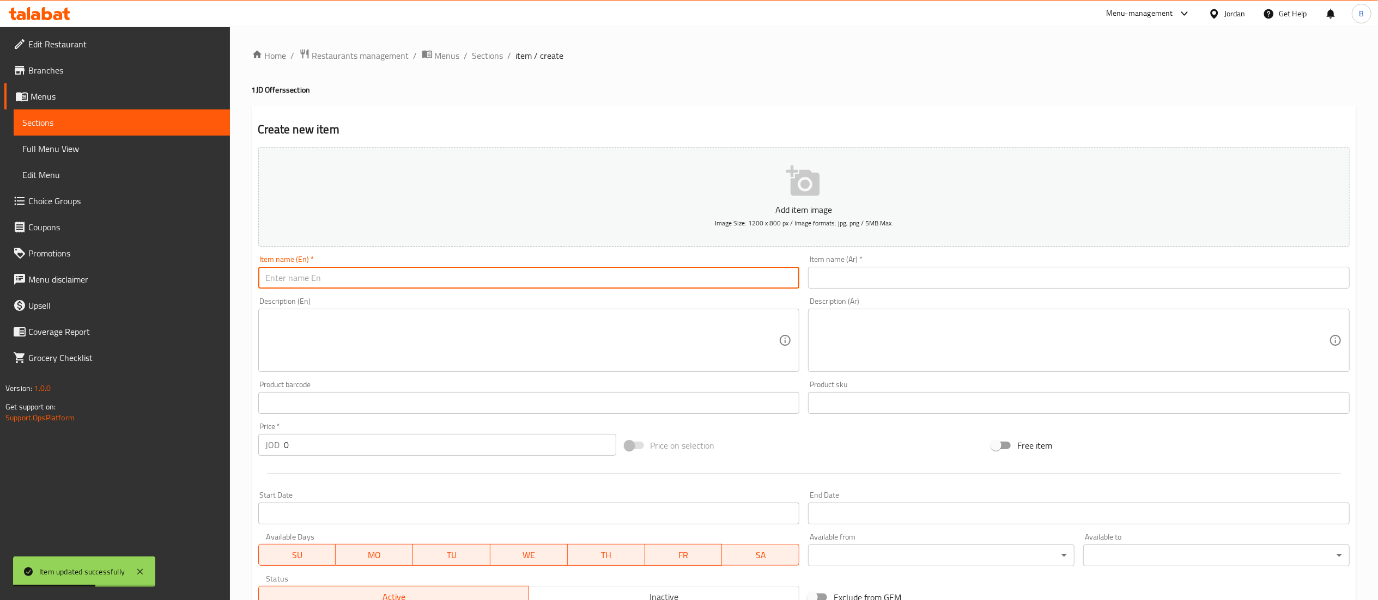
click at [526, 280] on input "text" at bounding box center [529, 278] width 542 height 22
paste input "2 corosant"
type input "2 corosant"
click at [926, 272] on input "text" at bounding box center [1079, 278] width 542 height 22
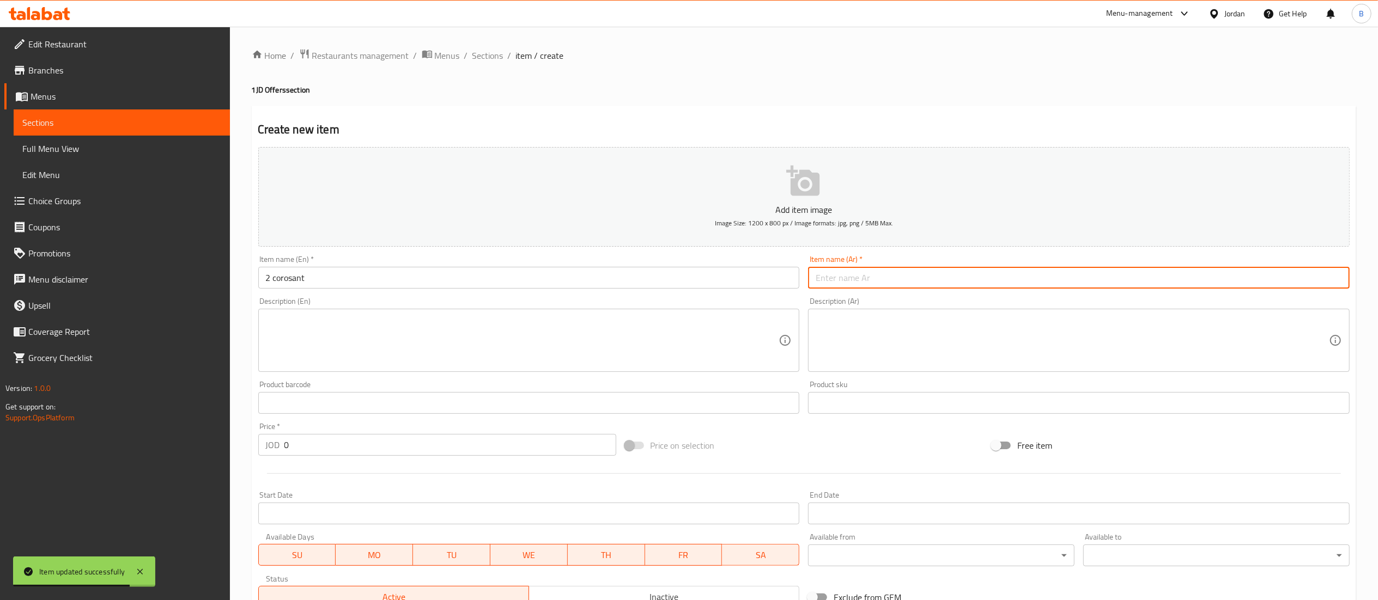
paste input "2 حبة كروسان"
type input "2 حبة كروسان"
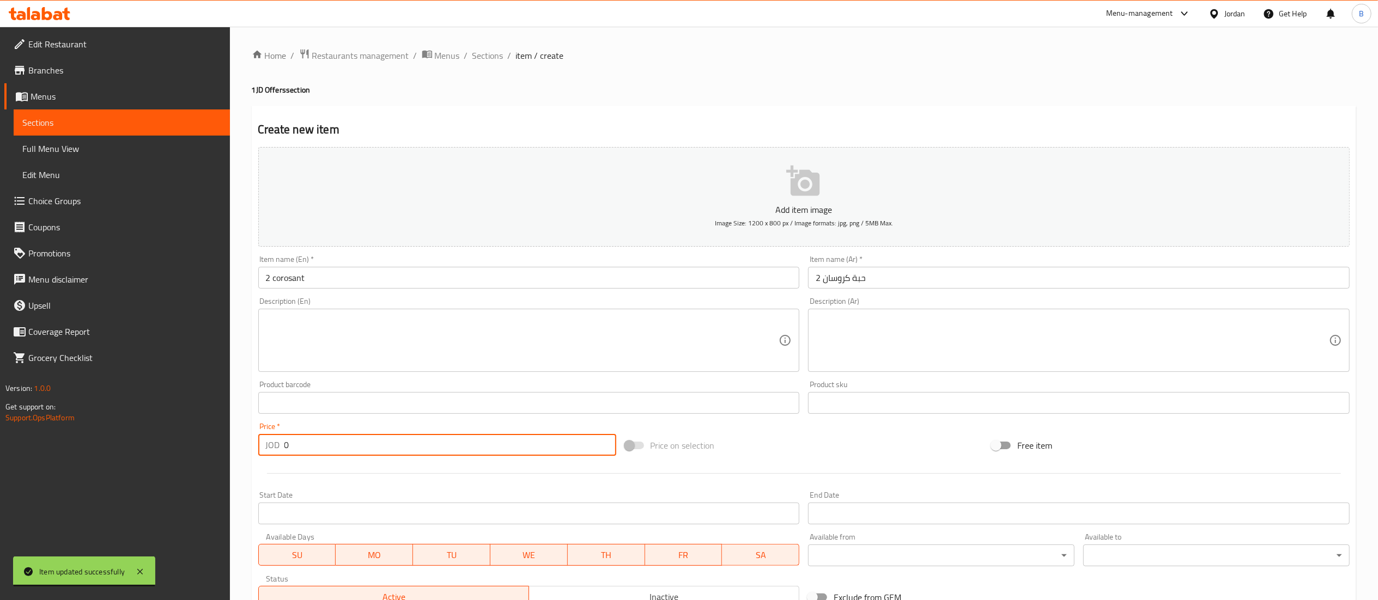
drag, startPoint x: 349, startPoint y: 444, endPoint x: 140, endPoint y: 445, distance: 209.2
click at [284, 444] on input "0" at bounding box center [450, 445] width 332 height 22
paste input "1"
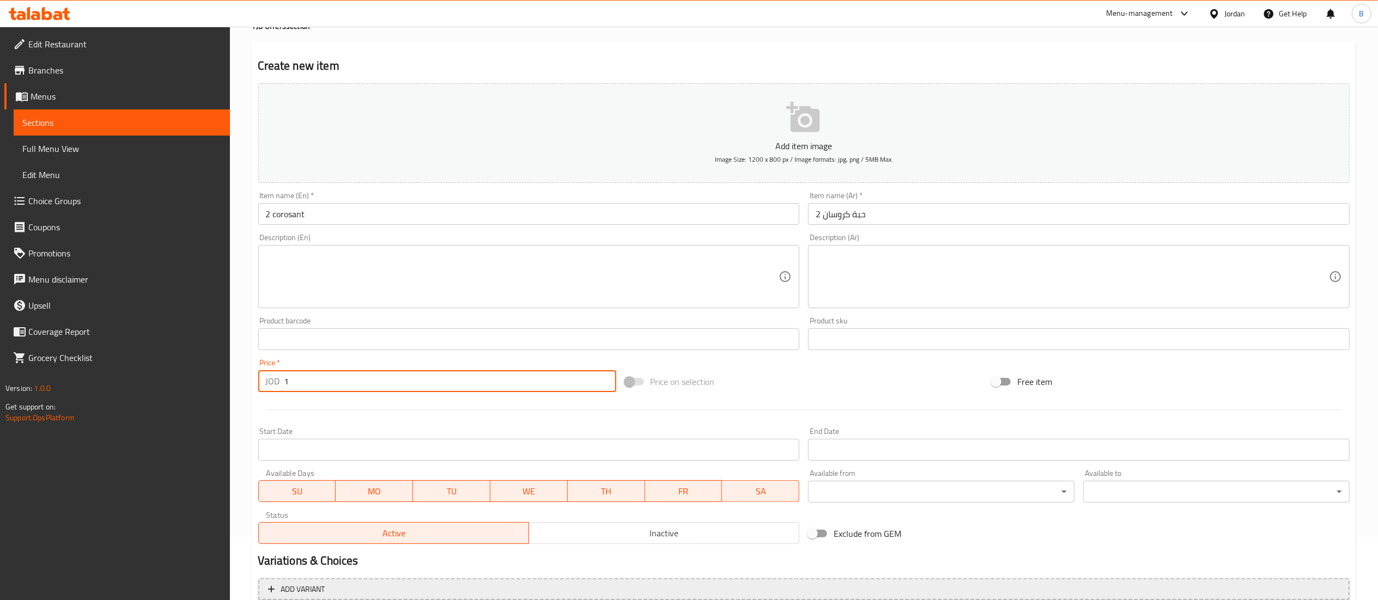
scroll to position [168, 0]
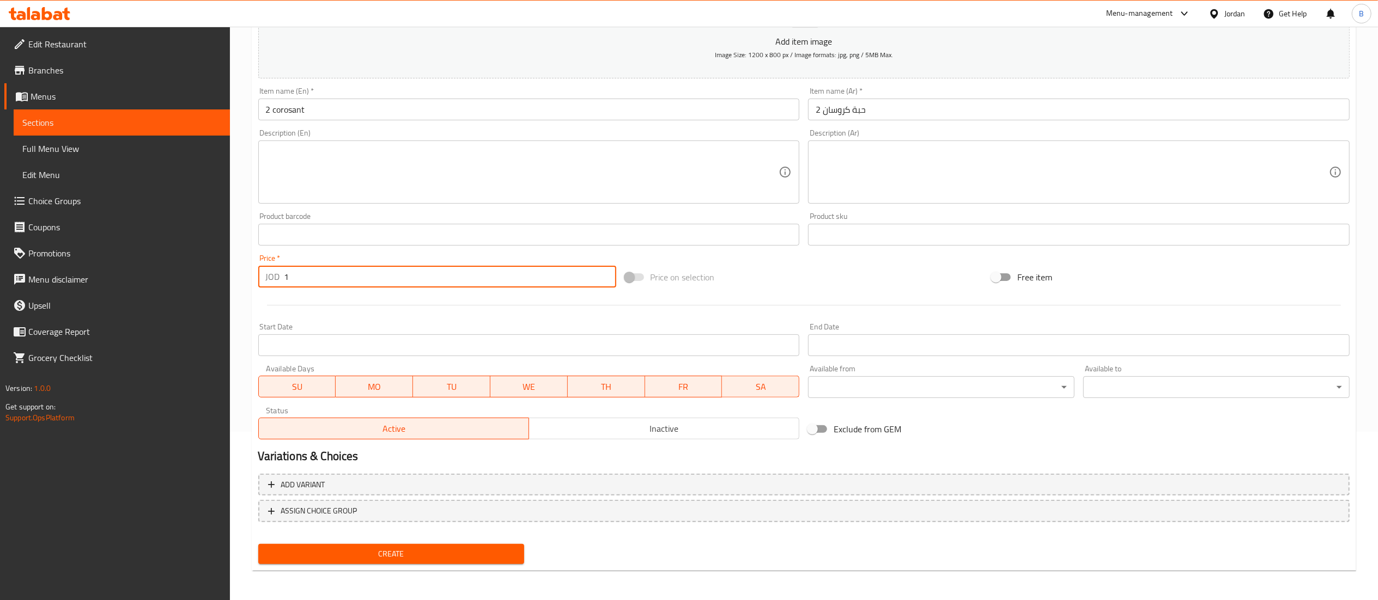
type input "1"
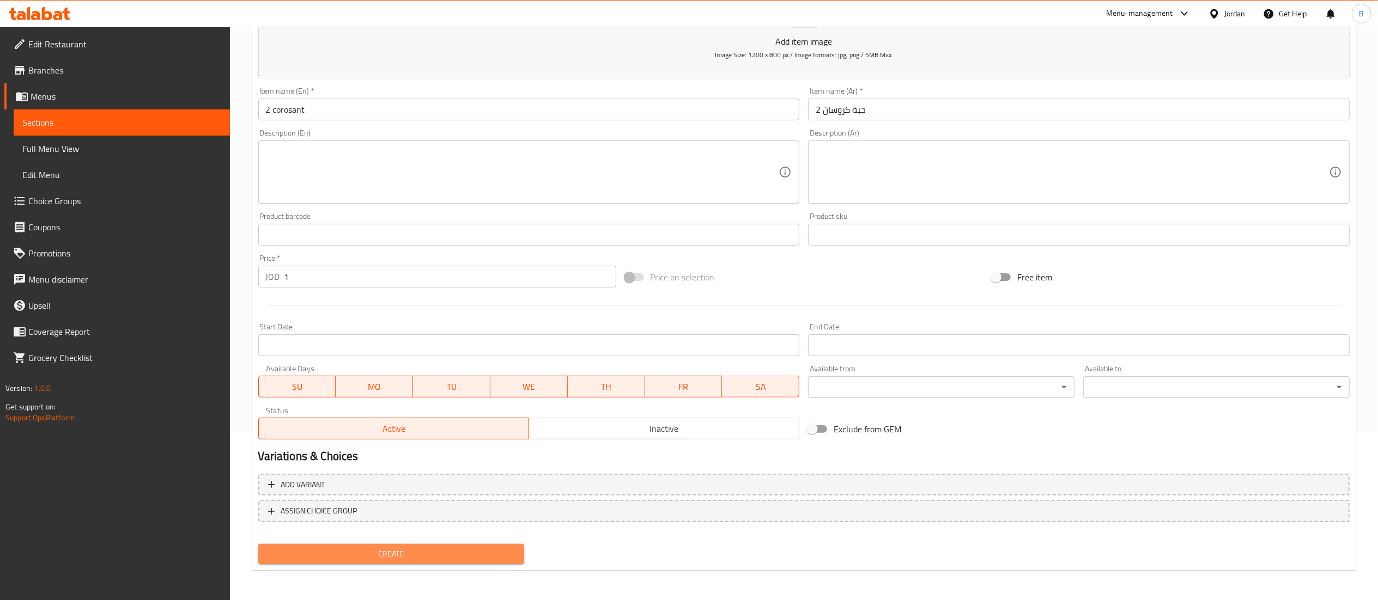
click at [412, 554] on span "Create" at bounding box center [391, 555] width 249 height 14
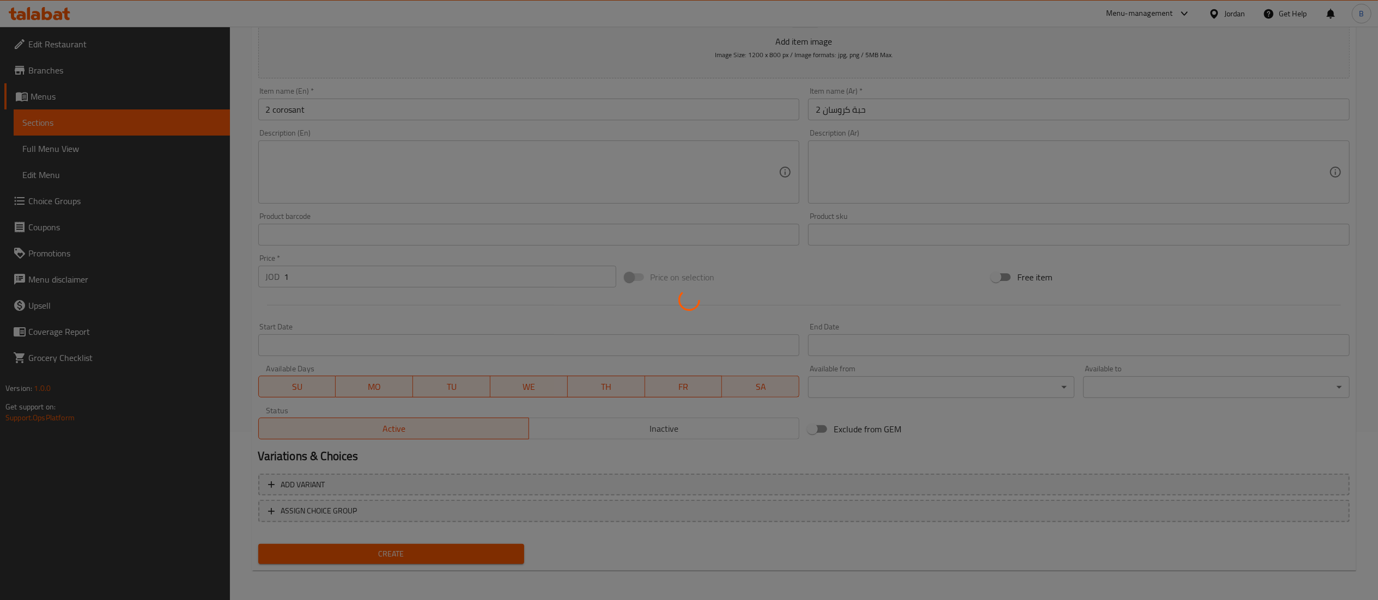
type input "0"
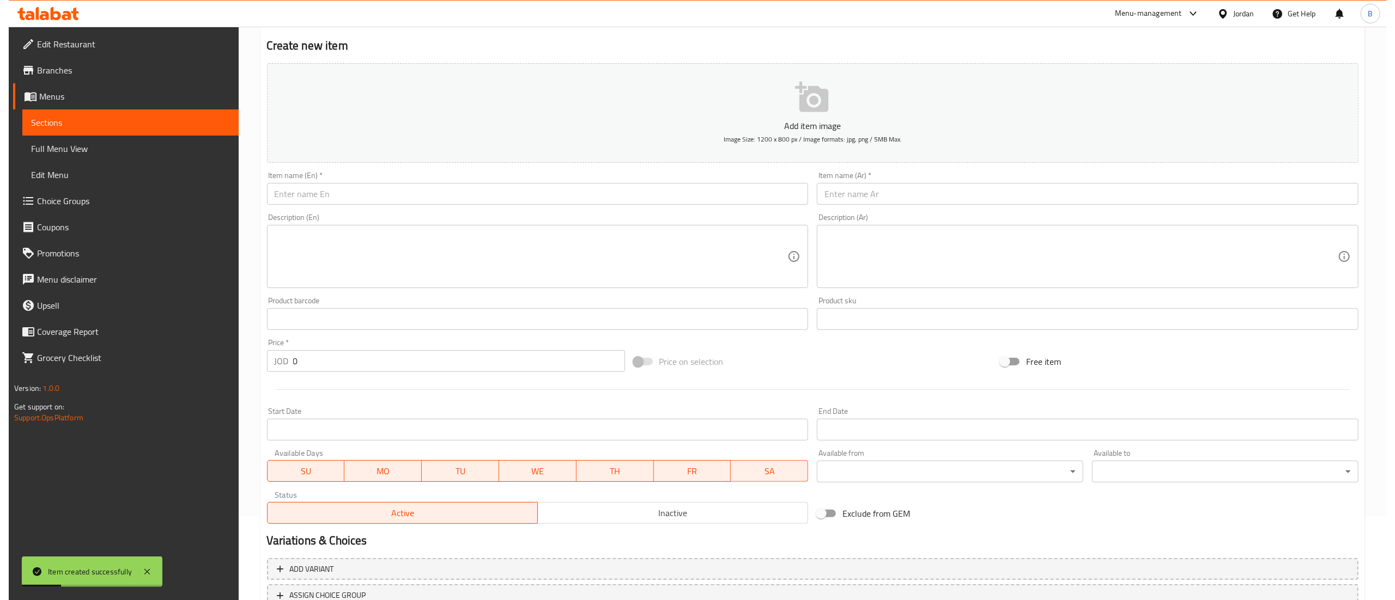
scroll to position [0, 0]
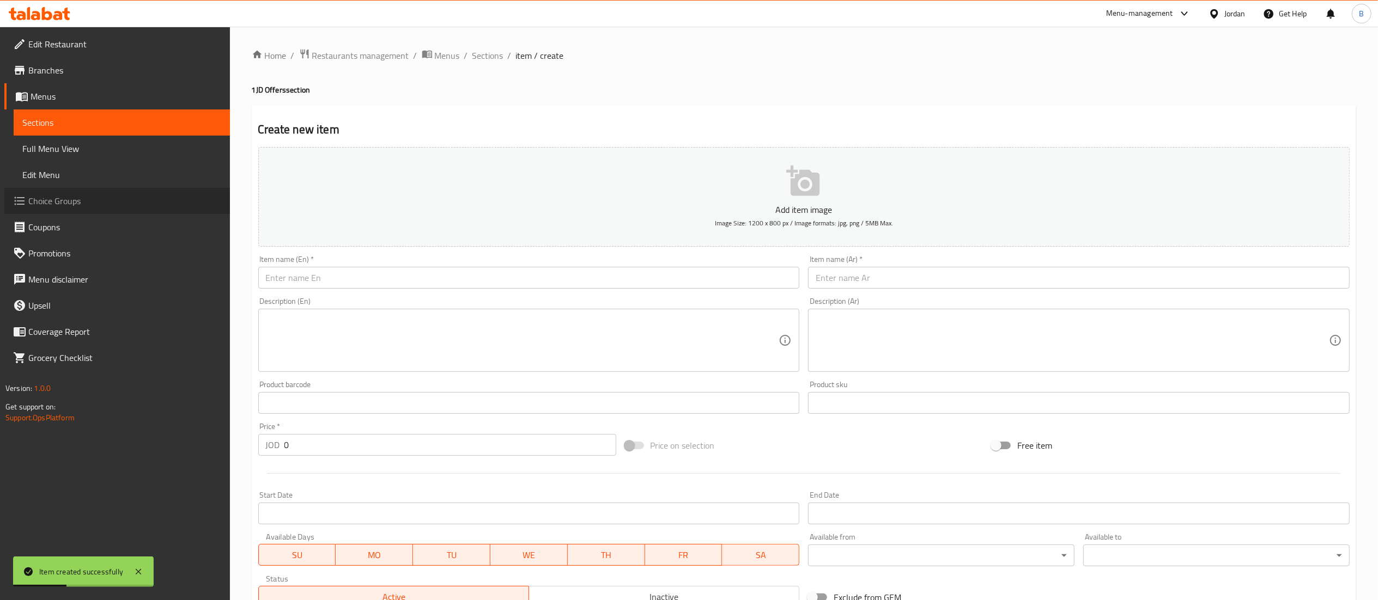
click at [61, 204] on span "Choice Groups" at bounding box center [124, 200] width 193 height 13
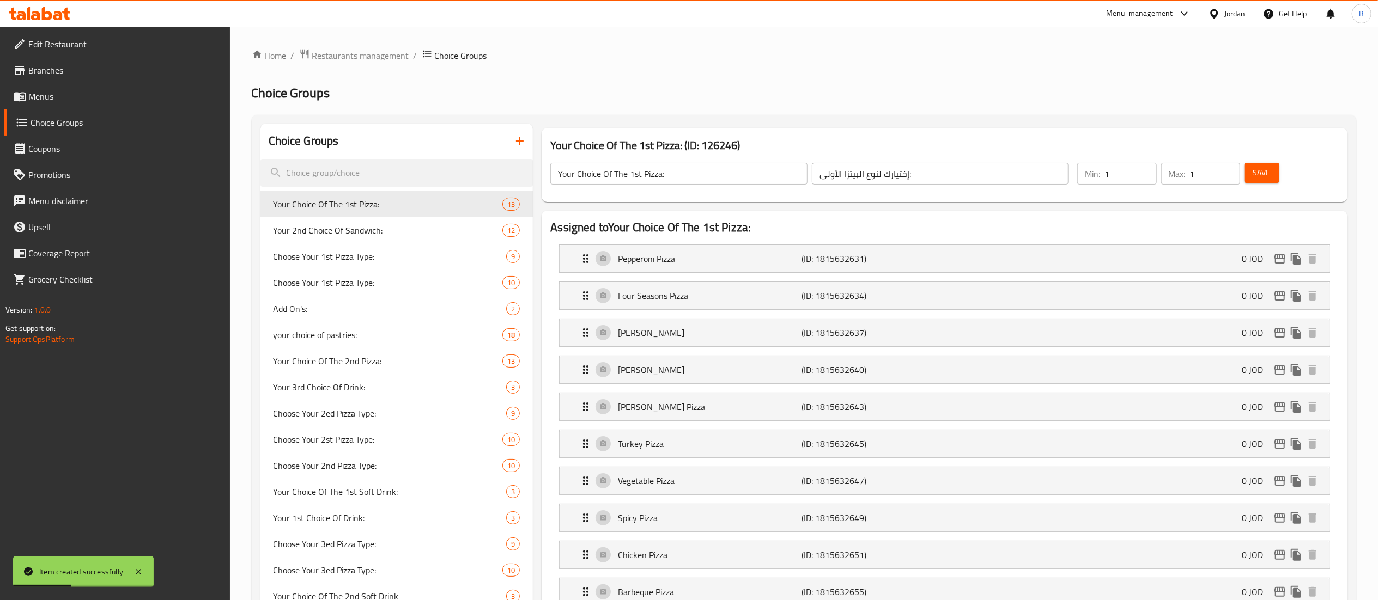
click at [537, 135] on div "Your Choice Of The 1st Pizza: (ID: 126246) Your Choice Of The 1st Pizza: ​ إختي…" at bounding box center [944, 165] width 814 height 83
click at [523, 142] on icon "button" at bounding box center [520, 141] width 8 height 8
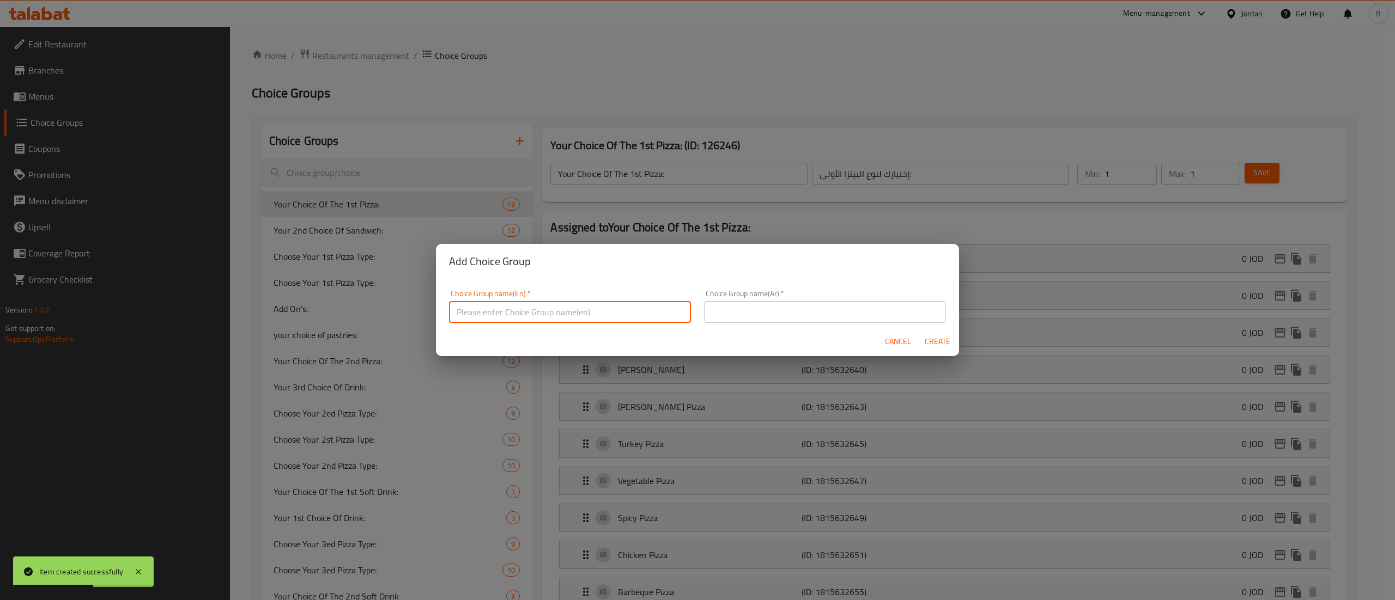
click at [489, 316] on input "text" at bounding box center [570, 312] width 242 height 22
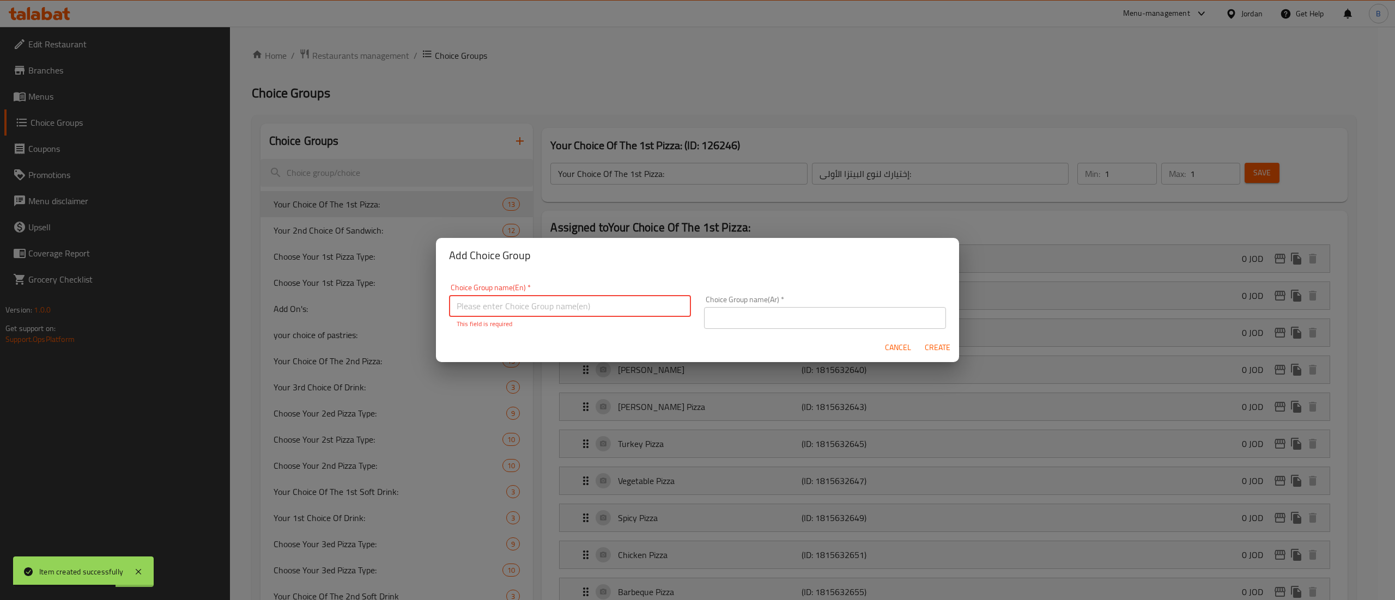
paste input "your choice of corosant"
type input "your choice of corosant"
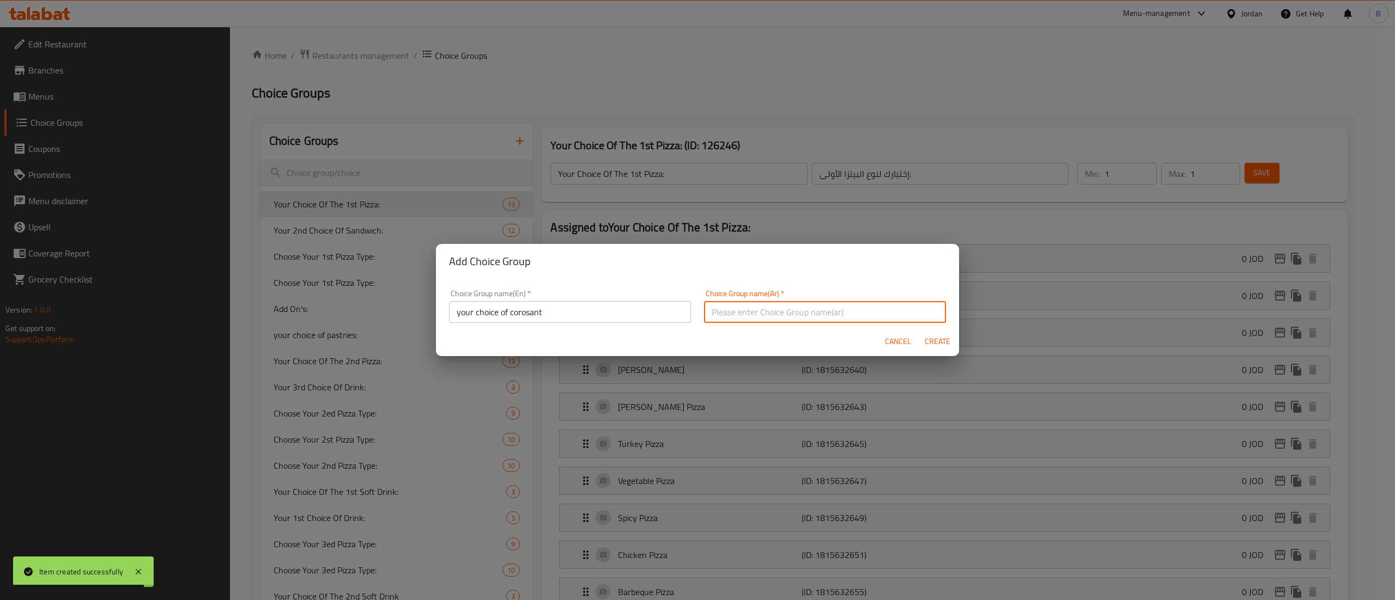
click at [774, 307] on input "text" at bounding box center [825, 312] width 242 height 22
paste input "اختيارك للكروسانت"
type input "اختيارك للكروسانت"
drag, startPoint x: 1018, startPoint y: 278, endPoint x: 1010, endPoint y: 283, distance: 9.1
click at [1018, 278] on div "Add Choice Group Choice Group name(En)   * your choice of corosant Choice Group…" at bounding box center [697, 300] width 1395 height 600
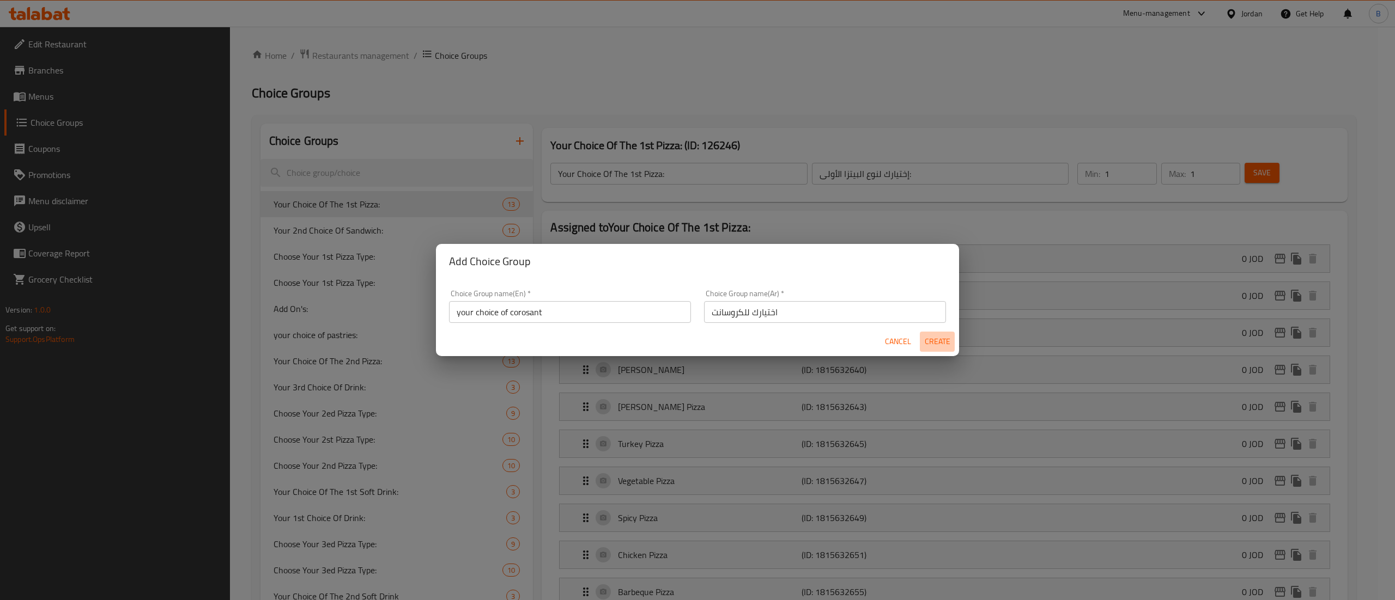
click at [924, 340] on span "Create" at bounding box center [937, 342] width 26 height 14
type input "your choice of corosant"
type input "اختيارك للكروسانت"
type input "0"
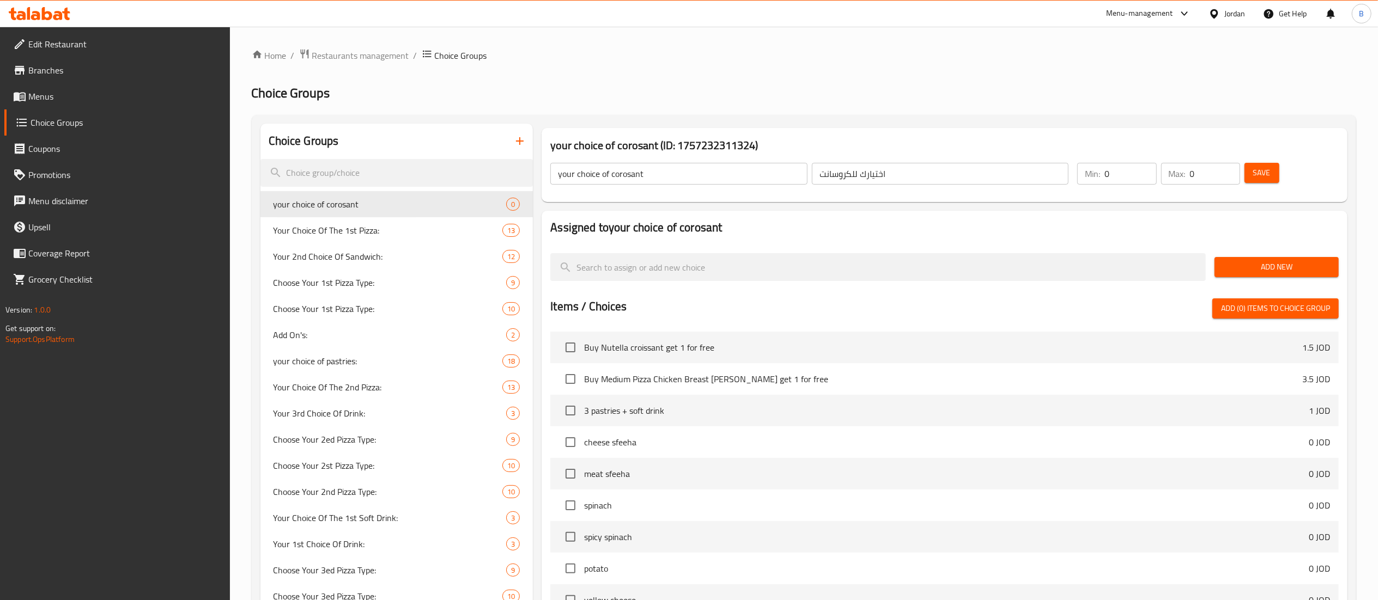
click at [1149, 170] on input "0" at bounding box center [1130, 174] width 52 height 22
type input "1"
click at [1148, 169] on input "1" at bounding box center [1130, 174] width 52 height 22
click at [1230, 167] on input "1" at bounding box center [1215, 174] width 50 height 22
type input "2"
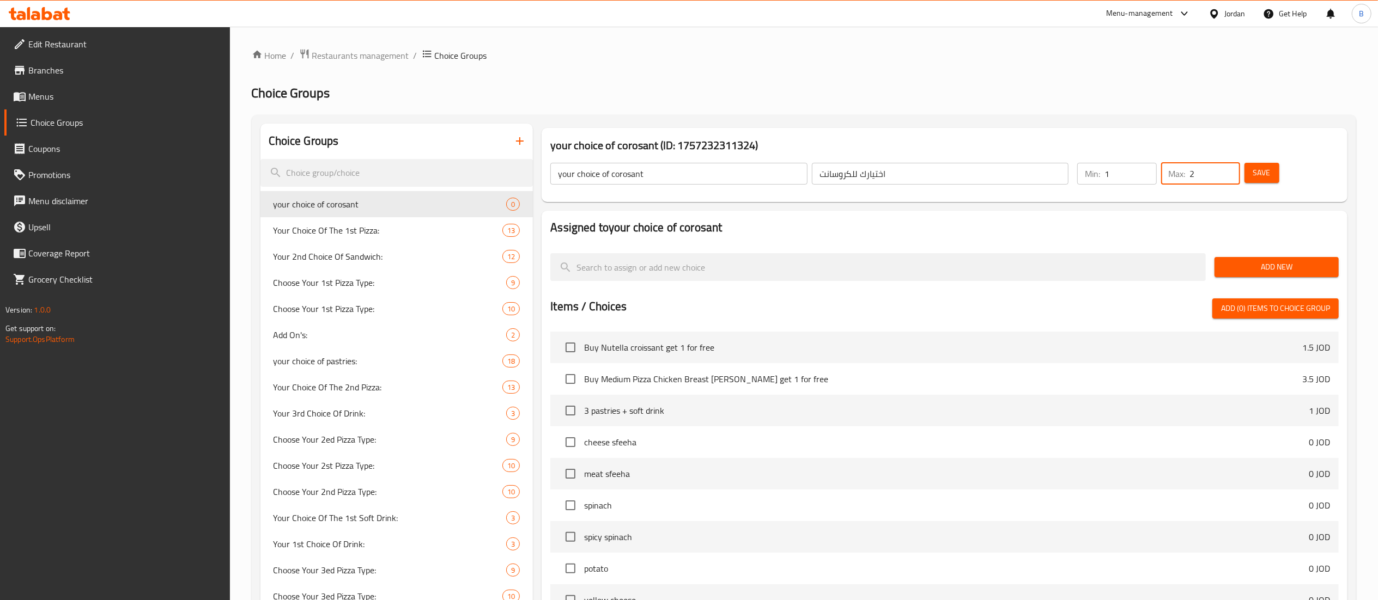
click at [1230, 167] on input "2" at bounding box center [1215, 174] width 50 height 22
click at [1275, 174] on button "Save" at bounding box center [1261, 173] width 35 height 20
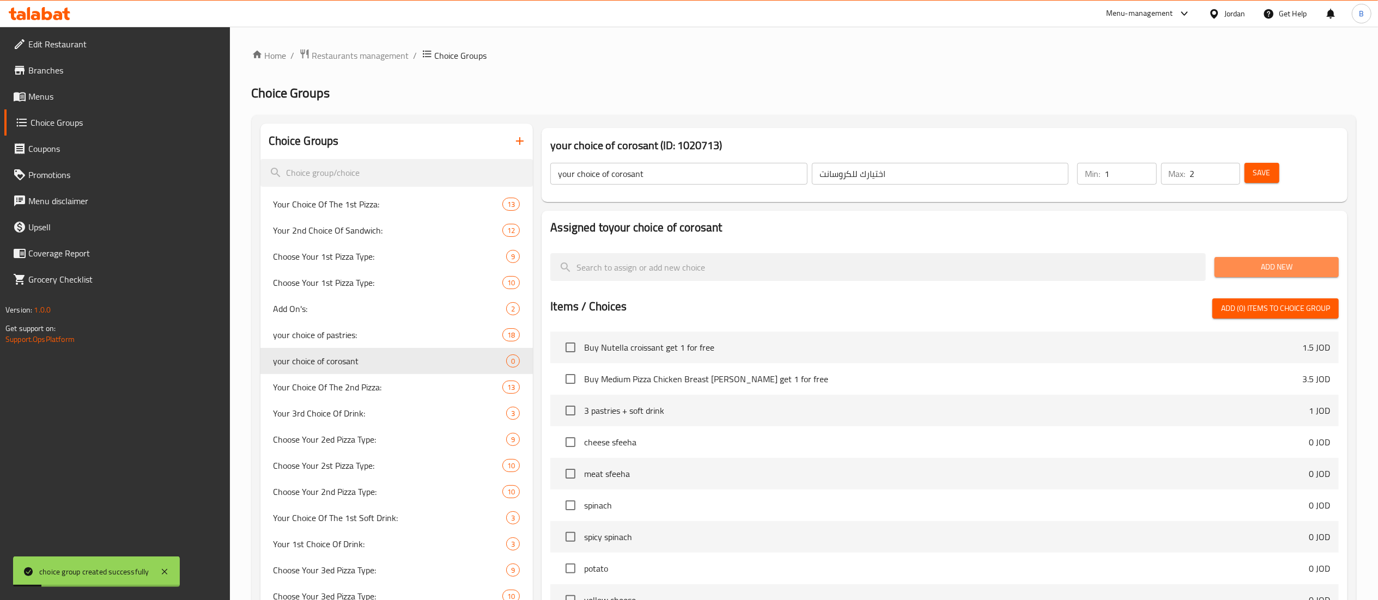
click at [1275, 270] on span "Add New" at bounding box center [1276, 267] width 107 height 14
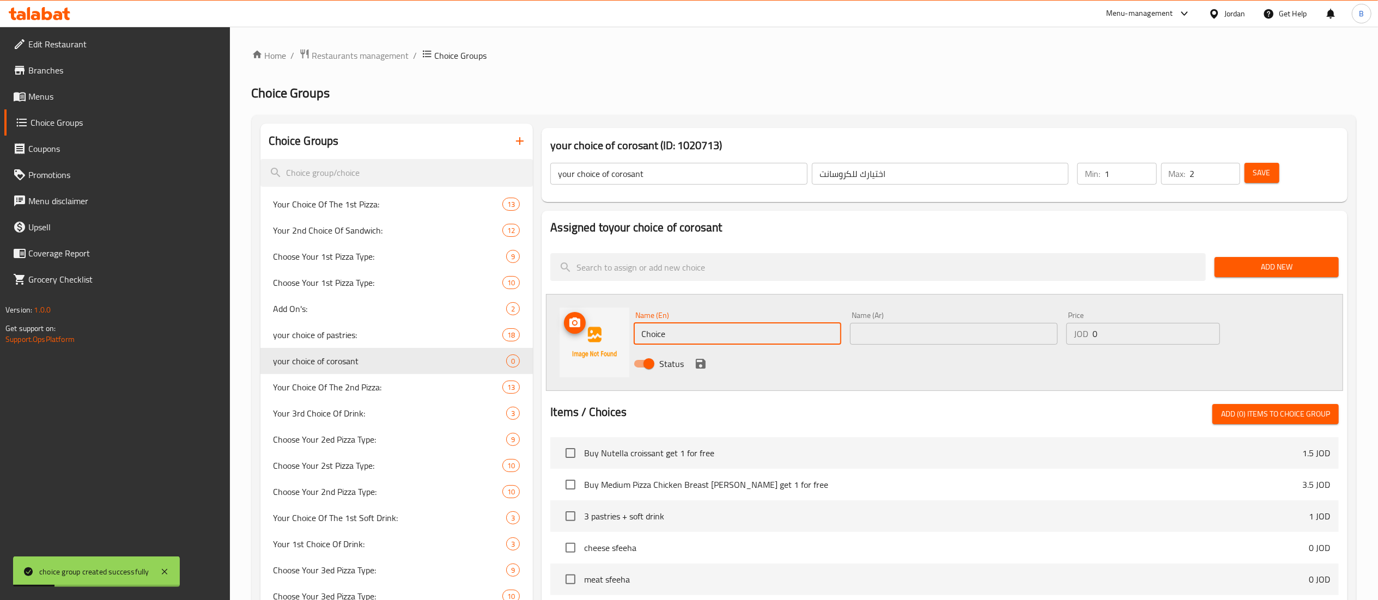
click at [513, 308] on div "Choice Groups Your Choice Of The 1st Pizza: 13 Your 2nd Choice Of Sandwich: 12 …" at bounding box center [805, 503] width 1091 height 759
paste input "plain"
type input "plain"
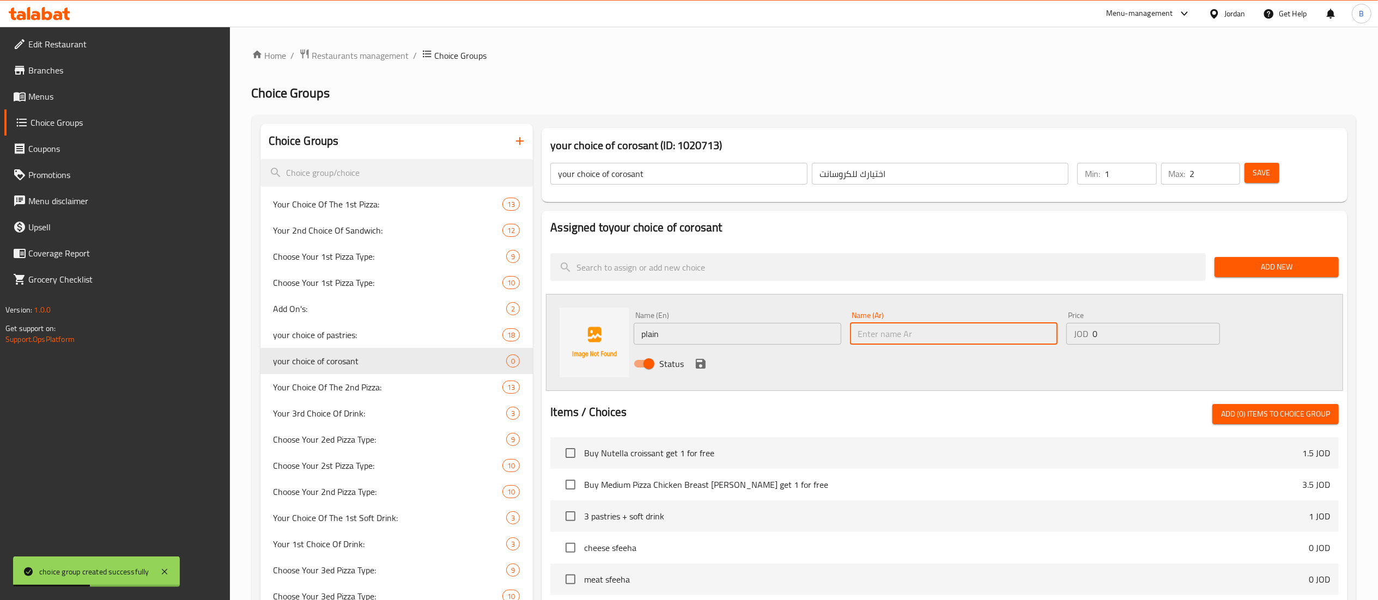
drag, startPoint x: 914, startPoint y: 337, endPoint x: 891, endPoint y: 338, distance: 22.9
click at [914, 337] on input "text" at bounding box center [954, 334] width 208 height 22
paste input "ساده"
type input "ساده"
click at [697, 361] on icon "save" at bounding box center [700, 363] width 13 height 13
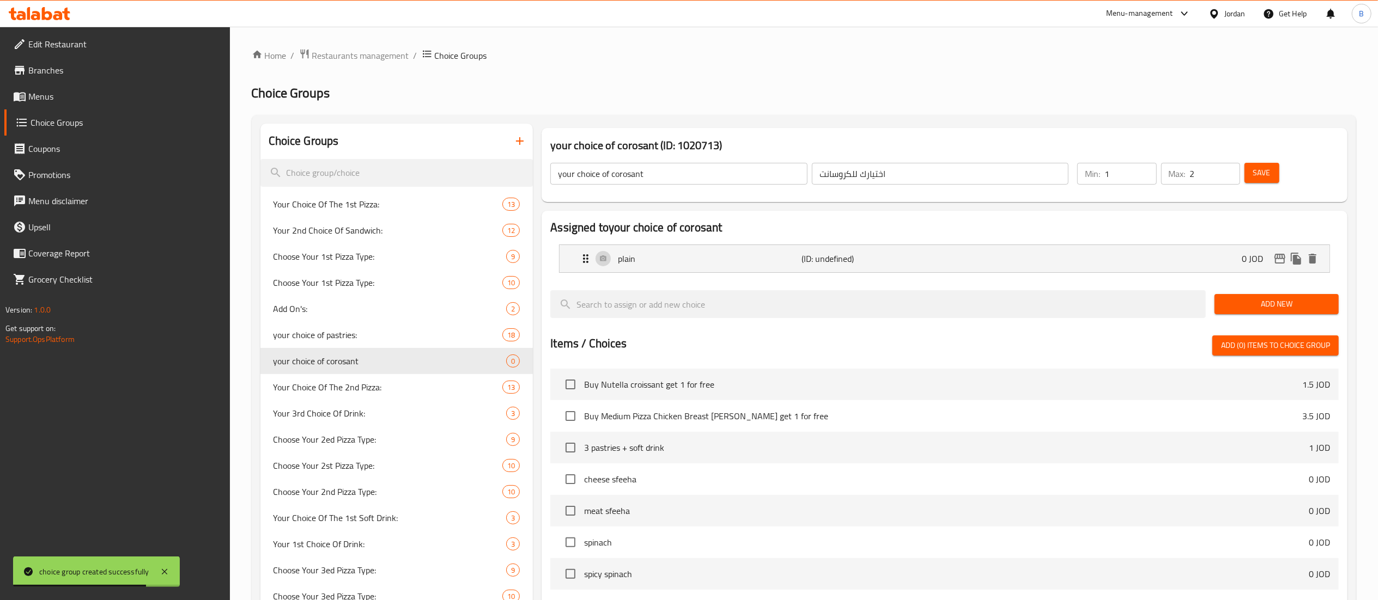
click at [1251, 311] on span "Add New" at bounding box center [1276, 304] width 107 height 14
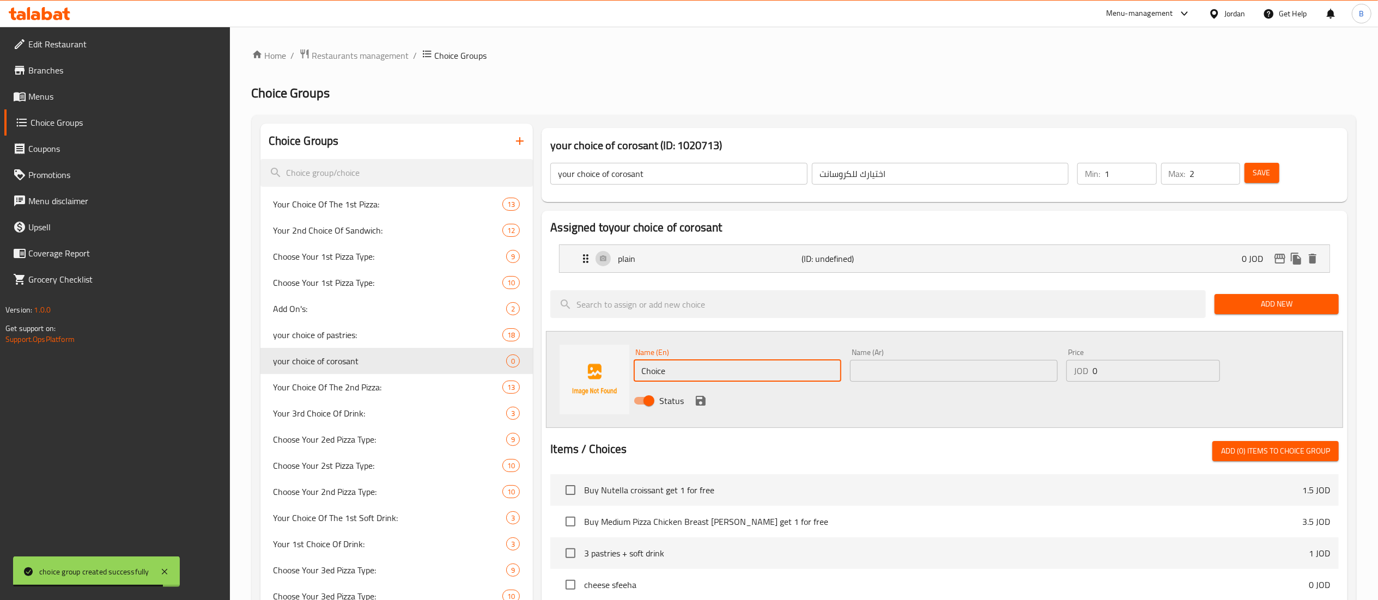
click at [519, 363] on div "Choice Groups Your Choice Of The 1st Pizza: 13 Your 2nd Choice Of Sandwich: 12 …" at bounding box center [805, 522] width 1091 height 796
paste input "zaatar"
type input "zaatar"
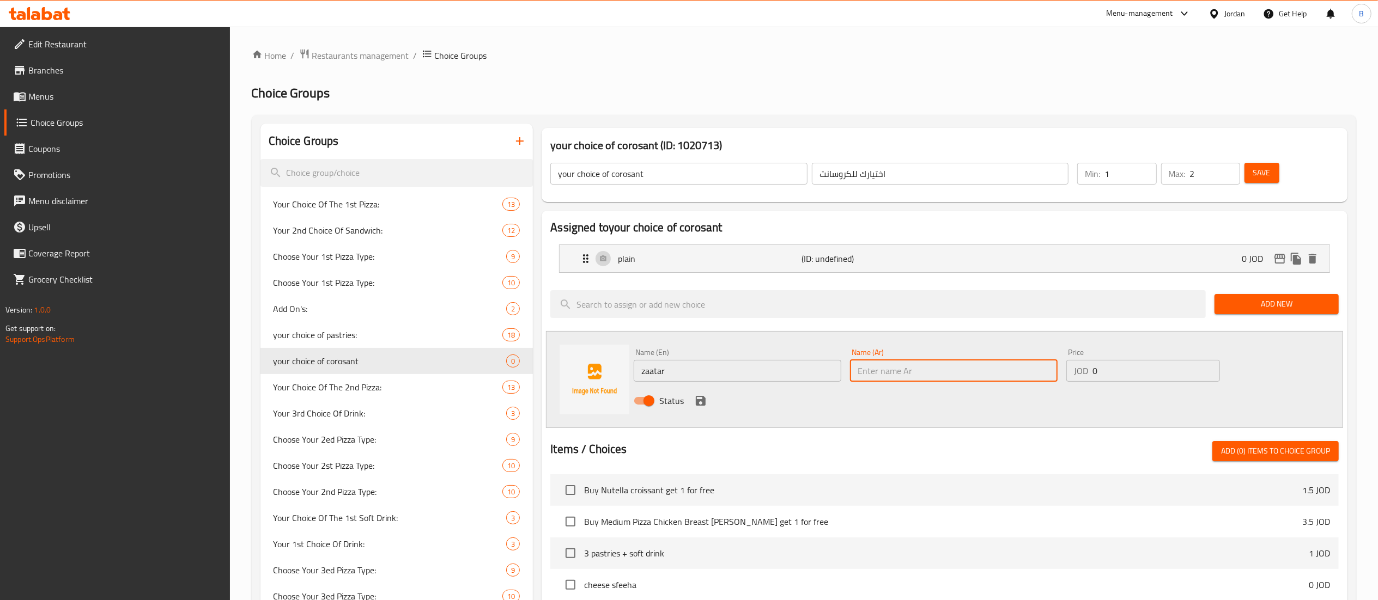
drag, startPoint x: 903, startPoint y: 361, endPoint x: 887, endPoint y: 367, distance: 17.1
click at [903, 361] on input "text" at bounding box center [954, 371] width 208 height 22
paste input "زعتر"
type input "زعتر"
click at [702, 398] on icon "save" at bounding box center [701, 401] width 10 height 10
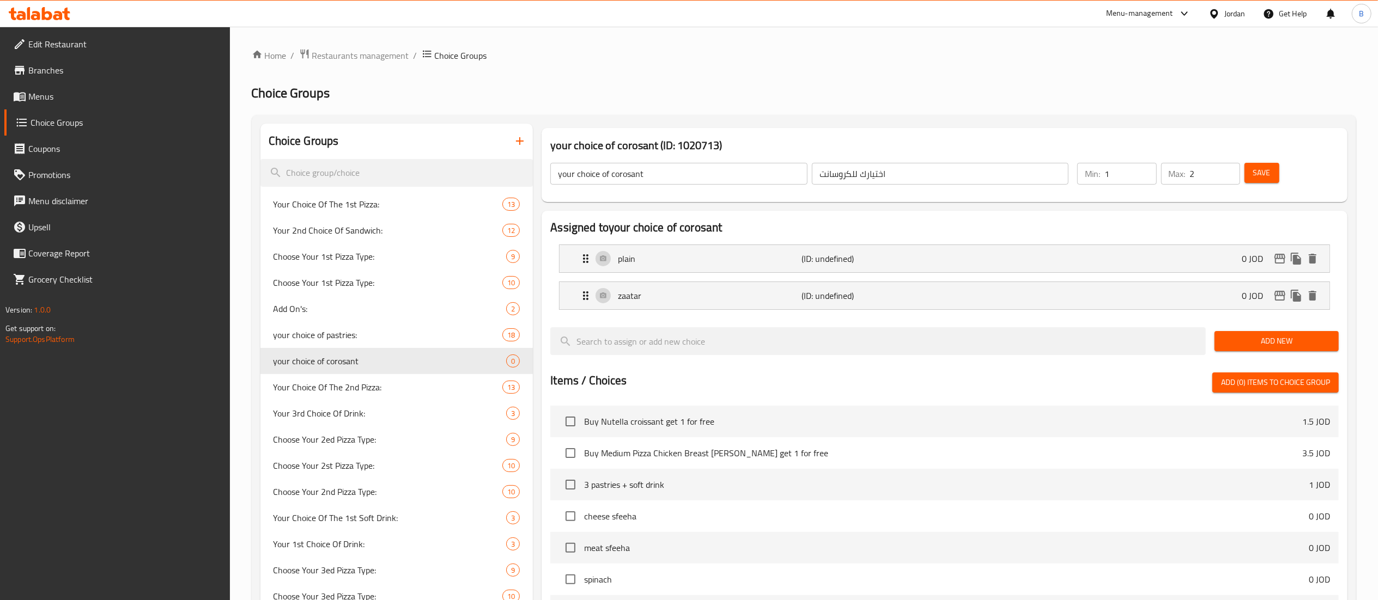
click at [1260, 344] on span "Add New" at bounding box center [1276, 341] width 107 height 14
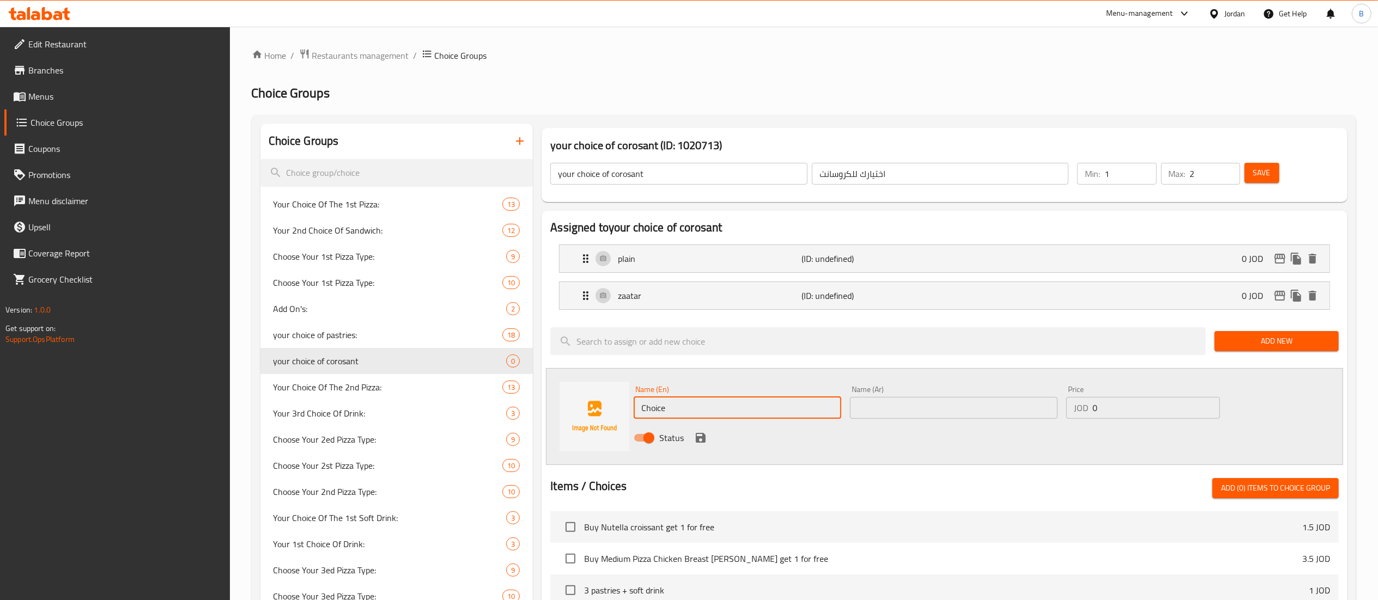
drag, startPoint x: 689, startPoint y: 407, endPoint x: 534, endPoint y: 415, distance: 155.5
click at [621, 413] on div "Name (En) Choice Name (En) Name (Ar) Name (Ar) Price JOD 0 Price Status" at bounding box center [944, 416] width 797 height 97
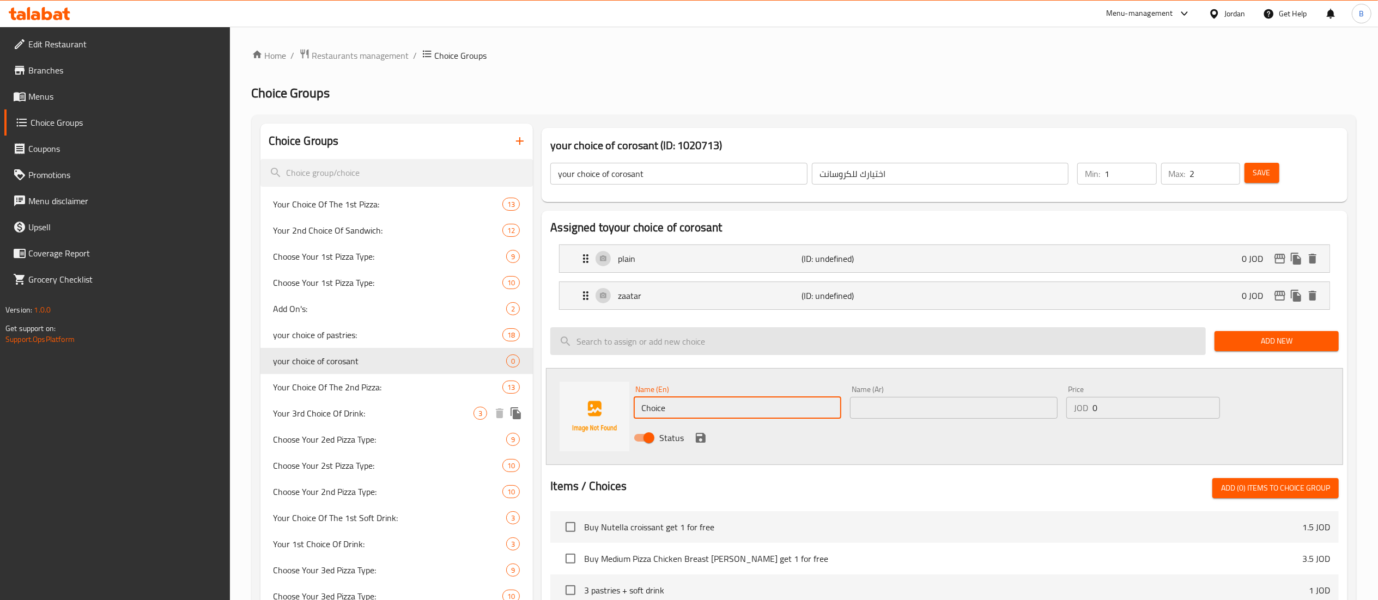
paste input "chees"
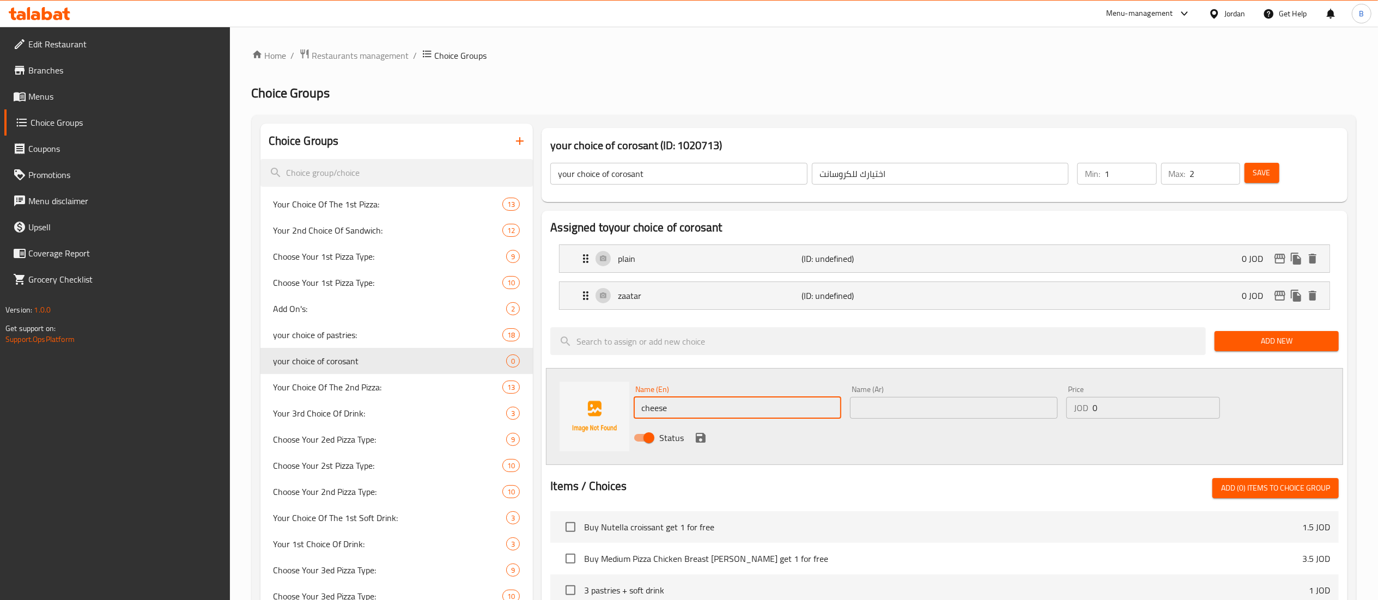
type input "cheese"
click at [933, 405] on input "text" at bounding box center [954, 408] width 208 height 22
paste input "جبنة"
type input "جبنة"
drag, startPoint x: 704, startPoint y: 442, endPoint x: 924, endPoint y: 415, distance: 221.2
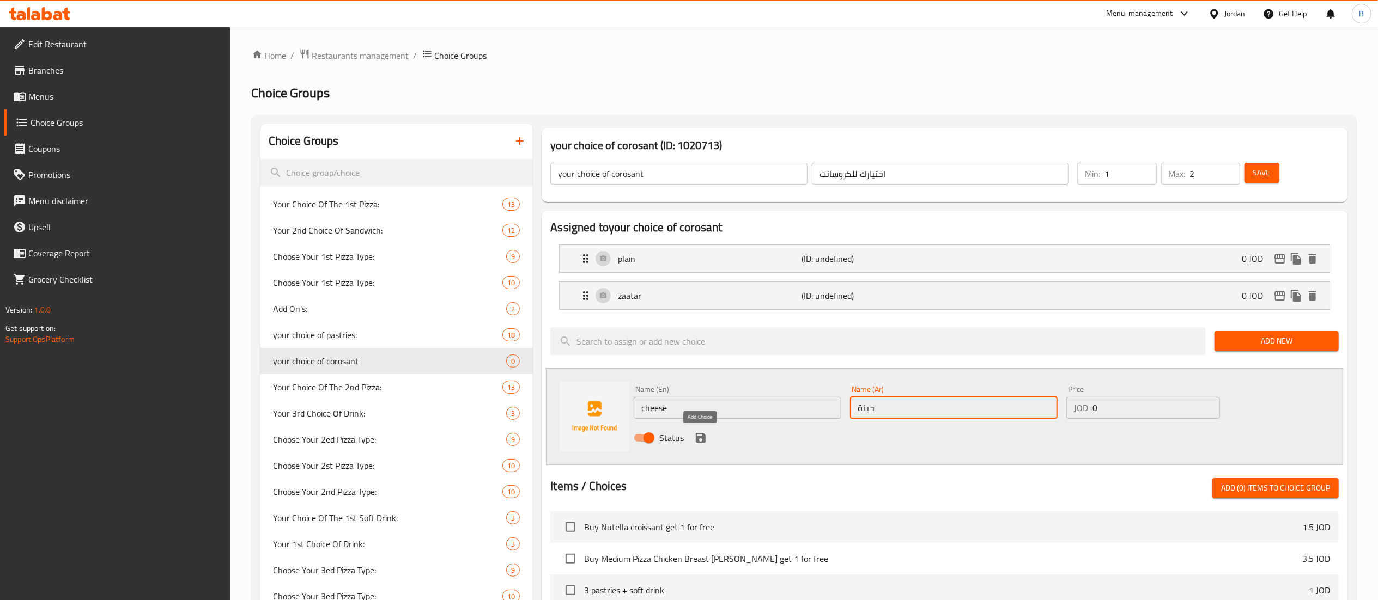
click at [704, 441] on icon "save" at bounding box center [701, 438] width 10 height 10
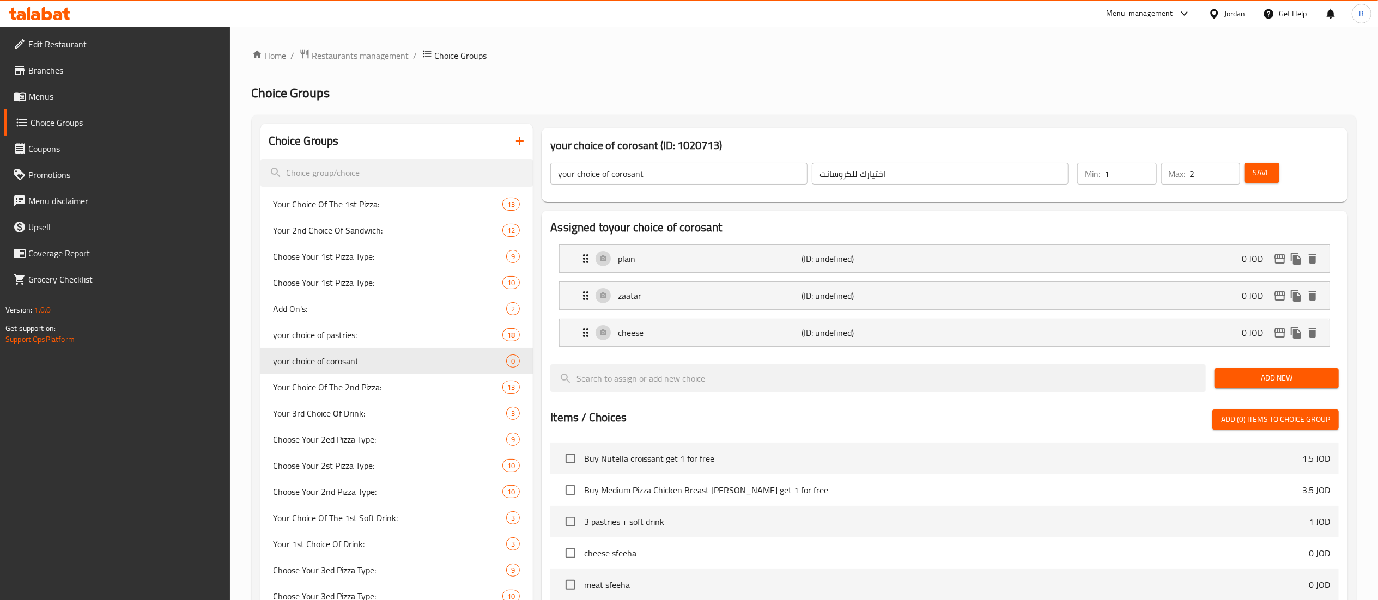
click at [1234, 385] on span "Add New" at bounding box center [1276, 379] width 107 height 14
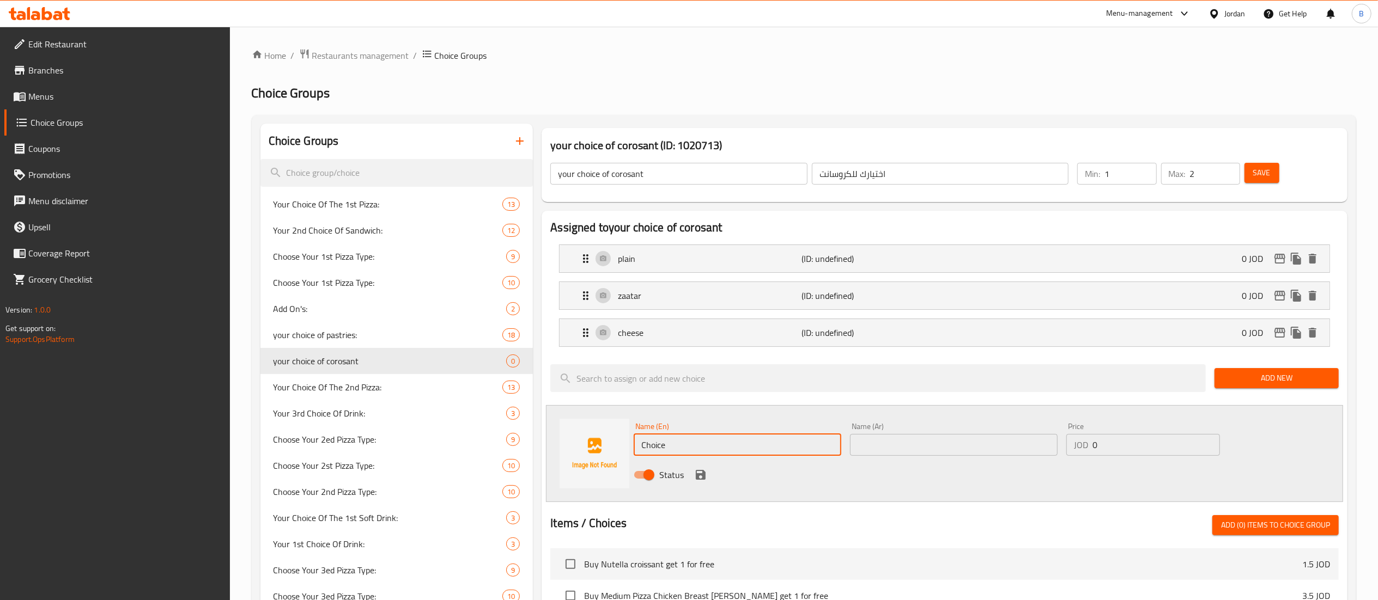
click at [506, 434] on div "Choice Groups Your Choice Of The 1st Pizza: 13 Your 2nd Choice Of Sandwich: 12 …" at bounding box center [805, 559] width 1091 height 870
paste input "halloumi"
type input "halloumi"
click at [890, 434] on div "Name (Ar) Name (Ar)" at bounding box center [954, 439] width 208 height 33
click at [881, 448] on input "text" at bounding box center [954, 445] width 208 height 22
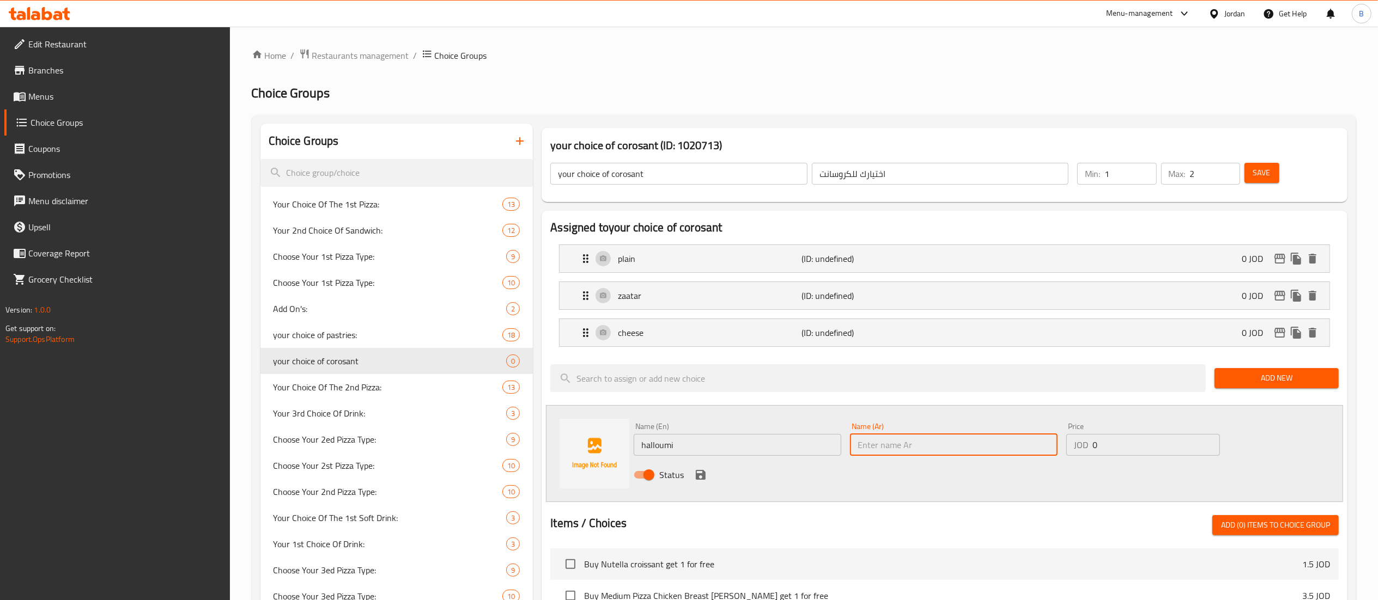
paste input "حلوم"
type input "حلوم"
click at [697, 477] on icon "save" at bounding box center [701, 475] width 10 height 10
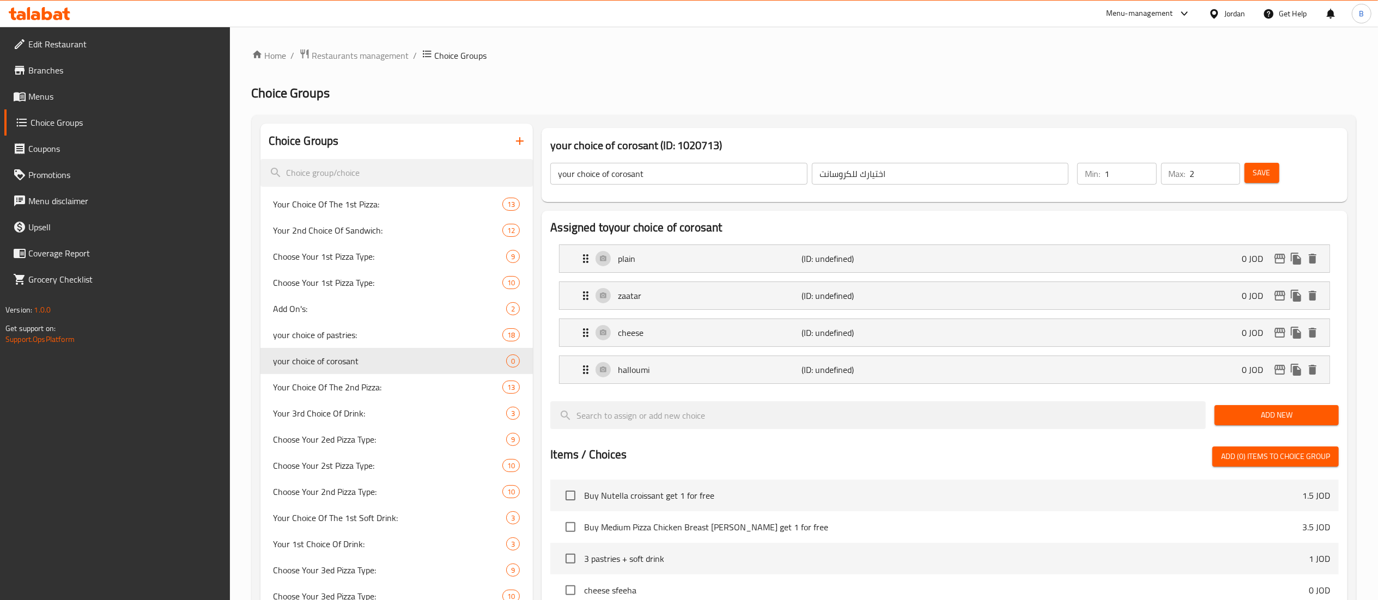
drag, startPoint x: 1260, startPoint y: 418, endPoint x: 1250, endPoint y: 424, distance: 11.2
click at [1261, 418] on span "Add New" at bounding box center [1276, 416] width 107 height 14
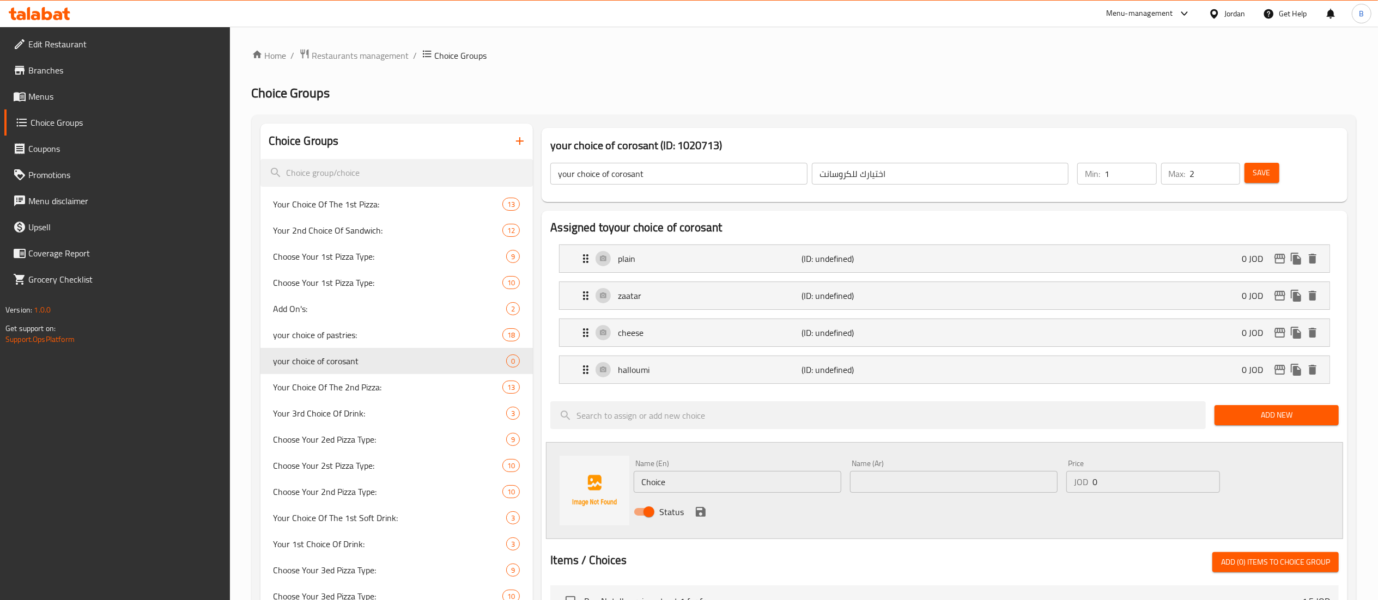
drag, startPoint x: 714, startPoint y: 490, endPoint x: 524, endPoint y: 466, distance: 191.1
click at [571, 468] on div "Name (En) Choice Name (En) Name (Ar) Name (Ar) Price JOD 0 Price Status" at bounding box center [944, 490] width 797 height 97
paste input "chocolat"
type input "chocolate"
click at [896, 485] on input "text" at bounding box center [954, 482] width 208 height 22
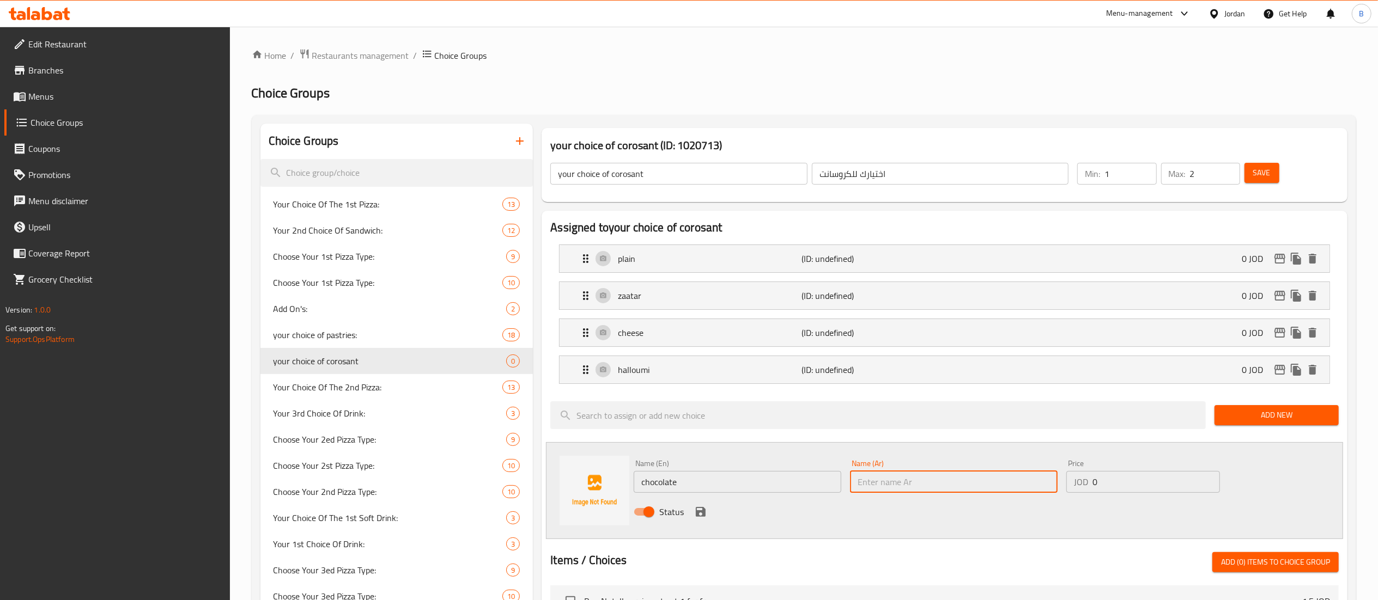
paste input "شكولاته"
type input "شكولاته"
click at [700, 517] on icon "save" at bounding box center [701, 512] width 10 height 10
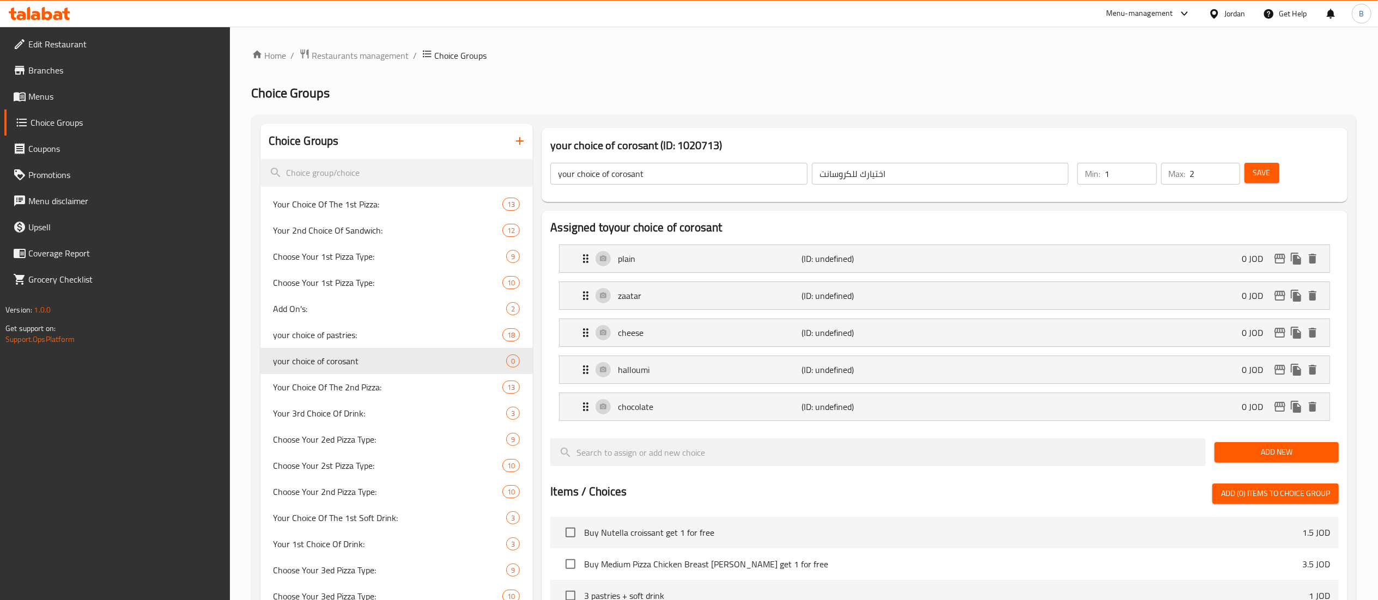
click at [1228, 453] on span "Add New" at bounding box center [1276, 453] width 107 height 14
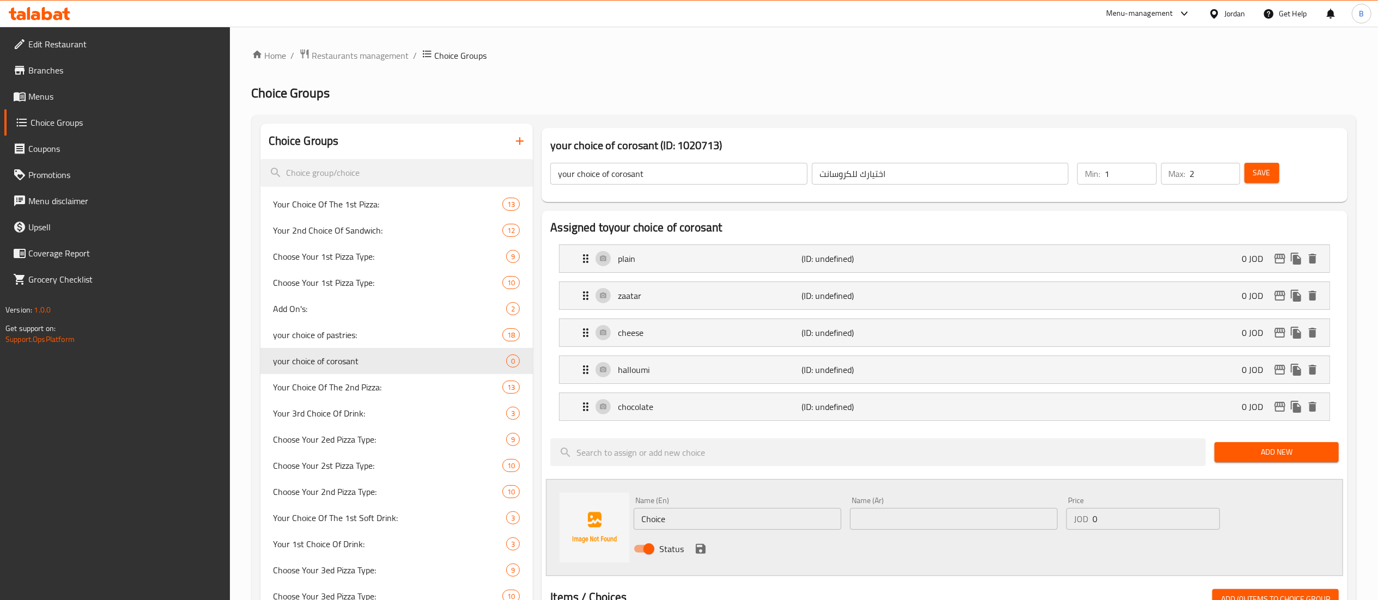
drag, startPoint x: 696, startPoint y: 521, endPoint x: 483, endPoint y: 501, distance: 214.5
click at [589, 518] on div "Name (En) Choice Name (En) Name (Ar) Name (Ar) Price JOD 0 Price Status" at bounding box center [944, 527] width 797 height 97
paste input "triangle chees"
type input "triangle cheese"
drag, startPoint x: 896, startPoint y: 520, endPoint x: 881, endPoint y: 537, distance: 22.8
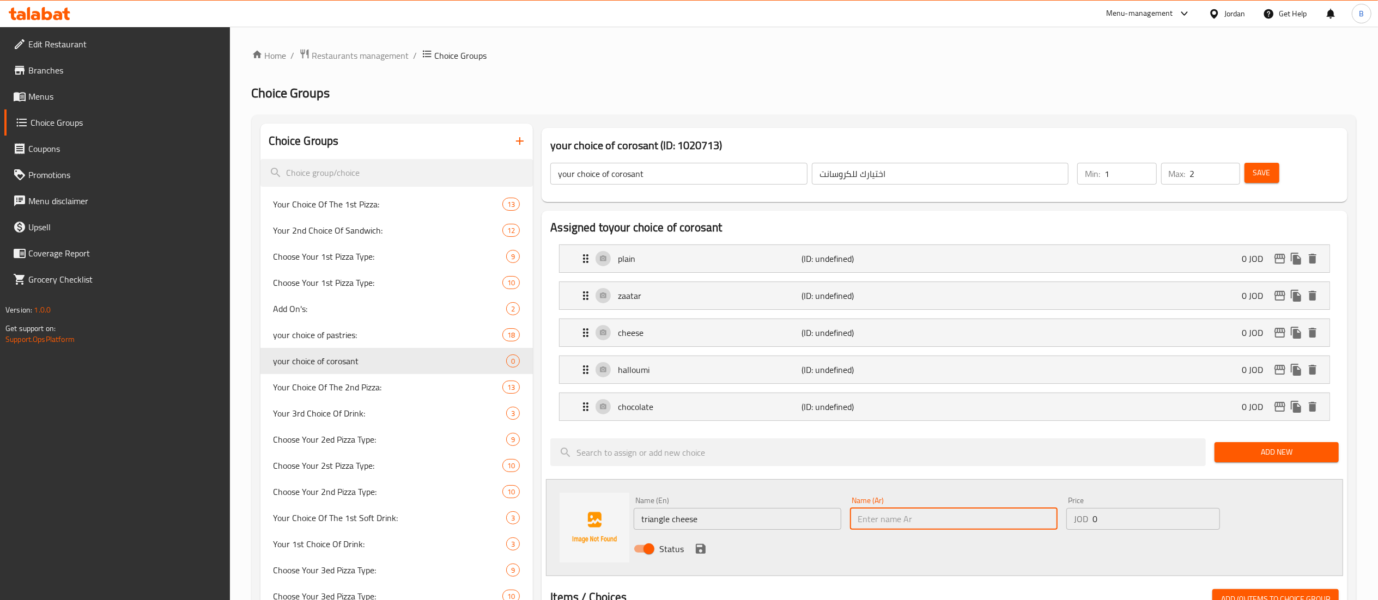
click at [896, 520] on input "text" at bounding box center [954, 519] width 208 height 22
paste input "جبنة مثلثات"
type input "جبنة مثلثات"
drag, startPoint x: 698, startPoint y: 546, endPoint x: 856, endPoint y: 525, distance: 159.9
click at [698, 546] on icon "save" at bounding box center [700, 549] width 13 height 13
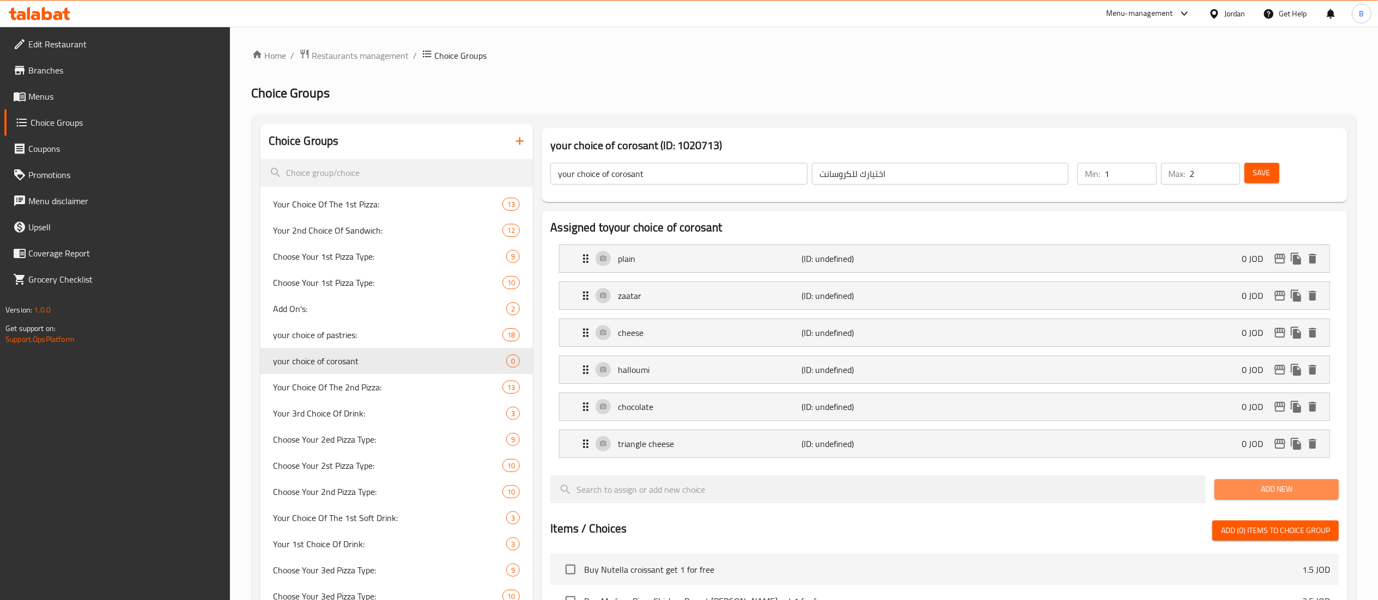
click at [1236, 488] on span "Add New" at bounding box center [1276, 490] width 107 height 14
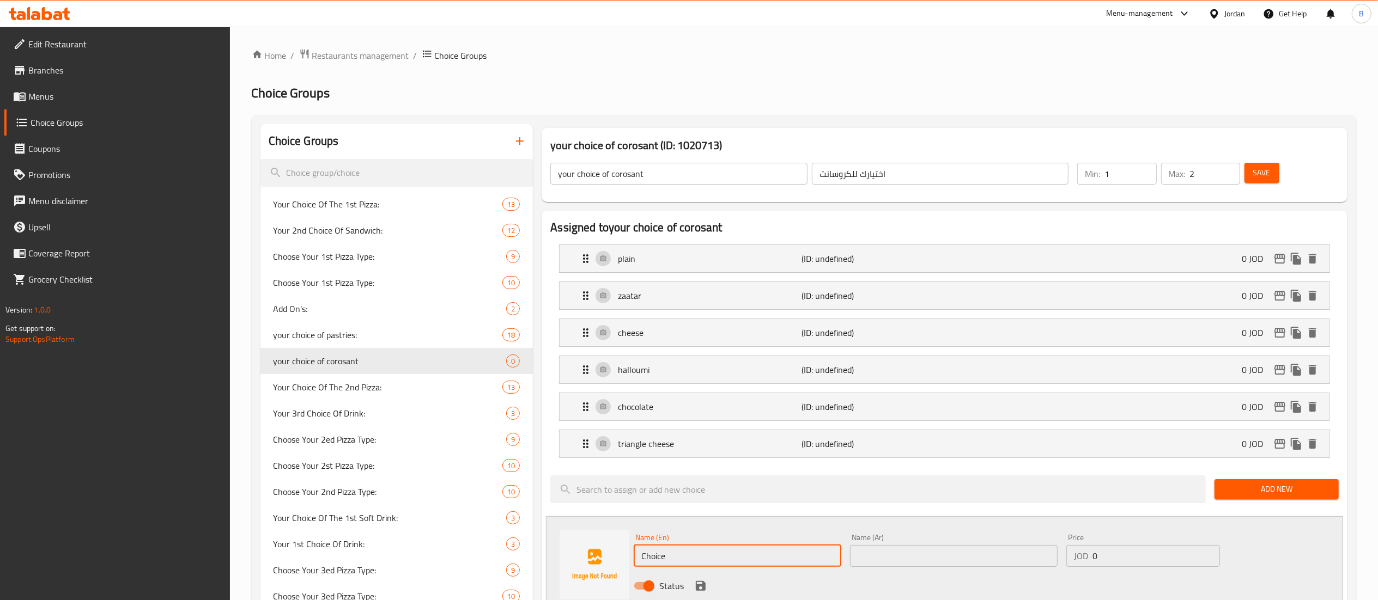
drag, startPoint x: 667, startPoint y: 557, endPoint x: 514, endPoint y: 538, distance: 153.7
click at [563, 544] on div "Name (En) Choice Name (En) Name (Ar) Name (Ar) Price JOD 0 Price Status" at bounding box center [944, 564] width 797 height 97
paste input "nutella"
type input "nutella"
click at [986, 567] on input "text" at bounding box center [954, 556] width 208 height 22
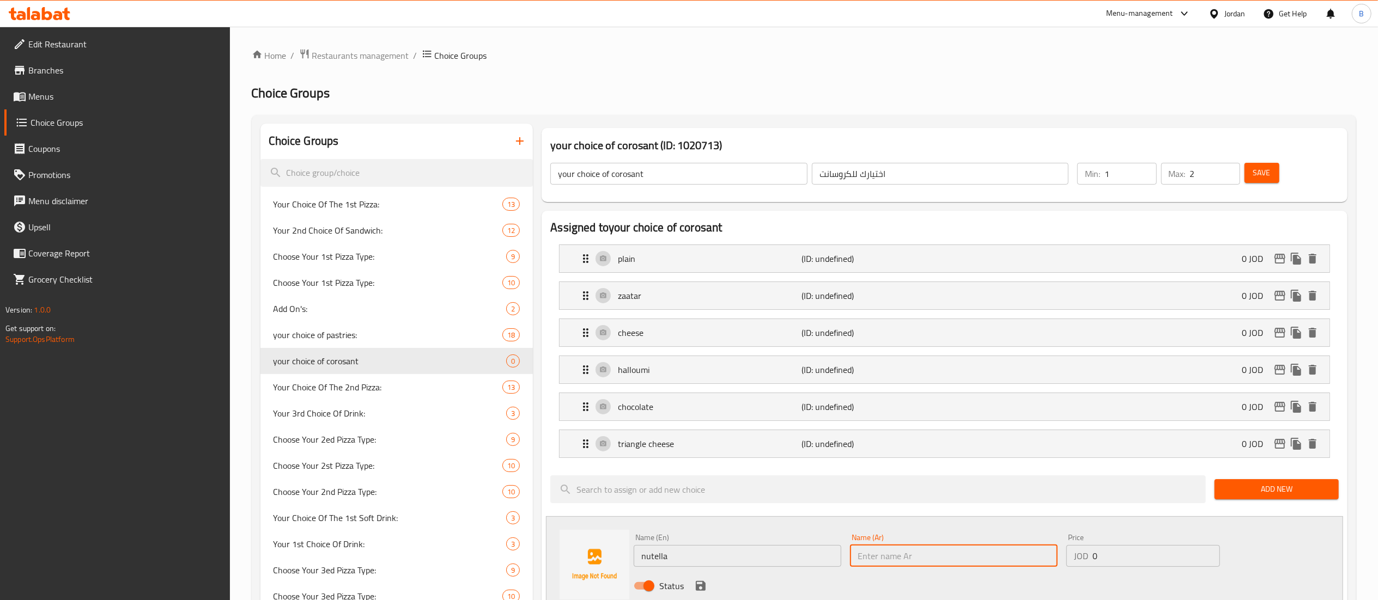
paste input "كروسان نوتيلا"
type input "كروسان نوتيلا"
click at [704, 585] on icon "save" at bounding box center [701, 586] width 10 height 10
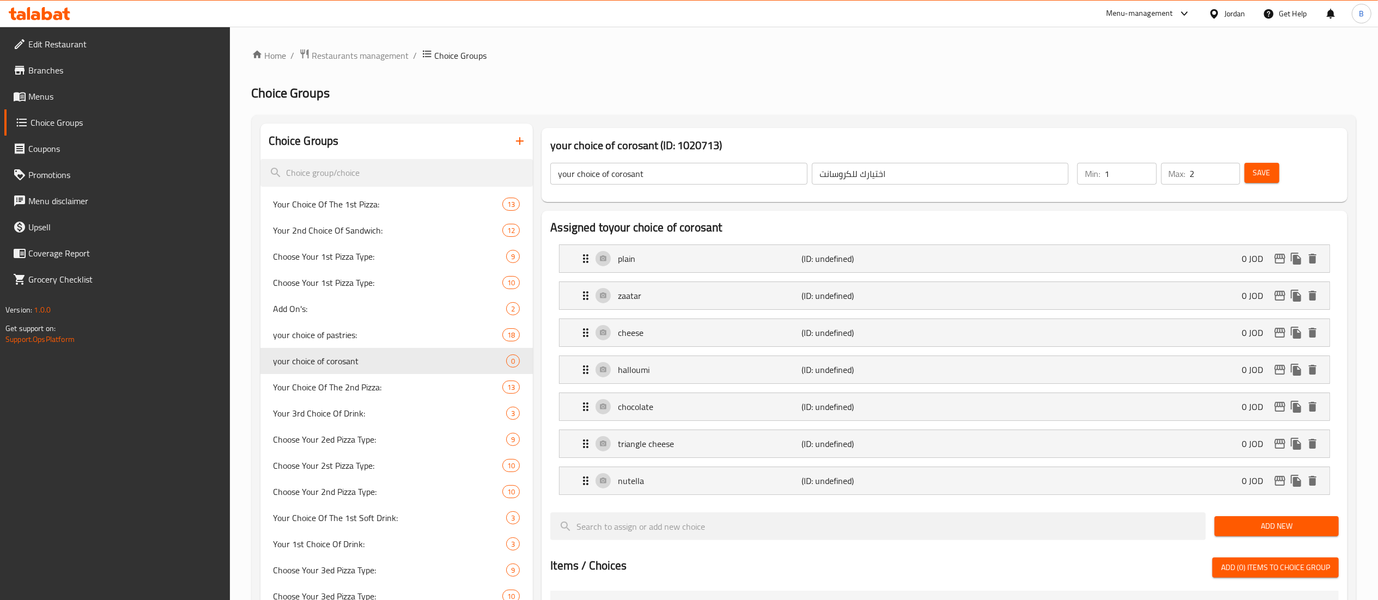
click at [1257, 171] on span "Save" at bounding box center [1261, 173] width 17 height 14
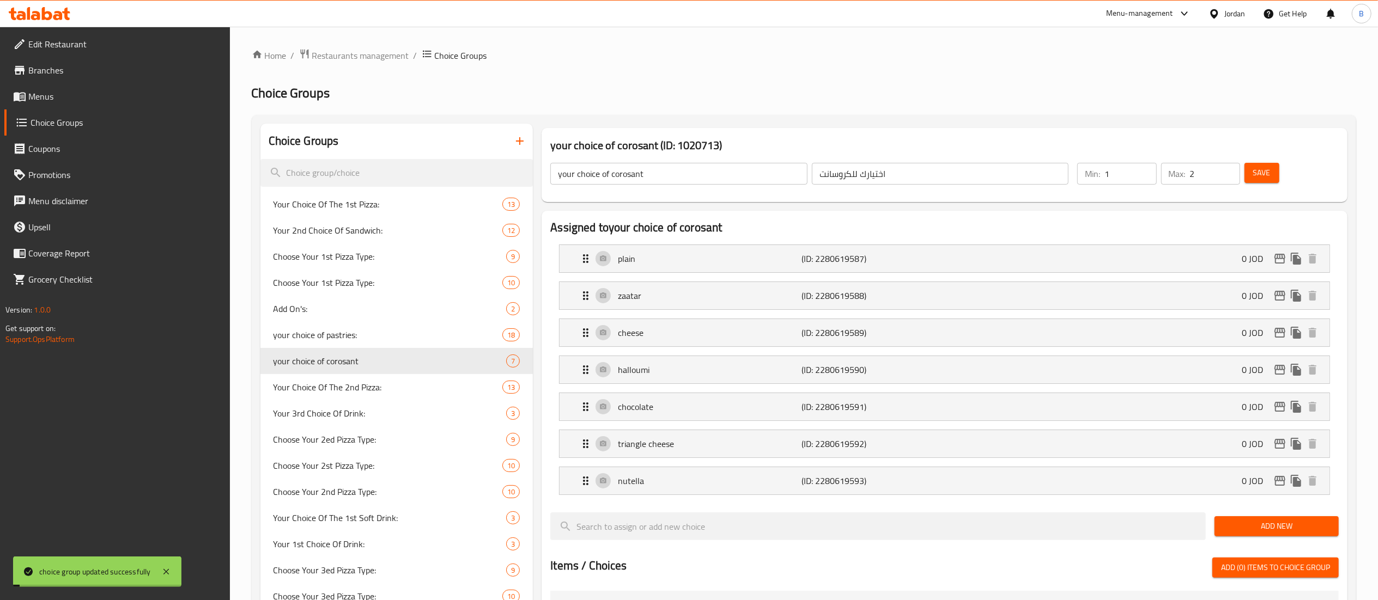
click at [46, 97] on div "Edit Restaurant Branches Menus Choice Groups Coupons Promotions Menu disclaimer…" at bounding box center [689, 547] width 1378 height 1040
click at [46, 97] on span "Menus" at bounding box center [124, 96] width 193 height 13
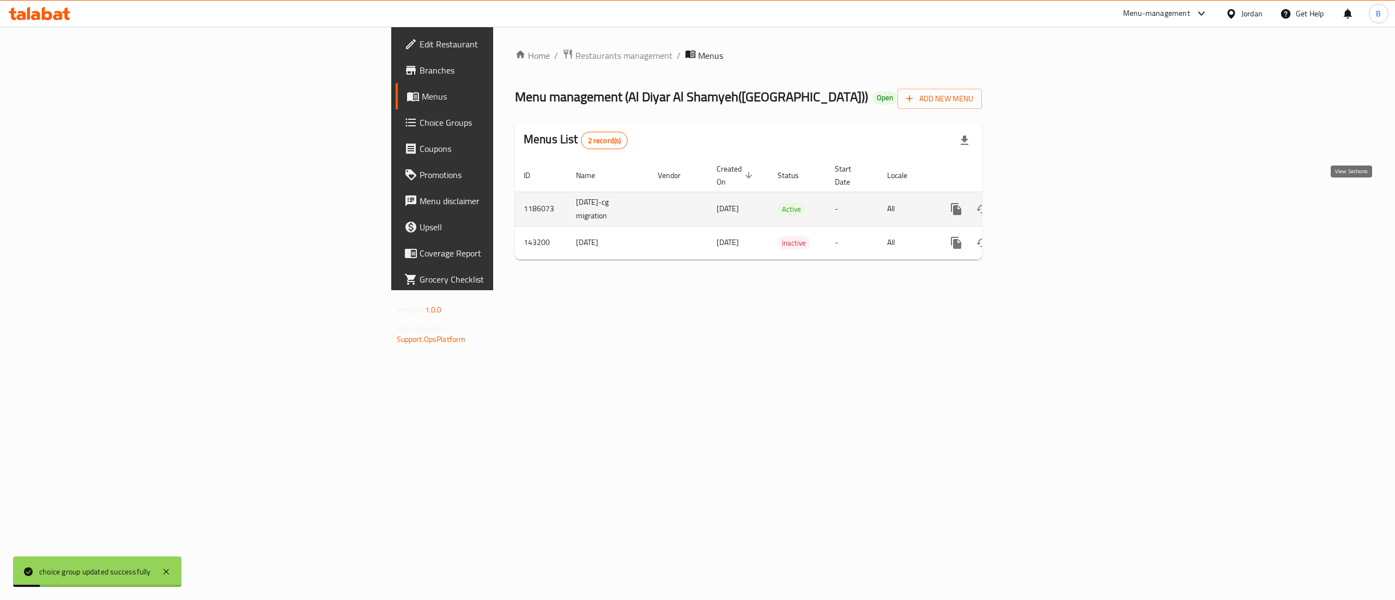
click at [1041, 203] on icon "enhanced table" at bounding box center [1034, 209] width 13 height 13
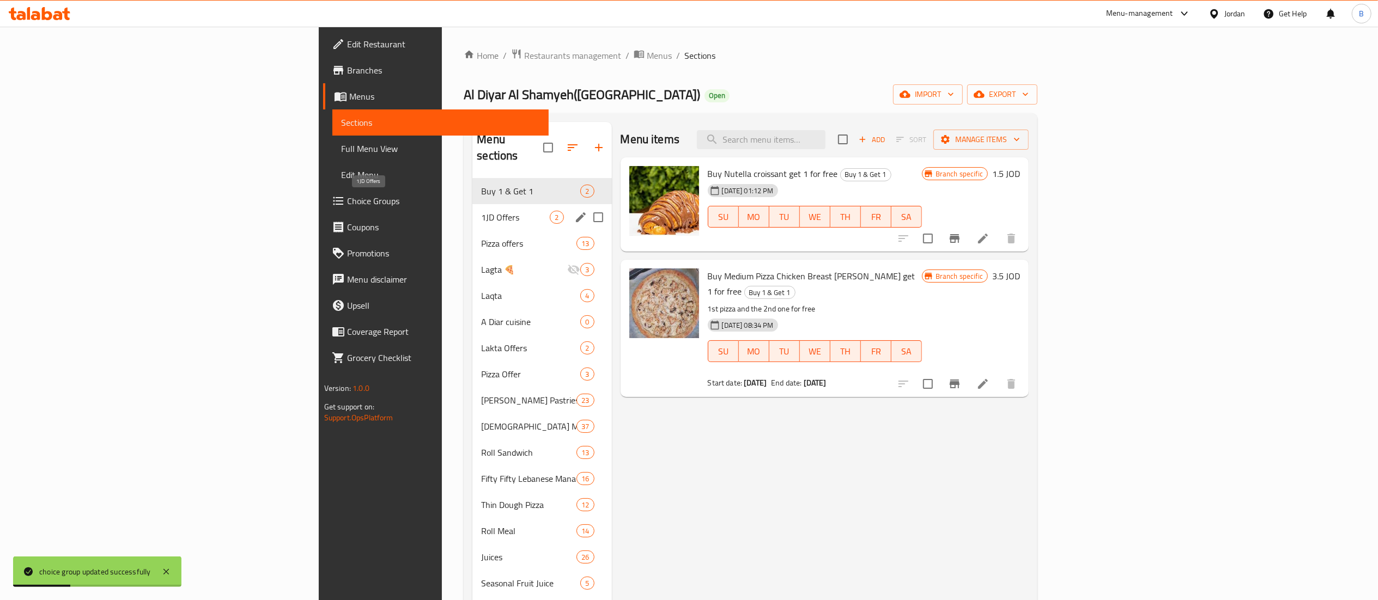
click at [481, 211] on span "1JD Offers" at bounding box center [515, 217] width 69 height 13
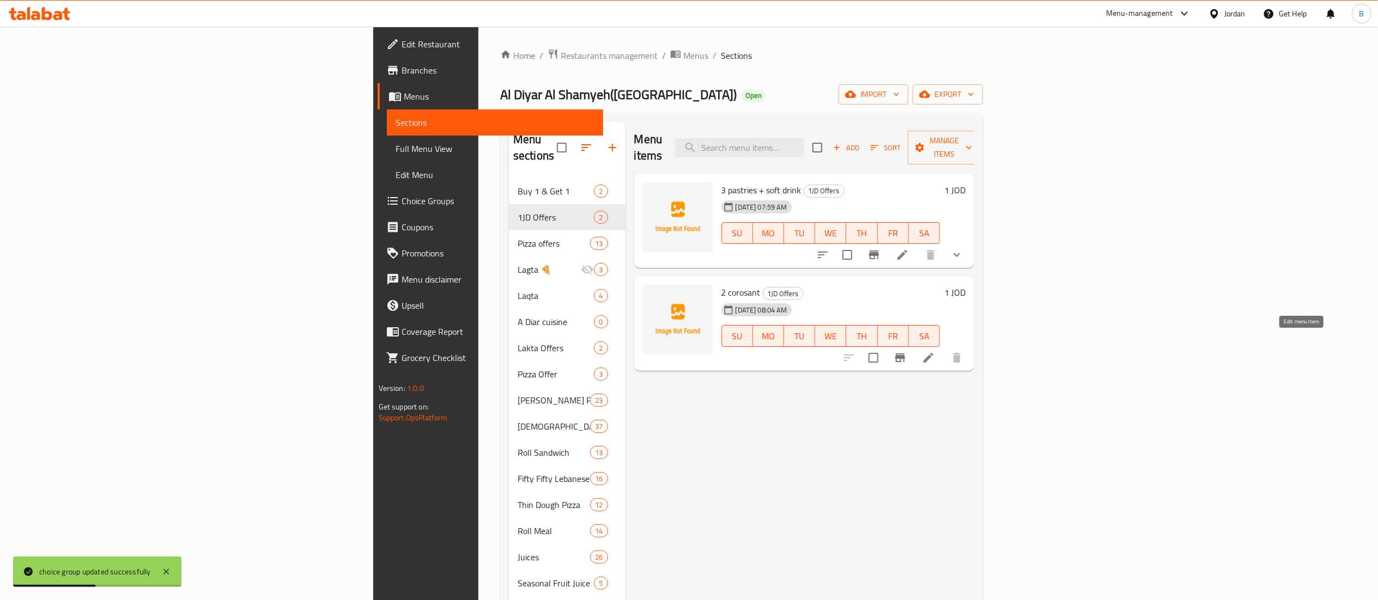
click at [933, 353] on icon at bounding box center [928, 358] width 10 height 10
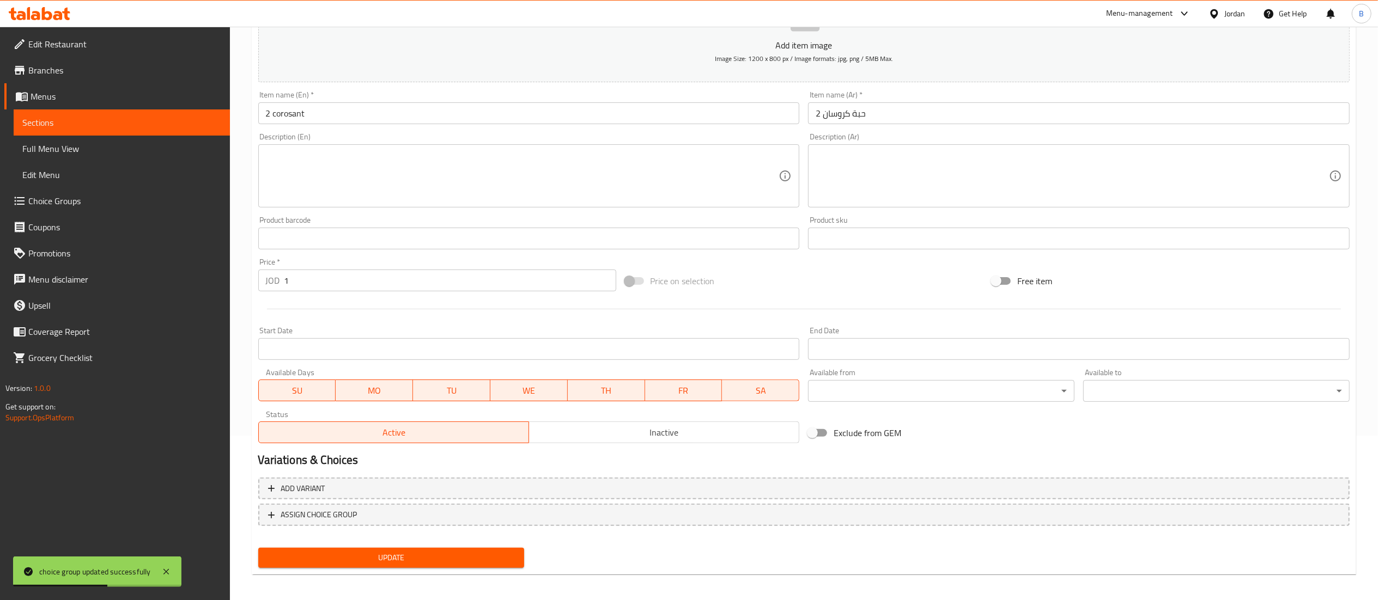
scroll to position [168, 0]
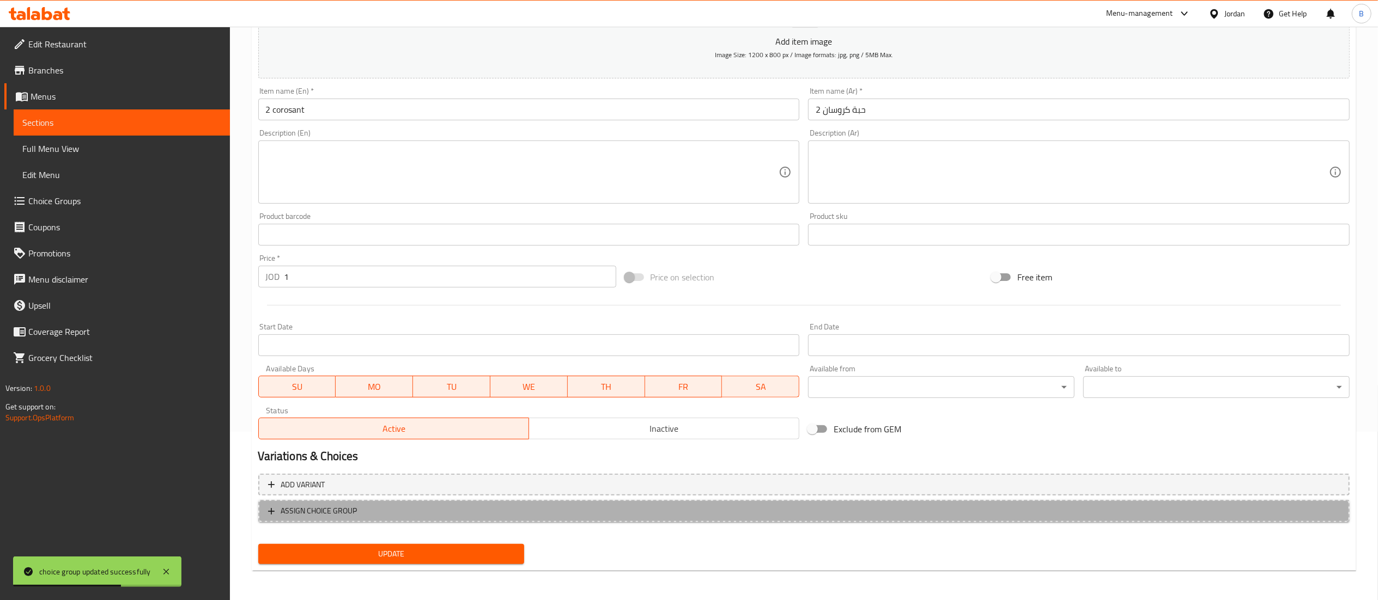
click at [371, 516] on span "ASSIGN CHOICE GROUP" at bounding box center [804, 511] width 1072 height 14
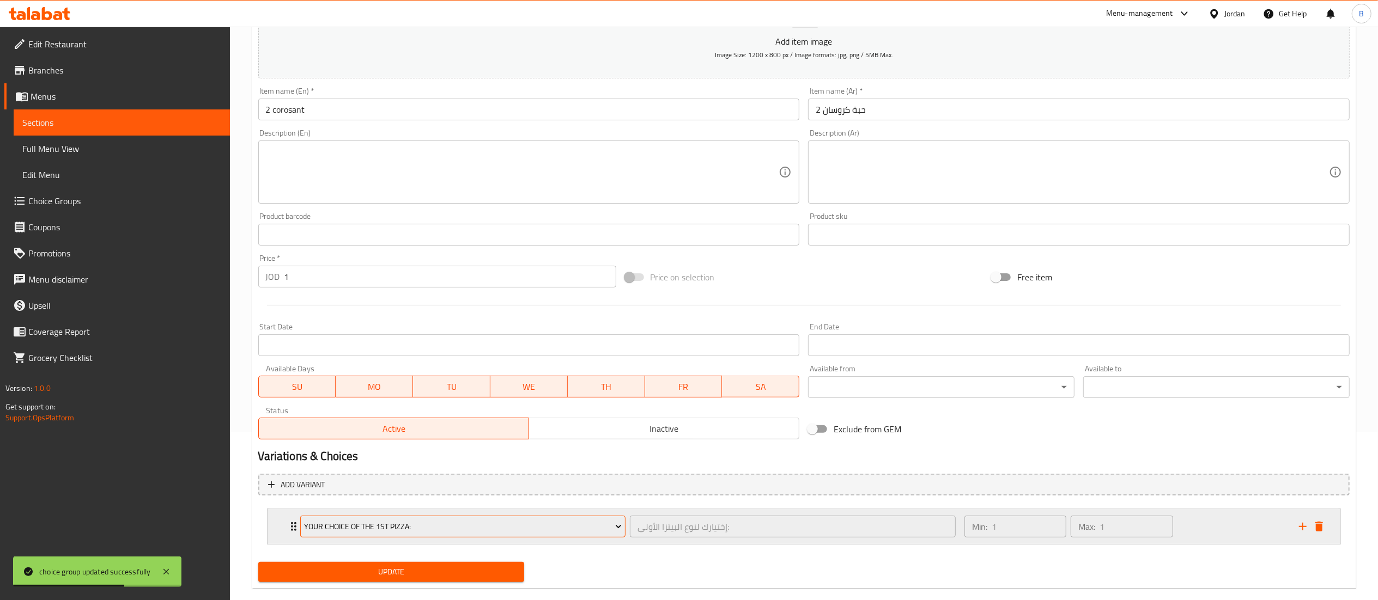
click at [387, 522] on span "Your Choice Of The 1st Pizza:" at bounding box center [463, 527] width 318 height 14
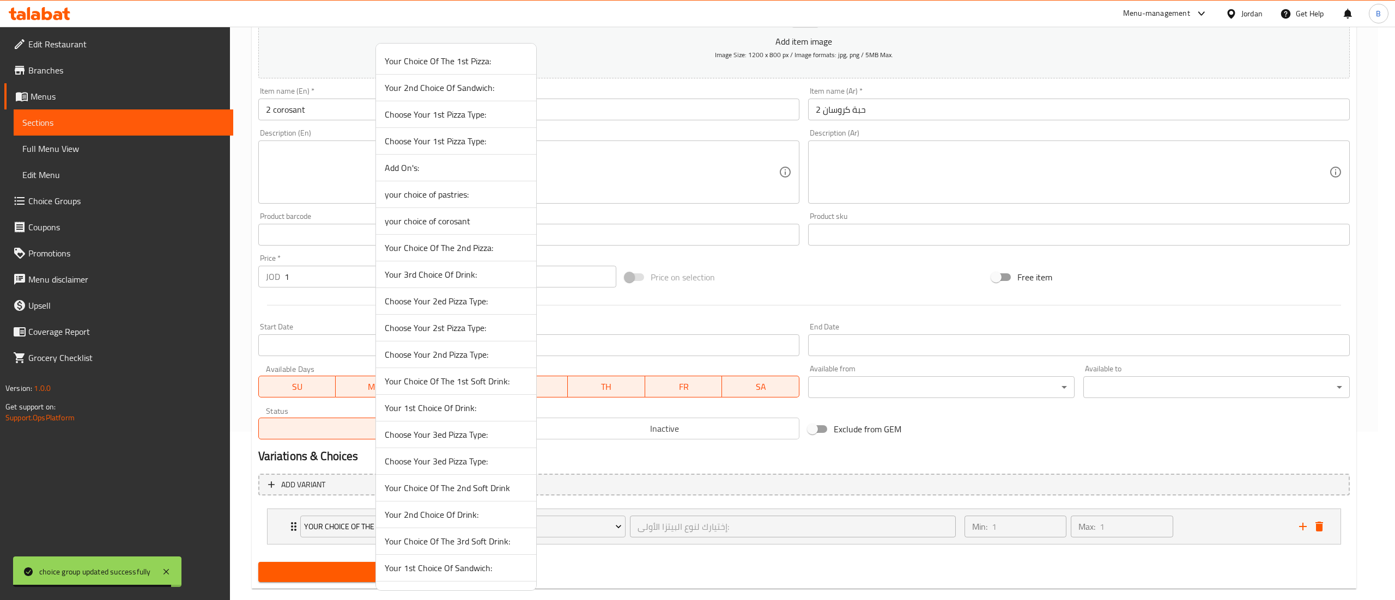
click at [467, 217] on span "your choice of corosant" at bounding box center [456, 221] width 143 height 13
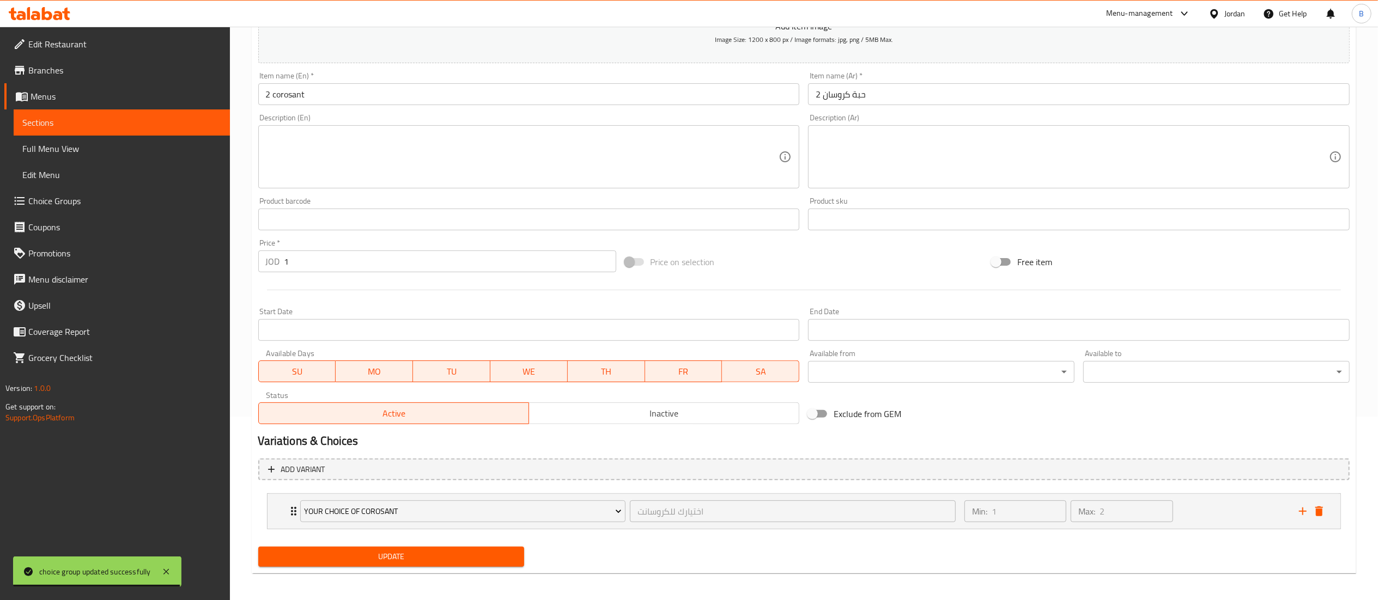
scroll to position [188, 0]
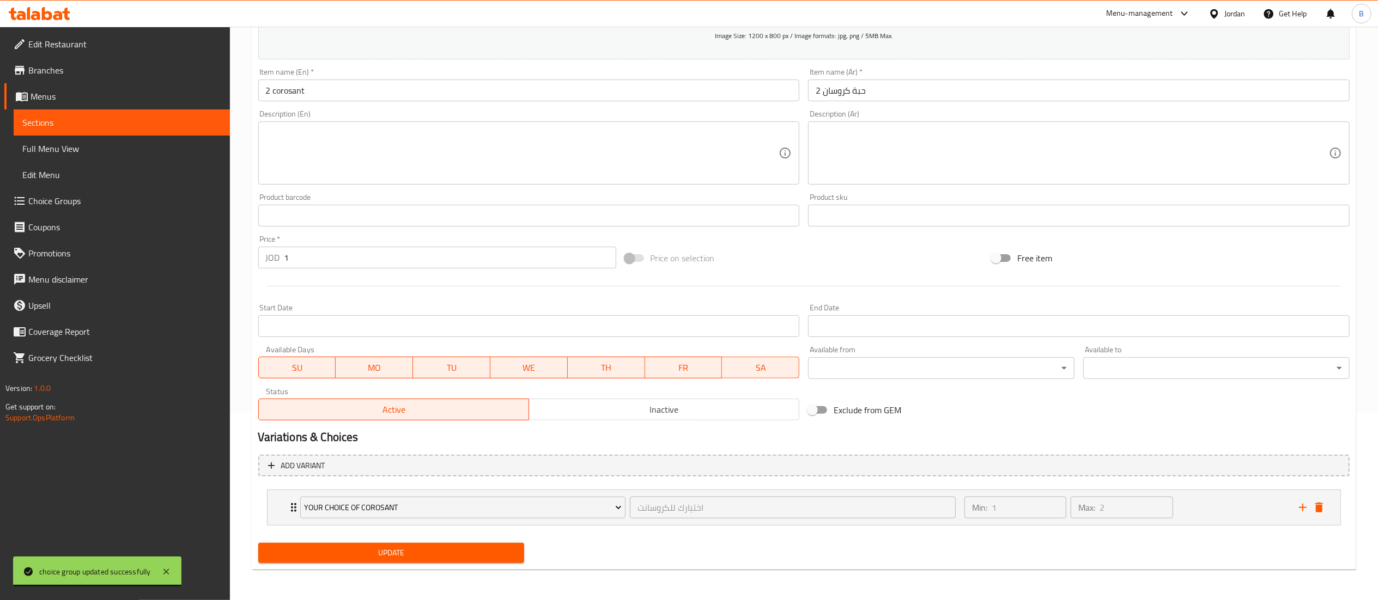
click at [428, 548] on span "Update" at bounding box center [391, 553] width 249 height 14
click at [317, 551] on span "Update" at bounding box center [391, 553] width 249 height 14
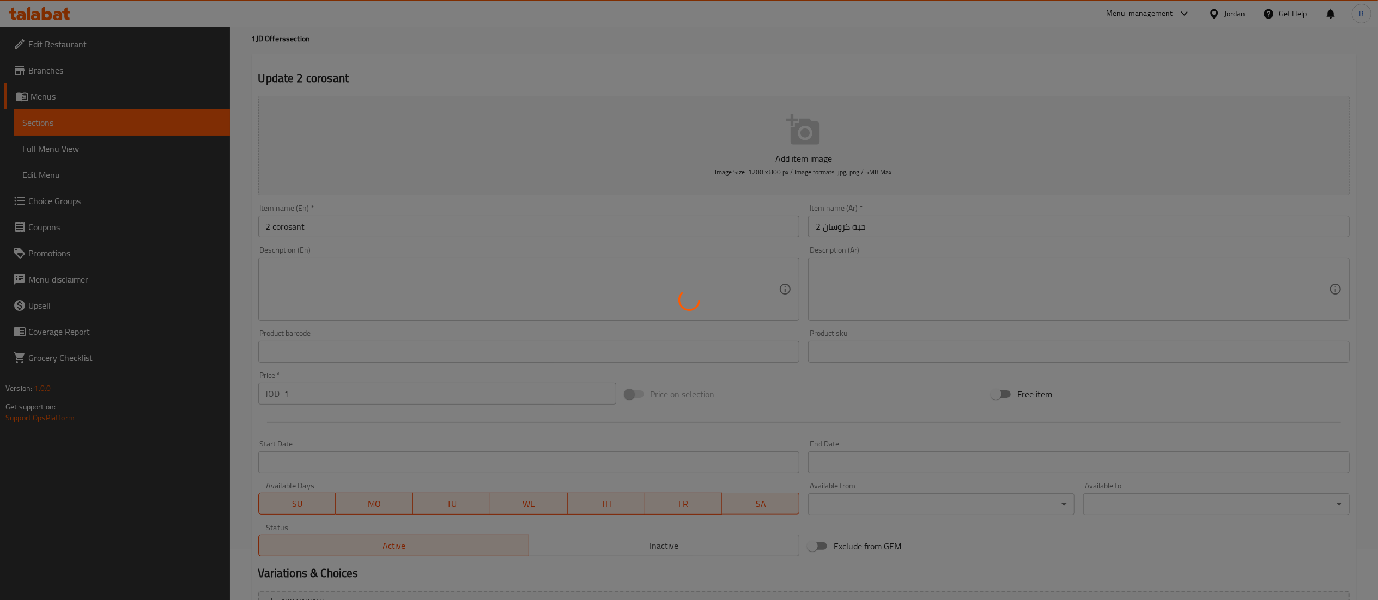
scroll to position [0, 0]
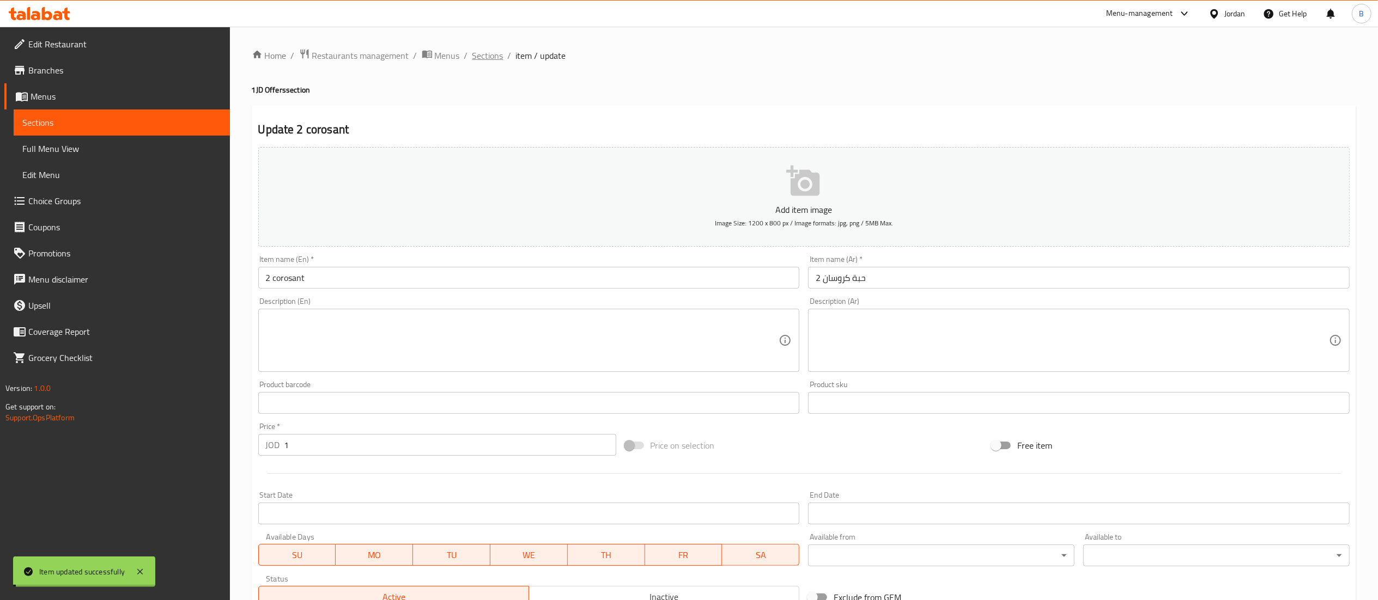
click at [488, 52] on span "Sections" at bounding box center [487, 55] width 31 height 13
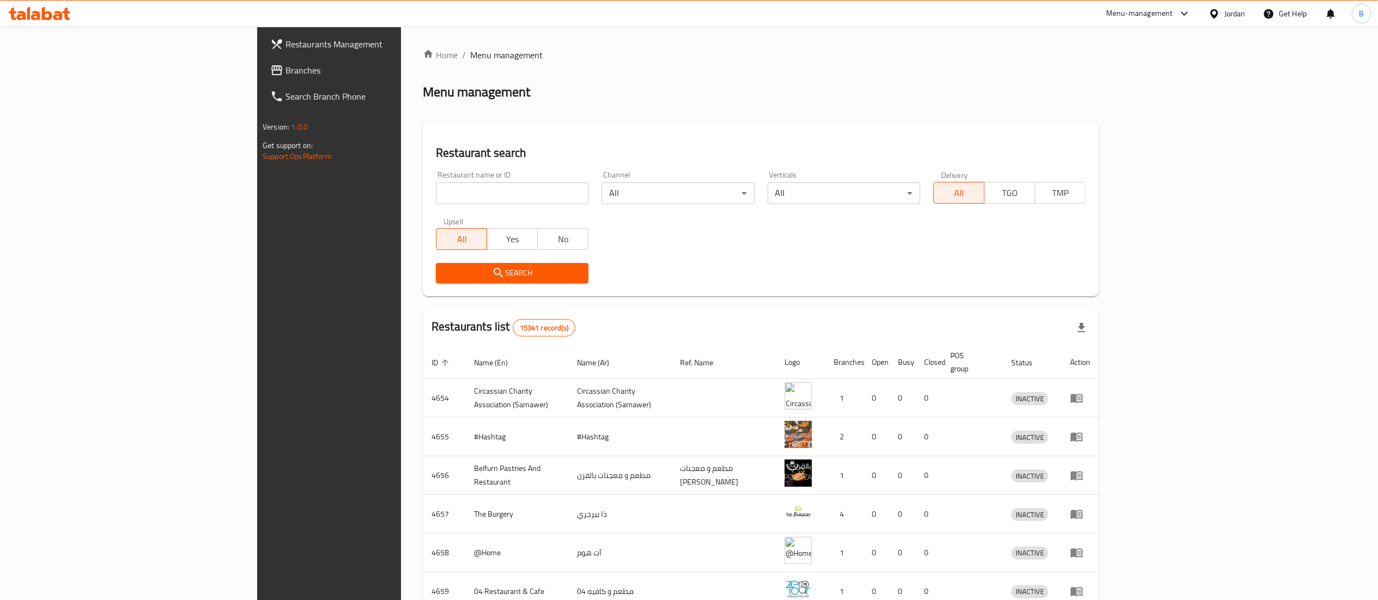
drag, startPoint x: 0, startPoint y: 0, endPoint x: 65, endPoint y: 76, distance: 100.5
click at [285, 76] on span "Branches" at bounding box center [381, 70] width 193 height 13
click at [348, 199] on div at bounding box center [689, 300] width 1378 height 600
click at [436, 196] on input "search" at bounding box center [512, 194] width 153 height 22
paste input "705033"
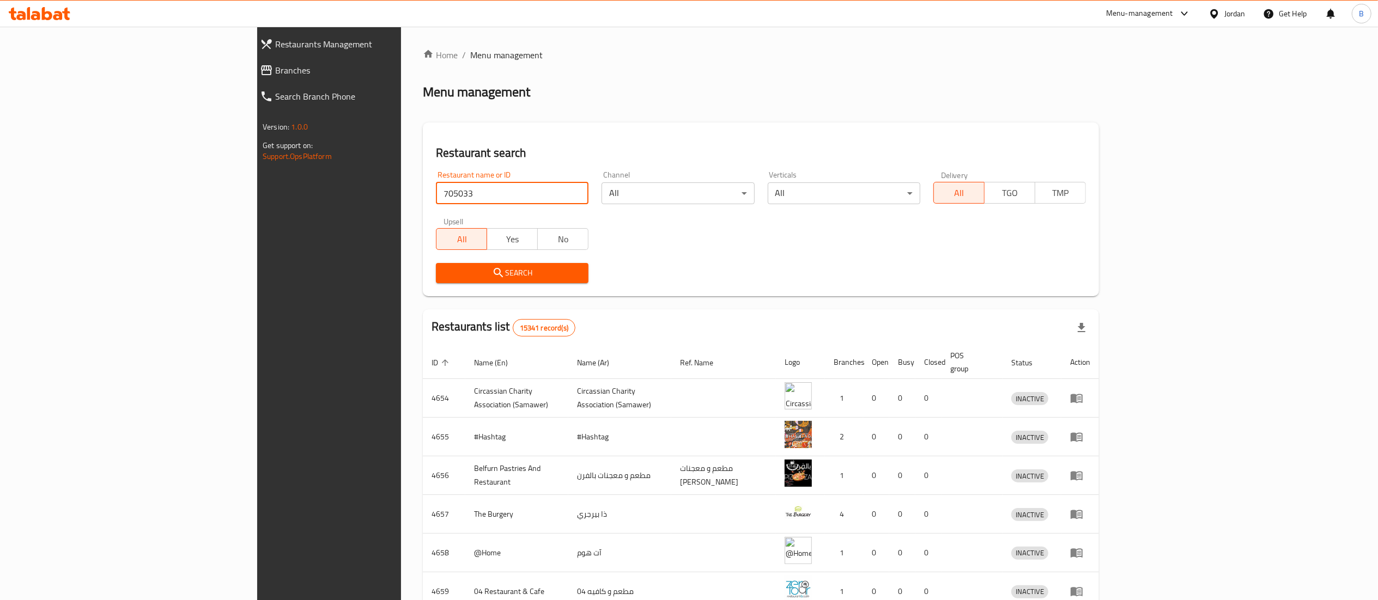
type input "705033"
click button "Search" at bounding box center [512, 273] width 153 height 20
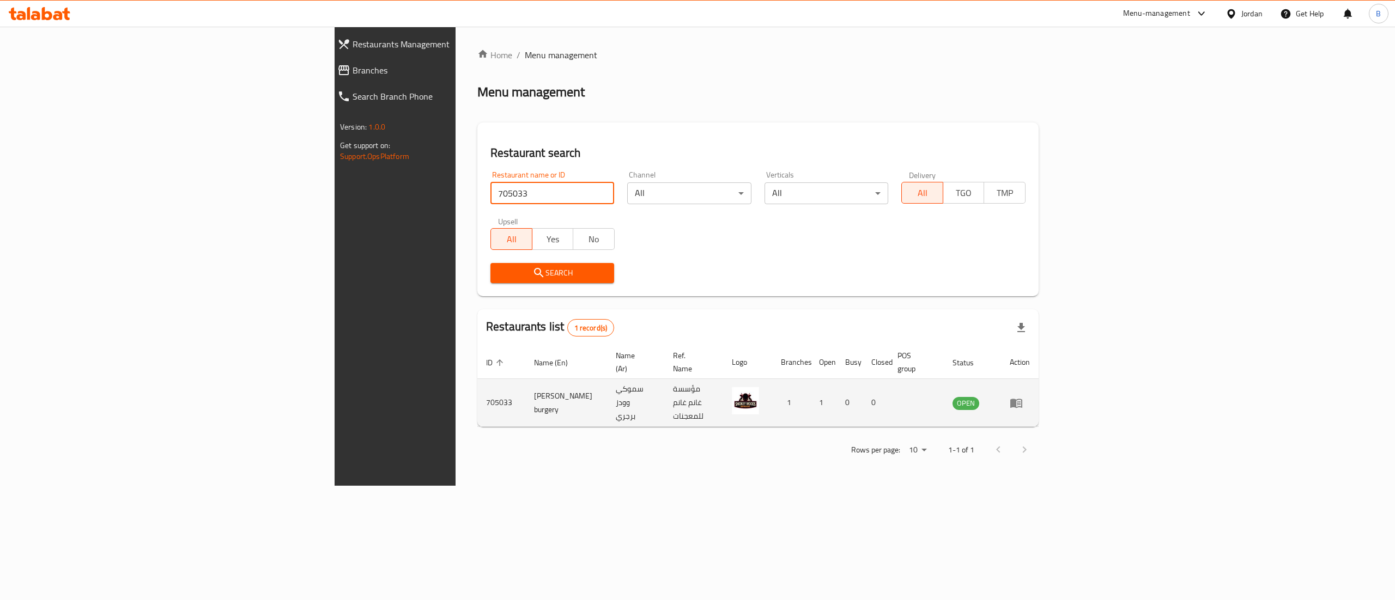
click at [1038, 400] on td "enhanced table" at bounding box center [1020, 403] width 38 height 48
click at [1023, 397] on icon "enhanced table" at bounding box center [1015, 403] width 13 height 13
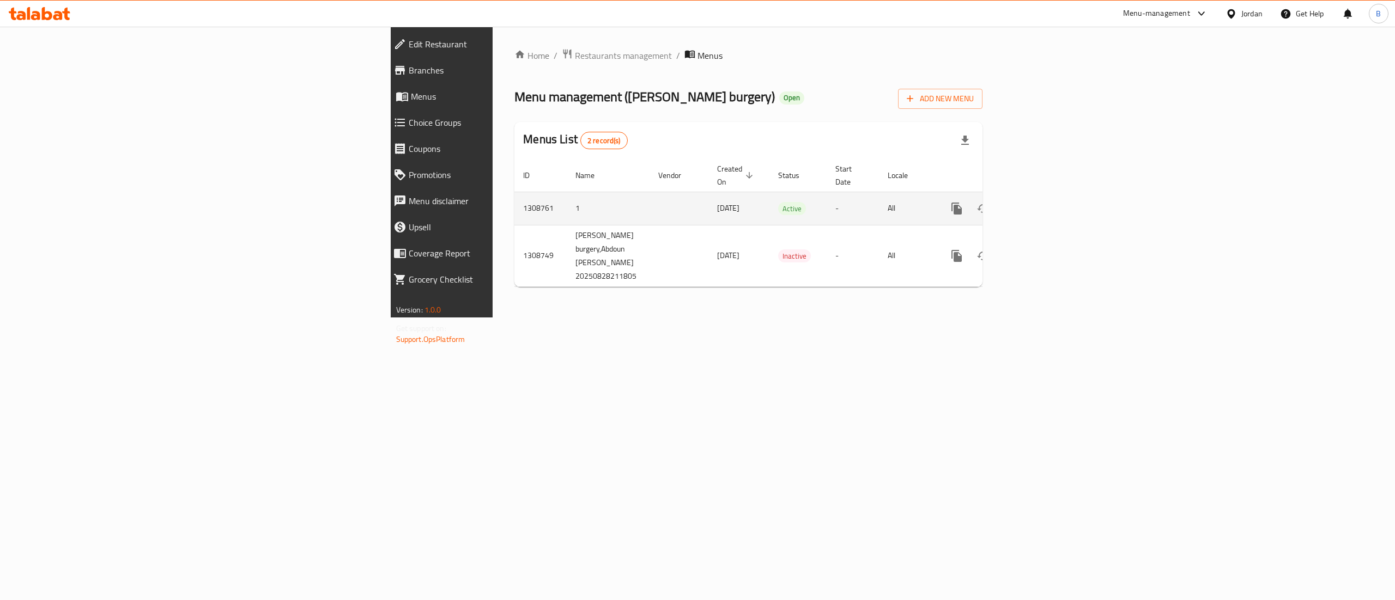
click at [1040, 204] on icon "enhanced table" at bounding box center [1035, 209] width 10 height 10
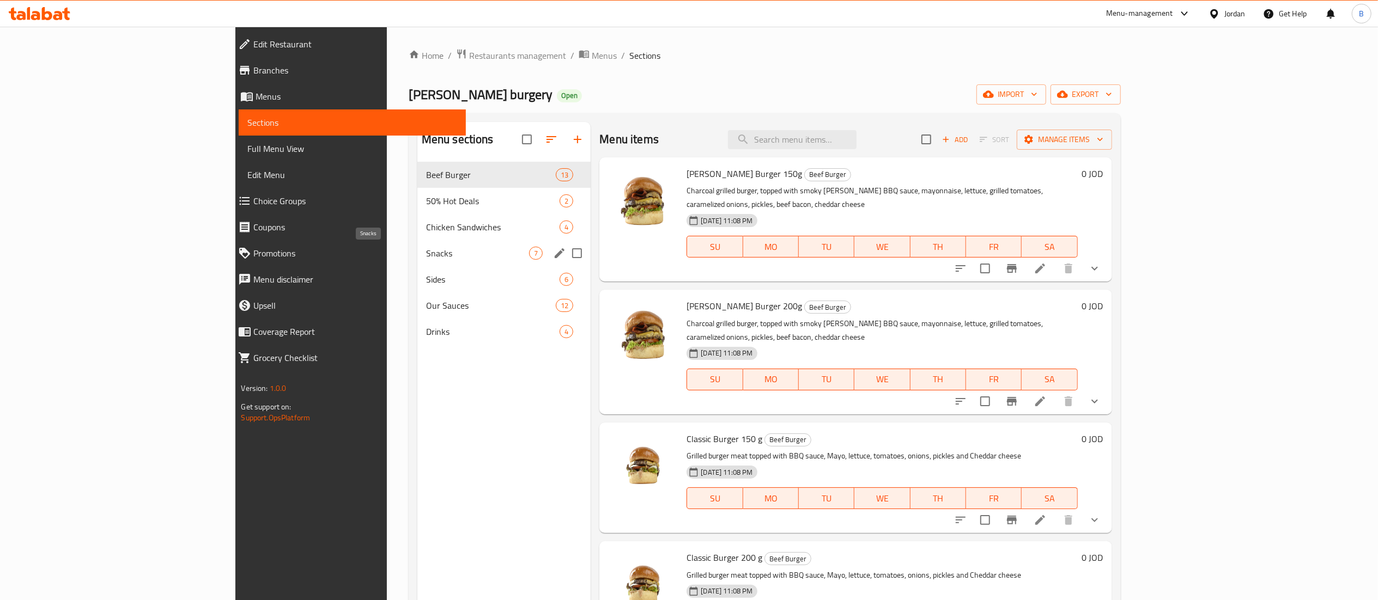
click at [426, 260] on span "Snacks" at bounding box center [478, 253] width 104 height 13
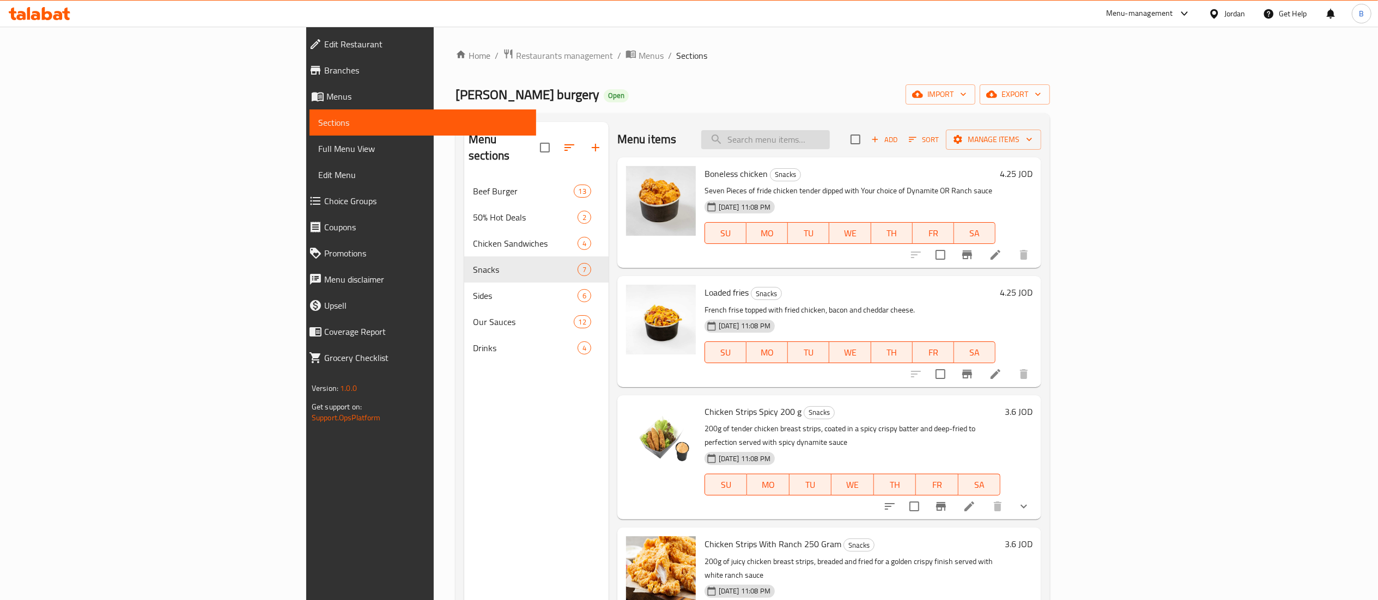
click at [830, 139] on input "search" at bounding box center [765, 139] width 129 height 19
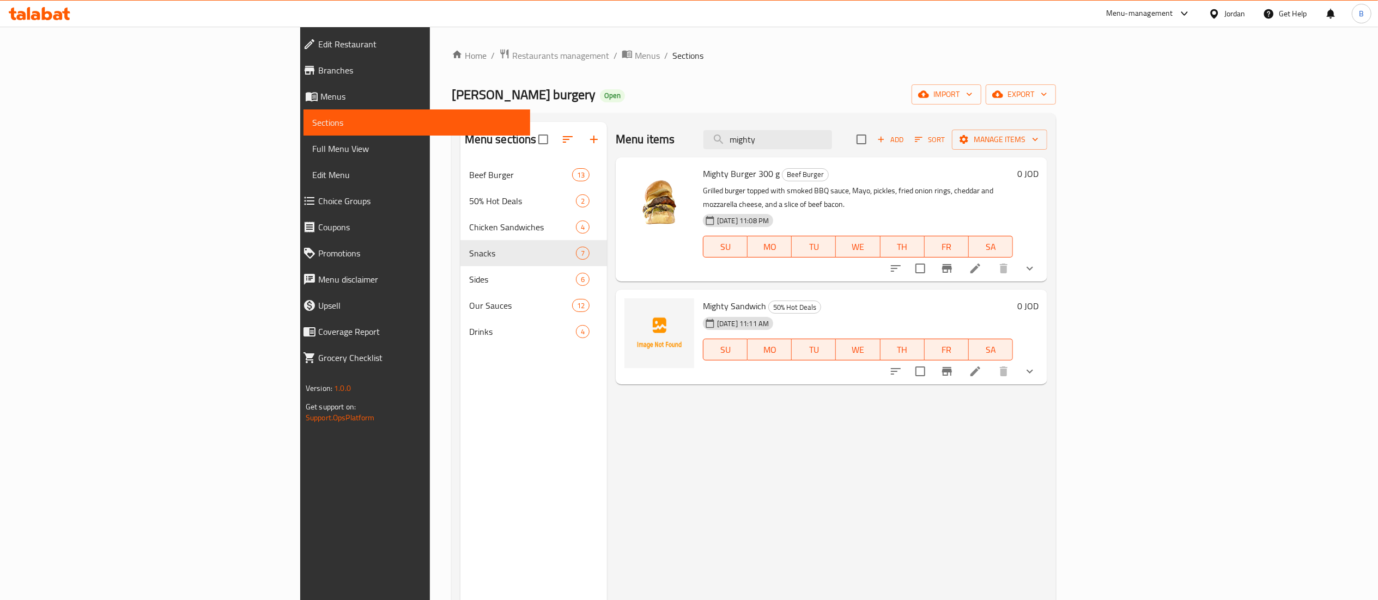
type input "mighty"
click at [1043, 366] on button "show more" at bounding box center [1030, 371] width 26 height 26
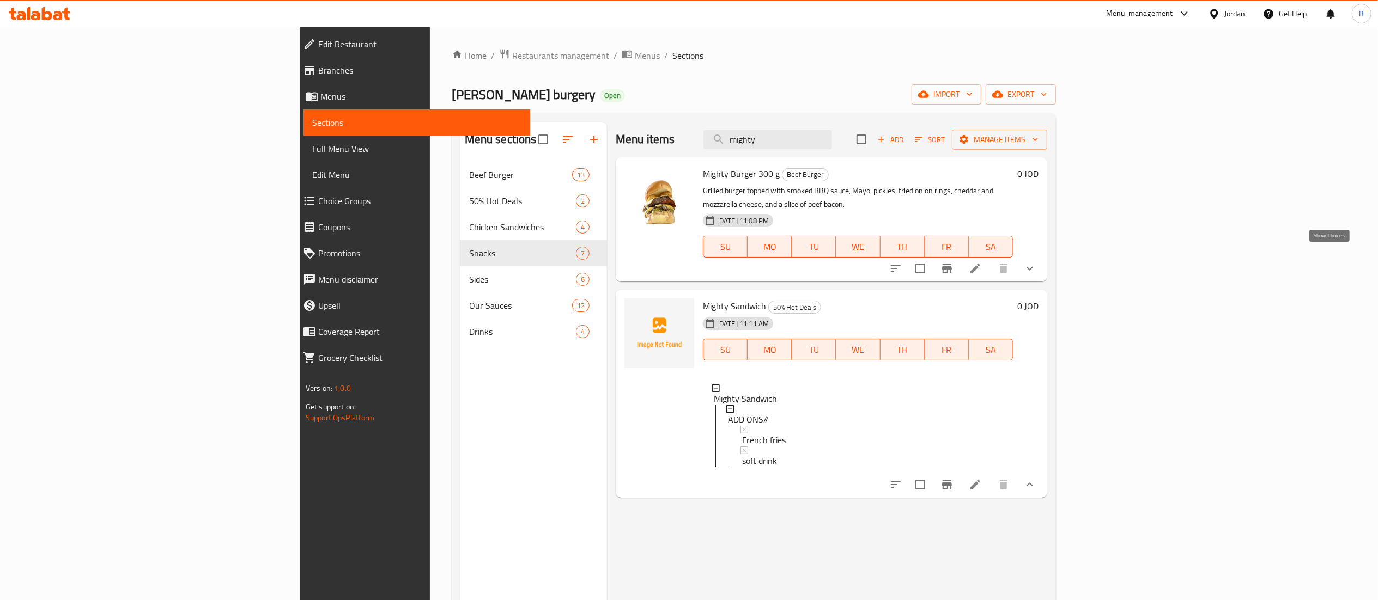
click at [1036, 262] on icon "show more" at bounding box center [1029, 268] width 13 height 13
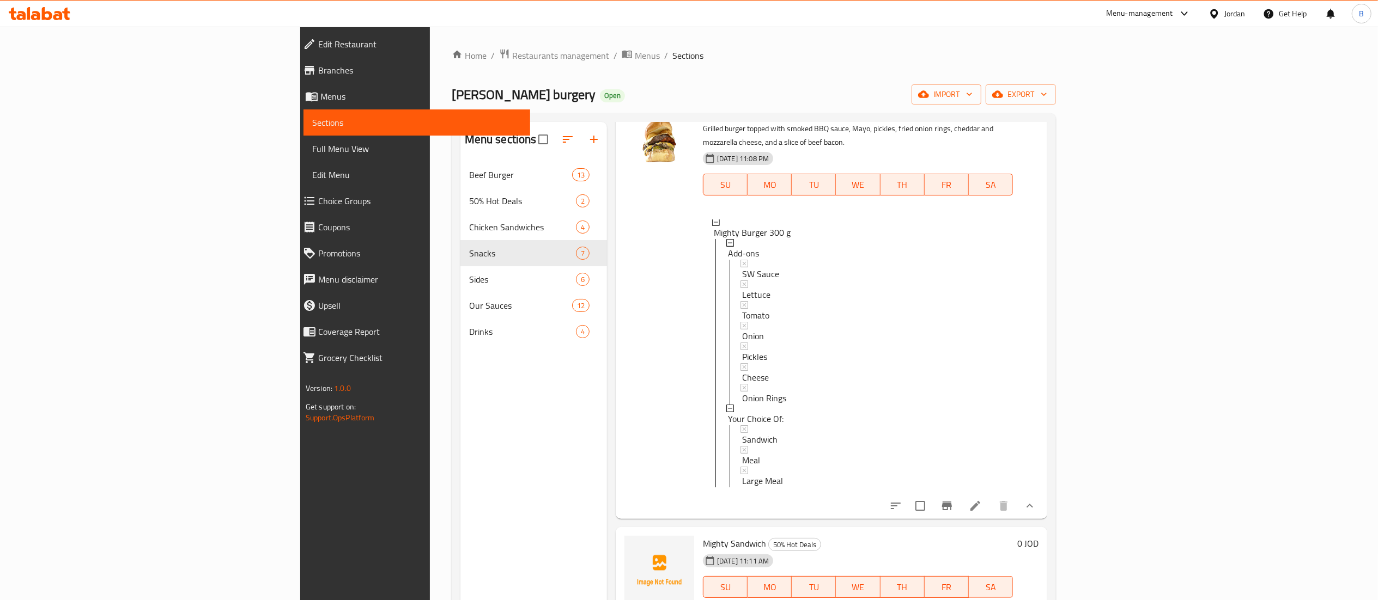
scroll to position [94, 0]
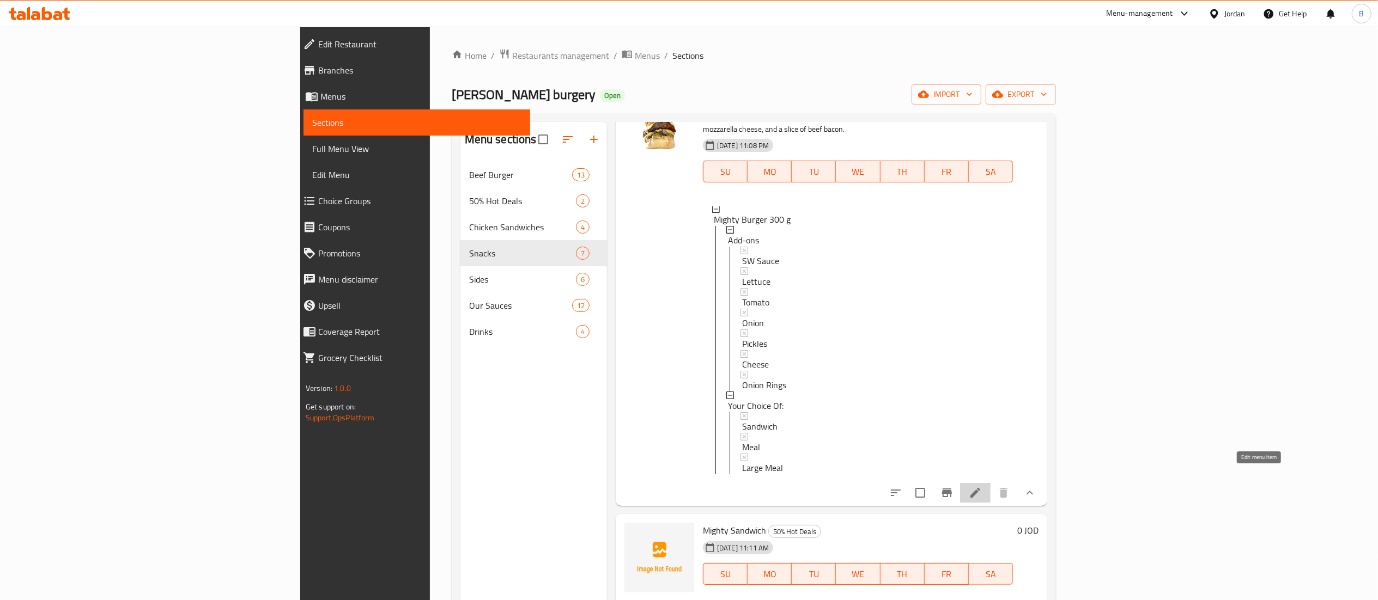
click at [982, 486] on icon at bounding box center [975, 492] width 13 height 13
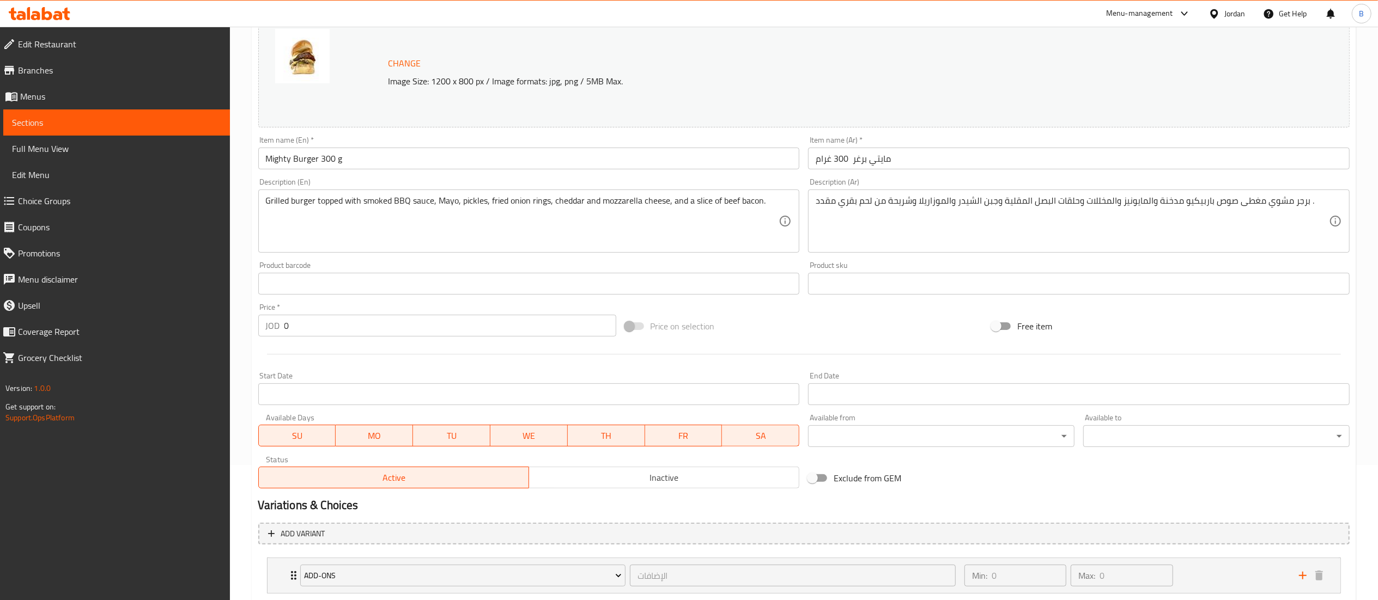
scroll to position [249, 0]
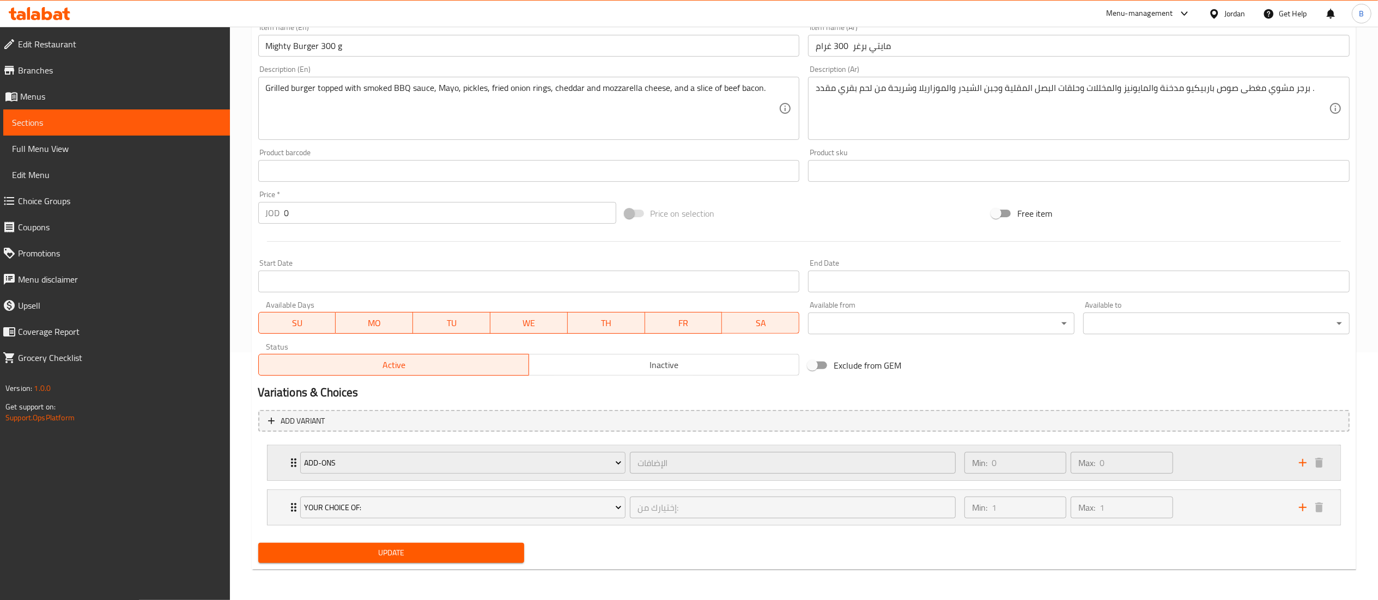
click at [1199, 457] on div "Min: 0 ​ Max: 0 ​" at bounding box center [1125, 463] width 334 height 35
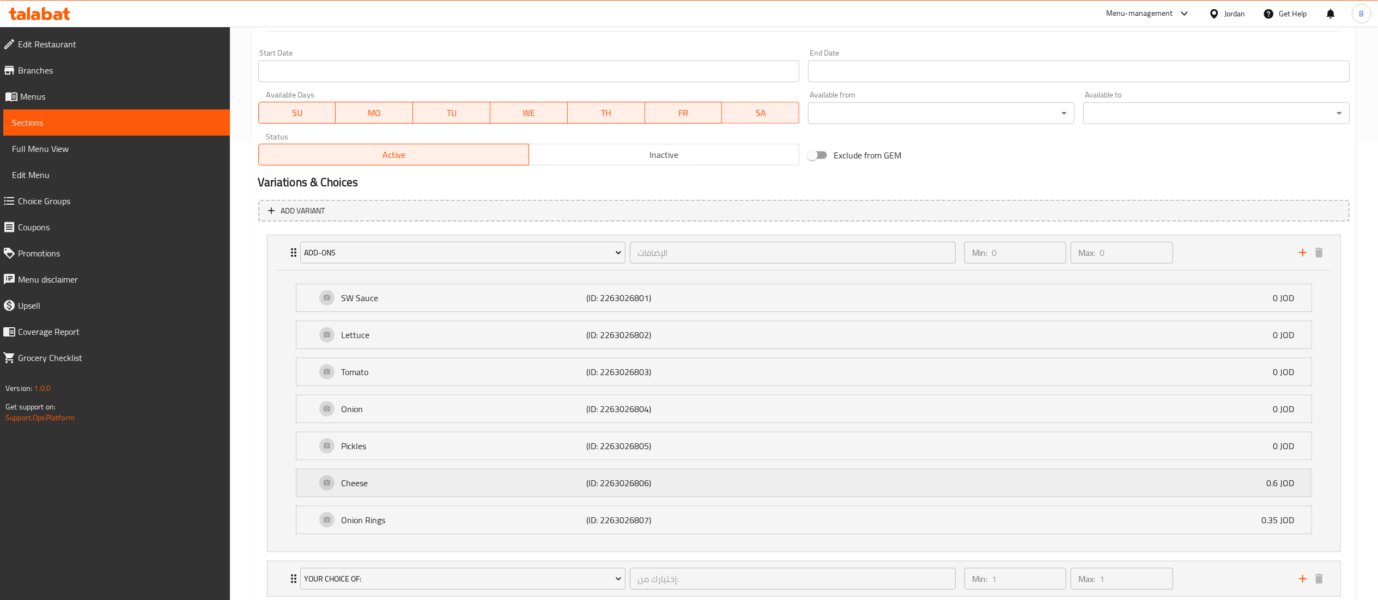
scroll to position [533, 0]
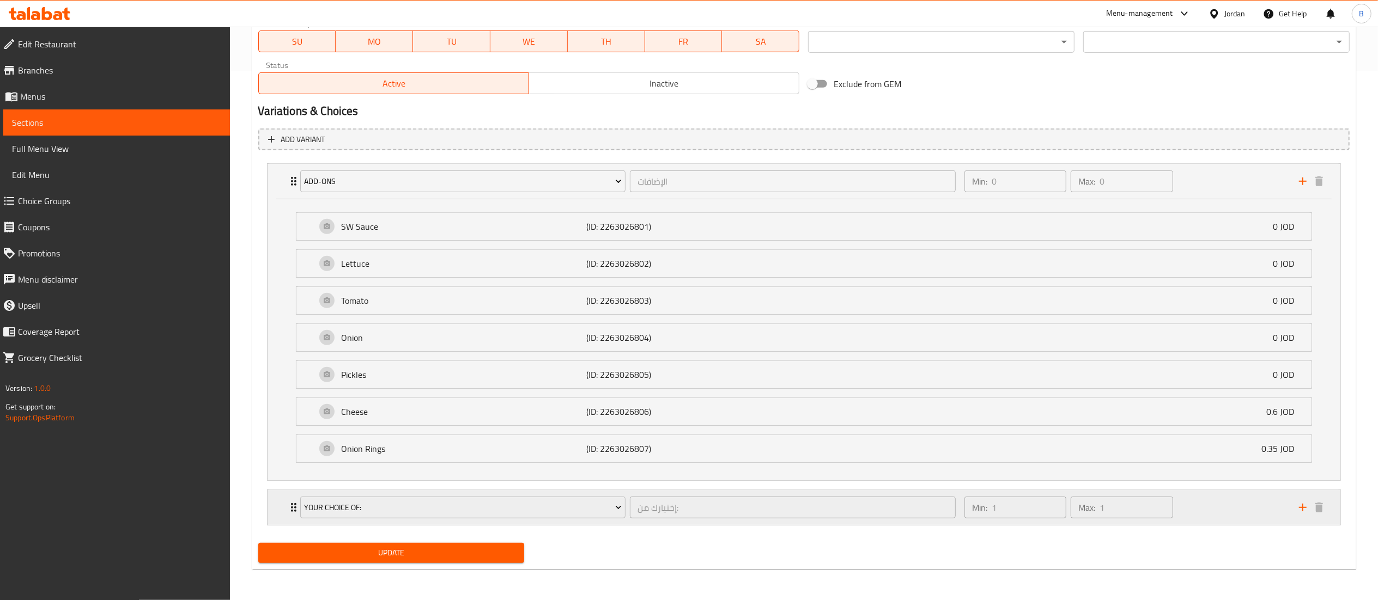
click at [1227, 508] on div "Min: 1 ​ Max: 1 ​" at bounding box center [1125, 507] width 334 height 35
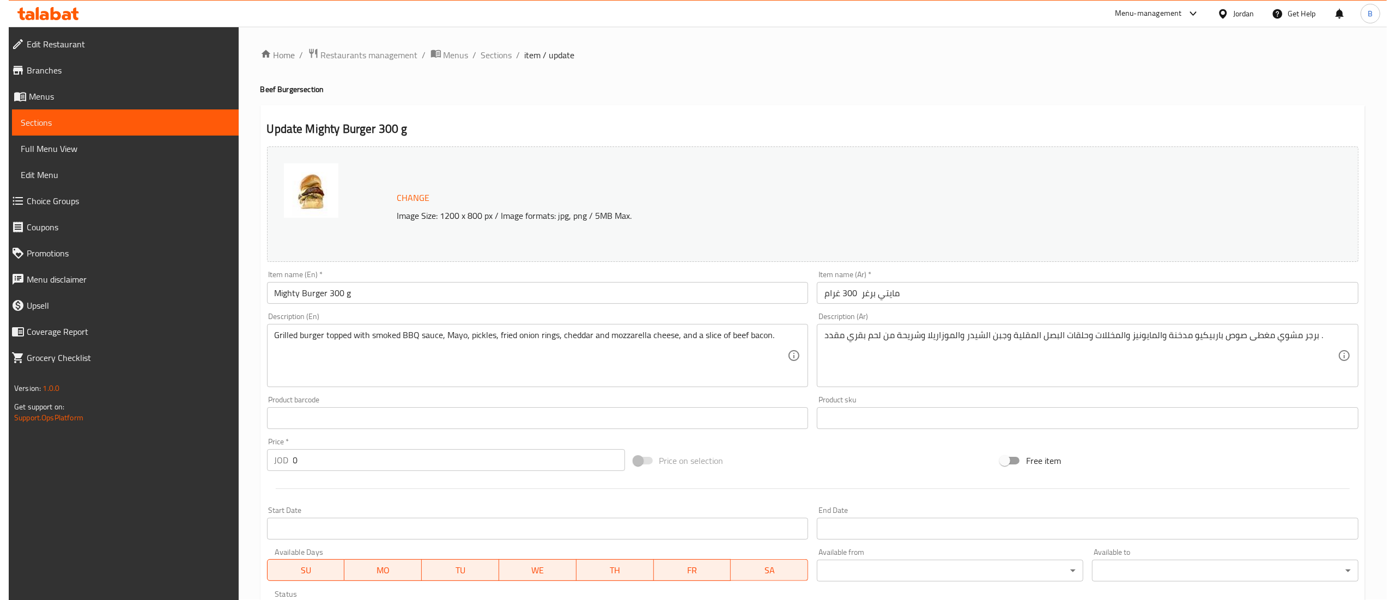
scroll to position [0, 0]
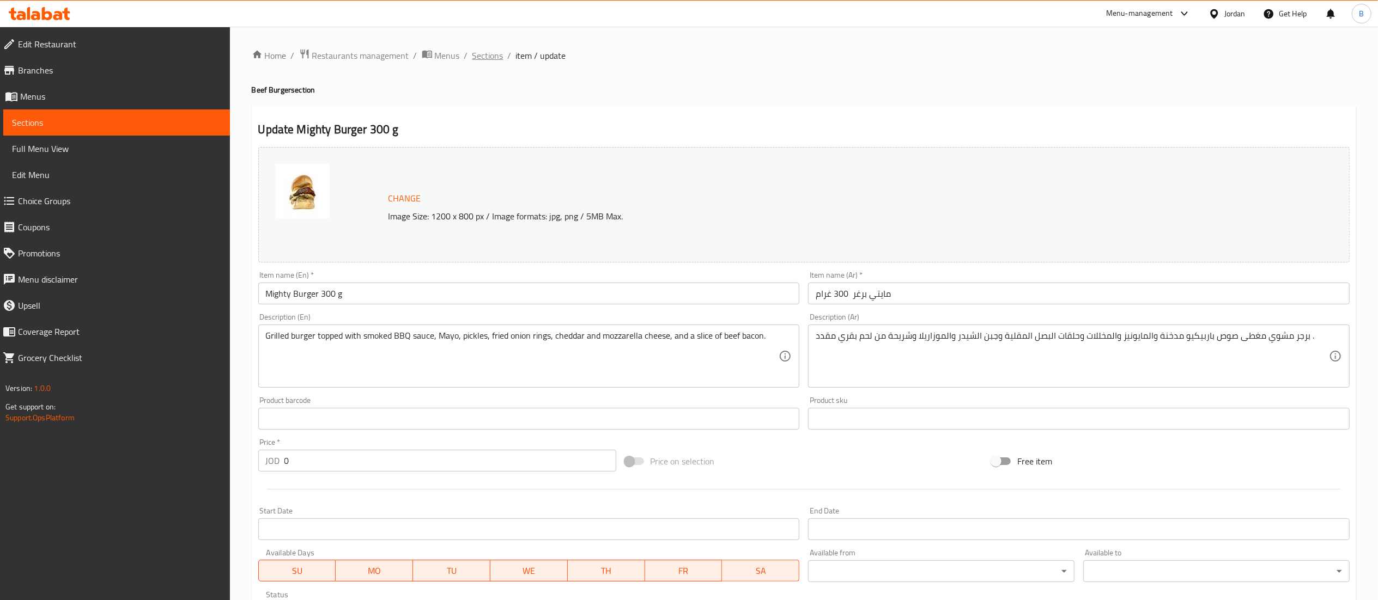
click at [490, 56] on span "Sections" at bounding box center [487, 55] width 31 height 13
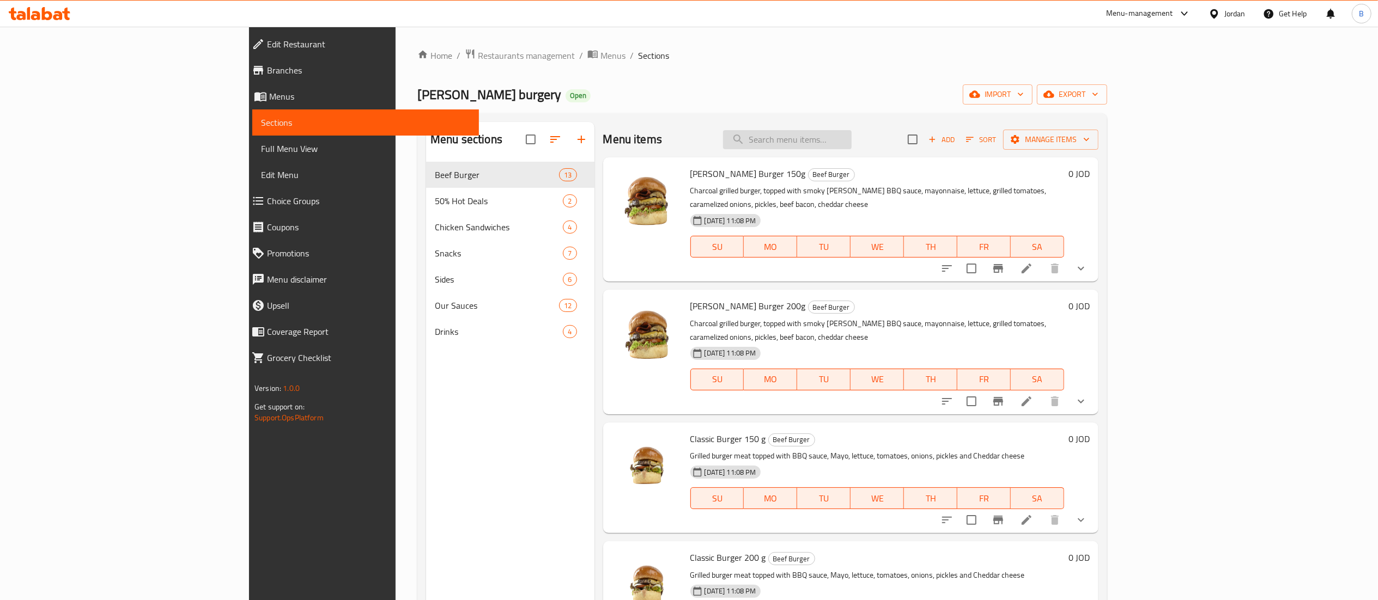
click at [851, 145] on input "search" at bounding box center [787, 139] width 129 height 19
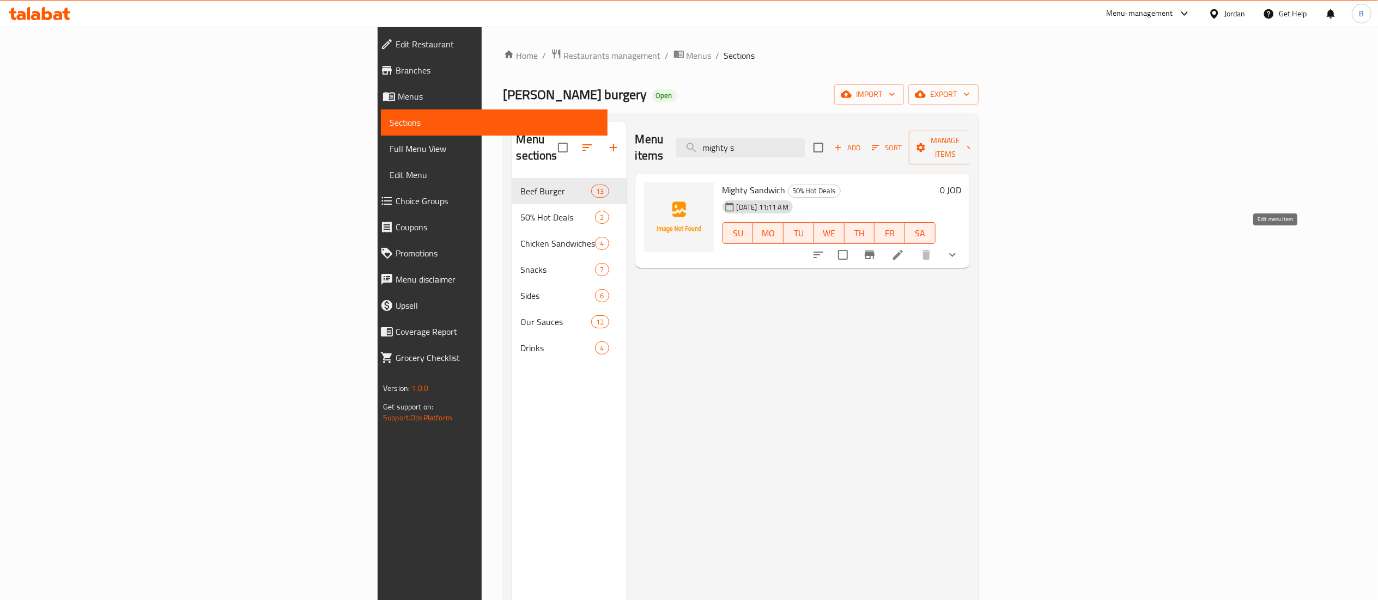
type input "mighty s"
click at [904, 248] on icon at bounding box center [897, 254] width 13 height 13
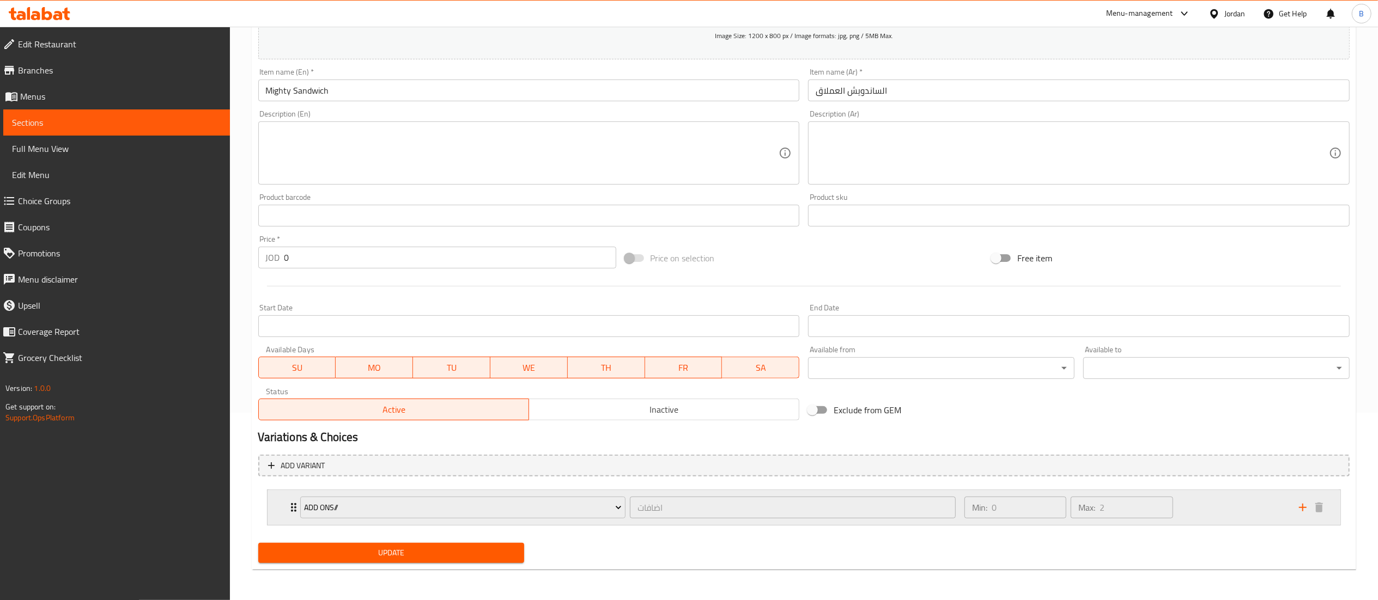
click at [1195, 520] on div "Min: 0 ​ Max: 2 ​" at bounding box center [1125, 507] width 334 height 35
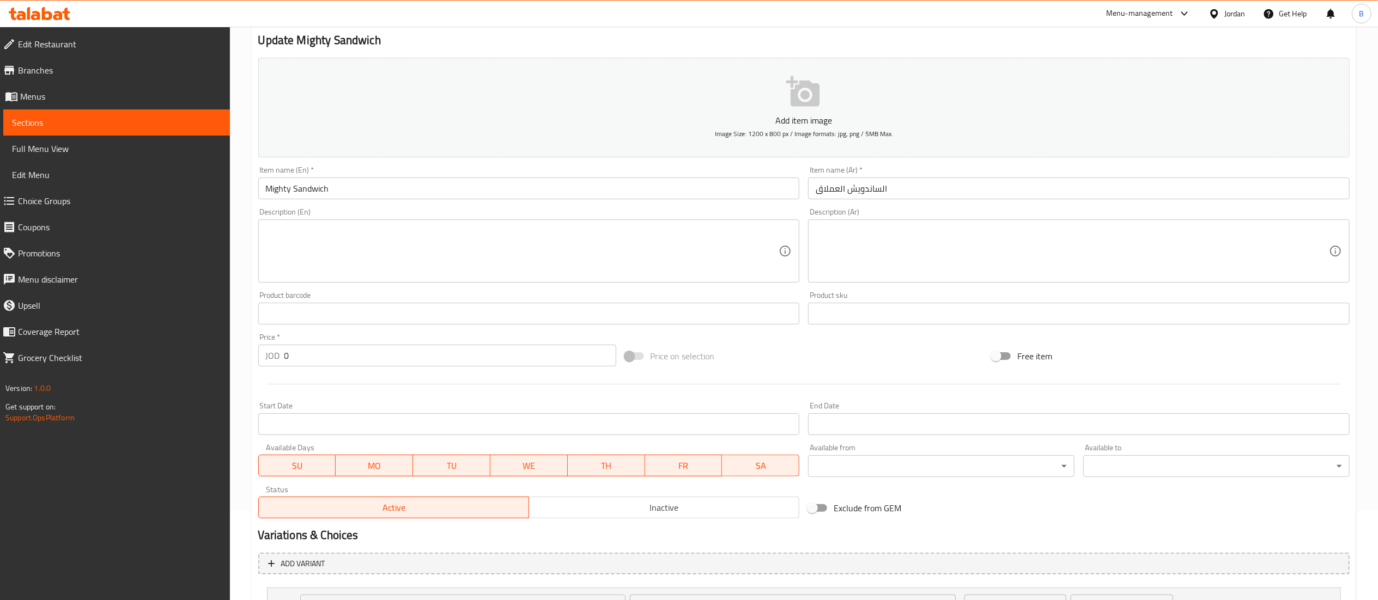
scroll to position [68, 0]
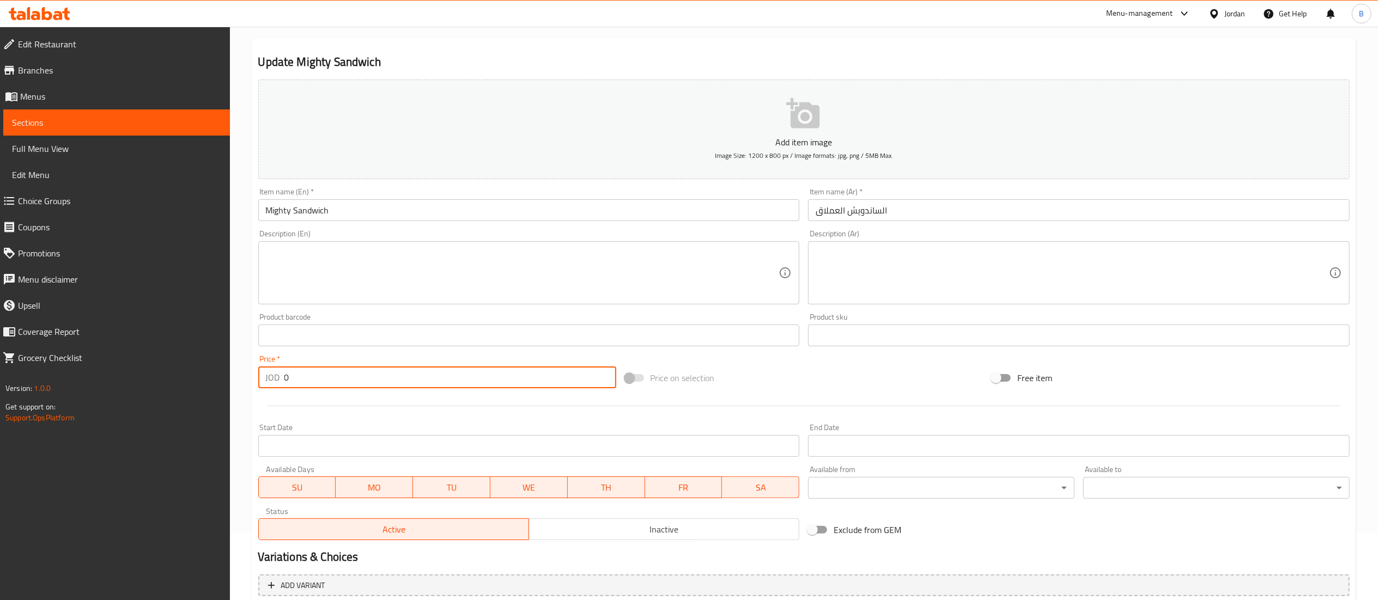
drag, startPoint x: 311, startPoint y: 376, endPoint x: 140, endPoint y: 381, distance: 170.6
click at [160, 381] on div "Edit Restaurant Branches Menus Sections Full Menu View Edit Menu Choice Groups …" at bounding box center [689, 387] width 1378 height 857
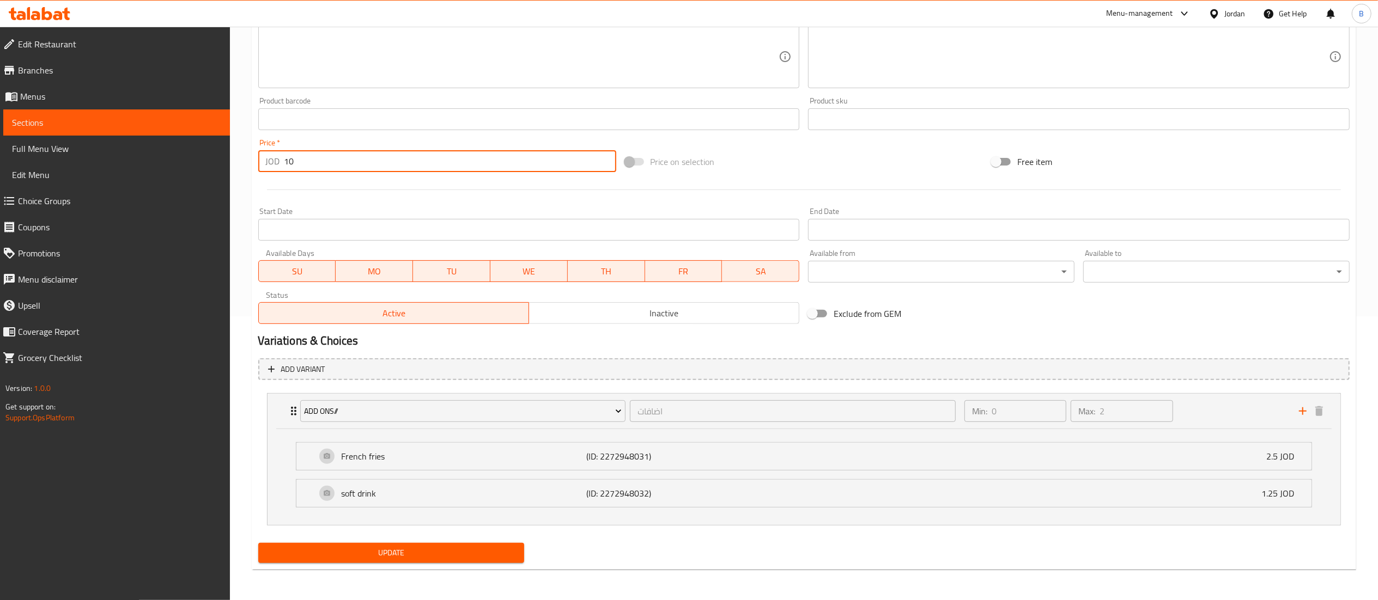
type input "10"
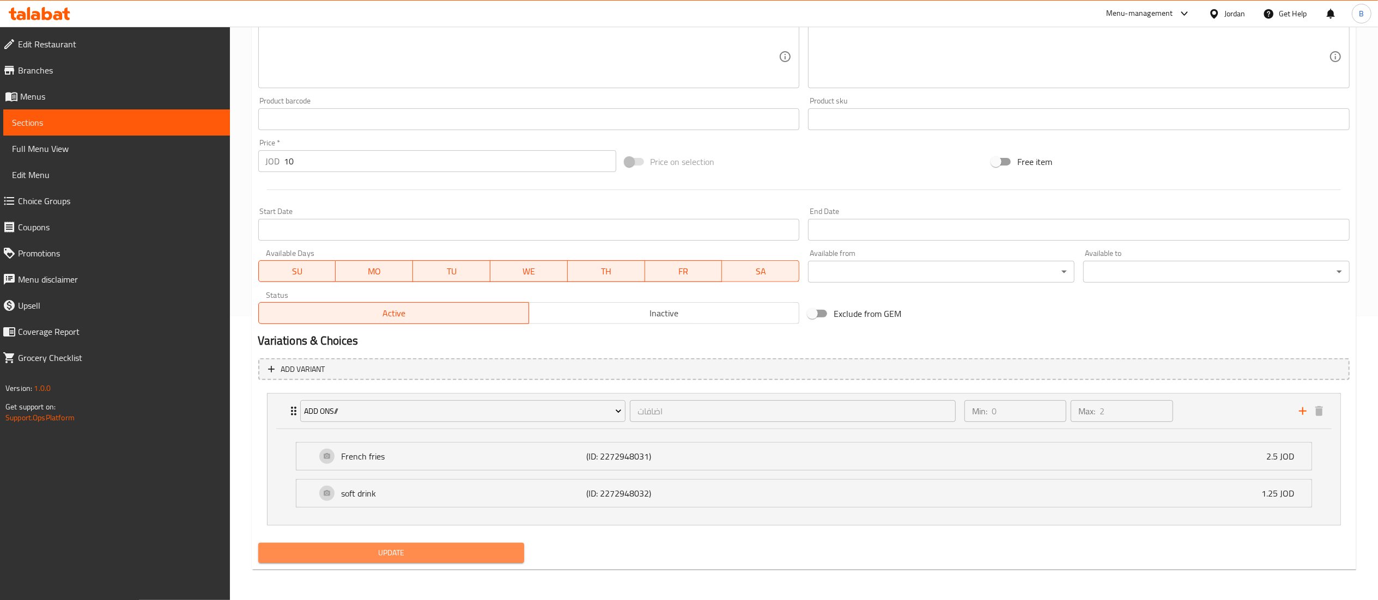
click at [482, 557] on span "Update" at bounding box center [391, 553] width 249 height 14
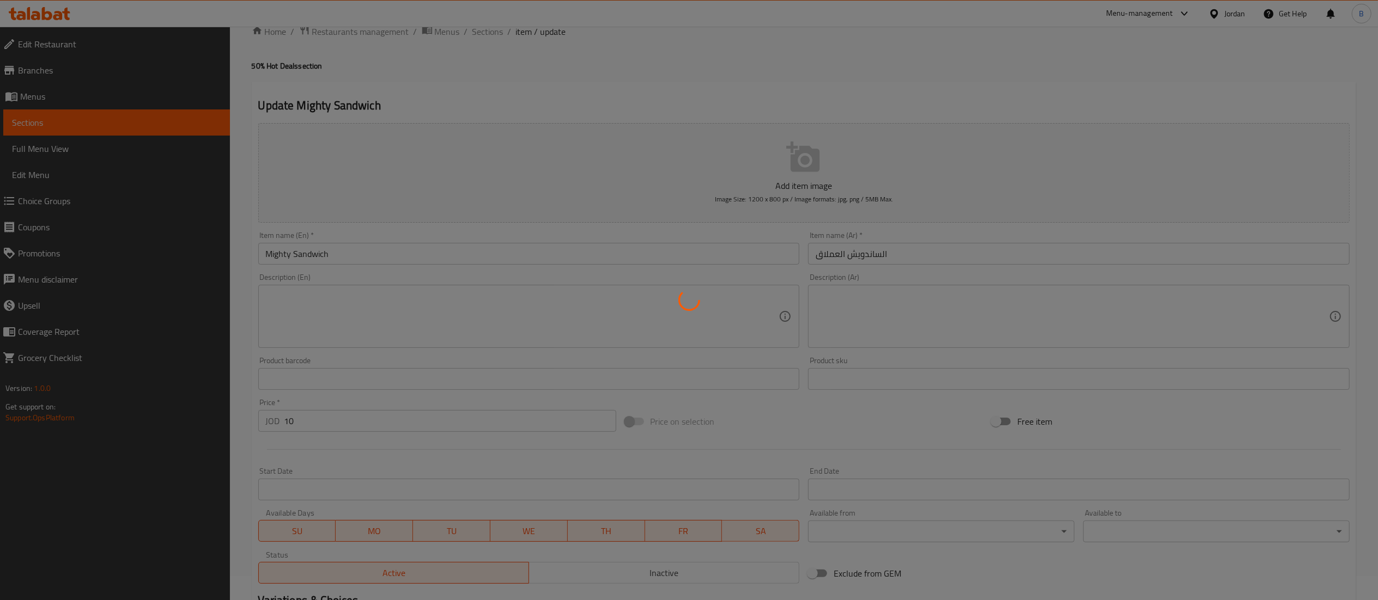
scroll to position [0, 0]
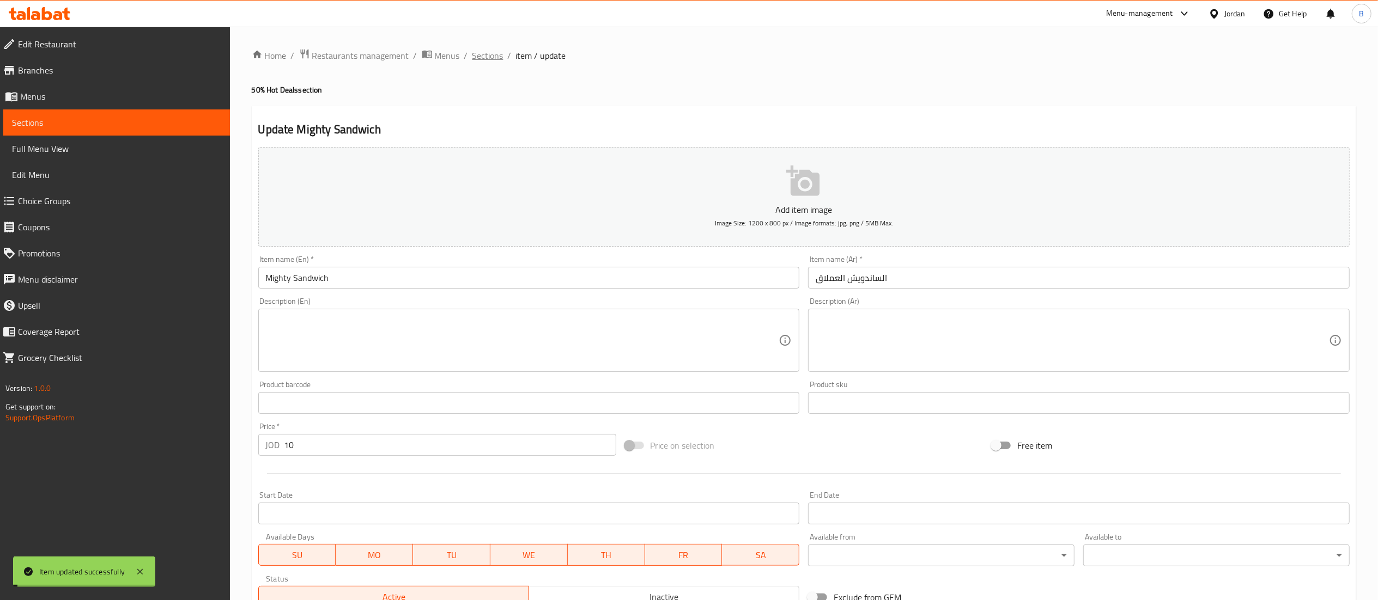
click at [500, 57] on span "Sections" at bounding box center [487, 55] width 31 height 13
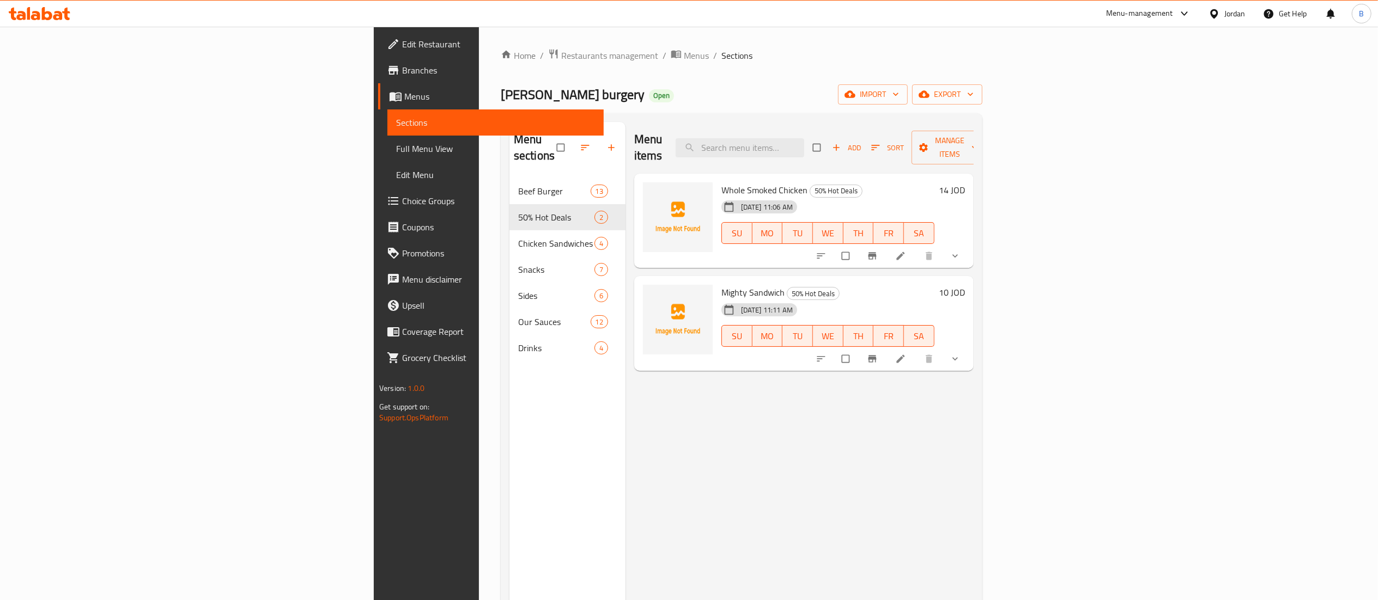
click at [64, 12] on icon at bounding box center [66, 14] width 8 height 13
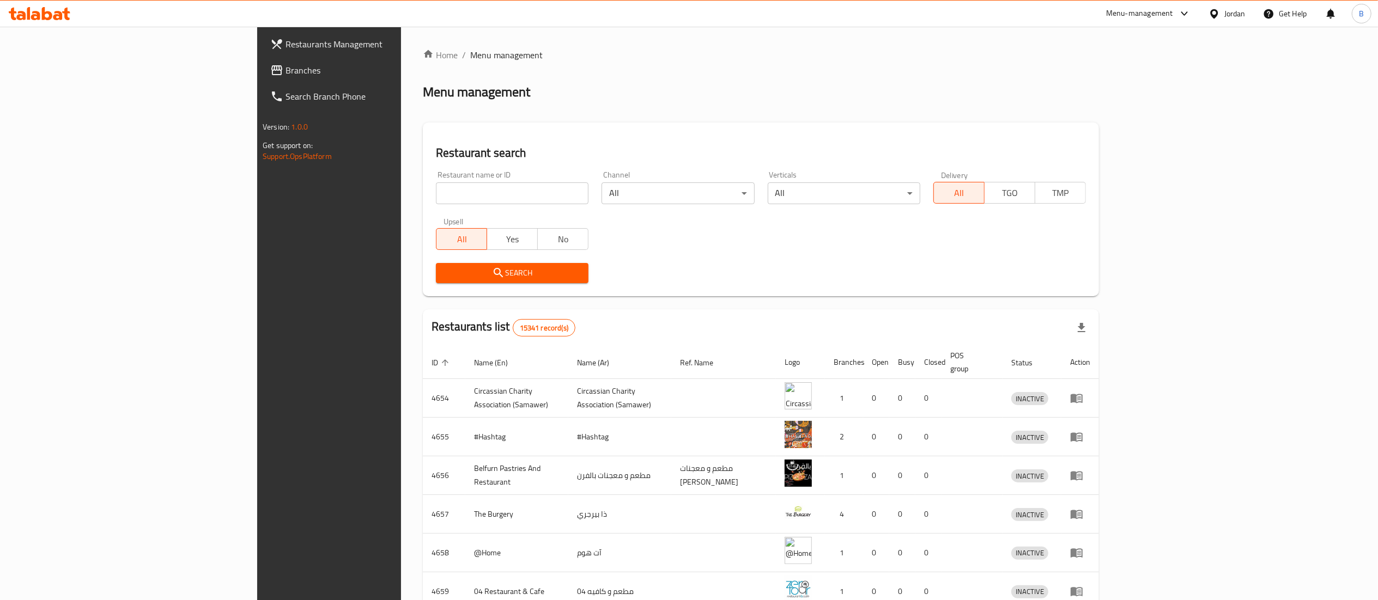
click at [285, 74] on span "Branches" at bounding box center [381, 70] width 193 height 13
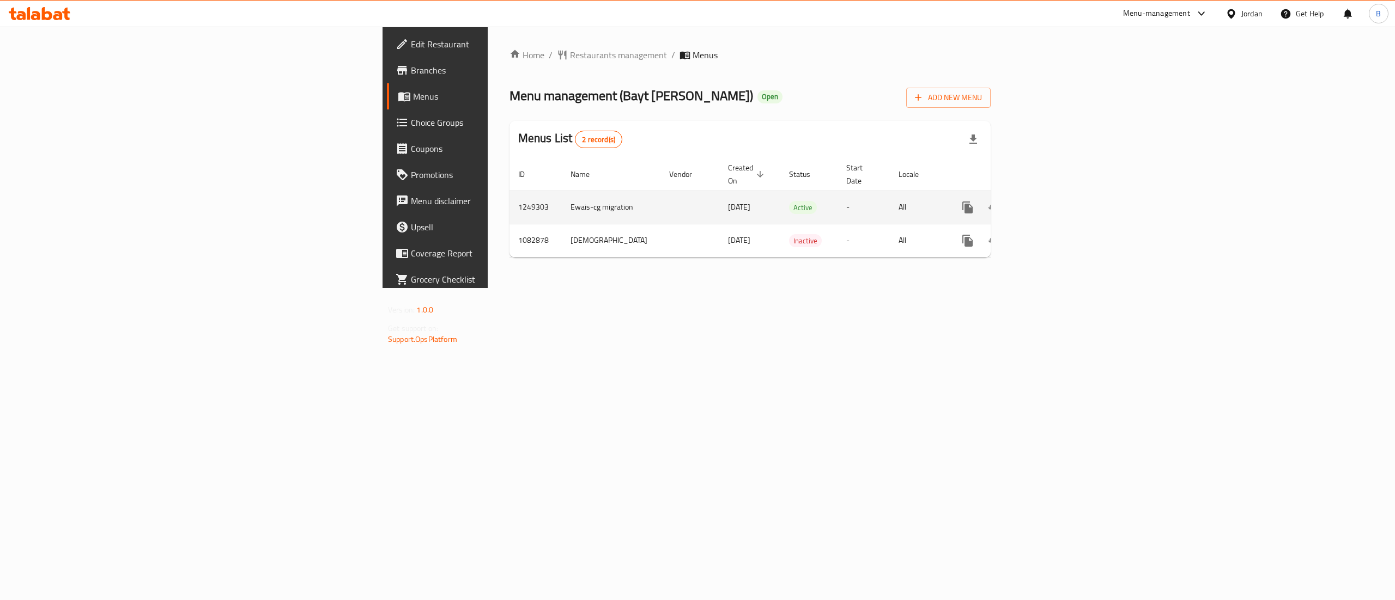
click at [1068, 203] on td "enhanced table" at bounding box center [1007, 207] width 122 height 33
click at [1059, 198] on link "enhanced table" at bounding box center [1046, 207] width 26 height 26
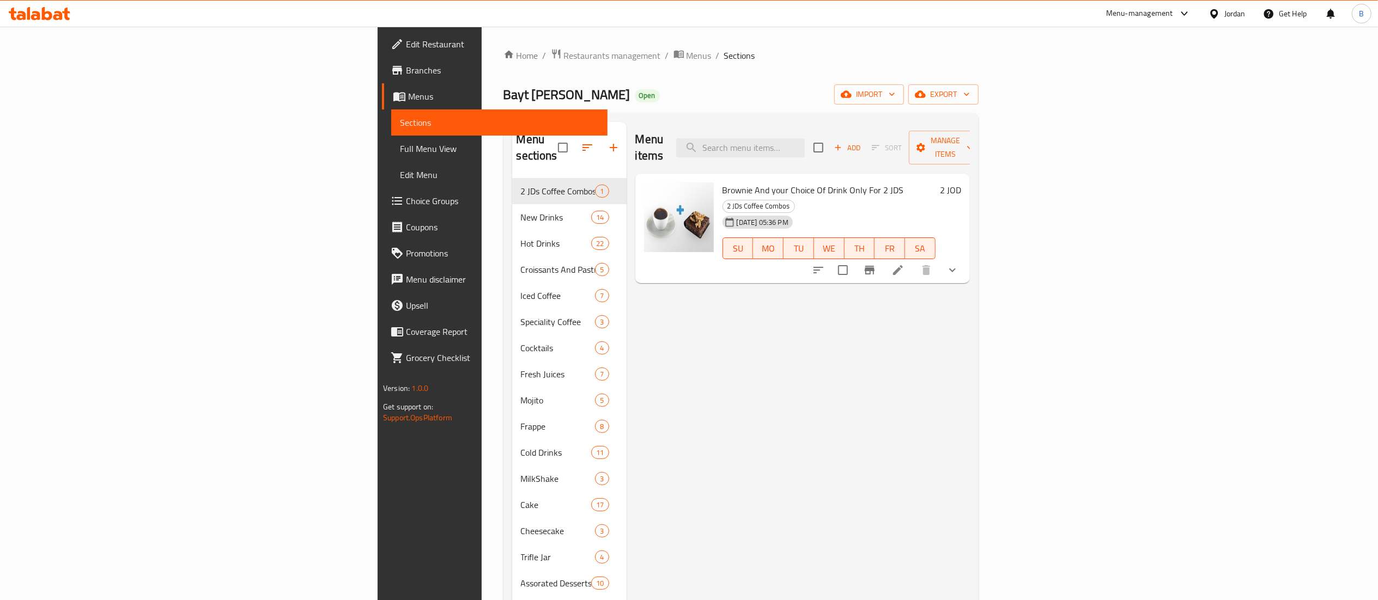
click at [863, 129] on div "Menu items Add Sort Manage items" at bounding box center [802, 148] width 334 height 52
click at [805, 143] on input "search" at bounding box center [740, 147] width 129 height 19
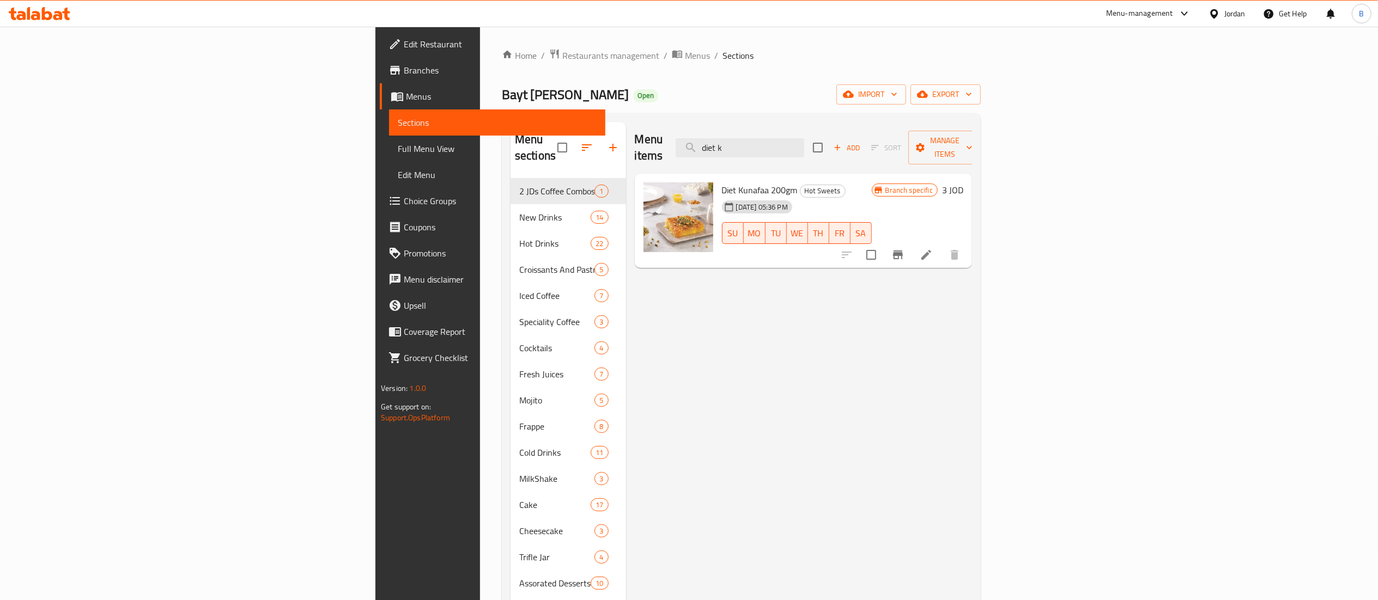
type input "diet k"
click at [404, 202] on span "Choice Groups" at bounding box center [500, 200] width 193 height 13
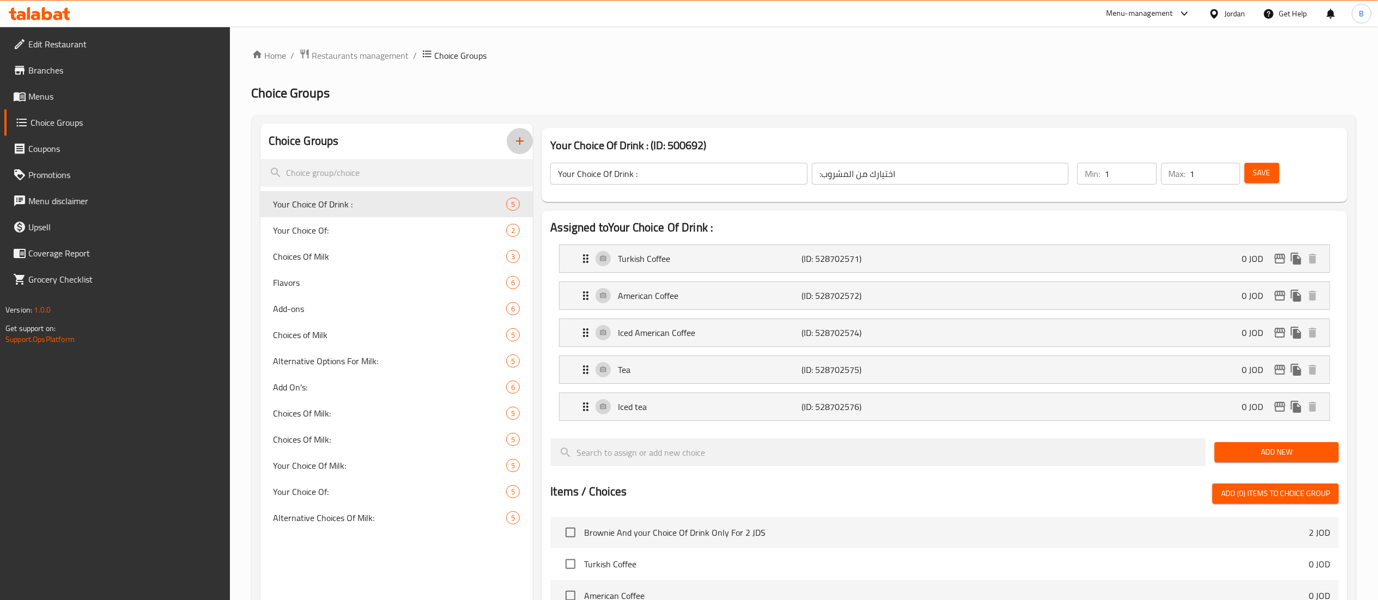
click at [519, 144] on icon "button" at bounding box center [519, 141] width 13 height 13
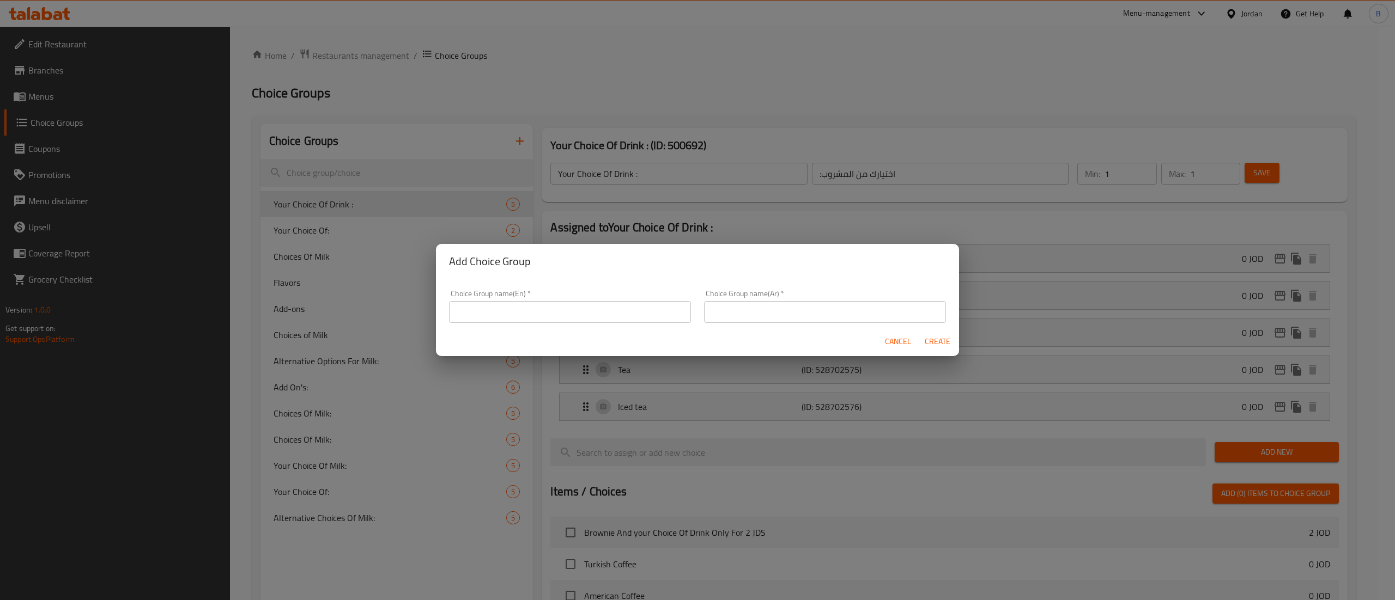
click at [637, 315] on input "text" at bounding box center [570, 312] width 242 height 22
type input "your choice of [PERSON_NAME]:"
click at [877, 309] on input "text" at bounding box center [825, 312] width 242 height 22
type input "اختيارك للكنافة"
click at [926, 333] on button "Create" at bounding box center [937, 342] width 35 height 20
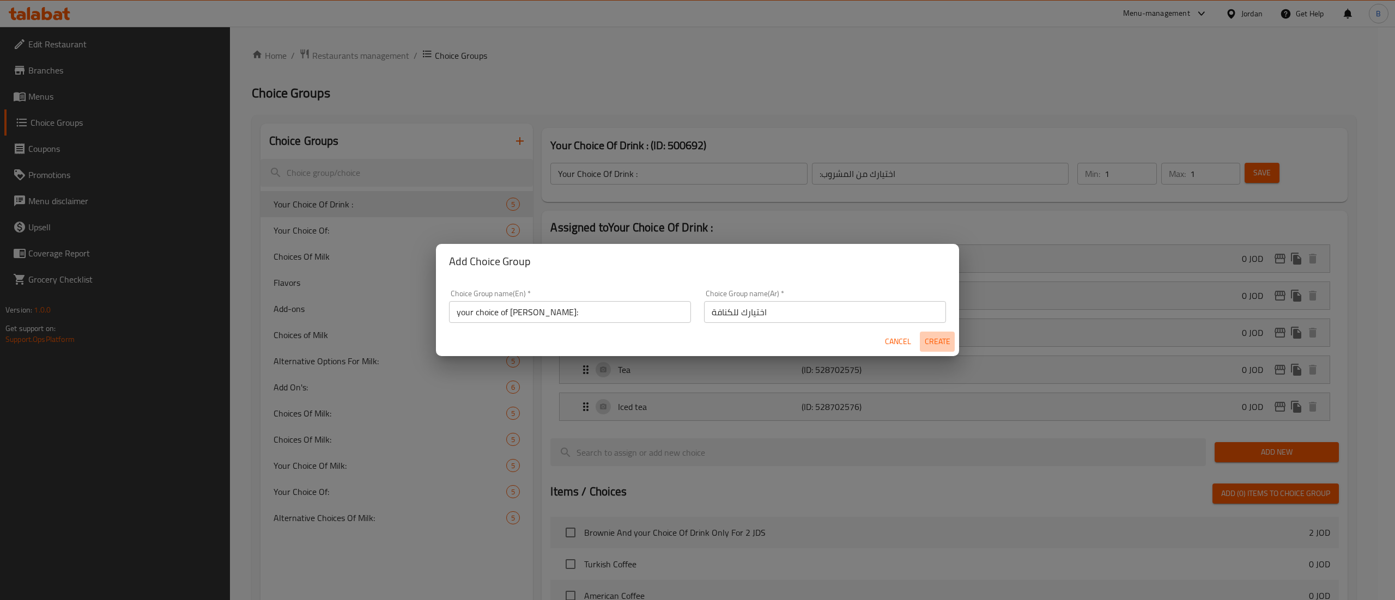
type input "your choice of [PERSON_NAME]:"
type input "اختيارك للكنافة"
type input "0"
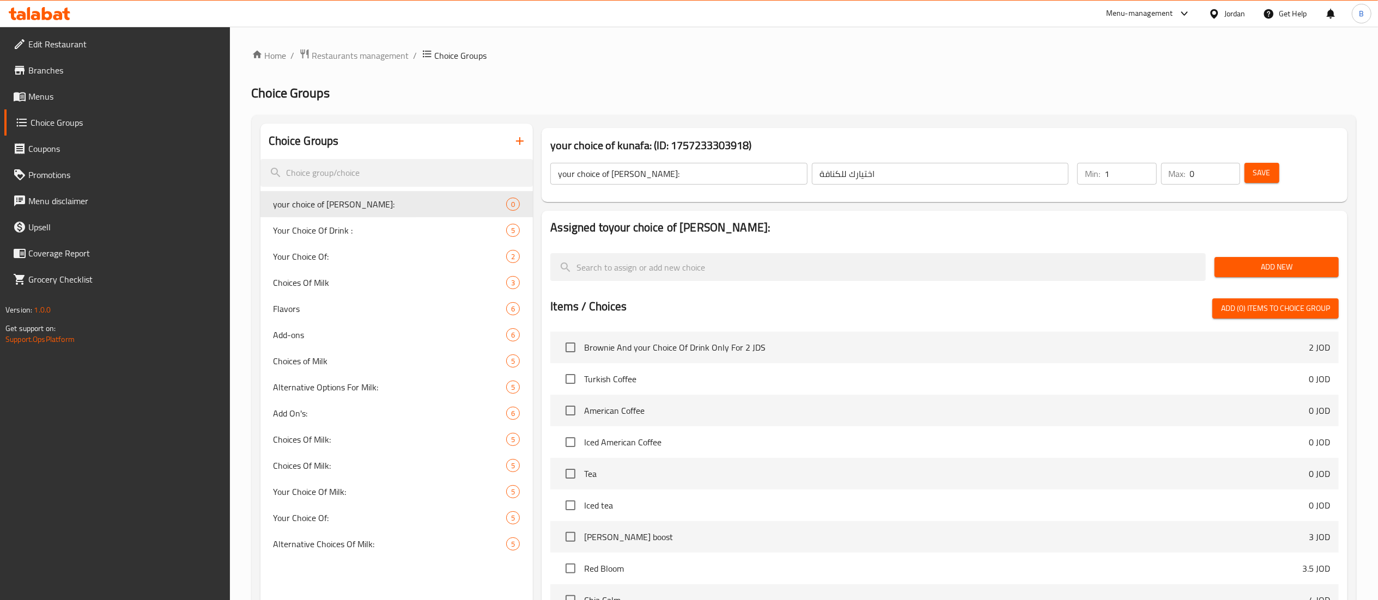
type input "1"
click at [1145, 167] on input "1" at bounding box center [1130, 174] width 52 height 22
click at [1219, 170] on input "0" at bounding box center [1215, 174] width 50 height 22
type input "1"
click at [1227, 170] on input "1" at bounding box center [1215, 174] width 50 height 22
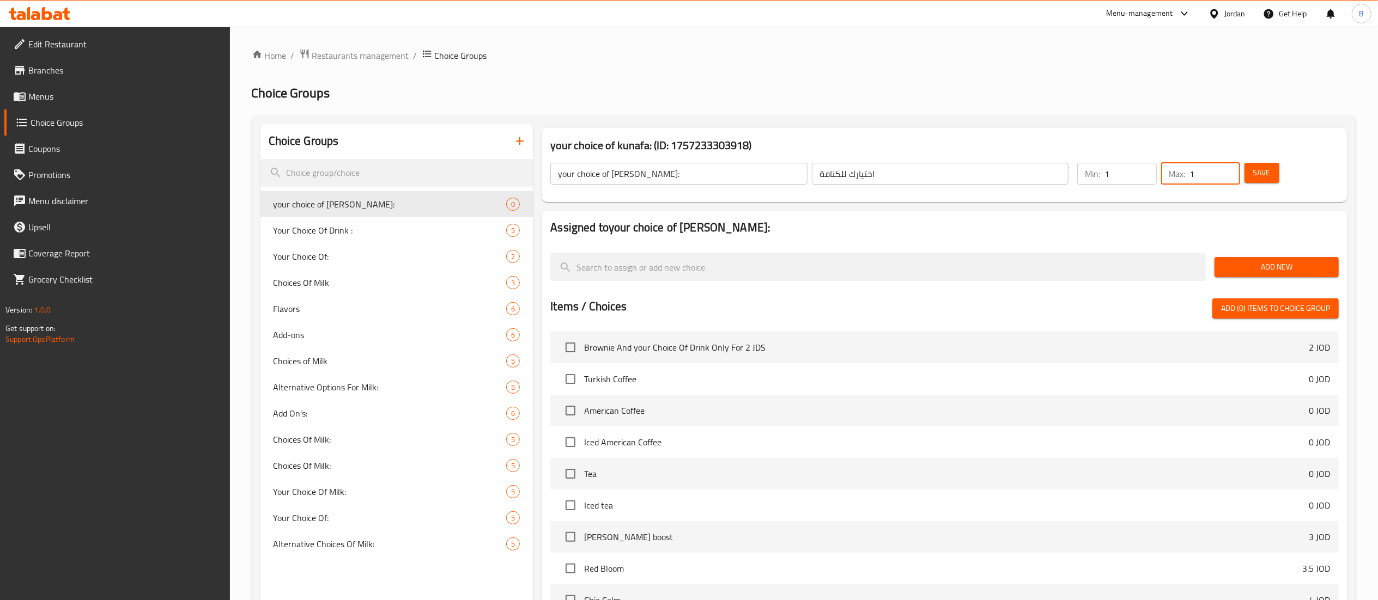
click at [1261, 170] on span "Save" at bounding box center [1261, 173] width 17 height 14
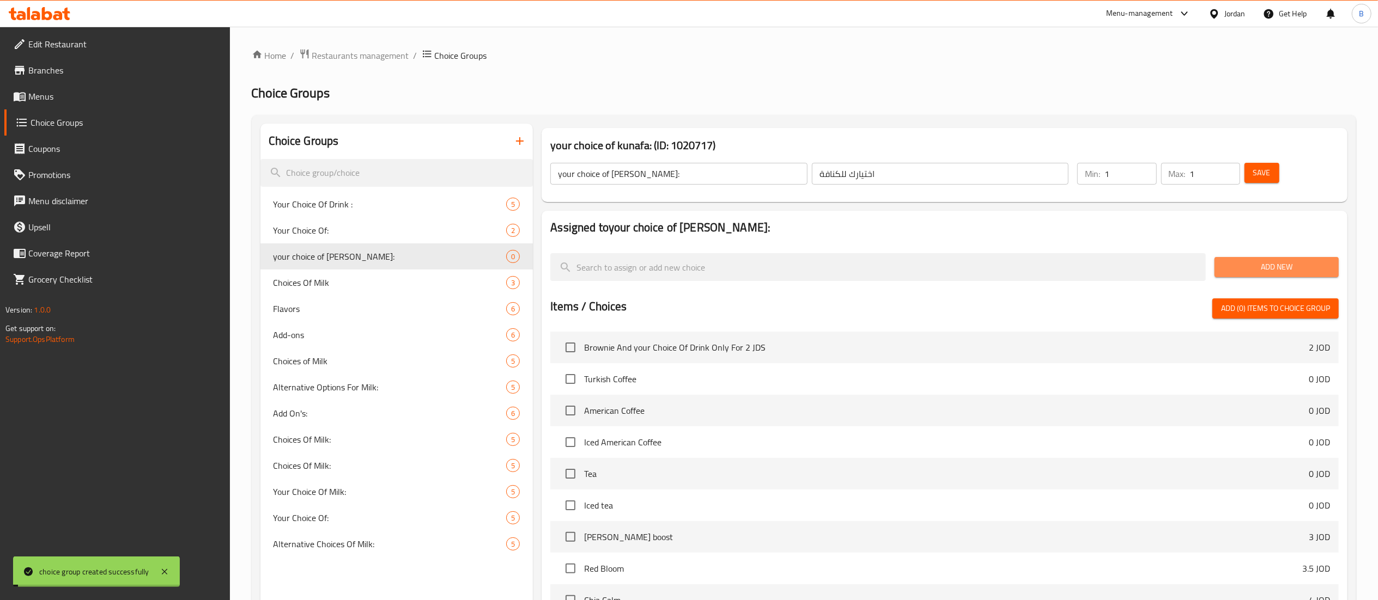
click at [1265, 267] on span "Add New" at bounding box center [1276, 267] width 107 height 14
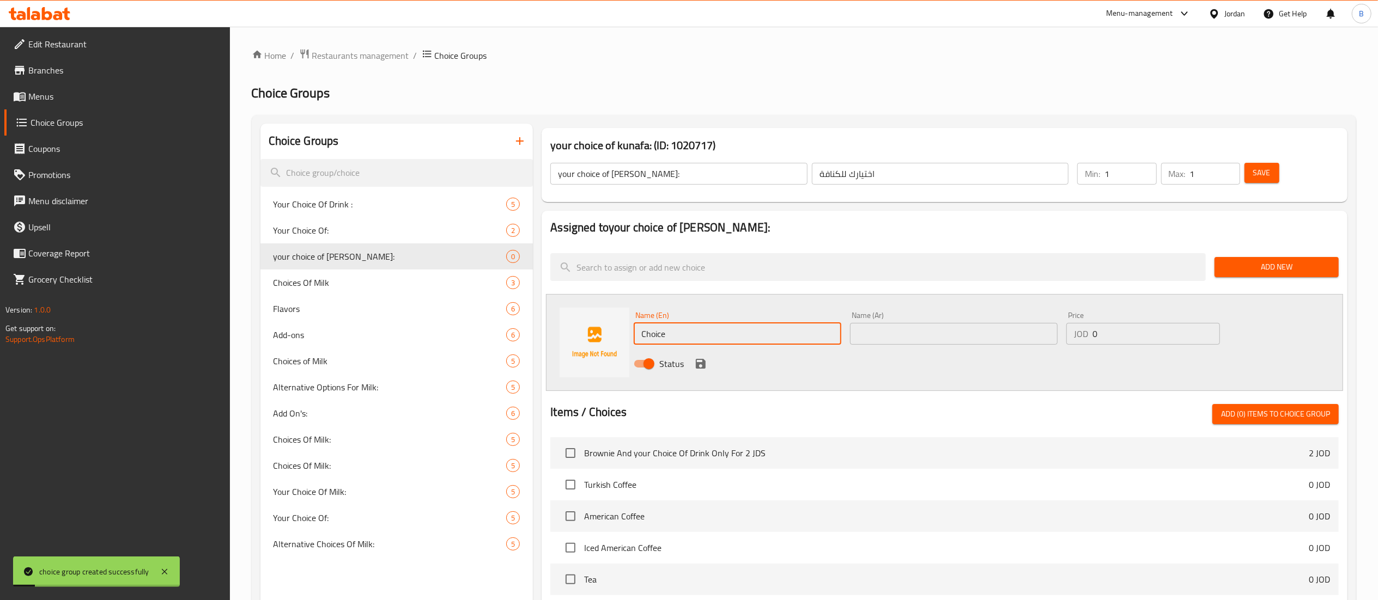
drag, startPoint x: 758, startPoint y: 327, endPoint x: 430, endPoint y: 345, distance: 328.5
click at [432, 345] on div "Choice Groups Your Choice Of Drink : 5 Your Choice Of: 2 your choice of kunafa:…" at bounding box center [805, 503] width 1091 height 759
type input "soft"
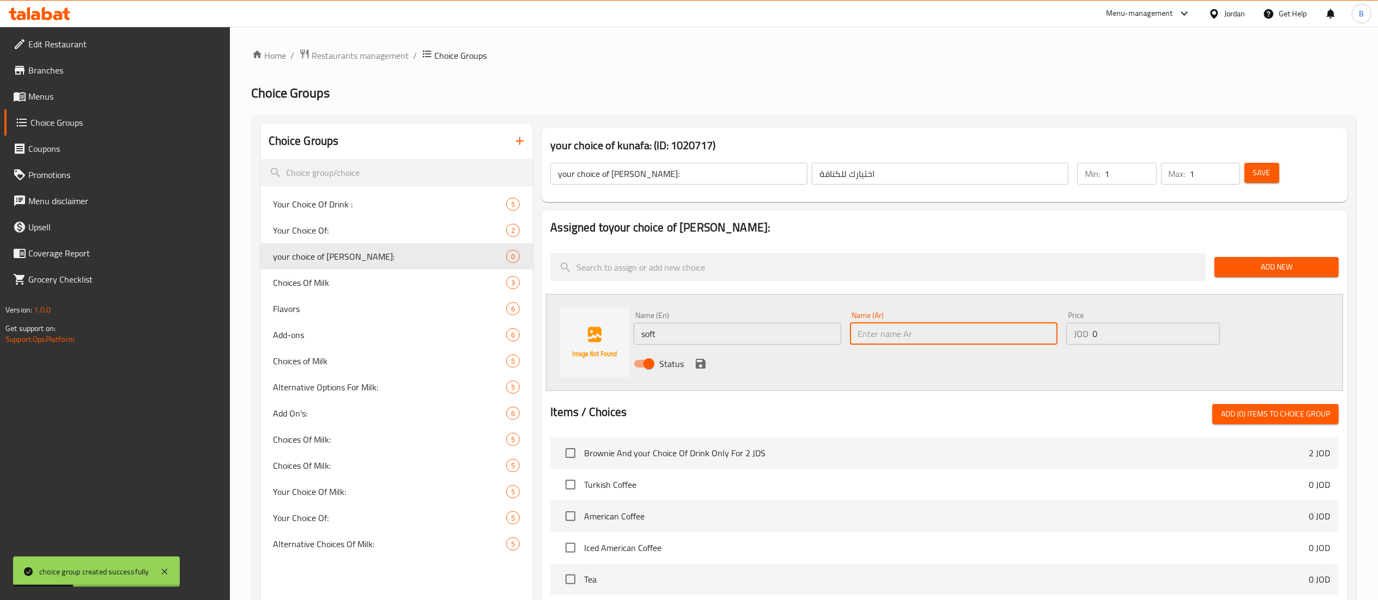
click at [898, 331] on input "text" at bounding box center [954, 334] width 208 height 22
type input "ناعمة"
click at [696, 365] on icon "save" at bounding box center [701, 364] width 10 height 10
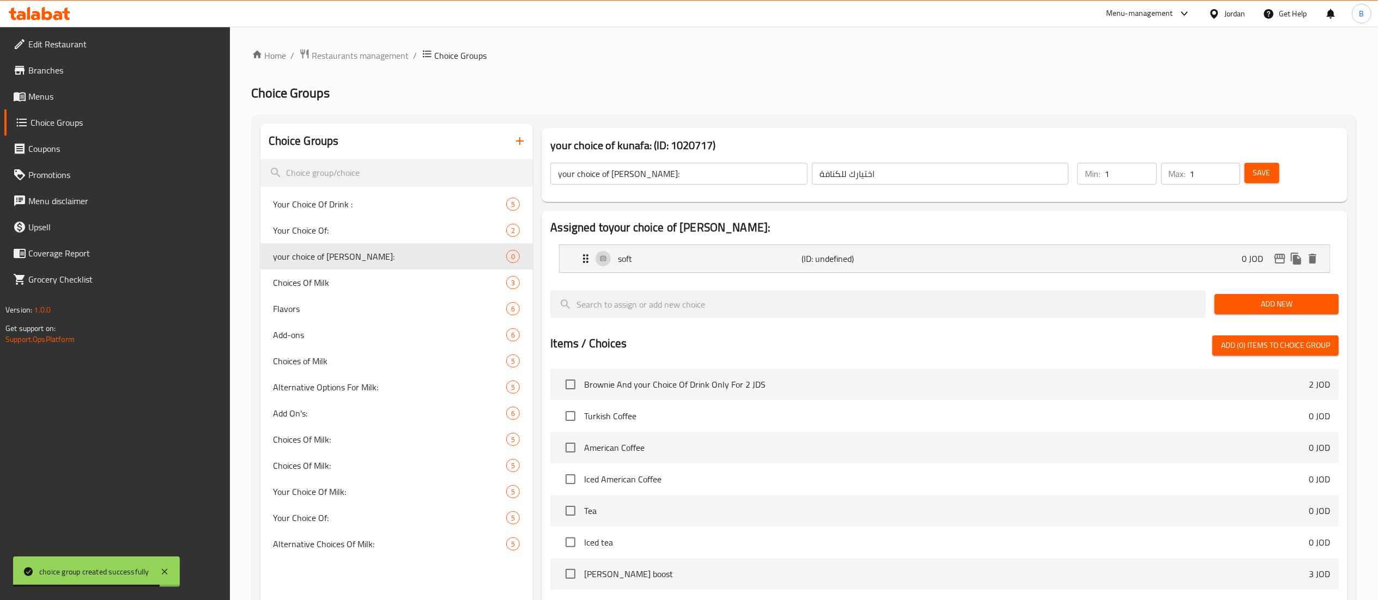
click at [1251, 305] on span "Add New" at bounding box center [1276, 304] width 107 height 14
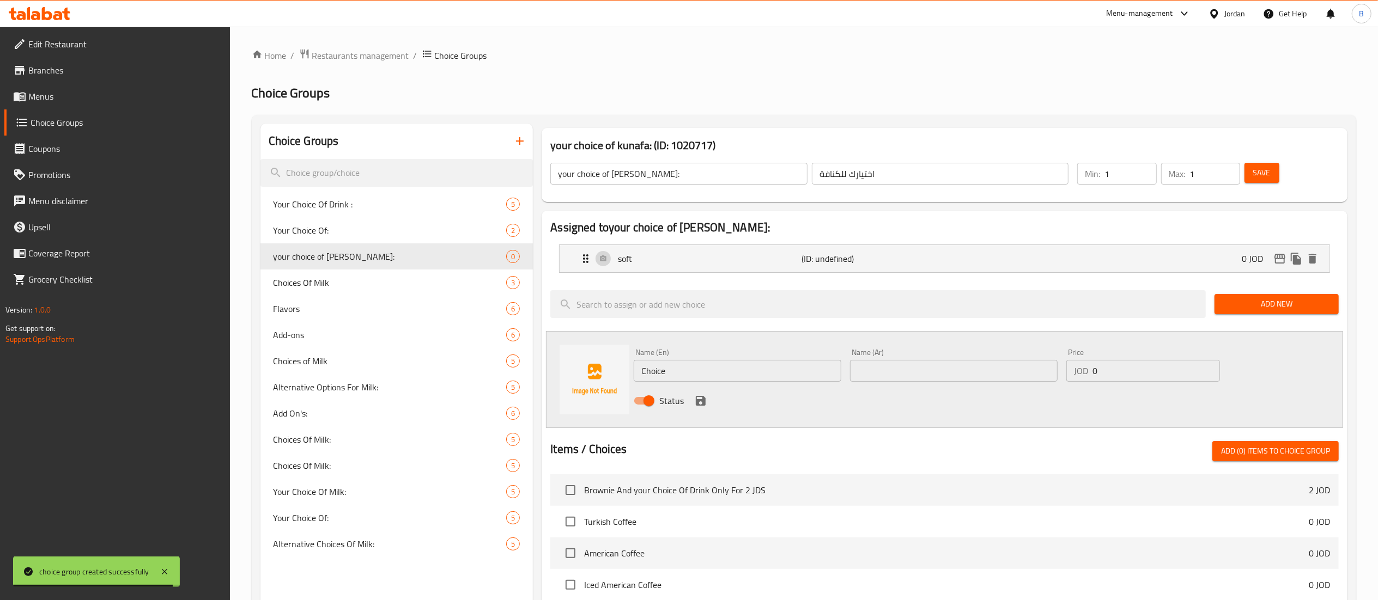
drag, startPoint x: 695, startPoint y: 377, endPoint x: 229, endPoint y: 352, distance: 466.5
click at [327, 356] on div "Choice Groups Your Choice Of Drink : 5 Your Choice Of: 2 your choice of kunafa:…" at bounding box center [805, 522] width 1091 height 796
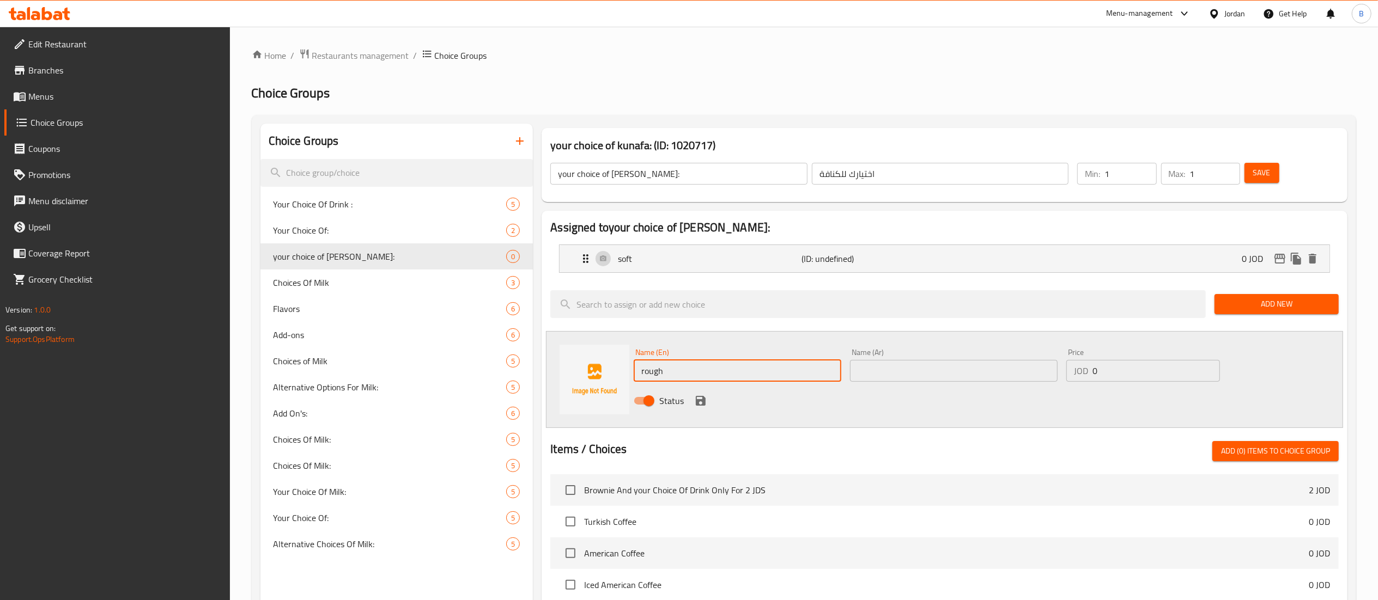
type input "rough"
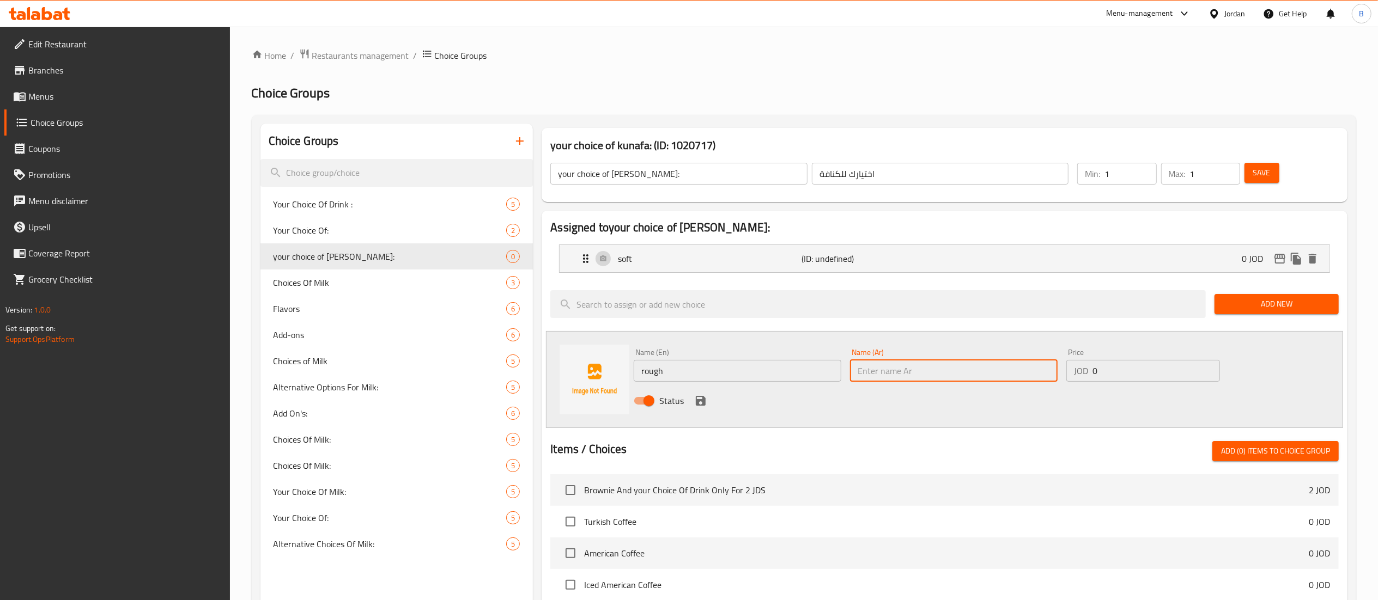
click at [901, 375] on input "text" at bounding box center [954, 371] width 208 height 22
type input "خشنة"
click at [706, 399] on icon "save" at bounding box center [700, 400] width 13 height 13
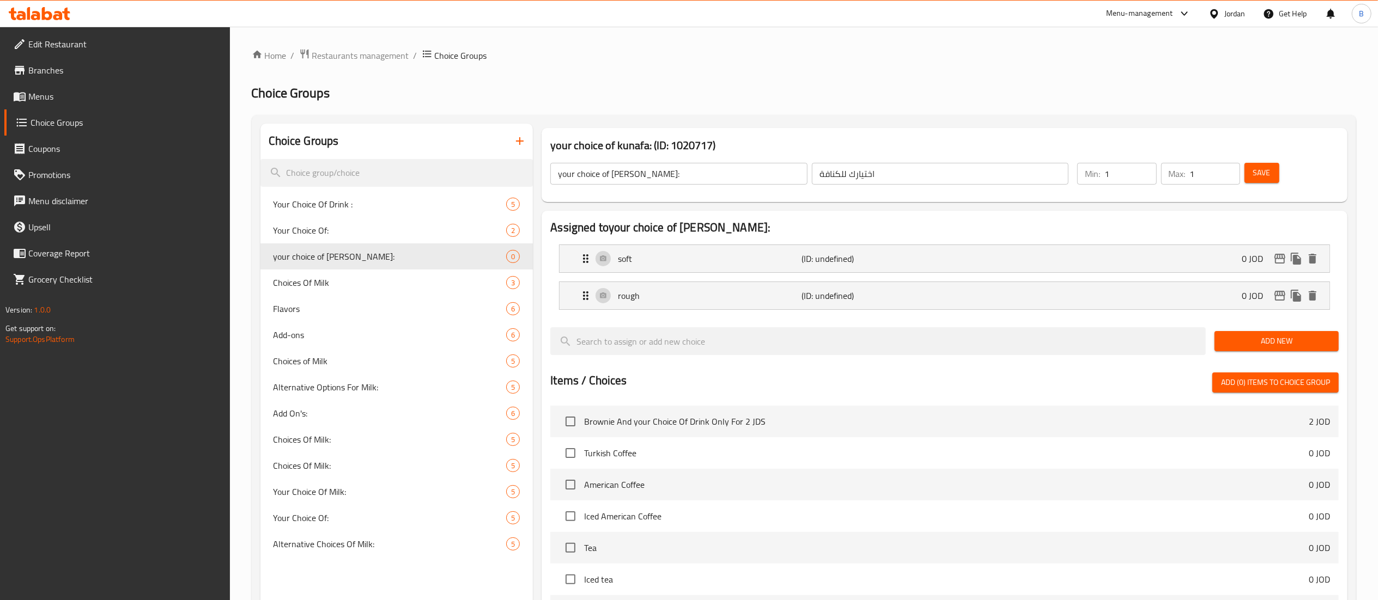
click at [1262, 172] on span "Save" at bounding box center [1261, 173] width 17 height 14
drag, startPoint x: 56, startPoint y: 98, endPoint x: 72, endPoint y: 98, distance: 16.9
click at [56, 98] on span "Menus" at bounding box center [124, 96] width 193 height 13
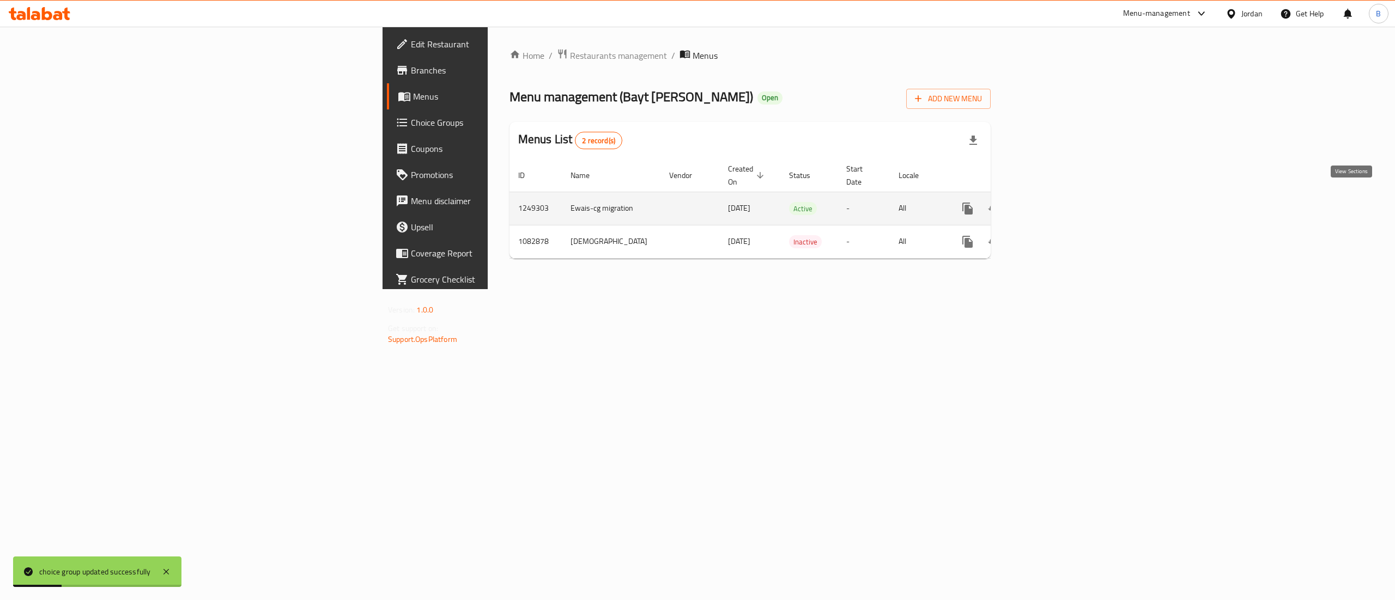
click at [1059, 196] on link "enhanced table" at bounding box center [1046, 209] width 26 height 26
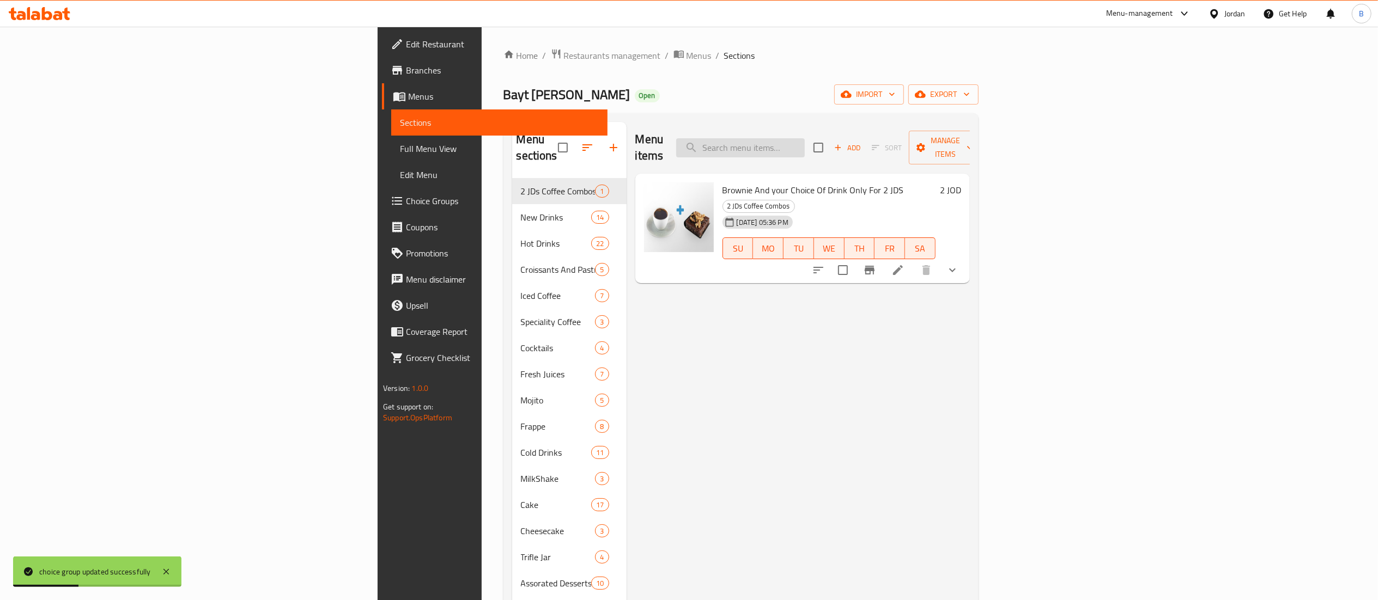
click at [805, 143] on input "search" at bounding box center [740, 147] width 129 height 19
type input "ن"
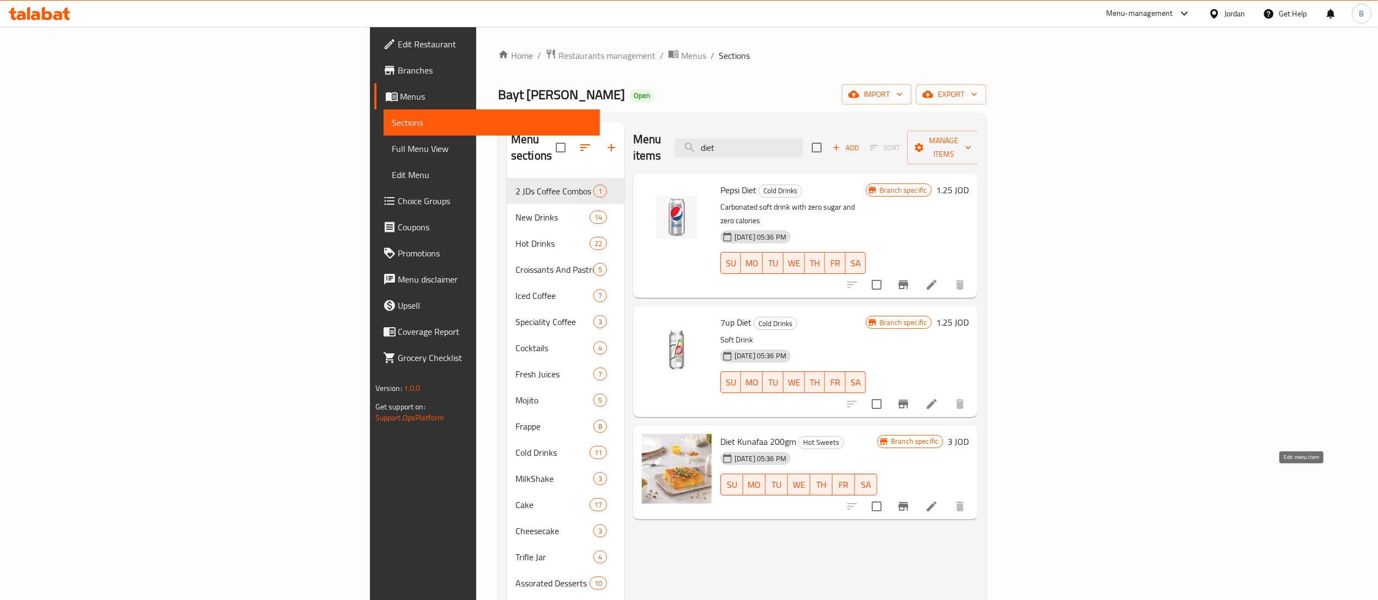
type input "diet"
click at [938, 500] on icon at bounding box center [931, 506] width 13 height 13
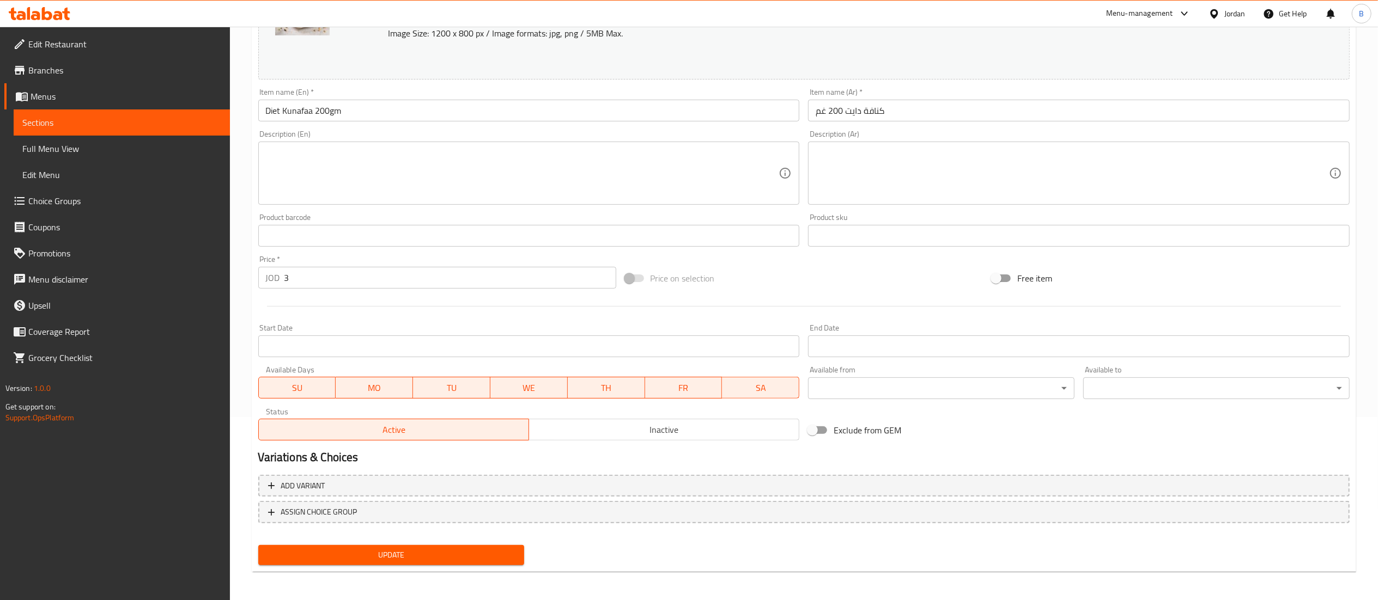
scroll to position [184, 0]
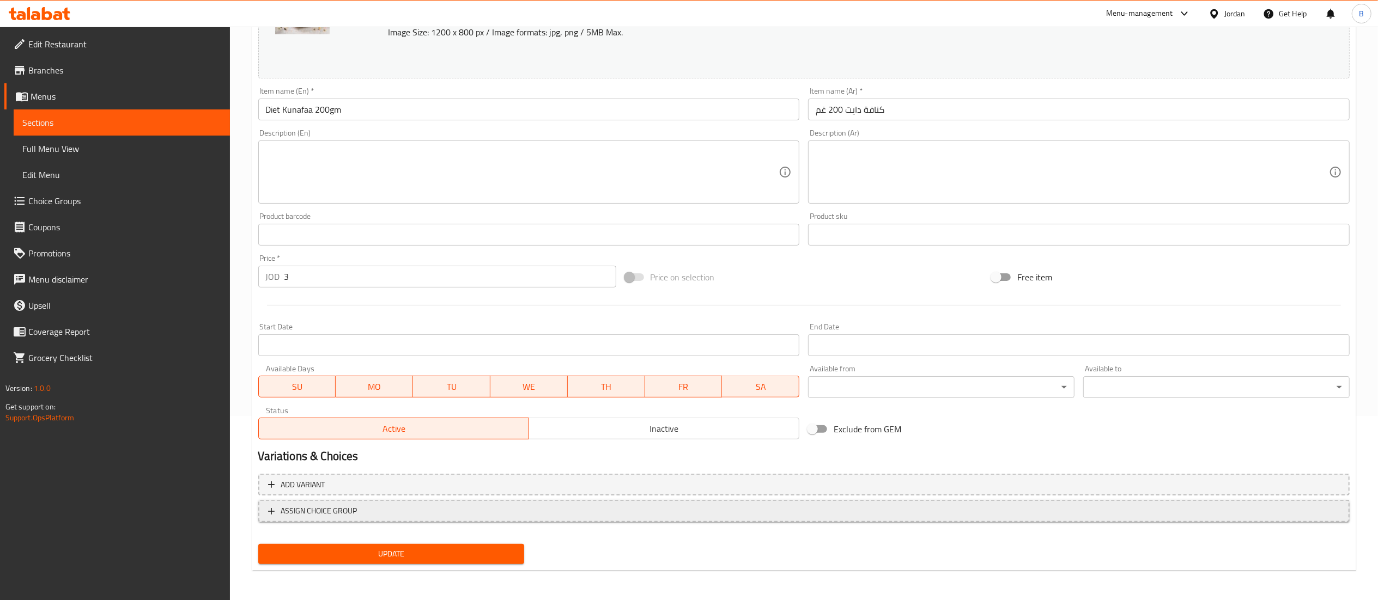
click at [376, 516] on span "ASSIGN CHOICE GROUP" at bounding box center [804, 511] width 1072 height 14
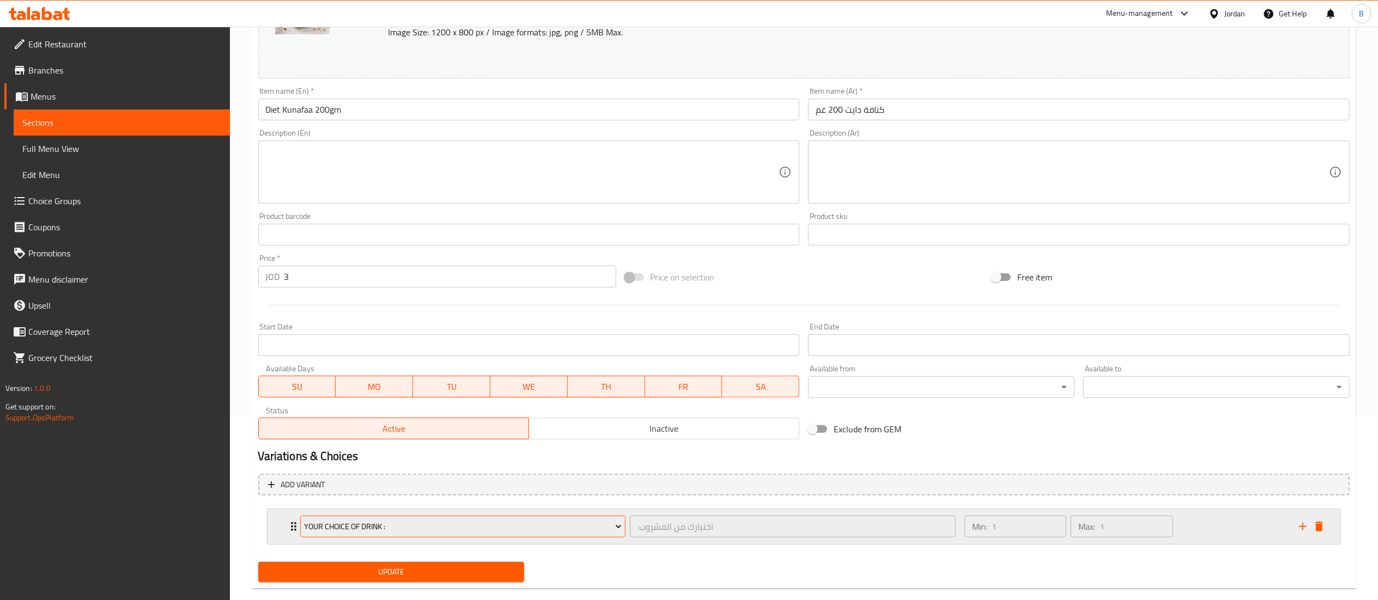
click at [430, 525] on span "Your Choice Of Drink :" at bounding box center [463, 527] width 318 height 14
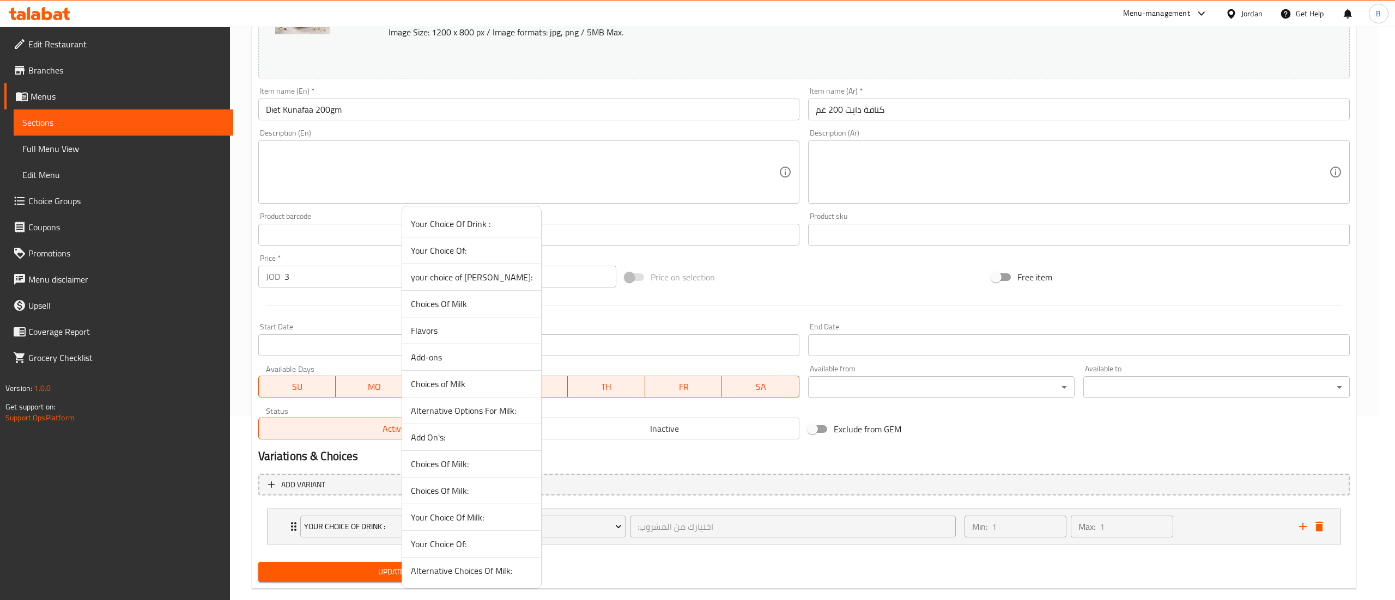
click at [476, 278] on span "your choice of [PERSON_NAME]:" at bounding box center [471, 277] width 121 height 13
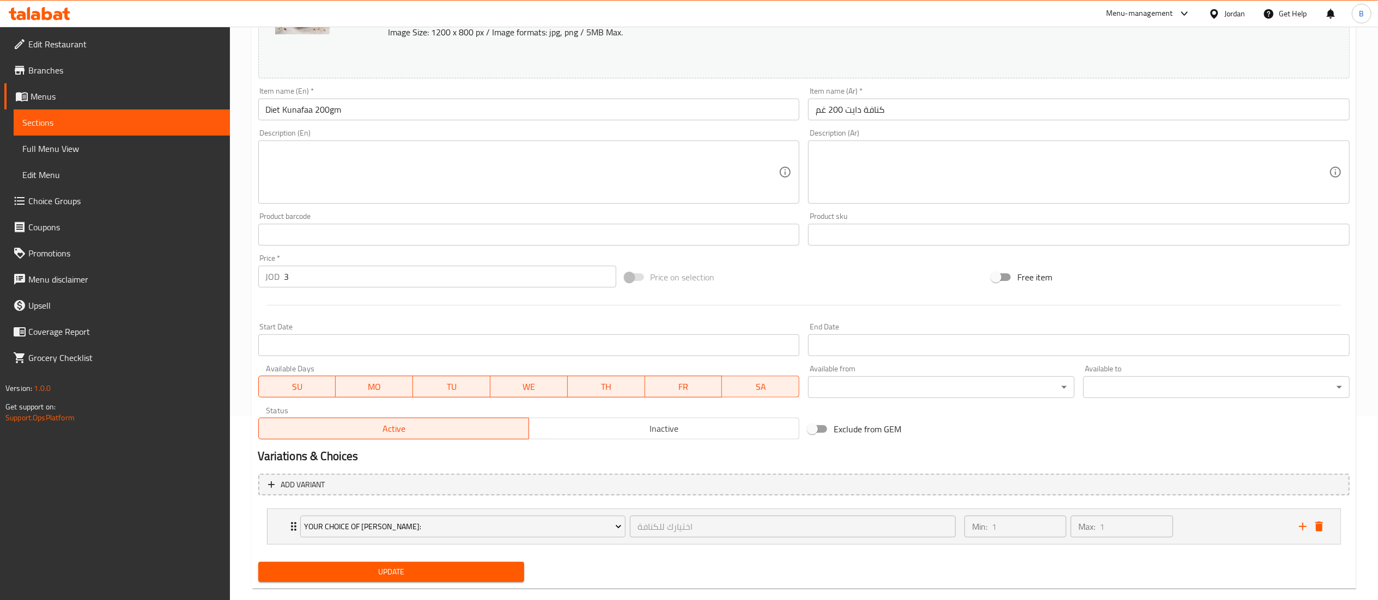
click at [411, 572] on span "Update" at bounding box center [391, 572] width 249 height 14
click at [443, 568] on span "Update" at bounding box center [391, 572] width 249 height 14
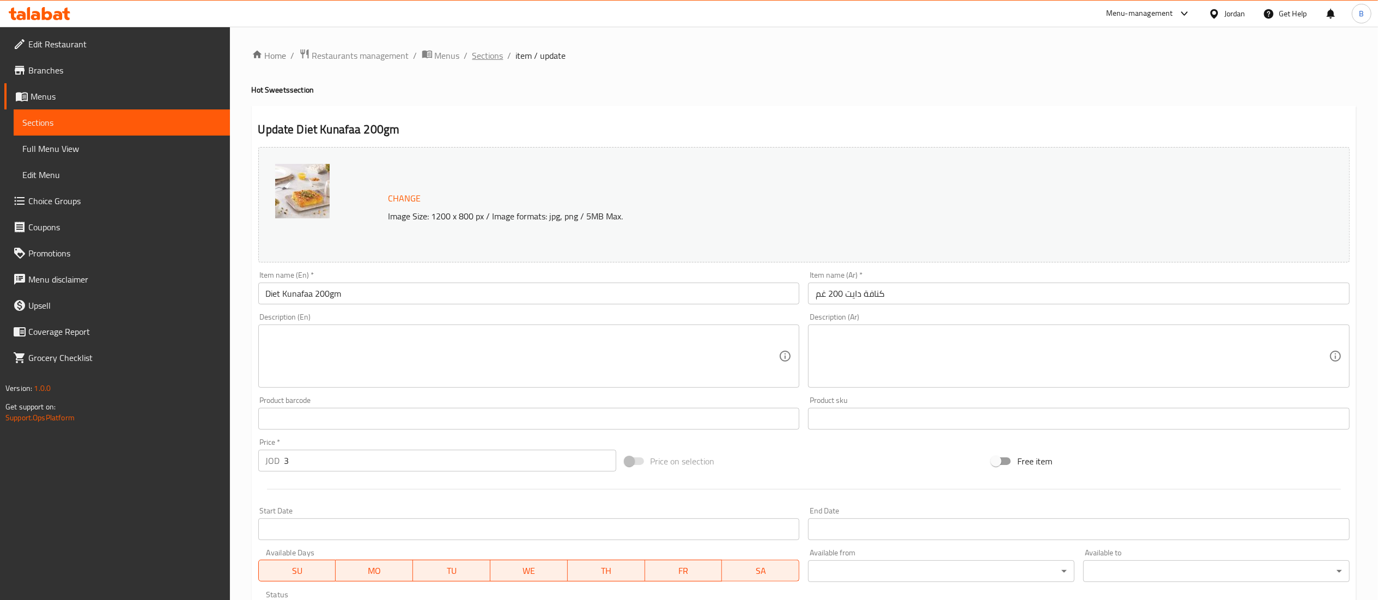
click at [489, 57] on span "Sections" at bounding box center [487, 55] width 31 height 13
